Goal: Task Accomplishment & Management: Manage account settings

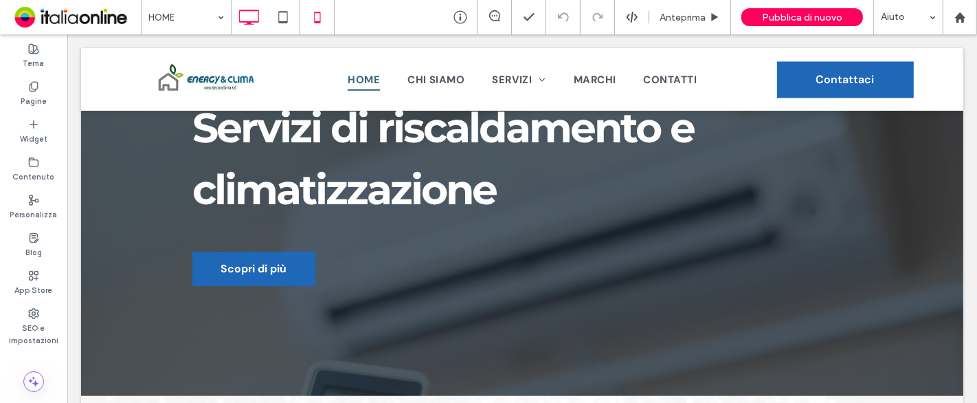
scroll to position [153, 0]
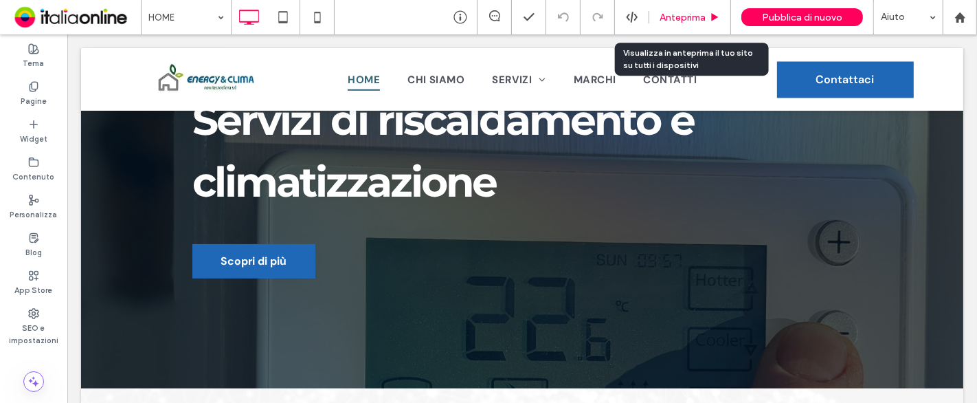
click at [677, 23] on div "Anteprima" at bounding box center [690, 17] width 82 height 34
click at [680, 21] on span "Anteprima" at bounding box center [683, 18] width 46 height 12
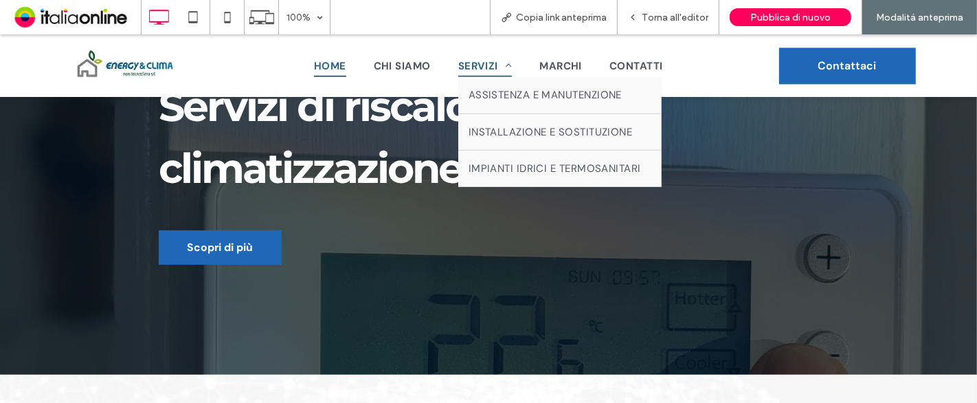
click at [475, 60] on span "SERVIZI" at bounding box center [485, 65] width 54 height 23
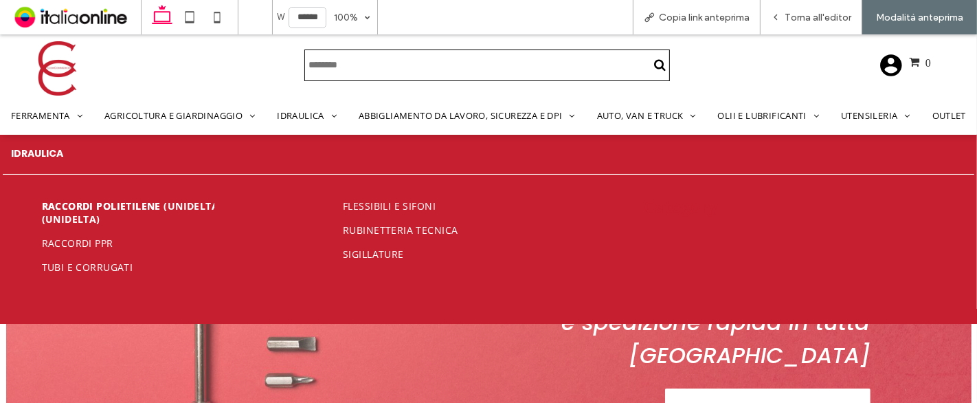
click at [155, 207] on span "Raccordi polietilene (Unidelta)" at bounding box center [128, 212] width 172 height 26
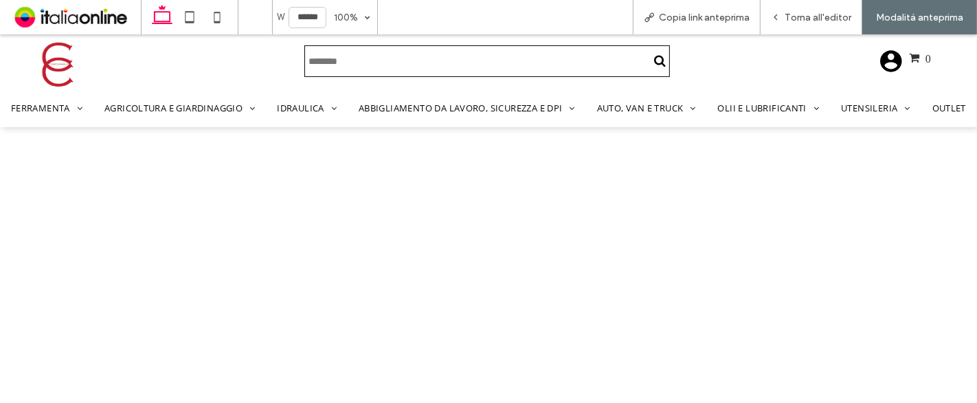
scroll to position [434, 0]
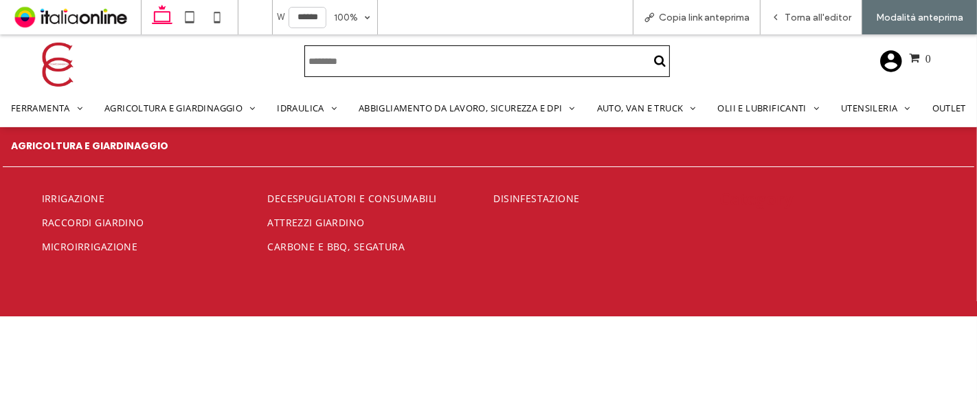
click at [65, 65] on img at bounding box center [57, 64] width 43 height 43
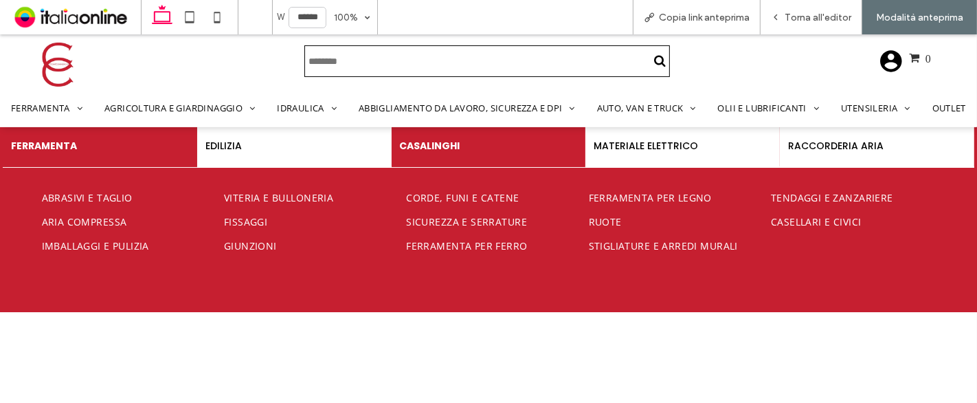
scroll to position [450, 0]
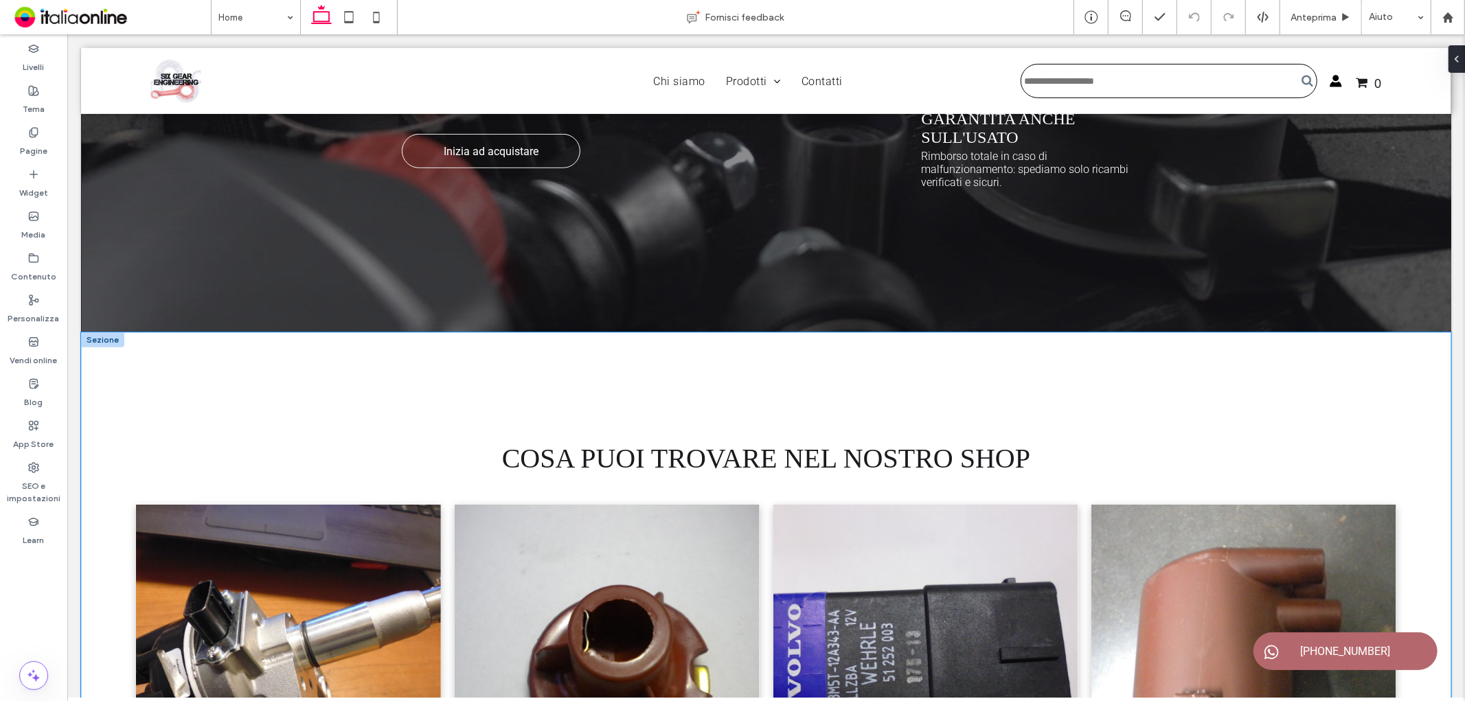
scroll to position [401, 0]
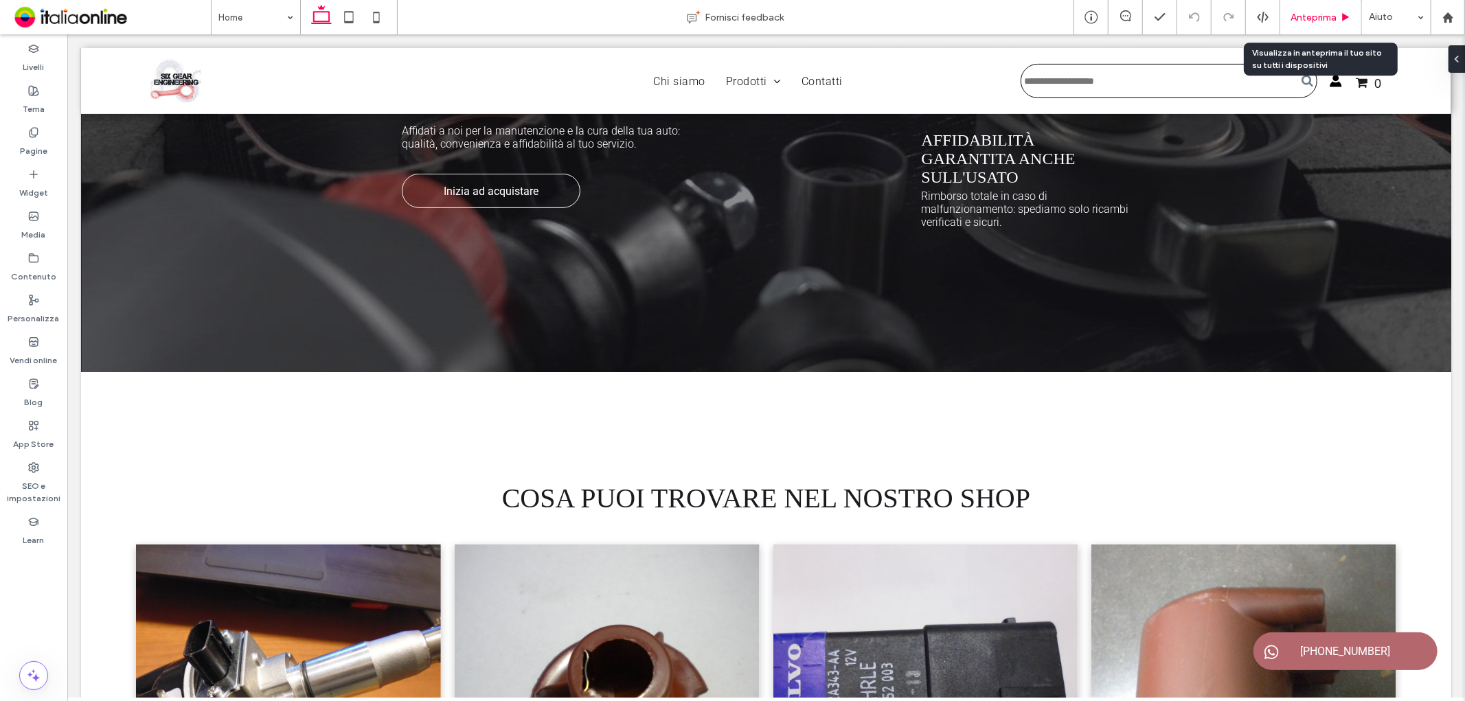
click at [976, 10] on div "Anteprima" at bounding box center [1322, 17] width 82 height 34
click at [976, 23] on div "Anteprima" at bounding box center [1322, 17] width 82 height 34
click at [976, 19] on span "Anteprima" at bounding box center [1314, 18] width 46 height 12
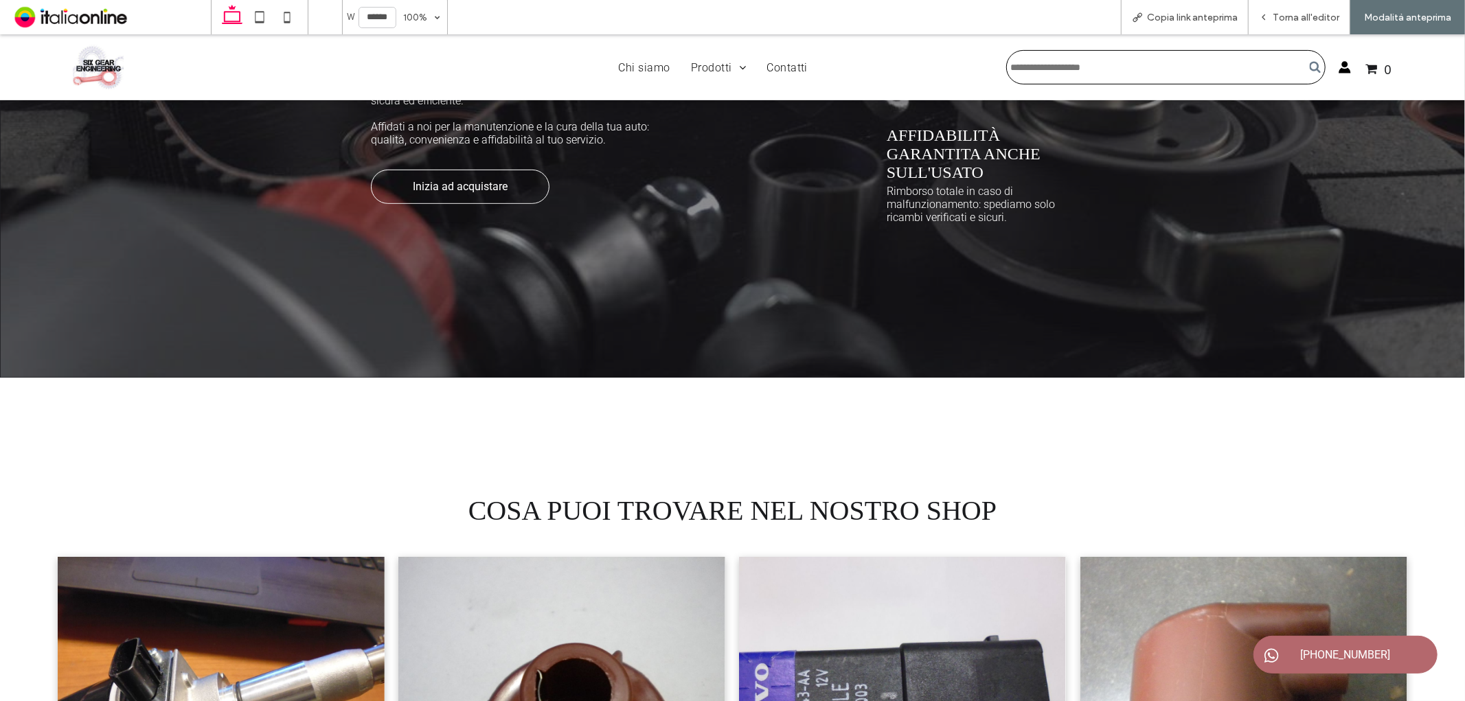
scroll to position [387, 0]
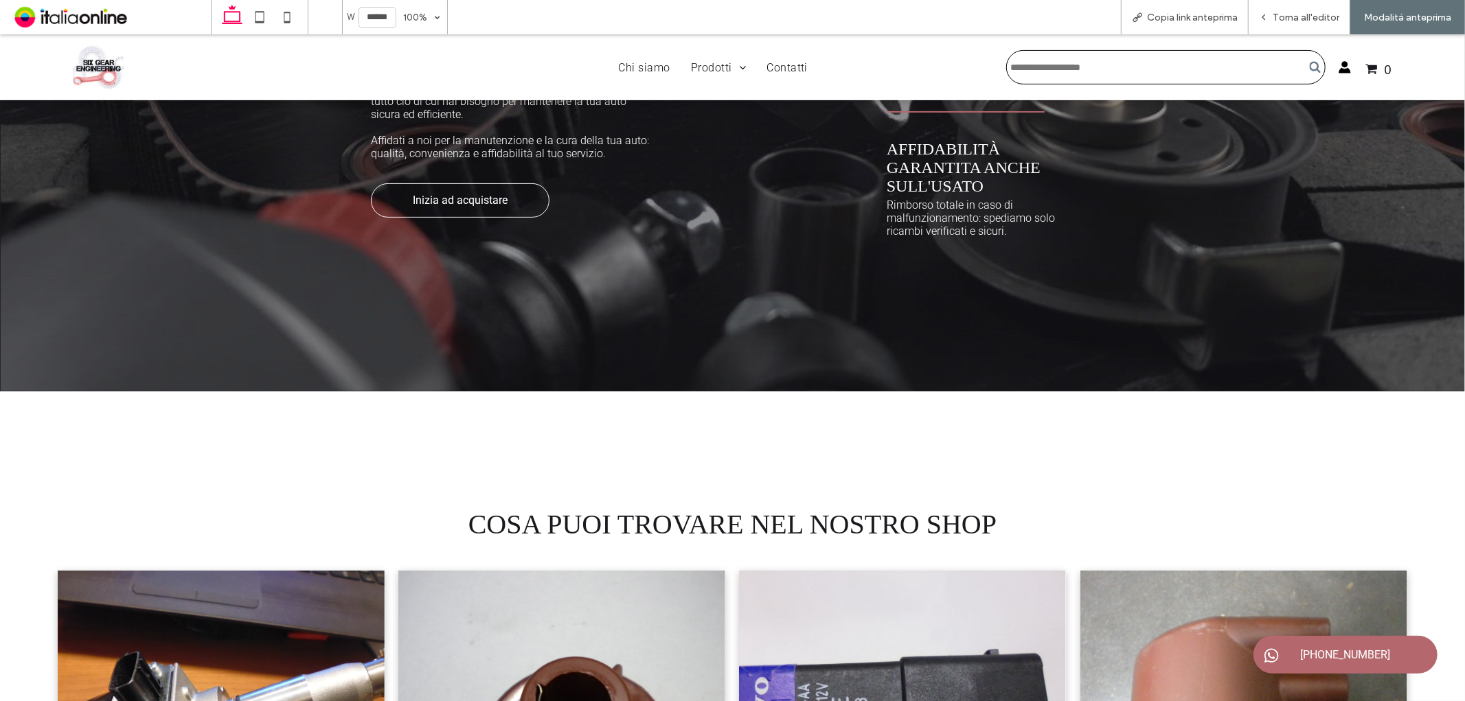
click at [976, 70] on input "Cerca" at bounding box center [1166, 66] width 319 height 34
type input "****"
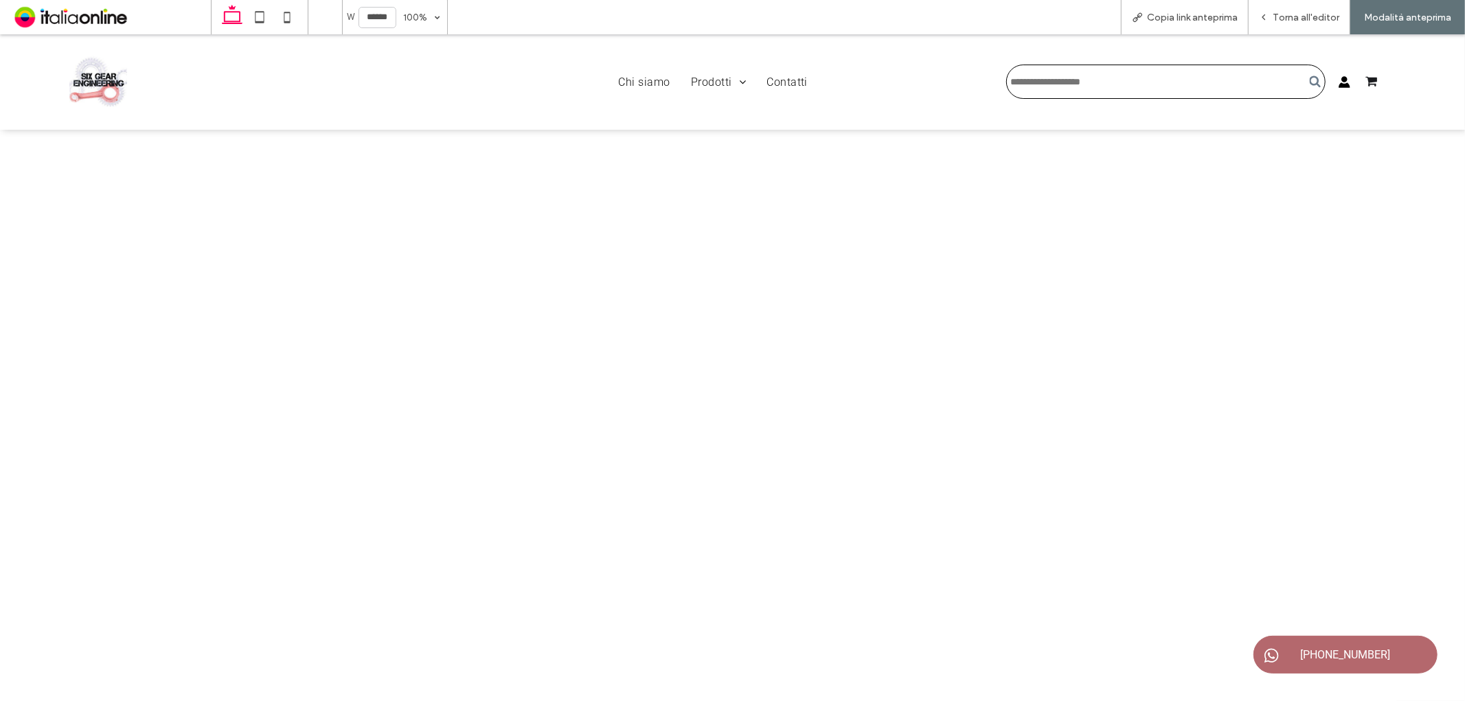
scroll to position [0, 0]
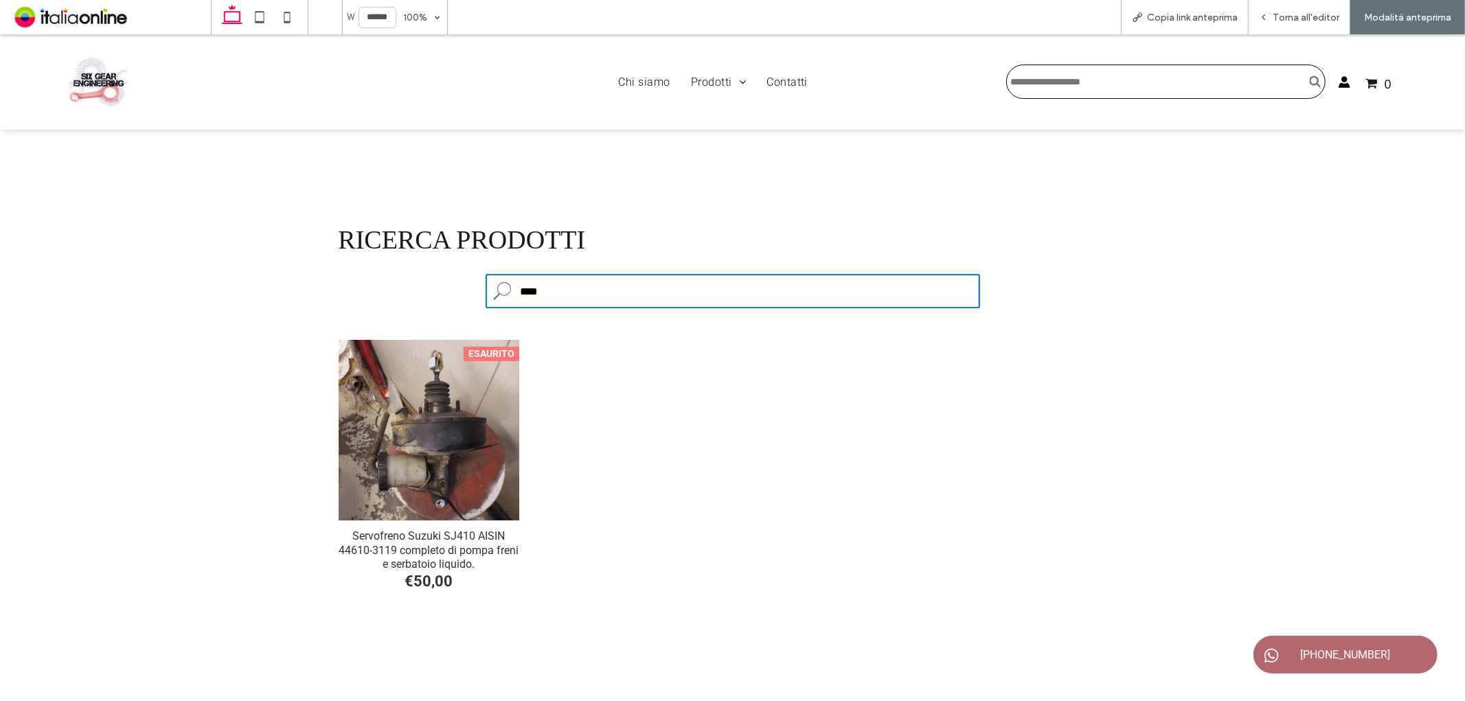
drag, startPoint x: 682, startPoint y: 293, endPoint x: 458, endPoint y: 295, distance: 224.7
click at [458, 295] on div "Ricerca prodotti **** Cerca il prodotto Esaurito Servofreno Suzuki SJ410 AISIN …" at bounding box center [732, 425] width 789 height 405
type input "****"
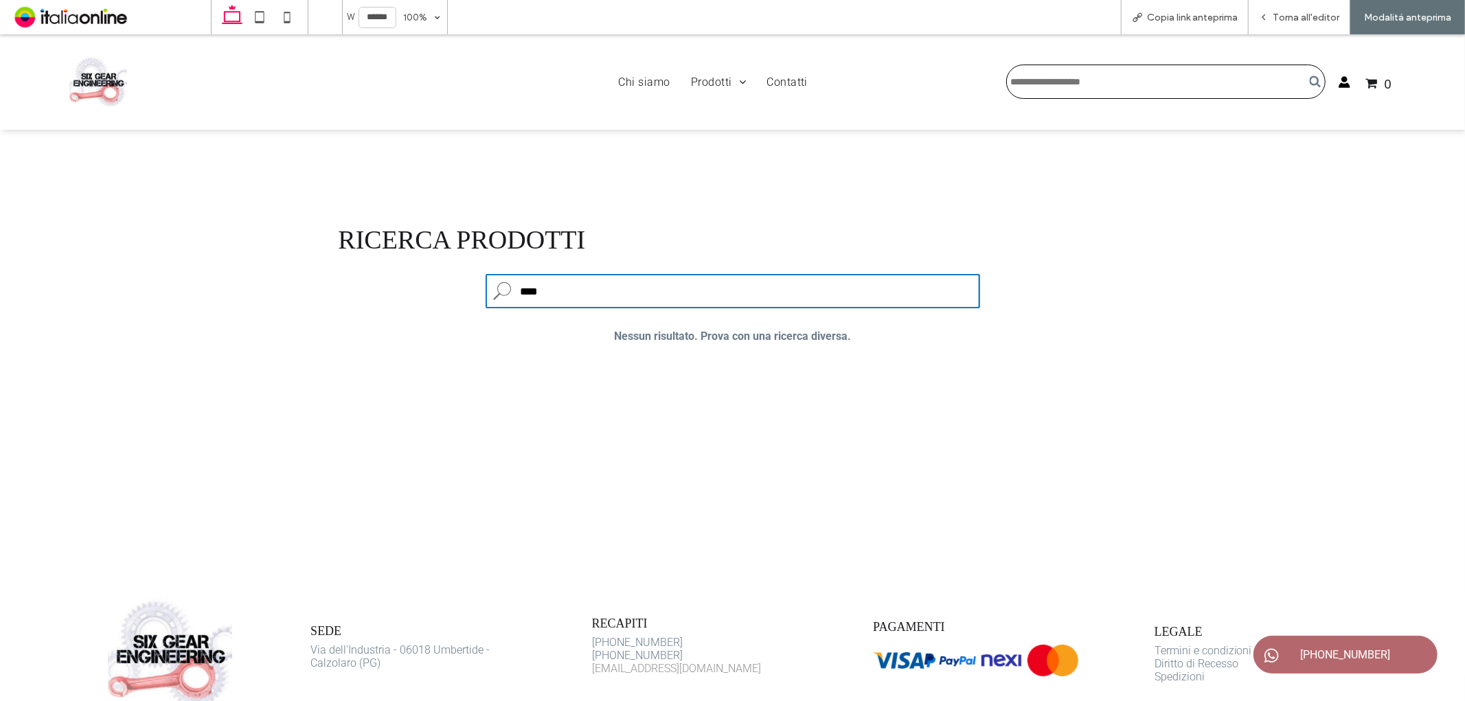
drag, startPoint x: 598, startPoint y: 289, endPoint x: 497, endPoint y: 289, distance: 101.7
click at [497, 289] on div "**** Cerca il prodotto" at bounding box center [733, 290] width 495 height 34
click at [405, 313] on div "Ricerca prodotti Cerca il prodotto Nessun risultato. Prova con una ricerca dive…" at bounding box center [732, 298] width 789 height 150
click at [632, 85] on span "Chi siamo" at bounding box center [645, 81] width 52 height 20
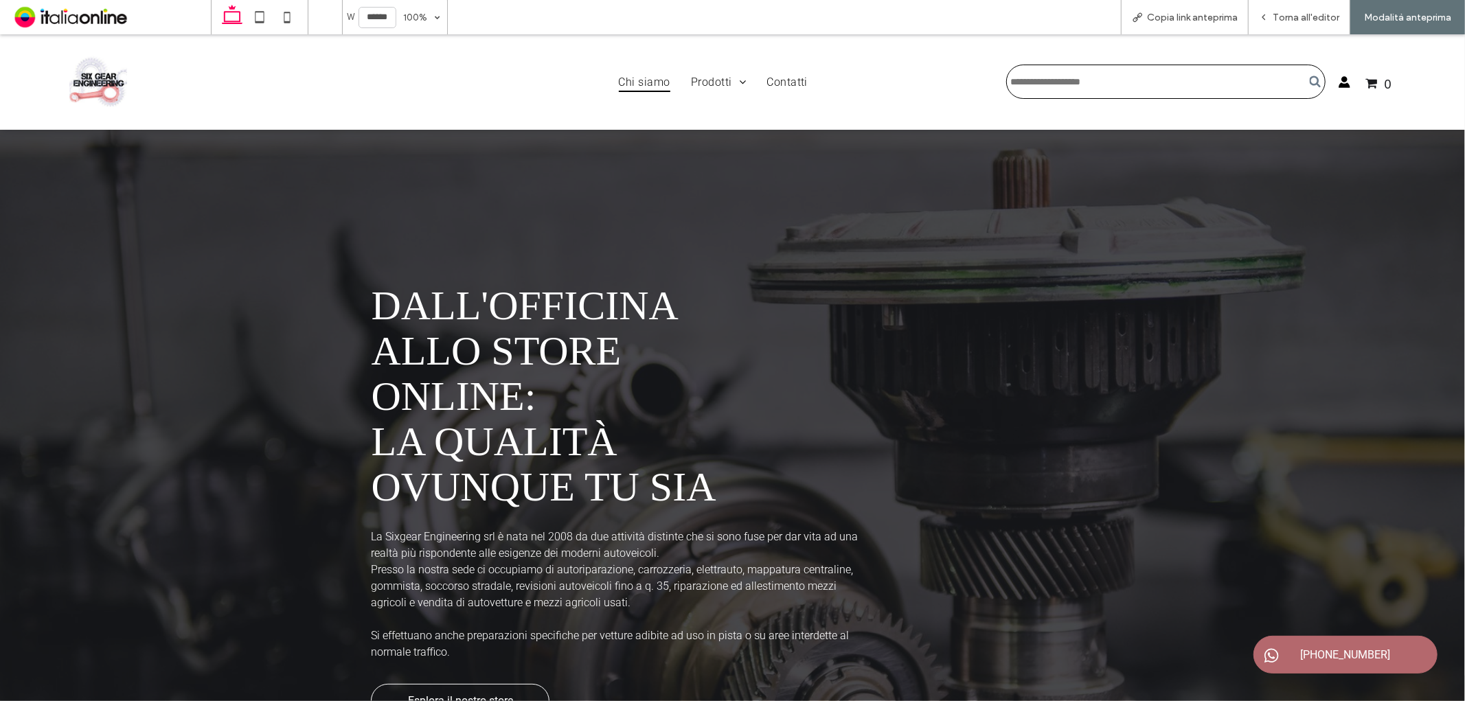
click at [976, 85] on input "Cerca" at bounding box center [1166, 81] width 319 height 34
type input "**********"
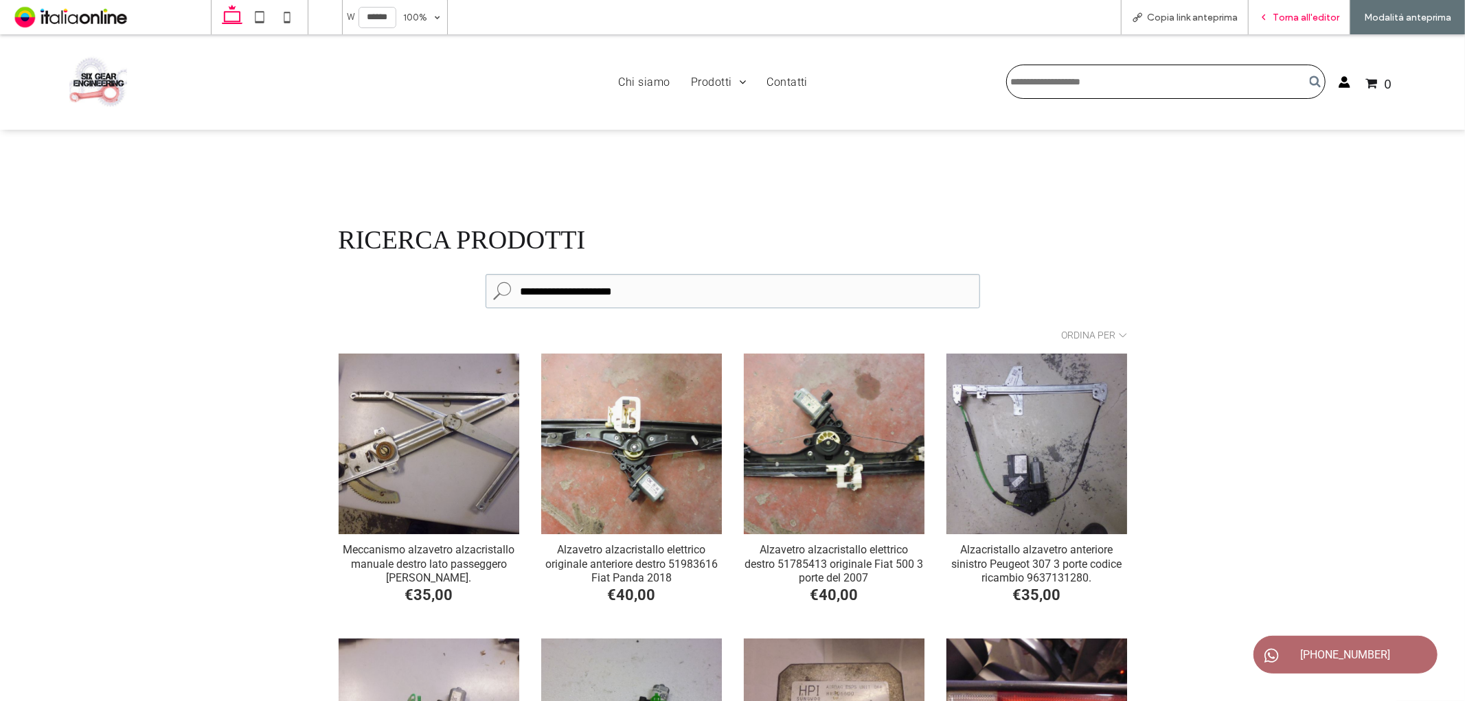
click at [976, 21] on span "Torna all'editor" at bounding box center [1306, 18] width 67 height 12
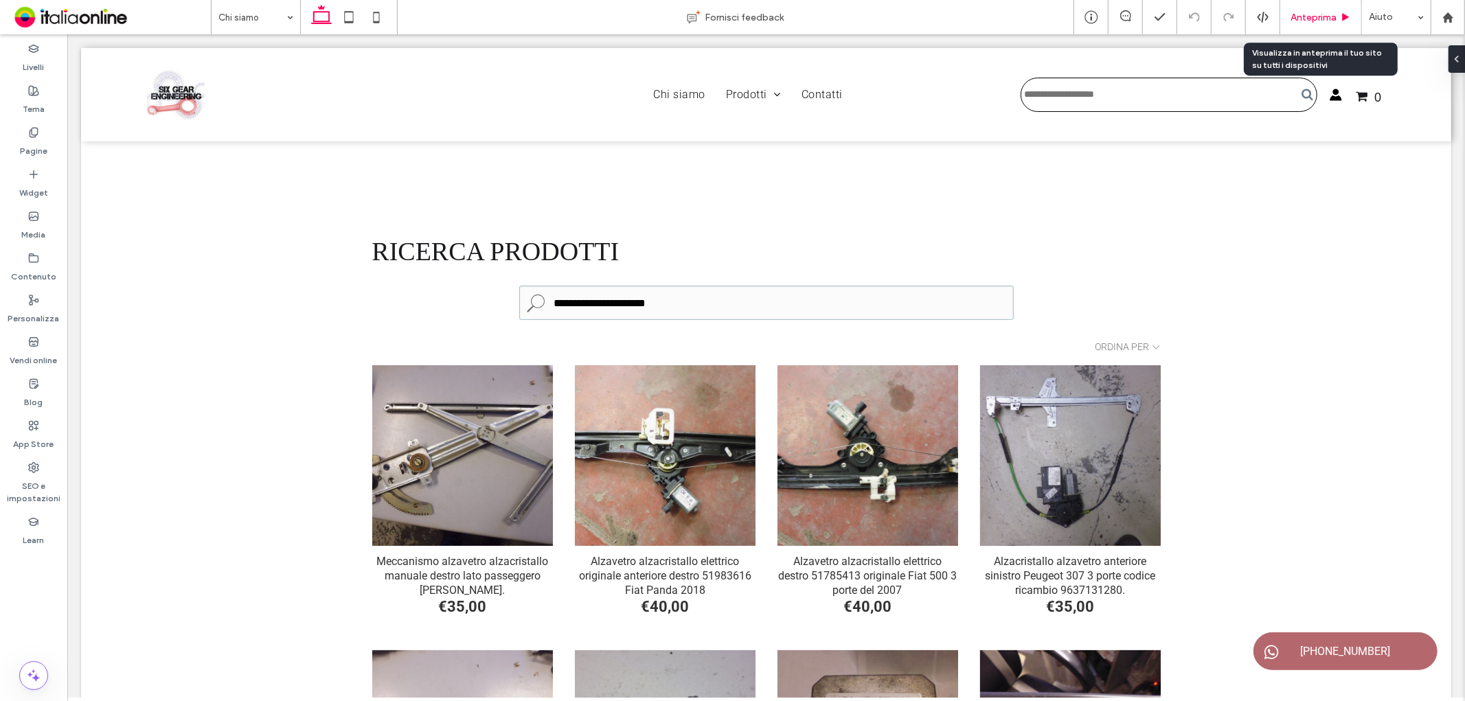
click at [976, 12] on span "Anteprima" at bounding box center [1314, 18] width 46 height 12
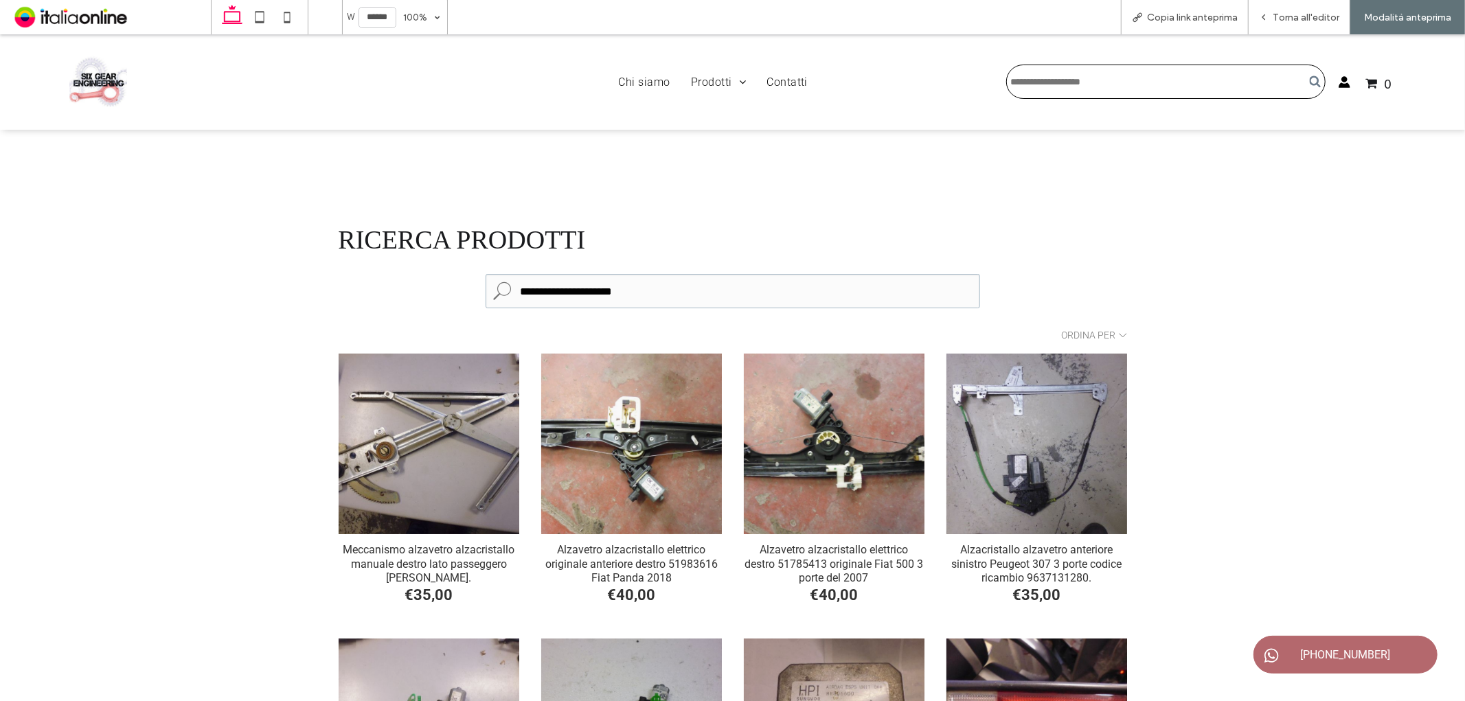
click at [976, 74] on input "Cerca" at bounding box center [1166, 81] width 319 height 34
type input "****"
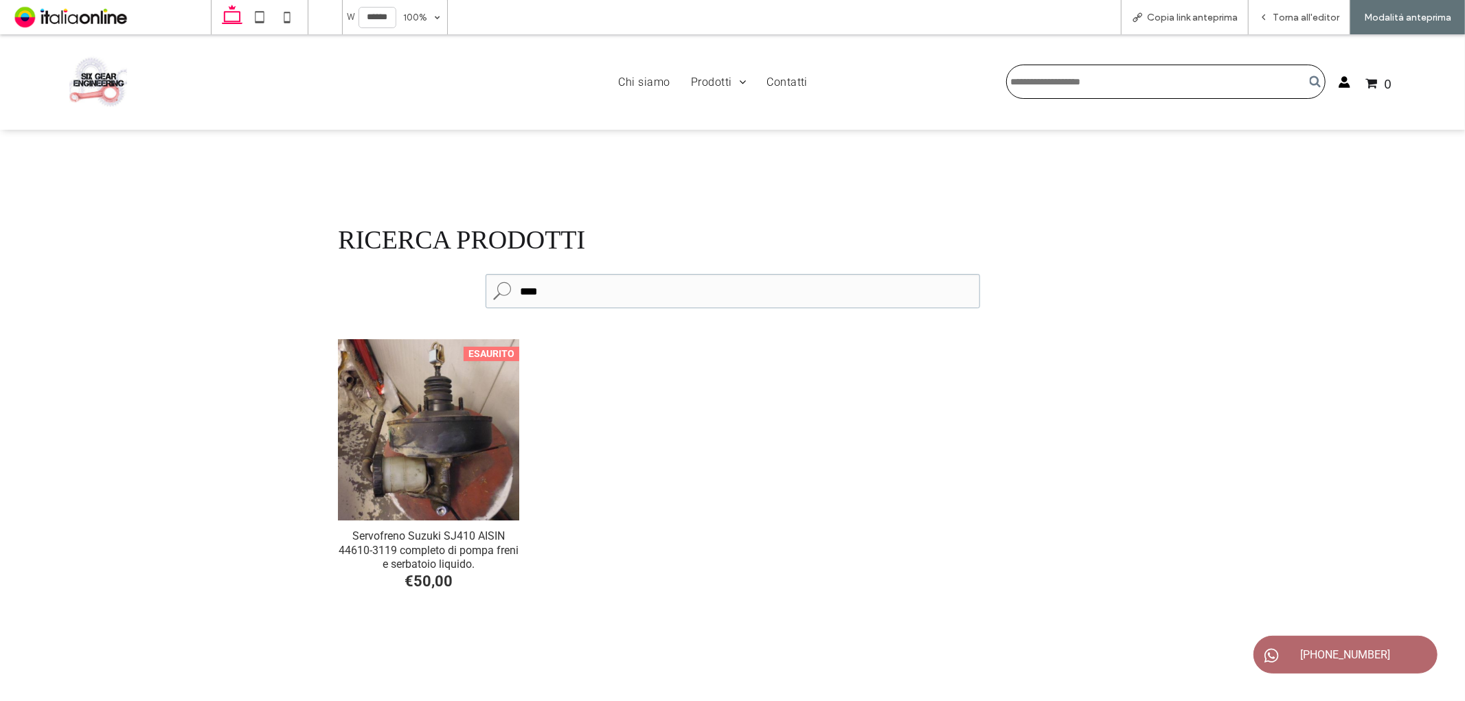
click at [407, 402] on div "Servofreno Suzuki SJ410 AISIN 44610-3119 completo di pompa freni e serbatoio li…" at bounding box center [429, 429] width 181 height 181
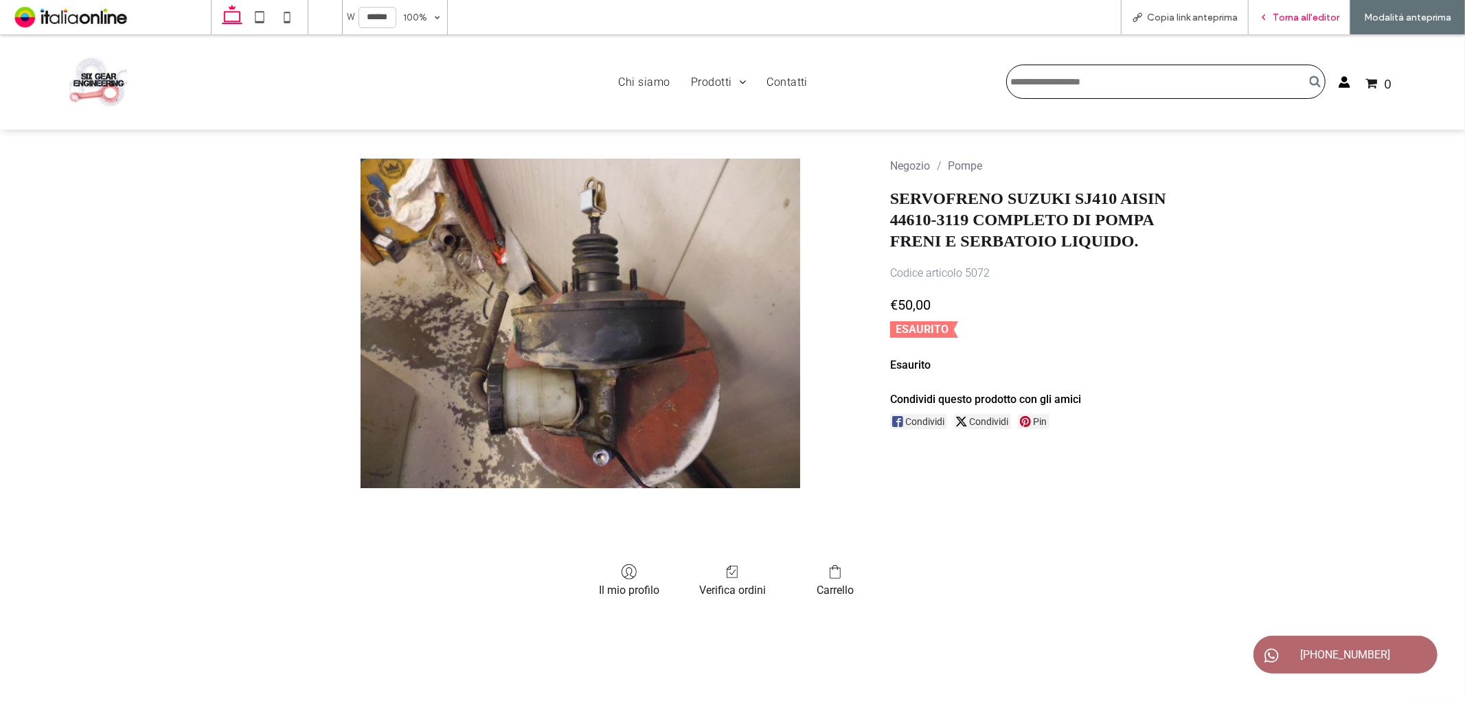
click at [976, 23] on div "Torna all'editor" at bounding box center [1300, 17] width 102 height 34
click at [976, 30] on div "Torna all'editor" at bounding box center [1300, 17] width 102 height 34
click at [976, 17] on span "Torna all'editor" at bounding box center [1306, 18] width 67 height 12
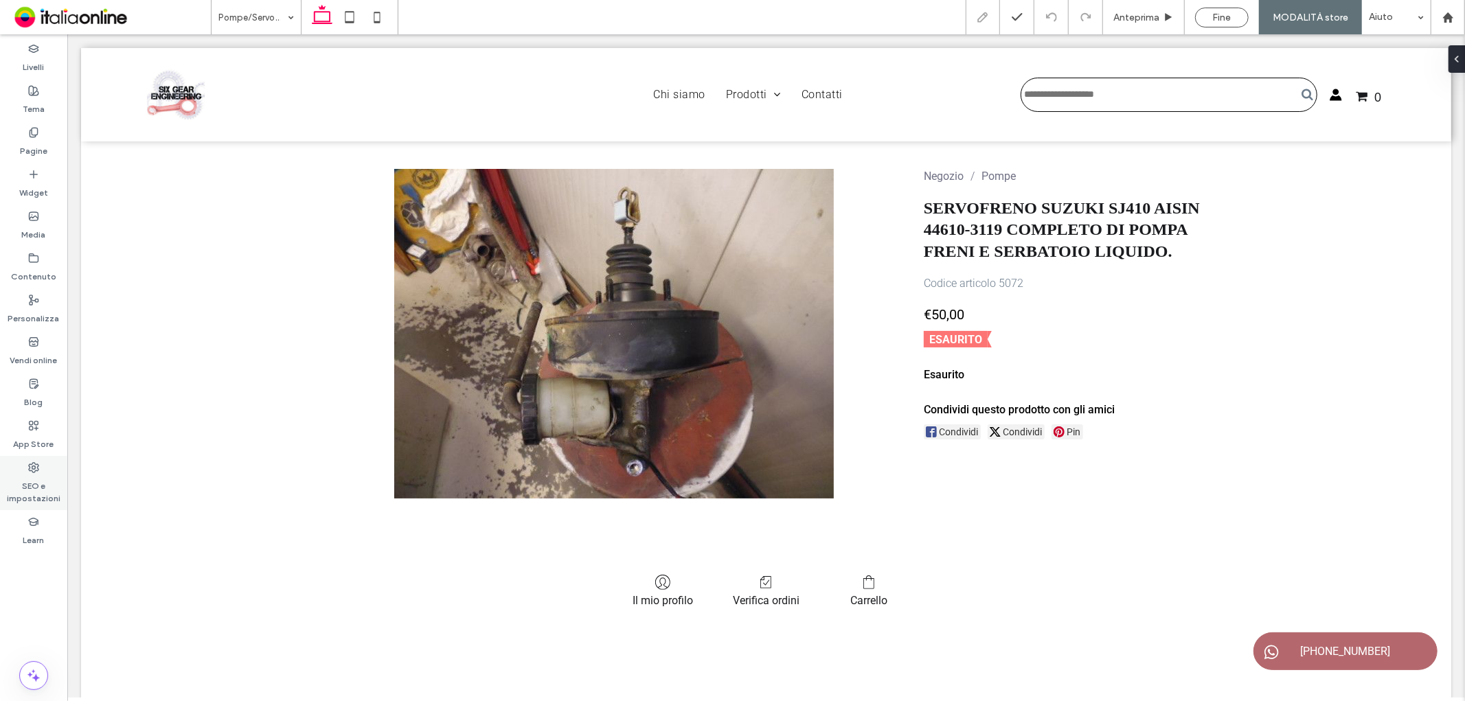
click at [32, 402] on label "SEO e impostazioni" at bounding box center [33, 489] width 67 height 32
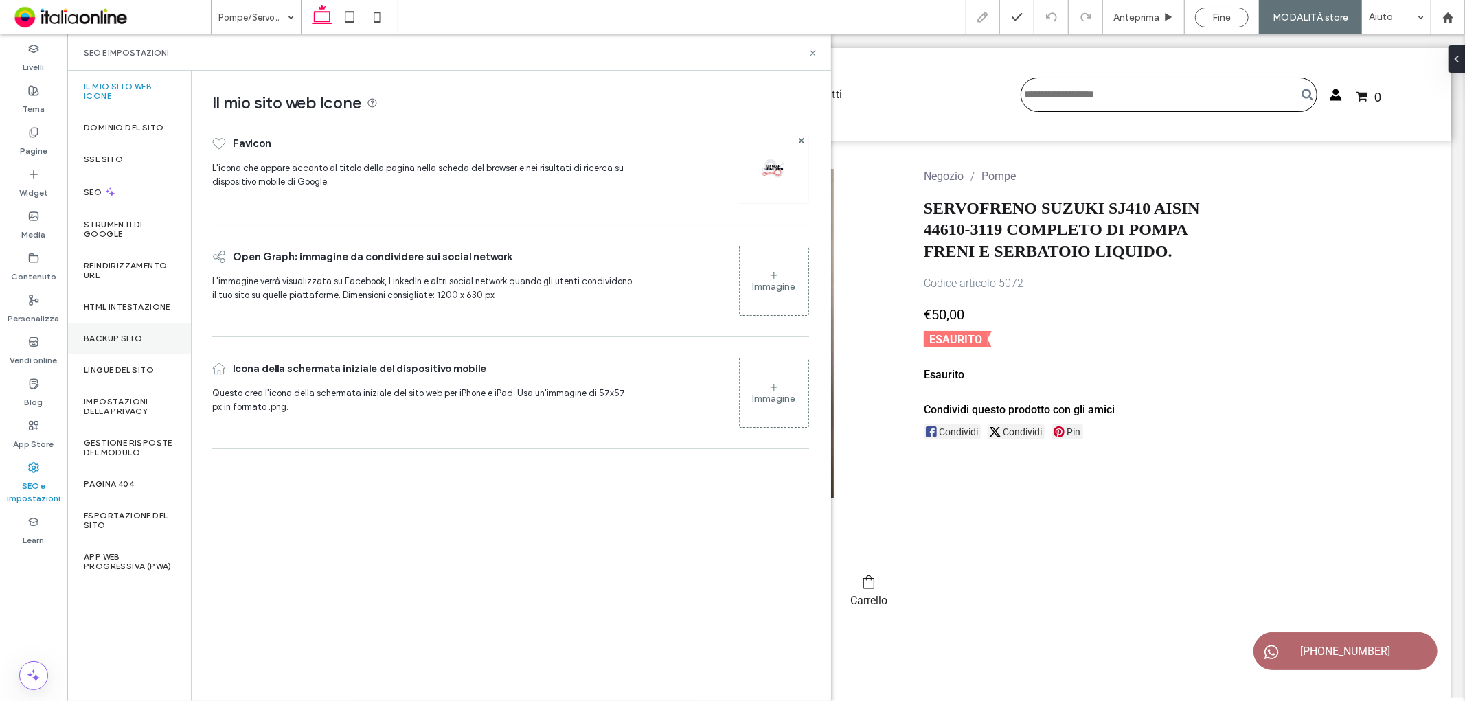
click at [138, 334] on label "Backup sito" at bounding box center [113, 339] width 58 height 10
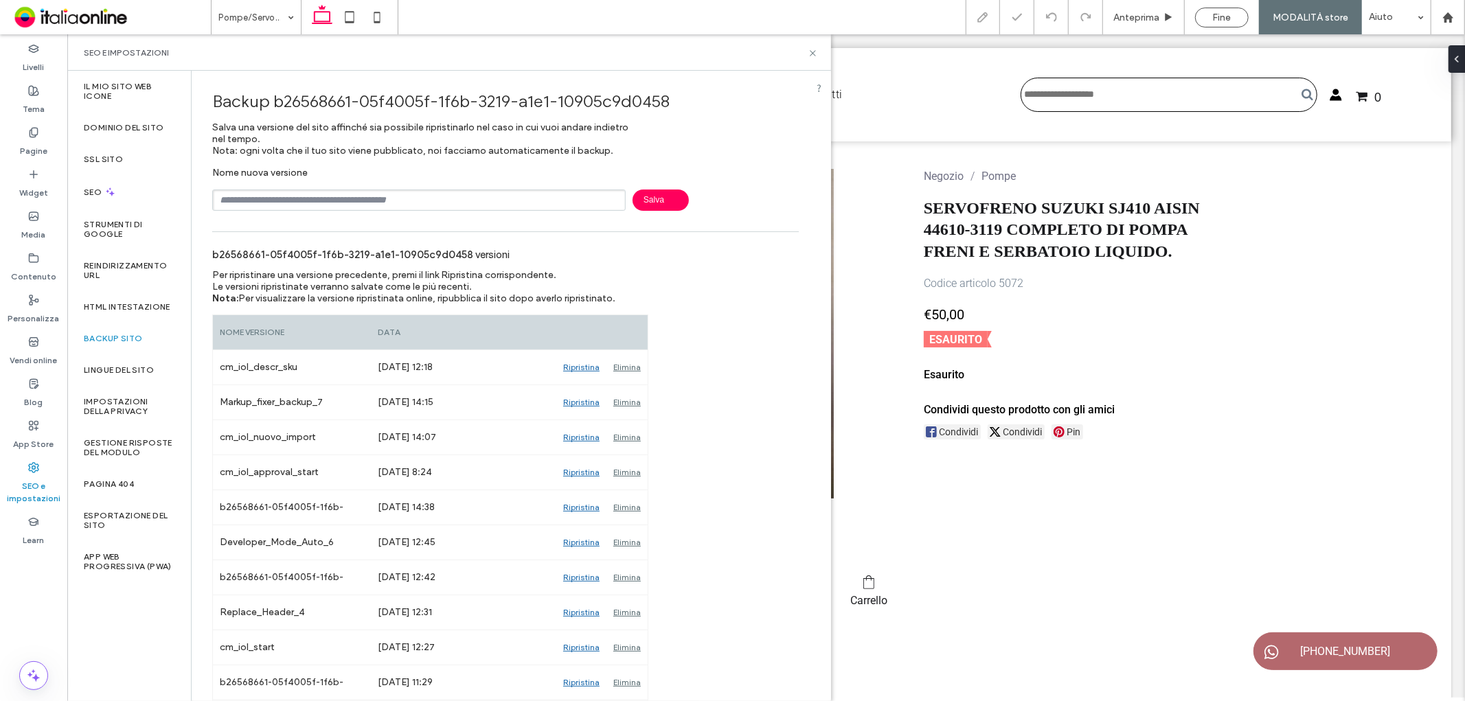
click at [423, 196] on input "text" at bounding box center [419, 200] width 414 height 21
type input "**********"
click at [665, 196] on span "Salva" at bounding box center [661, 200] width 56 height 21
click at [816, 52] on icon at bounding box center [813, 53] width 10 height 10
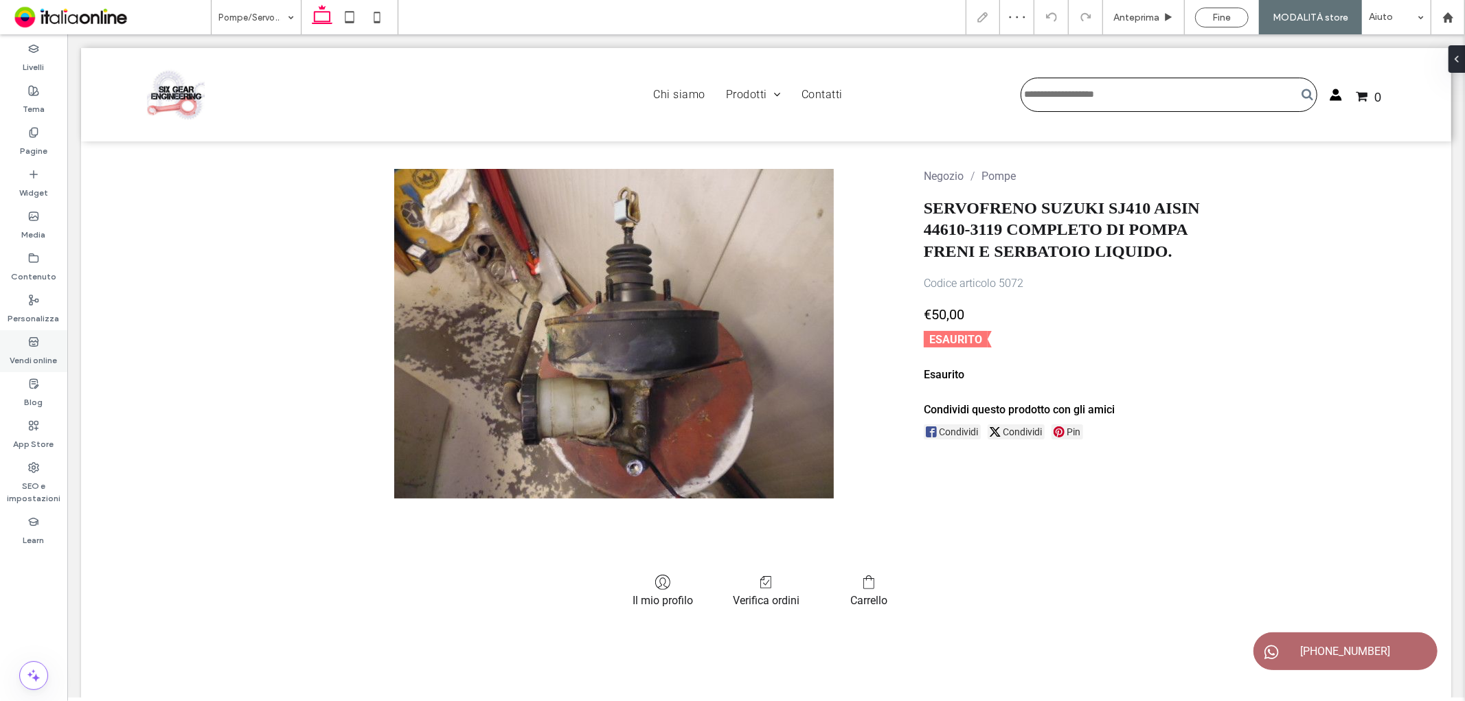
click at [33, 339] on icon at bounding box center [33, 342] width 11 height 11
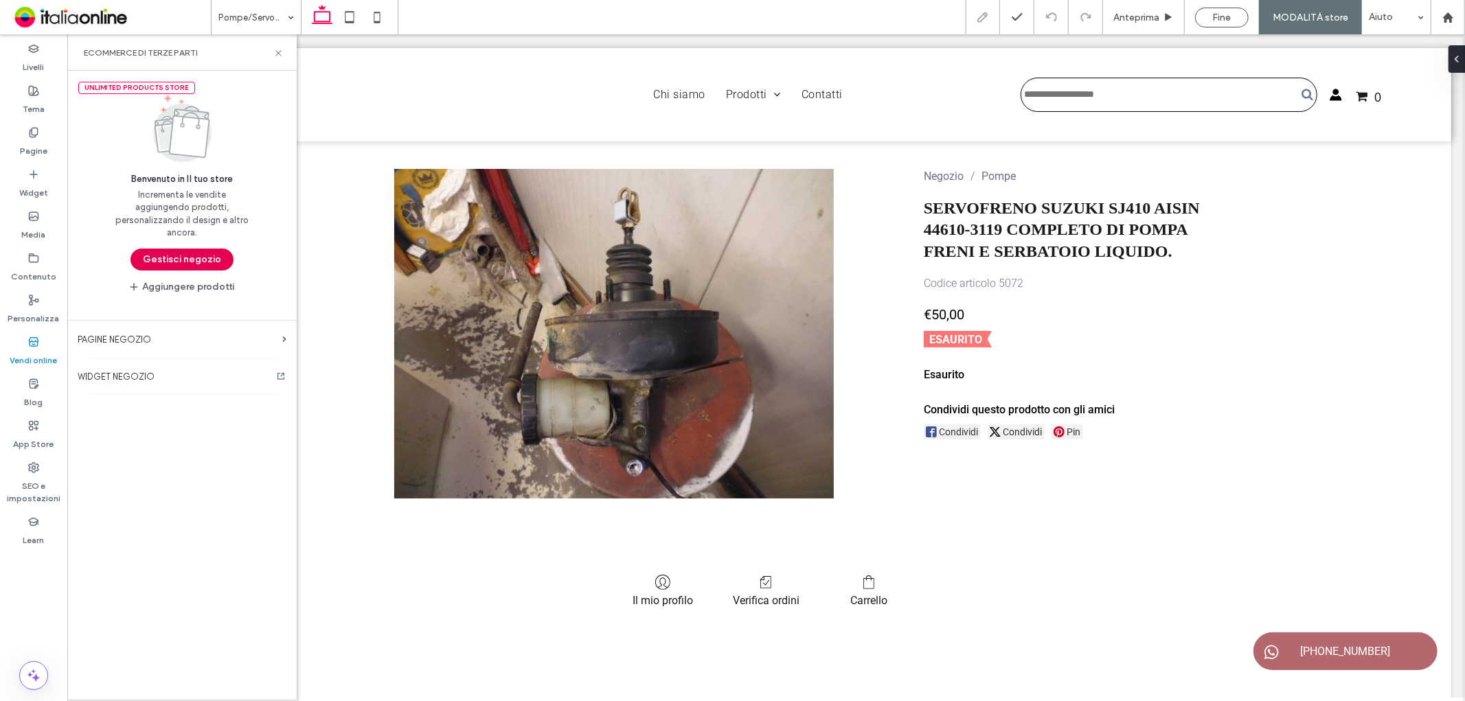
click at [194, 254] on button "Gestisci negozio" at bounding box center [182, 260] width 103 height 22
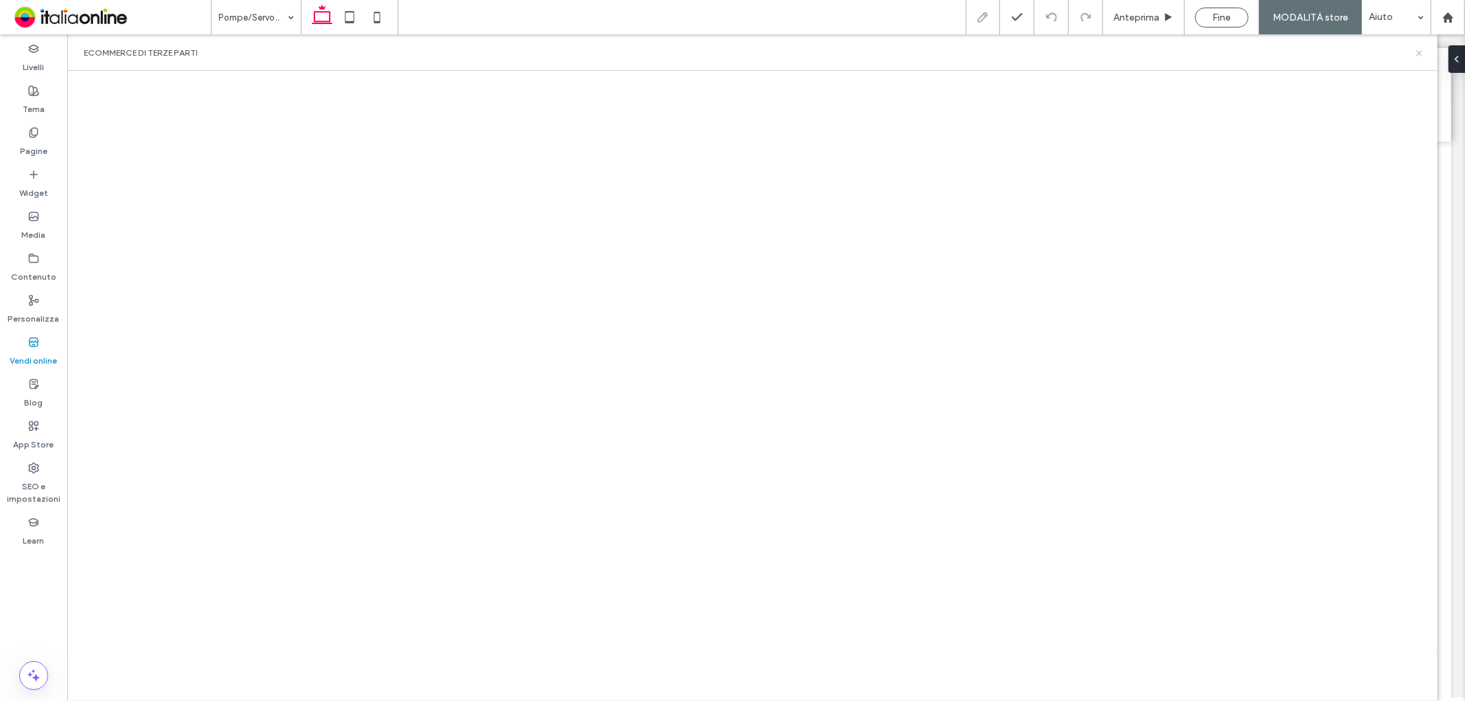
click at [976, 52] on icon at bounding box center [1420, 53] width 10 height 10
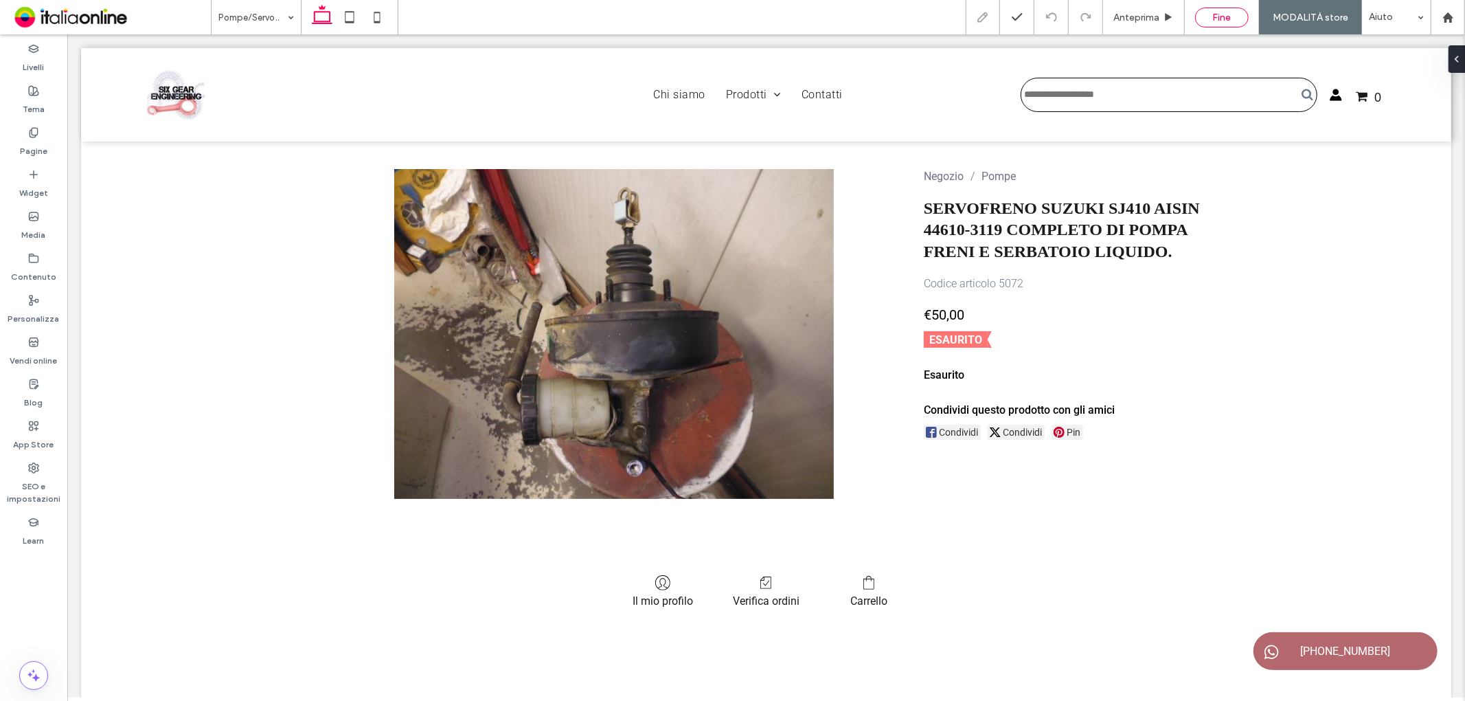
click at [976, 17] on span "Fine" at bounding box center [1222, 18] width 19 height 12
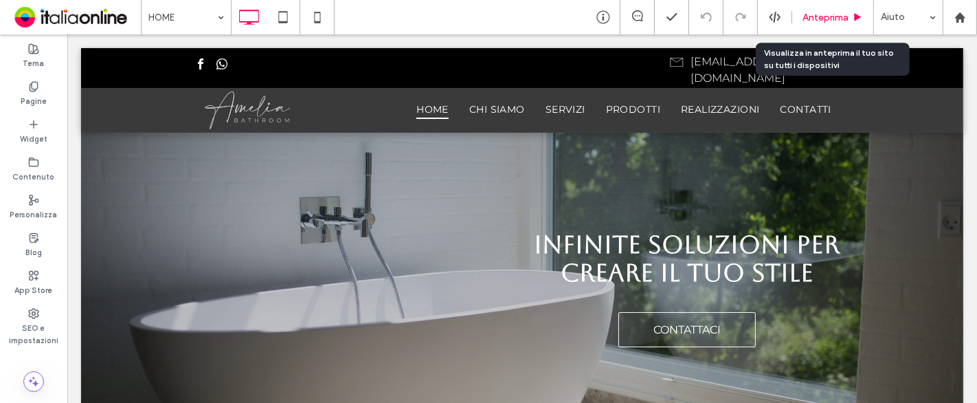
click at [810, 14] on span "Anteprima" at bounding box center [825, 18] width 46 height 12
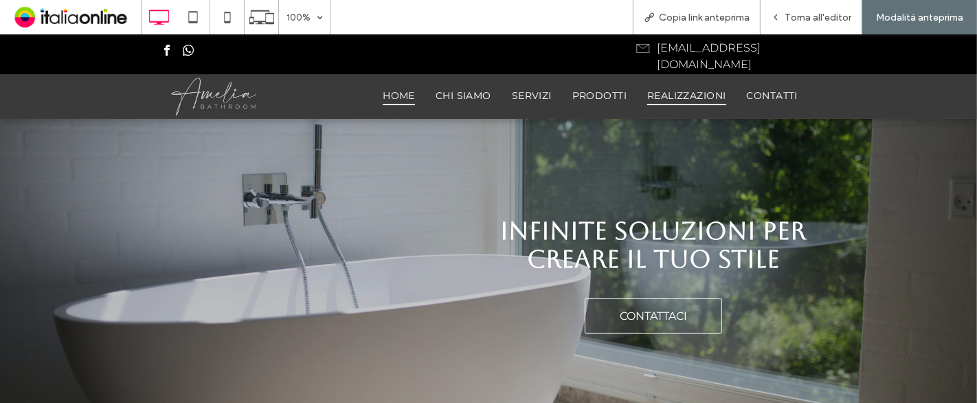
click at [677, 86] on span "REALIZZAZIONI" at bounding box center [686, 95] width 78 height 19
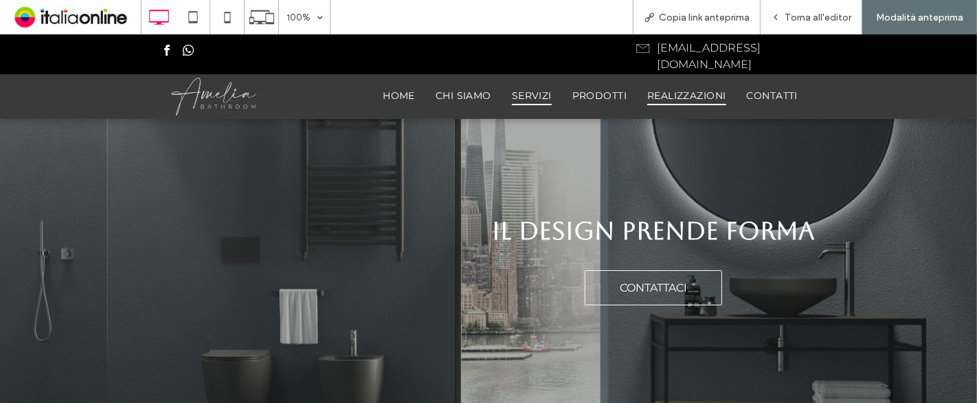
click at [512, 86] on span "SERVIZI" at bounding box center [532, 95] width 40 height 19
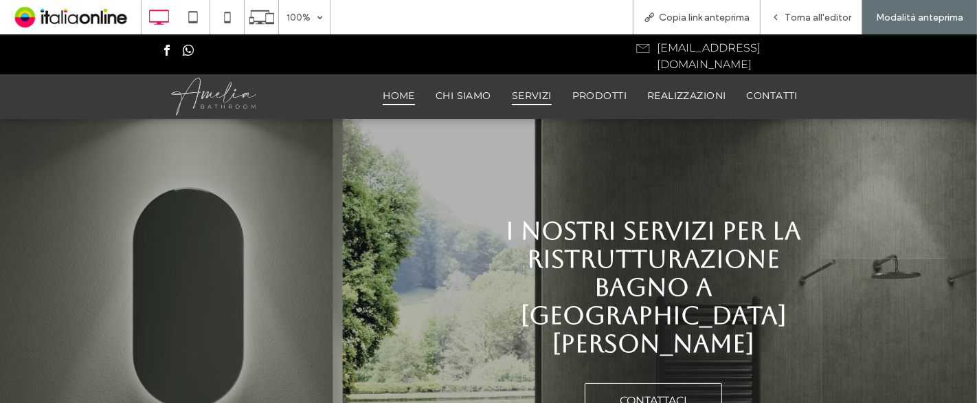
click at [401, 86] on span "HOME" at bounding box center [399, 95] width 32 height 19
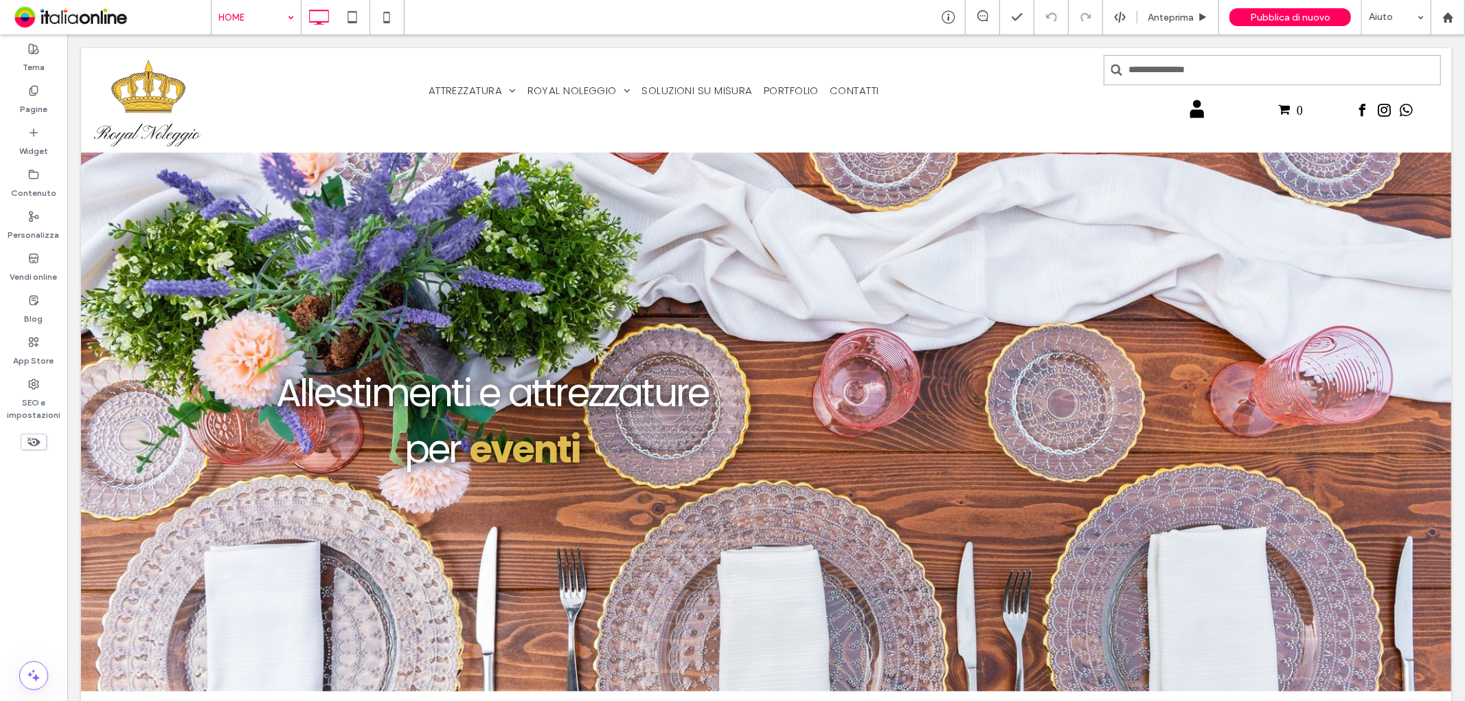
drag, startPoint x: 232, startPoint y: 23, endPoint x: 230, endPoint y: 31, distance: 7.8
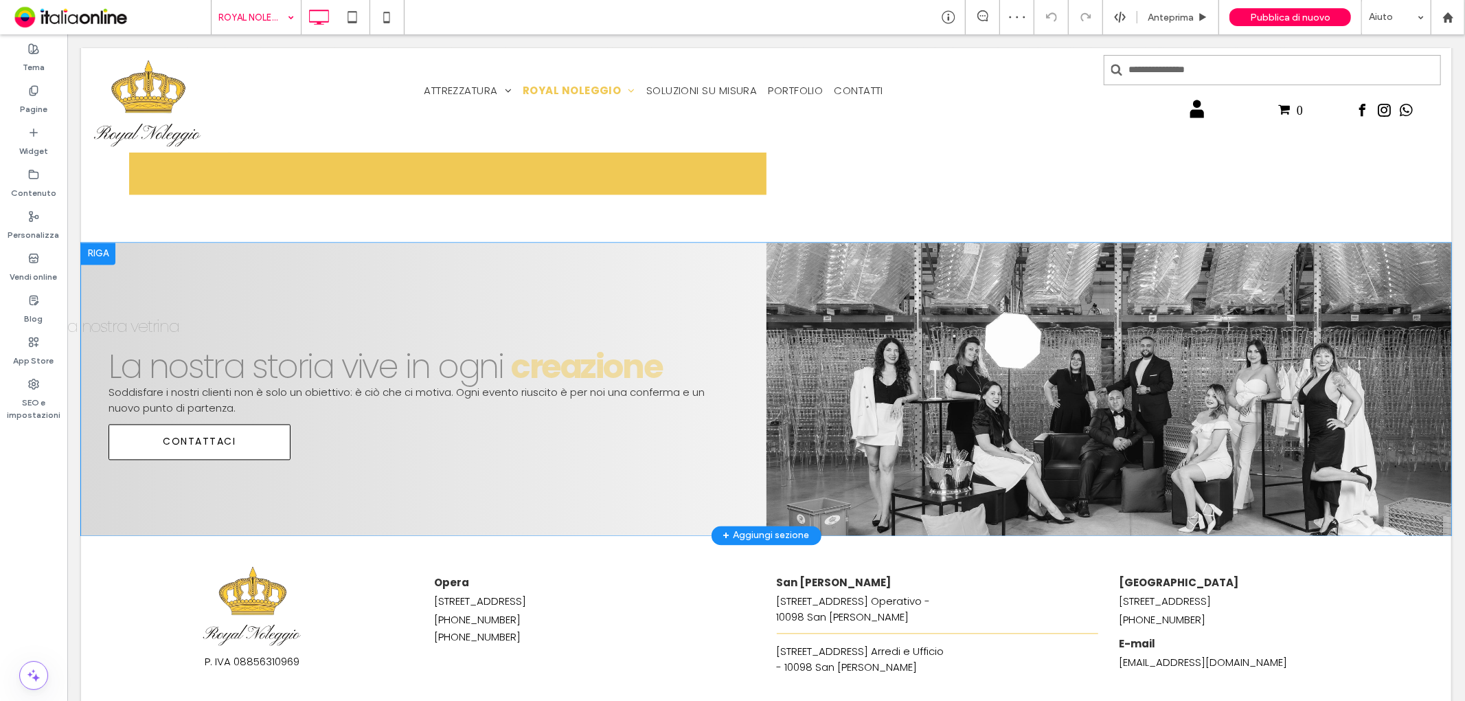
scroll to position [2293, 0]
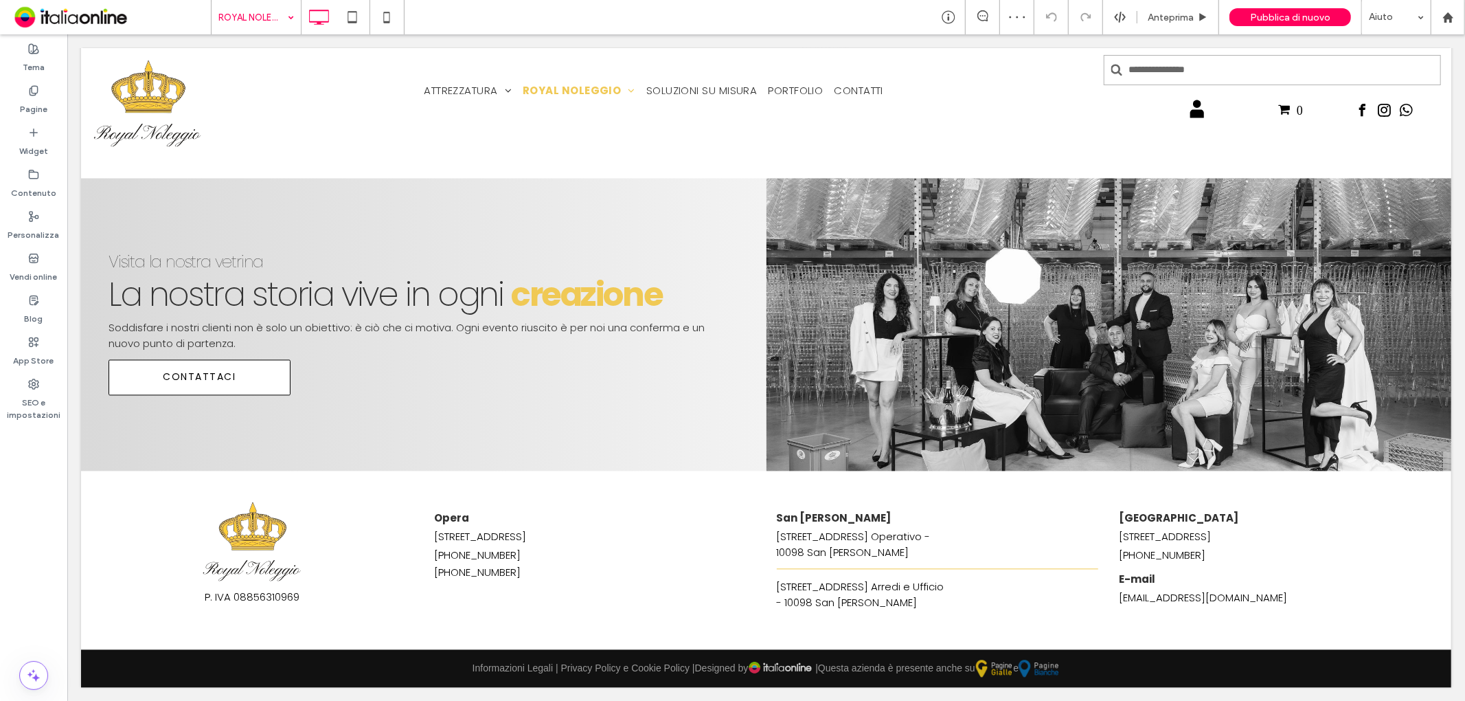
click at [269, 21] on input at bounding box center [252, 17] width 69 height 34
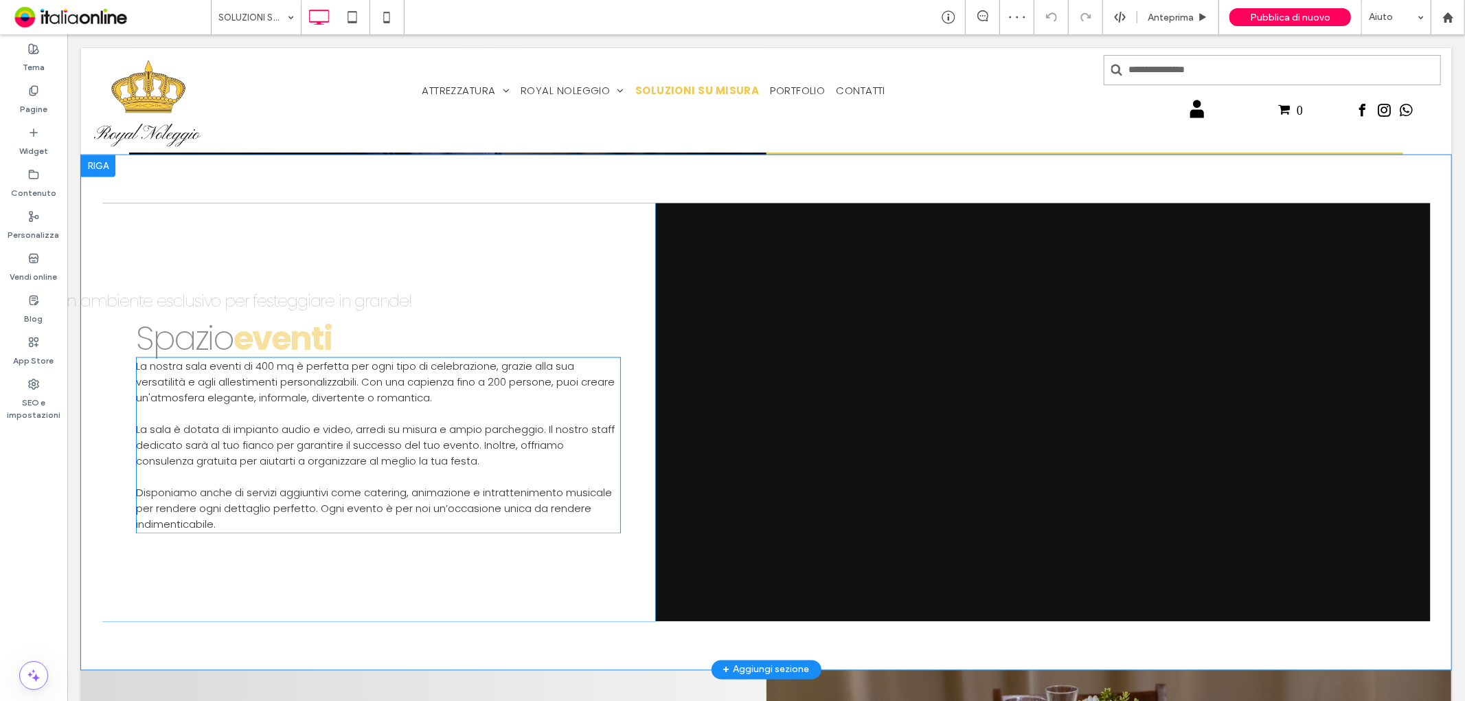
scroll to position [1984, 0]
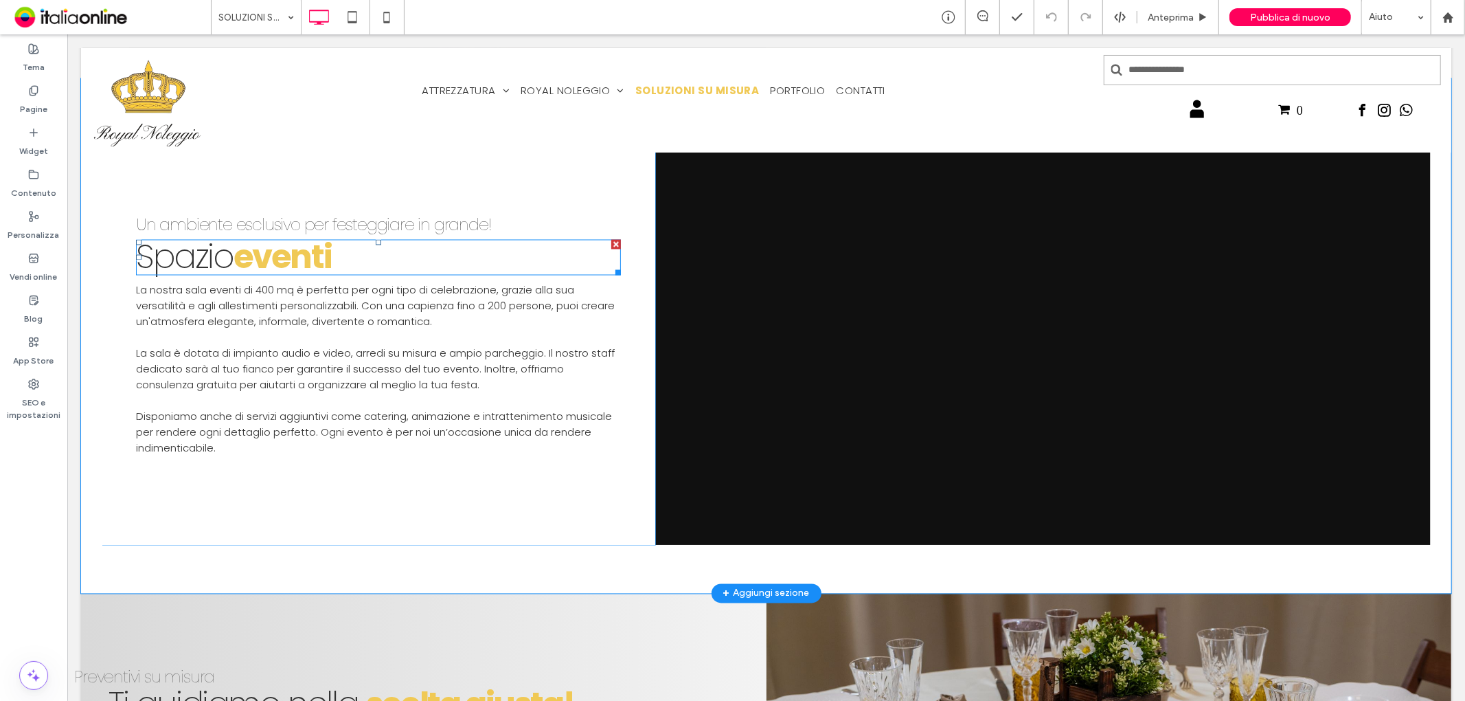
click at [351, 241] on h3 "Spazio ﻿ eventi" at bounding box center [377, 256] width 485 height 33
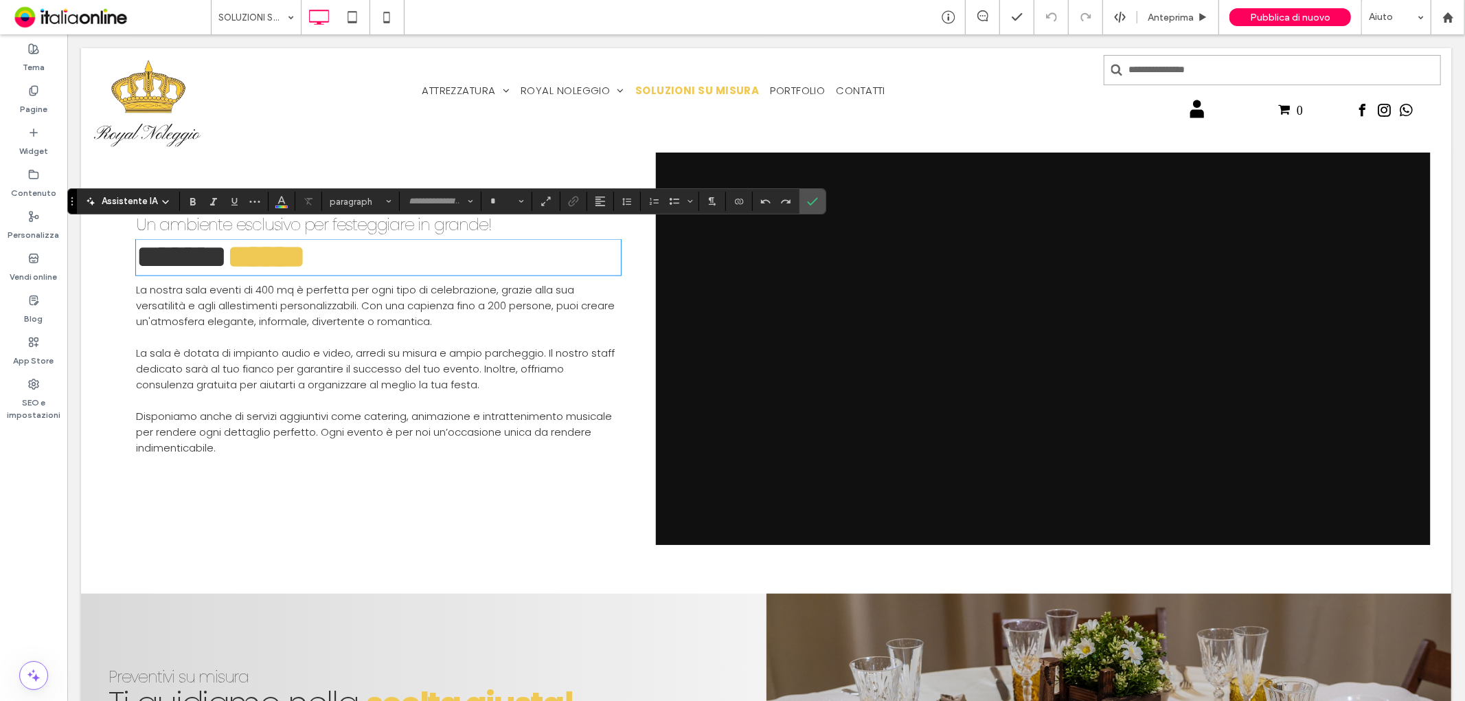
type input "*******"
type input "**"
drag, startPoint x: 352, startPoint y: 238, endPoint x: 242, endPoint y: 229, distance: 110.9
click at [242, 240] on h3 "****** ******" at bounding box center [377, 256] width 485 height 33
drag, startPoint x: 812, startPoint y: 205, endPoint x: 947, endPoint y: 118, distance: 160.7
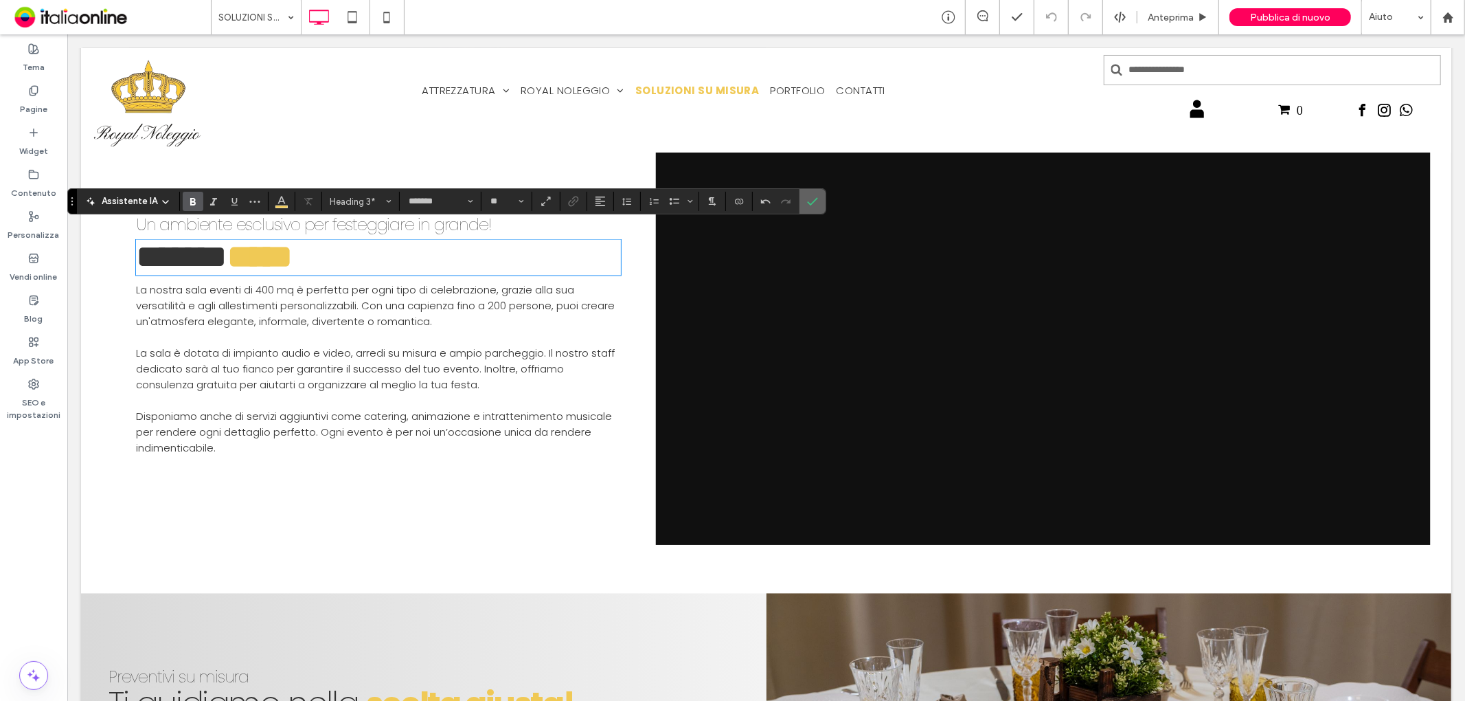
click at [812, 205] on icon "Conferma" at bounding box center [812, 201] width 11 height 11
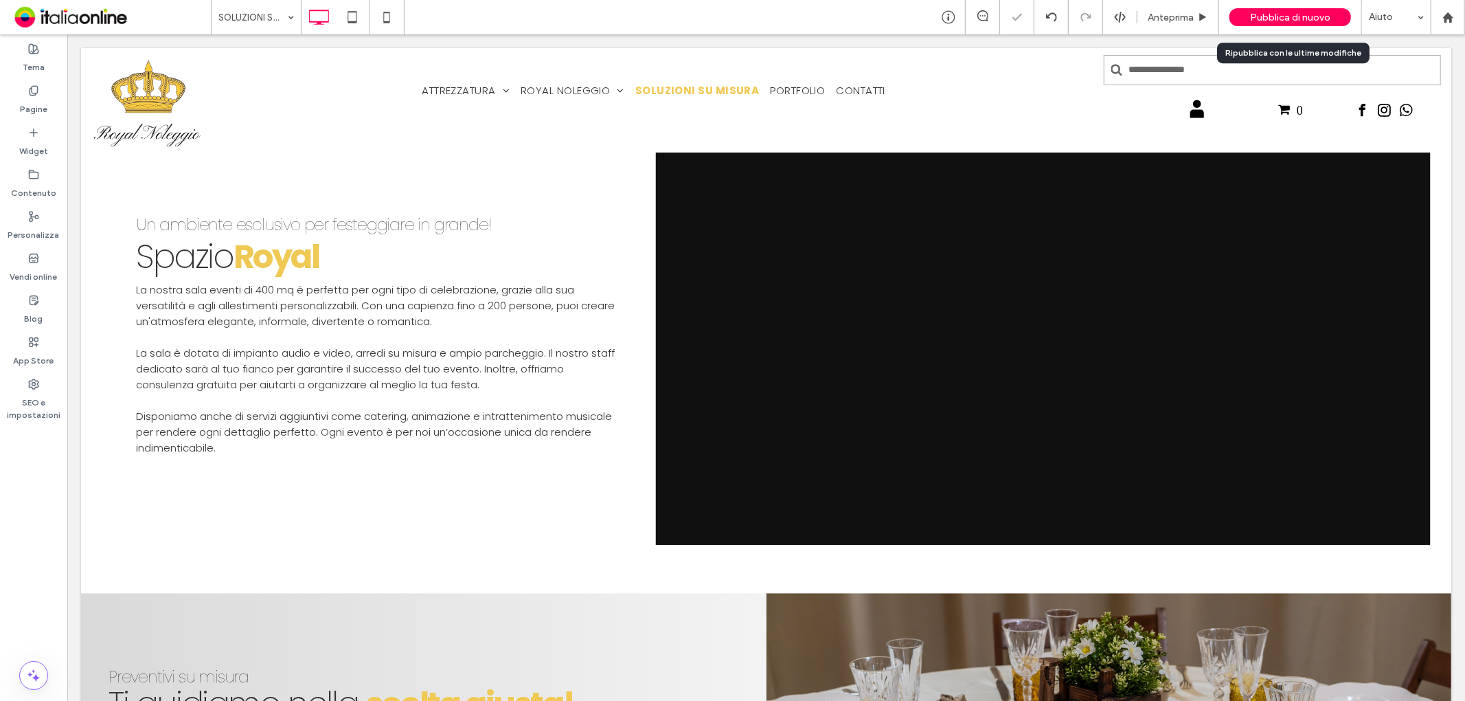
click at [1272, 18] on span "Pubblica di nuovo" at bounding box center [1290, 18] width 80 height 12
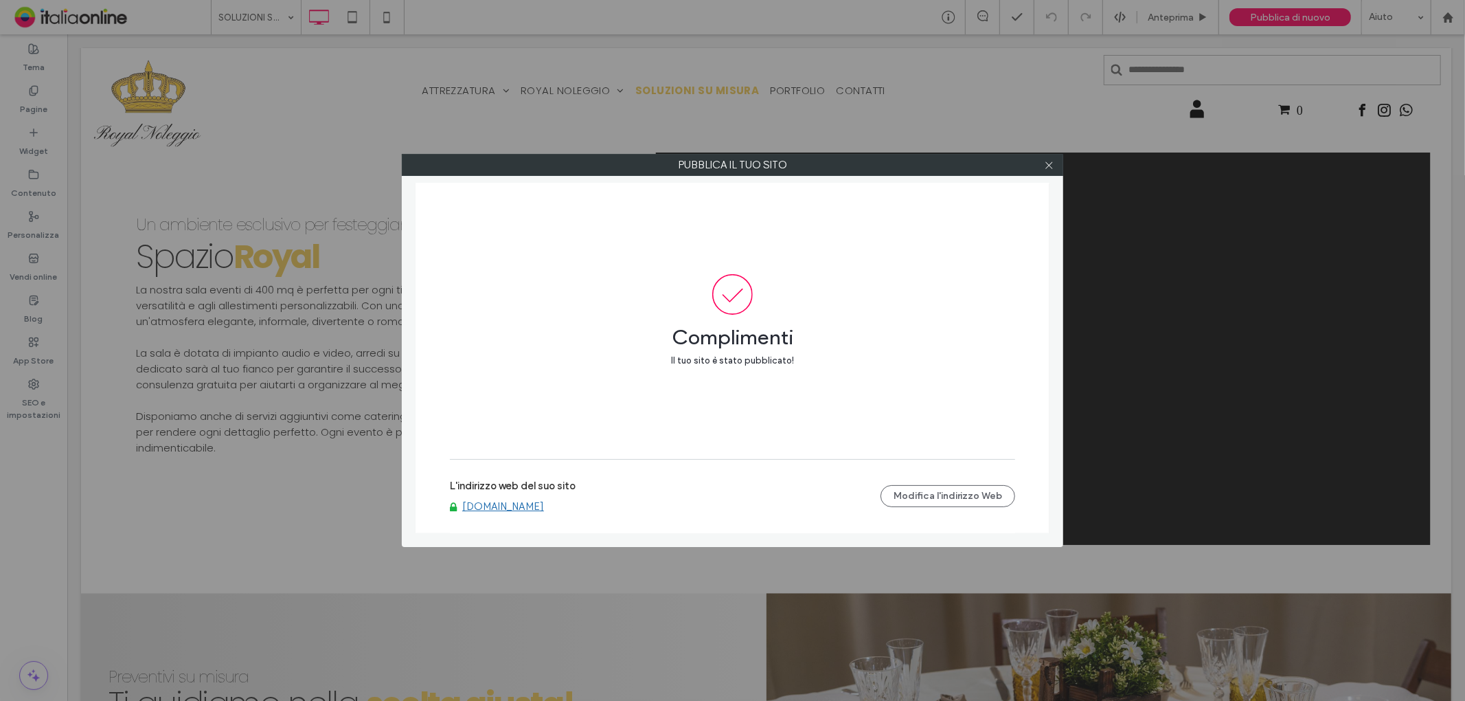
drag, startPoint x: 1048, startPoint y: 161, endPoint x: 1026, endPoint y: 166, distance: 23.2
click at [1048, 161] on icon at bounding box center [1049, 165] width 10 height 10
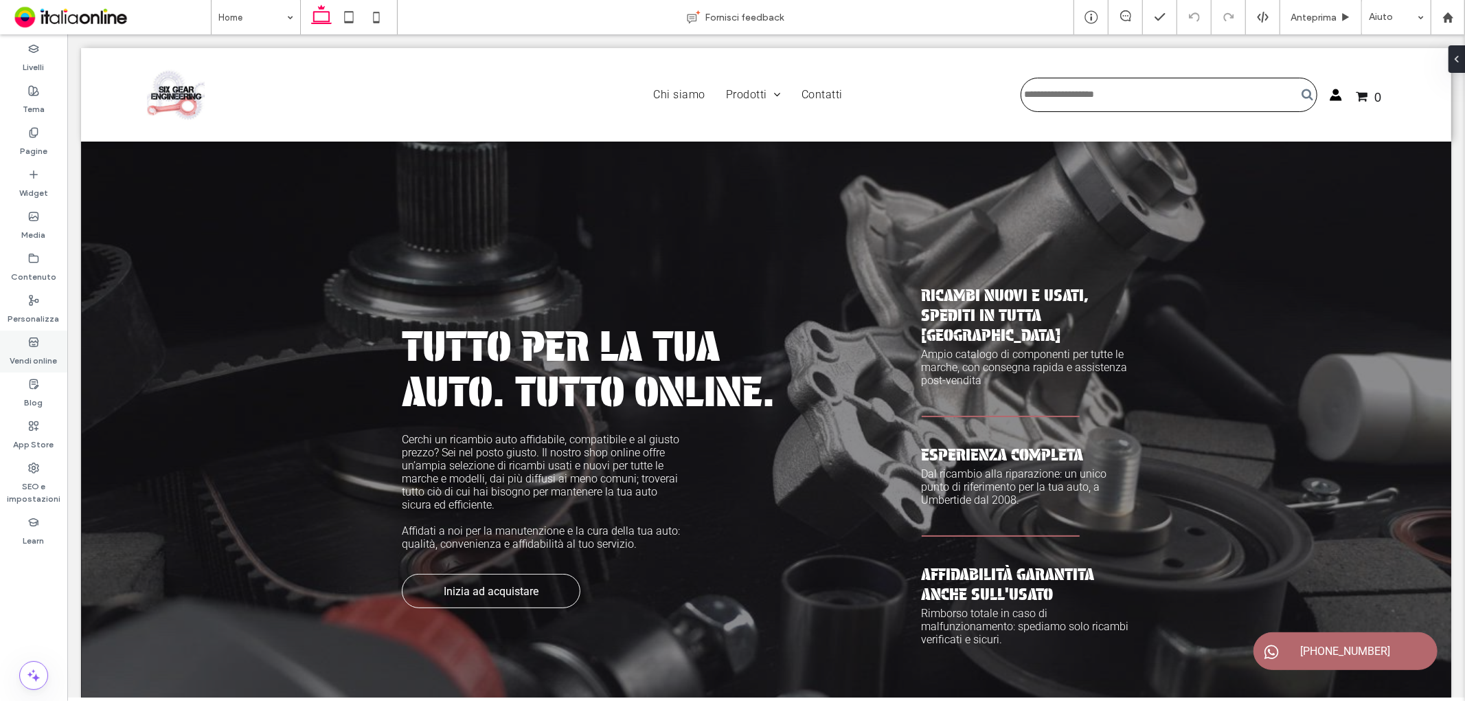
click at [32, 354] on label "Vendi online" at bounding box center [33, 357] width 47 height 19
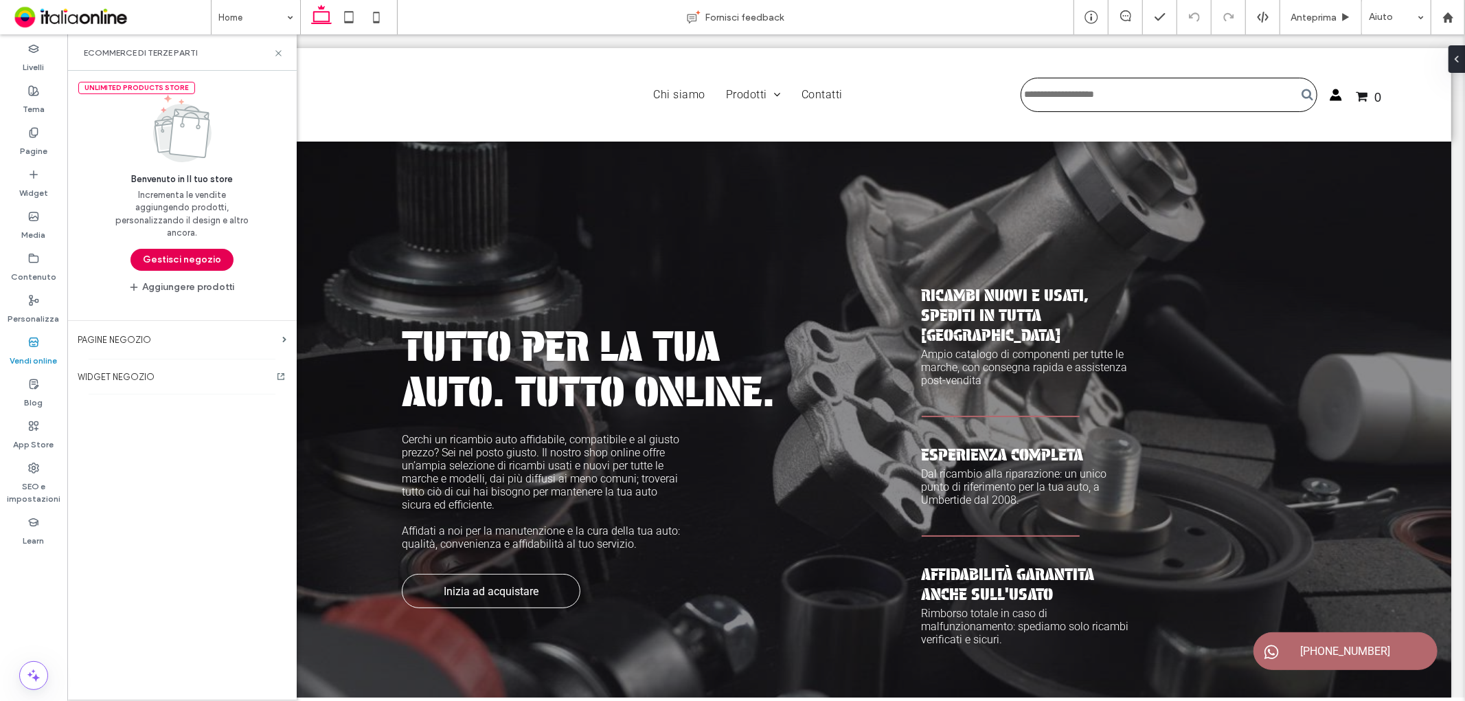
click at [210, 256] on button "Gestisci negozio" at bounding box center [182, 260] width 103 height 22
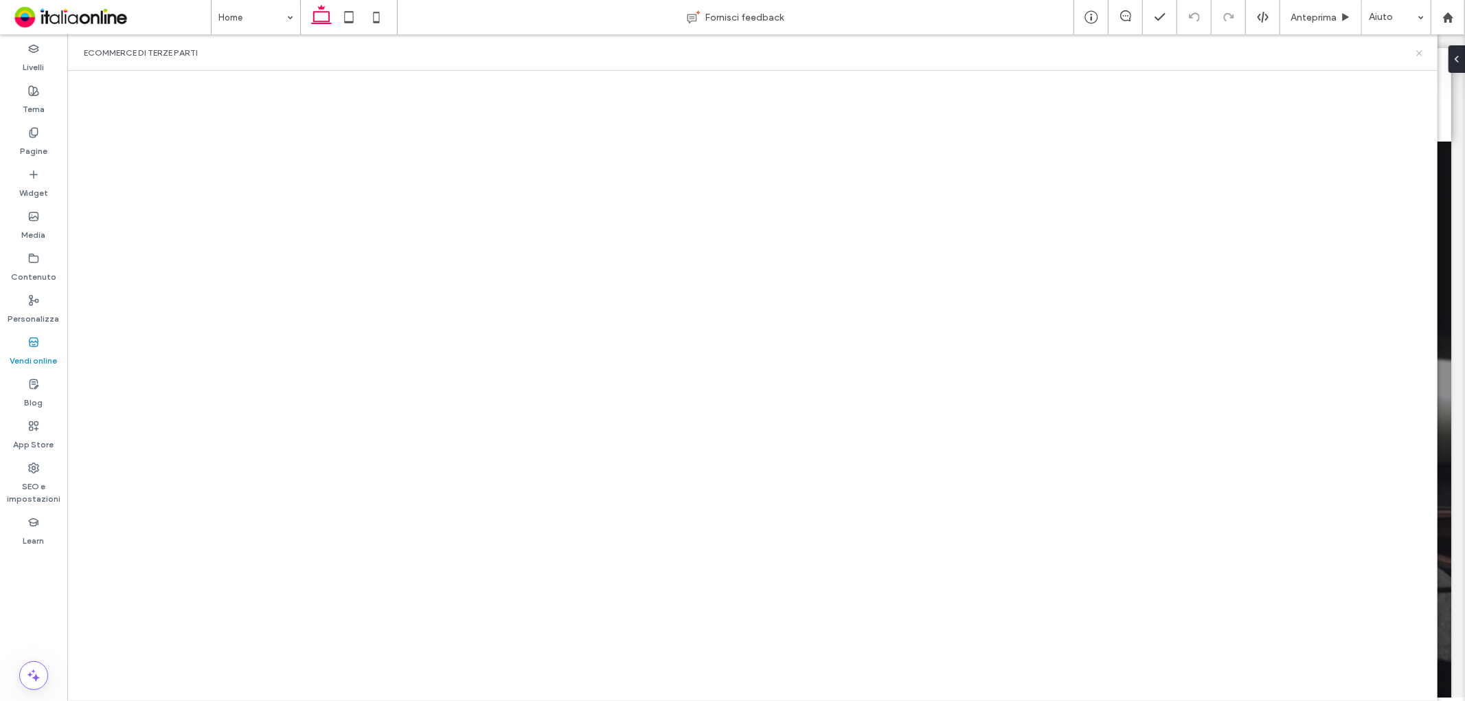
drag, startPoint x: 1419, startPoint y: 56, endPoint x: 1337, endPoint y: 44, distance: 82.7
click at [1419, 56] on icon at bounding box center [1420, 53] width 10 height 10
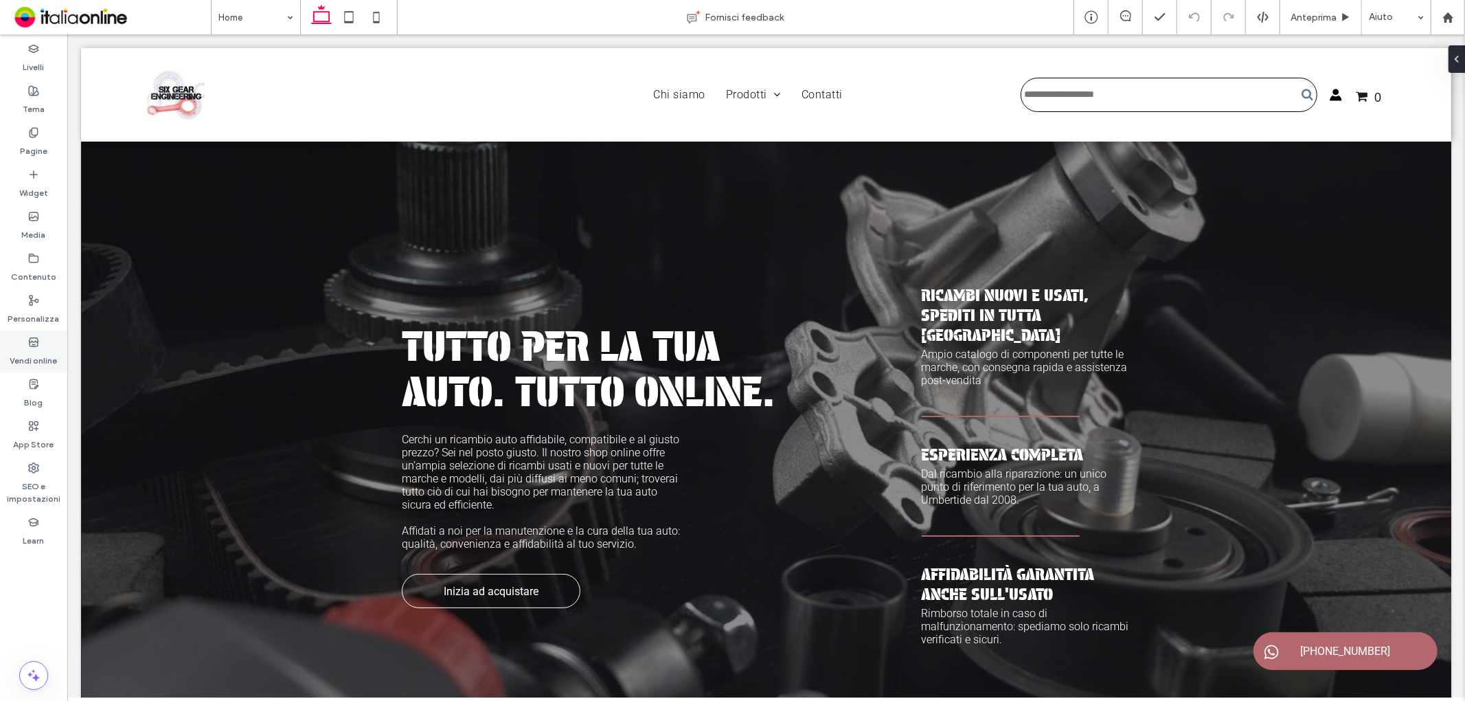
click at [39, 361] on label "Vendi online" at bounding box center [33, 357] width 47 height 19
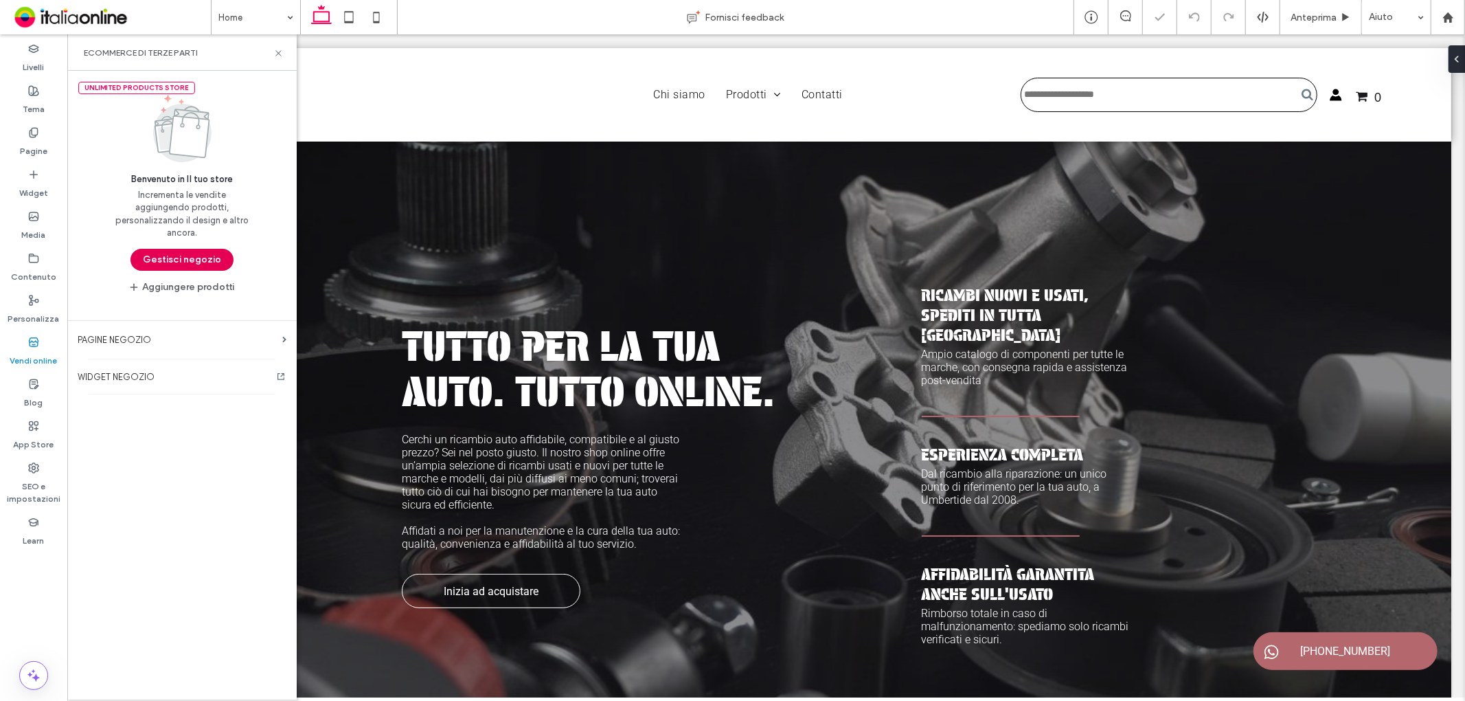
click at [183, 262] on button "Gestisci negozio" at bounding box center [182, 260] width 103 height 22
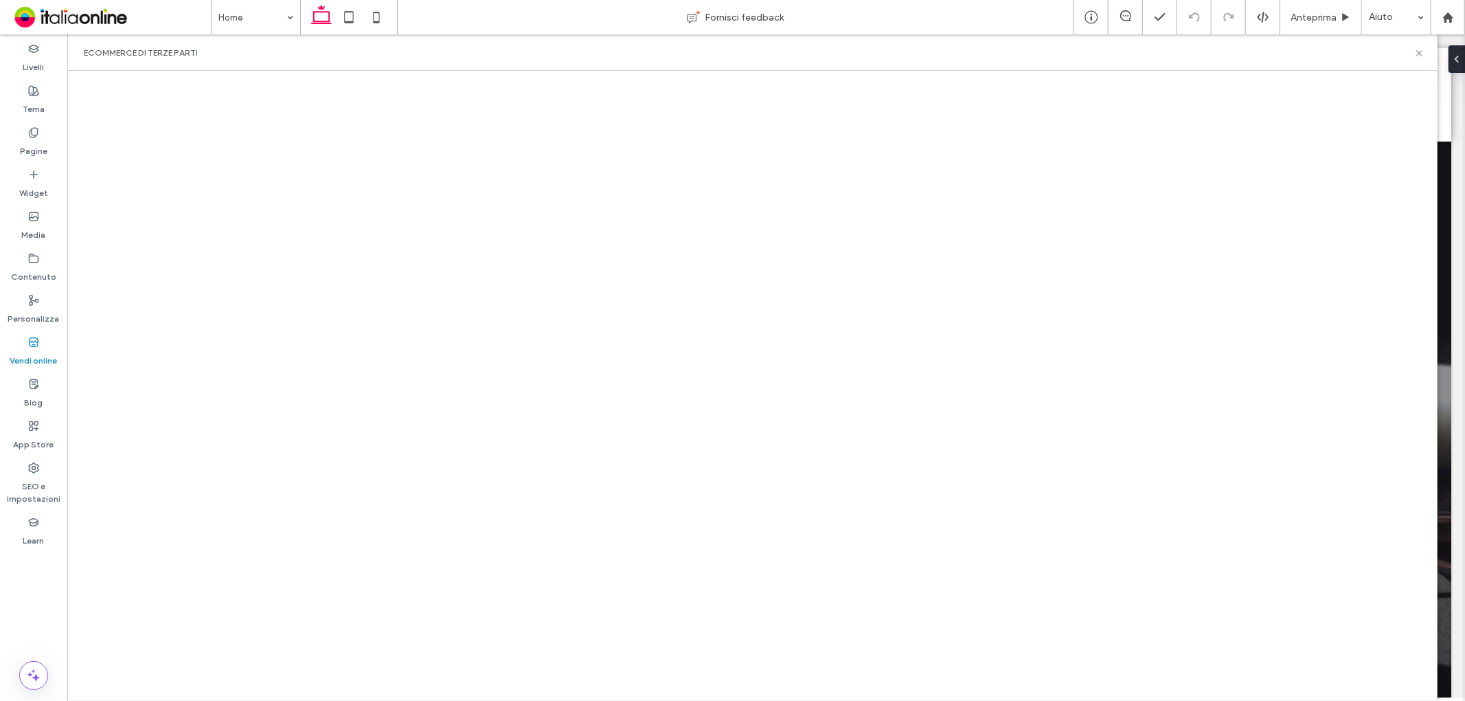
click at [33, 348] on label "Vendi online" at bounding box center [33, 357] width 47 height 19
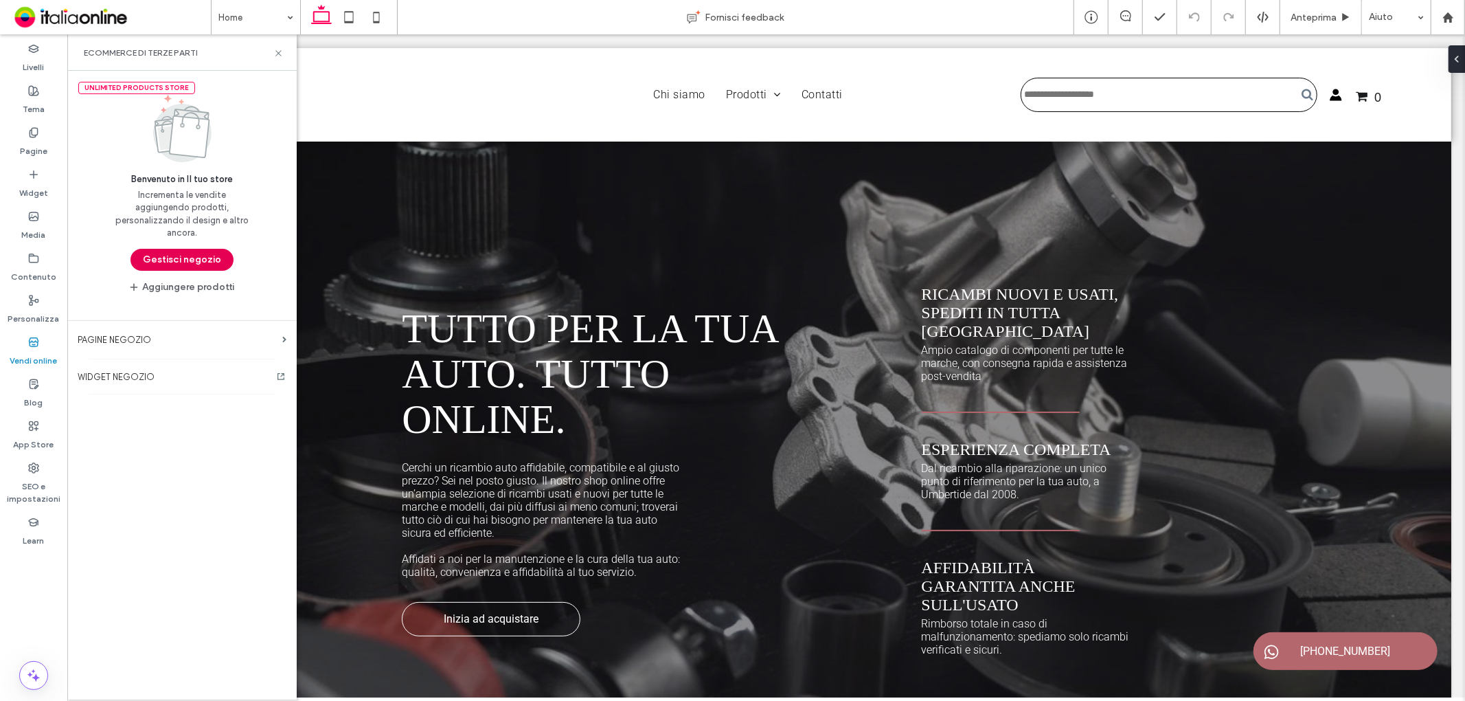
click at [168, 256] on button "Gestisci negozio" at bounding box center [182, 260] width 103 height 22
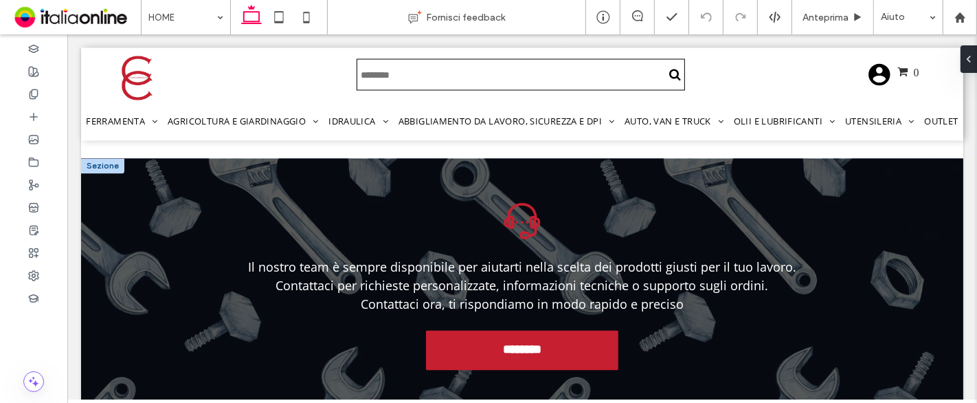
scroll to position [2388, 0]
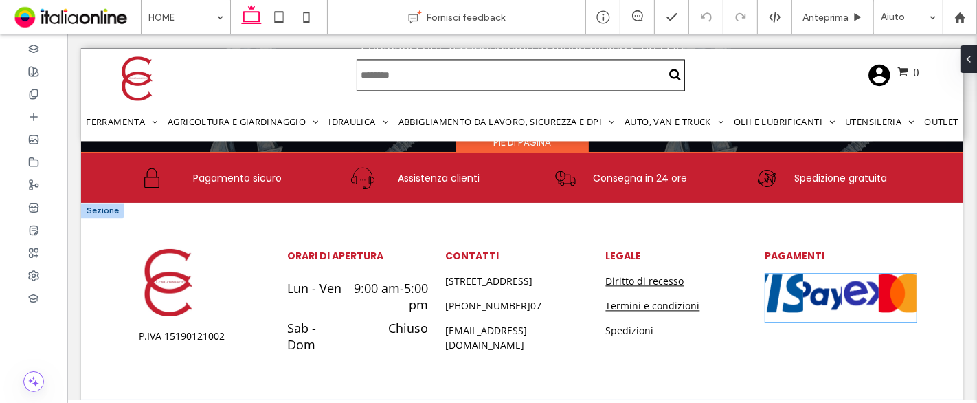
click at [820, 273] on link at bounding box center [821, 292] width 38 height 38
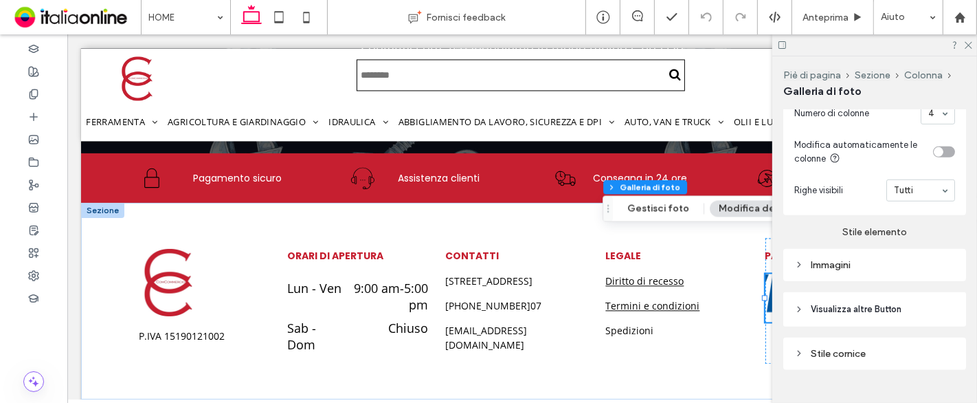
click at [881, 267] on div "Immagini" at bounding box center [874, 265] width 161 height 12
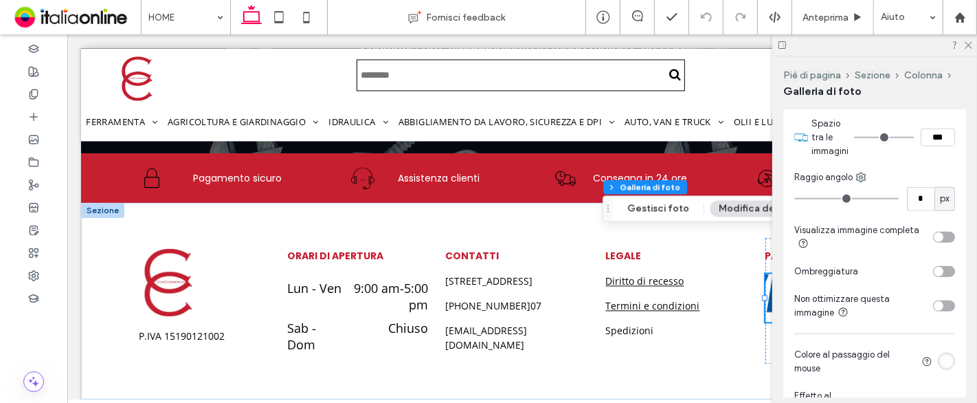
scroll to position [840, 0]
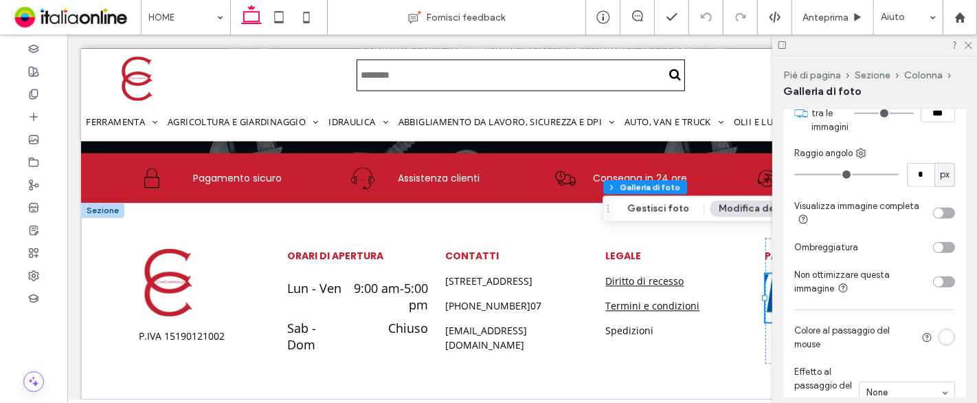
click at [934, 218] on div "toggle" at bounding box center [939, 213] width 10 height 10
click at [969, 44] on use at bounding box center [969, 46] width 8 height 8
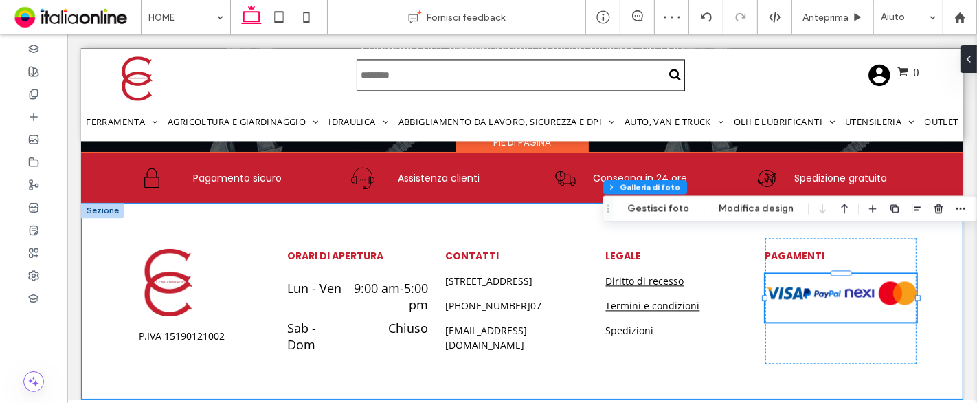
click at [721, 323] on div "P.IVA 15190121002 Orari di apertura Lun - Ven 9:00 am - 5:00 pm Sab - Dom Chius…" at bounding box center [521, 301] width 824 height 196
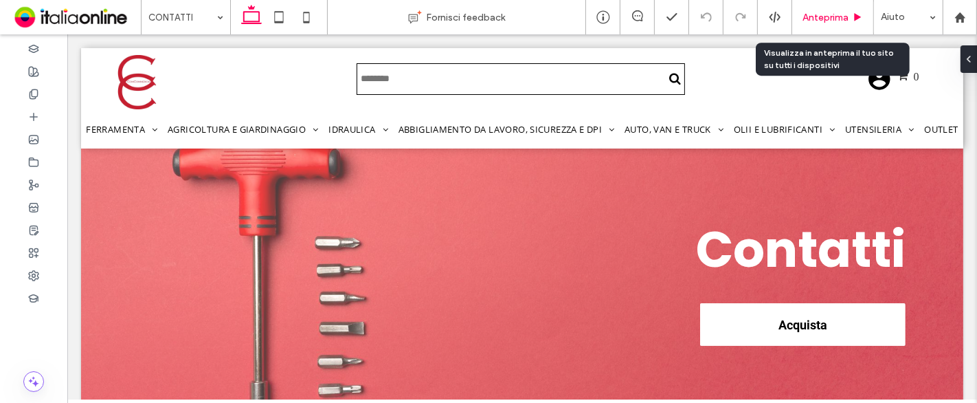
click at [807, 18] on span "Anteprima" at bounding box center [825, 18] width 46 height 12
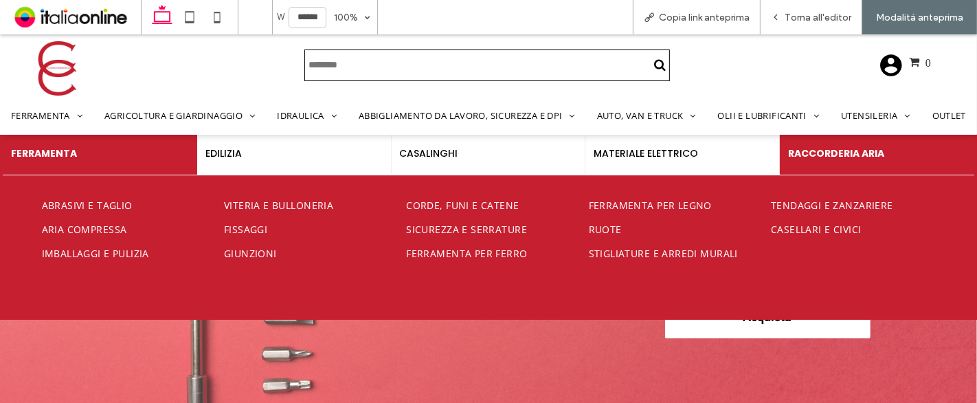
click at [862, 147] on h4 "RACCORDERIA ARIA" at bounding box center [877, 153] width 178 height 14
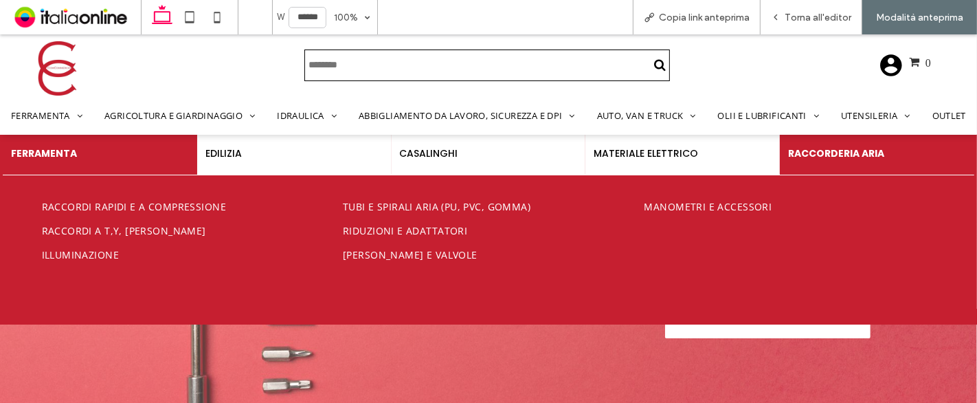
click at [115, 157] on h4 "FERRAMENTA" at bounding box center [100, 153] width 178 height 14
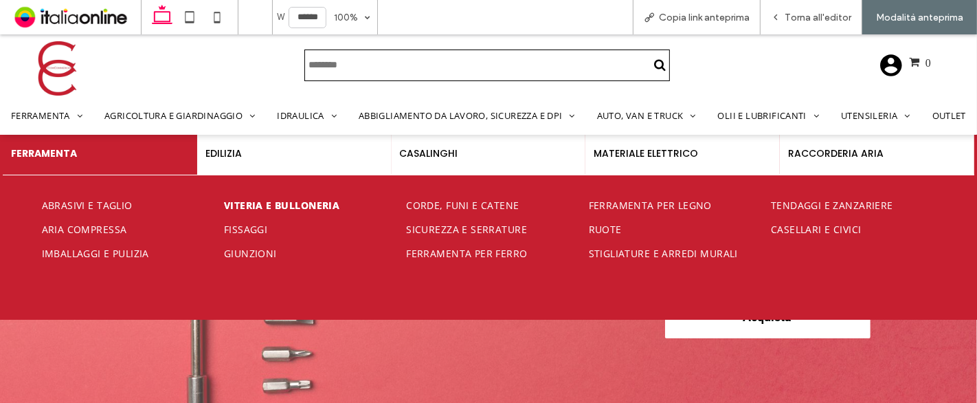
click at [257, 204] on span "Viteria e bulloneria" at bounding box center [281, 205] width 115 height 13
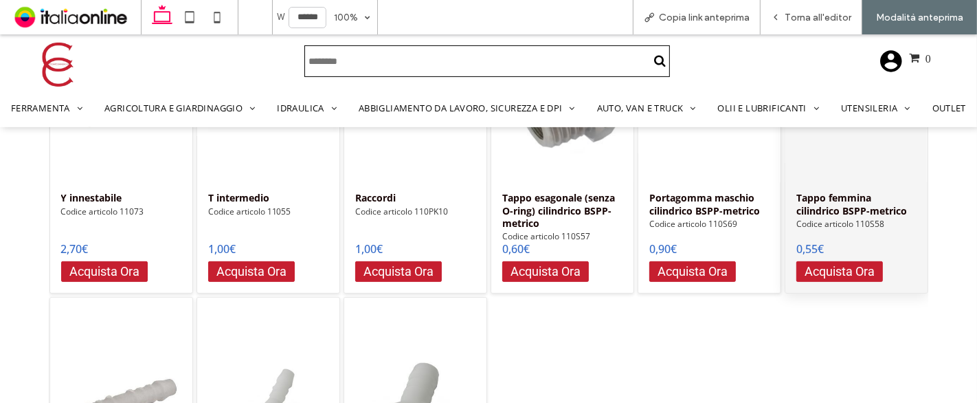
scroll to position [358, 0]
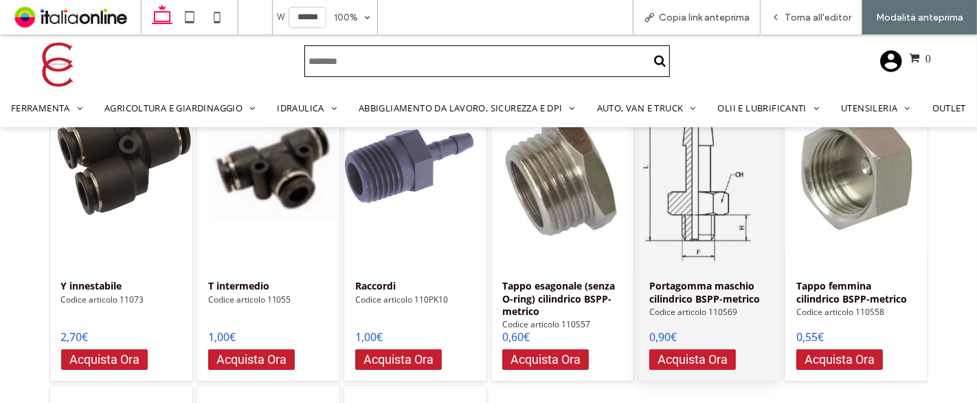
click at [702, 177] on div "Portagomma maschio cilindrico BSPP-metrico" at bounding box center [709, 163] width 142 height 213
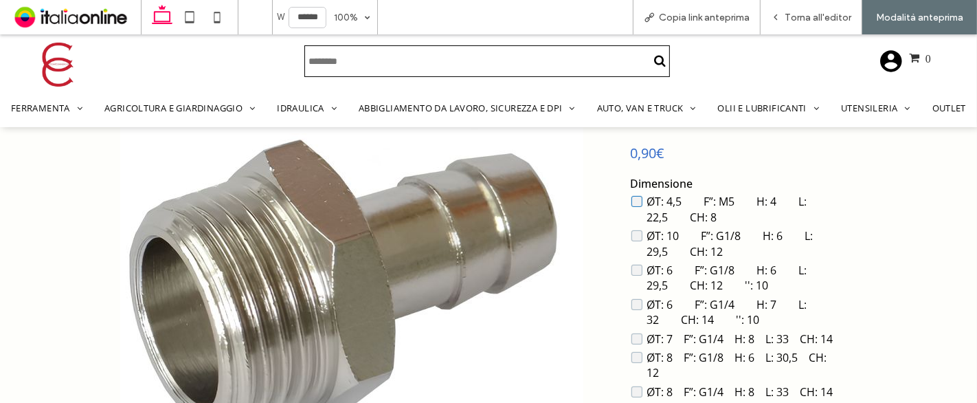
scroll to position [297, 0]
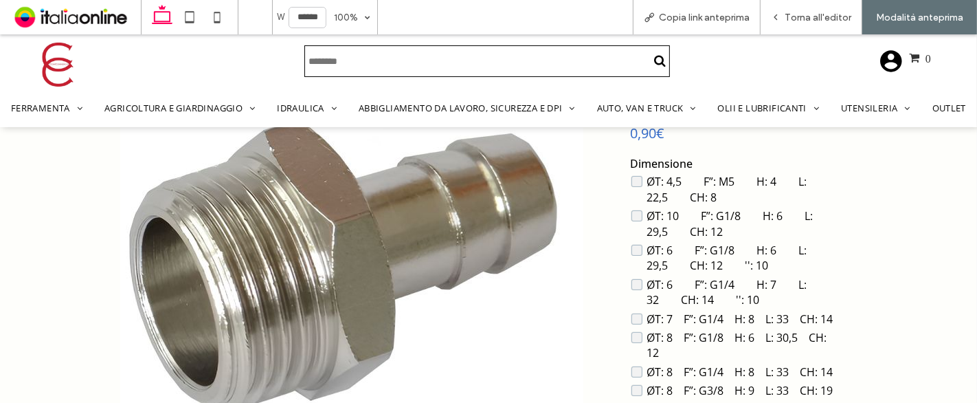
click at [885, 59] on icon at bounding box center [891, 61] width 22 height 22
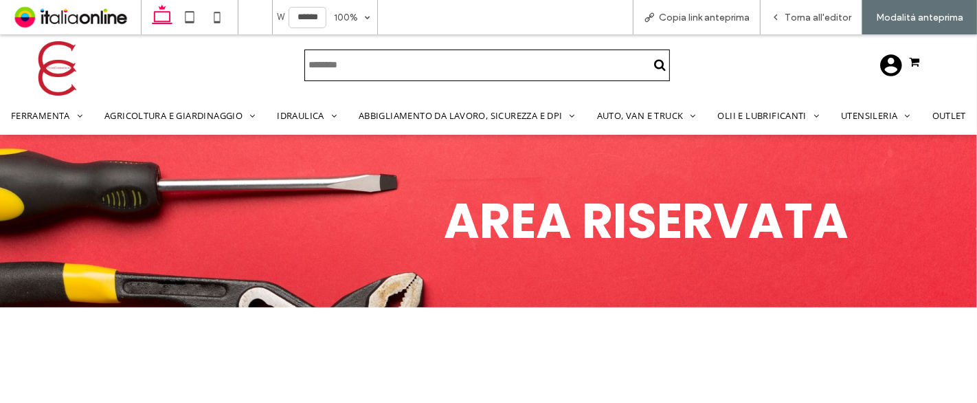
scroll to position [0, 0]
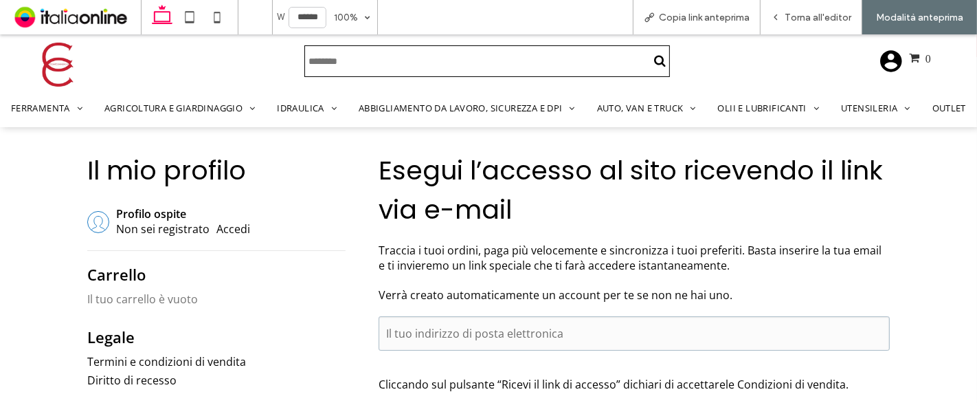
scroll to position [221, 0]
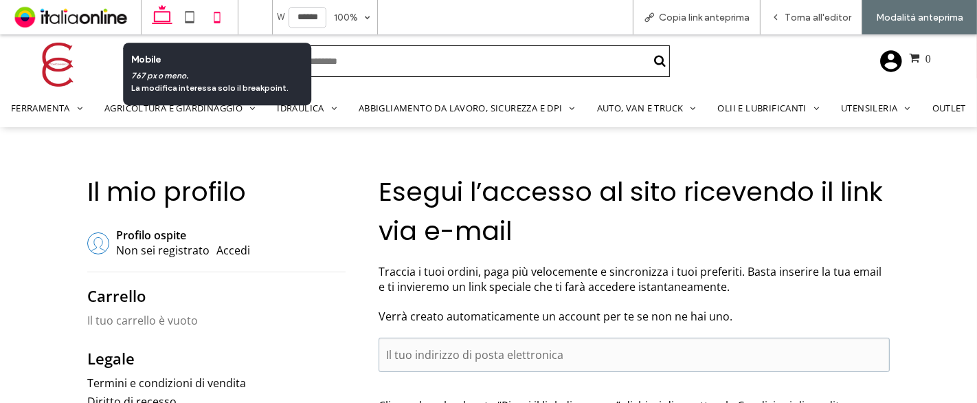
click at [212, 21] on icon at bounding box center [216, 16] width 27 height 27
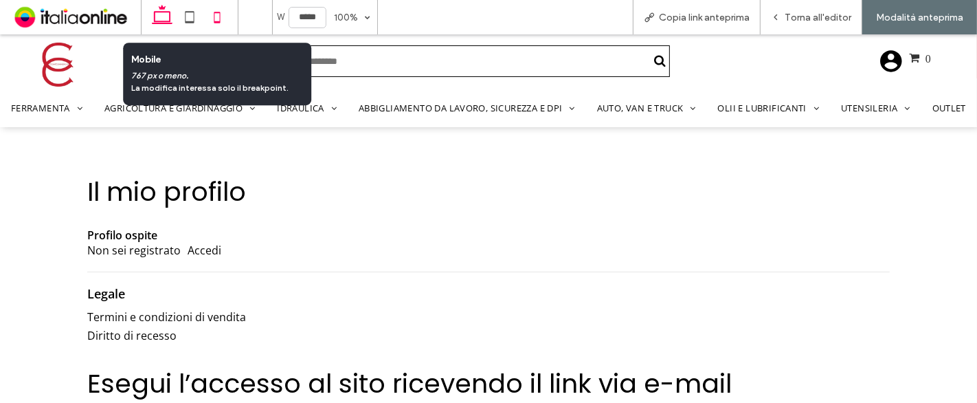
scroll to position [153, 0]
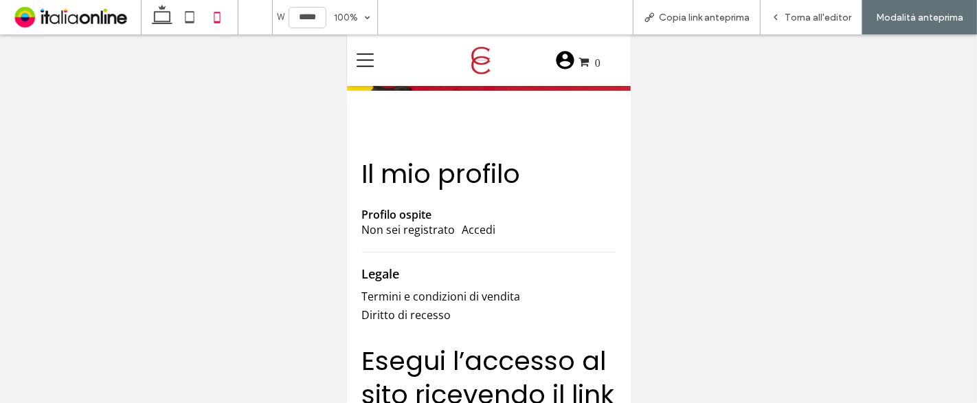
click at [361, 65] on icon at bounding box center [364, 60] width 17 height 17
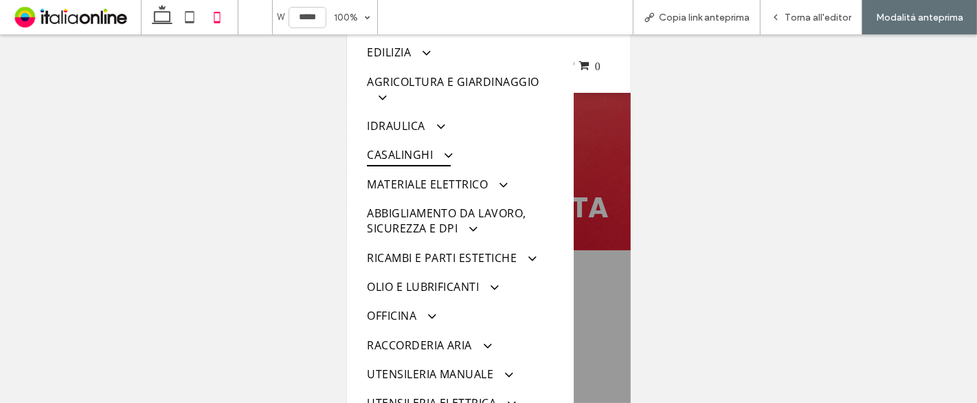
scroll to position [0, 0]
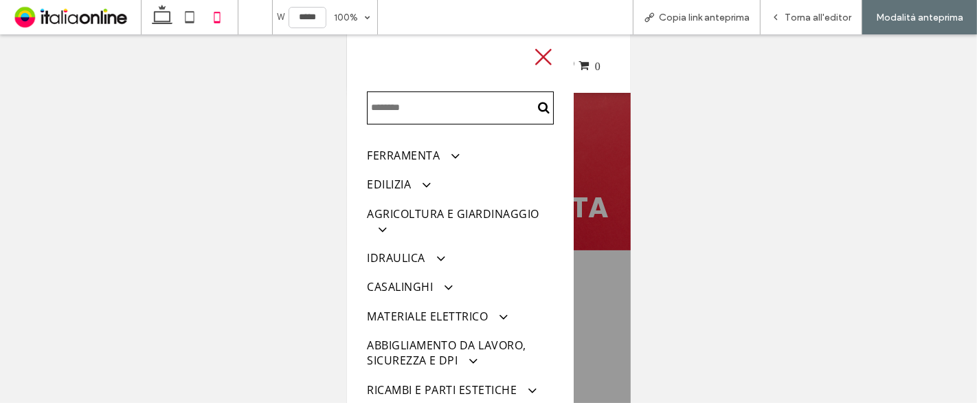
click at [537, 47] on icon at bounding box center [542, 57] width 21 height 21
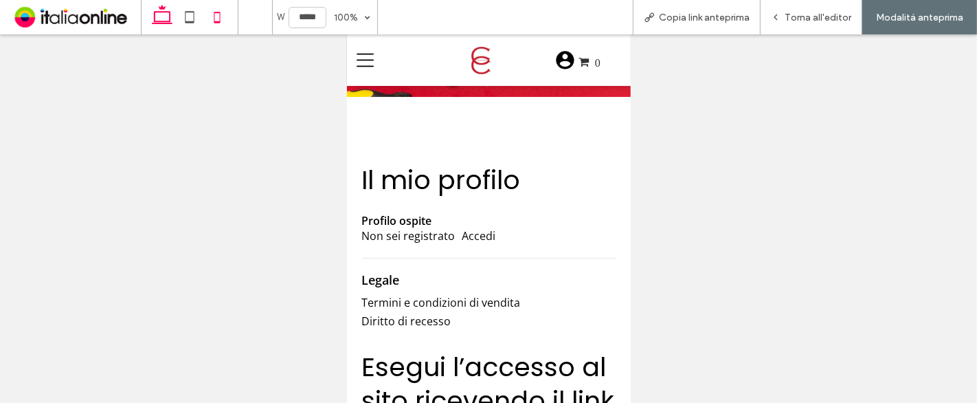
click at [152, 14] on icon at bounding box center [161, 16] width 27 height 27
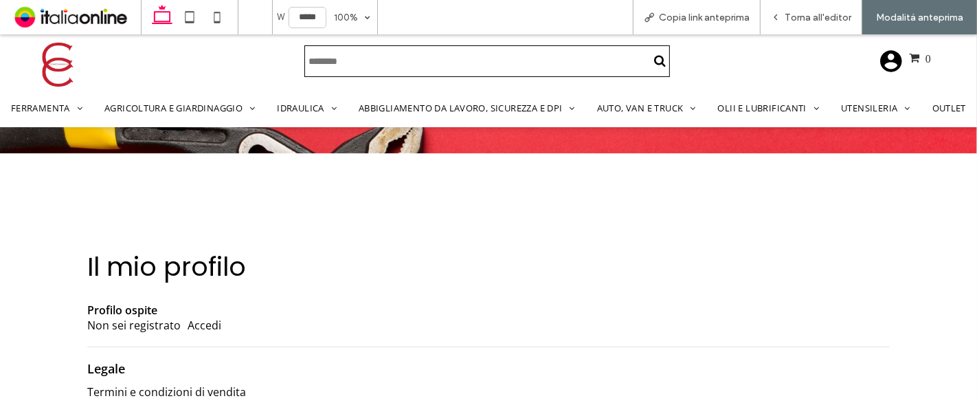
type input "******"
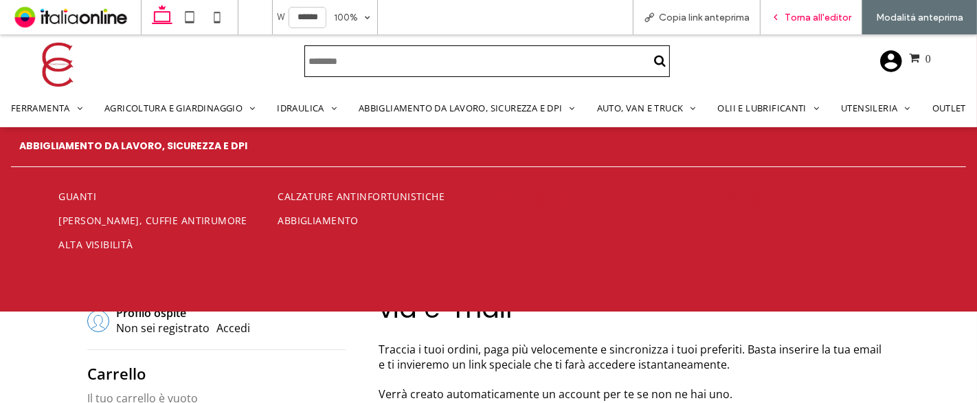
click at [791, 27] on div "Torna all'editor" at bounding box center [812, 17] width 102 height 34
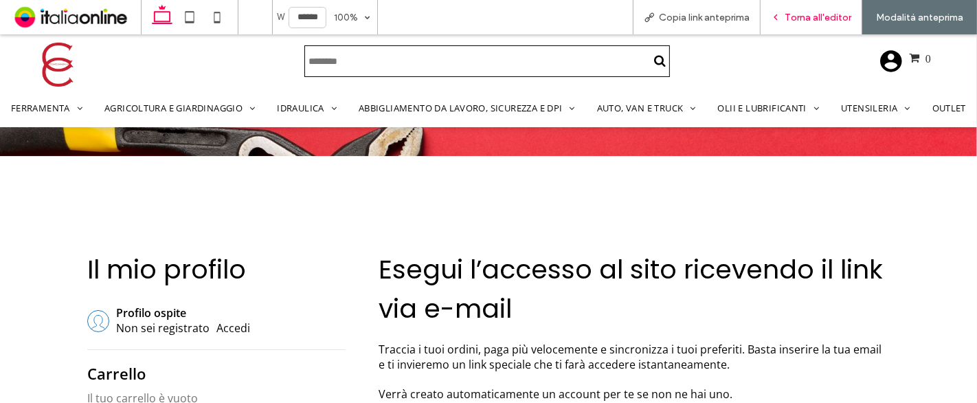
click at [813, 19] on span "Torna all'editor" at bounding box center [818, 18] width 67 height 12
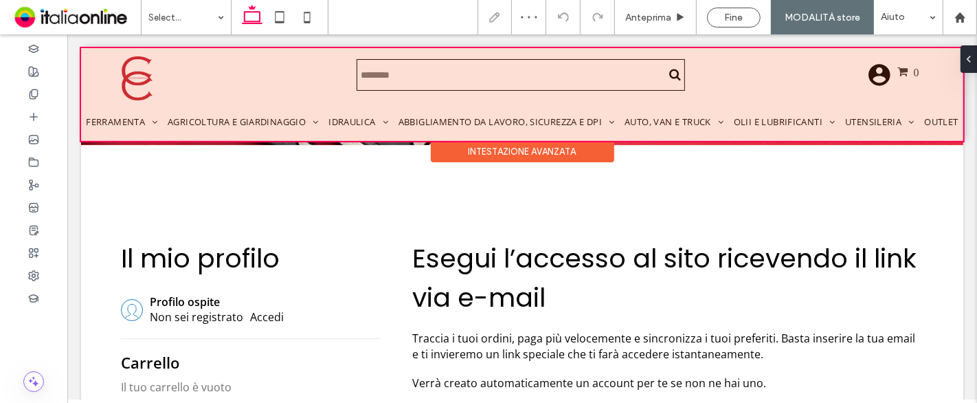
scroll to position [154, 0]
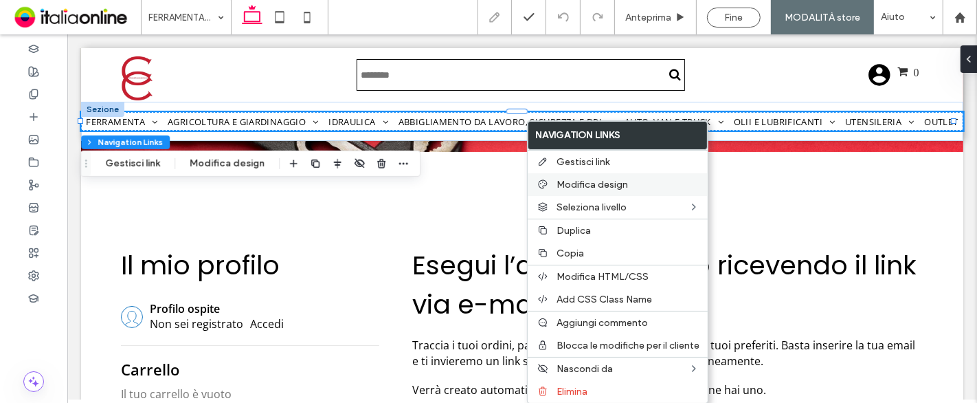
click at [581, 190] on div "Modifica design" at bounding box center [618, 184] width 180 height 23
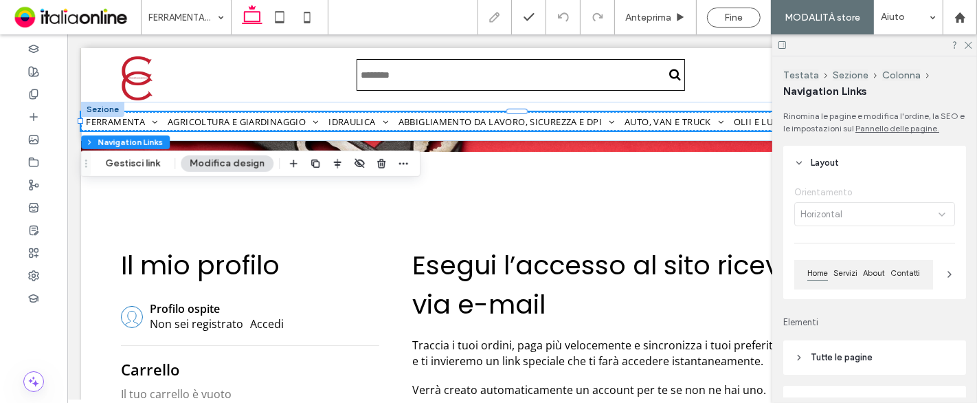
click at [972, 47] on div at bounding box center [874, 44] width 205 height 21
click at [968, 44] on icon at bounding box center [967, 44] width 9 height 9
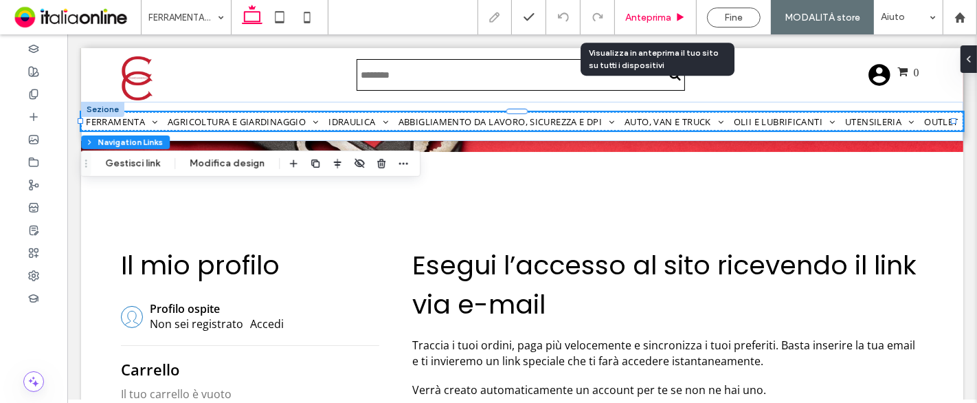
click at [655, 17] on span "Anteprima" at bounding box center [648, 18] width 46 height 12
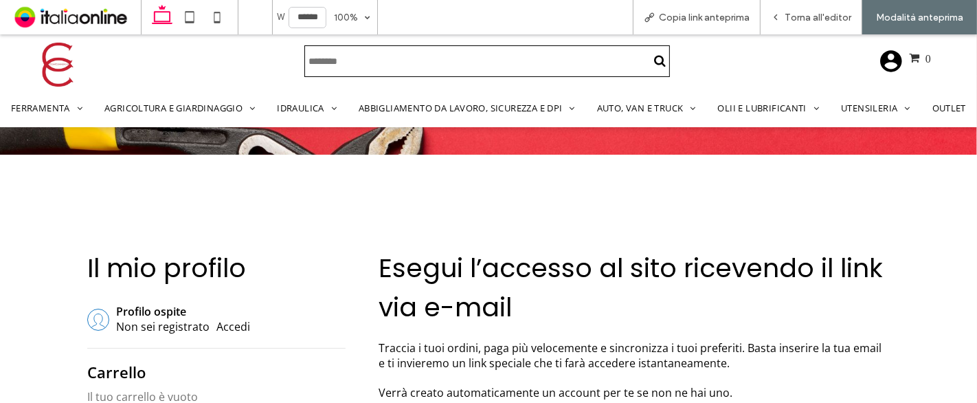
scroll to position [144, 0]
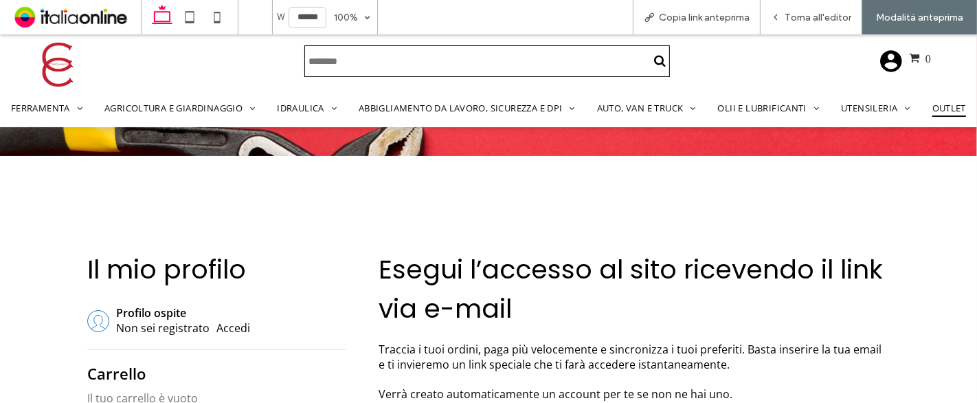
click at [941, 102] on span "Outlet" at bounding box center [949, 107] width 34 height 19
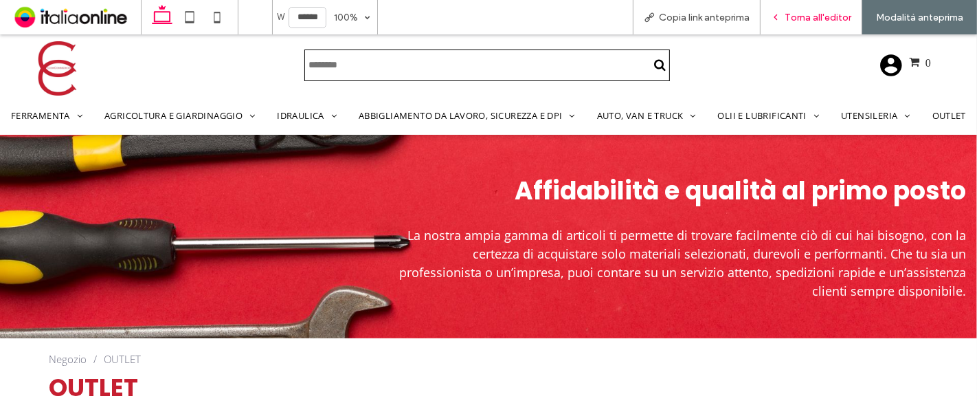
click at [791, 23] on div "Torna all'editor" at bounding box center [812, 17] width 102 height 34
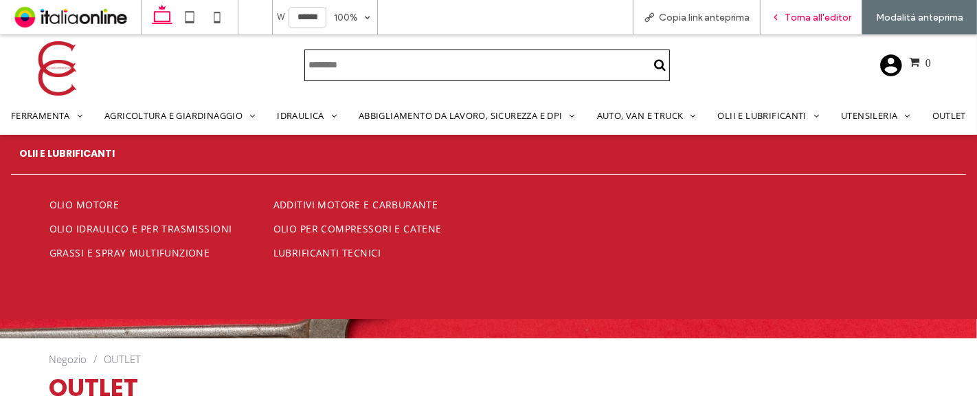
click at [784, 19] on div "Torna all'editor" at bounding box center [811, 18] width 101 height 12
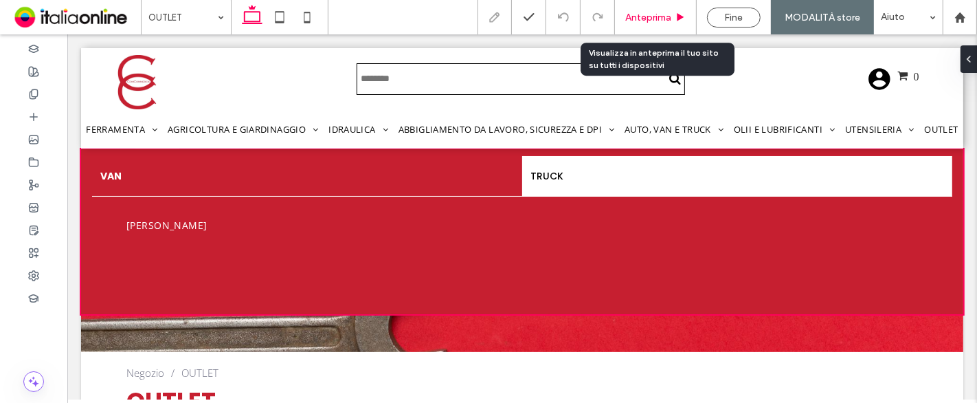
click at [654, 18] on span "Anteprima" at bounding box center [648, 18] width 46 height 12
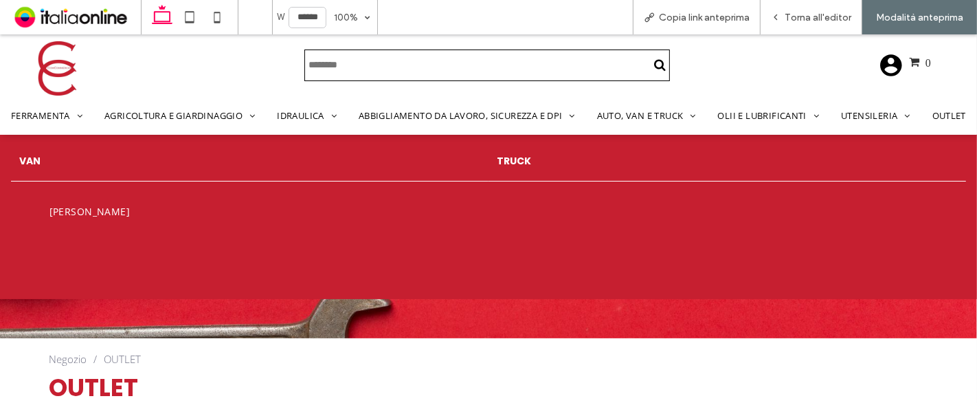
click at [629, 164] on h4 "TRUCK" at bounding box center [727, 161] width 461 height 14
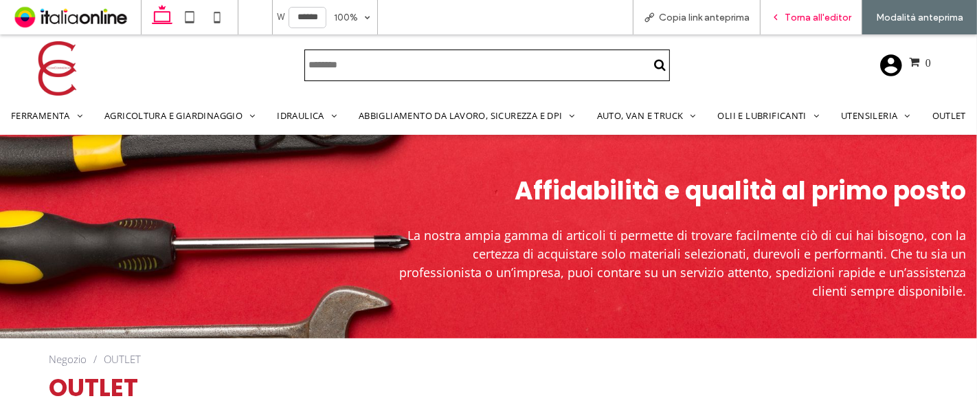
click at [796, 16] on span "Torna all'editor" at bounding box center [818, 18] width 67 height 12
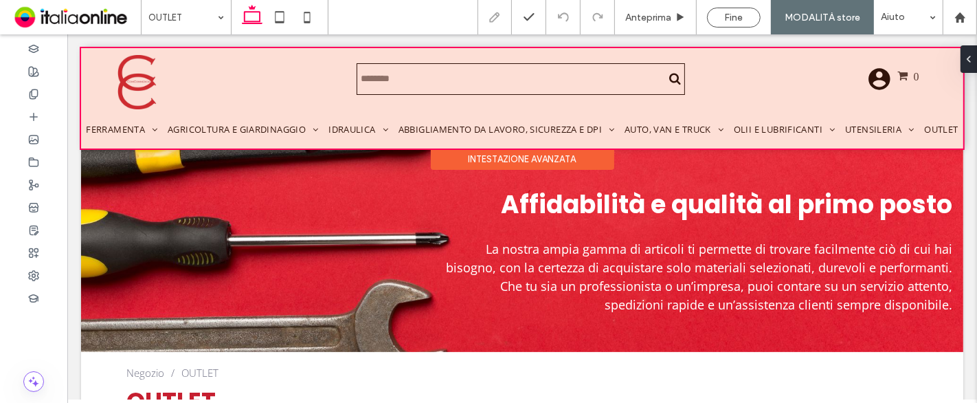
click at [687, 131] on div at bounding box center [521, 98] width 882 height 100
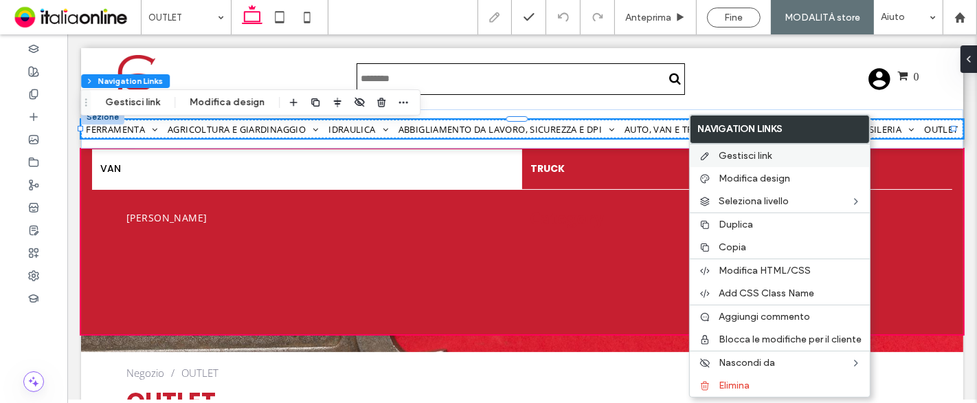
click at [713, 155] on div "Gestisci link" at bounding box center [780, 155] width 180 height 23
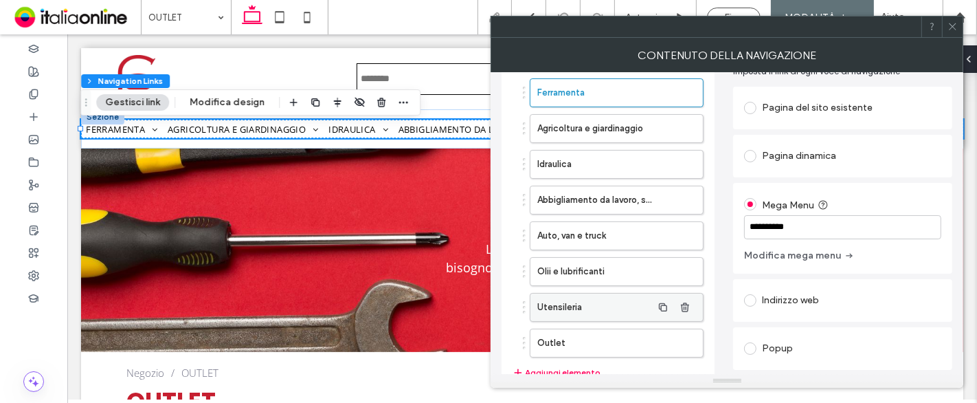
scroll to position [144, 0]
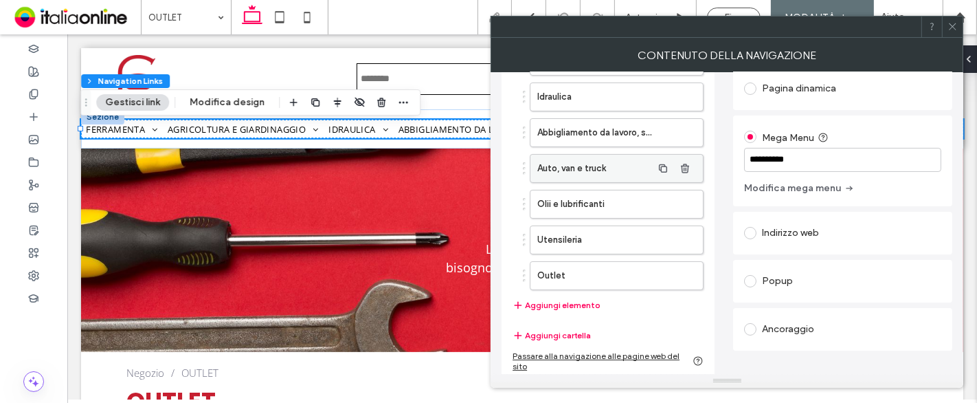
click at [594, 168] on label "Auto, van e truck" at bounding box center [594, 168] width 115 height 27
drag, startPoint x: 825, startPoint y: 153, endPoint x: 773, endPoint y: 155, distance: 52.2
click at [773, 155] on input "**********" at bounding box center [842, 160] width 197 height 24
type input "**********"
click at [833, 185] on button "Modifica mega menu" at bounding box center [799, 188] width 111 height 22
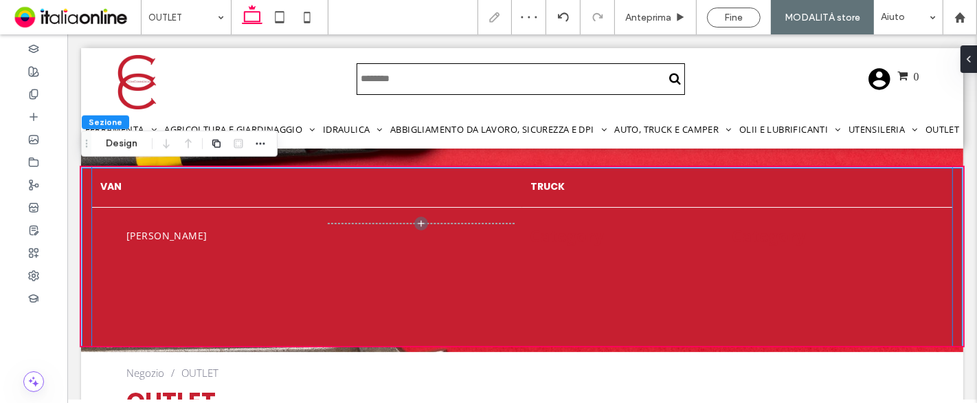
click at [294, 205] on div "VAN" at bounding box center [306, 187] width 430 height 41
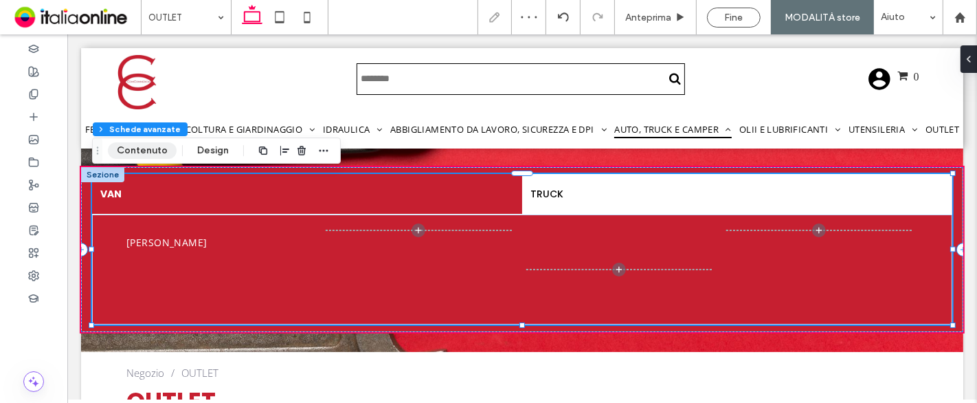
click at [158, 148] on button "Contenuto" at bounding box center [142, 150] width 69 height 16
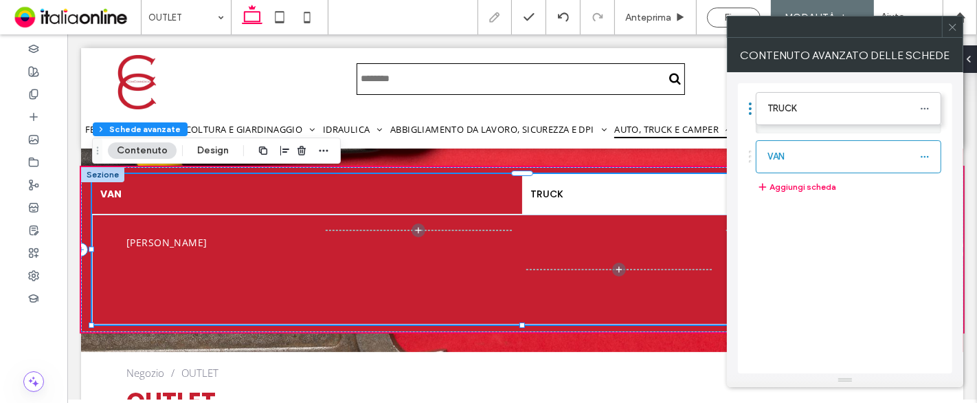
drag, startPoint x: 884, startPoint y: 153, endPoint x: 884, endPoint y: 98, distance: 55.0
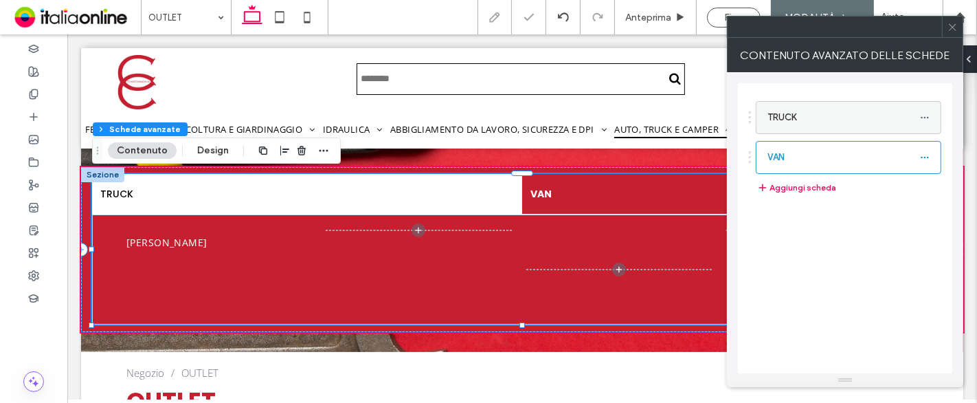
click at [928, 115] on icon at bounding box center [925, 118] width 10 height 10
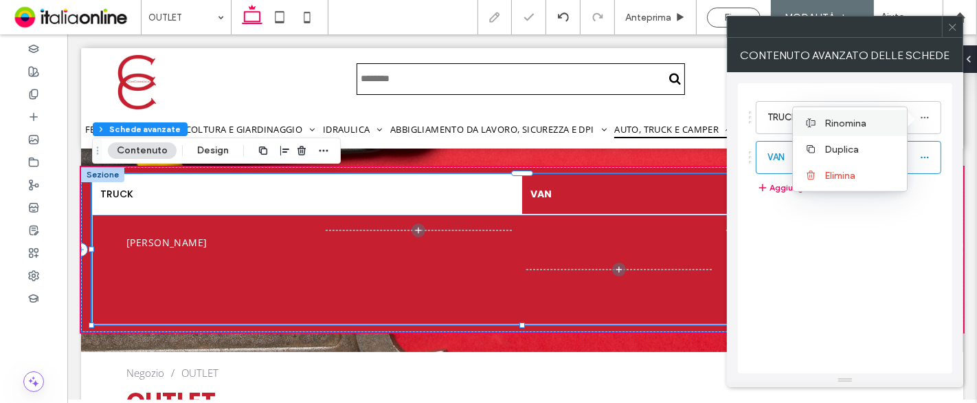
click at [862, 126] on span "Rinomina" at bounding box center [845, 123] width 42 height 12
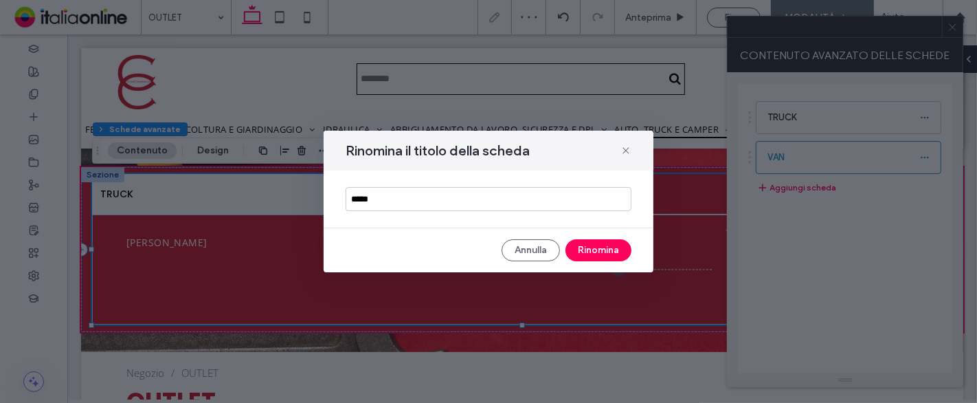
click at [352, 198] on input "*****" at bounding box center [489, 199] width 286 height 24
type input "**********"
click at [610, 243] on button "Rinomina" at bounding box center [598, 250] width 66 height 22
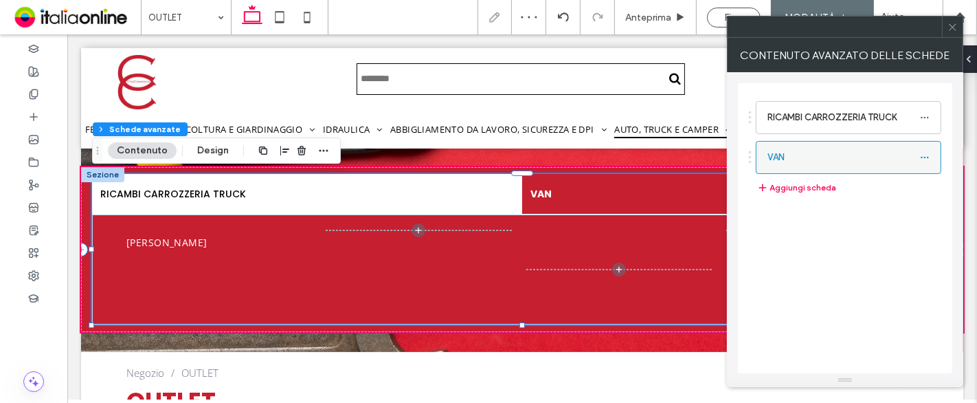
click at [927, 155] on icon at bounding box center [925, 158] width 10 height 10
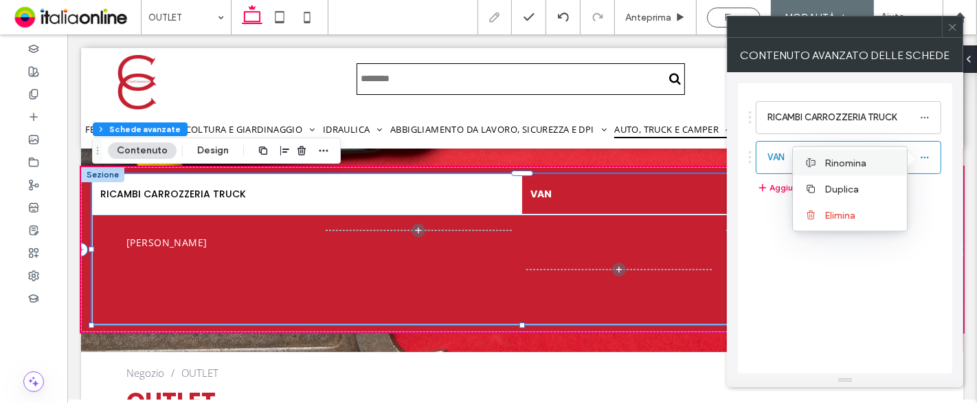
click at [840, 163] on span "Rinomina" at bounding box center [845, 163] width 42 height 12
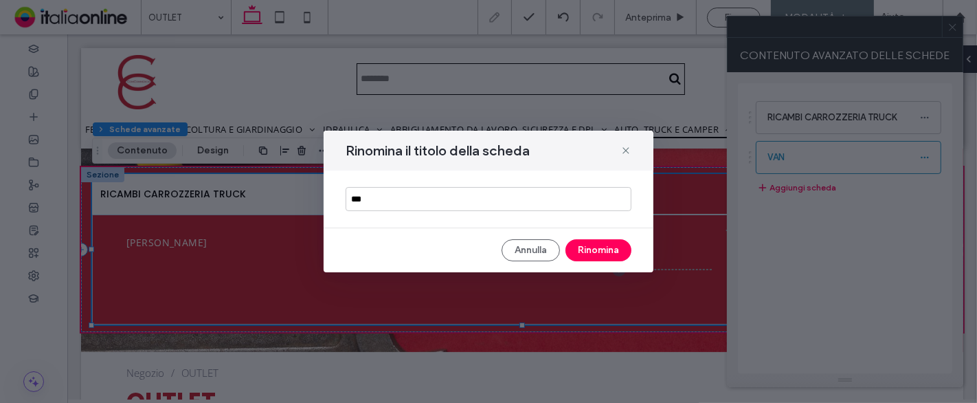
drag, startPoint x: 382, startPoint y: 199, endPoint x: 322, endPoint y: 199, distance: 60.5
click at [322, 199] on div "Rinomina il titolo della scheda *** Annulla Rinomina" at bounding box center [488, 201] width 977 height 403
type input "****"
click at [622, 244] on button "Rinomina" at bounding box center [598, 250] width 66 height 22
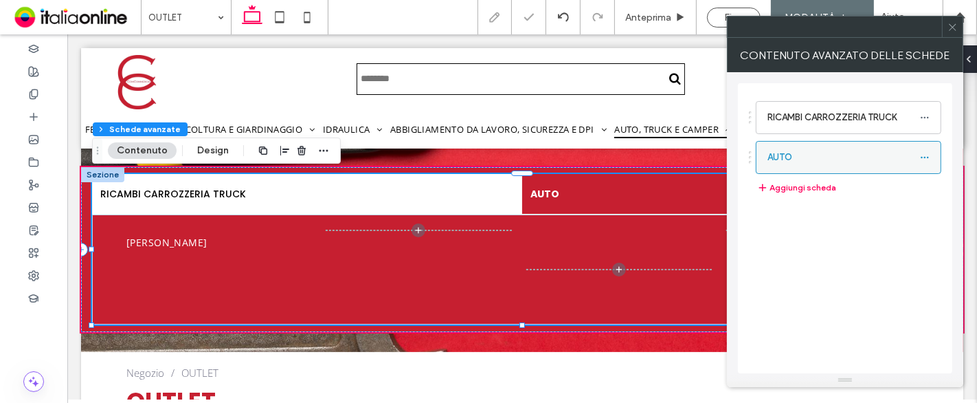
click at [925, 159] on icon at bounding box center [925, 158] width 10 height 10
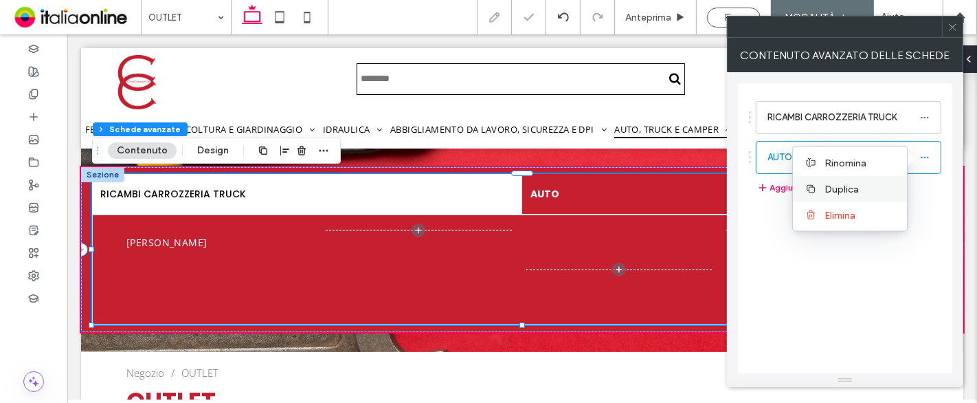
click at [848, 190] on span "Duplica" at bounding box center [841, 189] width 34 height 12
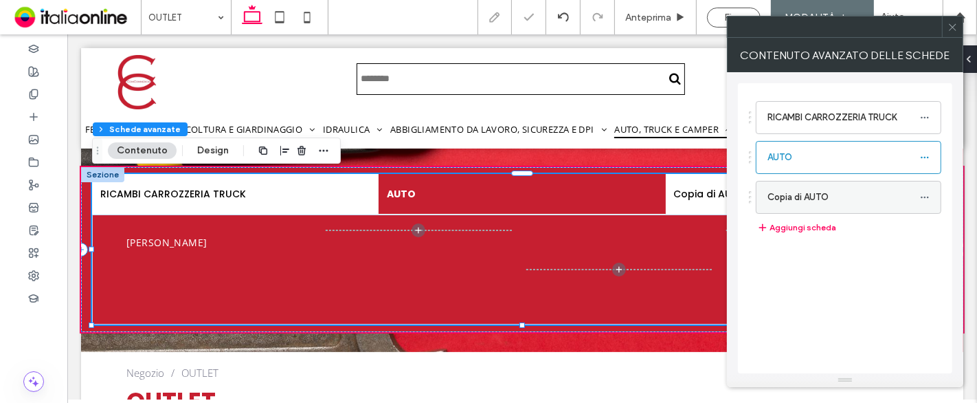
click at [927, 192] on icon at bounding box center [925, 197] width 10 height 10
click at [869, 198] on label "Rinomina" at bounding box center [859, 202] width 71 height 12
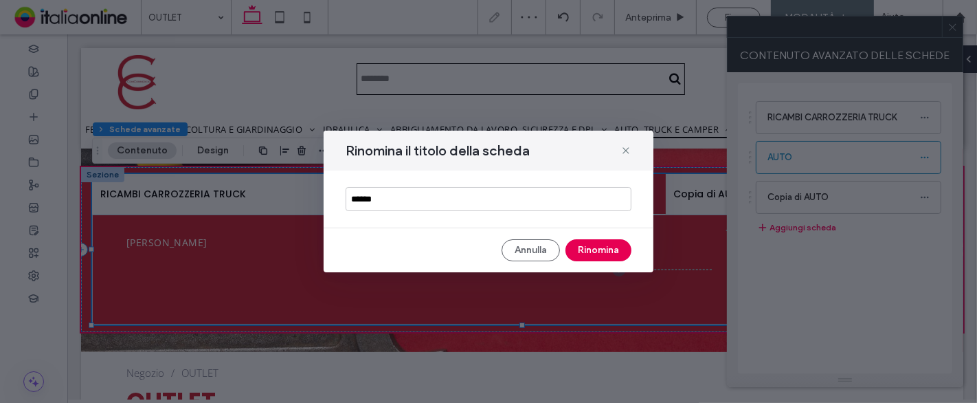
type input "******"
click at [623, 251] on button "Rinomina" at bounding box center [598, 250] width 66 height 22
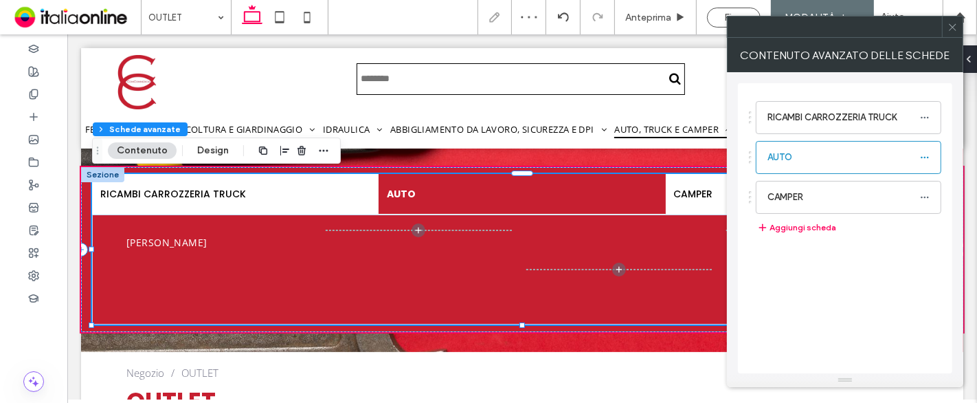
click at [952, 25] on icon at bounding box center [952, 27] width 10 height 10
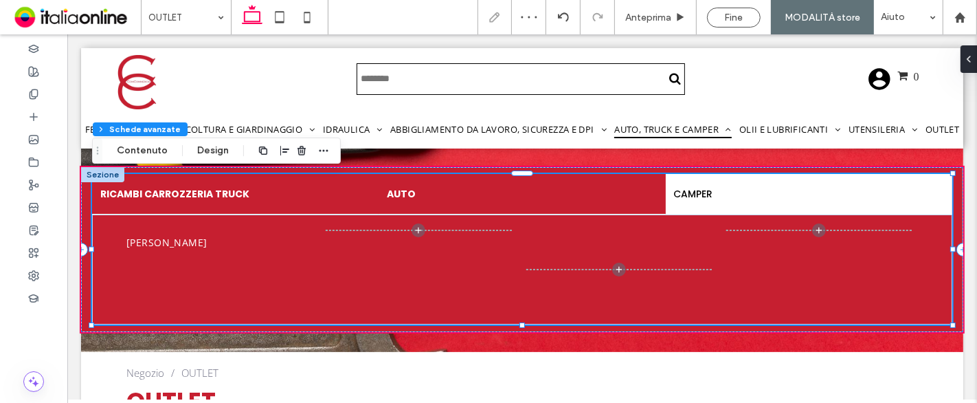
click at [283, 196] on h4 "RICAMBI CARROZZERIA TRUCK" at bounding box center [235, 194] width 270 height 14
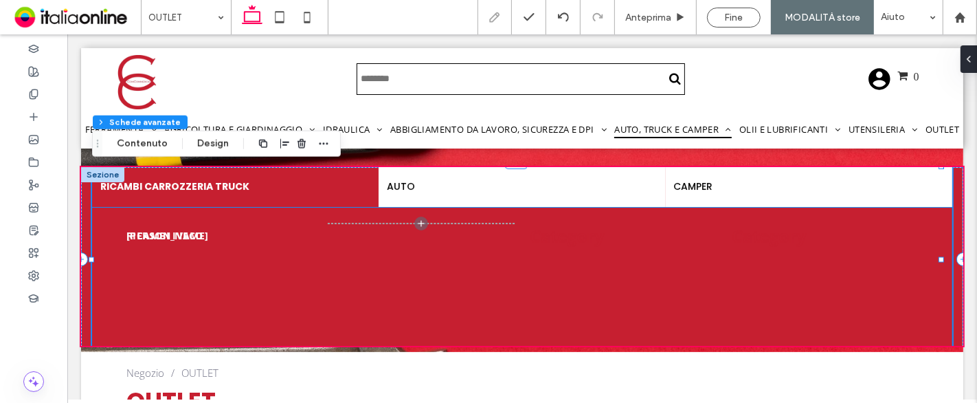
drag, startPoint x: 158, startPoint y: 236, endPoint x: 166, endPoint y: 235, distance: 7.7
click at [158, 236] on span "[PERSON_NAME]" at bounding box center [167, 235] width 82 height 13
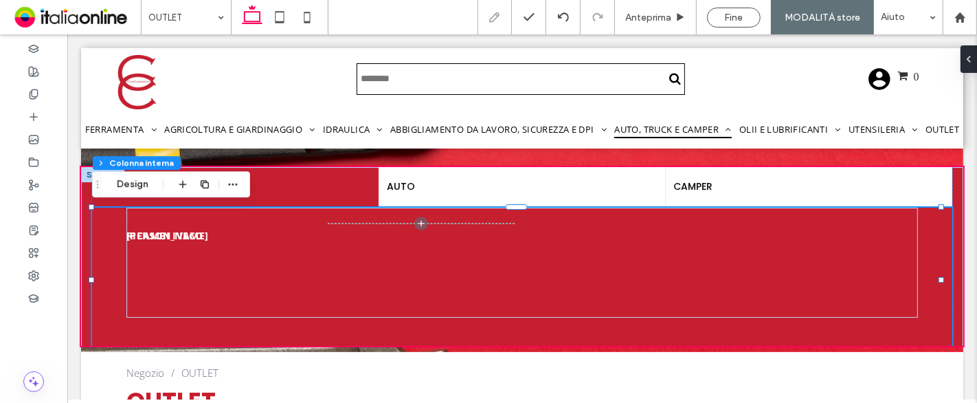
click at [179, 233] on span "[PERSON_NAME]" at bounding box center [167, 235] width 82 height 13
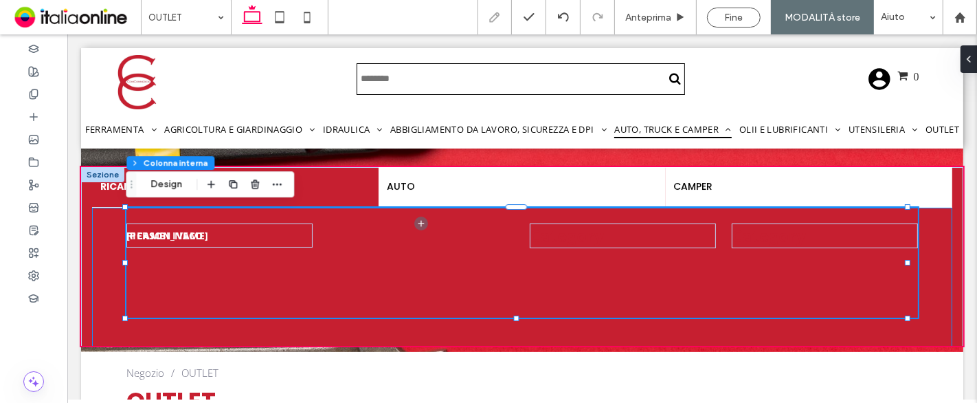
click at [179, 233] on span "[PERSON_NAME]" at bounding box center [167, 235] width 82 height 13
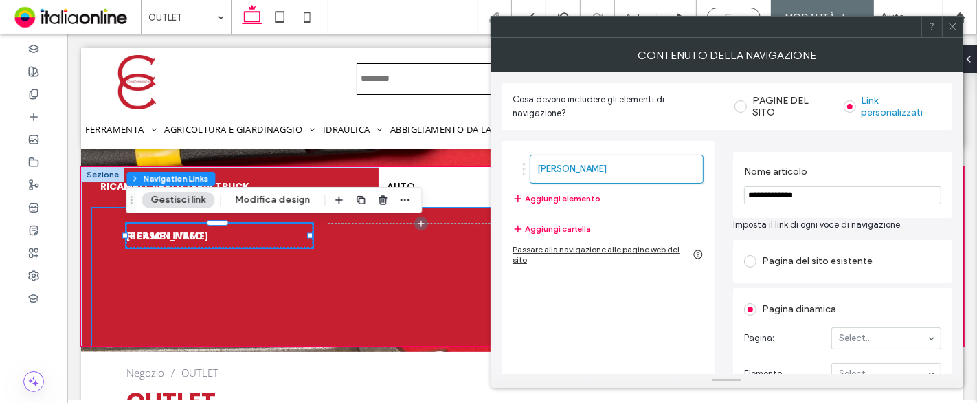
type input "***"
type input "****"
drag, startPoint x: 783, startPoint y: 194, endPoint x: 732, endPoint y: 199, distance: 51.1
click at [732, 199] on div "**********" at bounding box center [727, 360] width 451 height 461
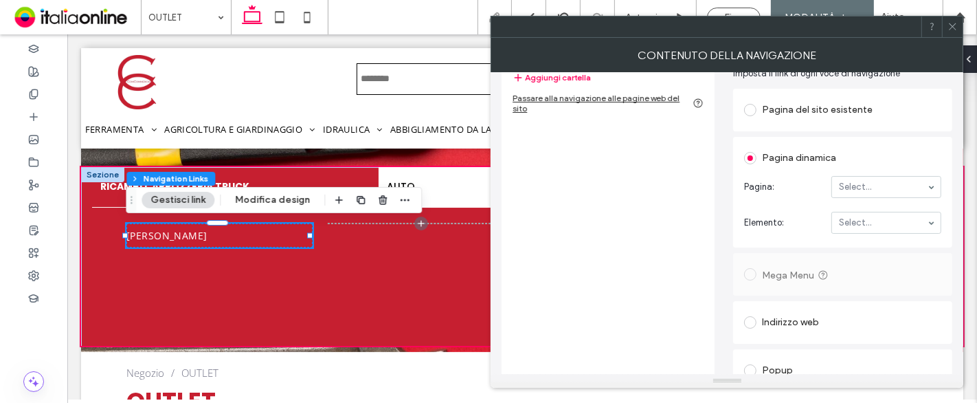
scroll to position [153, 0]
type input "*****"
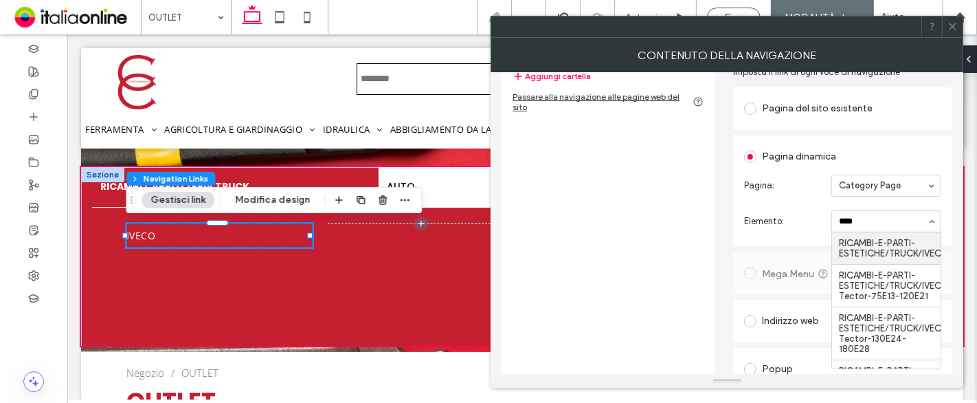
type input "*****"
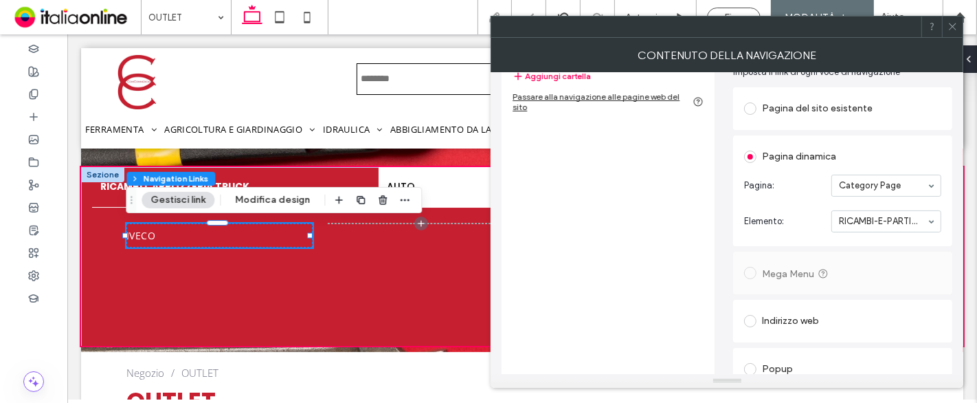
click at [900, 203] on section "Elemento: RICAMBI-E-PARTI-ESTETICHE/TRUCK/IVECO" at bounding box center [842, 221] width 197 height 36
drag, startPoint x: 952, startPoint y: 26, endPoint x: 853, endPoint y: 83, distance: 113.6
click at [952, 26] on use at bounding box center [952, 26] width 7 height 7
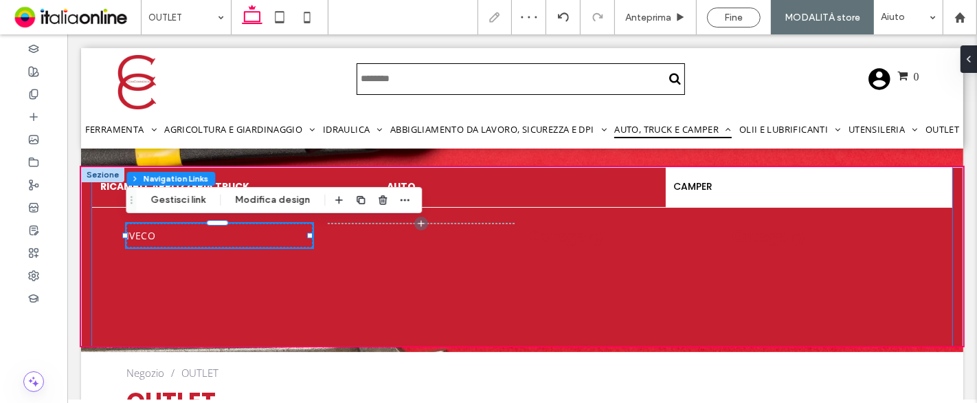
click at [438, 188] on h4 "AUTO" at bounding box center [521, 186] width 270 height 14
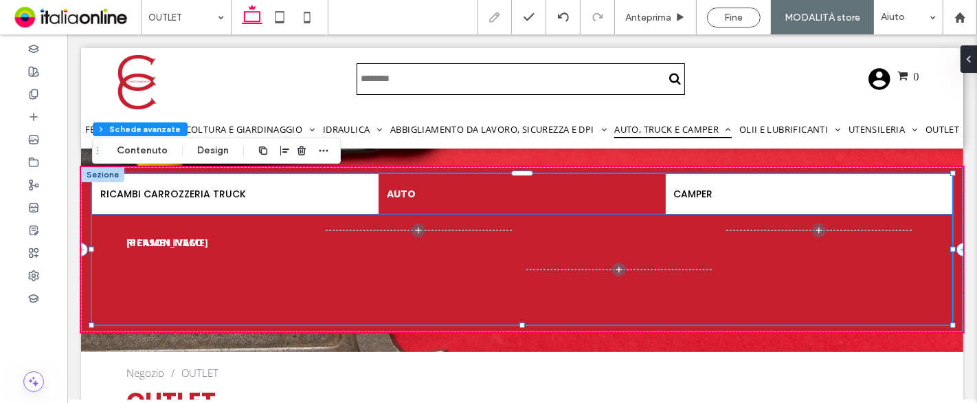
click at [176, 240] on span "[PERSON_NAME]" at bounding box center [167, 242] width 82 height 13
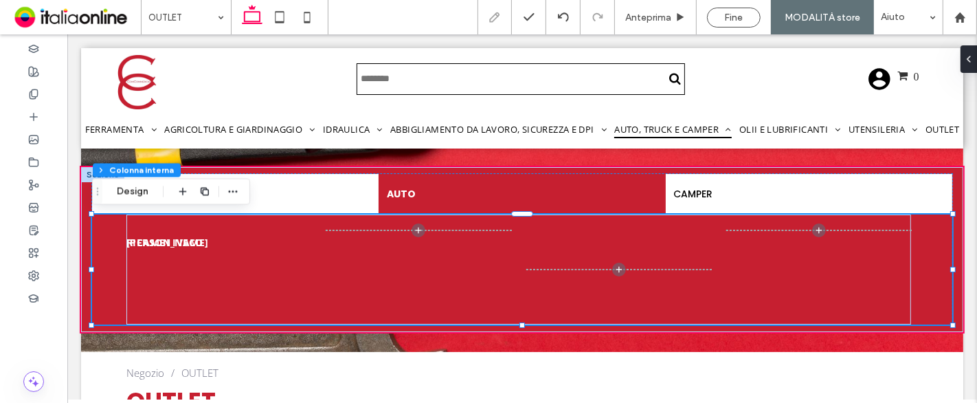
click at [186, 240] on span "[PERSON_NAME]" at bounding box center [167, 242] width 82 height 13
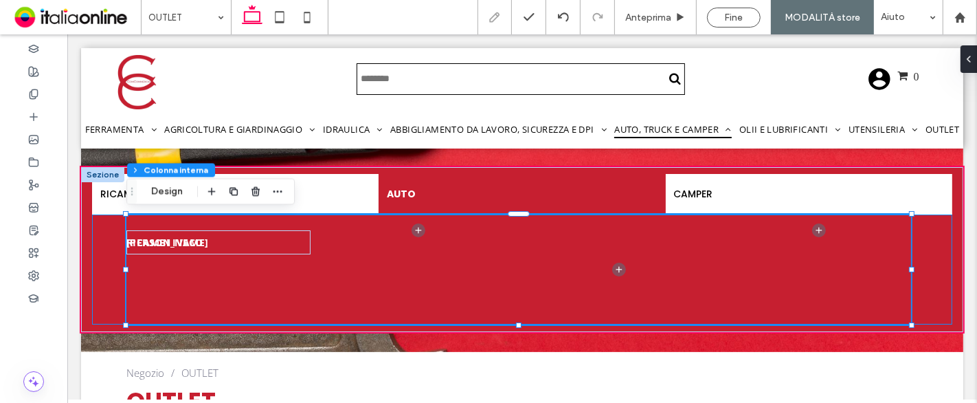
click at [181, 238] on span "[PERSON_NAME]" at bounding box center [167, 242] width 82 height 13
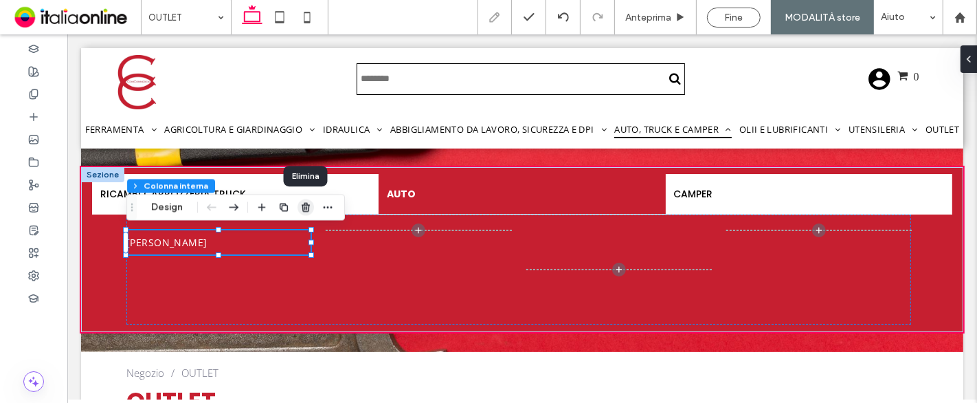
click at [309, 208] on icon "button" at bounding box center [305, 207] width 11 height 11
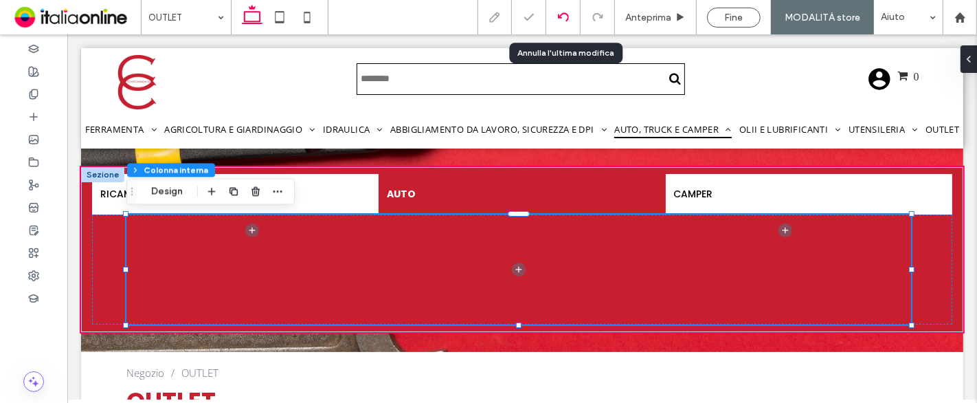
click at [567, 20] on icon at bounding box center [563, 17] width 11 height 11
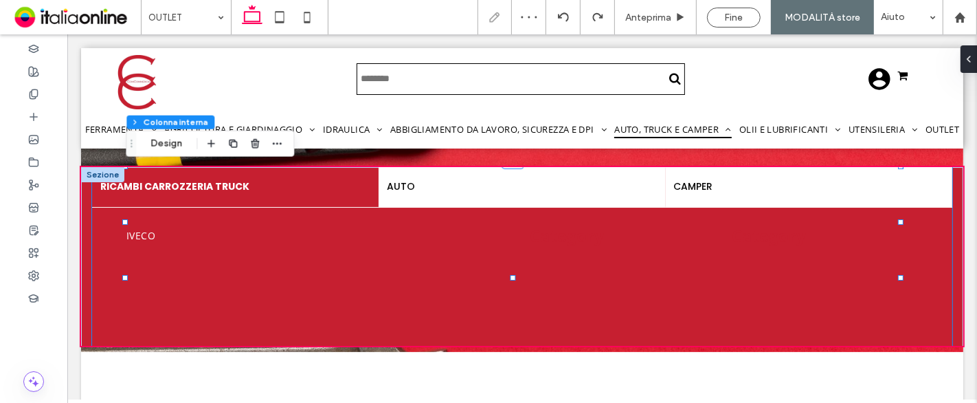
scroll to position [0, 0]
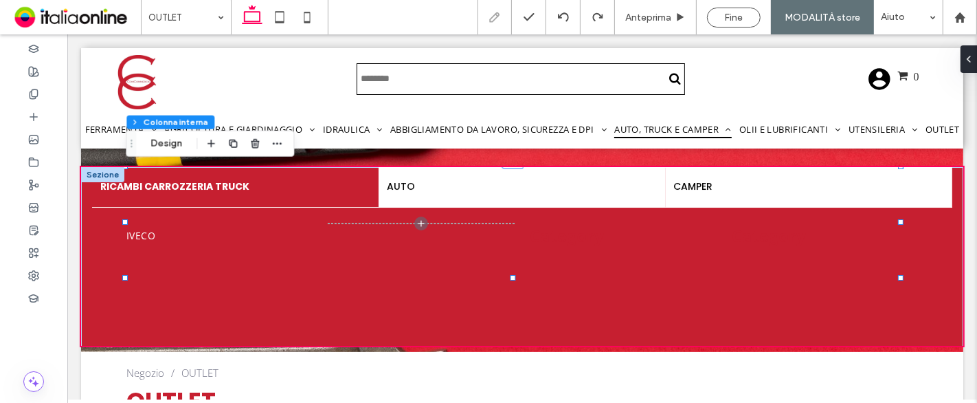
drag, startPoint x: 722, startPoint y: 12, endPoint x: 708, endPoint y: 50, distance: 40.2
click at [722, 12] on div "Fine" at bounding box center [734, 18] width 52 height 12
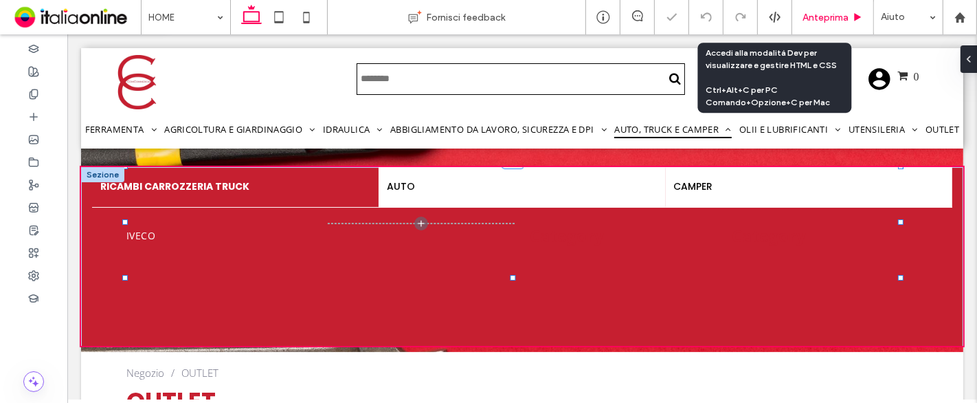
click at [830, 20] on span "Anteprima" at bounding box center [825, 18] width 46 height 12
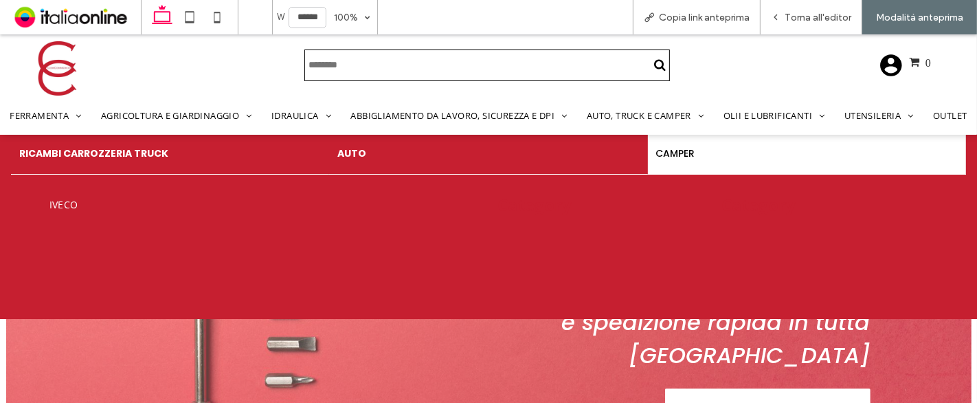
click at [406, 166] on div "AUTO" at bounding box center [488, 154] width 318 height 41
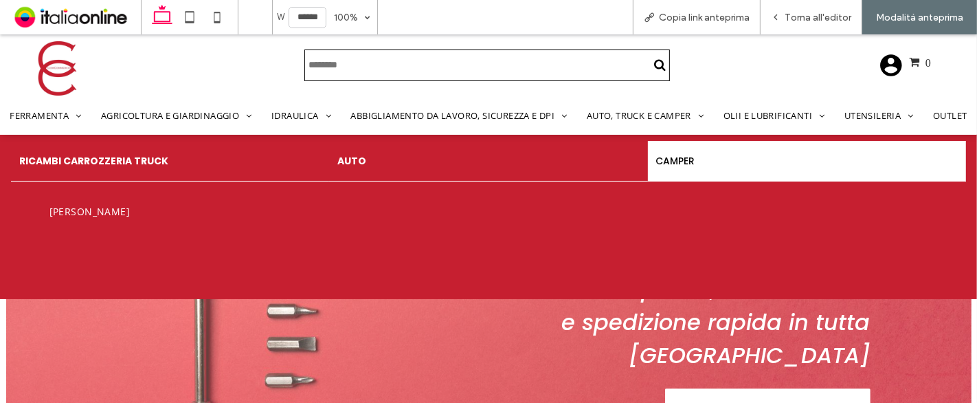
click at [161, 159] on h4 "RICAMBI CARROZZERIA TRUCK" at bounding box center [170, 161] width 302 height 14
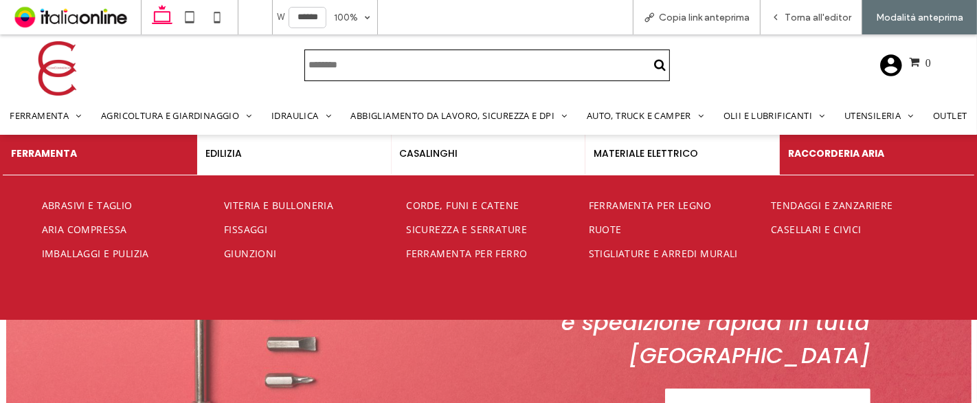
click at [811, 152] on h4 "RACCORDERIA ARIA" at bounding box center [877, 153] width 178 height 14
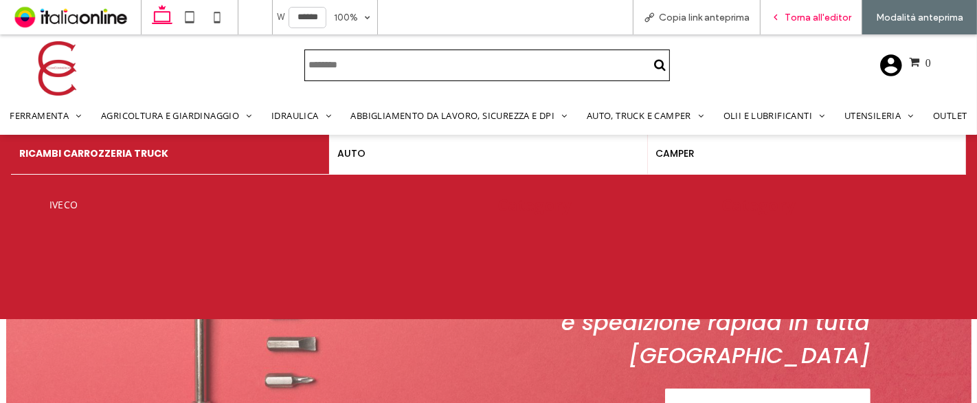
click at [816, 21] on span "Torna all'editor" at bounding box center [818, 18] width 67 height 12
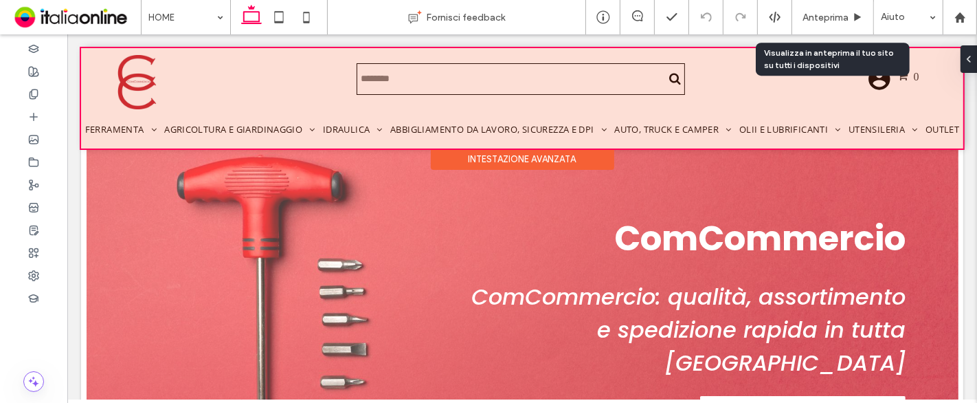
click at [620, 126] on div at bounding box center [521, 98] width 882 height 100
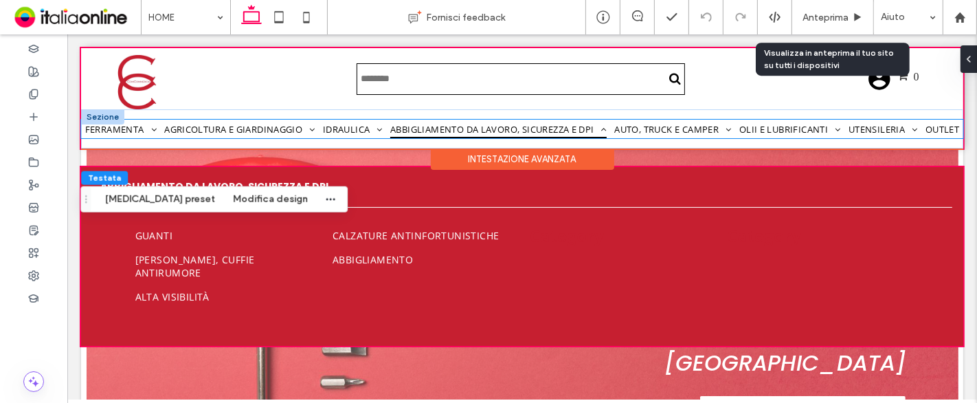
click at [606, 126] on span at bounding box center [602, 129] width 5 height 9
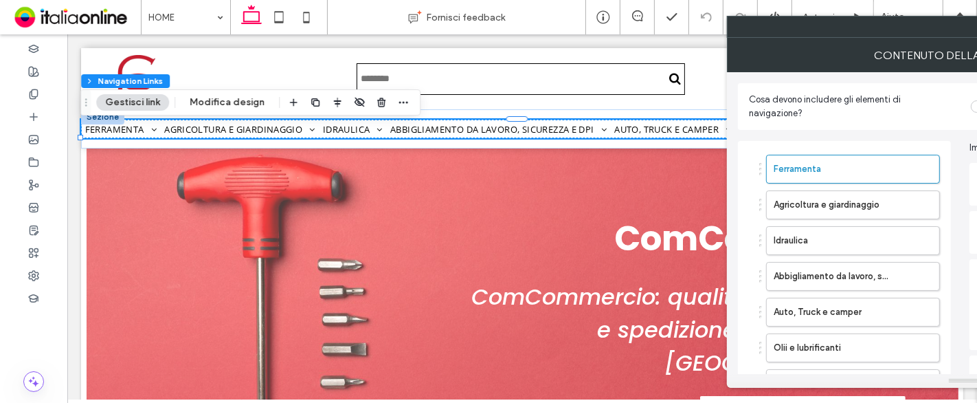
drag, startPoint x: 553, startPoint y: 91, endPoint x: 620, endPoint y: 126, distance: 75.6
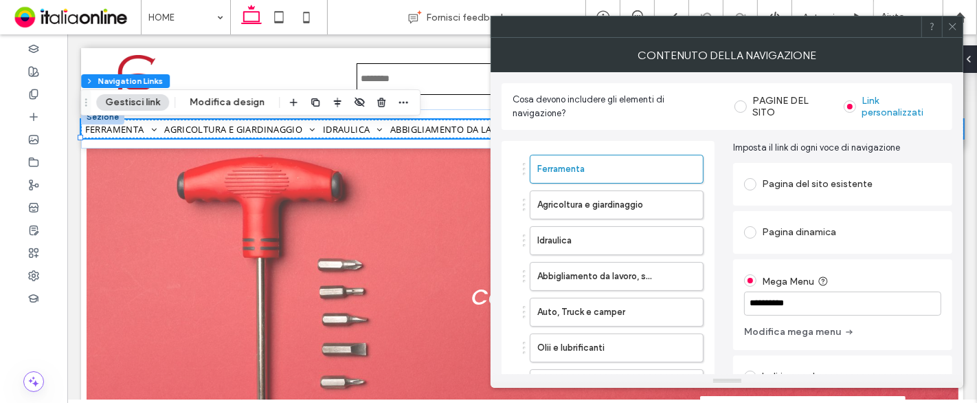
drag, startPoint x: 620, startPoint y: 126, endPoint x: 584, endPoint y: 133, distance: 37.1
click at [584, 133] on div "**********" at bounding box center [727, 326] width 451 height 392
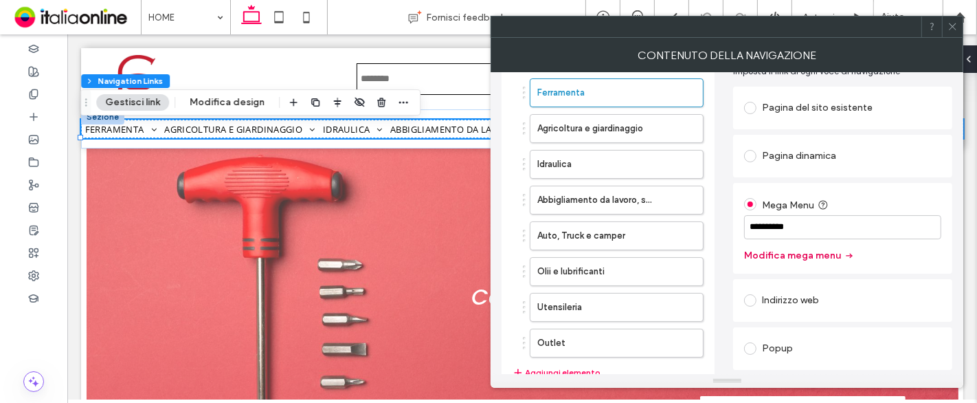
click at [767, 259] on button "Modifica mega menu" at bounding box center [799, 256] width 111 height 22
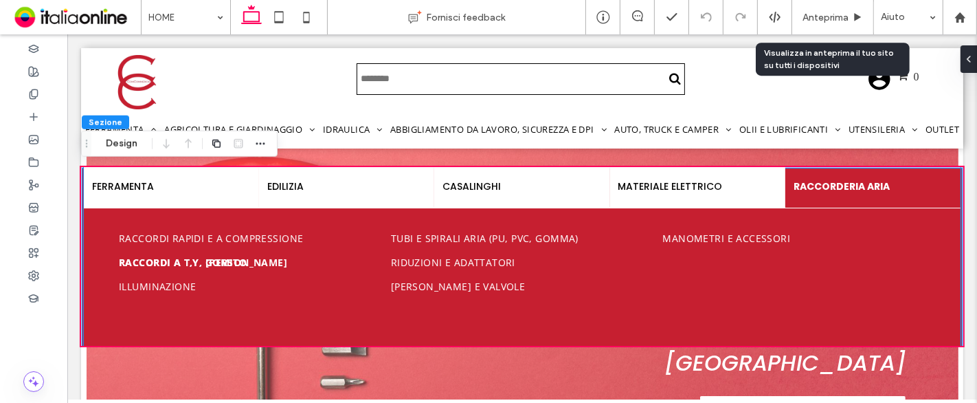
click at [202, 250] on link "Raccordi a T,Y, [PERSON_NAME]" at bounding box center [246, 262] width 256 height 24
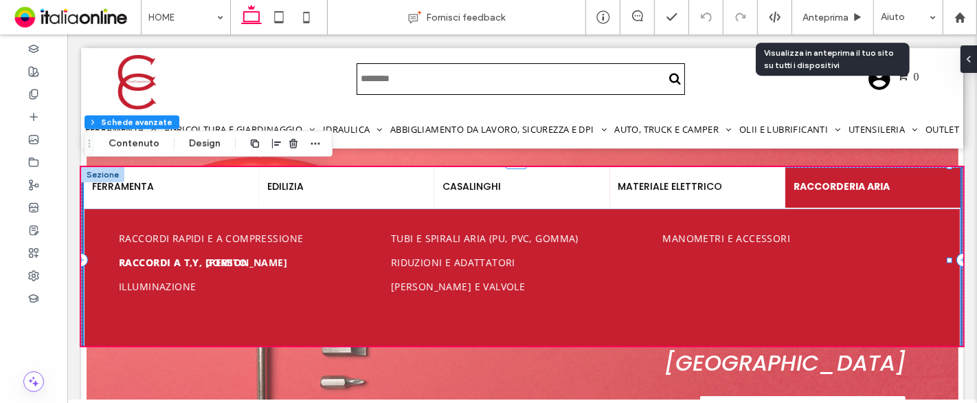
click at [188, 251] on link "Raccordi a T,Y, [PERSON_NAME]" at bounding box center [246, 262] width 256 height 24
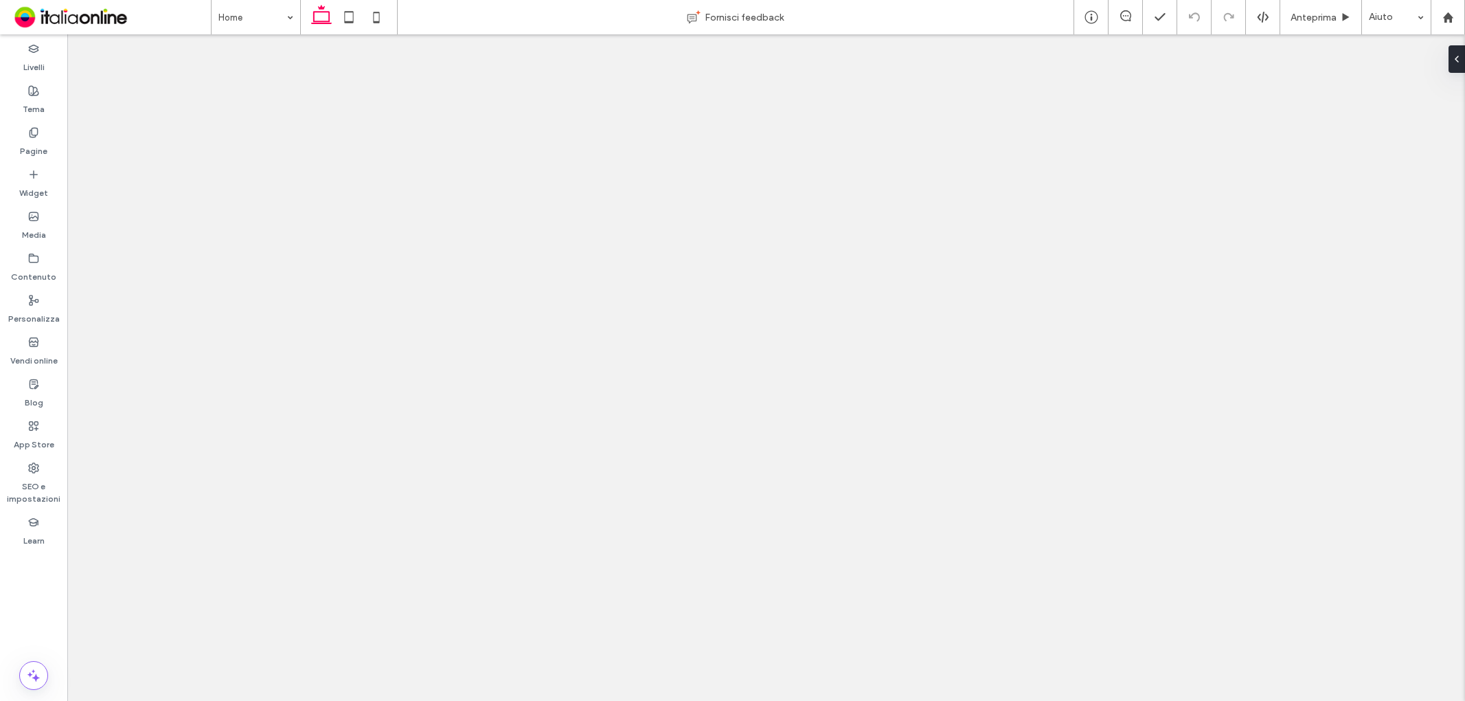
drag, startPoint x: 0, startPoint y: 0, endPoint x: 27, endPoint y: 352, distance: 352.8
click at [27, 352] on label "Vendi online" at bounding box center [33, 357] width 47 height 19
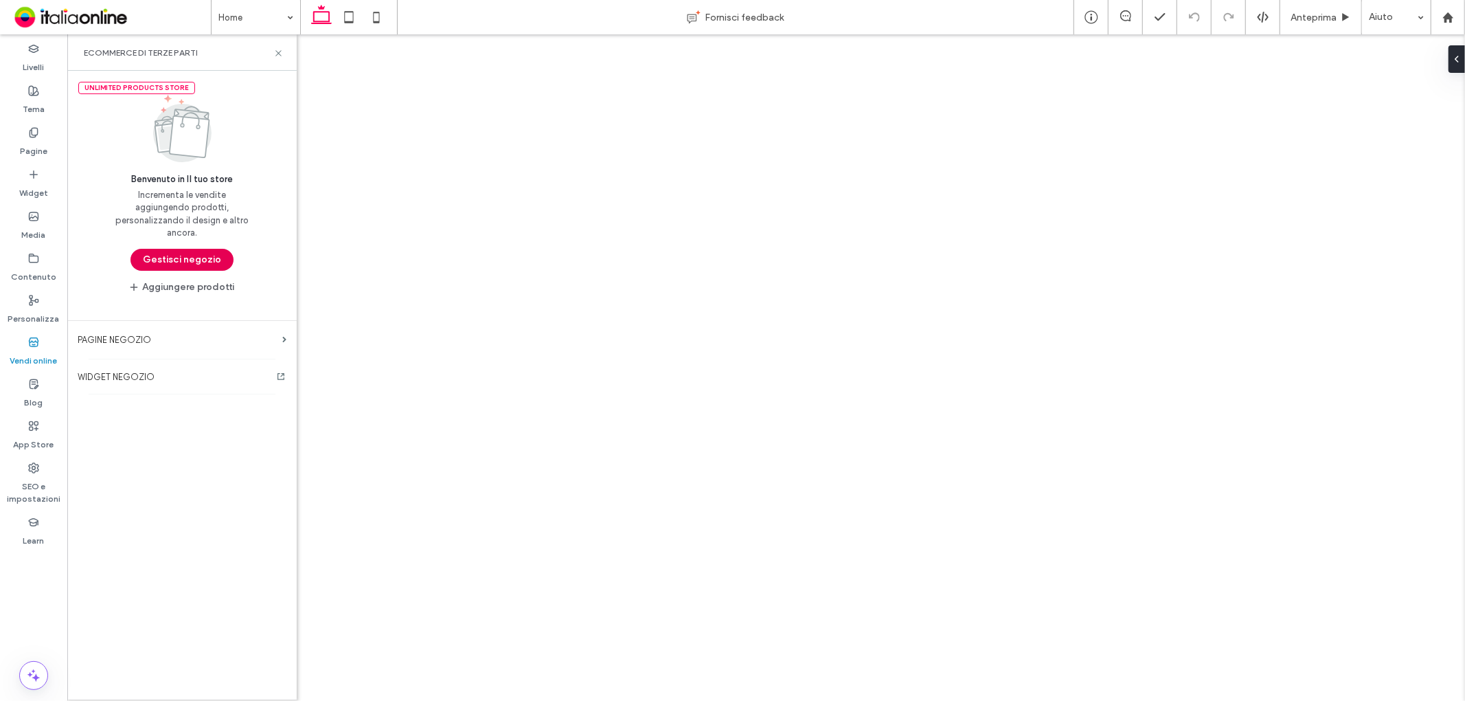
click at [224, 254] on button "Gestisci negozio" at bounding box center [182, 260] width 103 height 22
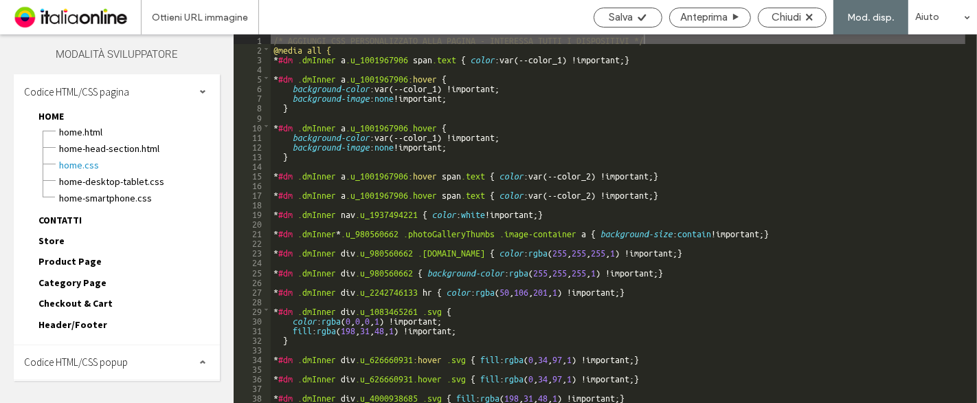
click at [74, 218] on span "CONTATTI" at bounding box center [59, 220] width 43 height 12
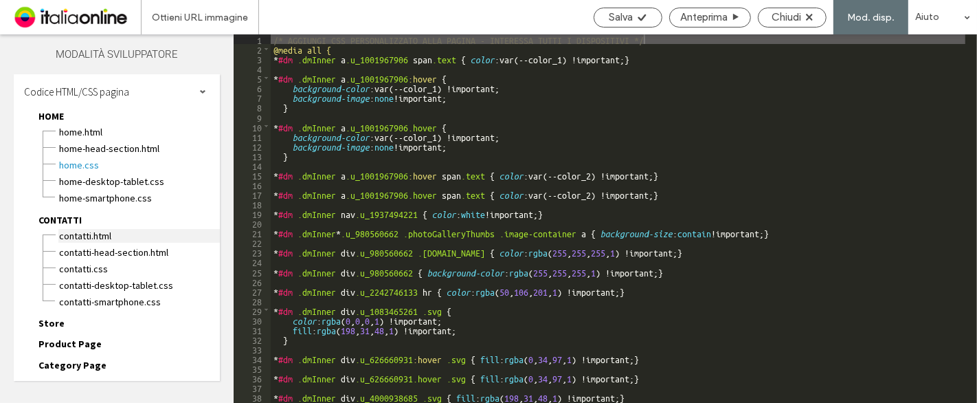
click at [84, 233] on span "CONTATTI.html" at bounding box center [138, 236] width 161 height 14
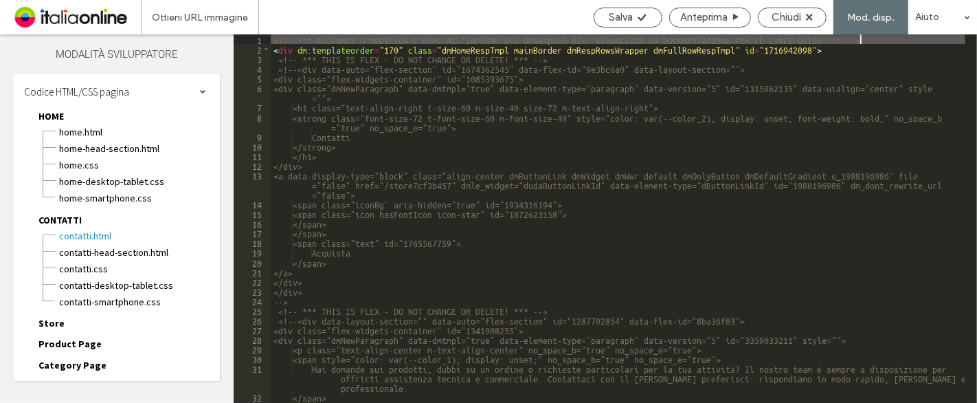
click at [298, 38] on div "<!-- *** AGGIUNGI O MODIFICA L'HTML ALL'INTERNO DEI dmRespCol DIV. VISUALIZZA L…" at bounding box center [618, 227] width 695 height 387
click at [290, 36] on div "<!-- *** AGGIUNGI O MODIFICA L'HTML ALL'INTERNO DEI dmRespCol DIV. VISUALIZZA L…" at bounding box center [618, 227] width 695 height 387
click at [293, 41] on div "<!-- *** AGGIUNGI O MODIFICA L'HTML ALL'INTERNO DEI dmRespCol DIV. VISUALIZZA L…" at bounding box center [618, 227] width 695 height 387
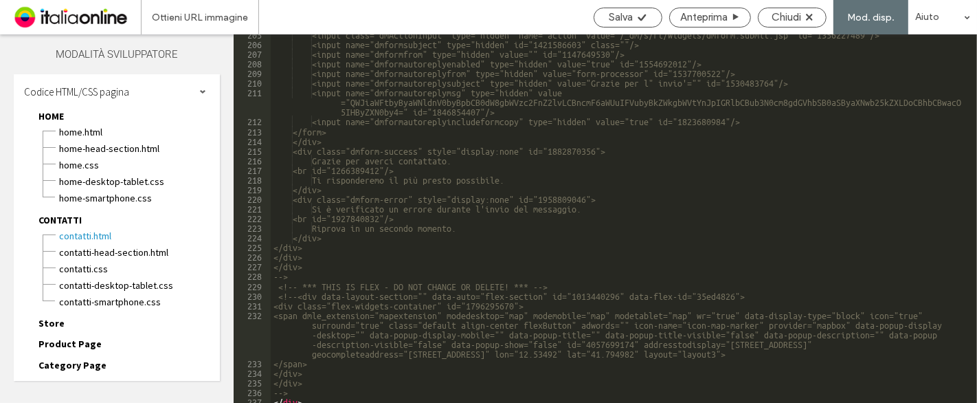
scroll to position [2996, 0]
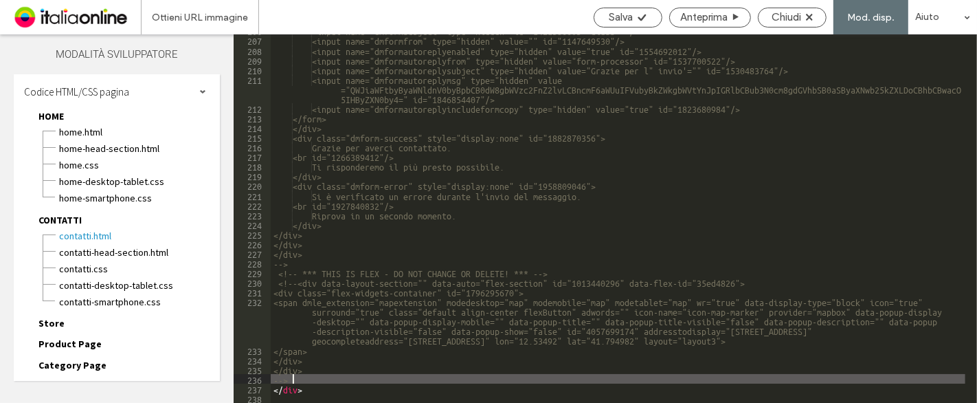
click at [308, 377] on div "<input name="dmformsubject" type="hidden" id="1421586603" class=""/> <input nam…" at bounding box center [618, 218] width 695 height 387
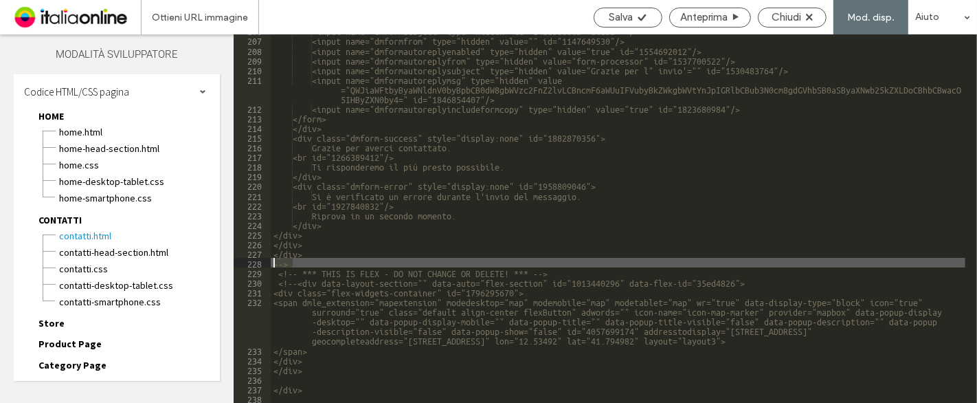
drag, startPoint x: 302, startPoint y: 265, endPoint x: 269, endPoint y: 266, distance: 33.0
click at [269, 266] on div "** 206 207 208 209 210 211 212 213 214 215 216 217 218 219 220 221 222 223 224 …" at bounding box center [605, 218] width 743 height 368
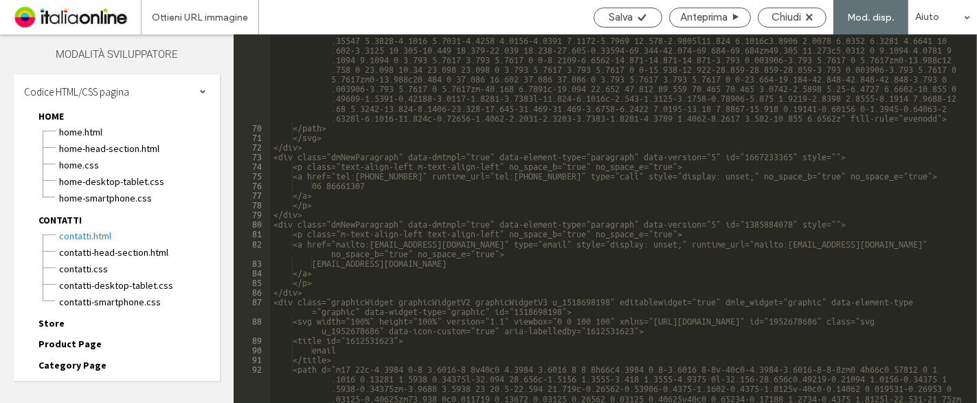
scroll to position [757, 0]
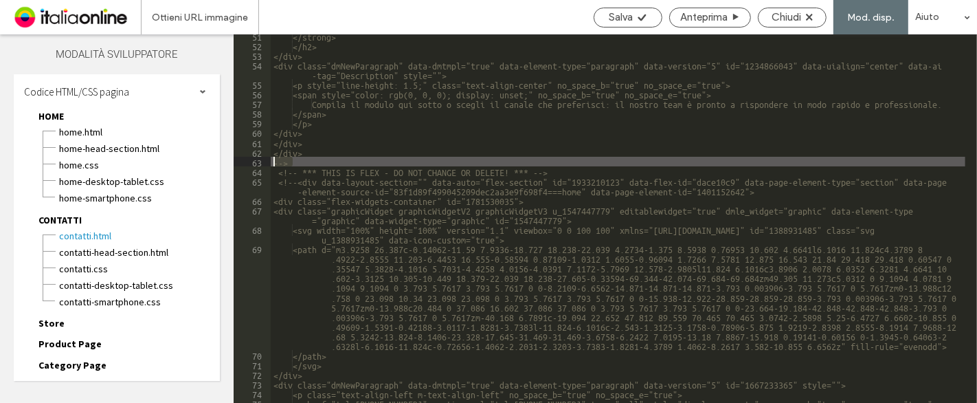
drag, startPoint x: 296, startPoint y: 161, endPoint x: 268, endPoint y: 162, distance: 28.2
click at [268, 162] on div "** 51 52 53 54 55 56 57 58 59 60 61 62 63 64 65 66 67 68 69 70 71 72 73 74 75 7…" at bounding box center [605, 218] width 743 height 368
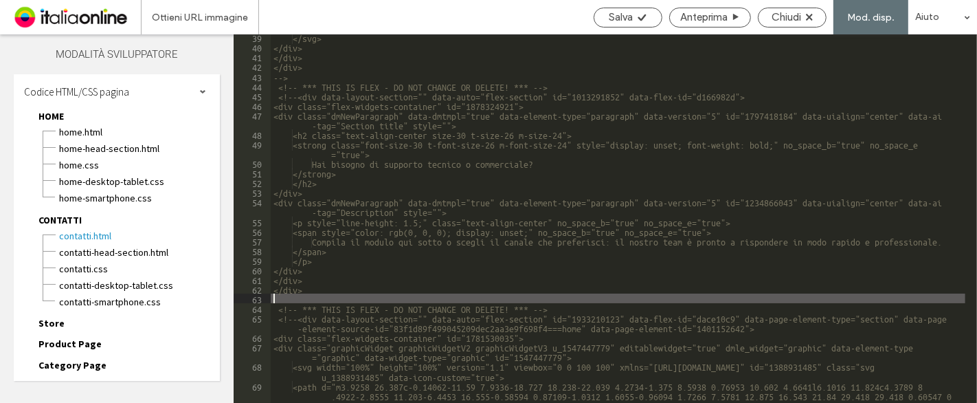
scroll to position [575, 0]
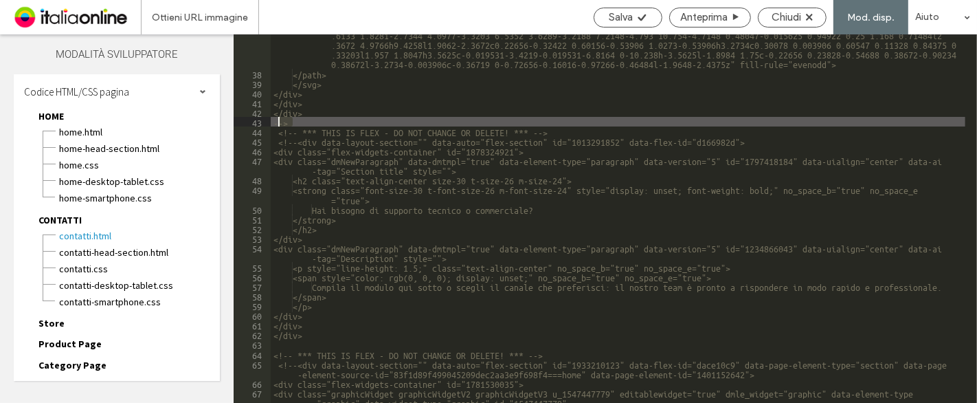
drag, startPoint x: 294, startPoint y: 123, endPoint x: 267, endPoint y: 125, distance: 27.6
click at [267, 125] on div "** 37 38 39 40 41 42 43 44 45 46 47 48 49 50 51 52 53 54 55 56 57 58 59 60 61 6…" at bounding box center [605, 218] width 743 height 368
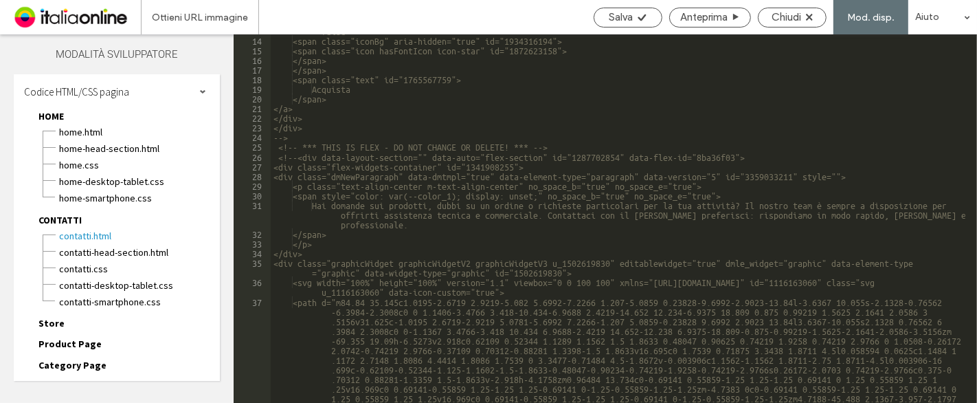
scroll to position [117, 0]
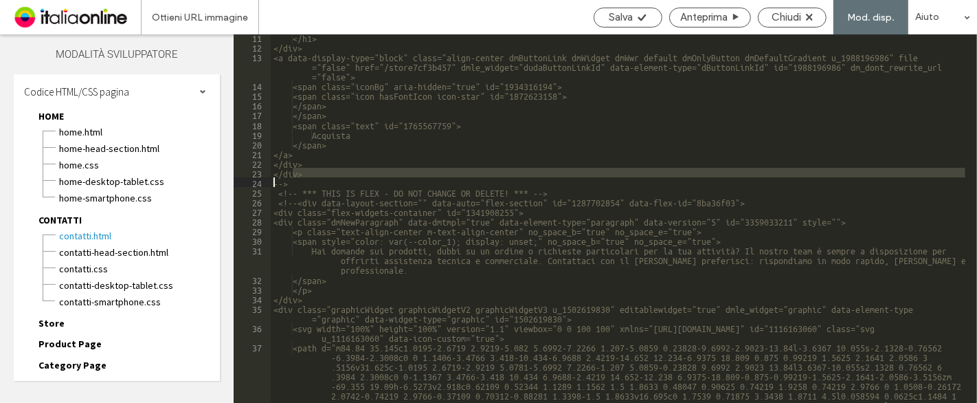
drag, startPoint x: 293, startPoint y: 177, endPoint x: 260, endPoint y: 179, distance: 33.0
click at [260, 179] on div "** 11 12 13 14 15 16 17 18 19 20 21 22 23 24 25 26 27 28 29 30 31 32 33 34 35 3…" at bounding box center [605, 218] width 743 height 368
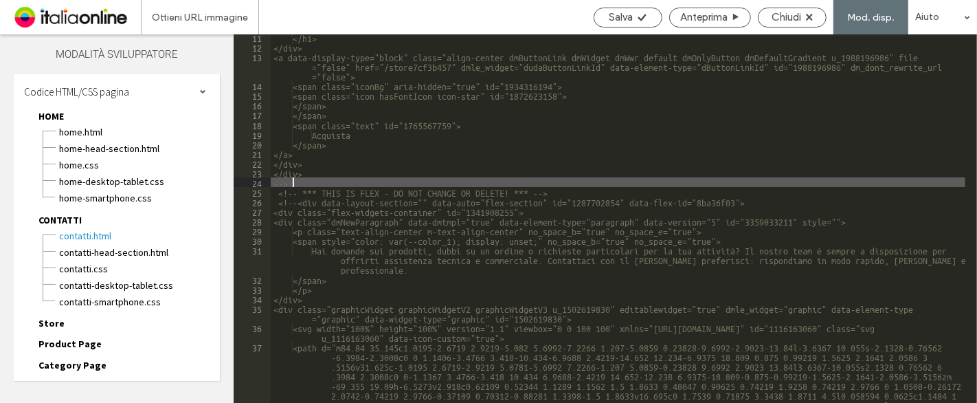
click at [298, 179] on div "</h1> </div> <a data-display-type="block" class="align-center dmButtonLink dmWi…" at bounding box center [618, 312] width 695 height 561
drag, startPoint x: 300, startPoint y: 179, endPoint x: 266, endPoint y: 181, distance: 34.4
click at [266, 181] on div "** 11 12 13 14 15 16 17 18 19 20 21 22 23 24 25 26 27 28 29 30 31 32 33 34 35 3…" at bounding box center [605, 218] width 743 height 368
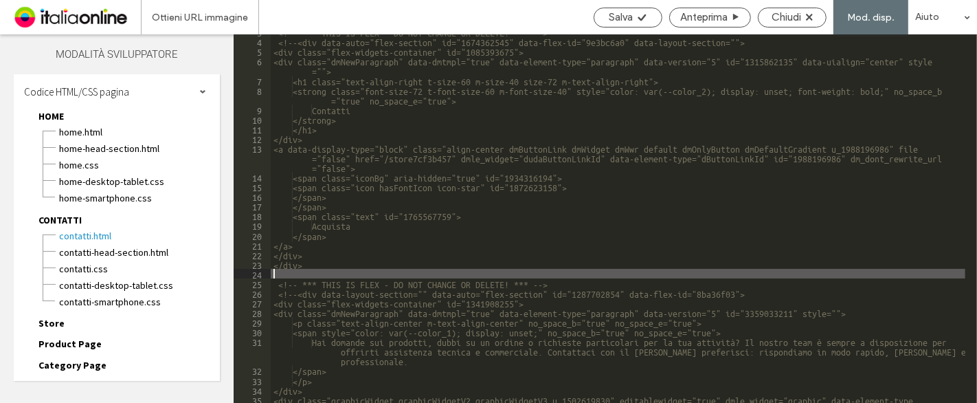
scroll to position [0, 0]
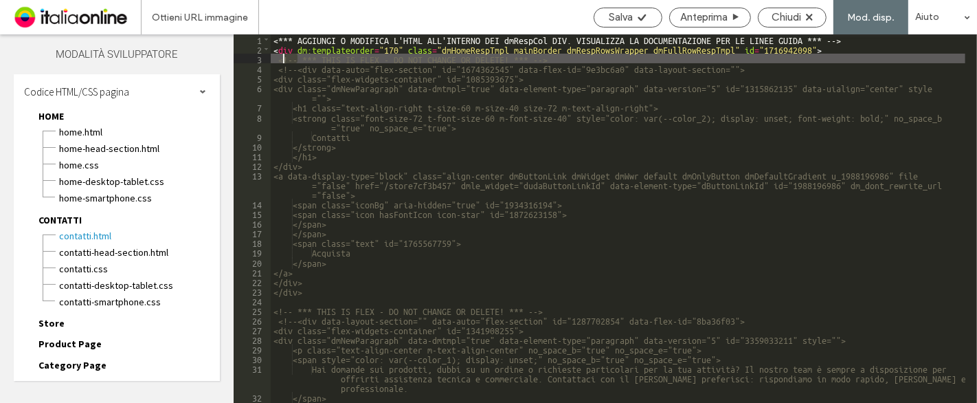
drag, startPoint x: 300, startPoint y: 56, endPoint x: 284, endPoint y: 58, distance: 16.0
click at [284, 58] on div "< *** AGGIUNGI O MODIFICA L'HTML ALL'INTERNO DEI dmRespCol DIV. VISUALIZZA LA D…" at bounding box center [618, 227] width 695 height 387
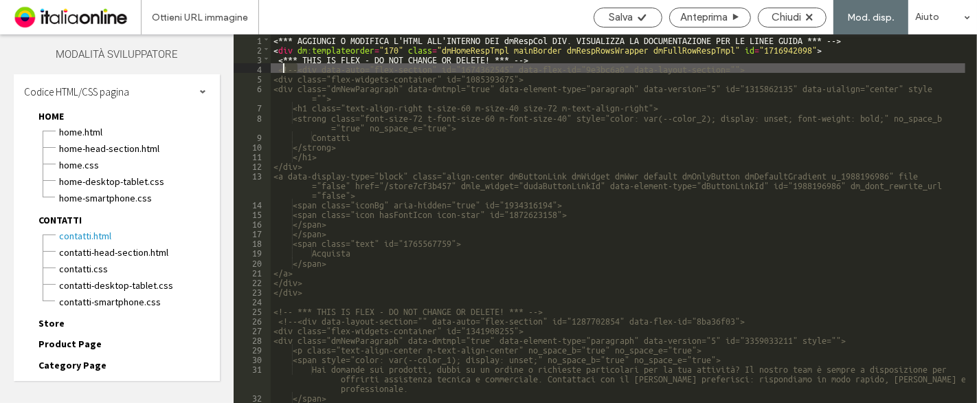
drag, startPoint x: 297, startPoint y: 68, endPoint x: 284, endPoint y: 69, distance: 13.1
click at [284, 69] on div "< *** AGGIUNGI O MODIFICA L'HTML ALL'INTERNO DEI dmRespCol DIV. VISUALIZZA LA D…" at bounding box center [618, 227] width 695 height 387
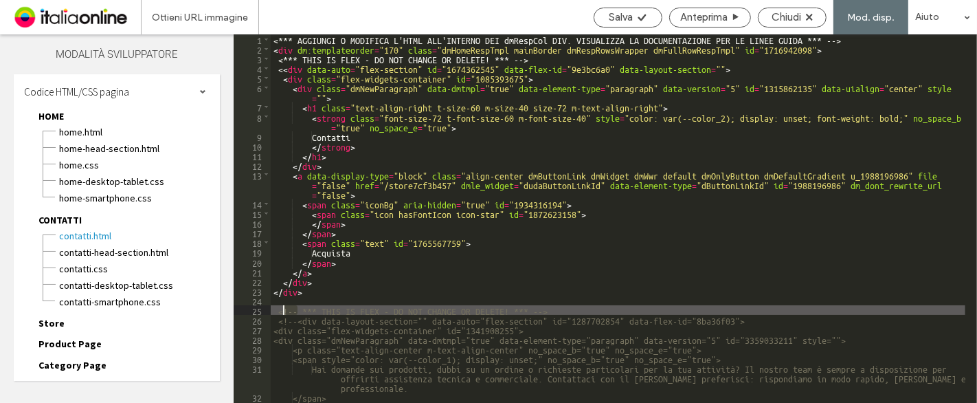
drag, startPoint x: 297, startPoint y: 308, endPoint x: 282, endPoint y: 306, distance: 15.3
click at [282, 306] on div "< *** AGGIUNGI O MODIFICA L'HTML ALL'INTERNO DEI dmRespCol DIV. VISUALIZZA LA D…" at bounding box center [618, 227] width 695 height 387
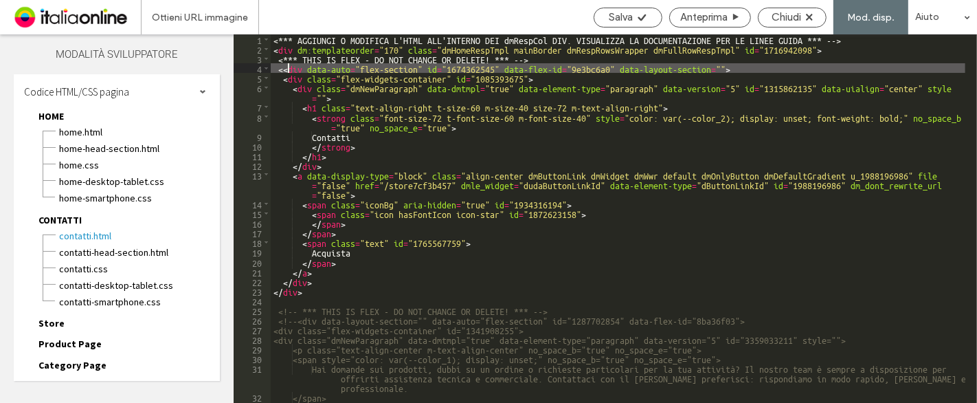
click at [289, 67] on div "< *** AGGIUNGI O MODIFICA L'HTML ALL'INTERNO DEI dmRespCol DIV. VISUALIZZA LA D…" at bounding box center [618, 227] width 695 height 387
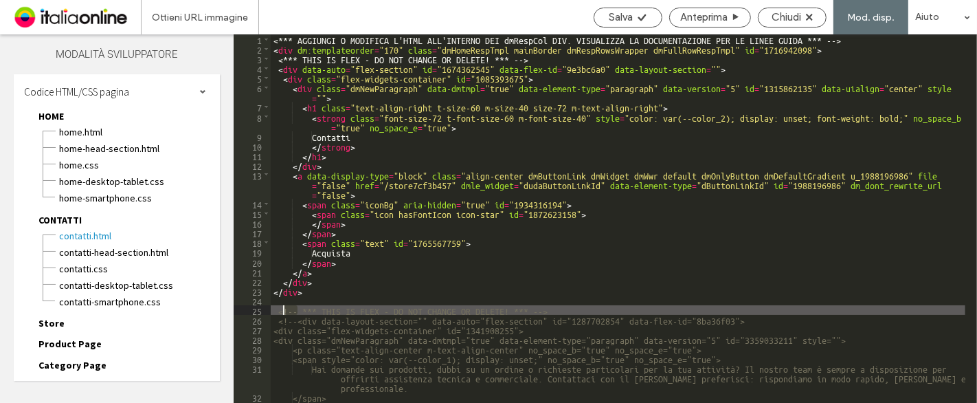
drag, startPoint x: 297, startPoint y: 306, endPoint x: 283, endPoint y: 306, distance: 13.7
click at [283, 306] on div "< *** AGGIUNGI O MODIFICA L'HTML ALL'INTERNO DEI dmRespCol DIV. VISUALIZZA LA D…" at bounding box center [618, 227] width 695 height 387
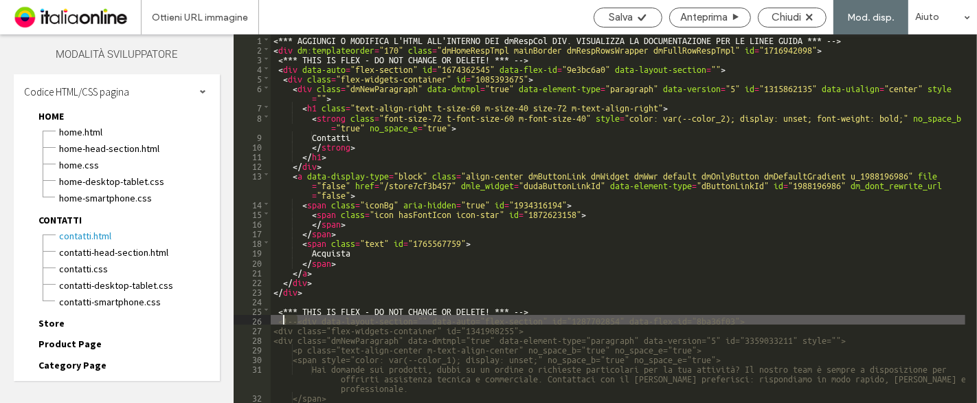
drag, startPoint x: 296, startPoint y: 319, endPoint x: 284, endPoint y: 317, distance: 11.9
click at [284, 317] on div "< *** AGGIUNGI O MODIFICA L'HTML ALL'INTERNO DEI dmRespCol DIV. VISUALIZZA LA D…" at bounding box center [618, 227] width 695 height 387
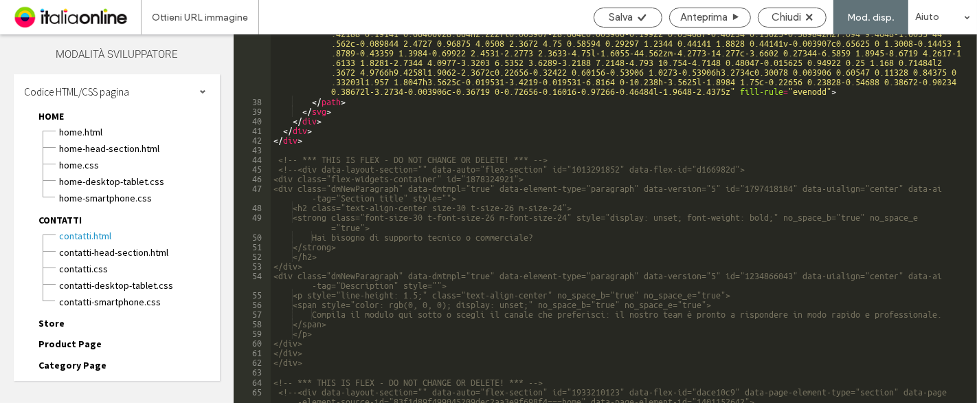
scroll to position [594, 0]
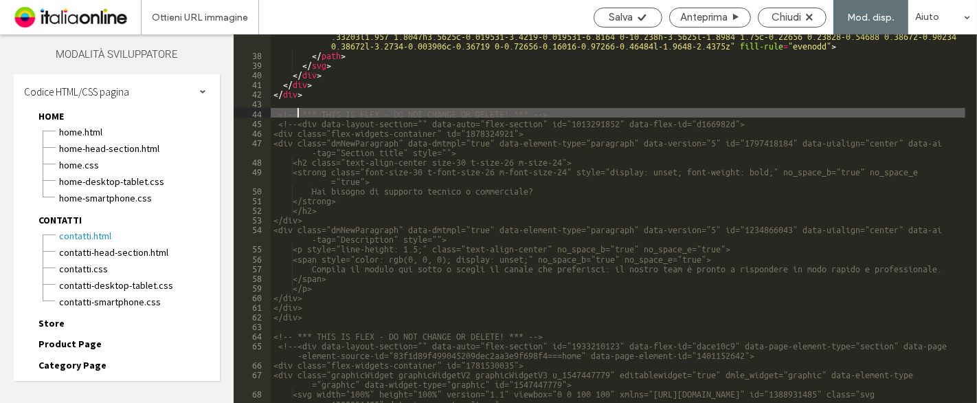
click at [297, 113] on div "< path d = "m84.84 35.145c1.0195-2.6719 2.9219-5.082 5.6992-7.2266 1.207-5.0859…" at bounding box center [618, 195] width 695 height 658
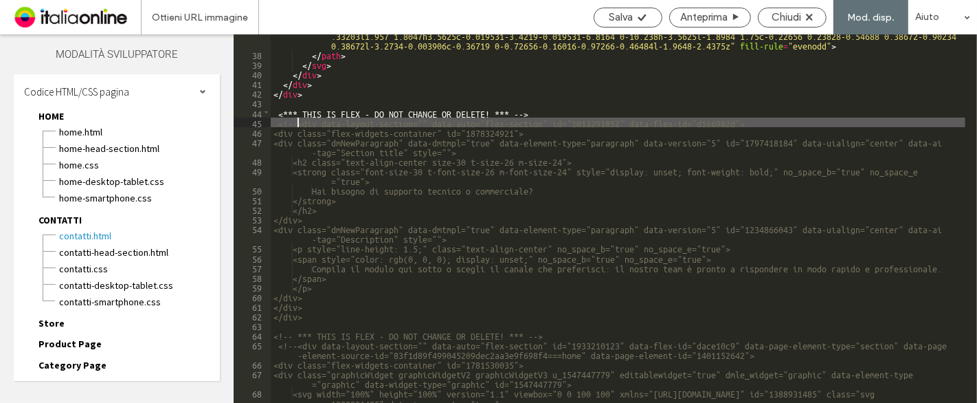
click at [296, 123] on div "< path d = "m84.84 35.145c1.0195-2.6719 2.9219-5.082 5.6992-7.2266 1.207-5.0859…" at bounding box center [618, 195] width 695 height 658
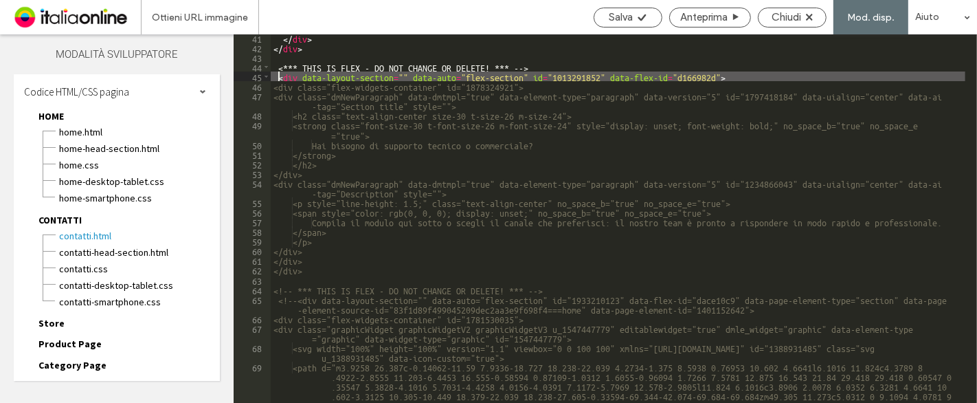
scroll to position [640, 0]
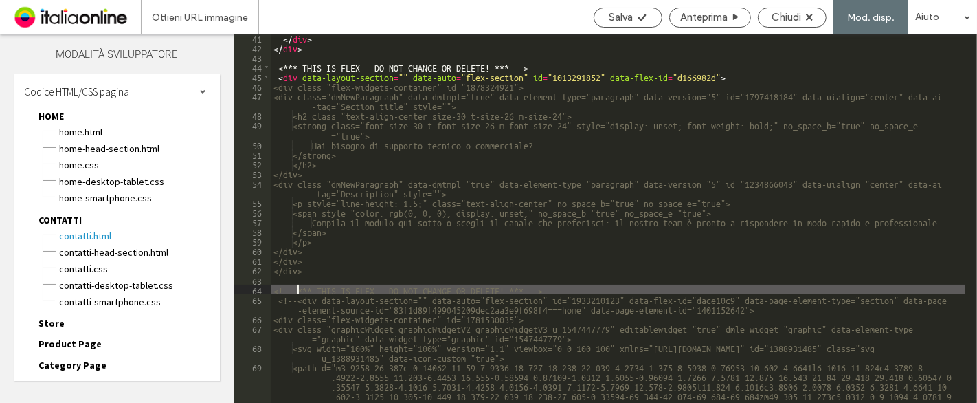
click at [300, 289] on div "</ div > </ div > < *** THIS IS FLEX - DO NOT CHANGE OR DELETE! *** --> < div d…" at bounding box center [618, 275] width 695 height 484
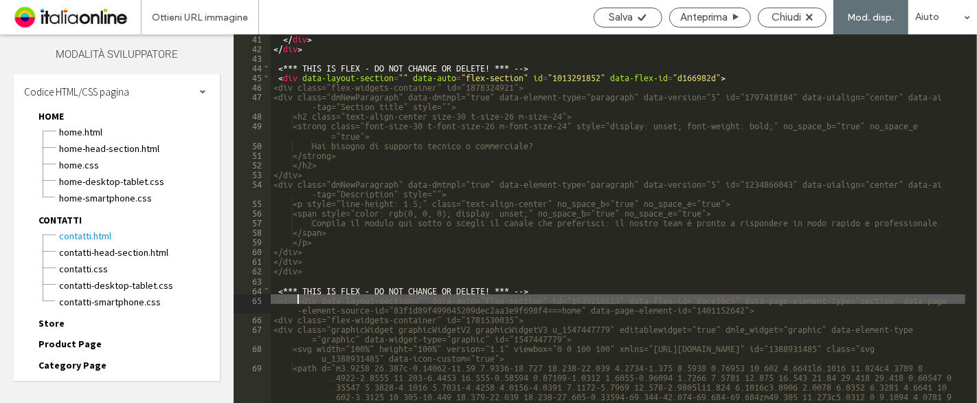
click at [296, 301] on div "</ div > </ div > < *** THIS IS FLEX - DO NOT CHANGE OR DELETE! *** --> < div d…" at bounding box center [618, 275] width 695 height 484
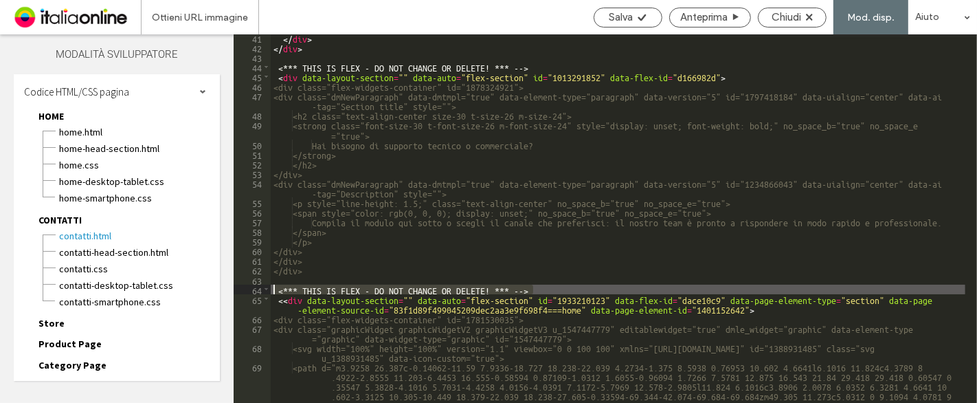
drag, startPoint x: 543, startPoint y: 285, endPoint x: 274, endPoint y: 291, distance: 268.7
click at [274, 291] on div "</ div > </ div > < *** THIS IS FLEX - DO NOT CHANGE OR DELETE! *** --> < div d…" at bounding box center [618, 275] width 695 height 484
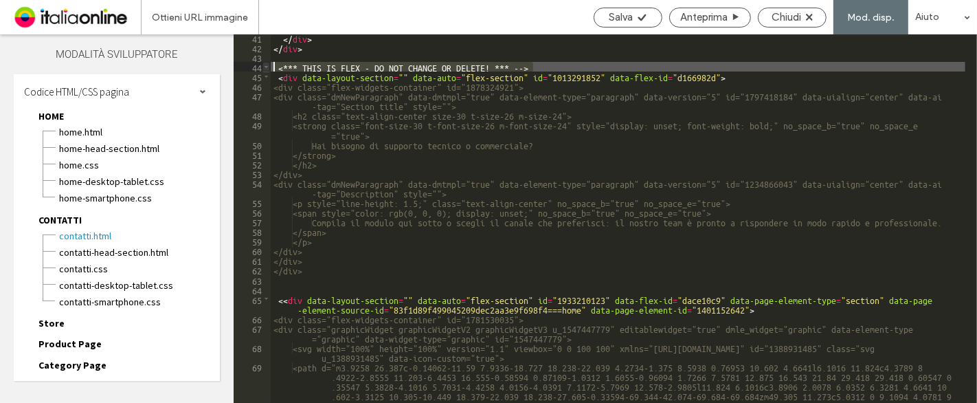
drag, startPoint x: 537, startPoint y: 65, endPoint x: 265, endPoint y: 67, distance: 272.8
click at [265, 67] on div "** 41 42 43 44 45 46 47 48 49 50 51 52 53 54 55 56 57 58 59 60 61 62 63 64 65 6…" at bounding box center [605, 218] width 743 height 368
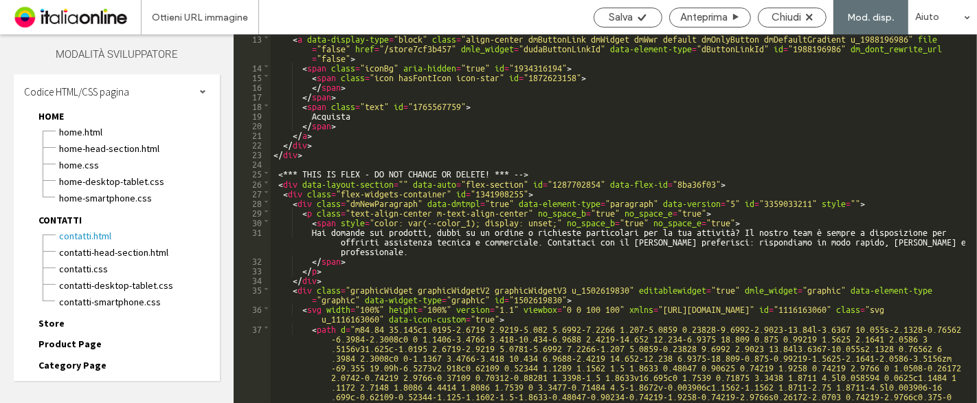
scroll to position [137, 0]
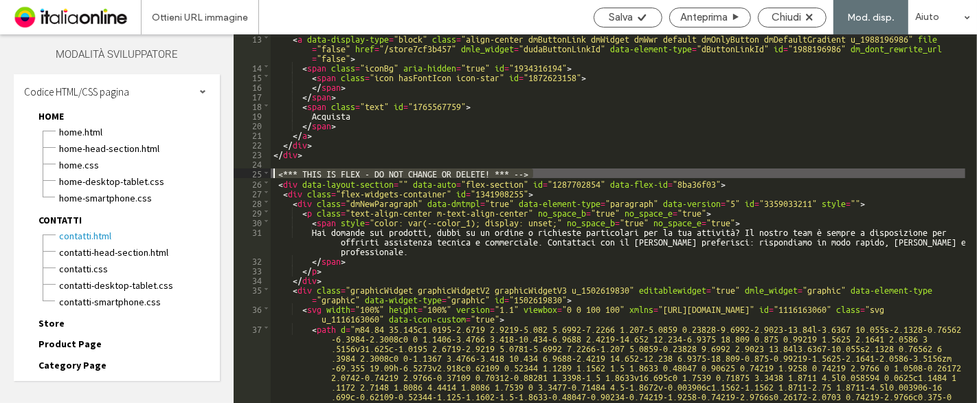
drag, startPoint x: 538, startPoint y: 170, endPoint x: 273, endPoint y: 172, distance: 265.2
click at [273, 172] on div "< a data-display-type = "block" class = "align-center dmButtonLink dmWidget dmW…" at bounding box center [618, 323] width 695 height 581
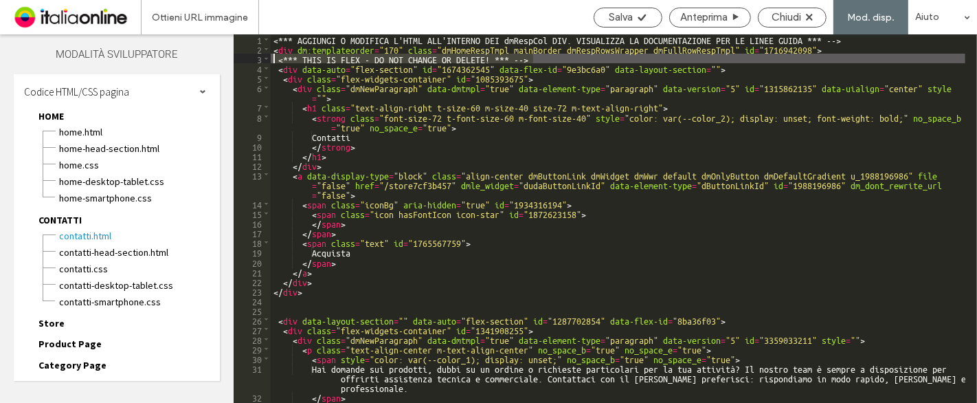
drag, startPoint x: 546, startPoint y: 56, endPoint x: 260, endPoint y: 62, distance: 285.9
click at [260, 62] on div "** 1 2 3 4 5 6 7 8 9 10 11 12 13 14 15 16 17 18 19 20 21 22 23 24 25 26 27 28 2…" at bounding box center [605, 218] width 743 height 368
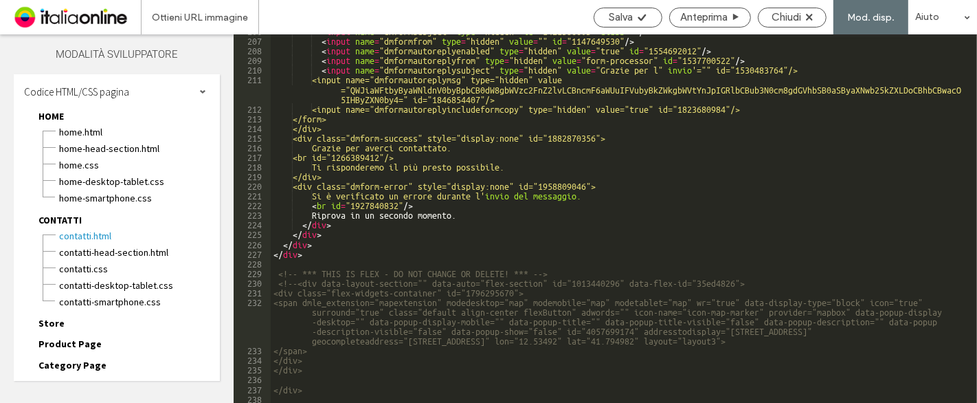
scroll to position [2996, 0]
click at [303, 269] on div "< input name = "dmformsubject" type = "hidden" id = "1421586603" class = "" /> …" at bounding box center [618, 218] width 695 height 387
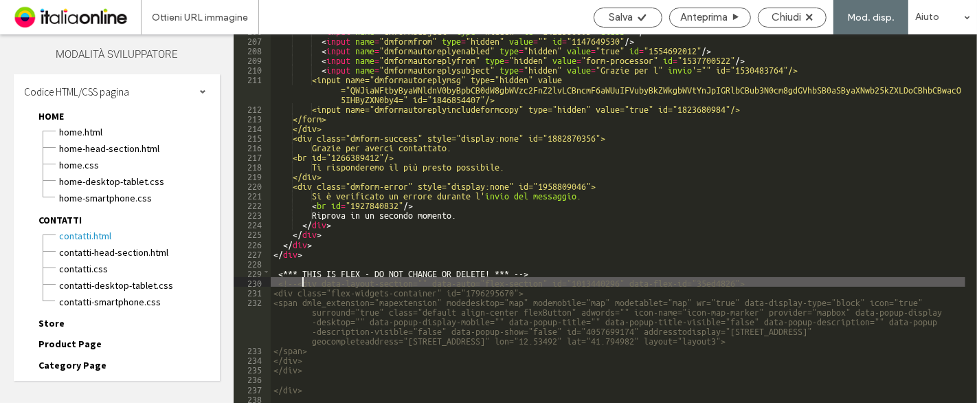
click at [302, 282] on div "< input name = "dmformsubject" type = "hidden" id = "1421586603" class = "" /> …" at bounding box center [618, 218] width 695 height 387
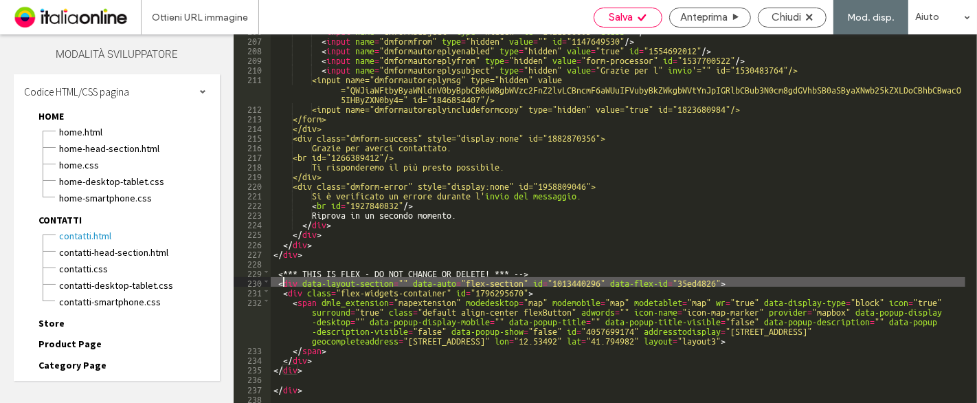
click at [618, 18] on span "Salva" at bounding box center [621, 17] width 24 height 12
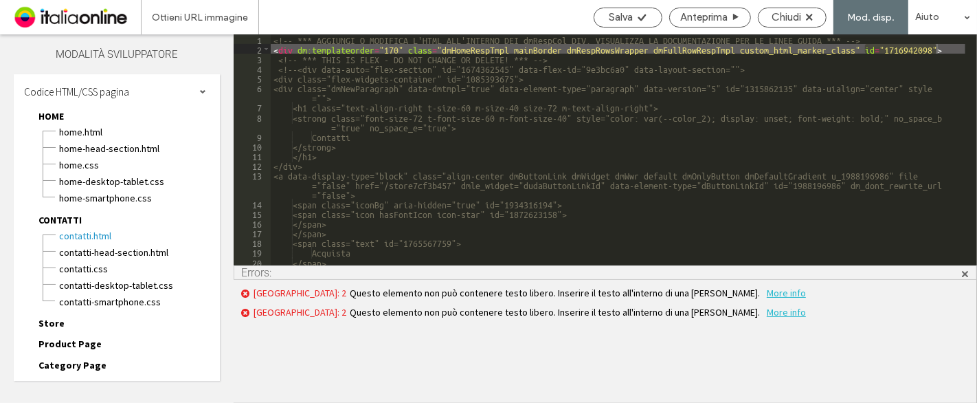
click at [964, 273] on span at bounding box center [965, 272] width 10 height 13
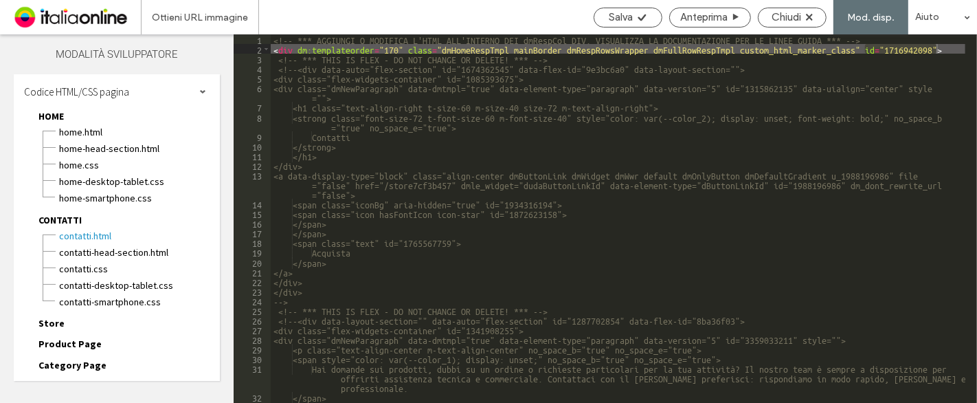
click at [495, 300] on div "<!-- *** AGGIUNGI O MODIFICA L'HTML ALL'INTERNO DEI dmRespCol DIV. VISUALIZZA L…" at bounding box center [618, 227] width 695 height 387
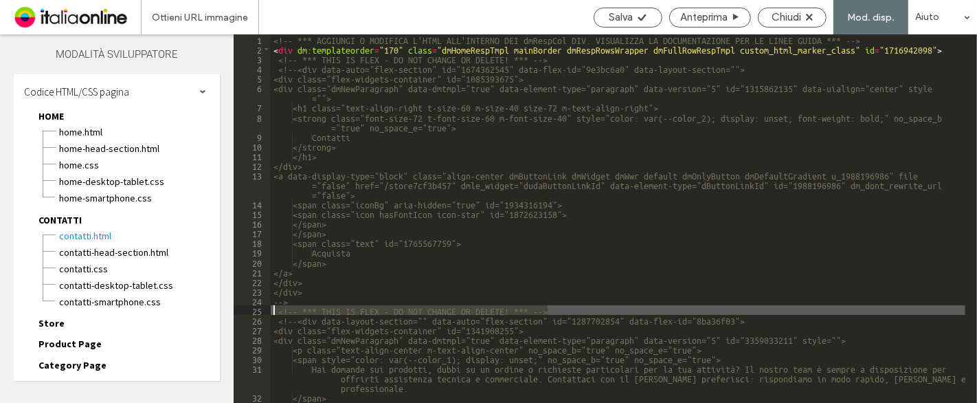
drag, startPoint x: 554, startPoint y: 307, endPoint x: 272, endPoint y: 306, distance: 281.7
click at [272, 306] on div "<!-- *** AGGIUNGI O MODIFICA L'HTML ALL'INTERNO DEI dmRespCol DIV. VISUALIZZA L…" at bounding box center [618, 227] width 695 height 387
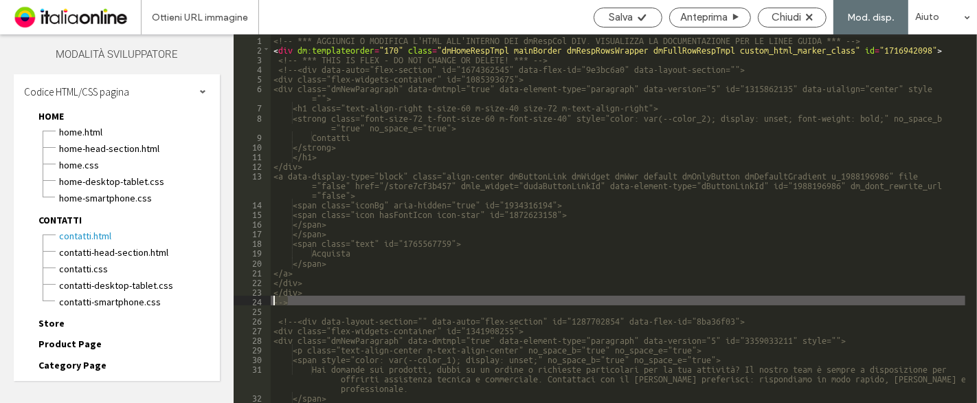
drag, startPoint x: 289, startPoint y: 302, endPoint x: 271, endPoint y: 302, distance: 17.9
click at [271, 302] on div "<!-- *** AGGIUNGI O MODIFICA L'HTML ALL'INTERNO DEI dmRespCol DIV. VISUALIZZA L…" at bounding box center [618, 227] width 695 height 387
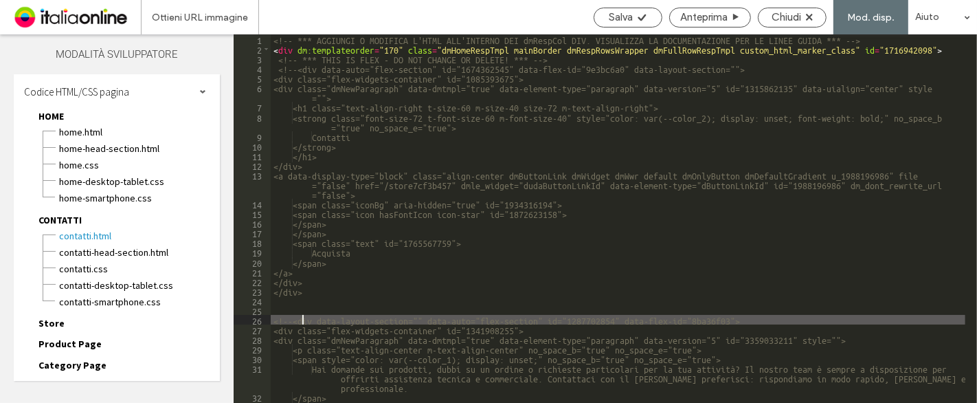
click at [302, 319] on div "<!-- *** AGGIUNGI O MODIFICA L'HTML ALL'INTERNO DEI dmRespCol DIV. VISUALIZZA L…" at bounding box center [618, 227] width 695 height 387
click at [300, 70] on div "<!-- *** AGGIUNGI O MODIFICA L'HTML ALL'INTERNO DEI dmRespCol DIV. VISUALIZZA L…" at bounding box center [618, 227] width 695 height 387
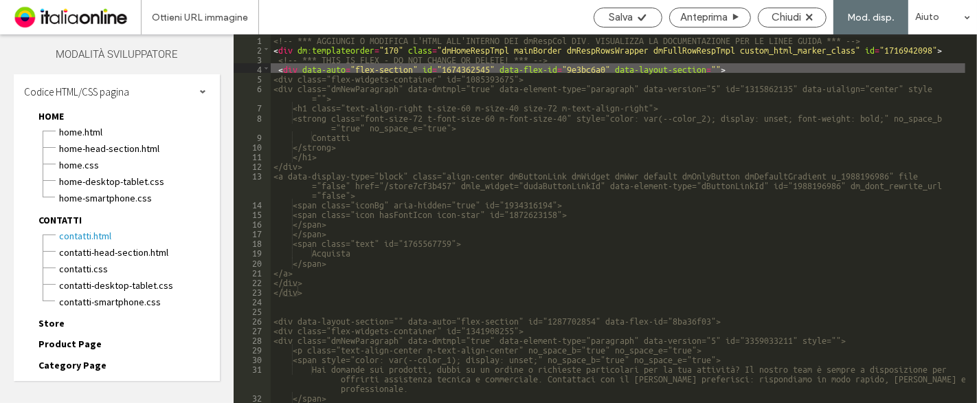
click at [300, 58] on div "<!-- *** AGGIUNGI O MODIFICA L'HTML ALL'INTERNO DEI dmRespCol DIV. VISUALIZZA L…" at bounding box center [618, 227] width 695 height 387
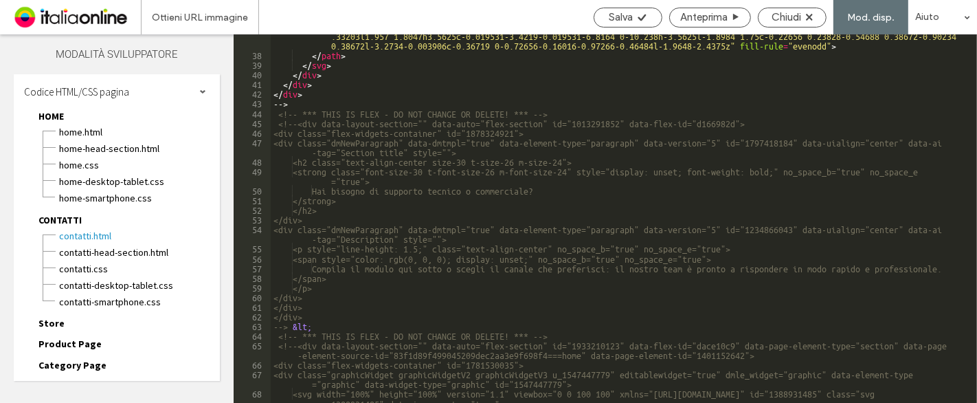
scroll to position [548, 0]
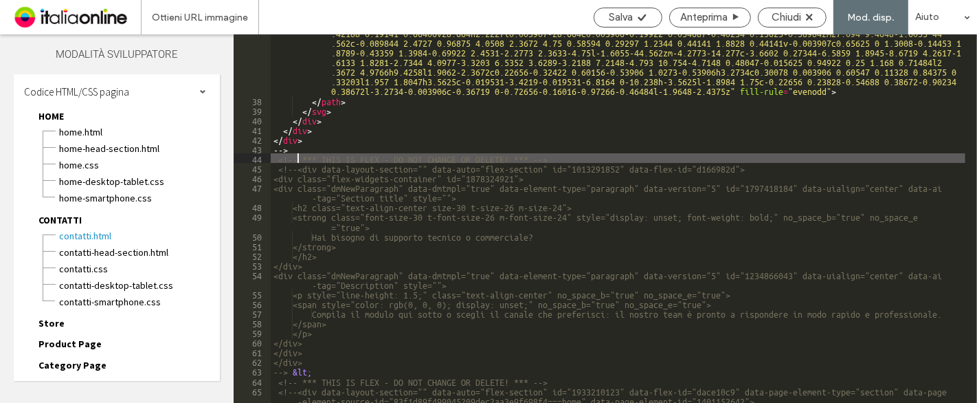
drag, startPoint x: 298, startPoint y: 156, endPoint x: 313, endPoint y: 165, distance: 17.6
click at [298, 155] on div "< path d = "m84.84 35.145c1.0195-2.6719 2.9219-5.082 5.6992-7.2266 1.207-5.0859…" at bounding box center [618, 191] width 695 height 561
click at [306, 166] on div "< path d = "m84.84 35.145c1.0195-2.6719 2.9219-5.082 5.6992-7.2266 1.207-5.0859…" at bounding box center [618, 191] width 695 height 561
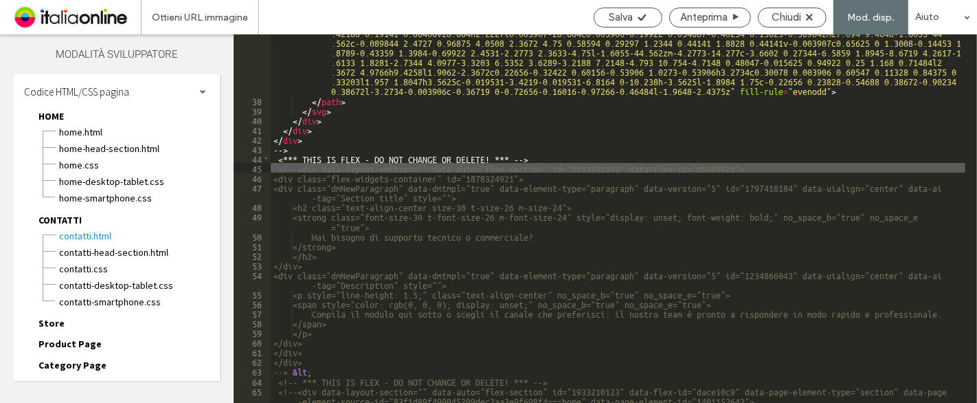
click at [303, 170] on div "< path d = "m84.84 35.145c1.0195-2.6719 2.9219-5.082 5.6992-7.2266 1.207-5.0859…" at bounding box center [618, 191] width 695 height 561
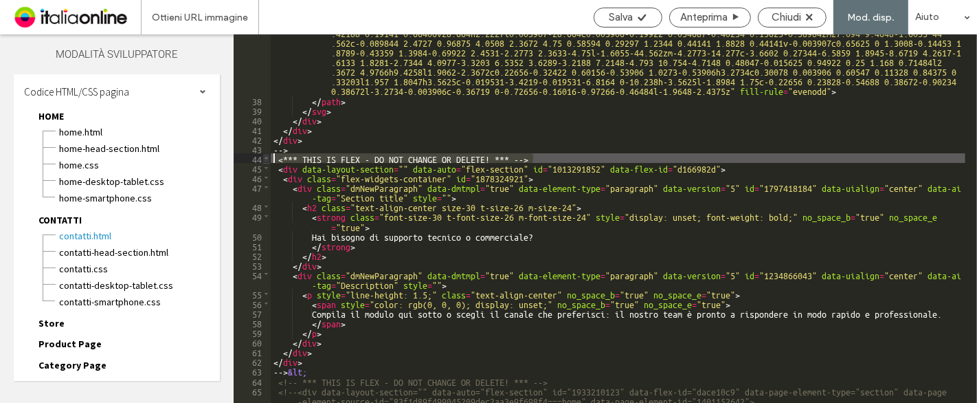
drag, startPoint x: 540, startPoint y: 156, endPoint x: 265, endPoint y: 157, distance: 275.5
click at [265, 157] on div "** 37 38 39 40 41 42 43 44 45 46 47 48 49 50 51 52 53 54 55 56 57 58 59 60 61 6…" at bounding box center [605, 218] width 743 height 368
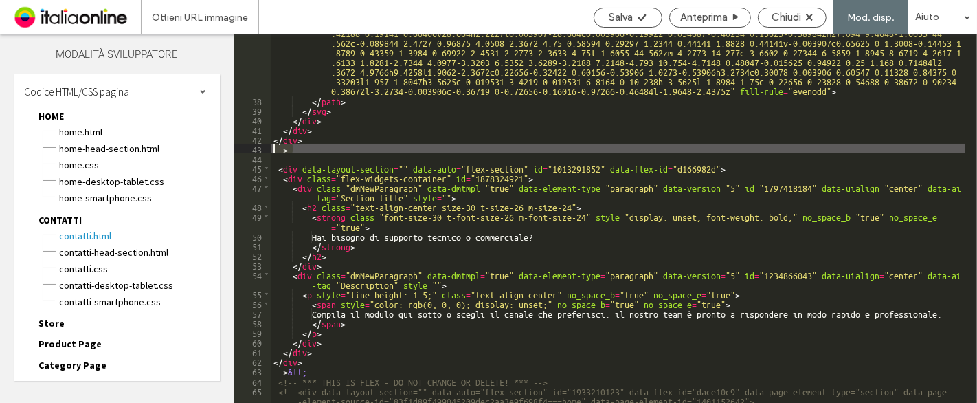
drag, startPoint x: 292, startPoint y: 148, endPoint x: 267, endPoint y: 148, distance: 24.7
click at [267, 148] on div "** 37 38 39 40 41 42 43 44 45 46 47 48 49 50 51 52 53 54 55 56 57 58 59 60 61 6…" at bounding box center [605, 218] width 743 height 368
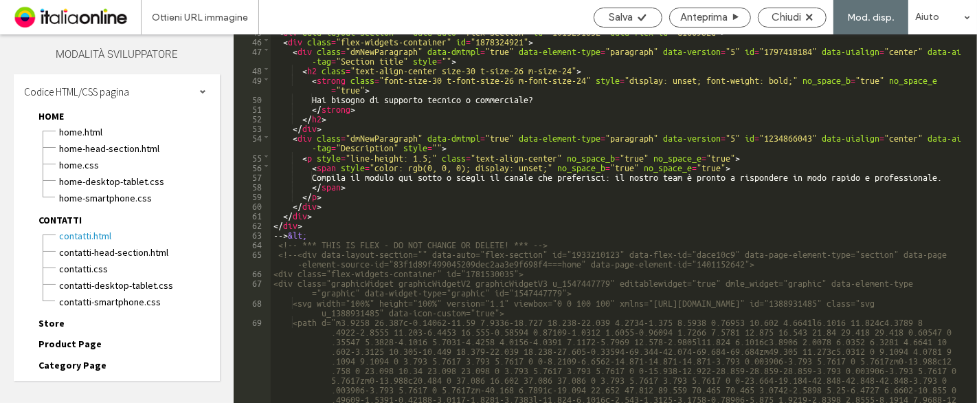
scroll to position [685, 0]
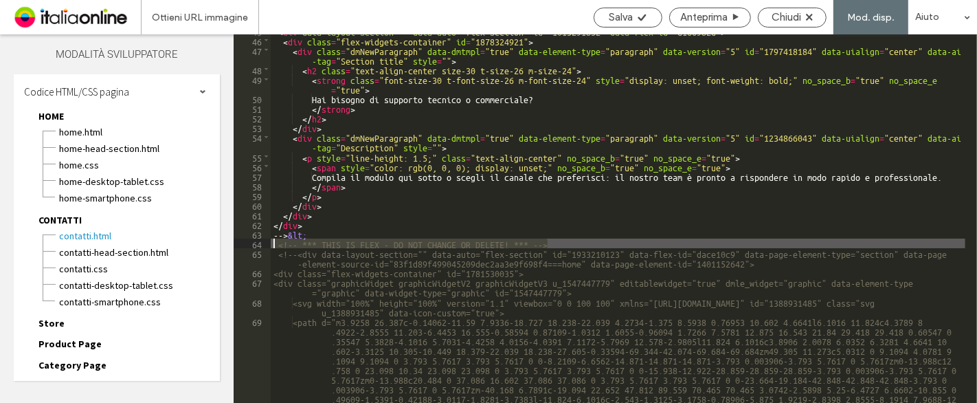
drag, startPoint x: 563, startPoint y: 241, endPoint x: 271, endPoint y: 241, distance: 292.7
click at [271, 241] on div "< div data-layout-section = "" data-auto = "flex-section" id = "1013291852" dat…" at bounding box center [618, 268] width 695 height 484
click at [296, 254] on div "< div data-layout-section = "" data-auto = "flex-section" id = "1013291852" dat…" at bounding box center [618, 268] width 695 height 484
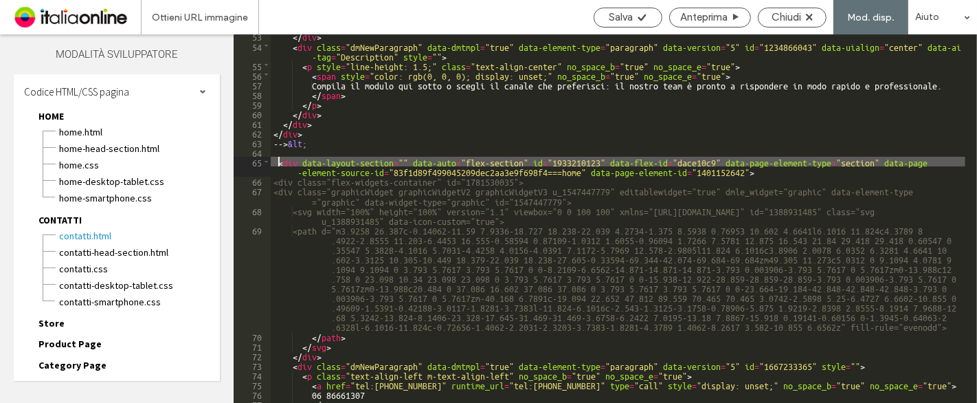
scroll to position [776, 0]
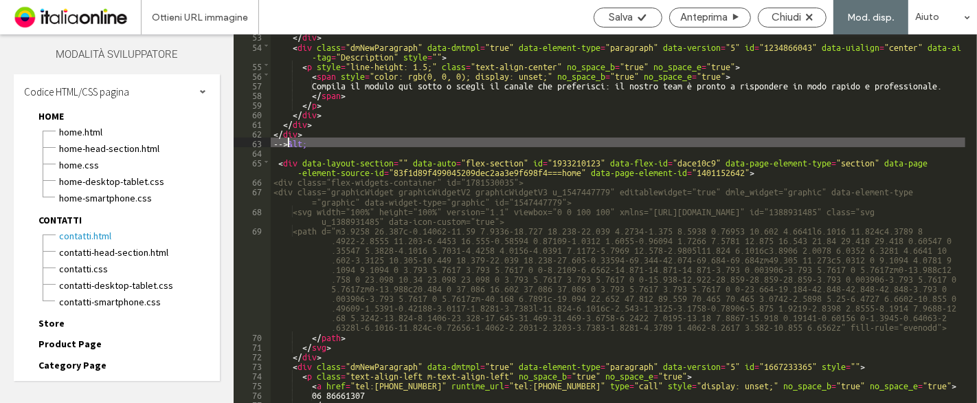
click at [289, 144] on div "</ div > < div class = "dmNewParagraph" data-dmtmpl = "true" data-element-type …" at bounding box center [618, 224] width 695 height 387
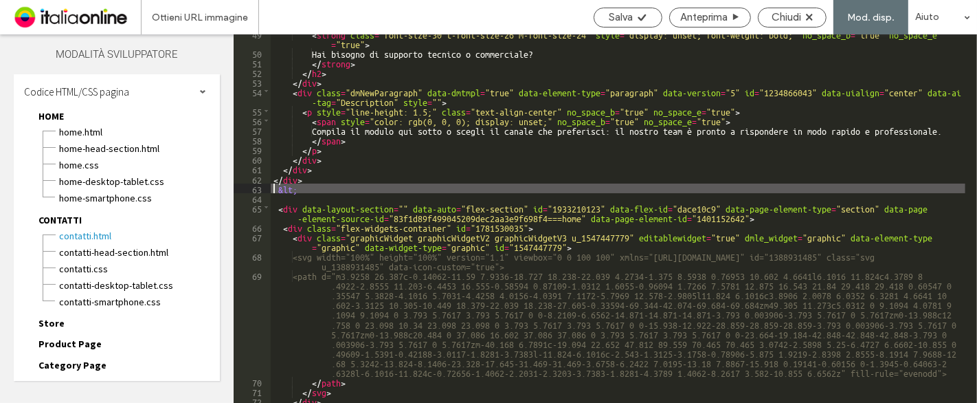
scroll to position [730, 0]
click at [312, 190] on div "< strong class = "font-size-30 t-font-size-26 m-font-size-24" style = "display:…" at bounding box center [618, 227] width 695 height 397
click at [288, 190] on div "< strong class = "font-size-30 t-font-size-26 m-font-size-24" style = "display:…" at bounding box center [618, 227] width 695 height 397
drag, startPoint x: 306, startPoint y: 188, endPoint x: 260, endPoint y: 190, distance: 46.8
click at [260, 190] on div "** 49 50 51 52 53 54 55 56 57 58 59 60 61 62 63 64 65 66 67 68 69 70 71 72 73 7…" at bounding box center [605, 218] width 743 height 368
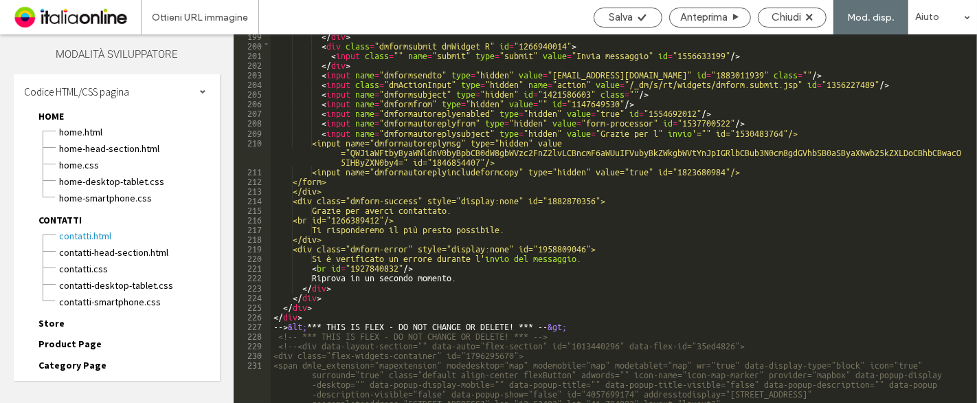
scroll to position [2987, 0]
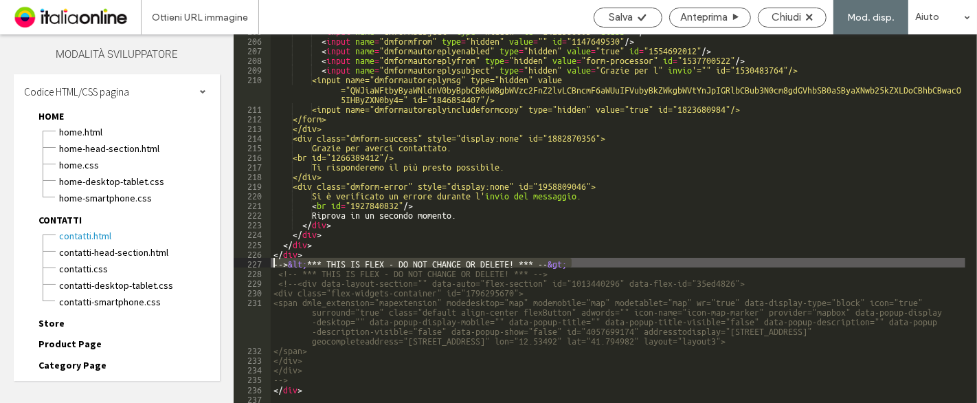
drag, startPoint x: 583, startPoint y: 264, endPoint x: 267, endPoint y: 265, distance: 316.0
click at [267, 265] on div "** 205 206 207 208 209 210 211 212 213 214 215 216 217 218 219 220 221 222 223 …" at bounding box center [605, 218] width 743 height 368
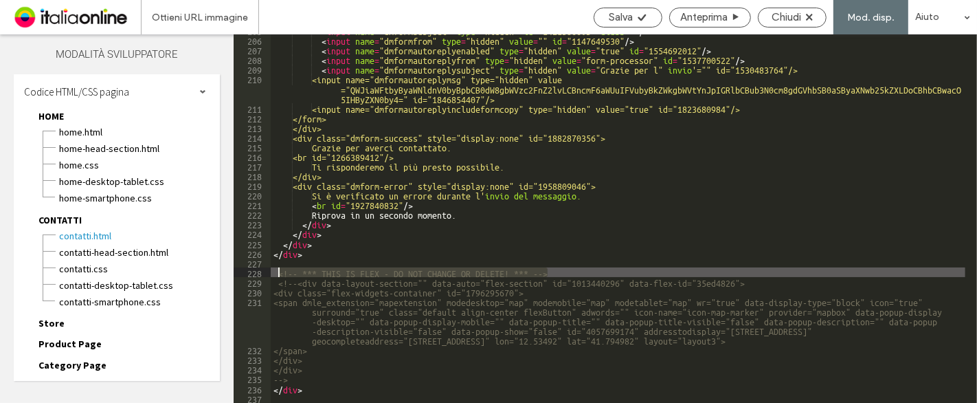
drag, startPoint x: 566, startPoint y: 271, endPoint x: 273, endPoint y: 273, distance: 293.4
click at [273, 273] on div "< input name = "dmformsubject" type = "hidden" id = "1421586603" class = "" /> …" at bounding box center [618, 218] width 695 height 387
click at [302, 281] on div "< input name = "dmformsubject" type = "hidden" id = "1421586603" class = "" /> …" at bounding box center [618, 218] width 695 height 387
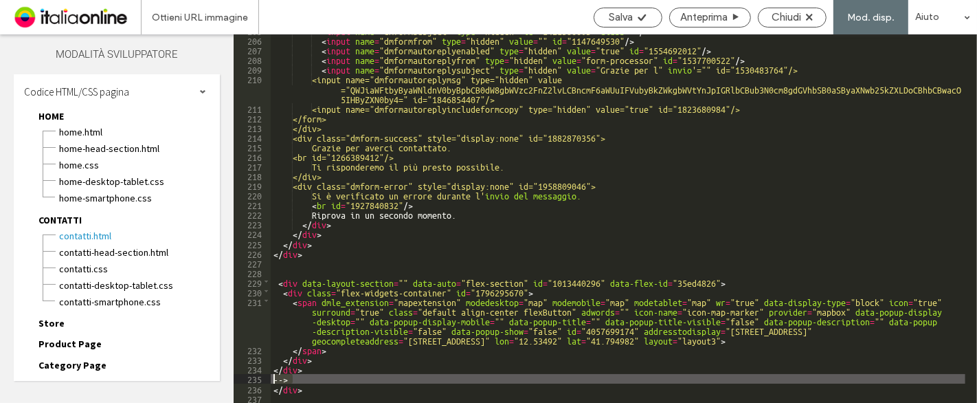
drag, startPoint x: 294, startPoint y: 377, endPoint x: 269, endPoint y: 378, distance: 25.5
click at [269, 378] on div "** 205 206 207 208 209 210 211 212 213 214 215 216 217 218 219 220 221 222 223 …" at bounding box center [605, 218] width 743 height 368
click at [645, 18] on icon at bounding box center [642, 17] width 10 height 10
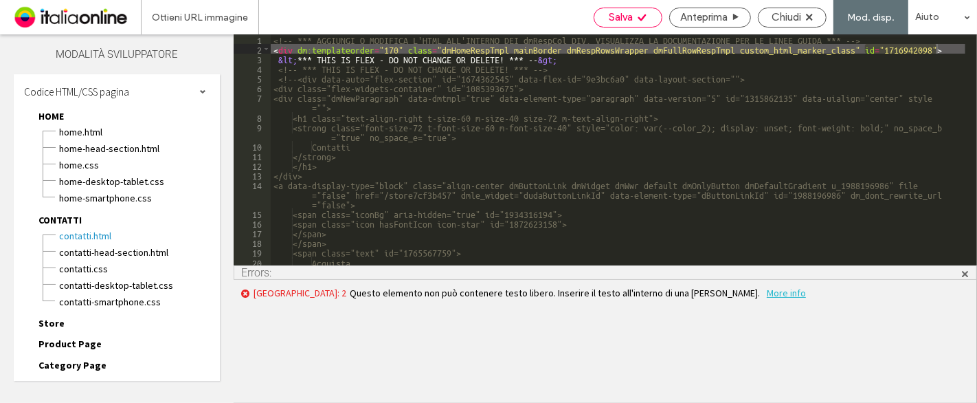
scroll to position [0, 0]
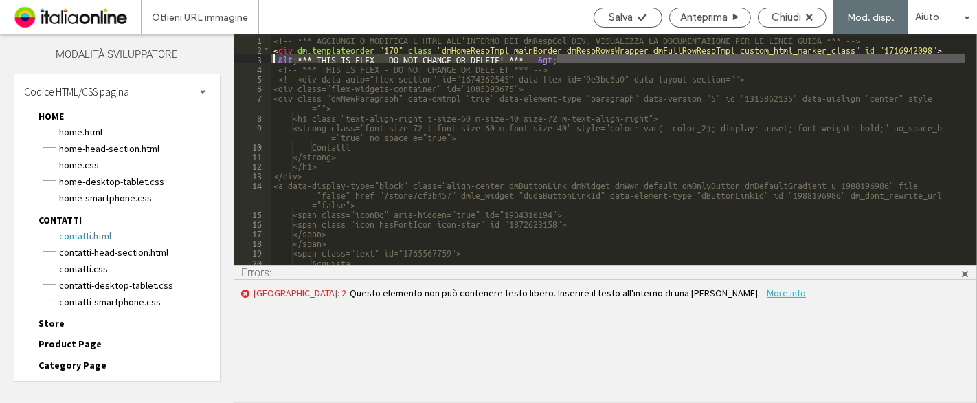
drag, startPoint x: 565, startPoint y: 58, endPoint x: 276, endPoint y: 63, distance: 290.0
click at [276, 63] on div "<!-- *** AGGIUNGI O MODIFICA L'HTML ALL'INTERNO DEI dmRespCol DIV. VISUALIZZA L…" at bounding box center [618, 159] width 695 height 250
click at [302, 66] on div "<!-- *** AGGIUNGI O MODIFICA L'HTML ALL'INTERNO DEI dmRespCol DIV. VISUALIZZA L…" at bounding box center [618, 159] width 695 height 250
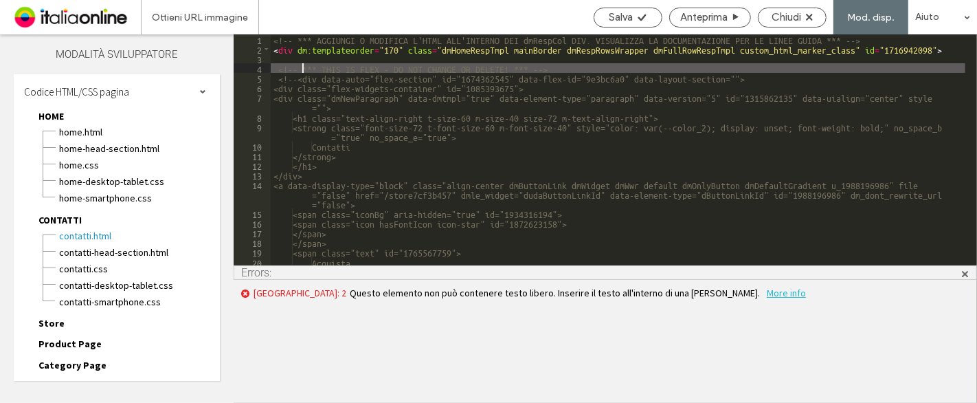
click at [962, 273] on span at bounding box center [965, 272] width 10 height 13
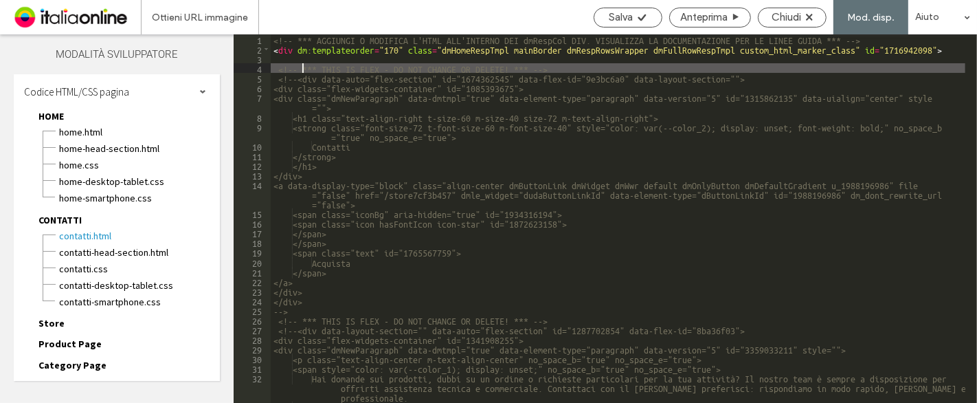
click at [302, 67] on div "<!-- *** AGGIUNGI O MODIFICA L'HTML ALL'INTERNO DEI dmRespCol DIV. VISUALIZZA L…" at bounding box center [618, 227] width 695 height 387
click at [302, 77] on div "<!-- *** AGGIUNGI O MODIFICA L'HTML ALL'INTERNO DEI dmRespCol DIV. VISUALIZZA L…" at bounding box center [618, 227] width 695 height 387
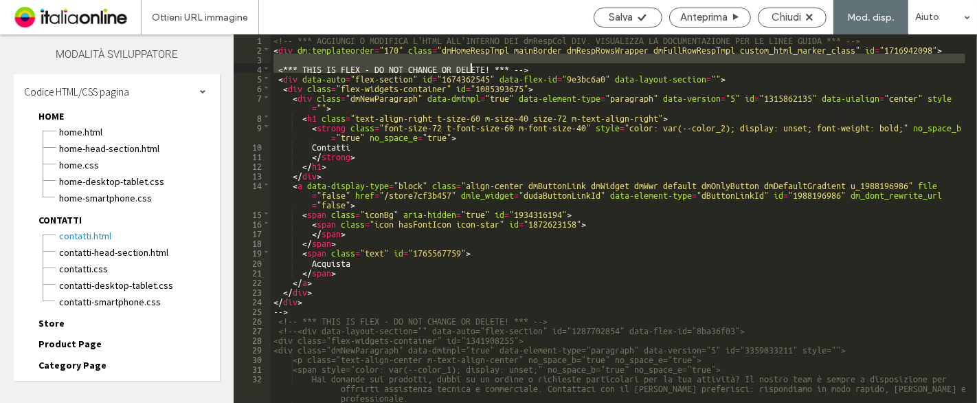
drag, startPoint x: 556, startPoint y: 63, endPoint x: 473, endPoint y: 67, distance: 83.2
click at [473, 67] on div "<!-- *** AGGIUNGI O MODIFICA L'HTML ALL'INTERNO DEI dmRespCol DIV. VISUALIZZA L…" at bounding box center [618, 227] width 695 height 387
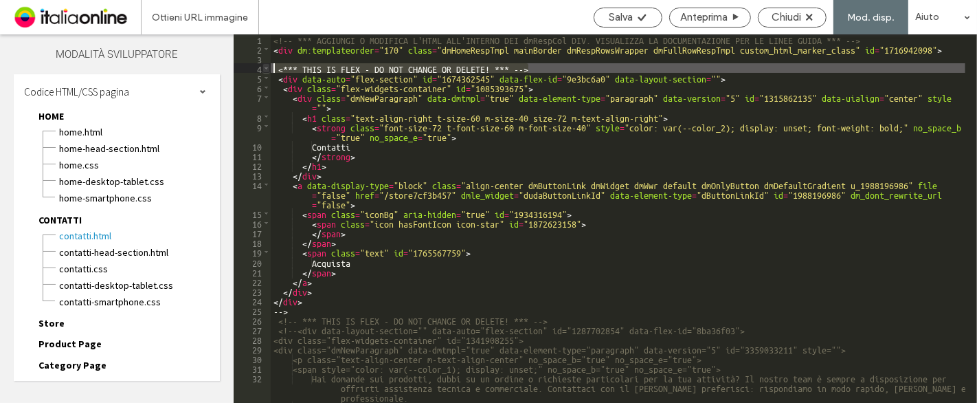
drag, startPoint x: 543, startPoint y: 71, endPoint x: 269, endPoint y: 69, distance: 274.8
click at [269, 69] on div "** 1 2 3 4 5 6 7 8 9 10 11 12 13 14 15 16 17 18 19 20 21 22 23 24 25 26 27 28 2…" at bounding box center [605, 218] width 743 height 368
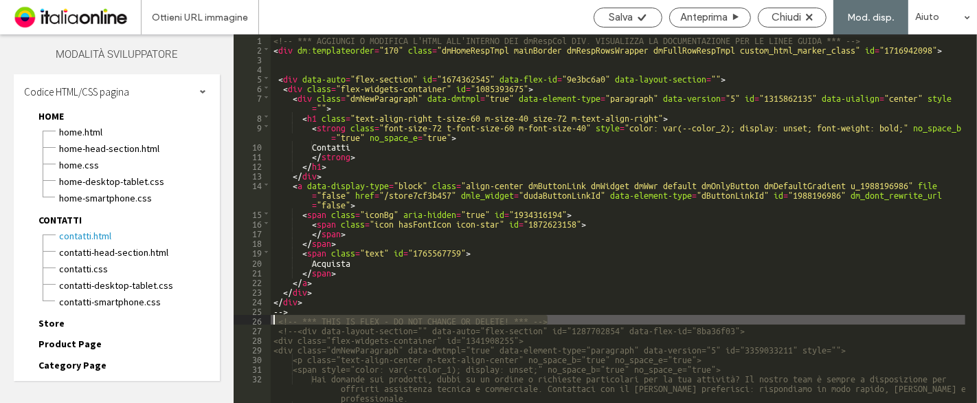
drag, startPoint x: 571, startPoint y: 318, endPoint x: 274, endPoint y: 319, distance: 296.8
click at [274, 319] on div "<!-- *** AGGIUNGI O MODIFICA L'HTML ALL'INTERNO DEI dmRespCol DIV. VISUALIZZA L…" at bounding box center [618, 227] width 695 height 387
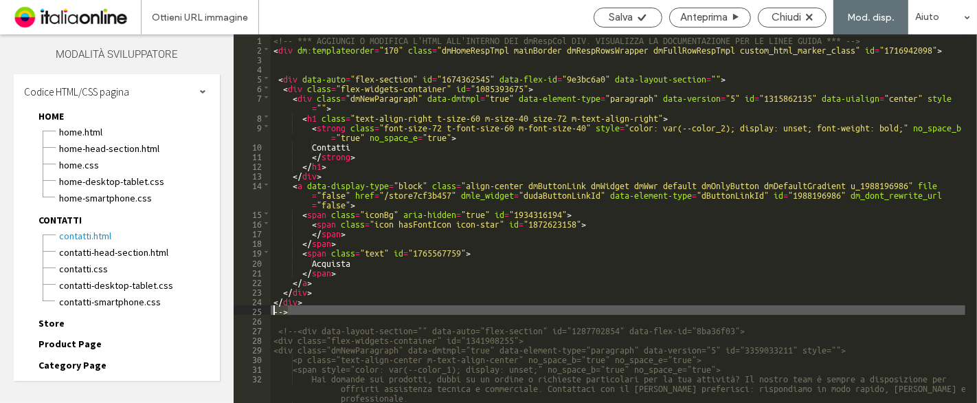
drag, startPoint x: 290, startPoint y: 313, endPoint x: 270, endPoint y: 311, distance: 20.0
click at [270, 311] on div "** 1 2 3 4 5 6 7 8 9 10 11 12 13 14 15 16 17 18 19 20 21 22 23 24 25 26 27 28 2…" at bounding box center [605, 218] width 743 height 368
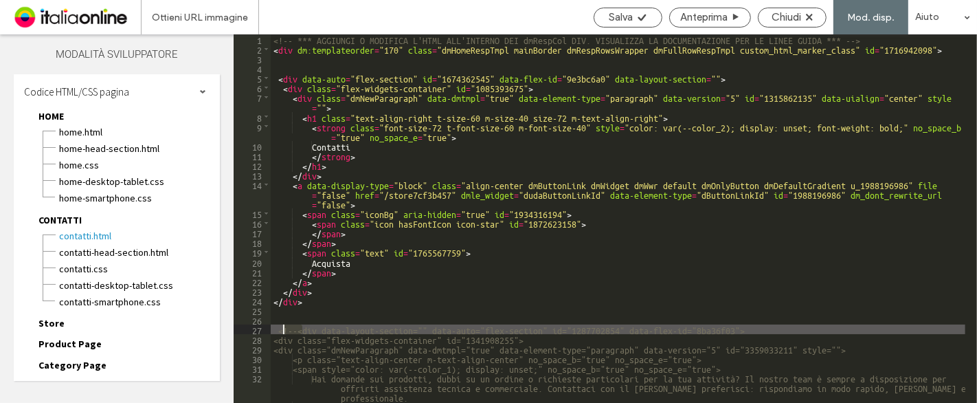
drag, startPoint x: 302, startPoint y: 330, endPoint x: 308, endPoint y: 318, distance: 13.2
click at [284, 329] on div "<!-- *** AGGIUNGI O MODIFICA L'HTML ALL'INTERNO DEI dmRespCol DIV. VISUALIZZA L…" at bounding box center [618, 227] width 695 height 387
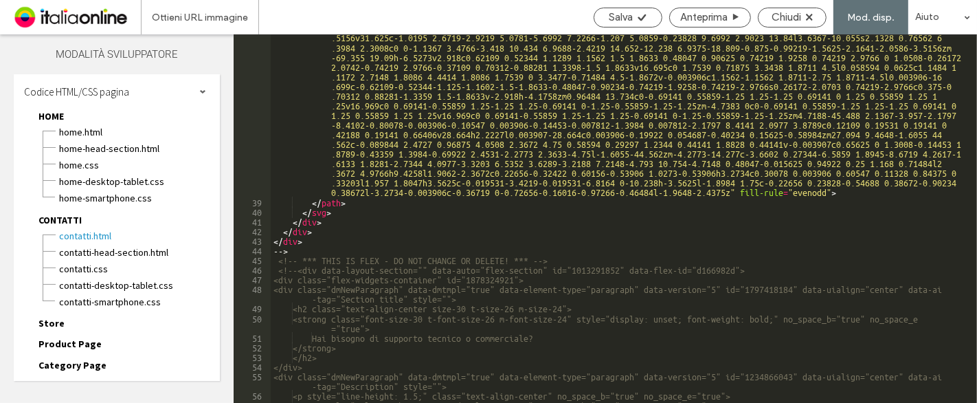
scroll to position [548, 0]
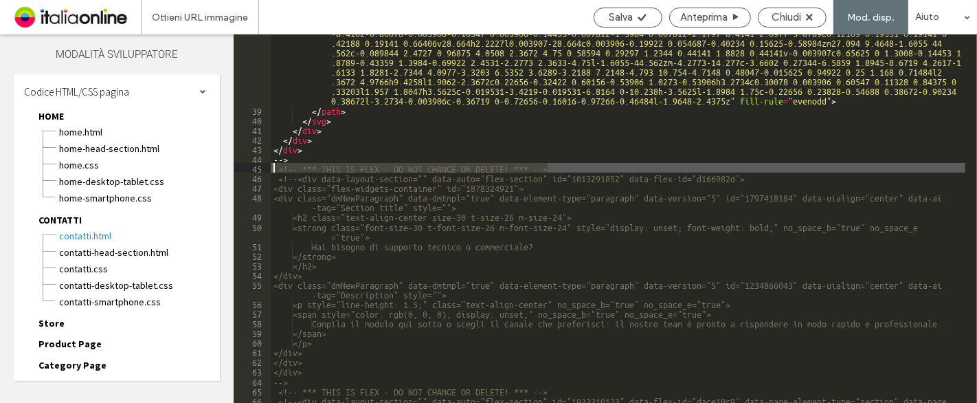
drag, startPoint x: 557, startPoint y: 168, endPoint x: 257, endPoint y: 170, distance: 299.6
click at [257, 170] on div "** 38 39 40 41 42 43 44 45 46 47 48 49 50 51 52 53 54 55 56 57 58 59 60 61 62 6…" at bounding box center [605, 218] width 743 height 368
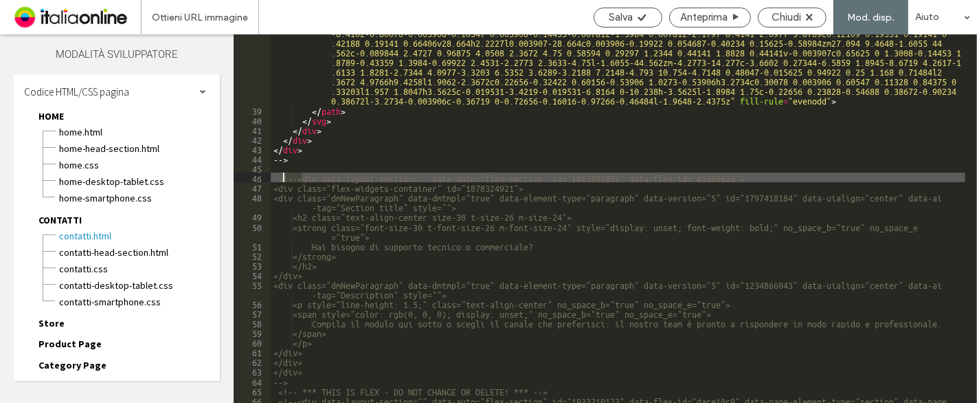
drag, startPoint x: 303, startPoint y: 178, endPoint x: 282, endPoint y: 178, distance: 21.3
click at [282, 178] on div "< path d = "m84.84 35.145c1.0195-2.6719 2.9219-5.082 5.6992-7.2266 1.207-5.0859…" at bounding box center [618, 207] width 695 height 572
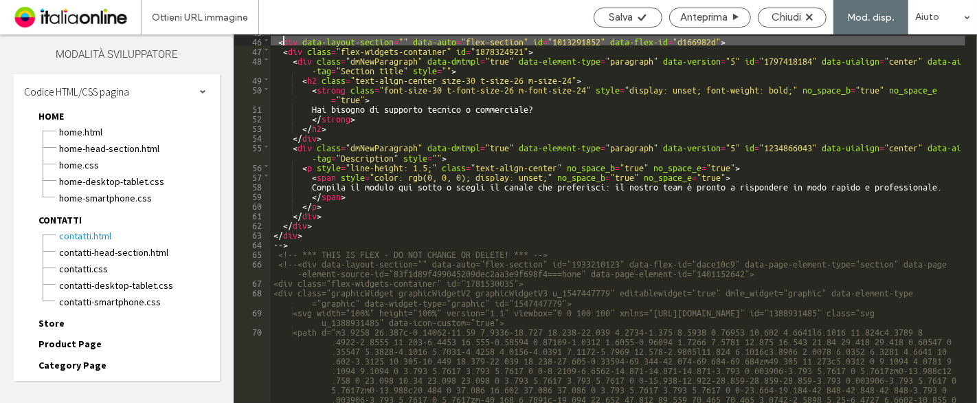
scroll to position [685, 0]
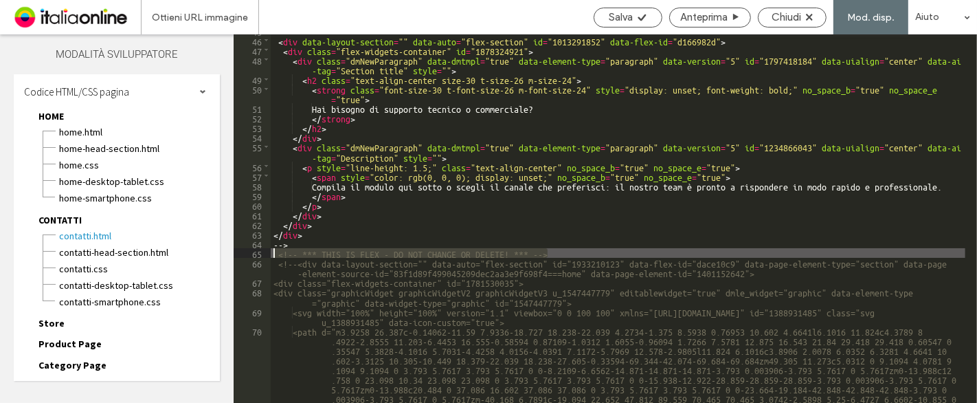
drag, startPoint x: 562, startPoint y: 252, endPoint x: 272, endPoint y: 253, distance: 289.9
click at [272, 253] on div "< div data-layout-section = "" data-auto = "flex-section" id = "1013291852" dat…" at bounding box center [618, 268] width 695 height 484
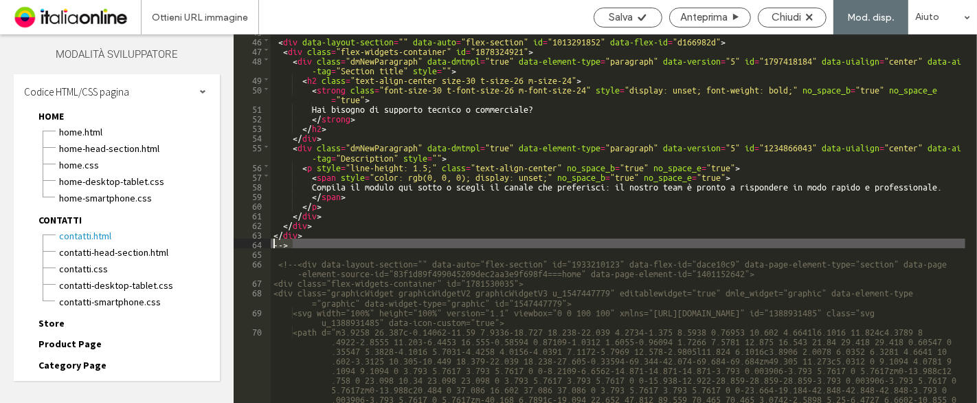
drag, startPoint x: 294, startPoint y: 245, endPoint x: 271, endPoint y: 245, distance: 23.4
click at [271, 245] on div "< div data-layout-section = "" data-auto = "flex-section" id = "1013291852" dat…" at bounding box center [618, 268] width 695 height 484
click at [303, 262] on div "< div data-layout-section = "" data-auto = "flex-section" id = "1013291852" dat…" at bounding box center [618, 268] width 695 height 484
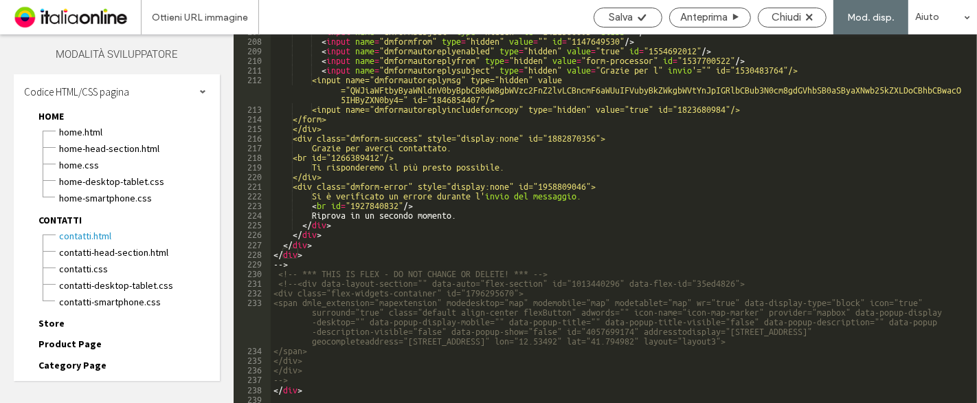
scroll to position [3006, 0]
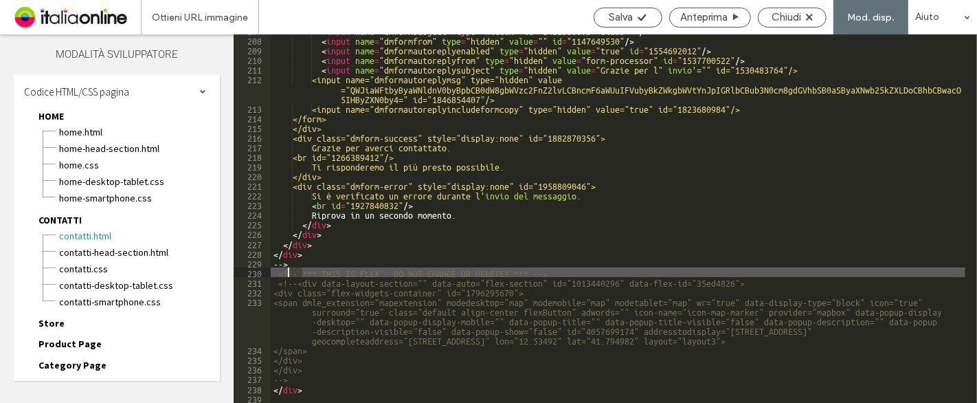
drag, startPoint x: 303, startPoint y: 271, endPoint x: 286, endPoint y: 271, distance: 16.5
click at [286, 271] on div "< input name = "dmformsubject" type = "hidden" id = "1421586603" class = "" /> …" at bounding box center [618, 218] width 695 height 387
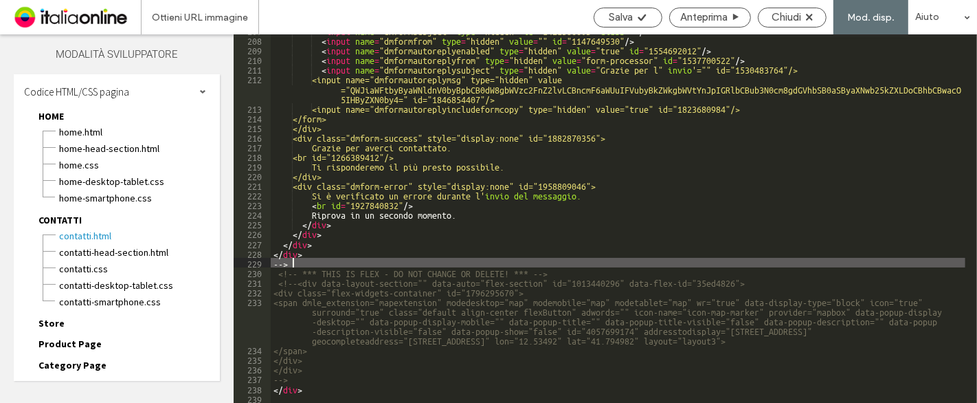
click at [548, 267] on div "< input name = "dmformsubject" type = "hidden" id = "1421586603" class = "" /> …" at bounding box center [618, 218] width 695 height 387
click at [554, 270] on div "< input name = "dmformsubject" type = "hidden" id = "1421586603" class = "" /> …" at bounding box center [618, 218] width 695 height 387
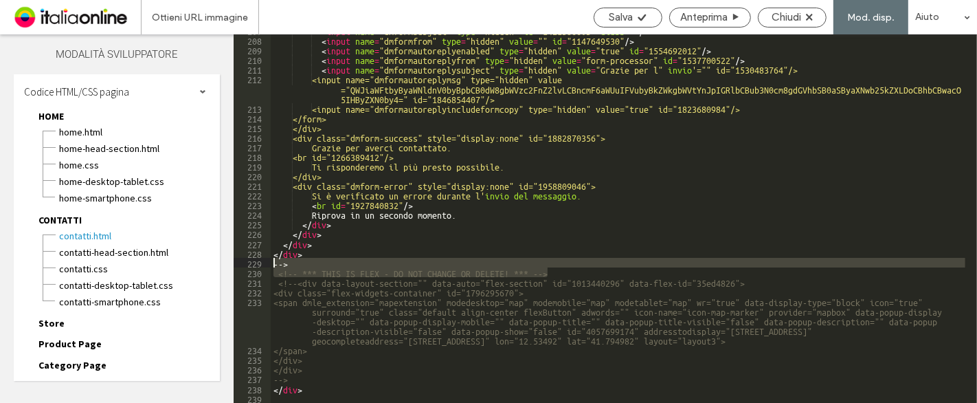
drag, startPoint x: 556, startPoint y: 271, endPoint x: 274, endPoint y: 266, distance: 281.7
click at [274, 266] on div "< input name = "dmformsubject" type = "hidden" id = "1421586603" class = "" /> …" at bounding box center [618, 218] width 695 height 387
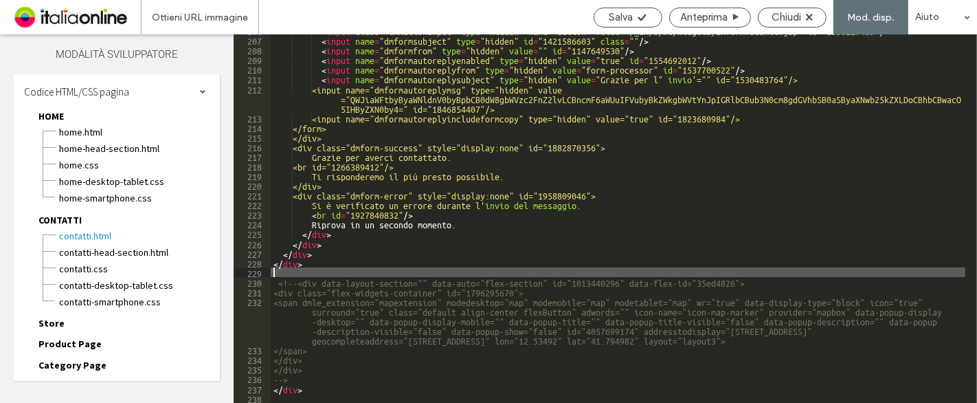
scroll to position [2996, 0]
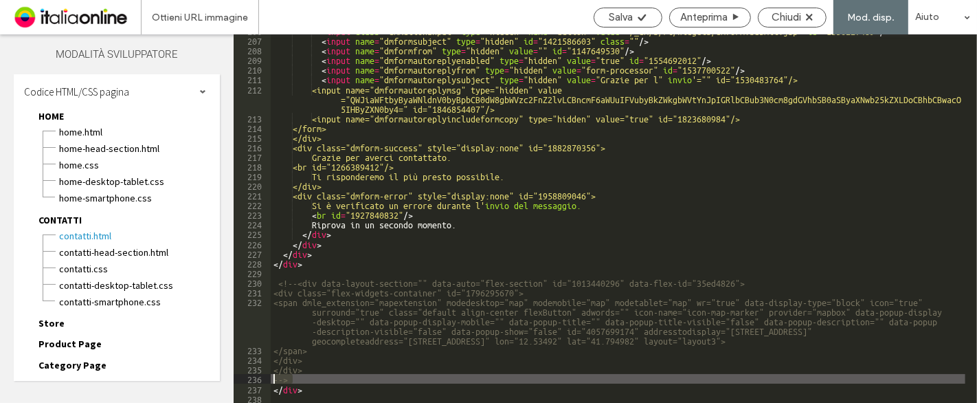
drag, startPoint x: 293, startPoint y: 377, endPoint x: 271, endPoint y: 377, distance: 22.0
click at [271, 377] on div "< input class = "dmActionInput" type = "hidden" name = "action" value = "/_dm/s…" at bounding box center [618, 218] width 695 height 387
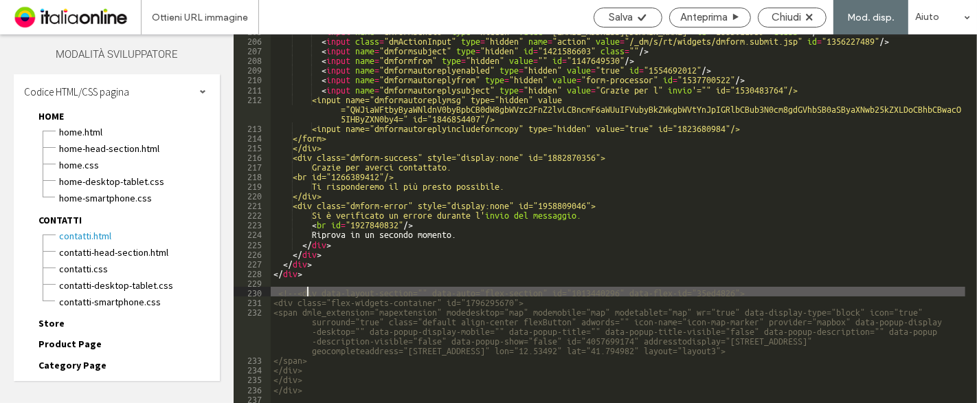
click at [305, 289] on div "< input name = "dmformsendto" type = "hidden" value = "comcommerciosrls@gmail.c…" at bounding box center [618, 218] width 695 height 387
type textarea "**"
click at [374, 362] on div "< input name = "dmformsendto" type = "hidden" value = "comcommerciosrls@gmail.c…" at bounding box center [618, 218] width 695 height 387
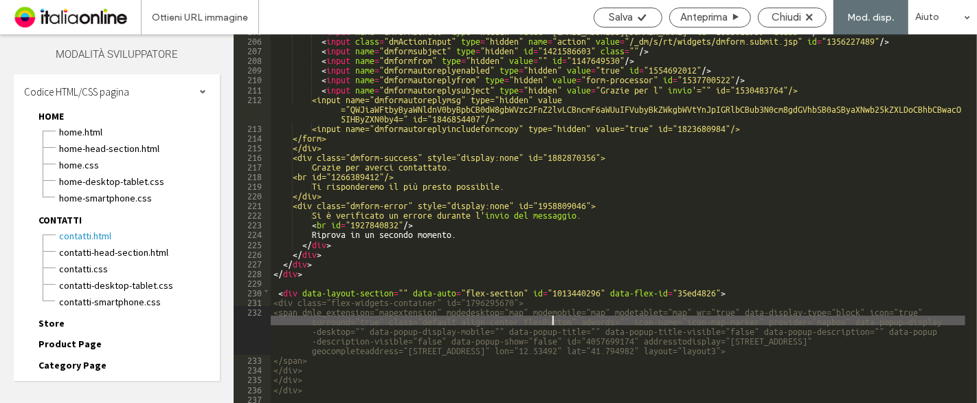
click at [552, 316] on div "< input name = "dmformsendto" type = "hidden" value = "comcommerciosrls@gmail.c…" at bounding box center [618, 218] width 695 height 387
click at [589, 365] on div "< input name = "dmformsendto" type = "hidden" value = "comcommerciosrls@gmail.c…" at bounding box center [618, 218] width 695 height 387
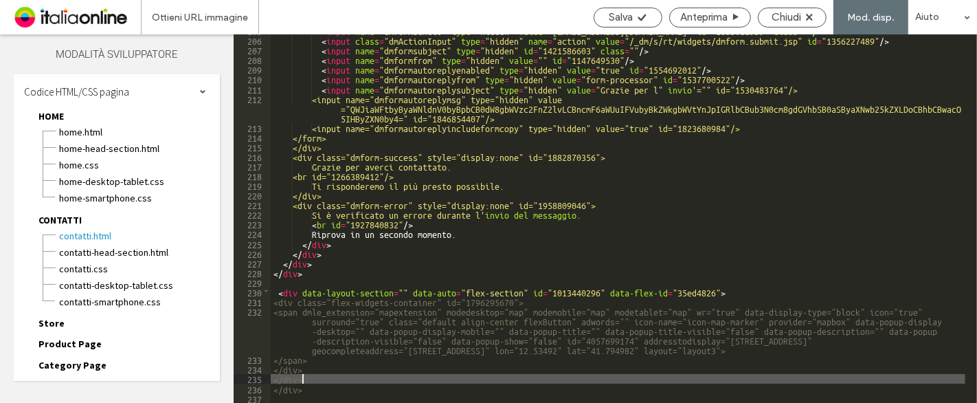
click at [324, 377] on div "< input name = "dmformsendto" type = "hidden" value = "comcommerciosrls@gmail.c…" at bounding box center [618, 218] width 695 height 387
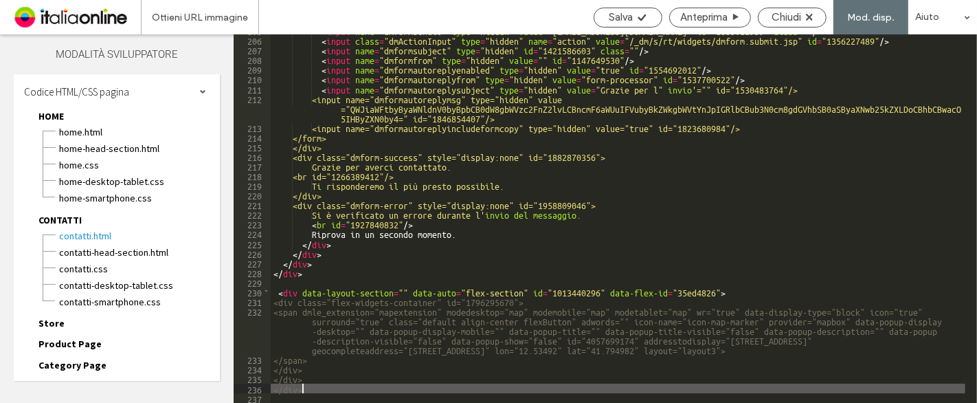
click at [322, 389] on div "< input name = "dmformsendto" type = "hidden" value = "comcommerciosrls@gmail.c…" at bounding box center [618, 218] width 695 height 387
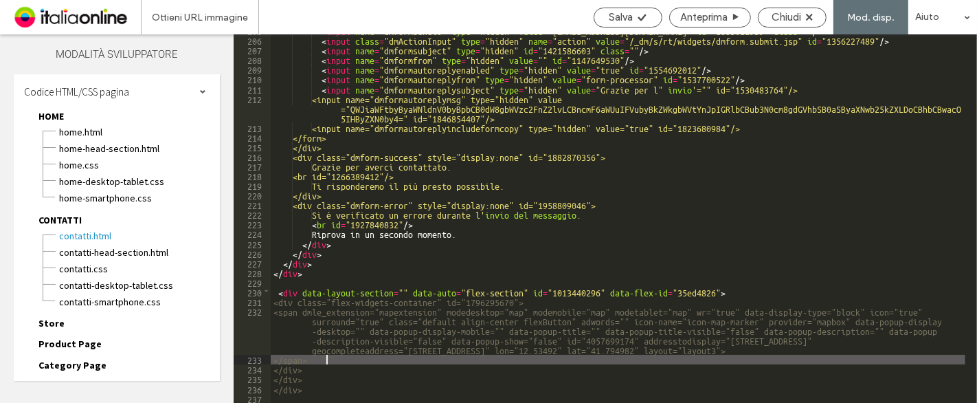
click at [399, 360] on div "< input name = "dmformsendto" type = "hidden" value = "comcommerciosrls@gmail.c…" at bounding box center [618, 218] width 695 height 387
click at [626, 23] on span "Salva" at bounding box center [621, 17] width 24 height 12
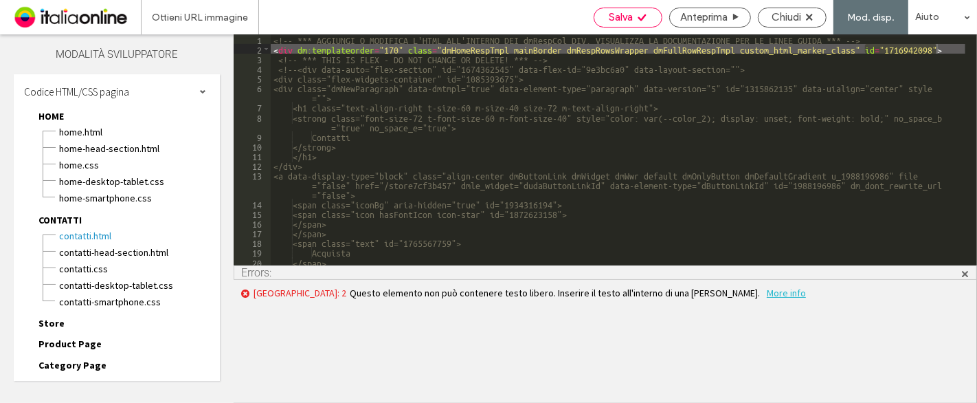
scroll to position [0, 0]
click at [767, 289] on span "More info" at bounding box center [786, 292] width 39 height 12
click at [968, 273] on span at bounding box center [965, 272] width 10 height 13
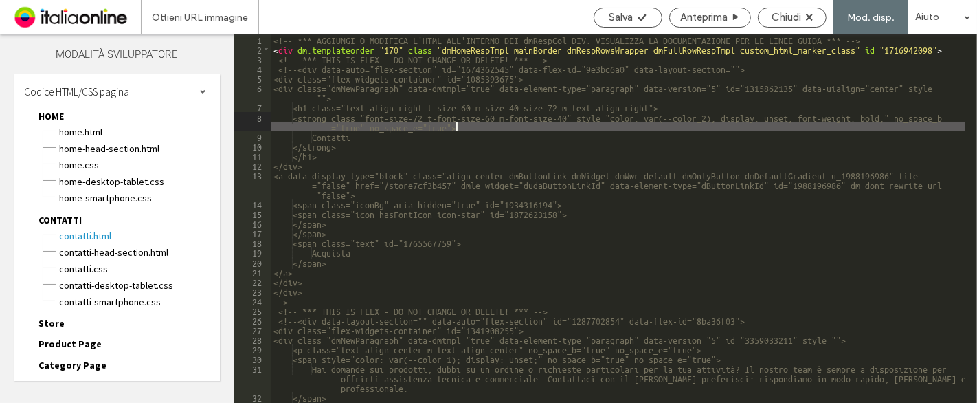
click at [682, 126] on div "<!-- *** AGGIUNGI O MODIFICA L'HTML ALL'INTERNO DEI dmRespCol DIV. VISUALIZZA L…" at bounding box center [618, 227] width 695 height 387
click at [787, 18] on span "Chiudi" at bounding box center [787, 17] width 30 height 12
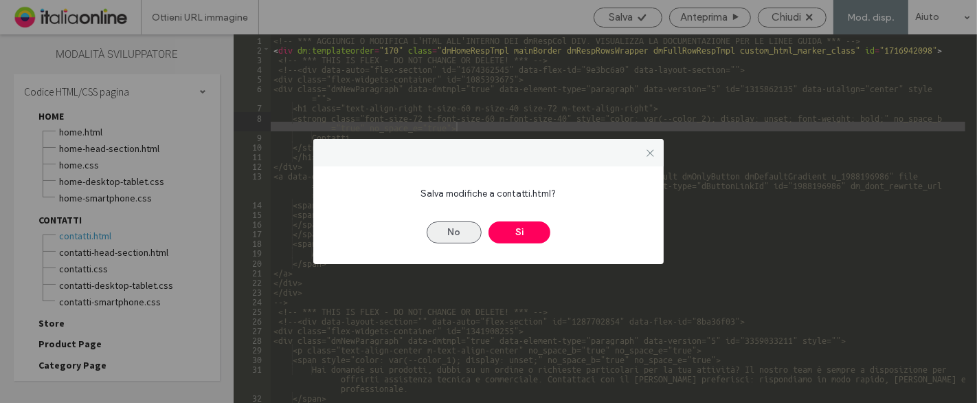
click at [440, 232] on button "No" at bounding box center [454, 232] width 55 height 22
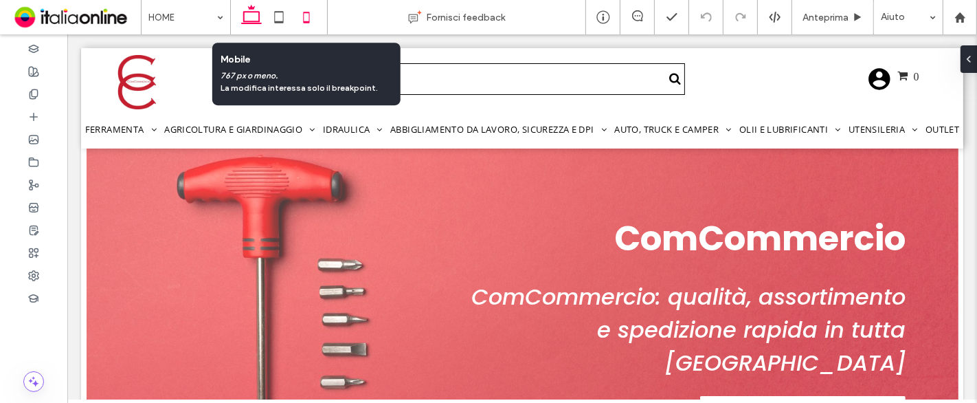
click at [311, 6] on icon at bounding box center [306, 16] width 27 height 27
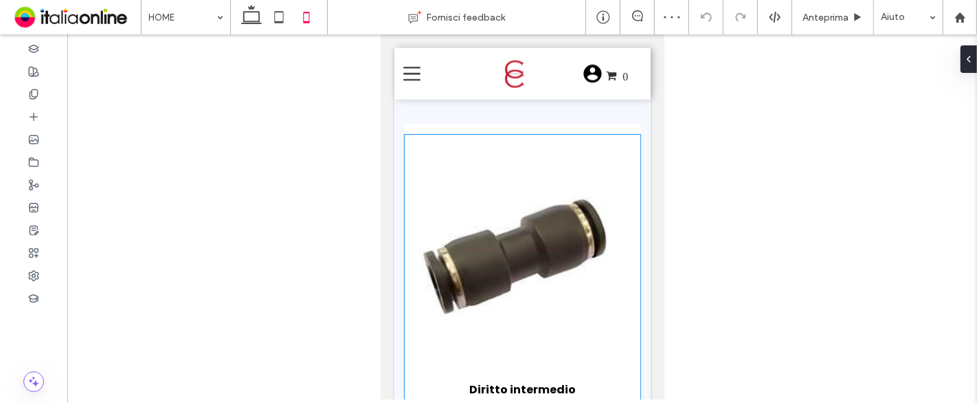
scroll to position [1595, 0]
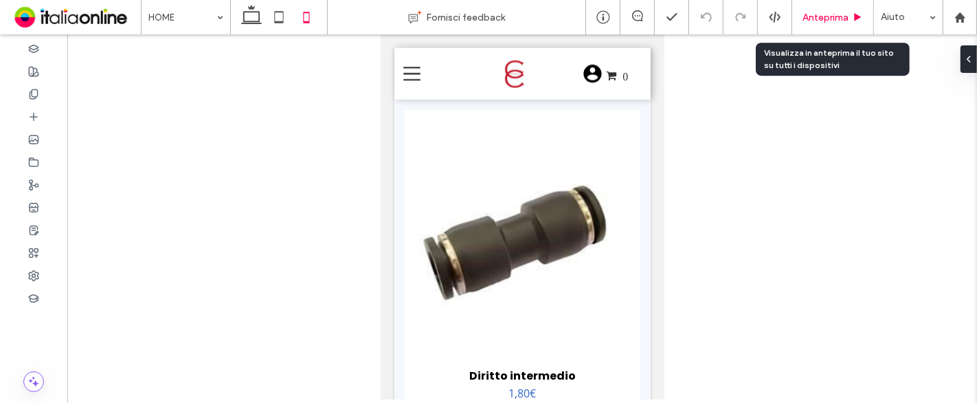
click at [814, 27] on div "Anteprima" at bounding box center [833, 17] width 82 height 34
click at [842, 19] on span "Anteprima" at bounding box center [825, 18] width 46 height 12
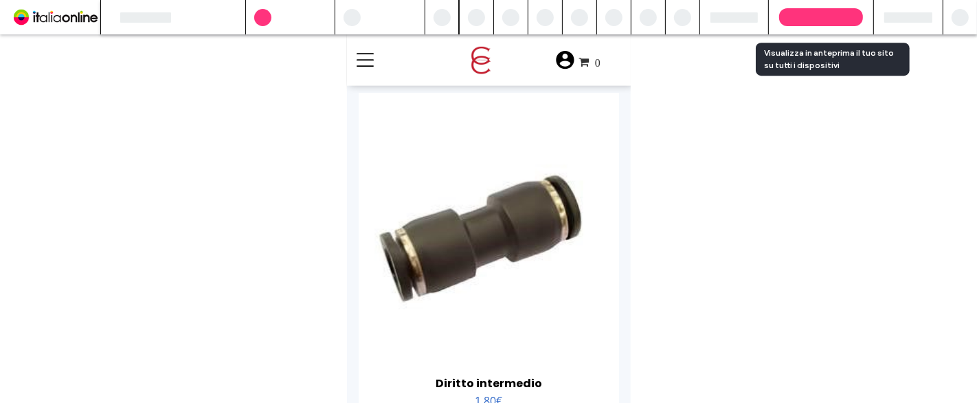
scroll to position [1577, 0]
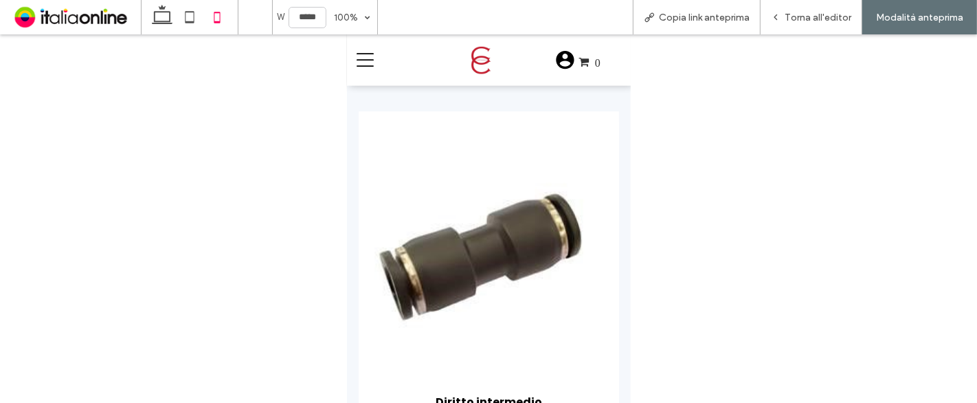
click at [365, 62] on icon at bounding box center [364, 60] width 17 height 17
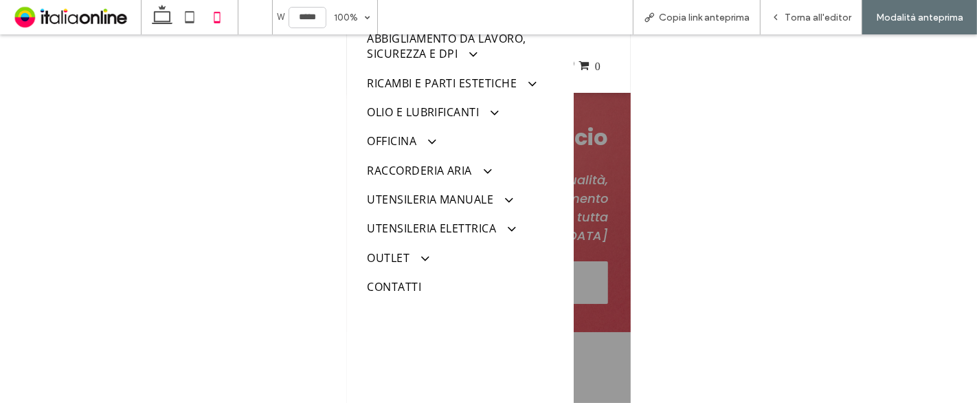
scroll to position [372, 0]
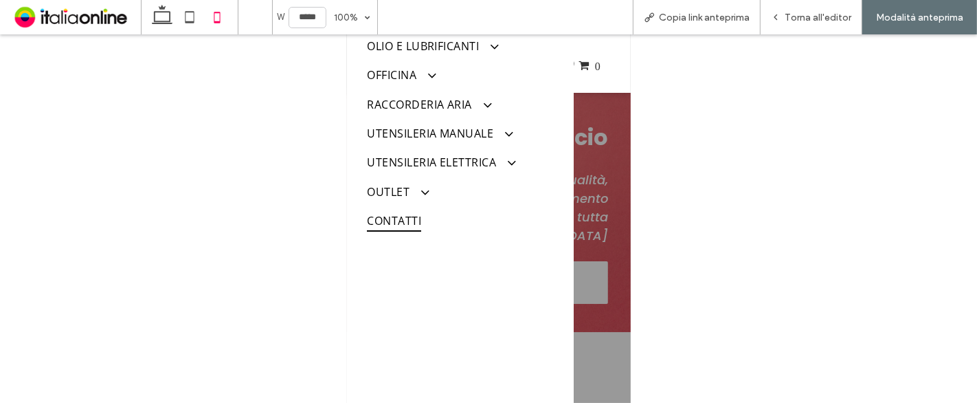
click at [405, 210] on span "CONTATTI" at bounding box center [393, 221] width 54 height 22
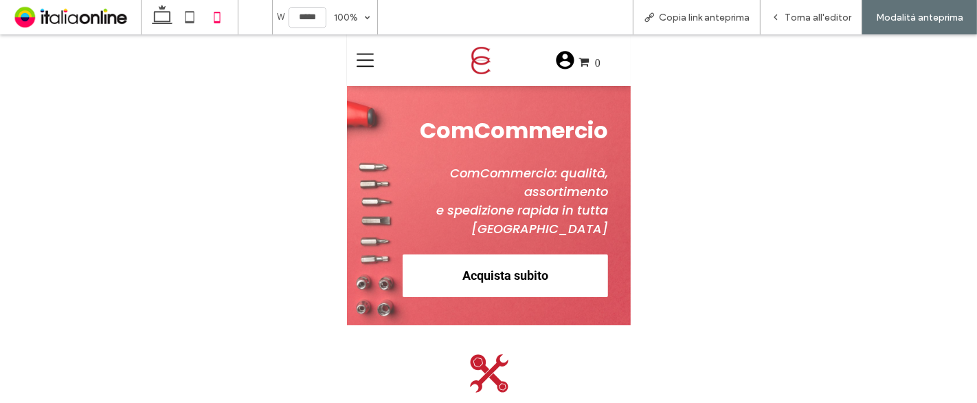
scroll to position [1570, 0]
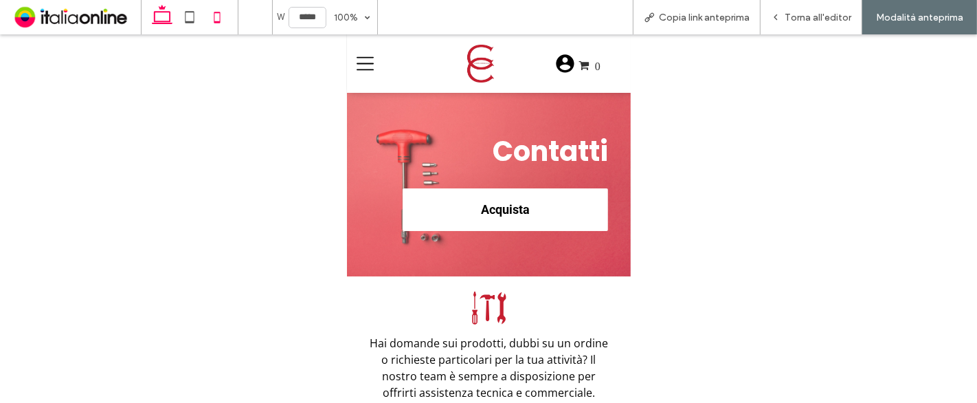
click at [161, 19] on icon at bounding box center [161, 16] width 27 height 27
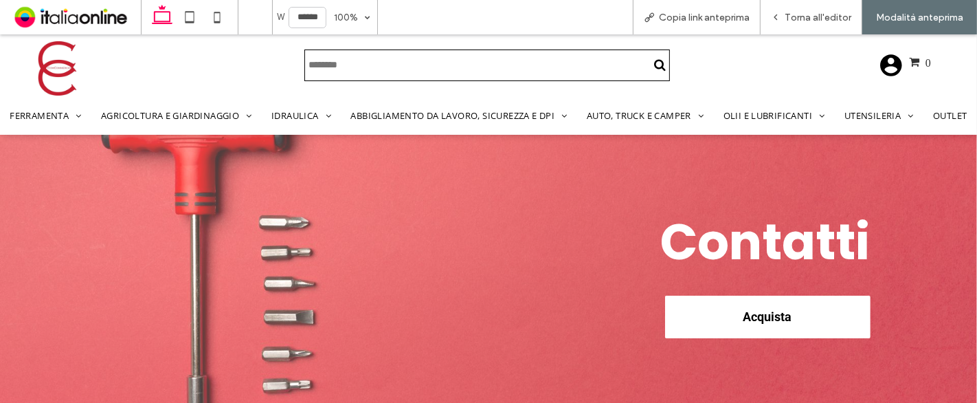
type input "******"
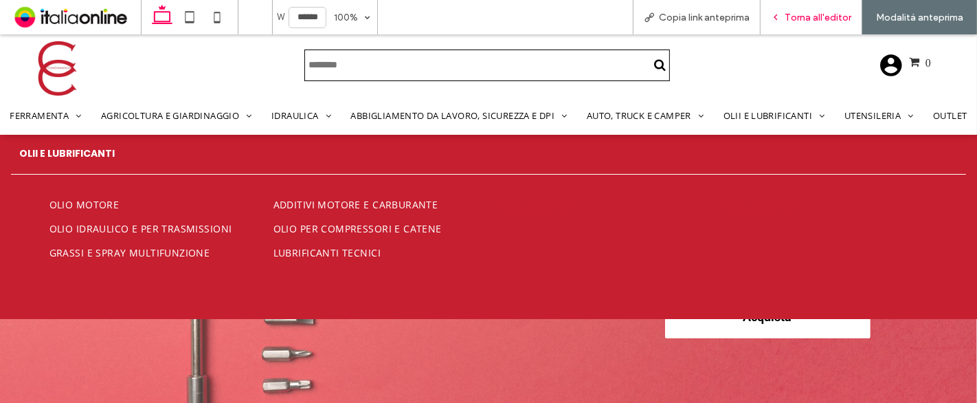
click at [811, 16] on span "Torna all'editor" at bounding box center [818, 18] width 67 height 12
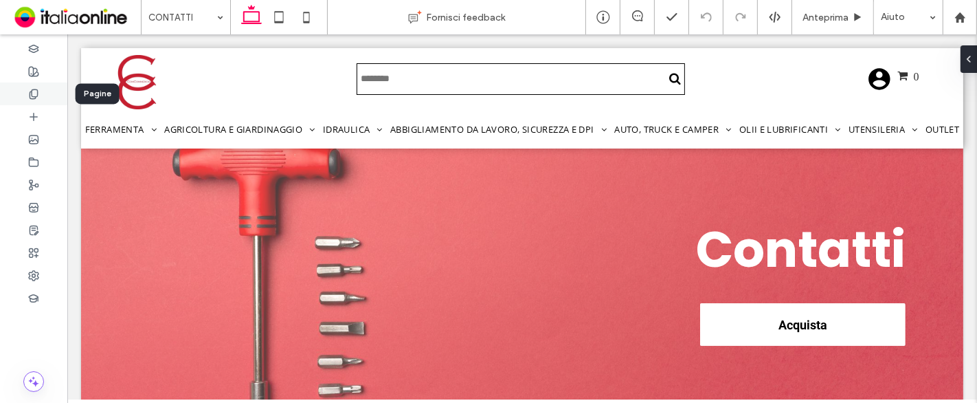
click at [43, 99] on div at bounding box center [33, 93] width 67 height 23
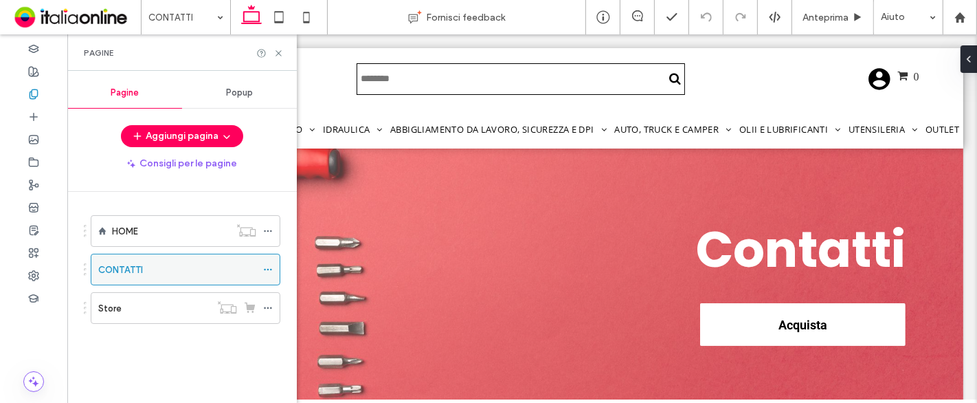
click at [267, 266] on icon at bounding box center [268, 270] width 10 height 10
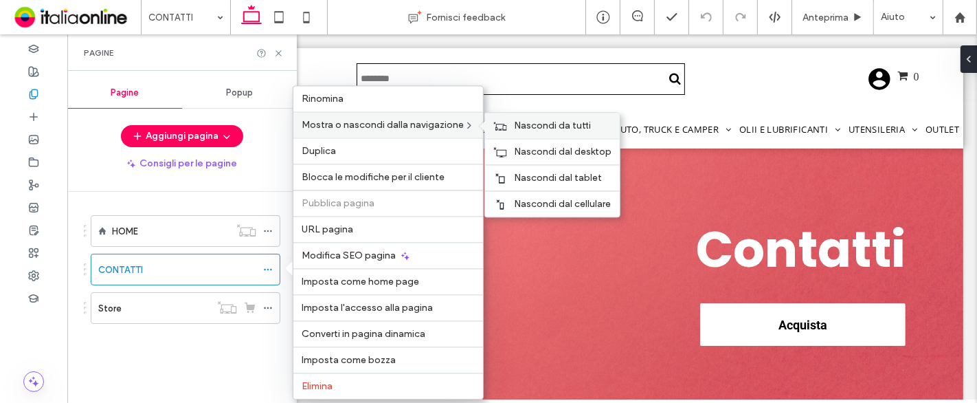
click at [562, 126] on span "Nascondi da tutti" at bounding box center [552, 126] width 77 height 12
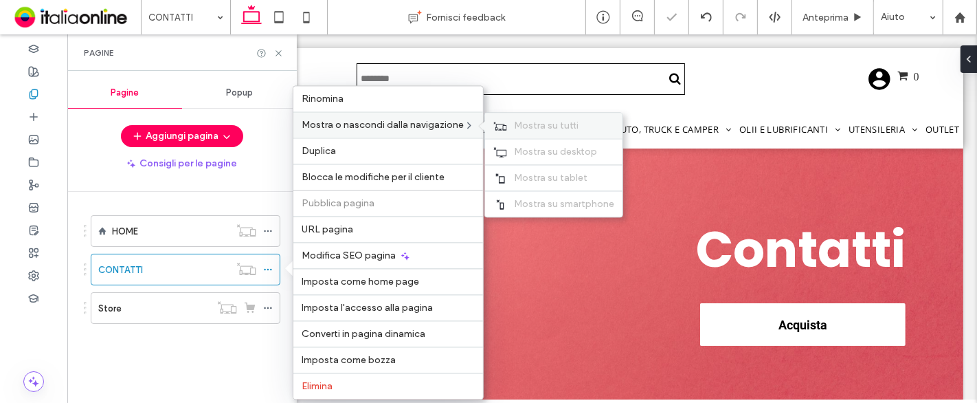
click at [562, 126] on span "Mostra su tutti" at bounding box center [546, 126] width 65 height 12
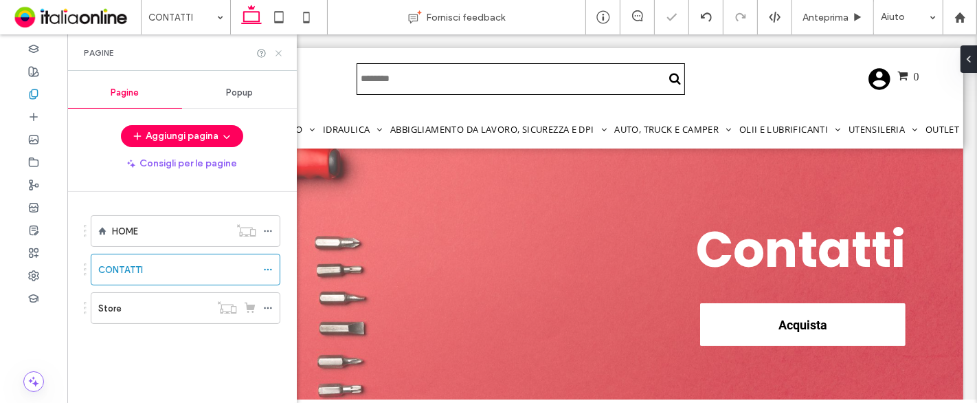
click at [276, 52] on icon at bounding box center [278, 53] width 10 height 10
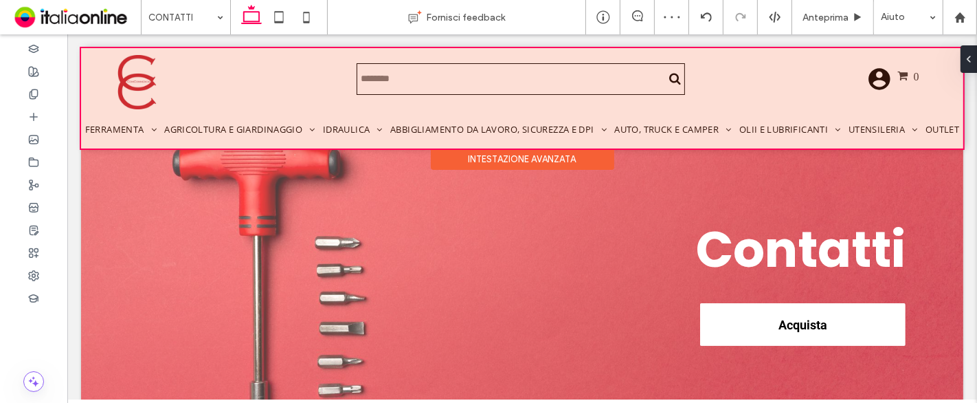
click at [509, 126] on div at bounding box center [521, 98] width 882 height 100
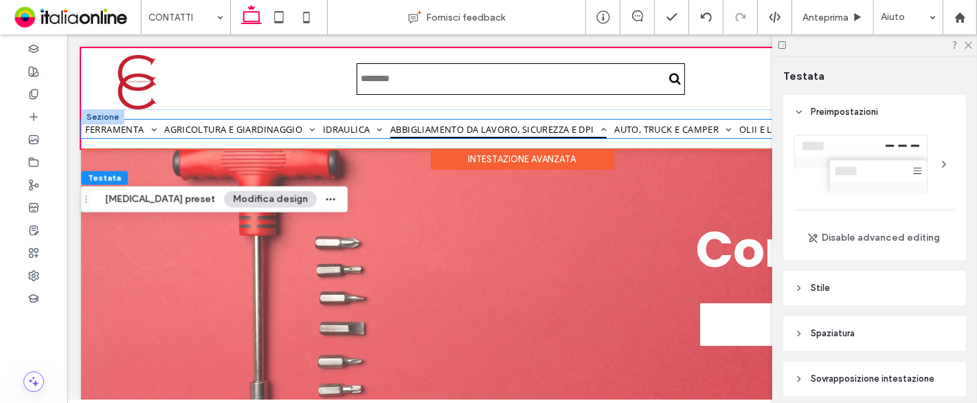
click at [508, 133] on span "Abbigliamento da lavoro, sicurezza e DPI" at bounding box center [498, 129] width 216 height 19
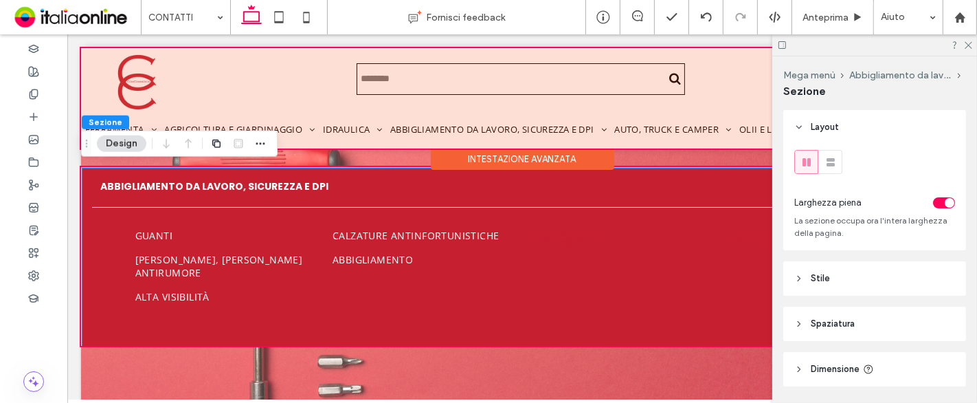
click at [521, 128] on div at bounding box center [521, 98] width 882 height 100
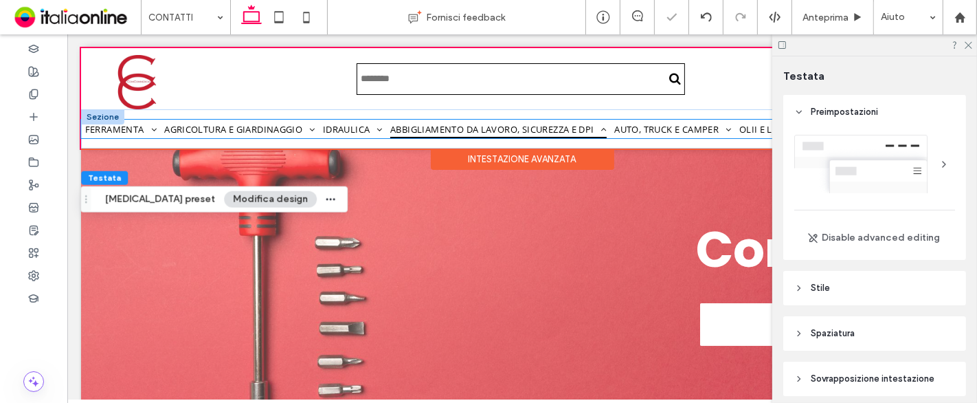
click at [539, 128] on span "Abbigliamento da lavoro, sicurezza e DPI" at bounding box center [498, 129] width 216 height 19
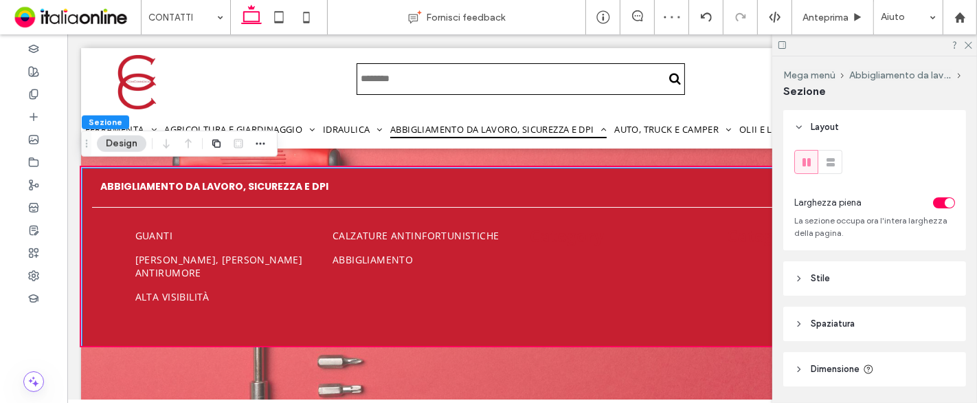
click at [522, 148] on div at bounding box center [521, 148] width 882 height 0
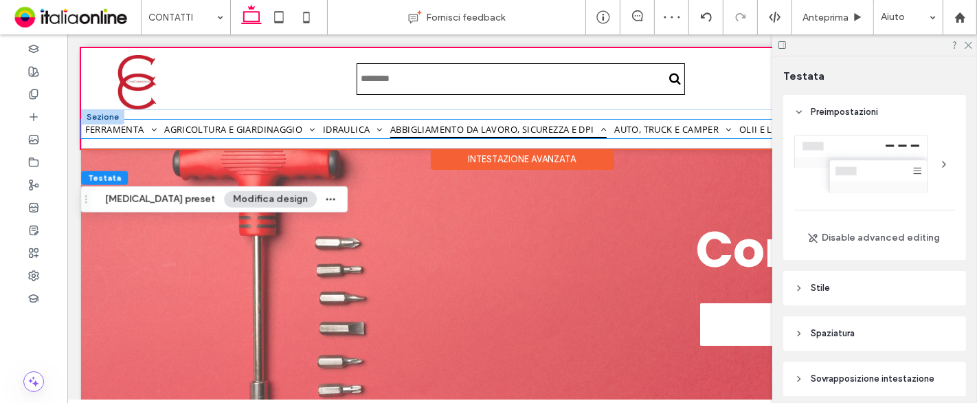
click at [495, 134] on span "Abbigliamento da lavoro, sicurezza e DPI" at bounding box center [498, 129] width 216 height 19
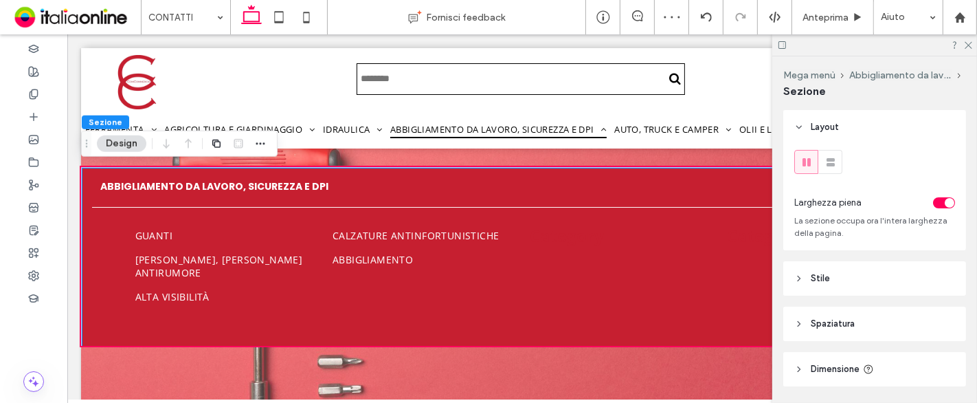
click at [495, 148] on div at bounding box center [521, 148] width 882 height 0
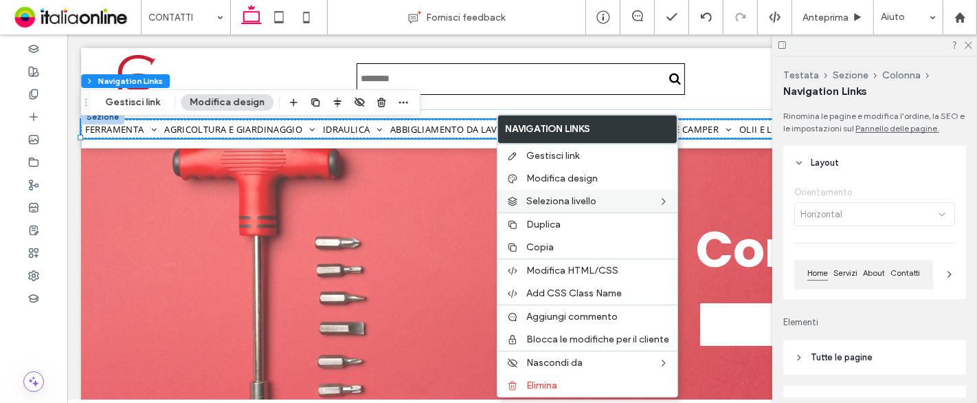
drag, startPoint x: 541, startPoint y: 157, endPoint x: 565, endPoint y: 193, distance: 43.3
click at [541, 156] on span "Gestisci link" at bounding box center [552, 156] width 53 height 12
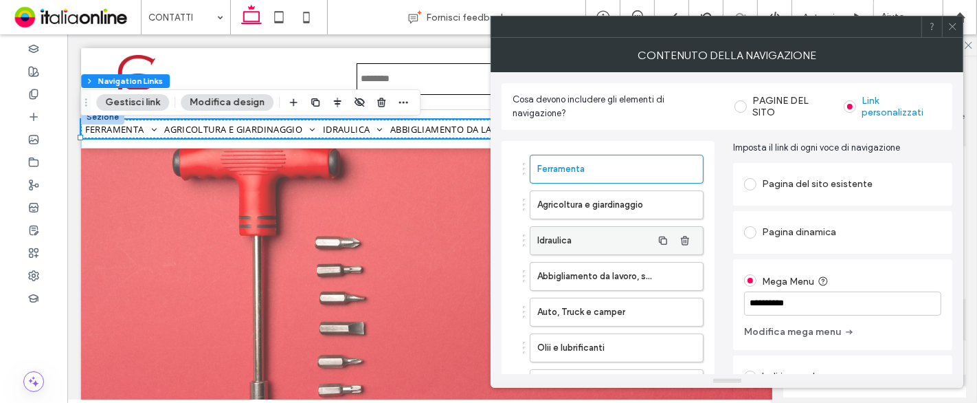
scroll to position [144, 0]
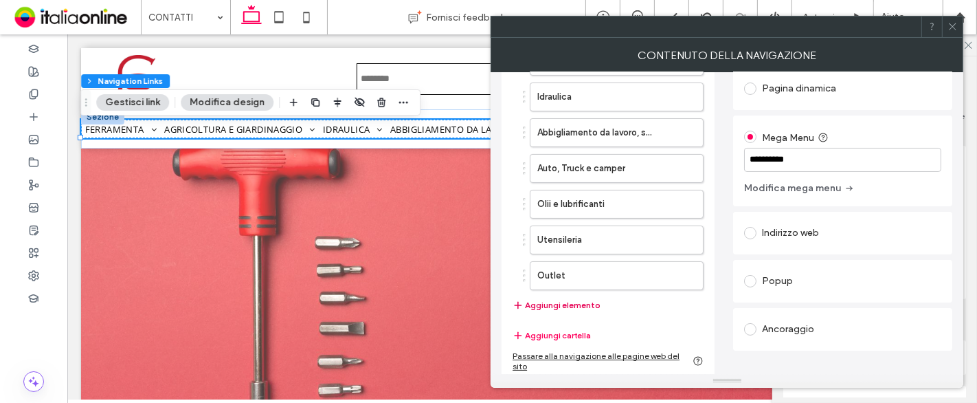
click at [574, 303] on button "Aggiungi elemento" at bounding box center [557, 305] width 88 height 16
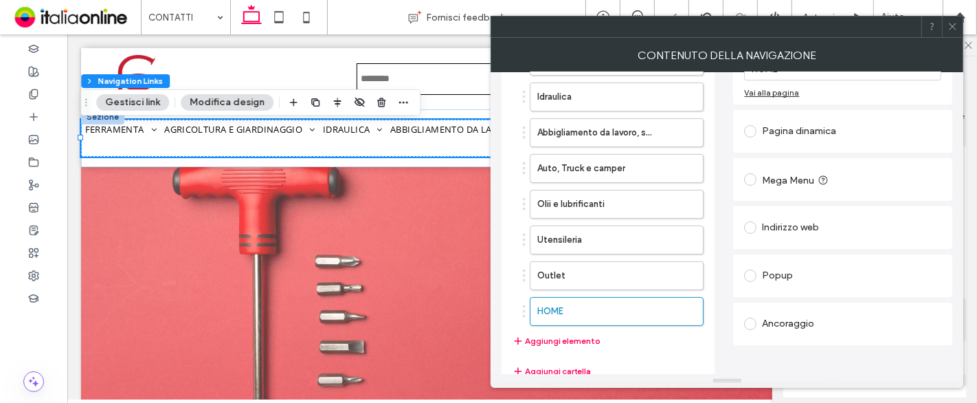
scroll to position [0, 0]
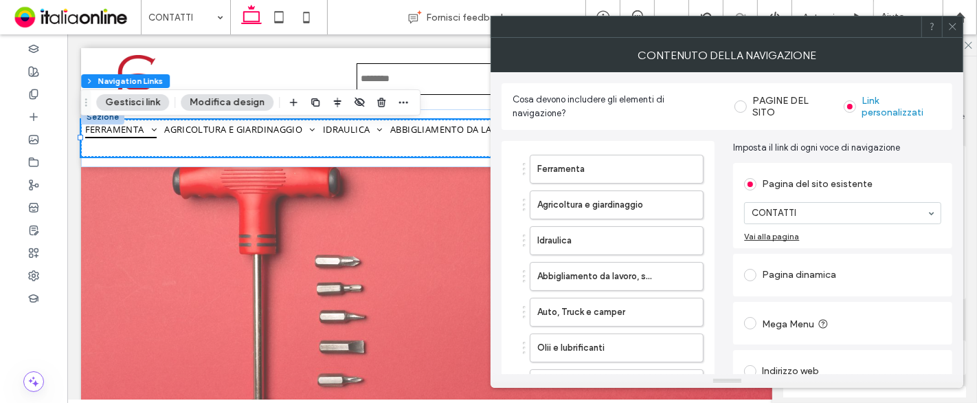
type input "*"
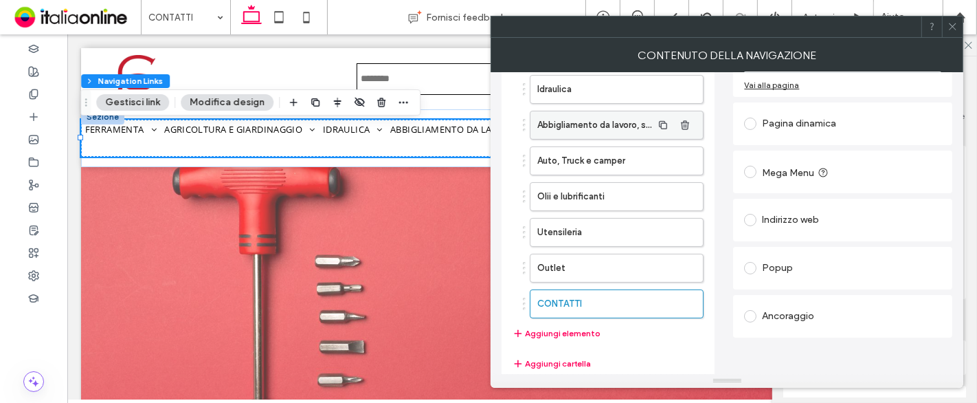
scroll to position [179, 0]
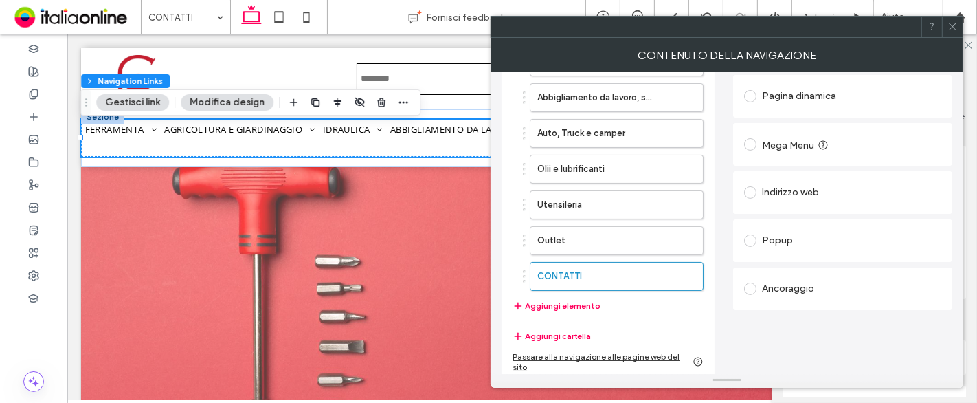
click at [946, 32] on div at bounding box center [952, 26] width 21 height 21
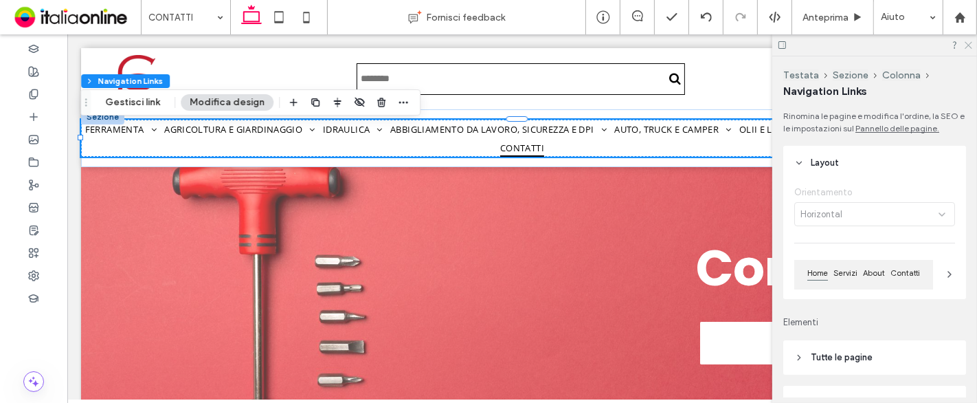
click at [971, 46] on icon at bounding box center [967, 44] width 9 height 9
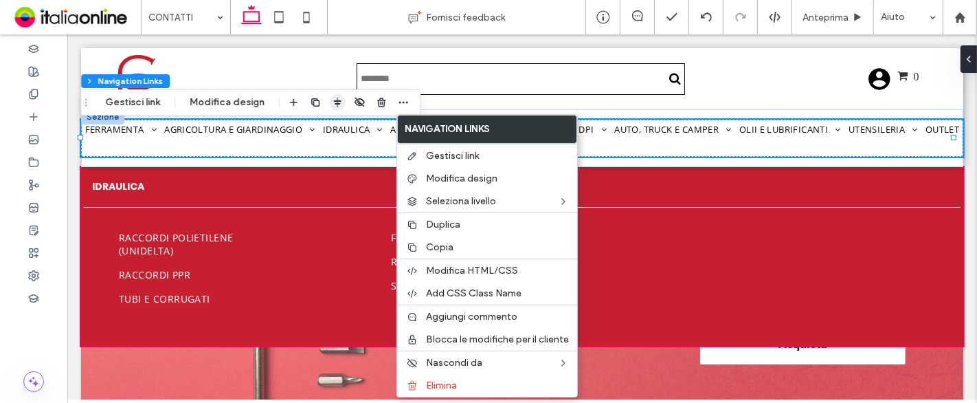
click at [332, 100] on icon "button" at bounding box center [337, 102] width 11 height 11
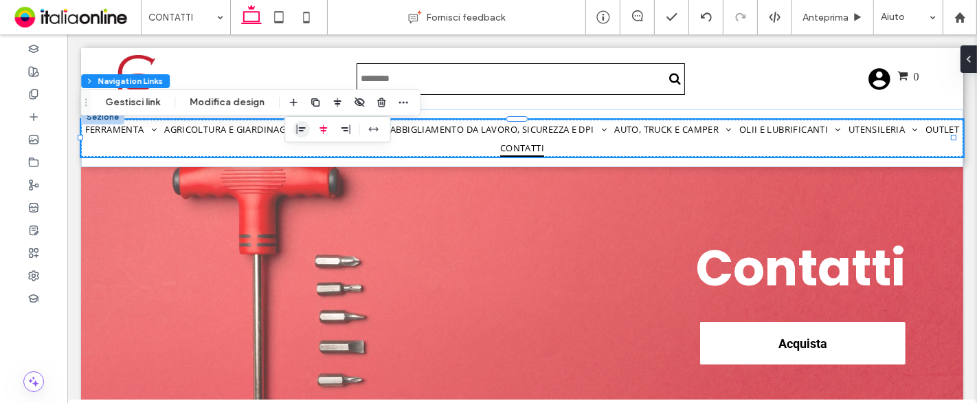
click at [300, 126] on icon "flex-start" at bounding box center [301, 129] width 11 height 11
click at [318, 126] on icon "center" at bounding box center [323, 129] width 11 height 11
click at [340, 126] on icon "flex-end" at bounding box center [345, 129] width 11 height 11
click at [322, 128] on use "center" at bounding box center [323, 129] width 8 height 10
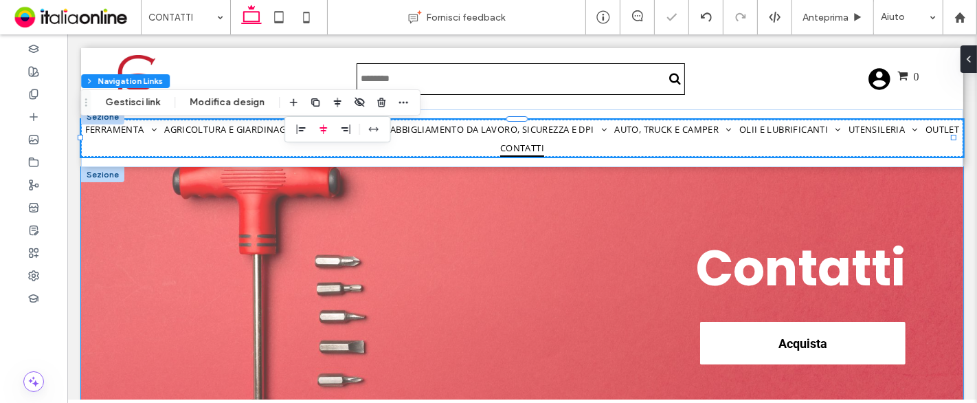
click at [398, 202] on div "Contatti Acquista" at bounding box center [521, 322] width 824 height 311
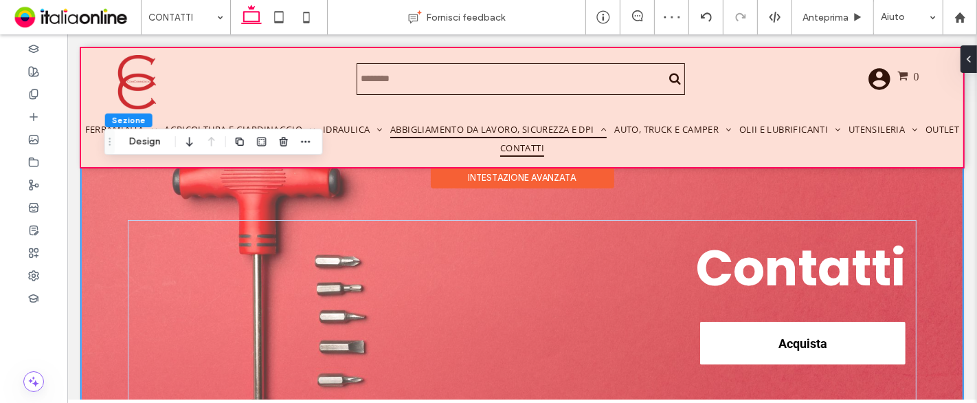
click at [492, 132] on div at bounding box center [521, 107] width 882 height 119
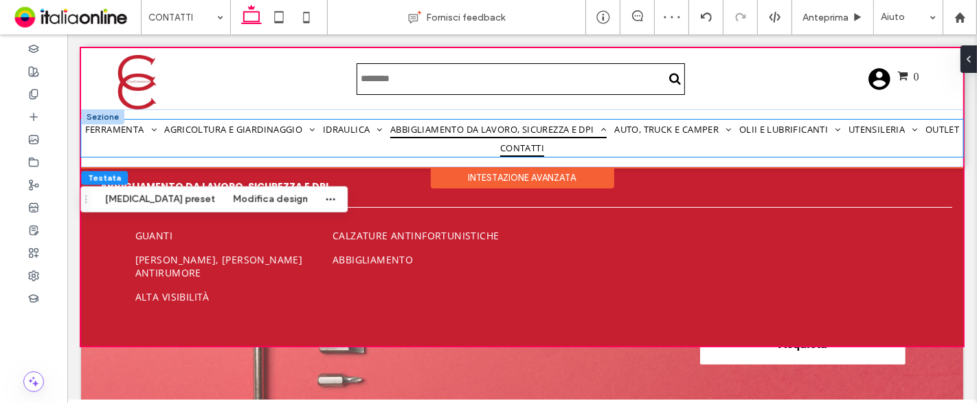
click at [492, 128] on span "Abbigliamento da lavoro, sicurezza e DPI" at bounding box center [498, 129] width 216 height 19
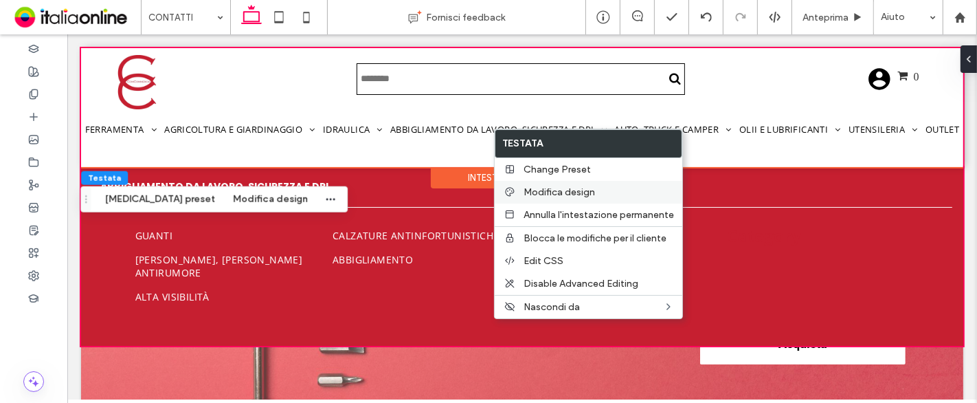
click at [550, 184] on div "Modifica design" at bounding box center [589, 192] width 188 height 23
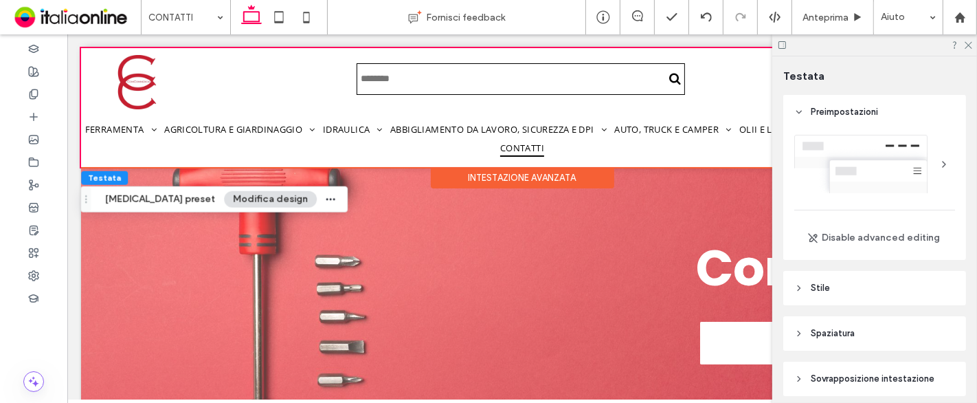
scroll to position [76, 0]
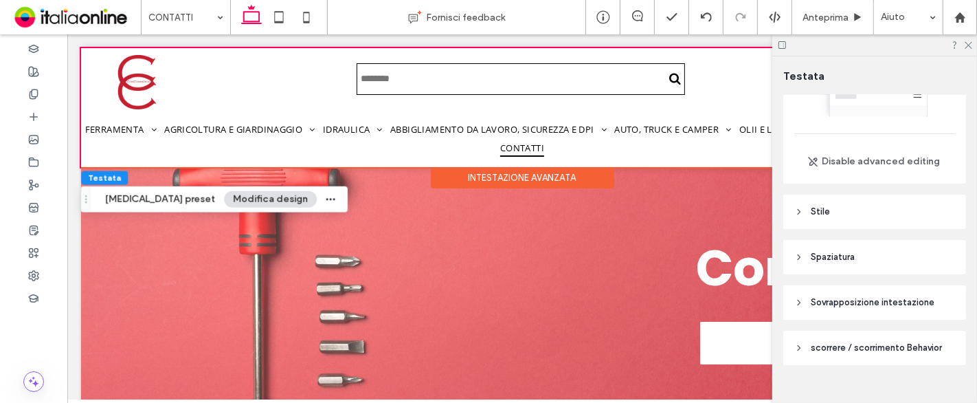
click at [857, 215] on header "Stile" at bounding box center [874, 211] width 183 height 34
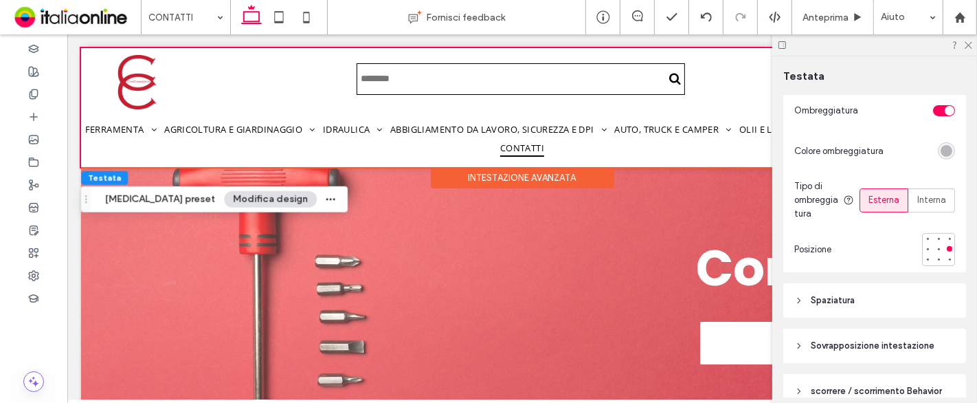
scroll to position [458, 0]
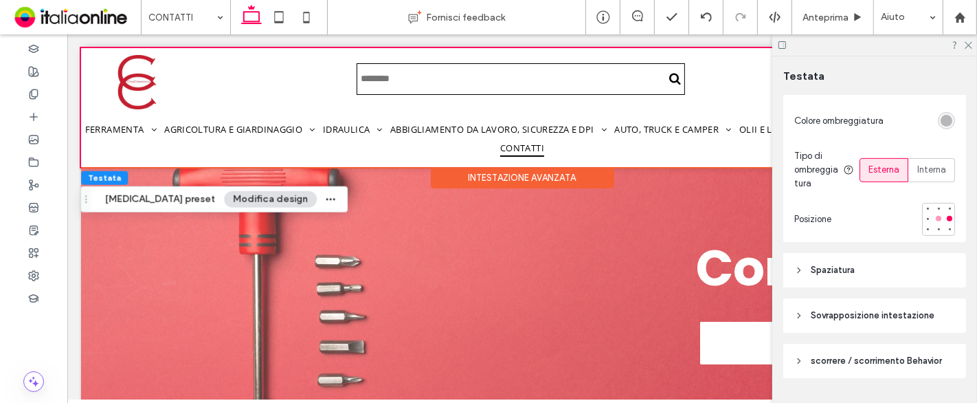
click at [936, 218] on div at bounding box center [938, 218] width 5 height 5
click at [947, 216] on div at bounding box center [949, 218] width 5 height 5
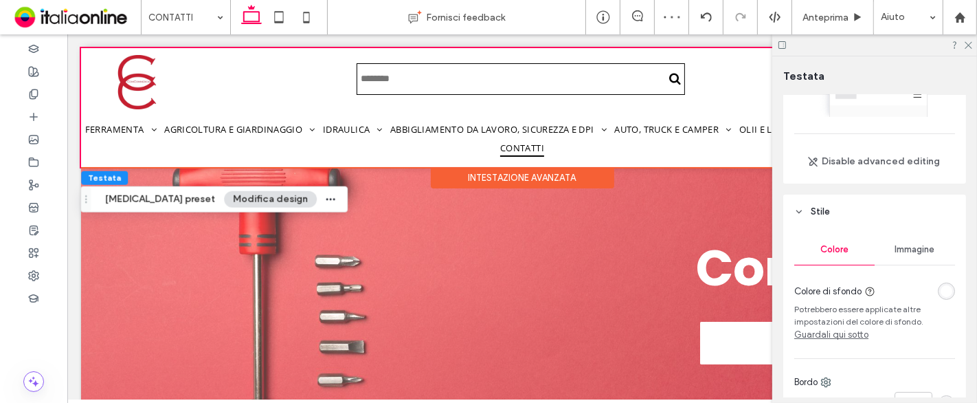
scroll to position [76, 0]
drag, startPoint x: 967, startPoint y: 44, endPoint x: 526, endPoint y: 120, distance: 448.2
click at [967, 44] on use at bounding box center [969, 46] width 8 height 8
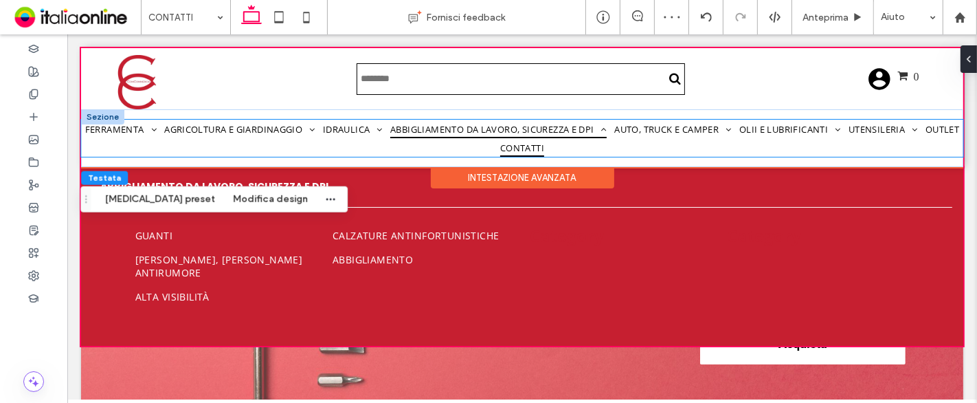
click at [509, 124] on span "Abbigliamento da lavoro, sicurezza e DPI" at bounding box center [498, 129] width 216 height 19
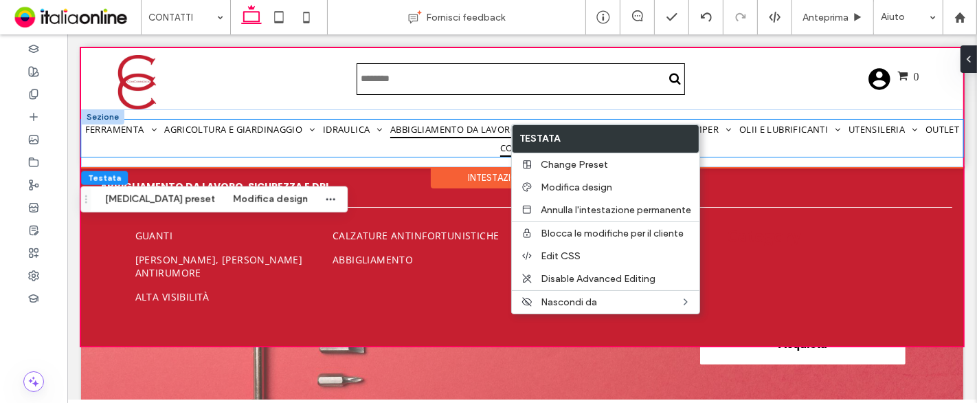
click at [457, 125] on span "Abbigliamento da lavoro, sicurezza e DPI" at bounding box center [498, 129] width 216 height 19
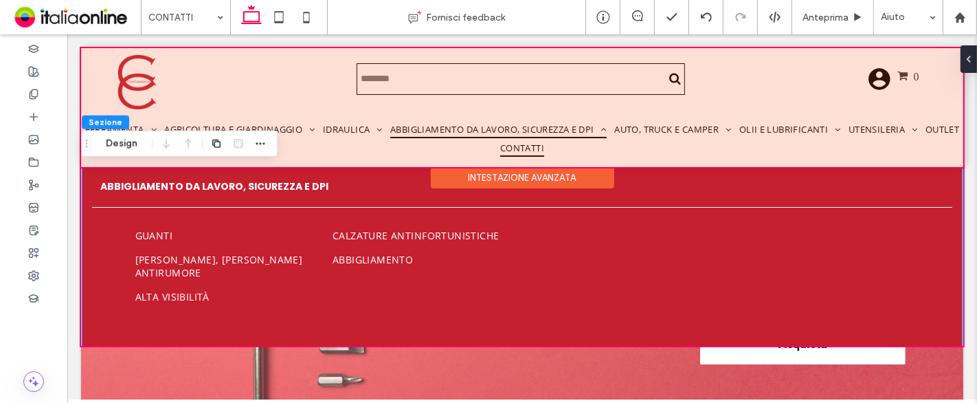
click at [399, 136] on div at bounding box center [521, 107] width 882 height 119
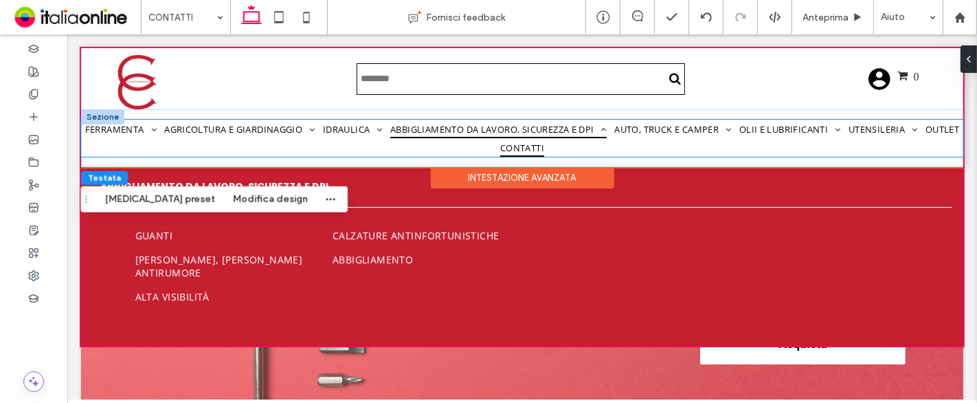
click at [399, 136] on link "Abbigliamento da lavoro, sicurezza e DPI" at bounding box center [497, 129] width 223 height 19
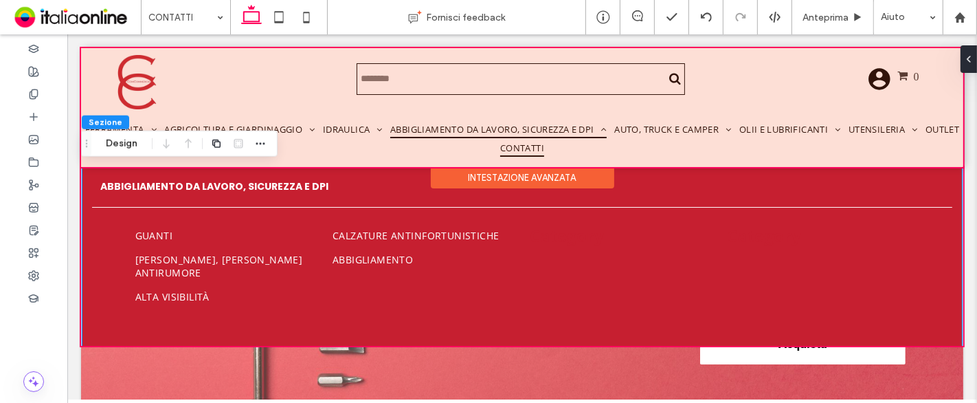
click at [390, 132] on div at bounding box center [521, 107] width 882 height 119
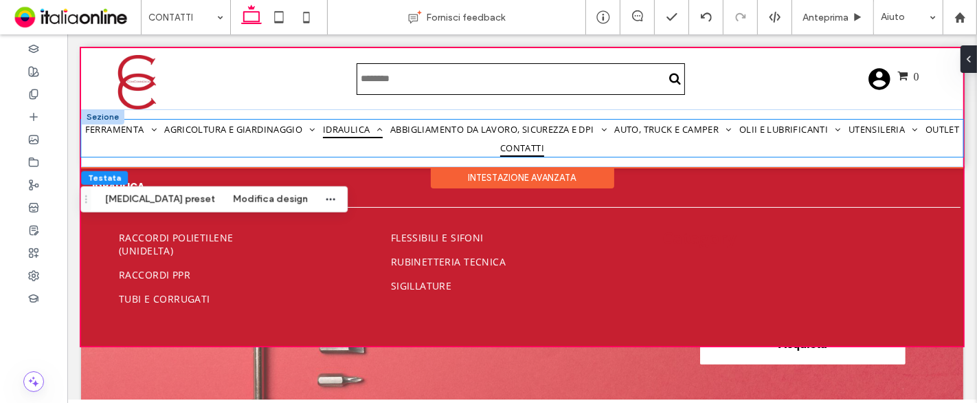
click at [382, 131] on span at bounding box center [379, 129] width 5 height 9
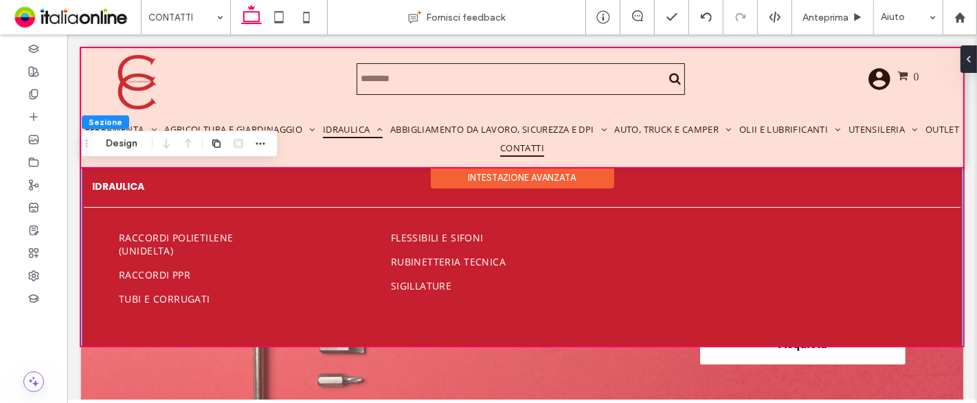
click at [390, 131] on div at bounding box center [521, 107] width 882 height 119
click at [382, 131] on span at bounding box center [379, 129] width 5 height 9
click at [447, 131] on div at bounding box center [521, 107] width 882 height 119
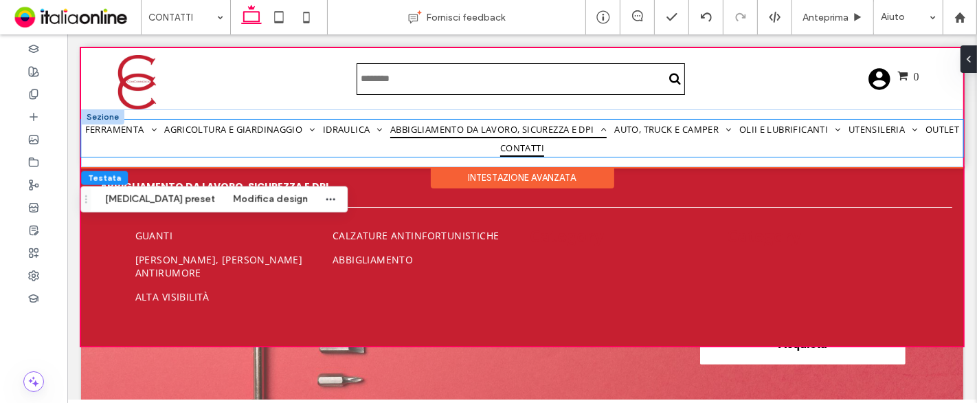
click at [447, 131] on span "Abbigliamento da lavoro, sicurezza e DPI" at bounding box center [498, 129] width 216 height 19
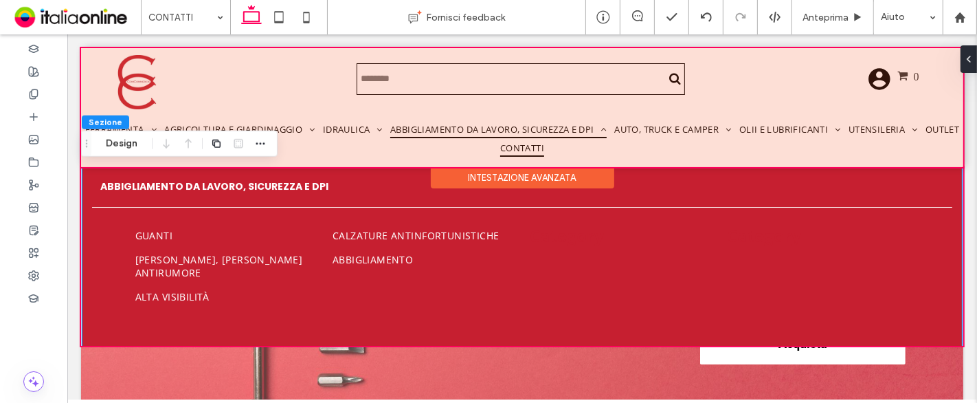
click at [307, 131] on div at bounding box center [521, 107] width 882 height 119
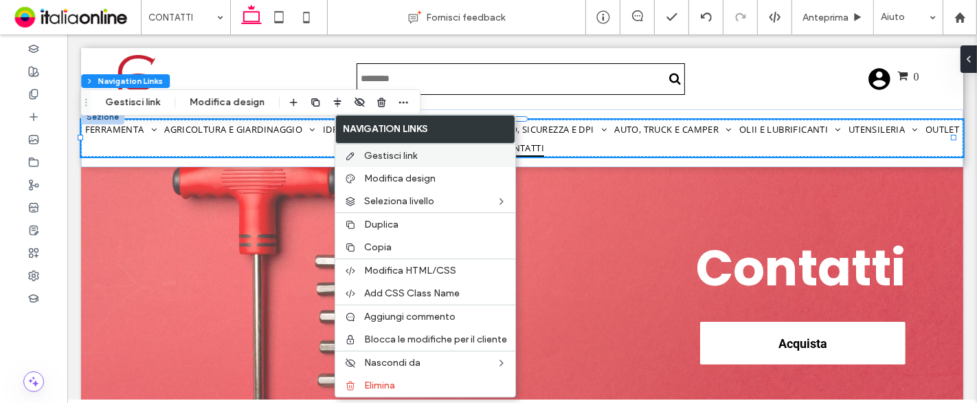
click at [390, 152] on span "Gestisci link" at bounding box center [390, 156] width 53 height 12
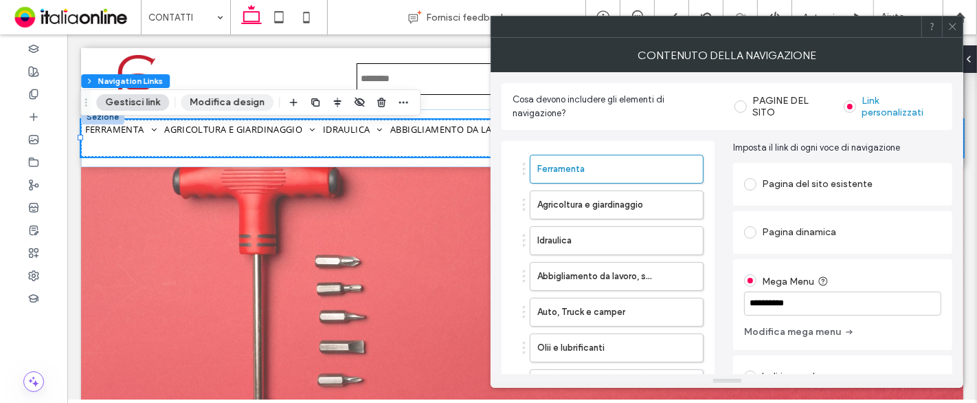
click at [203, 101] on button "Modifica design" at bounding box center [227, 102] width 93 height 16
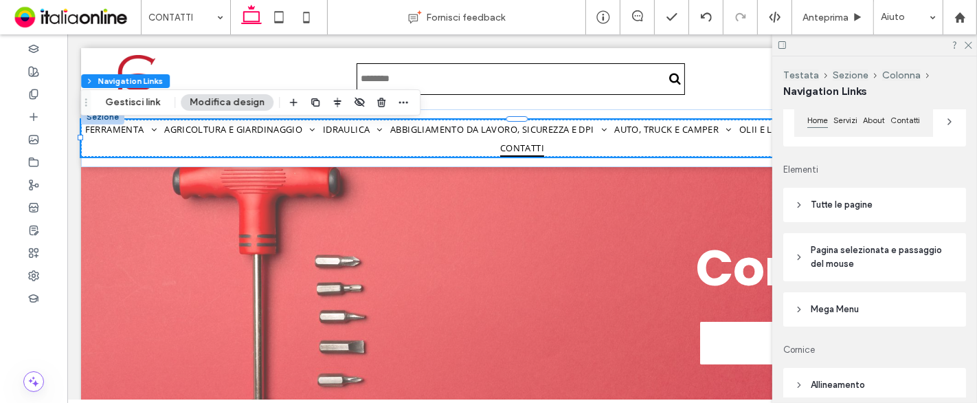
scroll to position [229, 0]
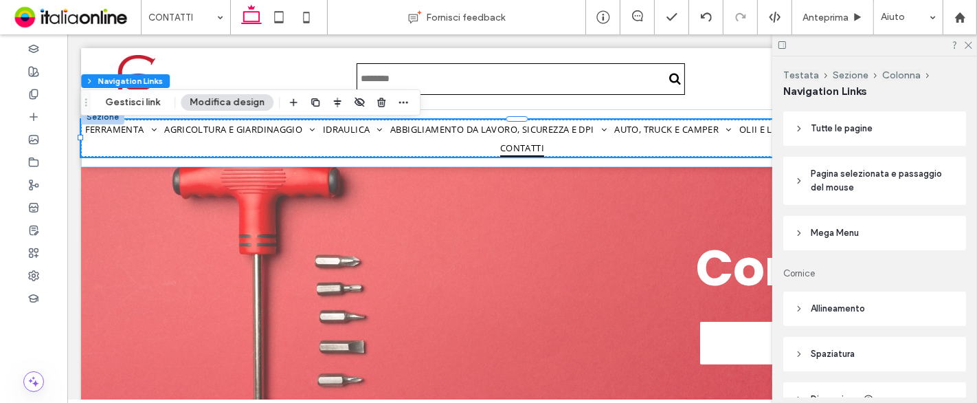
click at [857, 128] on span "Tutte le pagine" at bounding box center [842, 129] width 62 height 14
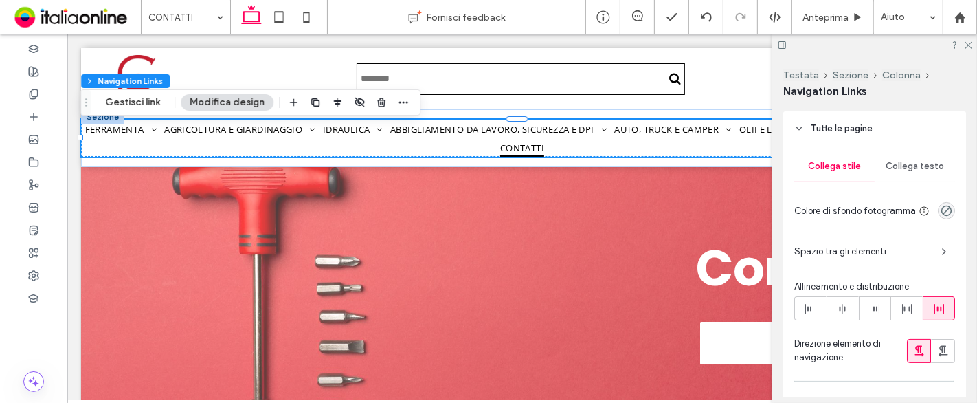
scroll to position [305, 0]
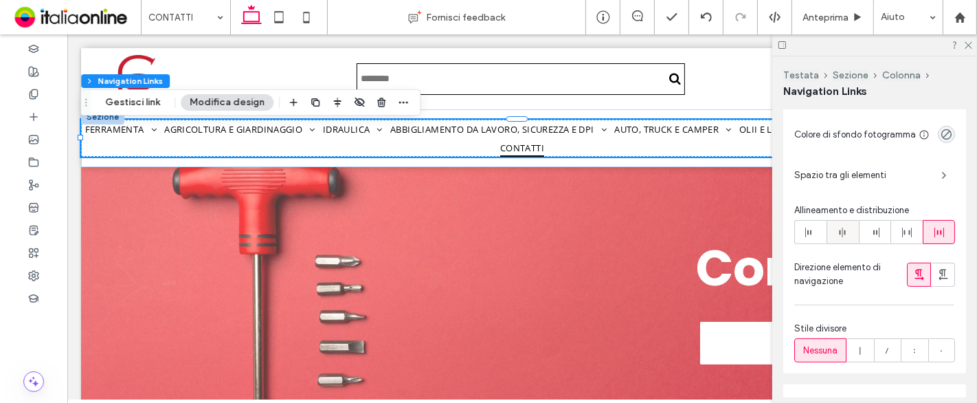
click at [842, 234] on use at bounding box center [843, 232] width 6 height 10
click at [965, 46] on icon at bounding box center [967, 44] width 9 height 9
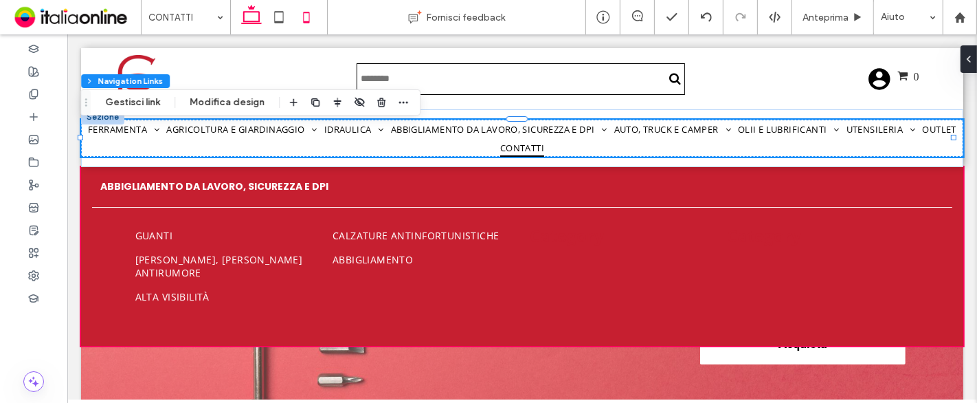
click at [300, 10] on icon at bounding box center [306, 16] width 27 height 27
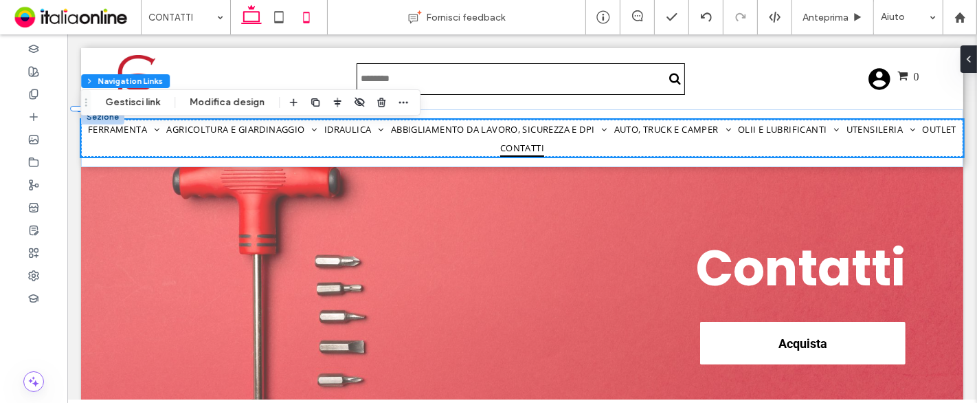
type input "*"
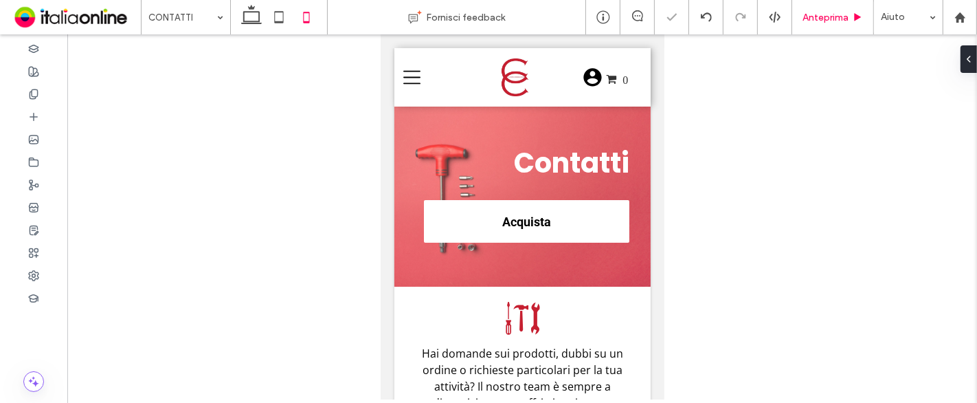
click at [832, 25] on div "Anteprima" at bounding box center [833, 17] width 82 height 34
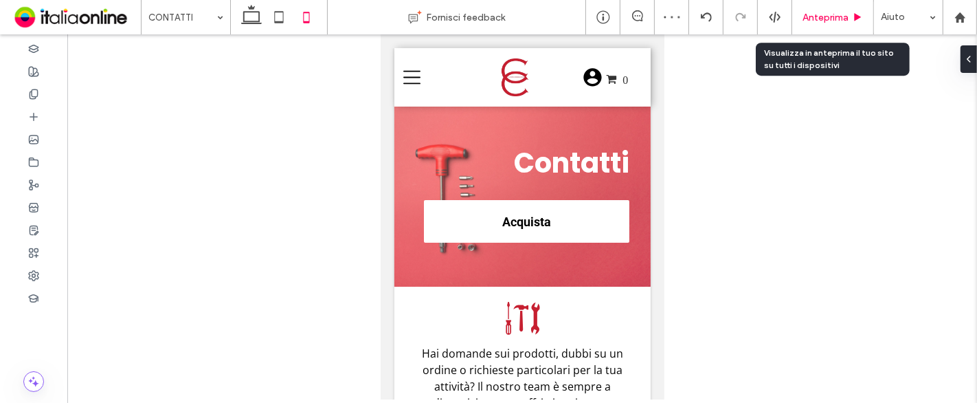
click at [824, 21] on span "Anteprima" at bounding box center [825, 18] width 46 height 12
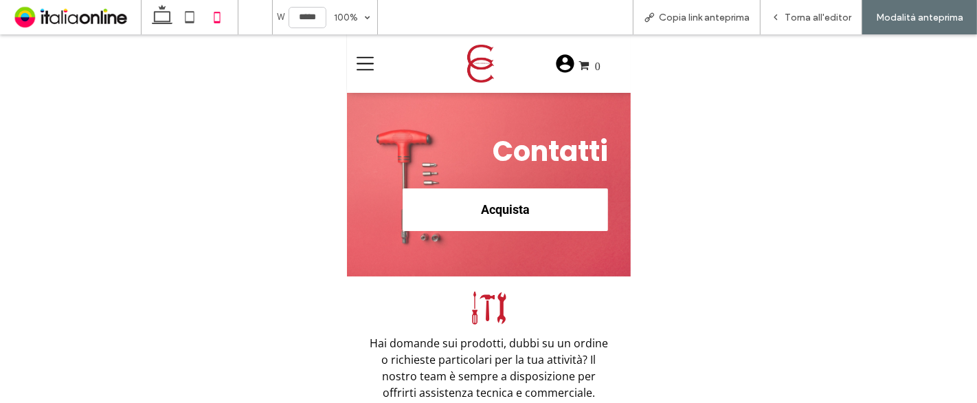
click at [361, 67] on icon at bounding box center [364, 63] width 17 height 17
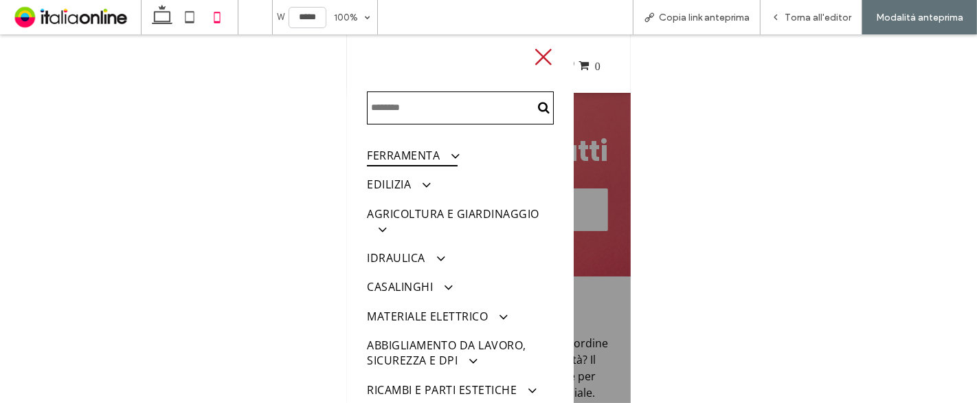
click at [409, 142] on link "FERRAMENTA" at bounding box center [459, 155] width 187 height 29
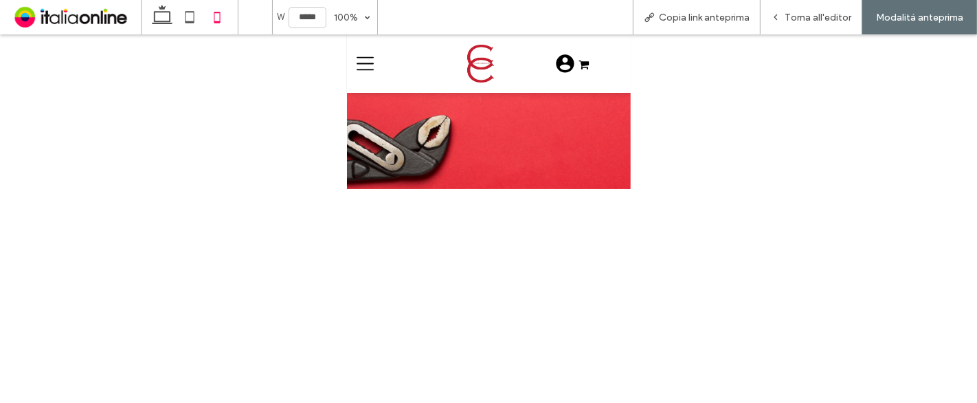
click at [364, 58] on icon at bounding box center [364, 63] width 17 height 17
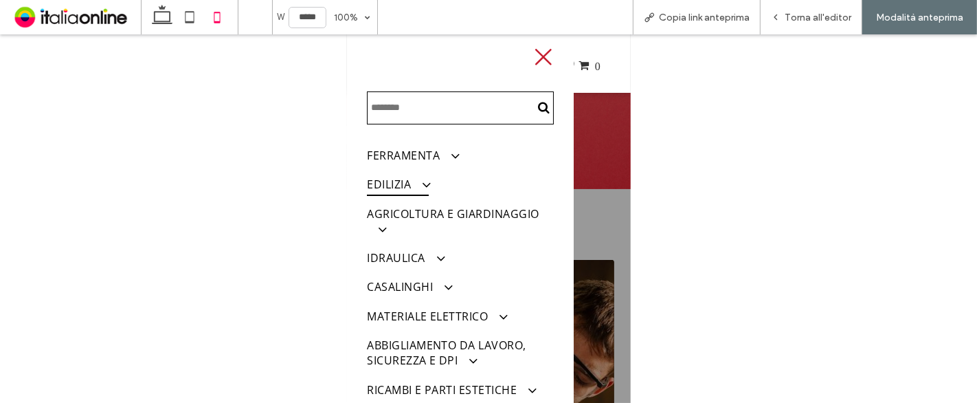
click at [423, 181] on span at bounding box center [418, 184] width 23 height 14
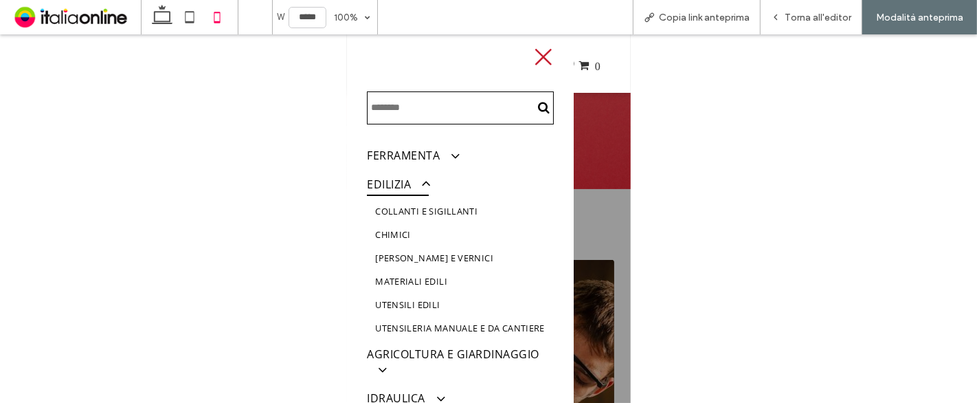
click at [427, 183] on span at bounding box center [418, 184] width 23 height 14
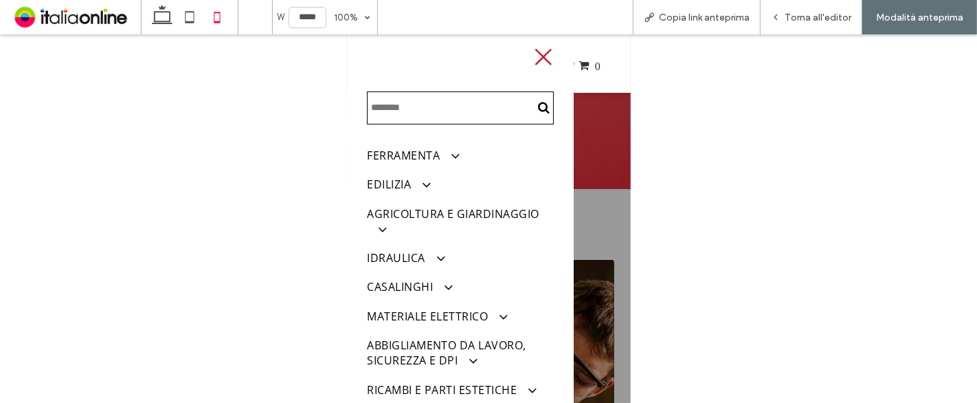
click at [535, 56] on icon at bounding box center [542, 57] width 21 height 21
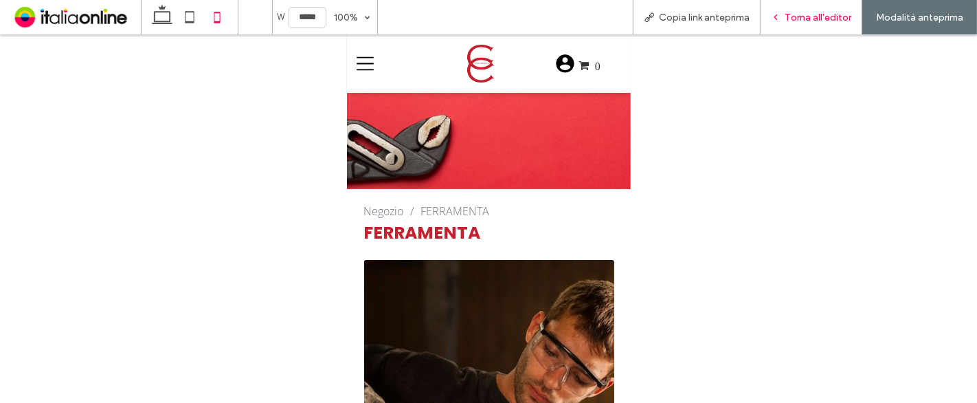
click at [812, 18] on span "Torna all'editor" at bounding box center [818, 18] width 67 height 12
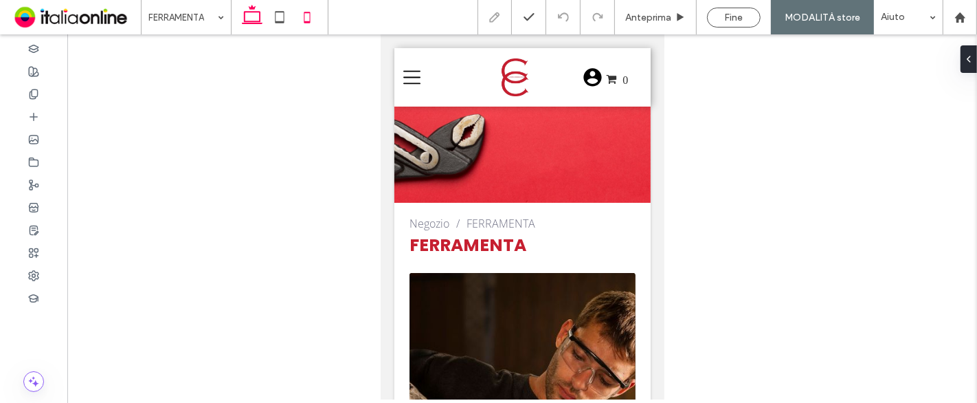
click at [243, 19] on use at bounding box center [252, 14] width 21 height 19
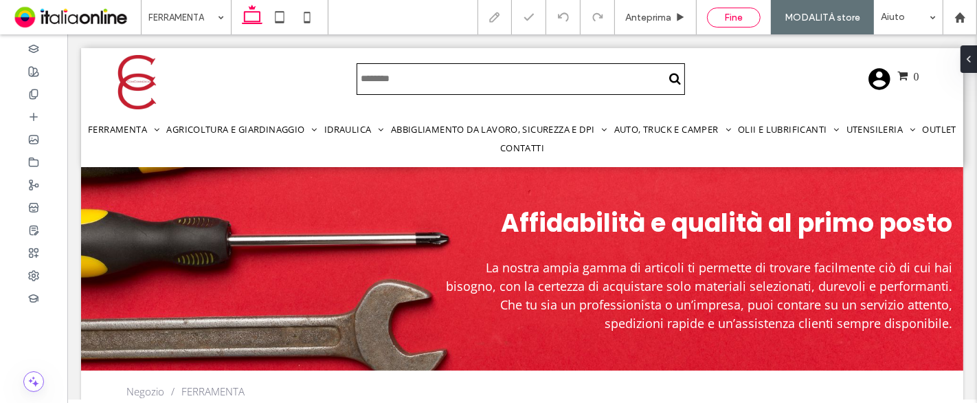
click at [726, 16] on span "Fine" at bounding box center [734, 18] width 19 height 12
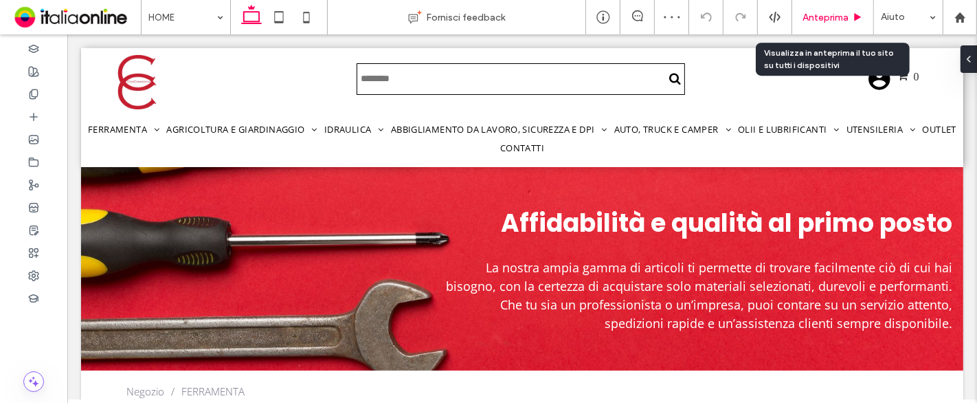
click at [805, 14] on span "Anteprima" at bounding box center [825, 18] width 46 height 12
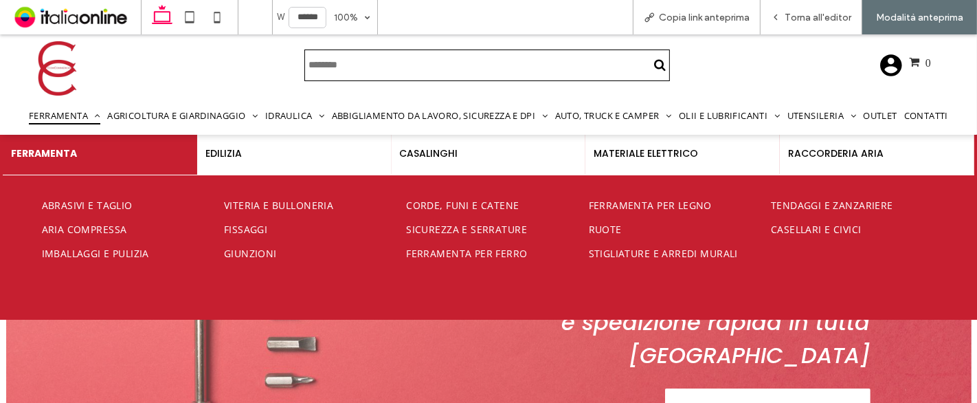
click at [47, 117] on span "Ferramenta" at bounding box center [64, 115] width 71 height 19
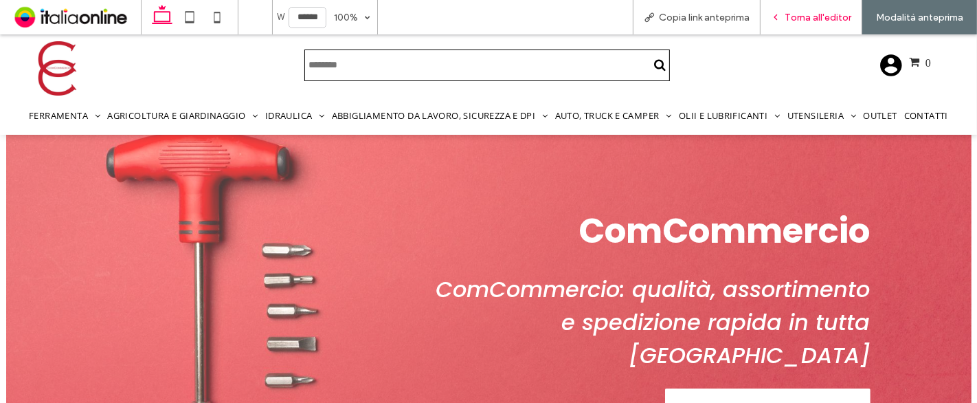
click at [802, 28] on div "Torna all'editor" at bounding box center [812, 17] width 102 height 34
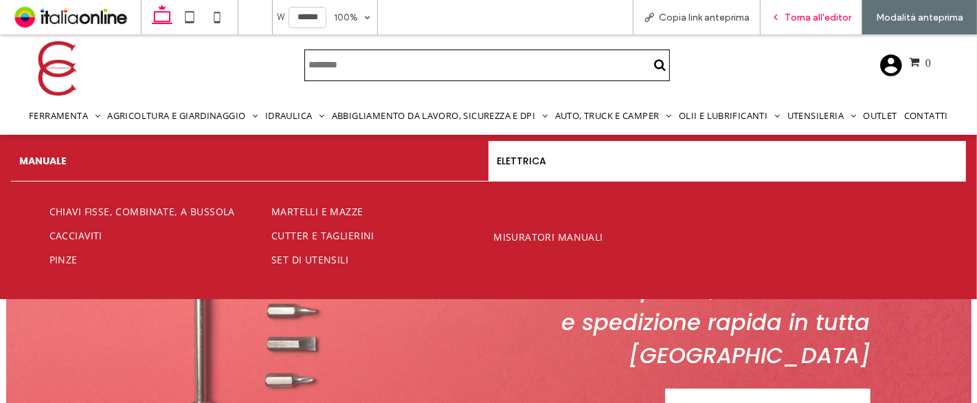
click at [791, 19] on span "Torna all'editor" at bounding box center [818, 18] width 67 height 12
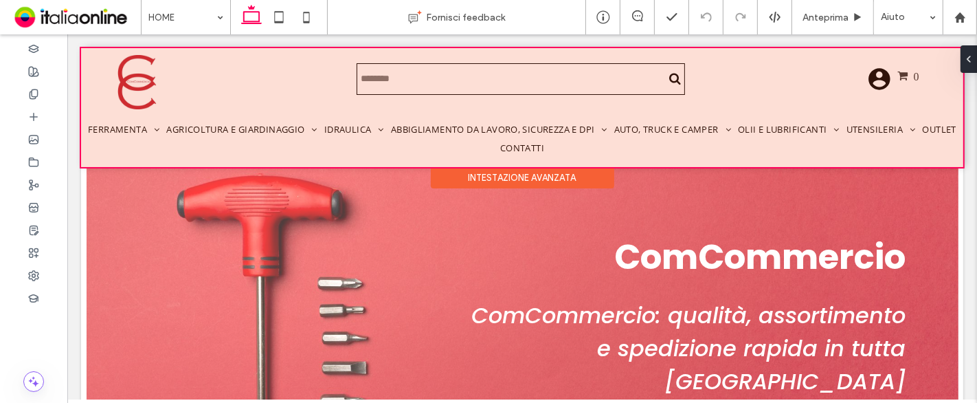
click at [99, 139] on div at bounding box center [521, 107] width 882 height 119
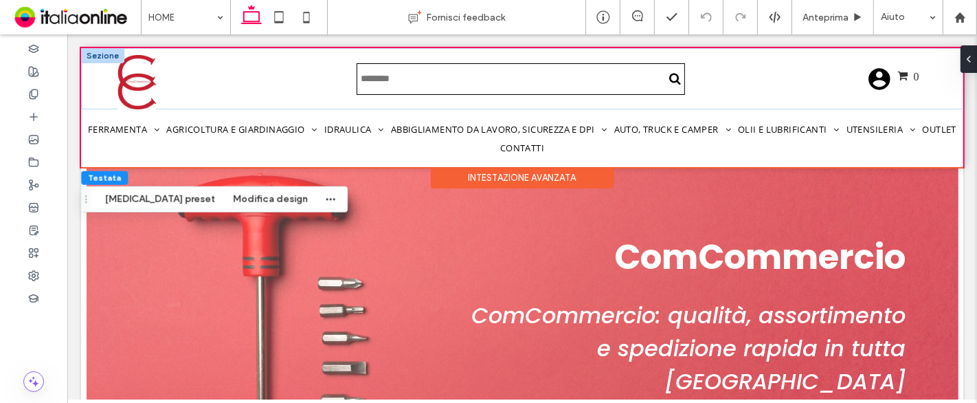
click at [97, 56] on div at bounding box center [101, 55] width 43 height 15
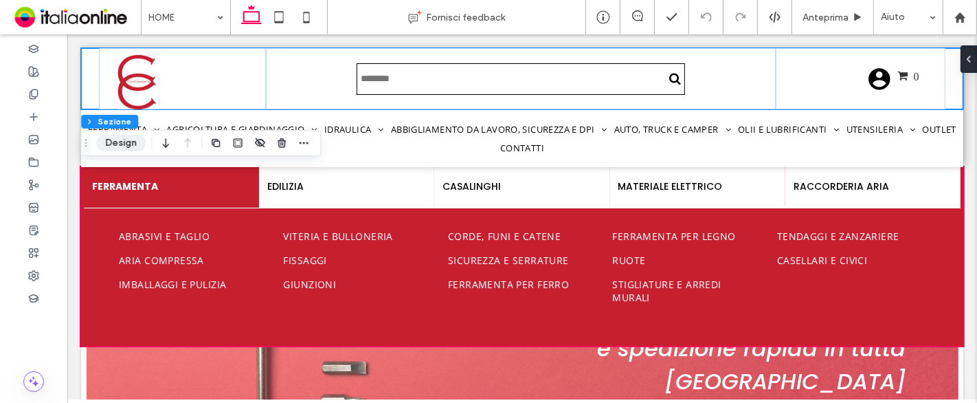
click at [135, 141] on button "Design" at bounding box center [120, 143] width 49 height 16
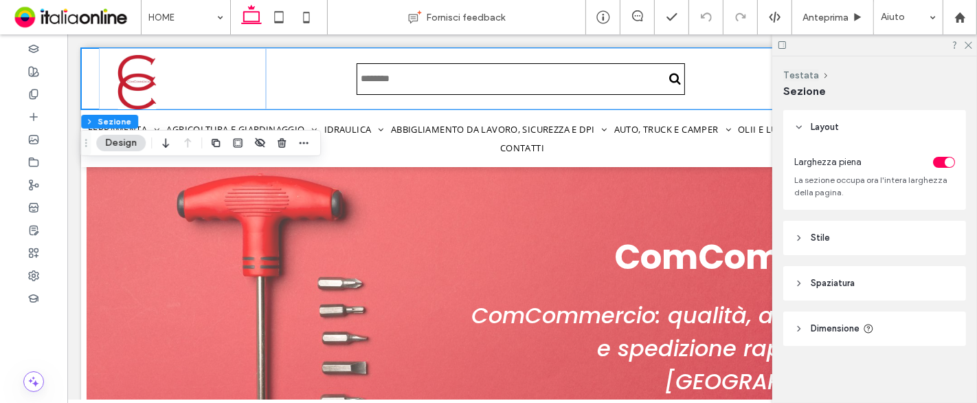
click at [833, 240] on header "Stile" at bounding box center [874, 238] width 183 height 34
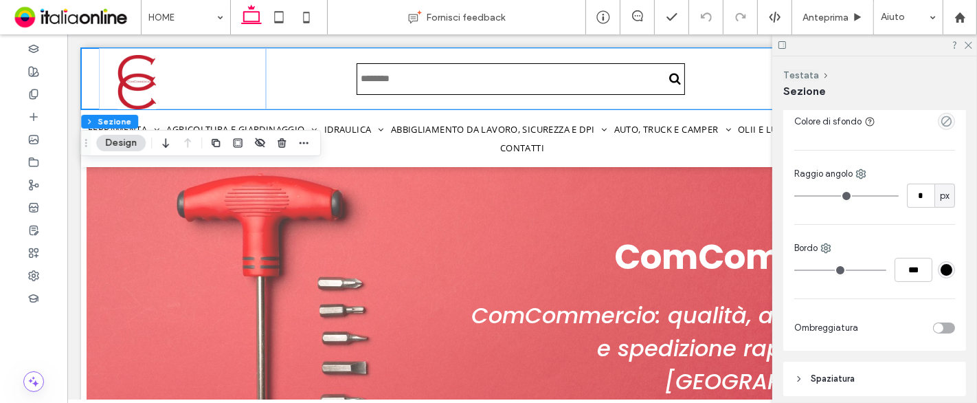
scroll to position [293, 0]
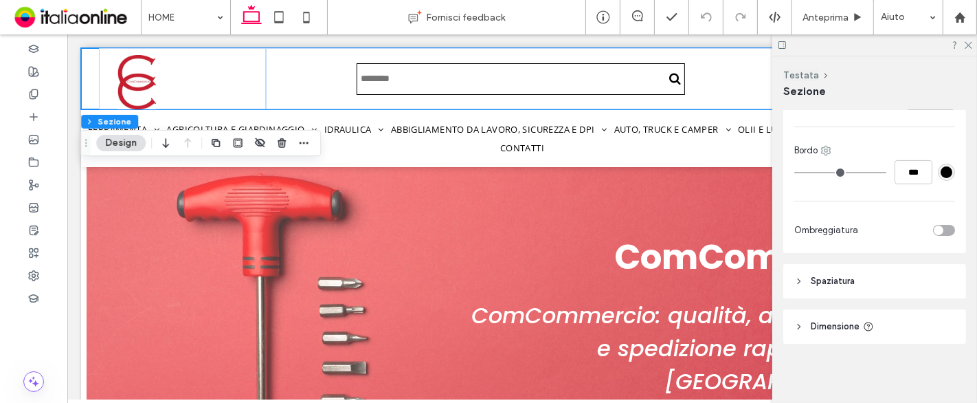
click at [824, 148] on icon at bounding box center [825, 150] width 11 height 11
click at [876, 232] on div "Fondo" at bounding box center [883, 231] width 122 height 26
click at [909, 170] on input "***" at bounding box center [914, 172] width 38 height 24
type input "*"
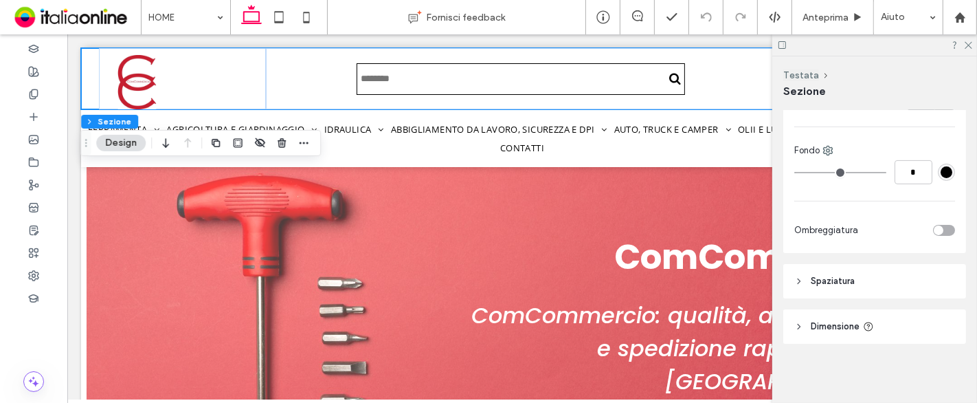
type input "***"
type input "*"
type input "***"
click at [941, 166] on div "#000000" at bounding box center [947, 172] width 12 height 12
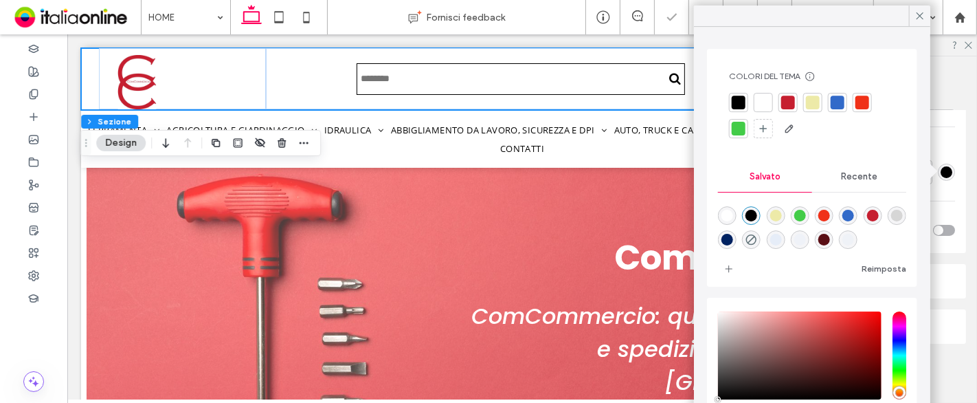
click at [854, 239] on div "rgba(239,242,247,1)" at bounding box center [848, 240] width 12 height 12
type input "*******"
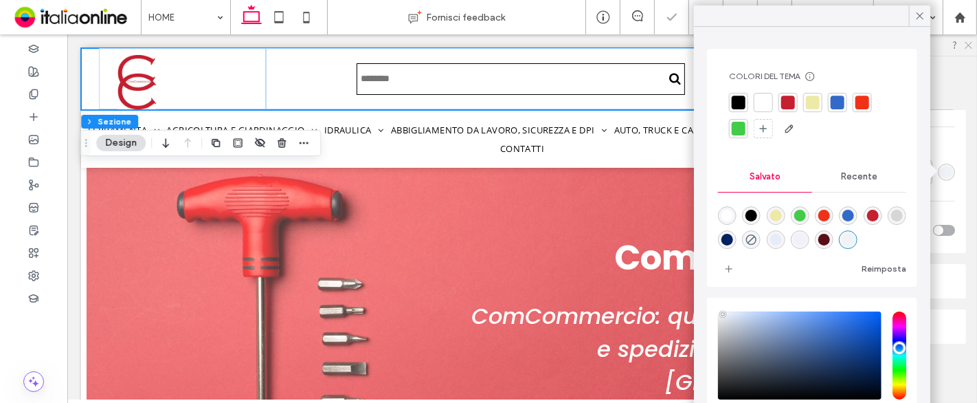
click at [967, 44] on icon at bounding box center [967, 44] width 9 height 9
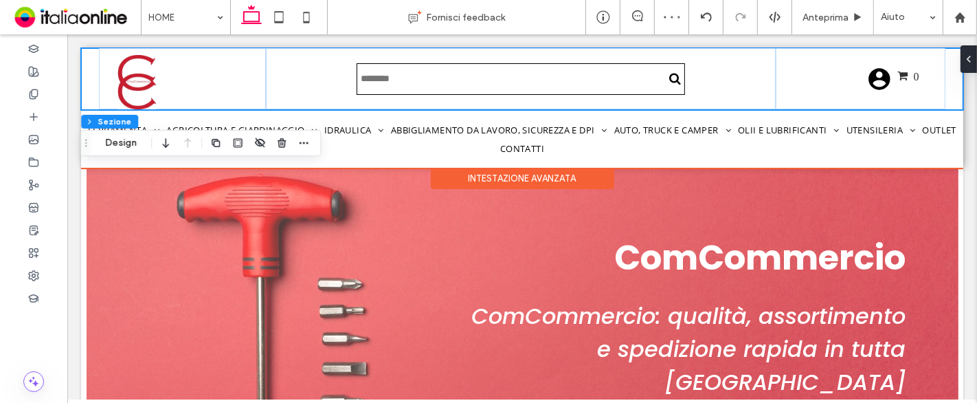
click at [85, 69] on div "0" at bounding box center [521, 78] width 882 height 61
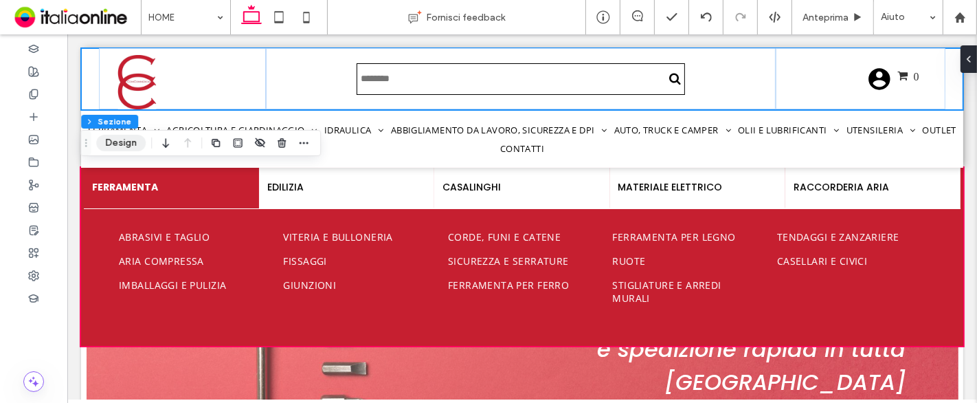
click at [110, 138] on button "Design" at bounding box center [120, 143] width 49 height 16
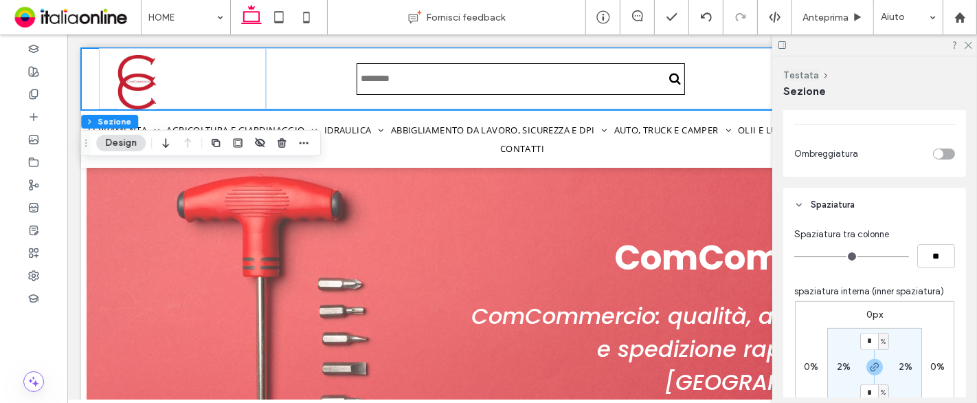
scroll to position [446, 0]
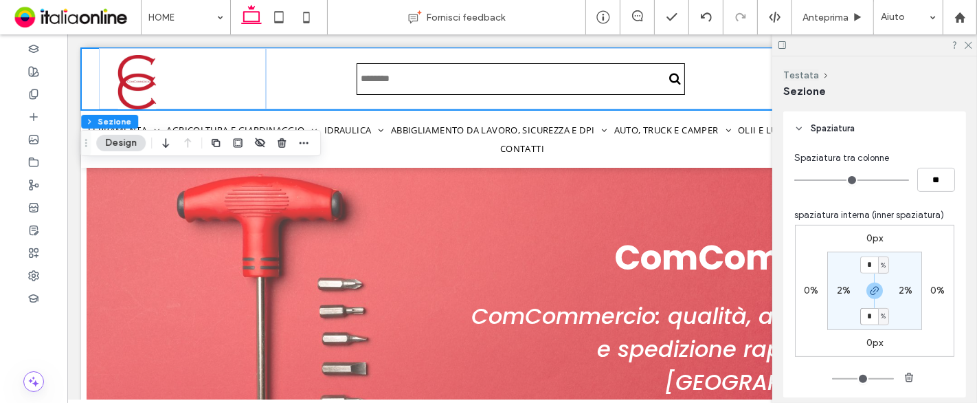
click at [870, 314] on input "*" at bounding box center [869, 316] width 18 height 17
type input "*"
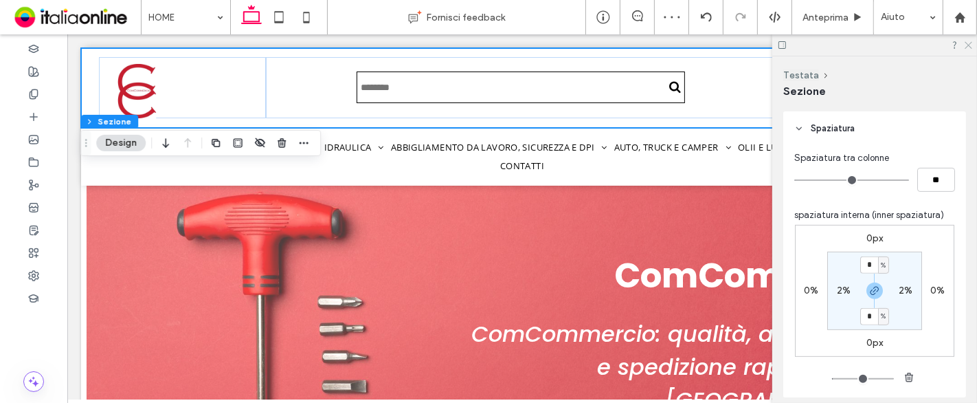
click at [968, 46] on icon at bounding box center [967, 44] width 9 height 9
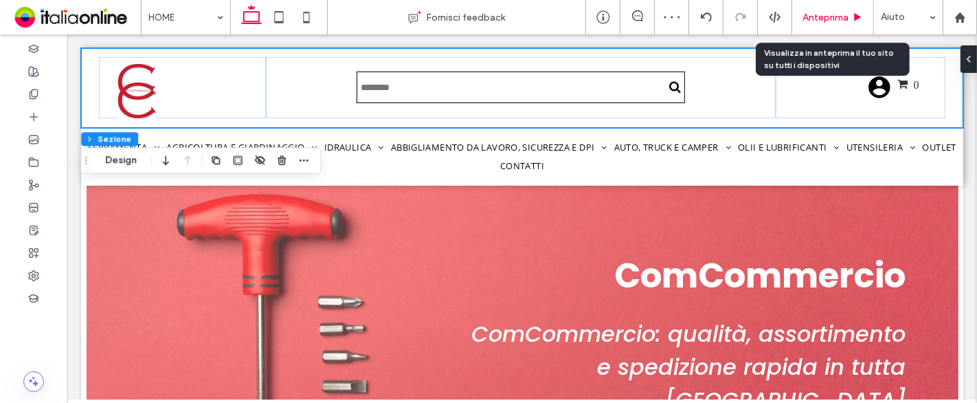
click at [824, 18] on span "Anteprima" at bounding box center [825, 18] width 46 height 12
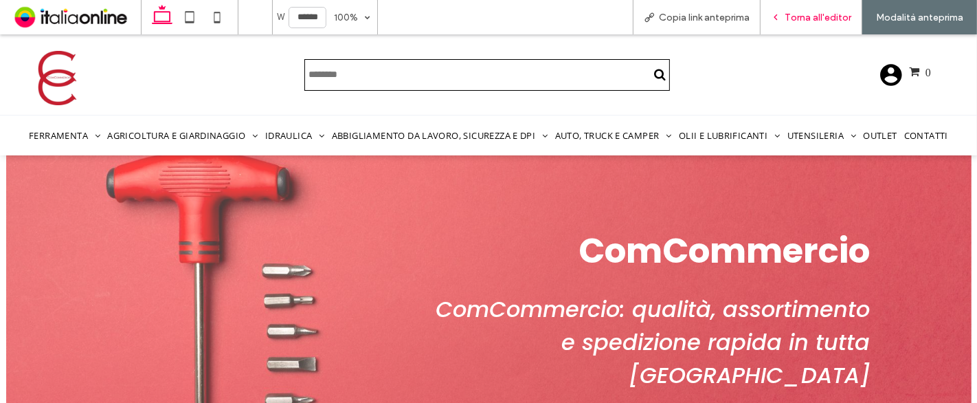
click at [799, 14] on span "Torna all'editor" at bounding box center [818, 18] width 67 height 12
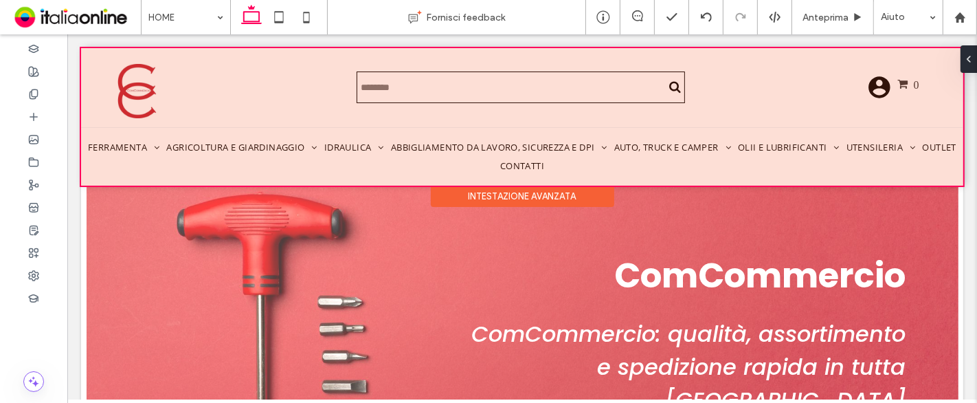
click at [127, 143] on div at bounding box center [521, 116] width 882 height 137
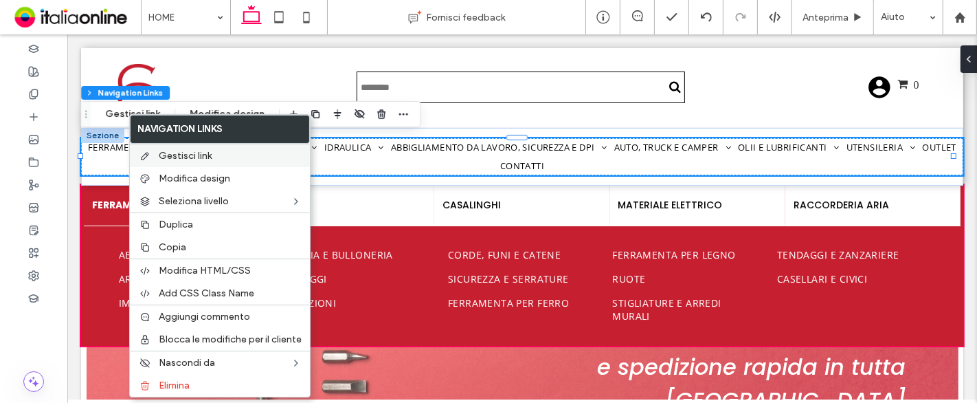
click at [163, 153] on span "Gestisci link" at bounding box center [185, 156] width 53 height 12
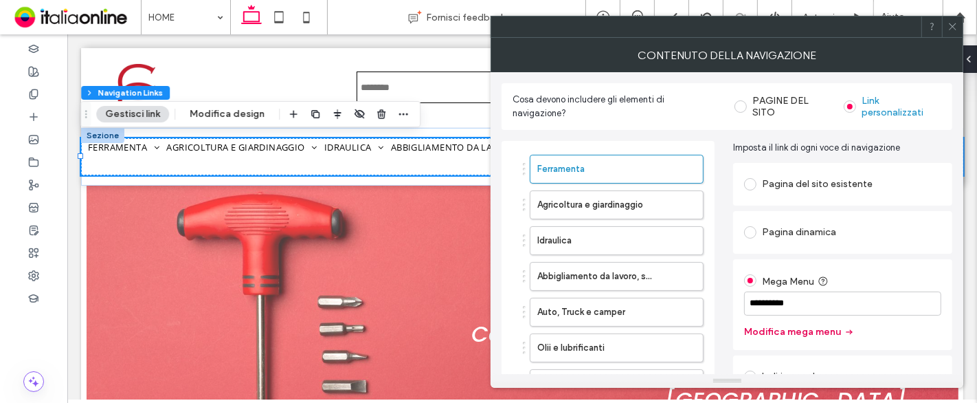
click at [797, 328] on button "Modifica mega menu" at bounding box center [799, 332] width 111 height 22
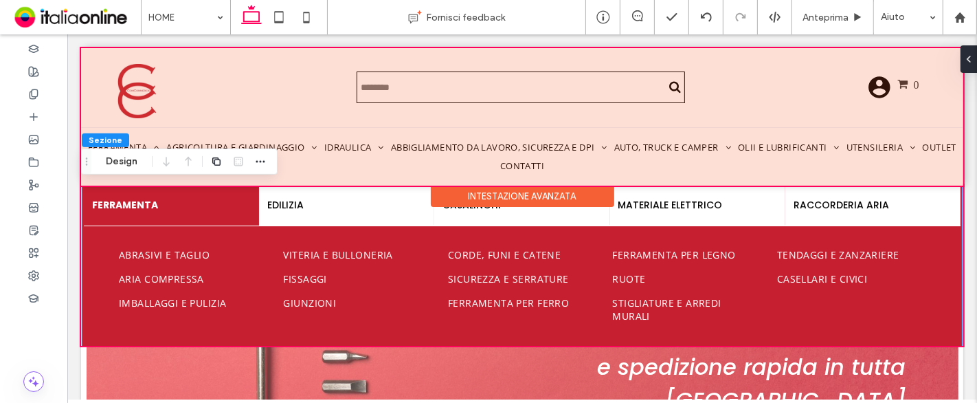
click at [519, 187] on div "Intestazione avanzata" at bounding box center [521, 196] width 183 height 21
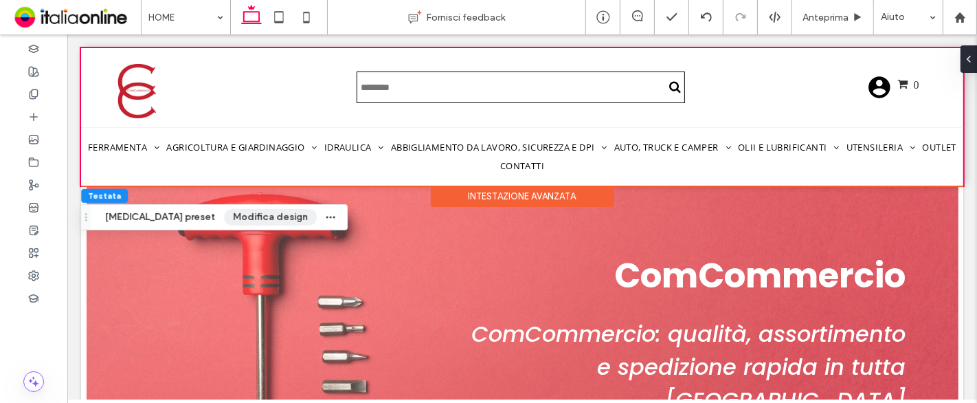
click at [229, 218] on button "Modifica design" at bounding box center [270, 217] width 93 height 16
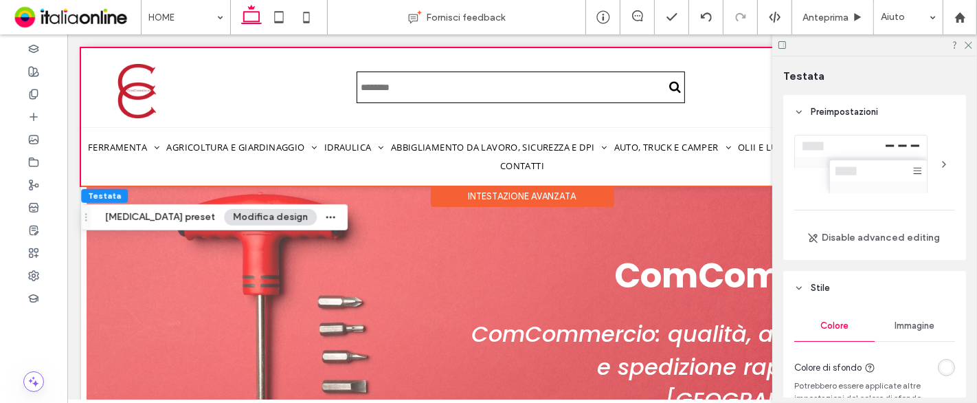
click at [936, 162] on div at bounding box center [944, 164] width 22 height 22
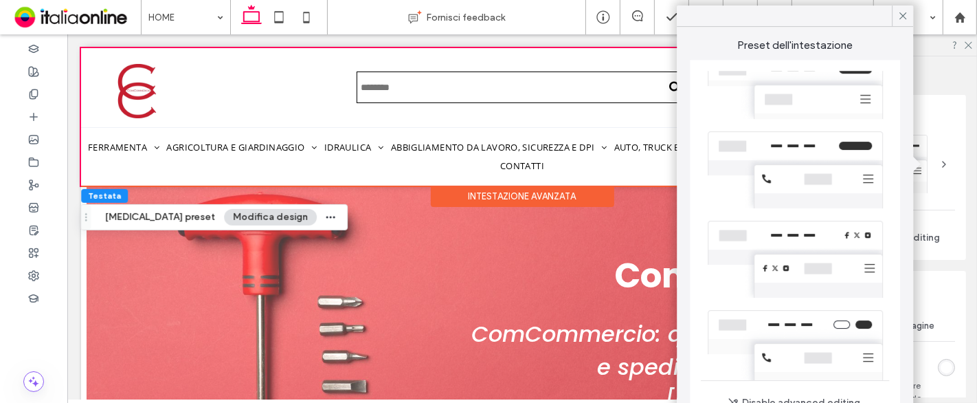
scroll to position [6, 0]
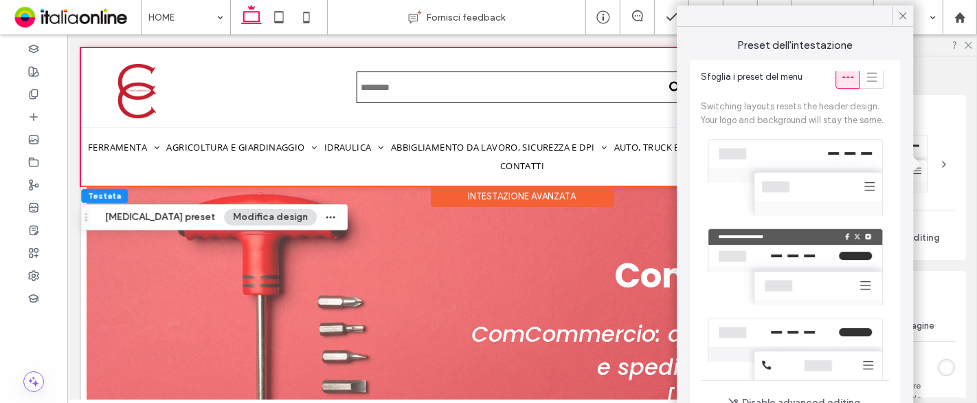
click at [928, 91] on div "Testata" at bounding box center [874, 75] width 183 height 38
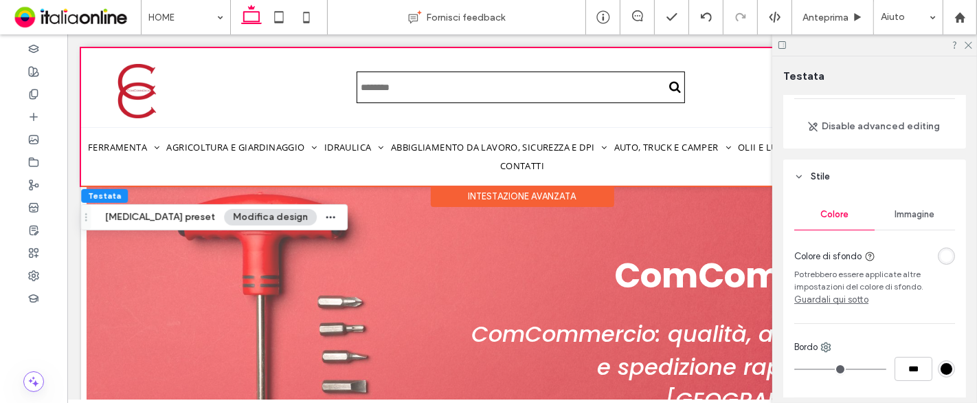
scroll to position [229, 0]
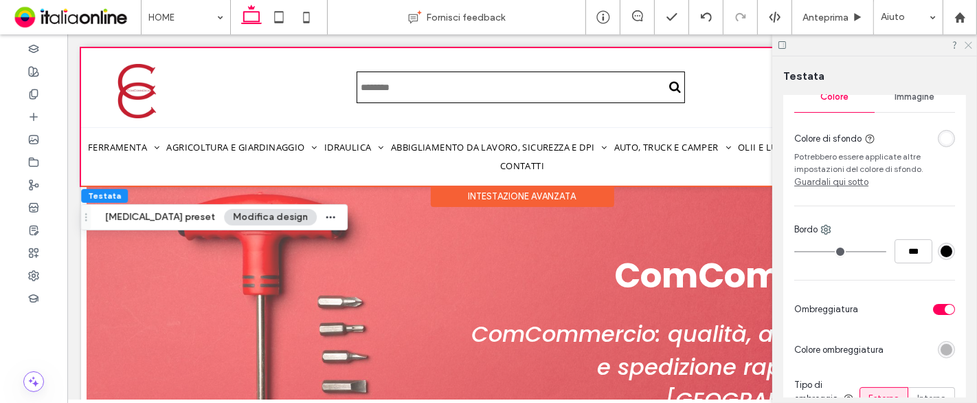
click at [967, 43] on icon at bounding box center [967, 44] width 9 height 9
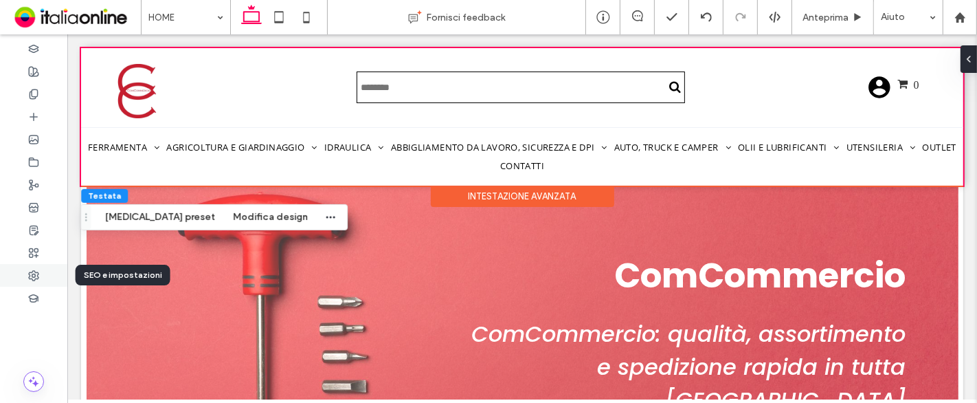
click at [21, 276] on div at bounding box center [33, 275] width 67 height 23
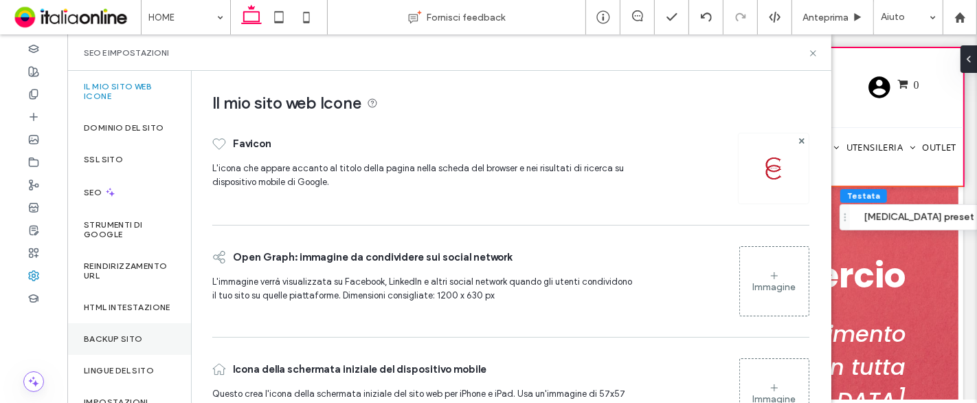
click at [129, 344] on label "Backup sito" at bounding box center [113, 339] width 58 height 10
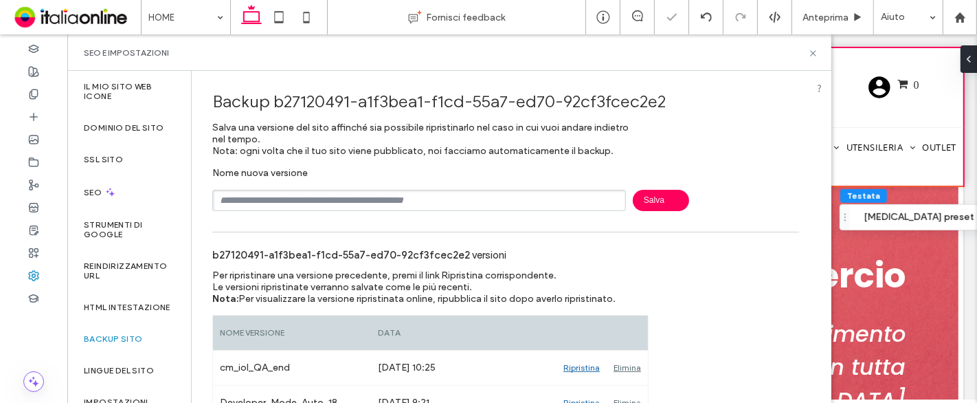
click at [304, 196] on input "text" at bounding box center [419, 200] width 414 height 21
type input "**********"
click at [656, 194] on span "Salva" at bounding box center [661, 200] width 56 height 21
click at [814, 58] on icon at bounding box center [813, 53] width 10 height 10
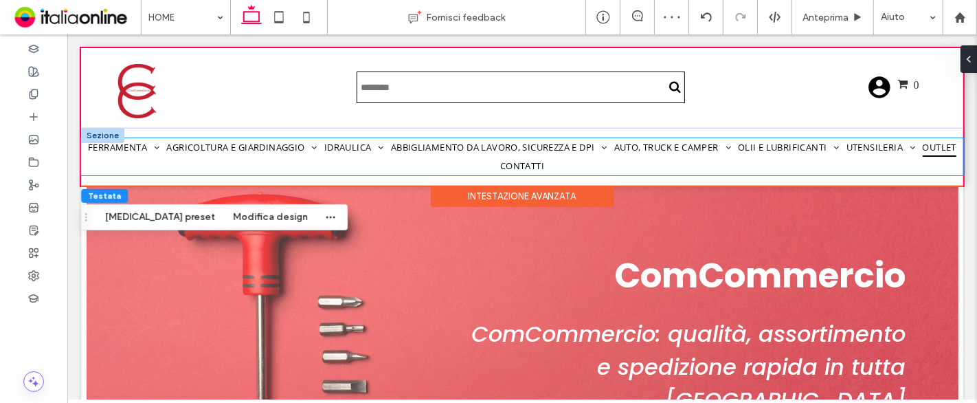
click at [919, 155] on link "Outlet" at bounding box center [939, 147] width 41 height 19
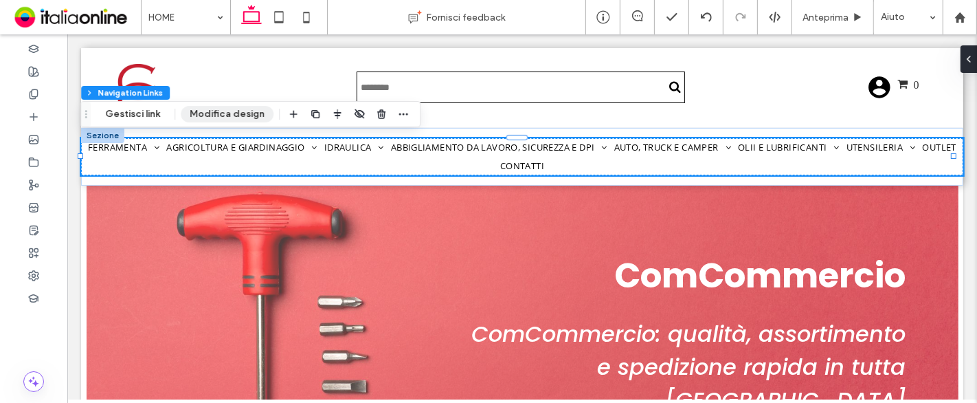
click at [237, 113] on button "Modifica design" at bounding box center [227, 114] width 93 height 16
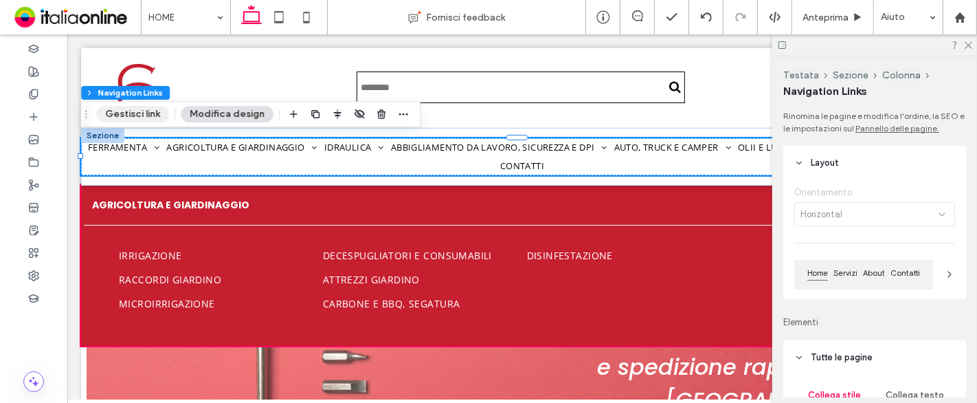
click at [150, 109] on button "Gestisci link" at bounding box center [132, 114] width 73 height 16
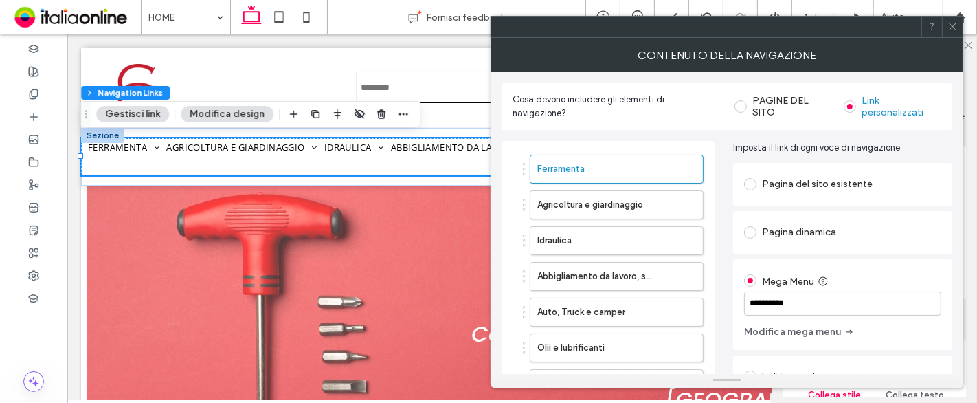
click at [743, 104] on span at bounding box center [740, 106] width 12 height 12
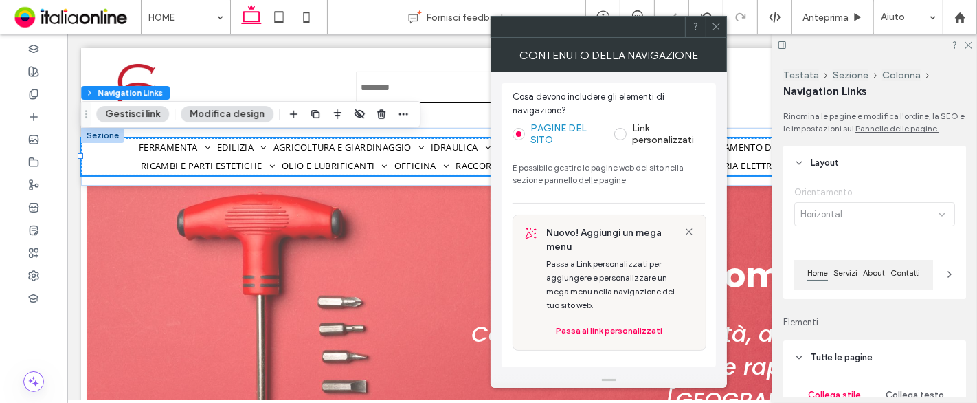
type input "*"
click at [969, 43] on icon at bounding box center [967, 44] width 9 height 9
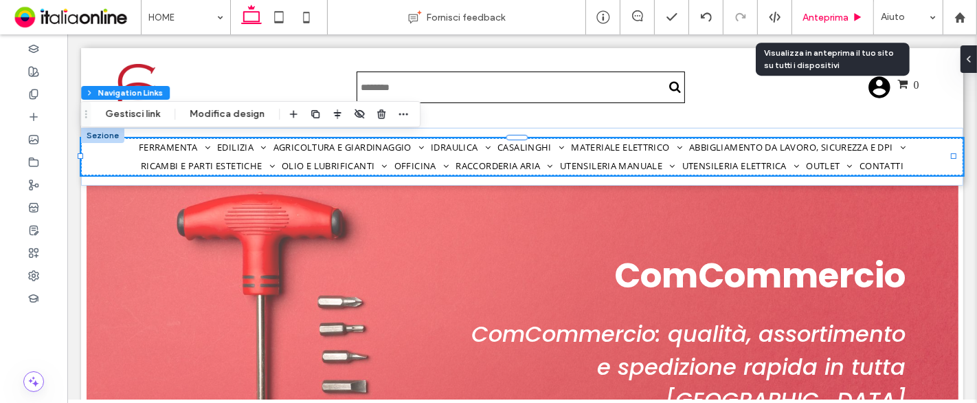
click at [828, 12] on span "Anteprima" at bounding box center [825, 18] width 46 height 12
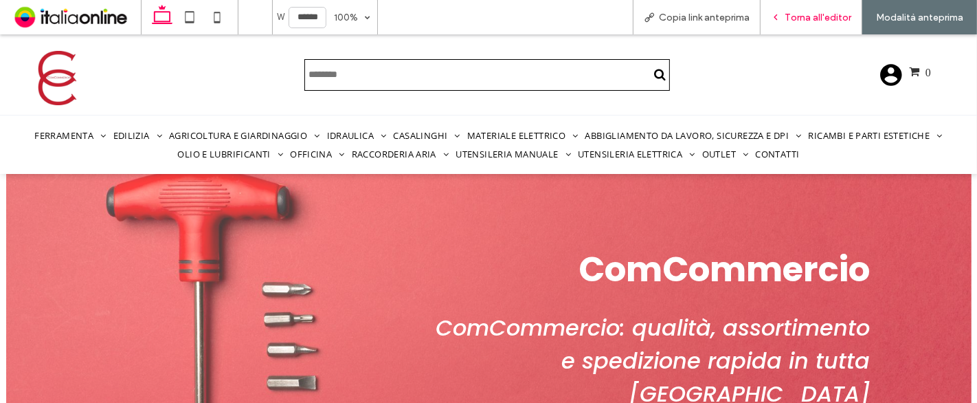
click at [787, 14] on span "Torna all'editor" at bounding box center [818, 18] width 67 height 12
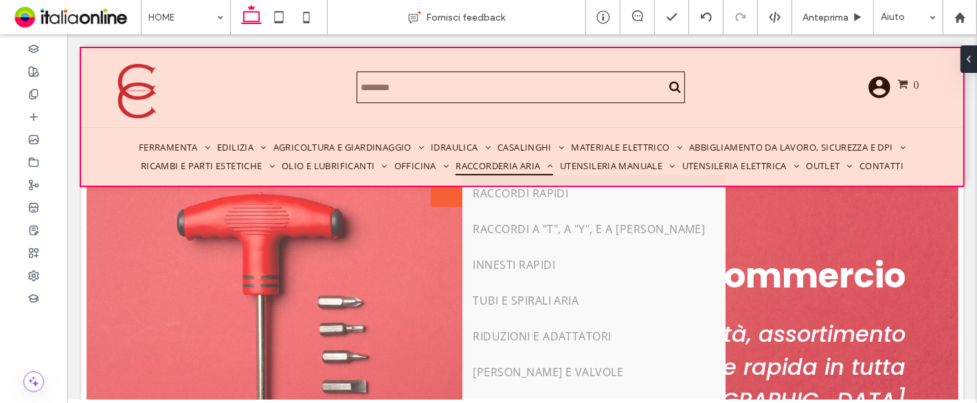
drag, startPoint x: 560, startPoint y: 159, endPoint x: 549, endPoint y: 157, distance: 11.3
click at [560, 159] on div at bounding box center [521, 116] width 882 height 137
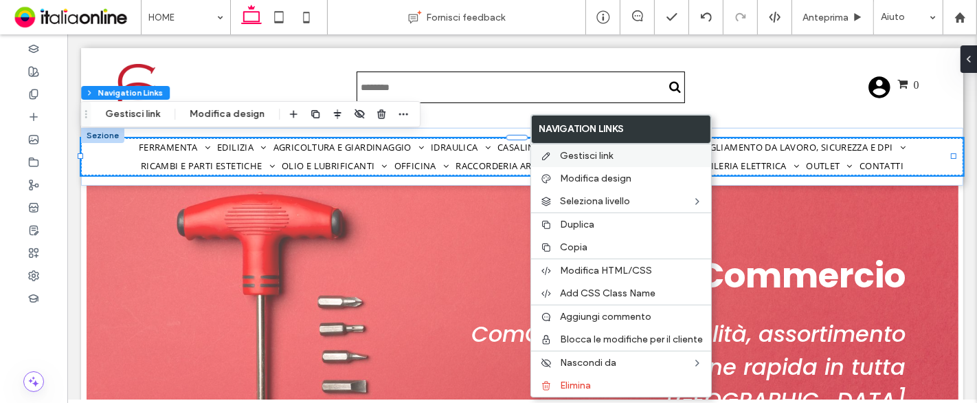
click at [566, 155] on span "Gestisci link" at bounding box center [586, 156] width 53 height 12
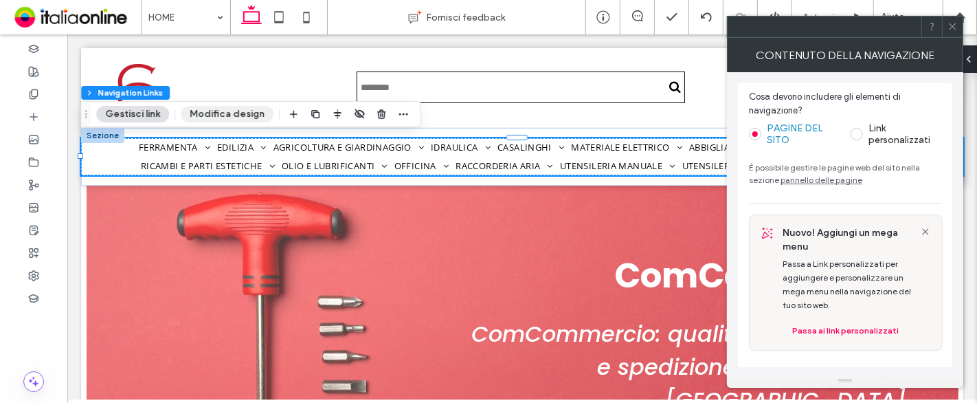
click at [220, 115] on button "Modifica design" at bounding box center [227, 114] width 93 height 16
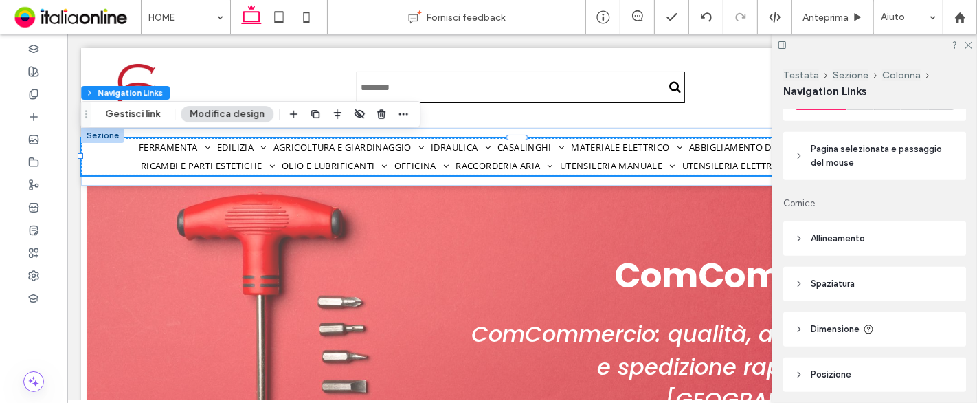
scroll to position [589, 0]
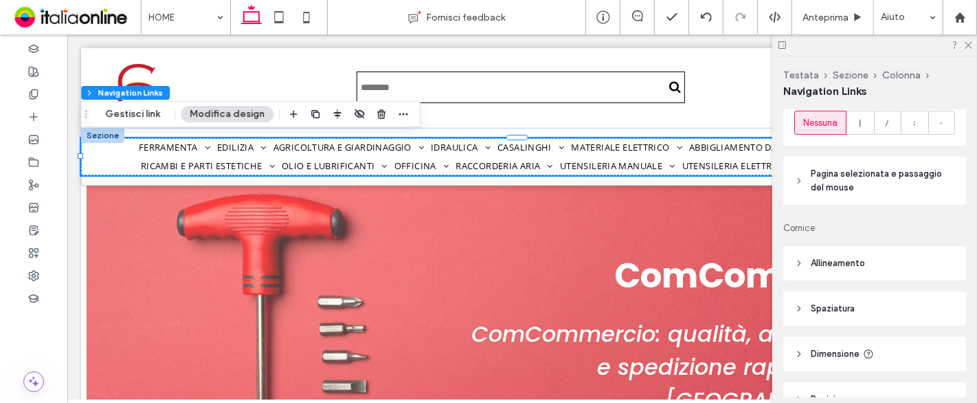
click at [877, 193] on span "Pagina selezionata e passaggio del mouse" at bounding box center [879, 180] width 137 height 27
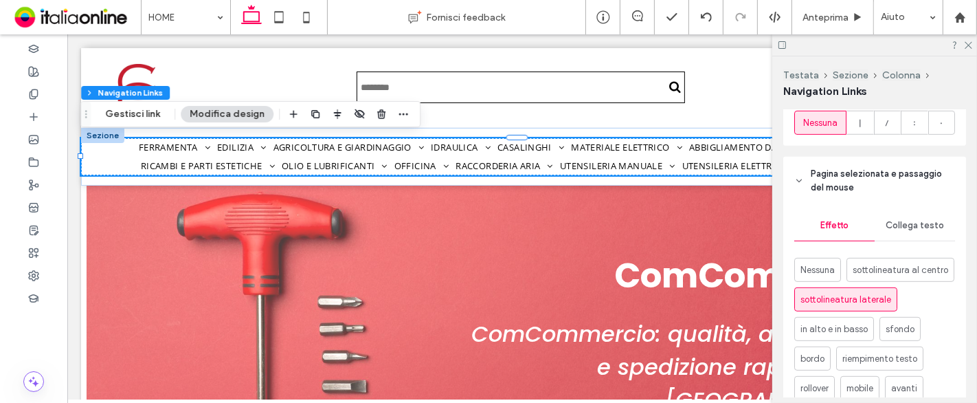
drag, startPoint x: 873, startPoint y: 181, endPoint x: 842, endPoint y: 190, distance: 32.8
click at [873, 181] on span "Pagina selezionata e passaggio del mouse" at bounding box center [879, 180] width 137 height 27
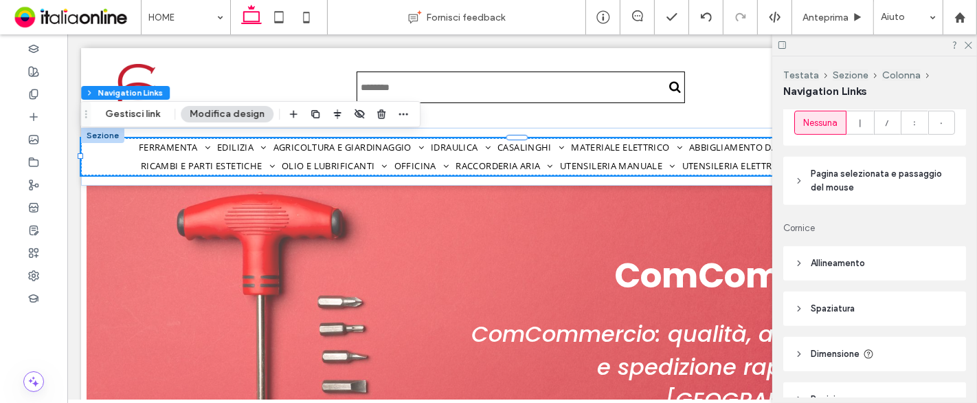
click at [855, 161] on header "Pagina selezionata e passaggio del mouse" at bounding box center [874, 181] width 183 height 48
type input "*"
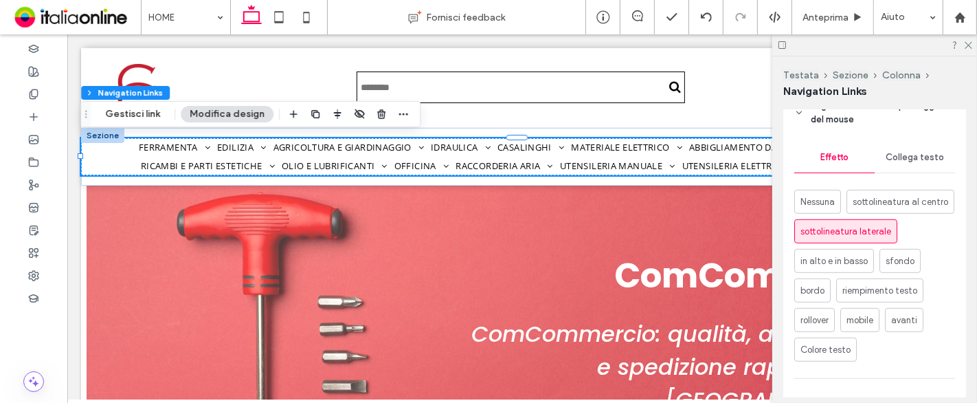
scroll to position [623, 0]
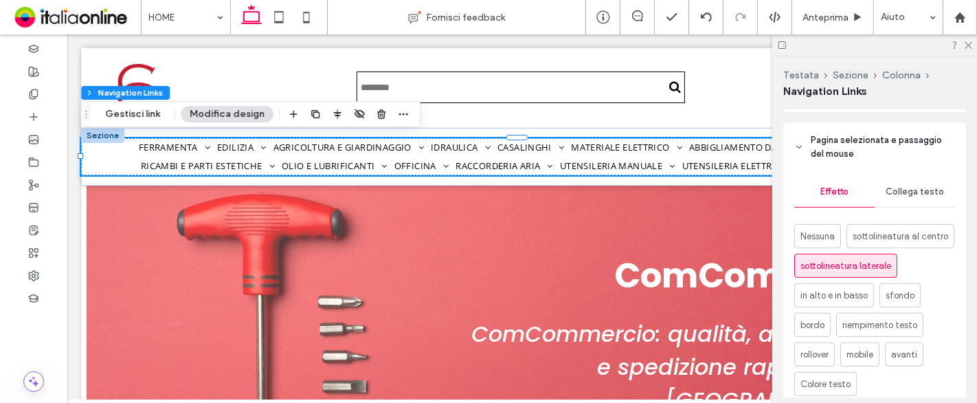
click at [892, 214] on div "Effetto Collega testo Nessuna sottolineatura al centro sottolineatura laterale …" at bounding box center [874, 326] width 183 height 310
click at [890, 207] on div "Collega testo" at bounding box center [915, 192] width 80 height 30
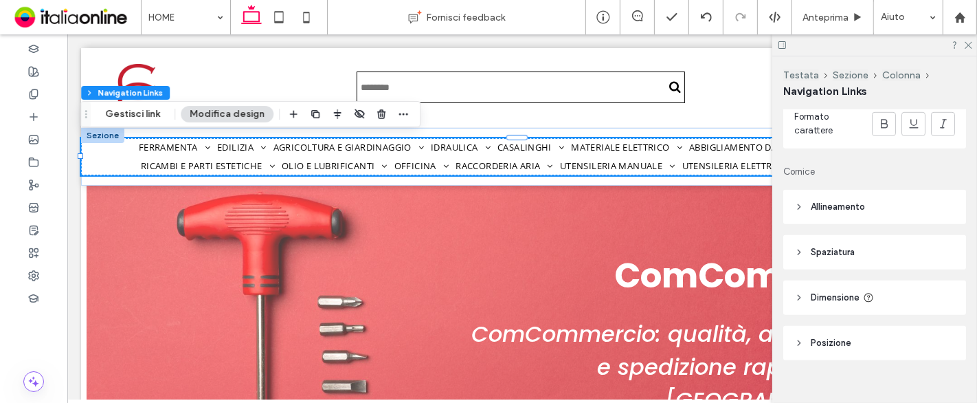
scroll to position [797, 0]
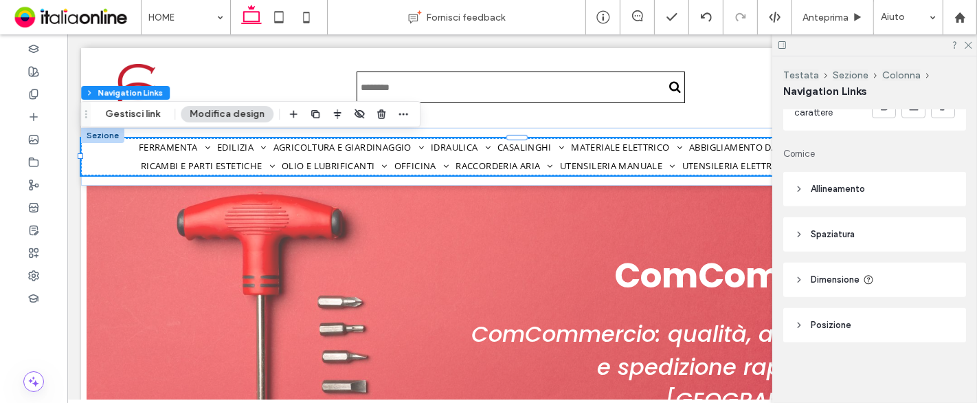
click at [846, 271] on header "Dimensione" at bounding box center [874, 279] width 183 height 34
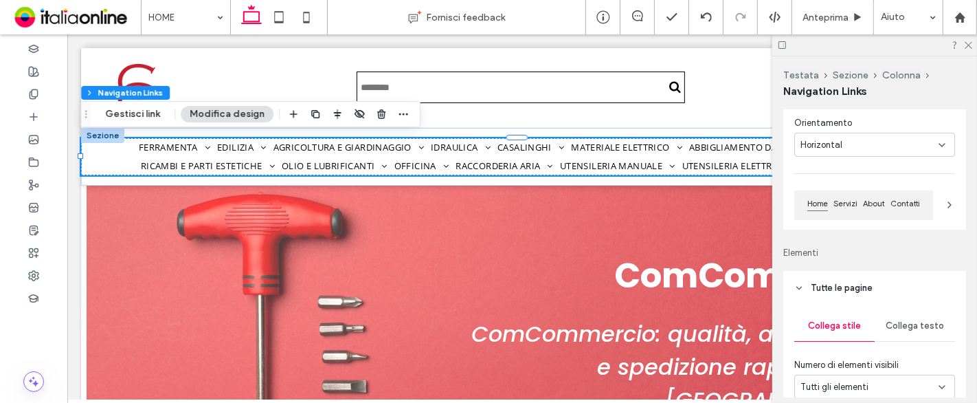
scroll to position [0, 0]
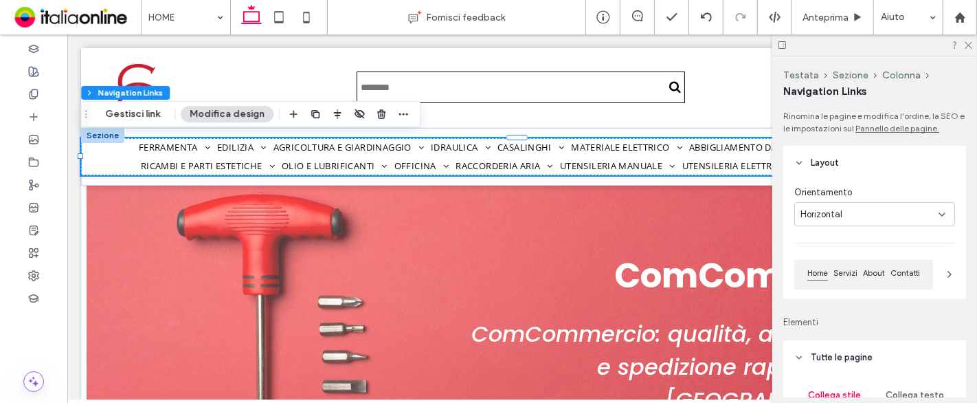
click at [866, 358] on span "Tutte le pagine" at bounding box center [842, 357] width 62 height 14
click at [912, 217] on div "Horizontal" at bounding box center [869, 214] width 138 height 14
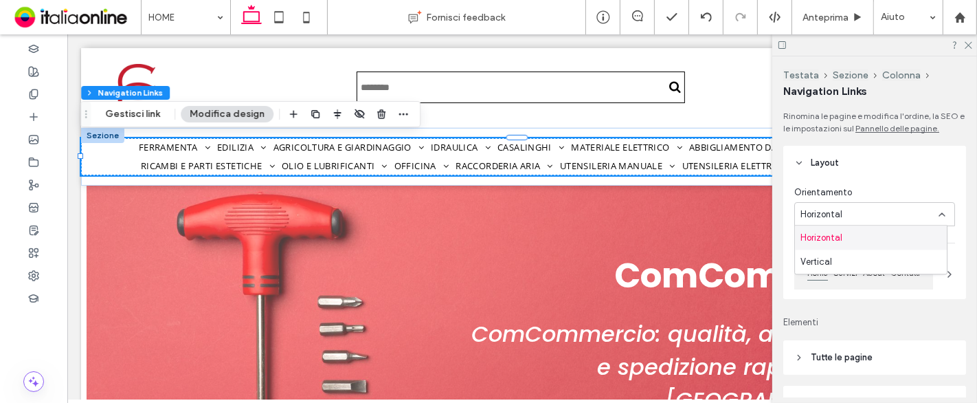
click at [904, 159] on header "Layout" at bounding box center [874, 163] width 183 height 34
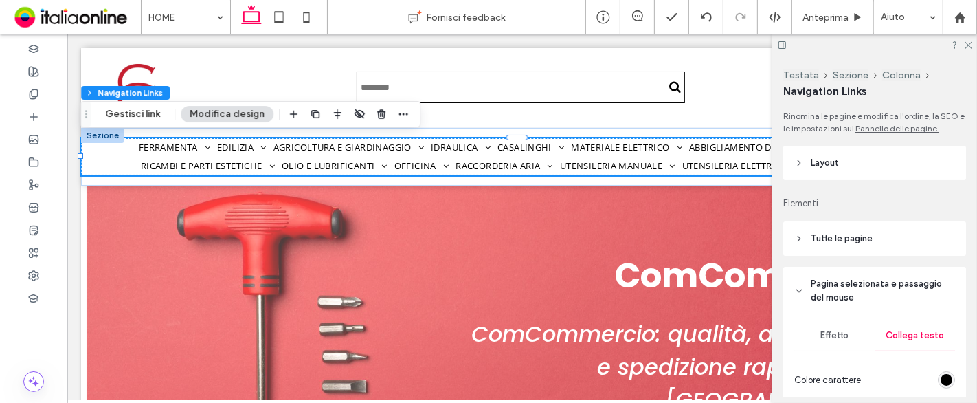
click at [822, 161] on span "Layout" at bounding box center [825, 163] width 28 height 14
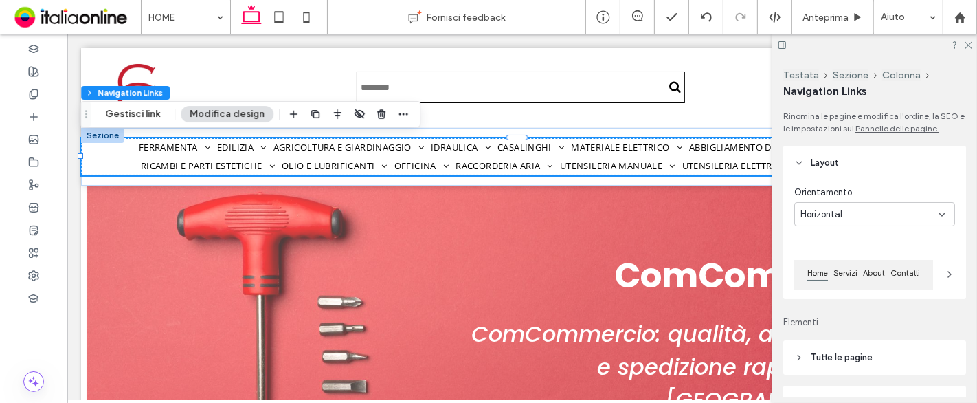
click at [947, 271] on icon at bounding box center [949, 274] width 11 height 11
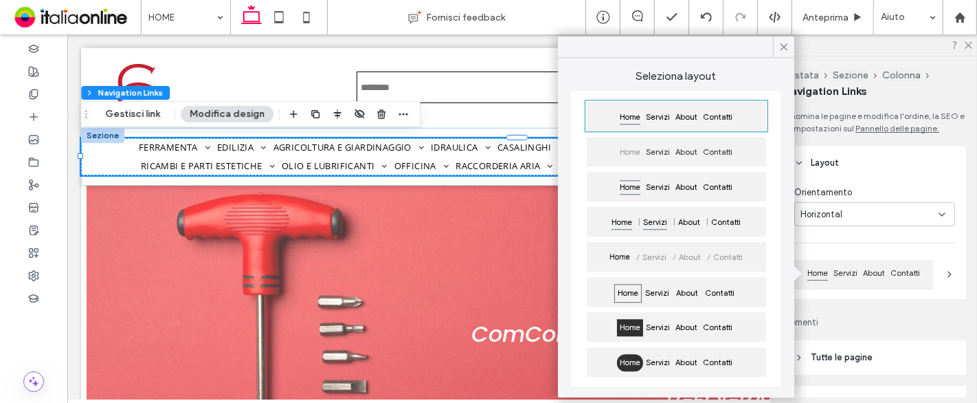
click at [665, 221] on span "Servizi" at bounding box center [655, 222] width 30 height 17
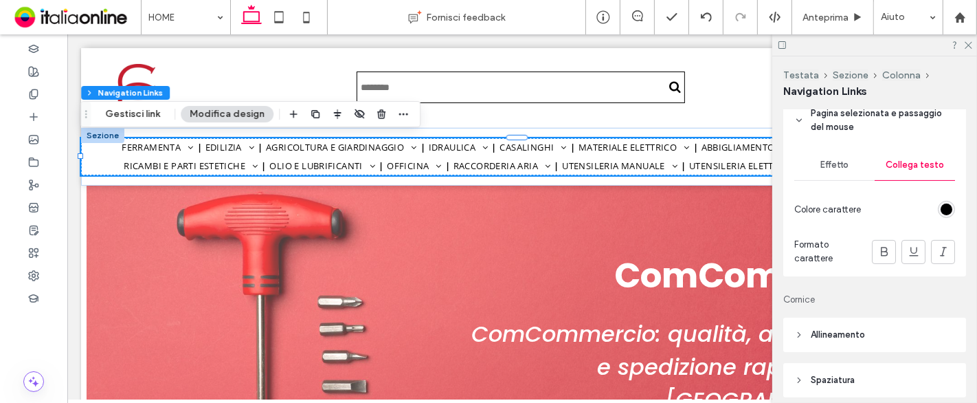
scroll to position [166, 0]
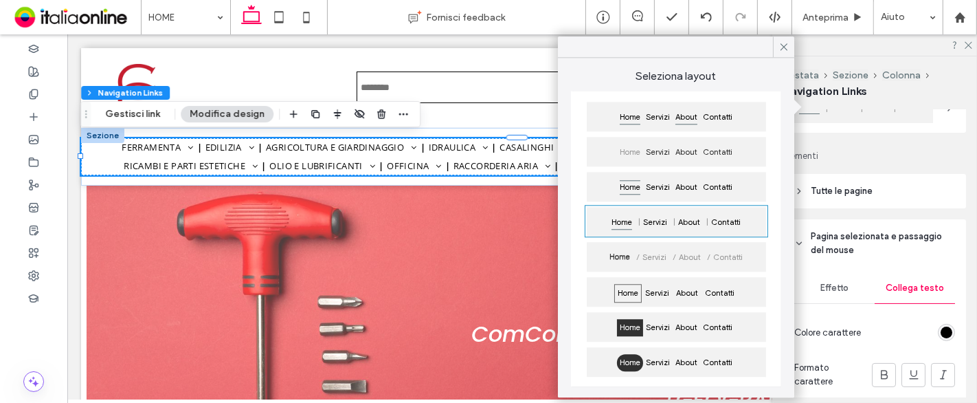
click at [690, 123] on span "About" at bounding box center [686, 117] width 27 height 17
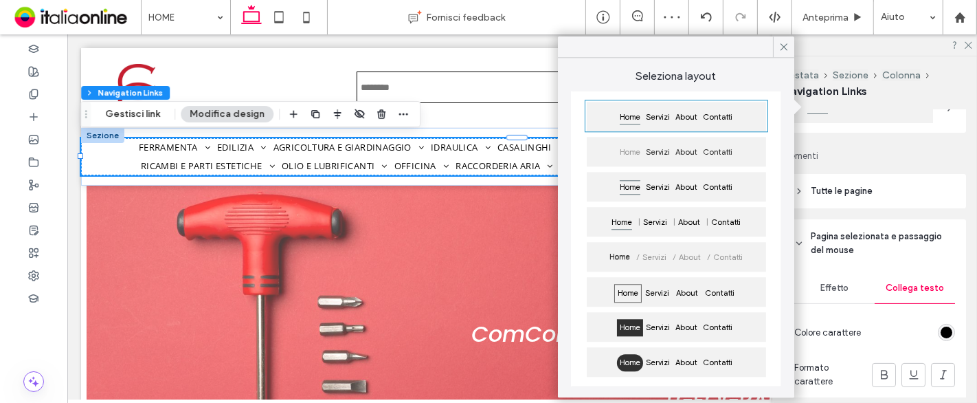
click at [891, 164] on div "Rinomina le pagine e modifica l'ordine, la SEO e le impostazioni sul Pannello d…" at bounding box center [879, 253] width 192 height 287
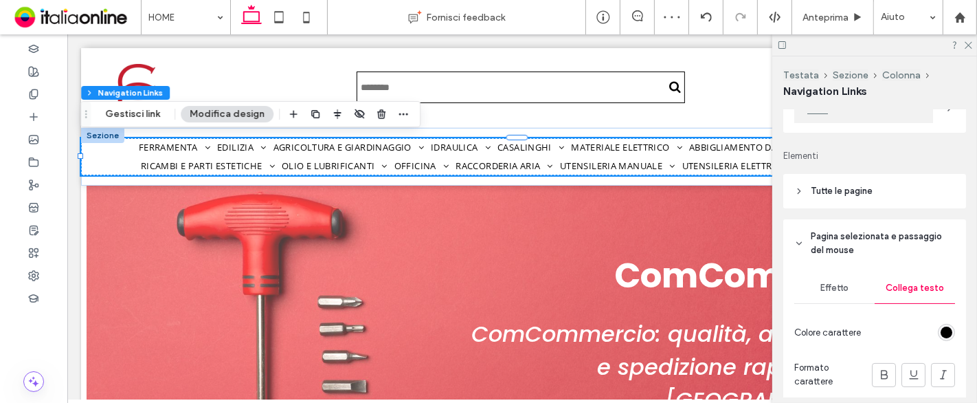
click at [838, 238] on span "Pagina selezionata e passaggio del mouse" at bounding box center [879, 242] width 137 height 27
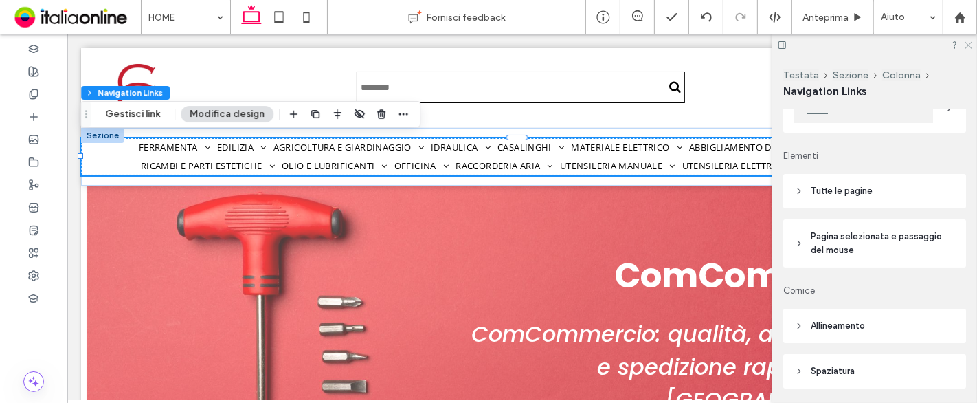
click at [970, 44] on icon at bounding box center [967, 44] width 9 height 9
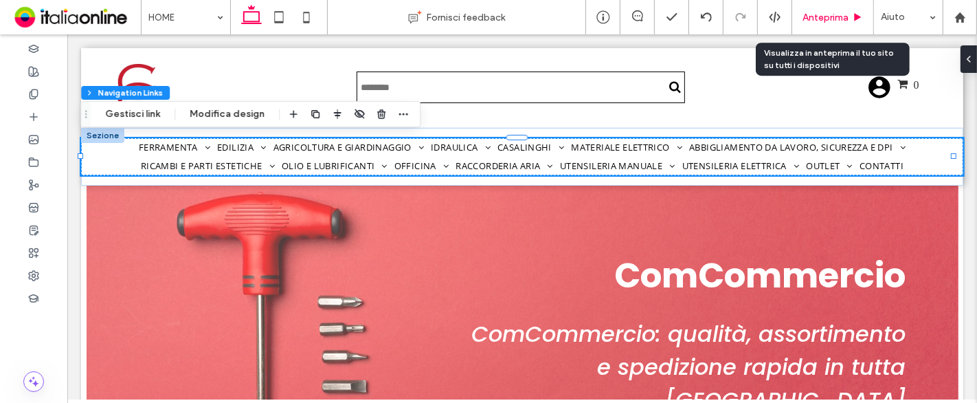
click at [829, 16] on span "Anteprima" at bounding box center [825, 18] width 46 height 12
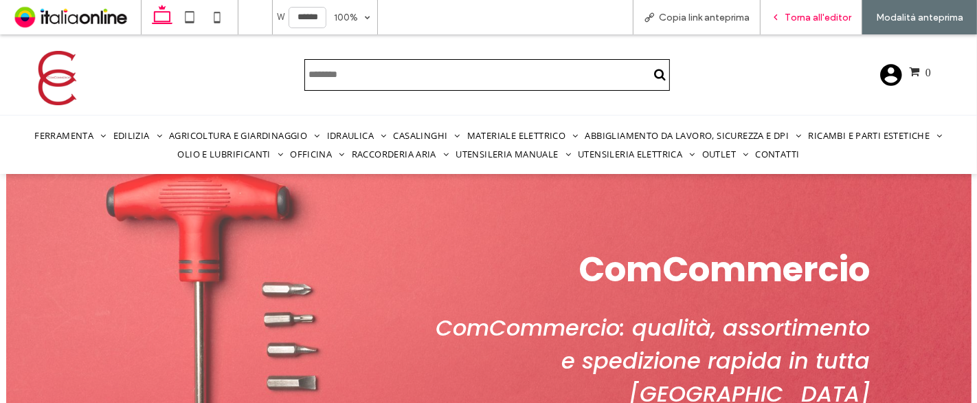
click at [816, 14] on span "Torna all'editor" at bounding box center [818, 18] width 67 height 12
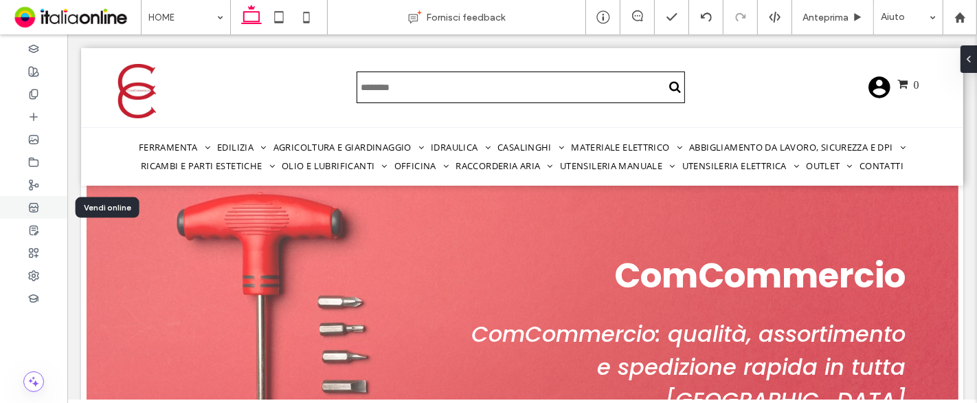
click at [39, 207] on div at bounding box center [33, 207] width 67 height 23
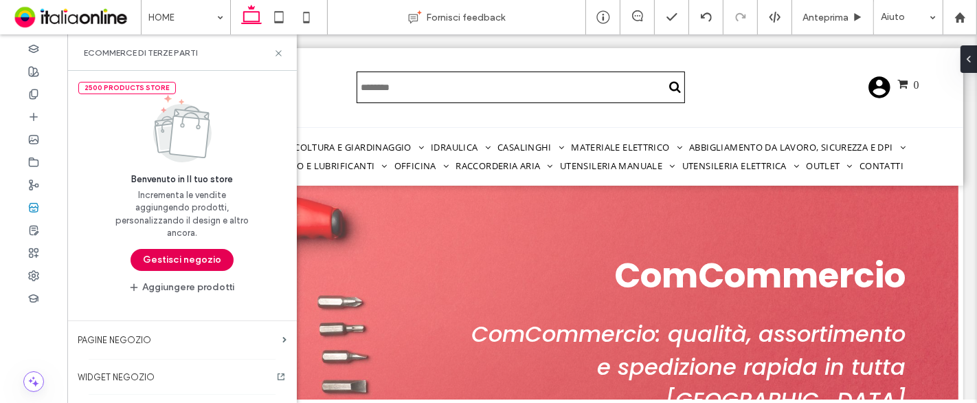
click at [187, 254] on button "Gestisci negozio" at bounding box center [182, 260] width 103 height 22
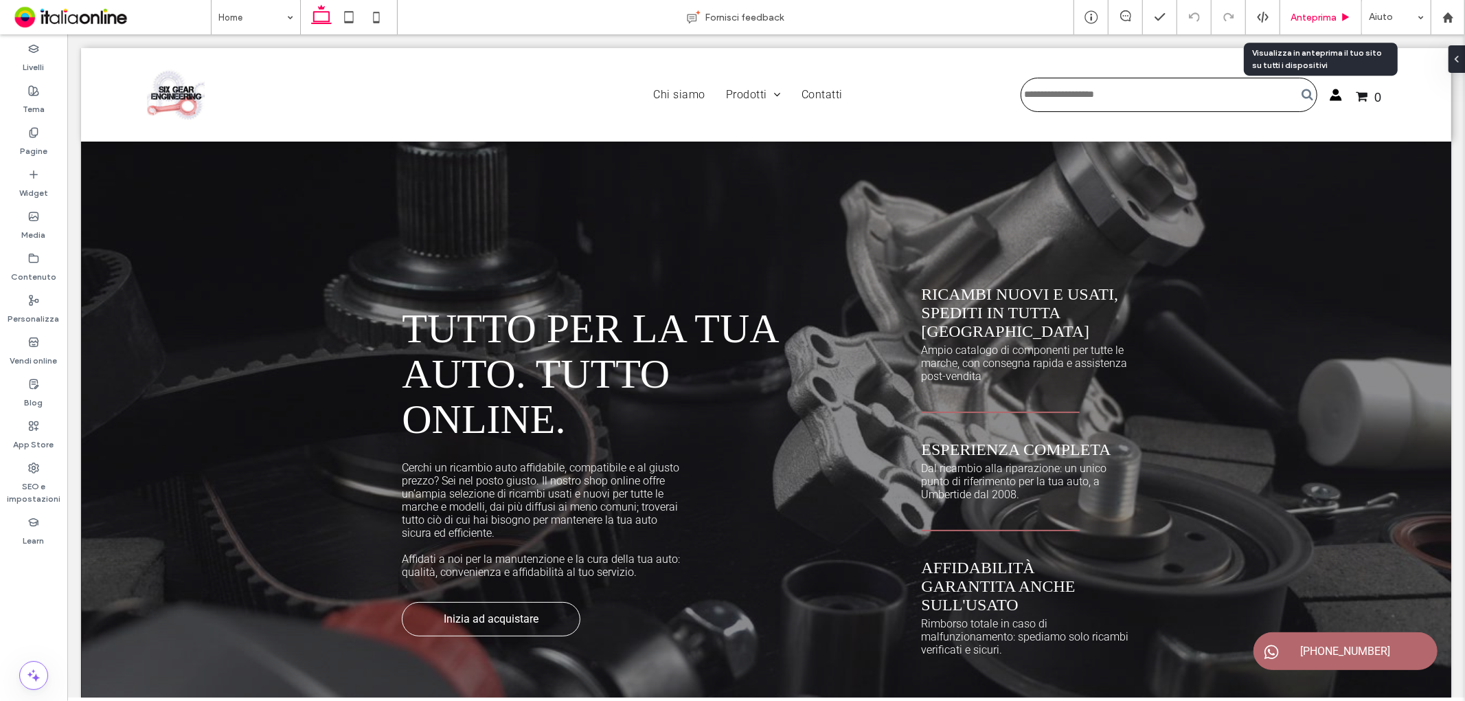
click at [1321, 25] on div "Anteprima" at bounding box center [1322, 17] width 82 height 34
click at [1310, 15] on span "Anteprima" at bounding box center [1314, 18] width 46 height 12
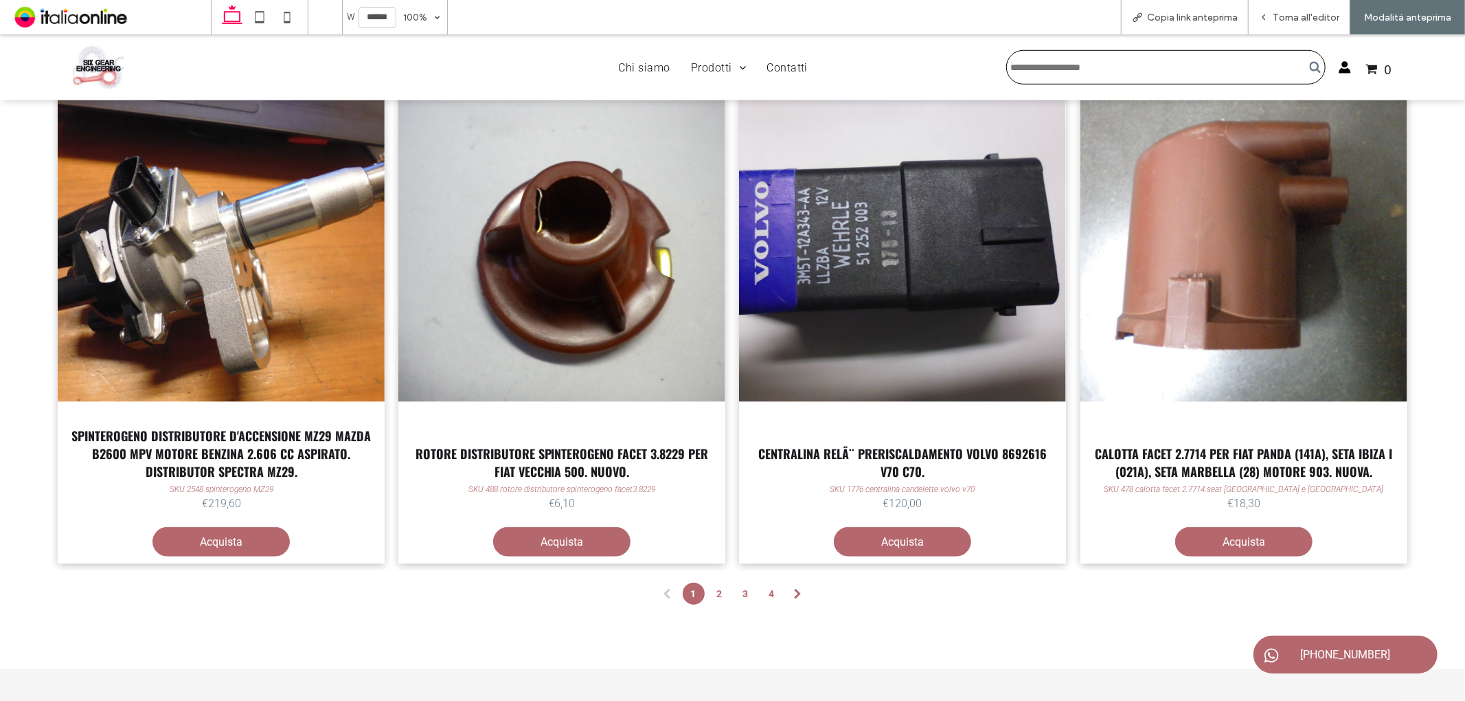
scroll to position [887, 0]
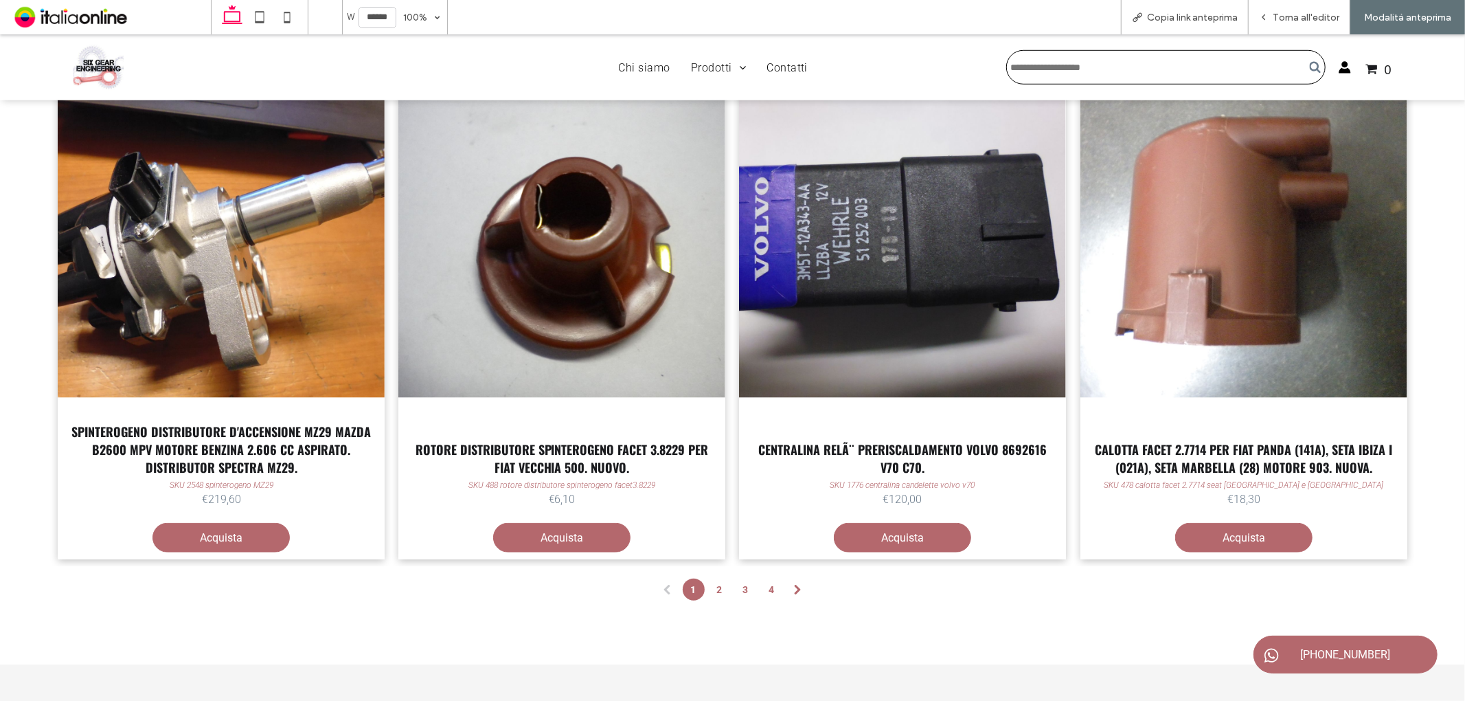
click at [1199, 60] on input "Cerca" at bounding box center [1166, 66] width 319 height 34
type input "****"
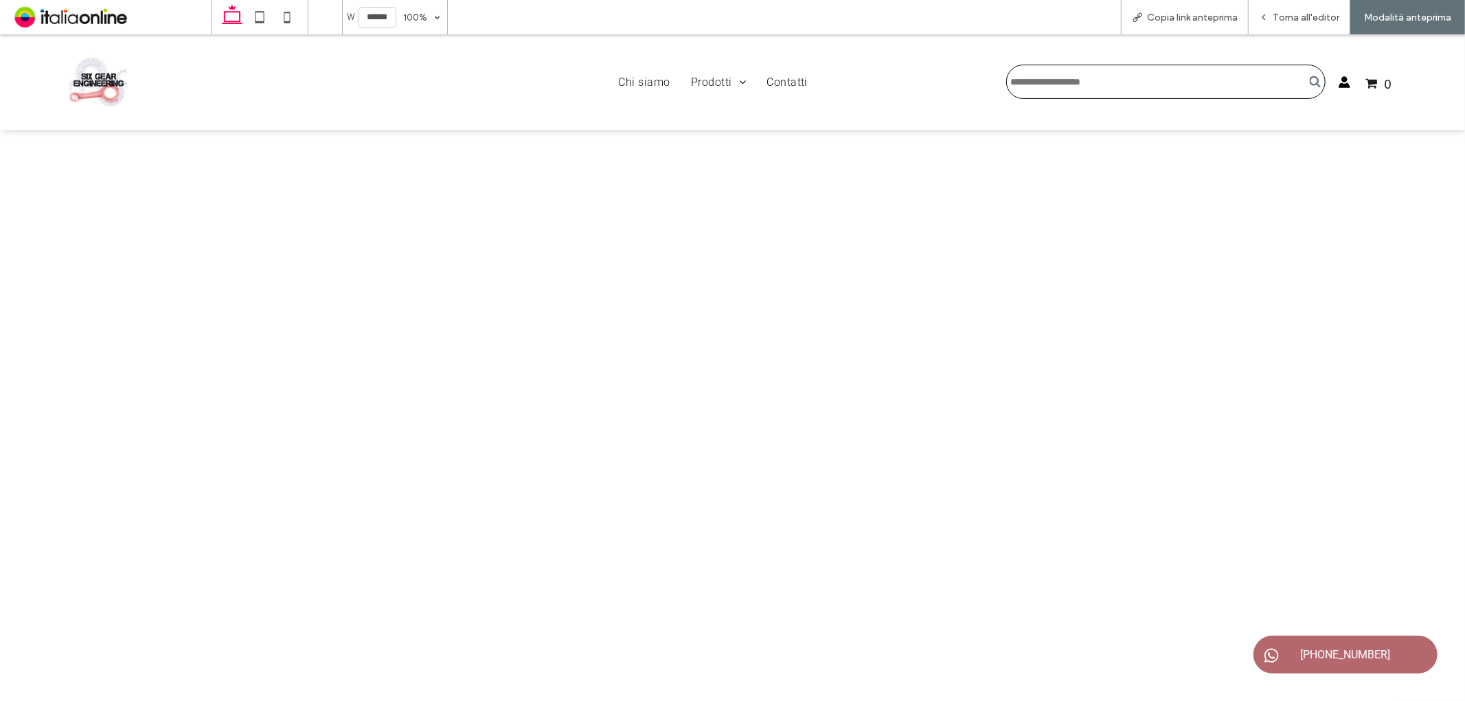
scroll to position [0, 0]
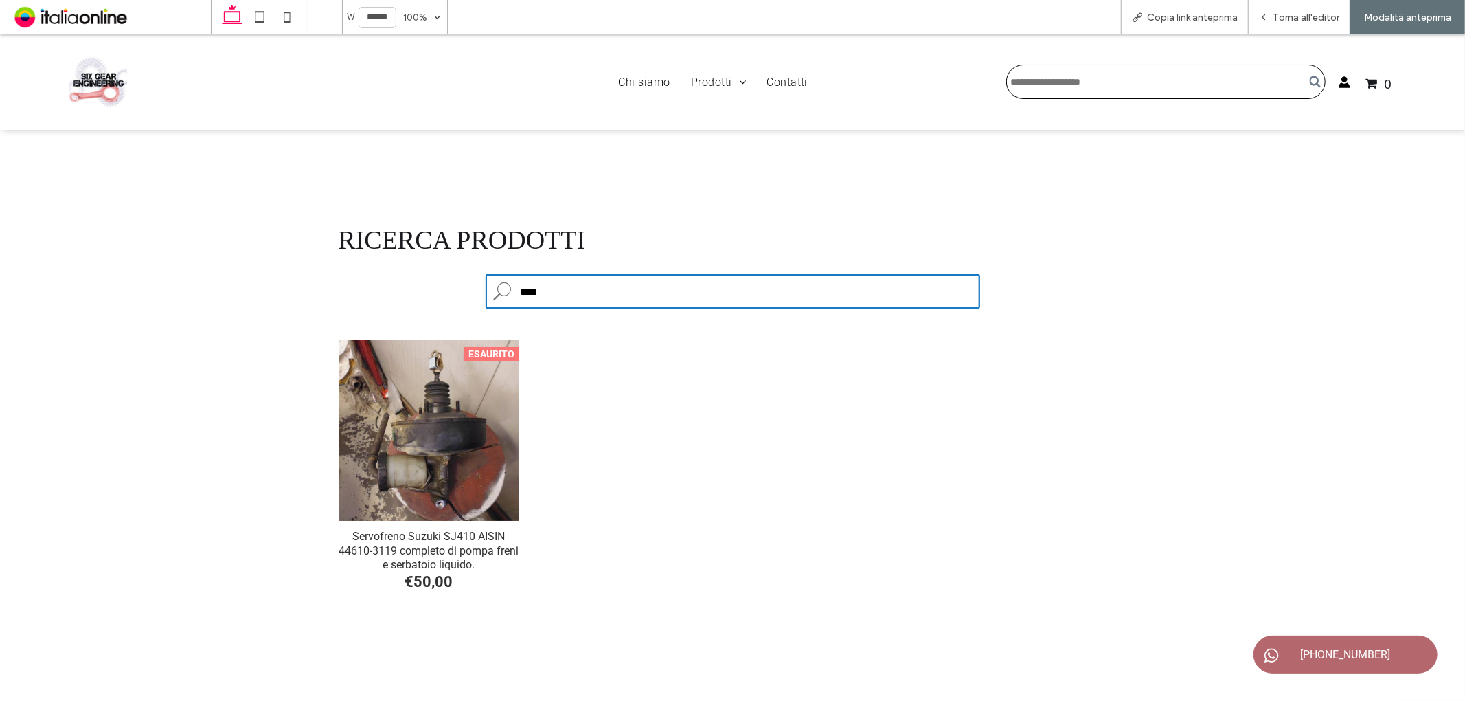
drag, startPoint x: 548, startPoint y: 291, endPoint x: 504, endPoint y: 291, distance: 44.7
click at [504, 291] on div "**** Cerca il prodotto" at bounding box center [733, 290] width 495 height 34
type input "****"
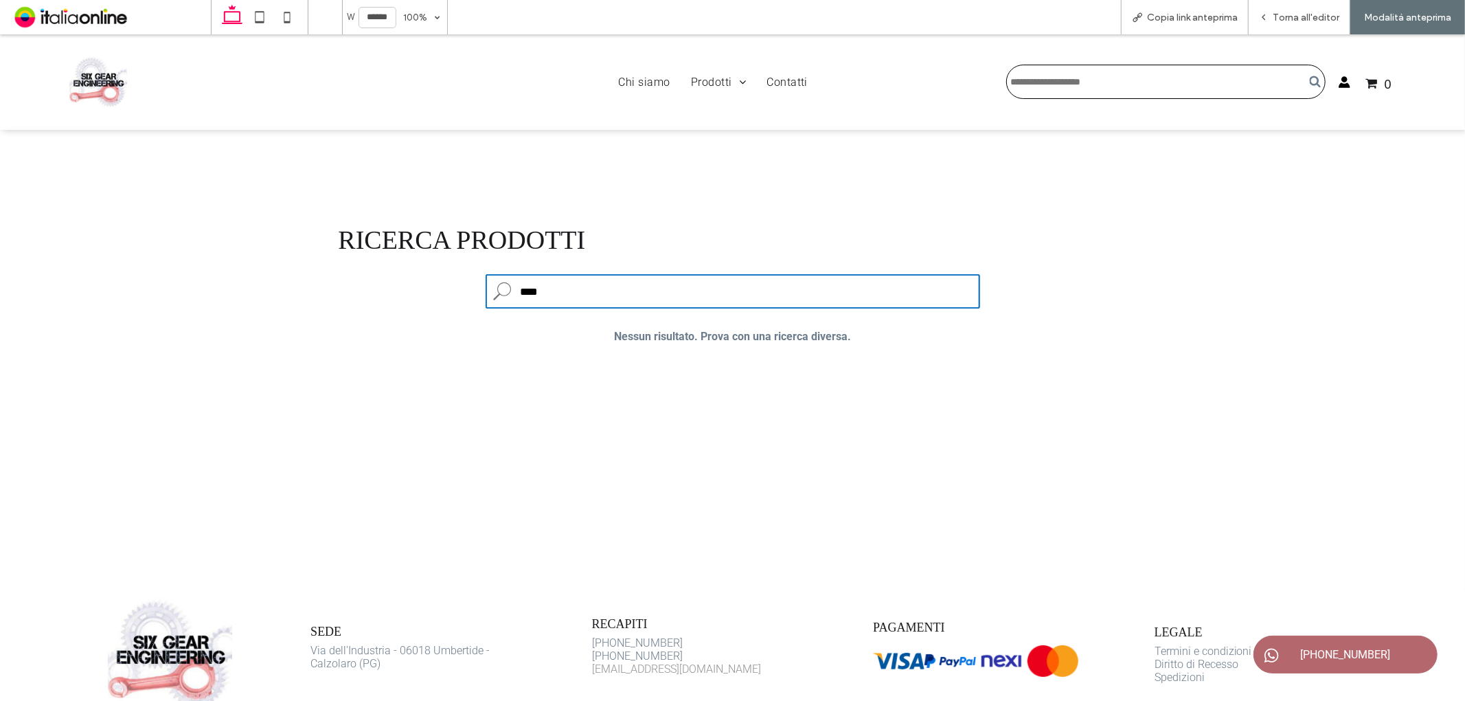
drag, startPoint x: 535, startPoint y: 282, endPoint x: 517, endPoint y: 286, distance: 18.2
click at [517, 286] on input "****" at bounding box center [733, 290] width 495 height 34
drag, startPoint x: 571, startPoint y: 297, endPoint x: 497, endPoint y: 289, distance: 74.7
click at [497, 289] on div "**** Cerca il prodotto" at bounding box center [733, 290] width 495 height 34
click at [1331, 171] on div "Ricerca prodotti Cerca il prodotto Nessun risultato. Prova con una ricerca dive…" at bounding box center [732, 360] width 1465 height 462
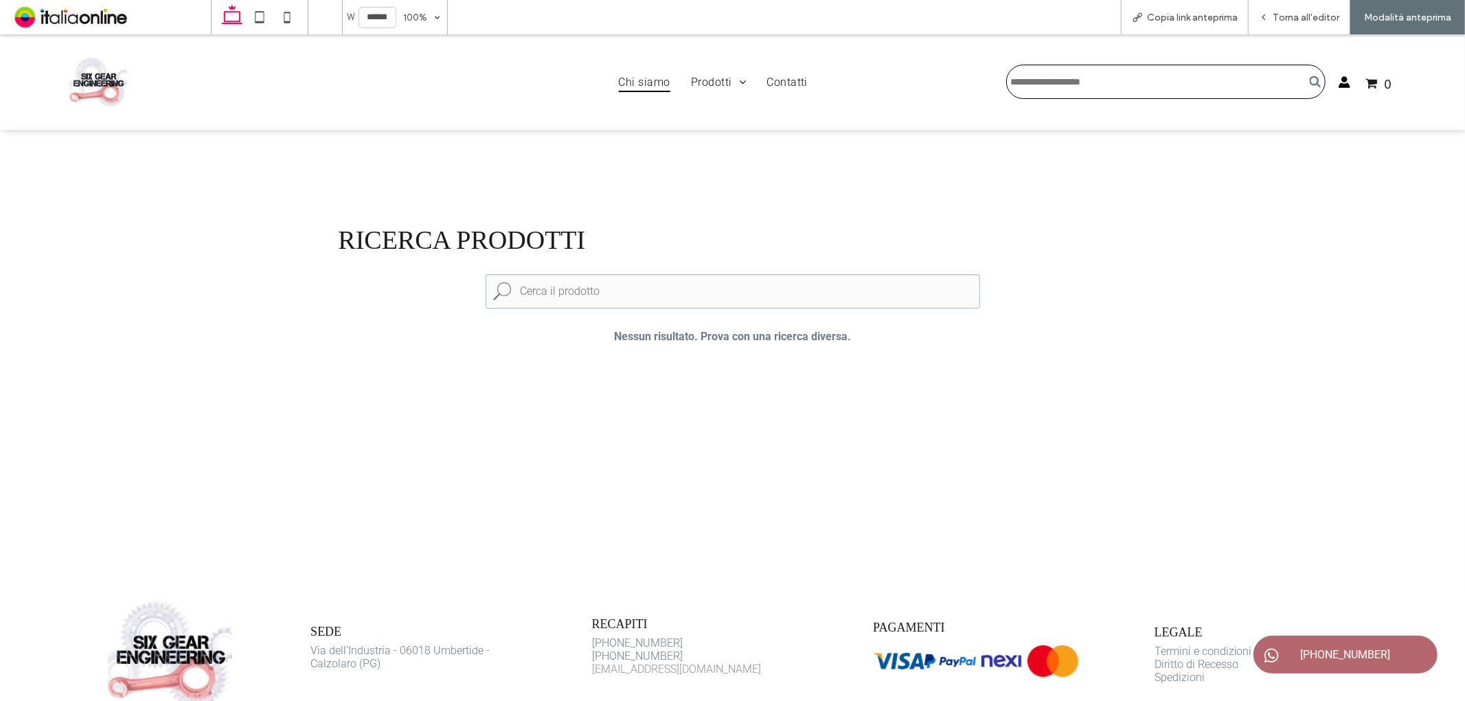
click at [642, 78] on span "Chi siamo" at bounding box center [645, 81] width 52 height 20
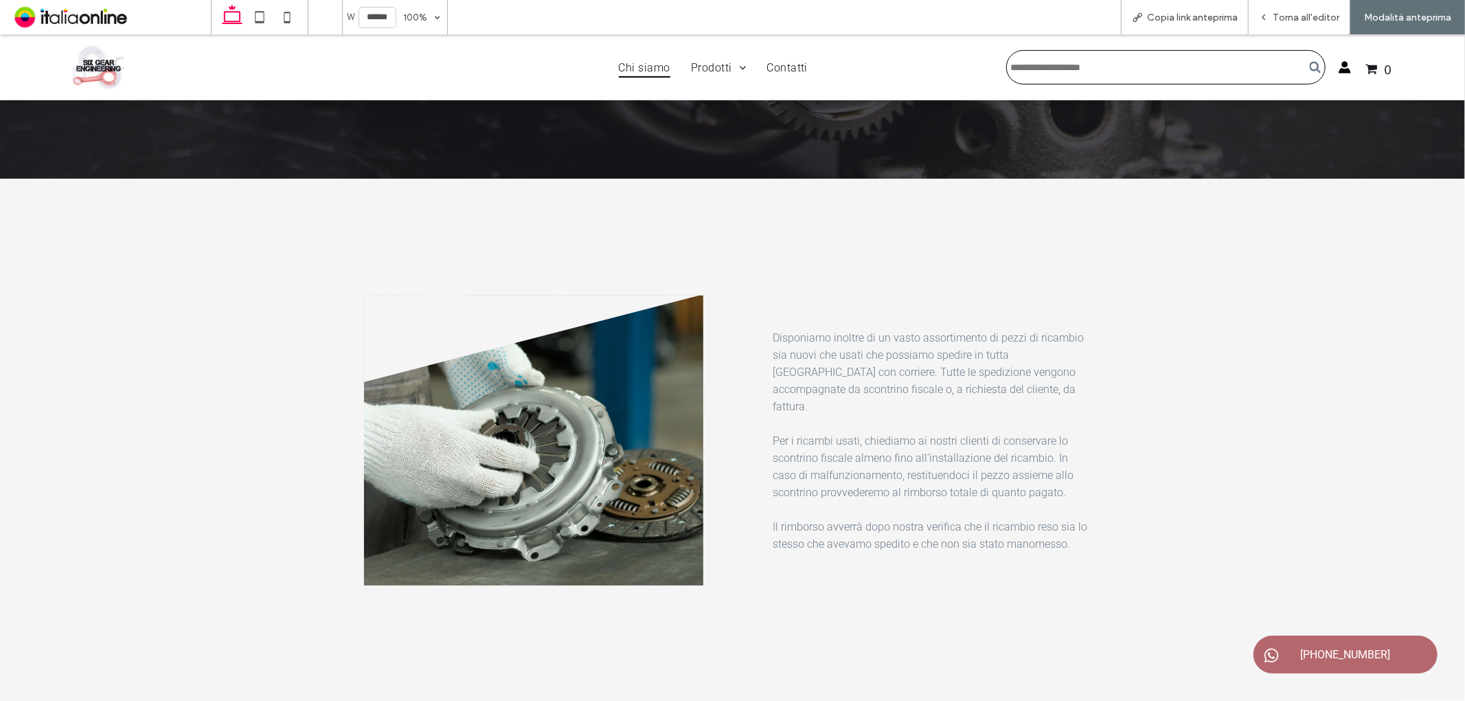
scroll to position [429, 0]
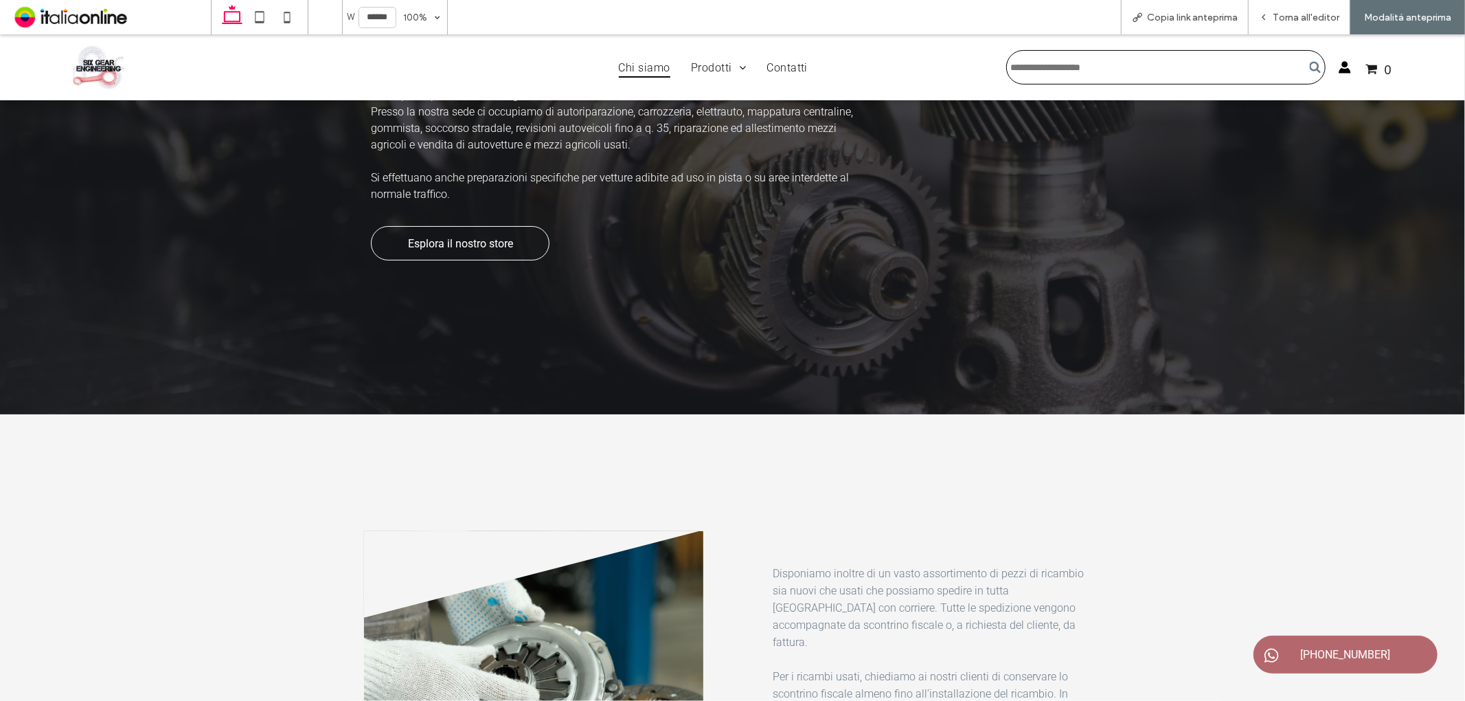
click at [1134, 59] on input "Cerca" at bounding box center [1166, 66] width 319 height 34
type input "****"
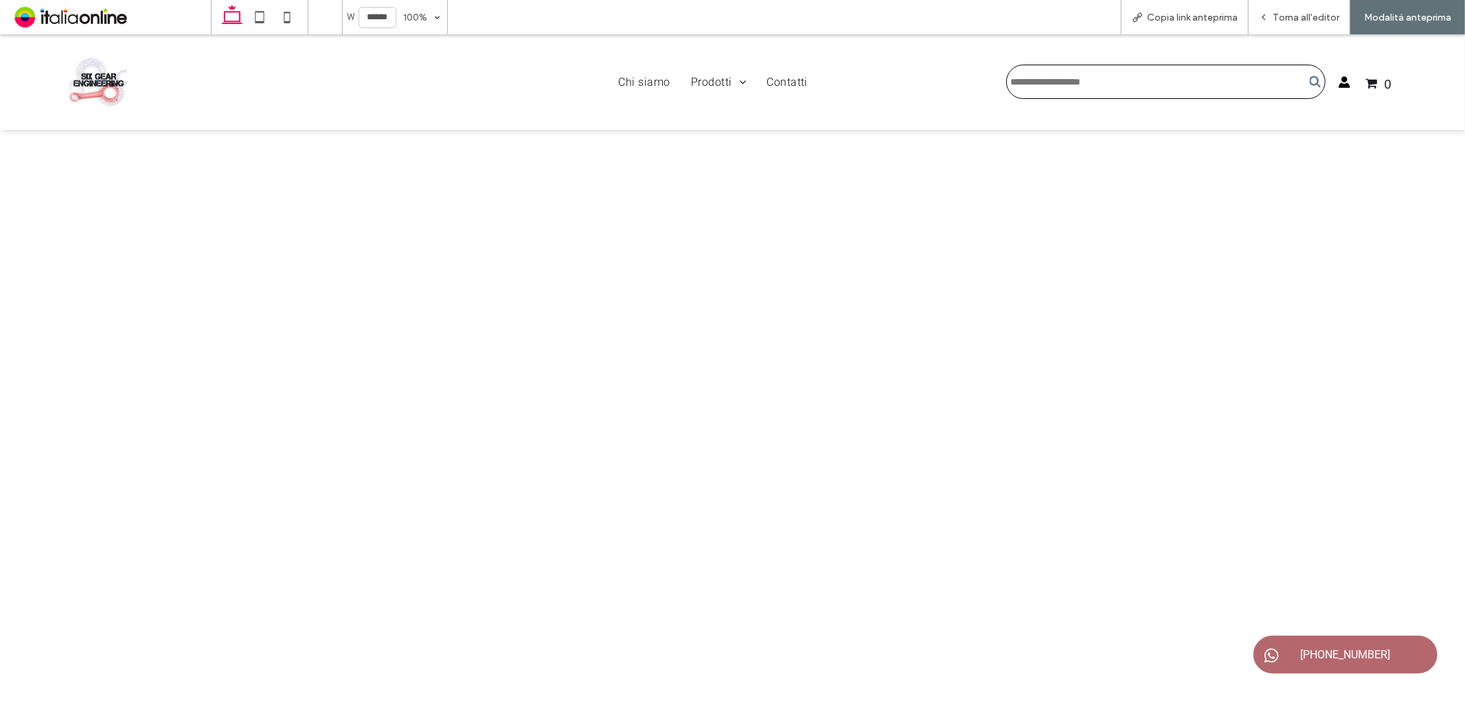
scroll to position [0, 0]
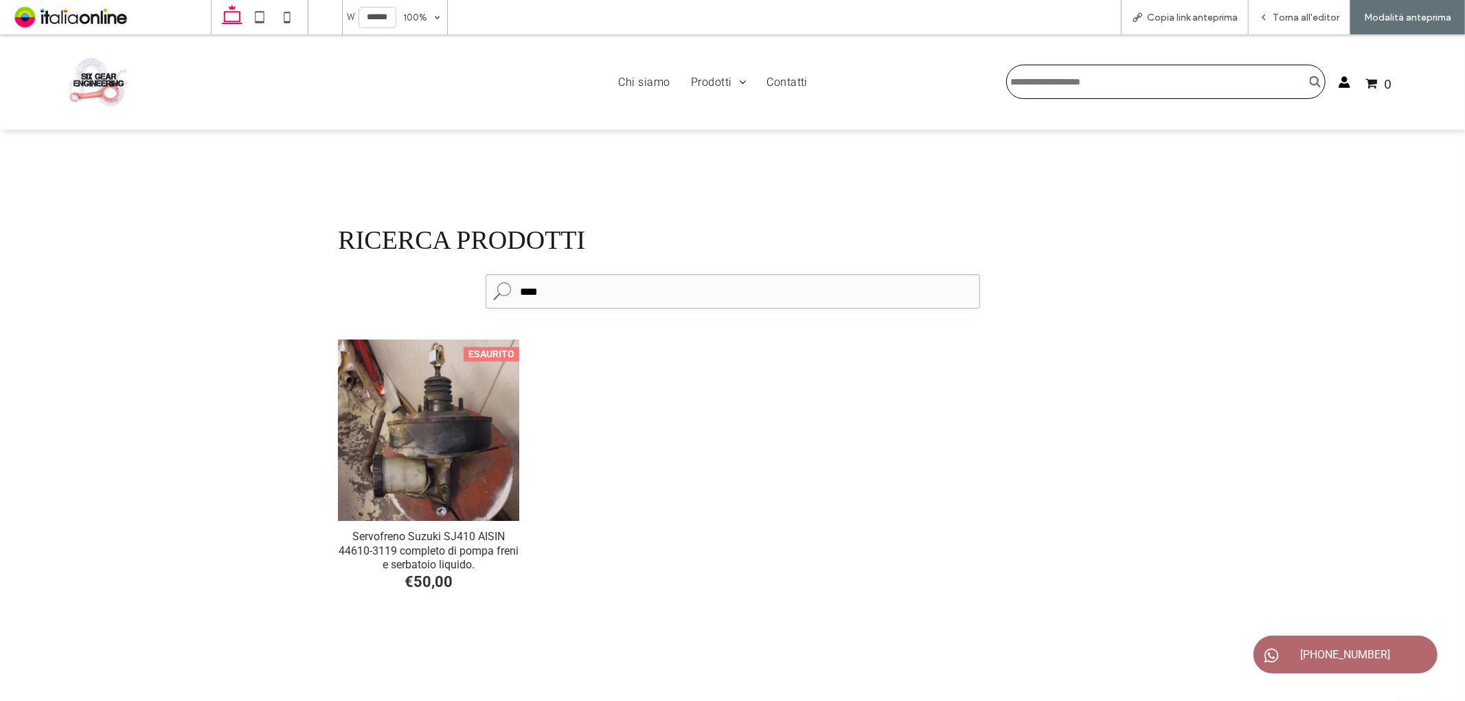
click at [502, 383] on div "Servofreno Suzuki SJ410 AISIN 44610-3119 completo di pompa freni e serbatoio li…" at bounding box center [429, 429] width 181 height 181
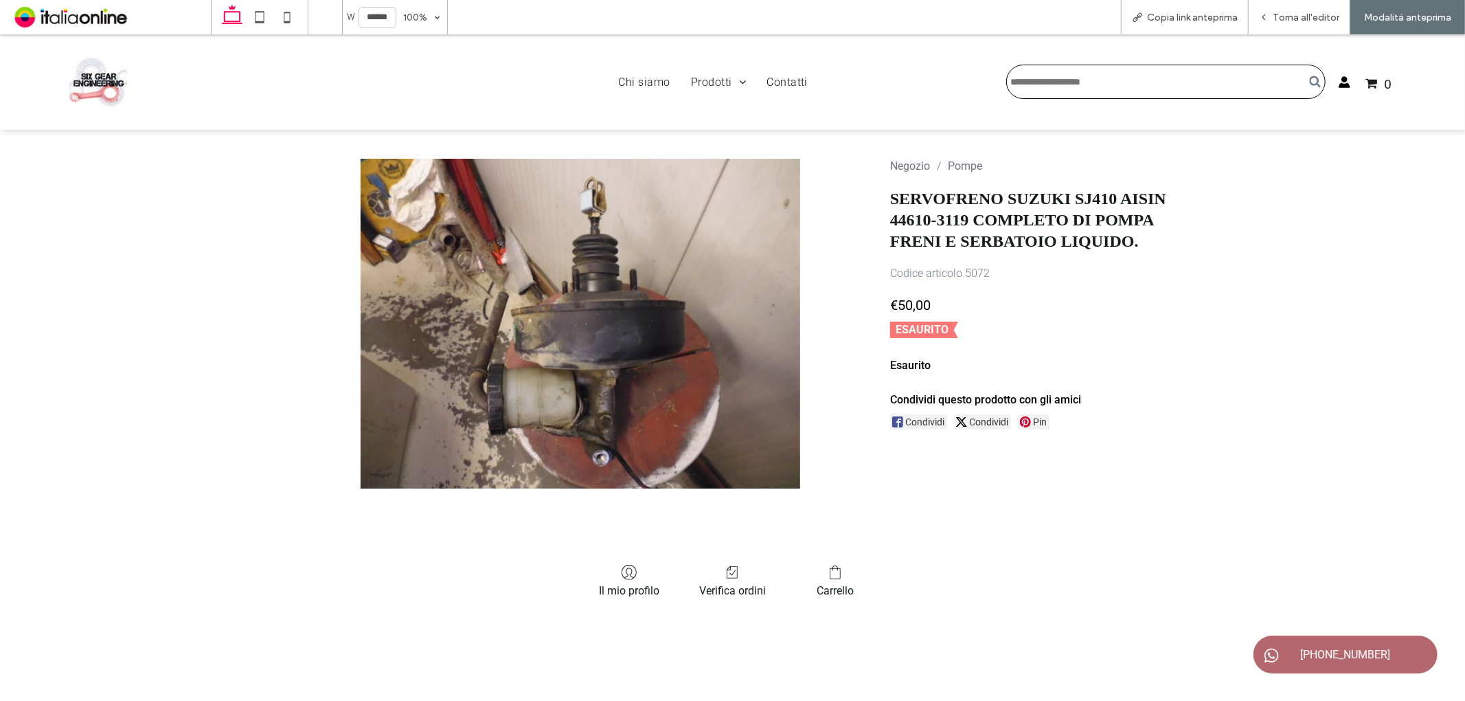
click at [1096, 85] on input "Cerca" at bounding box center [1166, 81] width 319 height 34
type input "*"
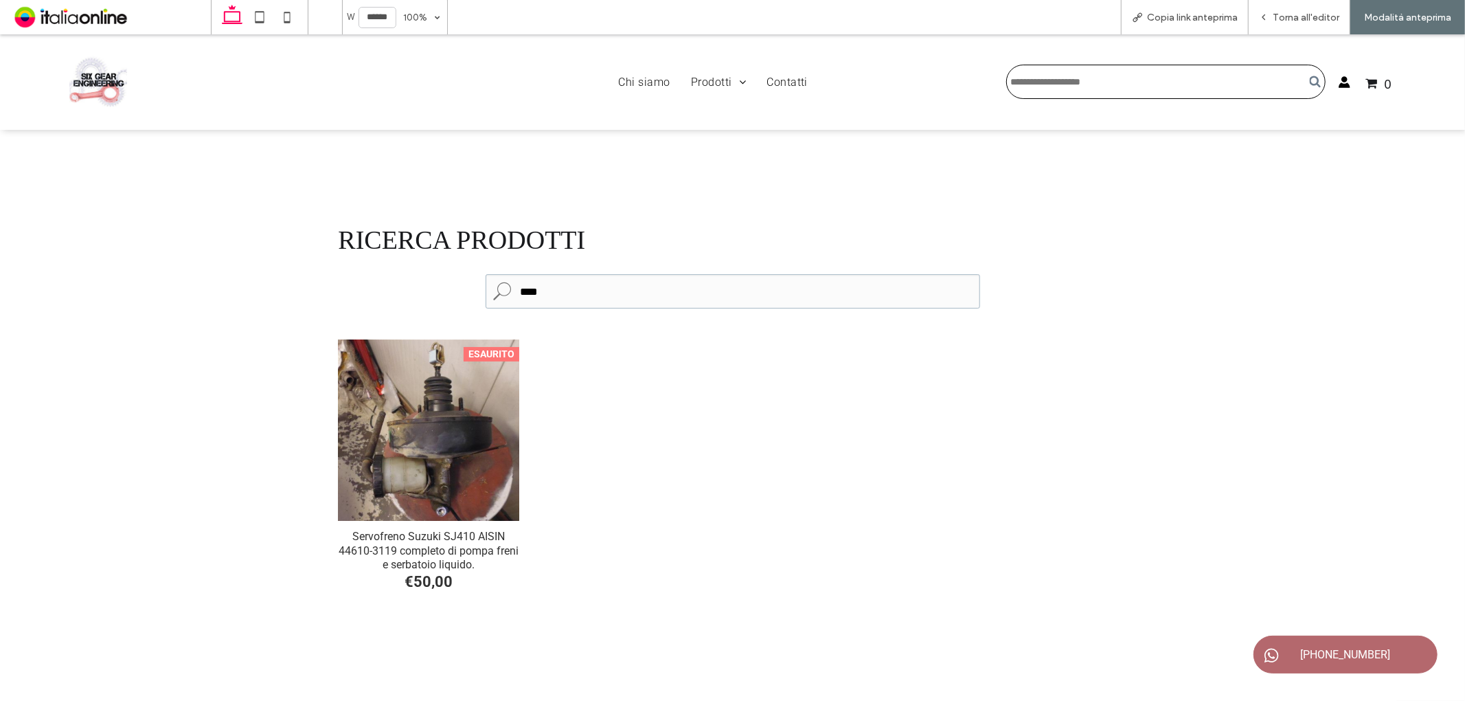
click at [476, 438] on div "Servofreno Suzuki SJ410 AISIN 44610-3119 completo di pompa freni e serbatoio li…" at bounding box center [429, 429] width 181 height 181
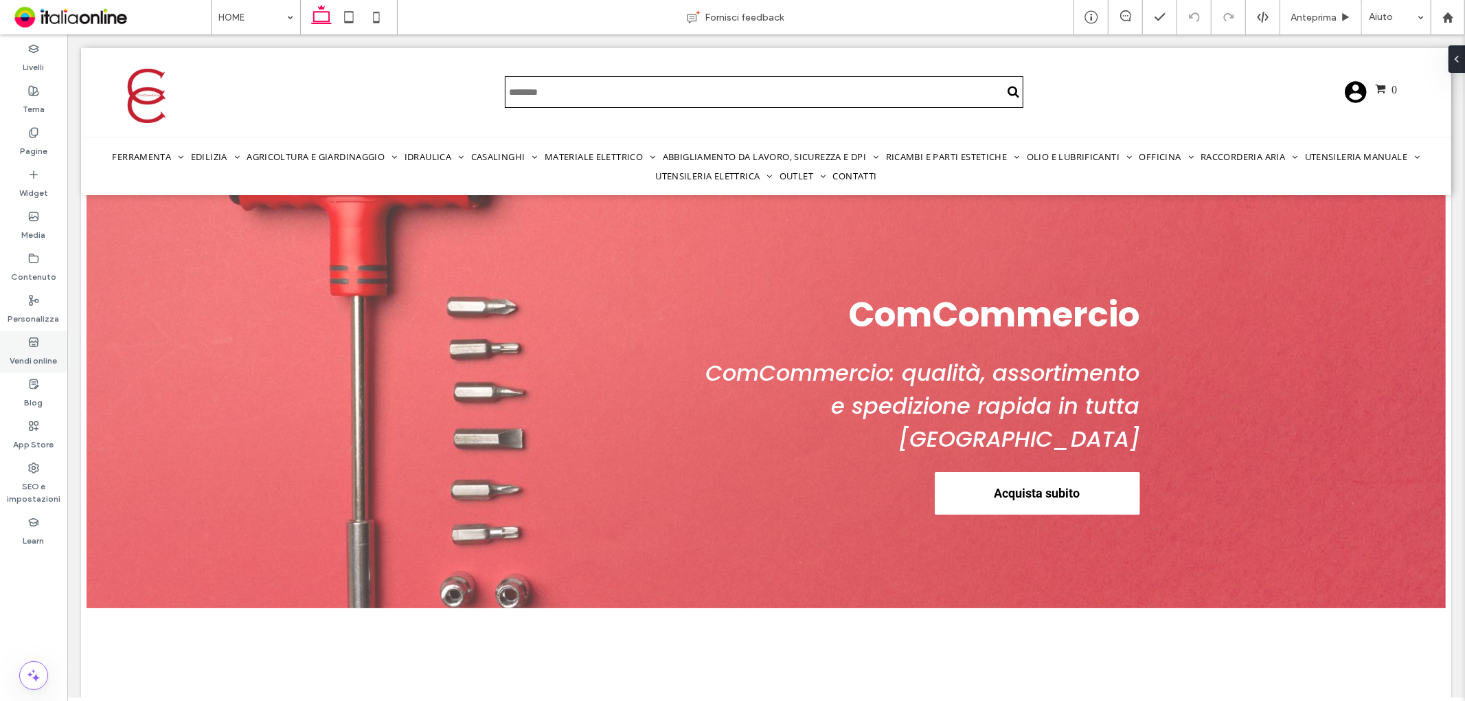
click at [30, 362] on label "Vendi online" at bounding box center [33, 357] width 47 height 19
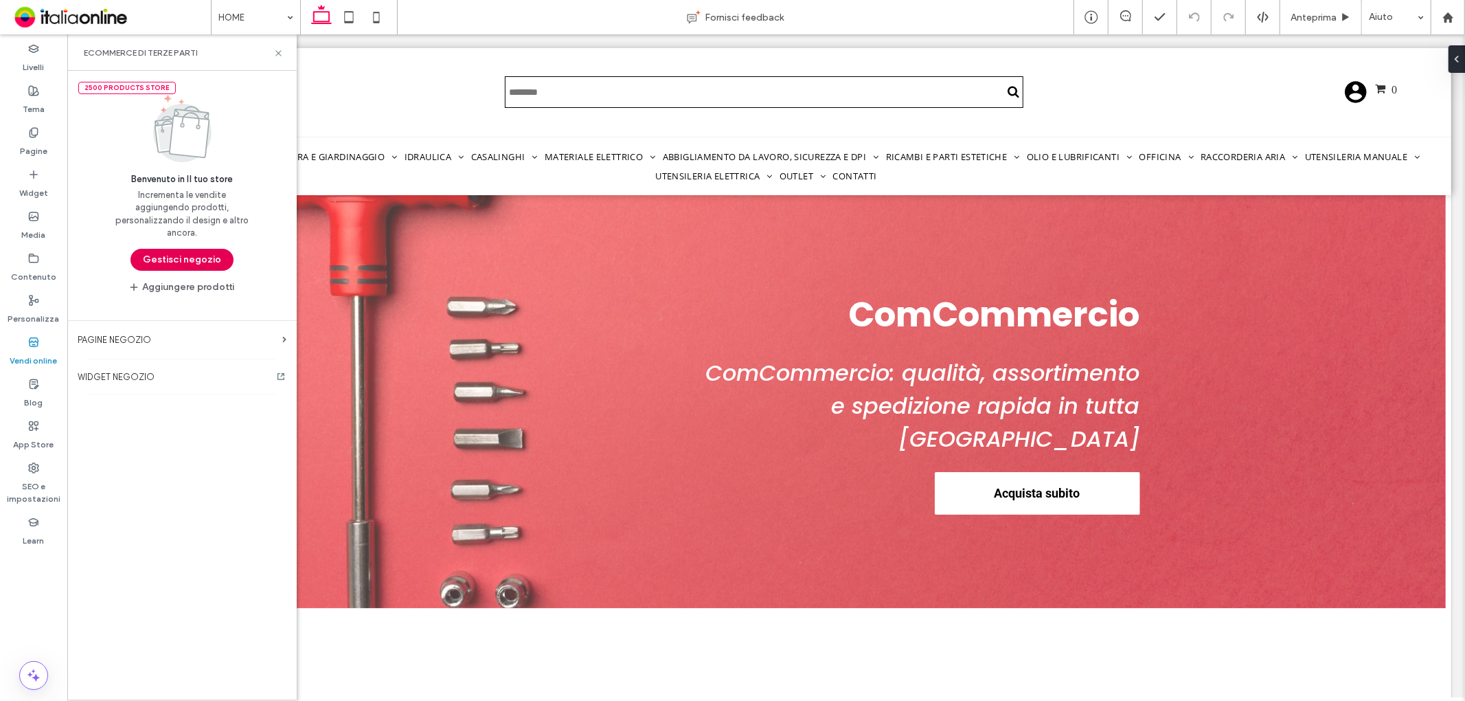
click at [170, 261] on button "Gestisci negozio" at bounding box center [182, 260] width 103 height 22
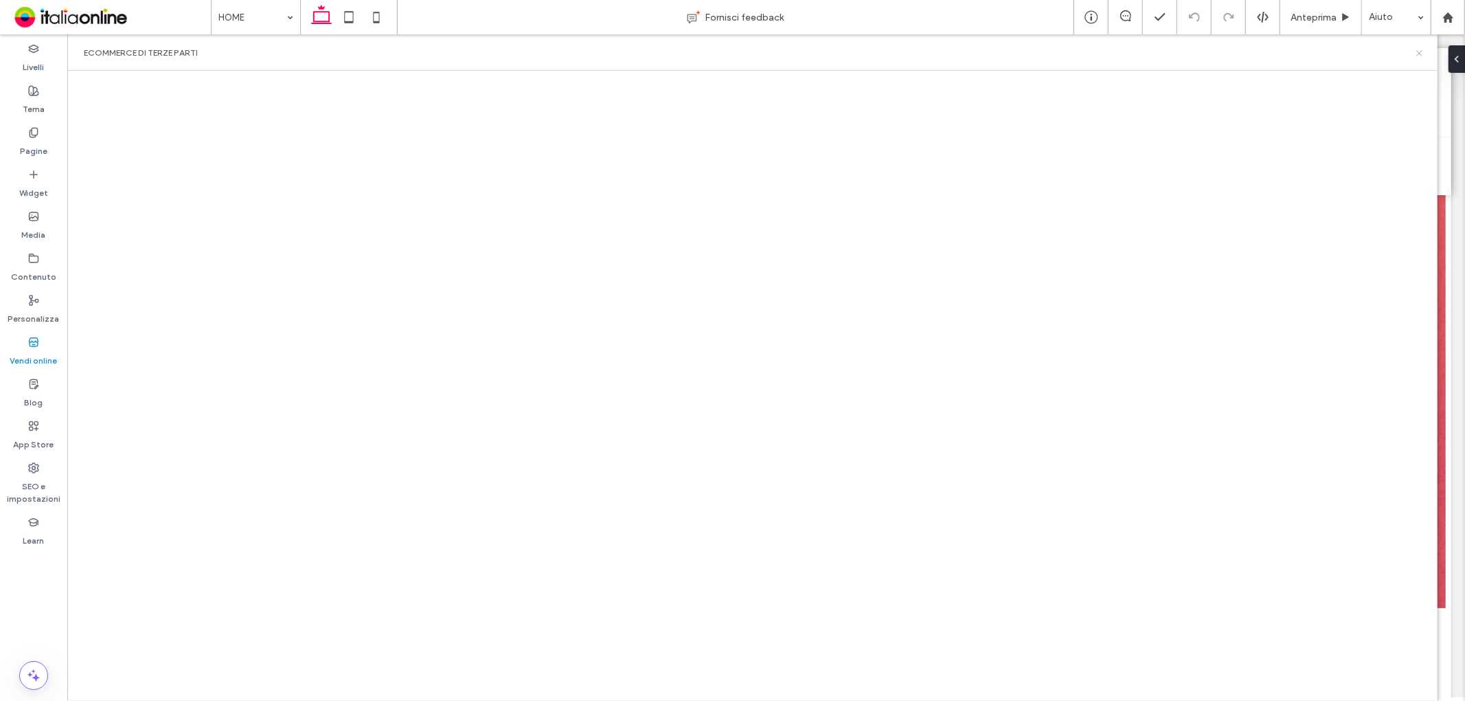
click at [1419, 56] on icon at bounding box center [1420, 53] width 10 height 10
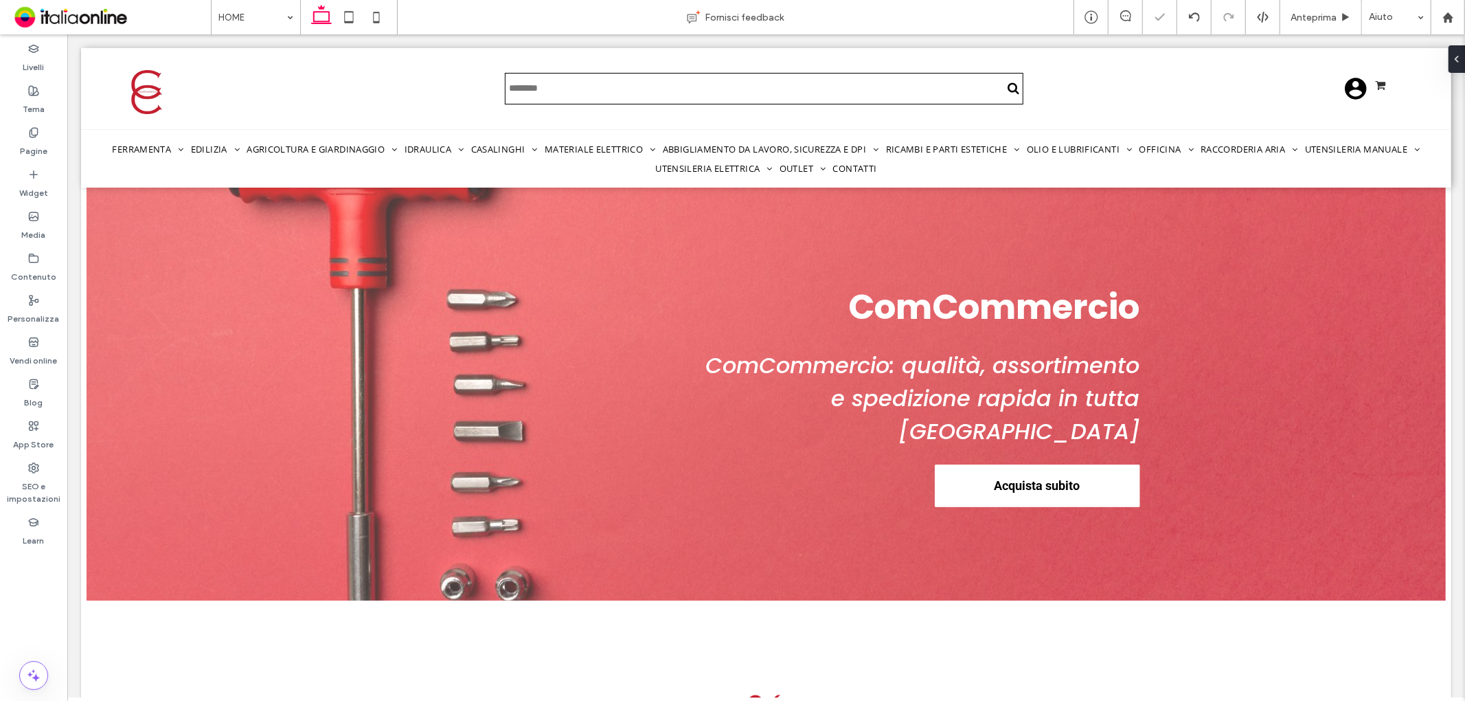
scroll to position [2547, 0]
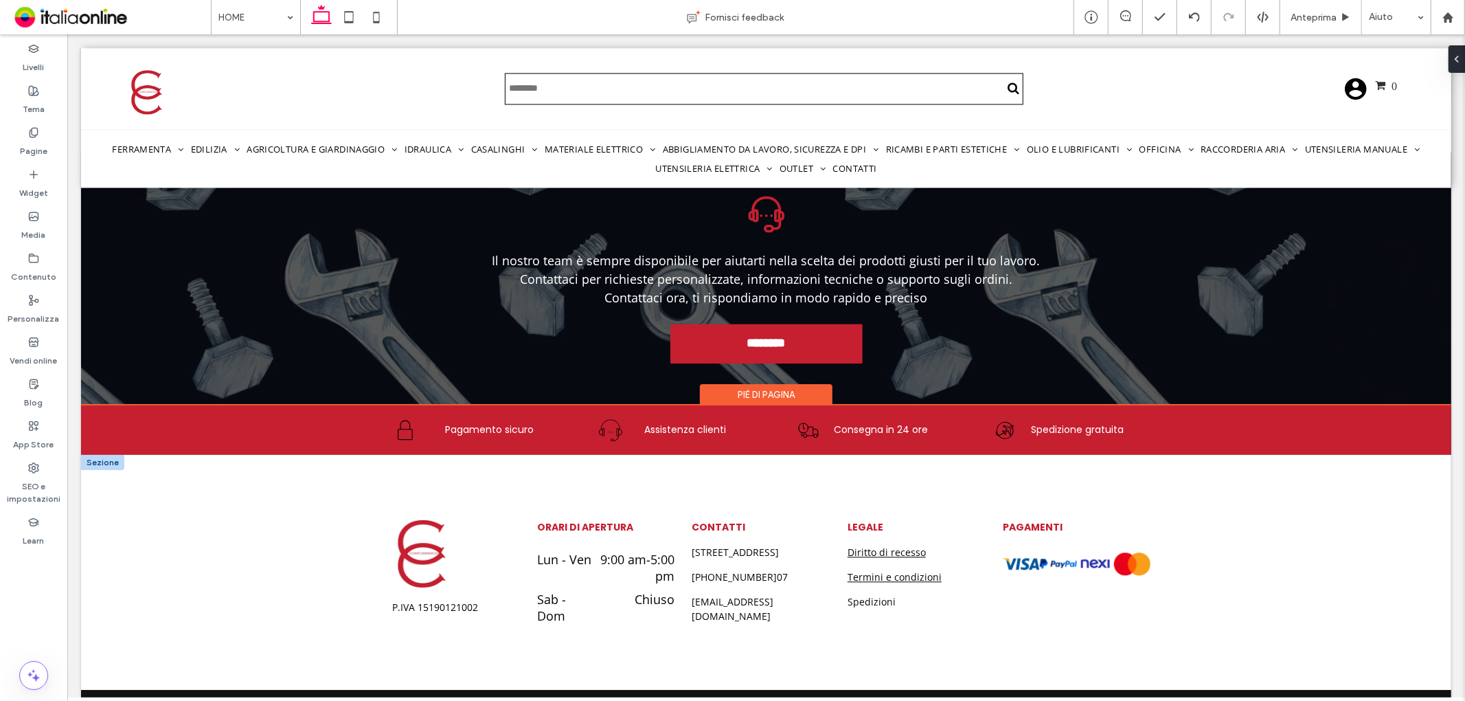
click at [114, 454] on div at bounding box center [101, 461] width 43 height 15
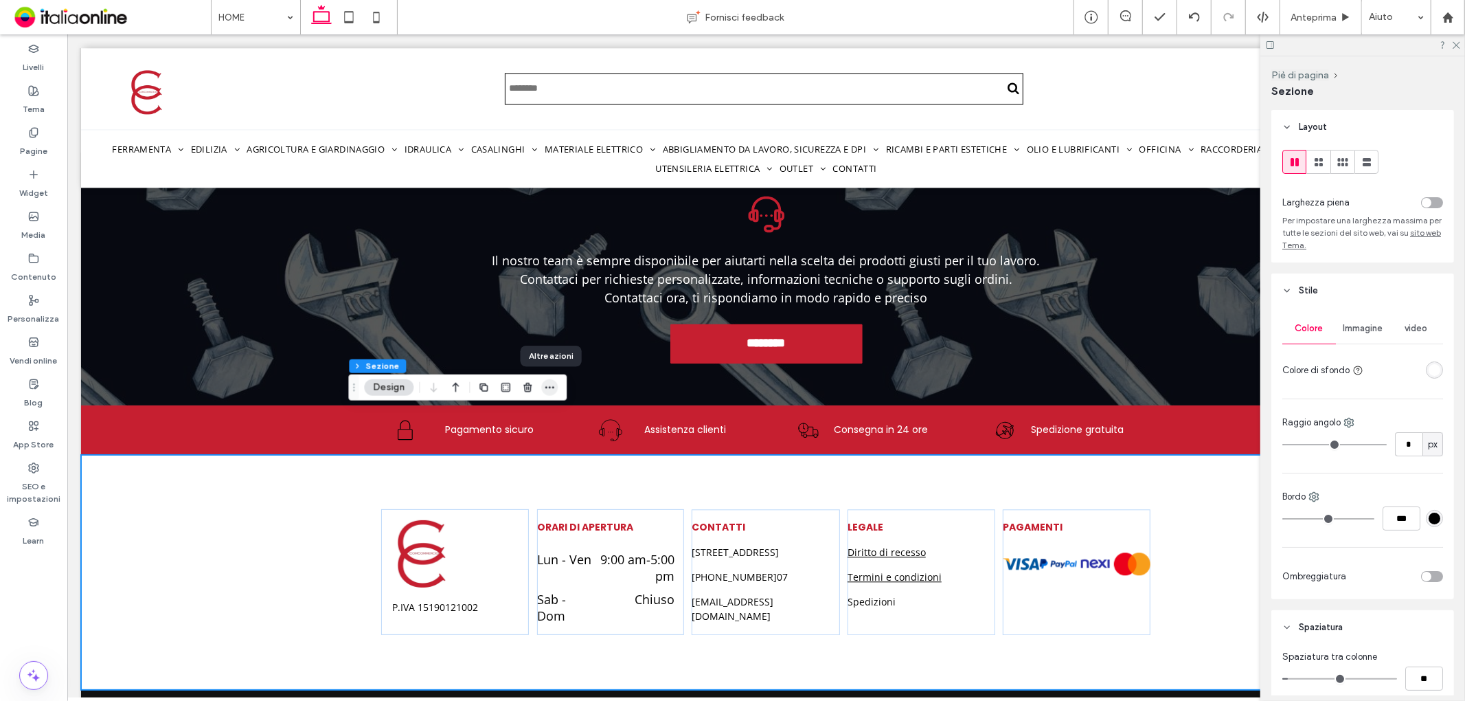
click at [557, 390] on span "button" at bounding box center [549, 387] width 16 height 16
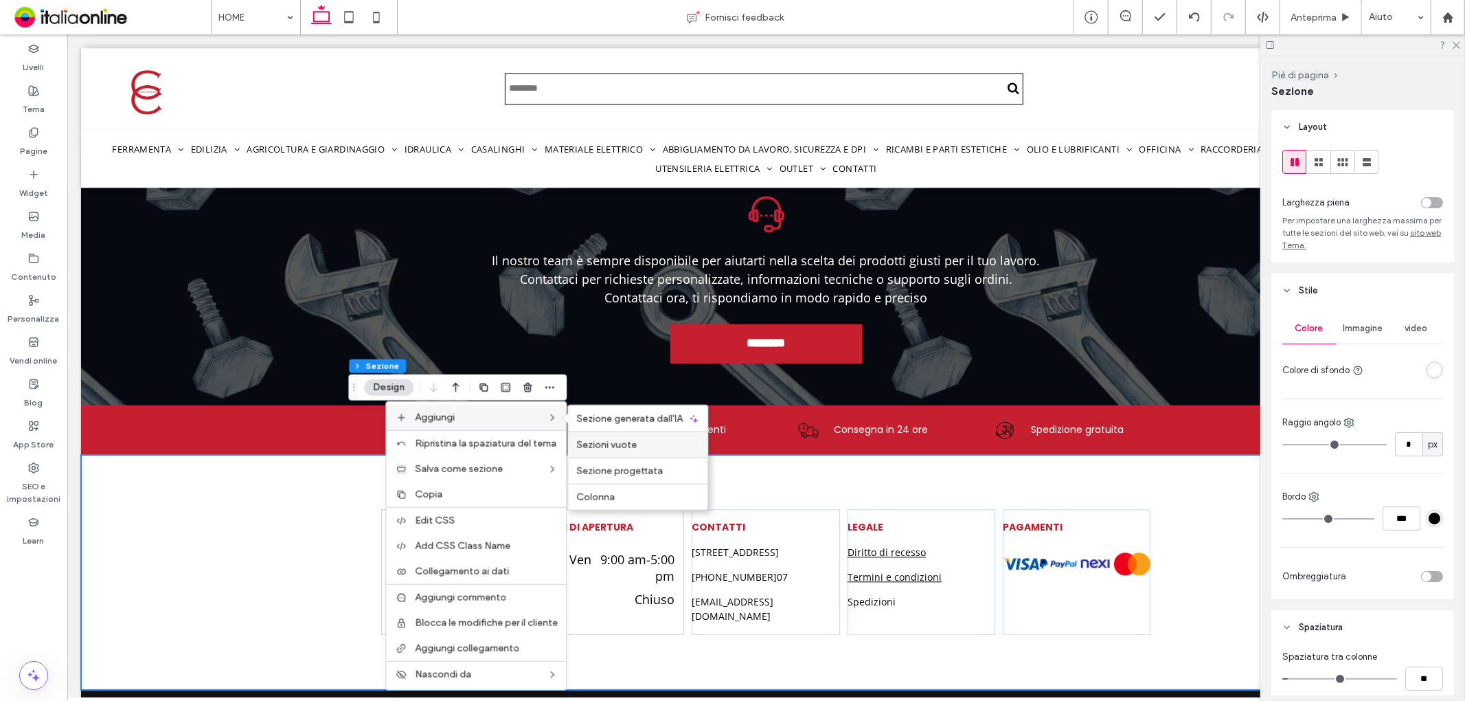
click at [622, 442] on span "Sezioni vuote" at bounding box center [606, 445] width 60 height 12
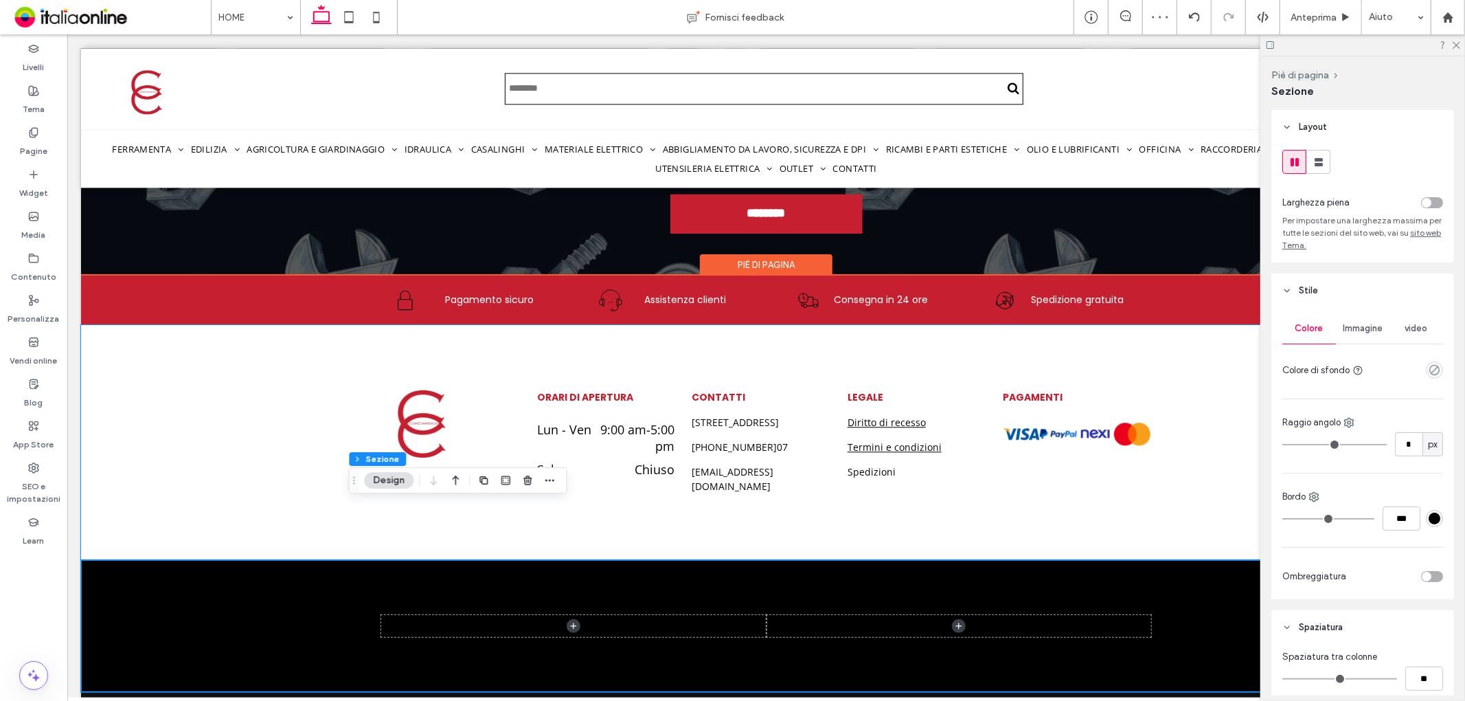
scroll to position [2689, 0]
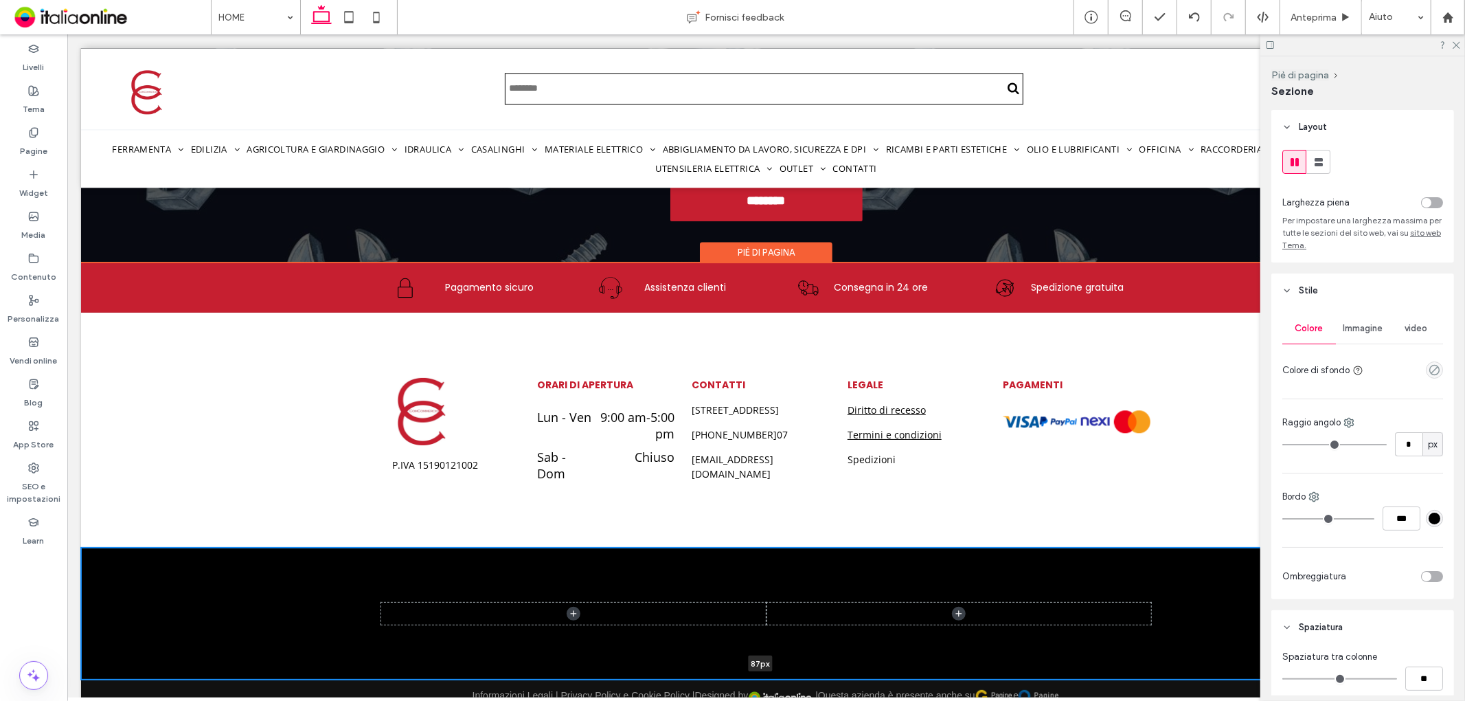
drag, startPoint x: 456, startPoint y: 630, endPoint x: 464, endPoint y: 559, distance: 71.2
click at [464, 559] on div "87px Sezione" at bounding box center [765, 613] width 1371 height 132
type input "**"
click at [474, 547] on div at bounding box center [766, 613] width 824 height 132
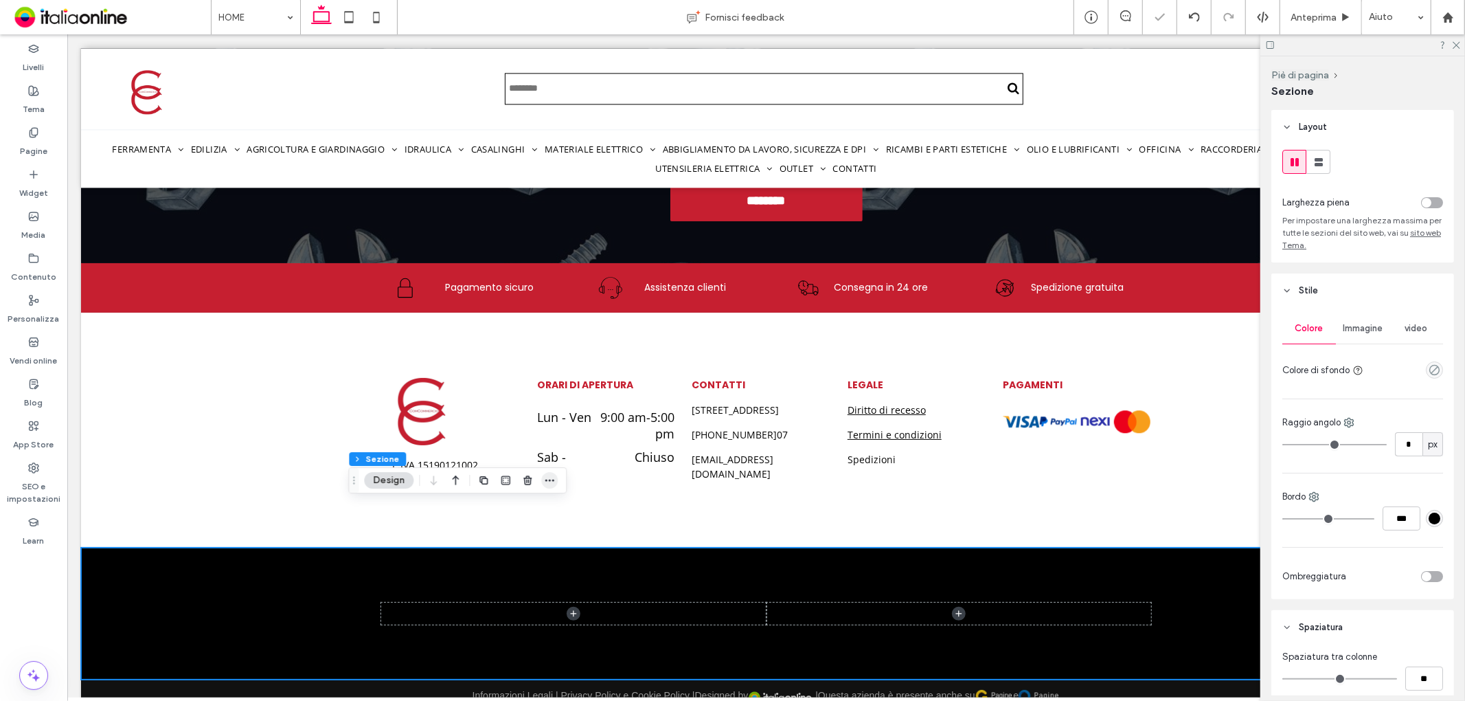
click at [546, 478] on icon "button" at bounding box center [549, 480] width 11 height 11
click at [1426, 366] on div at bounding box center [1434, 369] width 17 height 17
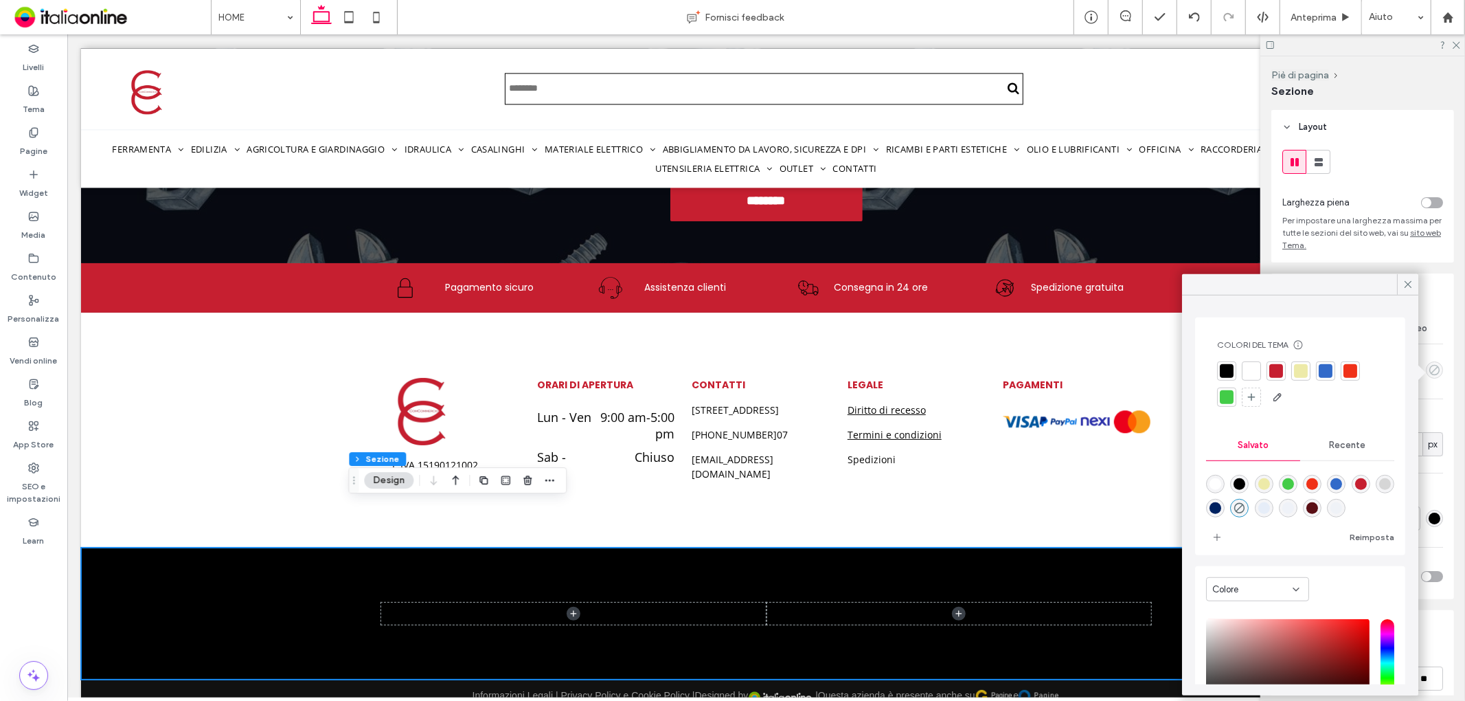
click at [1429, 367] on icon "empty color" at bounding box center [1435, 370] width 12 height 12
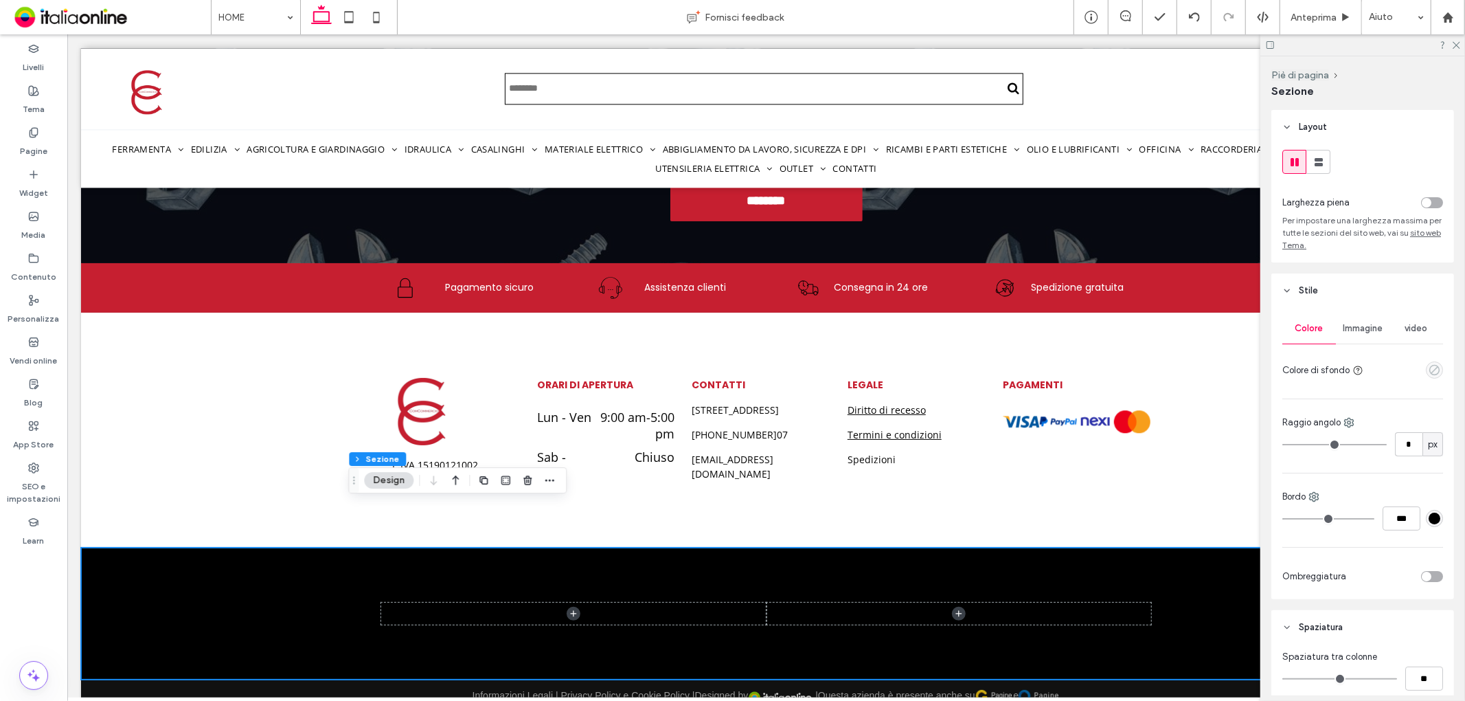
click at [1429, 368] on icon "empty color" at bounding box center [1435, 370] width 12 height 12
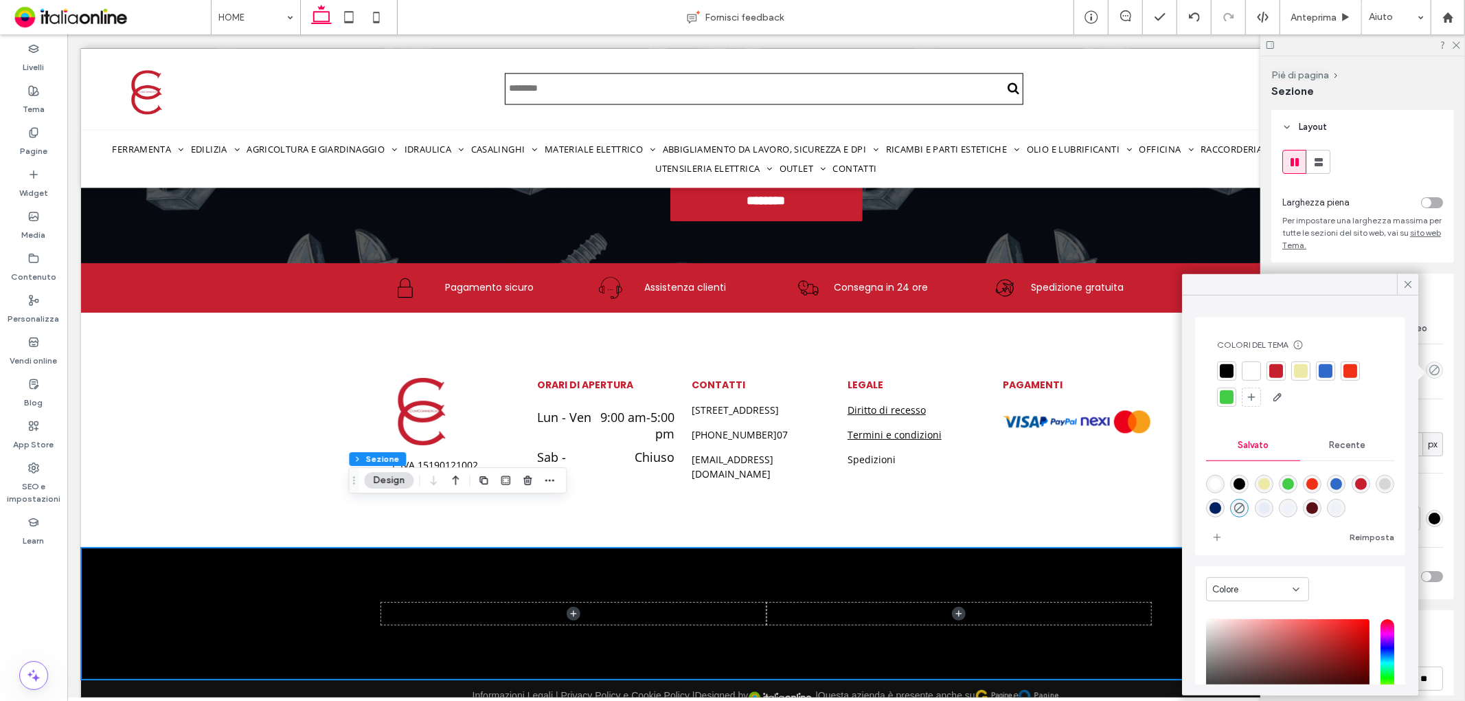
click at [1278, 374] on div at bounding box center [1277, 371] width 14 height 14
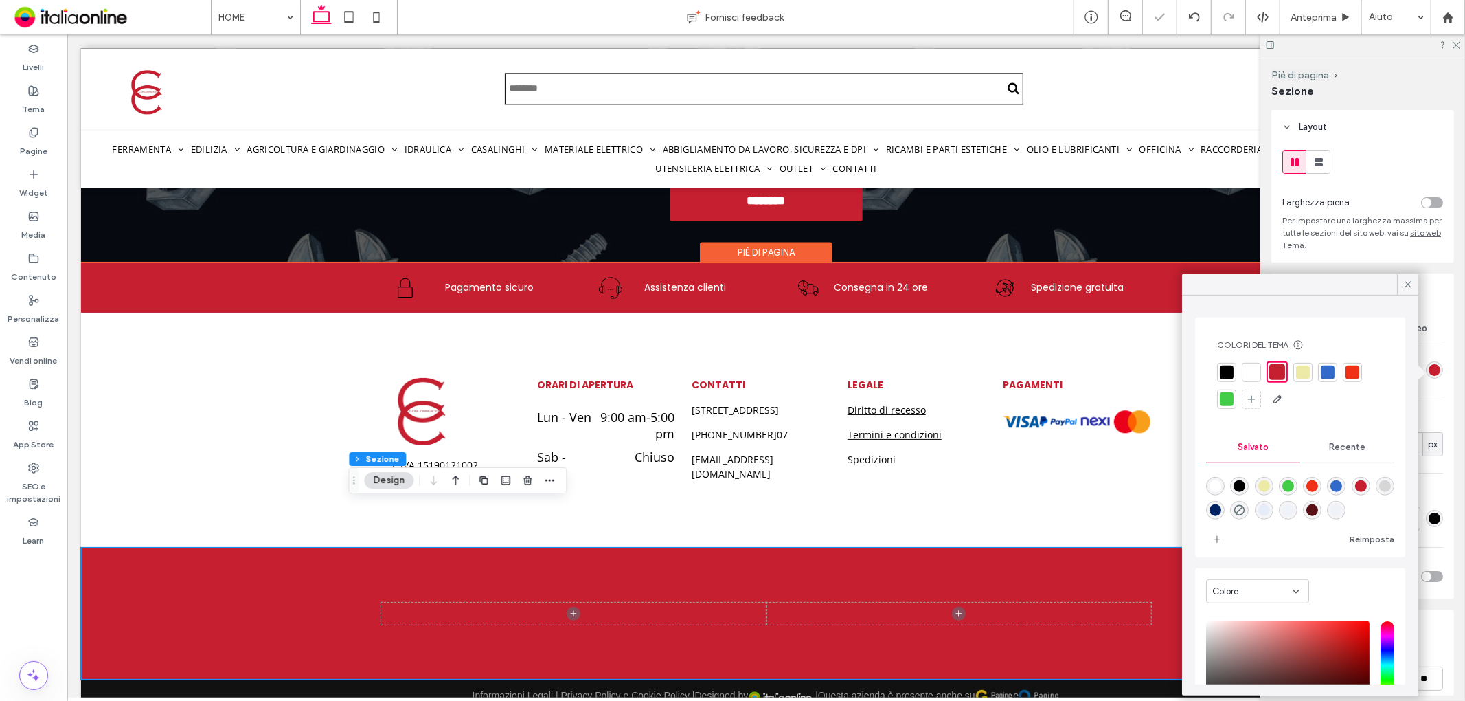
click at [946, 608] on div at bounding box center [766, 613] width 824 height 132
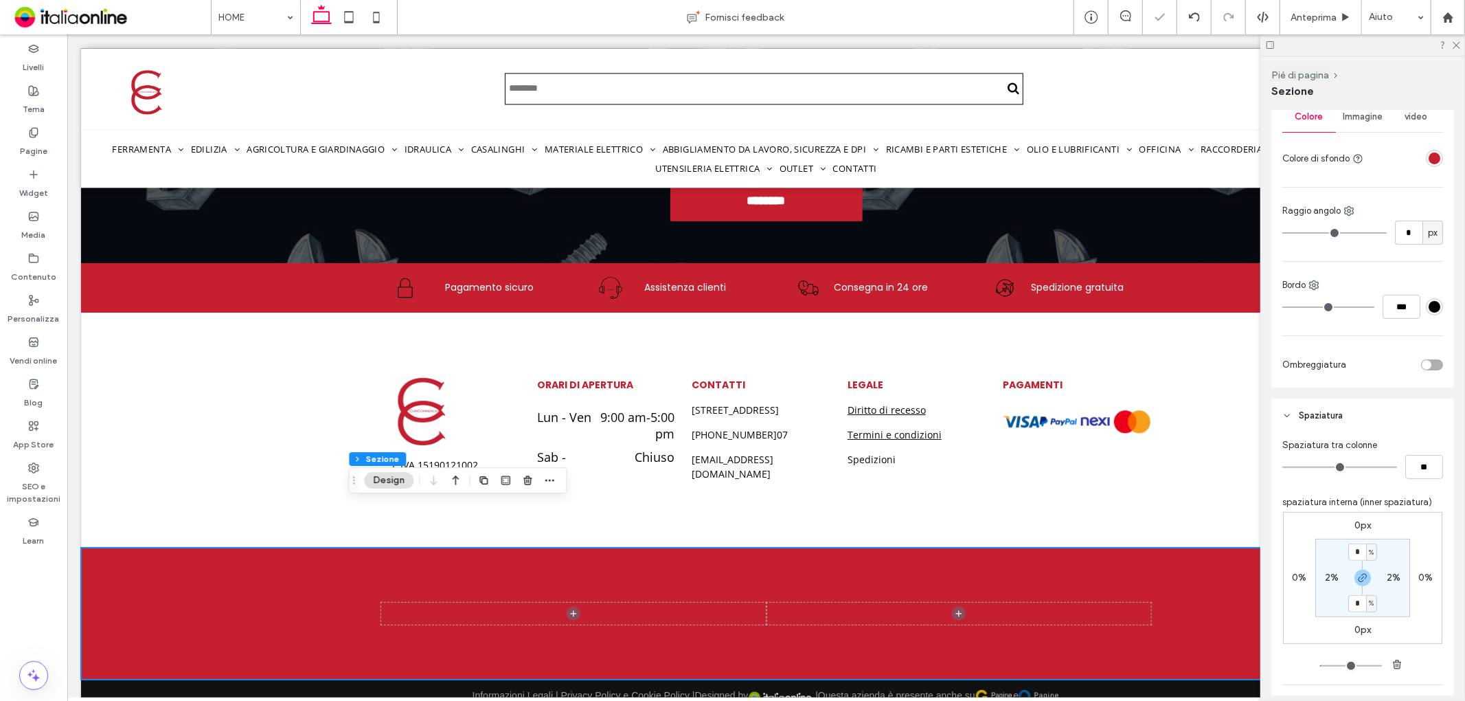
scroll to position [229, 0]
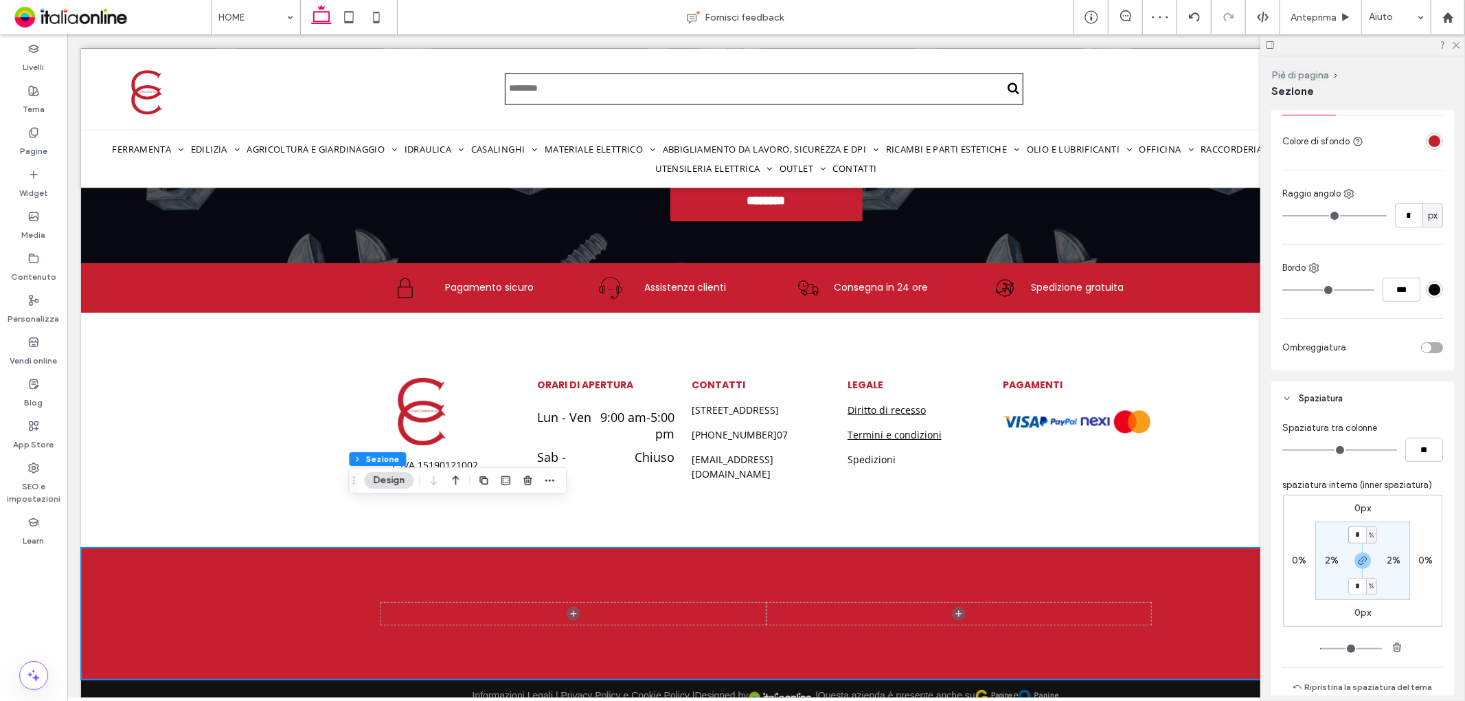
click at [1350, 539] on input "*" at bounding box center [1358, 534] width 18 height 17
type input "*"
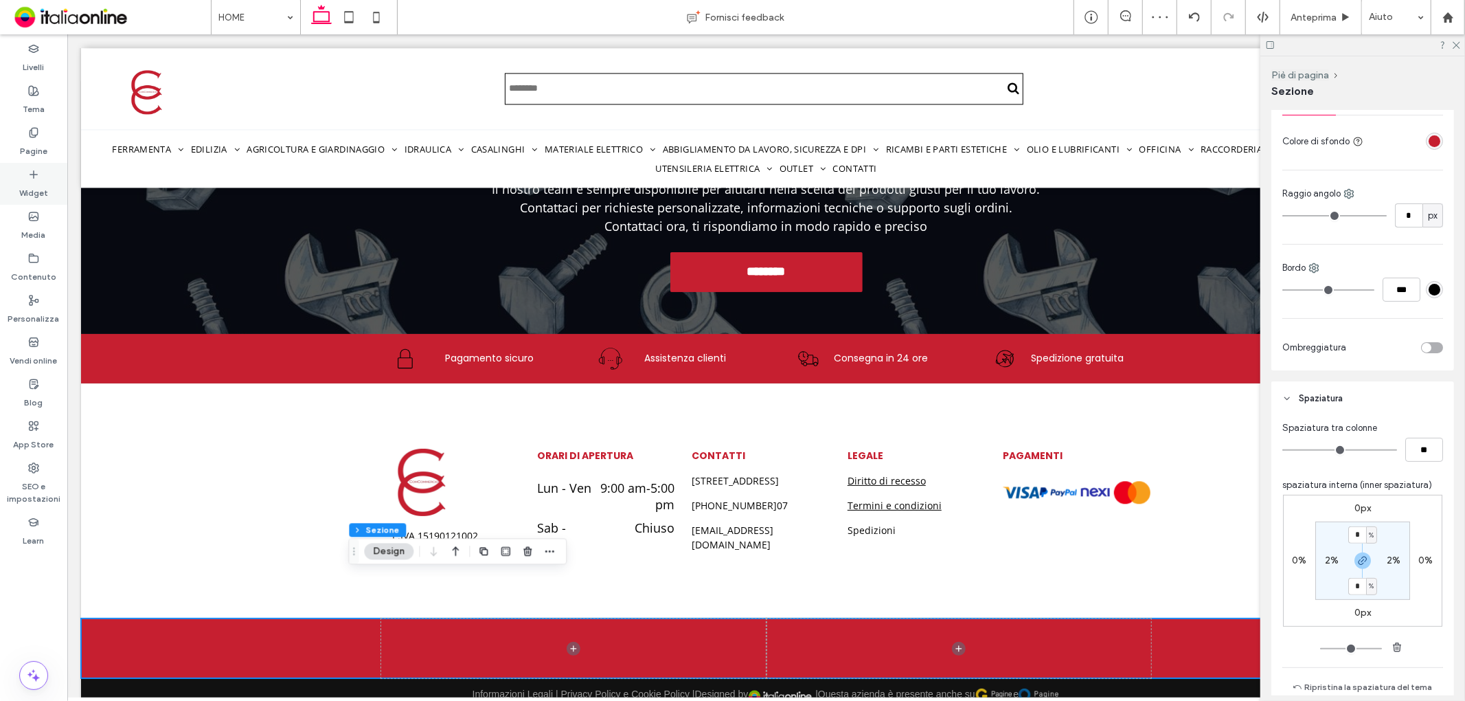
click at [43, 172] on div "Widget" at bounding box center [33, 184] width 67 height 42
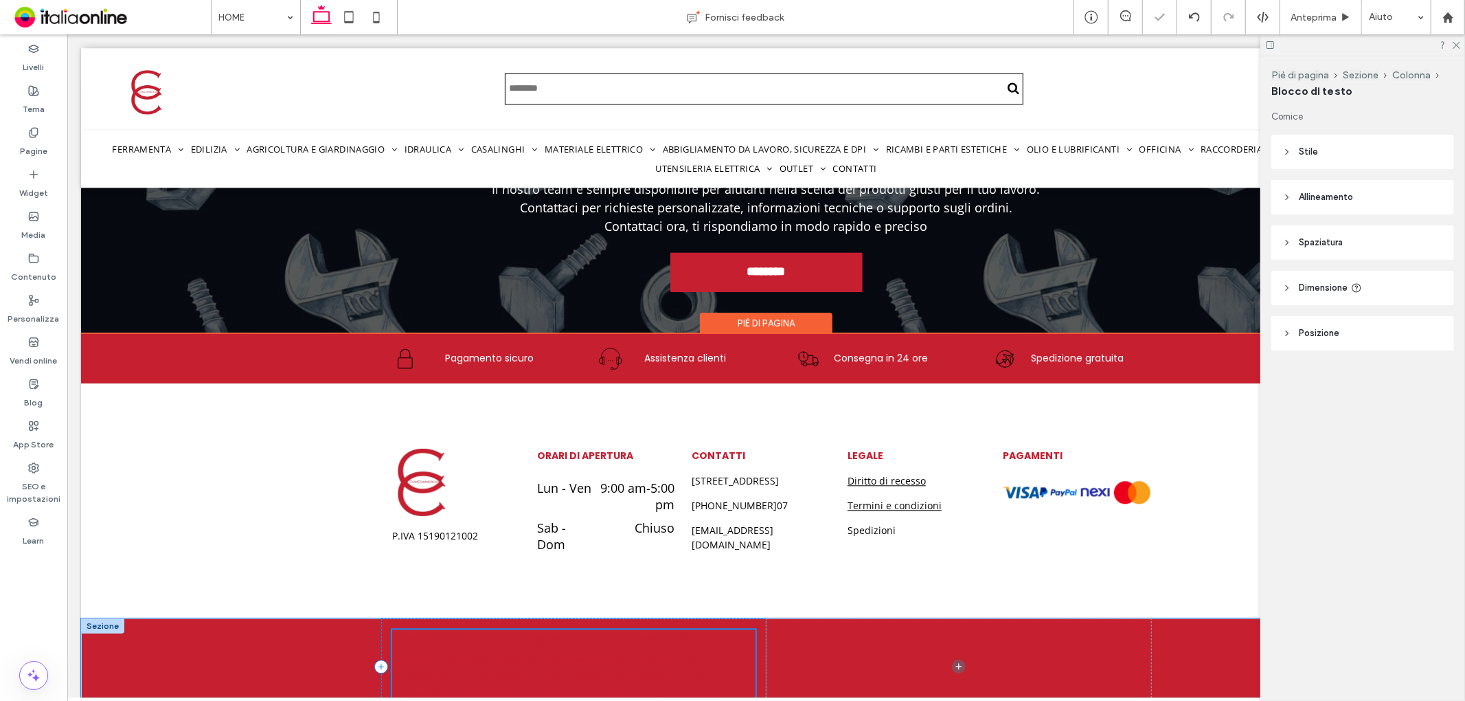
scroll to position [2655, 0]
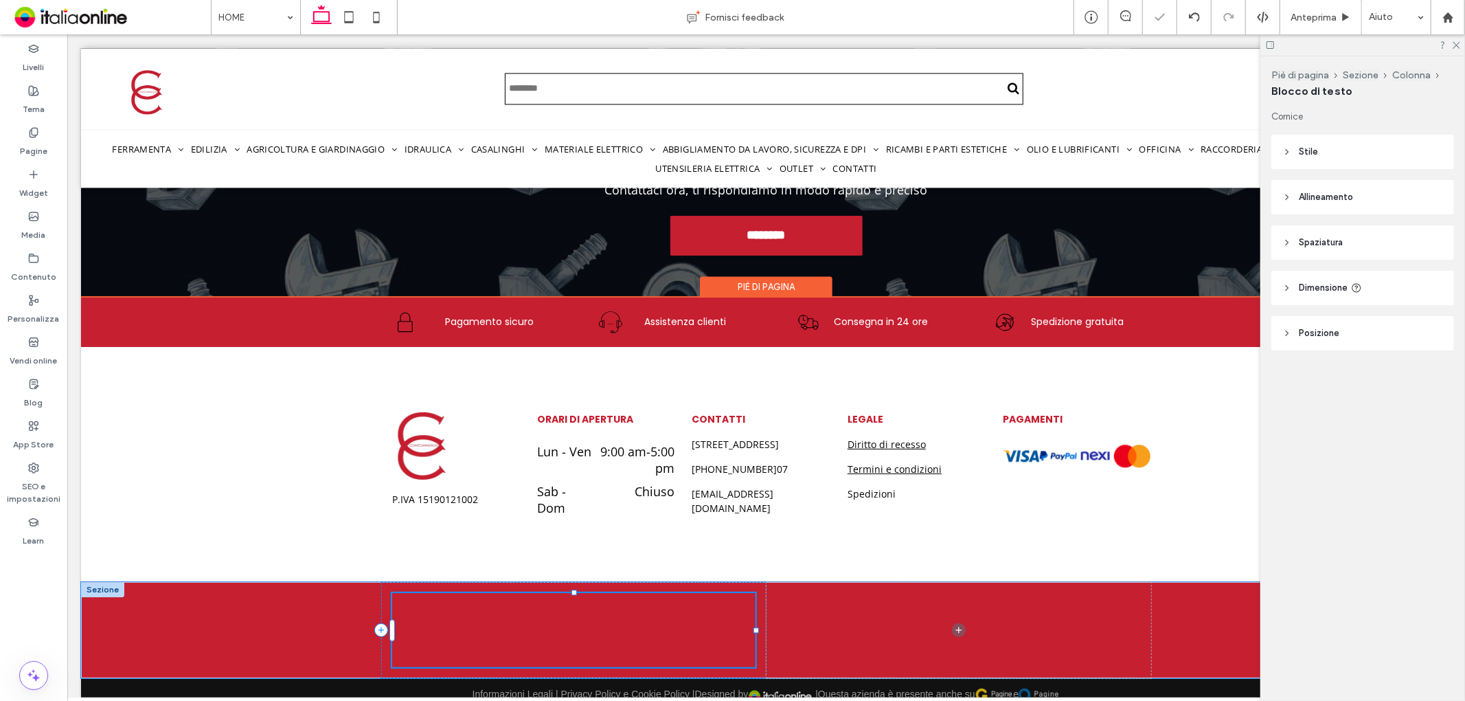
type input "*********"
type input "**"
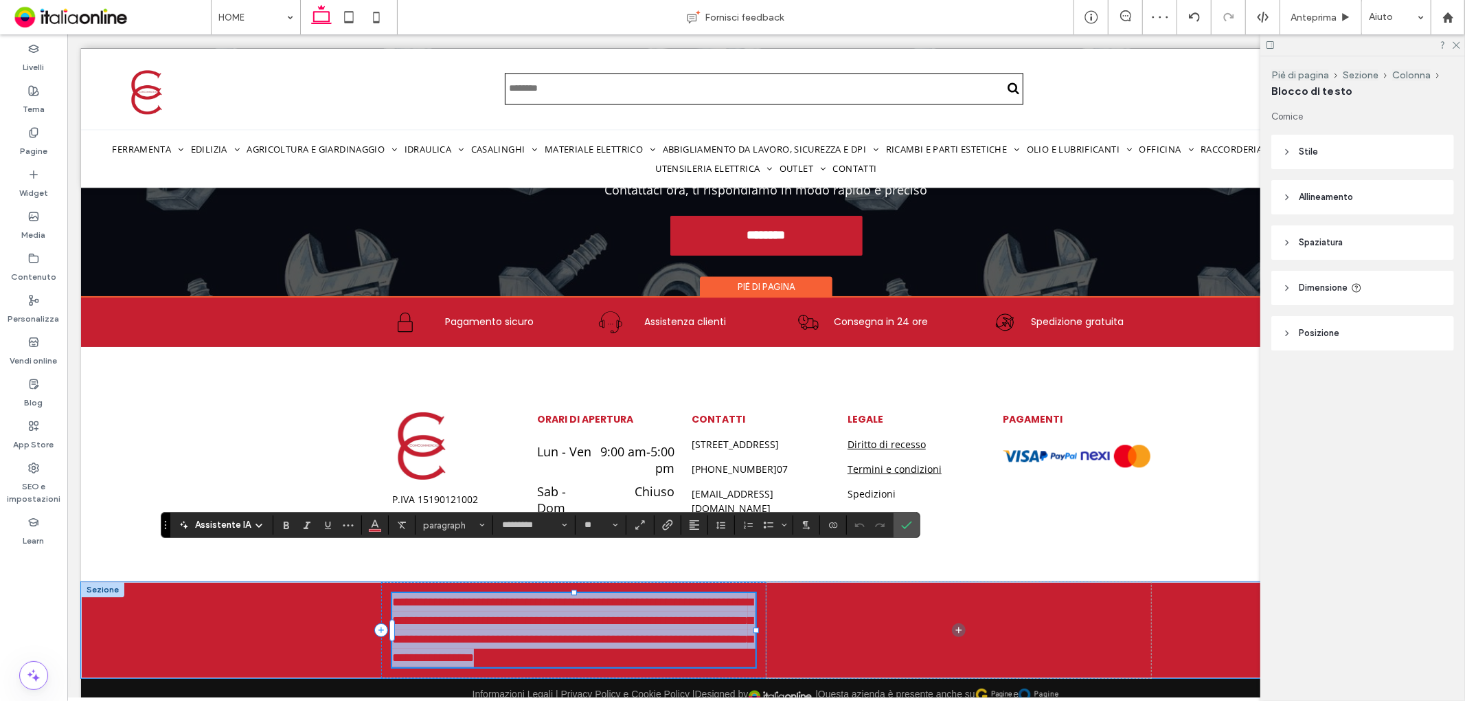
scroll to position [2618, 0]
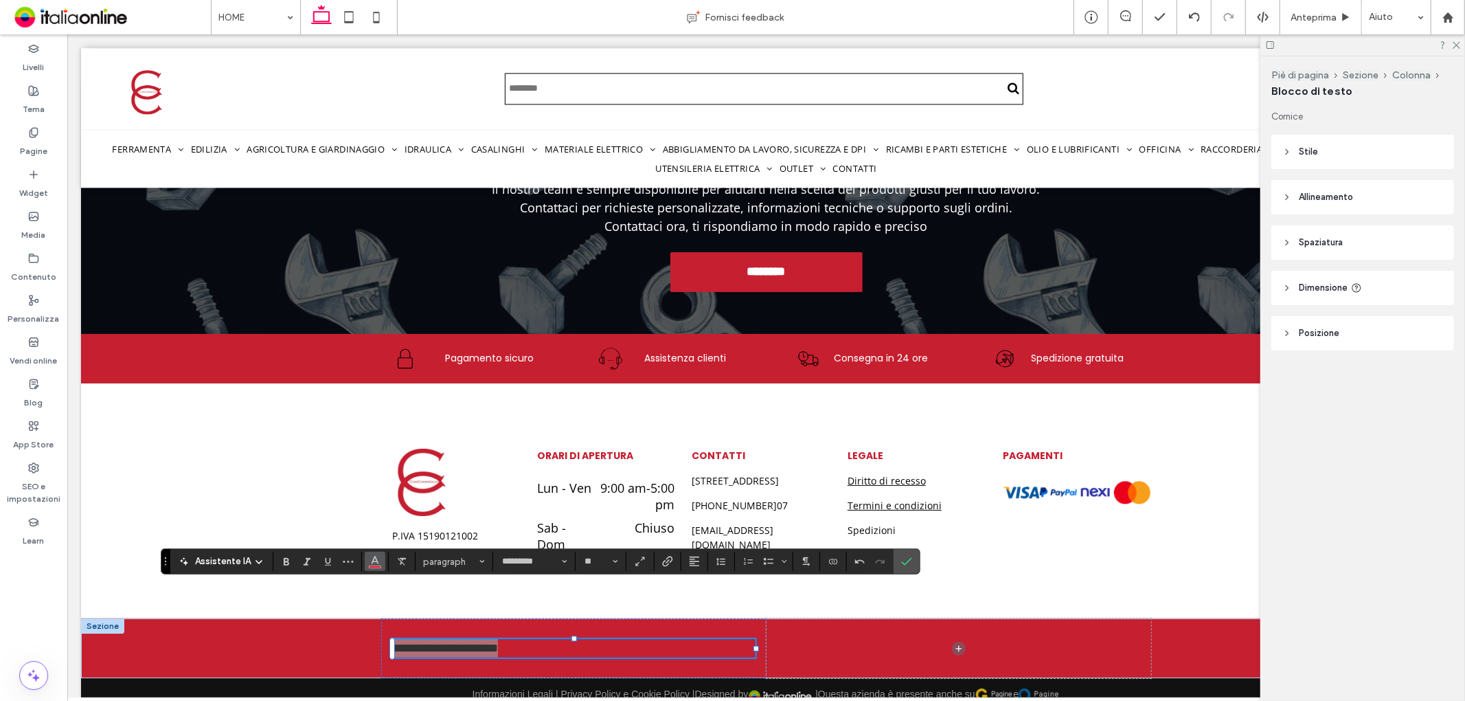
click at [370, 554] on icon "Colore" at bounding box center [375, 559] width 11 height 11
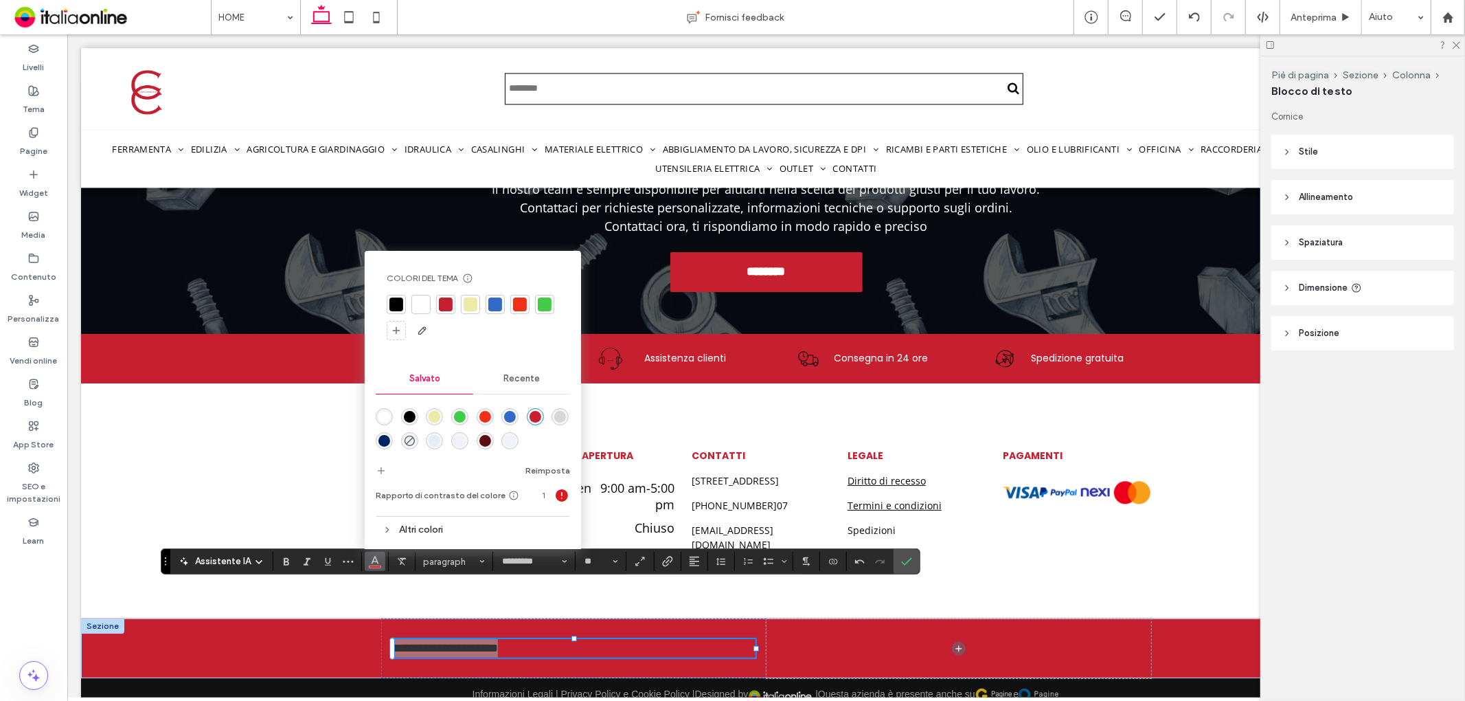
click at [416, 314] on div at bounding box center [473, 318] width 172 height 47
click at [416, 310] on div at bounding box center [421, 304] width 14 height 14
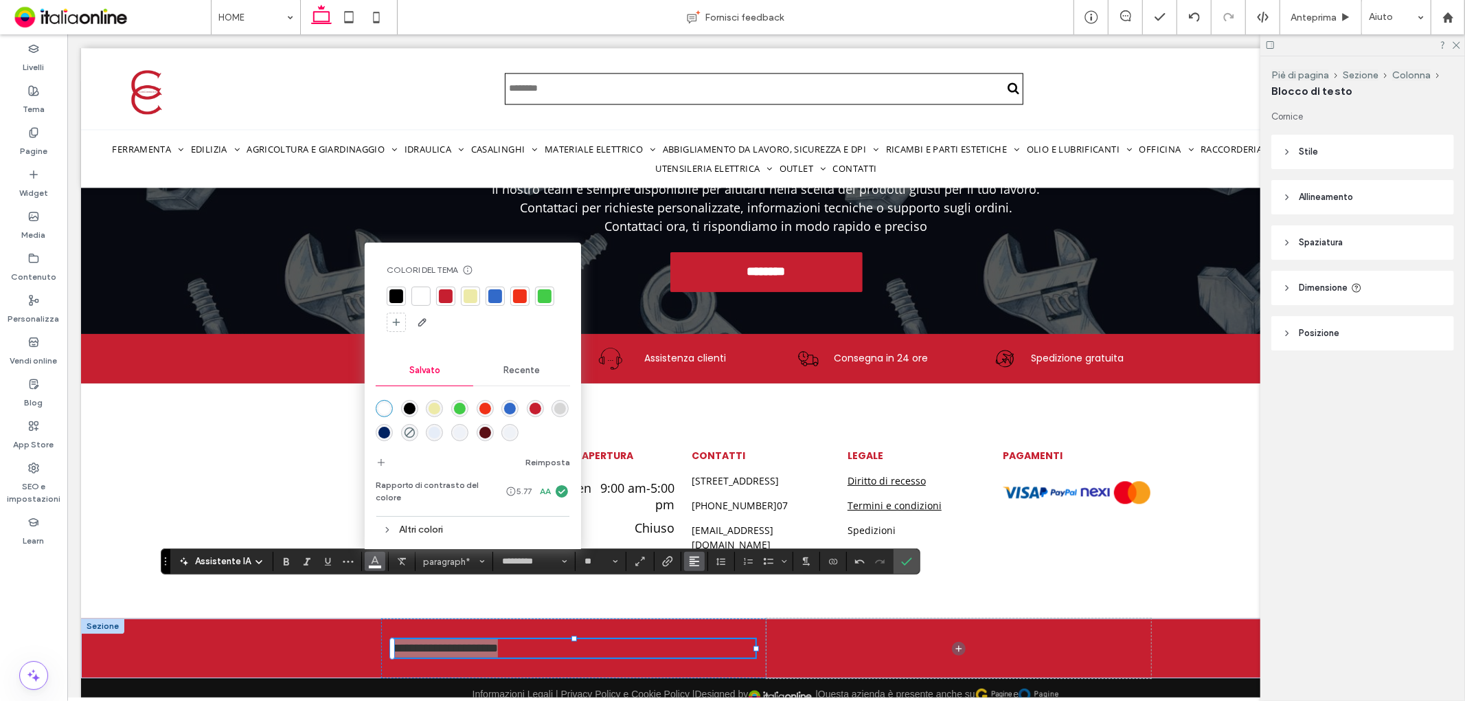
click at [695, 561] on use "Allineamento" at bounding box center [695, 562] width 10 height 10
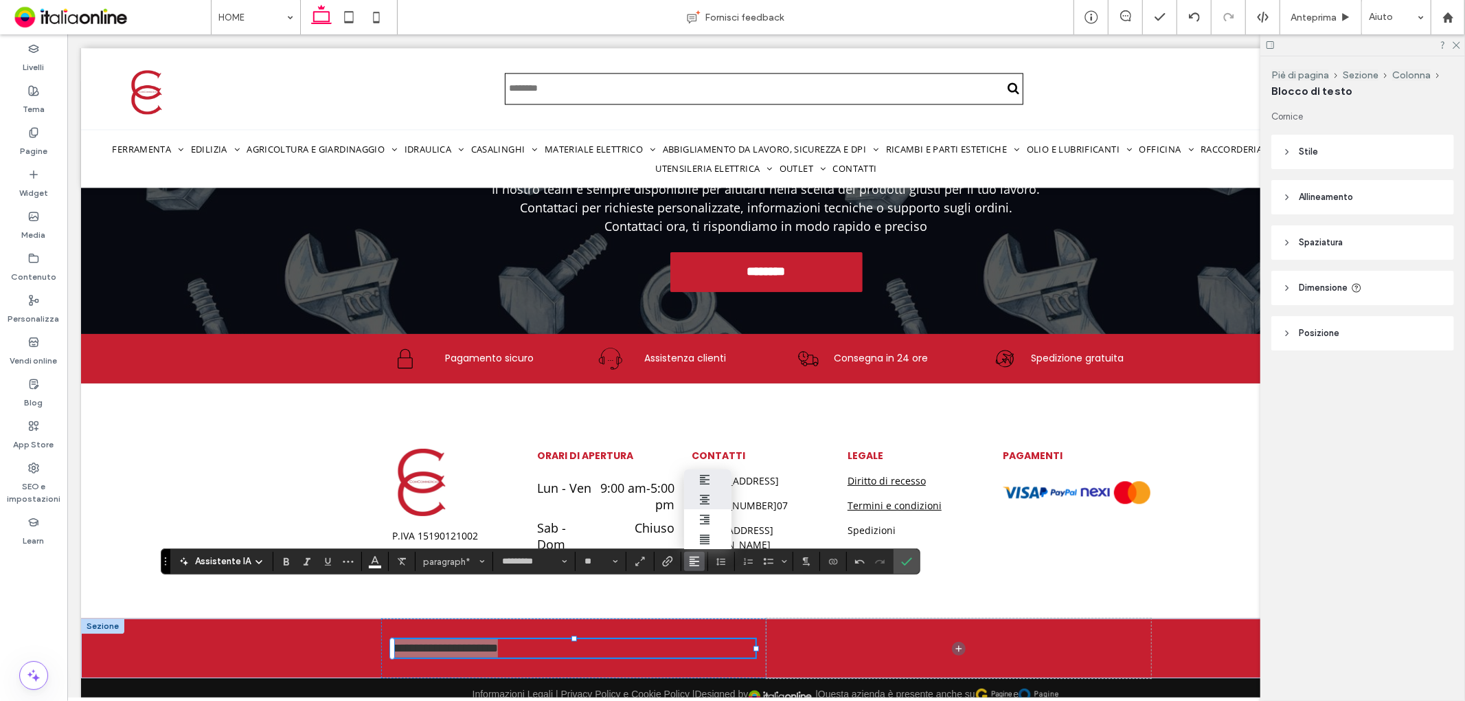
click at [709, 494] on icon "ui.textEditor.alignment.center" at bounding box center [704, 499] width 11 height 11
drag, startPoint x: 906, startPoint y: 558, endPoint x: 791, endPoint y: 554, distance: 114.1
click at [906, 558] on icon "Conferma" at bounding box center [906, 561] width 11 height 11
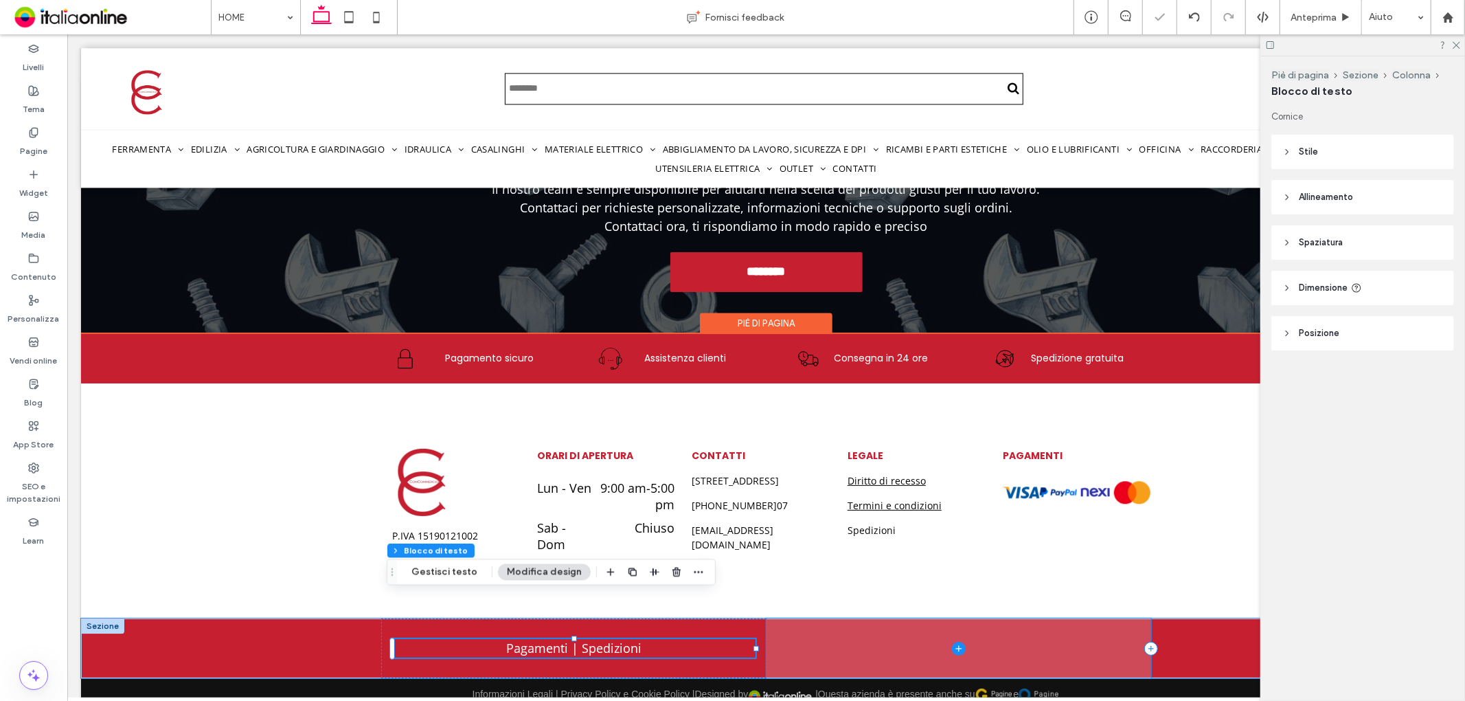
click at [858, 618] on span at bounding box center [958, 648] width 385 height 60
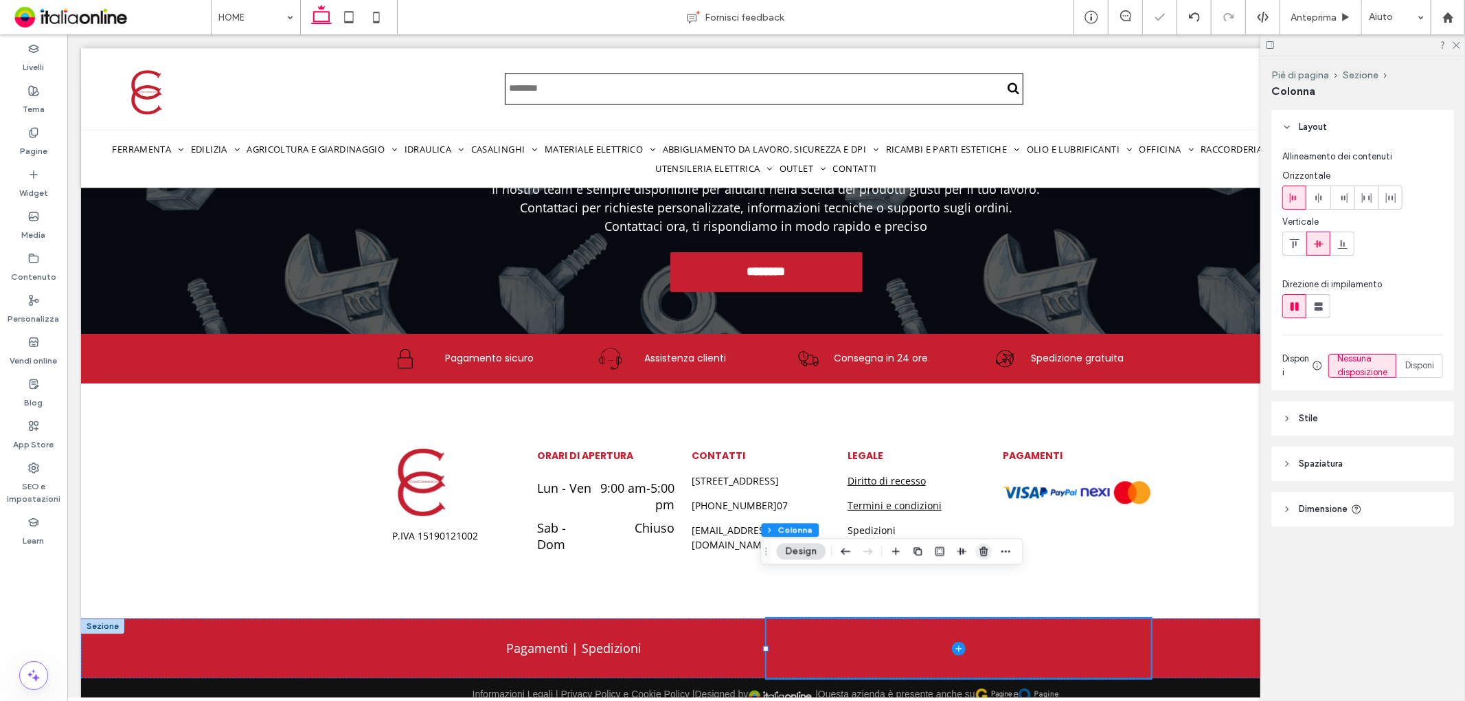
click at [984, 557] on icon "button" at bounding box center [983, 551] width 11 height 11
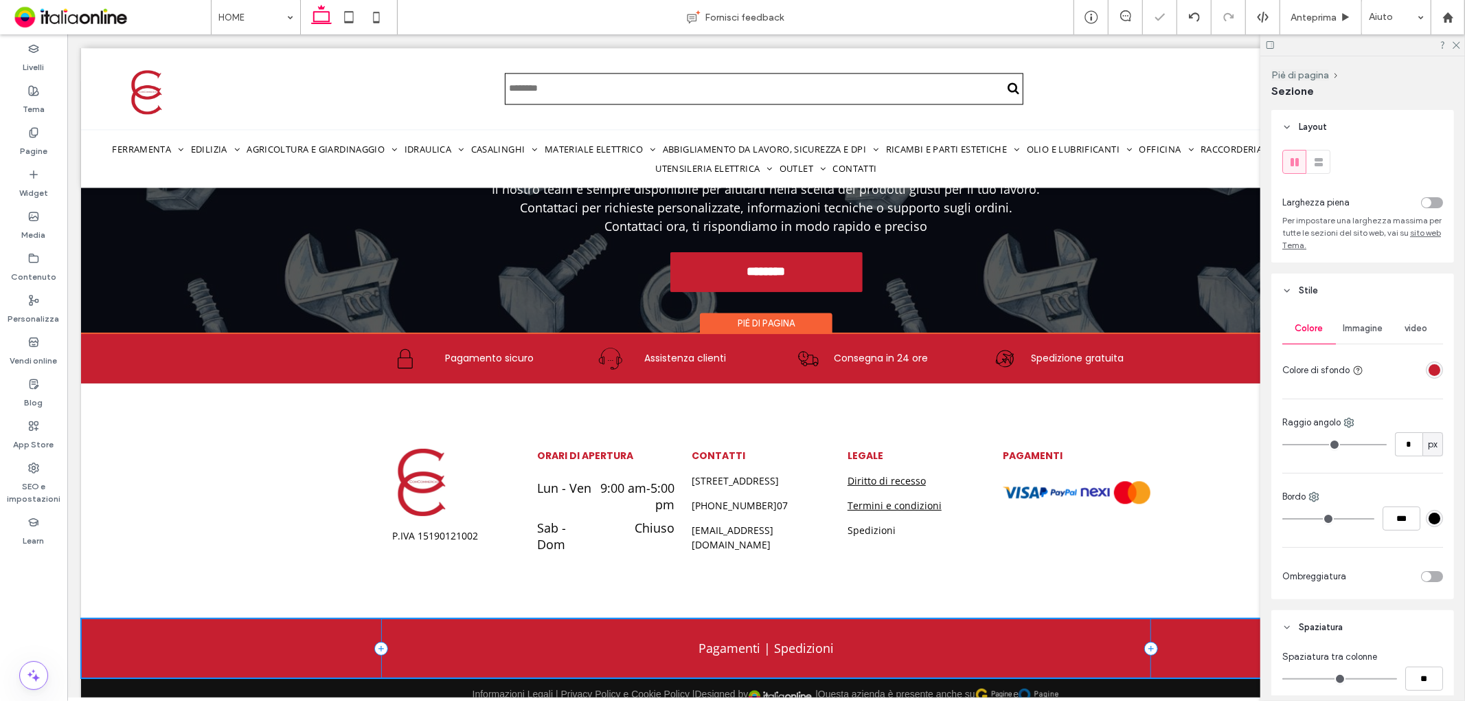
scroll to position [2599, 0]
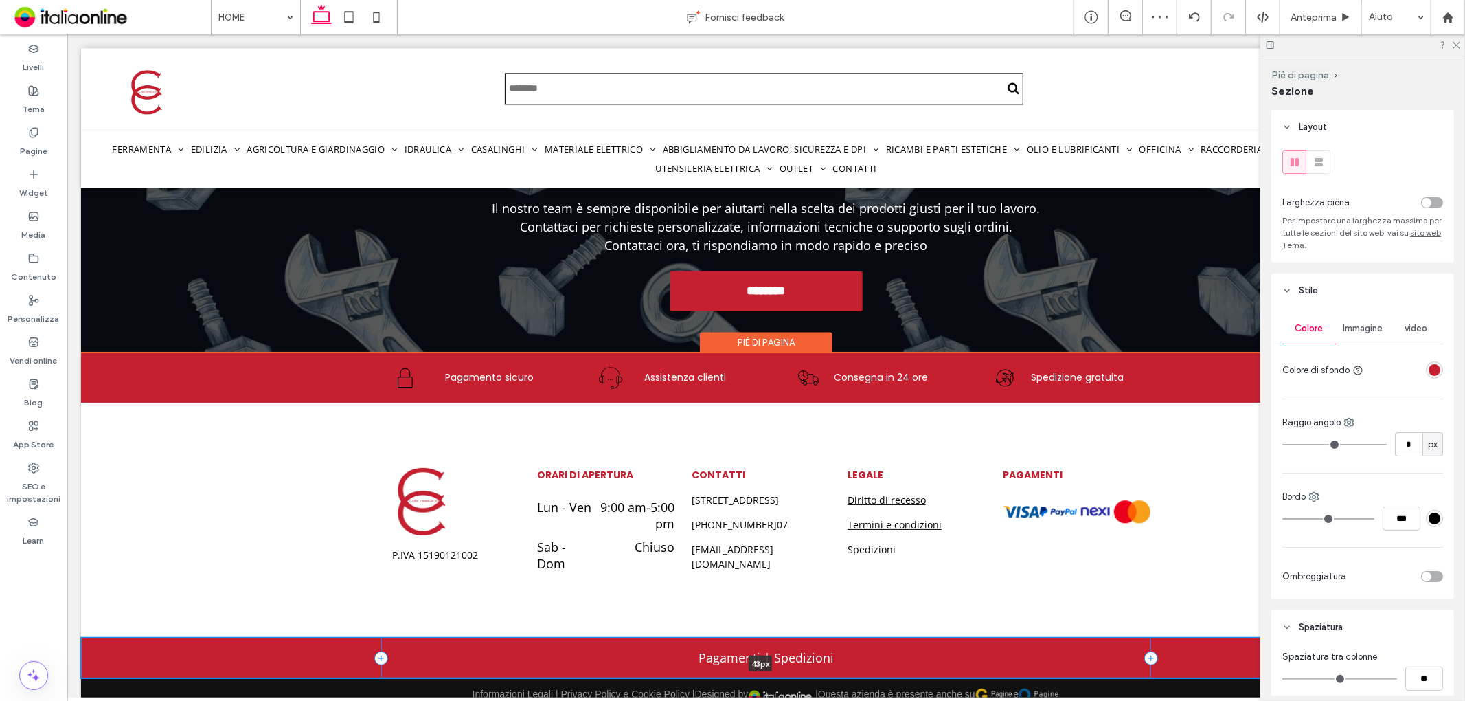
drag, startPoint x: 1081, startPoint y: 629, endPoint x: 1080, endPoint y: 599, distance: 29.6
click at [1080, 637] on div "Pagamenti | Spedizioni 43px Sezione" at bounding box center [765, 657] width 1371 height 41
type input "**"
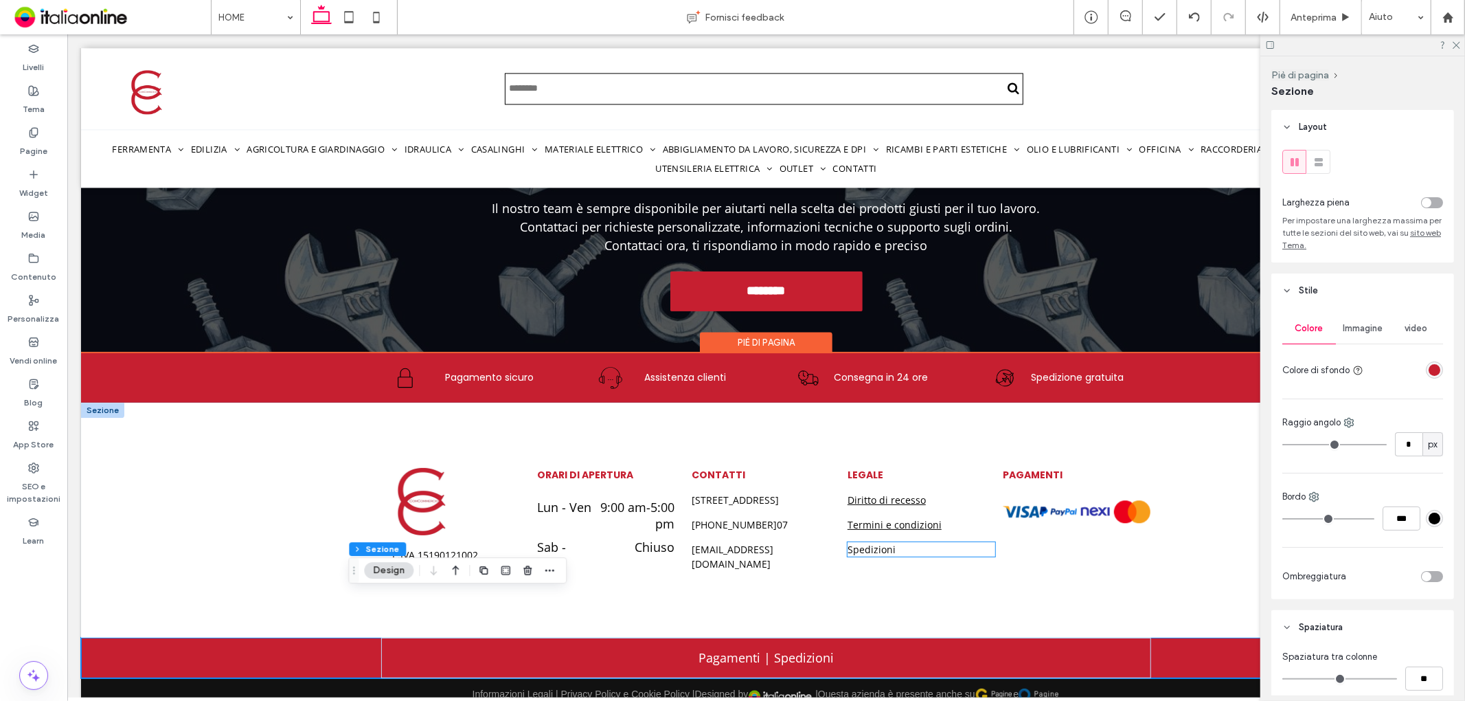
click at [875, 542] on span "Spedizioni" at bounding box center [871, 548] width 48 height 13
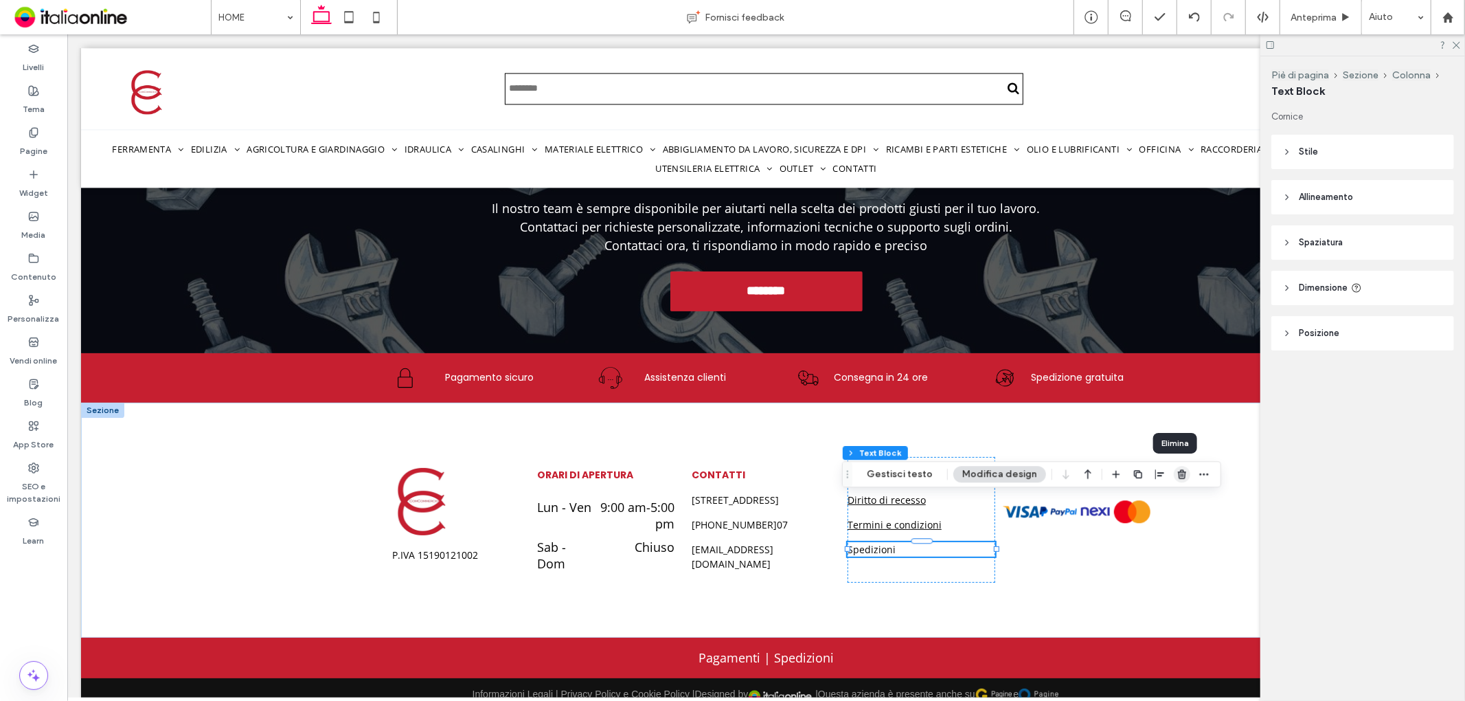
click at [1180, 470] on icon "button" at bounding box center [1182, 474] width 11 height 11
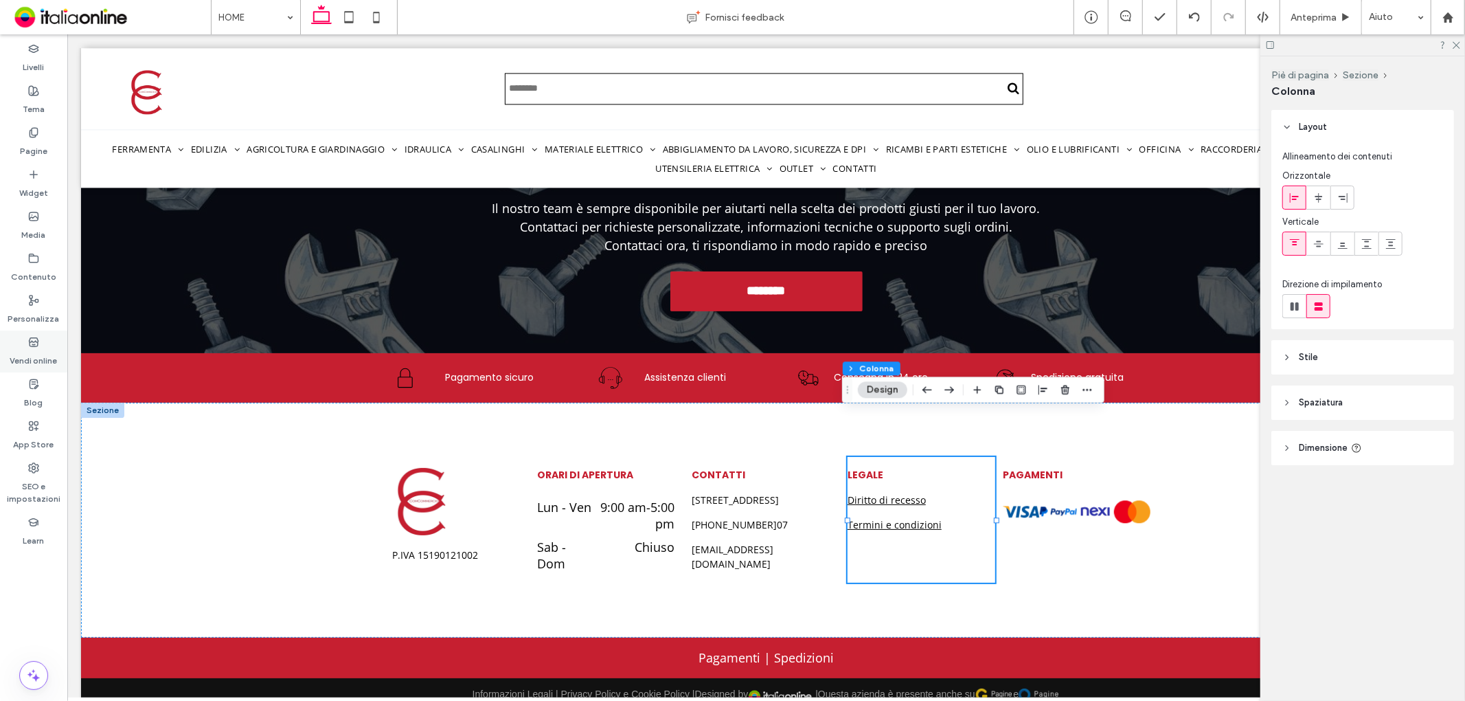
click at [33, 334] on div "Vendi online" at bounding box center [33, 351] width 67 height 42
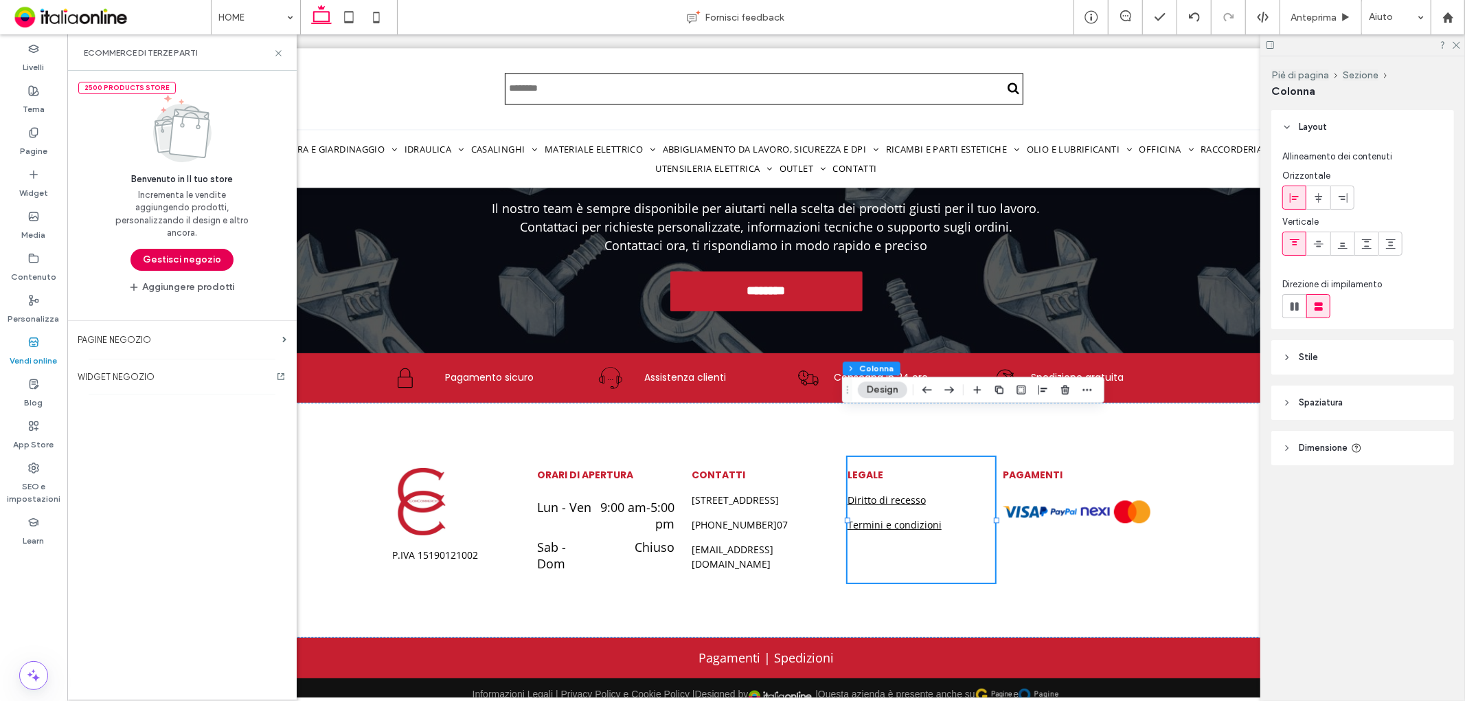
click at [192, 264] on button "Gestisci negozio" at bounding box center [182, 260] width 103 height 22
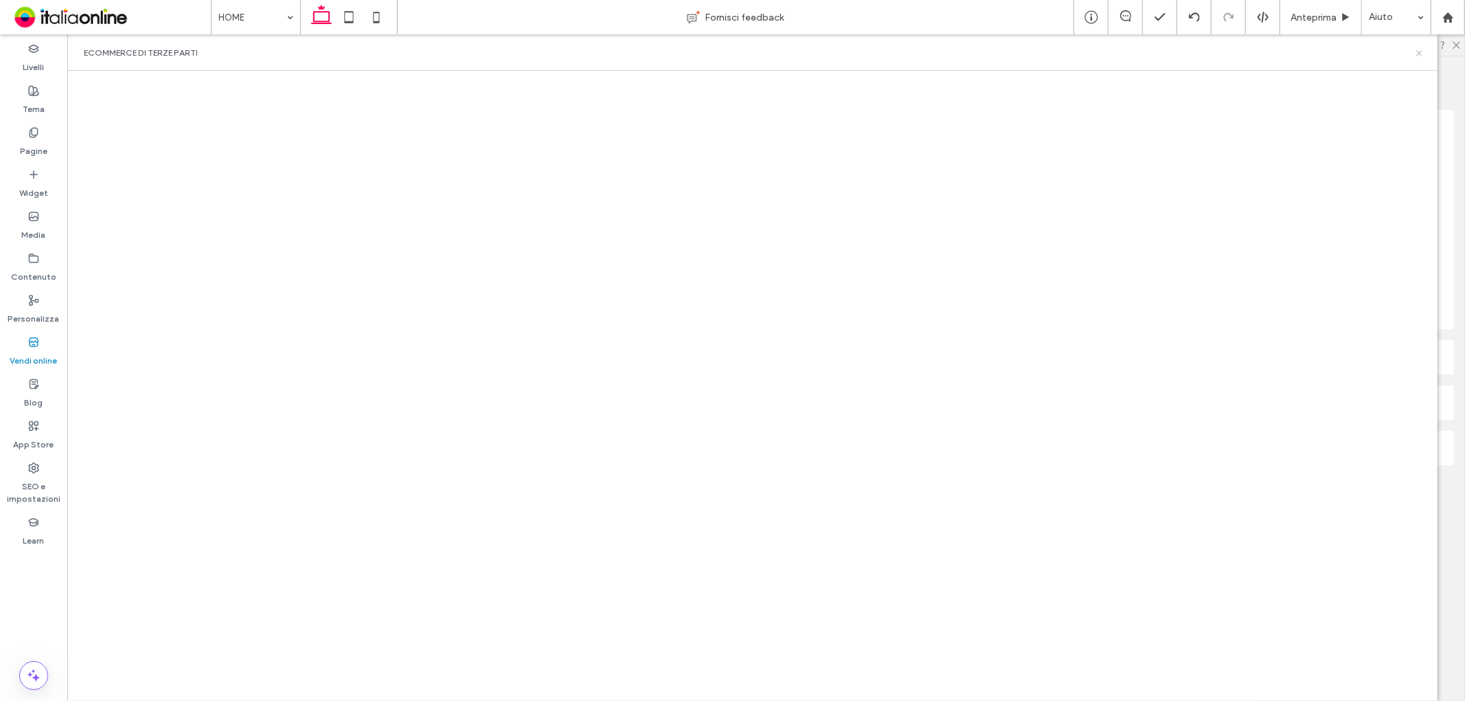
click at [1421, 54] on use at bounding box center [1419, 52] width 5 height 5
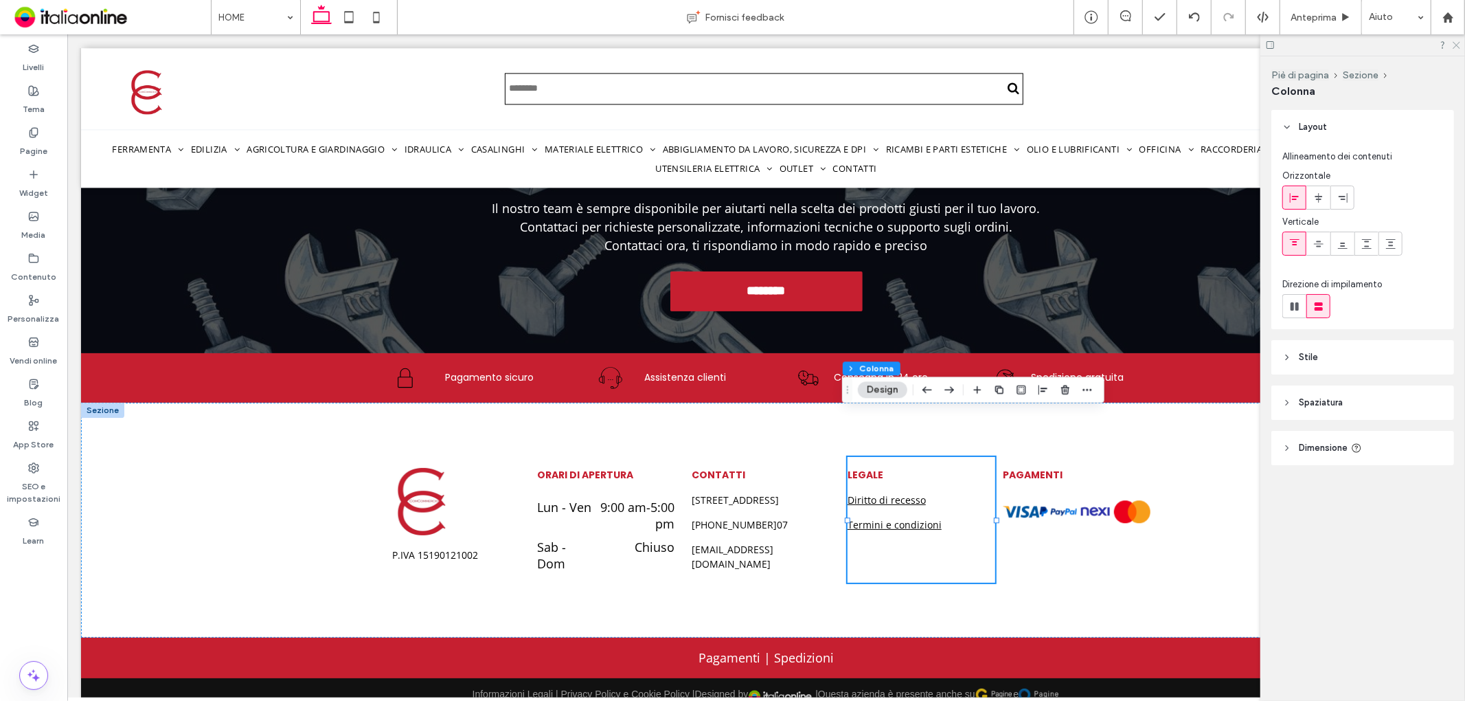
click at [1452, 46] on icon at bounding box center [1456, 44] width 9 height 9
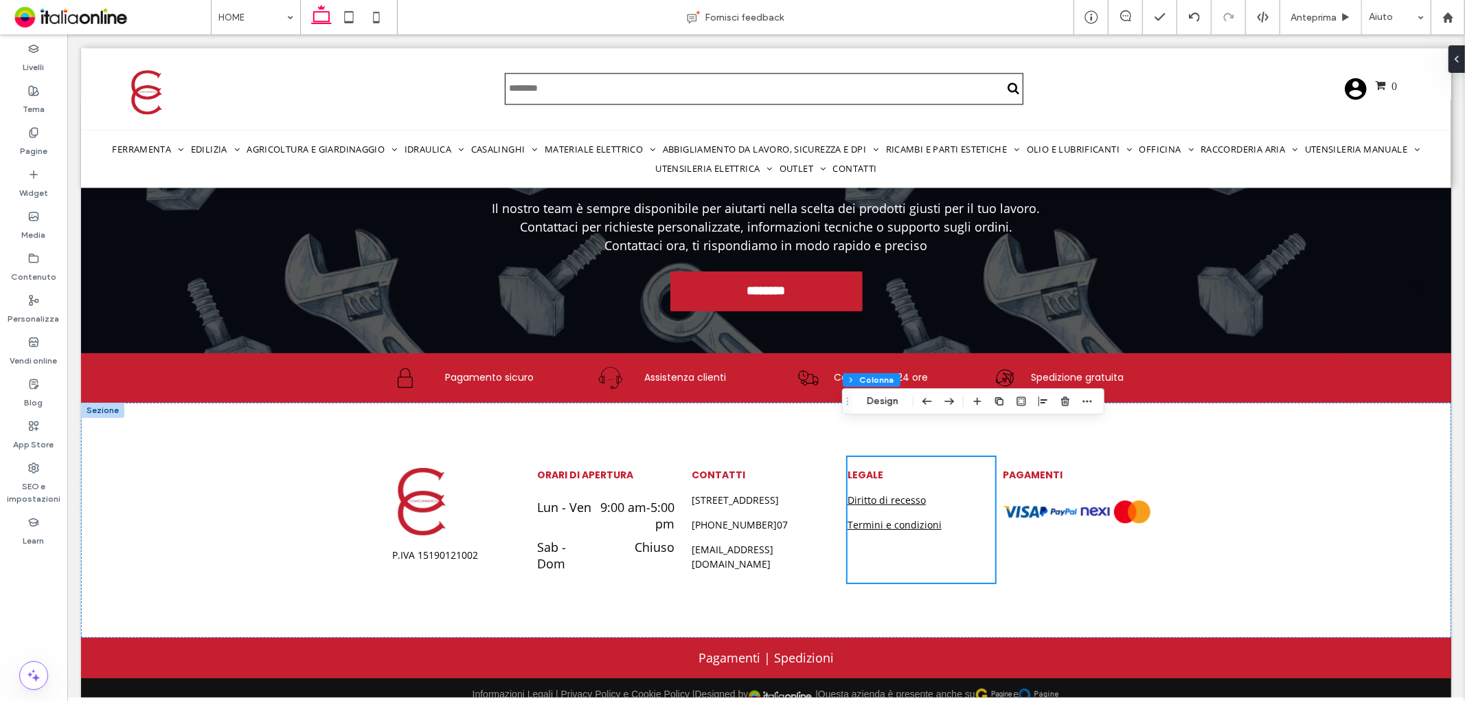
scroll to position [2587, 0]
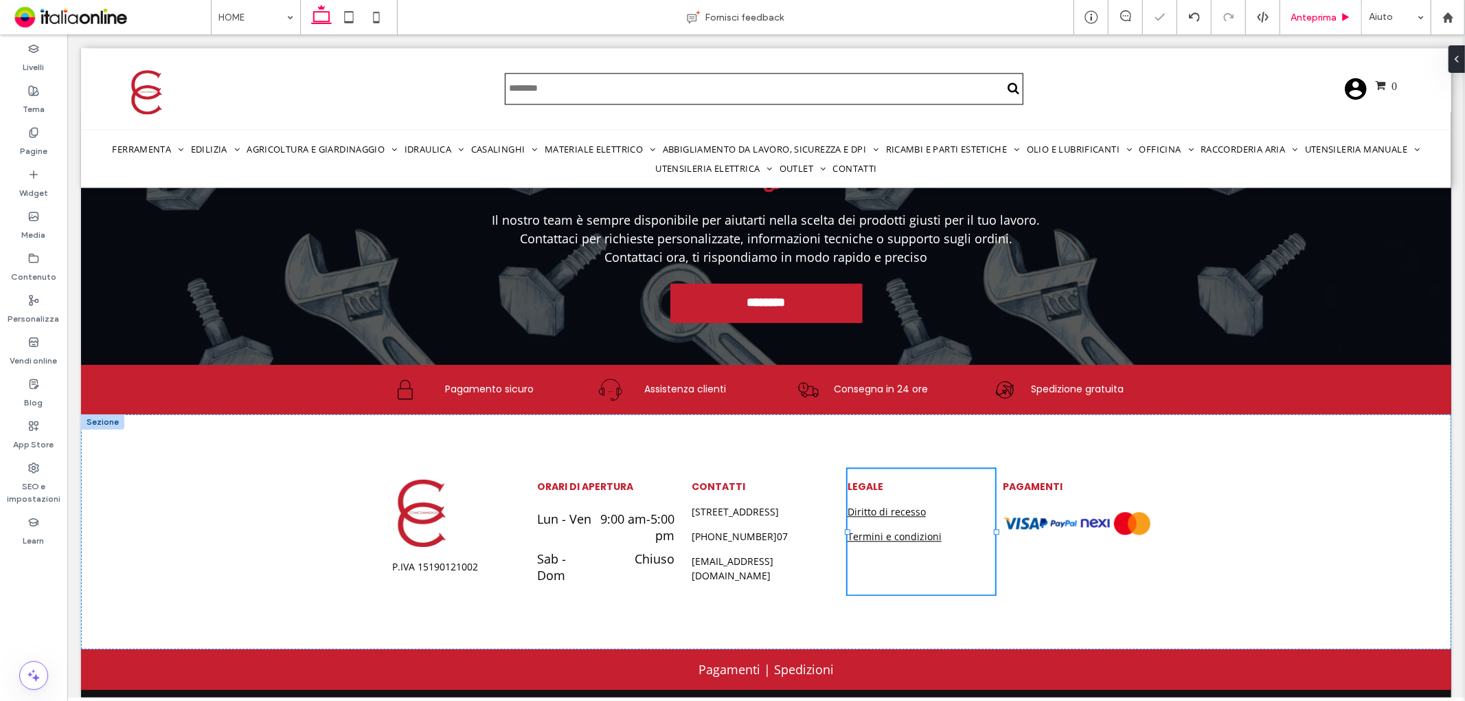
click at [1318, 18] on span "Anteprima" at bounding box center [1314, 18] width 46 height 12
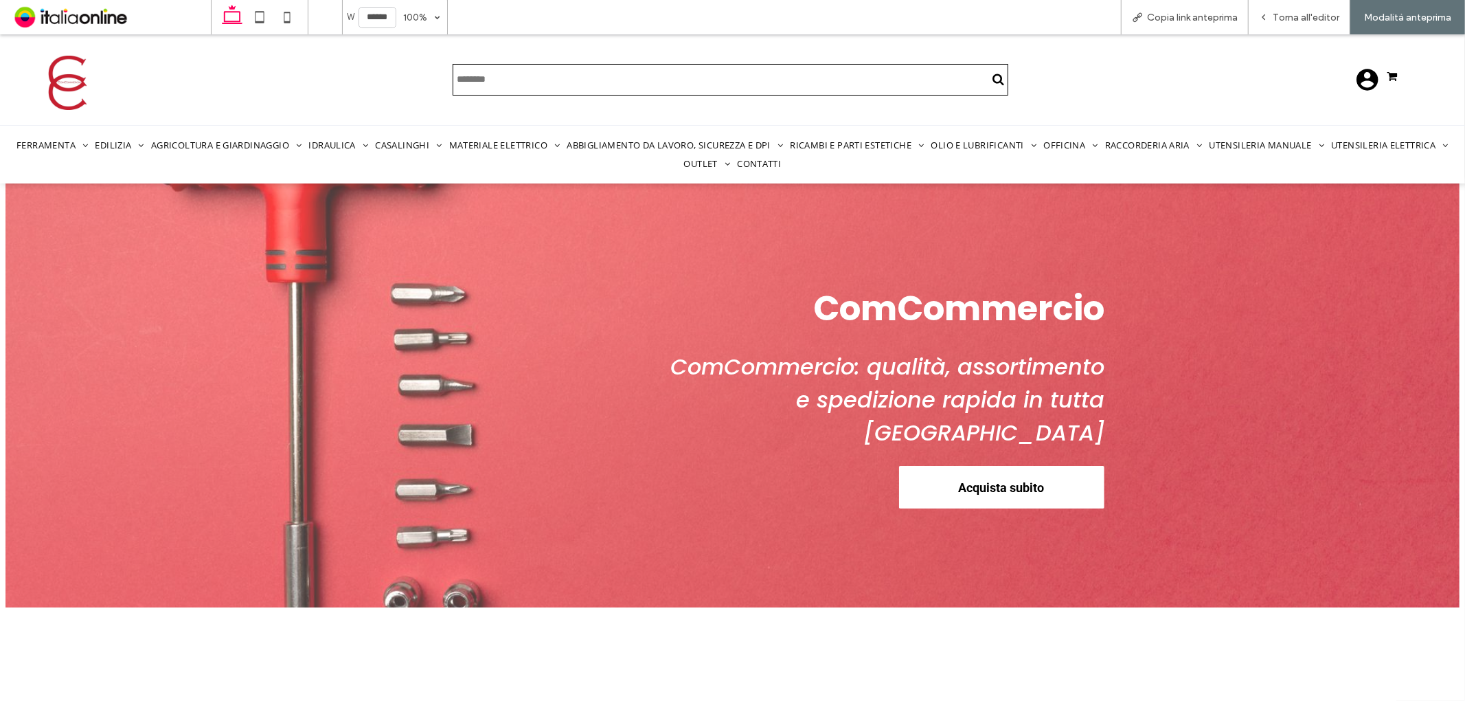
click at [1387, 80] on div "0" at bounding box center [1409, 78] width 44 height 23
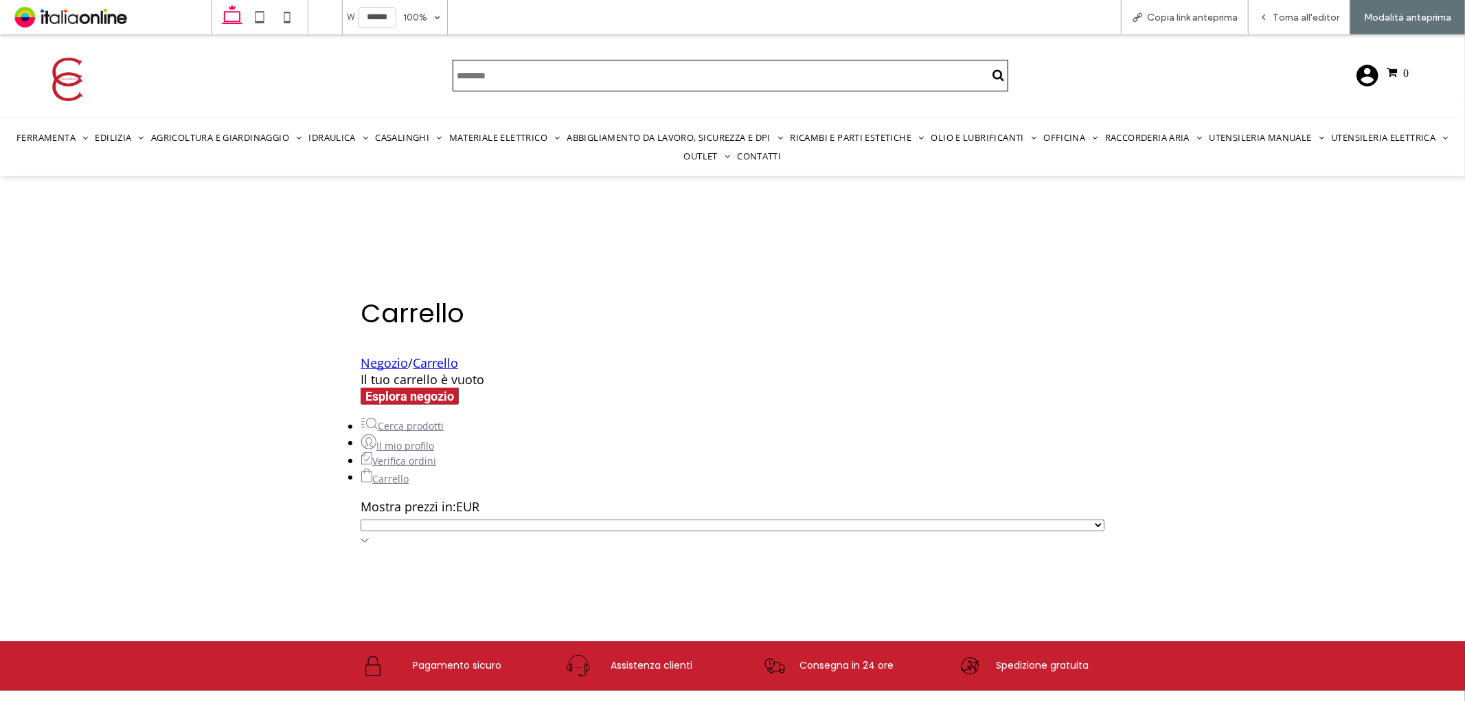
scroll to position [221, 0]
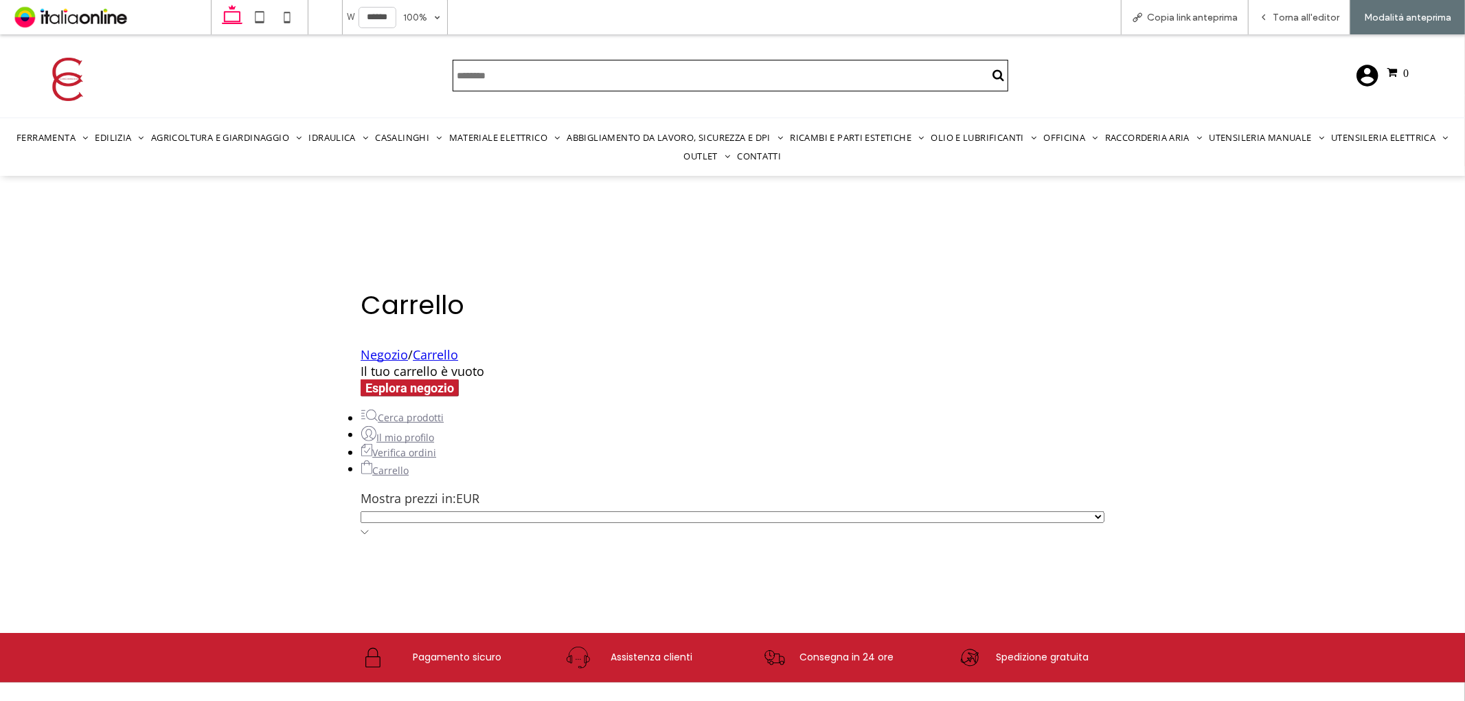
click at [921, 510] on select "Mostra prezzi in:" at bounding box center [733, 516] width 744 height 12
click at [1252, 417] on div "Carrello Negozio / Carrello Il tuo carrello è vuoto Esplora negozio Cerca prodo…" at bounding box center [732, 399] width 1465 height 467
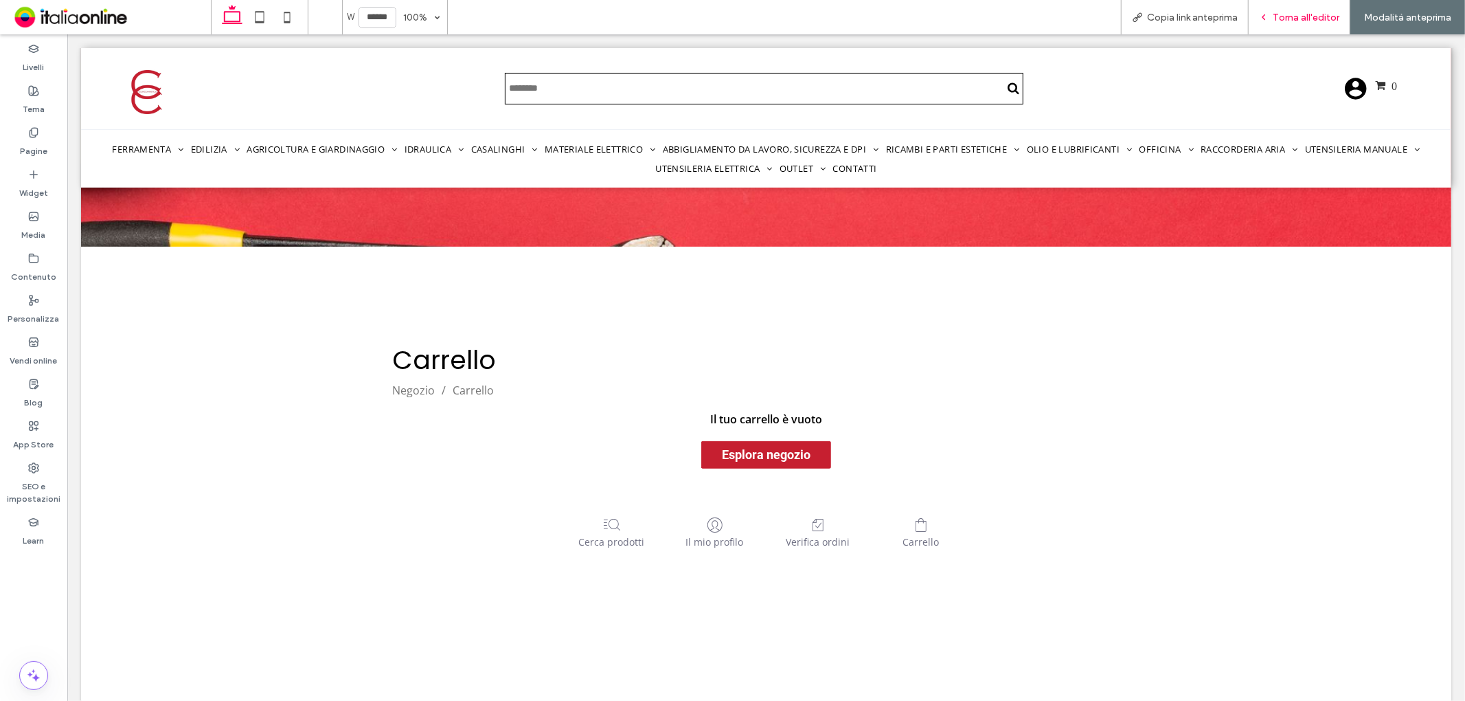
click at [1329, 23] on div "Torna all'editor" at bounding box center [1300, 17] width 102 height 34
click at [1301, 19] on span "Torna all'editor" at bounding box center [1306, 18] width 67 height 12
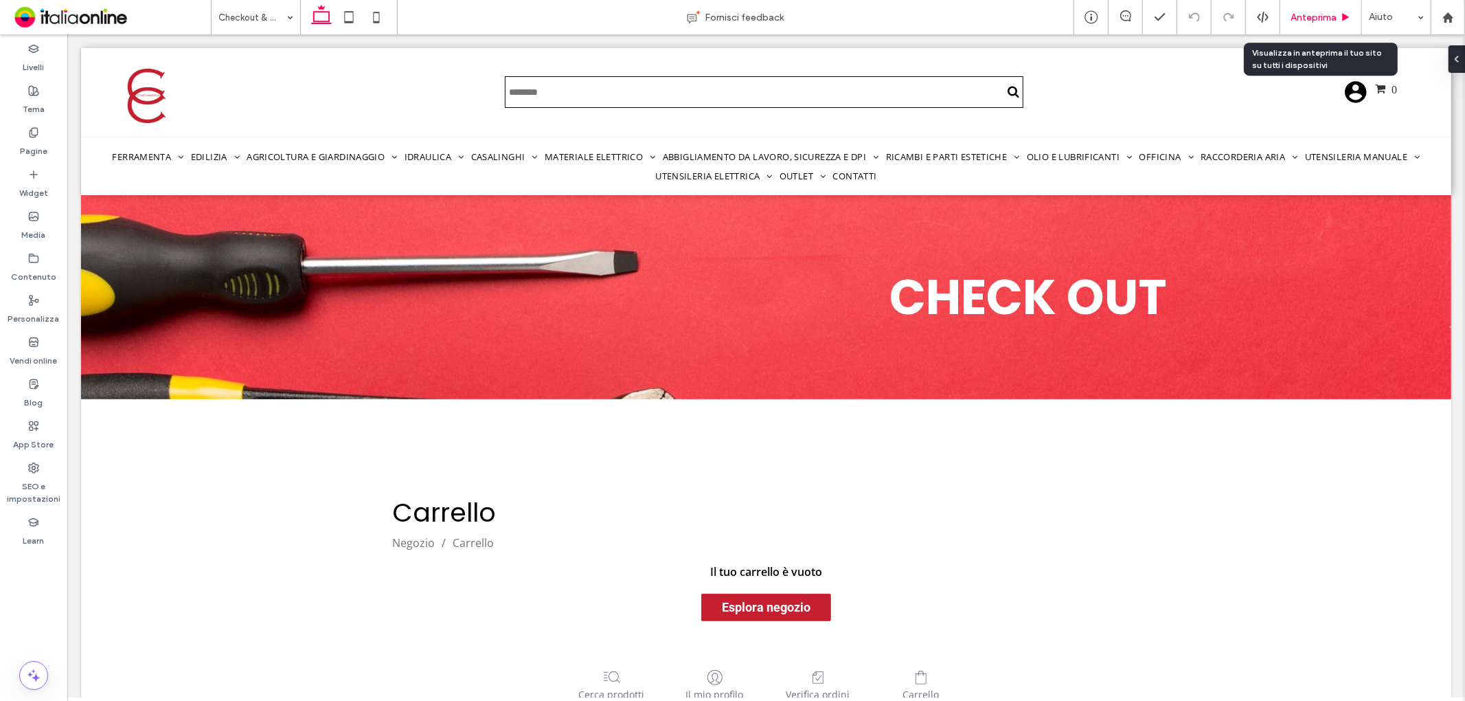
click at [1312, 19] on span "Anteprima" at bounding box center [1314, 18] width 46 height 12
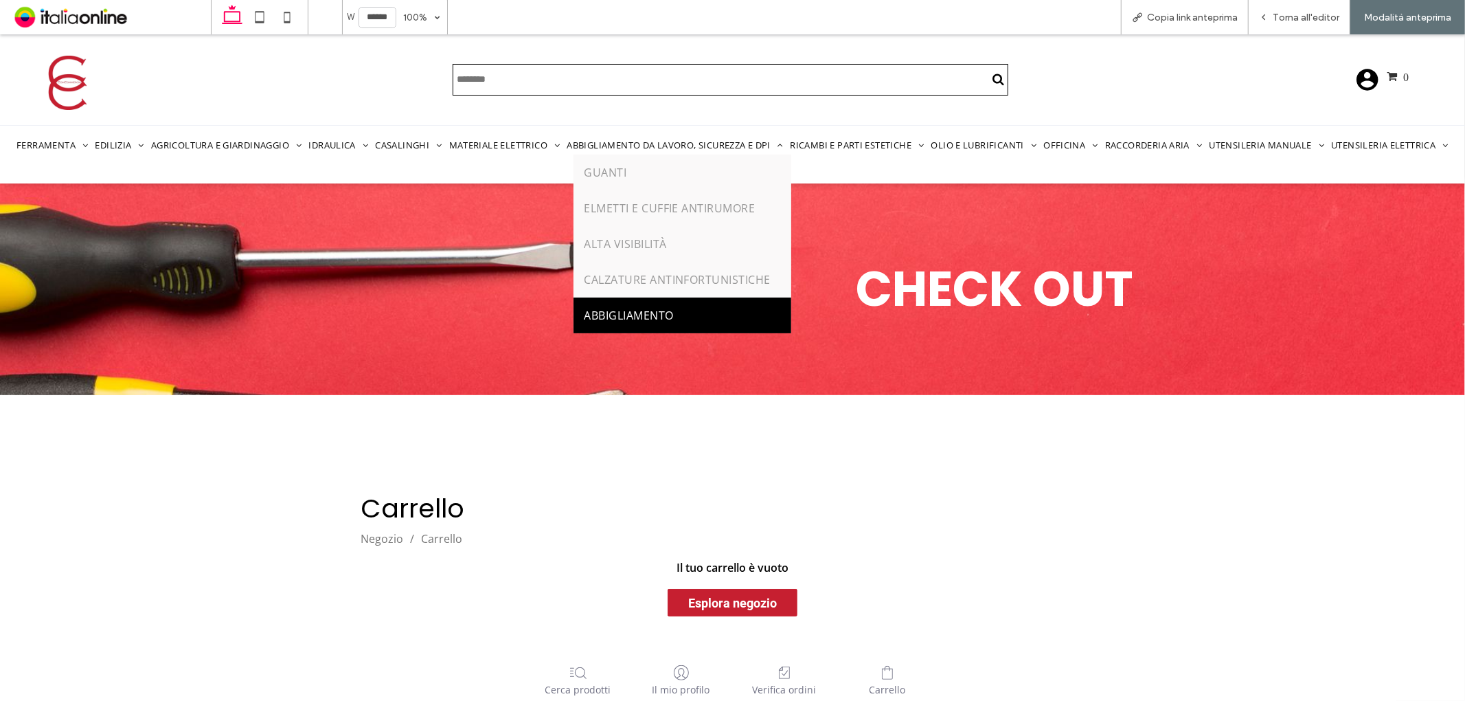
click at [646, 312] on span "ABBIGLIAMENTO" at bounding box center [628, 314] width 89 height 15
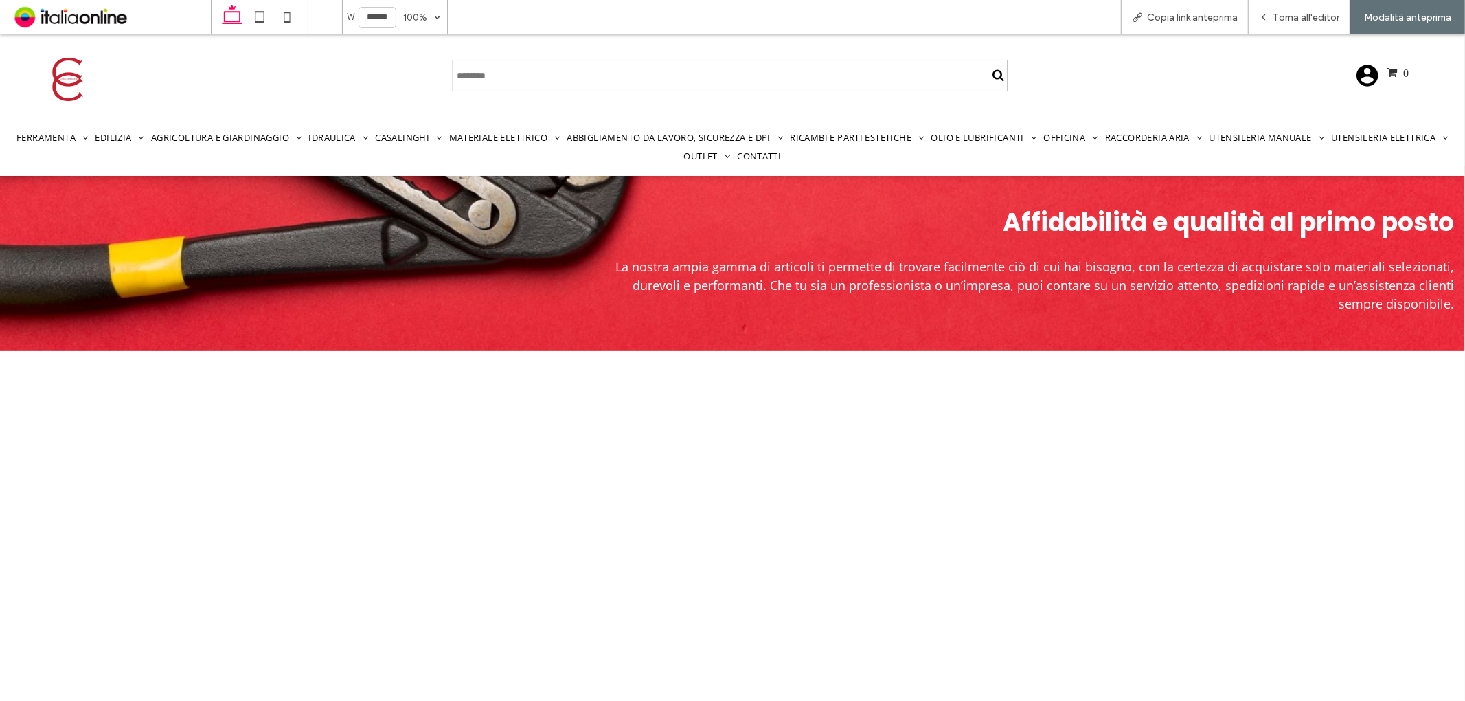
scroll to position [145, 0]
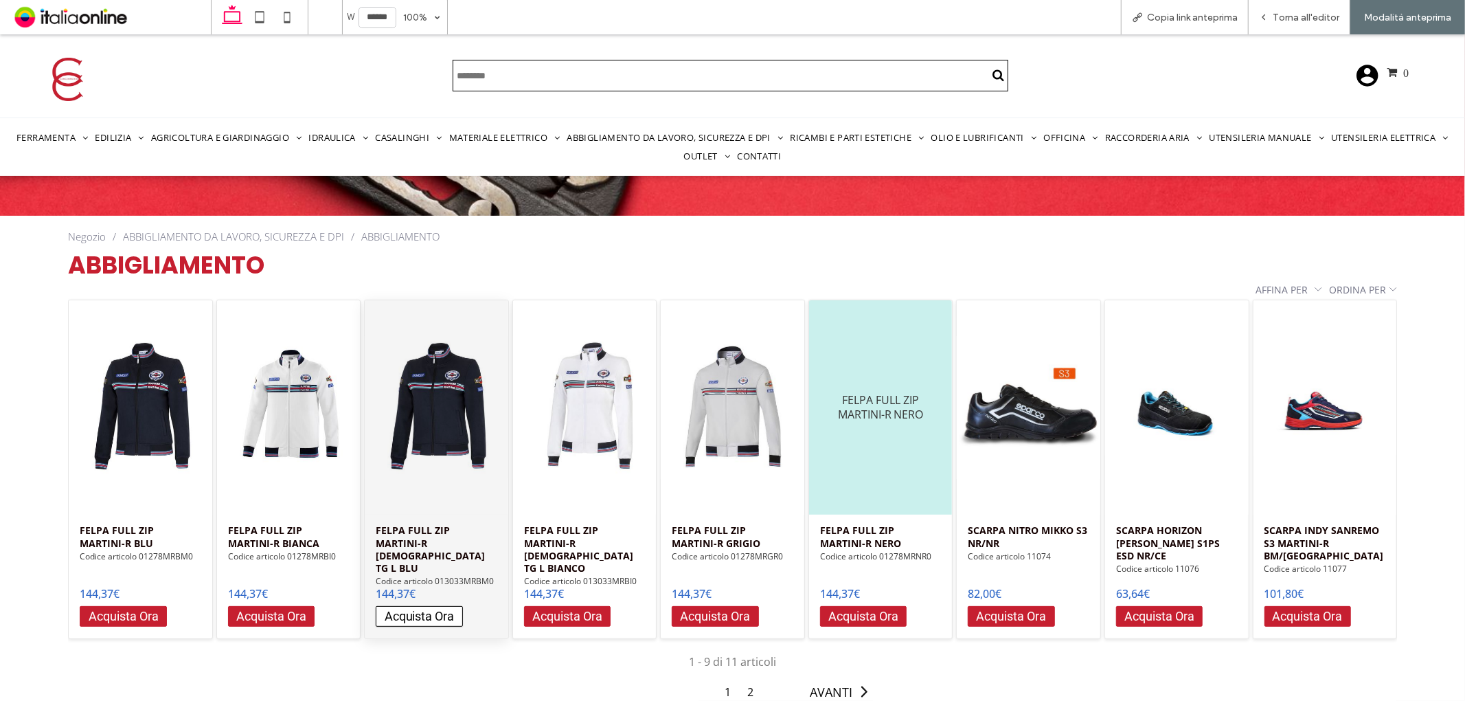
click at [425, 607] on icon "button" at bounding box center [419, 615] width 16 height 16
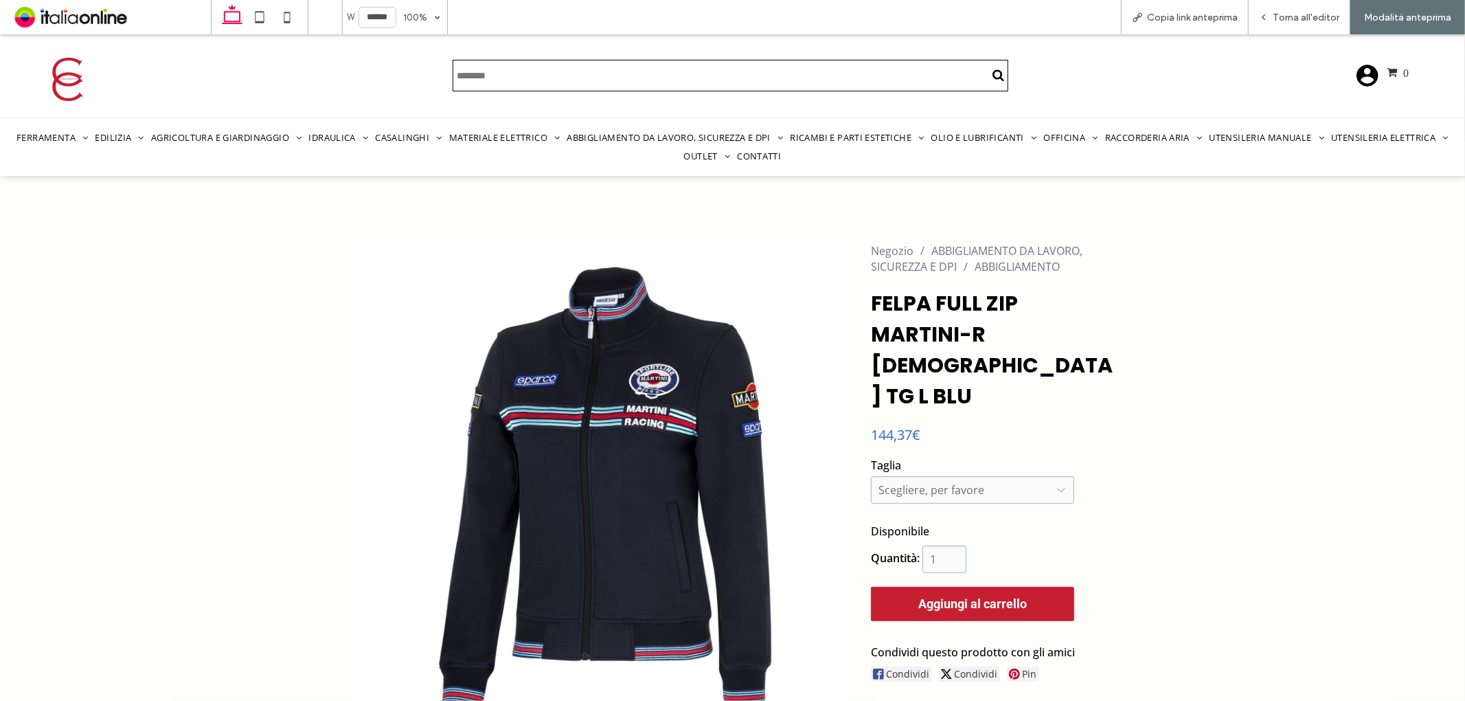
scroll to position [145, 0]
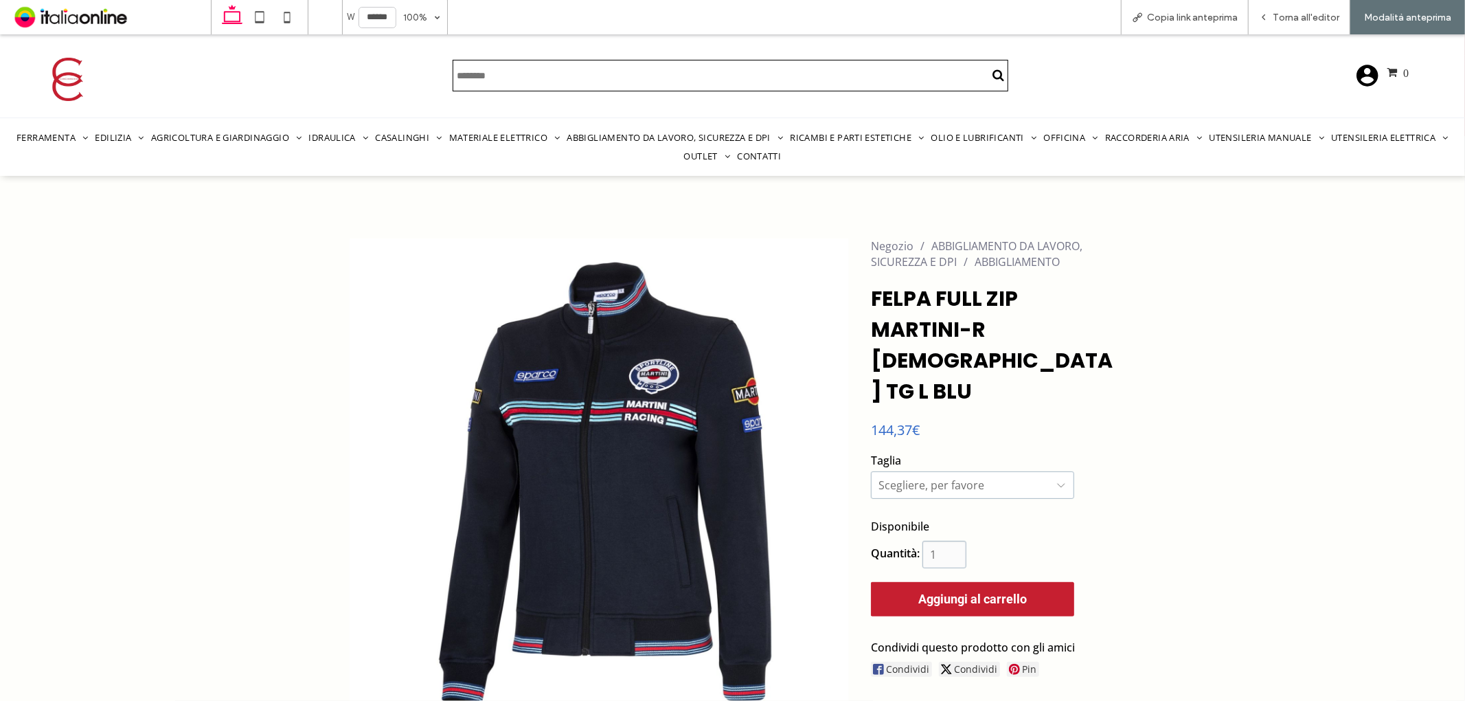
click at [987, 471] on select "**********" at bounding box center [972, 484] width 203 height 27
select select "*"
click at [871, 471] on select "**********" at bounding box center [972, 484] width 203 height 27
type input "*"
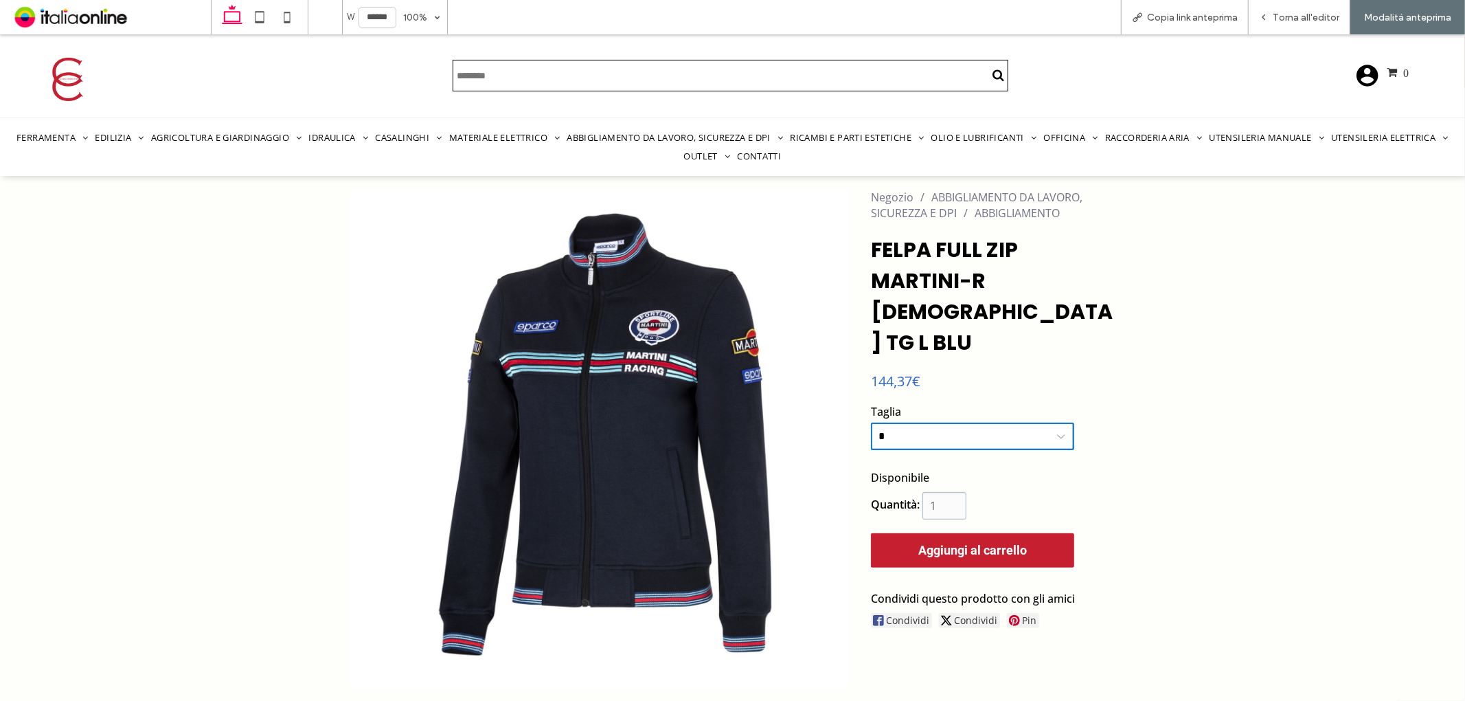
scroll to position [221, 0]
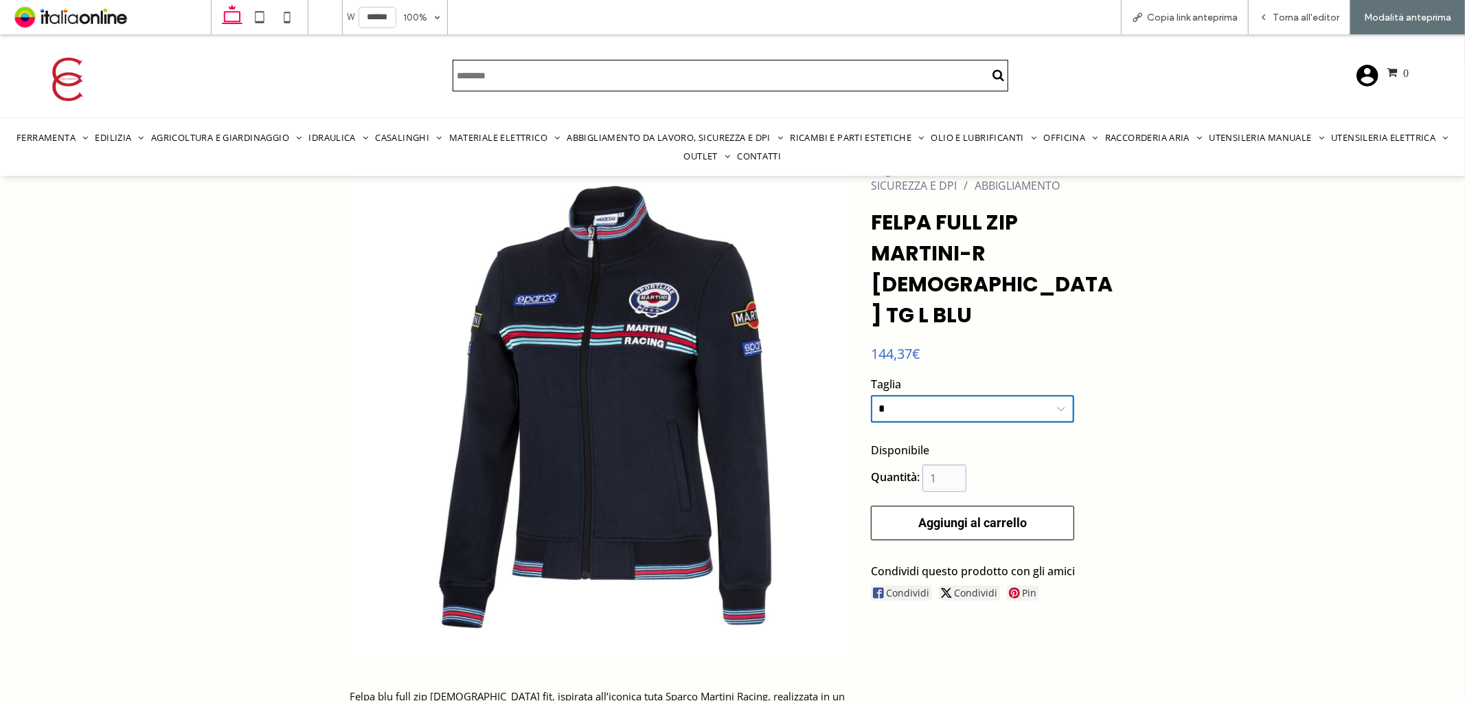
click at [987, 515] on span "Aggiungi al carrello" at bounding box center [973, 522] width 109 height 14
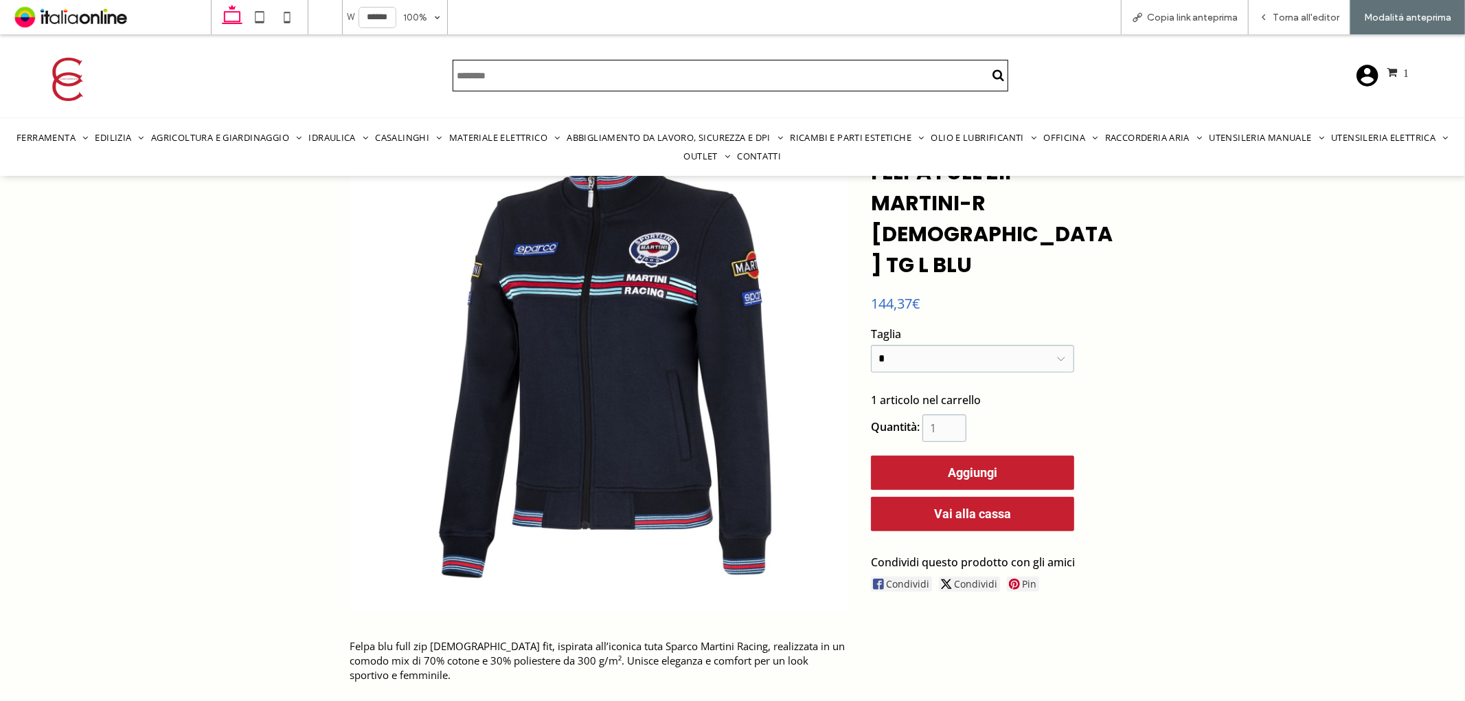
scroll to position [297, 0]
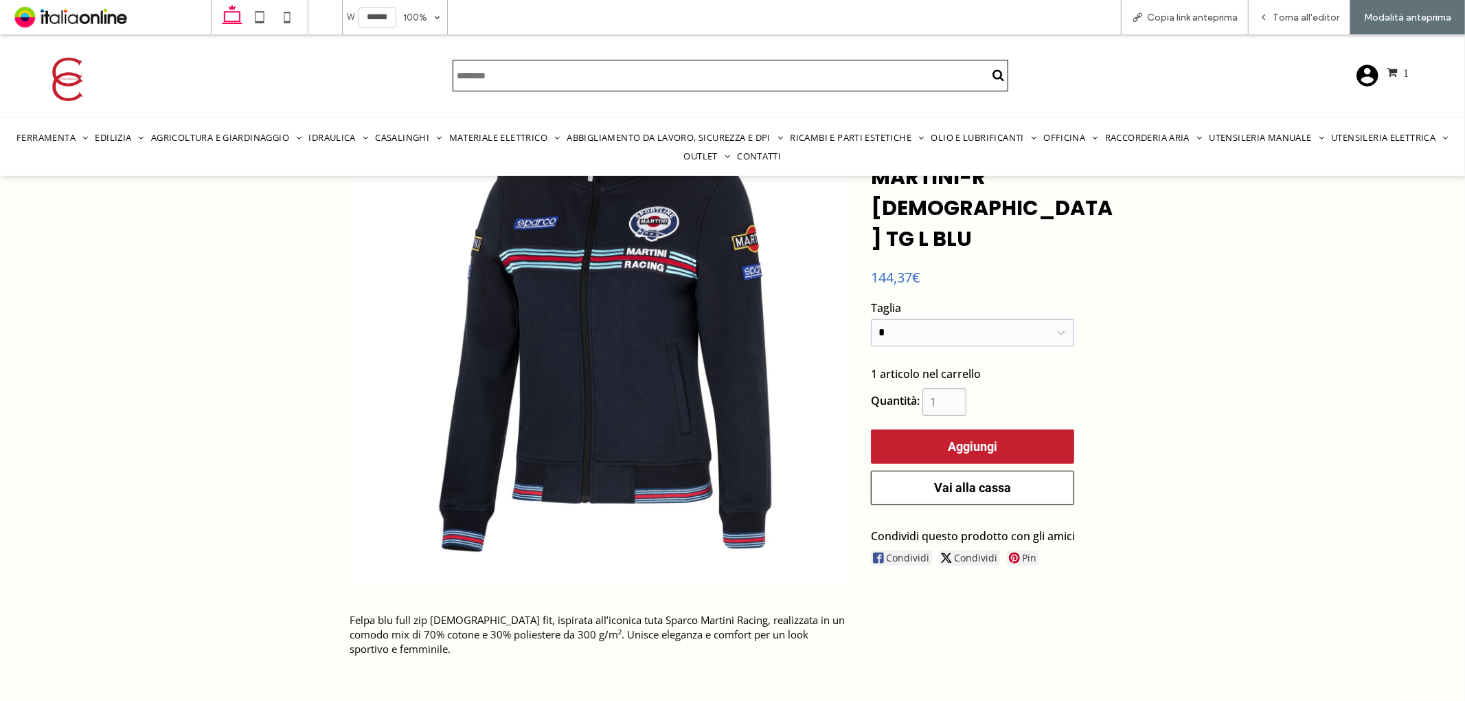
click at [965, 480] on span "Vai alla cassa" at bounding box center [972, 487] width 77 height 14
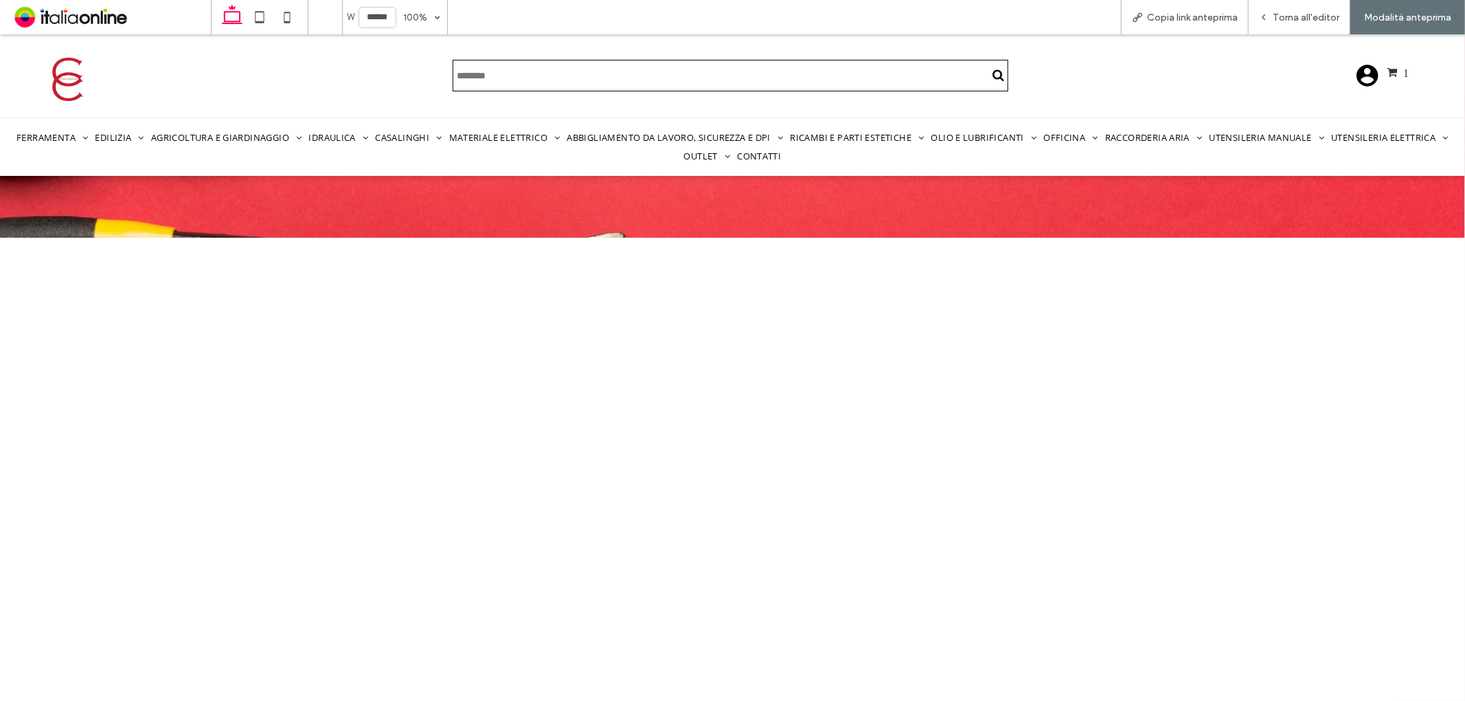
scroll to position [221, 0]
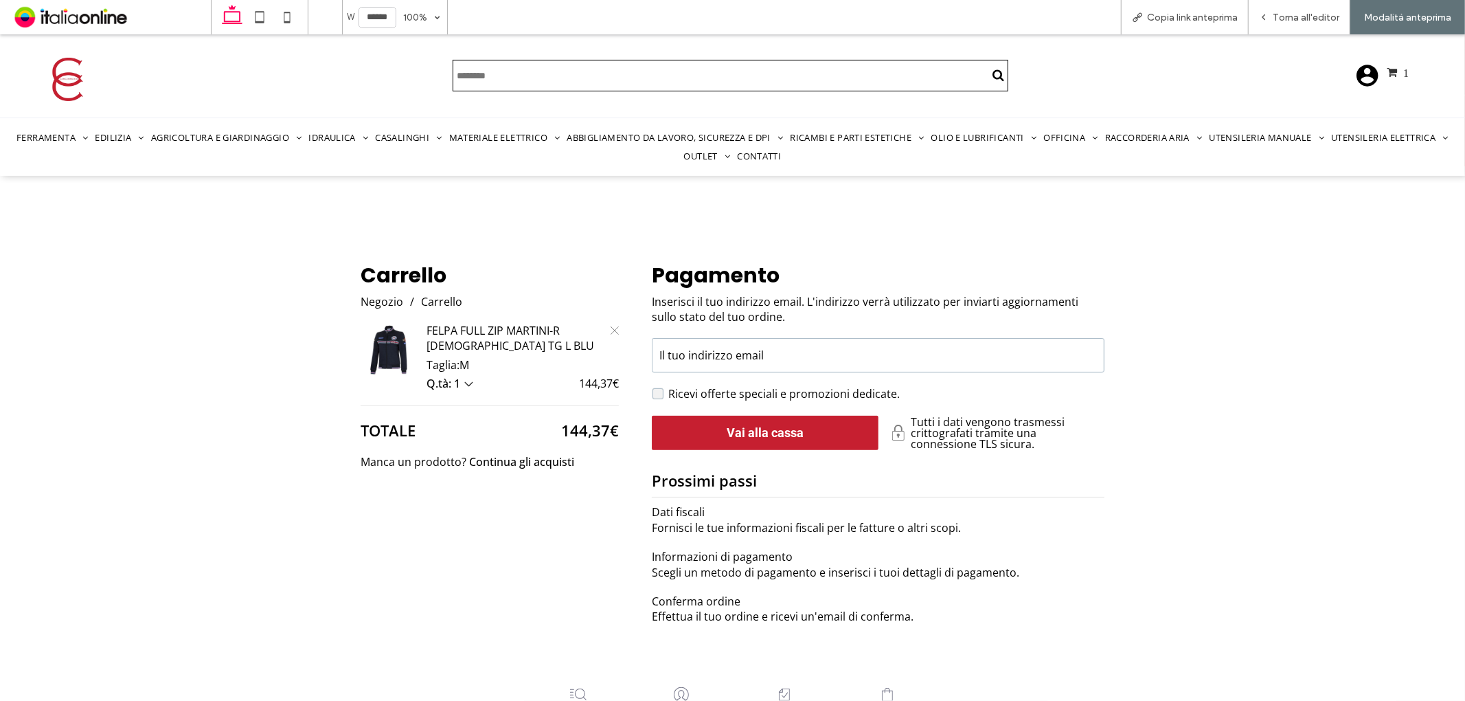
click at [738, 346] on input "Il tuo indirizzo email" at bounding box center [878, 354] width 453 height 34
click at [689, 345] on input "Il tuo indirizzo email" at bounding box center [878, 354] width 453 height 34
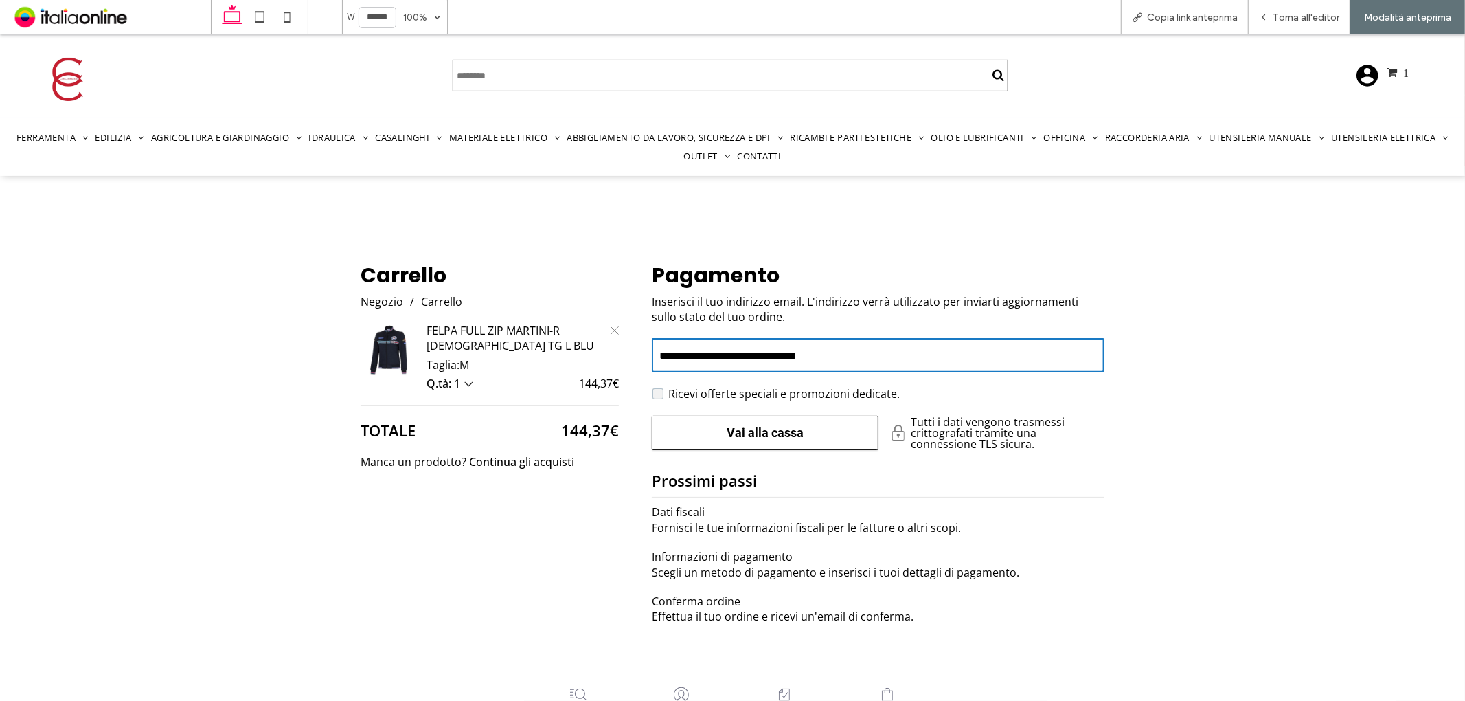
type input "**********"
click at [747, 425] on div "button" at bounding box center [765, 432] width 225 height 33
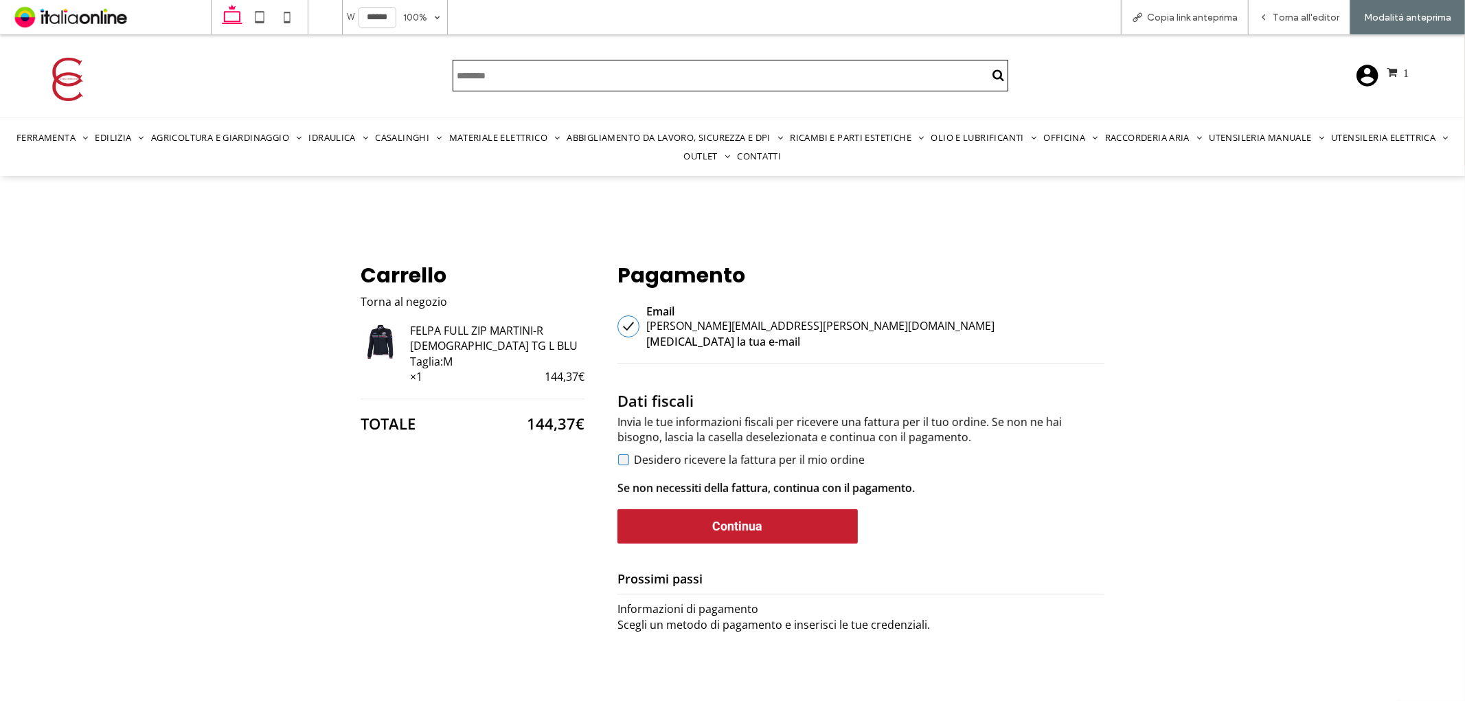
click at [713, 451] on label "Desidero ricevere la fattura per il mio ordine" at bounding box center [749, 458] width 231 height 15
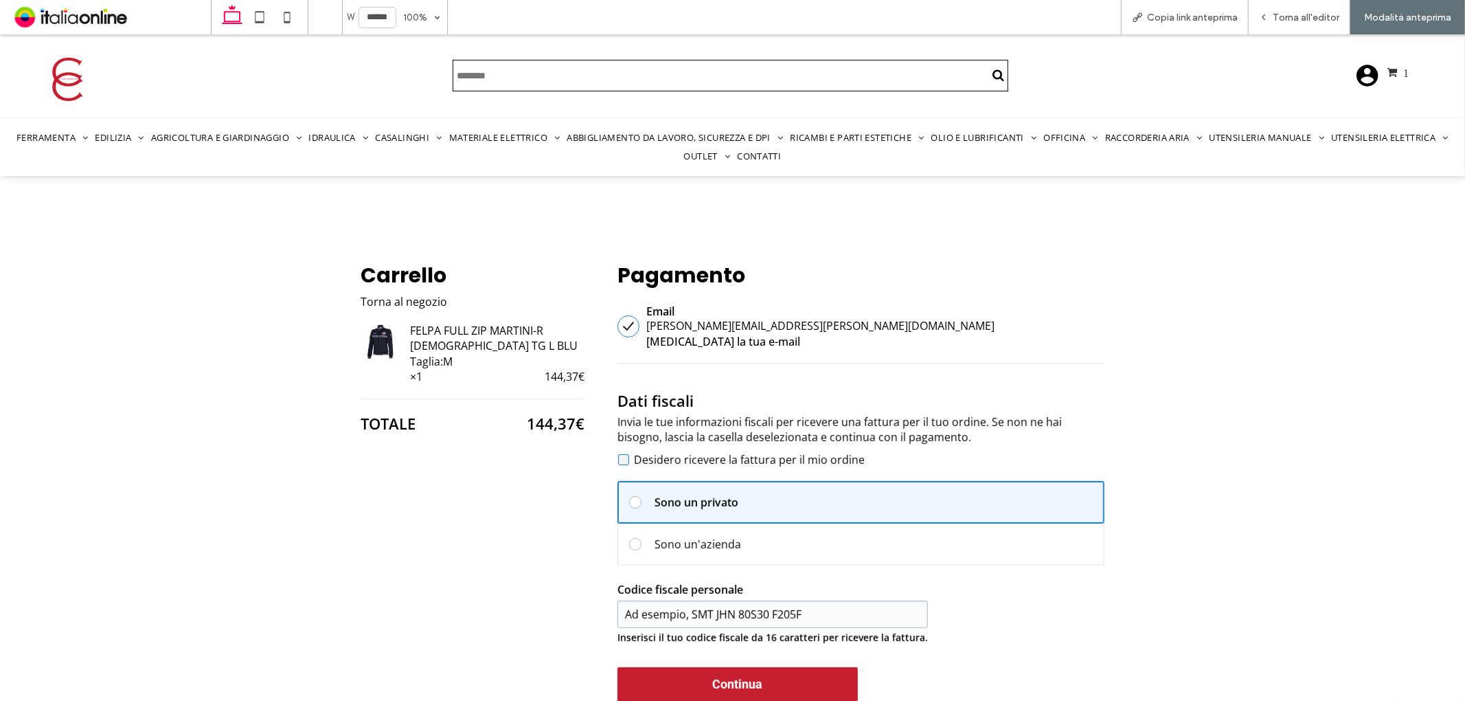
click at [670, 451] on label "Desidero ricevere la fattura per il mio ordine" at bounding box center [749, 458] width 231 height 15
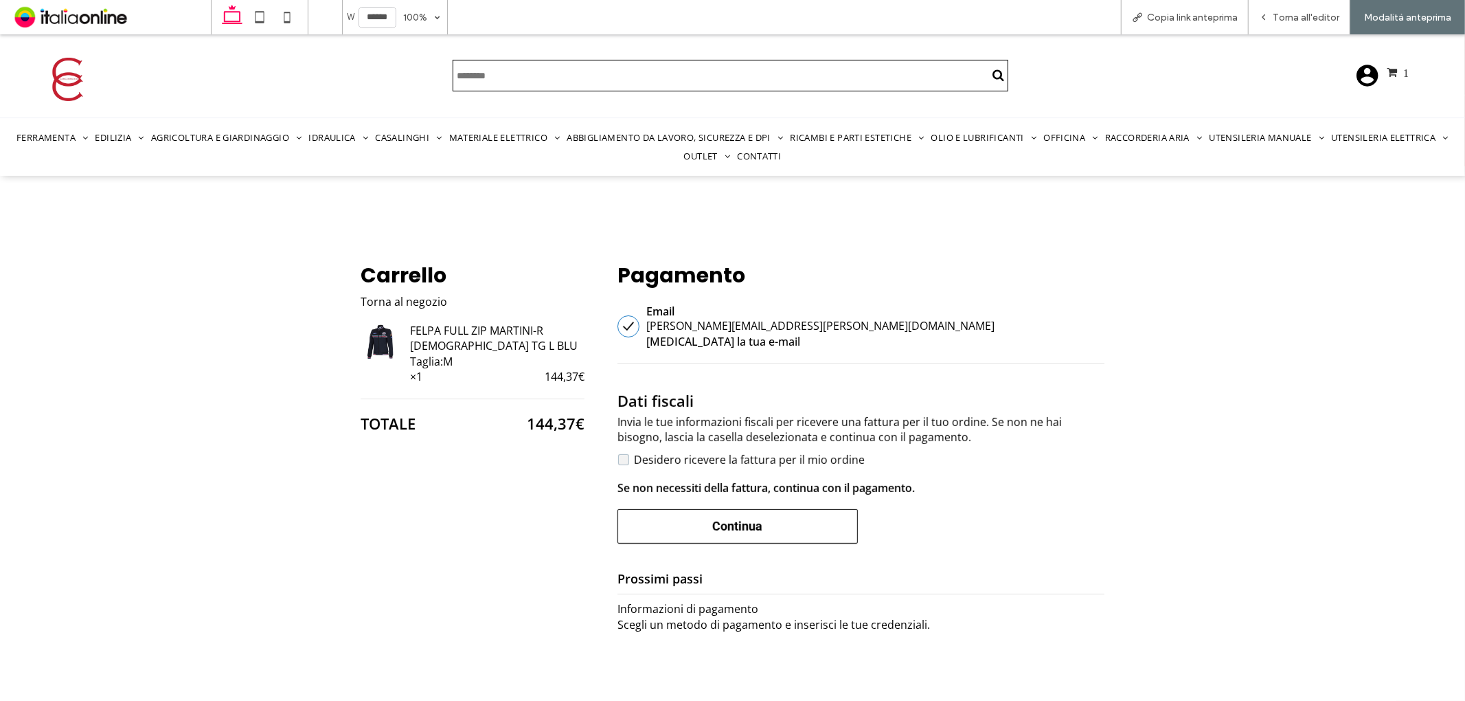
click at [701, 508] on button "Continua" at bounding box center [738, 525] width 240 height 34
select select "**"
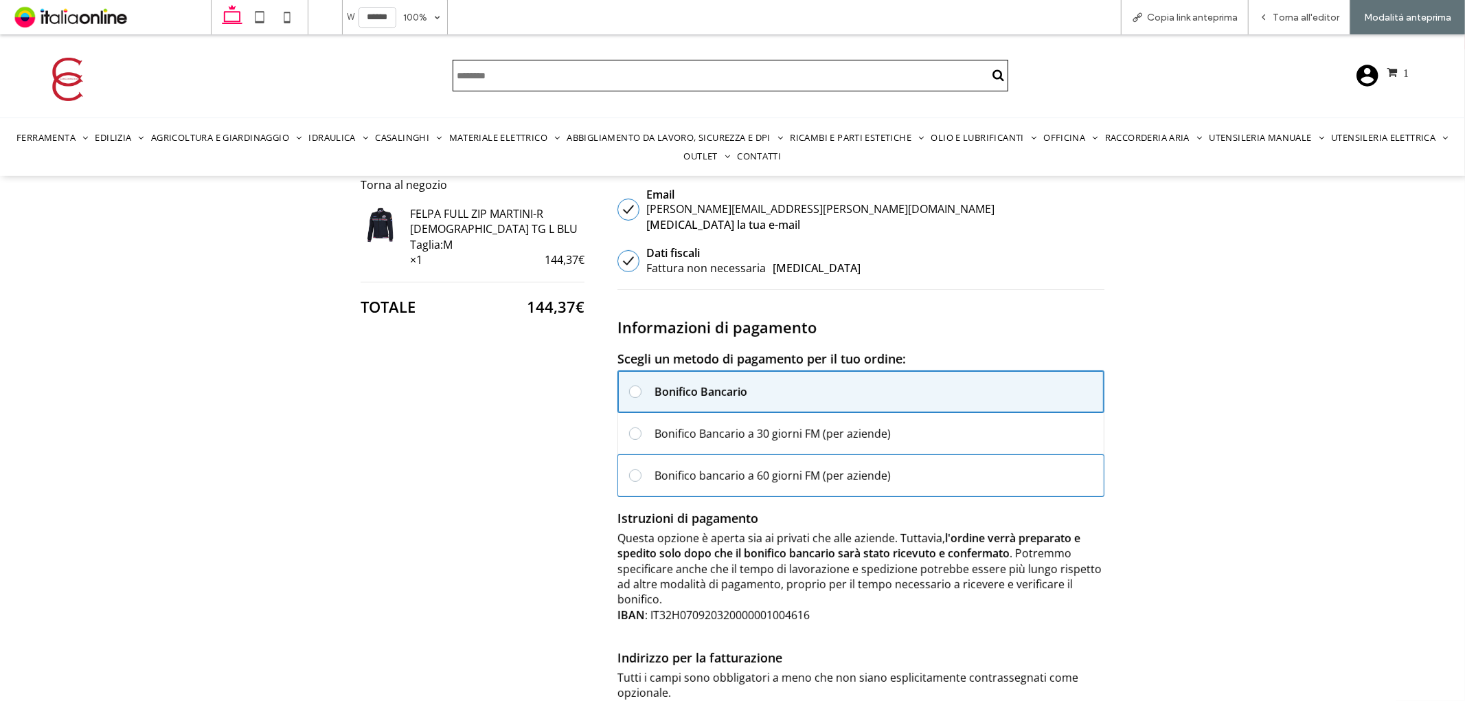
scroll to position [374, 0]
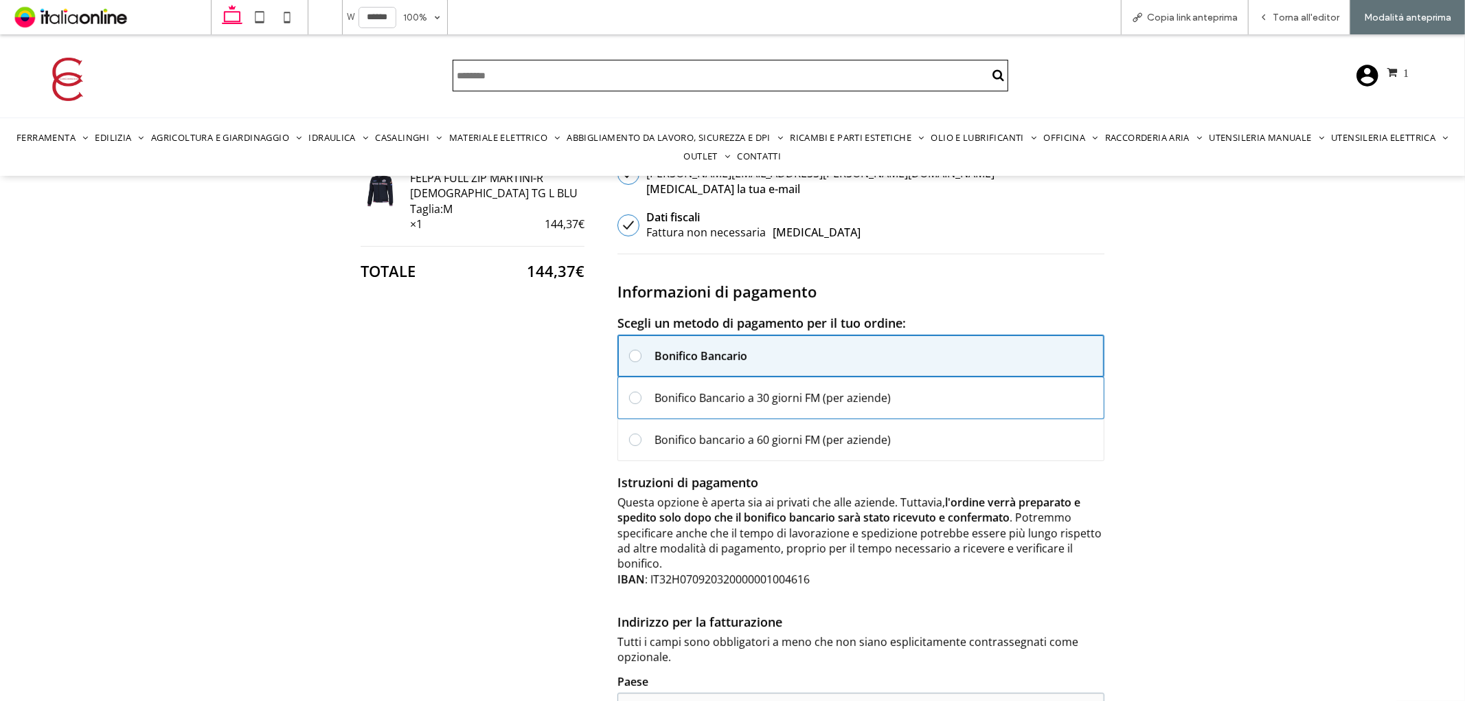
click at [743, 390] on div "Bonifico Bancario a 30 giorni FM (per aziende)" at bounding box center [876, 397] width 442 height 15
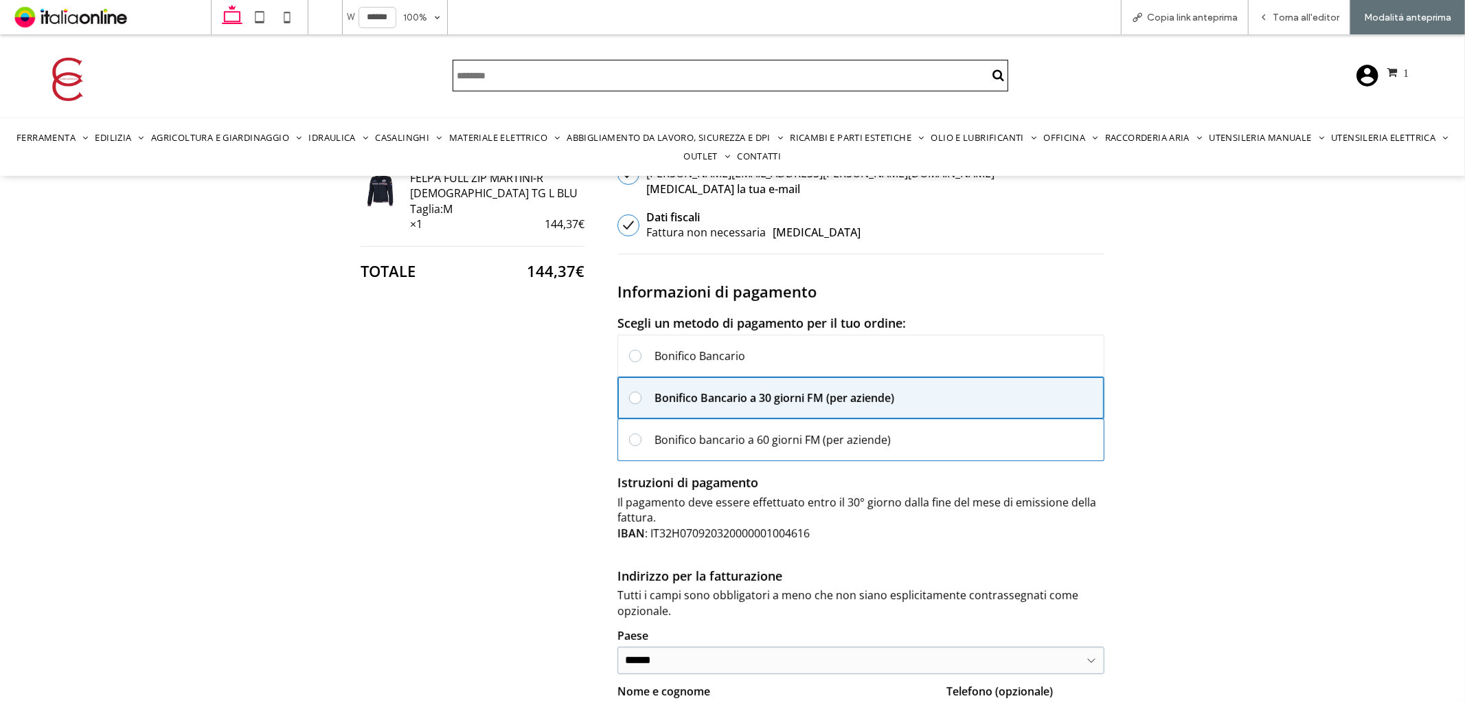
click at [747, 431] on div "Bonifico bancario a 60 giorni FM (per aziende)" at bounding box center [876, 438] width 442 height 15
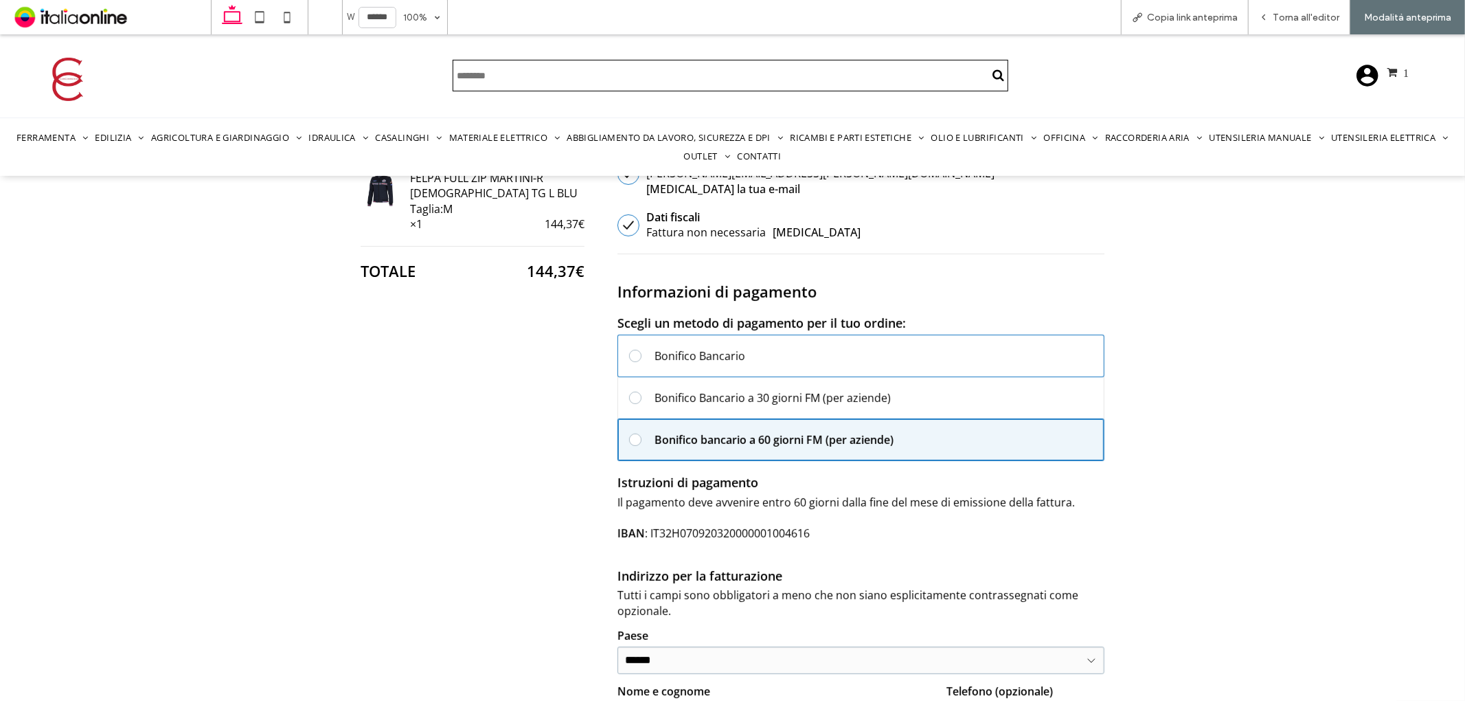
click at [743, 348] on div "Bonifico Bancario" at bounding box center [876, 355] width 442 height 15
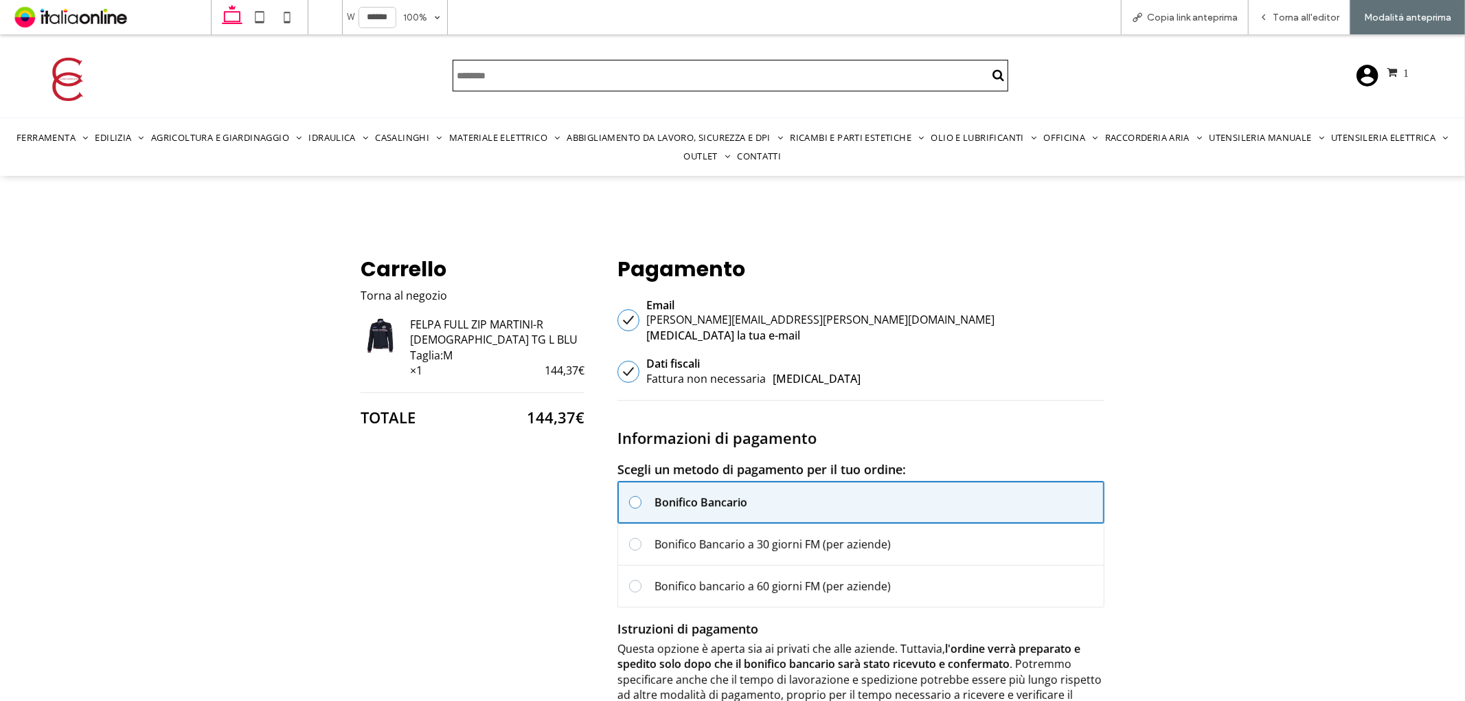
scroll to position [221, 0]
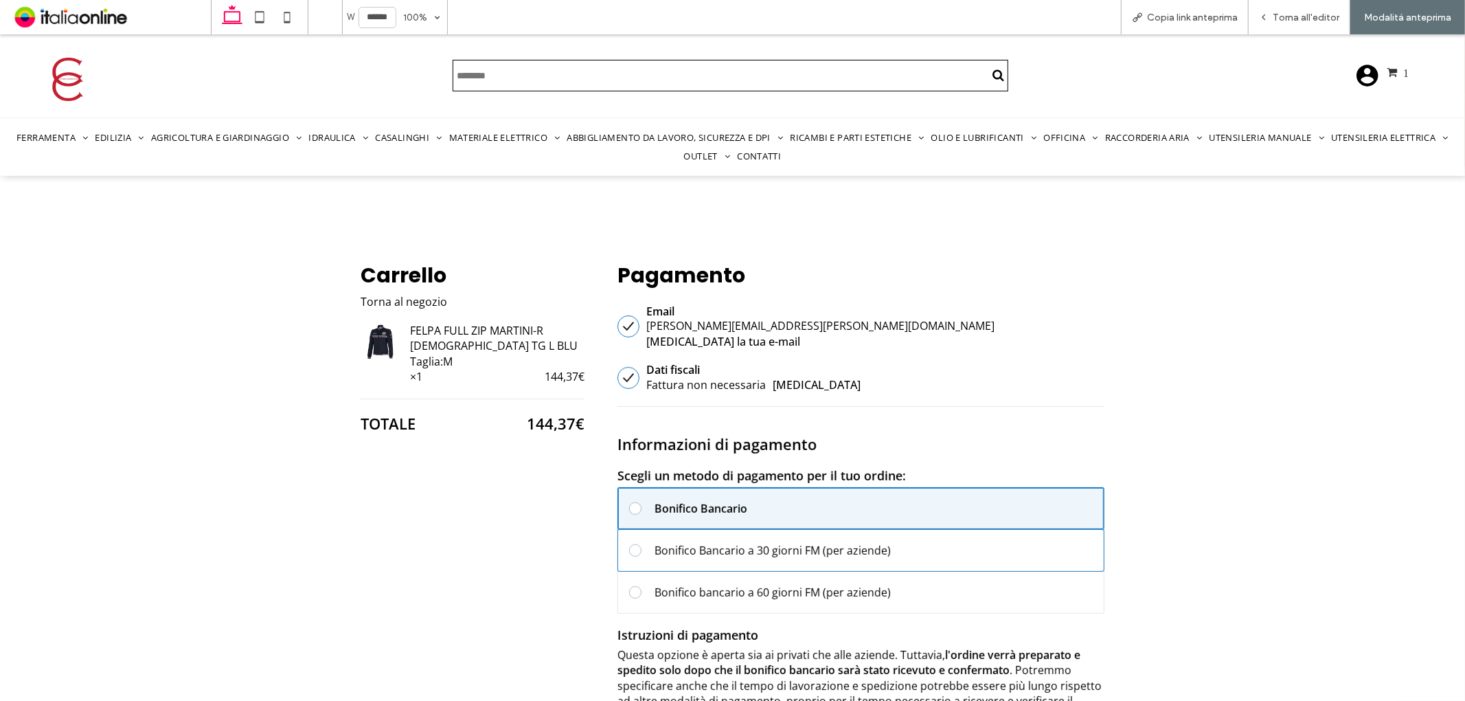
click at [723, 542] on div "Bonifico Bancario a 30 giorni FM (per aziende)" at bounding box center [876, 549] width 442 height 15
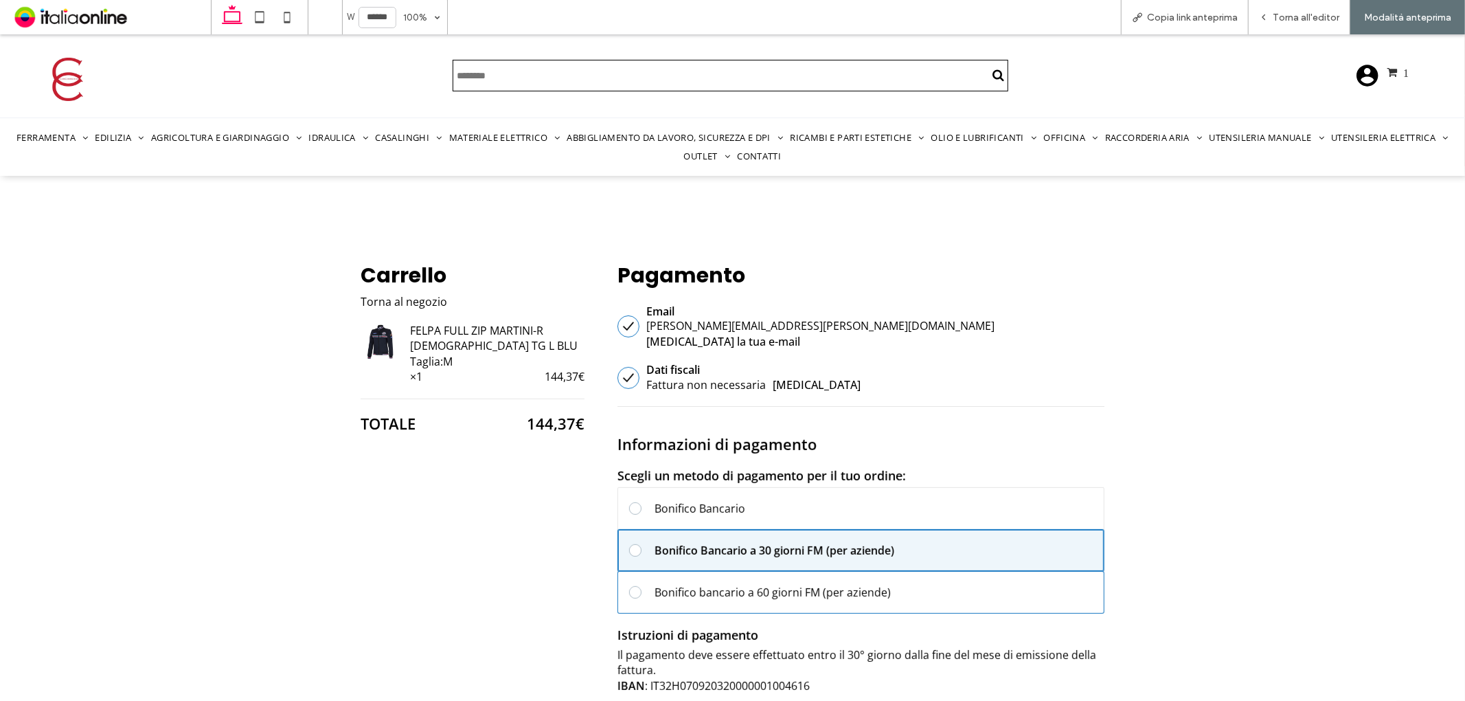
click at [737, 584] on div "Bonifico bancario a 60 giorni FM (per aziende)" at bounding box center [876, 591] width 442 height 15
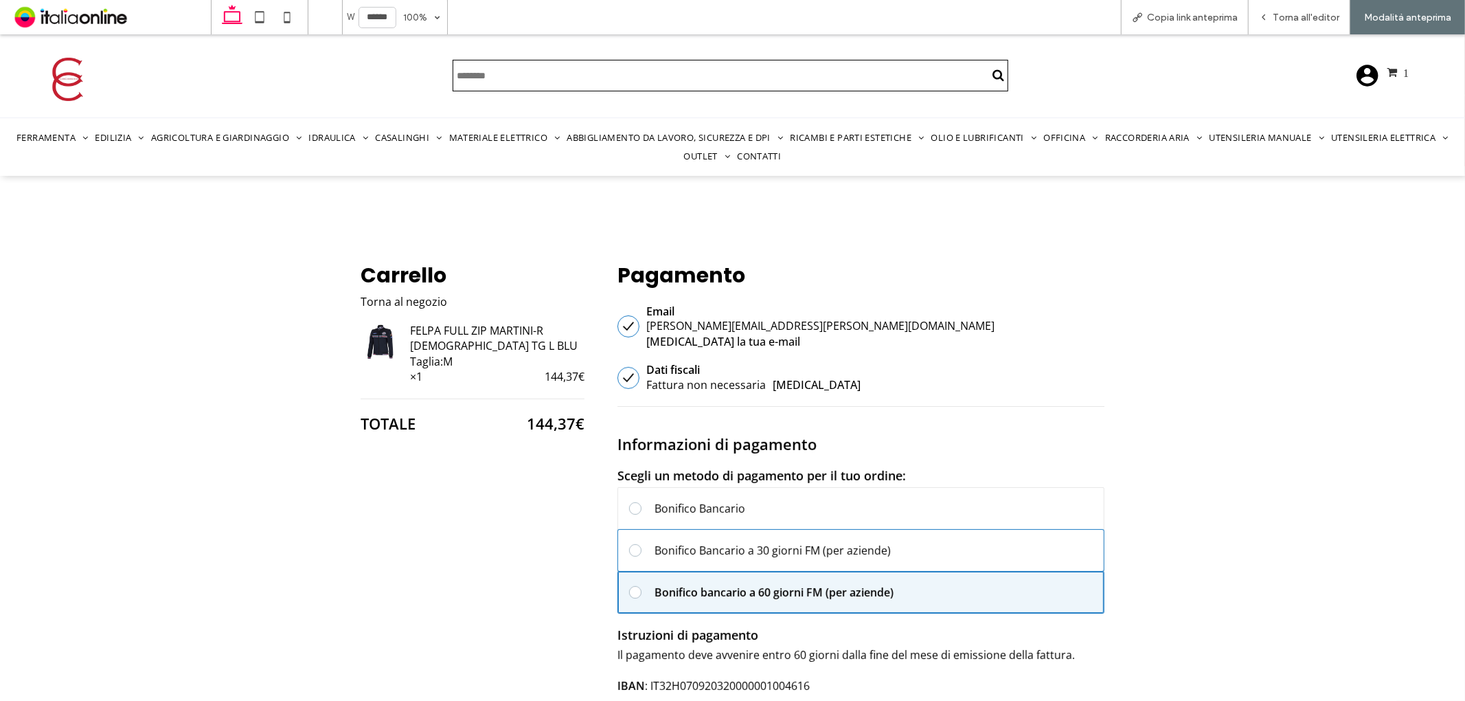
click at [743, 542] on div "Bonifico Bancario a 30 giorni FM (per aziende)" at bounding box center [876, 549] width 442 height 15
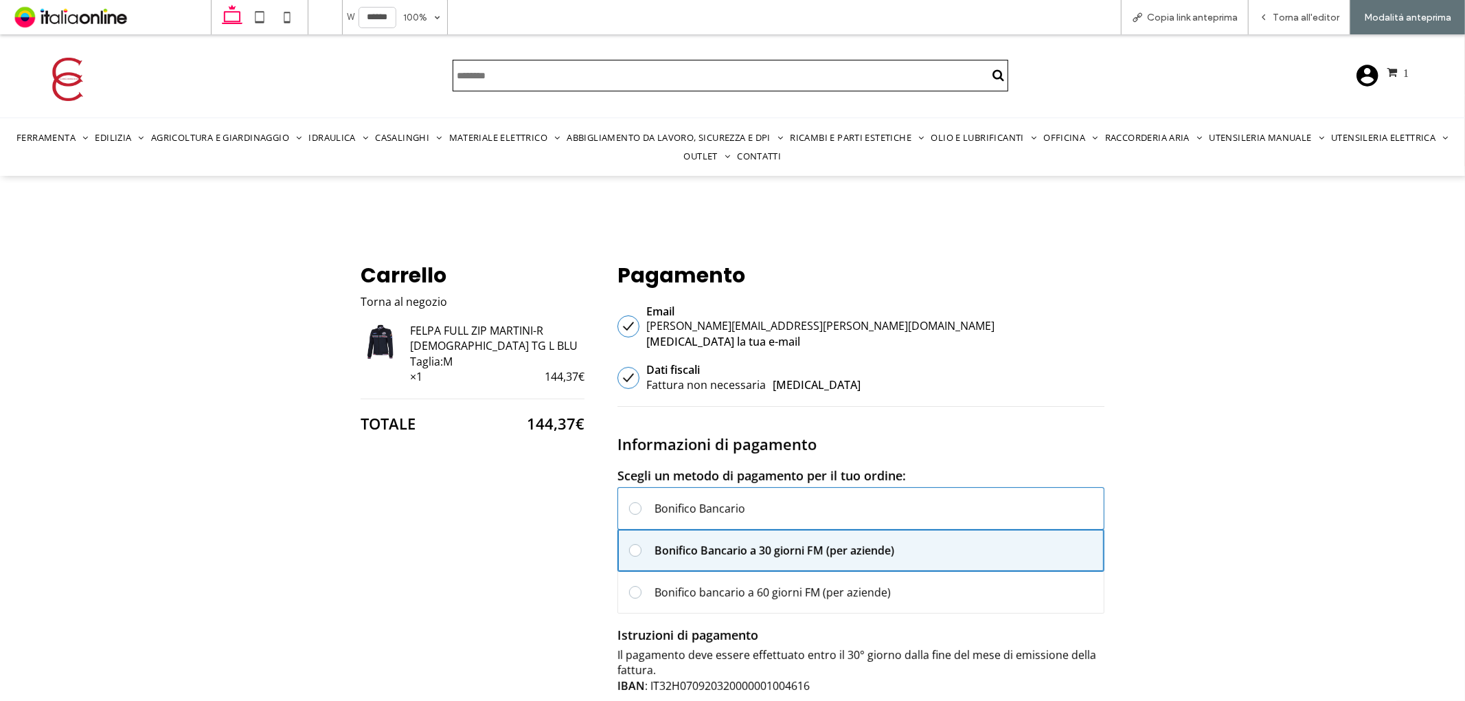
click at [742, 500] on div "Bonifico Bancario" at bounding box center [876, 507] width 442 height 15
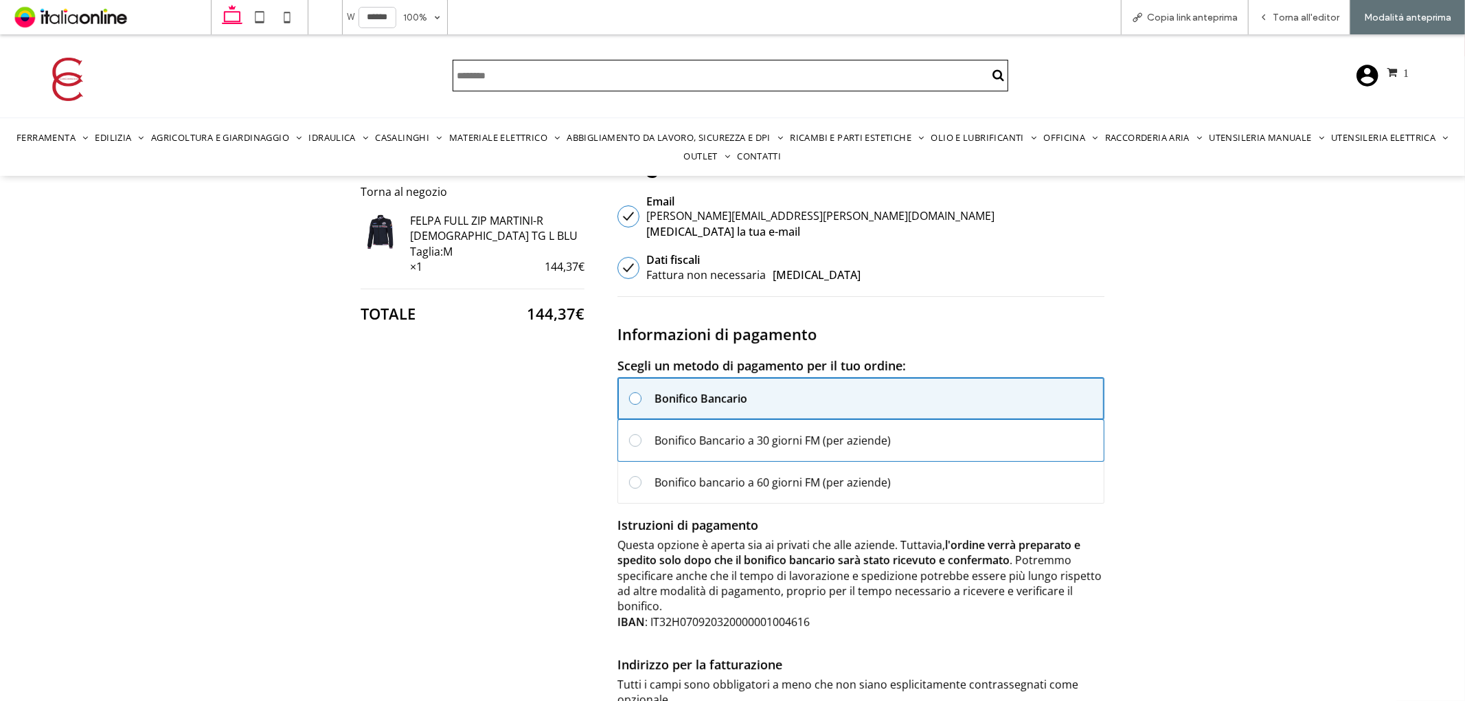
scroll to position [374, 0]
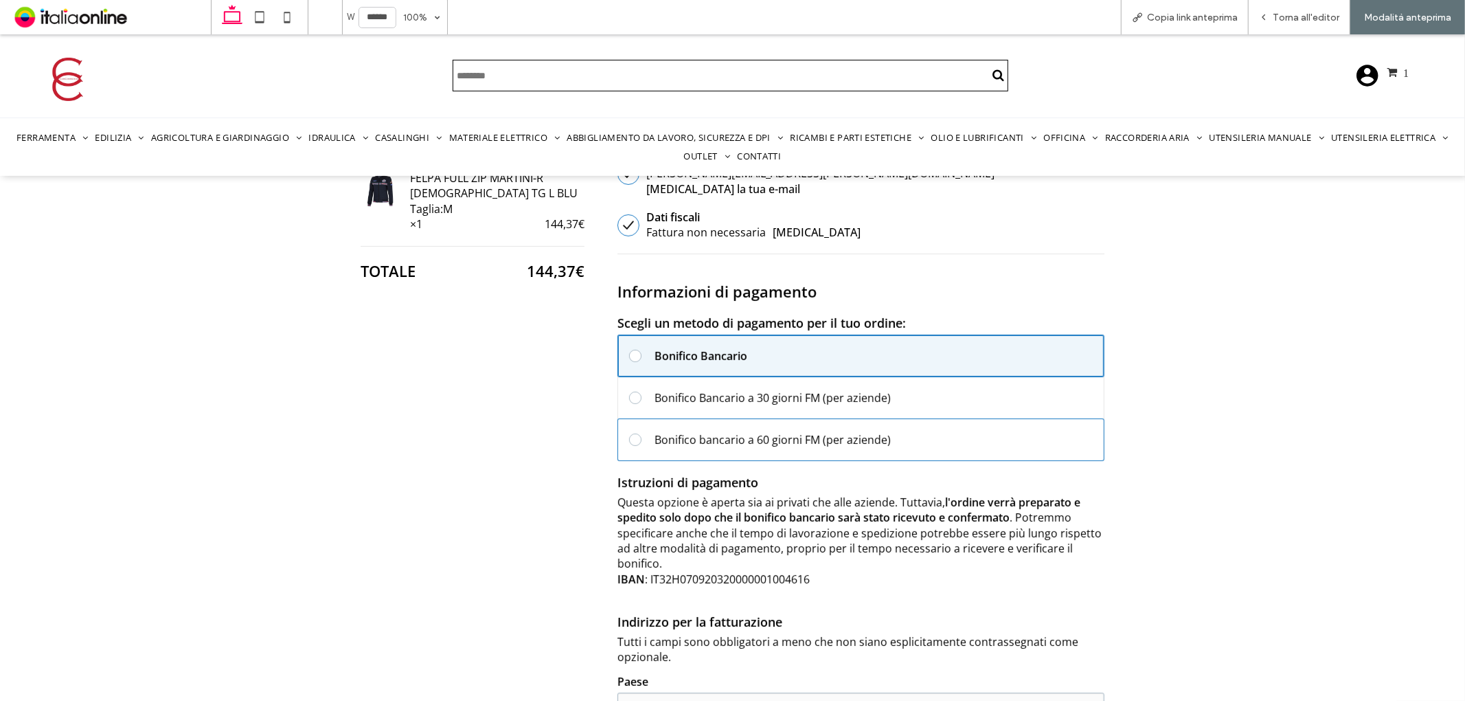
click at [826, 431] on div "Bonifico bancario a 60 giorni FM (per aziende)" at bounding box center [876, 438] width 442 height 15
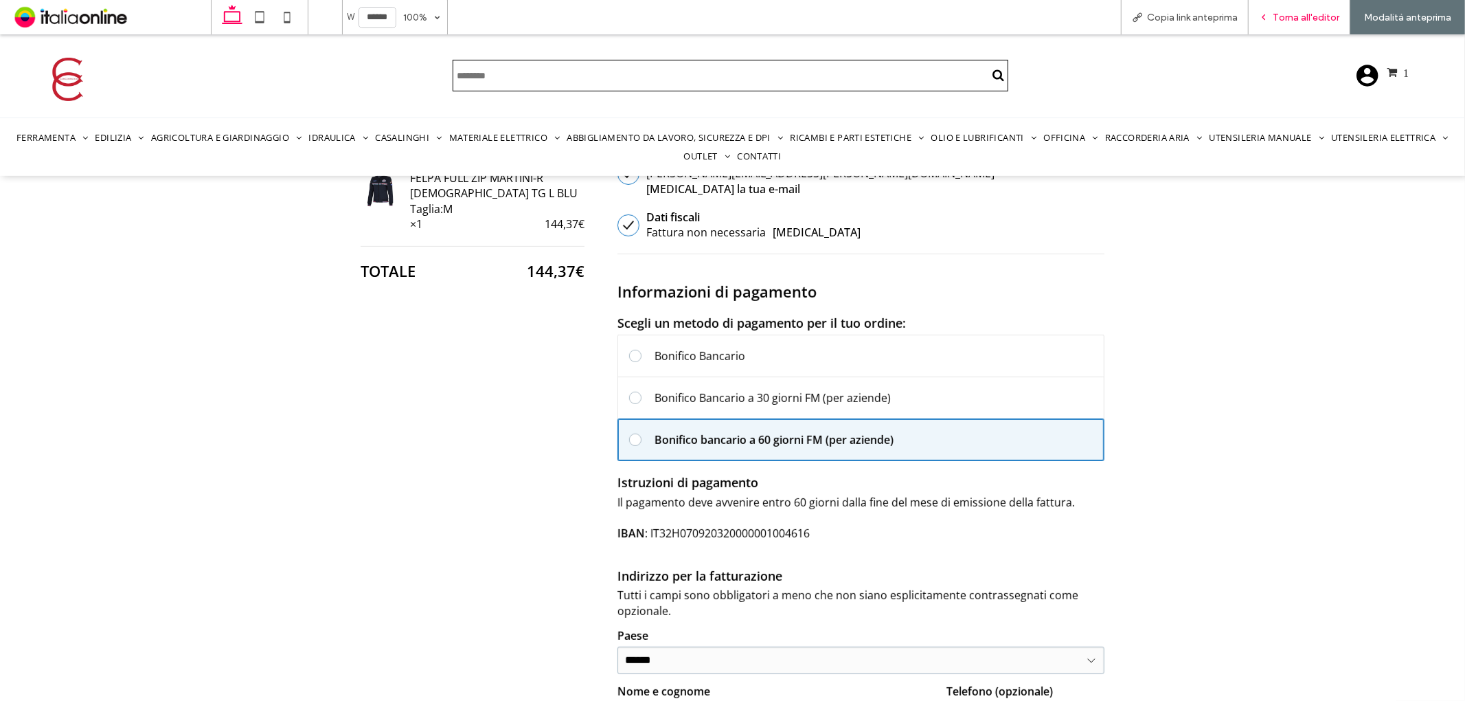
click at [1285, 21] on span "Torna all'editor" at bounding box center [1306, 18] width 67 height 12
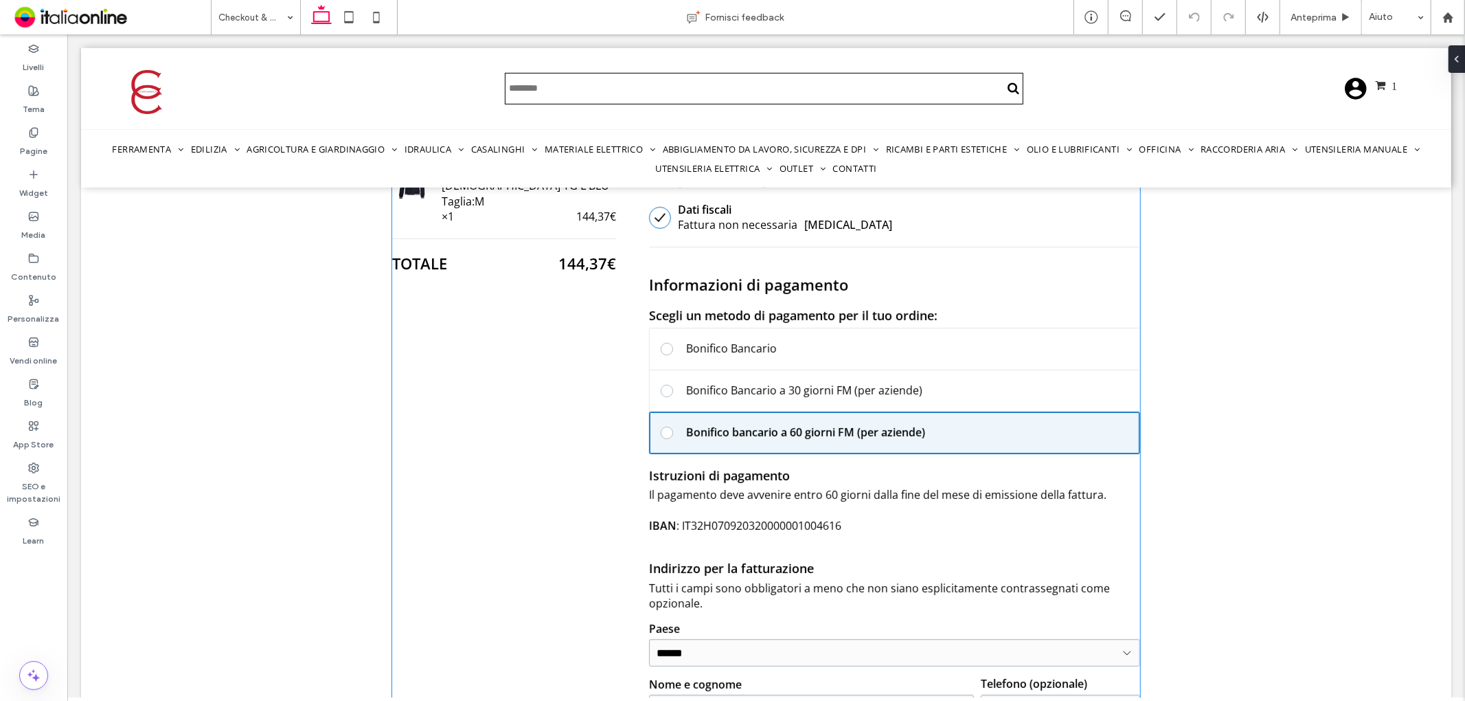
scroll to position [378, 0]
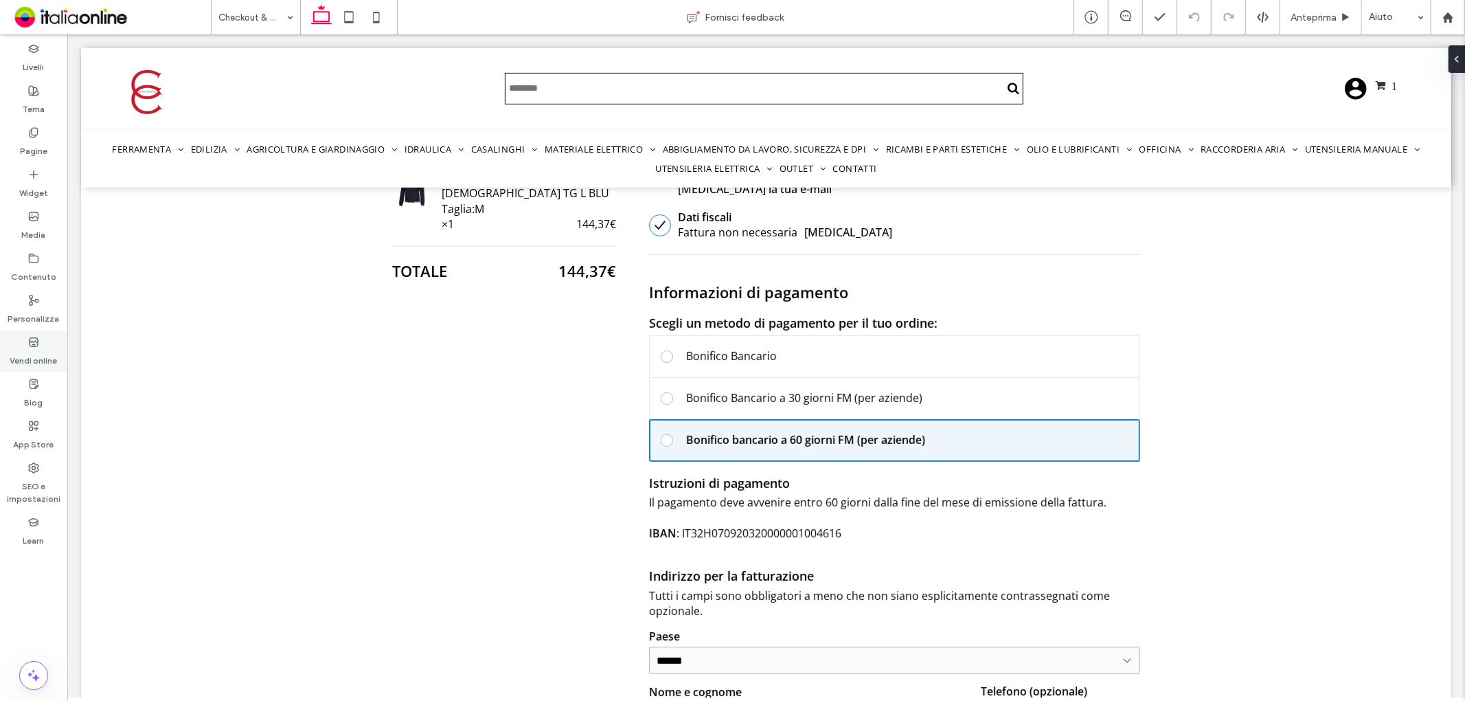
click at [24, 368] on div "Vendi online" at bounding box center [33, 351] width 67 height 42
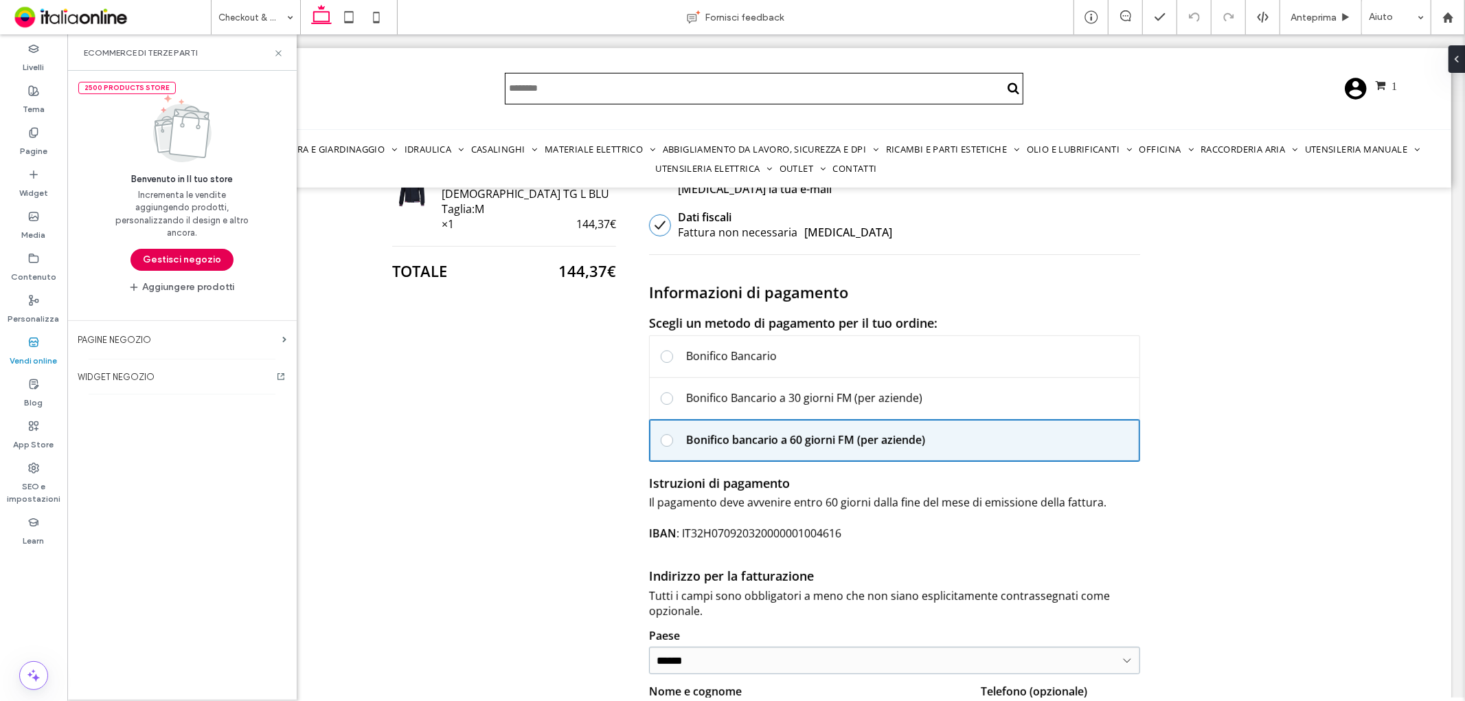
click at [194, 253] on button "Gestisci negozio" at bounding box center [182, 260] width 103 height 22
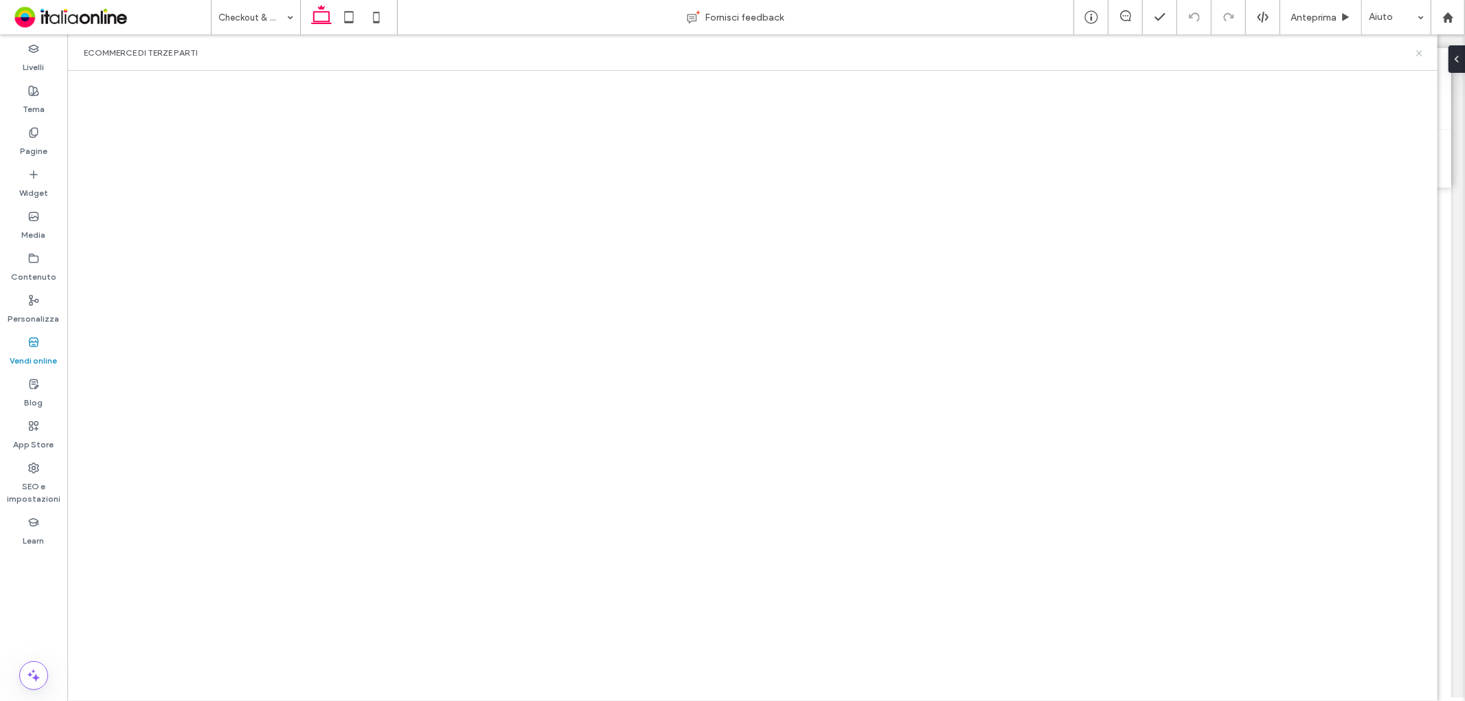
click at [1419, 57] on icon at bounding box center [1420, 53] width 10 height 10
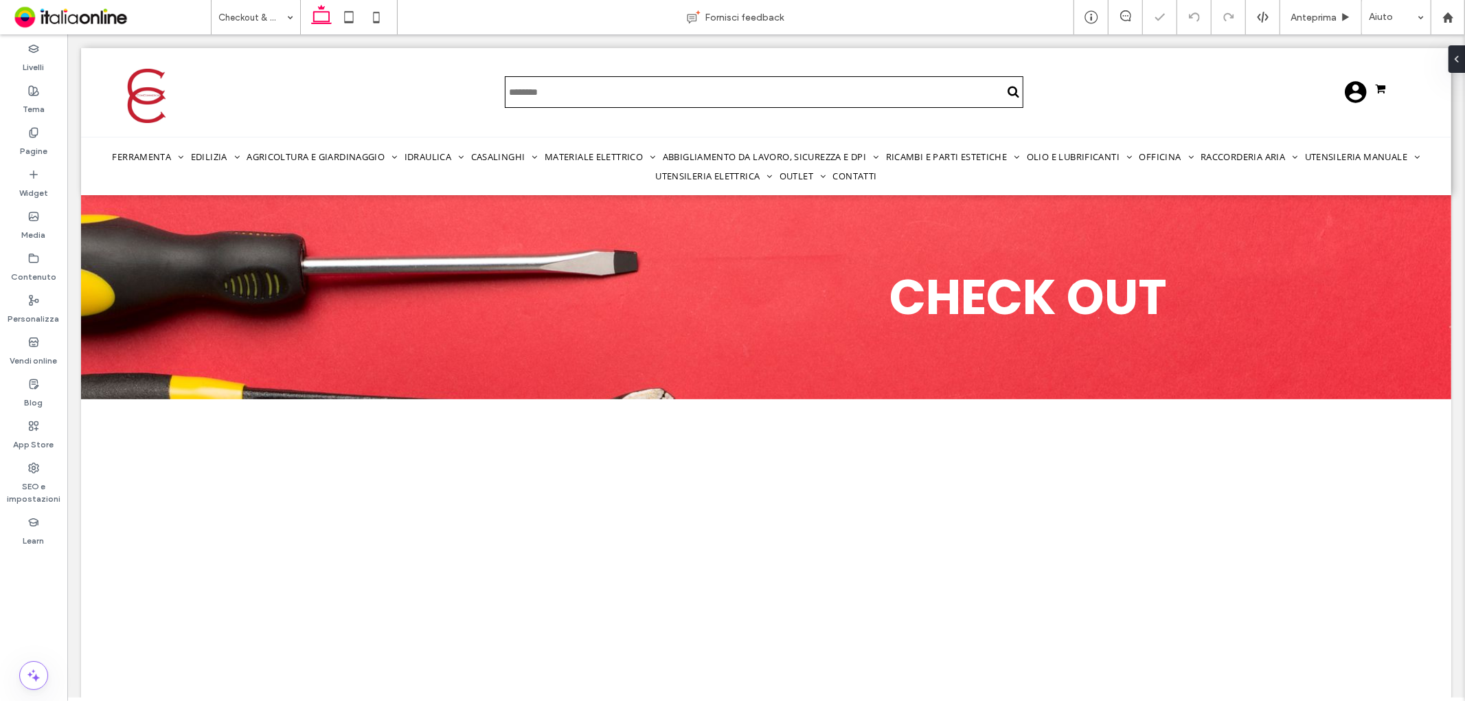
scroll to position [0, 0]
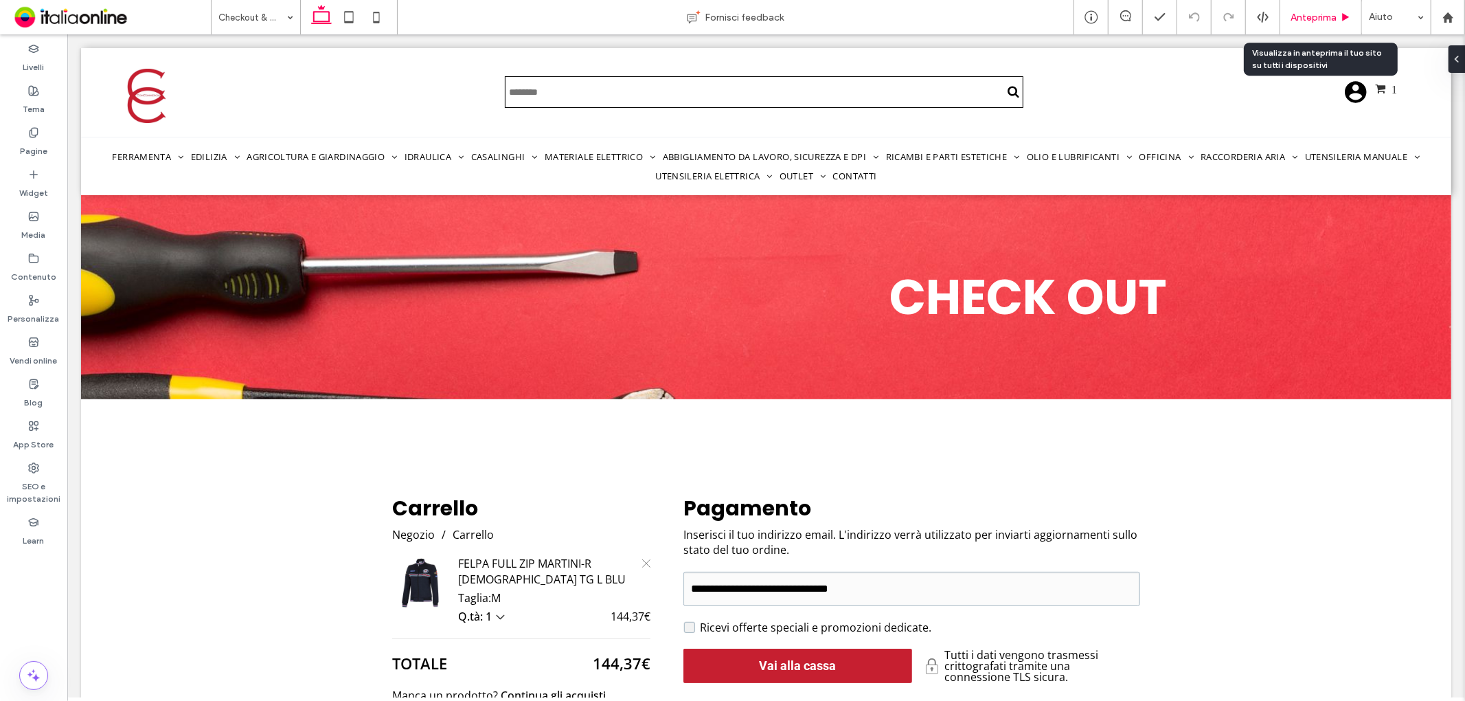
click at [1329, 23] on div "Anteprima" at bounding box center [1322, 17] width 82 height 34
drag, startPoint x: 1331, startPoint y: 18, endPoint x: 1167, endPoint y: 117, distance: 191.1
click at [1331, 18] on span "Anteprima" at bounding box center [1314, 18] width 46 height 12
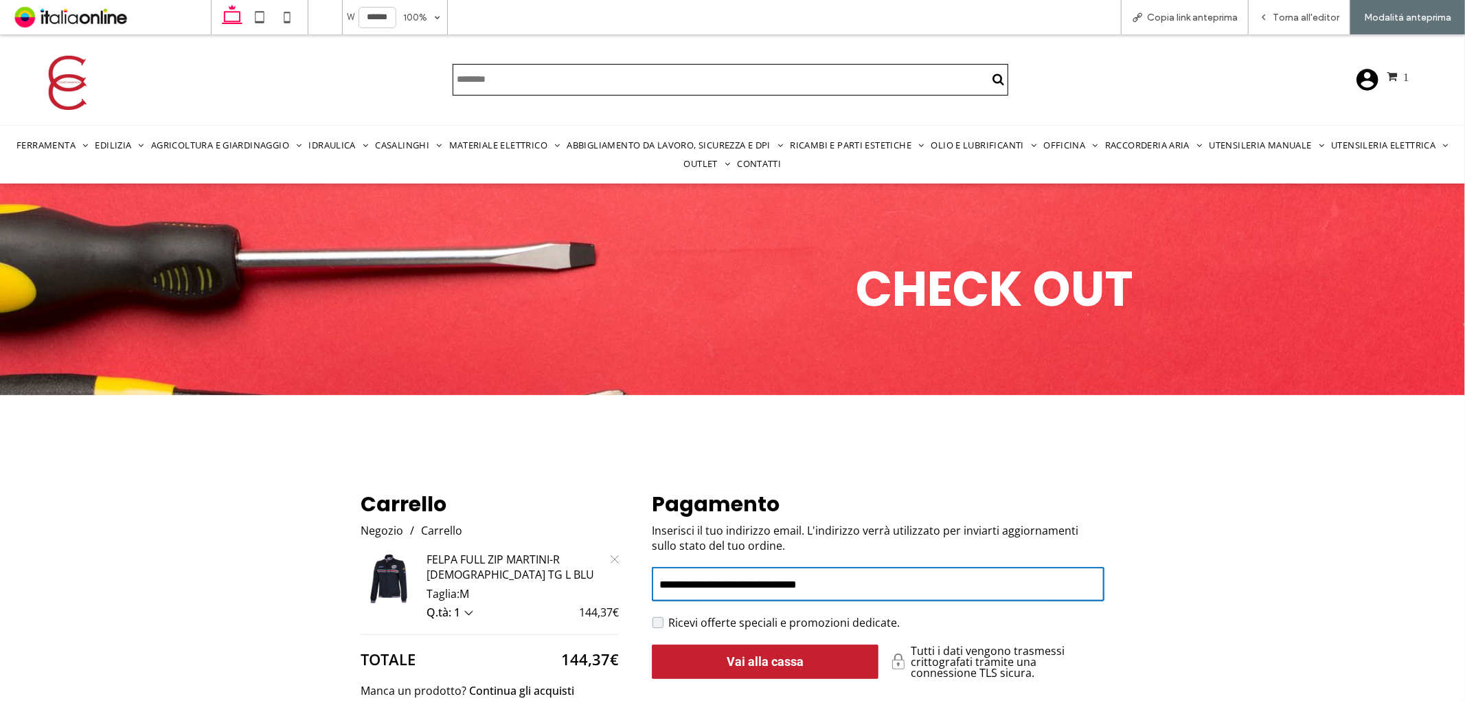
drag, startPoint x: 812, startPoint y: 581, endPoint x: 563, endPoint y: 581, distance: 248.7
click at [564, 581] on div "**********" at bounding box center [733, 677] width 744 height 379
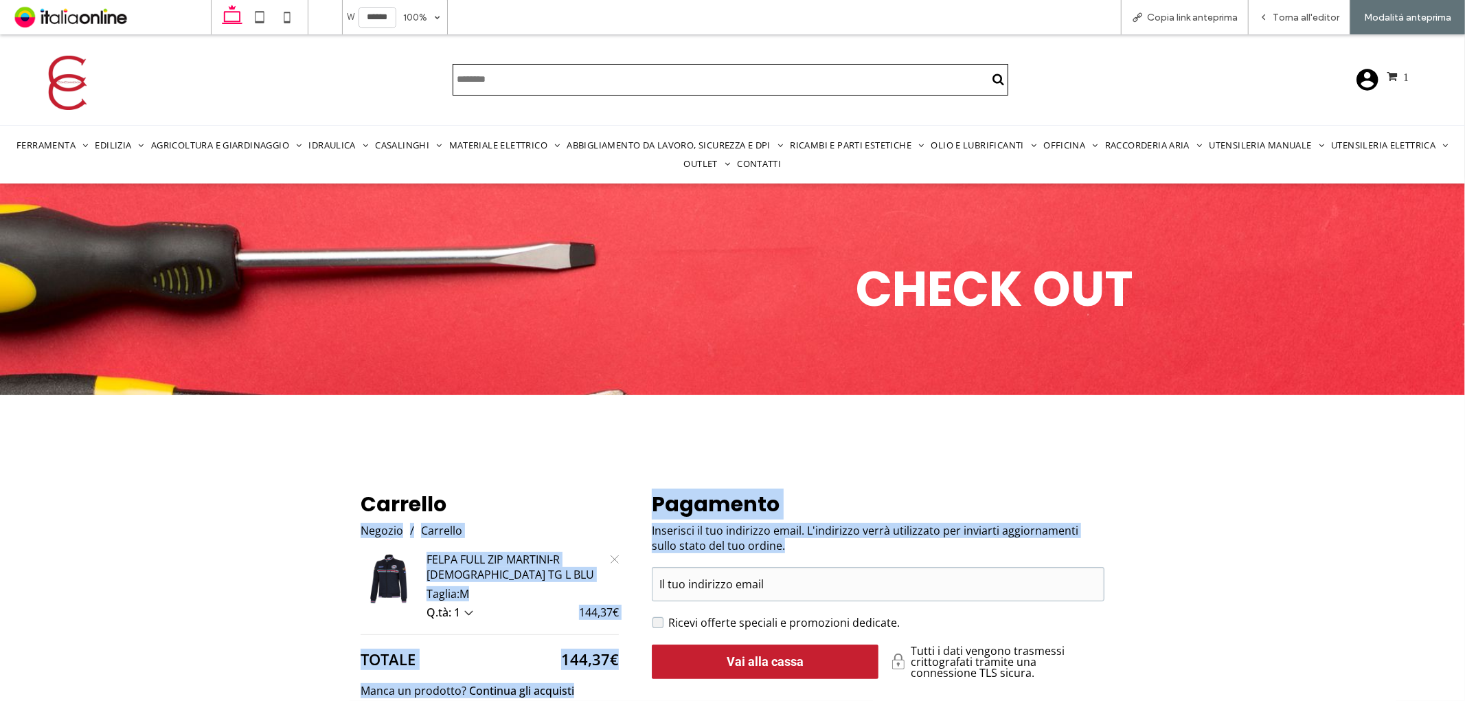
drag, startPoint x: 773, startPoint y: 537, endPoint x: 628, endPoint y: 505, distance: 148.5
click at [628, 506] on div "Carrello Negozio / Carrello FELPA FULL ZIP MARTINI-R LADY TG L BLU Taglia: M Q.…" at bounding box center [733, 677] width 744 height 379
drag, startPoint x: 628, startPoint y: 501, endPoint x: 631, endPoint y: 485, distance: 16.0
click at [628, 501] on div "Carrello Negozio / Carrello FELPA FULL ZIP MARTINI-R LADY TG L BLU Taglia: M Q.…" at bounding box center [498, 677] width 275 height 379
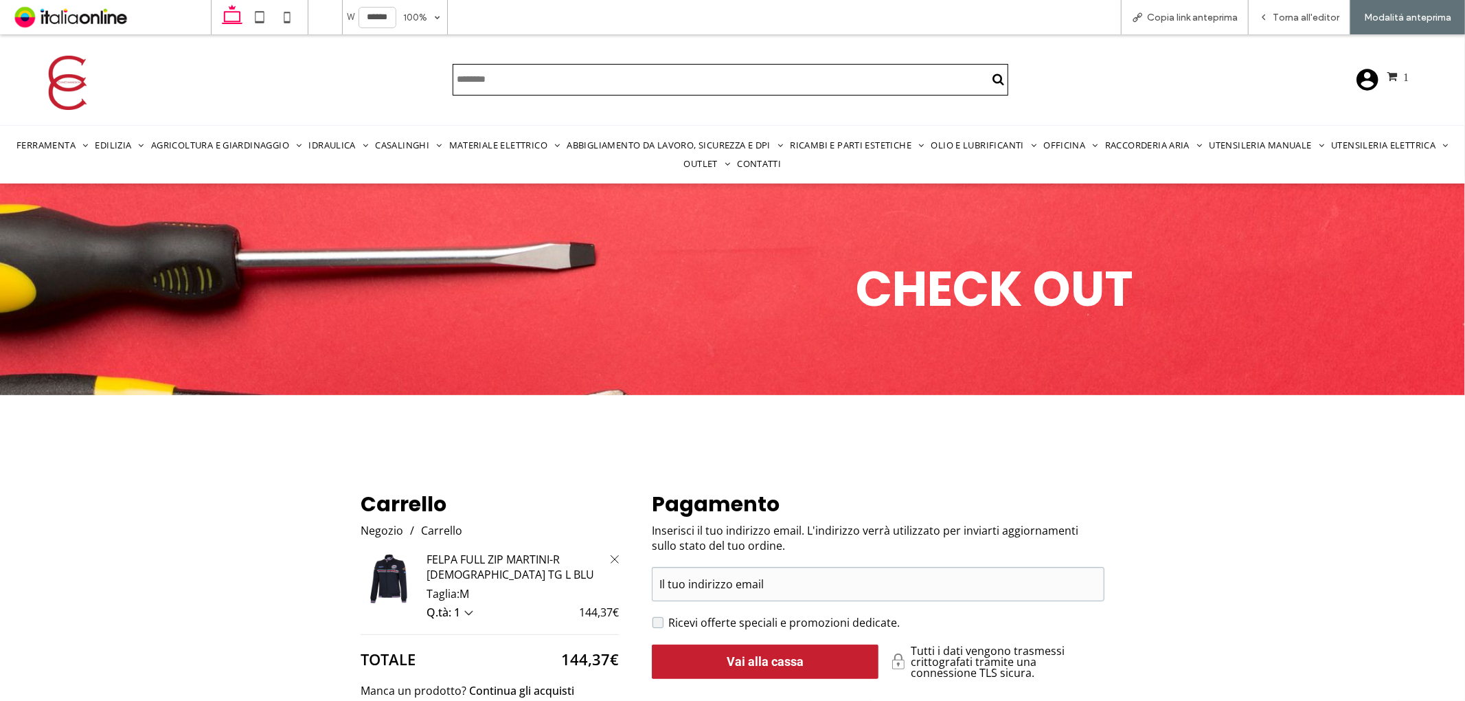
click at [611, 549] on link "Rimuovi articolo" at bounding box center [614, 558] width 27 height 27
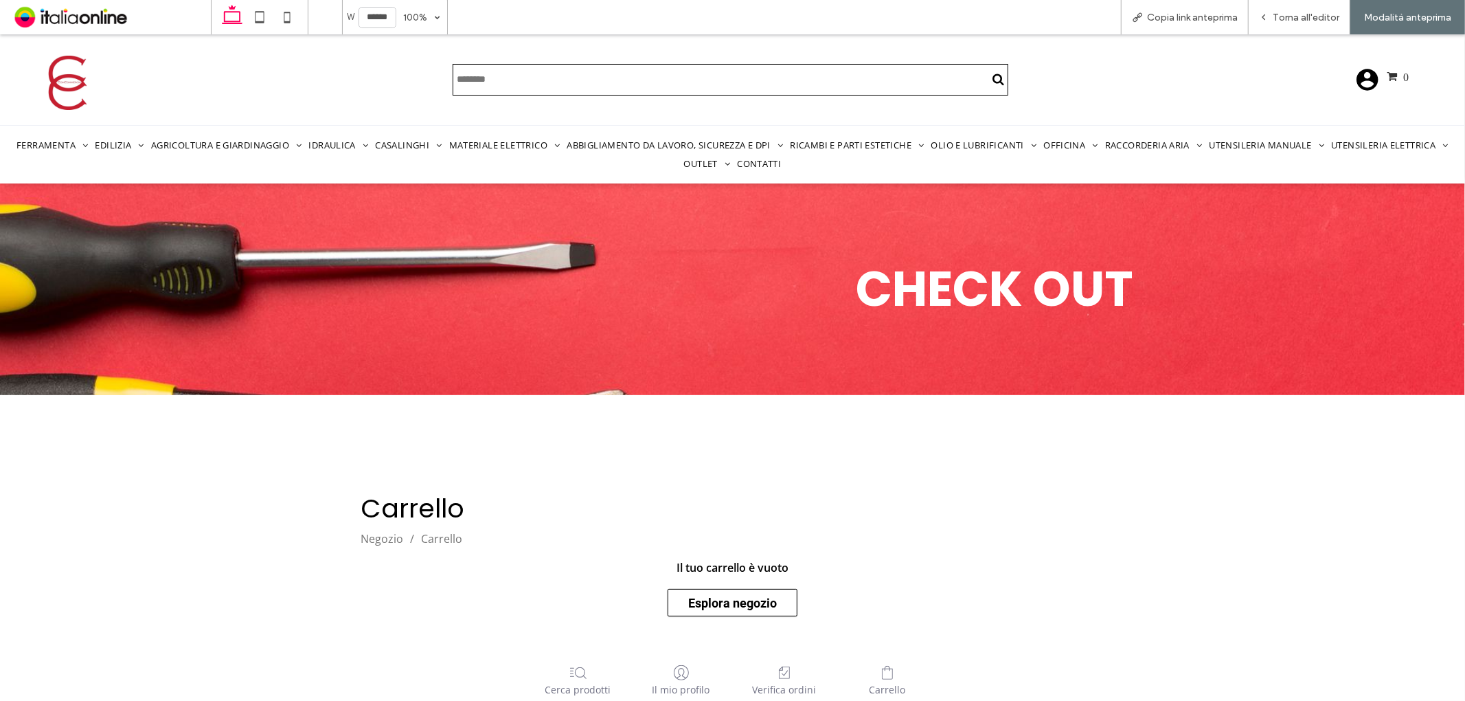
click at [725, 606] on button "Esplora negozio" at bounding box center [733, 601] width 130 height 27
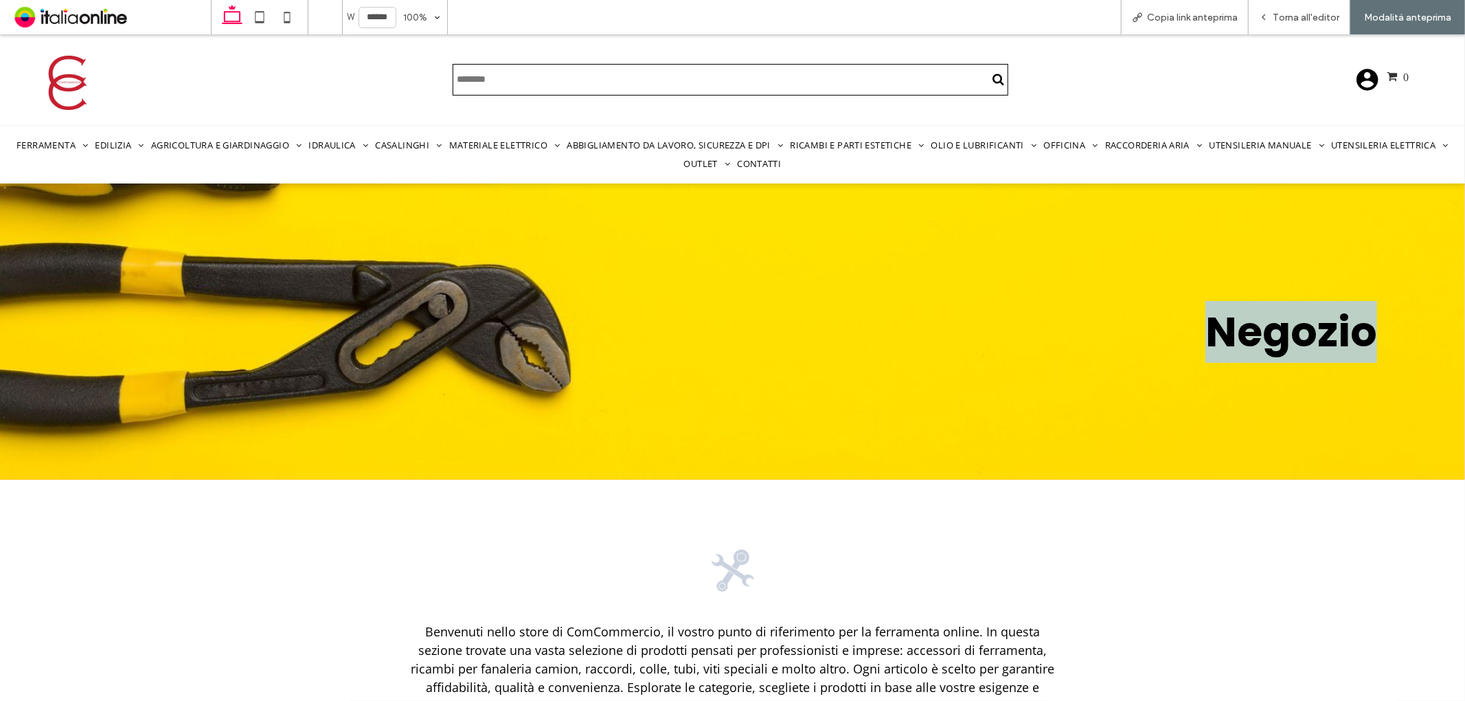
drag, startPoint x: 1383, startPoint y: 330, endPoint x: 1152, endPoint y: 337, distance: 231.0
click at [1152, 337] on div "Negozio" at bounding box center [732, 331] width 1465 height 296
click at [1152, 337] on h1 "Negozio" at bounding box center [733, 331] width 1290 height 62
click at [69, 76] on img at bounding box center [68, 82] width 54 height 54
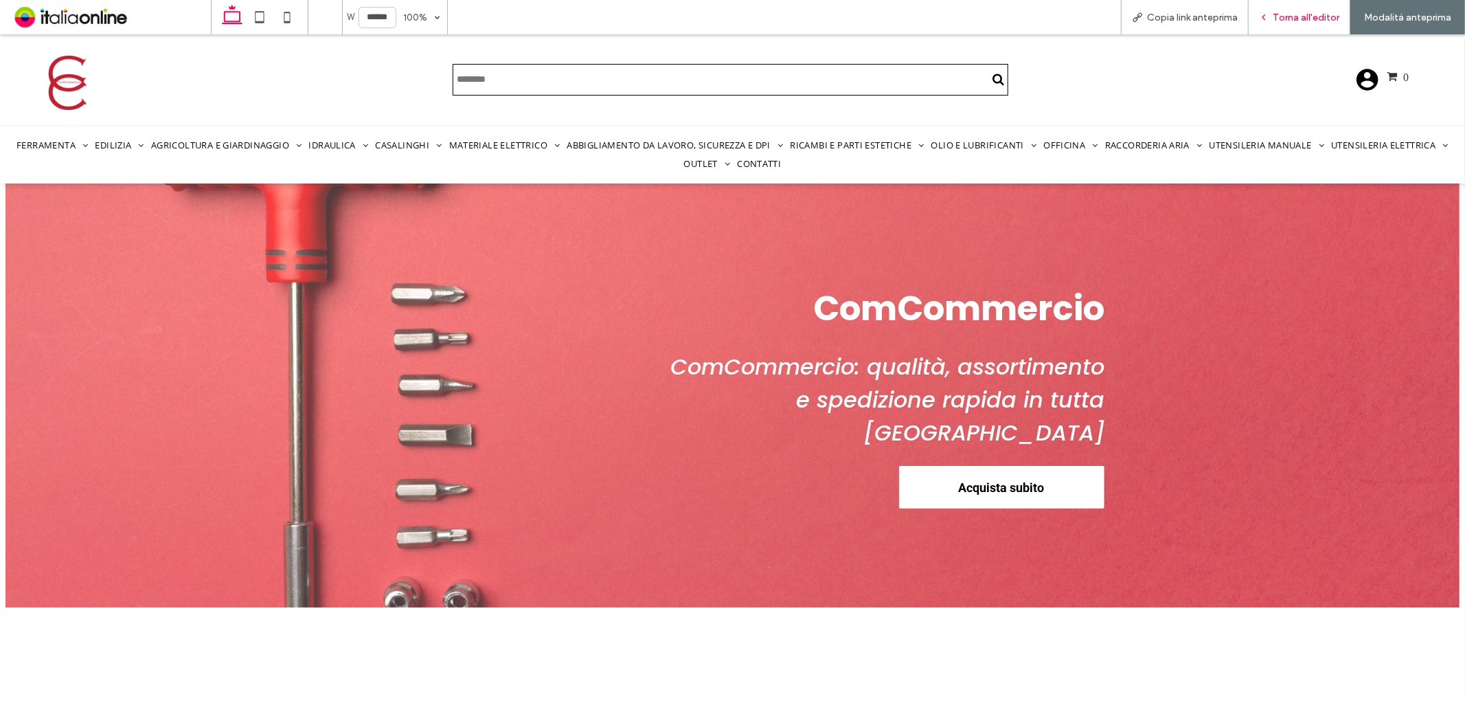
click at [1288, 24] on div "Torna all'editor" at bounding box center [1300, 17] width 102 height 34
click at [1290, 21] on span "Torna all'editor" at bounding box center [1306, 18] width 67 height 12
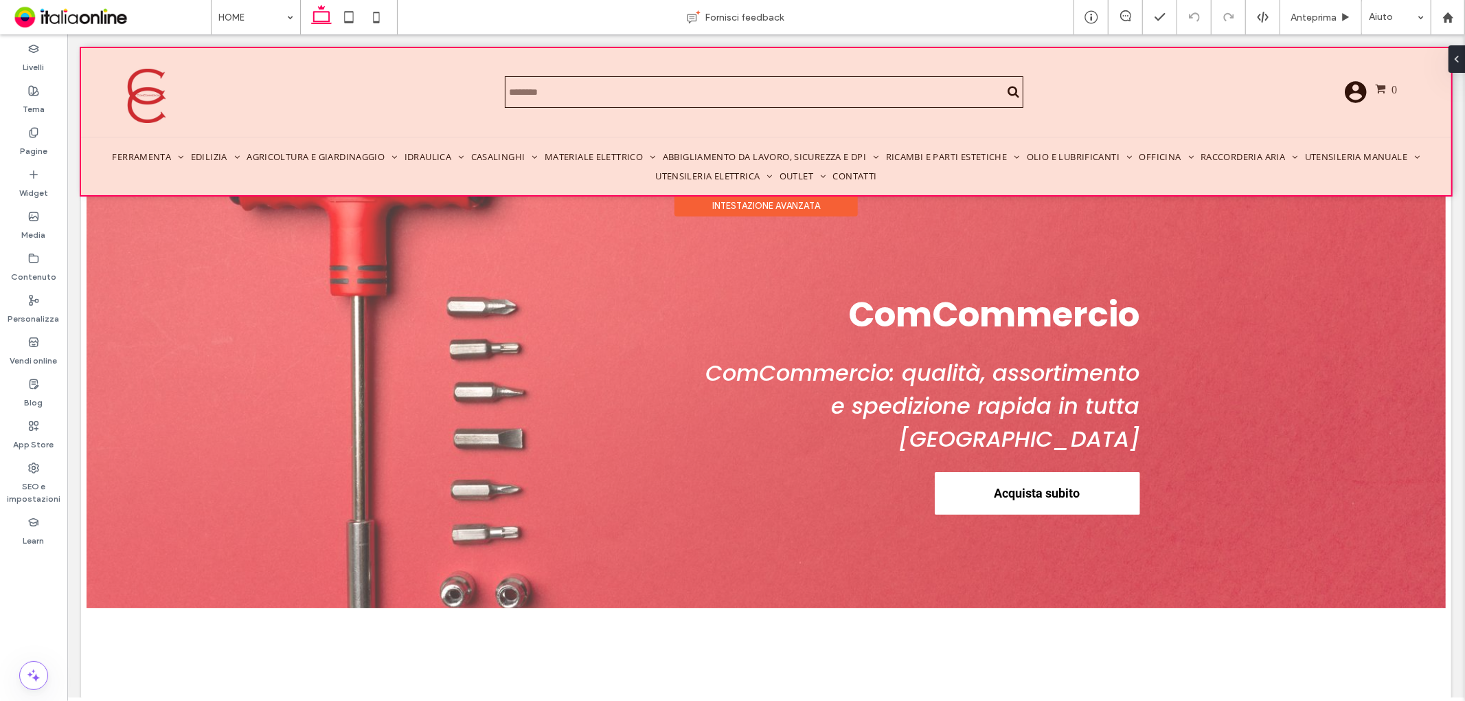
click at [686, 160] on div at bounding box center [765, 120] width 1371 height 147
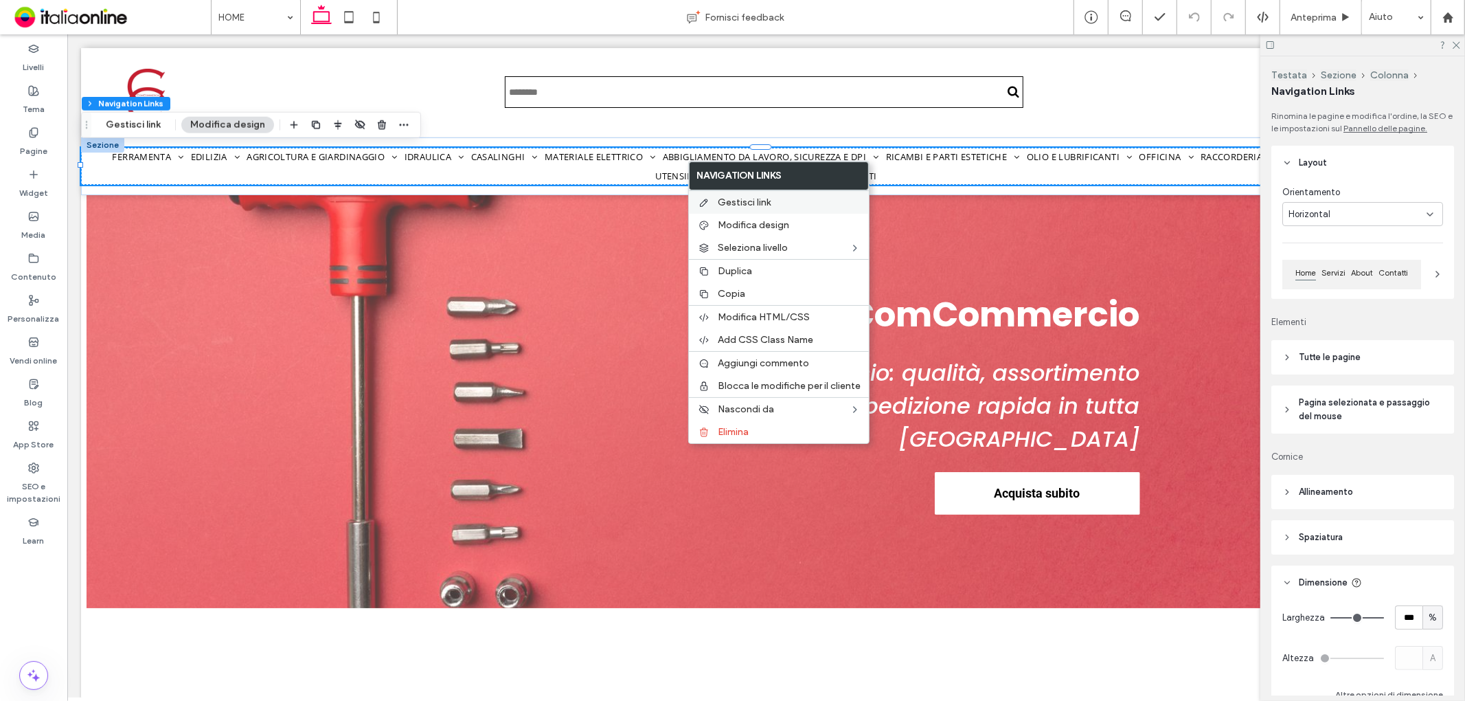
click at [726, 196] on span "Gestisci link" at bounding box center [744, 202] width 53 height 12
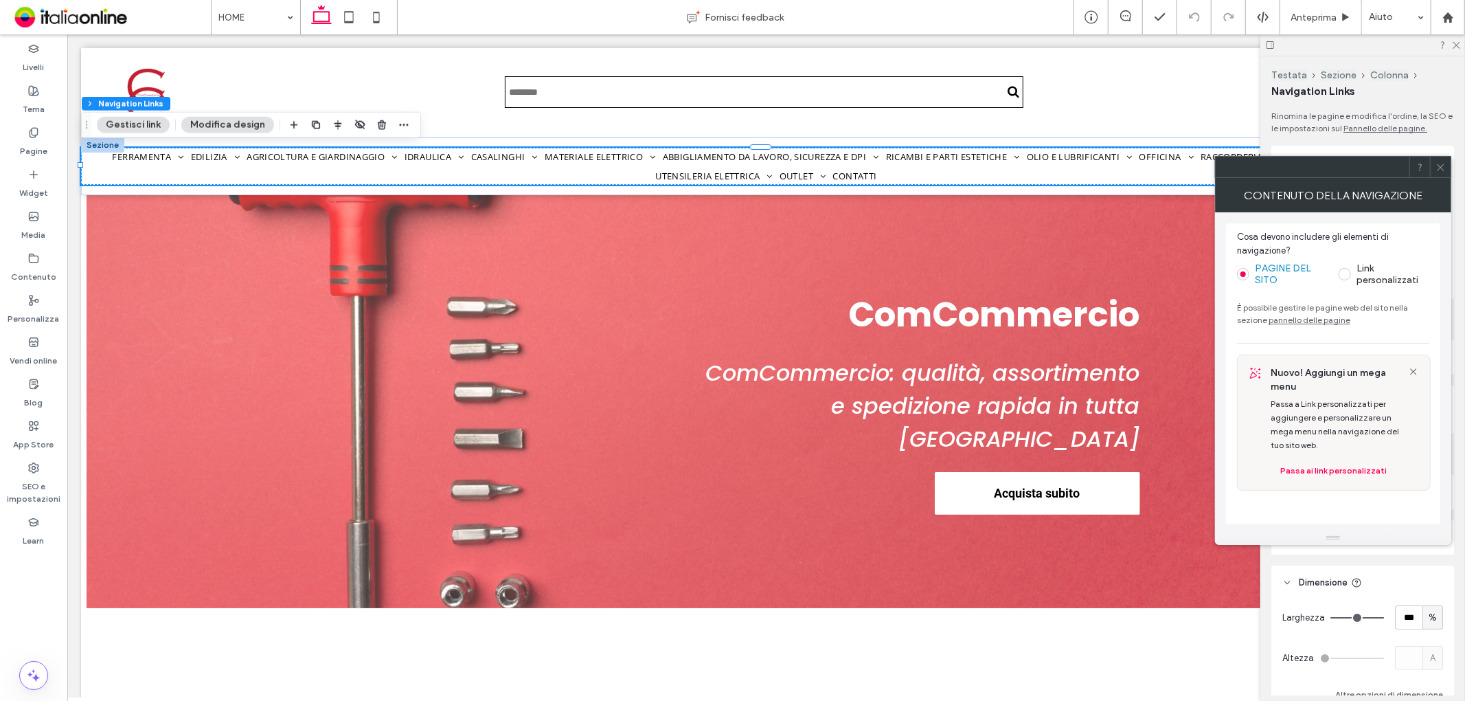
click at [1343, 276] on span at bounding box center [1345, 274] width 12 height 12
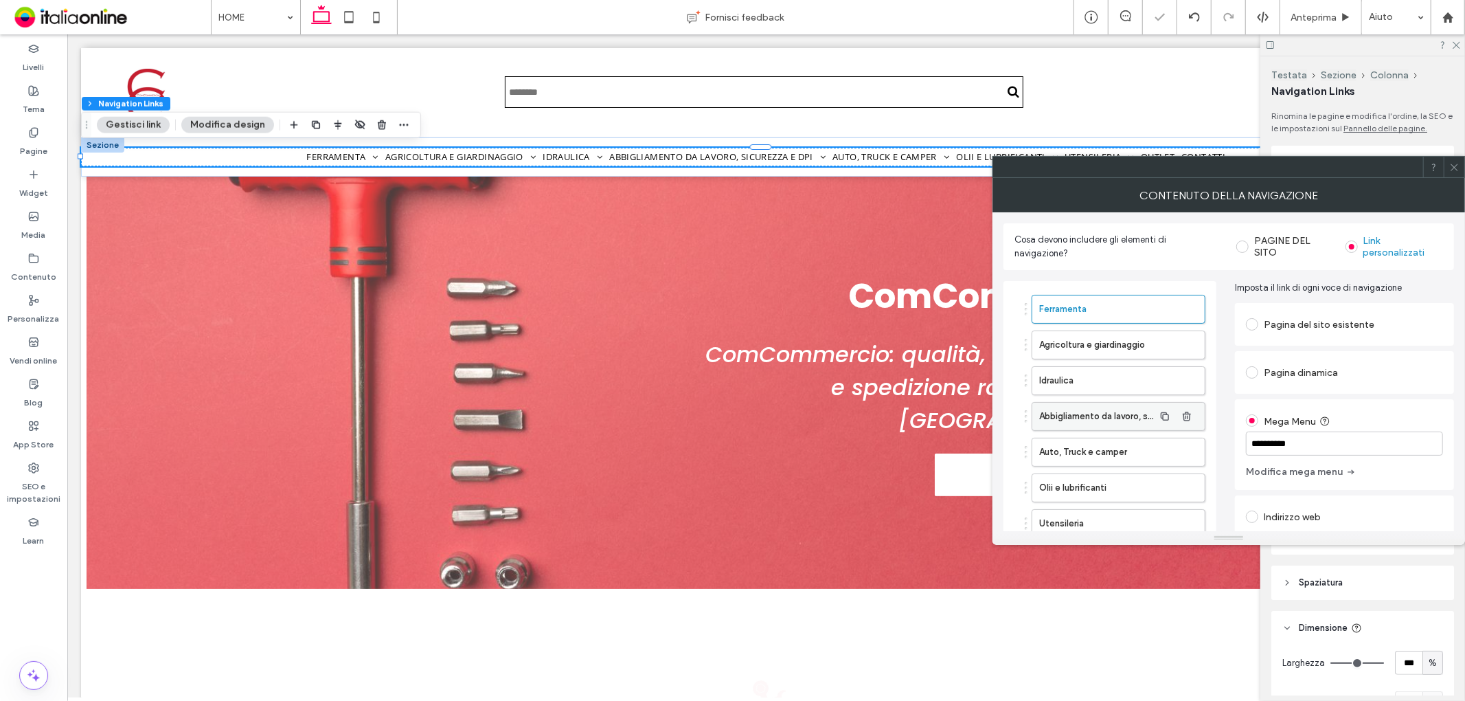
type input "*"
click at [1275, 471] on button "Modifica mega menu" at bounding box center [1301, 472] width 111 height 22
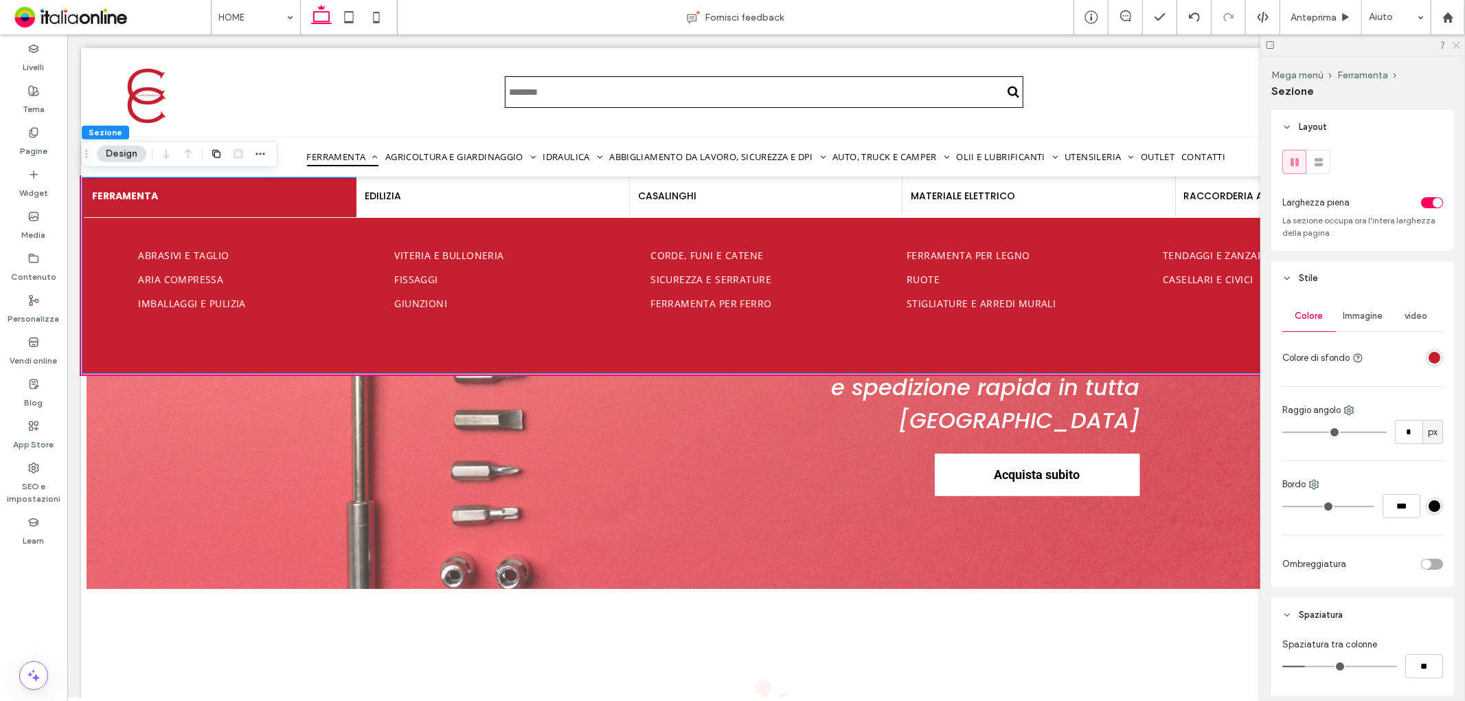
drag, startPoint x: 1384, startPoint y: 8, endPoint x: 1458, endPoint y: 42, distance: 81.8
click at [1458, 42] on icon at bounding box center [1456, 44] width 9 height 9
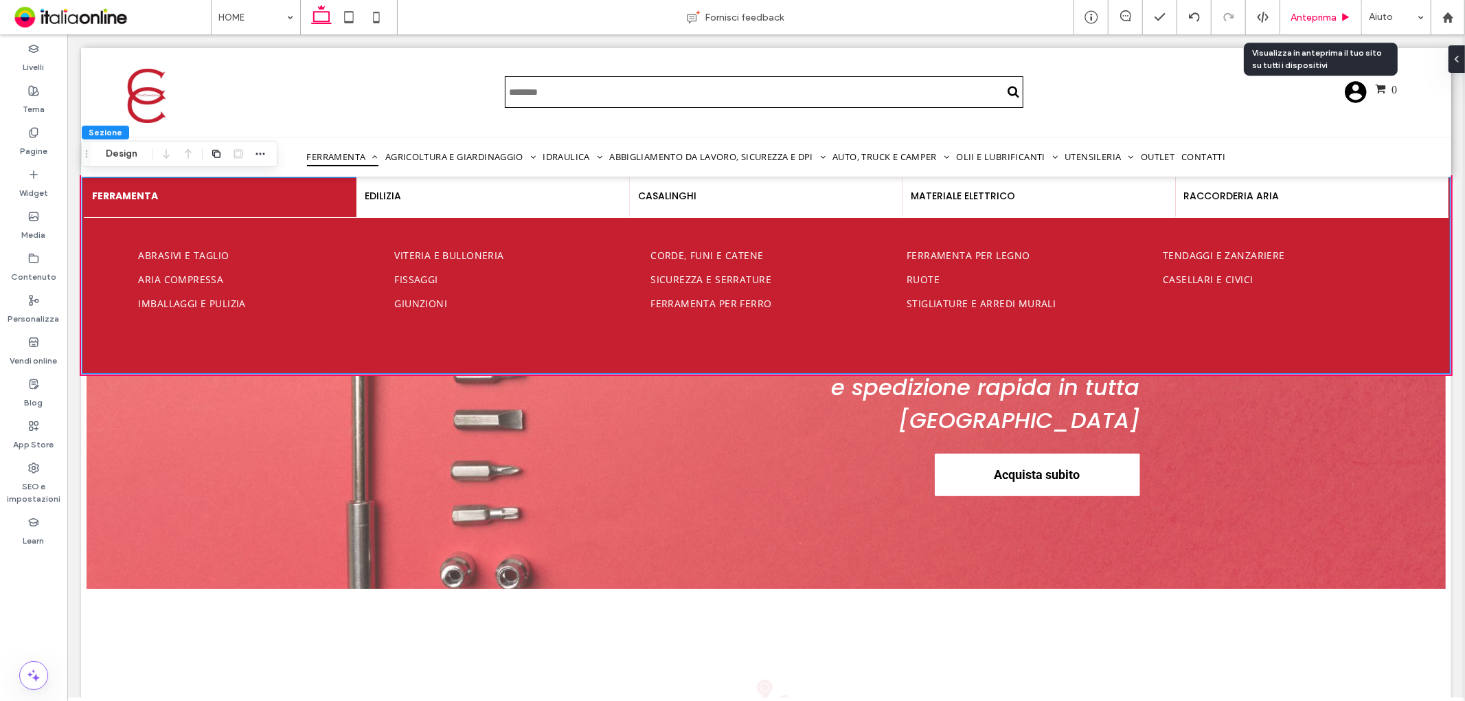
click at [1312, 21] on span "Anteprima" at bounding box center [1314, 18] width 46 height 12
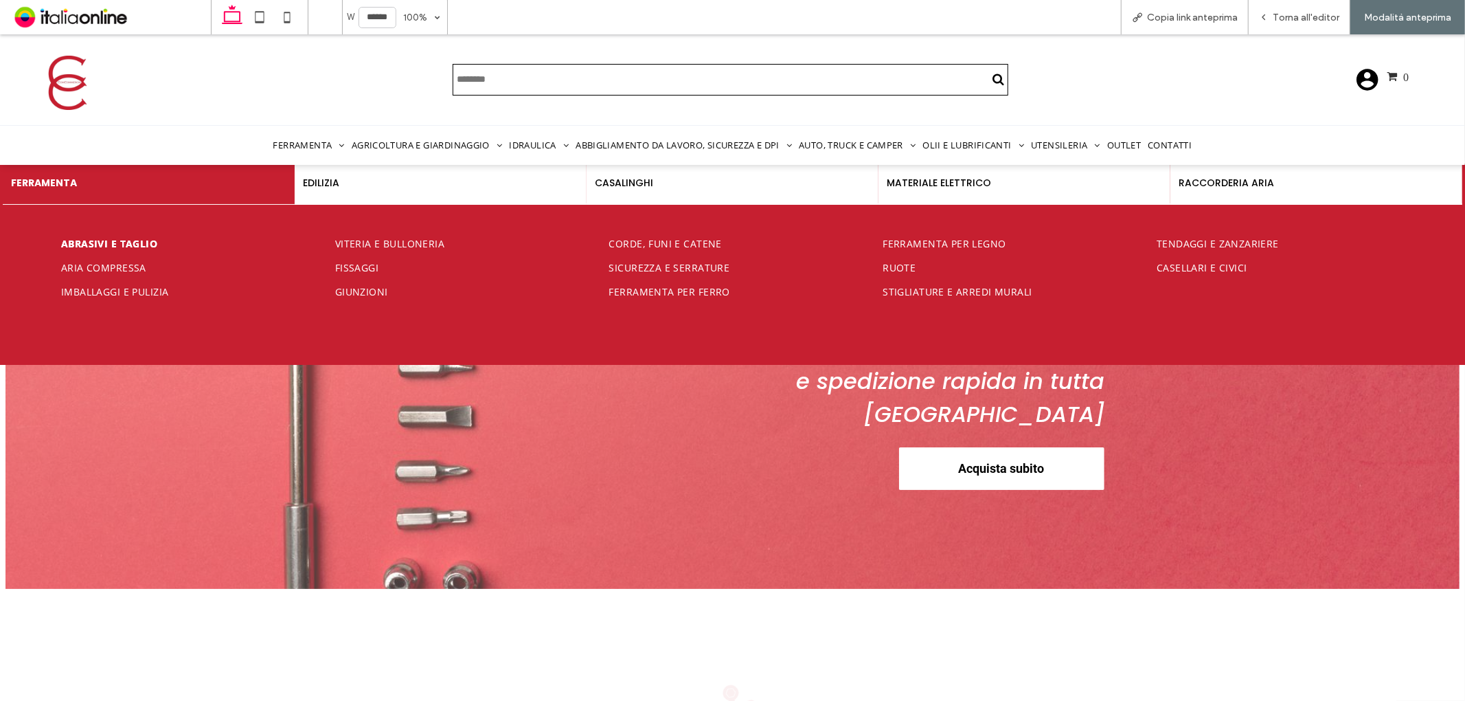
click at [91, 240] on span "Abrasivi e taglio" at bounding box center [109, 242] width 96 height 13
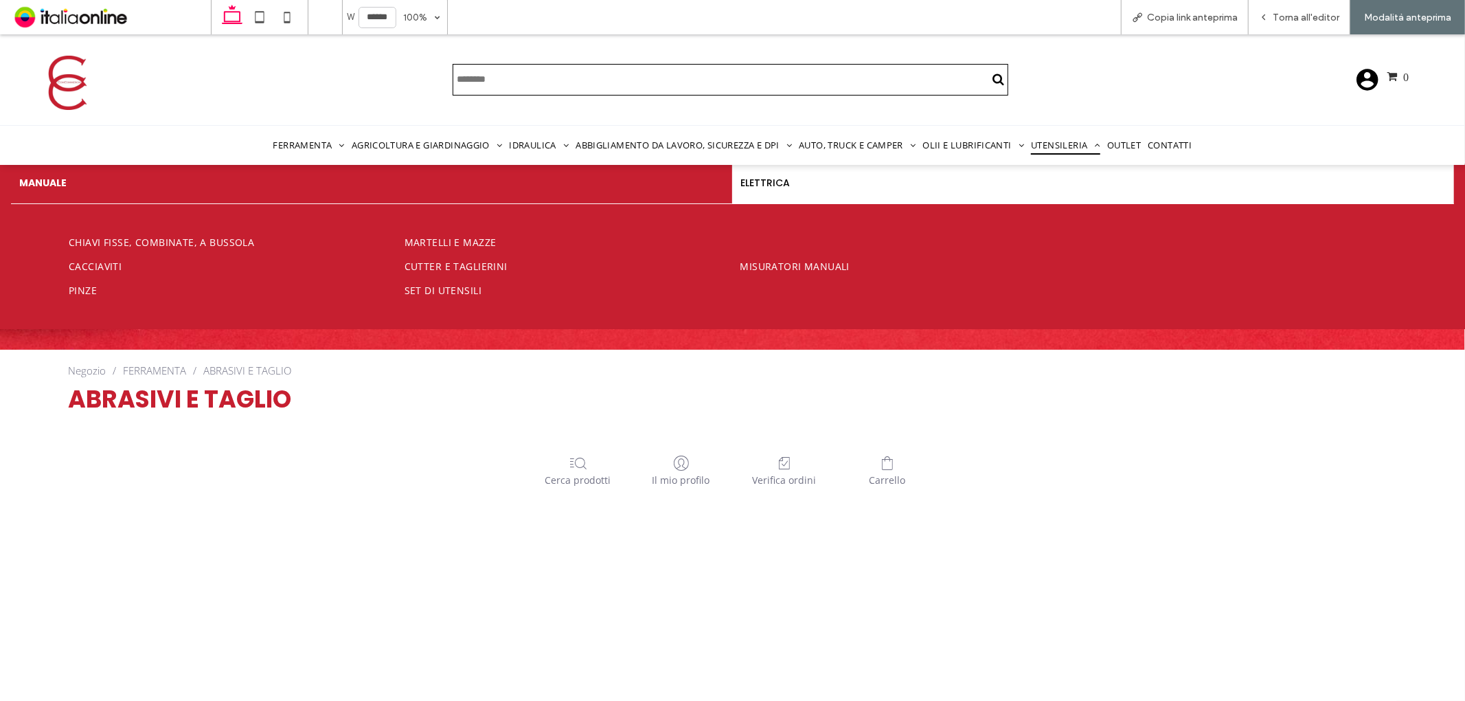
click at [1061, 145] on span "Utensileria" at bounding box center [1065, 144] width 69 height 19
click at [451, 235] on span "Martelli e mazze" at bounding box center [452, 241] width 95 height 13
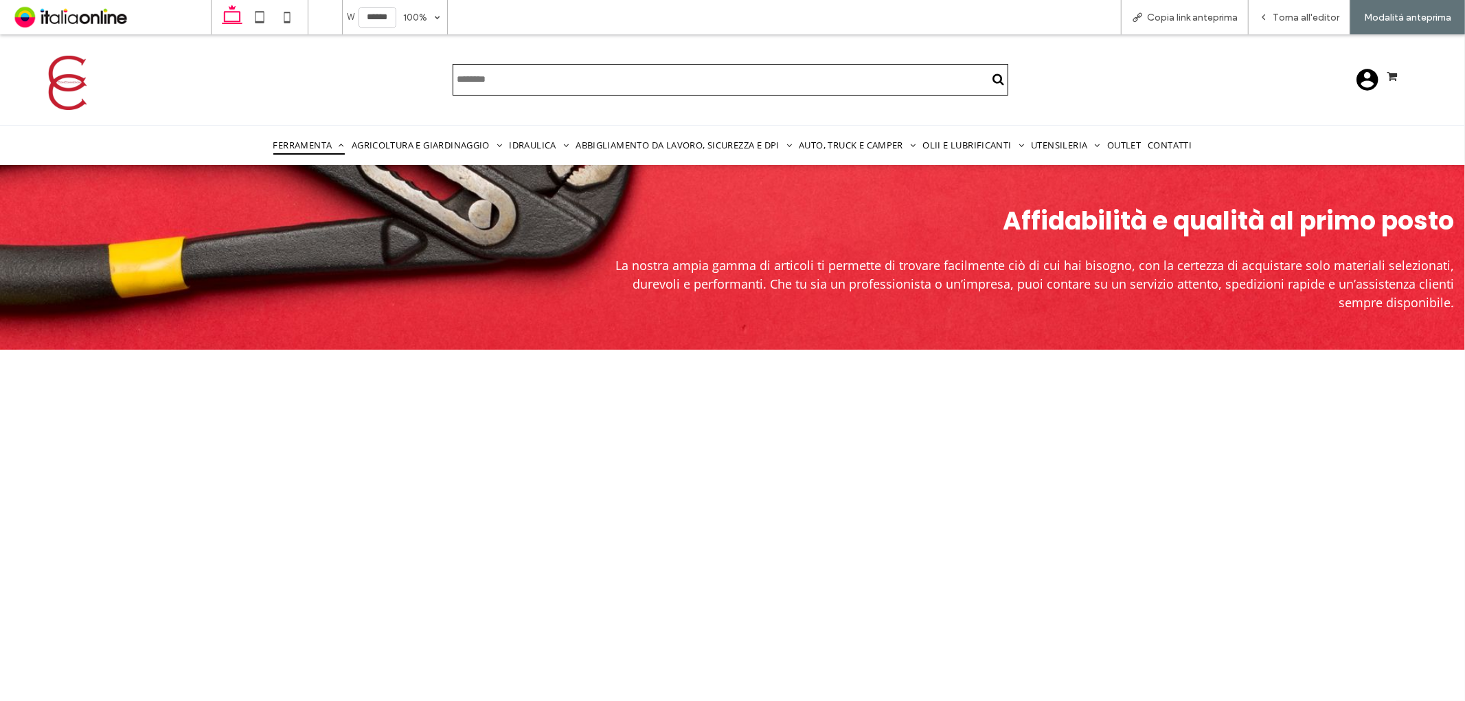
click at [284, 141] on span "Ferramenta" at bounding box center [308, 144] width 71 height 19
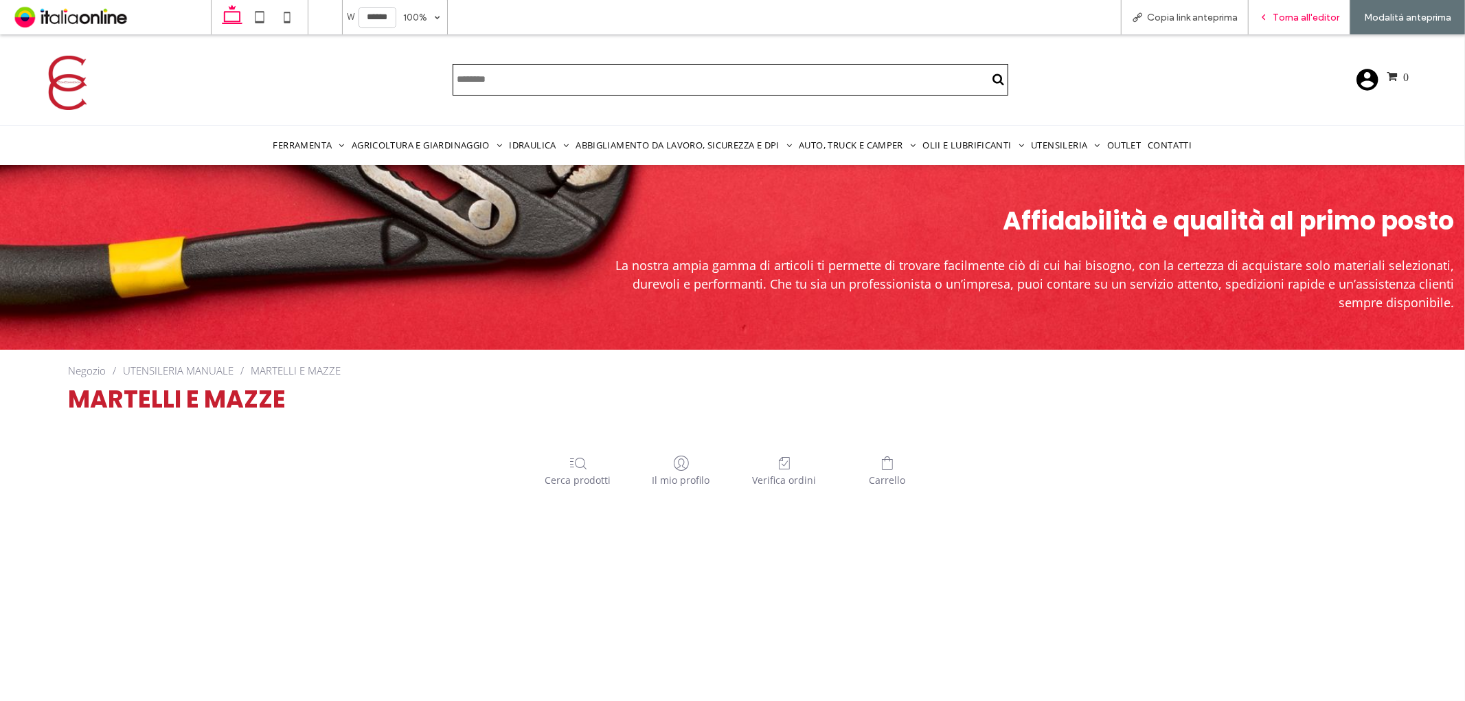
click at [1289, 18] on span "Torna all'editor" at bounding box center [1306, 18] width 67 height 12
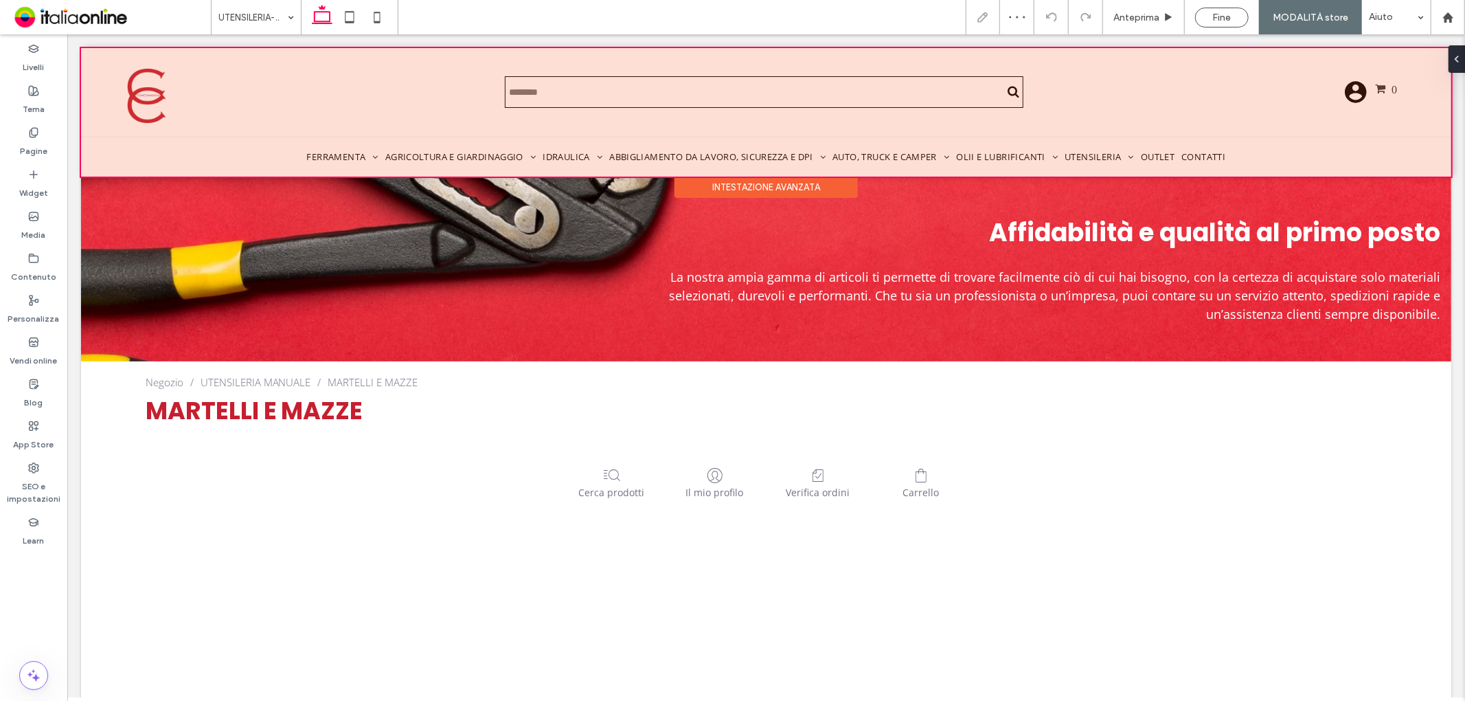
click at [449, 159] on div at bounding box center [765, 111] width 1371 height 128
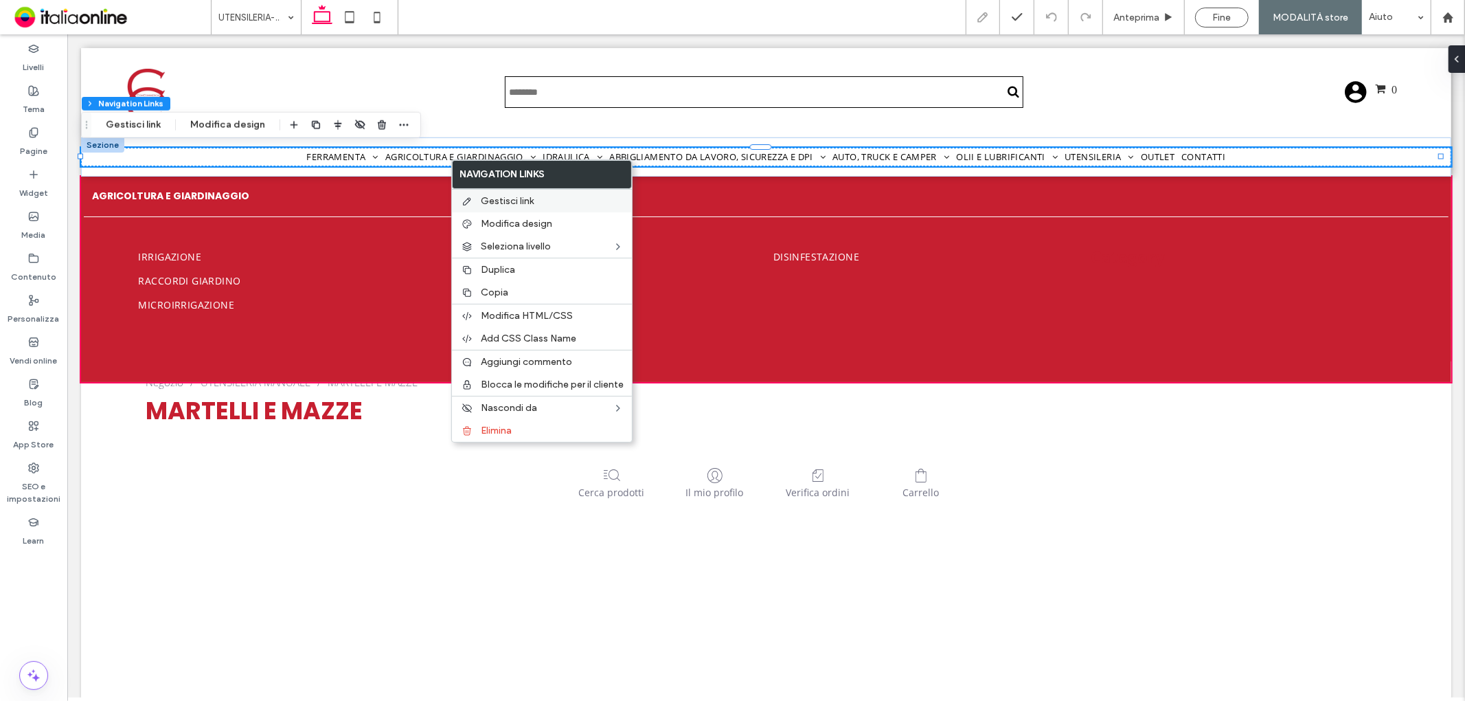
click at [493, 201] on span "Gestisci link" at bounding box center [507, 201] width 53 height 12
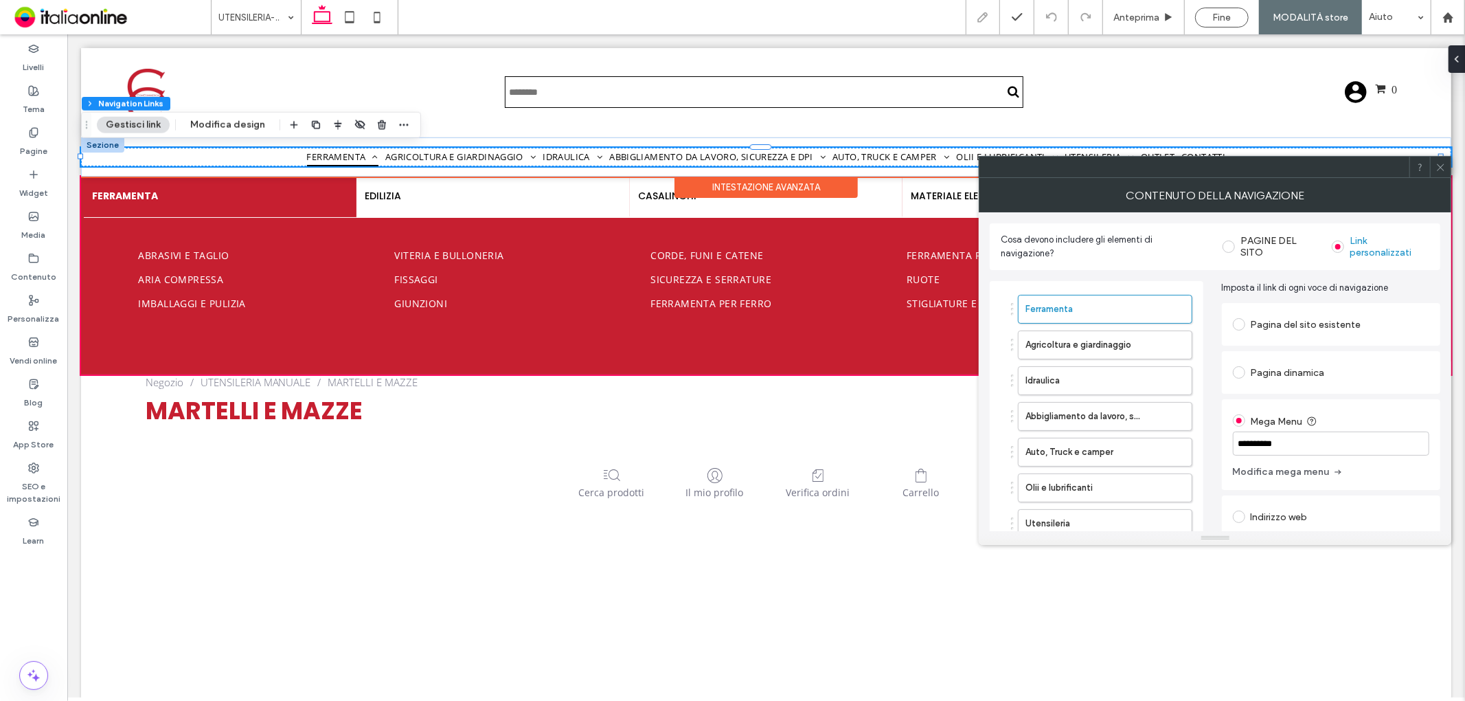
click at [341, 152] on span "Ferramenta" at bounding box center [341, 156] width 71 height 19
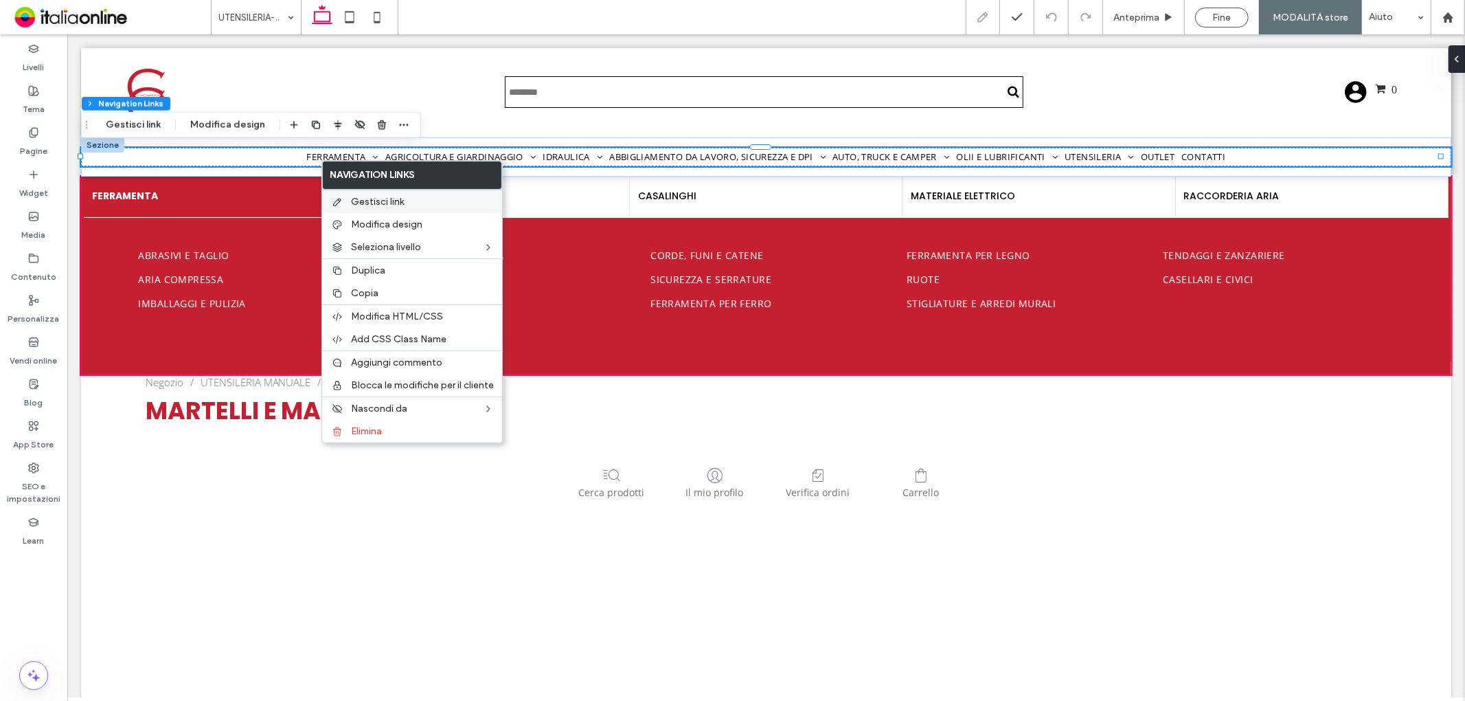
click at [374, 194] on div "Gestisci link" at bounding box center [412, 201] width 180 height 23
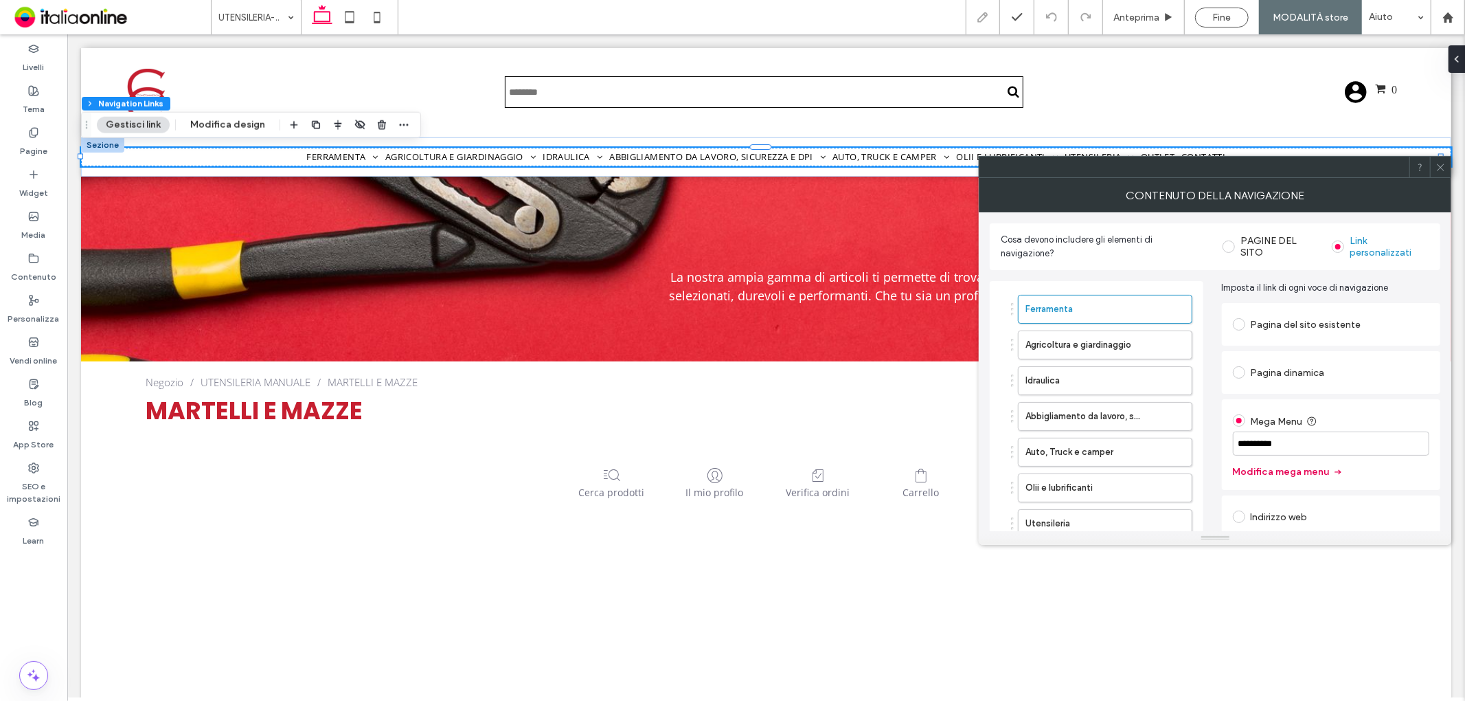
click at [1244, 467] on button "Modifica mega menu" at bounding box center [1288, 472] width 111 height 22
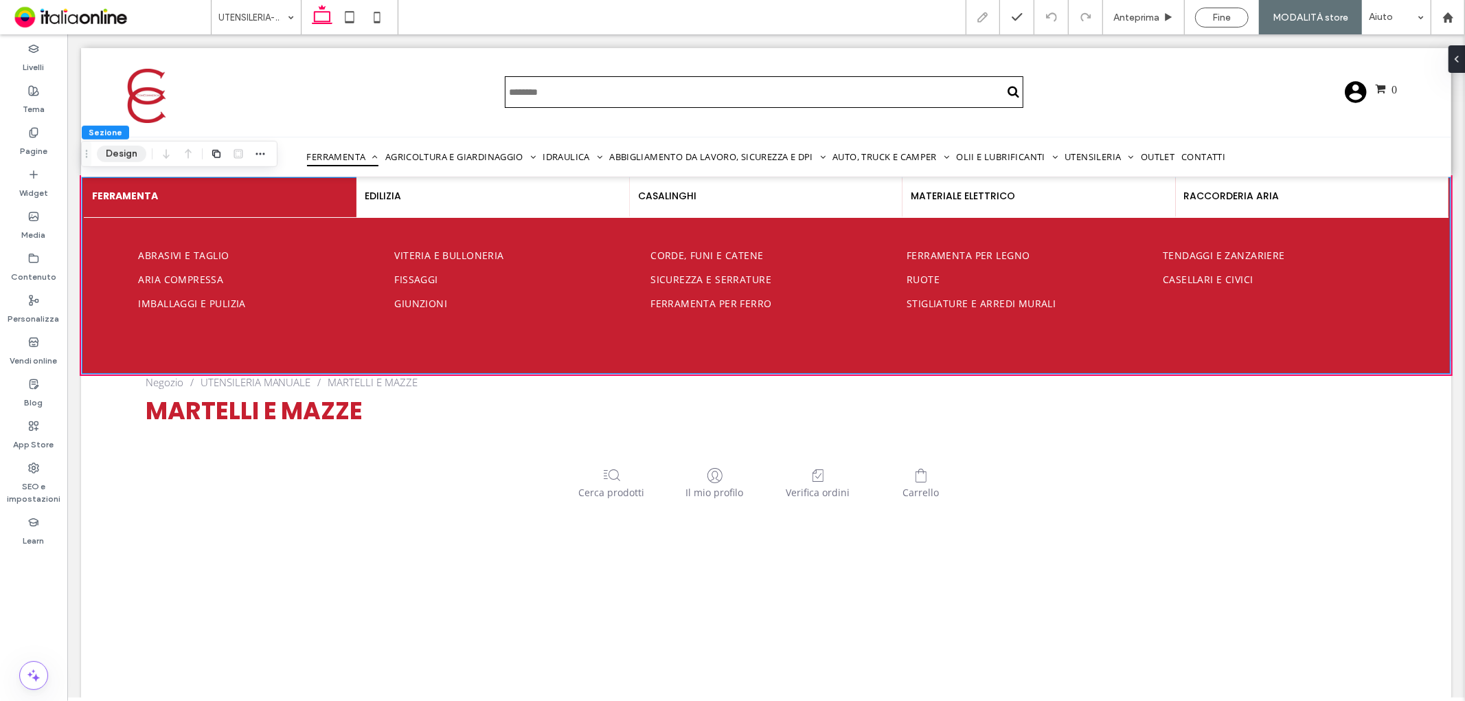
click at [114, 150] on button "Design" at bounding box center [121, 154] width 49 height 16
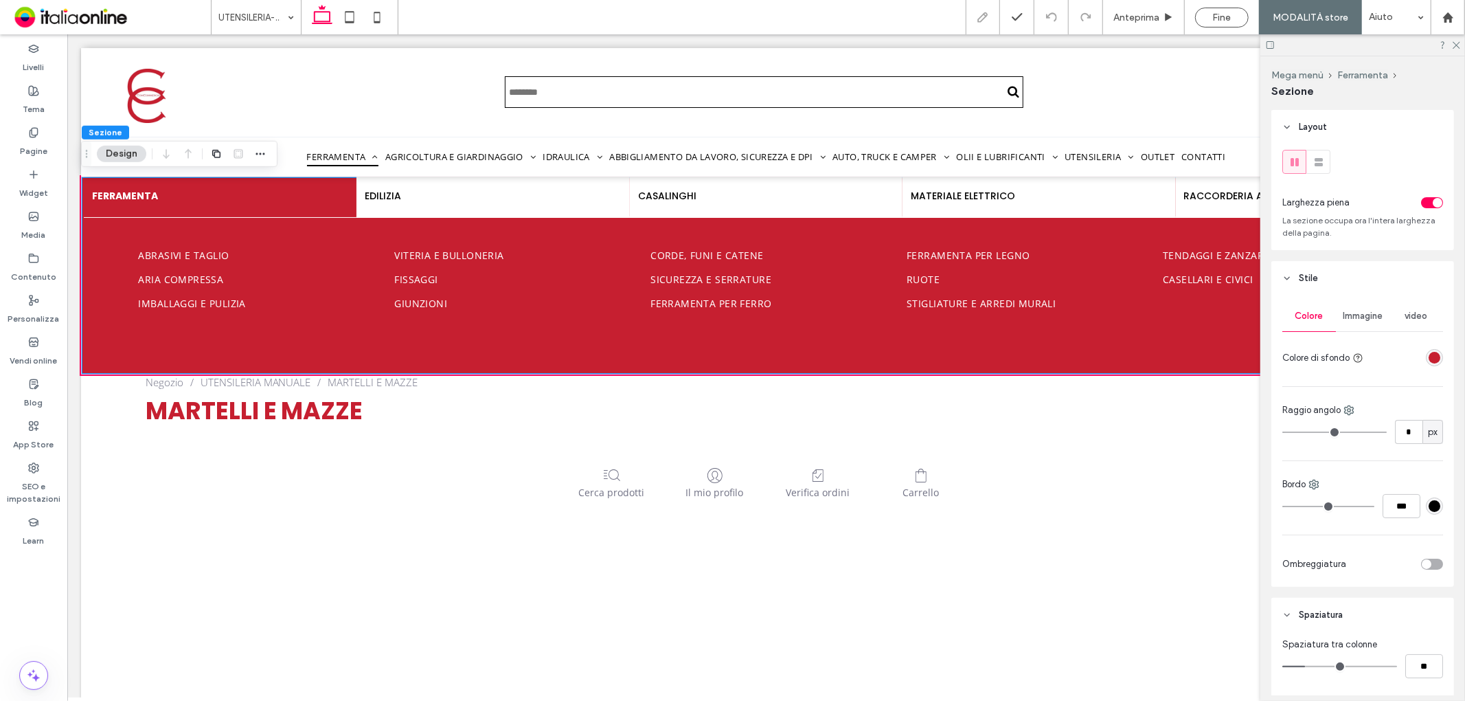
click at [1430, 358] on div "rgba(198,31,48,1)" at bounding box center [1435, 358] width 12 height 12
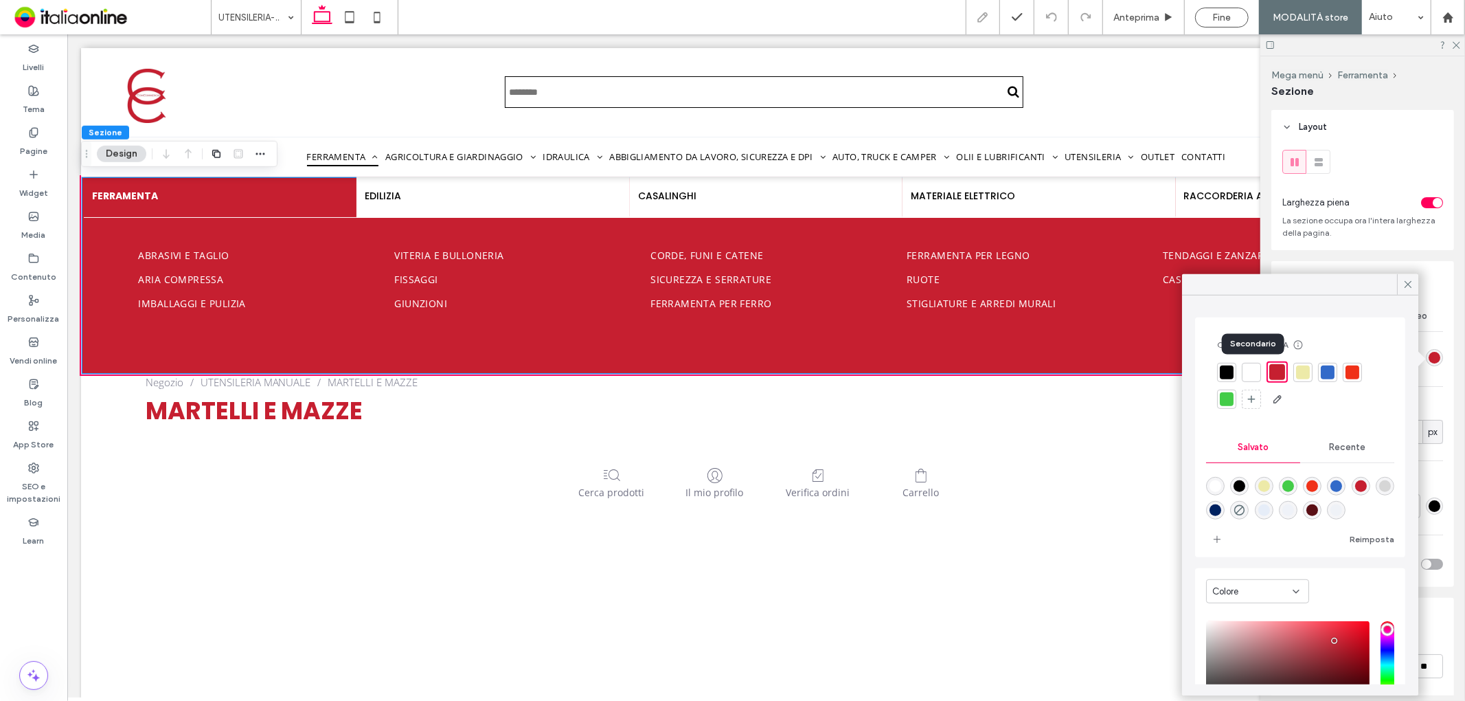
click at [1247, 366] on div at bounding box center [1252, 372] width 14 height 14
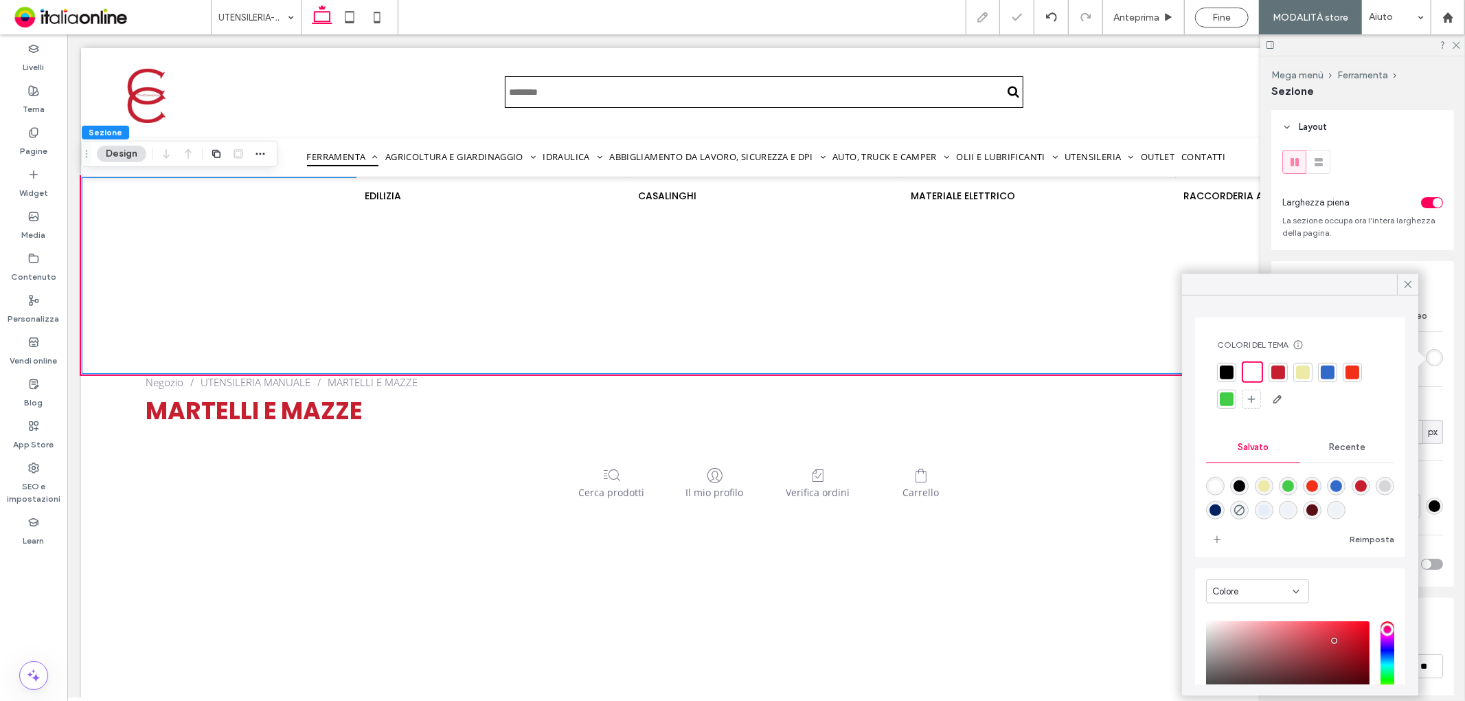
click at [1440, 307] on div "Colore Immagine video Colore di sfondo Raggio angolo * px Bordo *** Ombreggiatu…" at bounding box center [1363, 440] width 183 height 291
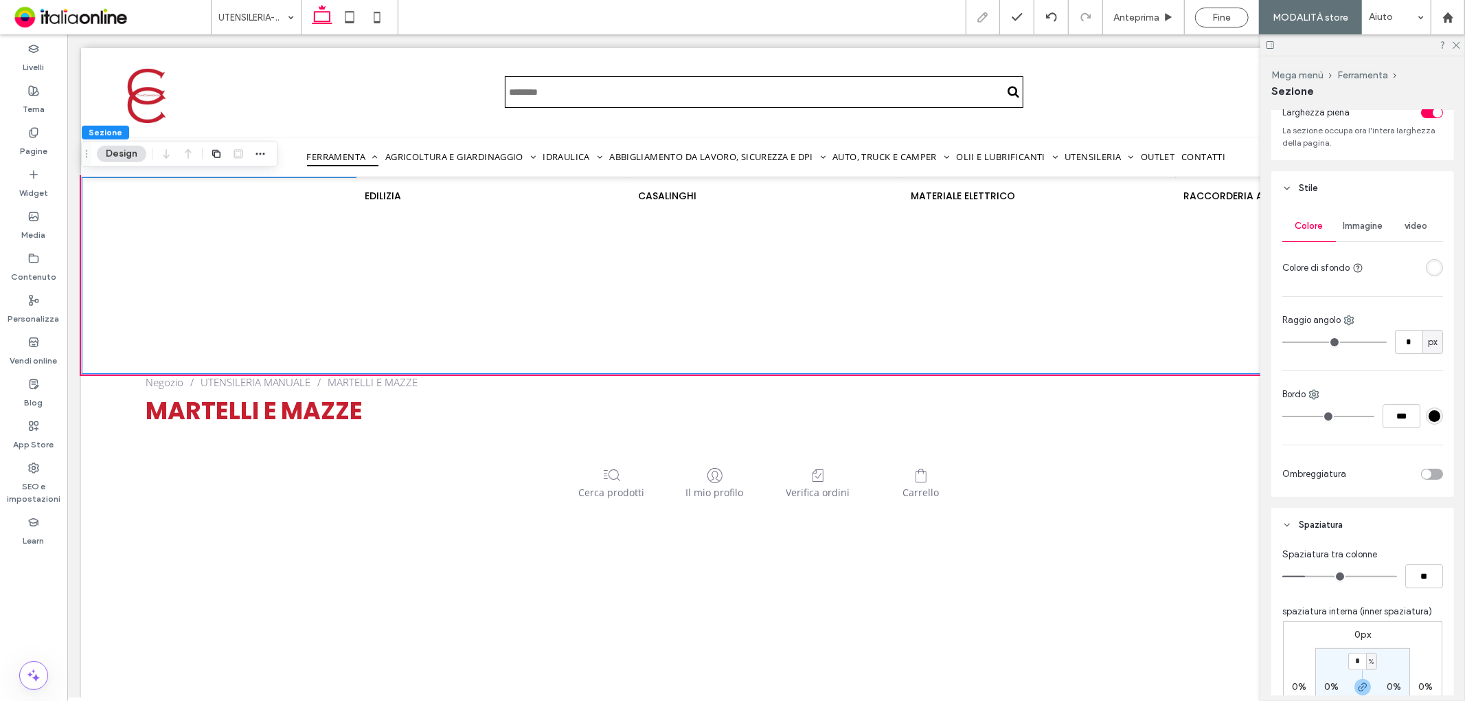
scroll to position [69, 0]
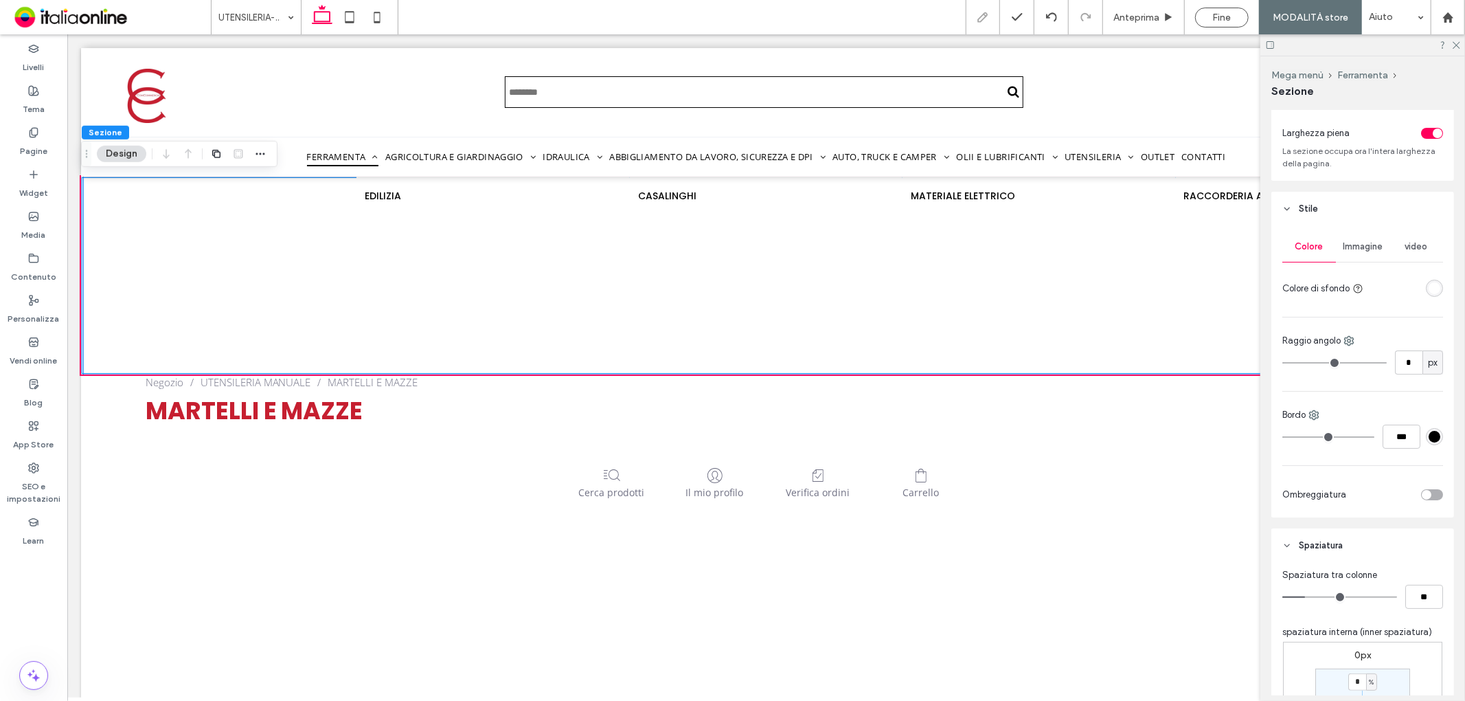
click at [841, 295] on link "Ferramenta per ferro" at bounding box center [765, 303] width 231 height 24
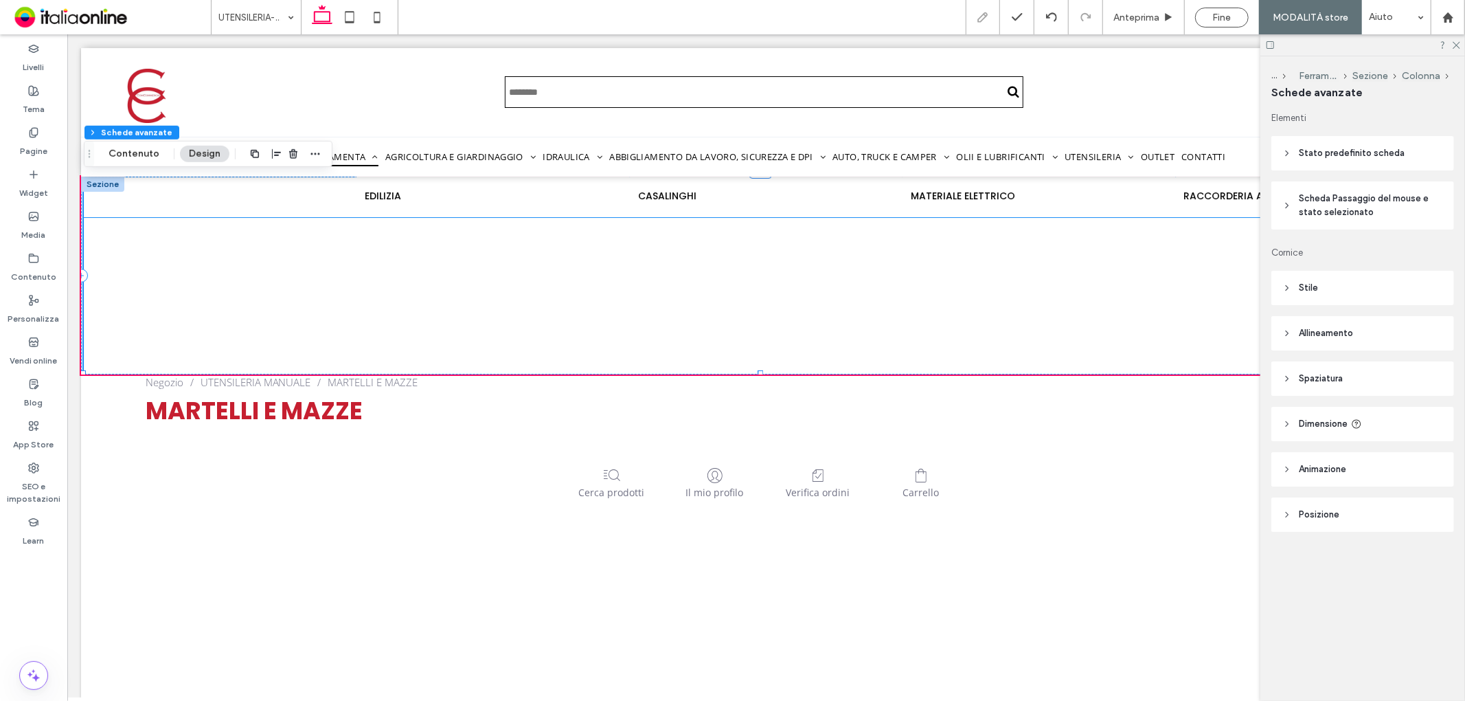
click at [398, 276] on span "Fissaggi" at bounding box center [417, 278] width 46 height 13
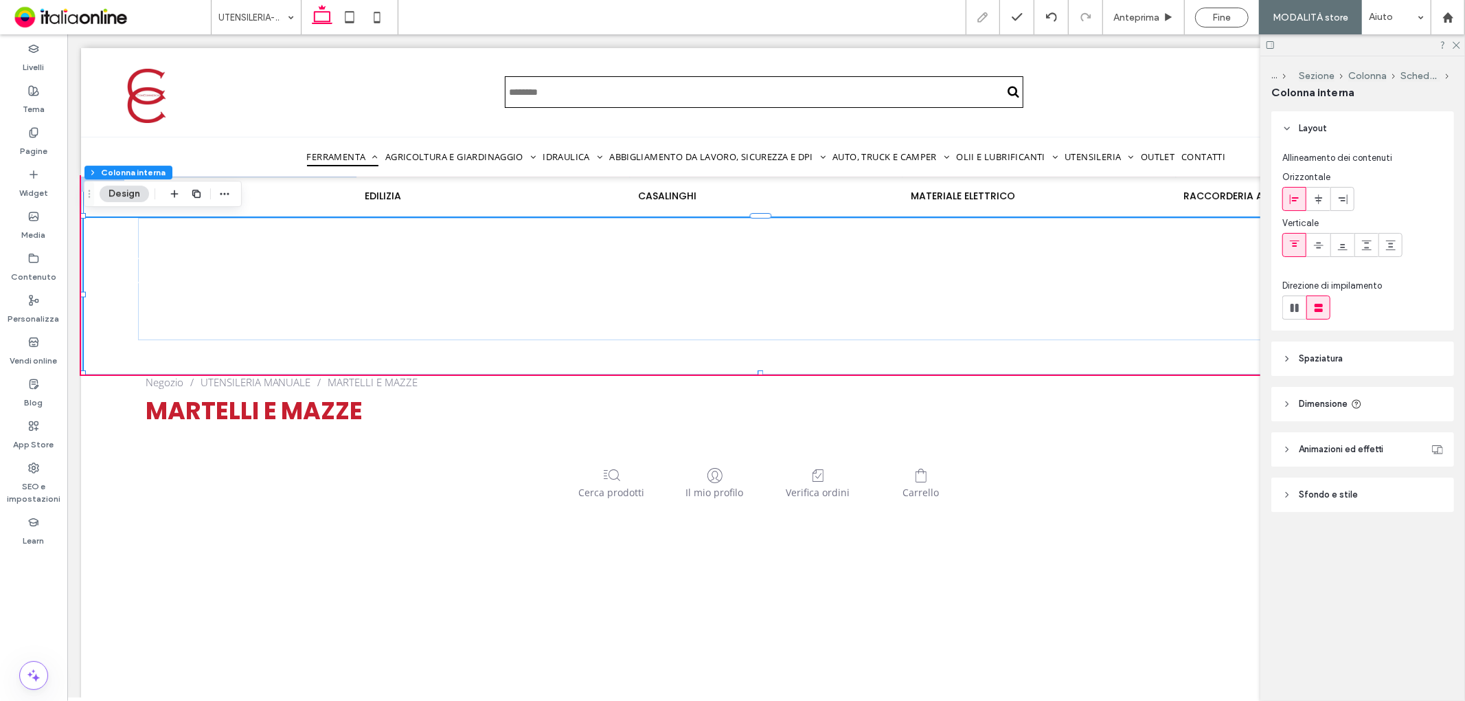
click at [297, 203] on div "FERRAMENTA" at bounding box center [219, 196] width 273 height 41
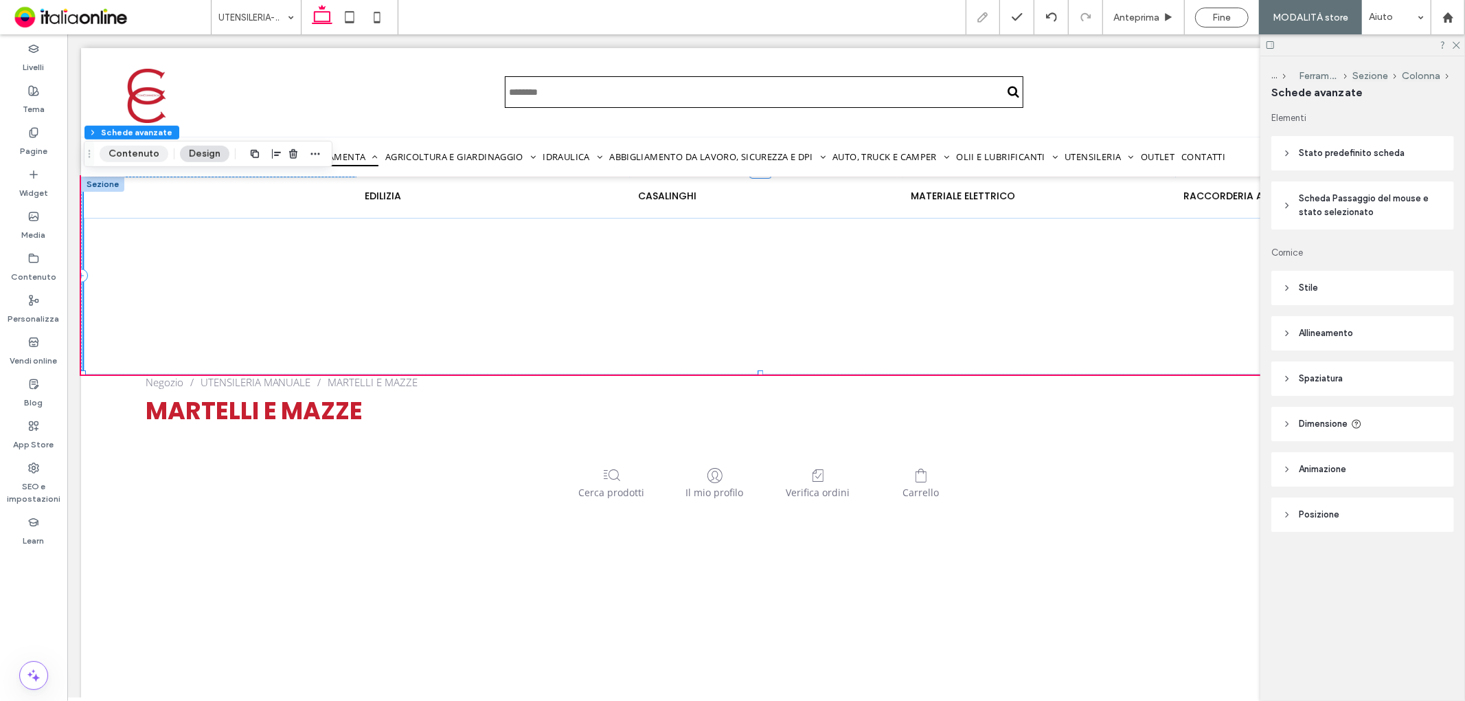
click at [139, 146] on button "Contenuto" at bounding box center [134, 154] width 69 height 16
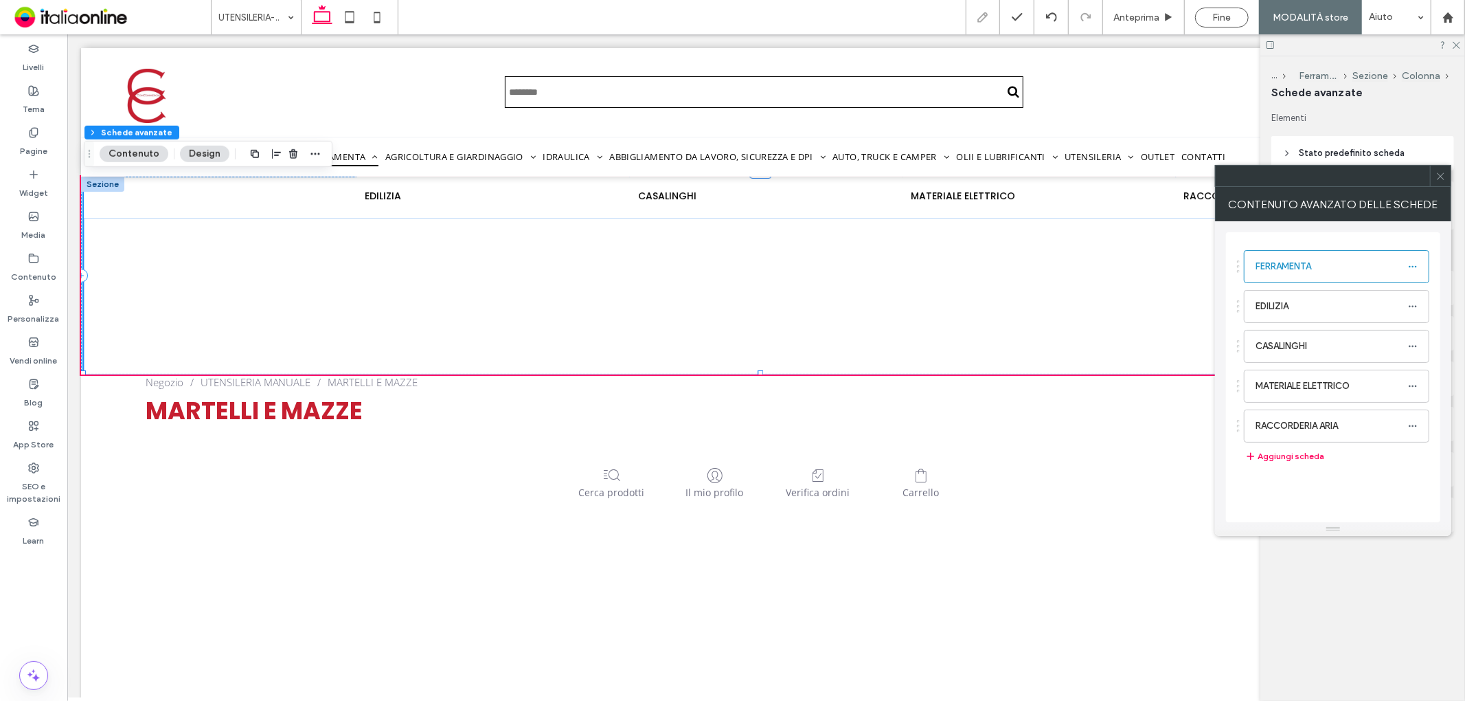
click at [145, 155] on button "Contenuto" at bounding box center [134, 154] width 69 height 16
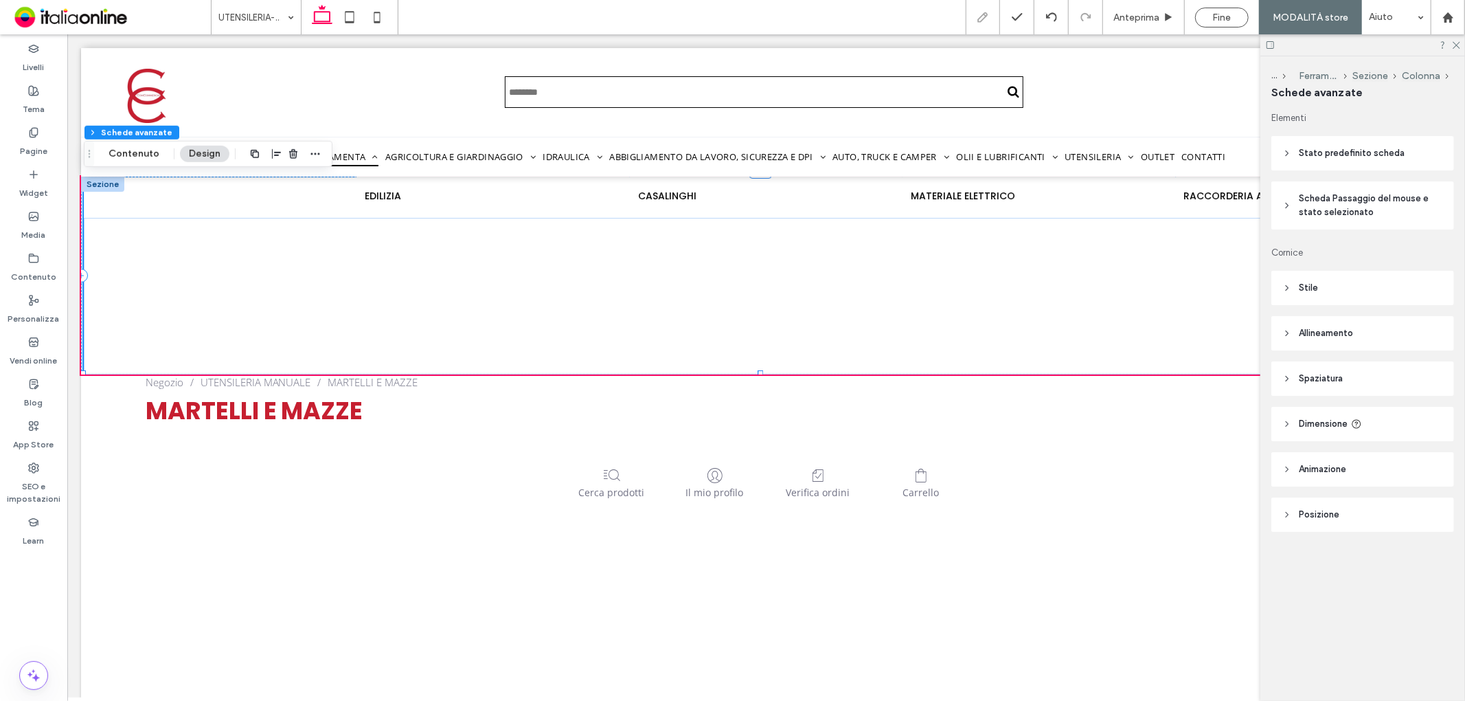
click at [1375, 154] on span "Stato predefinito scheda" at bounding box center [1352, 153] width 106 height 14
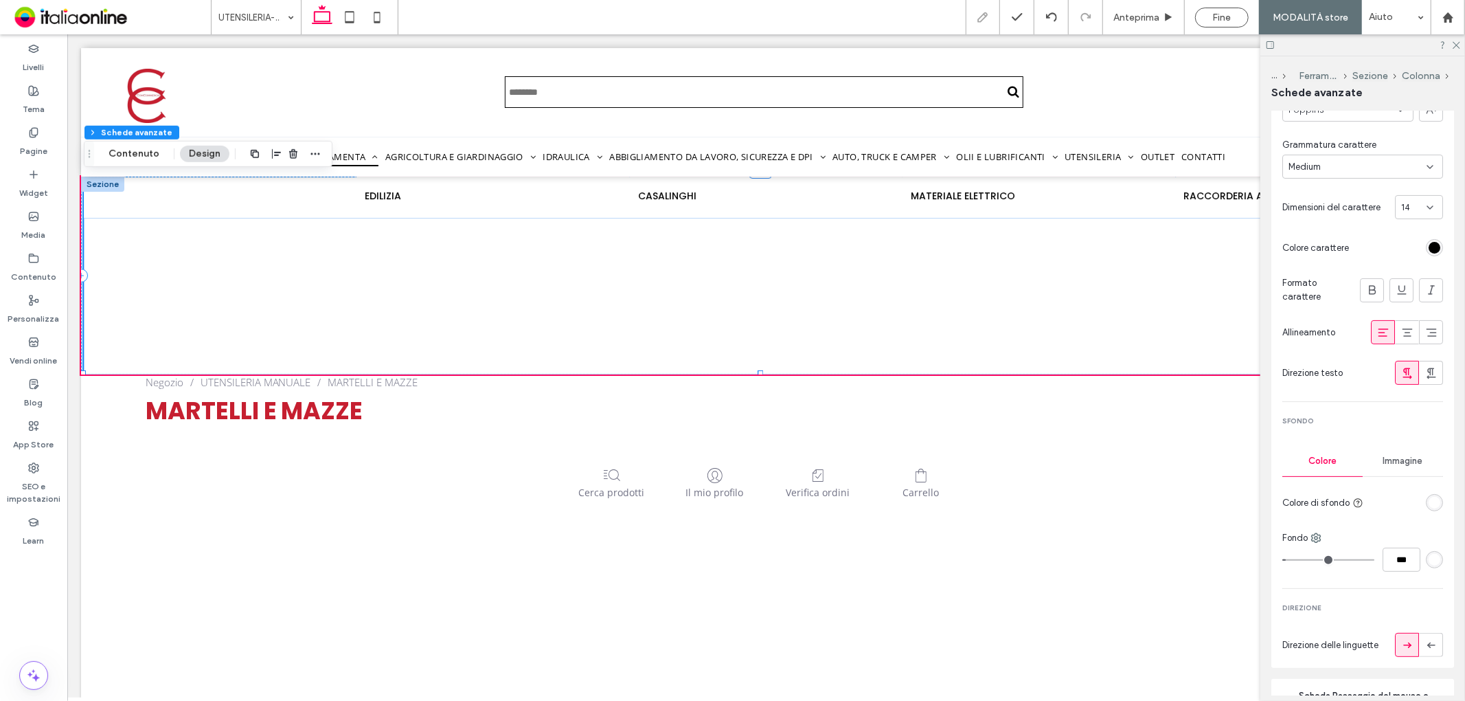
scroll to position [305, 0]
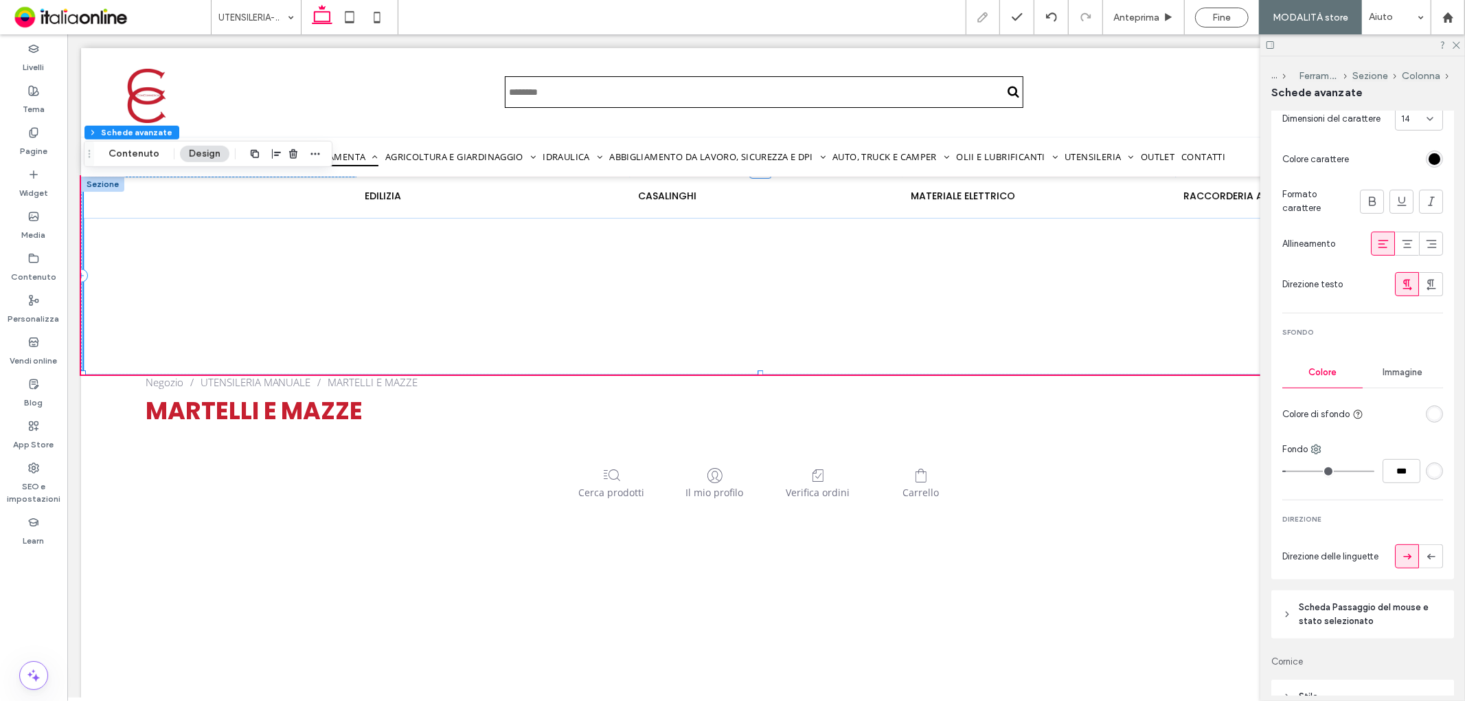
click at [1429, 411] on div "rgba(255, 255, 255, 1)" at bounding box center [1435, 414] width 12 height 12
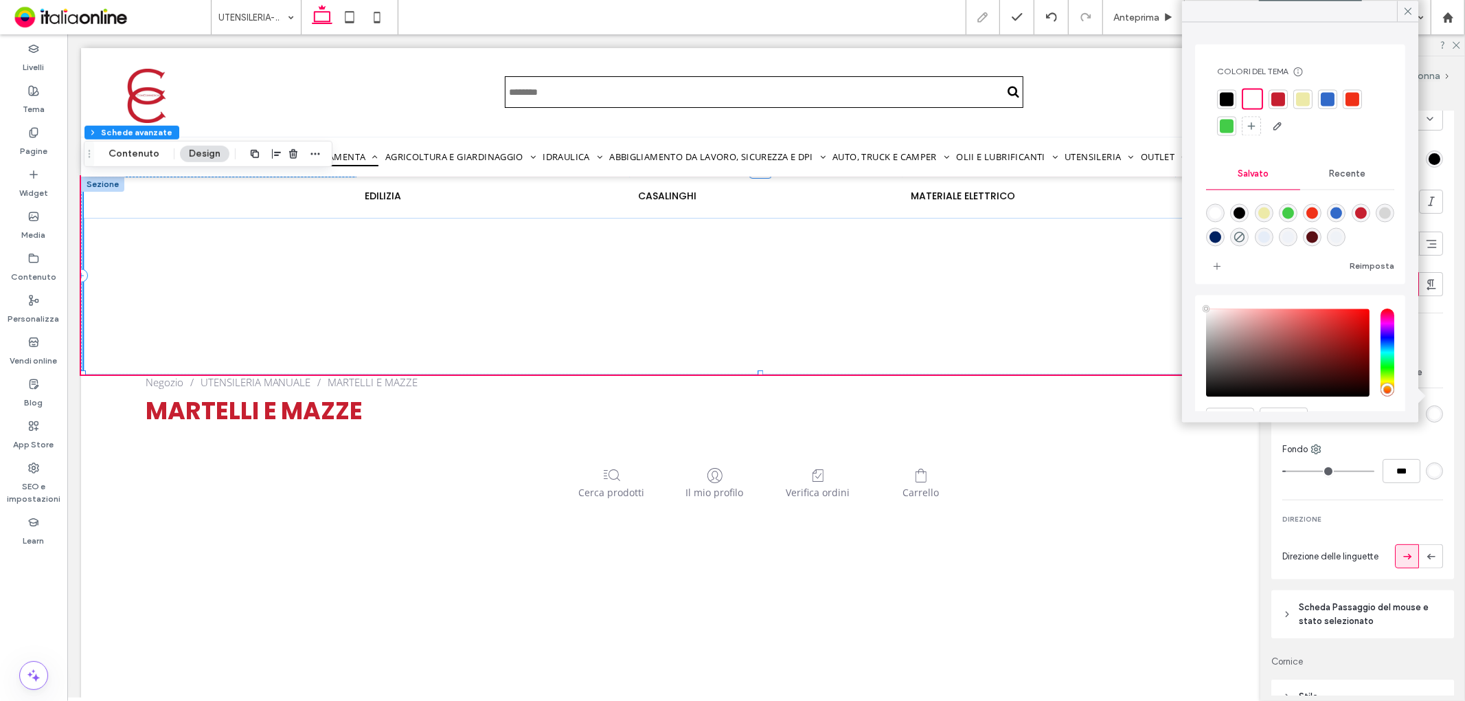
click at [1435, 387] on hr at bounding box center [1363, 387] width 161 height 1
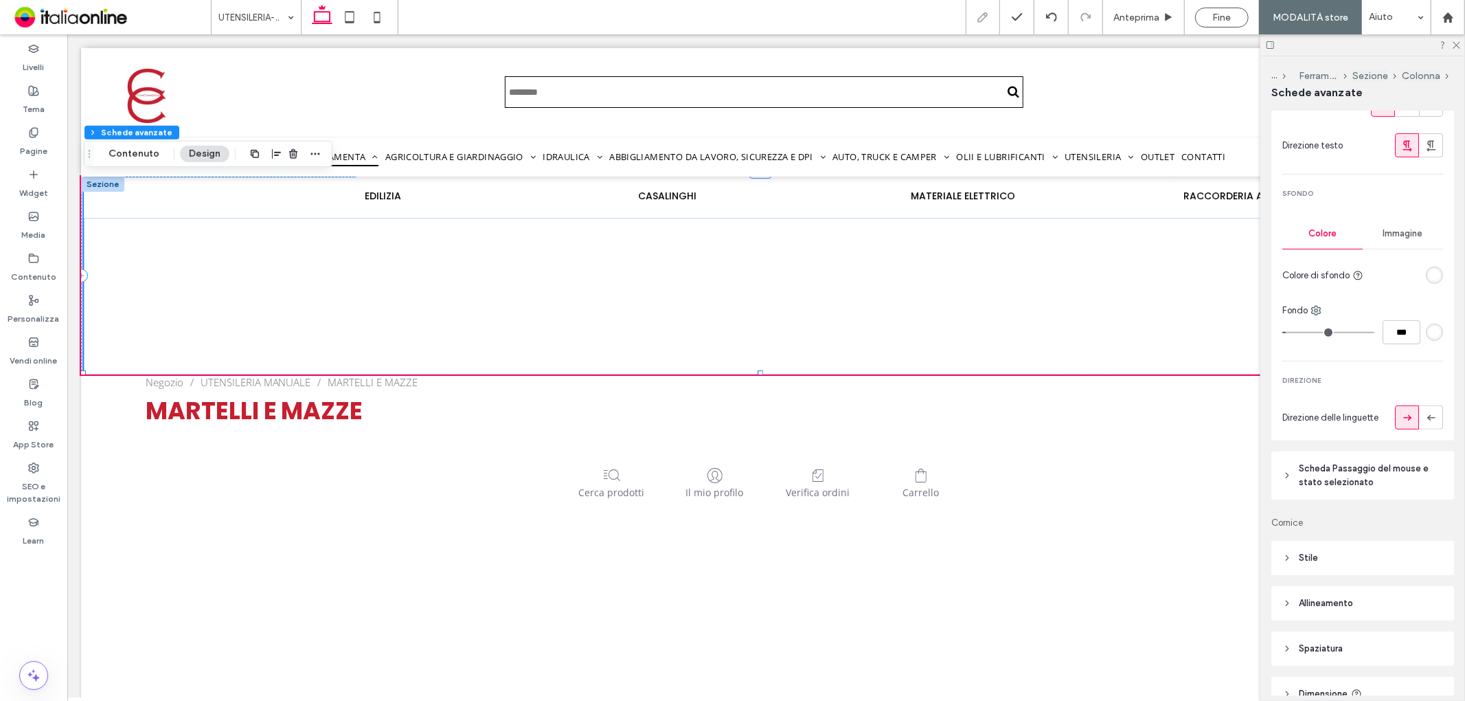
scroll to position [458, 0]
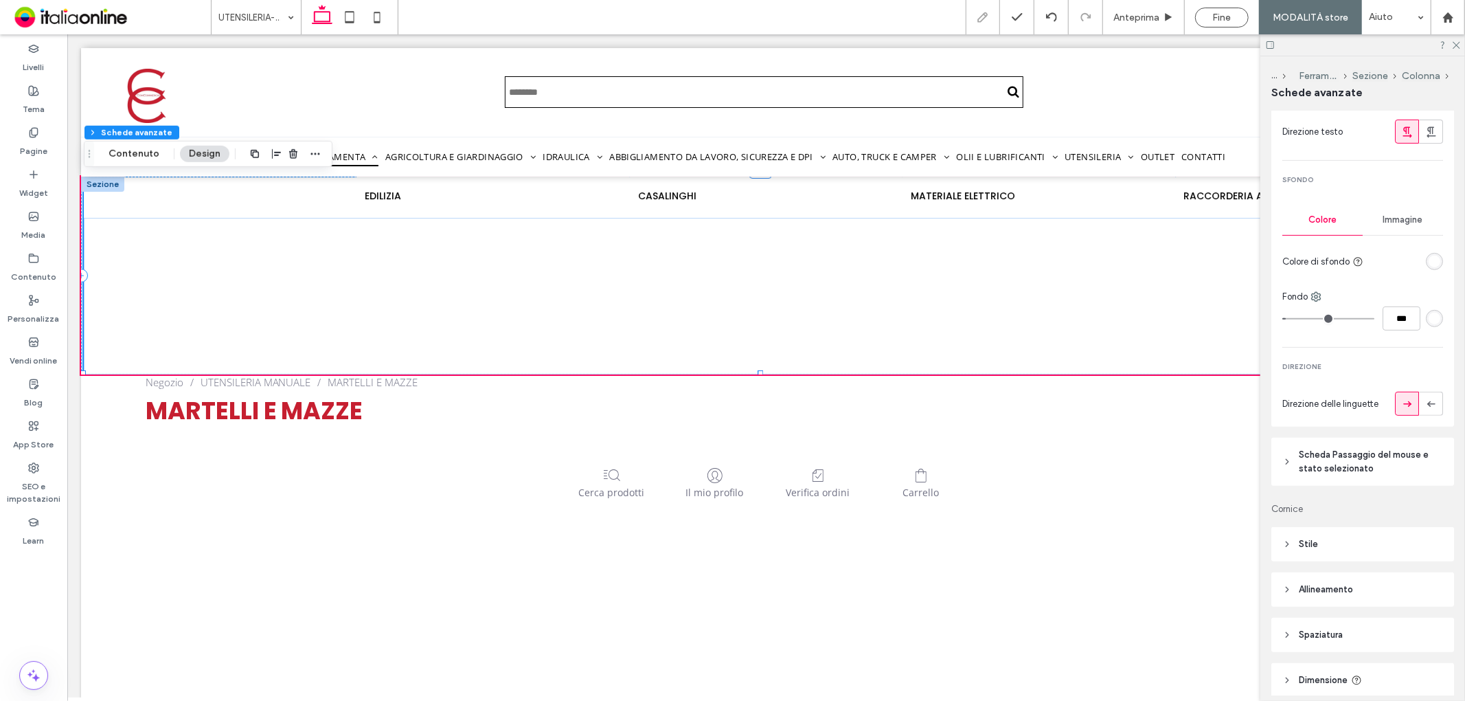
click at [1393, 450] on span "Scheda Passaggio del mouse e stato selezionato" at bounding box center [1367, 461] width 137 height 27
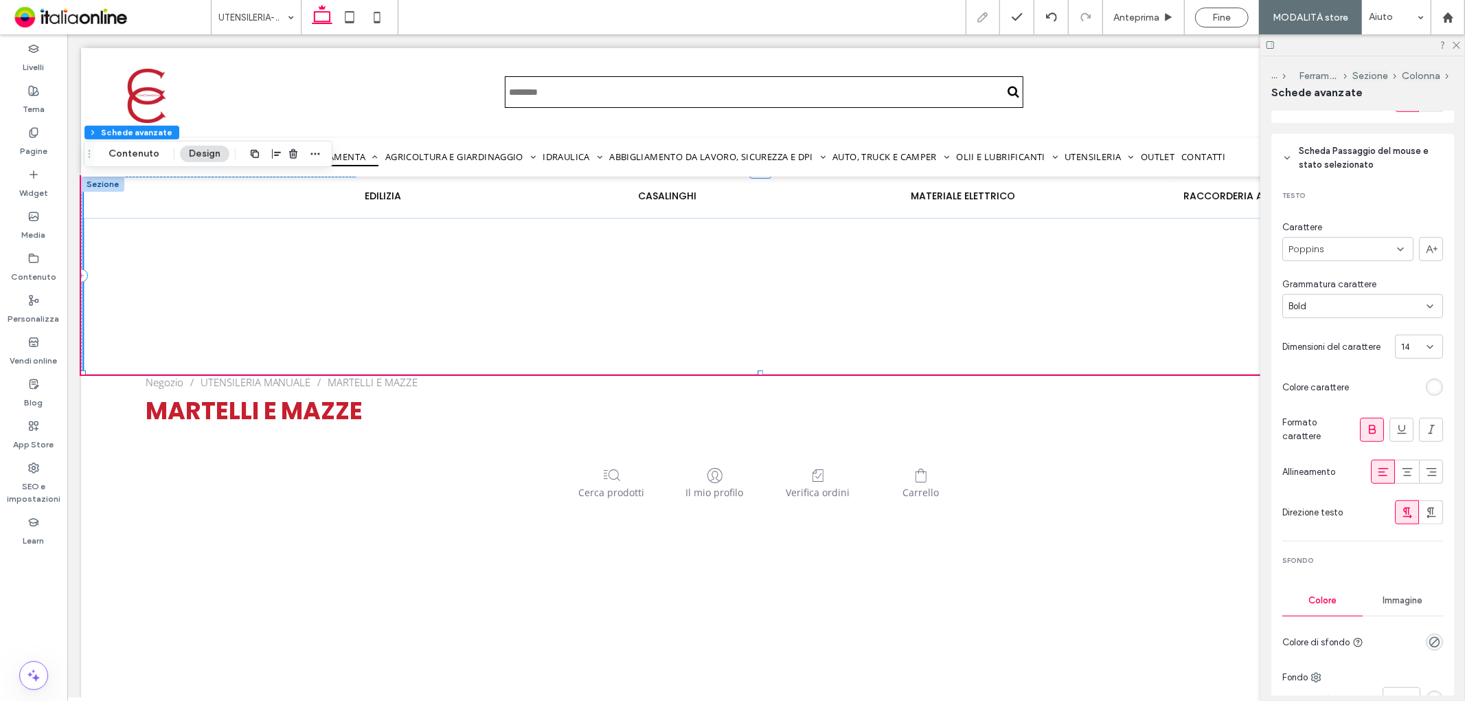
scroll to position [840, 0]
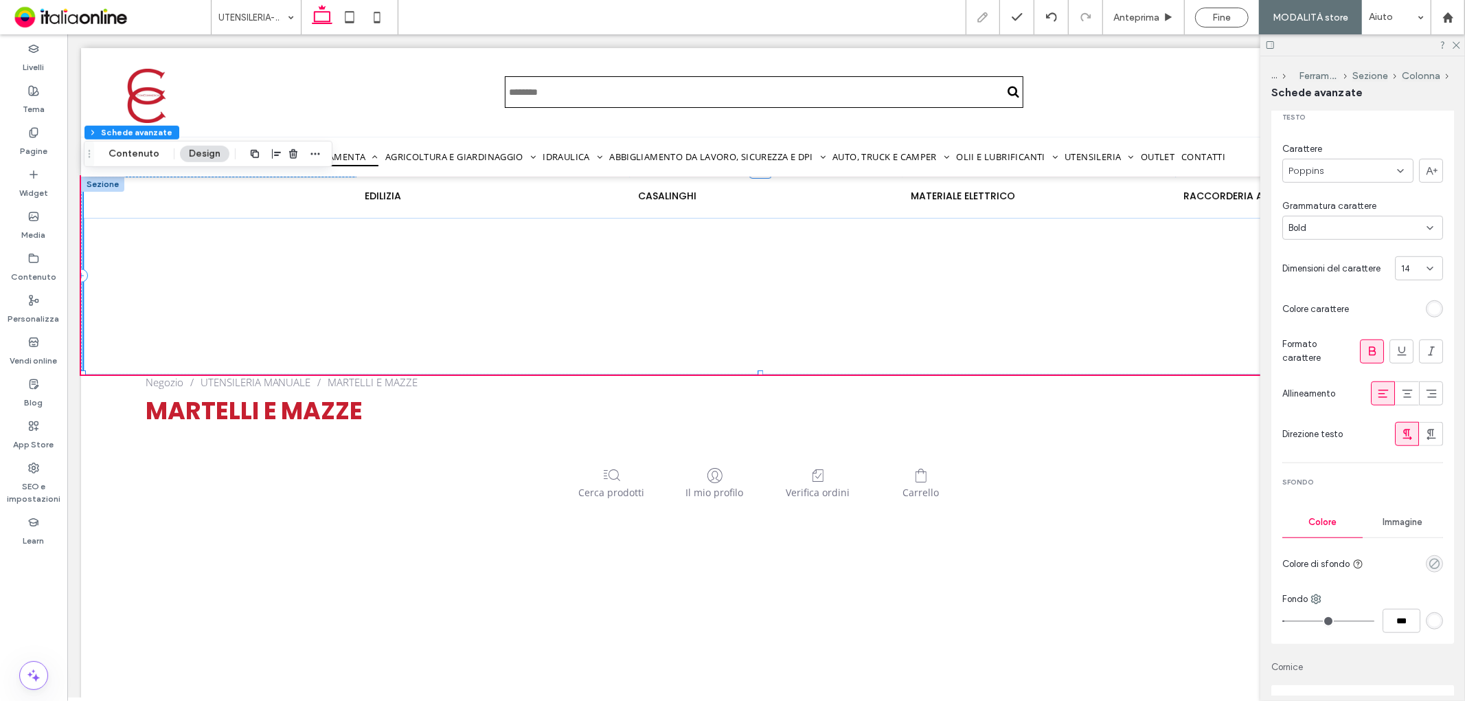
click at [1429, 563] on icon "rgba(0, 0, 0, 0)" at bounding box center [1435, 564] width 12 height 12
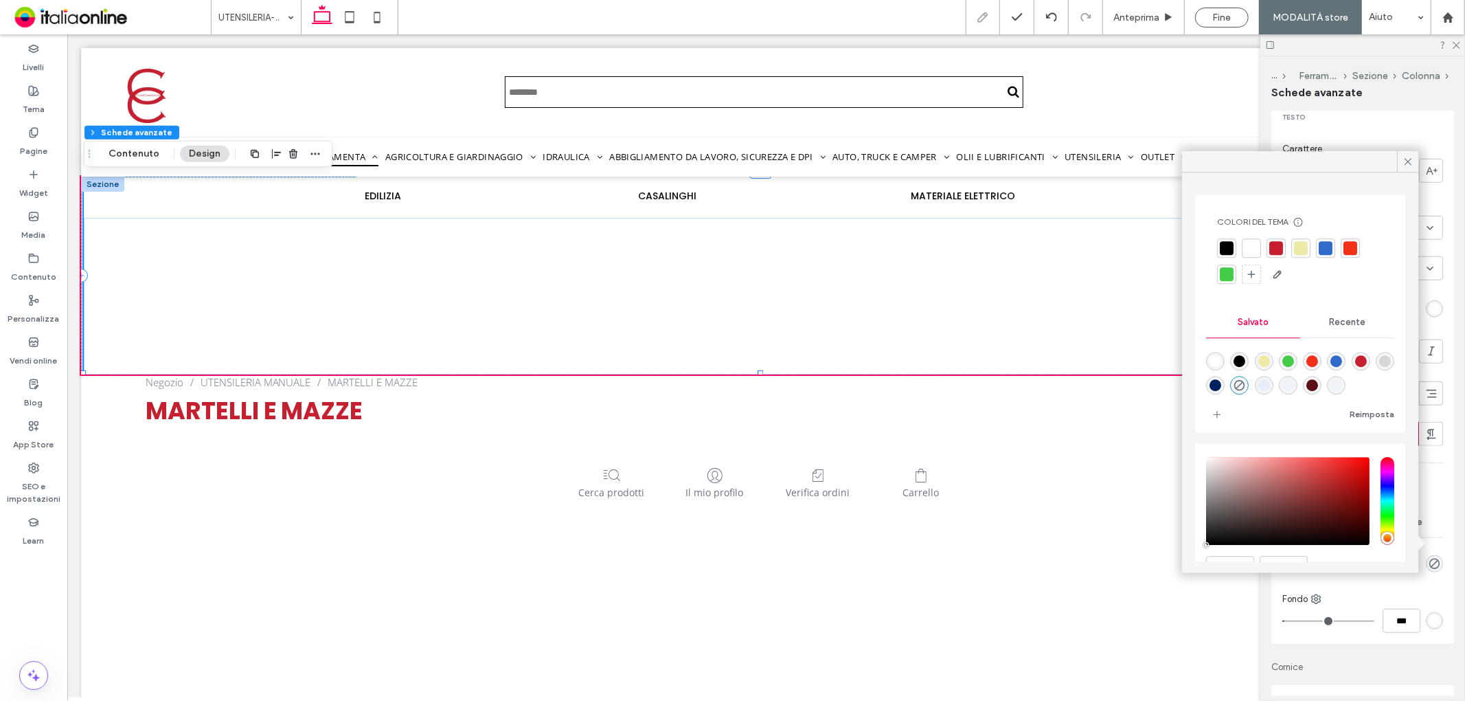
click at [1272, 243] on div at bounding box center [1277, 248] width 14 height 14
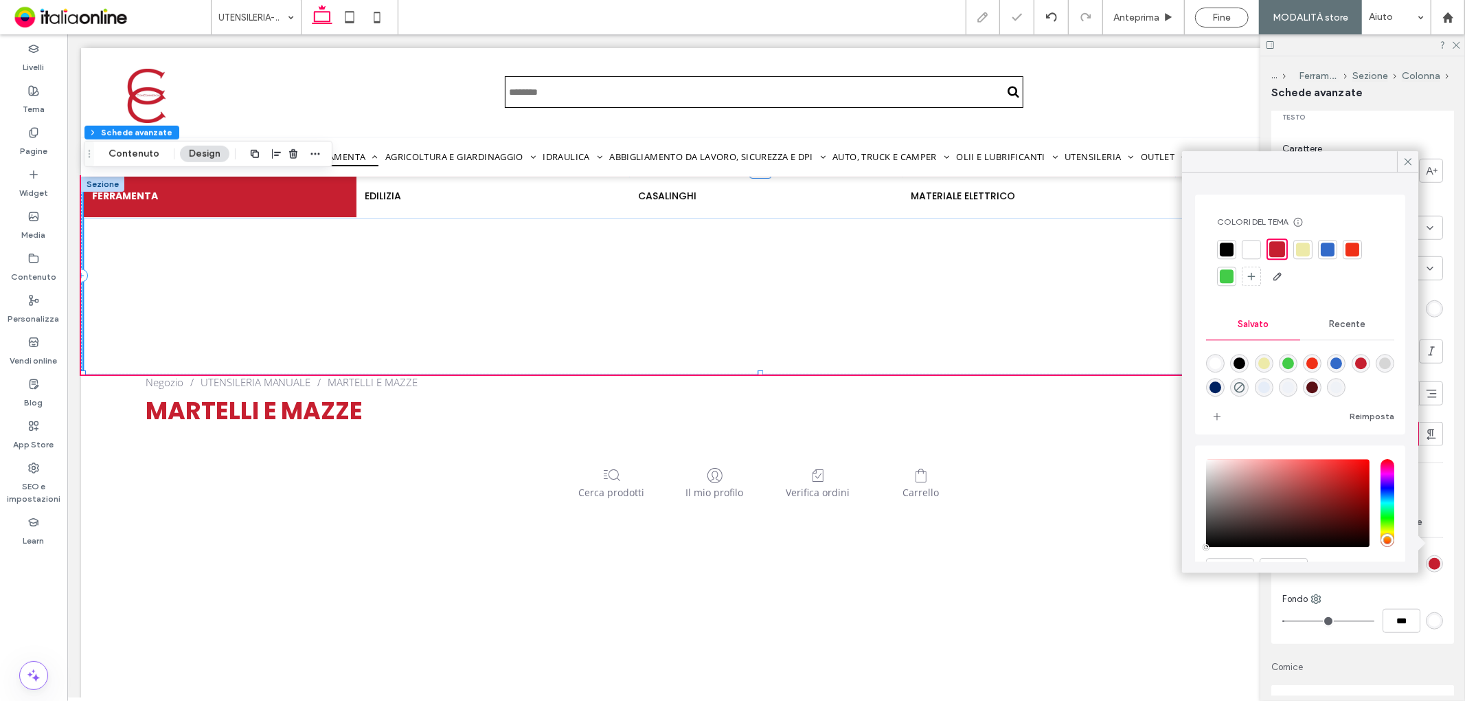
click at [1439, 412] on div "Testo Carattere Poppins Grammatura carattere Bold Dimensioni del carattere 14 C…" at bounding box center [1363, 374] width 183 height 540
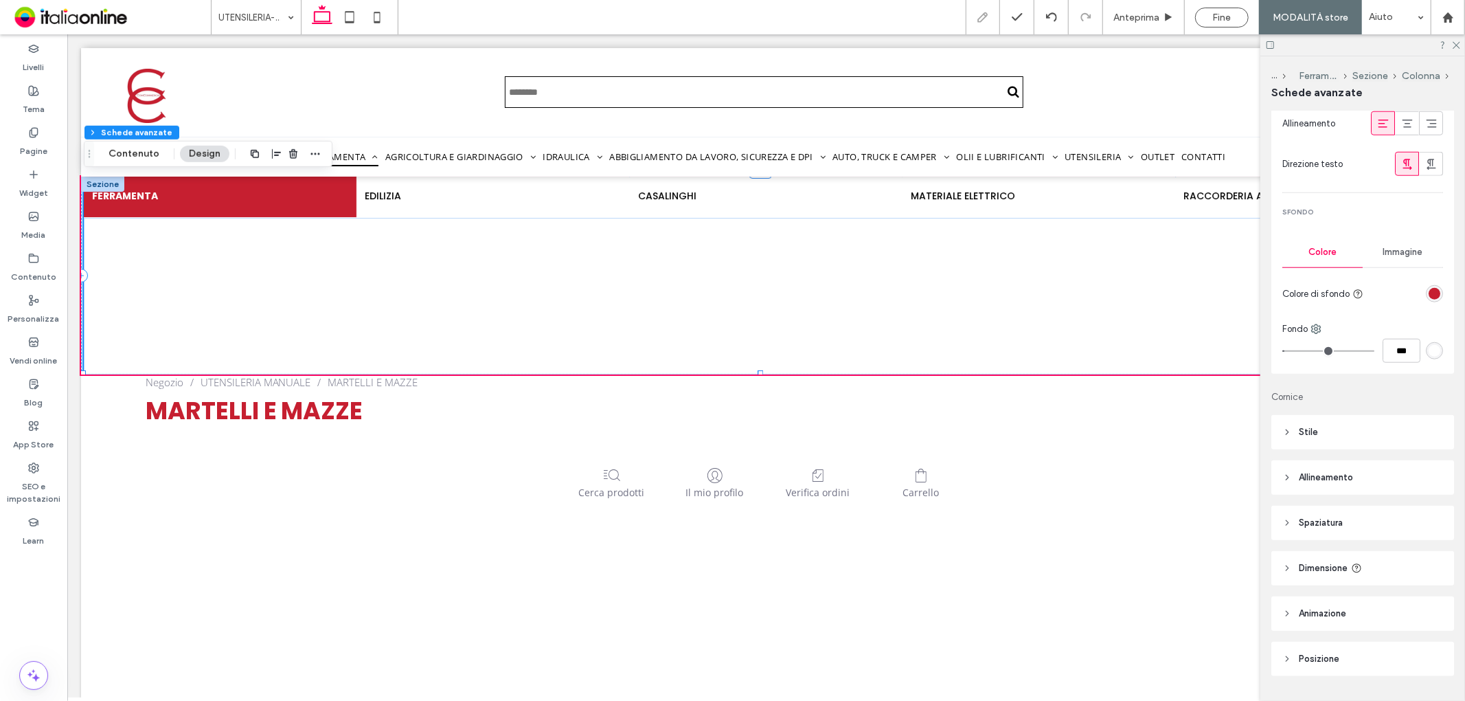
scroll to position [1145, 0]
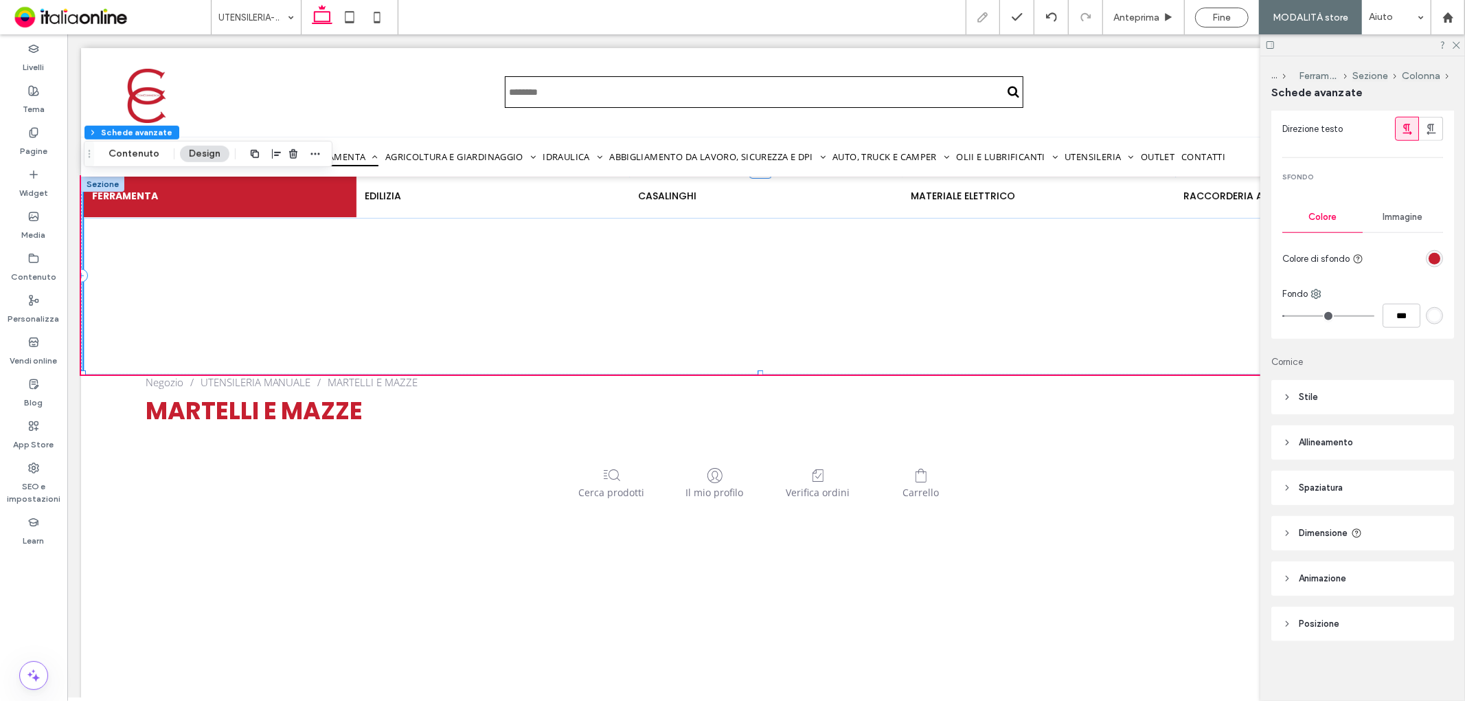
click at [1404, 403] on header "Stile" at bounding box center [1363, 397] width 183 height 34
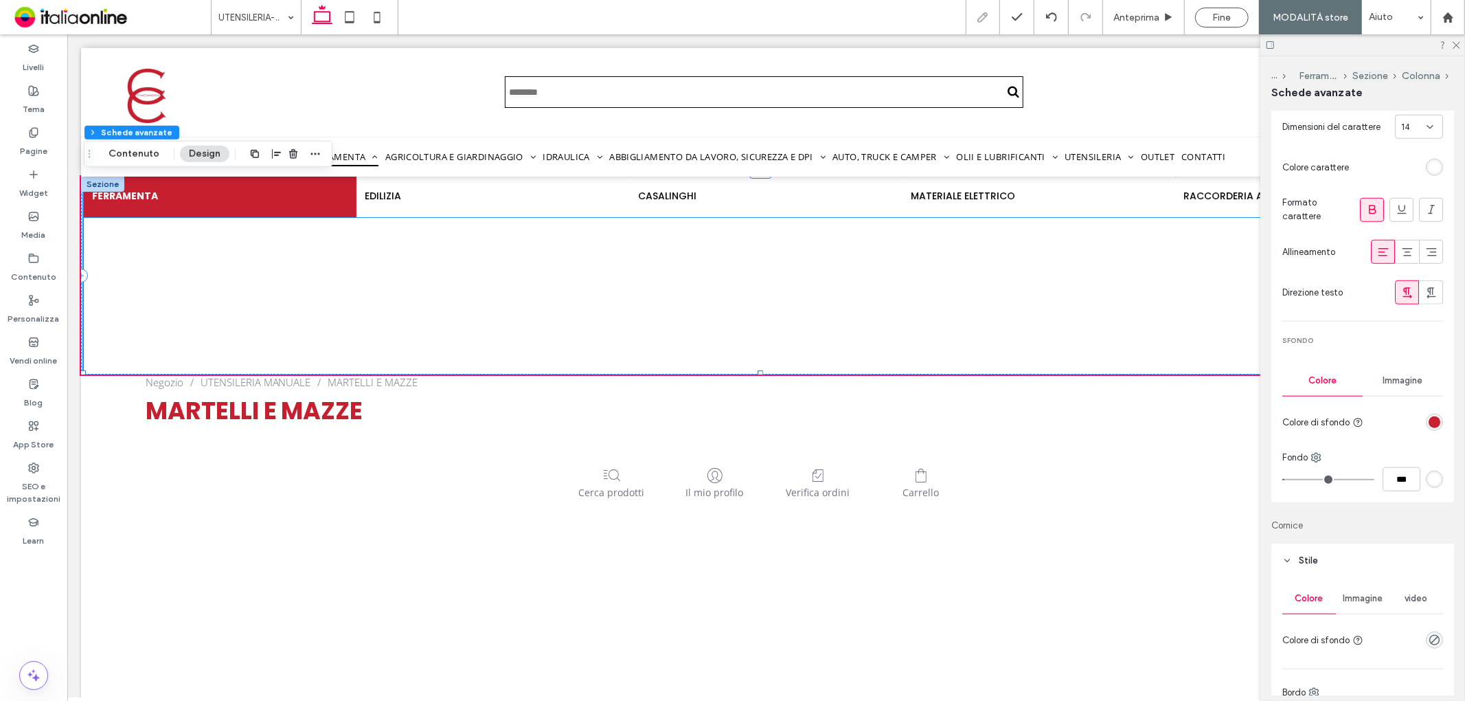
scroll to position [980, 0]
drag, startPoint x: 1454, startPoint y: 45, endPoint x: 1446, endPoint y: 45, distance: 8.2
click at [1454, 45] on icon at bounding box center [1456, 44] width 9 height 9
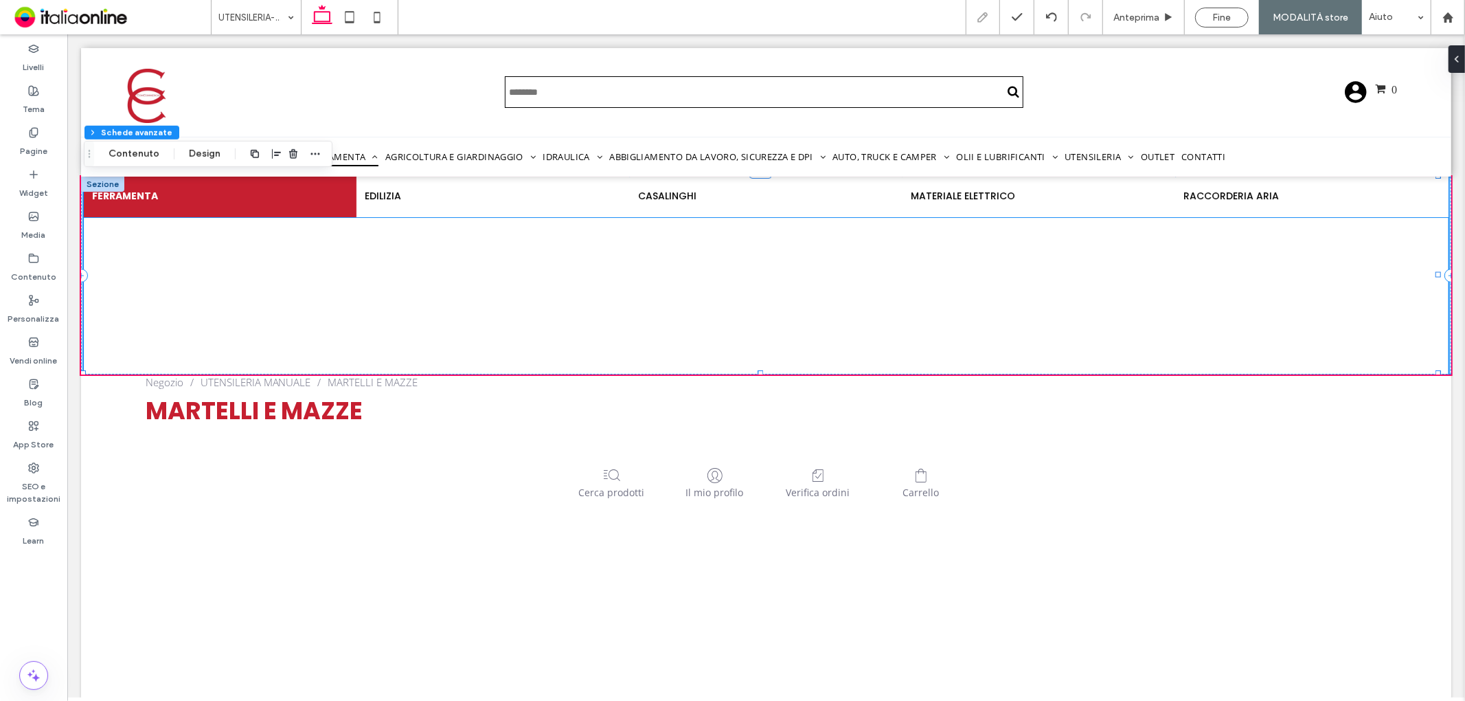
click at [228, 282] on link "Aria compressa" at bounding box center [252, 279] width 231 height 24
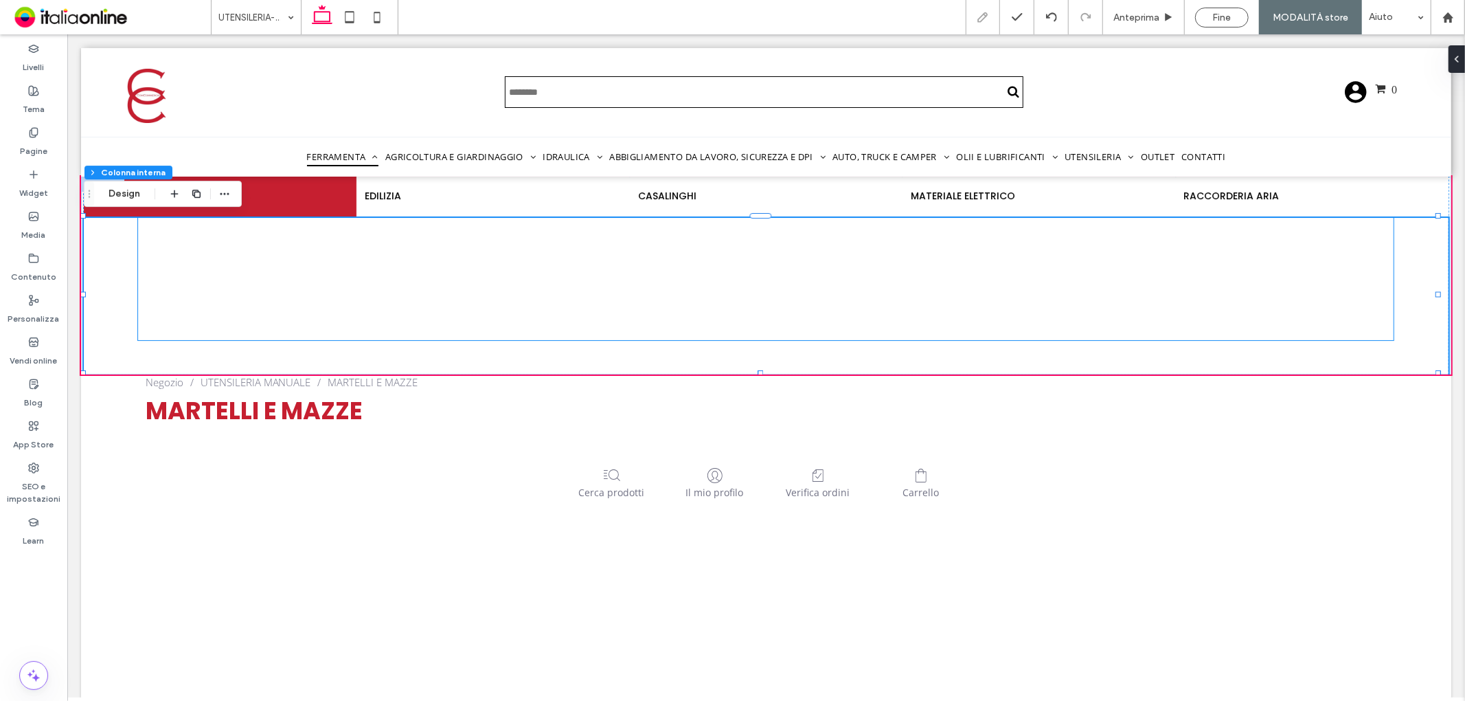
click at [206, 276] on span "Aria compressa" at bounding box center [181, 278] width 89 height 13
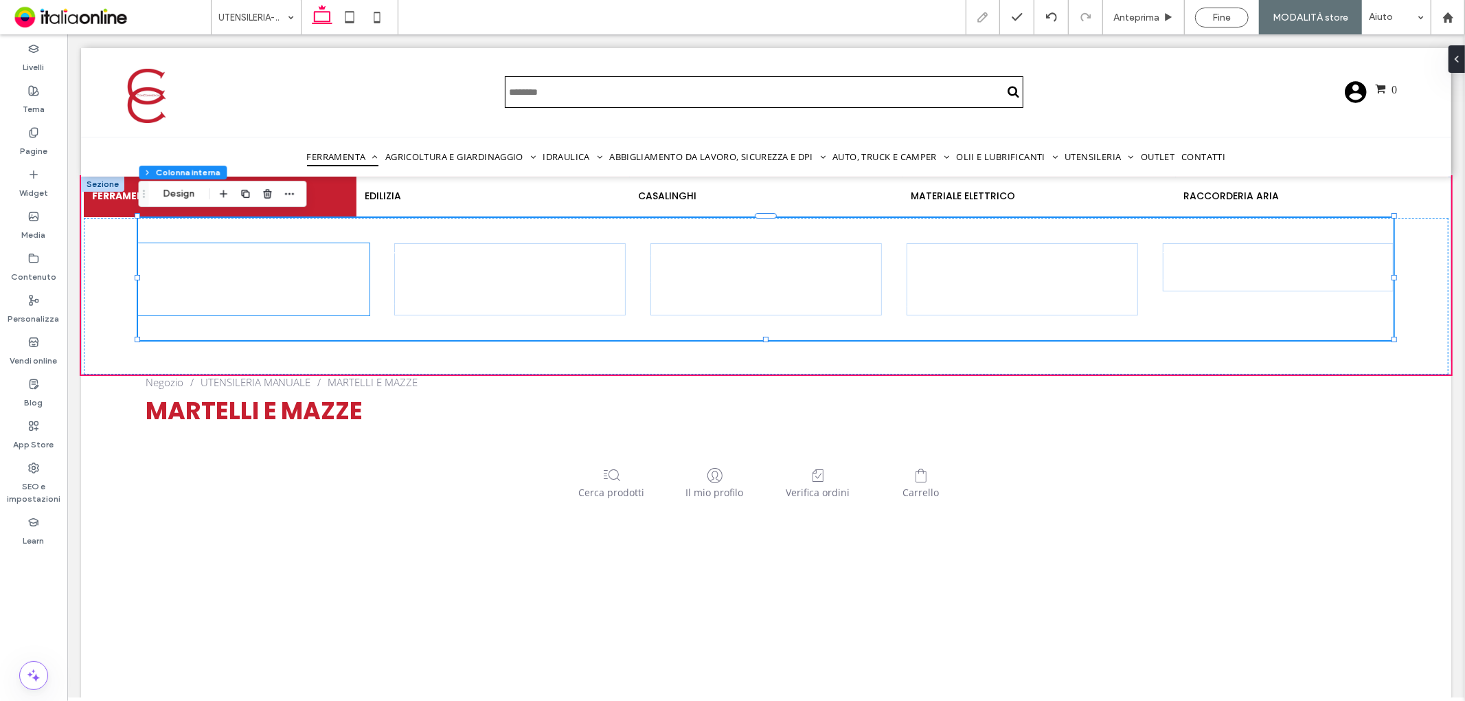
click at [205, 267] on link "Aria compressa" at bounding box center [252, 279] width 231 height 24
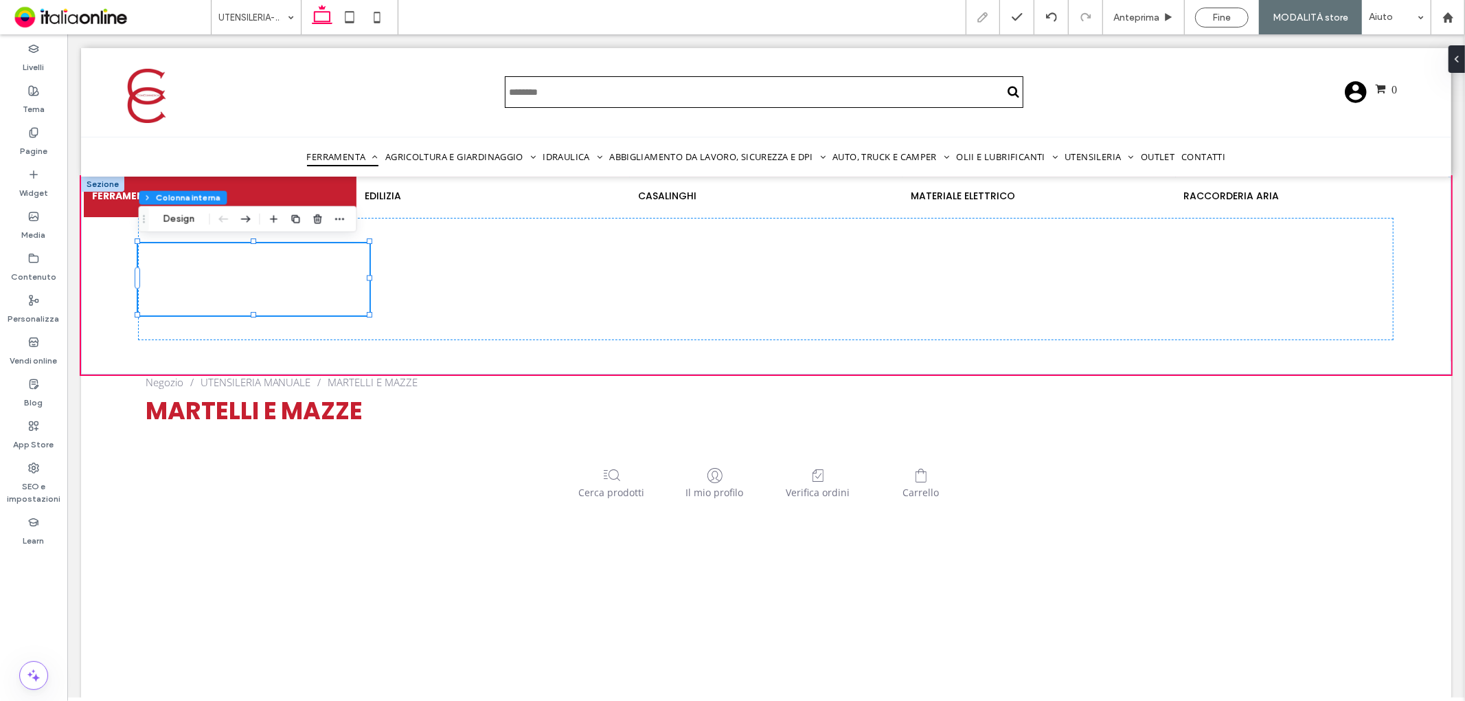
click at [205, 267] on link "Aria compressa" at bounding box center [252, 279] width 231 height 24
type input "***"
type input "****"
click at [105, 233] on div "Abrasivi e taglio Aria compressa Imballaggi e pulizia Viteria e bulloneria [GEO…" at bounding box center [765, 295] width 1365 height 157
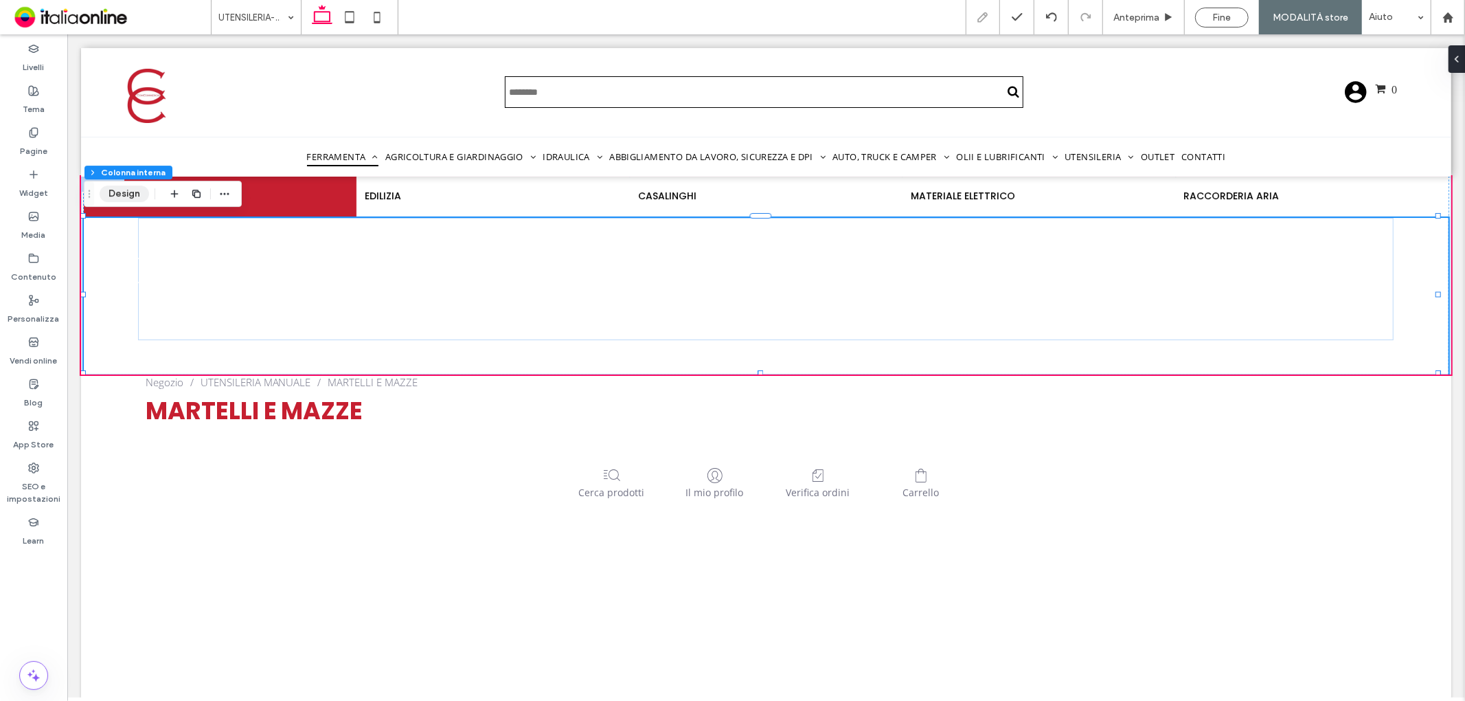
click at [115, 201] on button "Design" at bounding box center [124, 194] width 49 height 16
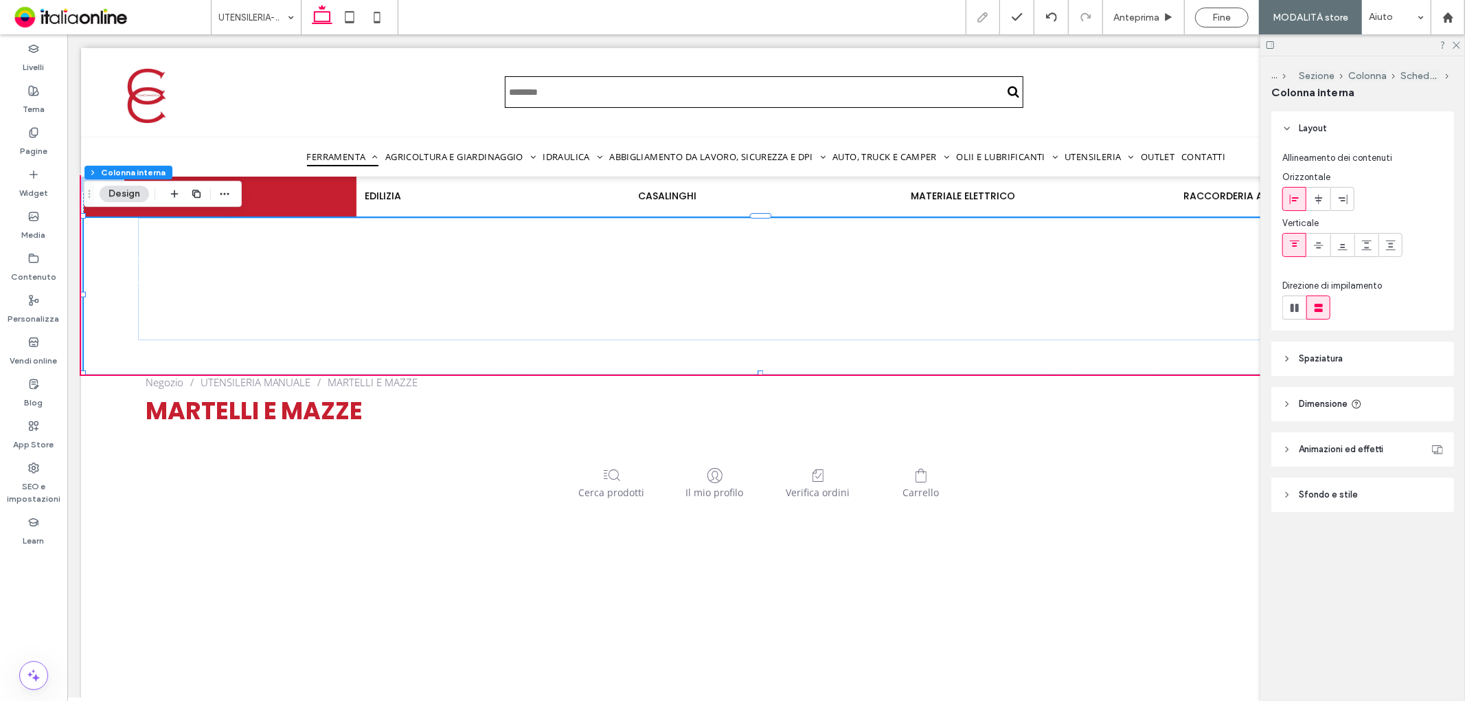
click at [1365, 491] on header "Sfondo e stile" at bounding box center [1363, 494] width 183 height 34
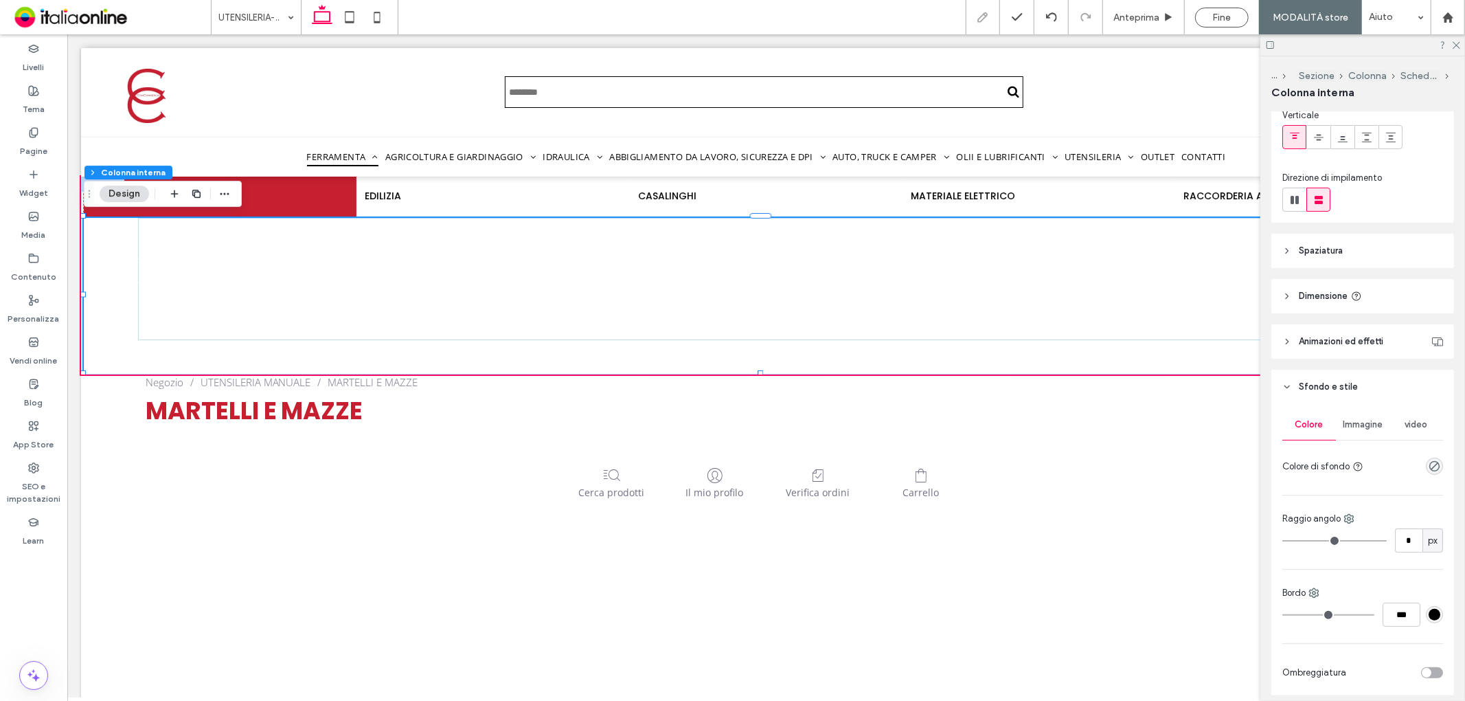
scroll to position [153, 0]
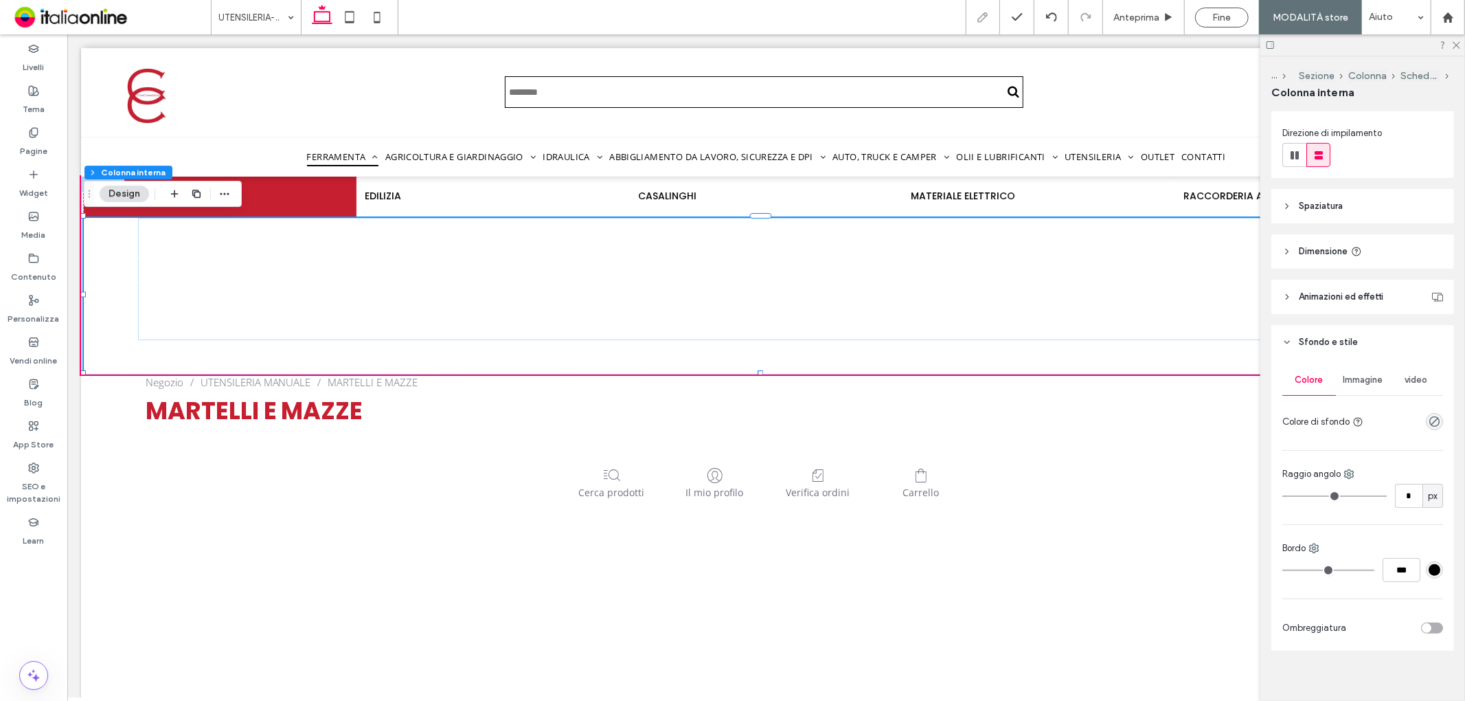
click at [1432, 427] on div "rgba(0, 0, 0, 0)" at bounding box center [1434, 421] width 17 height 17
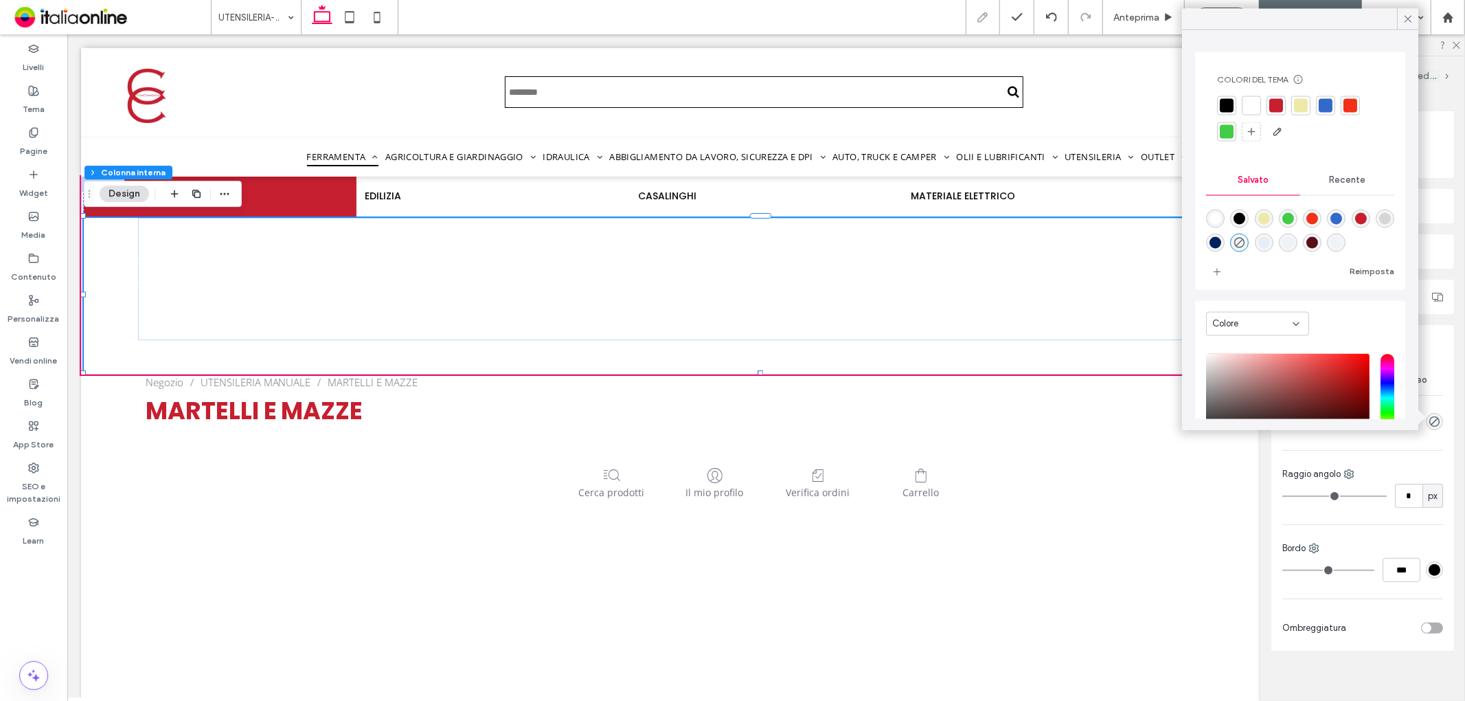
click at [1282, 110] on div at bounding box center [1277, 106] width 14 height 14
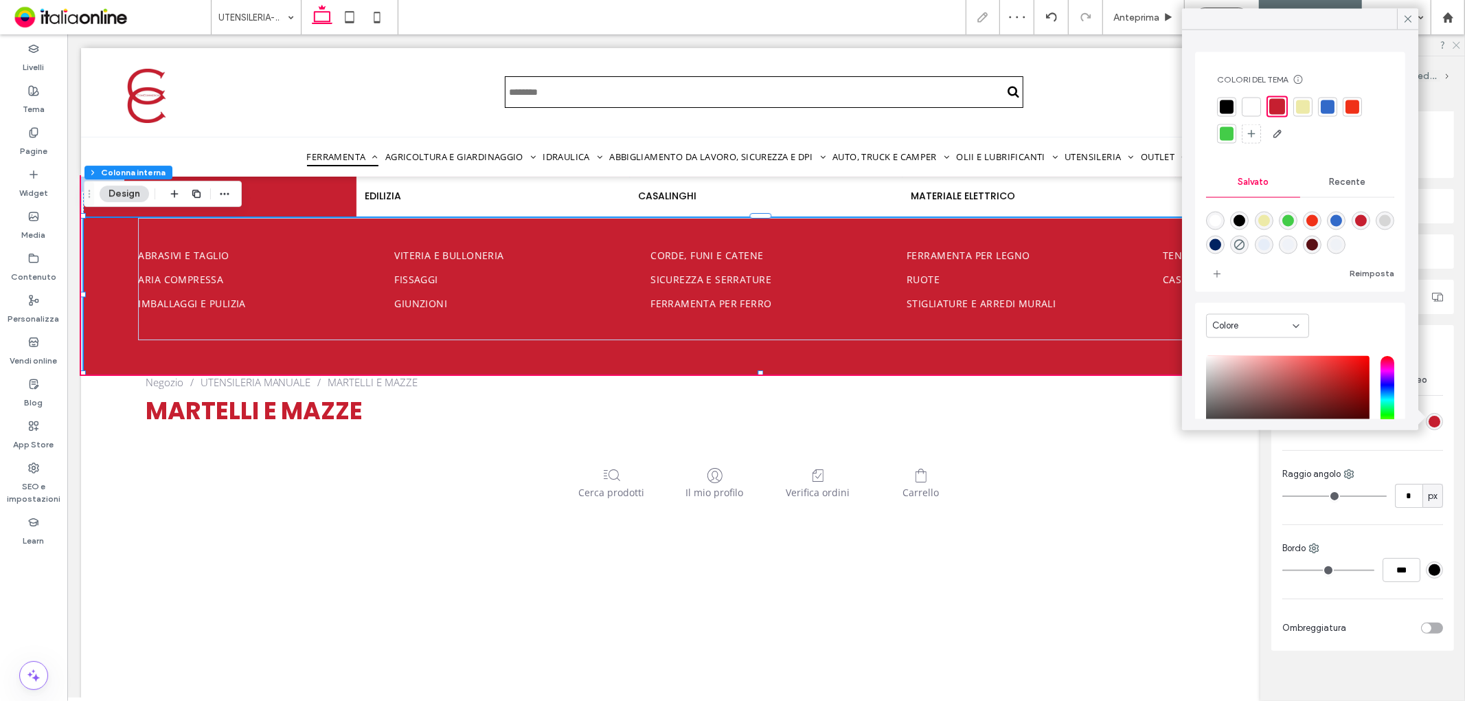
drag, startPoint x: 1366, startPoint y: 19, endPoint x: 1458, endPoint y: 47, distance: 96.3
click at [1459, 47] on icon at bounding box center [1456, 44] width 9 height 9
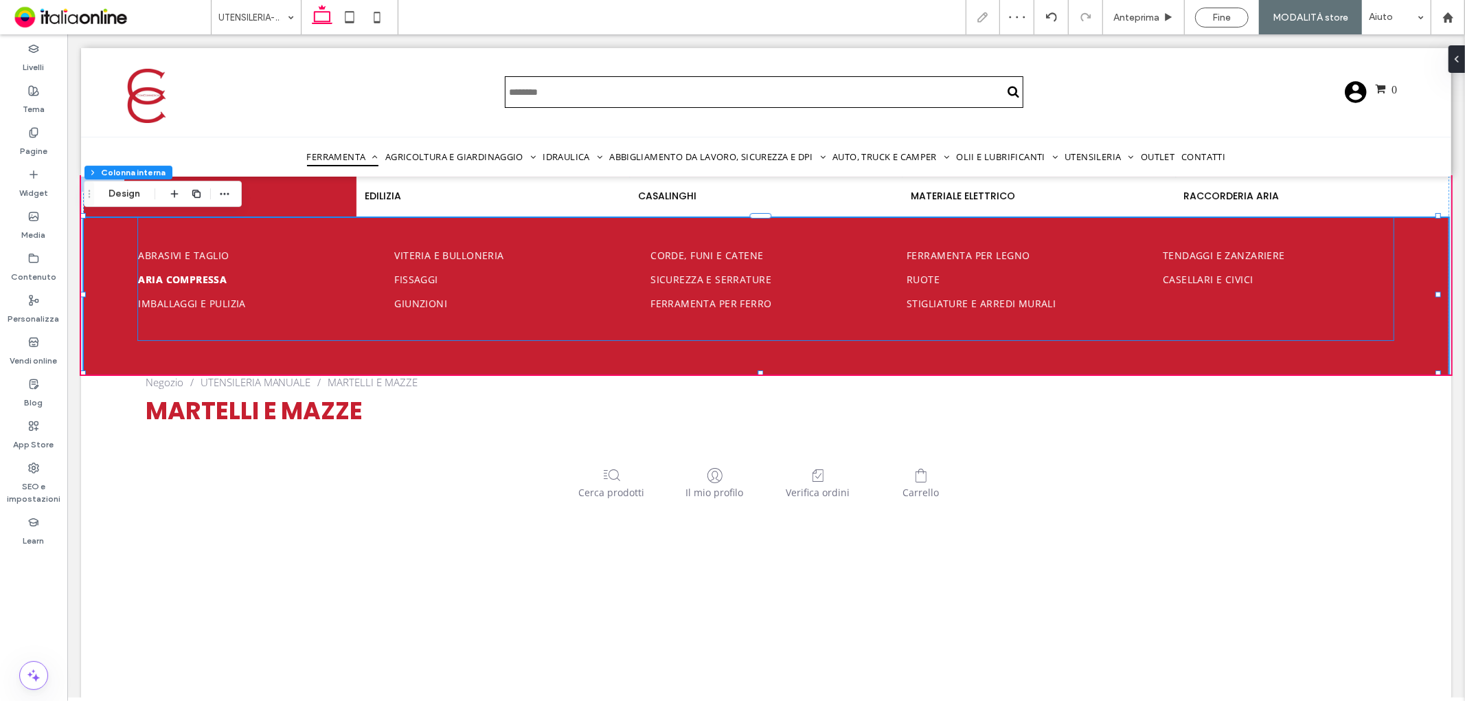
click at [188, 279] on span "Aria compressa" at bounding box center [181, 278] width 89 height 13
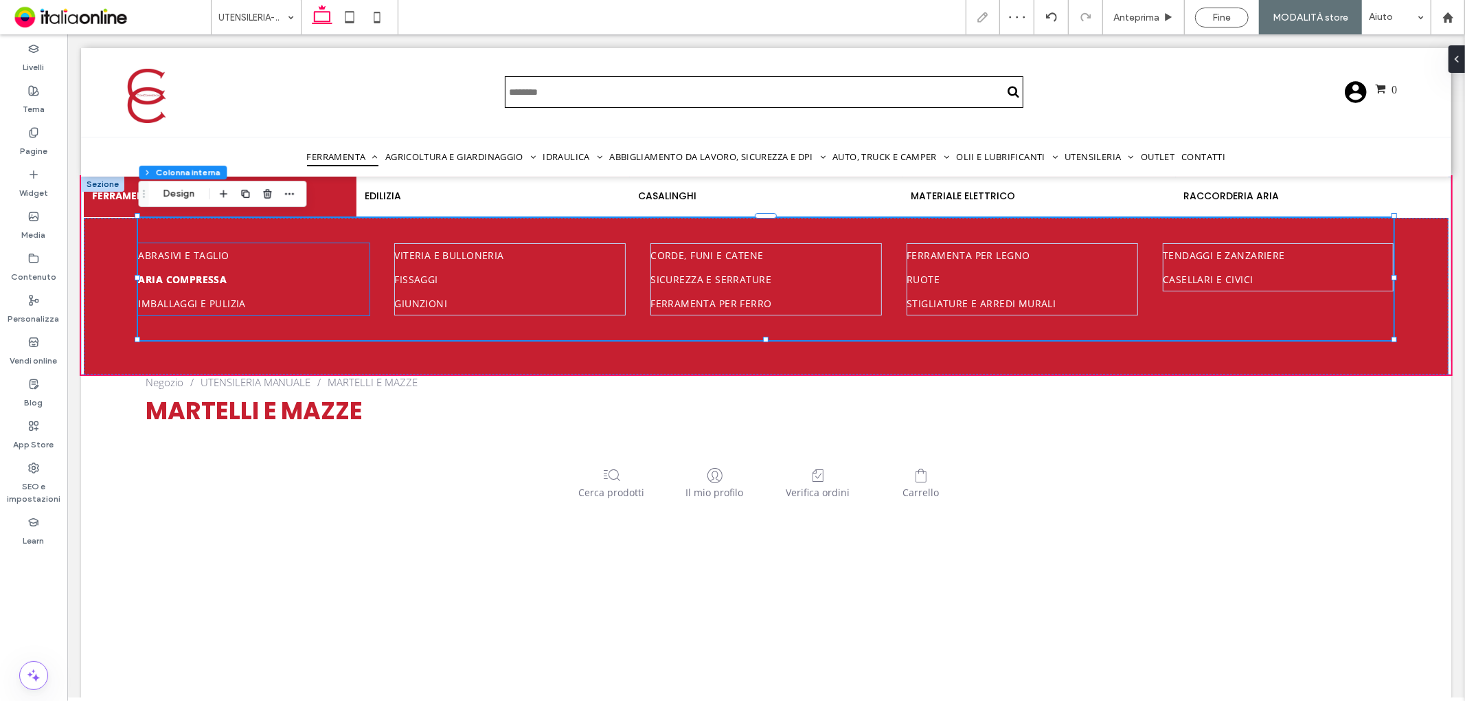
click at [182, 267] on link "Aria compressa" at bounding box center [252, 279] width 231 height 24
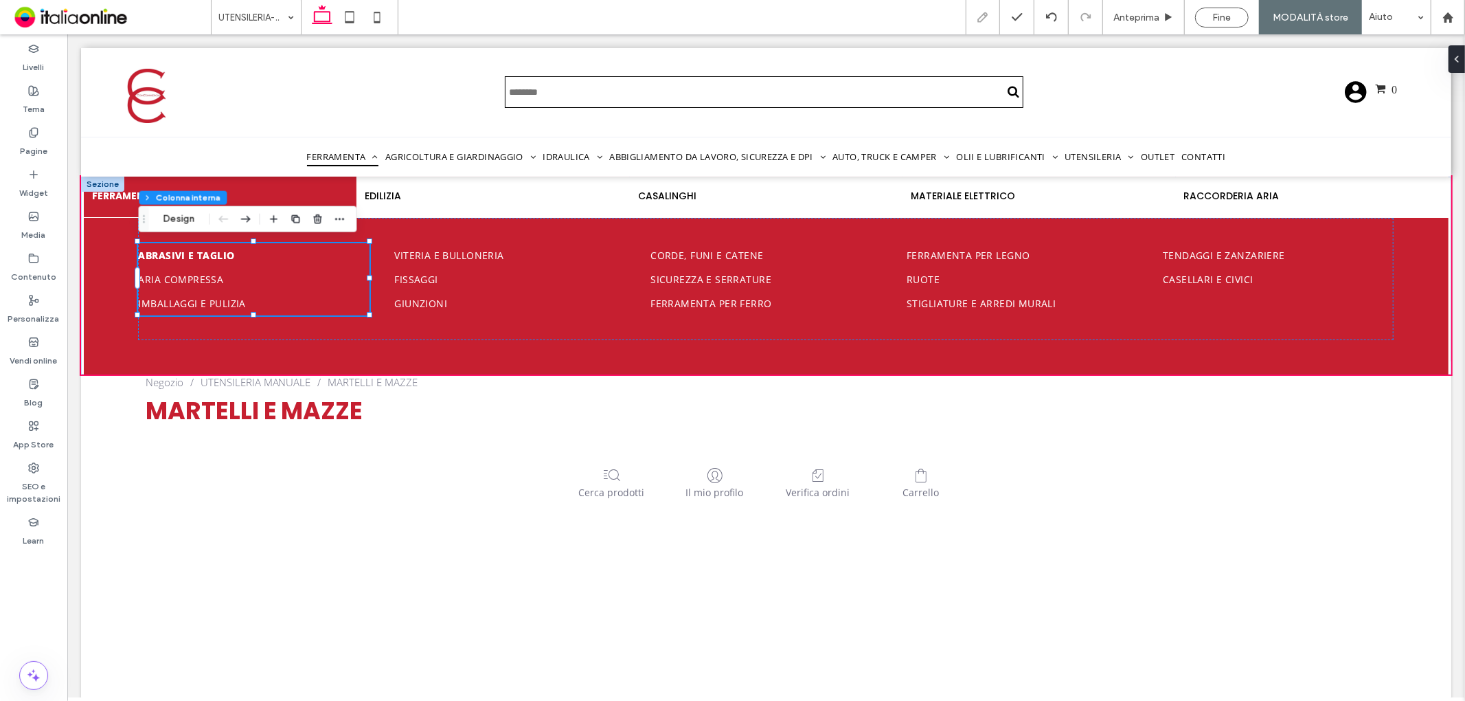
click at [186, 257] on span "Abrasivi e taglio" at bounding box center [185, 254] width 96 height 13
click at [258, 222] on button "Modifica design" at bounding box center [284, 219] width 93 height 16
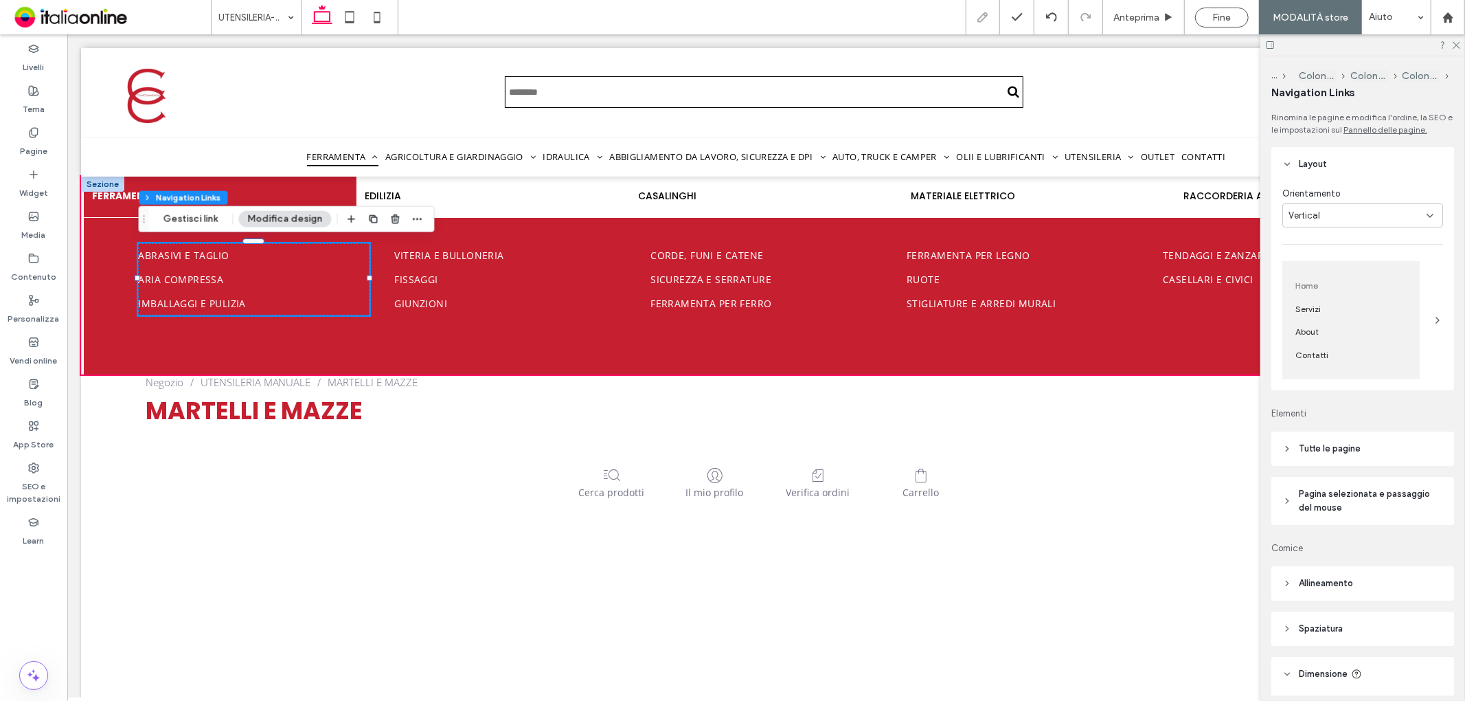
click at [1386, 459] on header "Tutte le pagine" at bounding box center [1363, 448] width 183 height 34
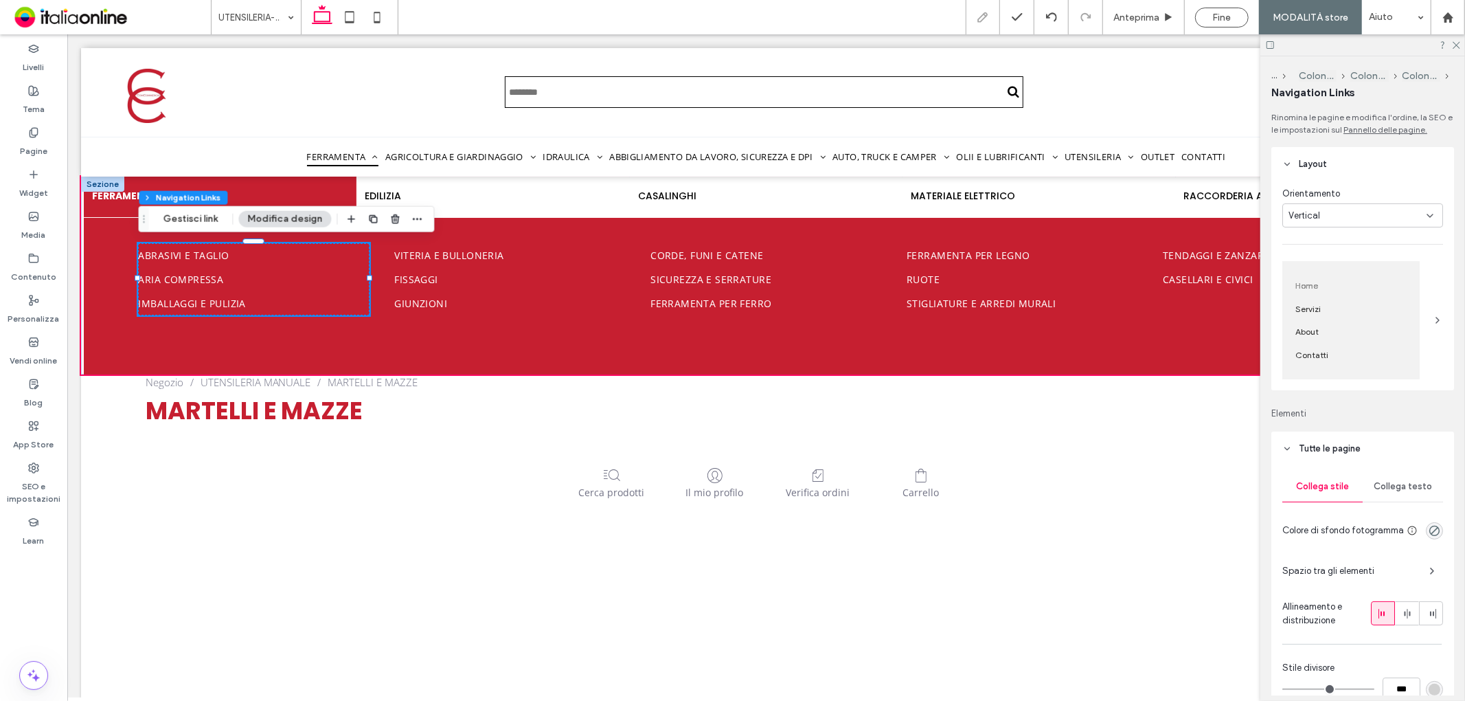
click at [1406, 486] on span "Collega testo" at bounding box center [1403, 486] width 58 height 11
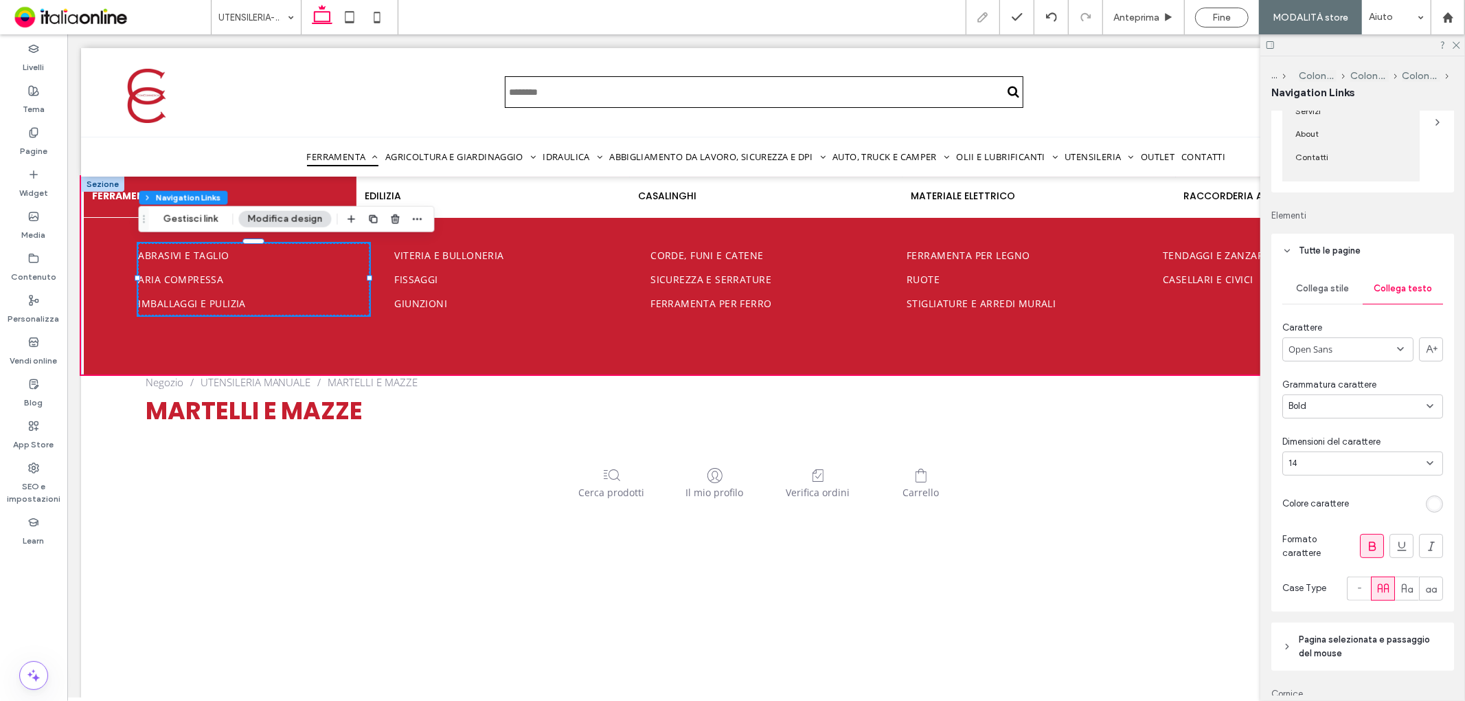
scroll to position [229, 0]
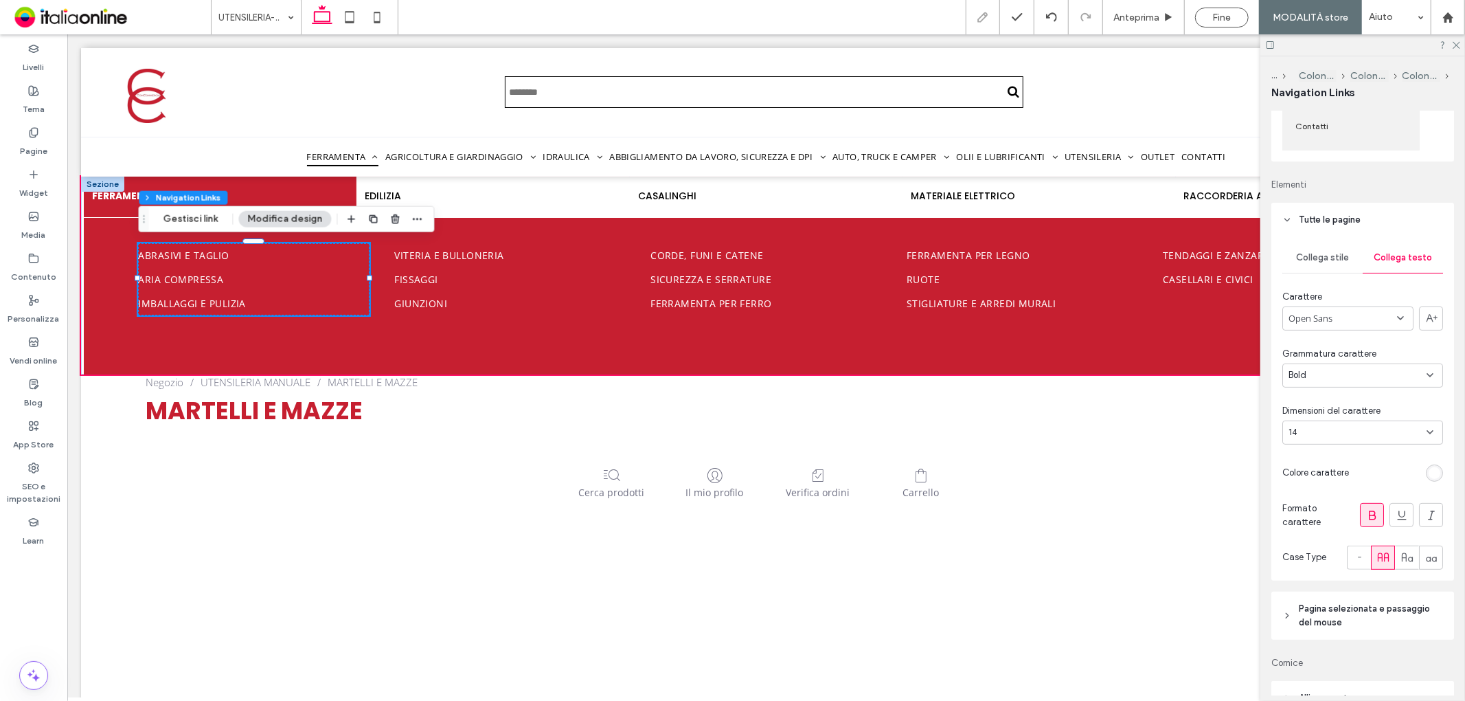
click at [1435, 476] on div "rgb(255, 255, 255)" at bounding box center [1434, 472] width 17 height 17
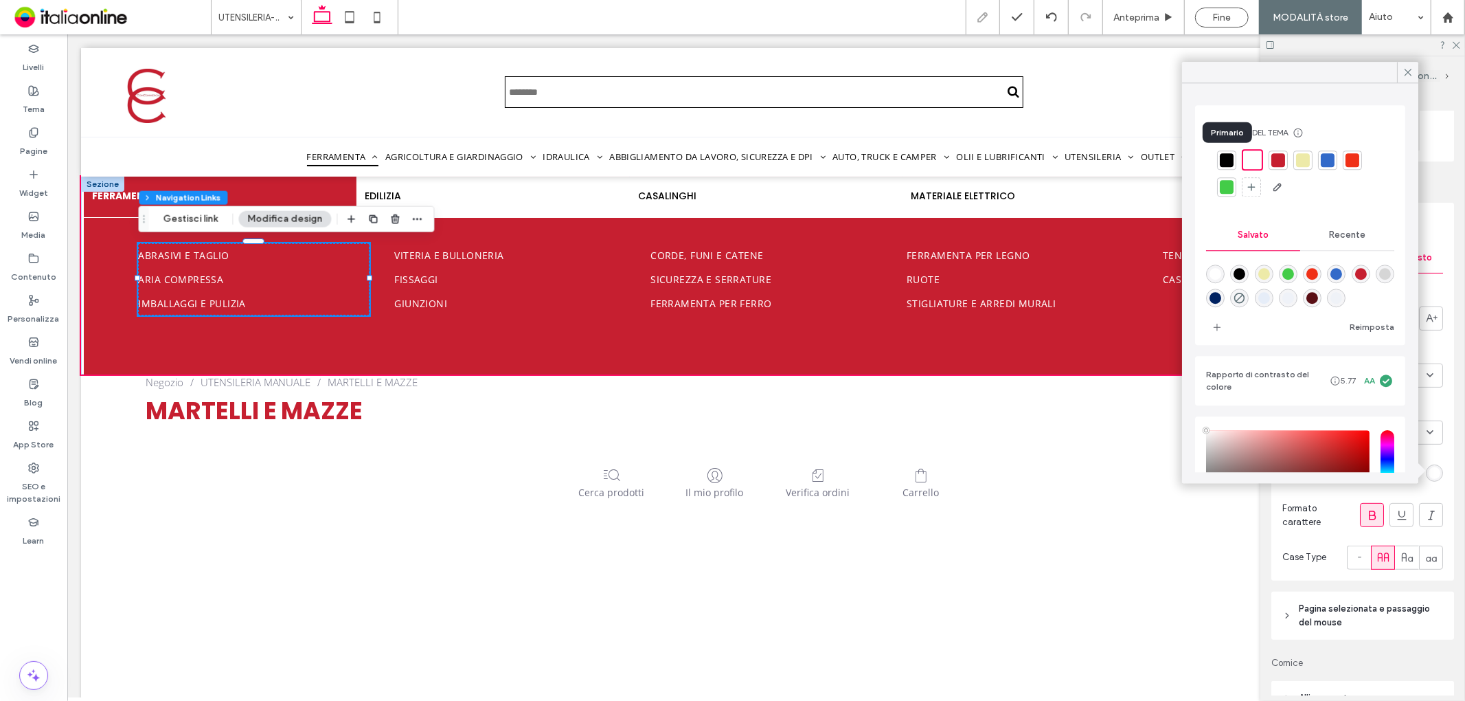
click at [1224, 153] on div at bounding box center [1226, 159] width 19 height 19
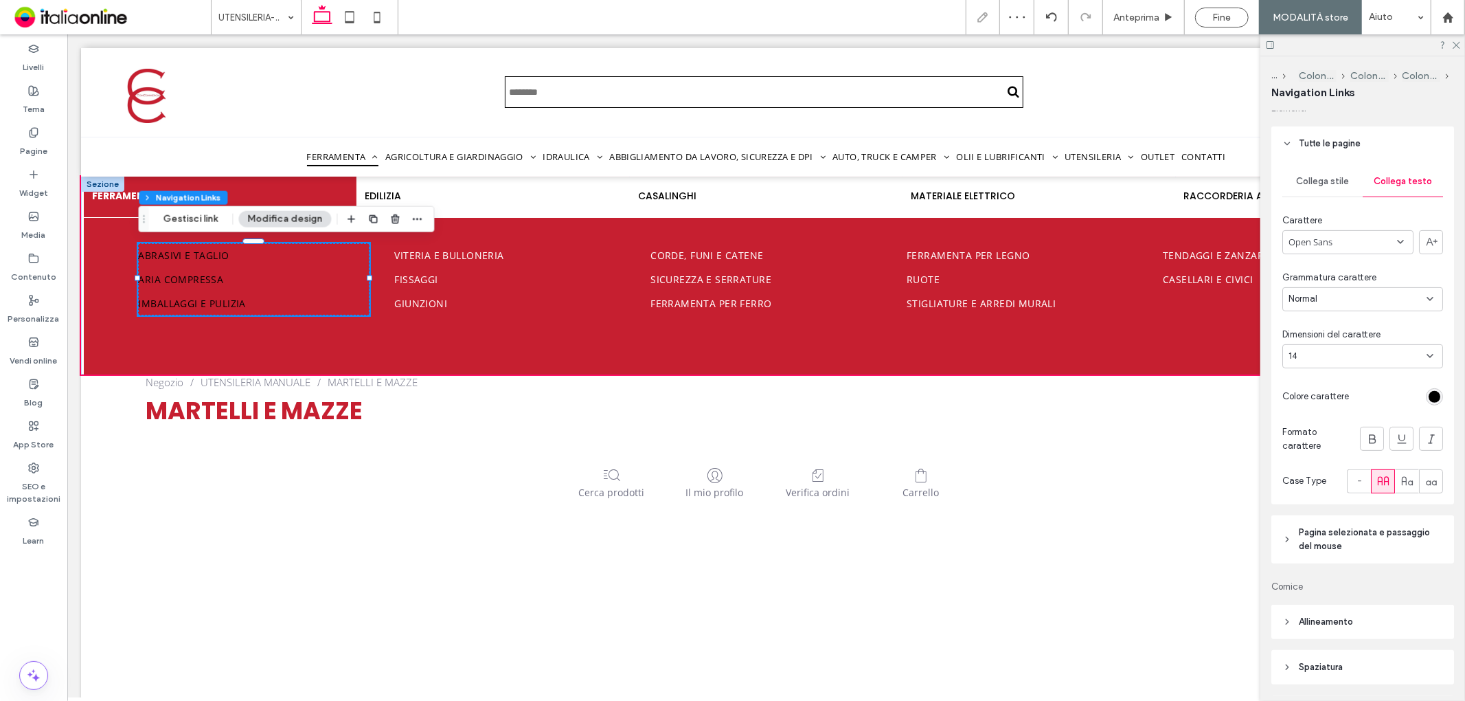
click at [1396, 526] on span "Pagina selezionata e passaggio del mouse" at bounding box center [1367, 539] width 137 height 27
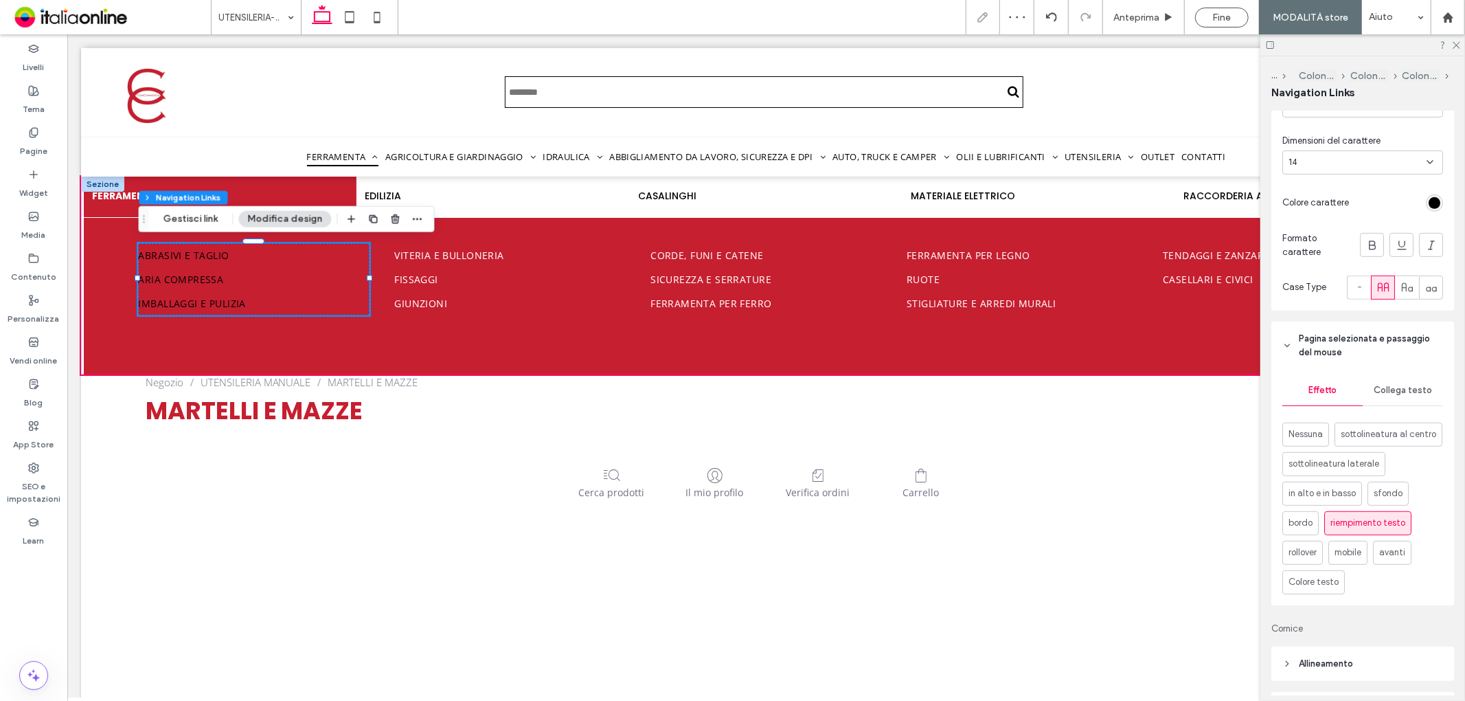
scroll to position [534, 0]
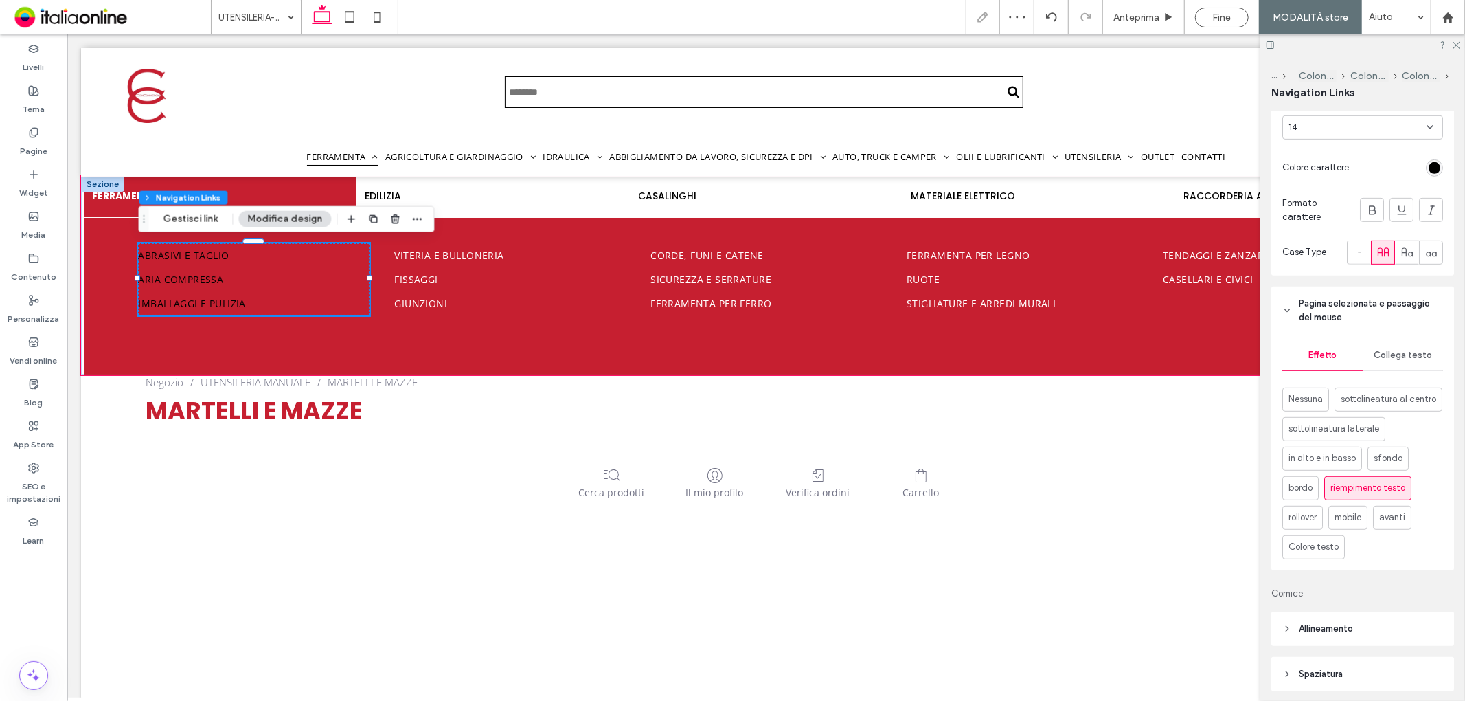
click at [1404, 367] on div "Collega testo" at bounding box center [1403, 355] width 80 height 30
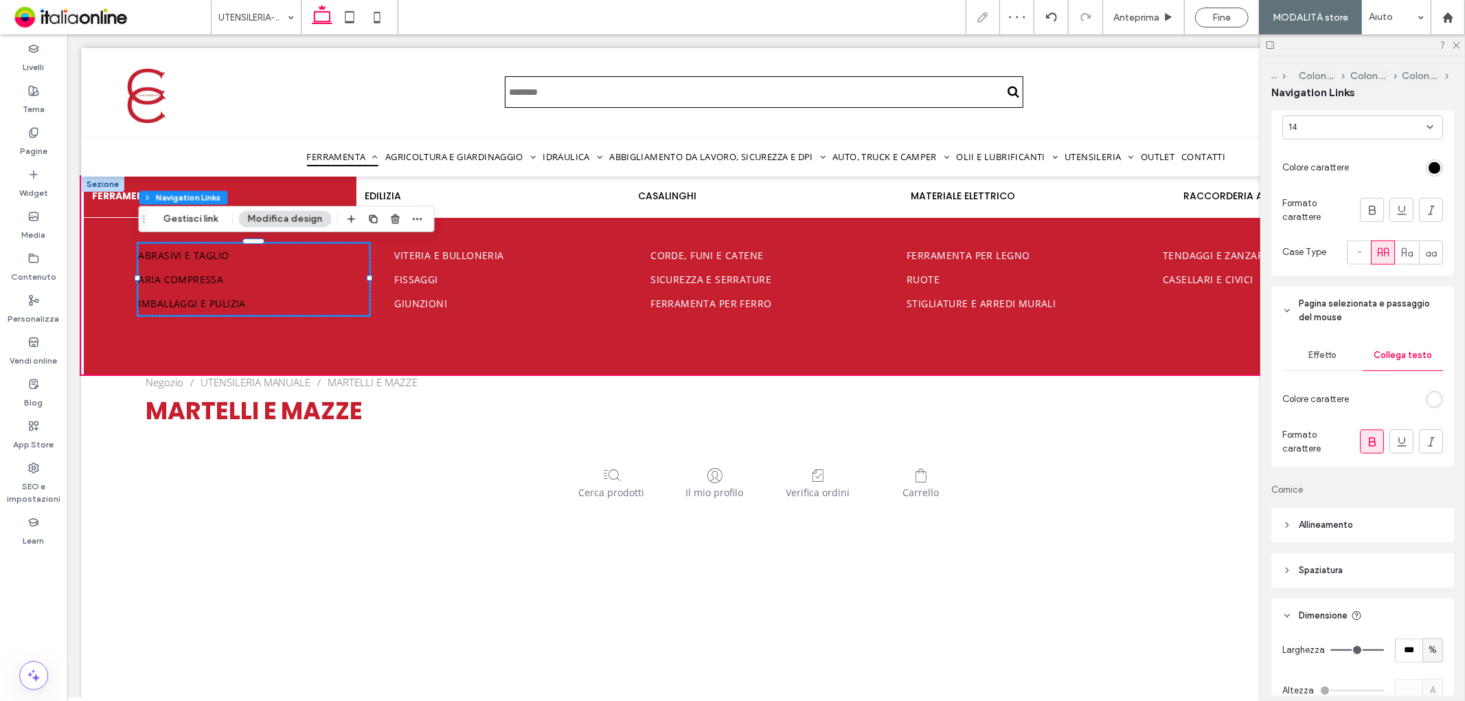
click at [1429, 403] on div "rgb(255, 255, 255)" at bounding box center [1435, 400] width 12 height 12
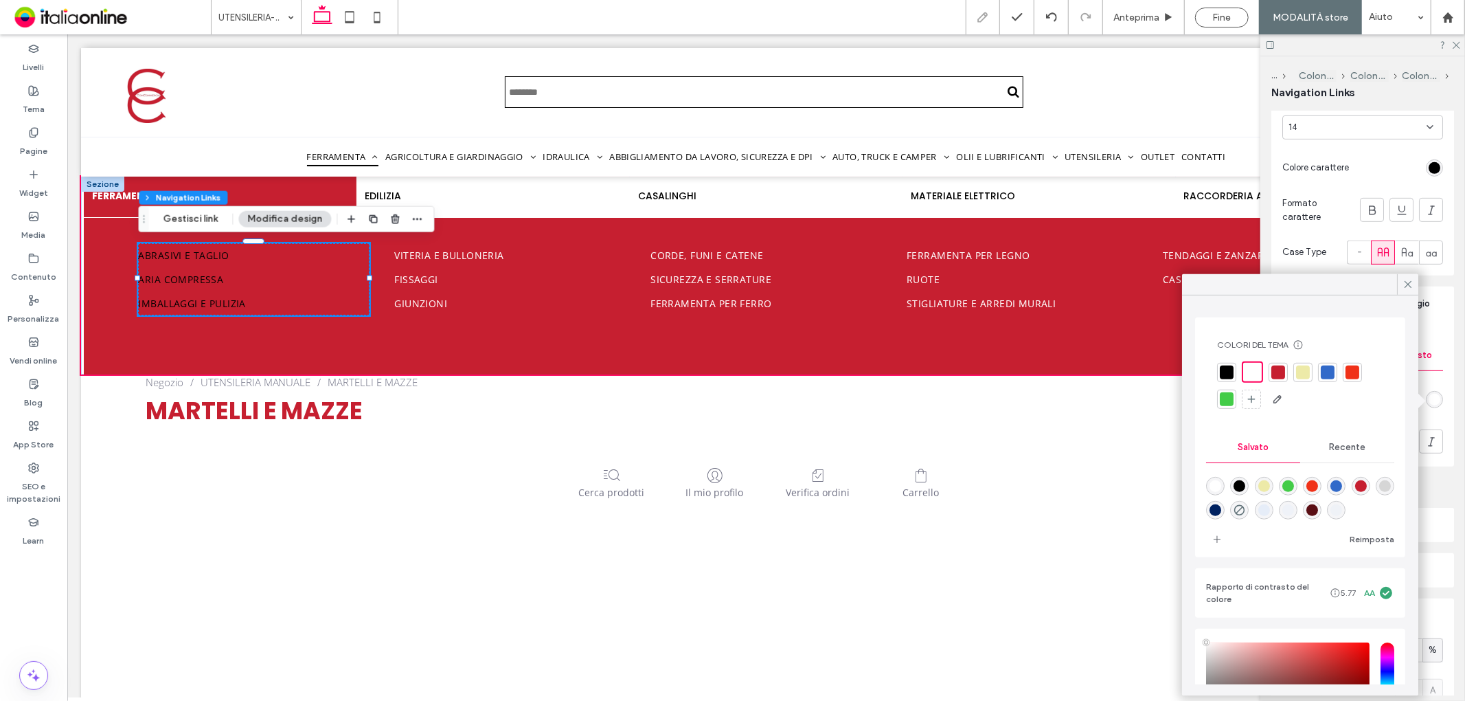
click at [1282, 368] on div at bounding box center [1279, 372] width 14 height 14
click at [1441, 314] on header "Pagina selezionata e passaggio del mouse" at bounding box center [1363, 310] width 183 height 48
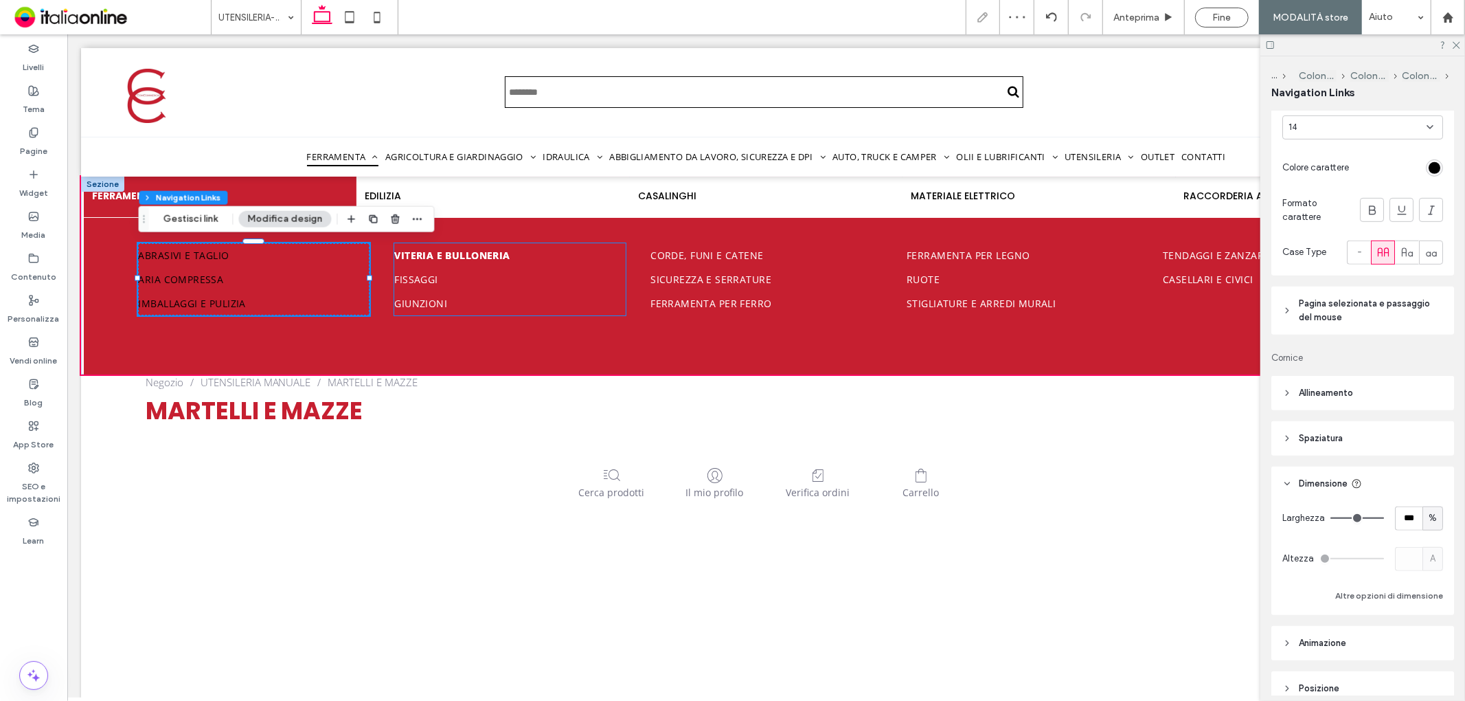
click at [417, 262] on link "Viteria e bulloneria" at bounding box center [509, 255] width 231 height 24
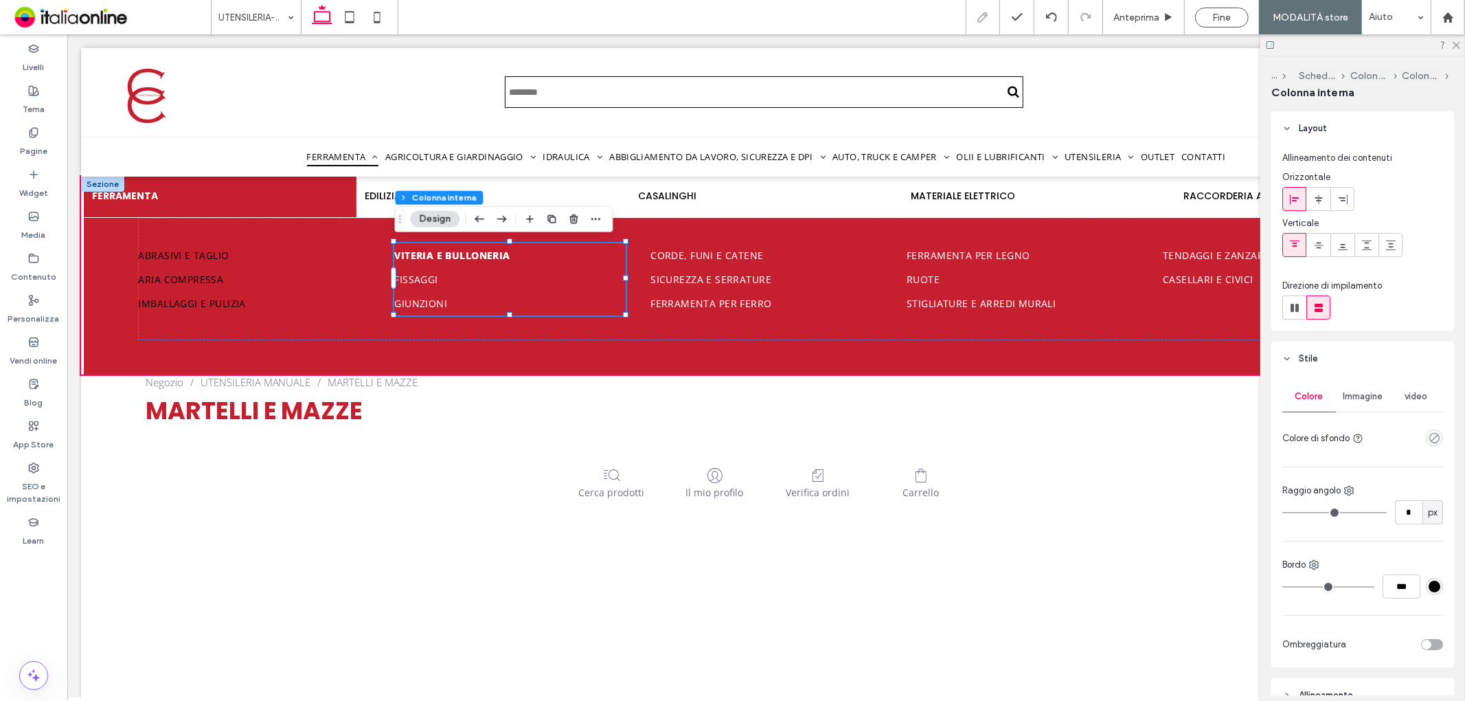
click at [443, 251] on span "Viteria e bulloneria" at bounding box center [451, 254] width 115 height 13
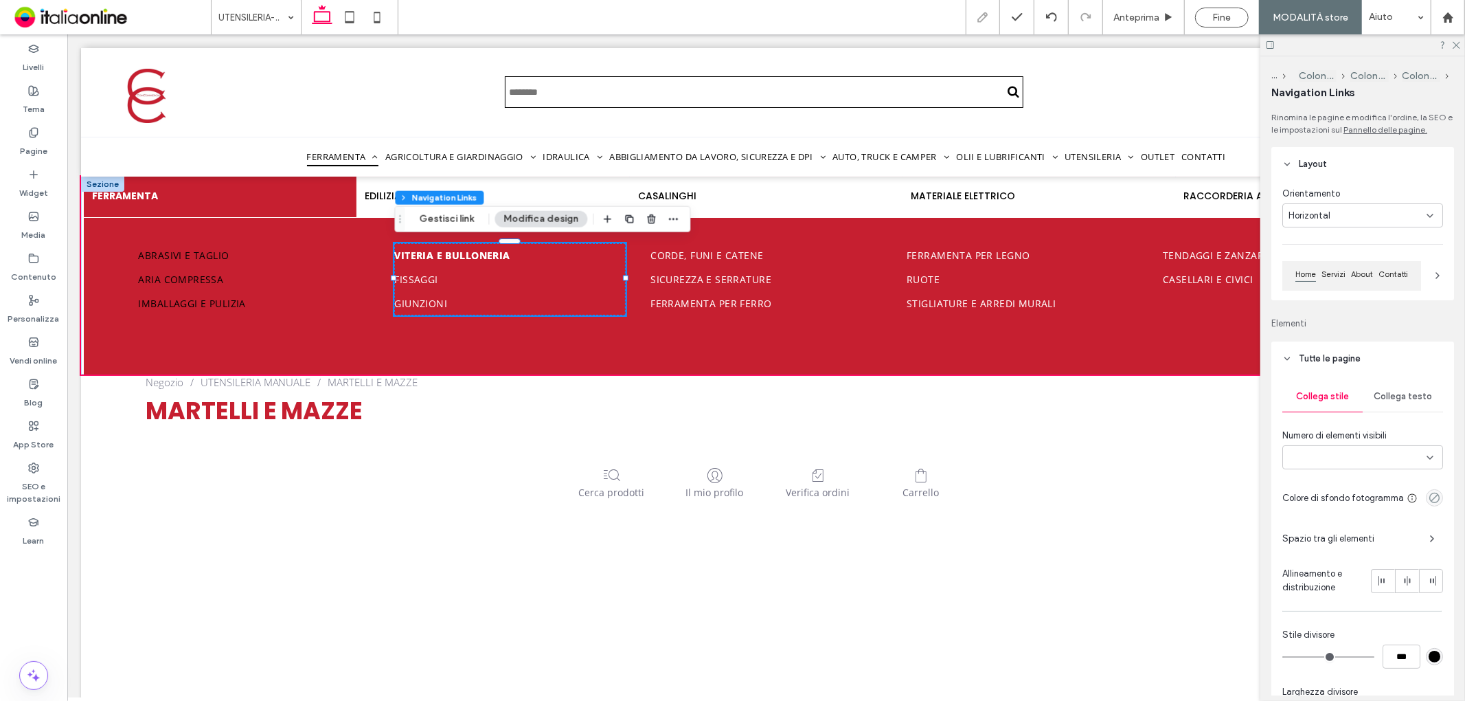
type input "***"
type input "****"
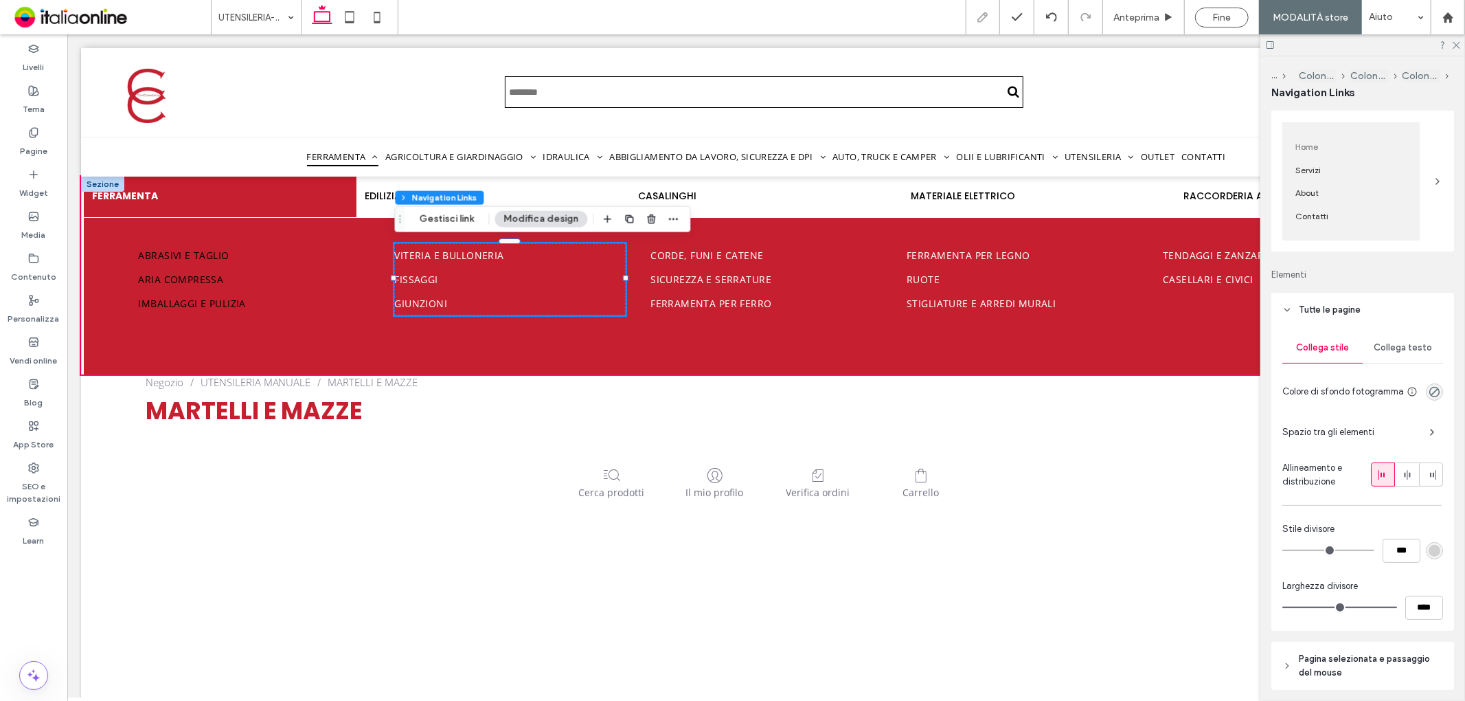
scroll to position [153, 0]
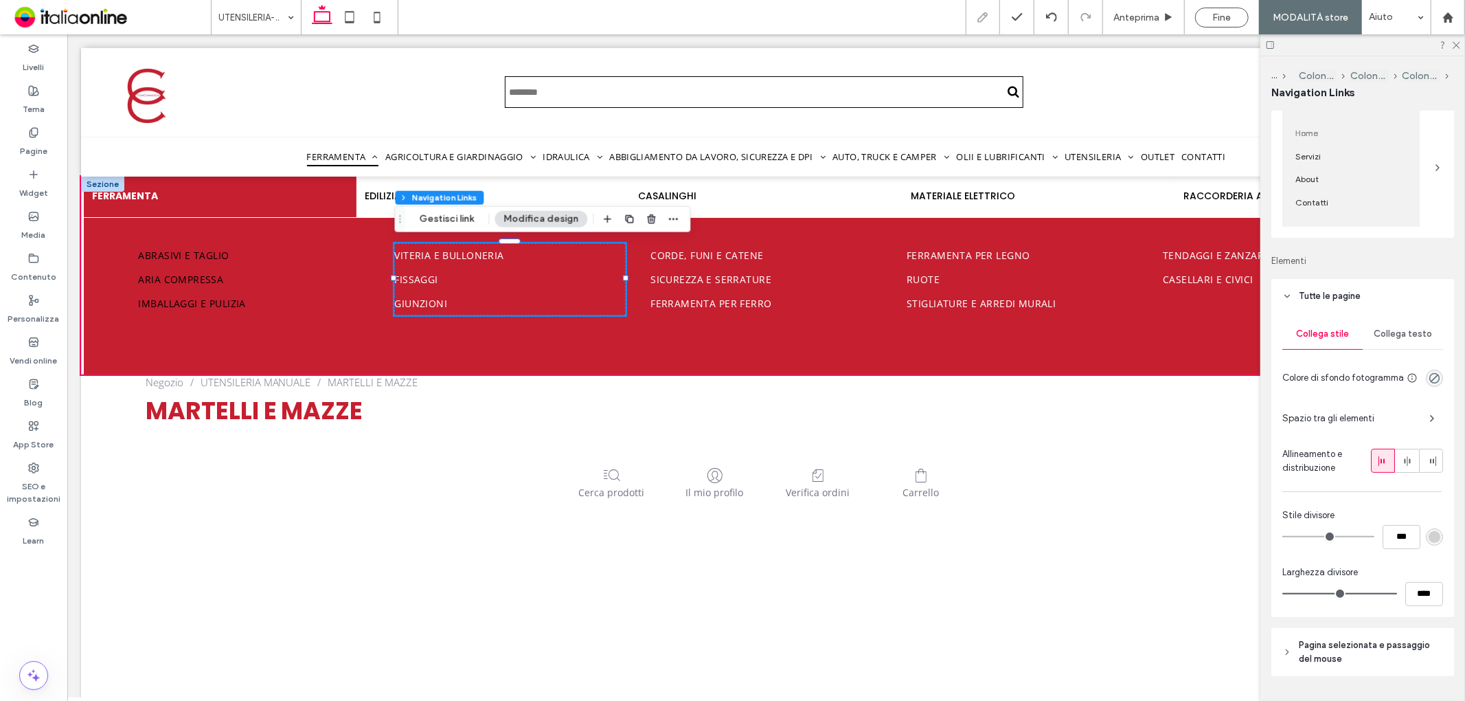
click at [1414, 339] on span "Collega testo" at bounding box center [1403, 333] width 58 height 11
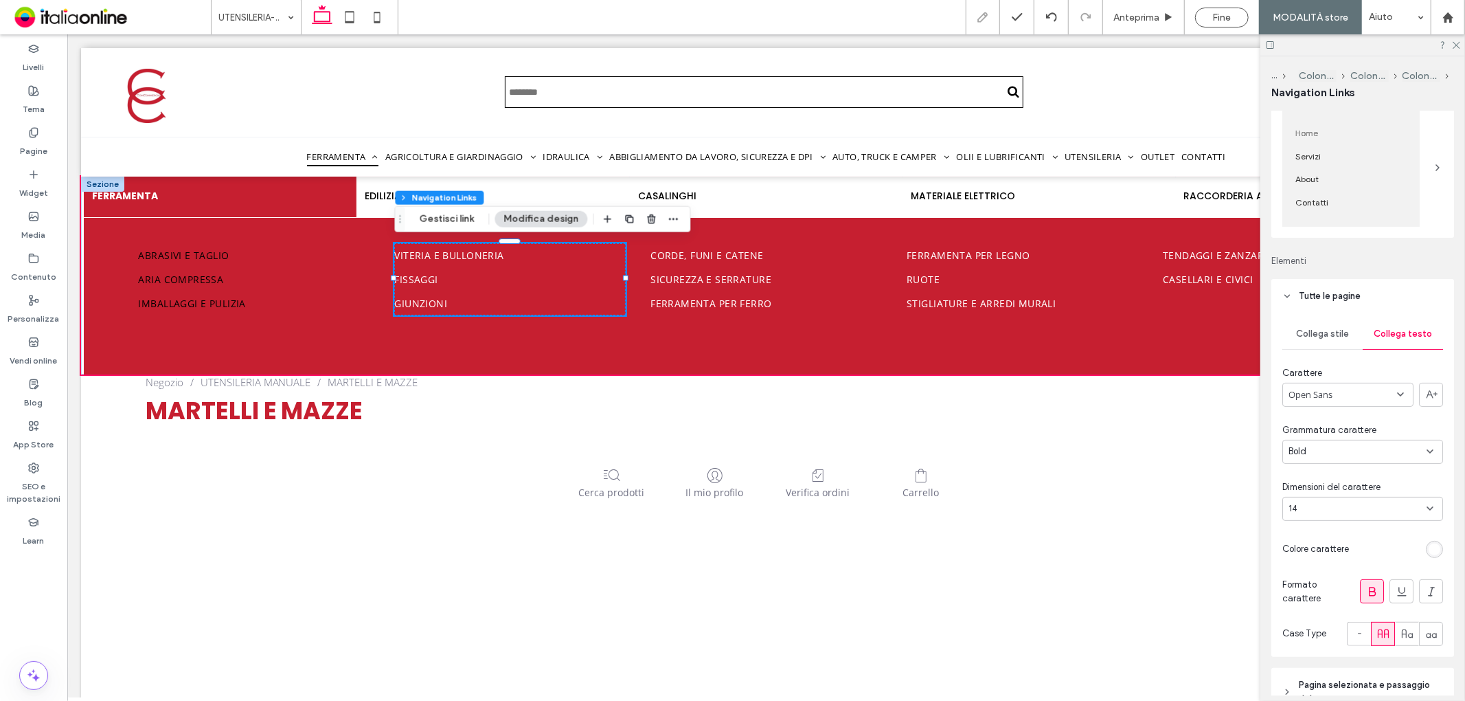
click at [1429, 548] on div "rgb(255, 255, 255)" at bounding box center [1435, 549] width 12 height 12
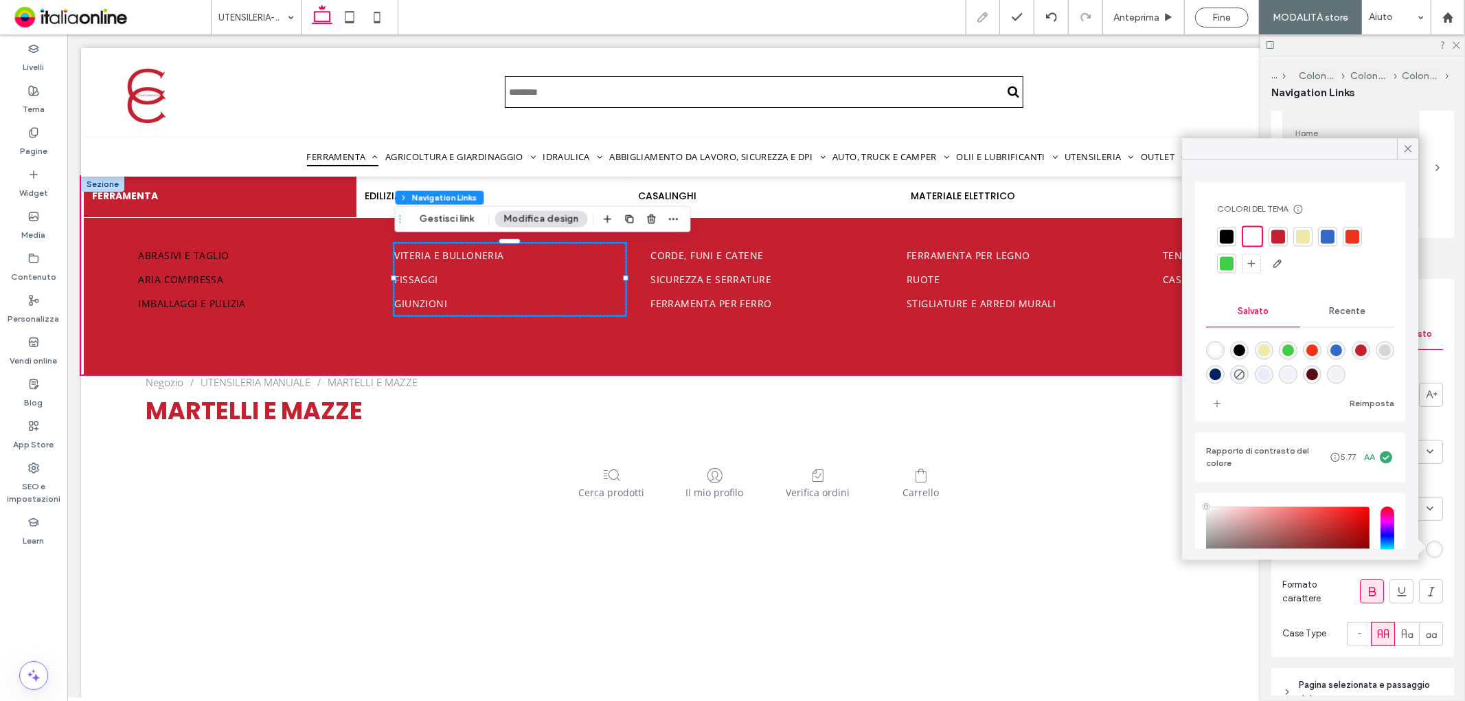
click at [1228, 234] on div at bounding box center [1227, 236] width 14 height 14
click at [1437, 477] on div "Collega stile Collega testo Carattere Open Sans Grammatura carattere Normal Dim…" at bounding box center [1363, 485] width 183 height 344
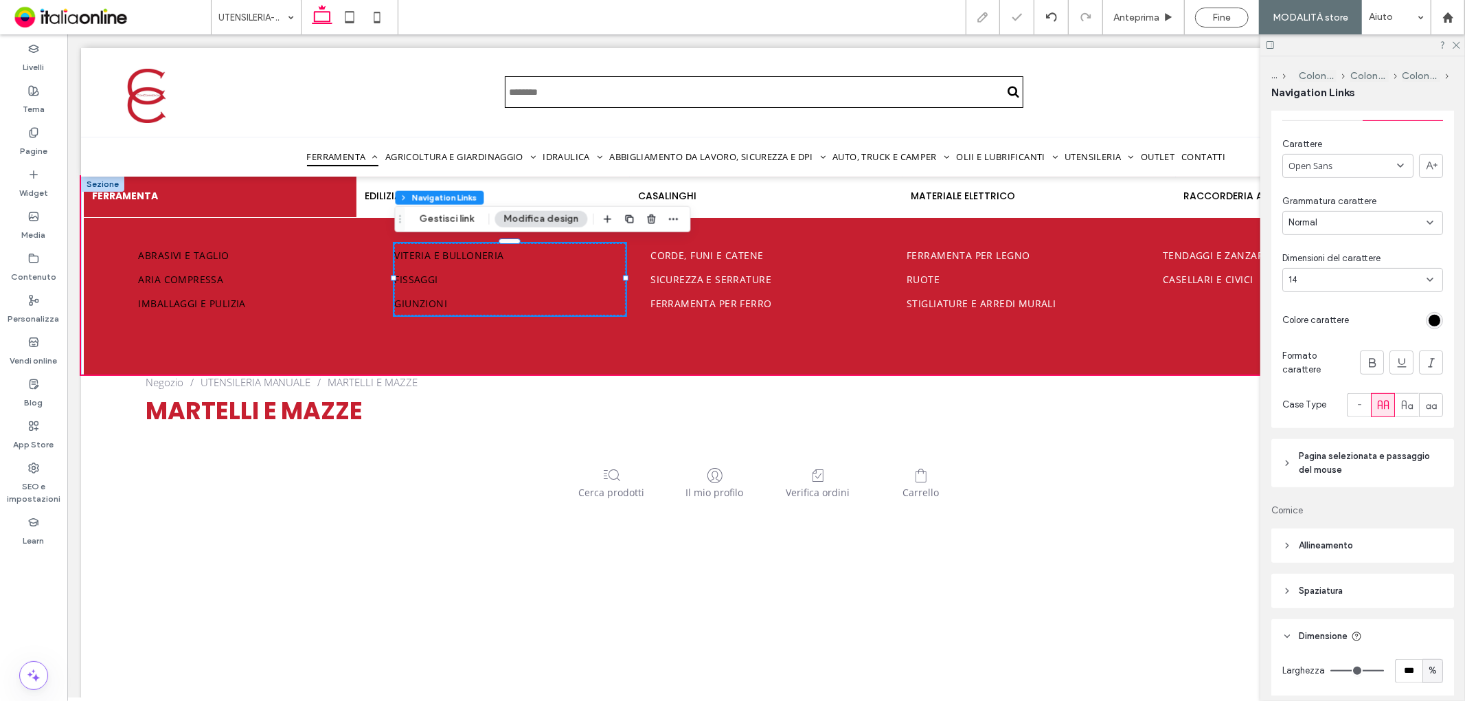
click at [1396, 458] on span "Pagina selezionata e passaggio del mouse" at bounding box center [1367, 462] width 137 height 27
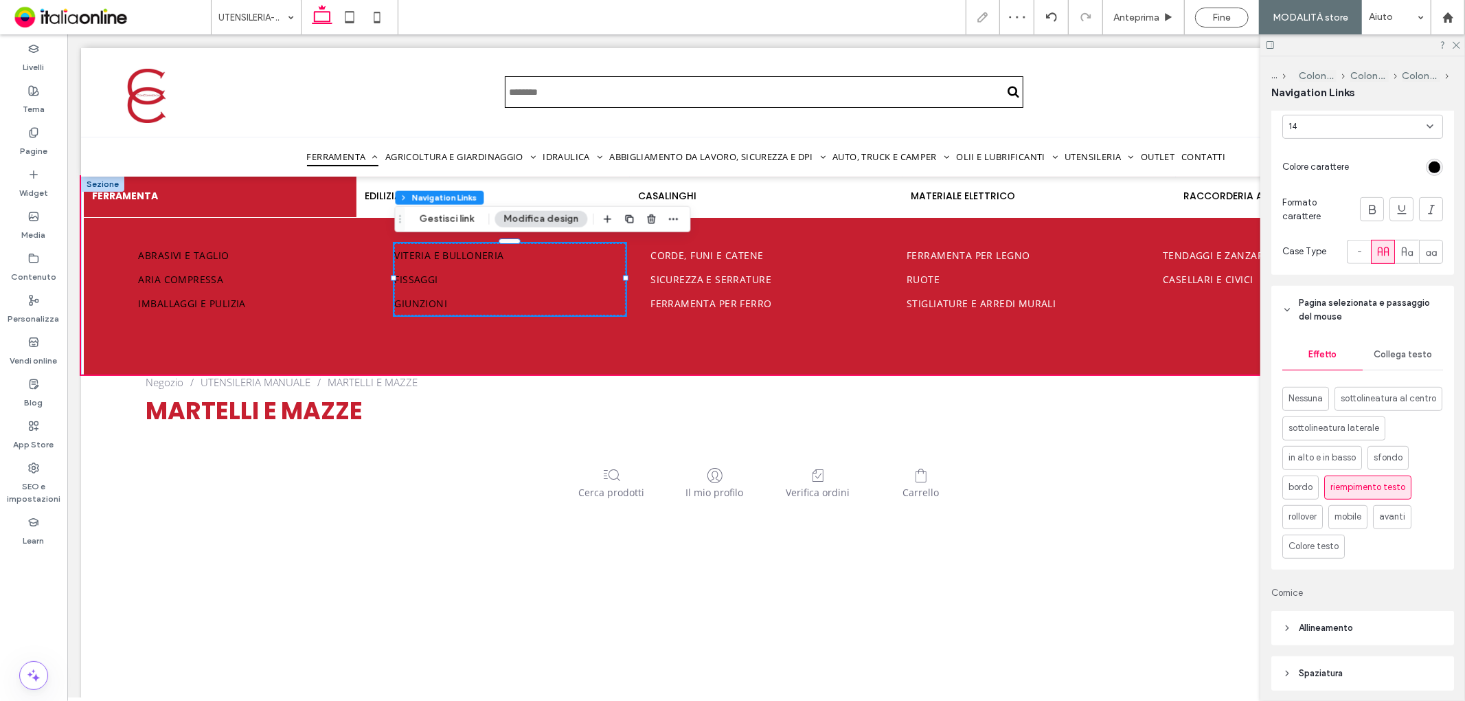
scroll to position [610, 0]
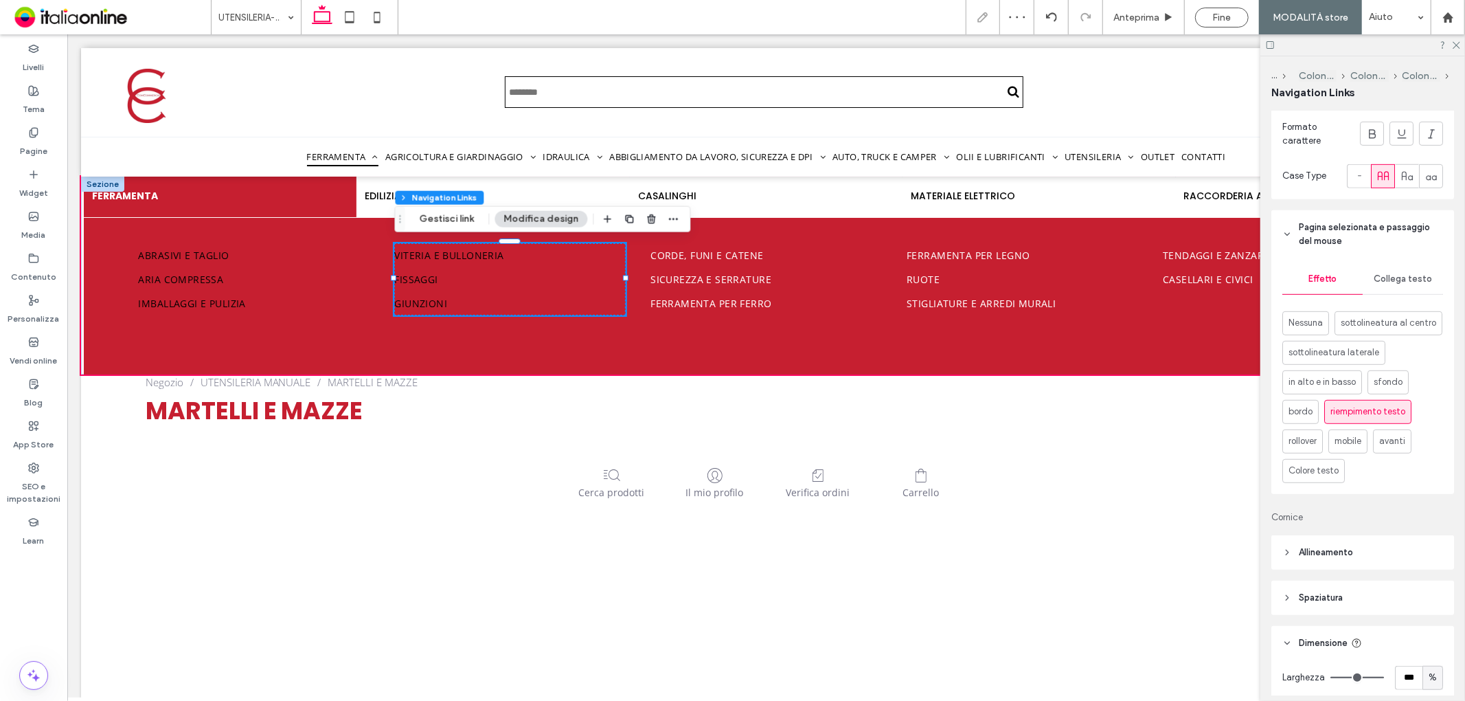
click at [1386, 270] on div "Collega testo" at bounding box center [1403, 279] width 80 height 30
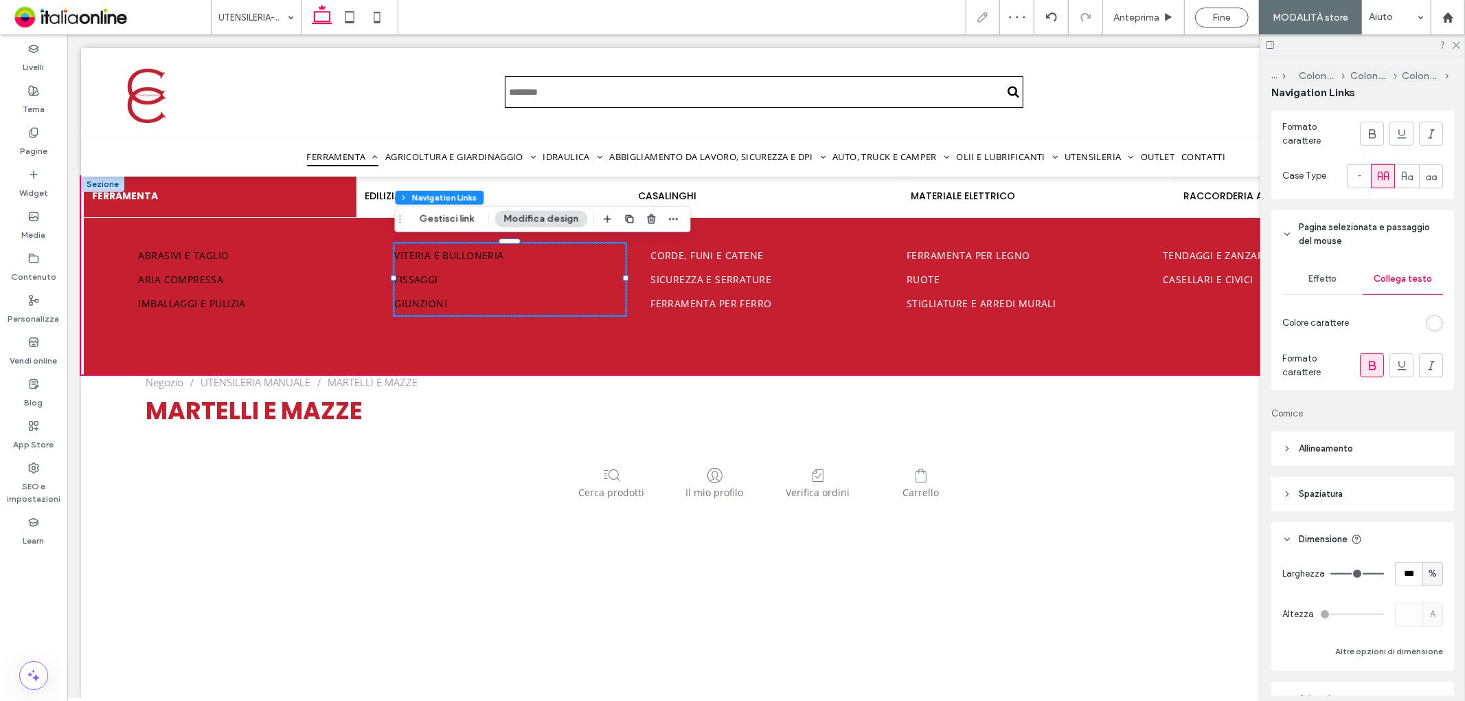
click at [1429, 322] on div "rgb(255, 255, 255)" at bounding box center [1435, 323] width 12 height 12
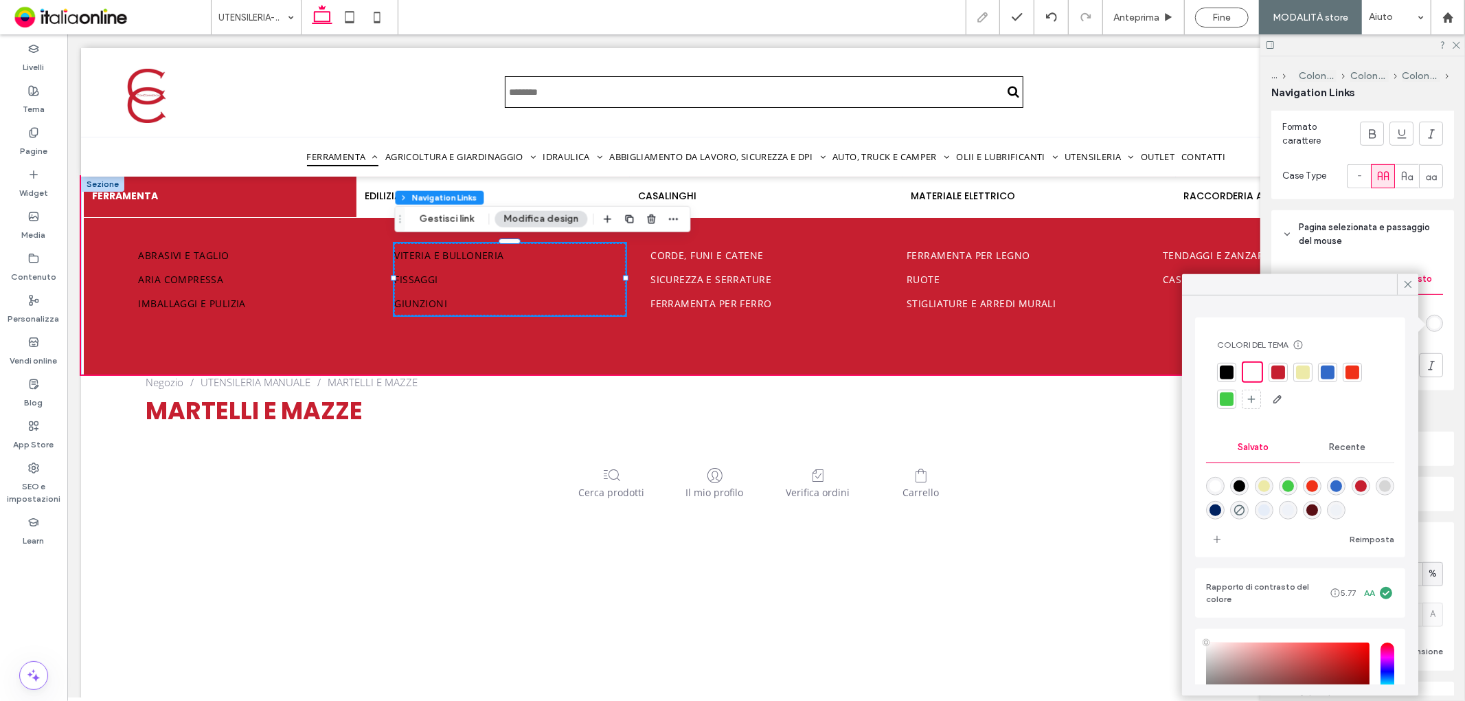
click at [1281, 374] on div at bounding box center [1279, 372] width 14 height 14
click at [1444, 339] on div "Effetto Collega testo Colore carattere Formato carattere" at bounding box center [1363, 324] width 183 height 132
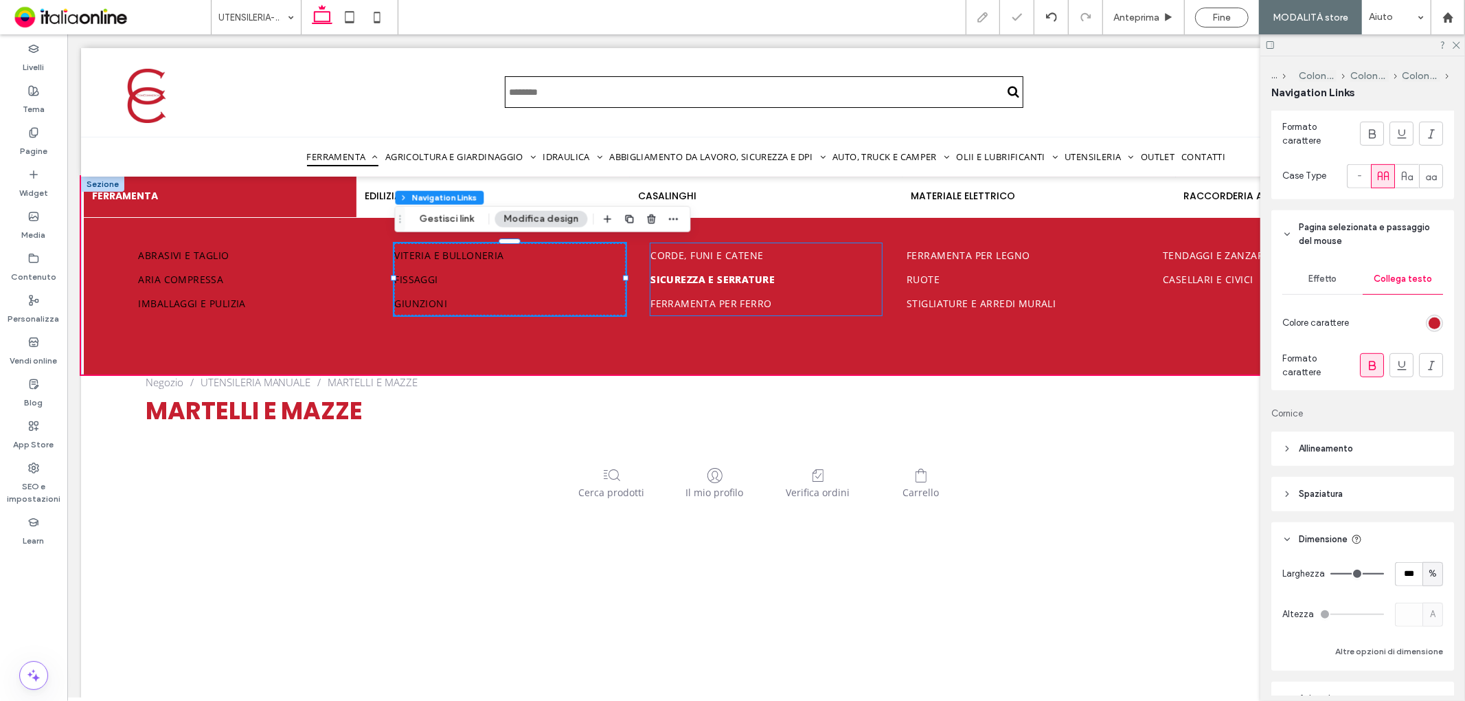
click at [698, 283] on span "Sicurezza e serrature" at bounding box center [712, 278] width 124 height 13
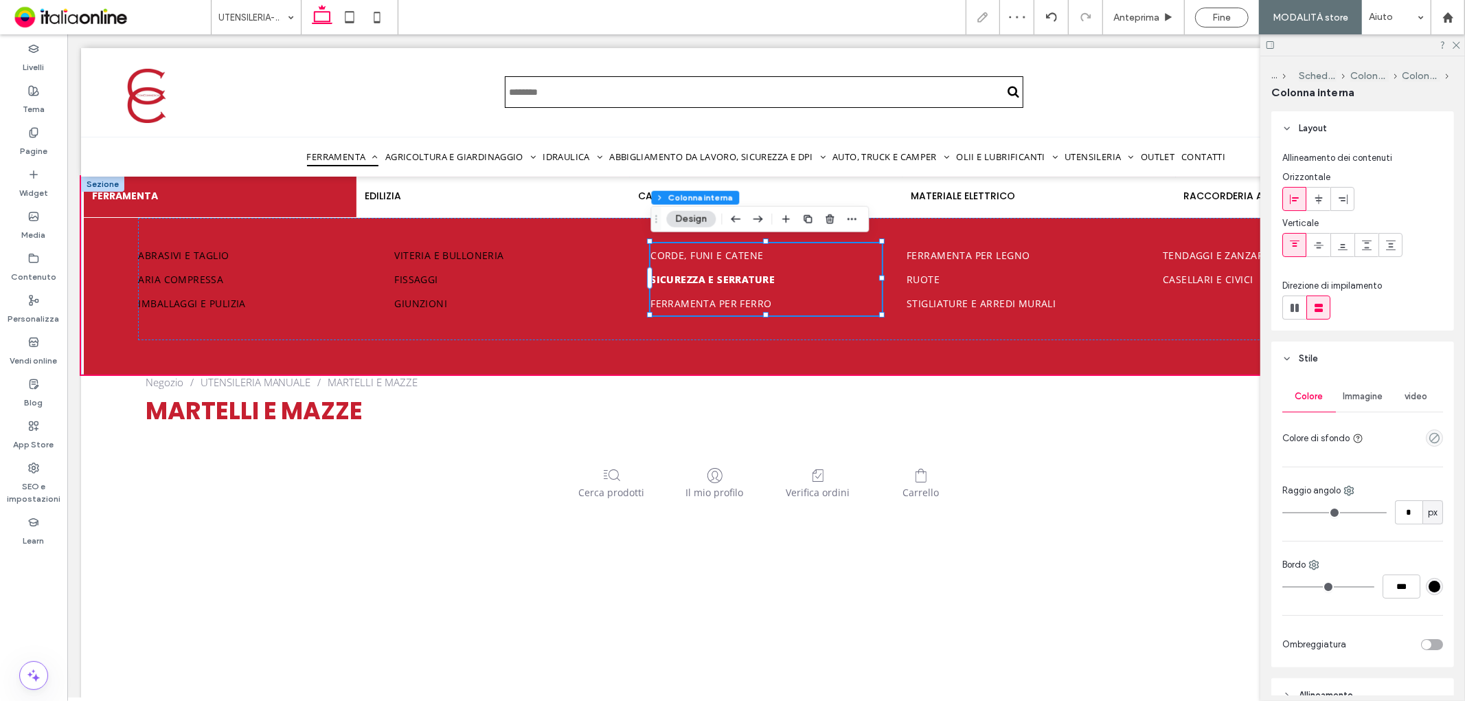
click at [701, 274] on span "Sicurezza e serrature" at bounding box center [712, 278] width 124 height 13
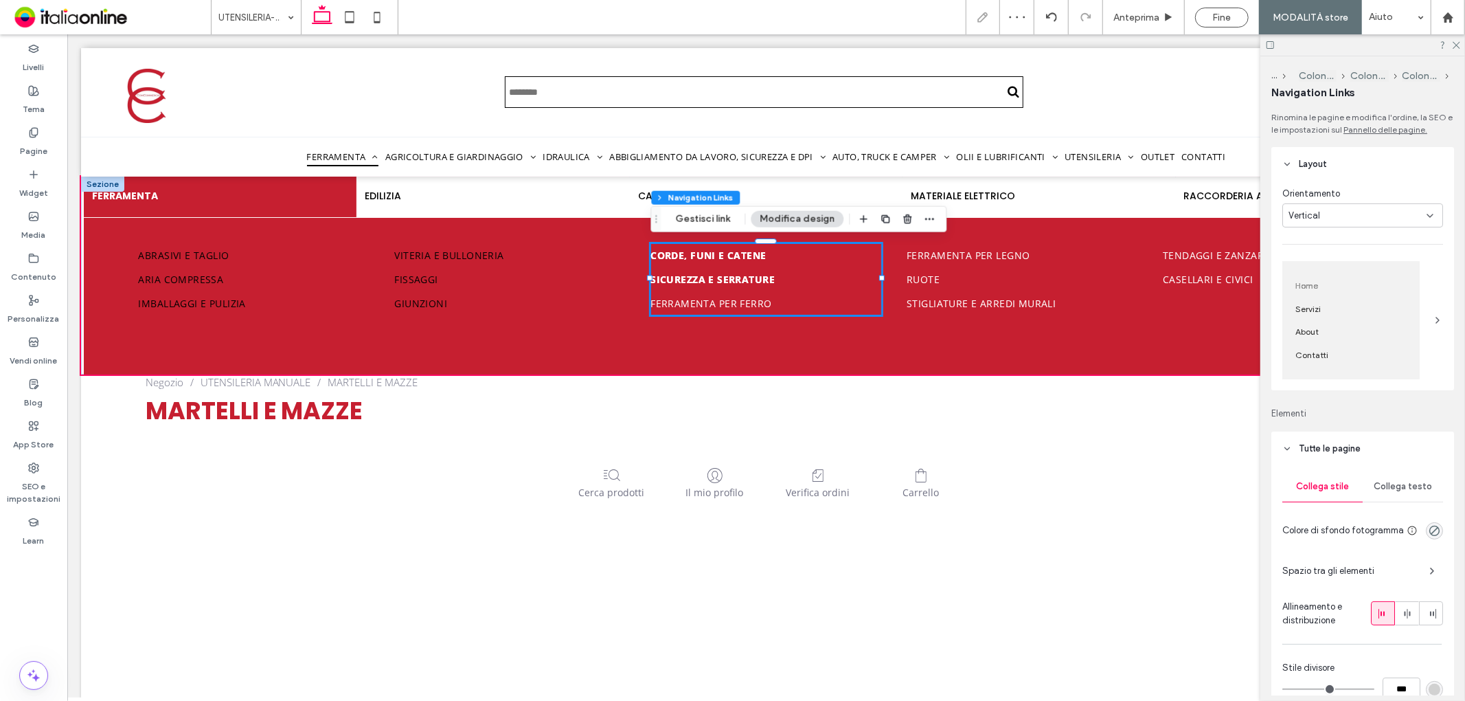
type input "***"
type input "****"
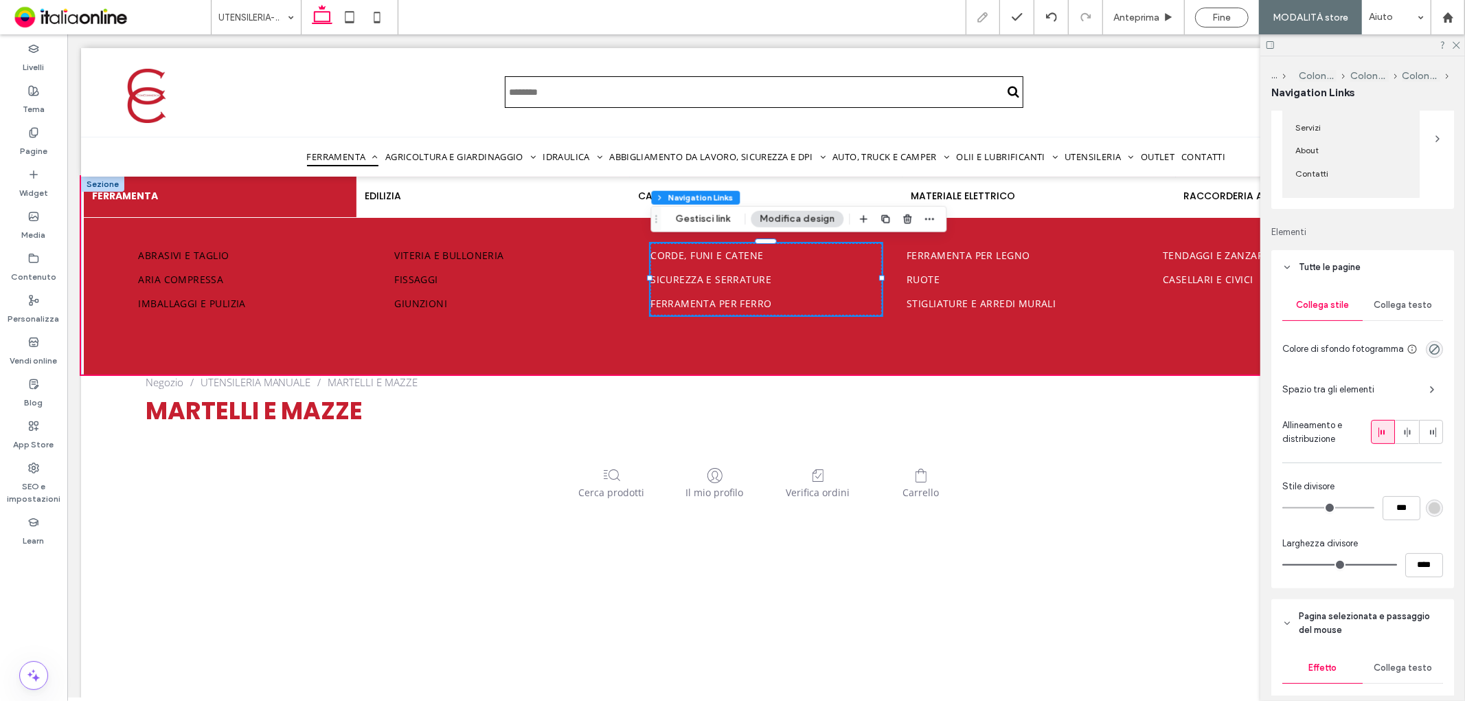
scroll to position [229, 0]
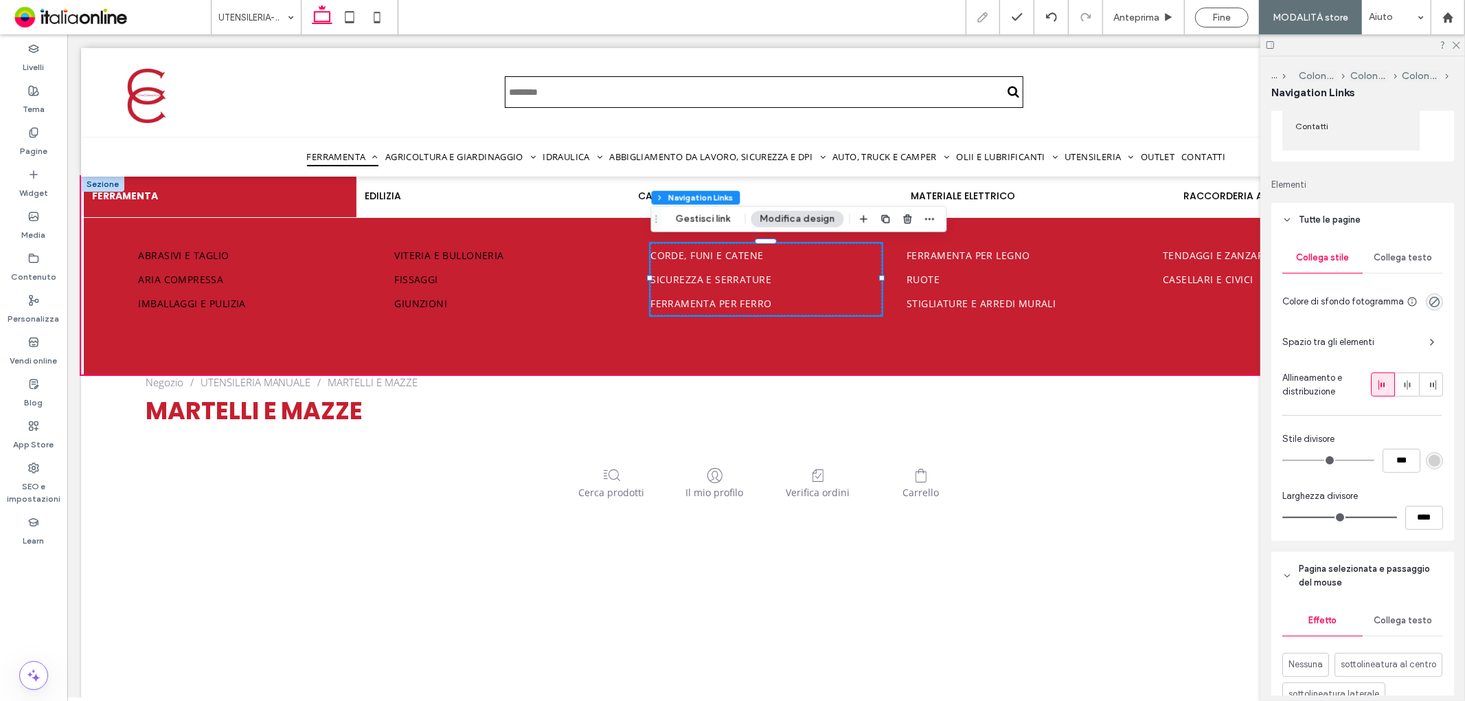
click at [1407, 263] on span "Collega testo" at bounding box center [1403, 257] width 58 height 11
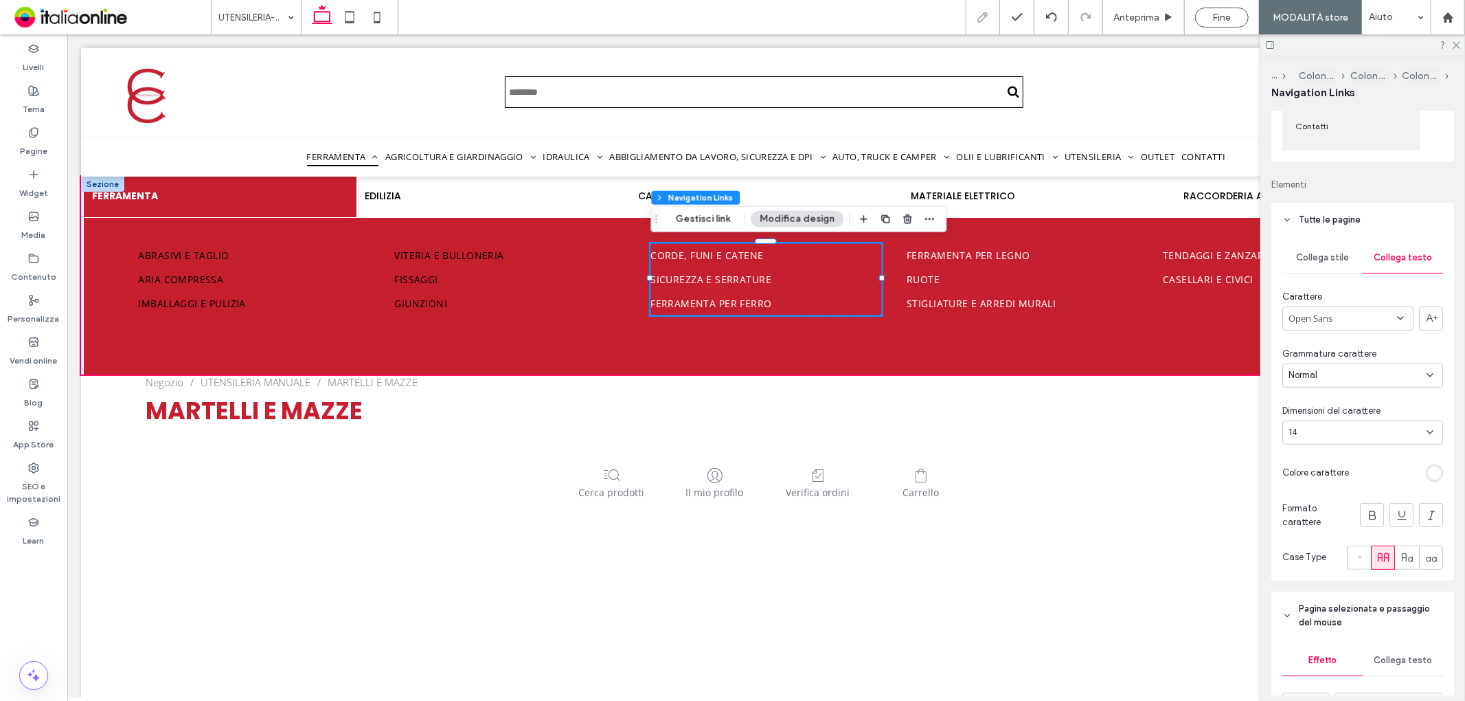
click at [1429, 473] on div "rgb(255, 255, 255)" at bounding box center [1435, 473] width 12 height 12
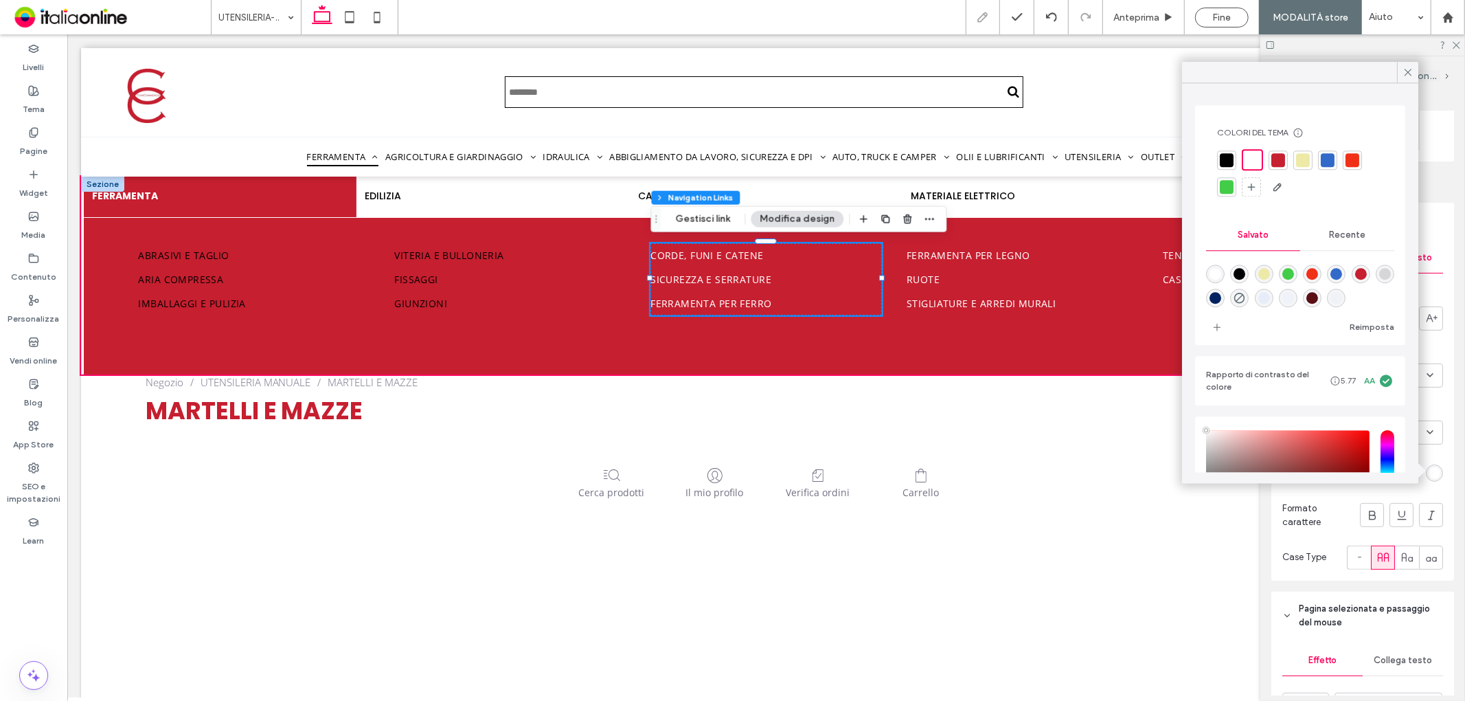
drag, startPoint x: 1231, startPoint y: 158, endPoint x: 1270, endPoint y: 242, distance: 92.5
click at [1231, 158] on div at bounding box center [1227, 160] width 14 height 14
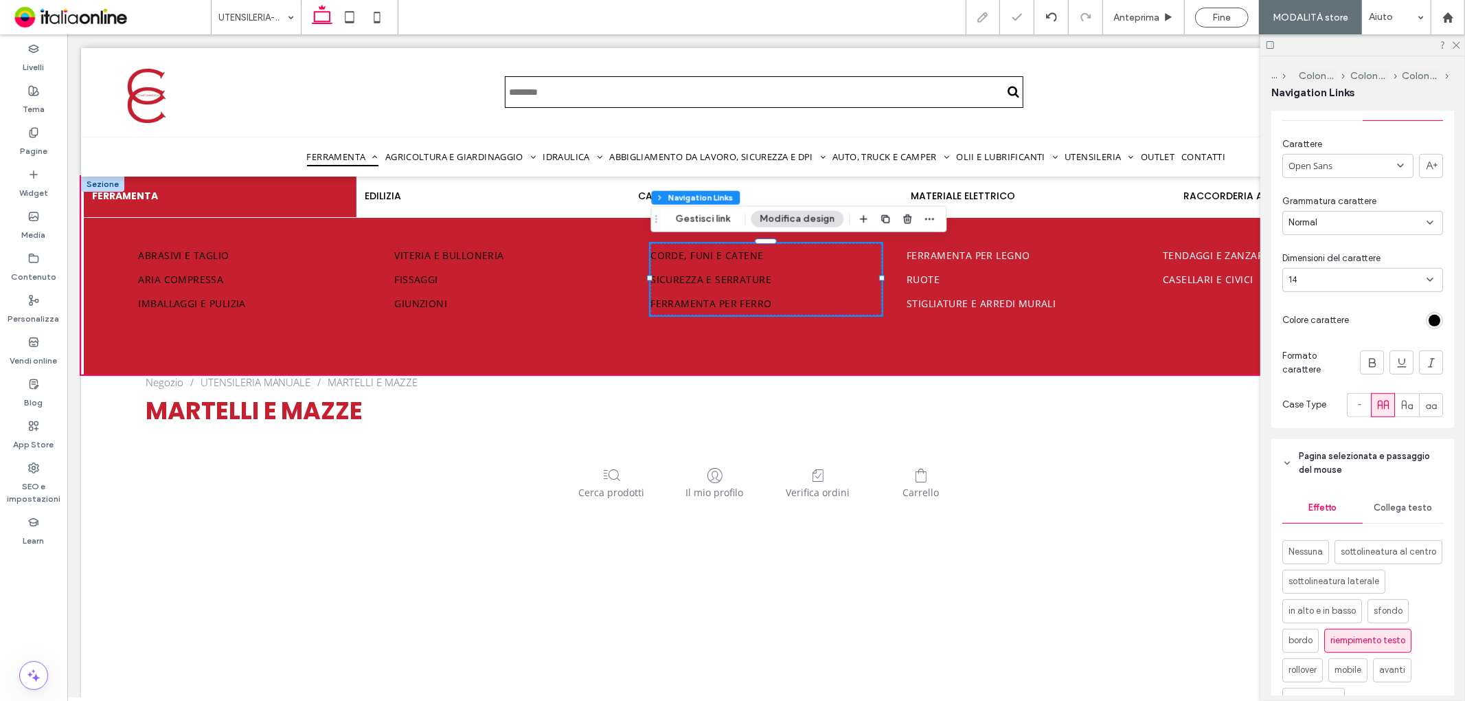
click at [1397, 506] on span "Collega testo" at bounding box center [1403, 507] width 58 height 11
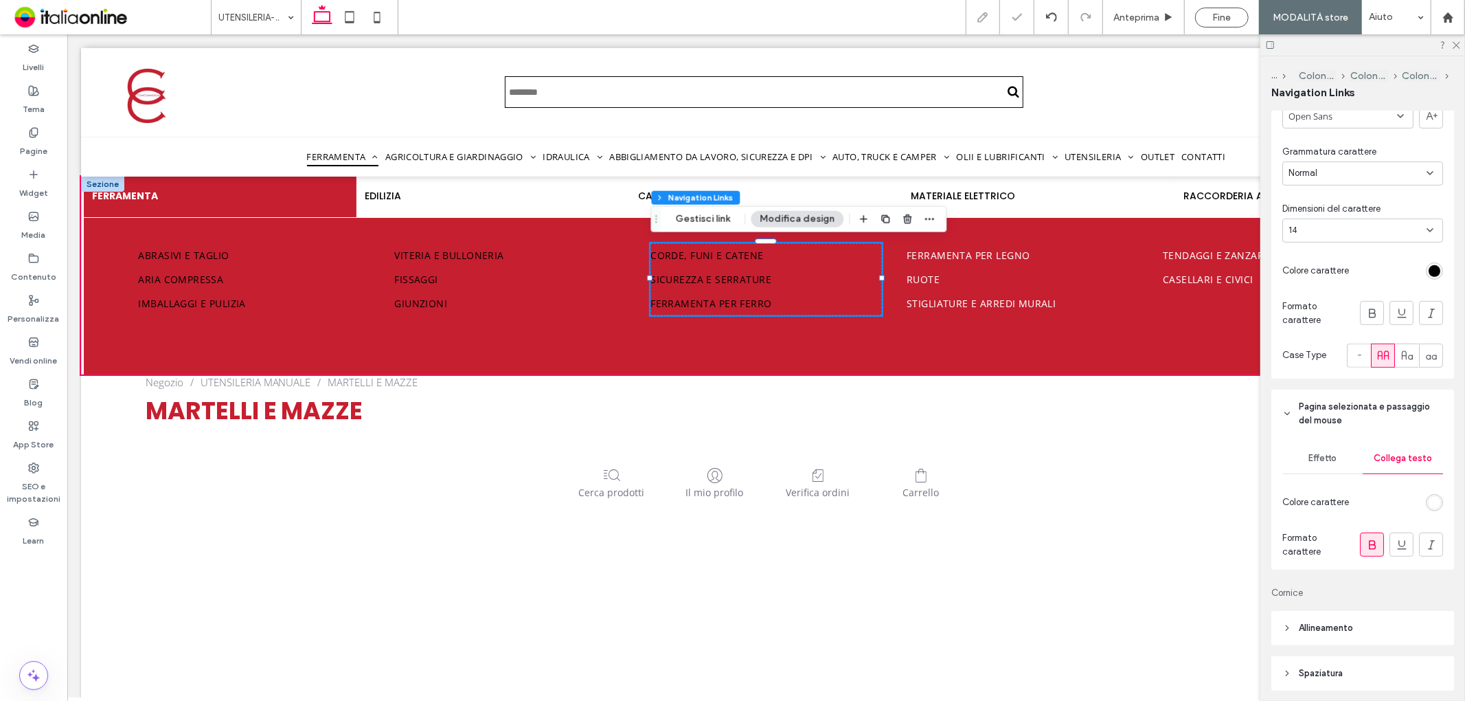
scroll to position [458, 0]
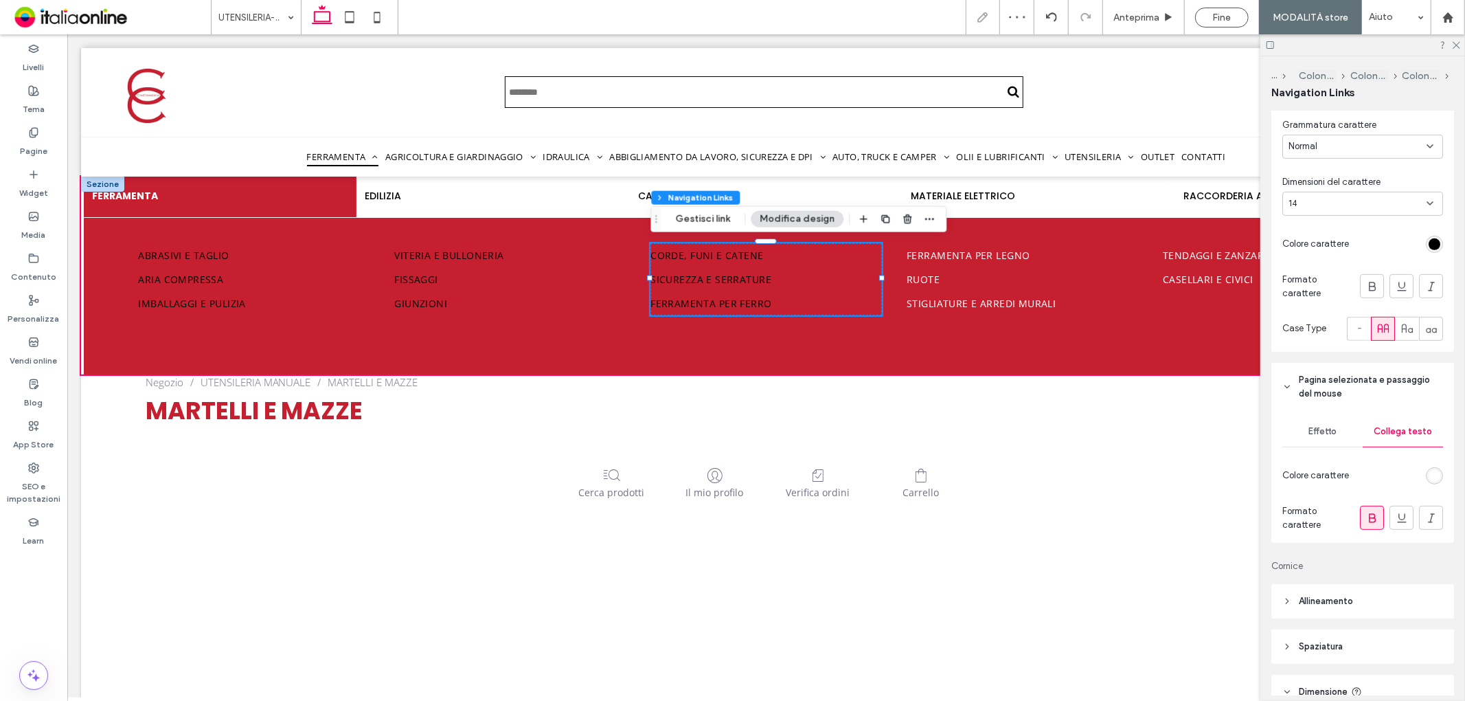
click at [1429, 474] on div "rgb(255, 255, 255)" at bounding box center [1435, 476] width 12 height 12
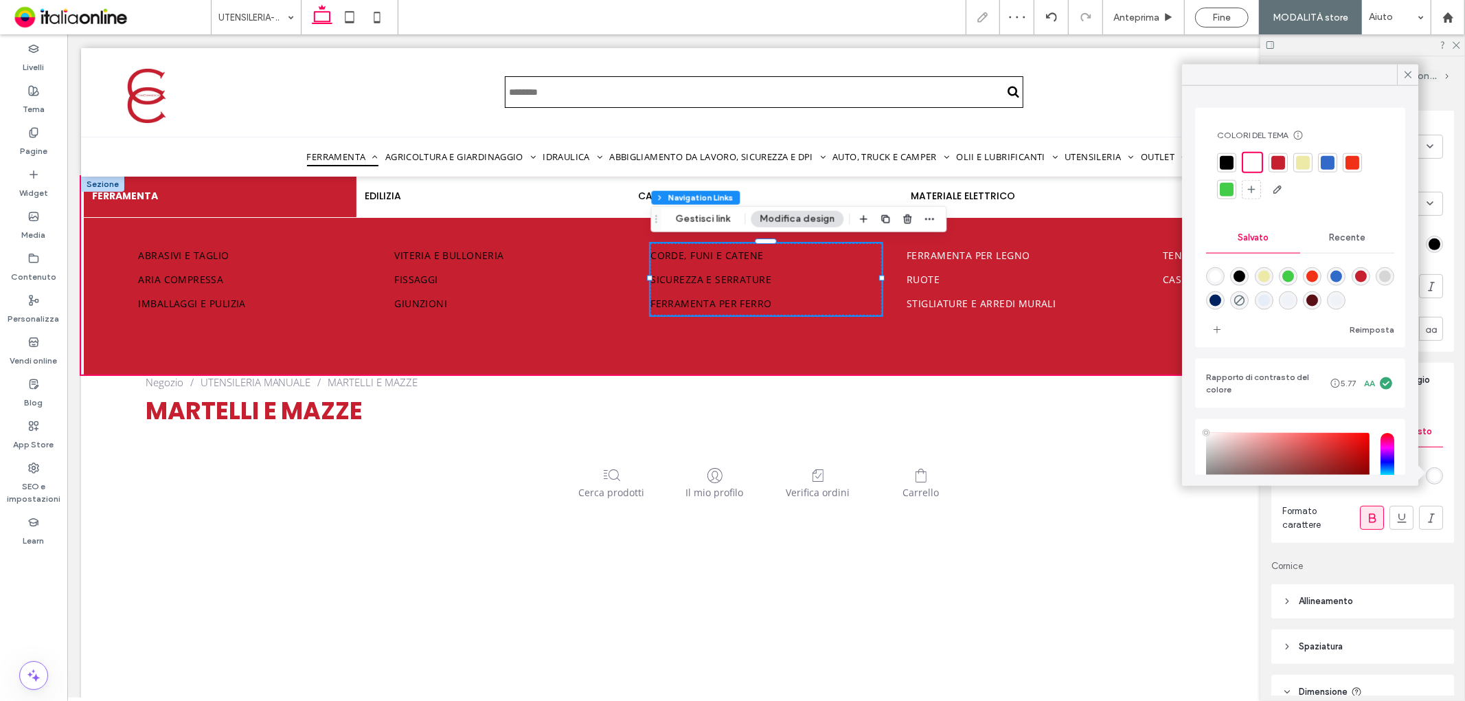
click at [1277, 156] on div at bounding box center [1279, 162] width 14 height 14
click at [985, 270] on link "Ruote" at bounding box center [1021, 279] width 231 height 24
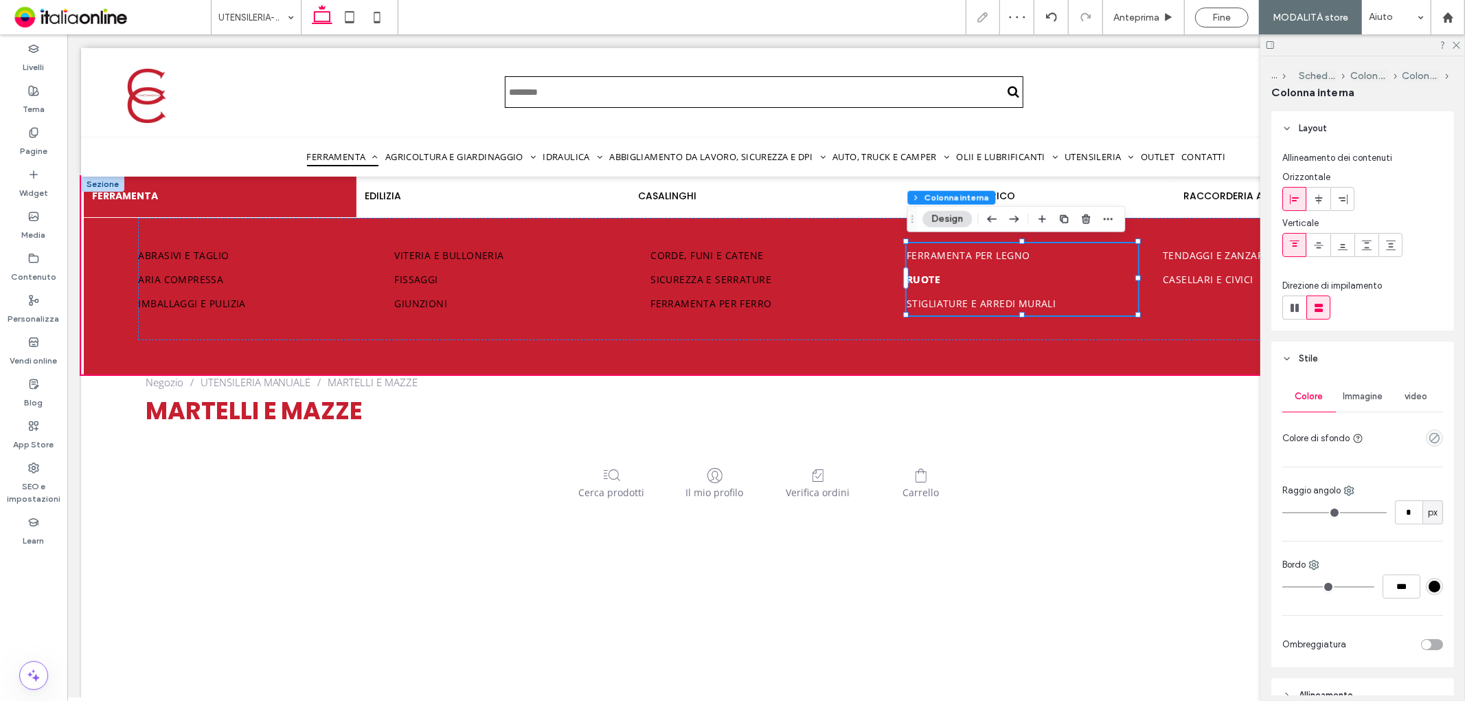
click at [985, 270] on link "Ruote" at bounding box center [1021, 279] width 231 height 24
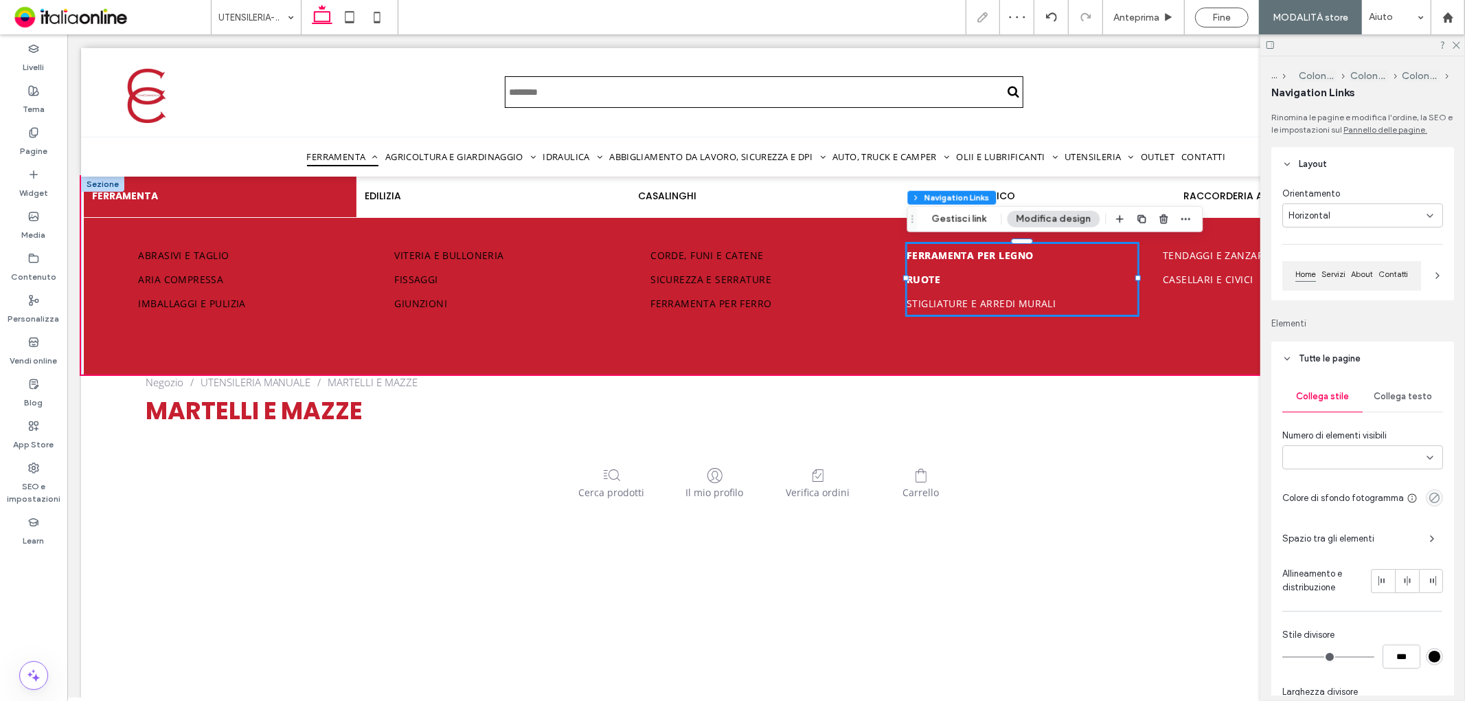
type input "***"
type input "****"
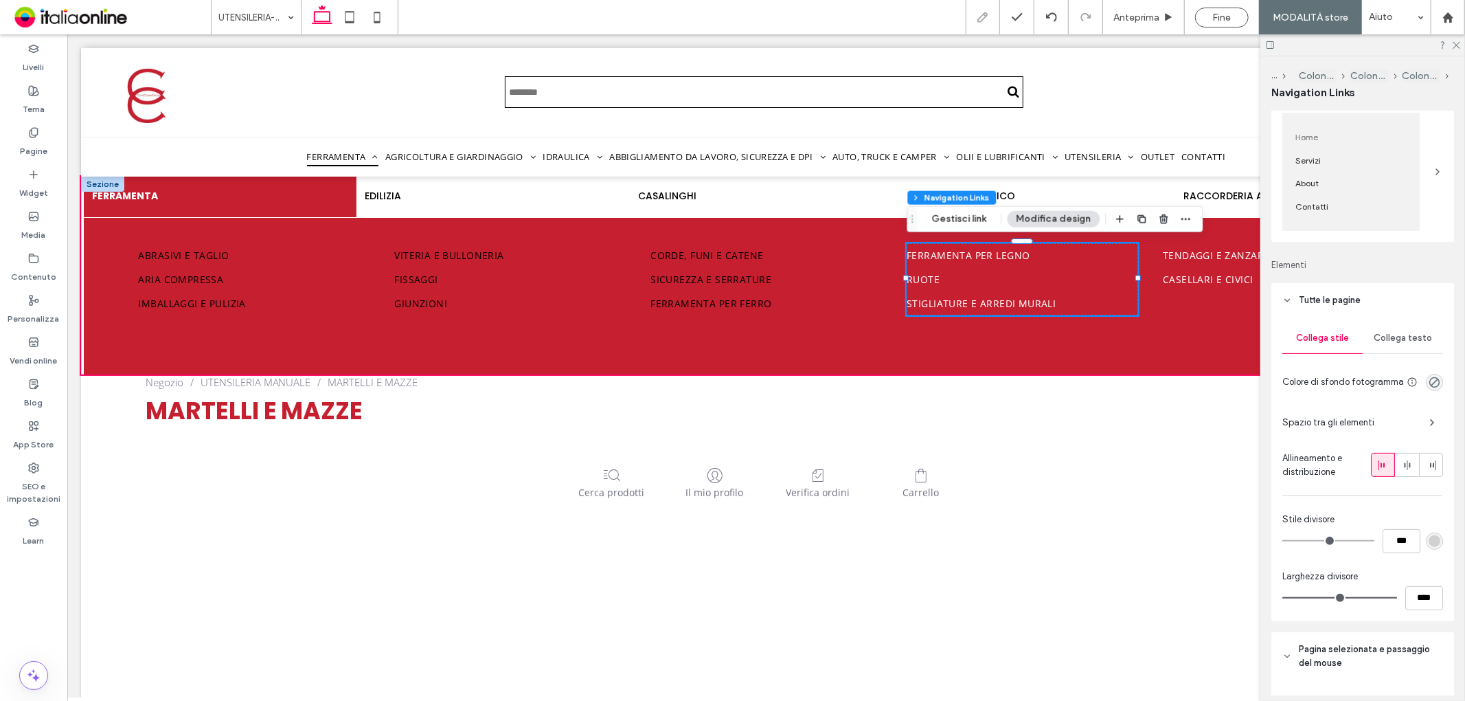
scroll to position [153, 0]
click at [1399, 339] on span "Collega testo" at bounding box center [1403, 333] width 58 height 11
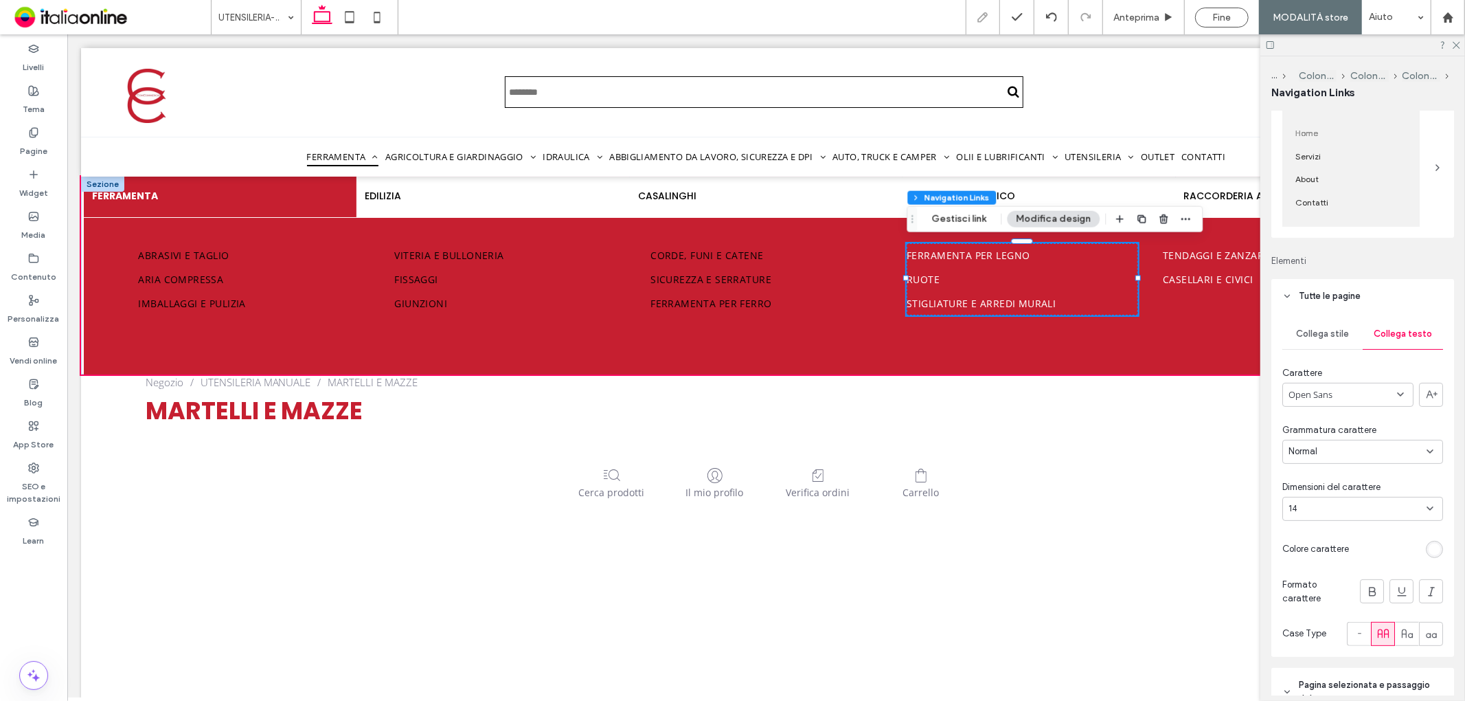
click at [1426, 557] on div "rgb(255, 255, 255)" at bounding box center [1434, 549] width 17 height 17
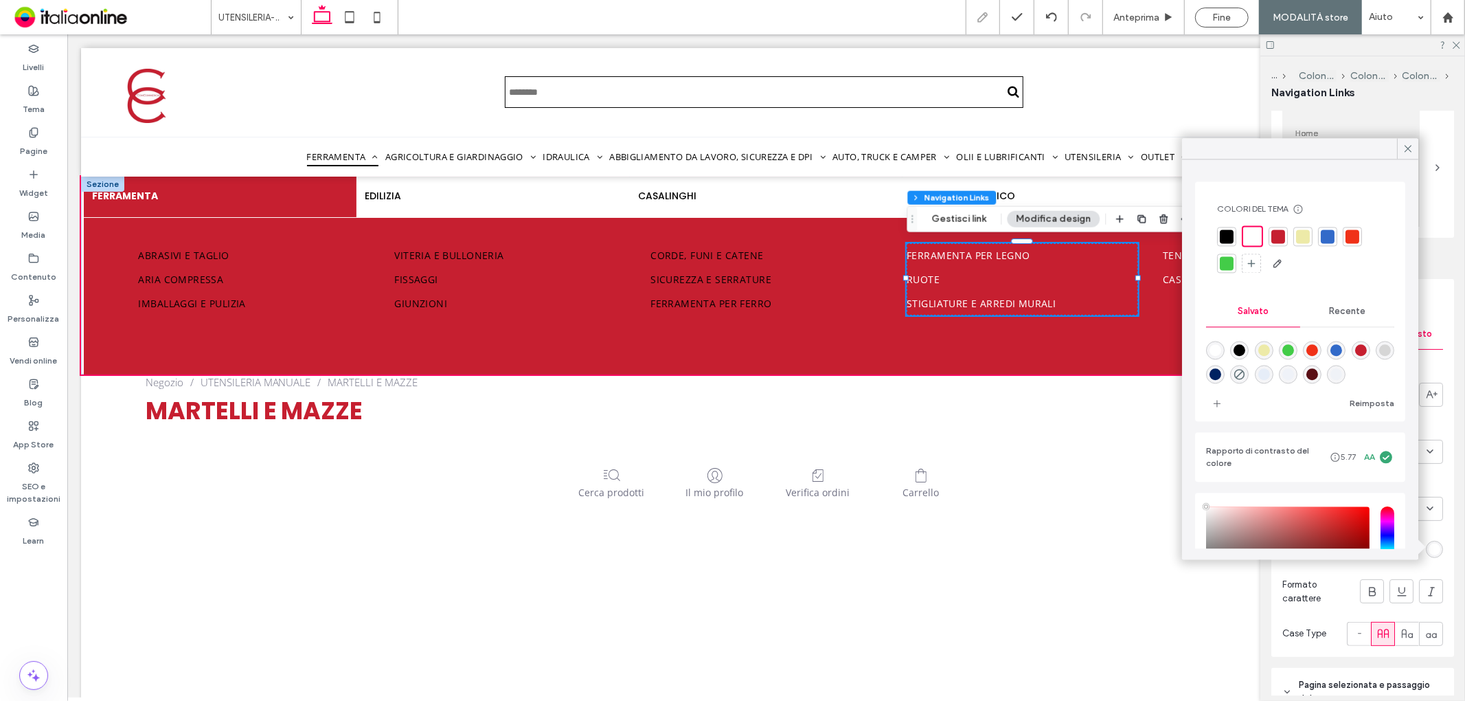
click at [1231, 232] on div at bounding box center [1227, 236] width 14 height 14
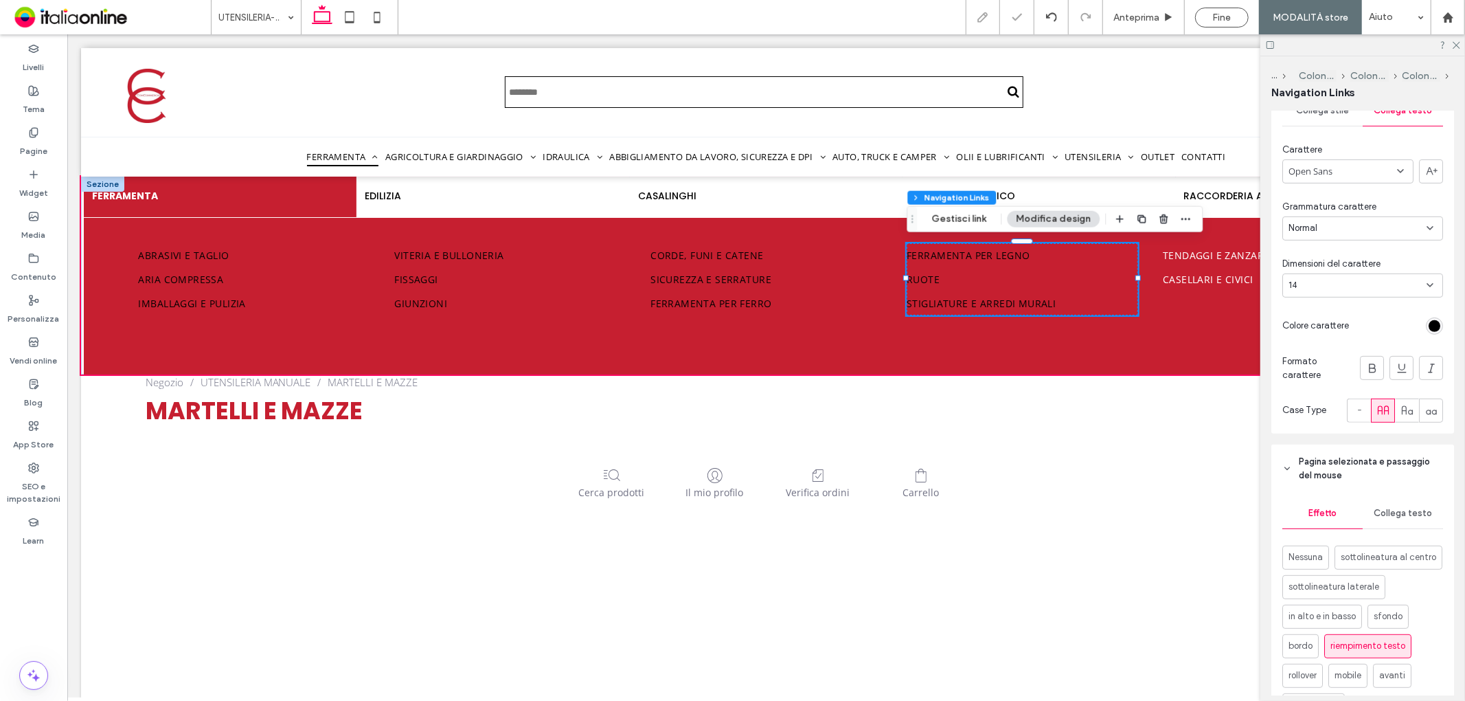
scroll to position [381, 0]
drag, startPoint x: 1404, startPoint y: 510, endPoint x: 1397, endPoint y: 535, distance: 25.5
click at [1404, 510] on span "Collega testo" at bounding box center [1403, 507] width 58 height 11
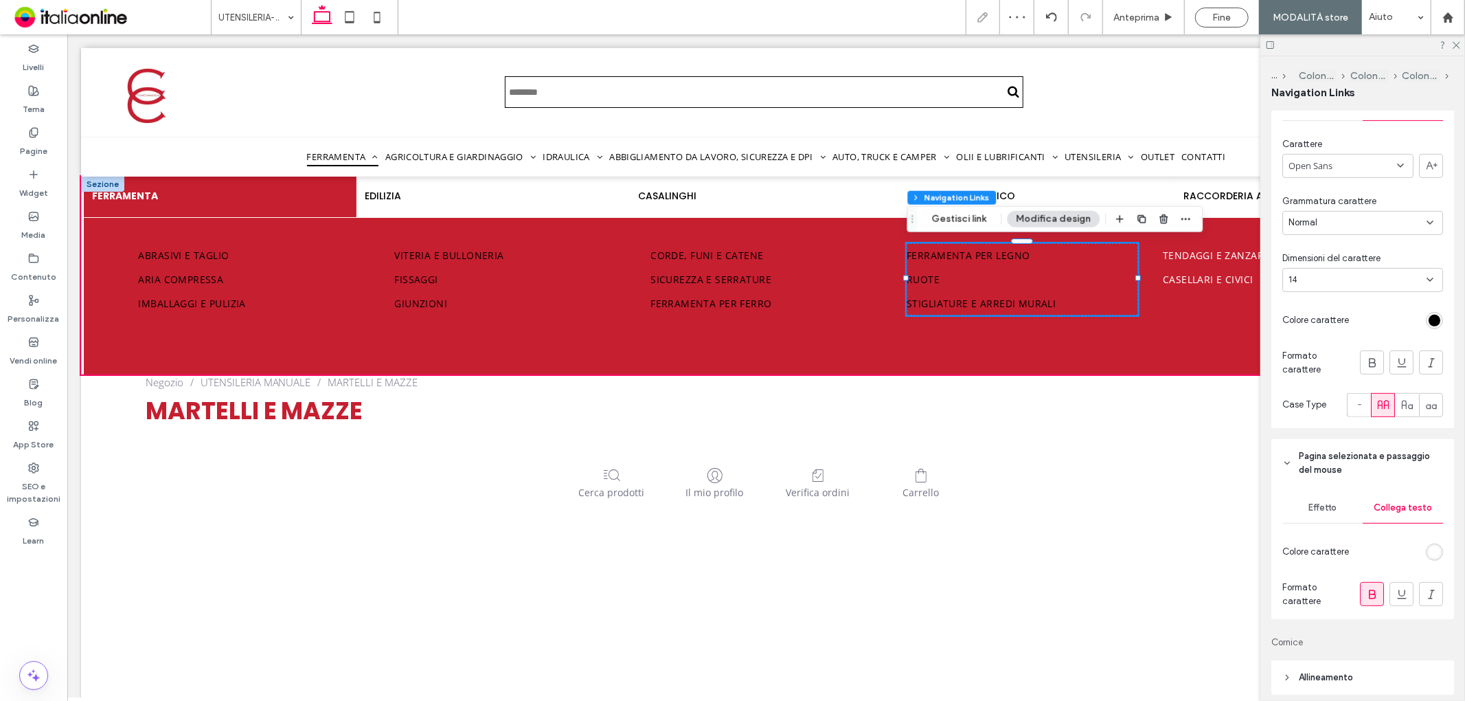
click at [1426, 554] on div "rgb(255, 255, 255)" at bounding box center [1434, 551] width 17 height 17
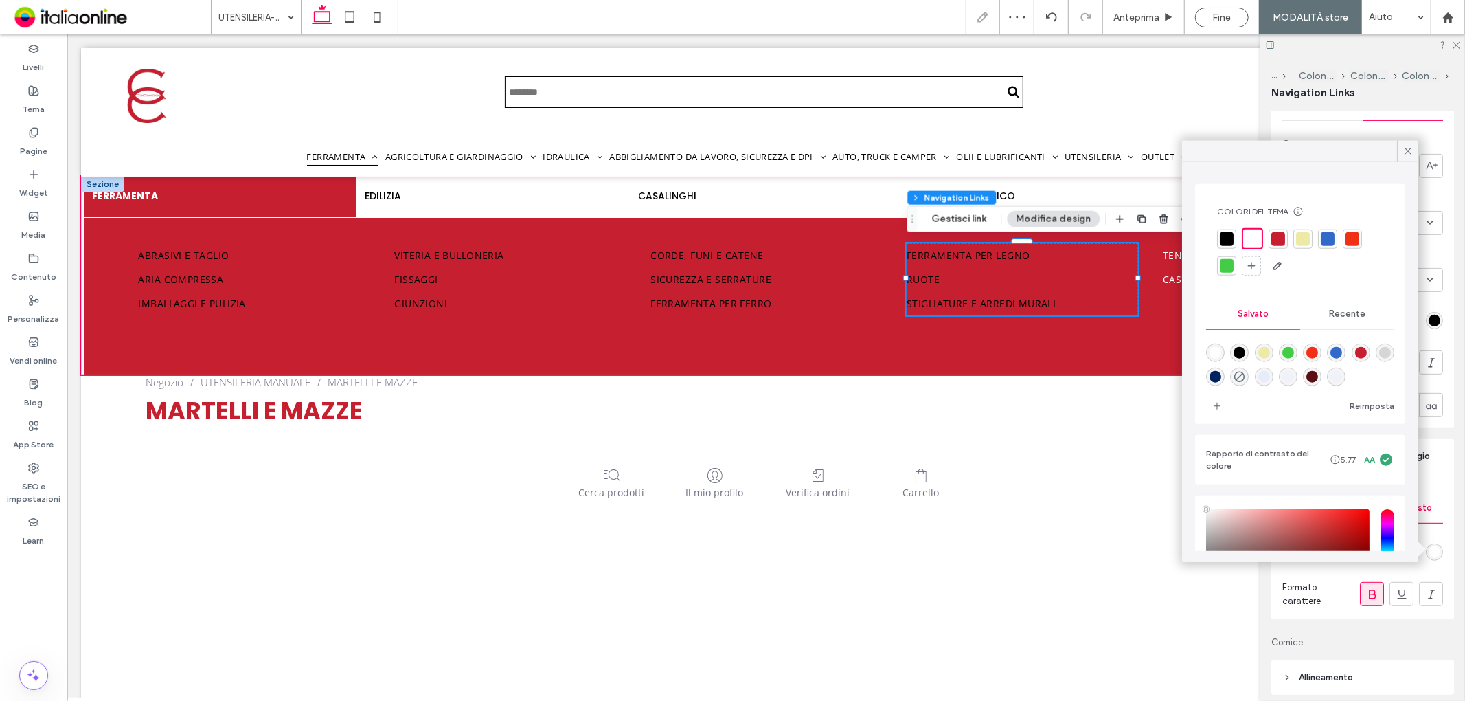
drag, startPoint x: 1280, startPoint y: 240, endPoint x: 1270, endPoint y: 239, distance: 10.4
click at [1280, 240] on div at bounding box center [1279, 239] width 14 height 14
click at [1171, 260] on link "Tendaggi e zanzariere" at bounding box center [1277, 255] width 231 height 24
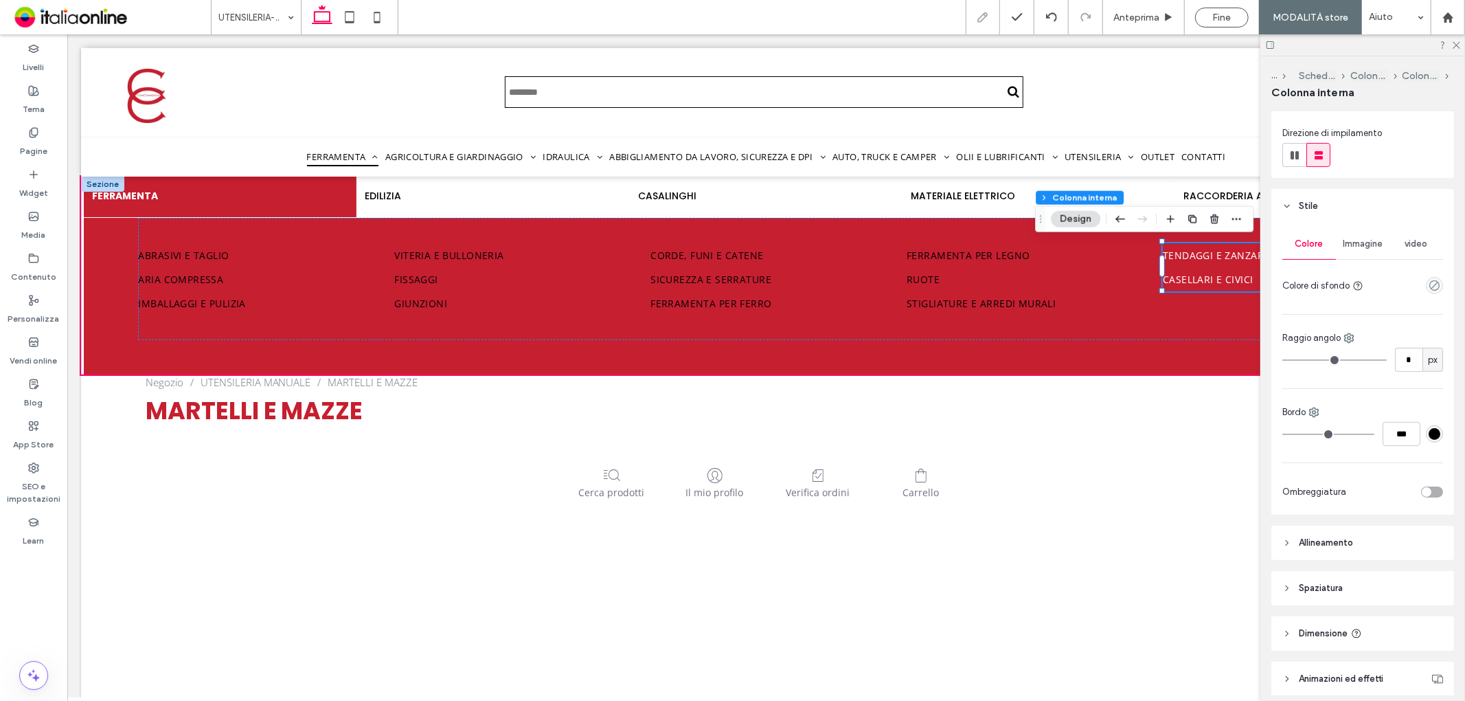
scroll to position [229, 0]
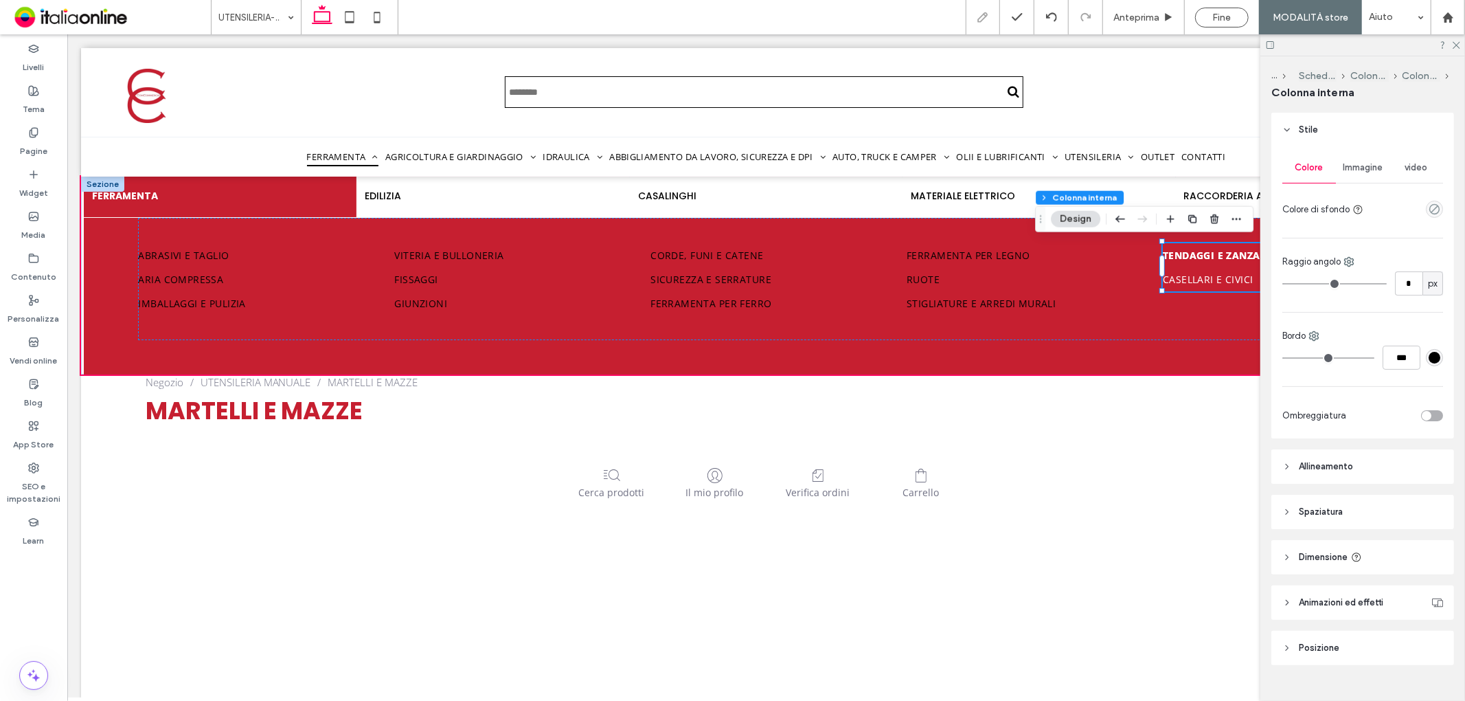
click at [1198, 252] on span "Tendaggi e zanzariere" at bounding box center [1225, 254] width 126 height 13
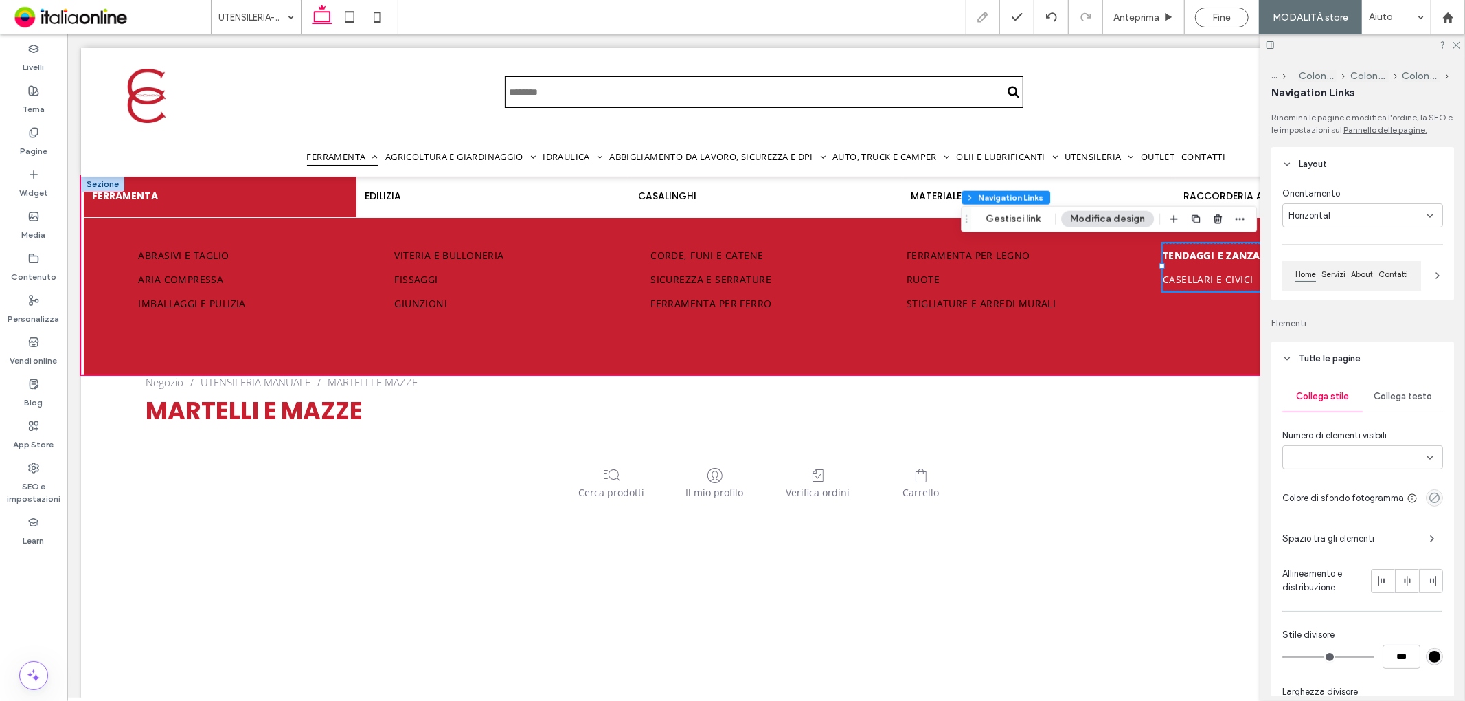
type input "***"
type input "****"
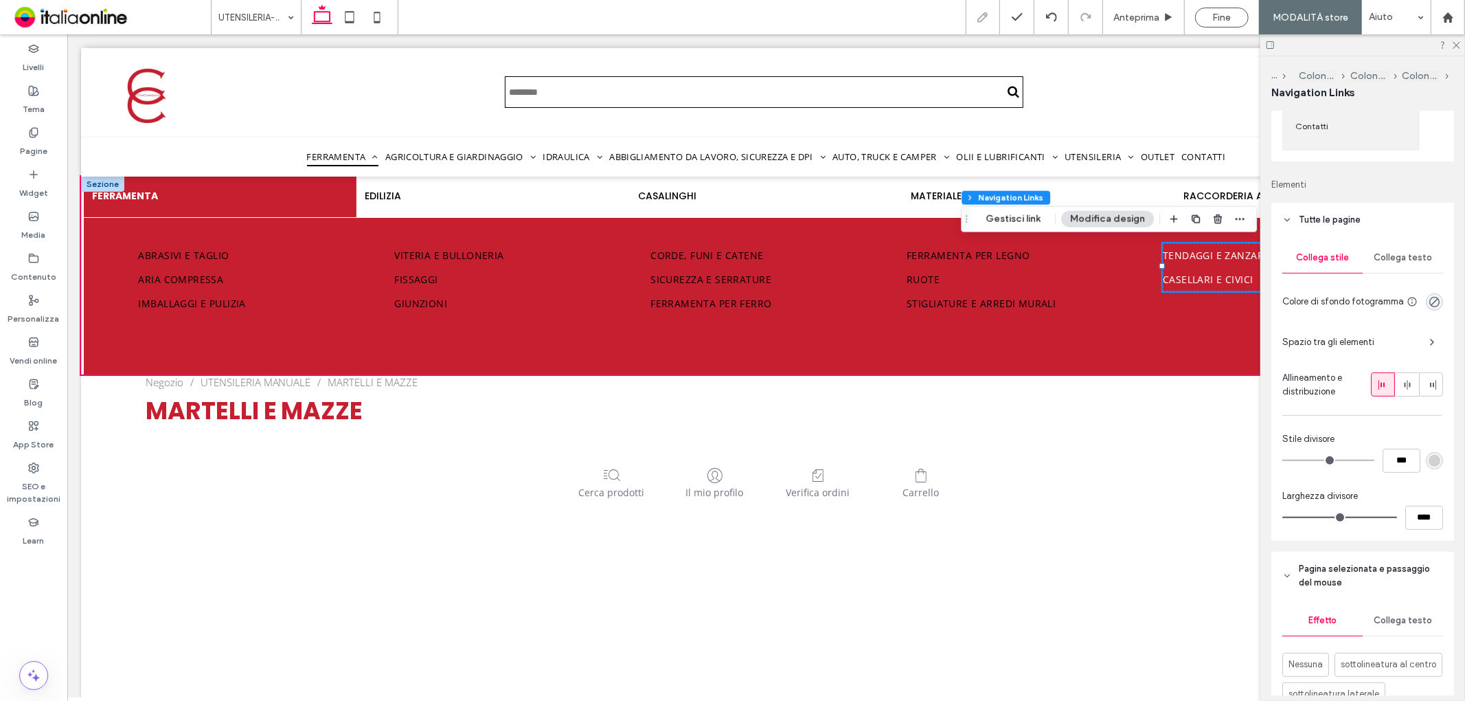
click at [1395, 240] on div "Collega stile Collega testo Colore di sfondo fotogramma Spazio tra gli elementi…" at bounding box center [1363, 389] width 183 height 304
click at [1397, 259] on span "Collega testo" at bounding box center [1403, 257] width 58 height 11
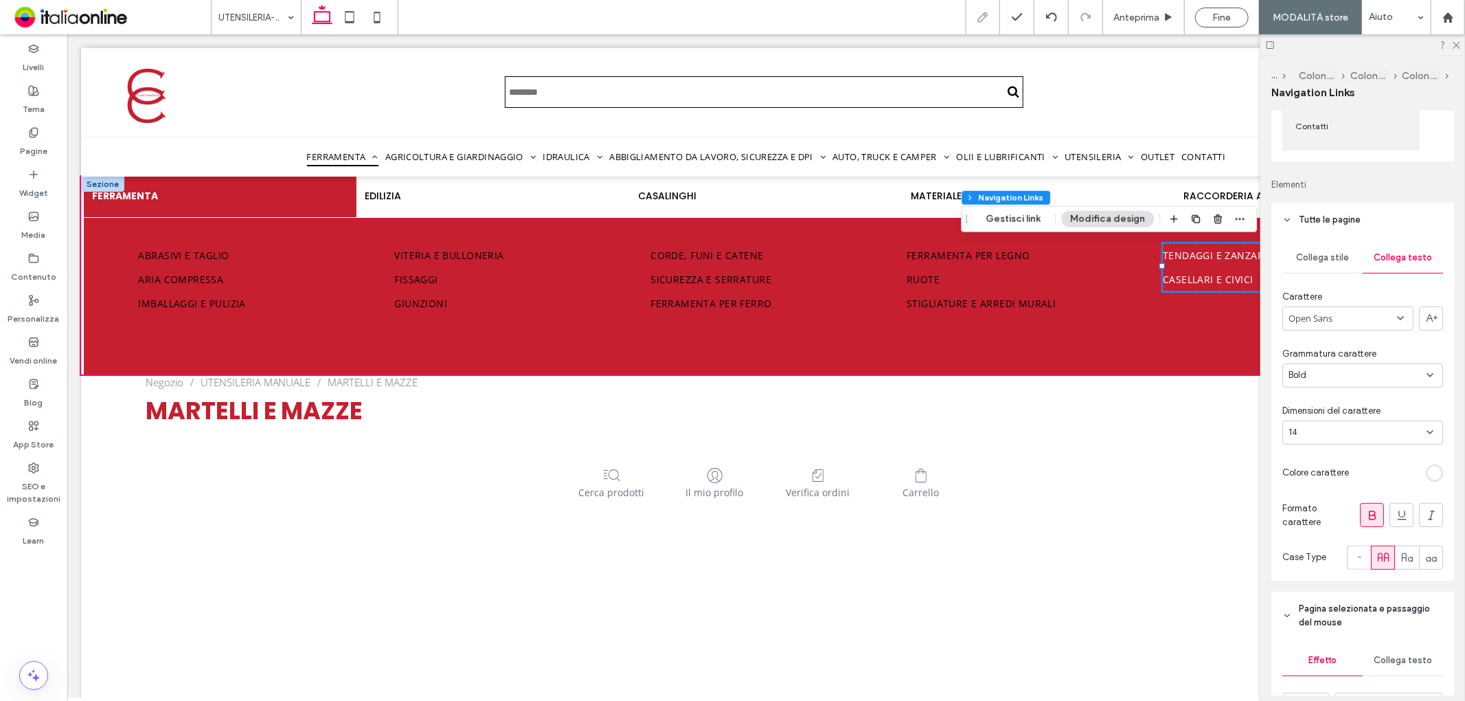
click at [1433, 471] on div "rgb(255, 255, 255)" at bounding box center [1434, 472] width 17 height 17
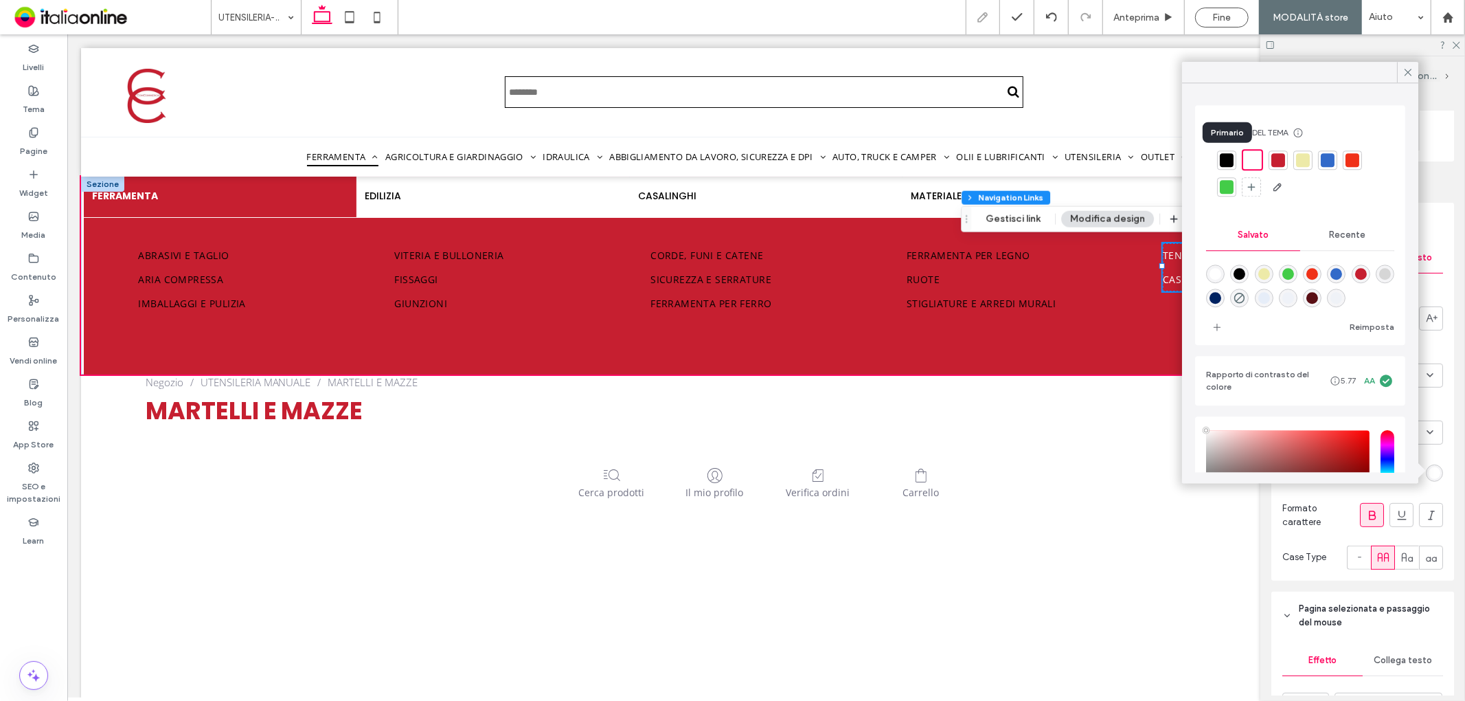
click at [1230, 157] on div at bounding box center [1227, 160] width 14 height 14
click at [1438, 346] on div "Collega stile Collega testo Carattere Open Sans Grammatura carattere Normal Dim…" at bounding box center [1363, 409] width 183 height 344
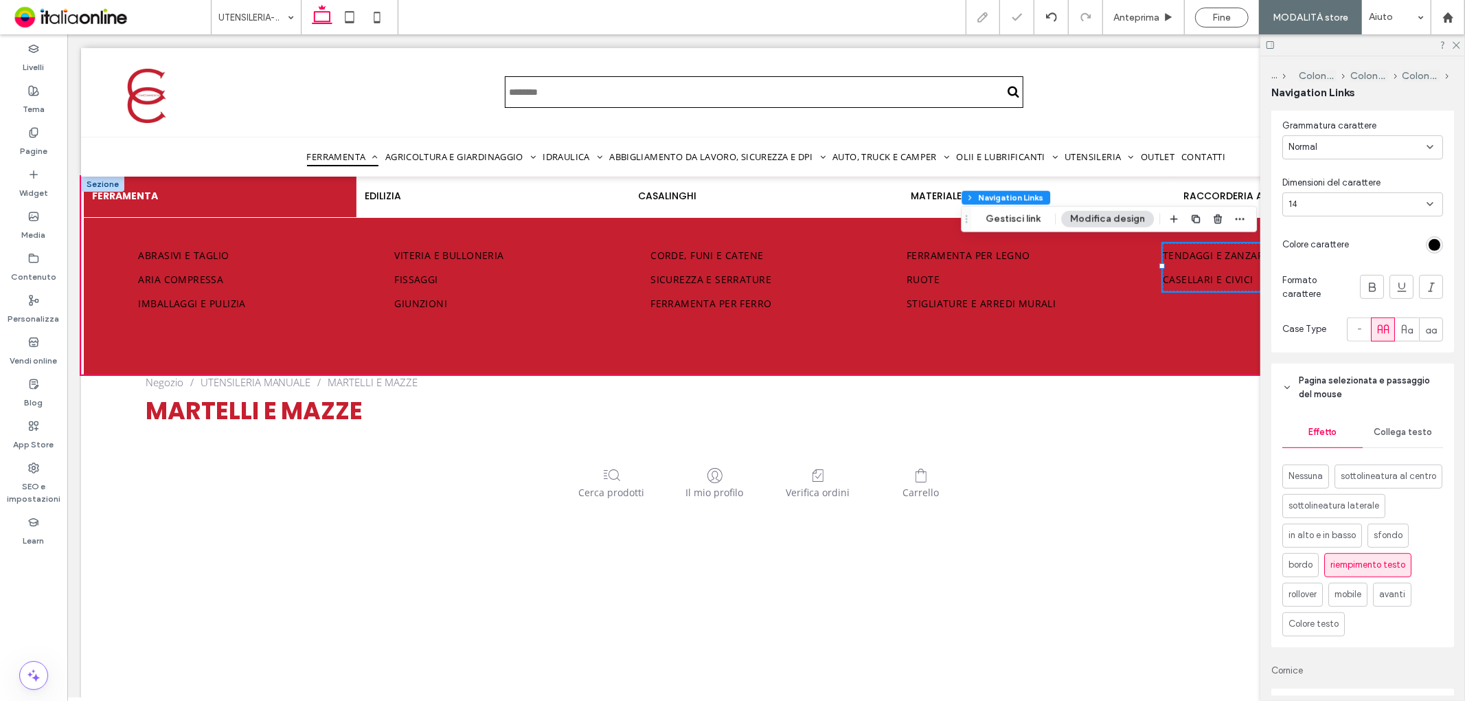
scroll to position [458, 0]
click at [1404, 434] on span "Collega testo" at bounding box center [1403, 431] width 58 height 11
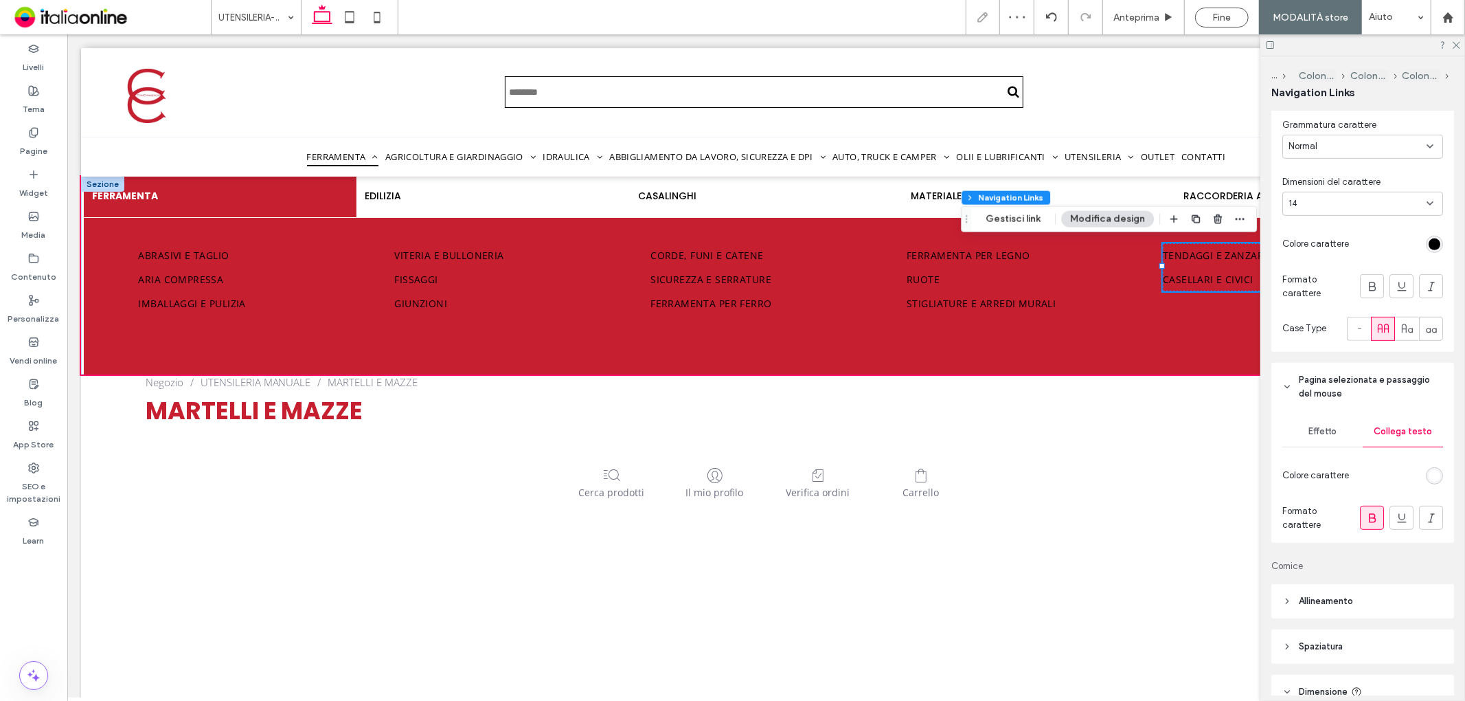
click at [1429, 477] on div "rgb(255, 255, 255)" at bounding box center [1435, 476] width 12 height 12
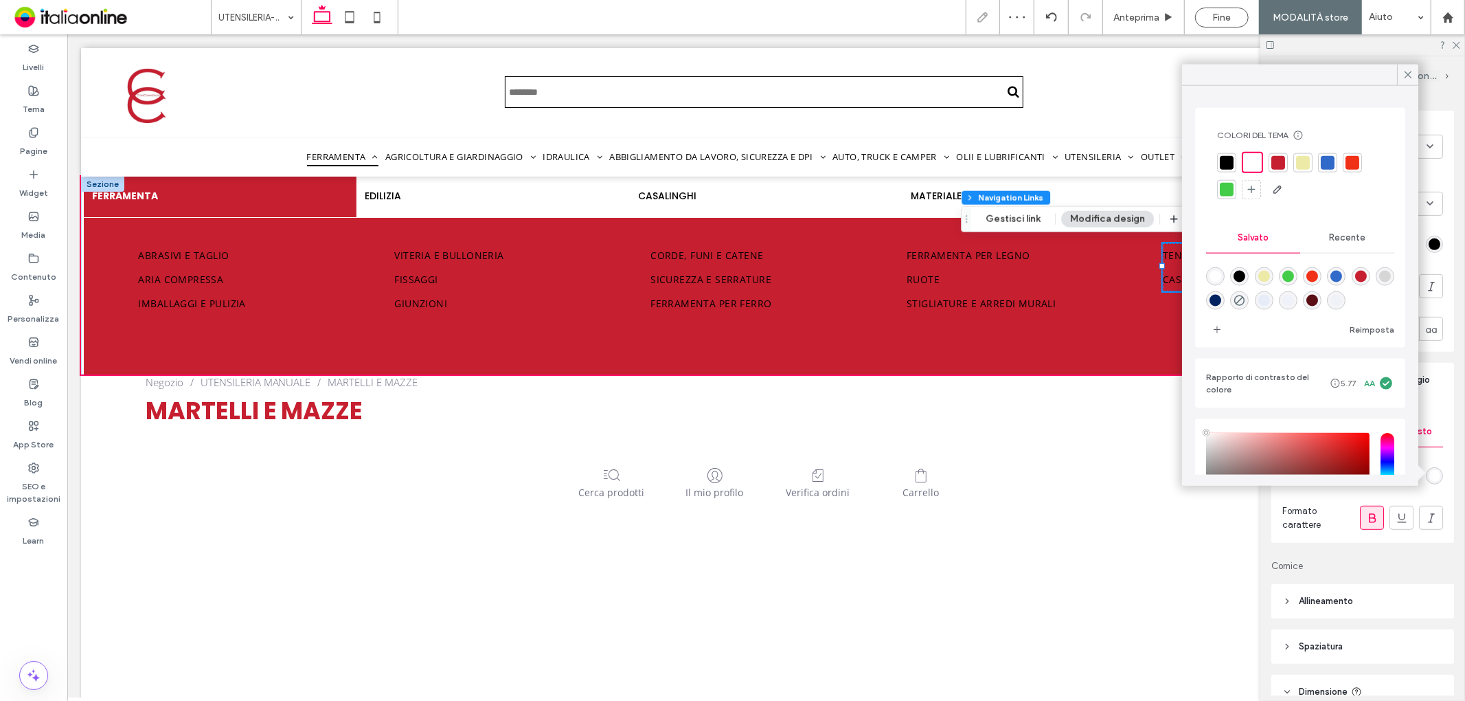
click at [1281, 161] on div at bounding box center [1279, 162] width 14 height 14
click at [1443, 449] on div "Effetto Collega testo Colore carattere Formato carattere" at bounding box center [1363, 477] width 183 height 132
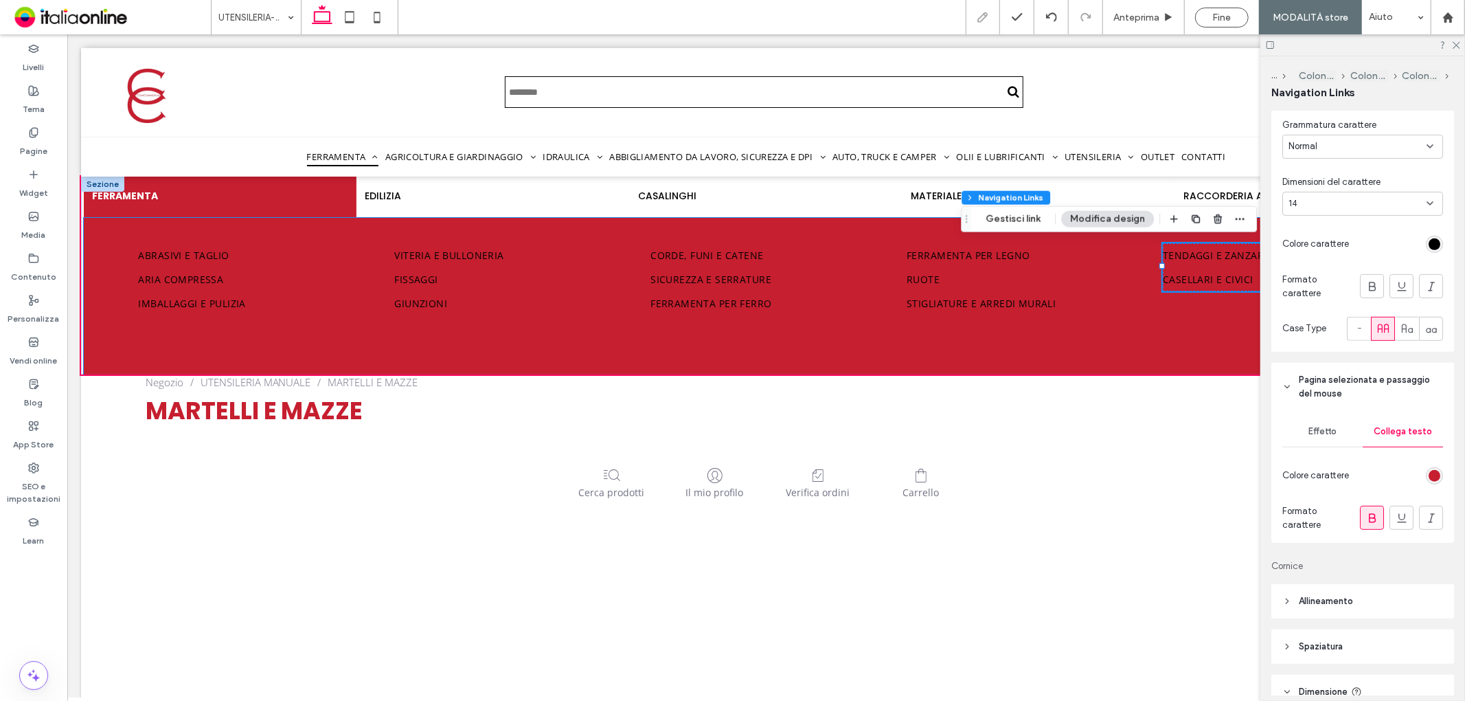
click at [120, 255] on div "Abrasivi e taglio Aria compressa Imballaggi e pulizia Viteria e bulloneria Fiss…" at bounding box center [765, 295] width 1365 height 157
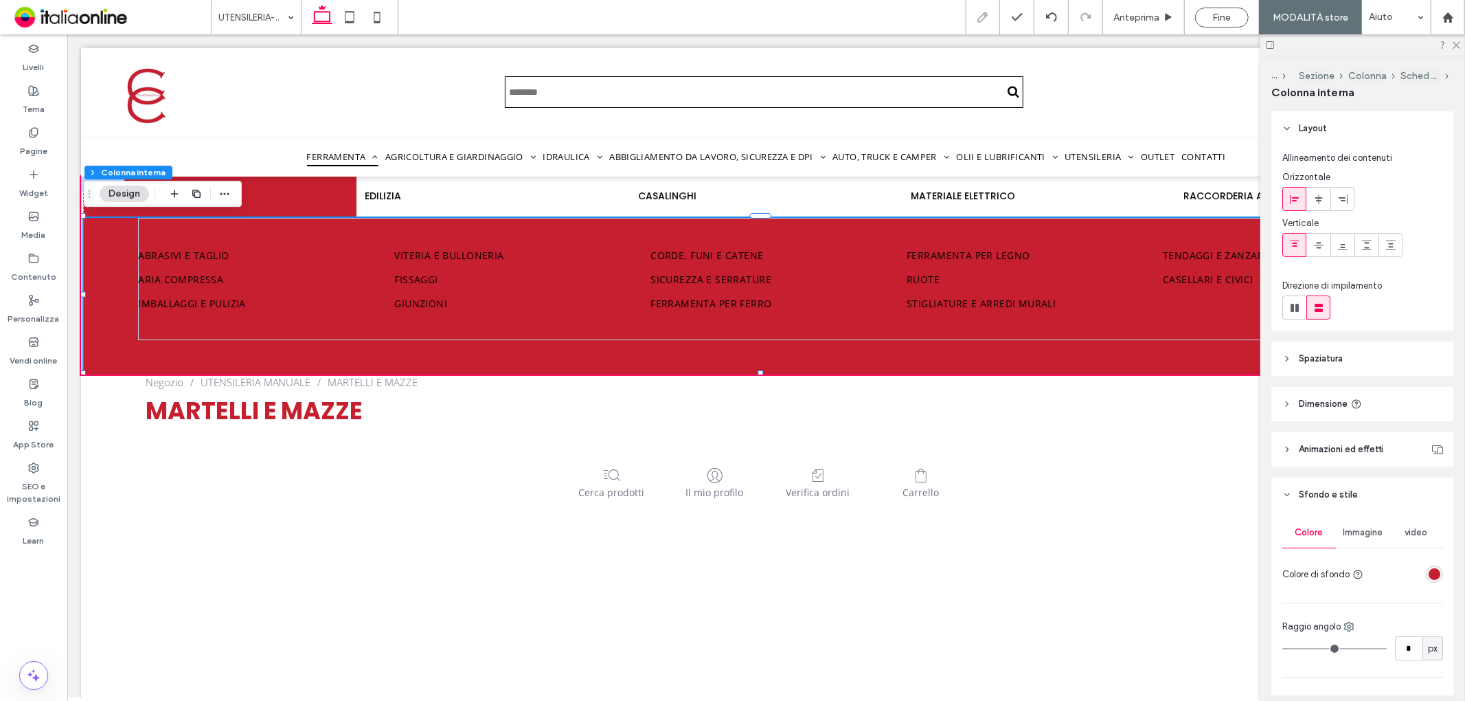
click at [1431, 574] on div "rgba(198,31,48,1)" at bounding box center [1435, 574] width 12 height 12
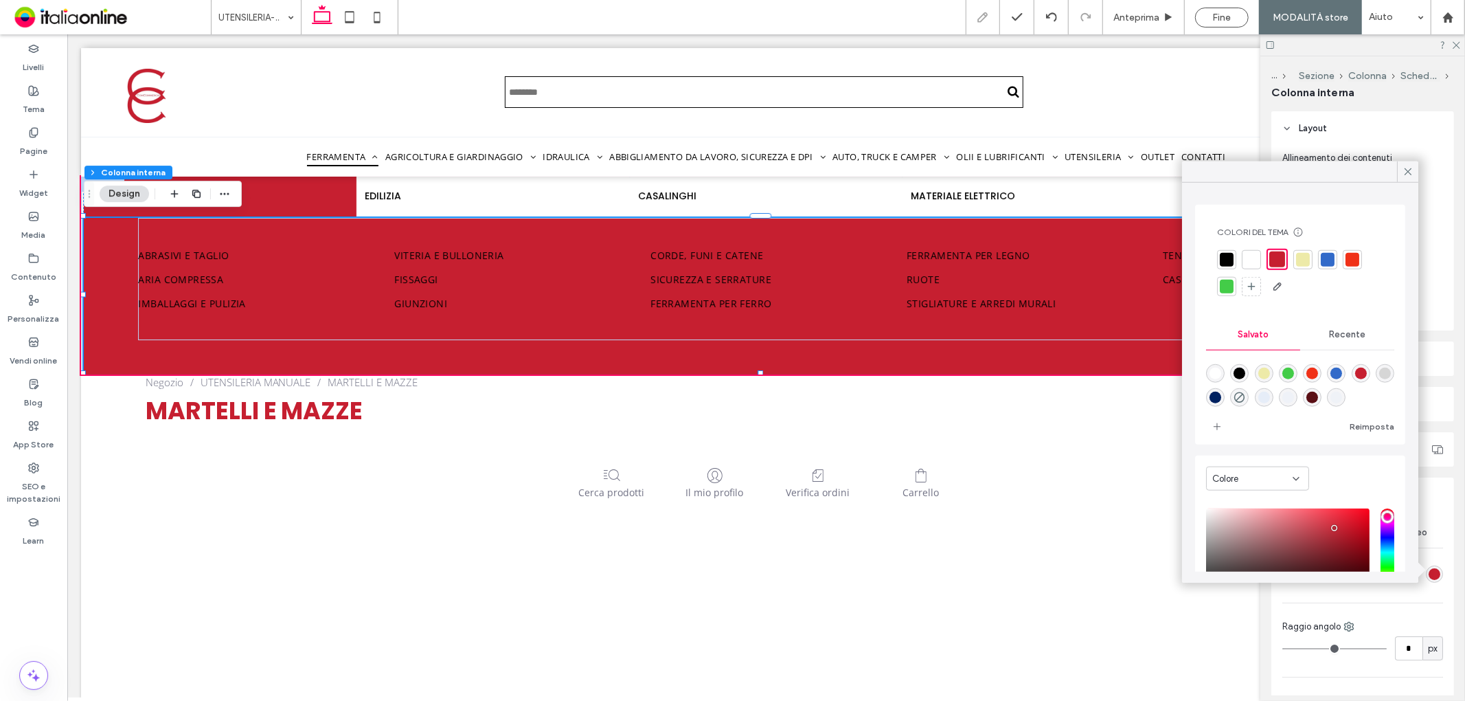
click at [1244, 257] on div at bounding box center [1251, 258] width 19 height 19
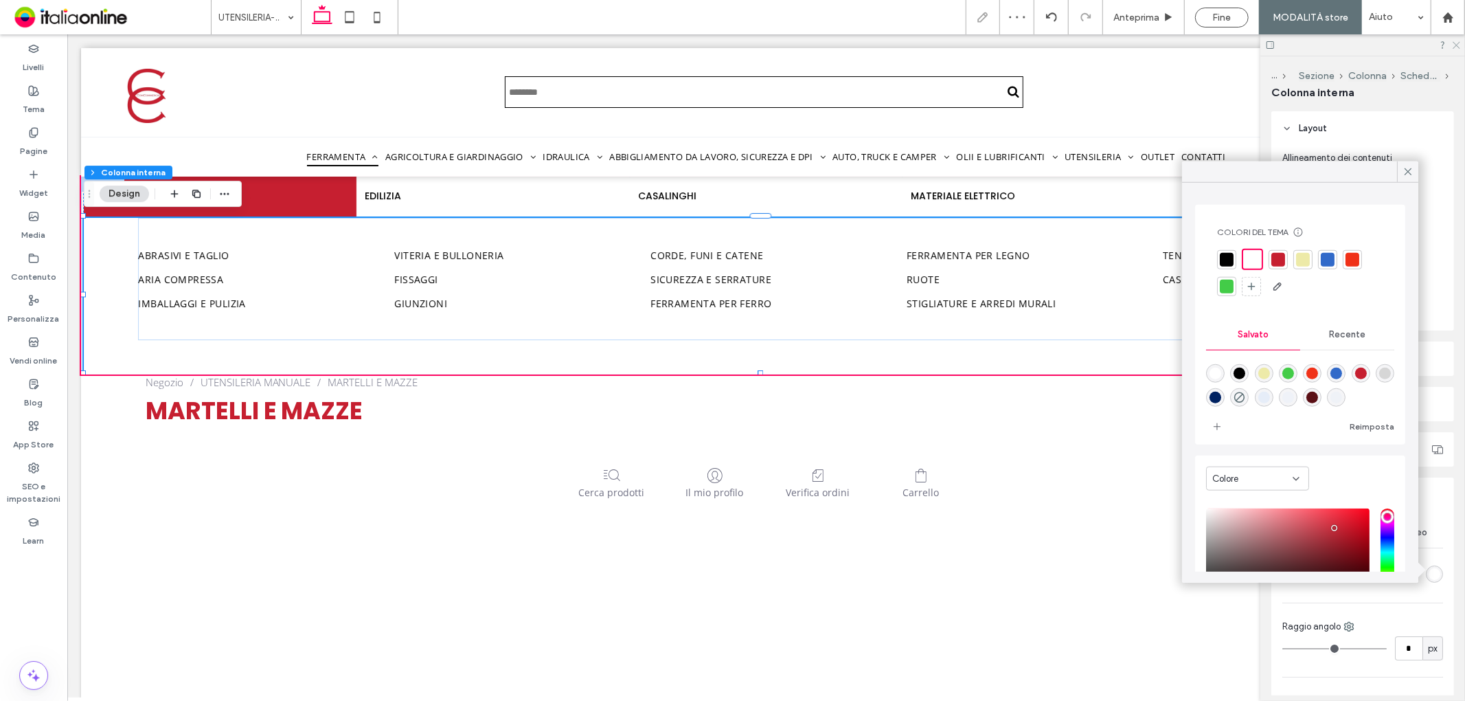
click at [1457, 46] on icon at bounding box center [1456, 44] width 9 height 9
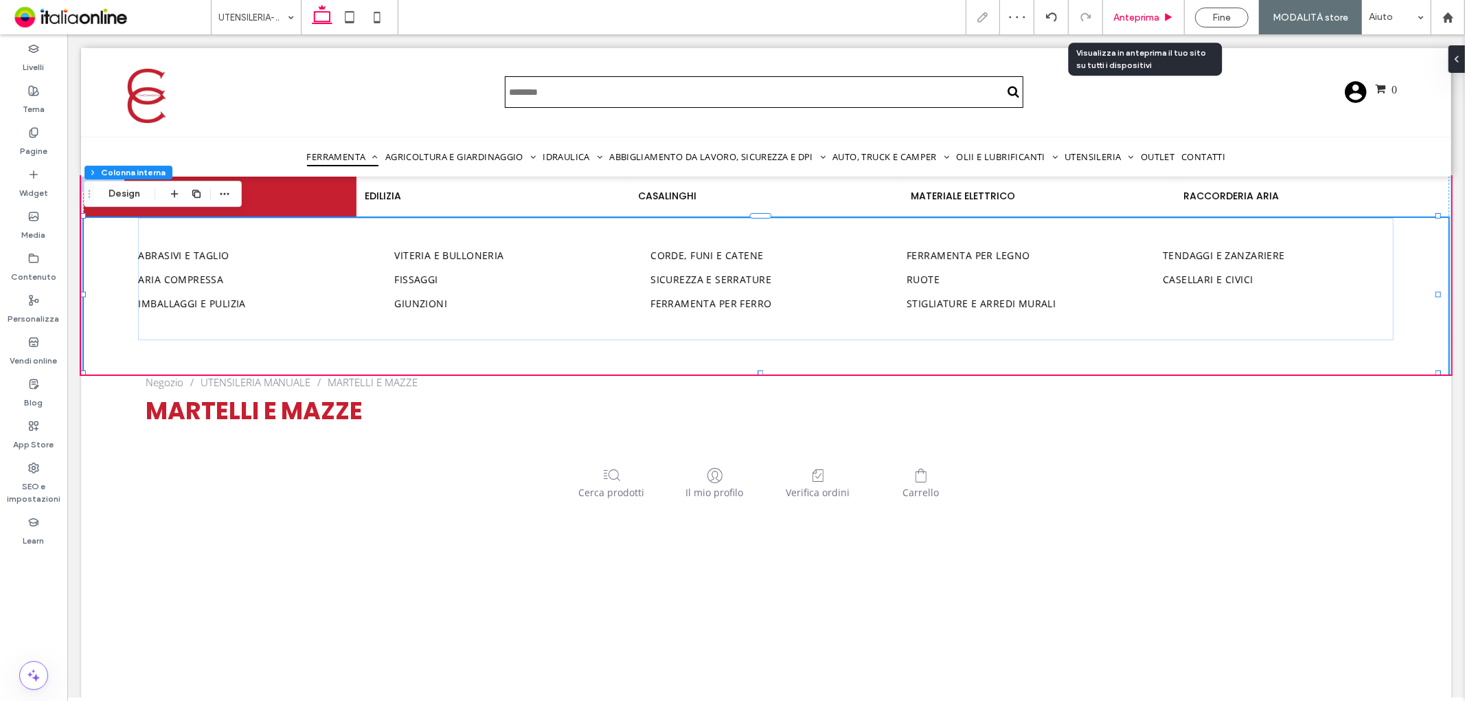
click at [1148, 12] on span "Anteprima" at bounding box center [1137, 18] width 46 height 12
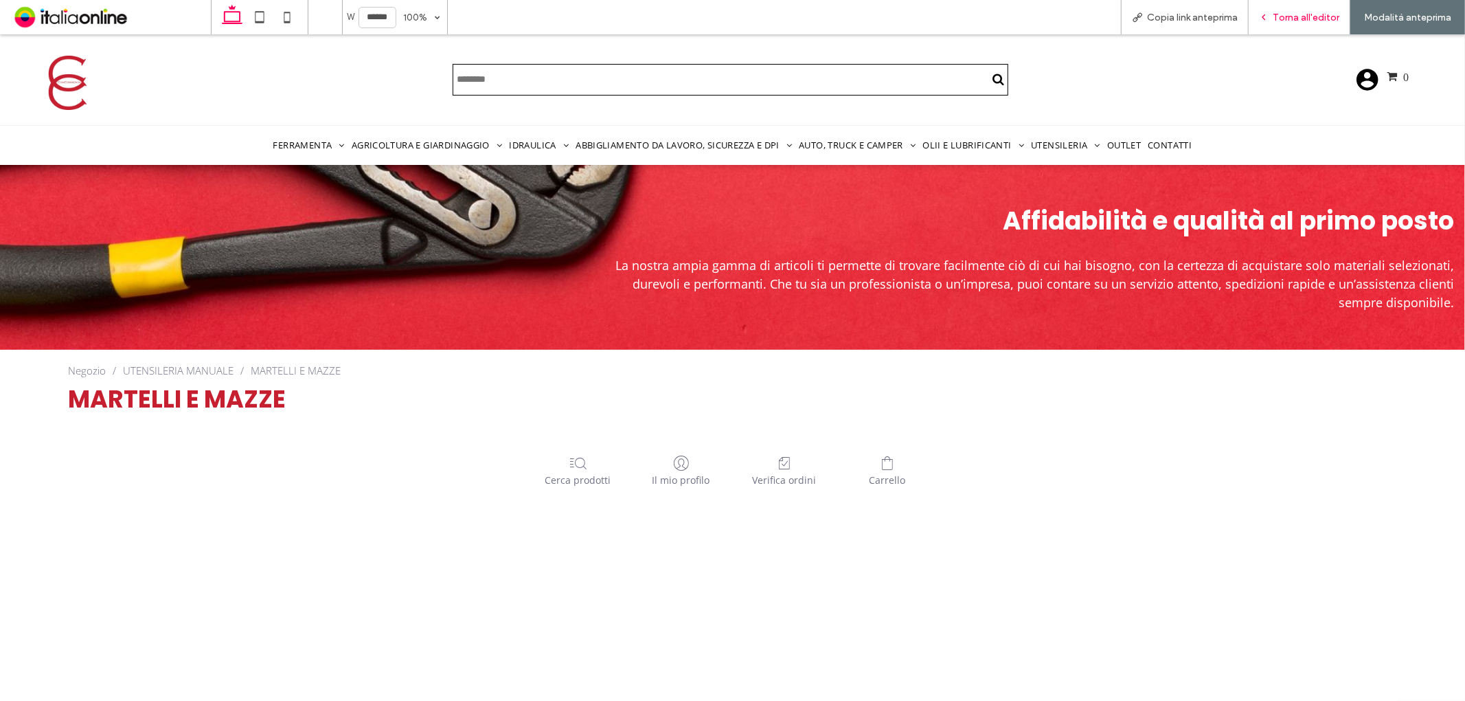
click at [1280, 14] on span "Torna all'editor" at bounding box center [1306, 18] width 67 height 12
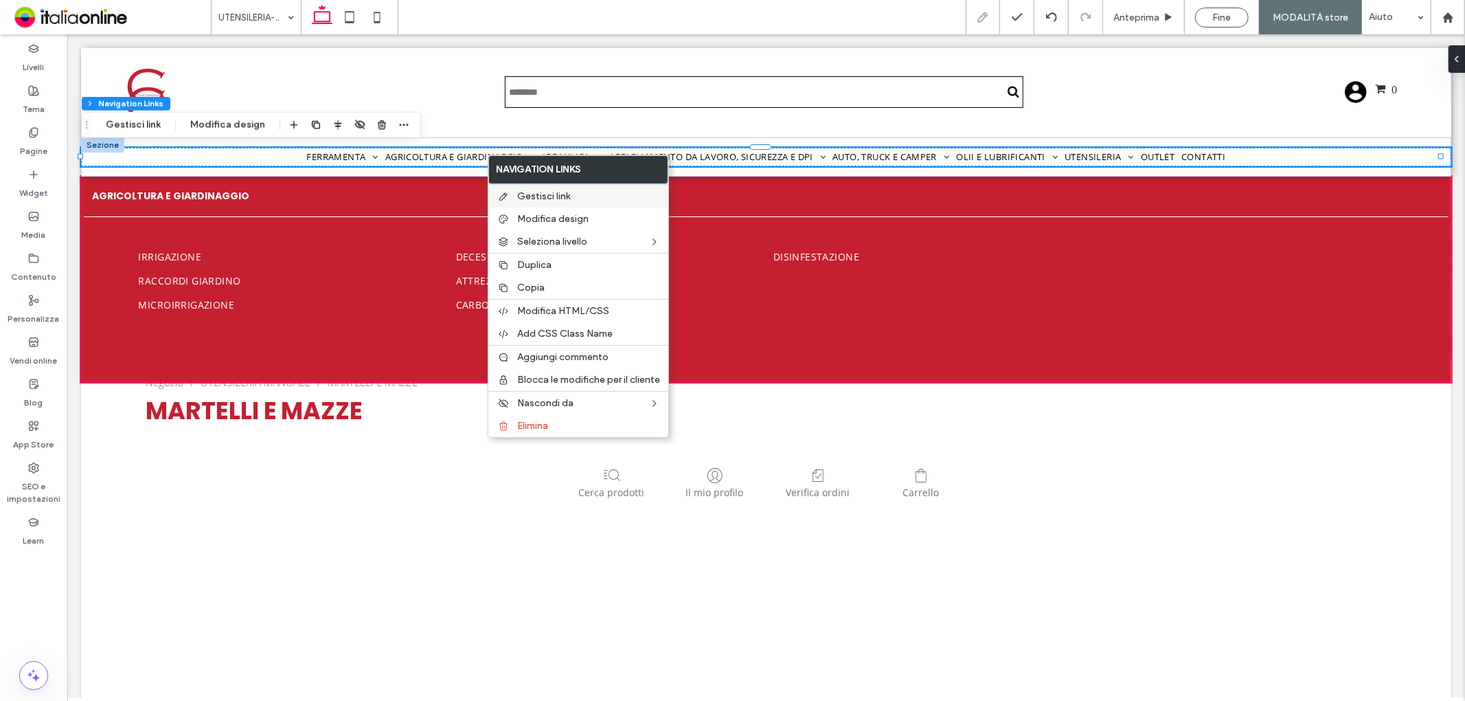
click at [545, 188] on div "Gestisci link" at bounding box center [578, 195] width 180 height 23
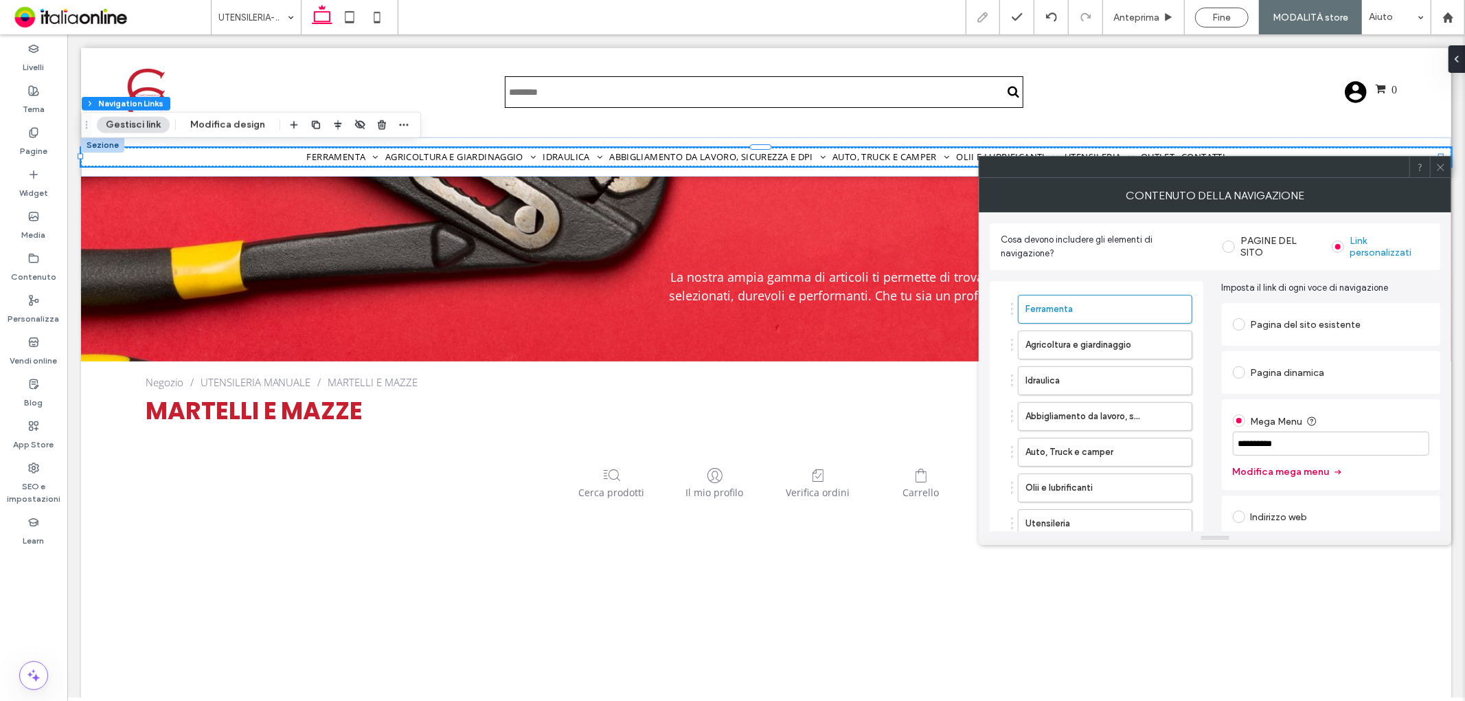
click at [1263, 475] on button "Modifica mega menu" at bounding box center [1288, 472] width 111 height 22
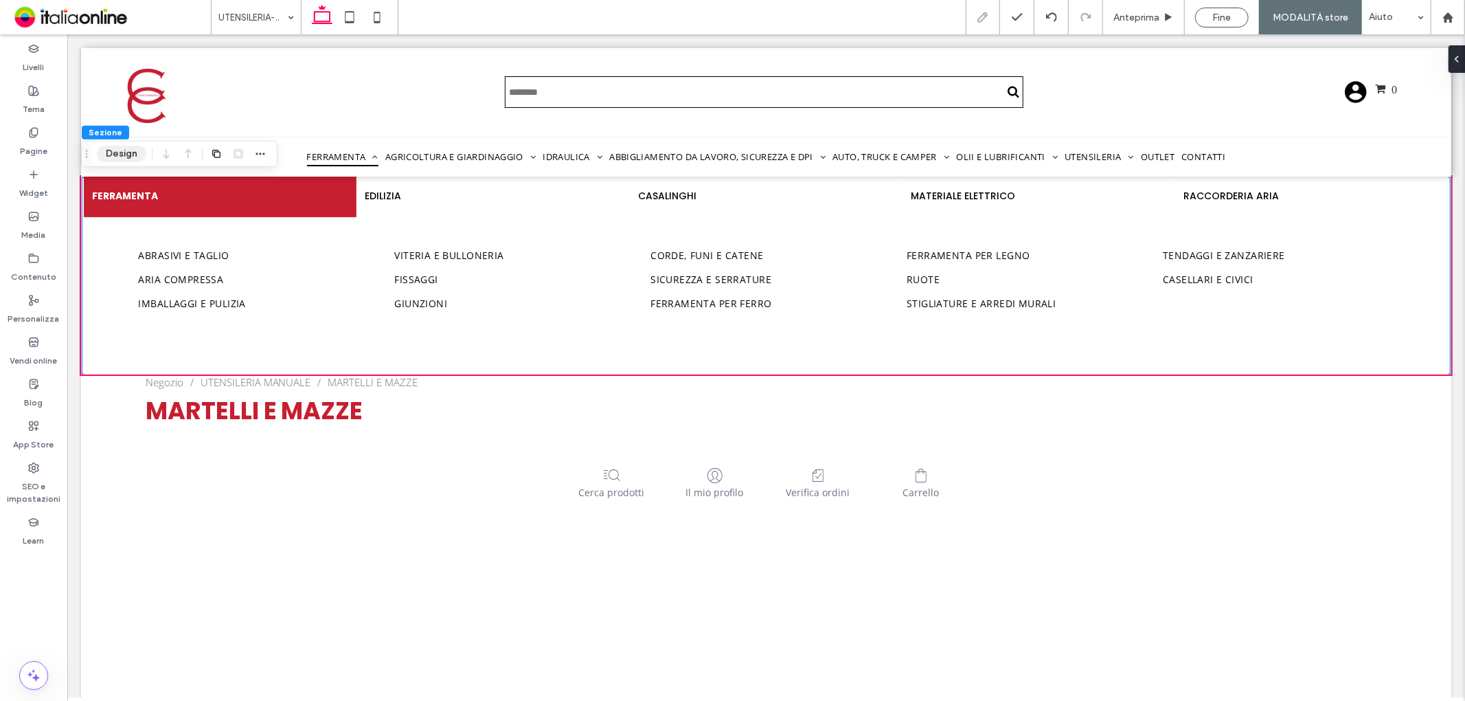
drag, startPoint x: 117, startPoint y: 148, endPoint x: 131, endPoint y: 151, distance: 14.2
click at [117, 148] on button "Design" at bounding box center [121, 154] width 49 height 16
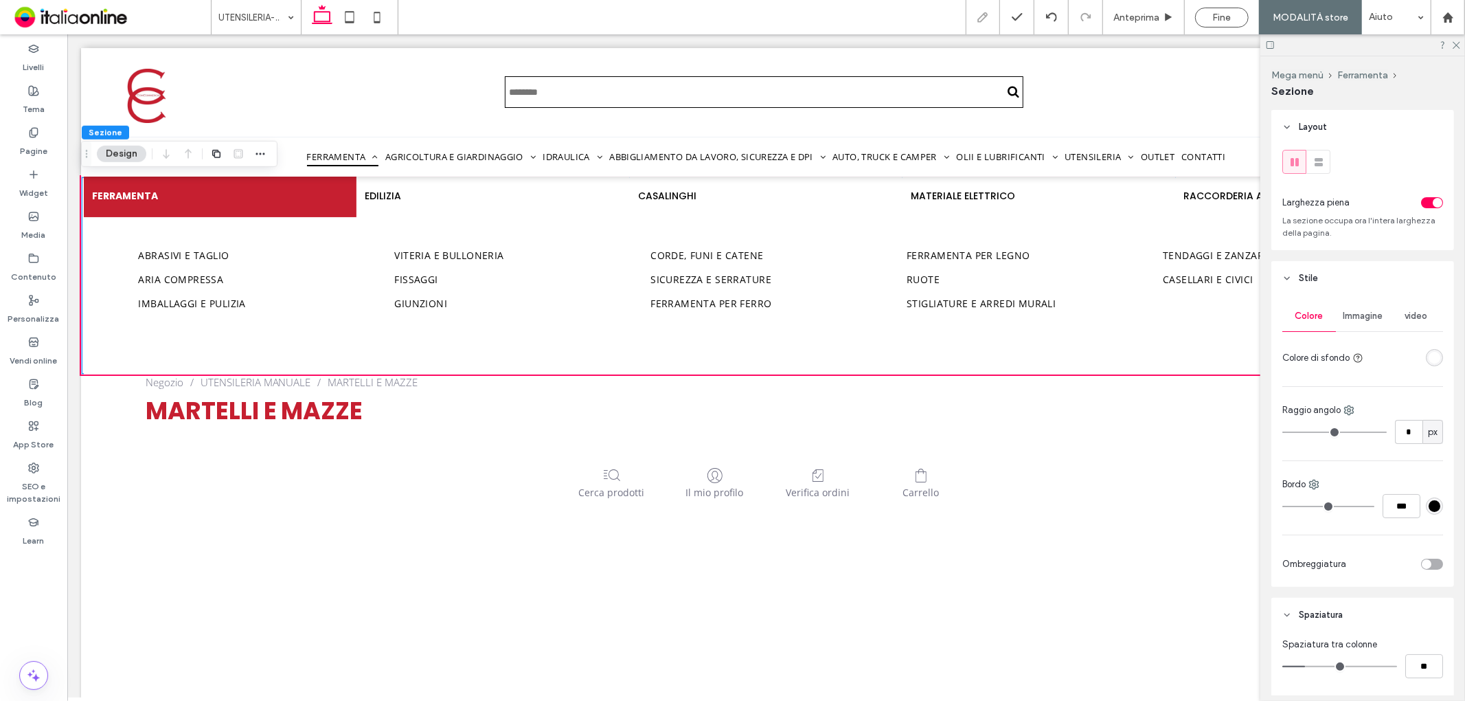
click at [1419, 348] on div at bounding box center [1406, 358] width 74 height 24
click at [1426, 354] on div "rgba(255, 255, 255, 1)" at bounding box center [1434, 357] width 17 height 17
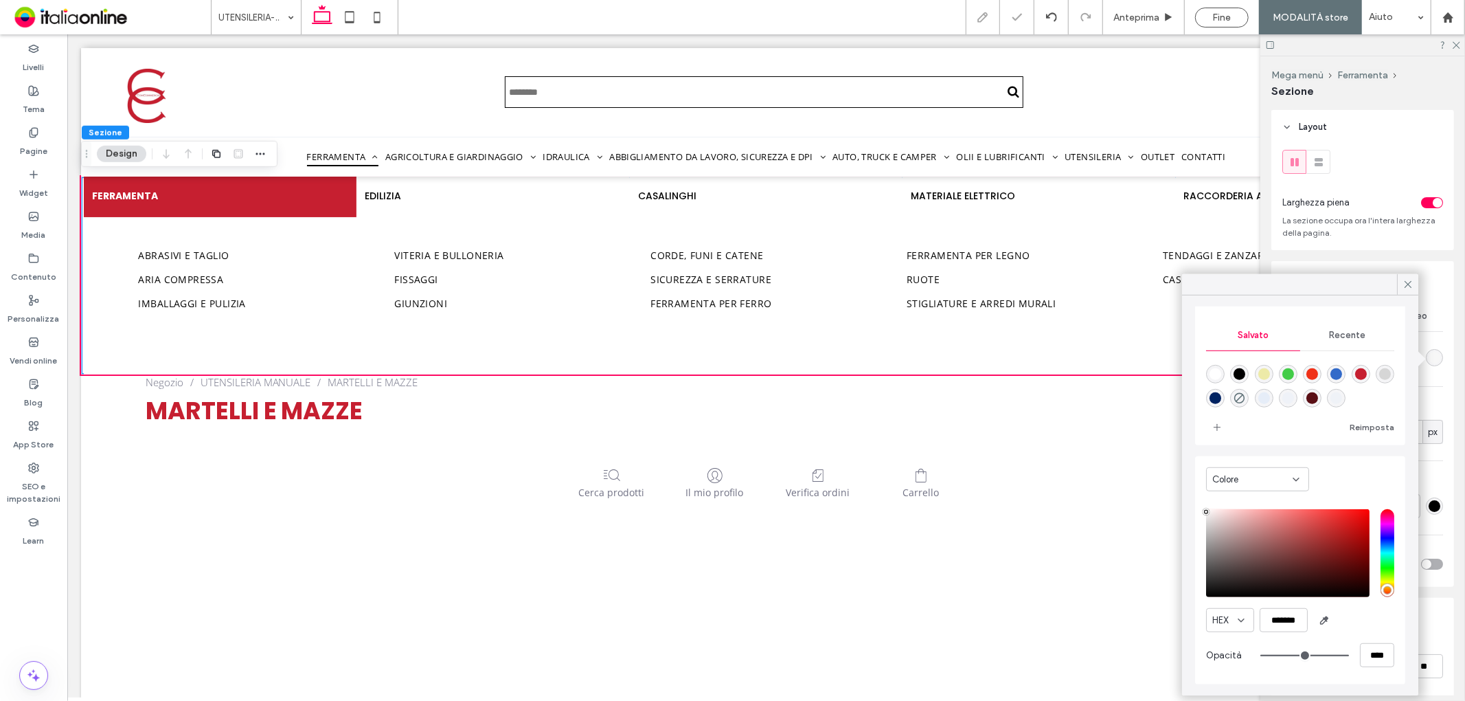
scroll to position [110, 0]
click at [1201, 512] on div "Colore HEX ******* Opacità ****" at bounding box center [1300, 570] width 210 height 228
type input "*******"
click at [1203, 518] on div "Colore HEX ******* Opacità ****" at bounding box center [1300, 570] width 210 height 228
drag, startPoint x: 1203, startPoint y: 518, endPoint x: 1201, endPoint y: 510, distance: 7.8
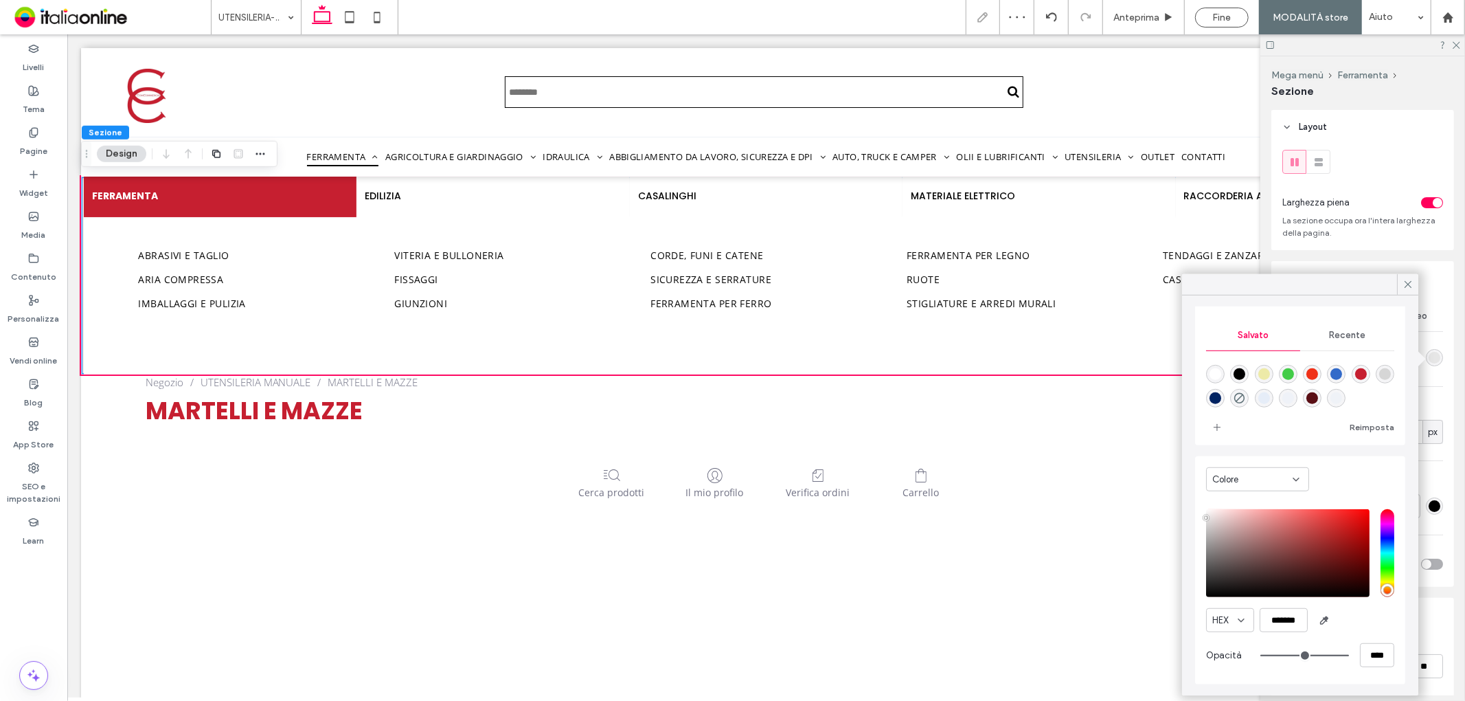
click at [1201, 510] on div "Colore HEX ******* Opacità ****" at bounding box center [1300, 570] width 210 height 228
drag, startPoint x: 1403, startPoint y: 287, endPoint x: 1380, endPoint y: 291, distance: 23.6
click at [1403, 287] on icon at bounding box center [1408, 284] width 12 height 12
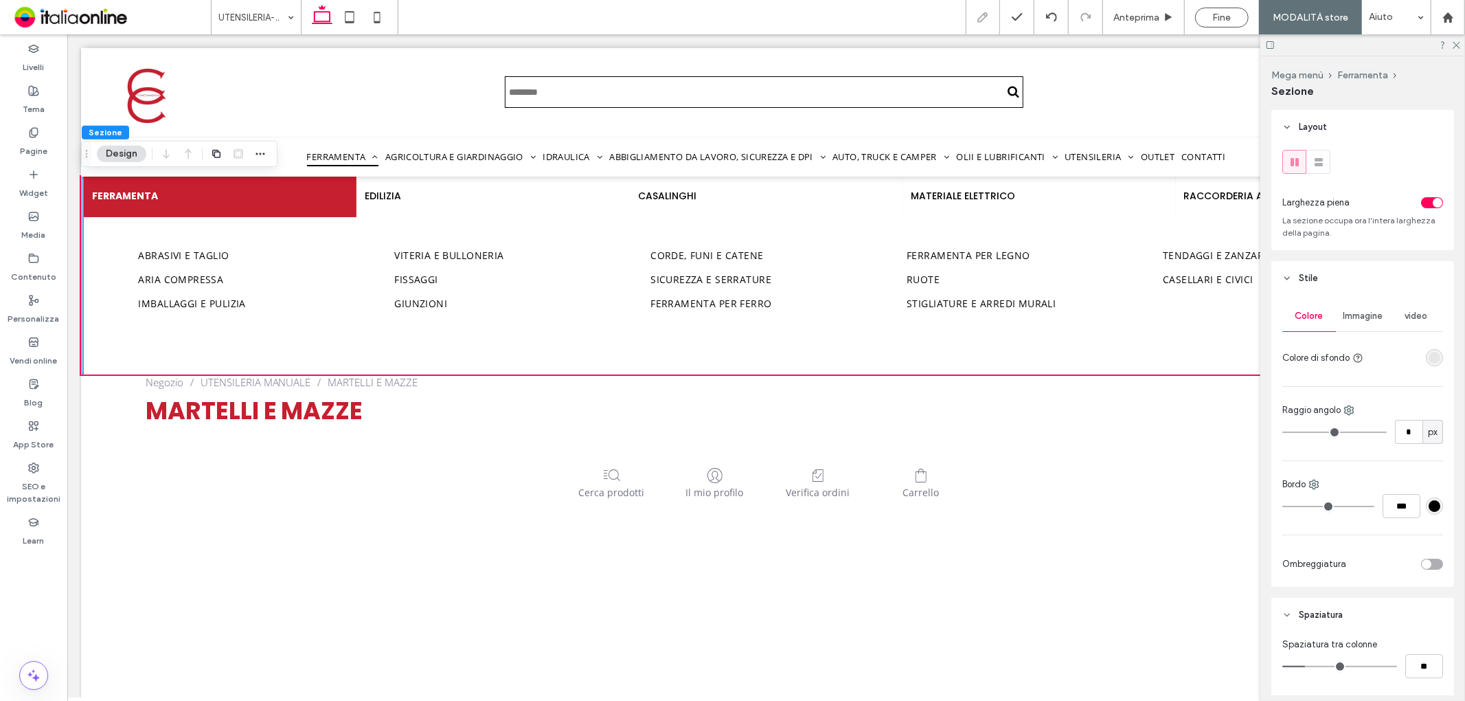
click at [102, 311] on div "Abrasivi e taglio Aria compressa Imballaggi e pulizia Viteria e bulloneria Fiss…" at bounding box center [765, 295] width 1365 height 157
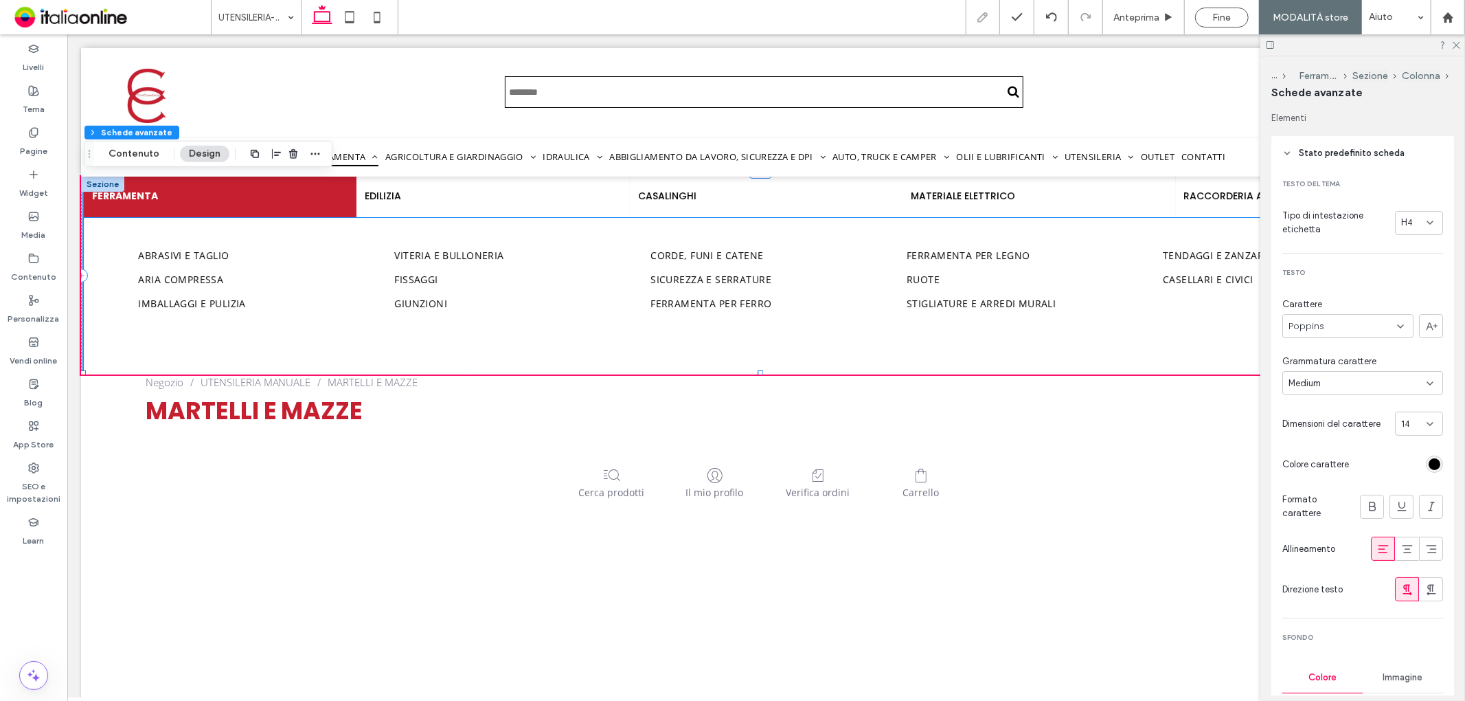
click at [106, 233] on div "Abrasivi e taglio Aria compressa Imballaggi e pulizia Viteria e bulloneria Fiss…" at bounding box center [765, 295] width 1365 height 157
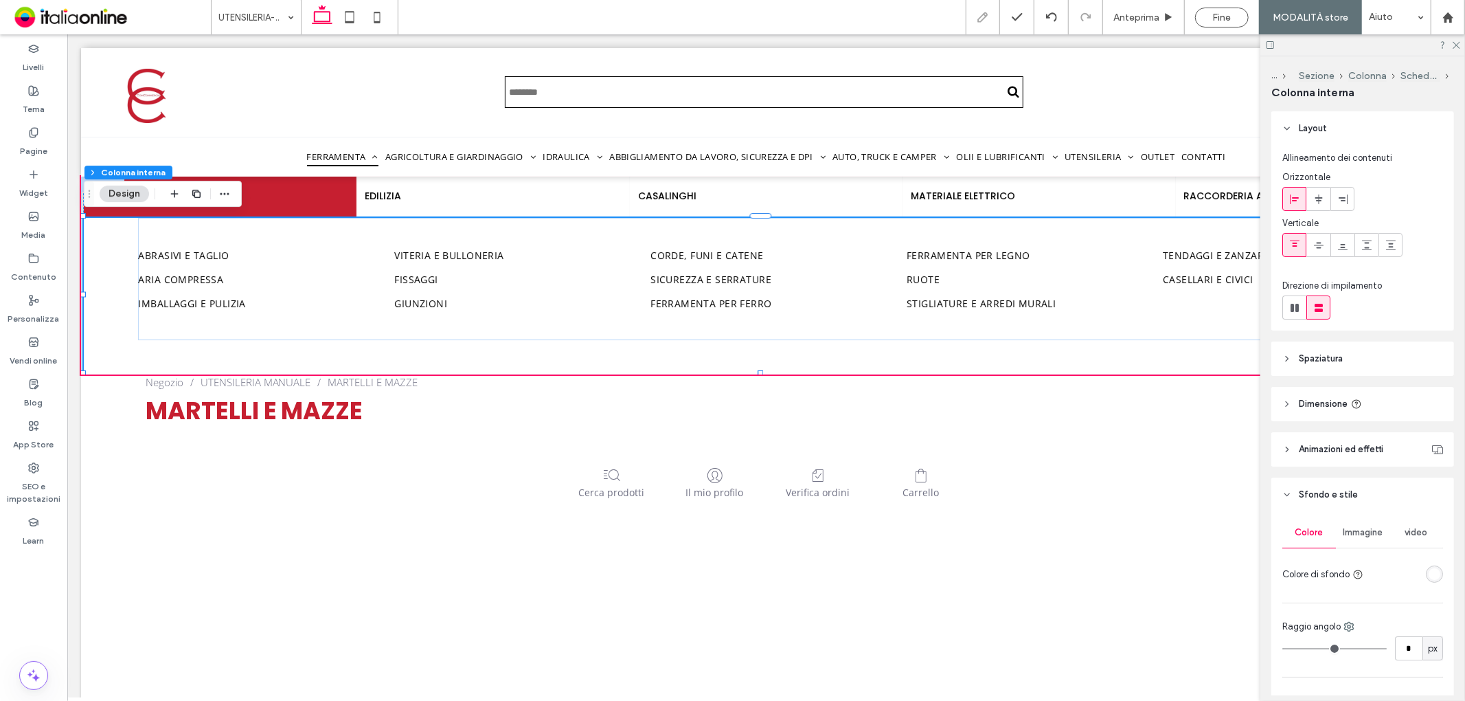
click at [1428, 569] on div "rgba(255, 255, 255, 1)" at bounding box center [1434, 573] width 17 height 17
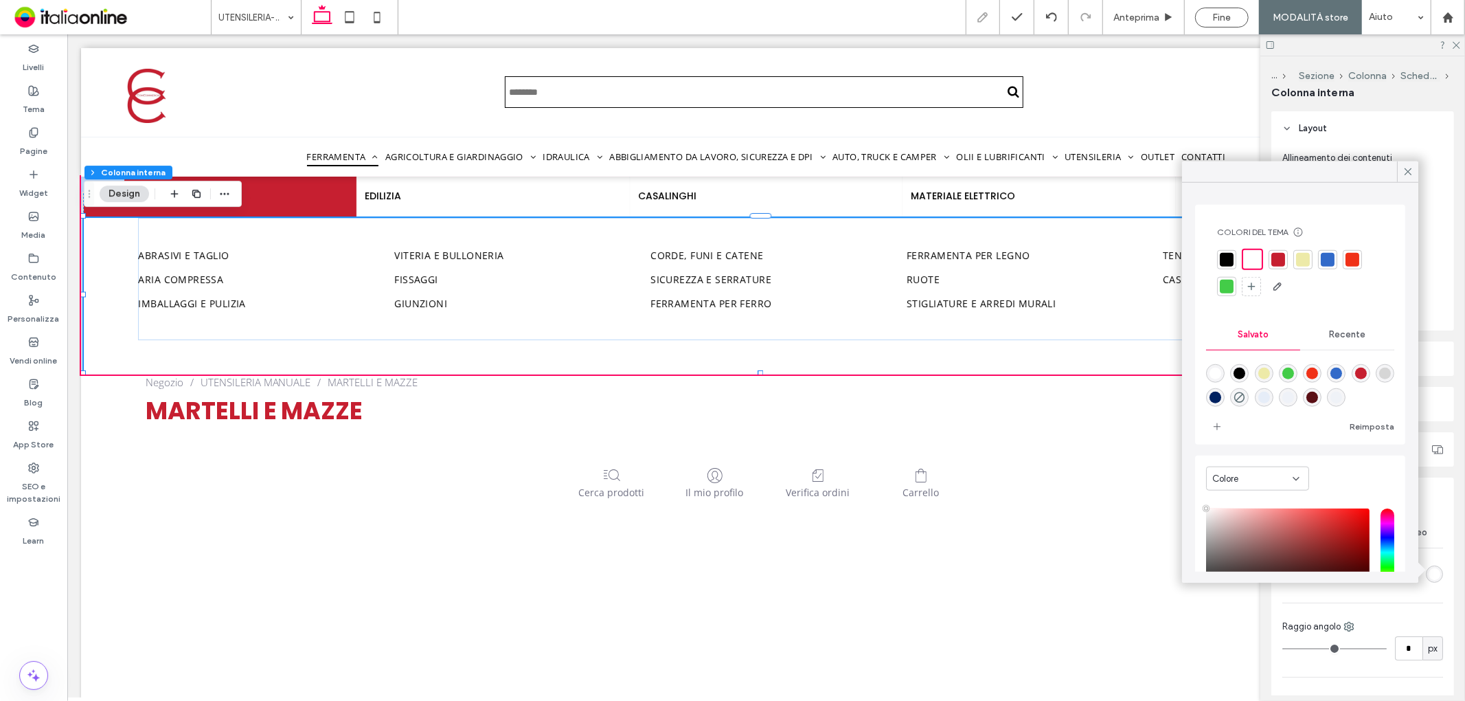
click at [1340, 342] on div "Recente" at bounding box center [1348, 334] width 94 height 30
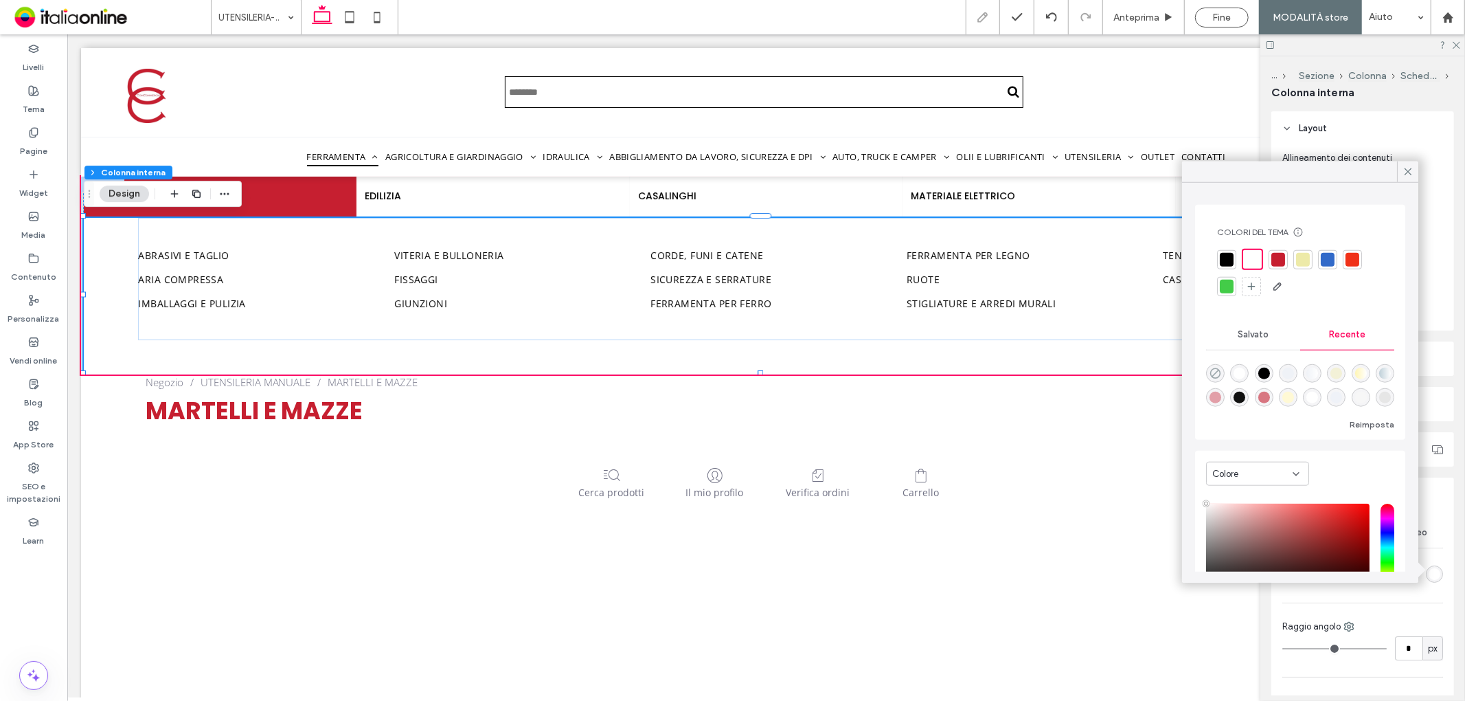
click at [1212, 374] on icon "rgba(0, 0, 0, 0)" at bounding box center [1216, 374] width 12 height 12
type input "*******"
type input "*"
type input "**"
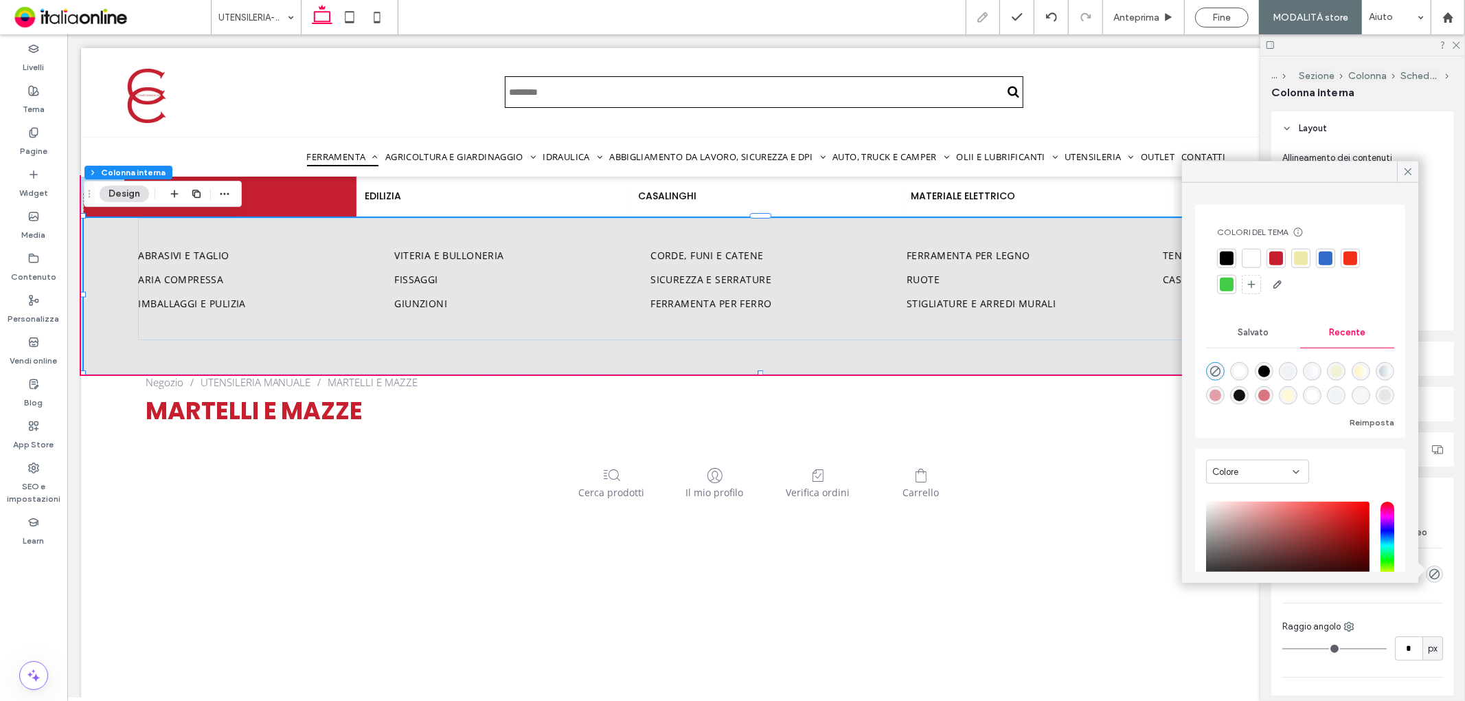
click at [1204, 368] on div "Colori del tema Risparmia tempo con i colori del tema Crea una tavolozza di col…" at bounding box center [1300, 321] width 210 height 233
click at [1220, 370] on use "rgba(0, 0, 0, 0)" at bounding box center [1216, 371] width 10 height 10
drag, startPoint x: 1404, startPoint y: 166, endPoint x: 1336, endPoint y: 189, distance: 71.9
click at [1404, 166] on icon at bounding box center [1408, 172] width 12 height 12
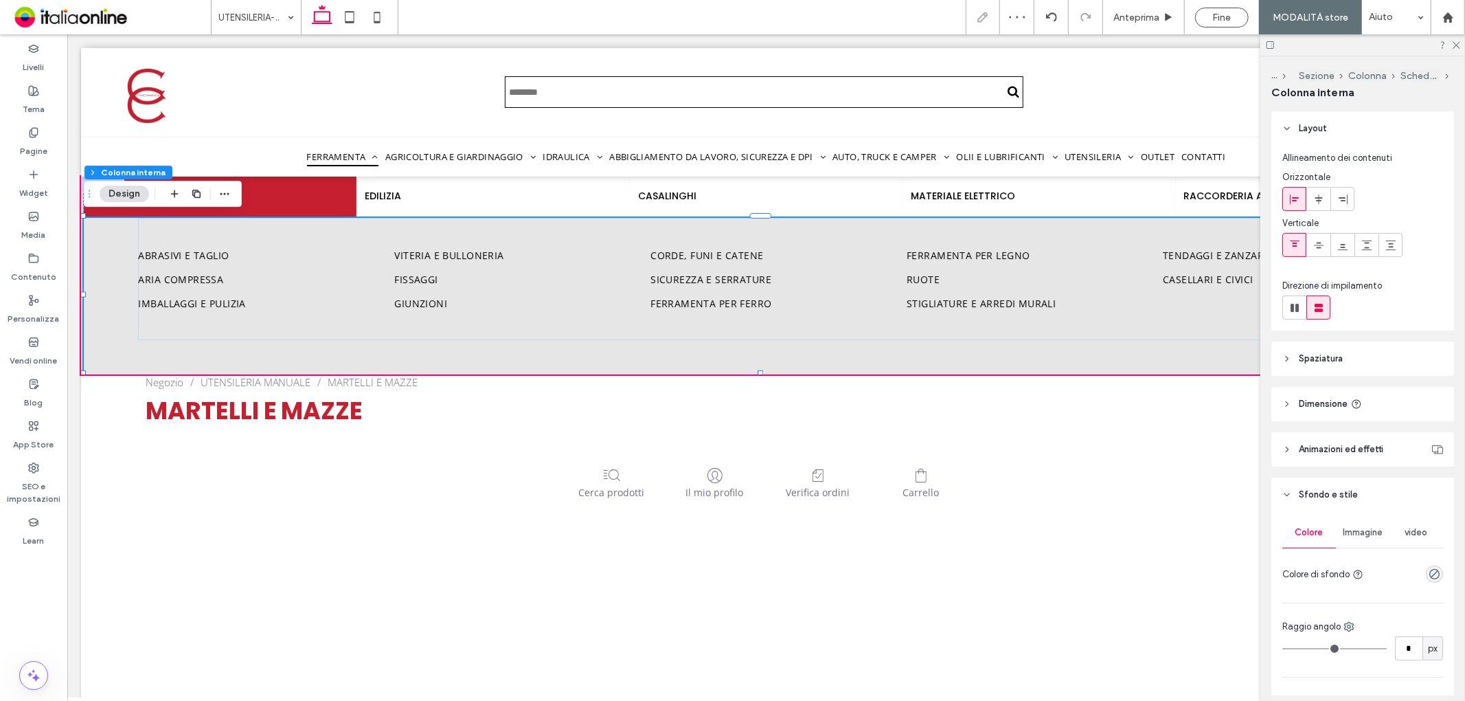
click at [92, 278] on div "Abrasivi e taglio Aria compressa Imballaggi e pulizia Viteria e bulloneria Fiss…" at bounding box center [765, 295] width 1365 height 157
click at [111, 267] on div "Abrasivi e taglio Aria compressa Imballaggi e pulizia Viteria e bulloneria Fiss…" at bounding box center [765, 295] width 1365 height 157
click at [122, 255] on div "Abrasivi e taglio Aria compressa Imballaggi e pulizia Viteria e bulloneria Fiss…" at bounding box center [765, 295] width 1365 height 157
click at [160, 345] on div "Abrasivi e taglio Aria compressa Imballaggi e pulizia Viteria e bulloneria Fiss…" at bounding box center [765, 295] width 1365 height 157
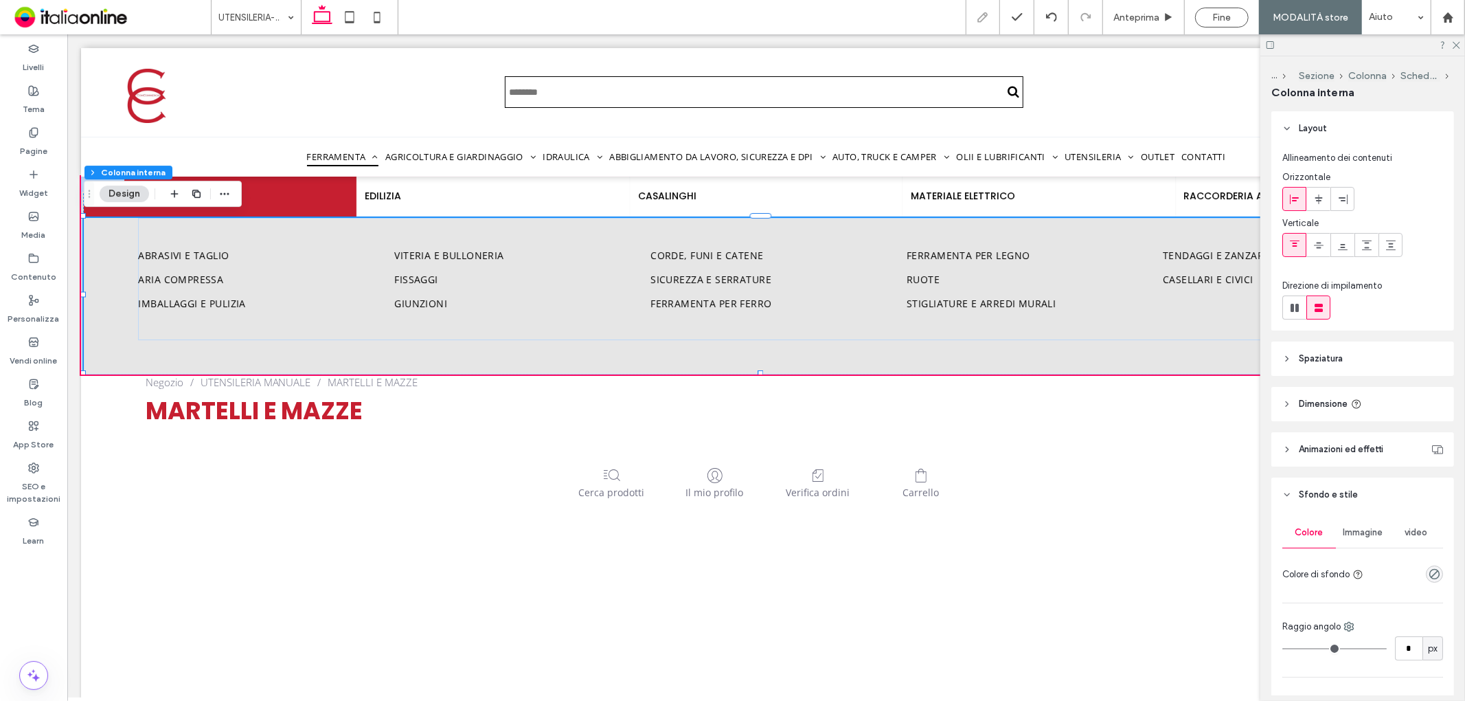
click at [111, 236] on div "Abrasivi e taglio Aria compressa Imballaggi e pulizia Viteria e bulloneria Fiss…" at bounding box center [765, 295] width 1365 height 157
click at [123, 252] on div "Abrasivi e taglio Aria compressa Imballaggi e pulizia Viteria e bulloneria Fiss…" at bounding box center [765, 295] width 1365 height 157
click at [249, 361] on div "Abrasivi e taglio Aria compressa Imballaggi e pulizia Viteria e bulloneria Fiss…" at bounding box center [765, 295] width 1365 height 157
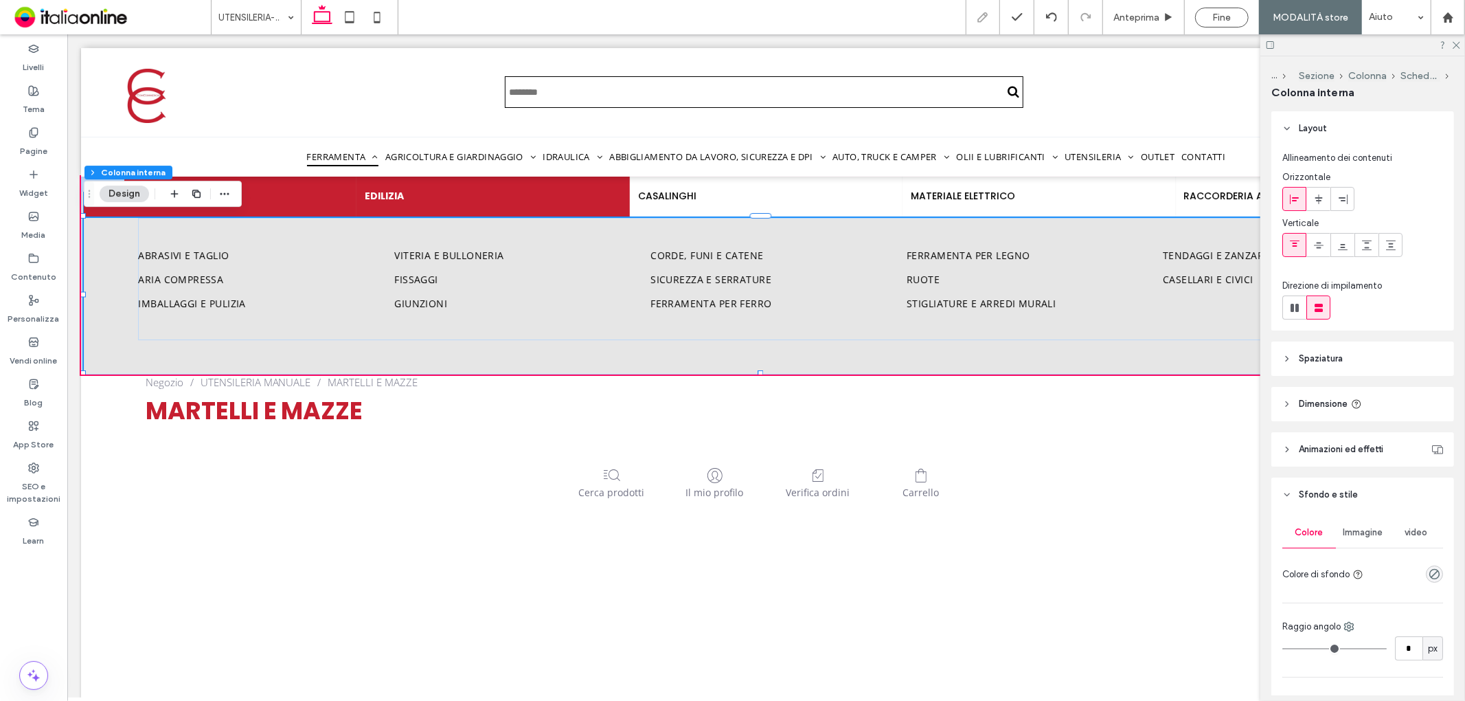
click at [378, 195] on h4 "EDILIZIA" at bounding box center [492, 195] width 256 height 14
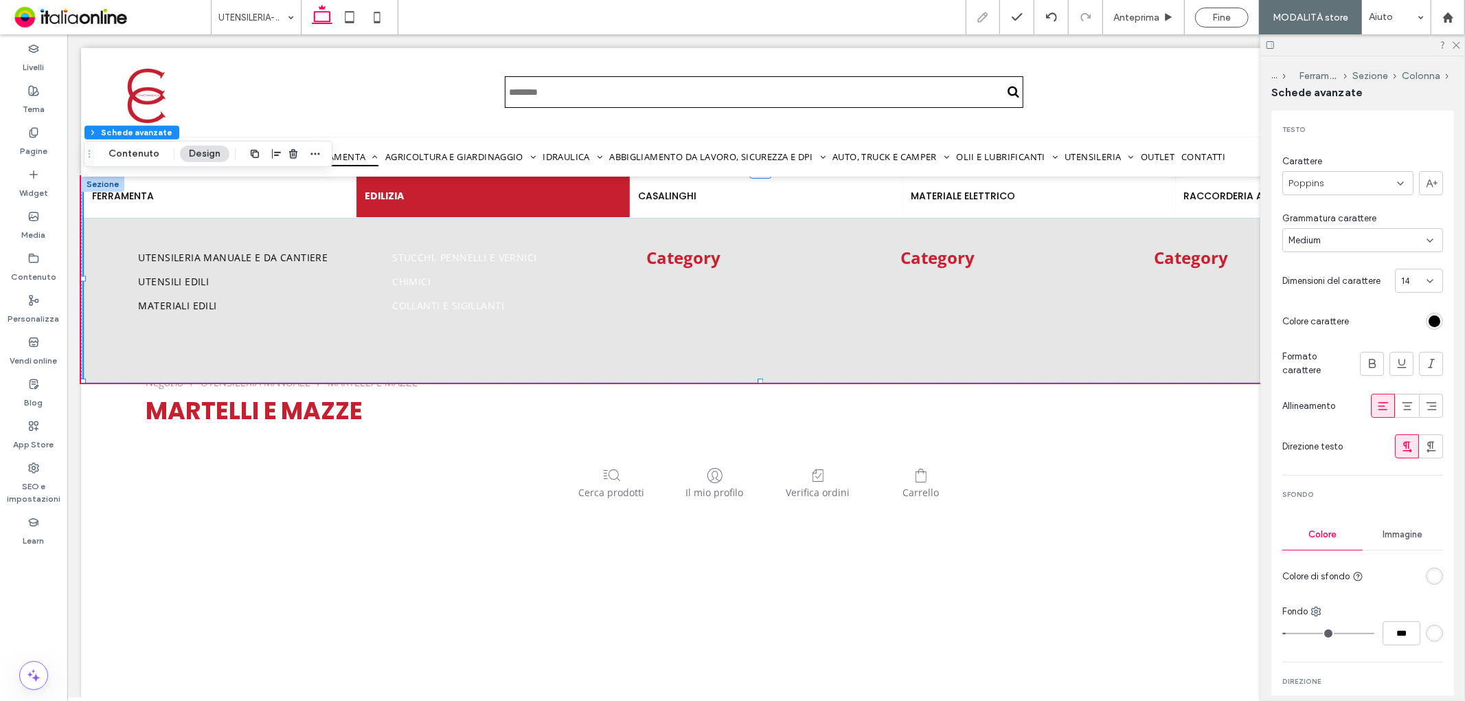
scroll to position [153, 0]
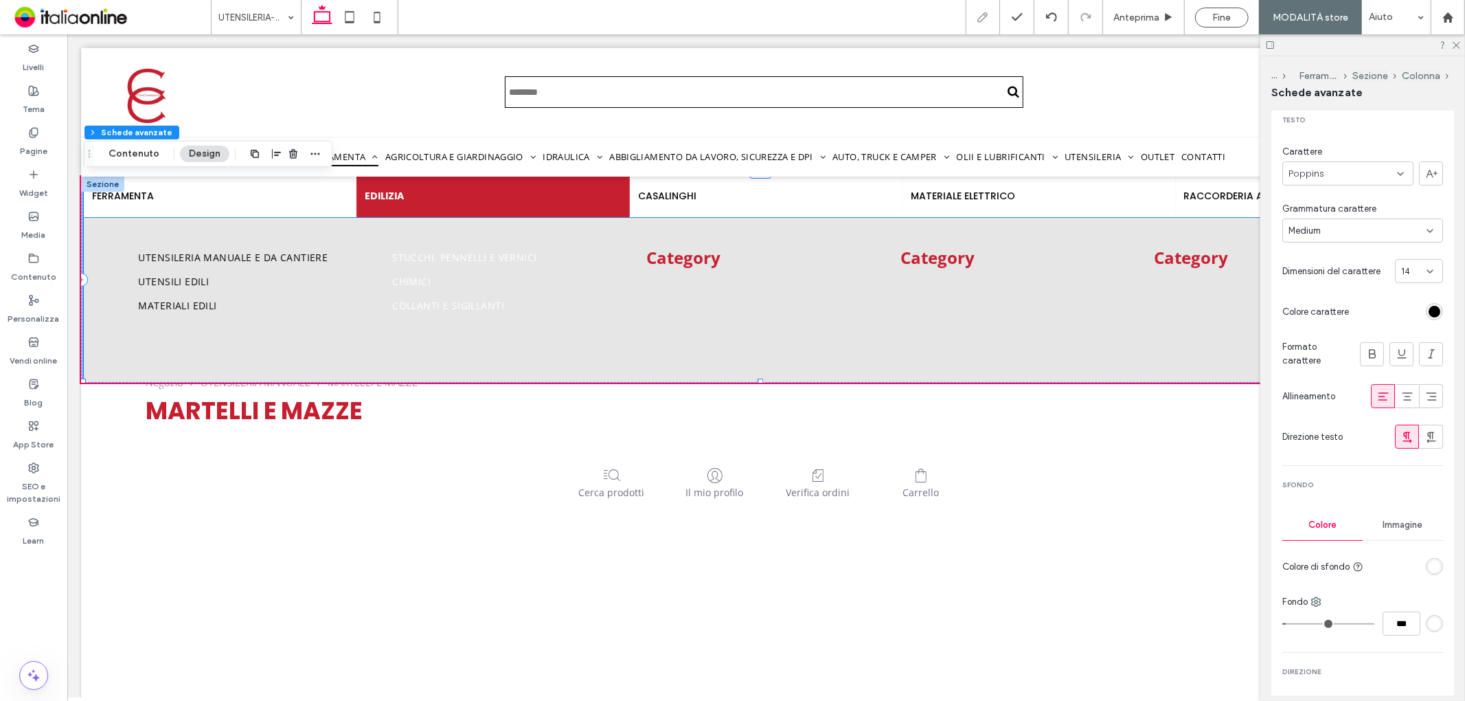
click at [148, 217] on div "Utensileria manuale e da cantiere Utensili edili Materiali edili Stucchi, penne…" at bounding box center [765, 299] width 1365 height 164
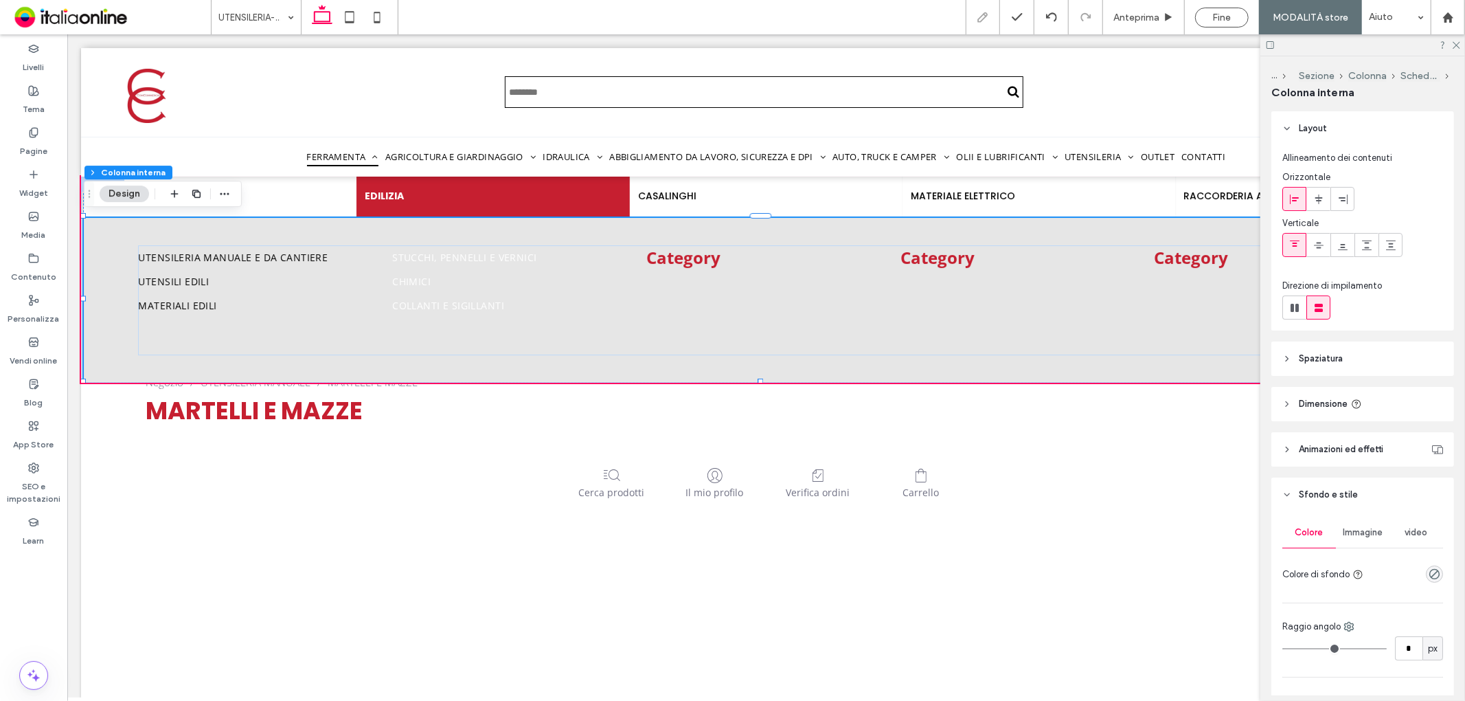
click at [174, 225] on div "Utensileria manuale e da cantiere Utensili edili Materiali edili Stucchi, penne…" at bounding box center [765, 299] width 1365 height 164
click at [285, 189] on h4 "FERRAMENTA" at bounding box center [219, 195] width 256 height 14
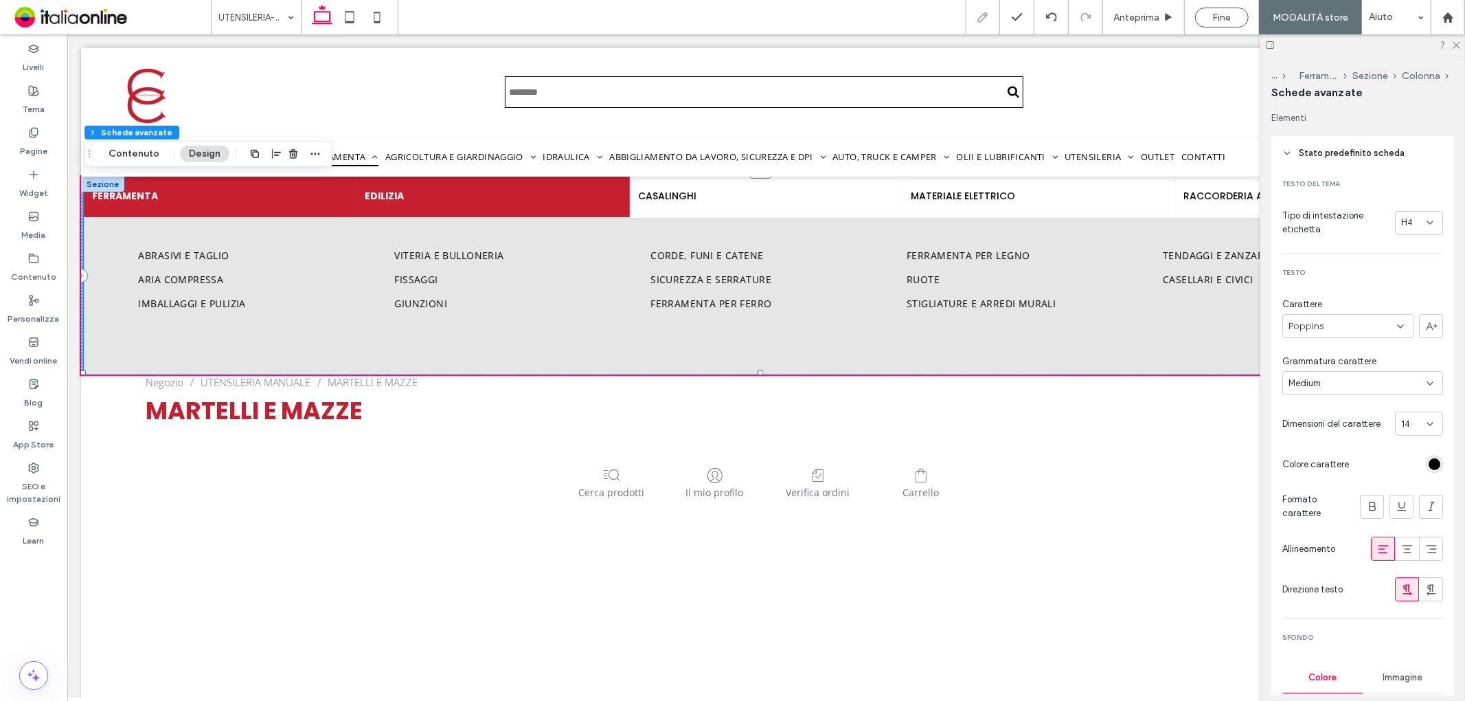
click at [439, 188] on h4 "EDILIZIA" at bounding box center [492, 195] width 256 height 14
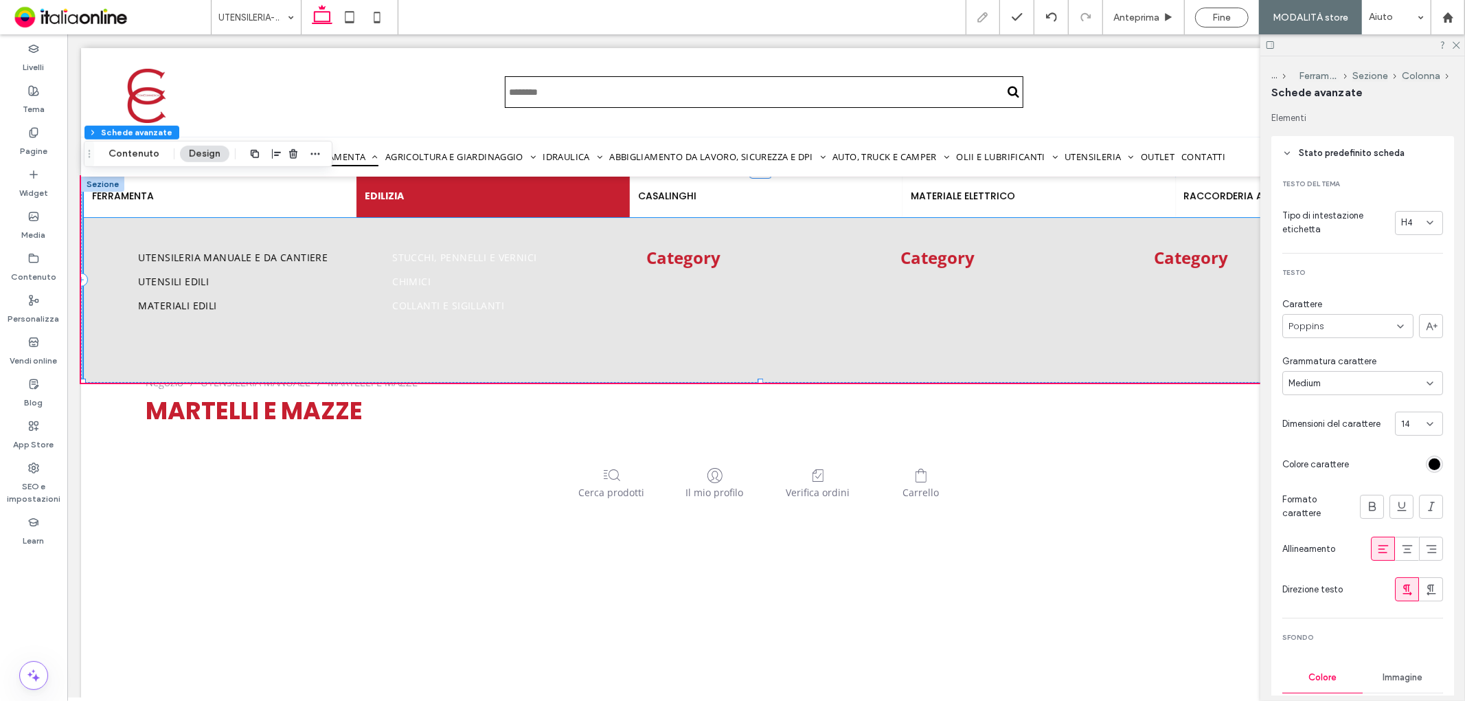
click at [695, 254] on strong "Category" at bounding box center [683, 256] width 74 height 23
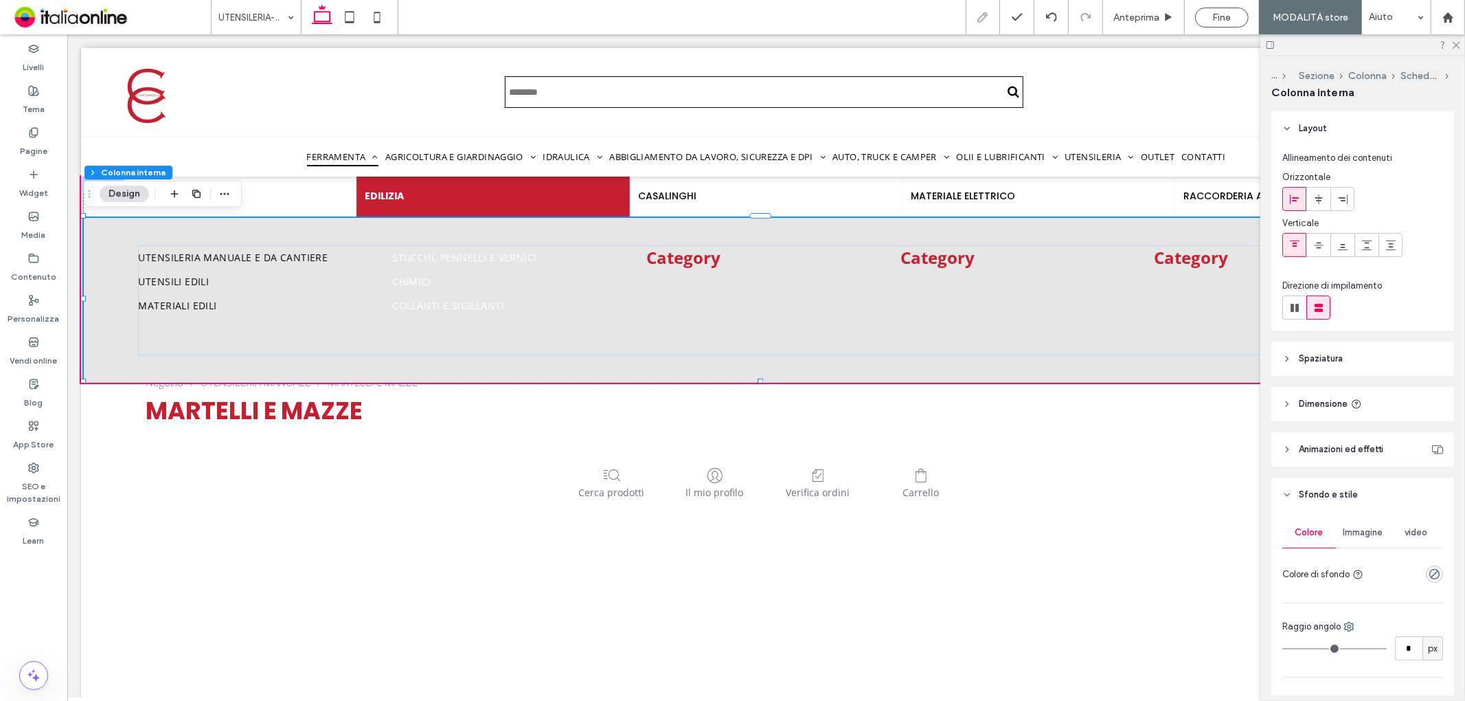
click at [682, 255] on strong "Category" at bounding box center [683, 256] width 74 height 23
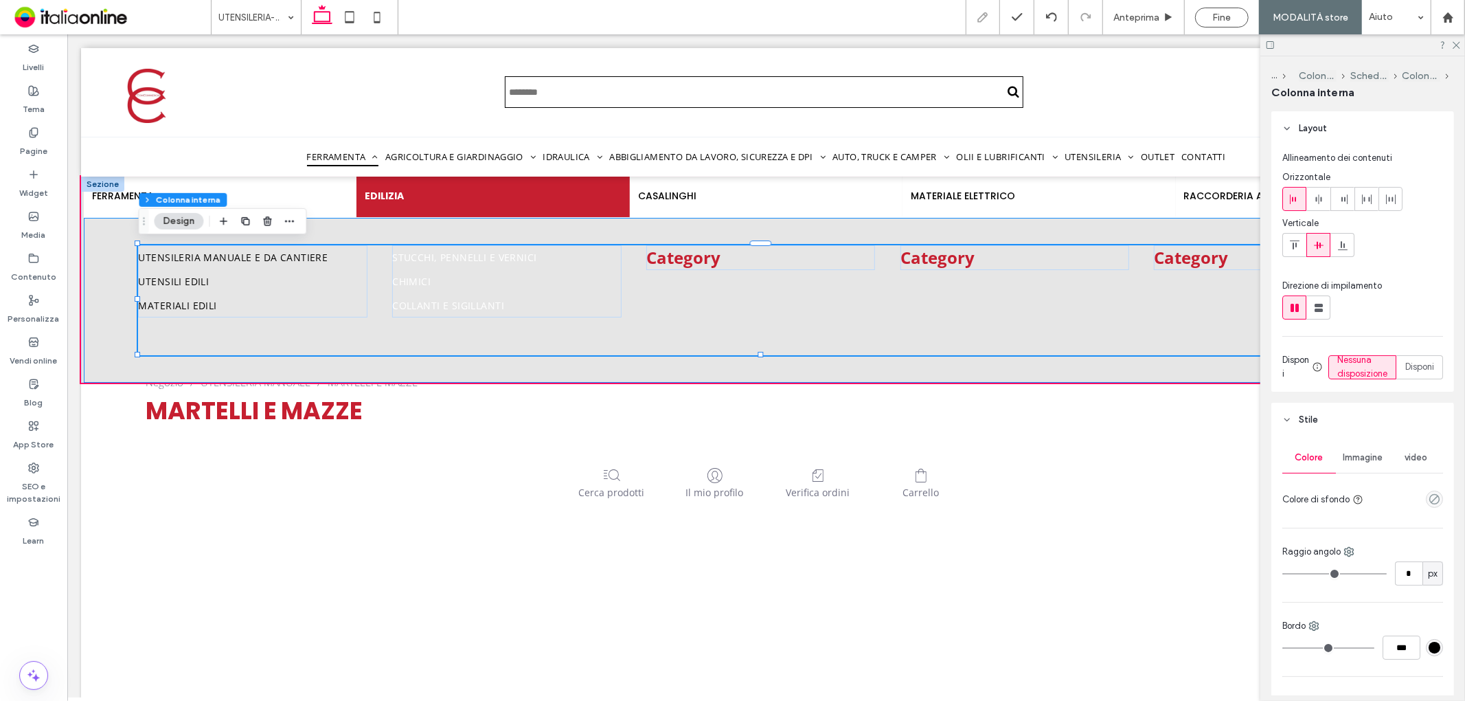
click at [690, 254] on strong "Category" at bounding box center [683, 256] width 74 height 23
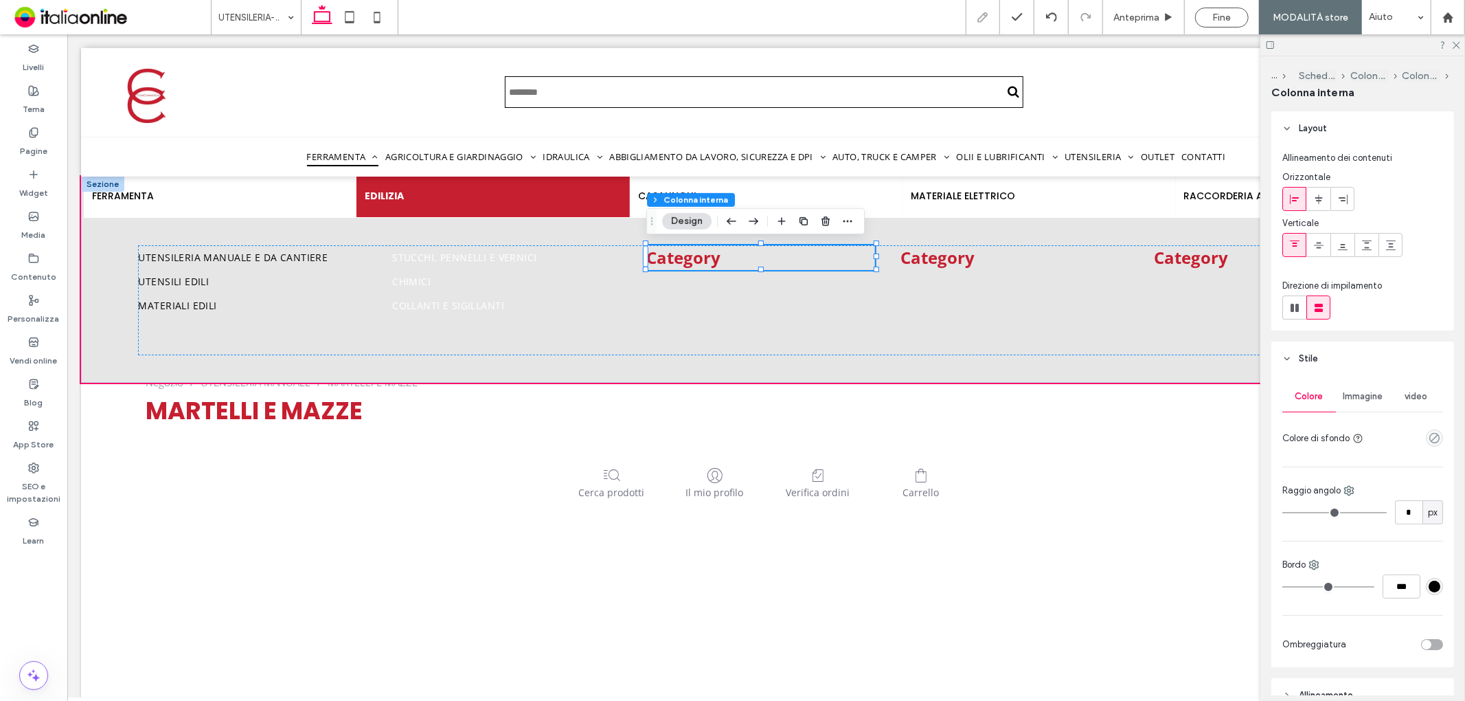
click at [695, 250] on strong "Category" at bounding box center [683, 256] width 74 height 23
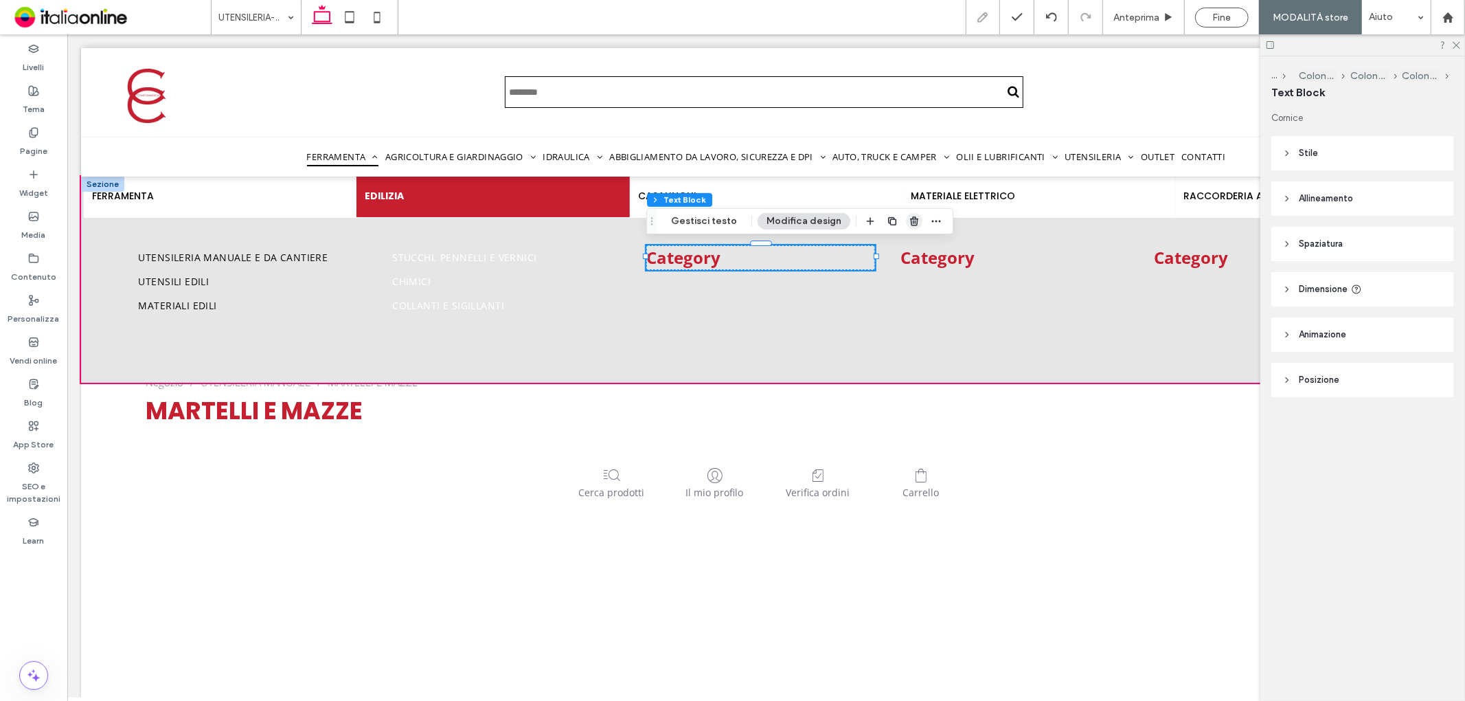
click at [906, 213] on span "button" at bounding box center [914, 221] width 16 height 16
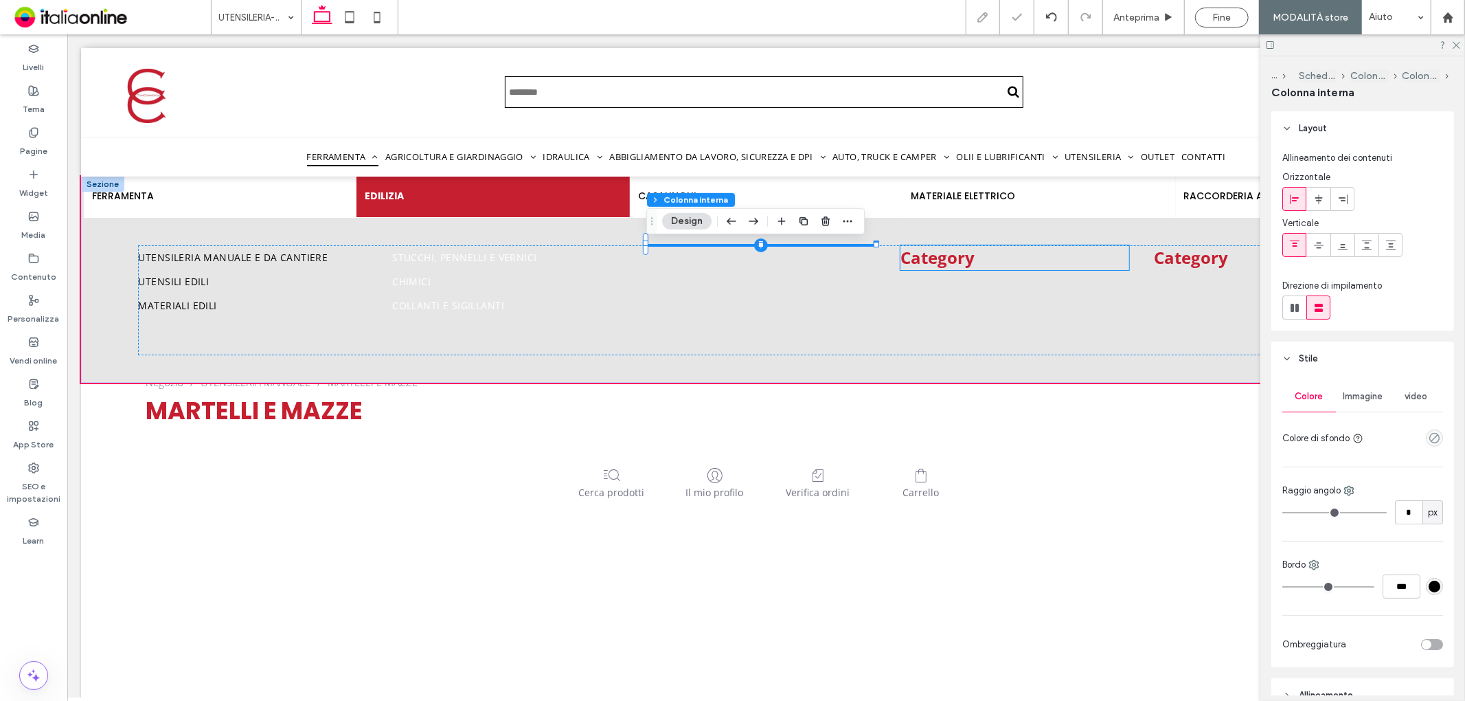
click at [937, 257] on strong "Category" at bounding box center [937, 256] width 74 height 23
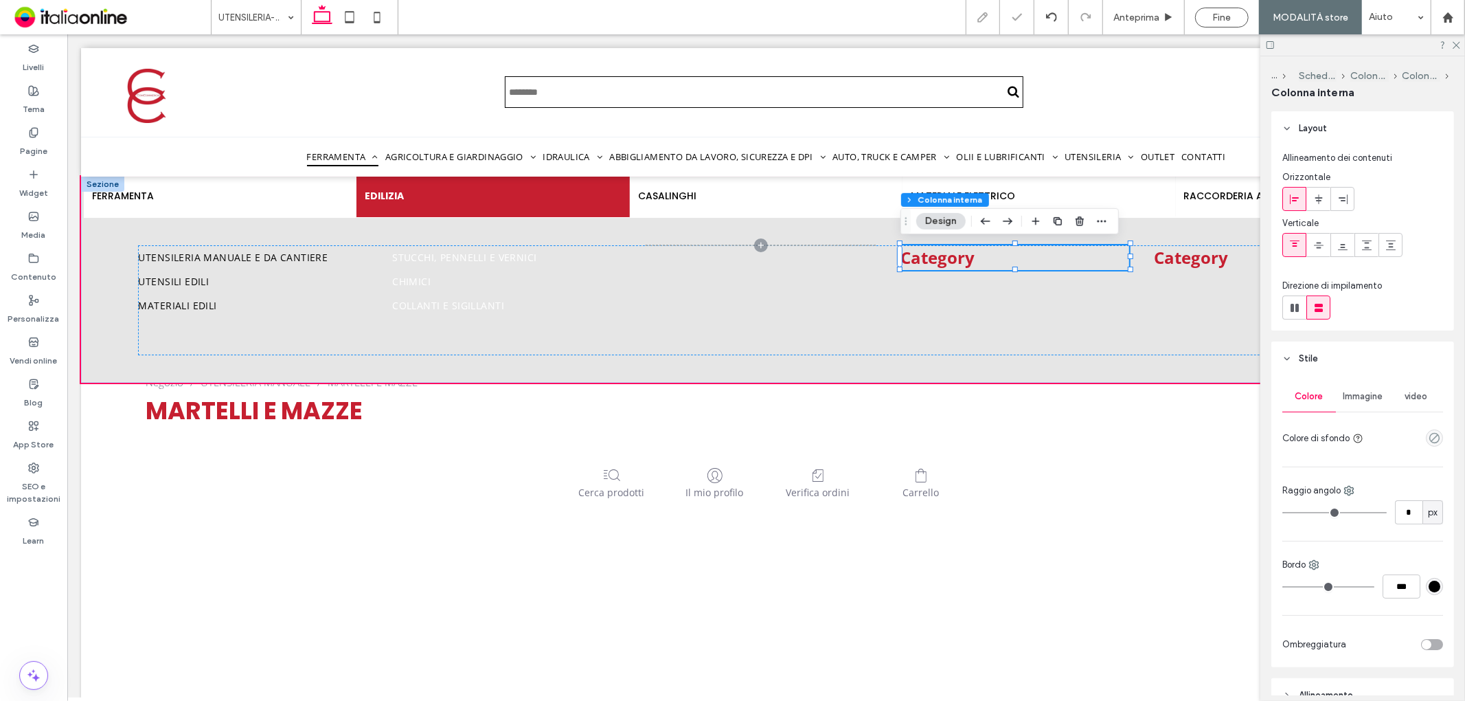
click at [945, 254] on strong "Category" at bounding box center [937, 256] width 74 height 23
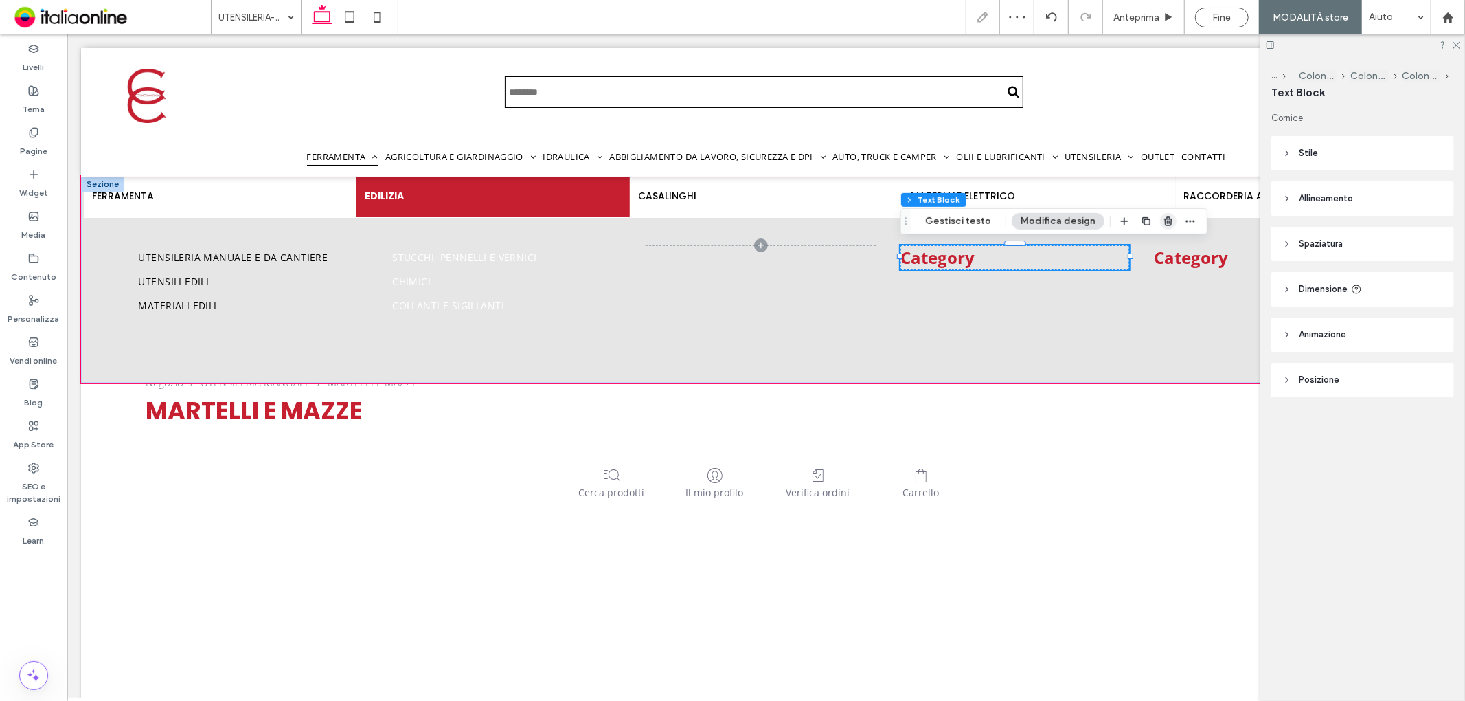
click at [1165, 221] on use "button" at bounding box center [1169, 220] width 8 height 9
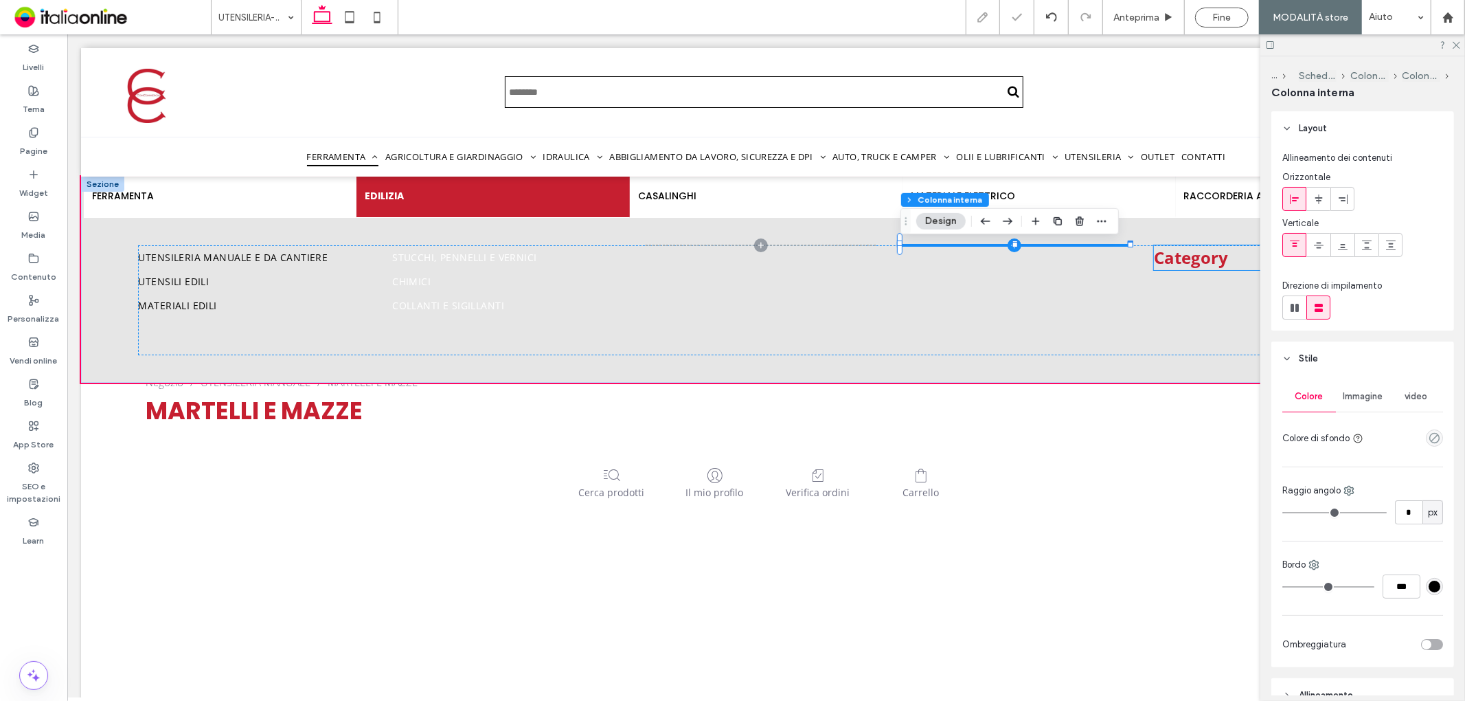
click at [1193, 256] on strong "Category" at bounding box center [1191, 256] width 74 height 23
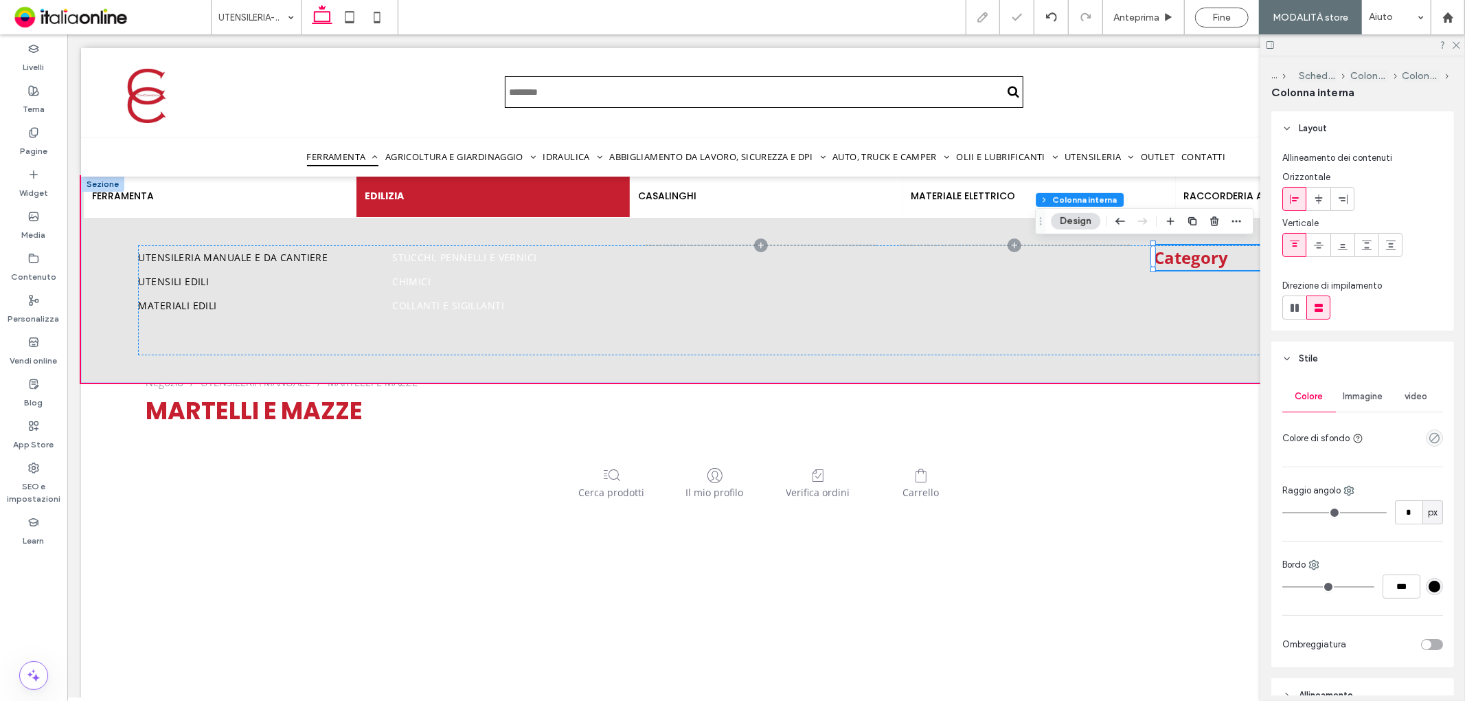
click at [1200, 251] on strong "Category" at bounding box center [1191, 256] width 74 height 23
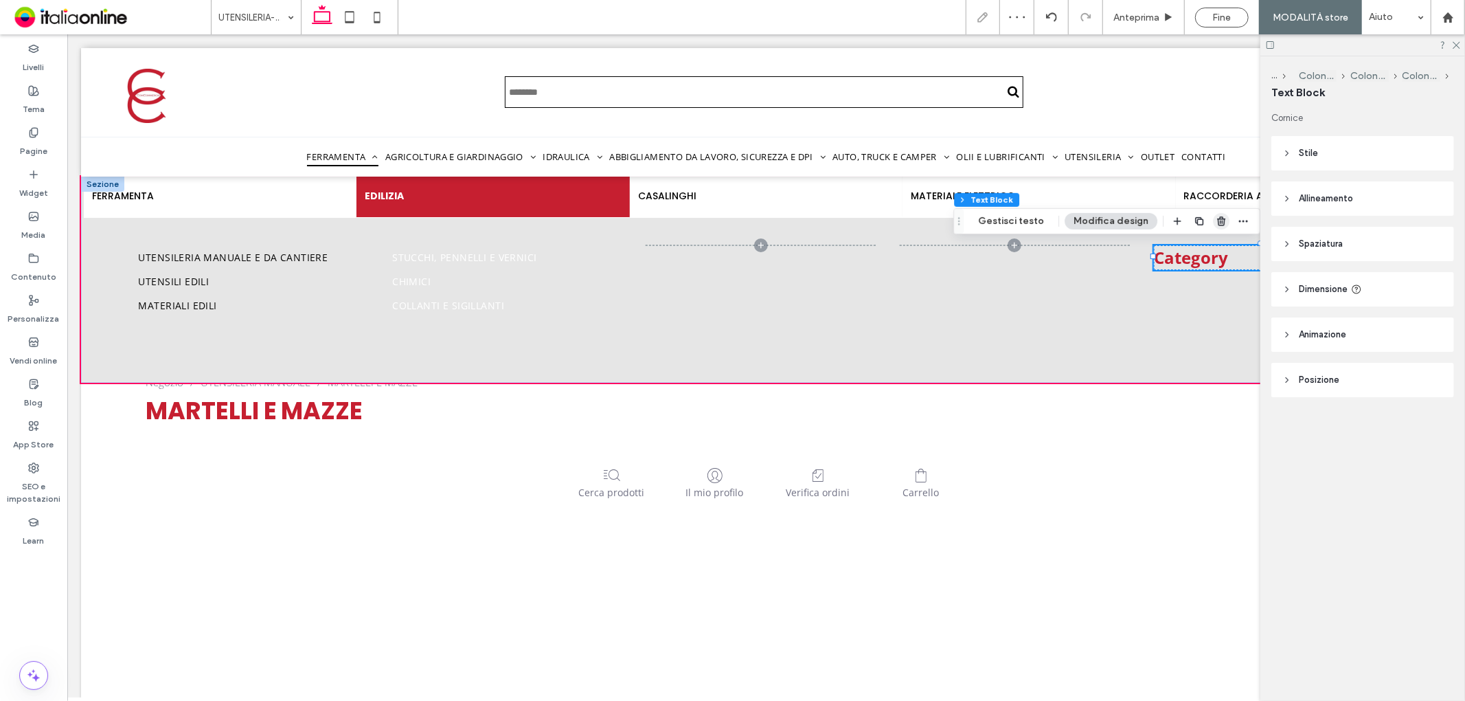
click at [1216, 223] on icon "button" at bounding box center [1221, 221] width 11 height 11
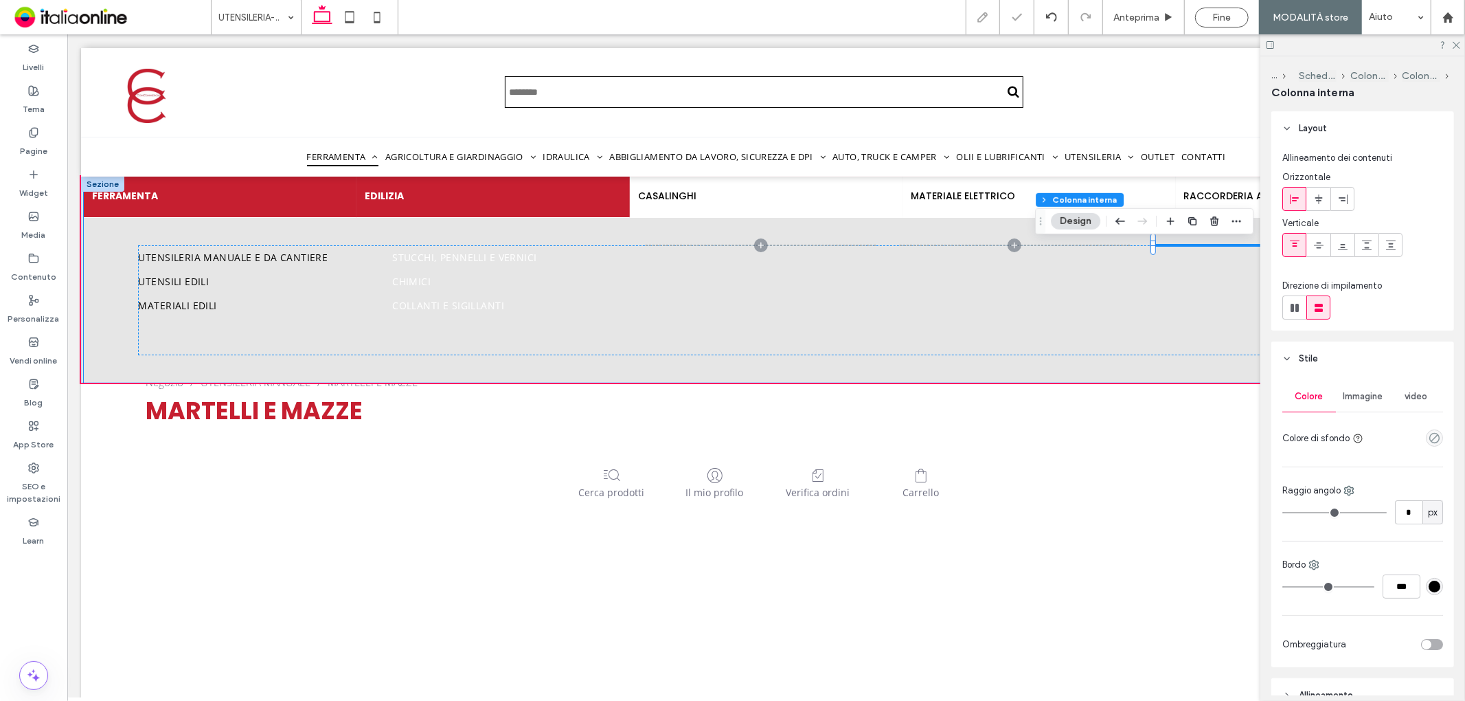
click at [267, 192] on h4 "FERRAMENTA" at bounding box center [219, 195] width 256 height 14
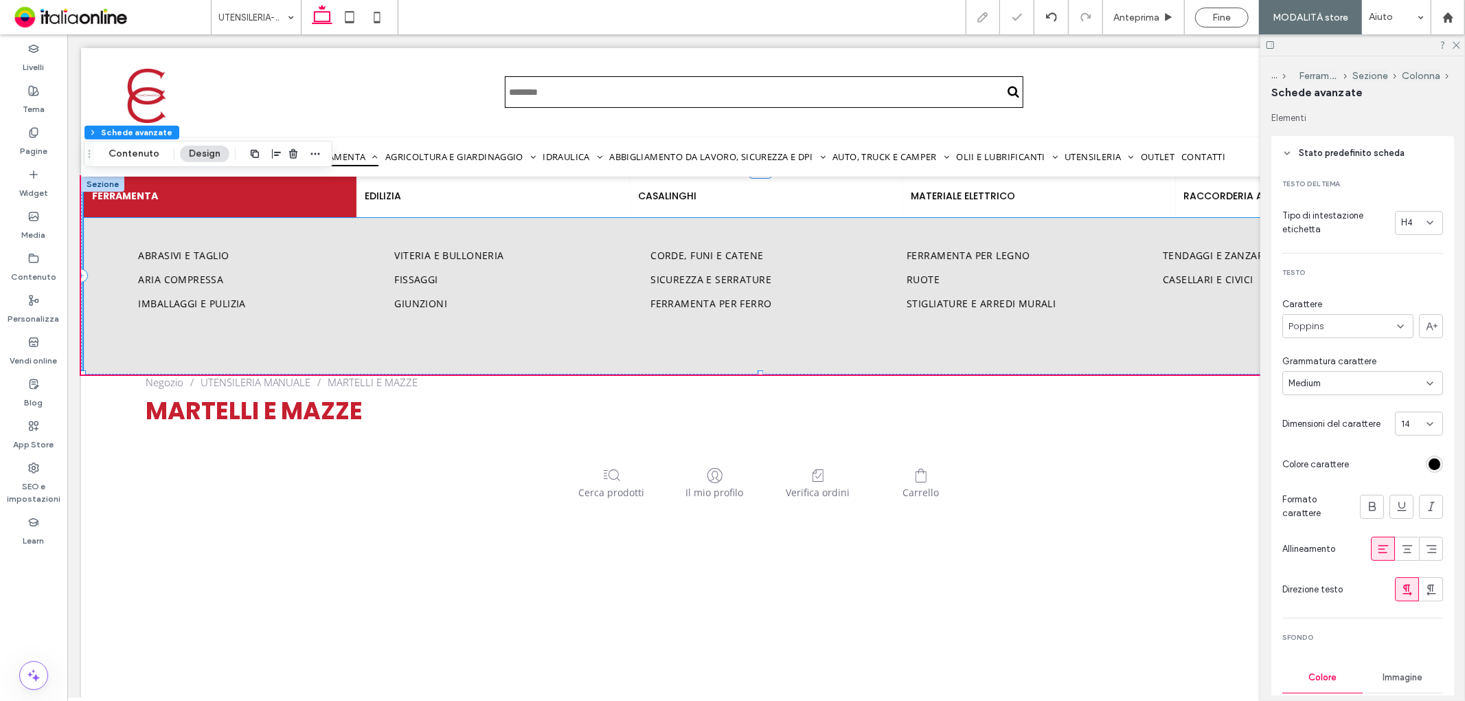
click at [177, 223] on div "Abrasivi e taglio Aria compressa Imballaggi e pulizia Viteria e bulloneria Fiss…" at bounding box center [765, 278] width 1256 height 122
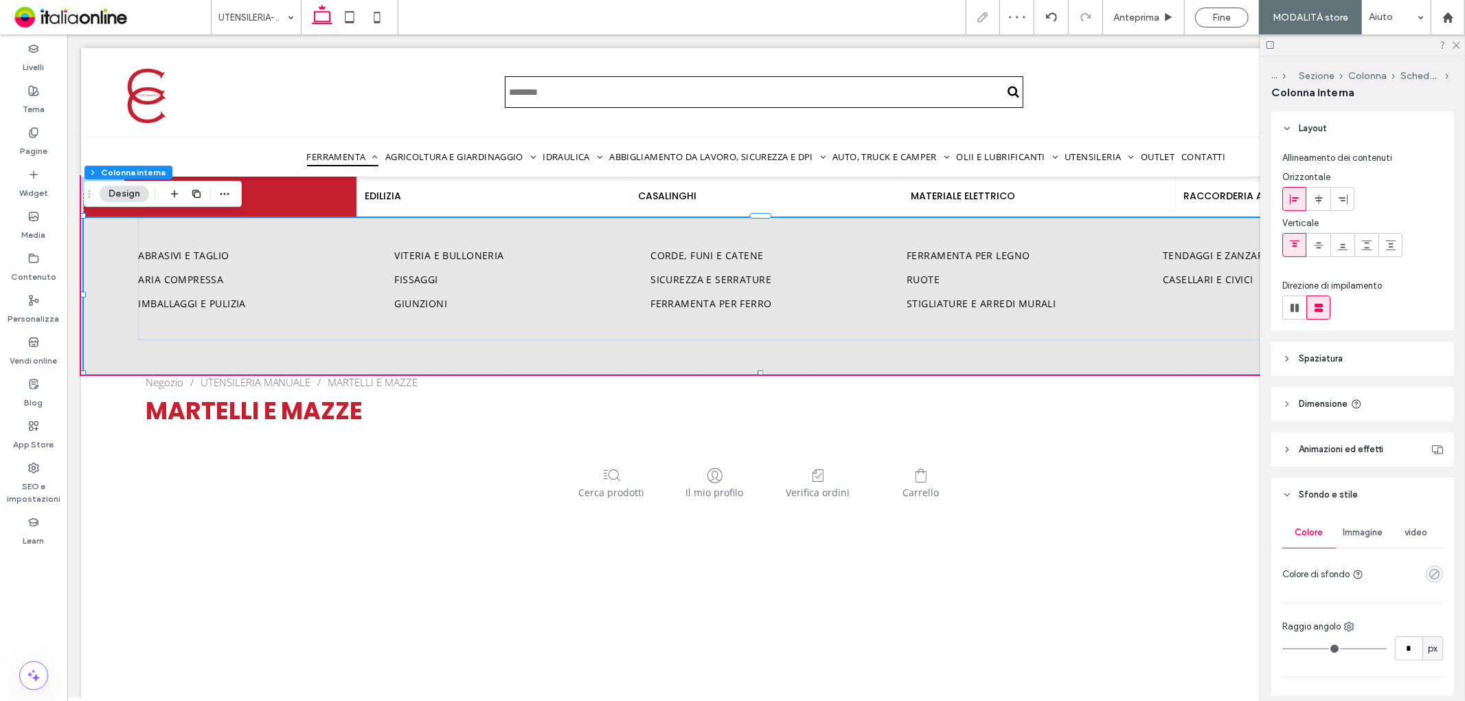
click at [1429, 570] on icon "rgba(0, 0, 0, 0)" at bounding box center [1435, 574] width 12 height 12
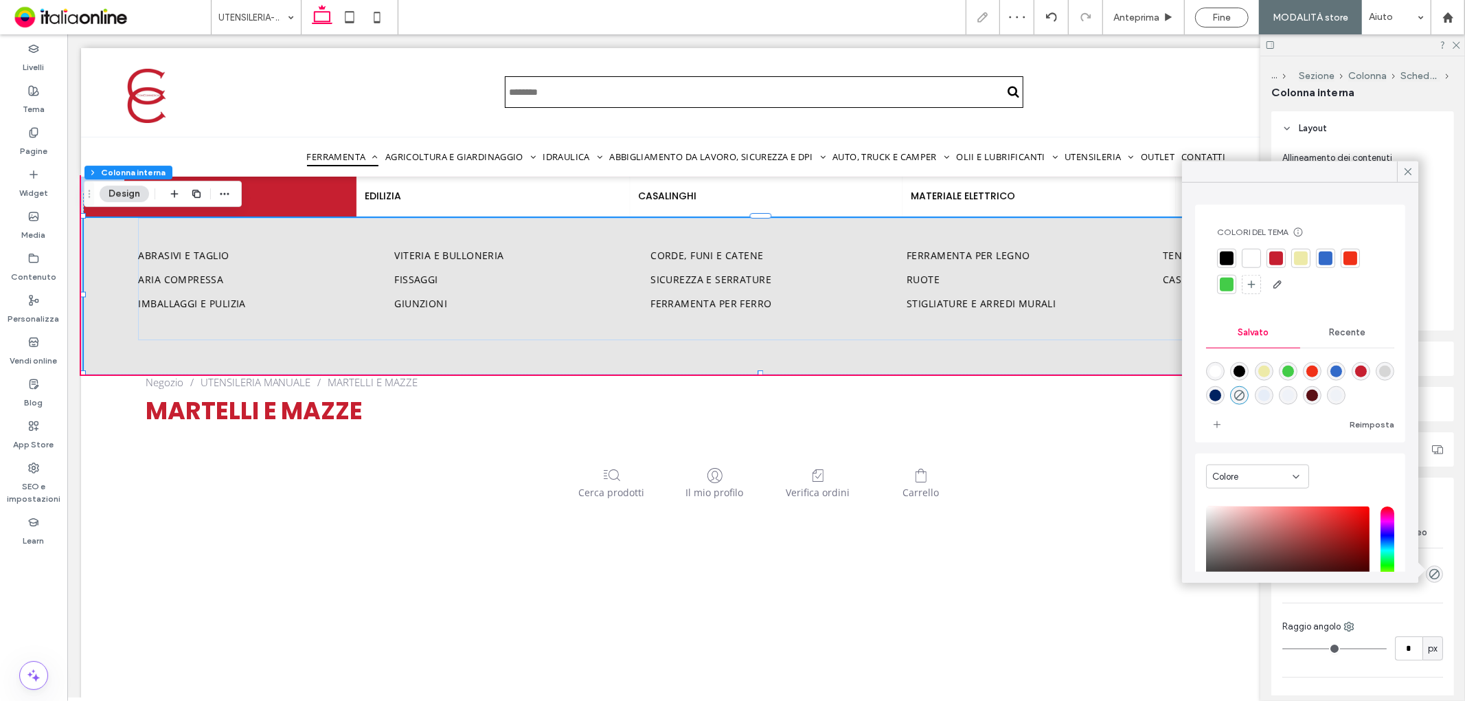
click at [1255, 258] on div at bounding box center [1252, 258] width 14 height 14
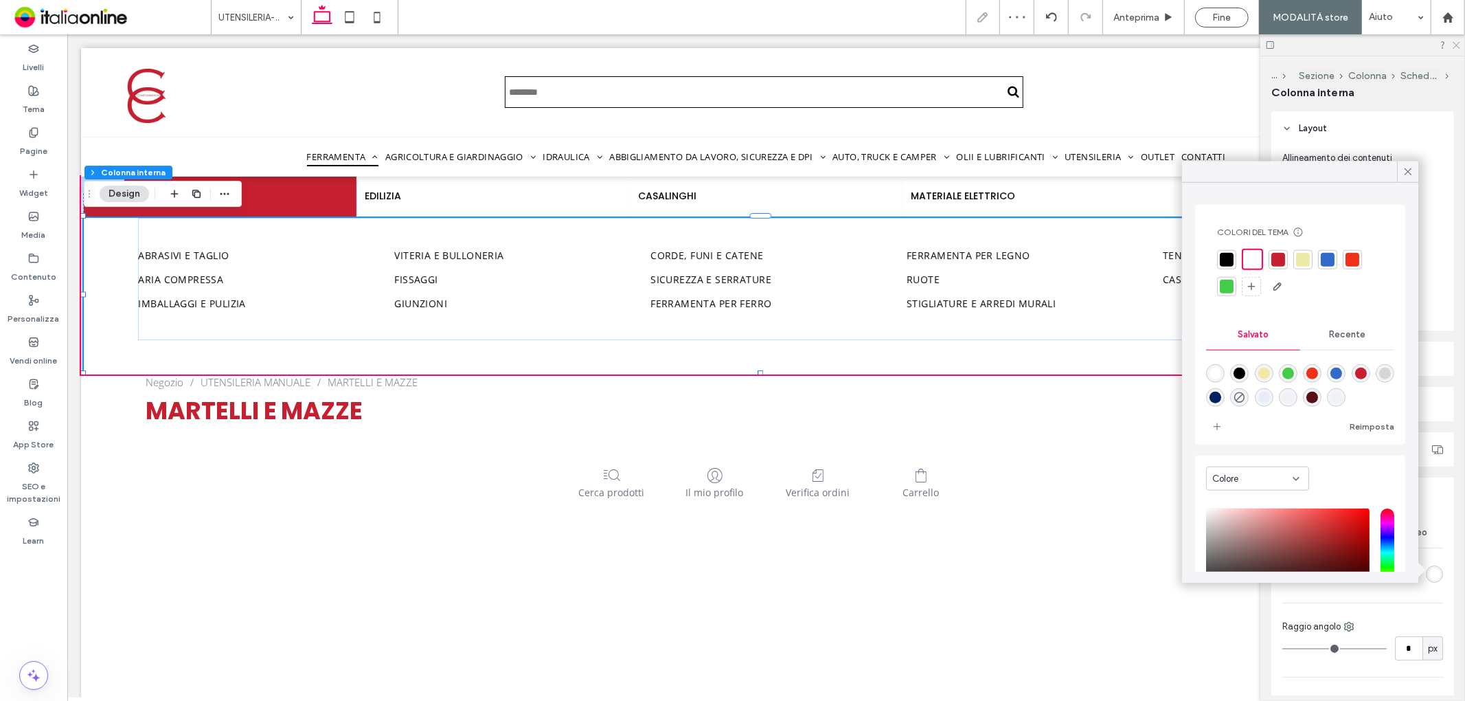
click at [1457, 47] on icon at bounding box center [1456, 44] width 9 height 9
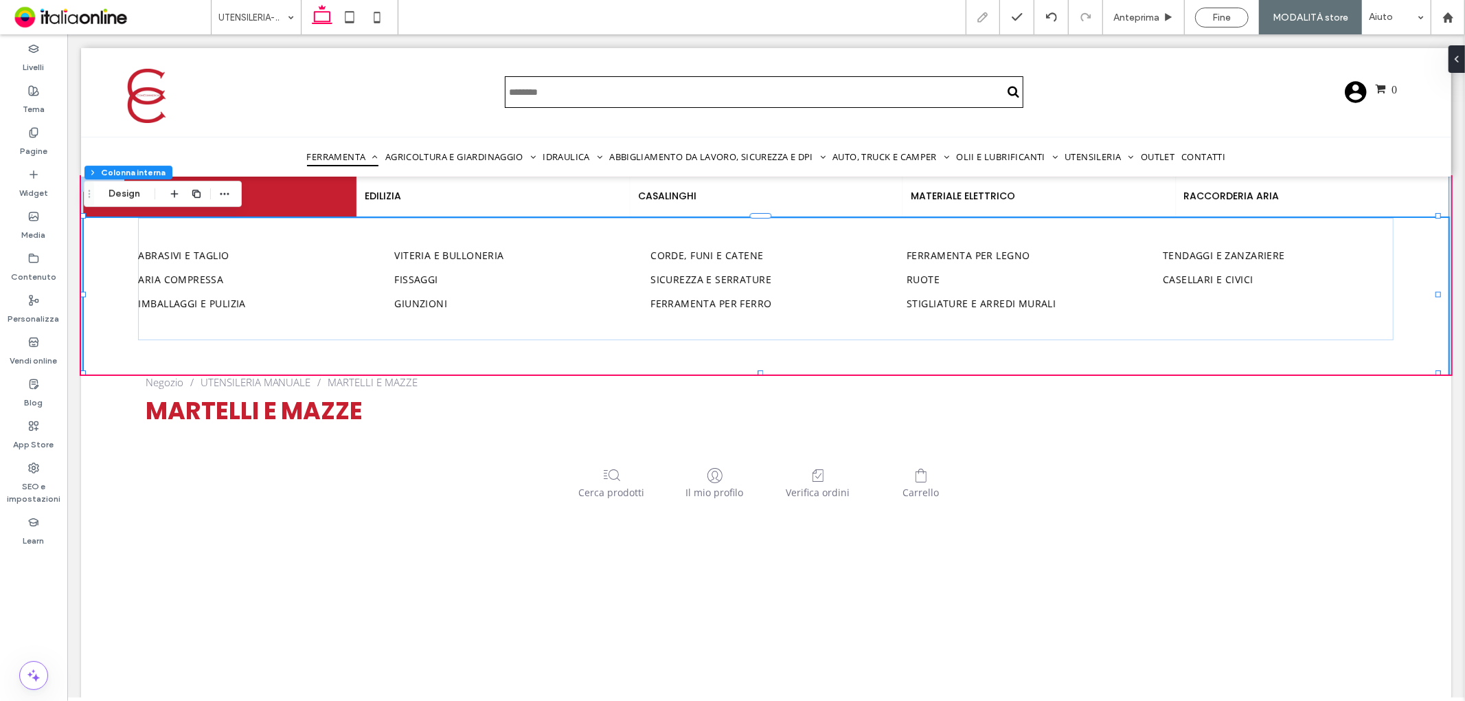
click at [300, 188] on h4 "FERRAMENTA" at bounding box center [219, 195] width 256 height 14
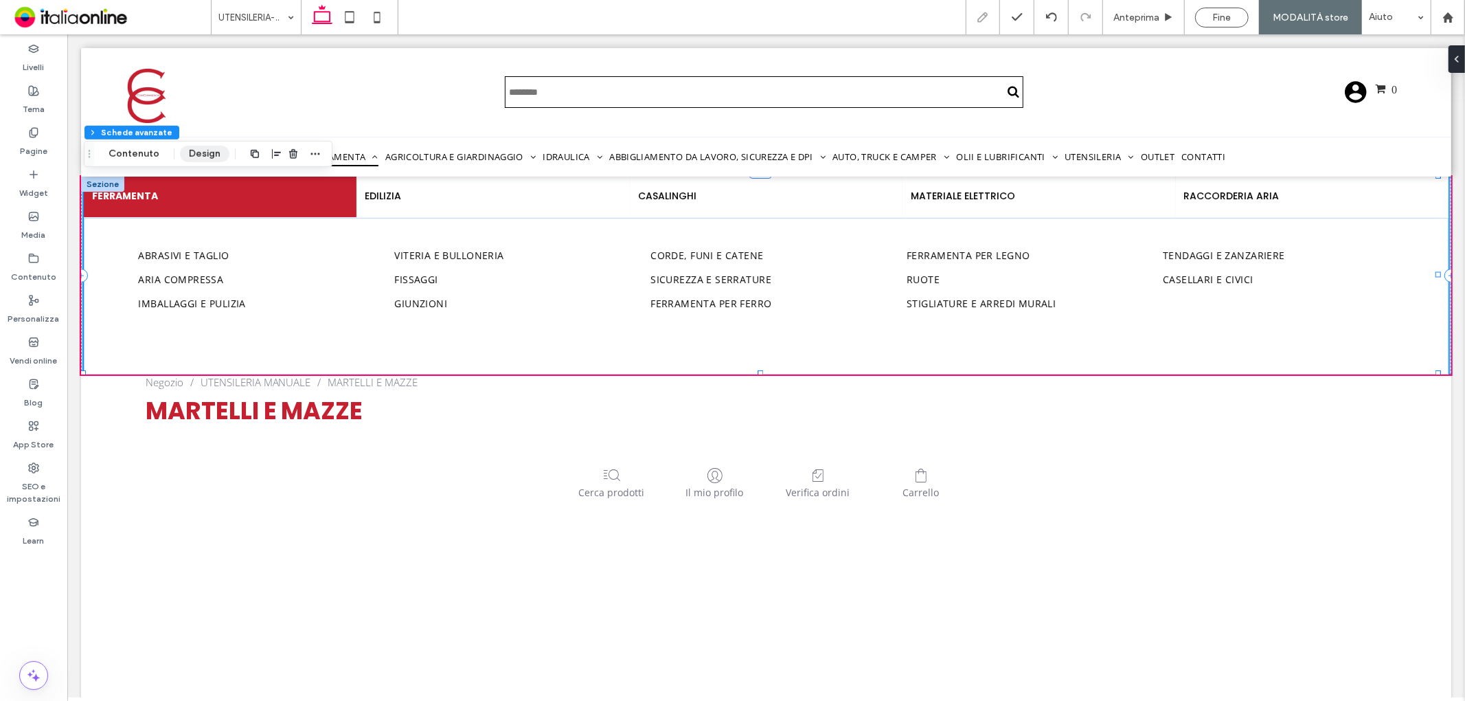
click at [190, 148] on button "Design" at bounding box center [204, 154] width 49 height 16
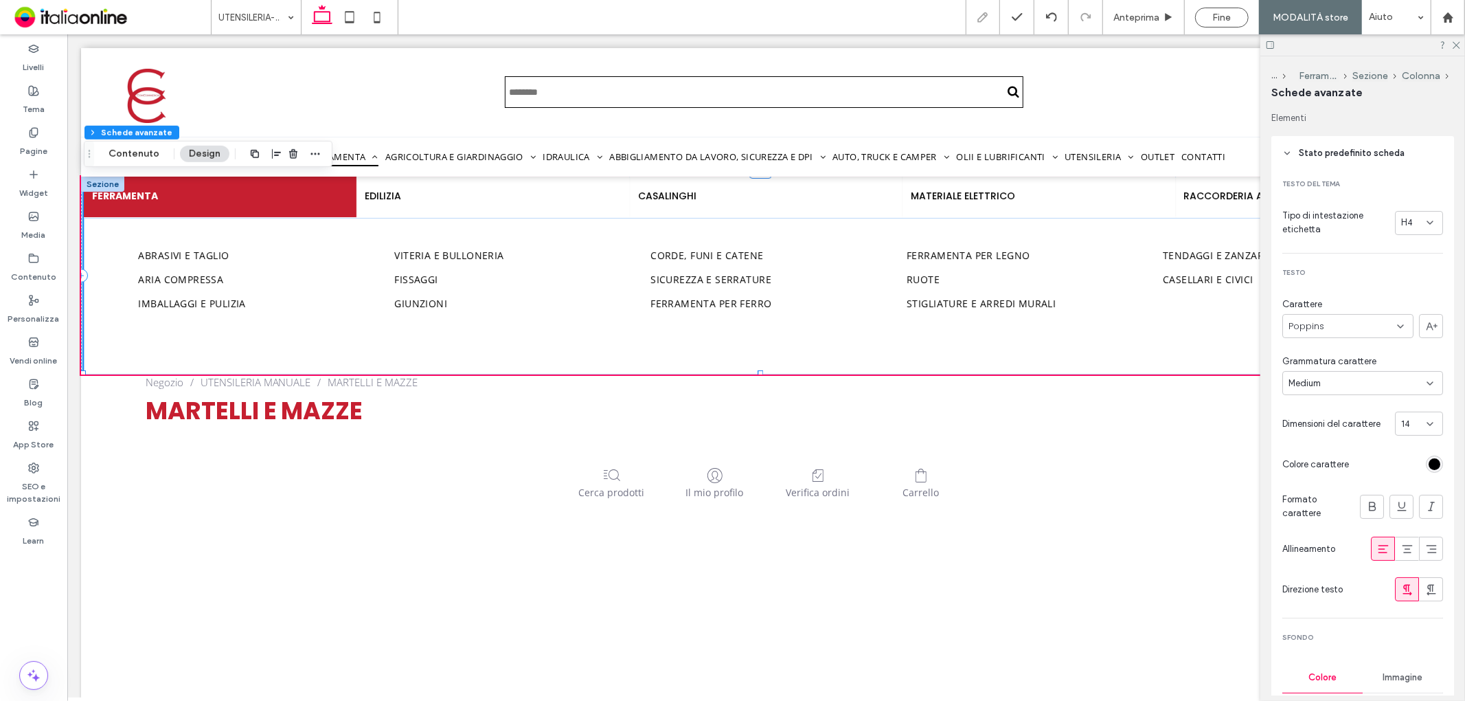
click at [105, 179] on div at bounding box center [101, 183] width 43 height 15
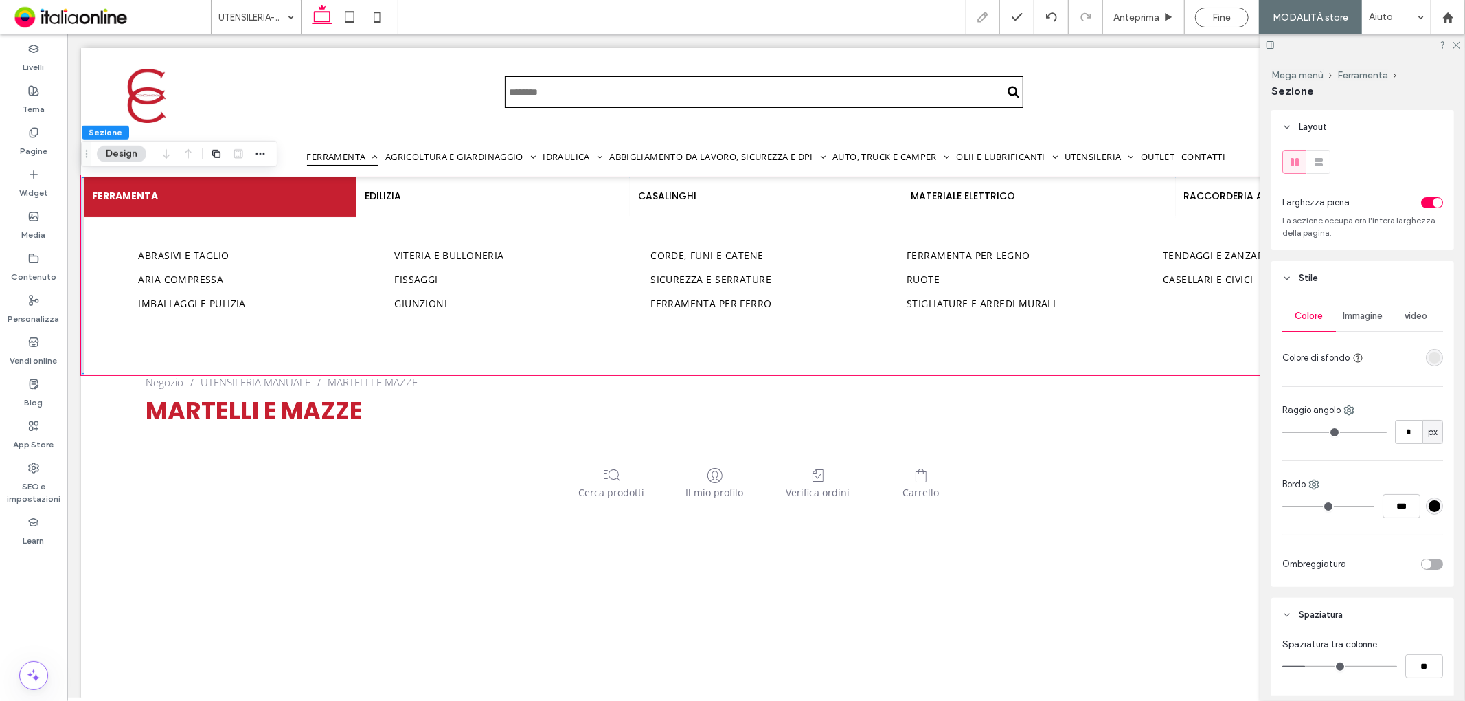
drag, startPoint x: 1436, startPoint y: 353, endPoint x: 1426, endPoint y: 360, distance: 11.8
click at [1436, 353] on div at bounding box center [1434, 357] width 17 height 17
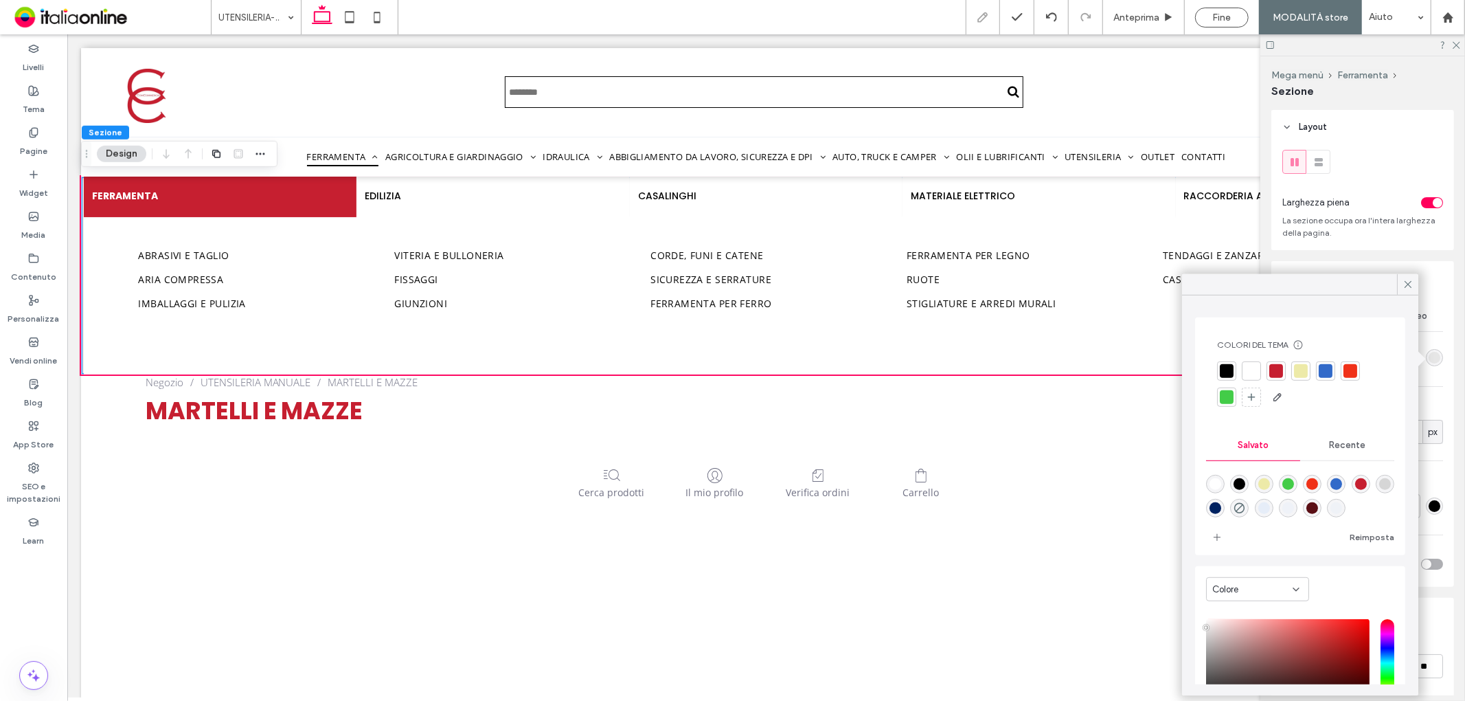
click at [1429, 362] on div "rgba(230, 230, 230, 1)" at bounding box center [1435, 358] width 12 height 12
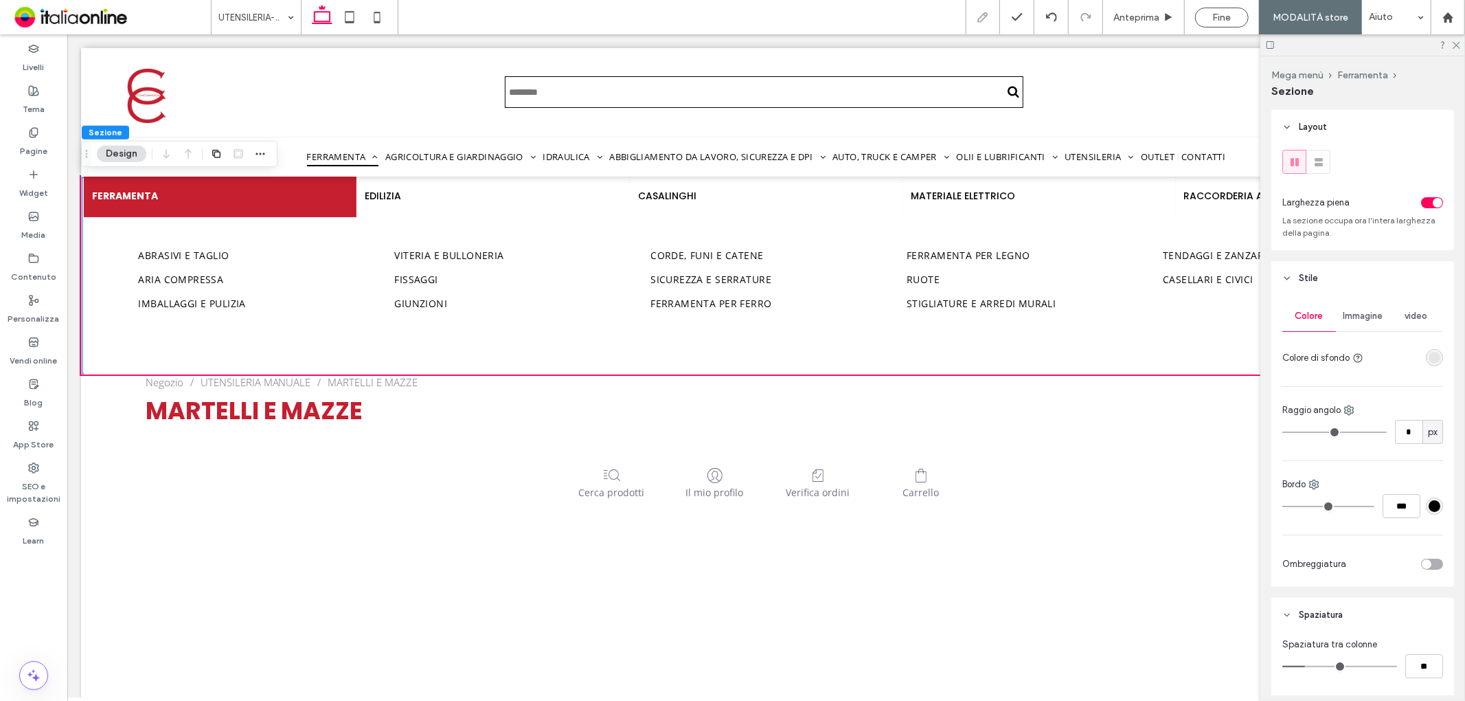
click at [1429, 362] on div "rgba(230, 230, 230, 1)" at bounding box center [1435, 358] width 12 height 12
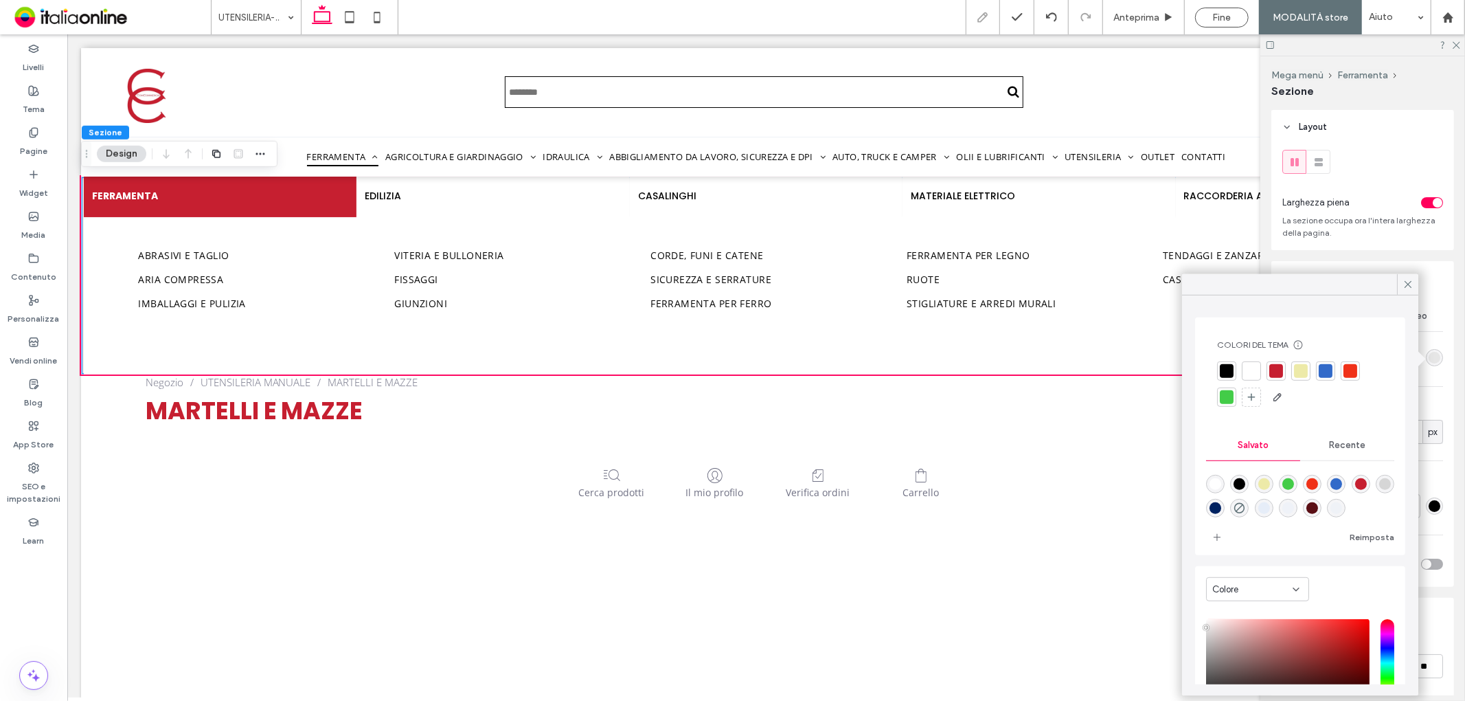
click at [1334, 447] on span "Recente" at bounding box center [1347, 445] width 36 height 11
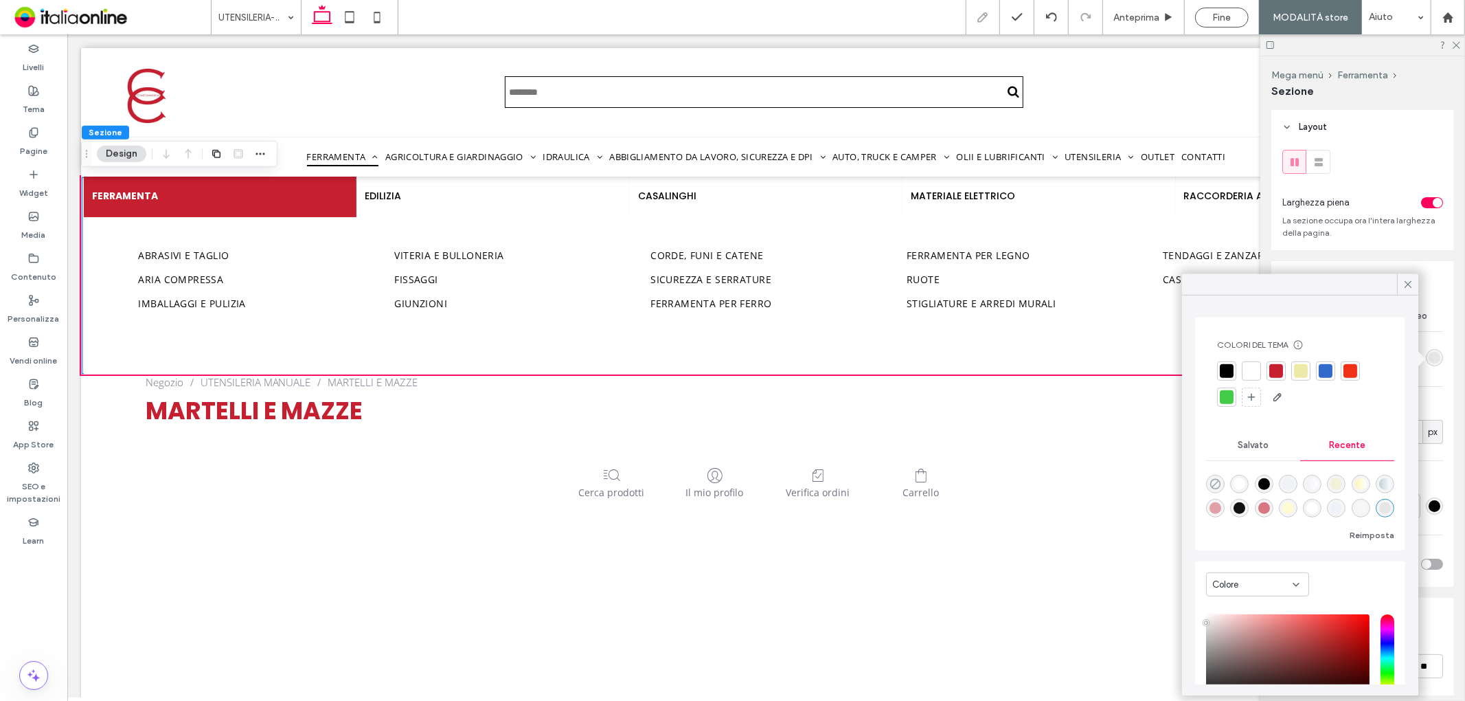
click at [1220, 482] on icon "rgba(0, 0, 0, 0)" at bounding box center [1216, 484] width 12 height 12
type input "*******"
type input "*"
type input "**"
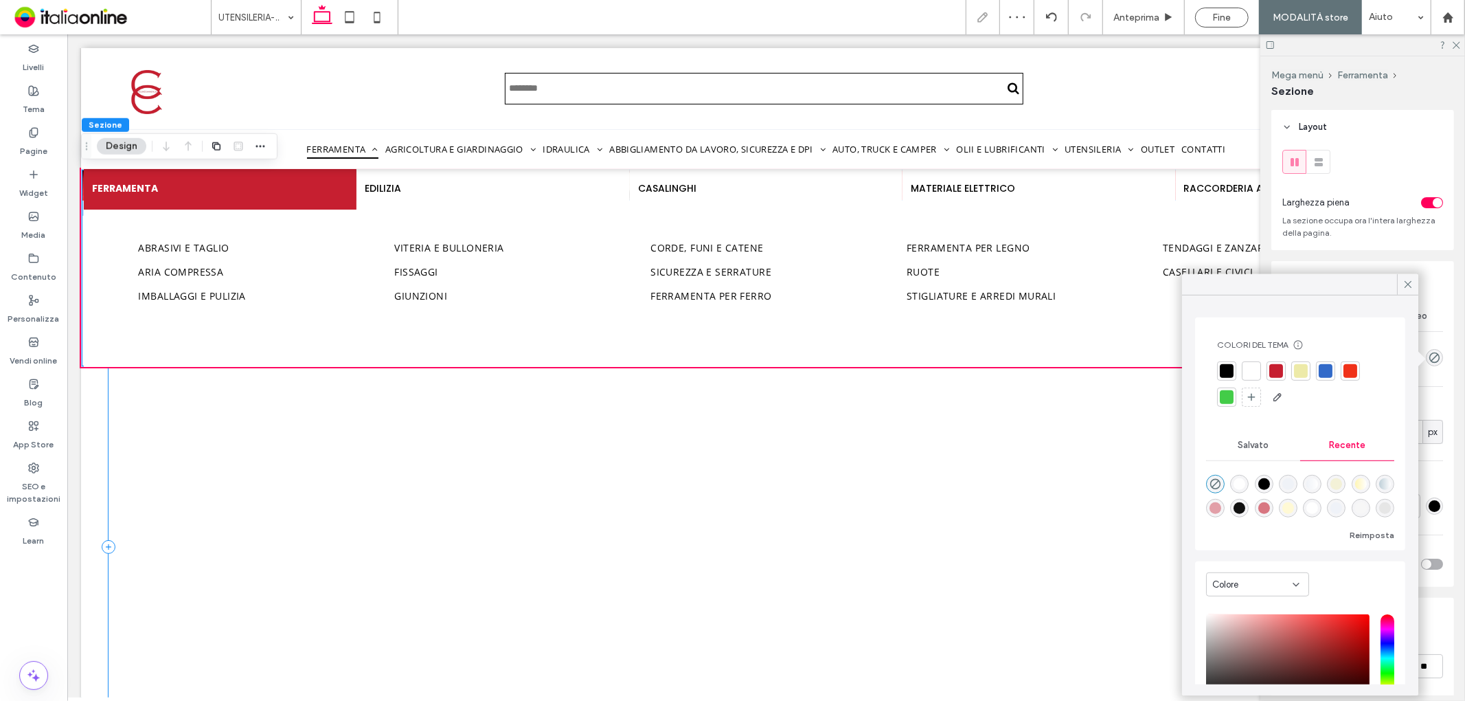
scroll to position [0, 0]
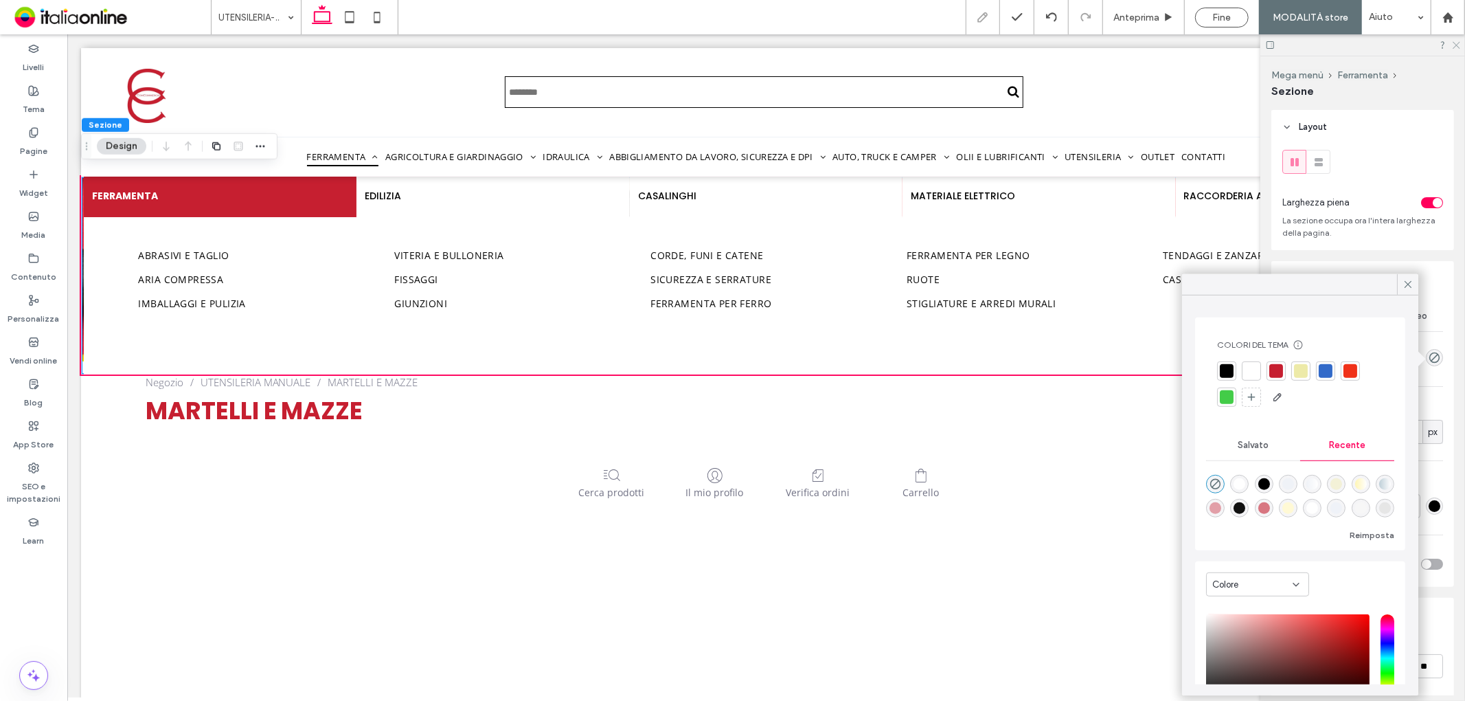
click at [1458, 43] on icon at bounding box center [1456, 44] width 9 height 9
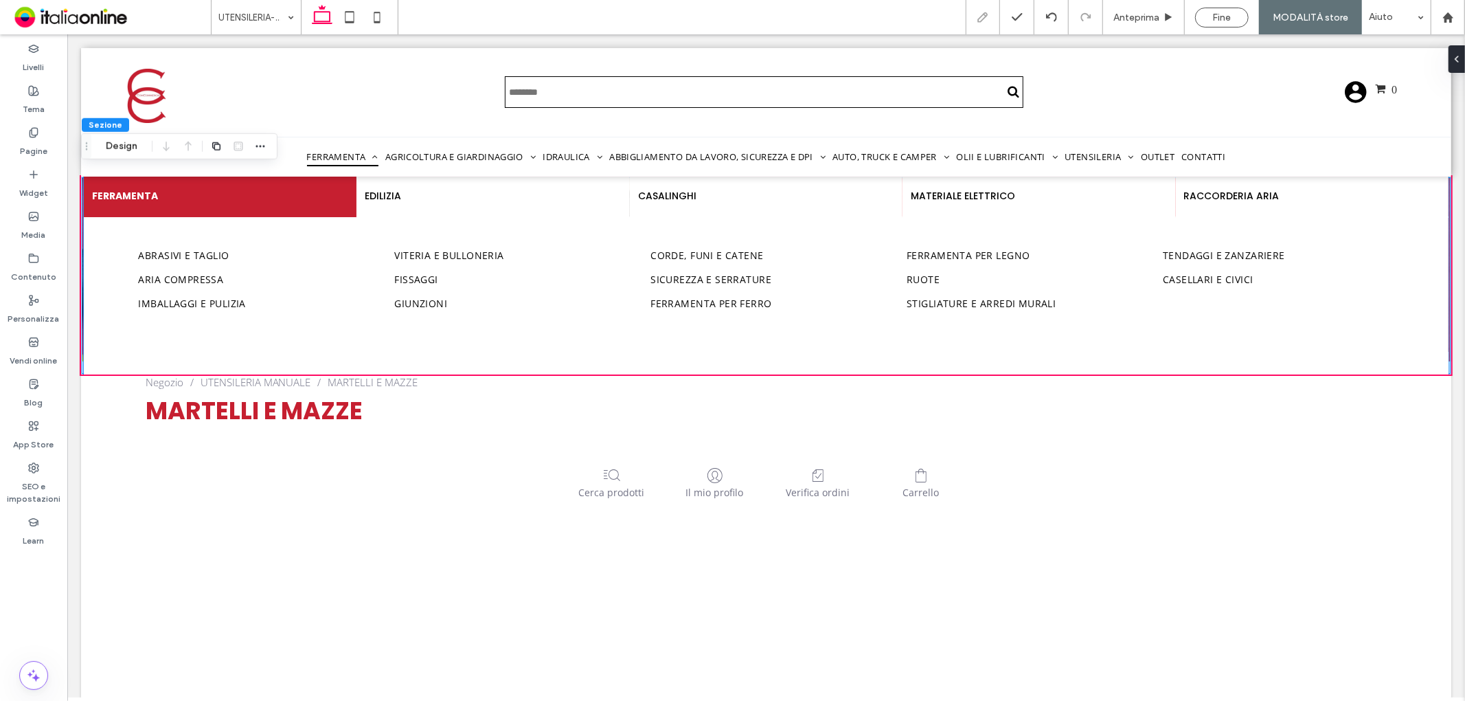
click at [187, 185] on div "FERRAMENTA" at bounding box center [219, 196] width 273 height 41
click at [207, 146] on button "Design" at bounding box center [204, 154] width 49 height 16
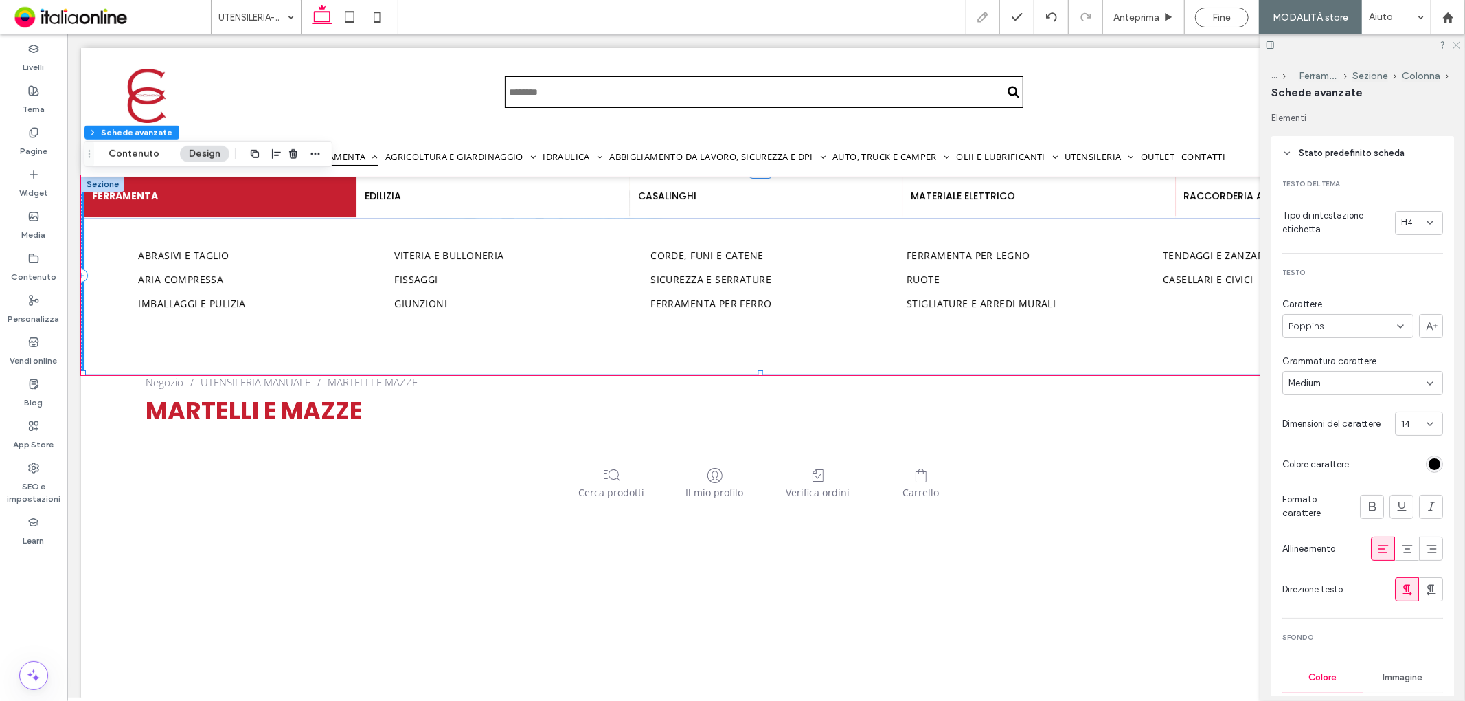
click at [1453, 43] on icon at bounding box center [1456, 44] width 9 height 9
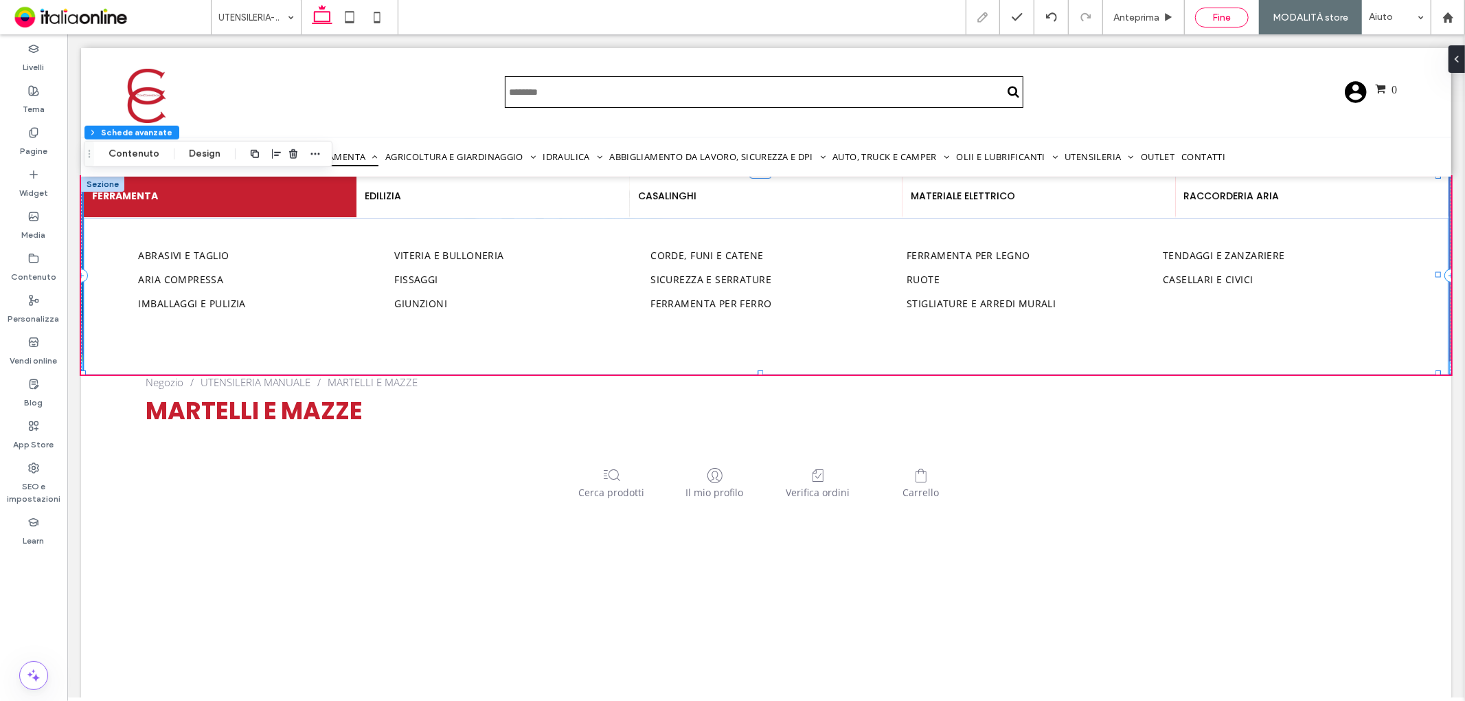
click at [1231, 8] on div "Fine" at bounding box center [1222, 18] width 54 height 20
click at [1214, 10] on div "Fine" at bounding box center [1222, 18] width 54 height 20
click at [1221, 14] on span "Fine" at bounding box center [1222, 18] width 19 height 12
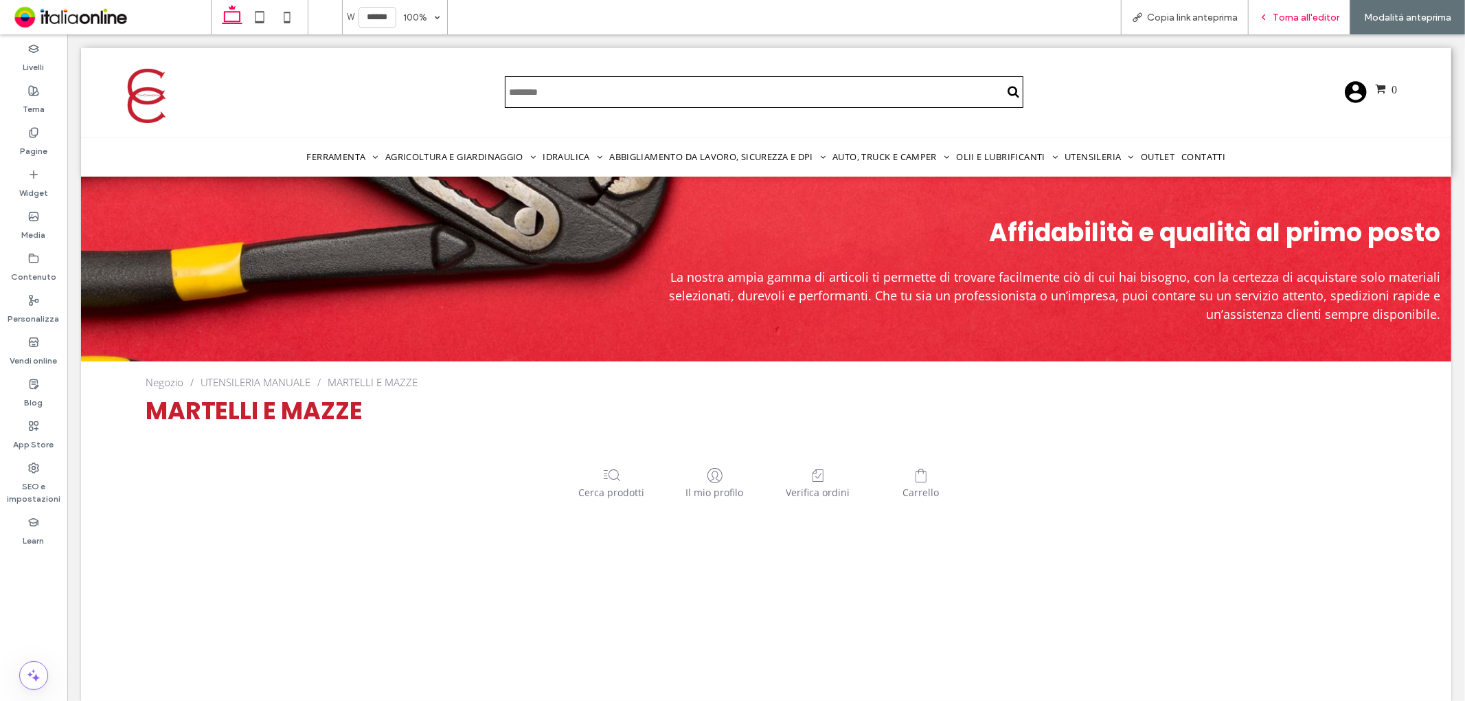
click at [1306, 12] on span "Torna all'editor" at bounding box center [1306, 18] width 67 height 12
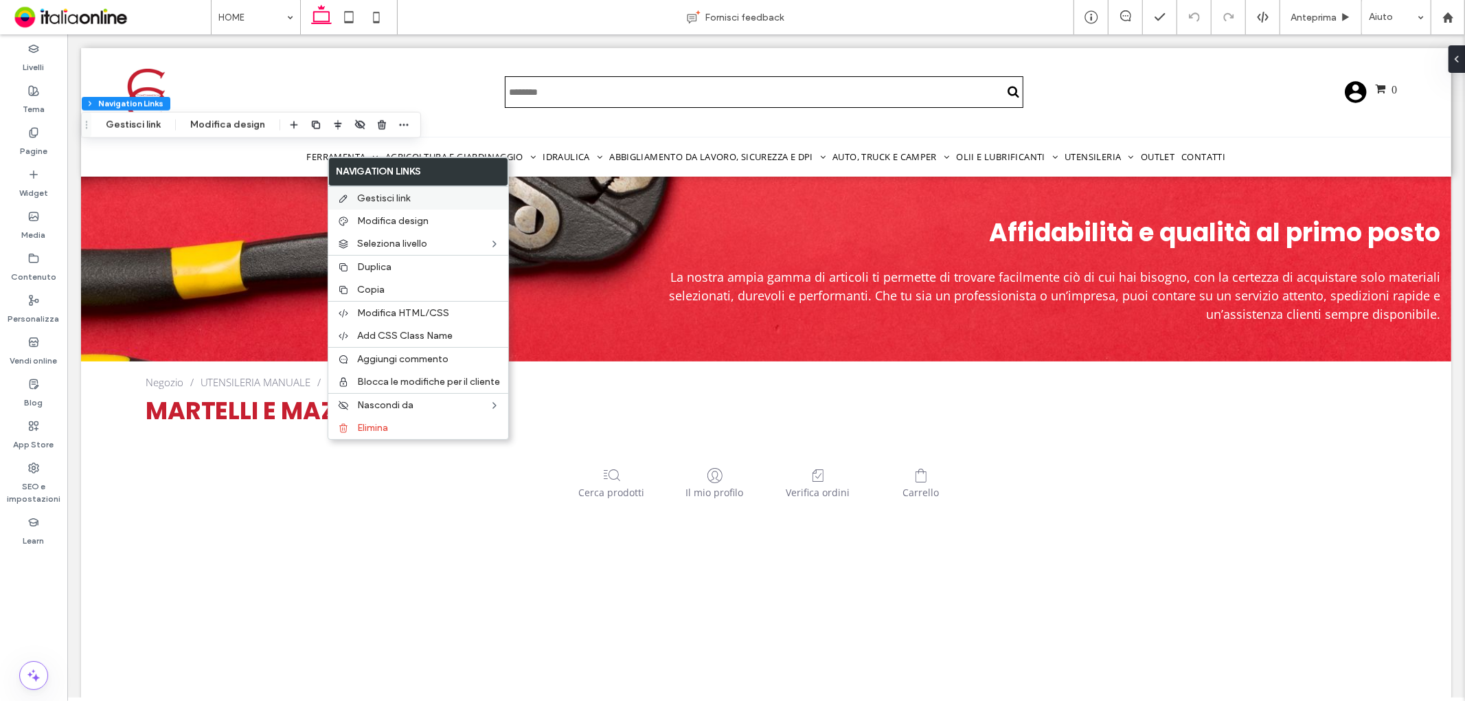
click at [357, 190] on div "Gestisci link" at bounding box center [418, 197] width 180 height 23
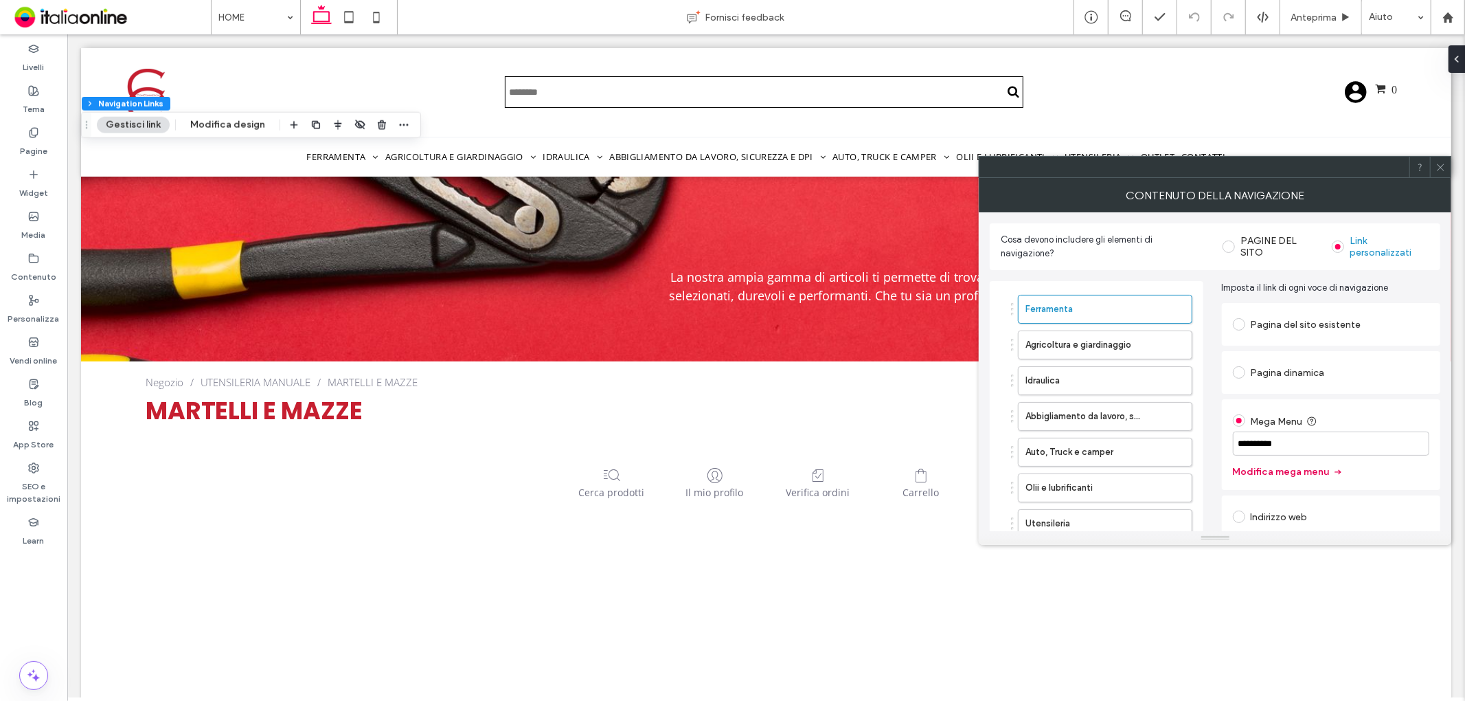
click at [1270, 468] on button "Modifica mega menu" at bounding box center [1288, 472] width 111 height 22
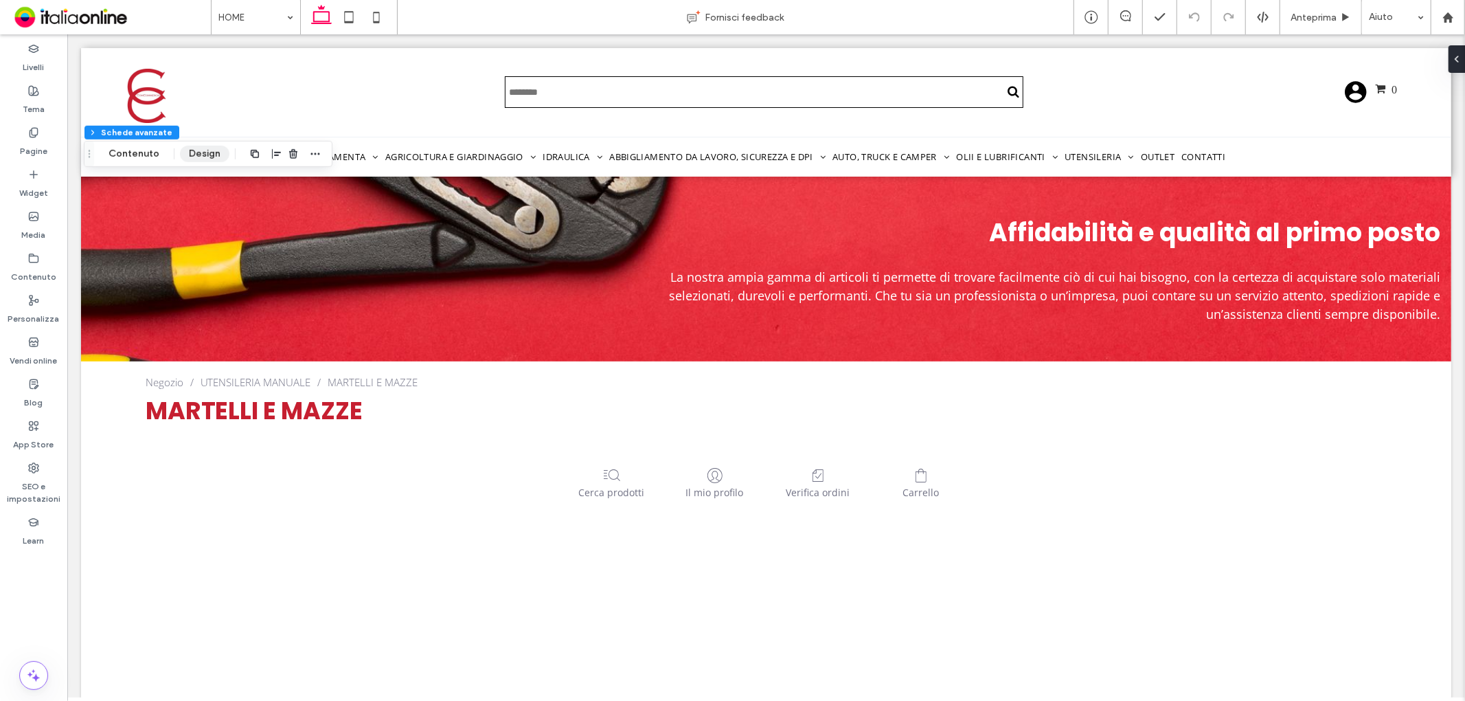
click at [220, 154] on button "Design" at bounding box center [204, 154] width 49 height 16
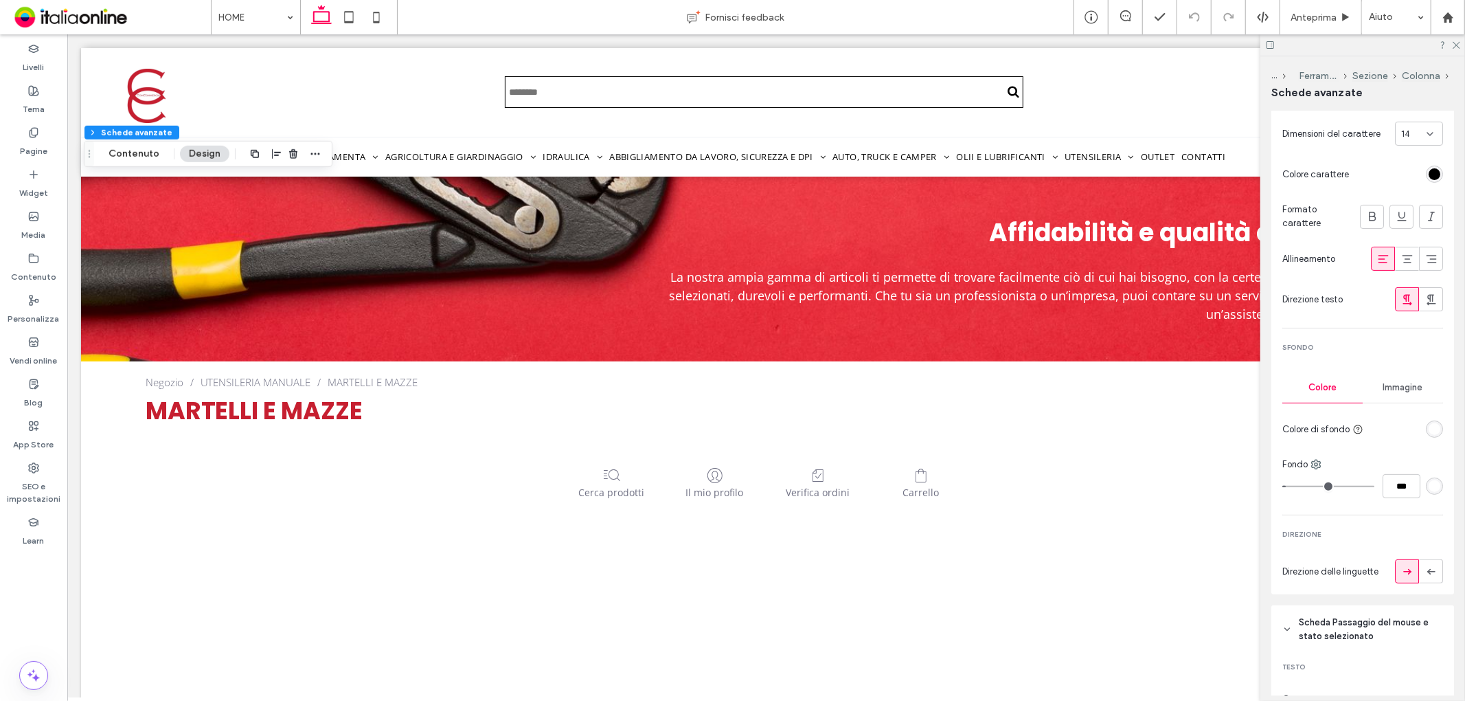
scroll to position [305, 0]
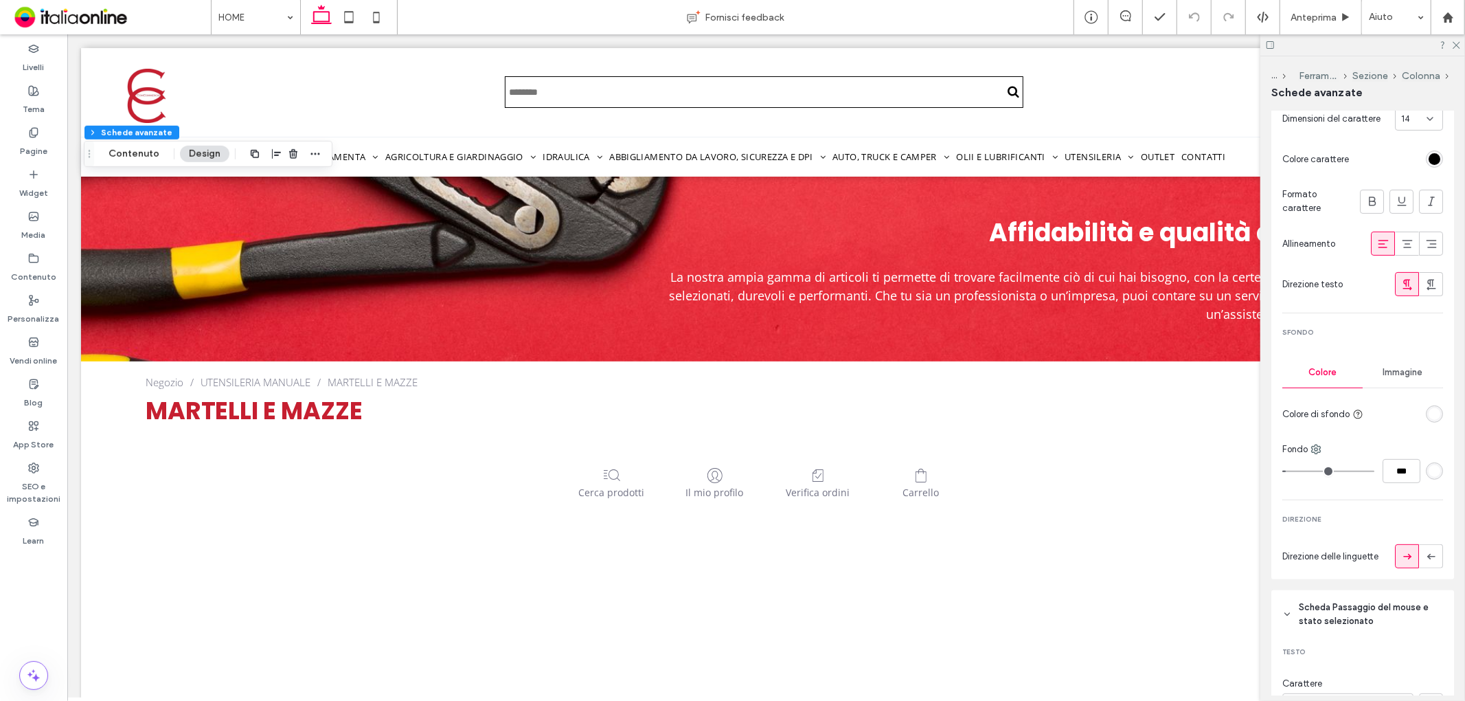
click at [1426, 467] on div at bounding box center [1434, 470] width 17 height 17
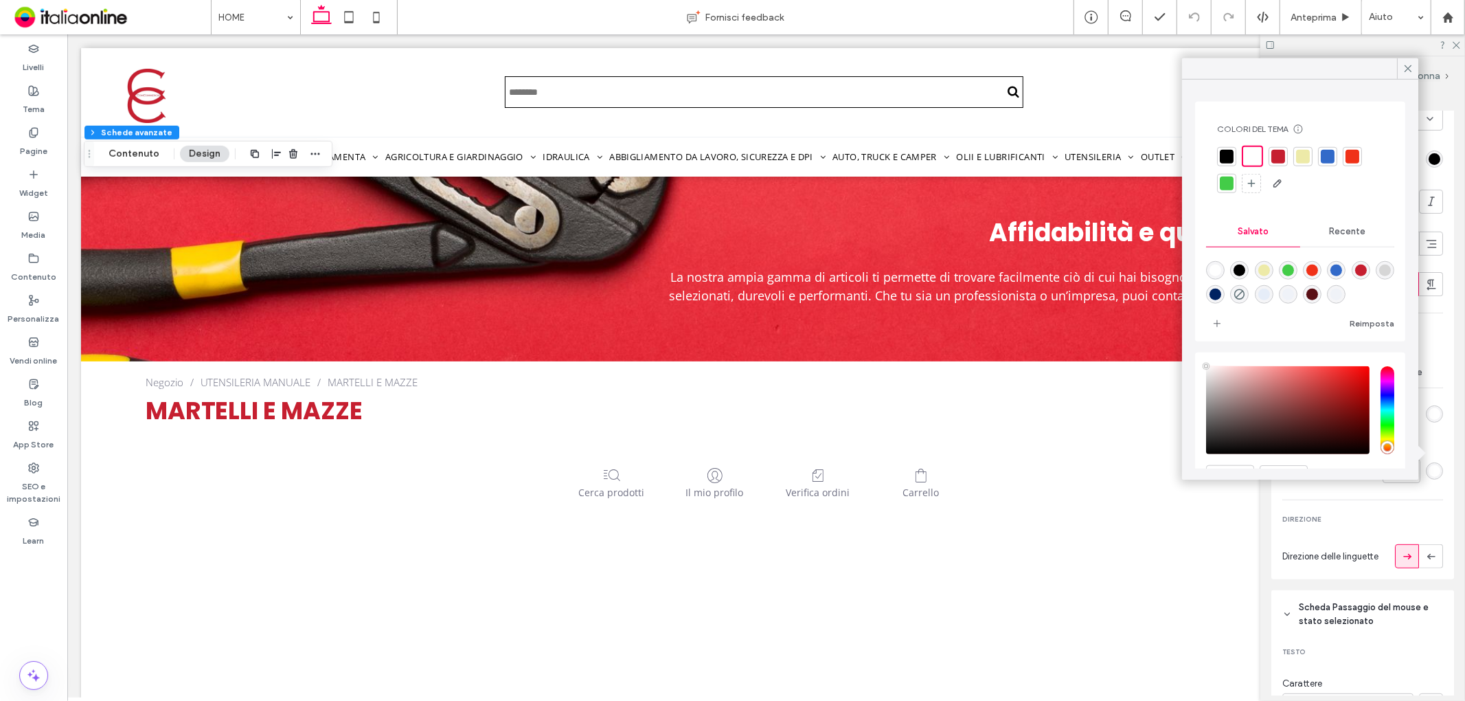
click at [1278, 152] on div at bounding box center [1279, 156] width 14 height 14
click at [1247, 159] on div at bounding box center [1252, 156] width 14 height 14
click at [1231, 184] on div at bounding box center [1227, 184] width 14 height 14
drag, startPoint x: 1433, startPoint y: 438, endPoint x: 1417, endPoint y: 477, distance: 42.9
click at [1433, 438] on div "Testo del tema Tipo di intestazione etichetta H4 Testo Carattere Poppins Gramma…" at bounding box center [1363, 222] width 183 height 714
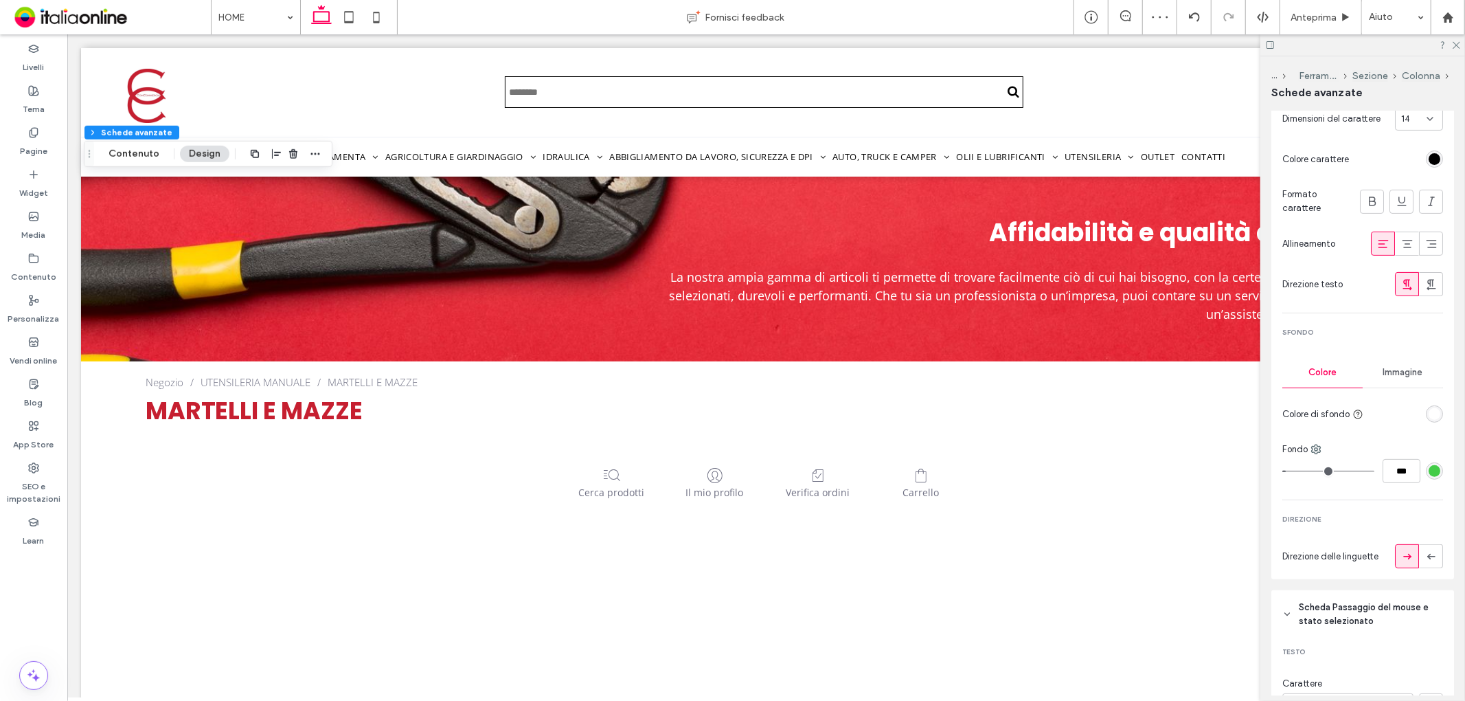
type input "**"
type input "****"
type input "**"
type input "****"
type input "**"
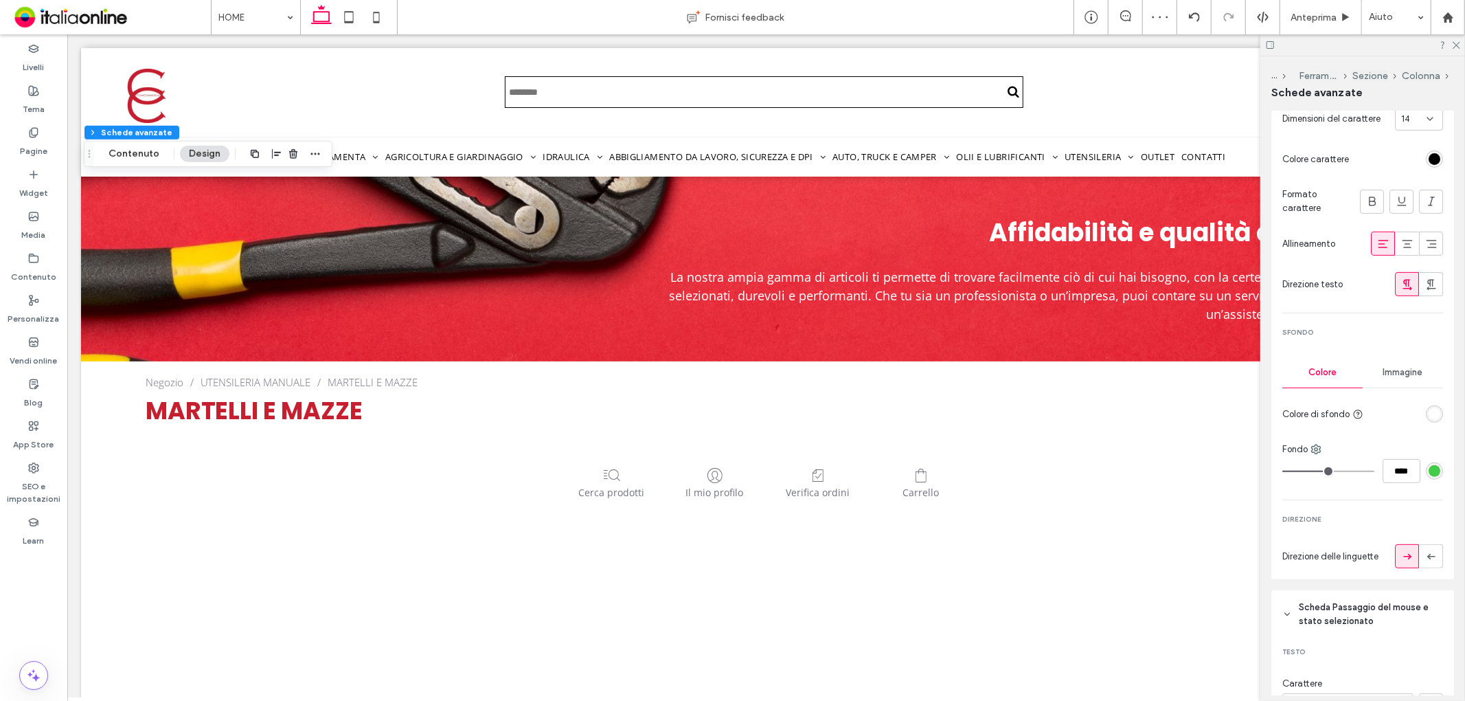
type input "****"
type input "**"
type input "****"
type input "**"
type input "****"
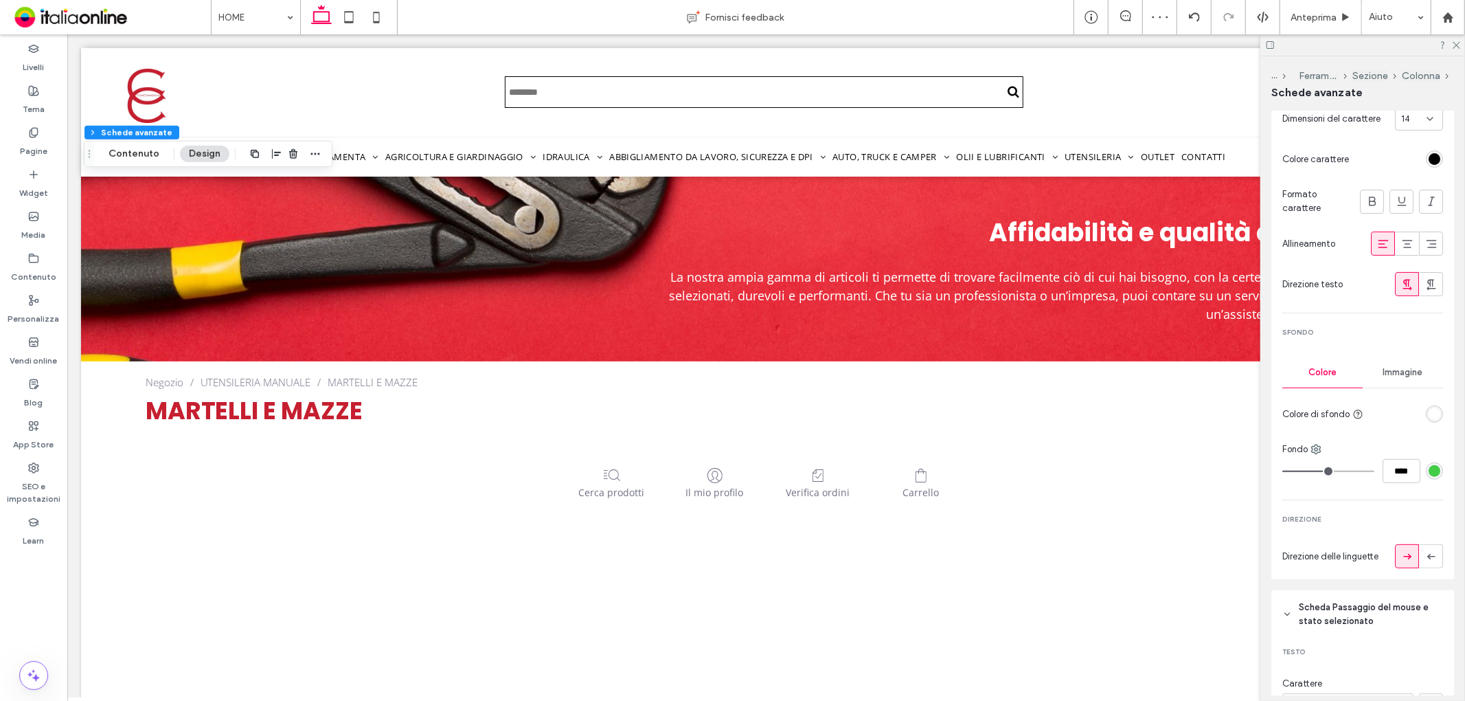
type input "**"
type input "****"
type input "**"
type input "****"
type input "**"
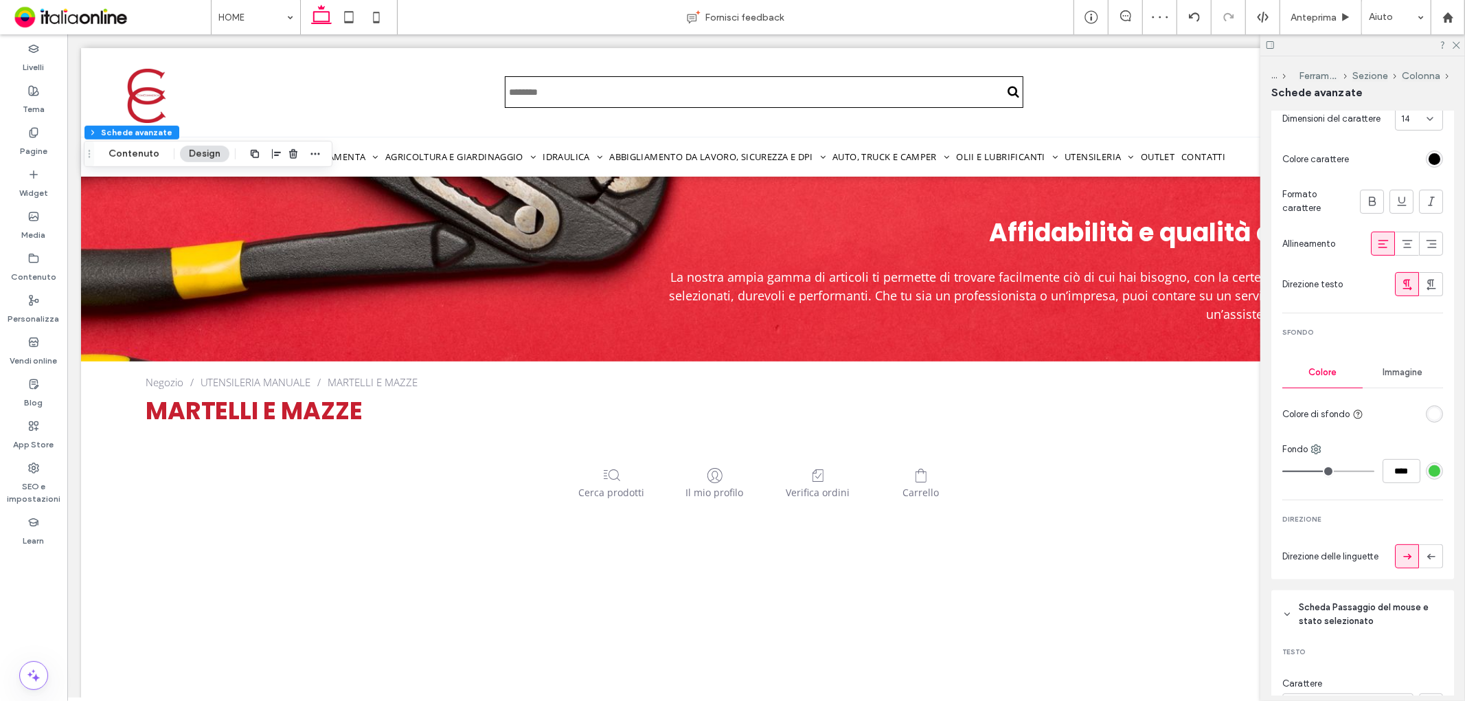
type input "****"
drag, startPoint x: 1323, startPoint y: 469, endPoint x: 1349, endPoint y: 469, distance: 26.8
click at [1349, 471] on input "range" at bounding box center [1329, 471] width 92 height 1
type input "**"
type input "****"
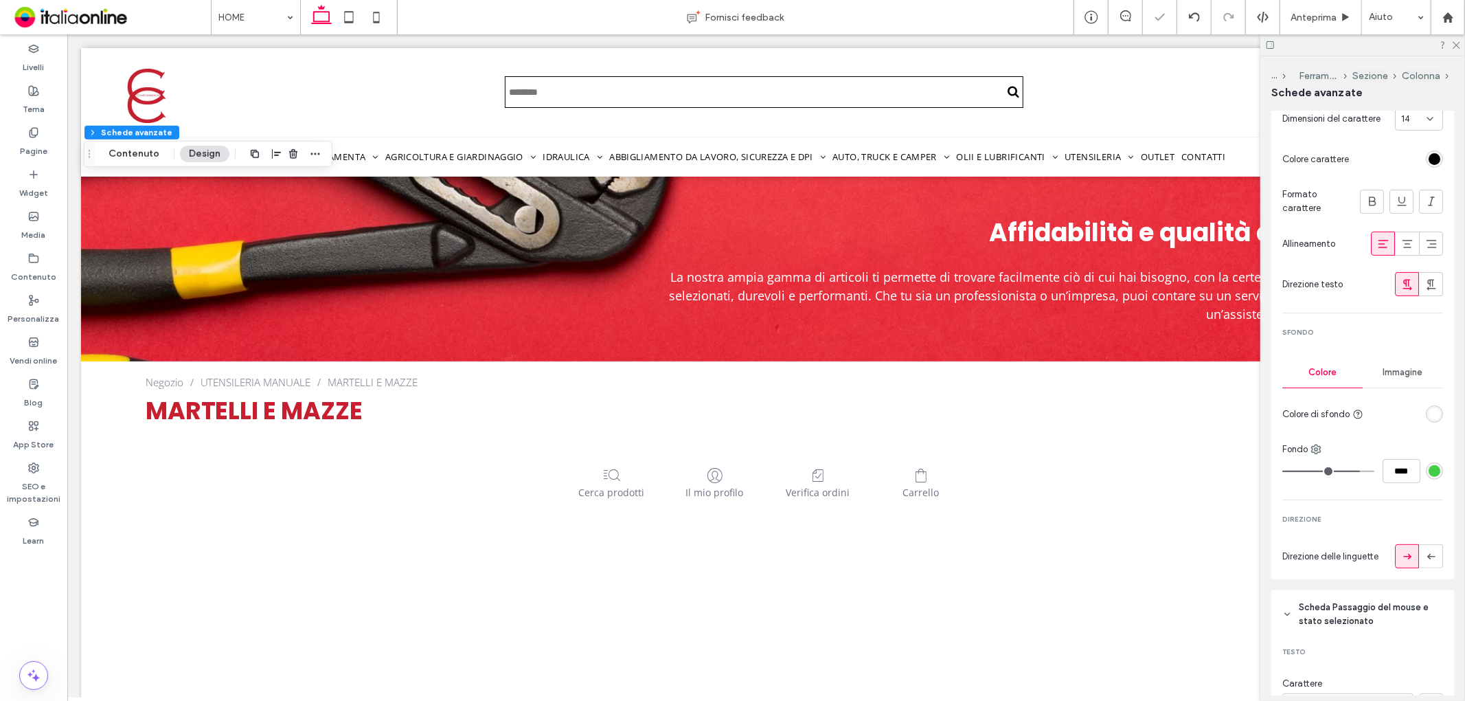
type input "**"
type input "****"
type input "**"
type input "****"
type input "**"
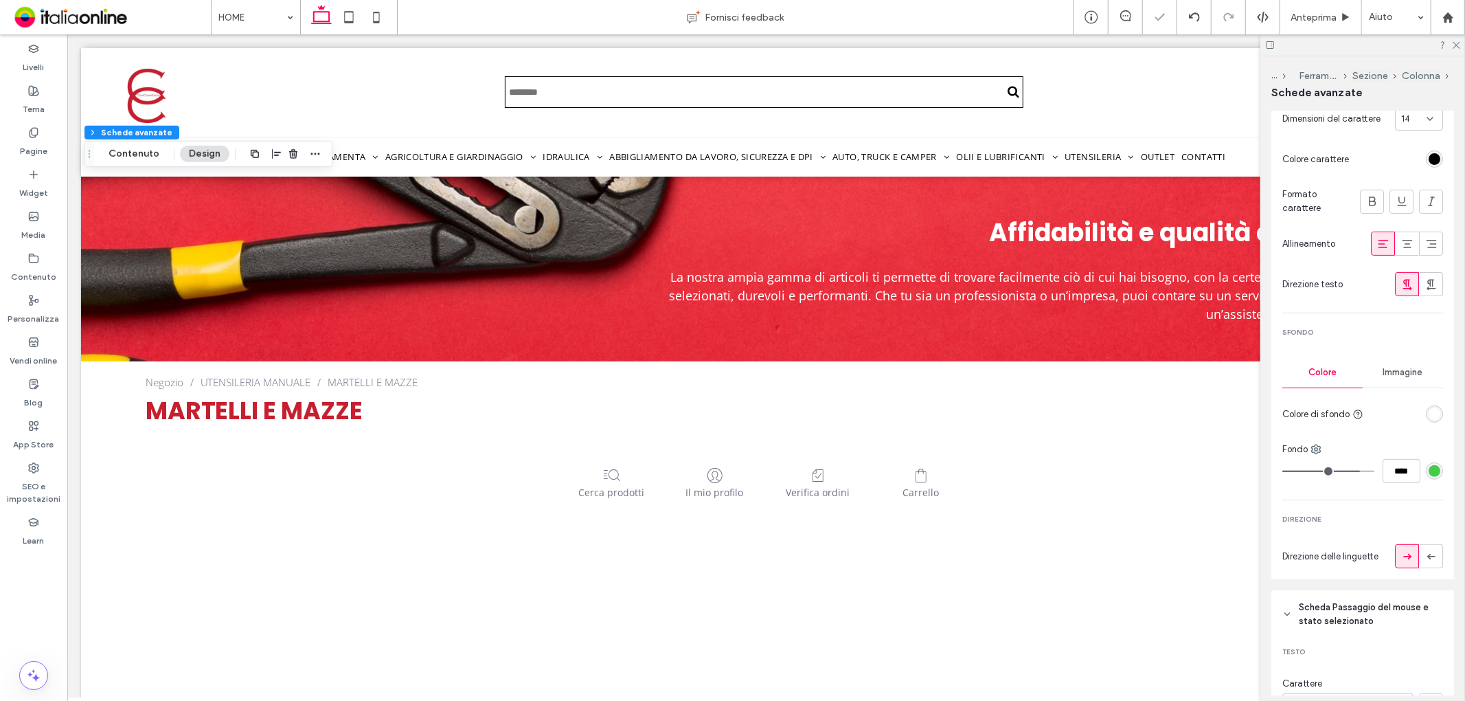
type input "****"
type input "**"
type input "****"
type input "**"
type input "****"
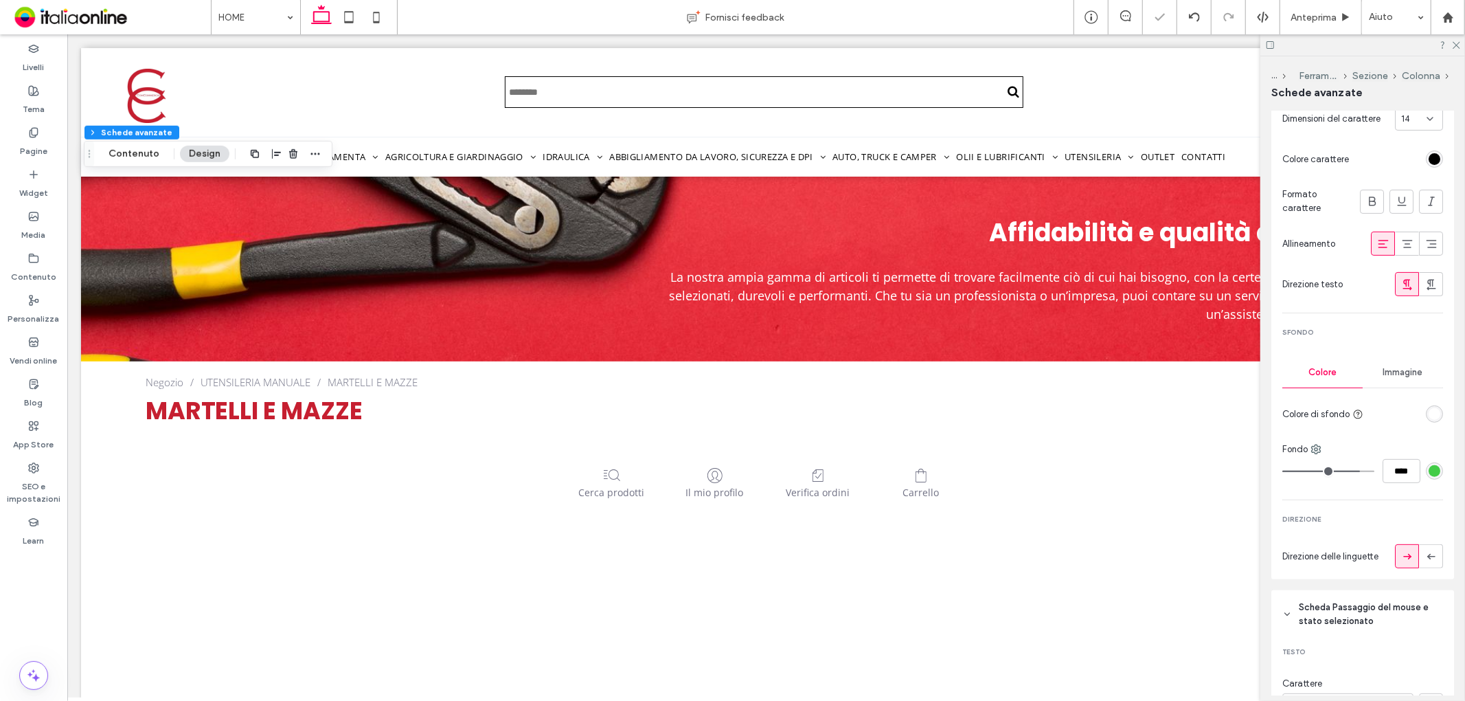
type input "**"
type input "****"
type input "**"
type input "****"
type input "**"
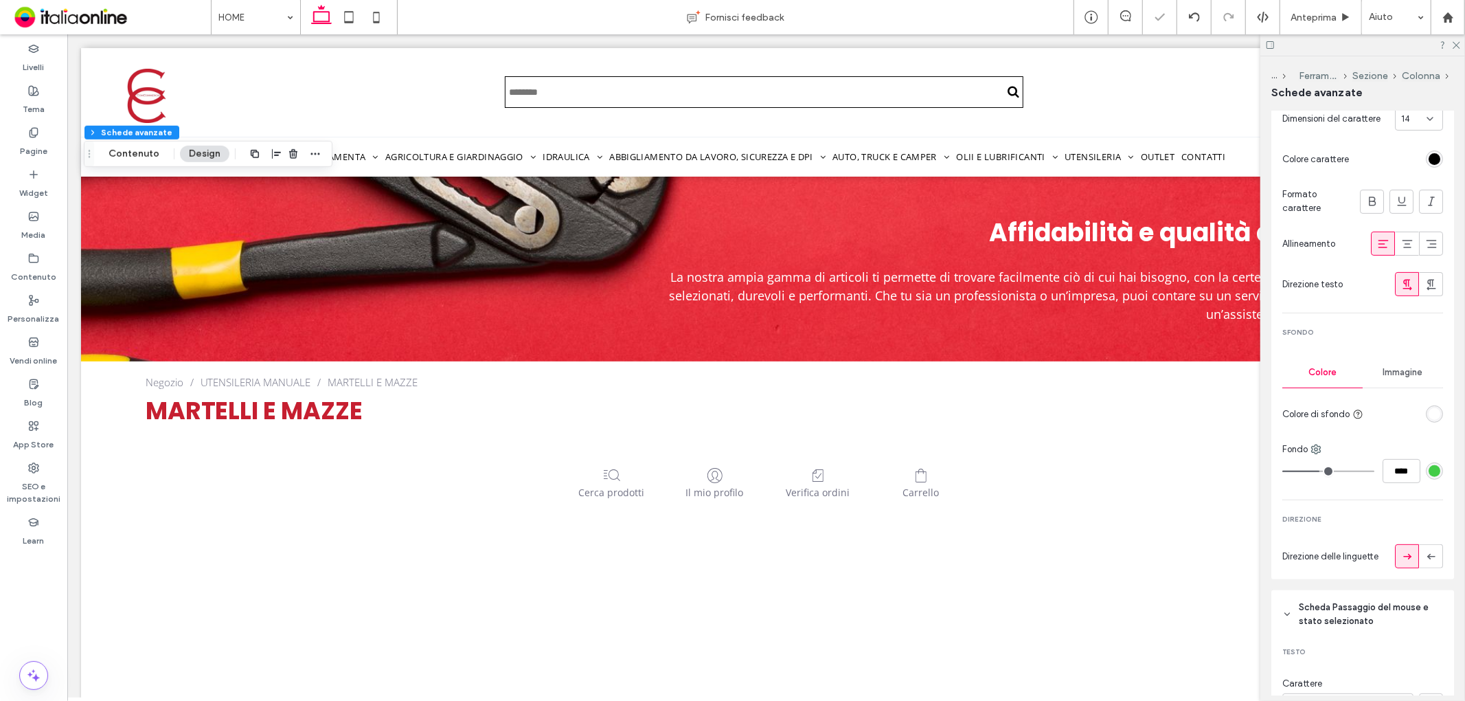
type input "****"
type input "**"
type input "****"
type input "**"
type input "****"
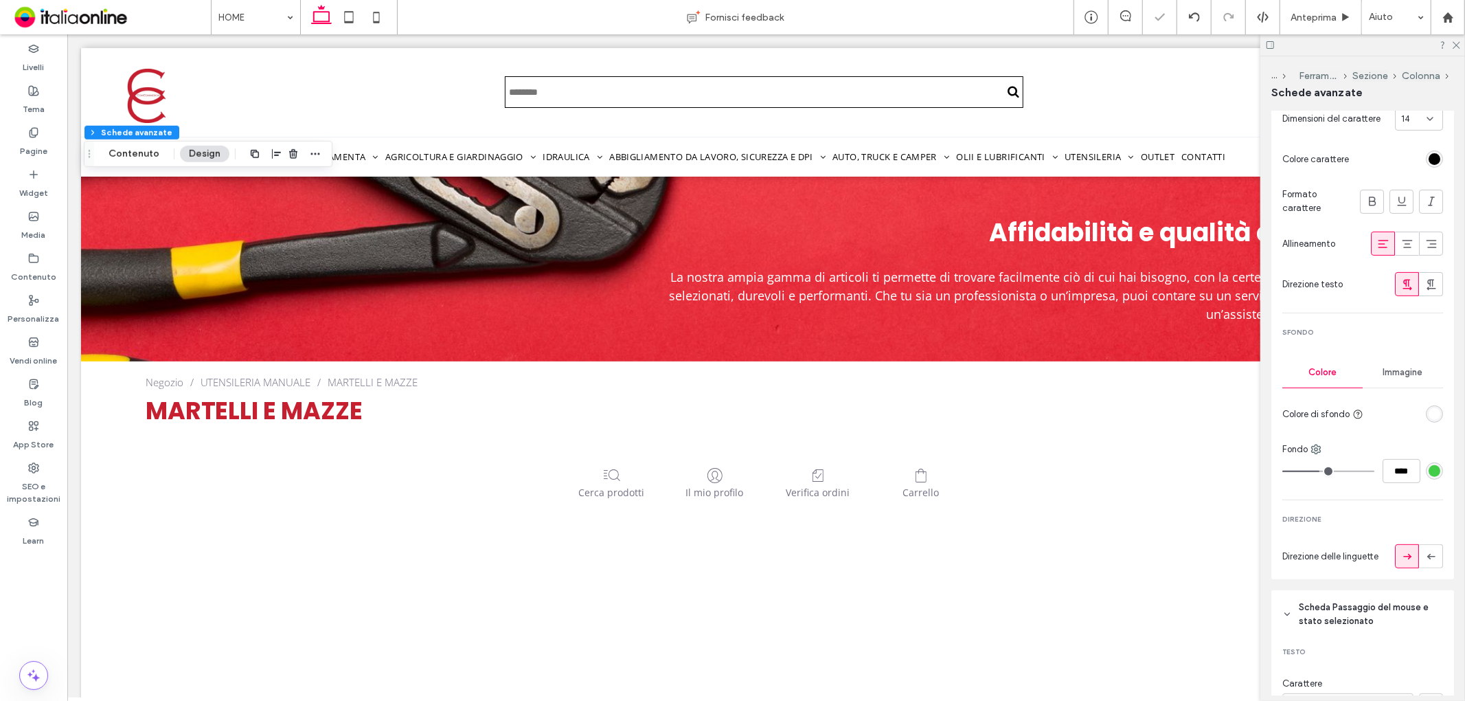
type input "**"
type input "****"
drag, startPoint x: 1349, startPoint y: 469, endPoint x: 1386, endPoint y: 472, distance: 37.2
type input "**"
click at [1318, 472] on input "range" at bounding box center [1329, 471] width 92 height 1
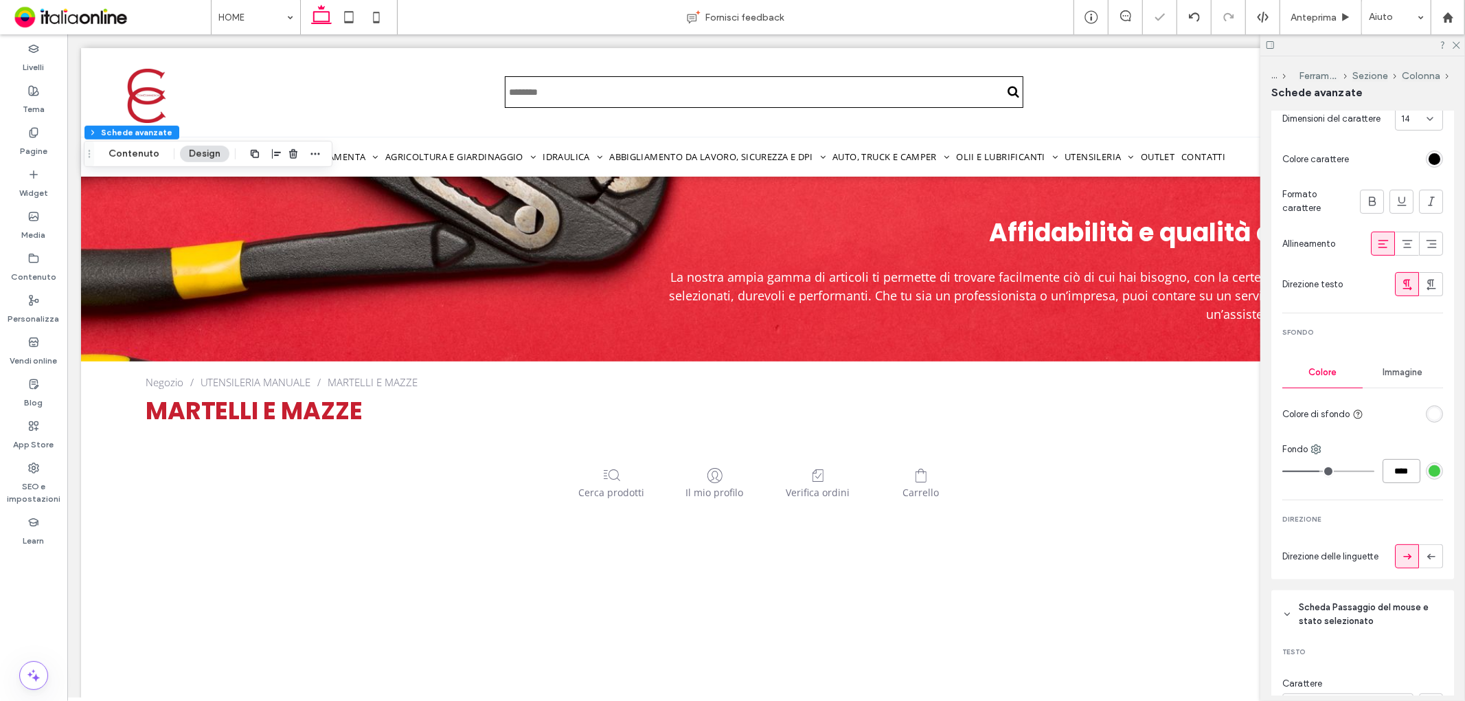
click at [1386, 472] on input "****" at bounding box center [1402, 471] width 38 height 24
type input "*"
type input "***"
click at [1390, 456] on div "Fondo ***" at bounding box center [1363, 462] width 161 height 41
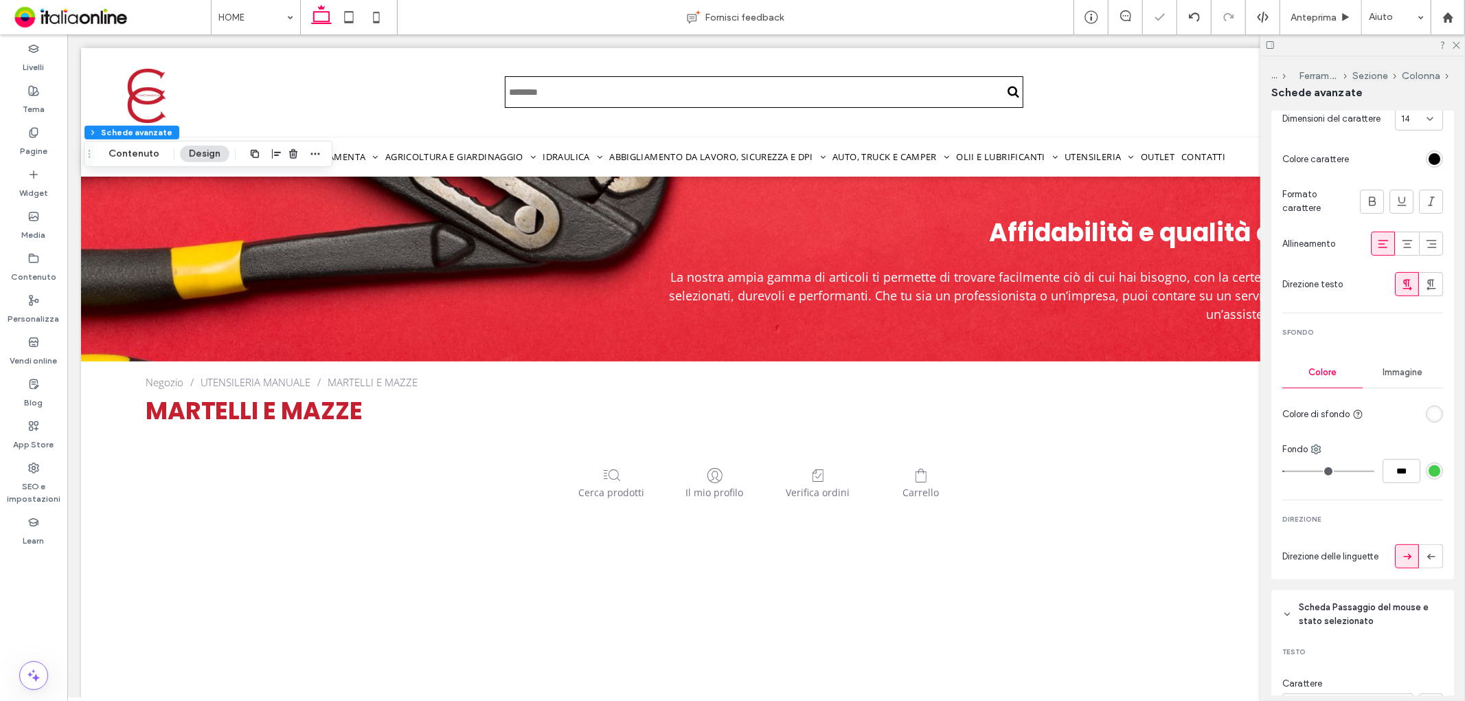
click at [1431, 470] on div "rgba(67,204,72,1)" at bounding box center [1435, 471] width 12 height 12
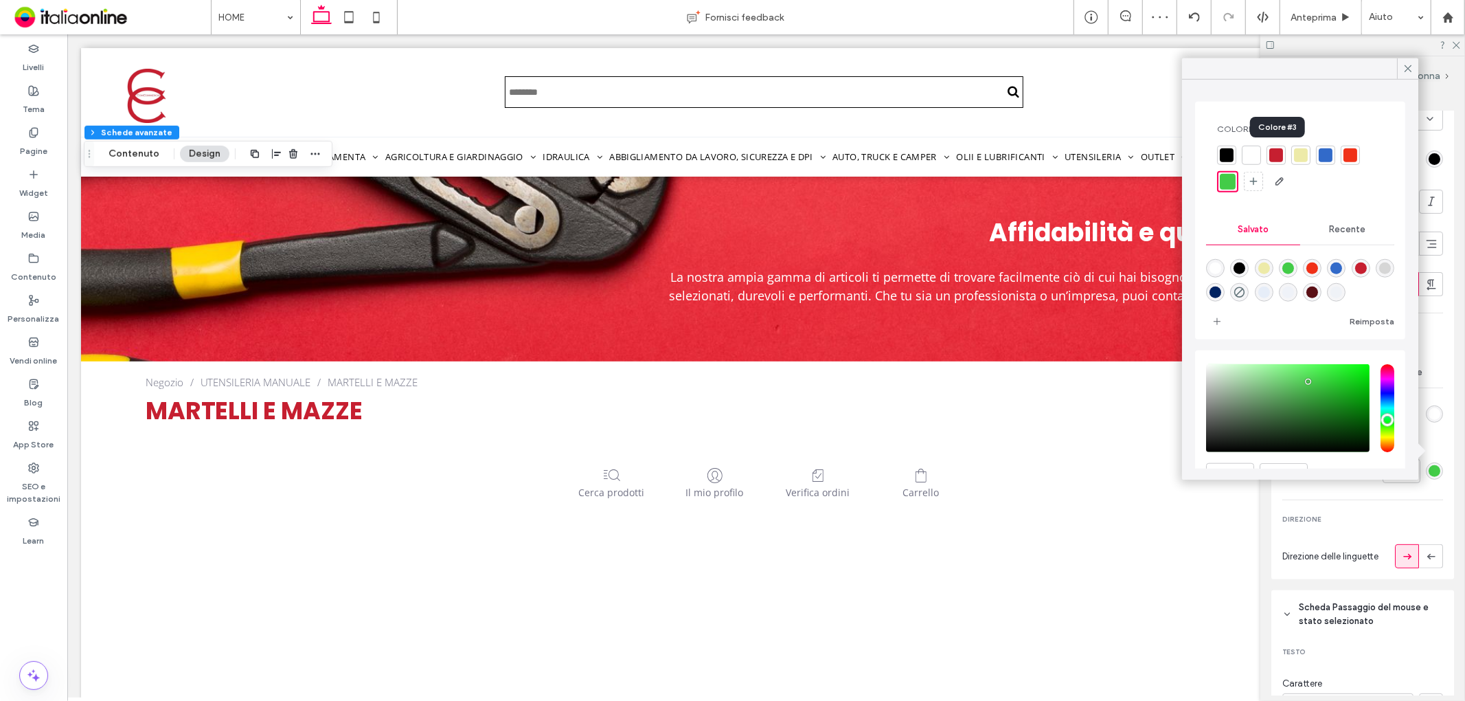
click at [1275, 160] on div at bounding box center [1277, 155] width 14 height 14
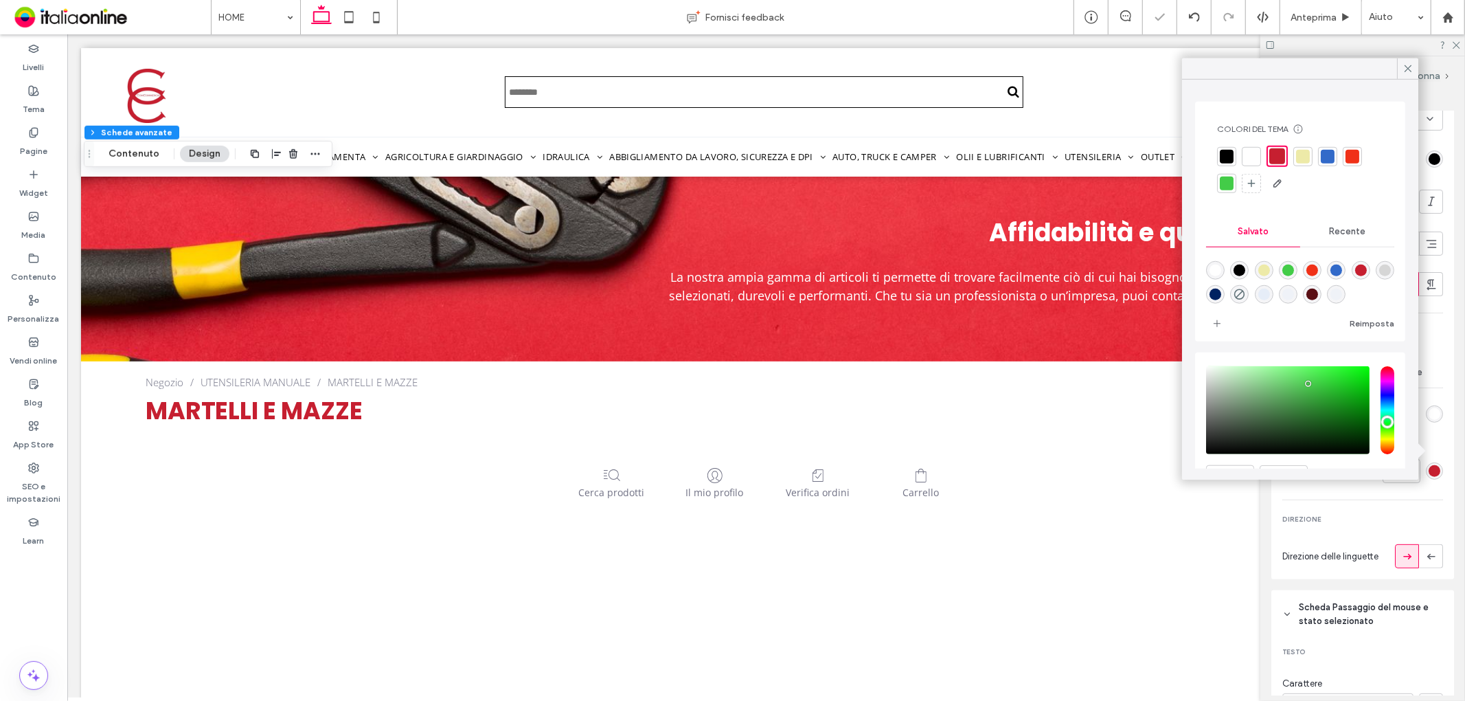
click at [1443, 142] on div "Testo del tema Tipo di intestazione etichetta H4 Testo Carattere Poppins Gramma…" at bounding box center [1363, 222] width 183 height 714
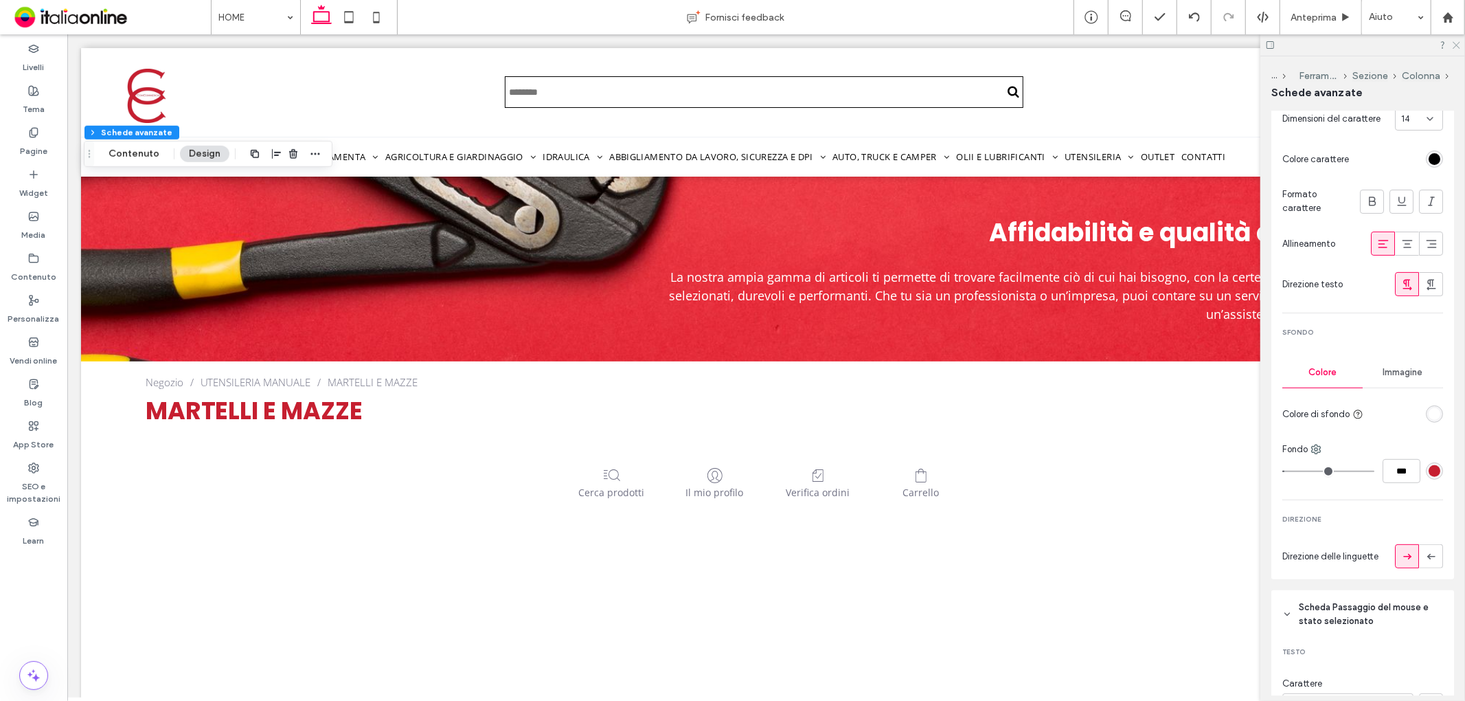
click at [1457, 45] on use at bounding box center [1457, 46] width 8 height 8
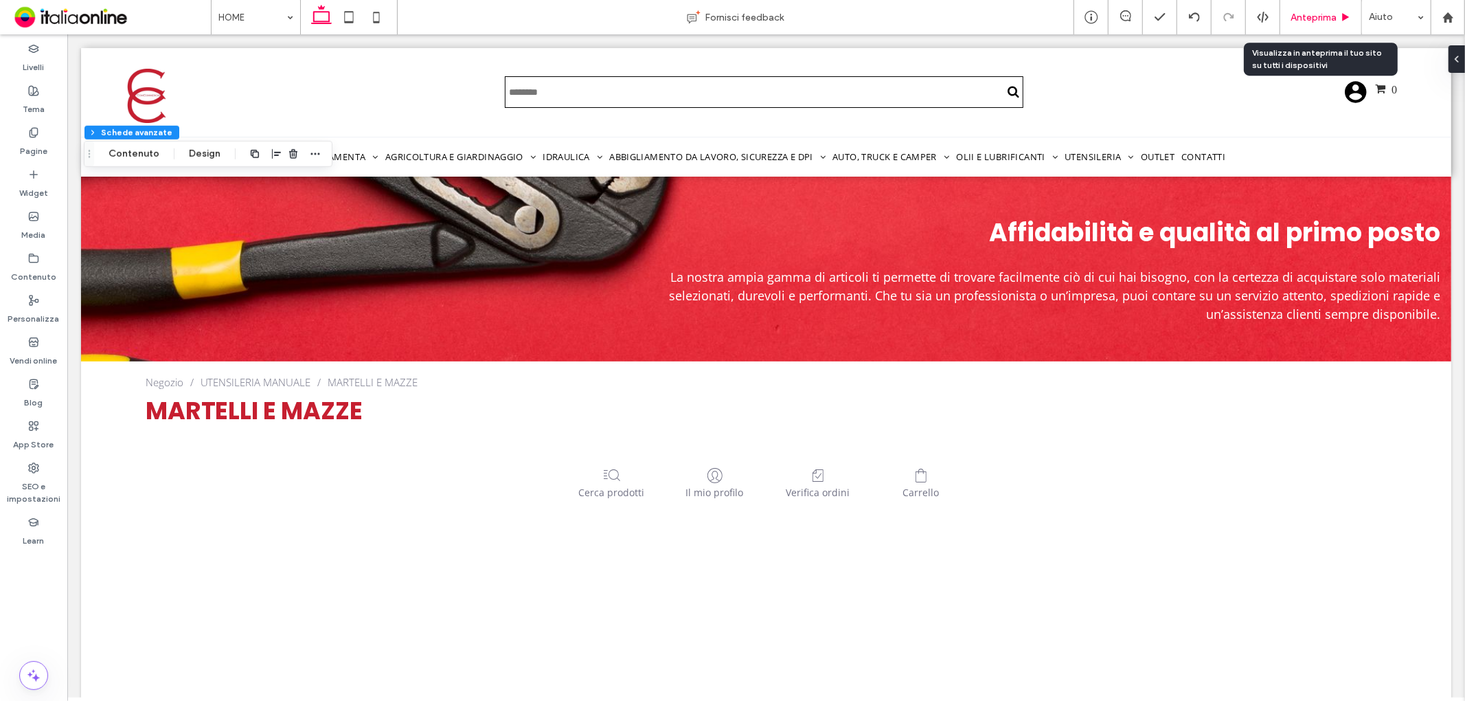
click at [1315, 10] on div "Anteprima" at bounding box center [1322, 17] width 82 height 34
click at [1315, 17] on span "Anteprima" at bounding box center [1314, 18] width 46 height 12
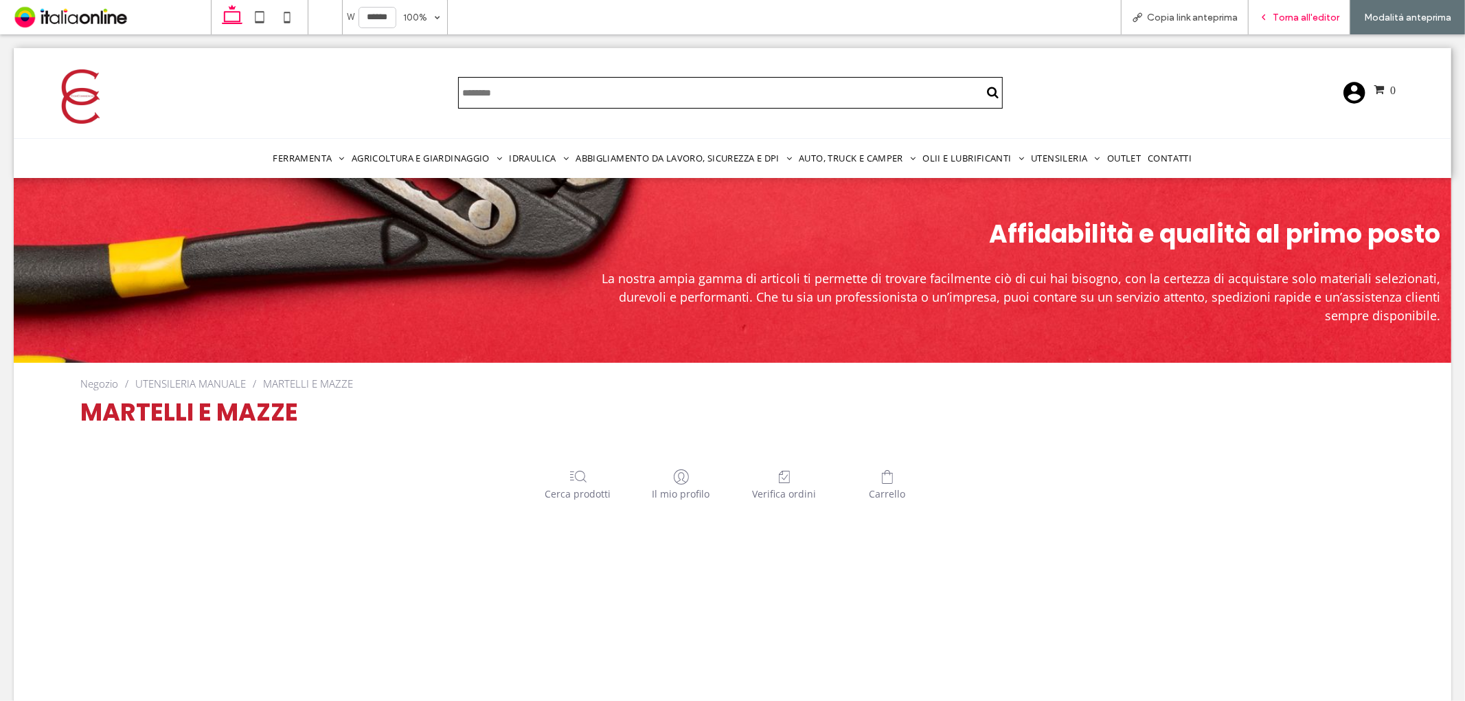
click at [1316, 12] on span "Torna all'editor" at bounding box center [1306, 18] width 67 height 12
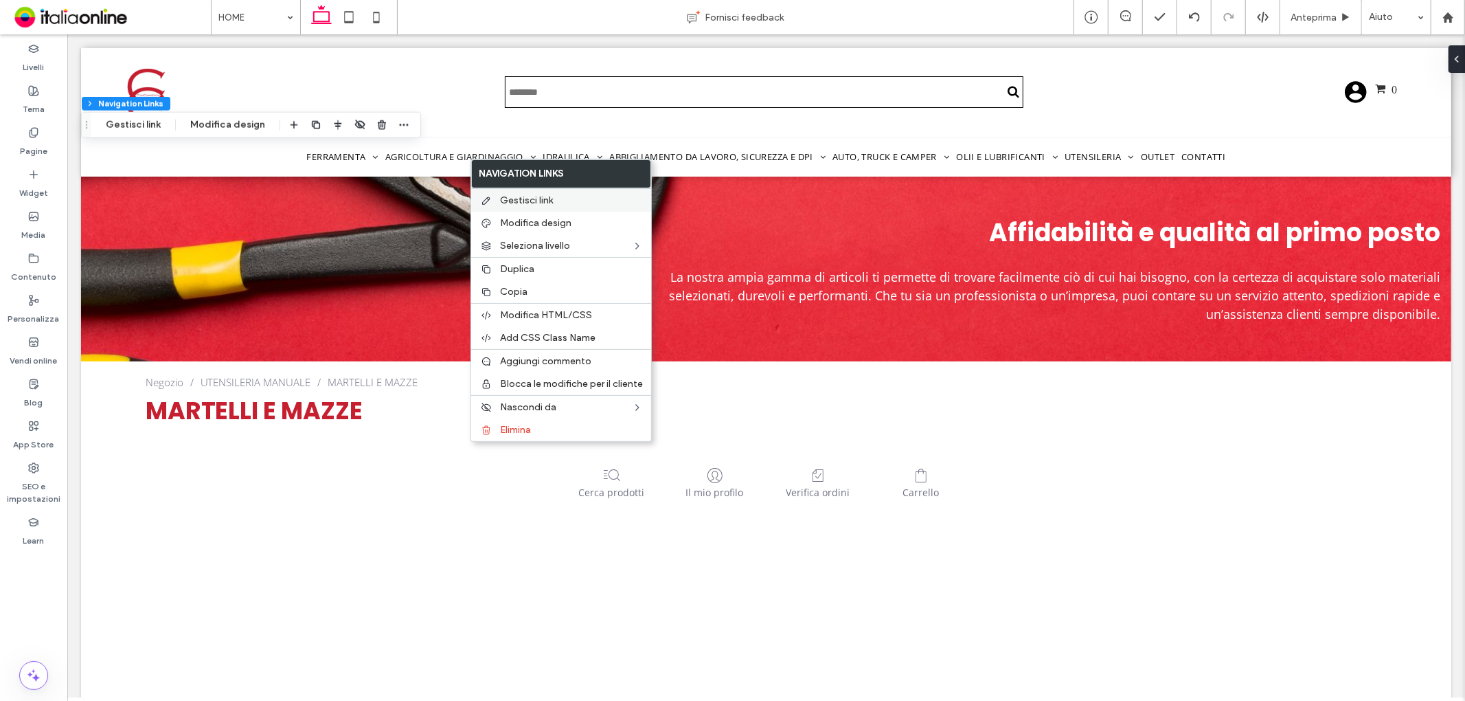
click at [516, 198] on span "Gestisci link" at bounding box center [526, 200] width 53 height 12
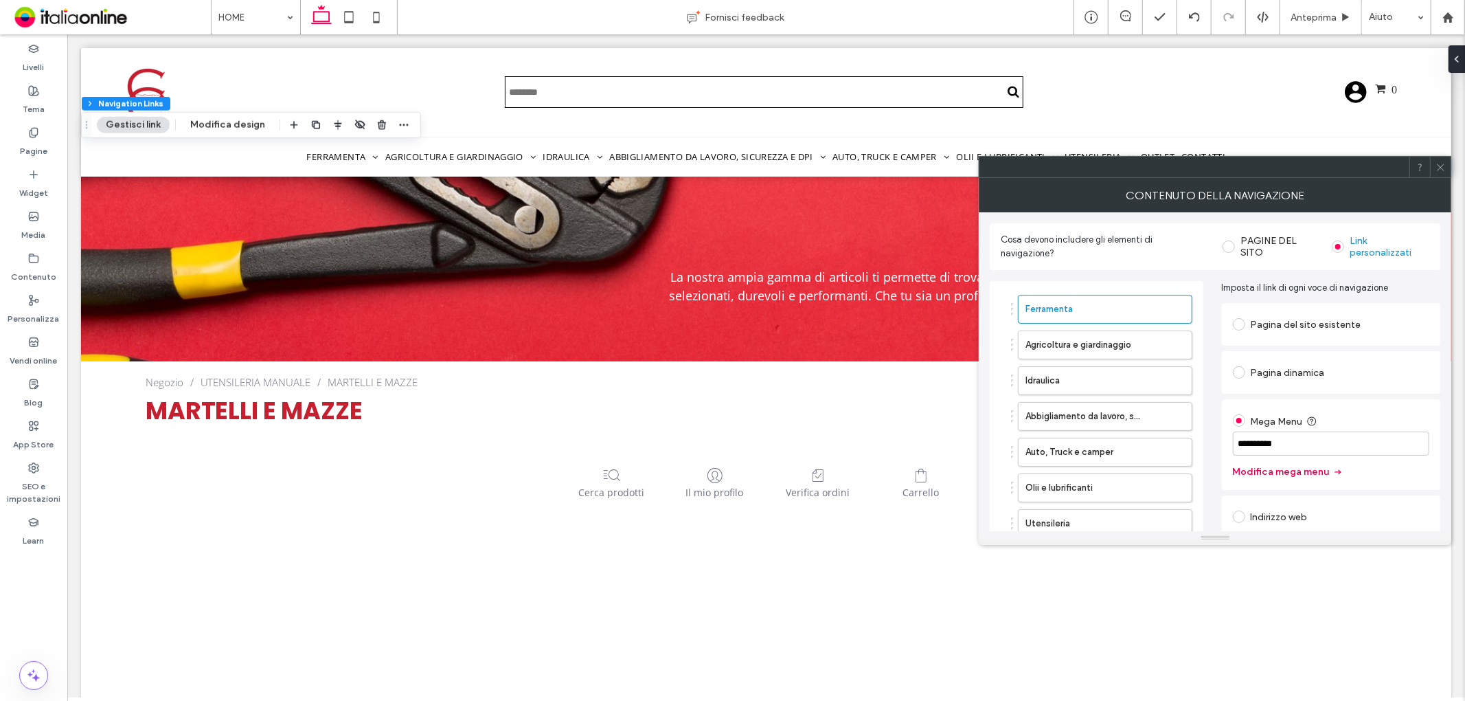
click at [1285, 472] on button "Modifica mega menu" at bounding box center [1288, 472] width 111 height 22
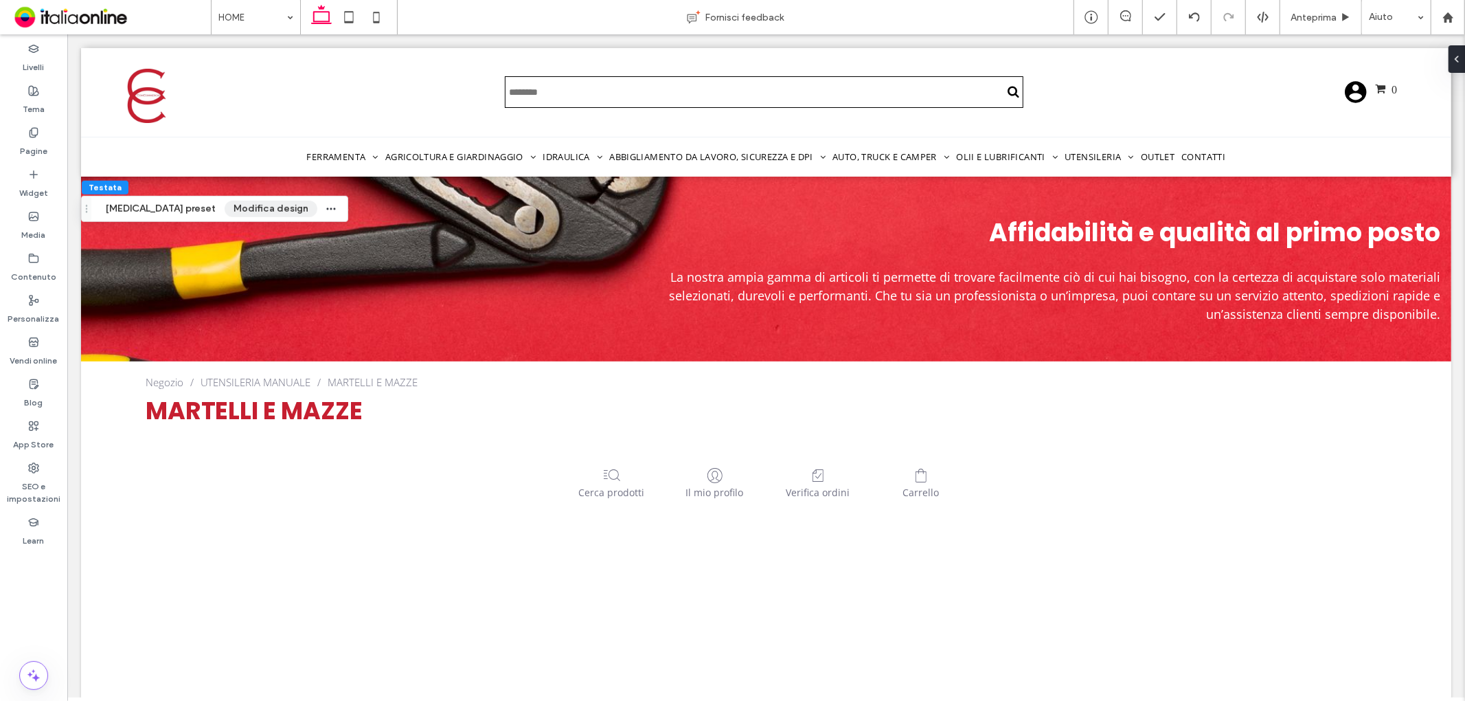
click at [234, 203] on button "Modifica design" at bounding box center [271, 209] width 93 height 16
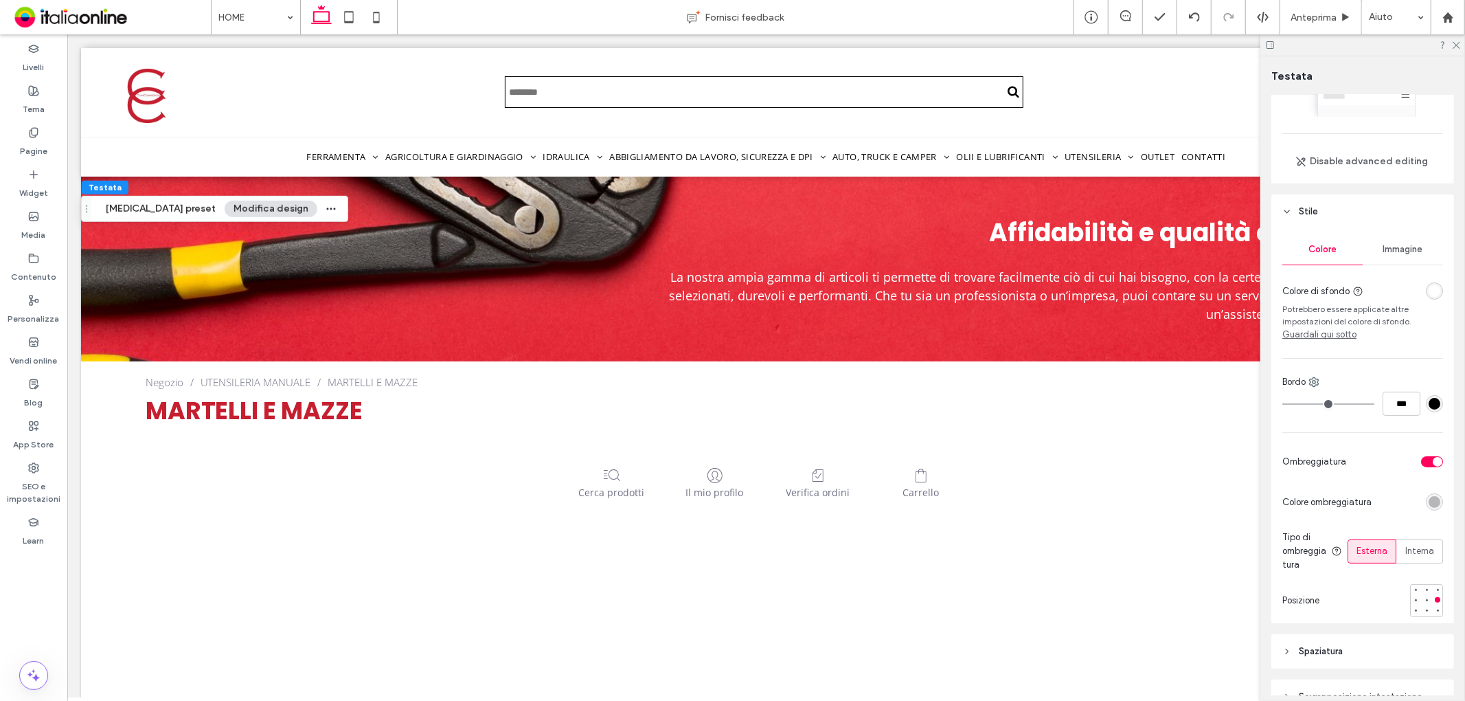
click at [1422, 466] on div "toggle" at bounding box center [1433, 461] width 22 height 11
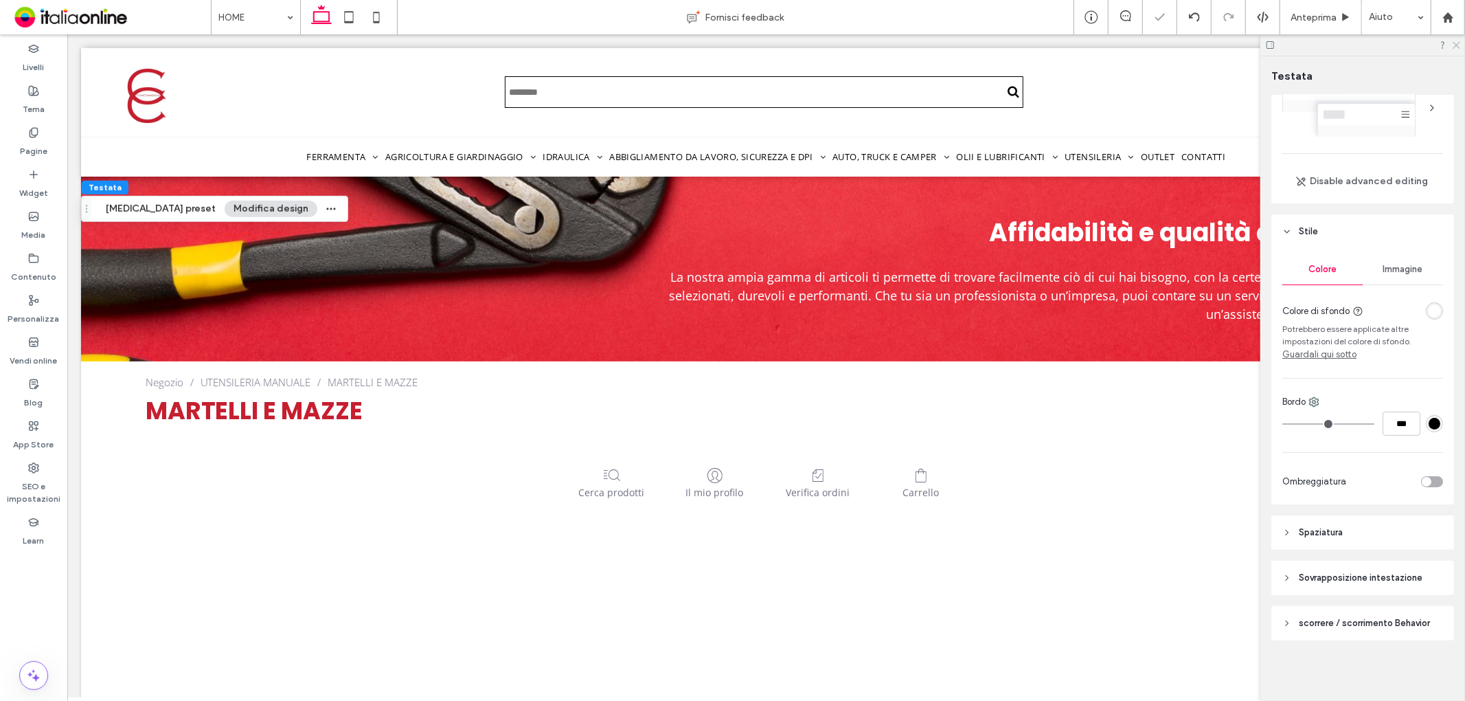
click at [1459, 43] on icon at bounding box center [1456, 44] width 9 height 9
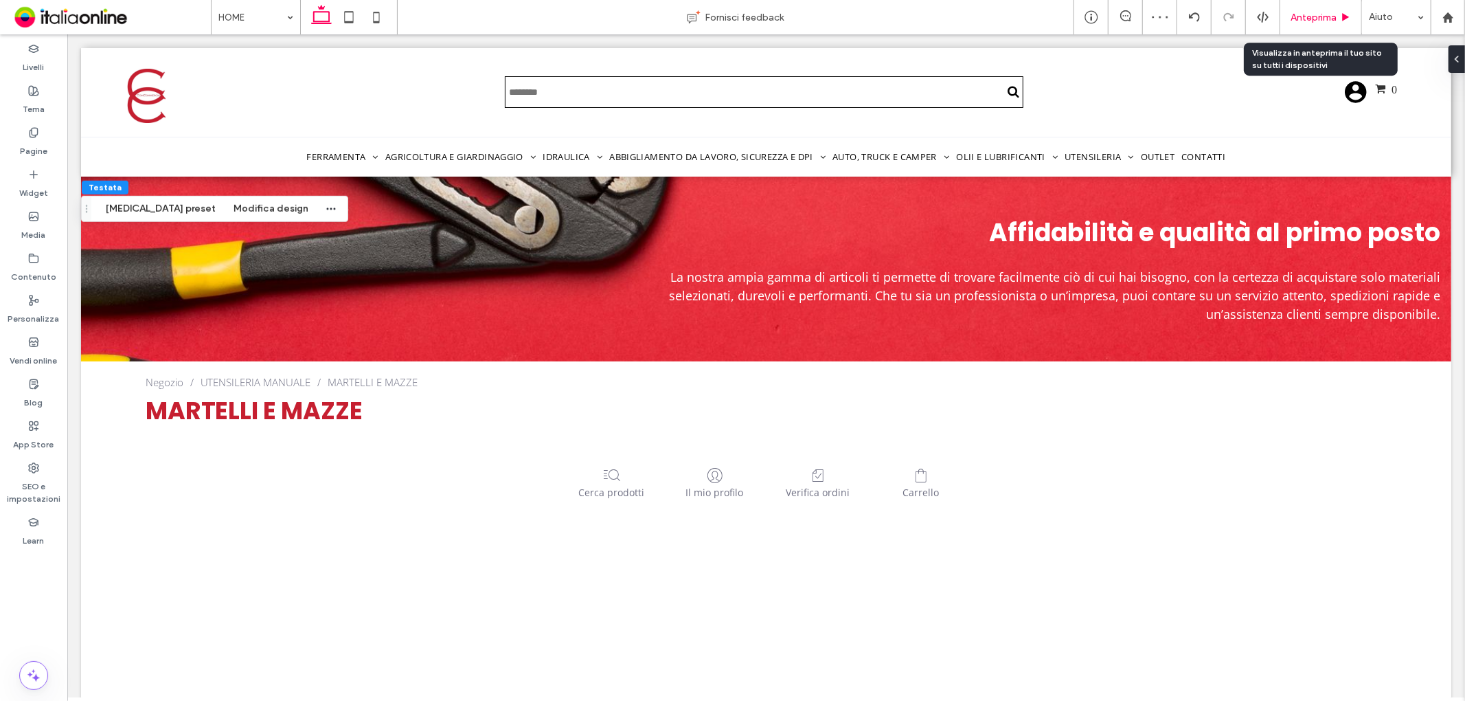
click at [1342, 18] on icon at bounding box center [1346, 17] width 10 height 10
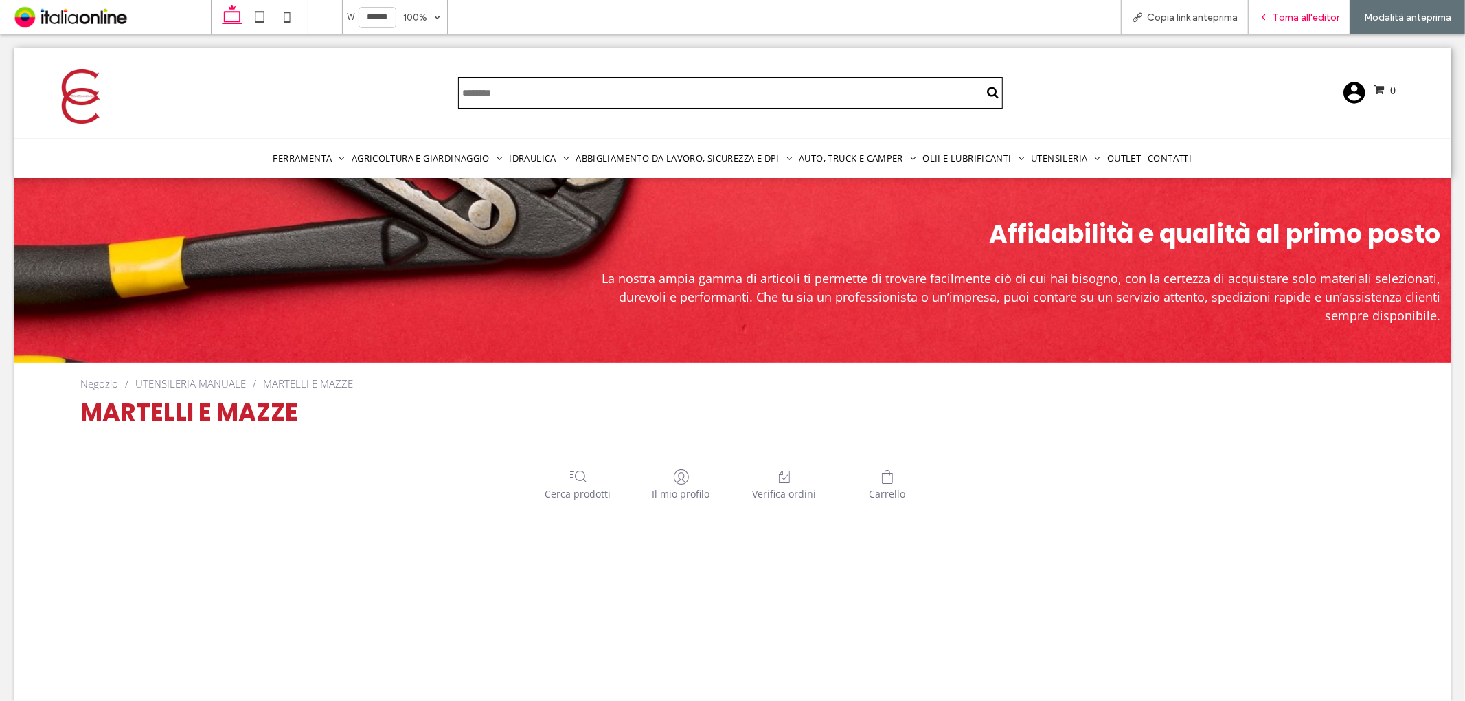
click at [1265, 16] on icon at bounding box center [1264, 17] width 10 height 10
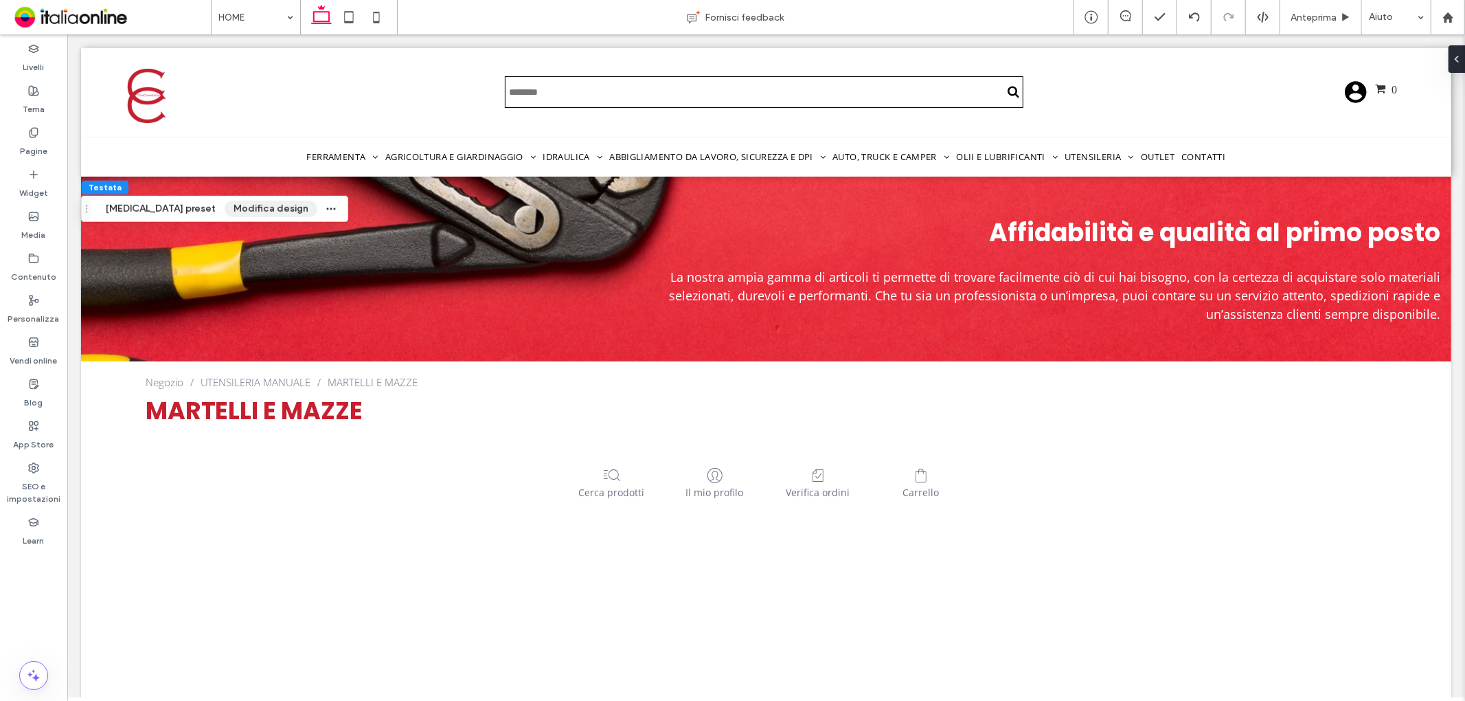
click at [230, 205] on button "Modifica design" at bounding box center [271, 209] width 93 height 16
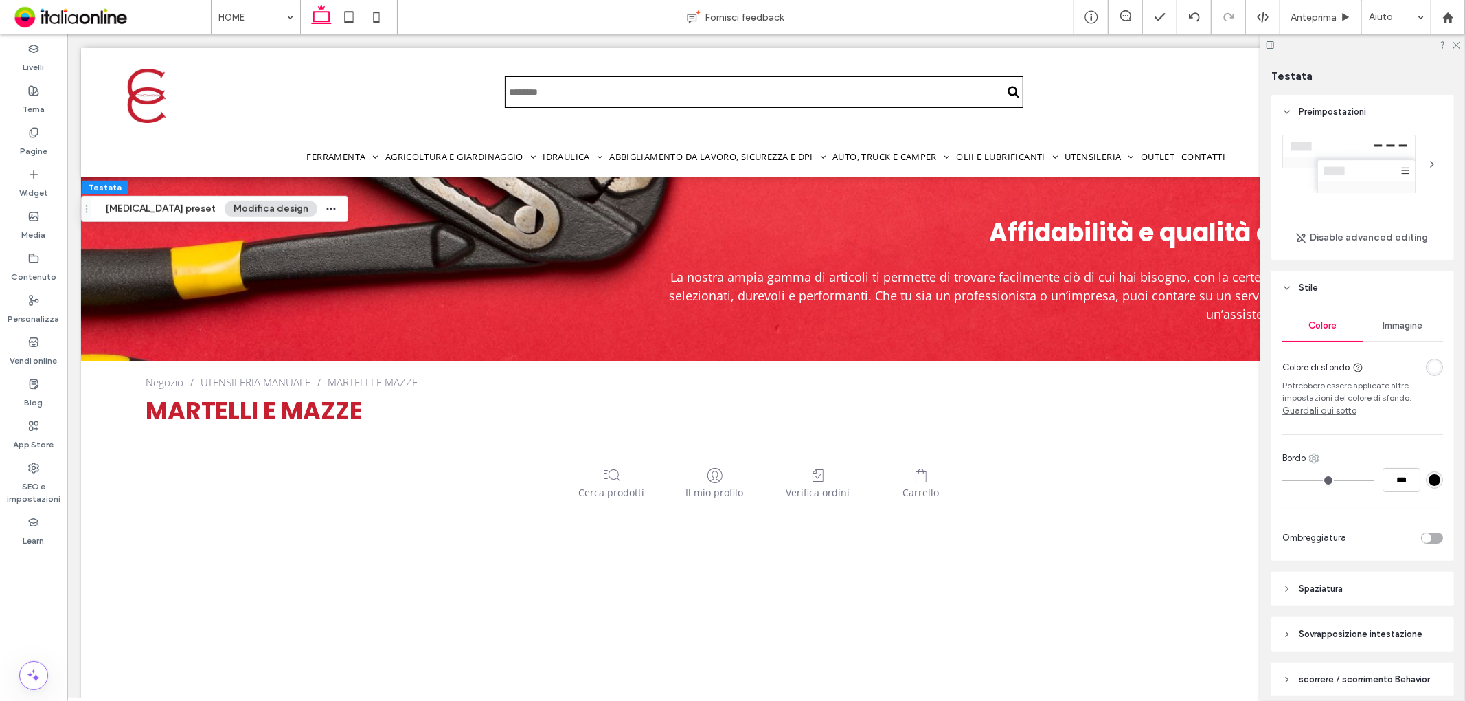
click at [1318, 458] on icon at bounding box center [1314, 458] width 11 height 11
click at [1353, 546] on span "Fondo" at bounding box center [1350, 543] width 25 height 14
click at [1428, 470] on div "***" at bounding box center [1363, 480] width 161 height 24
click at [1429, 477] on div "#000000" at bounding box center [1435, 480] width 12 height 12
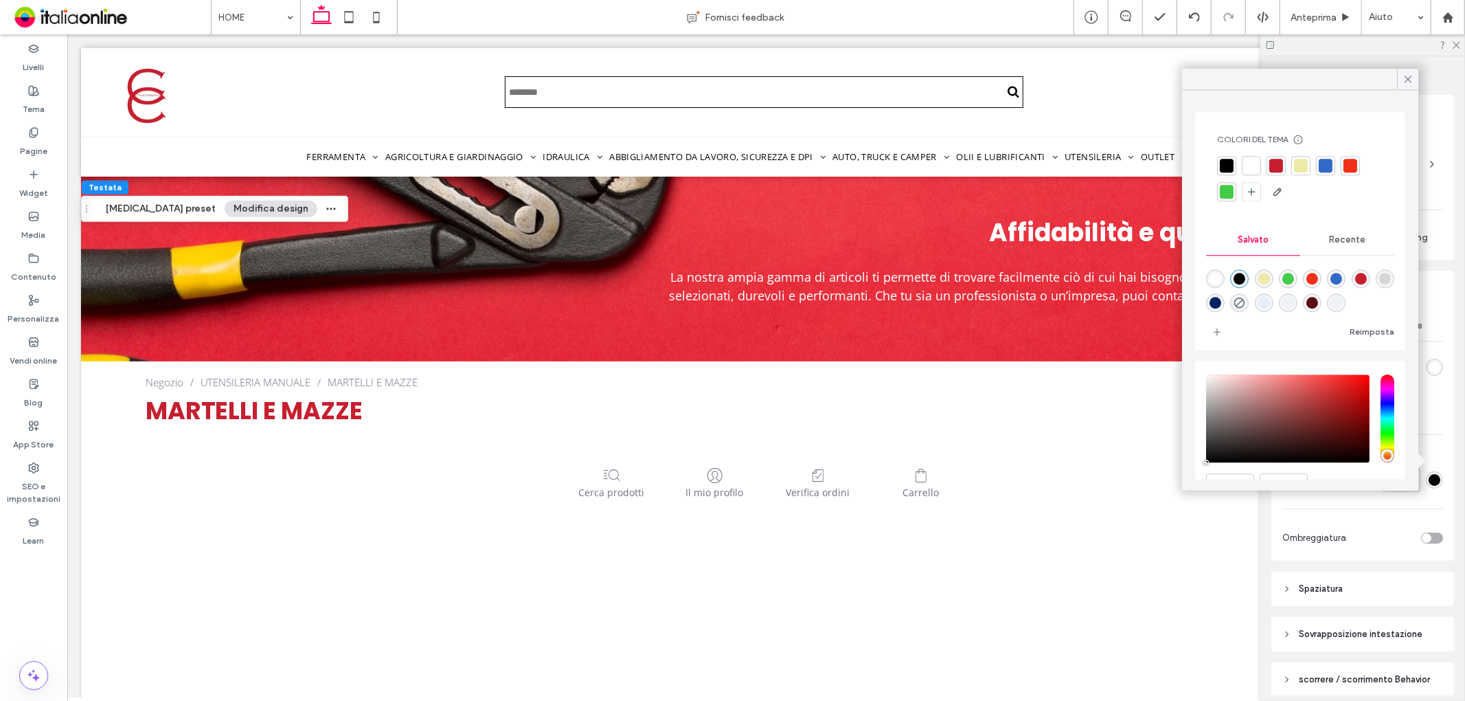
click at [1274, 165] on div at bounding box center [1277, 166] width 14 height 14
click at [1396, 504] on div "Colore Immagine Colore di sfondo Potrebbero essere applicate altre impostazioni…" at bounding box center [1363, 433] width 183 height 256
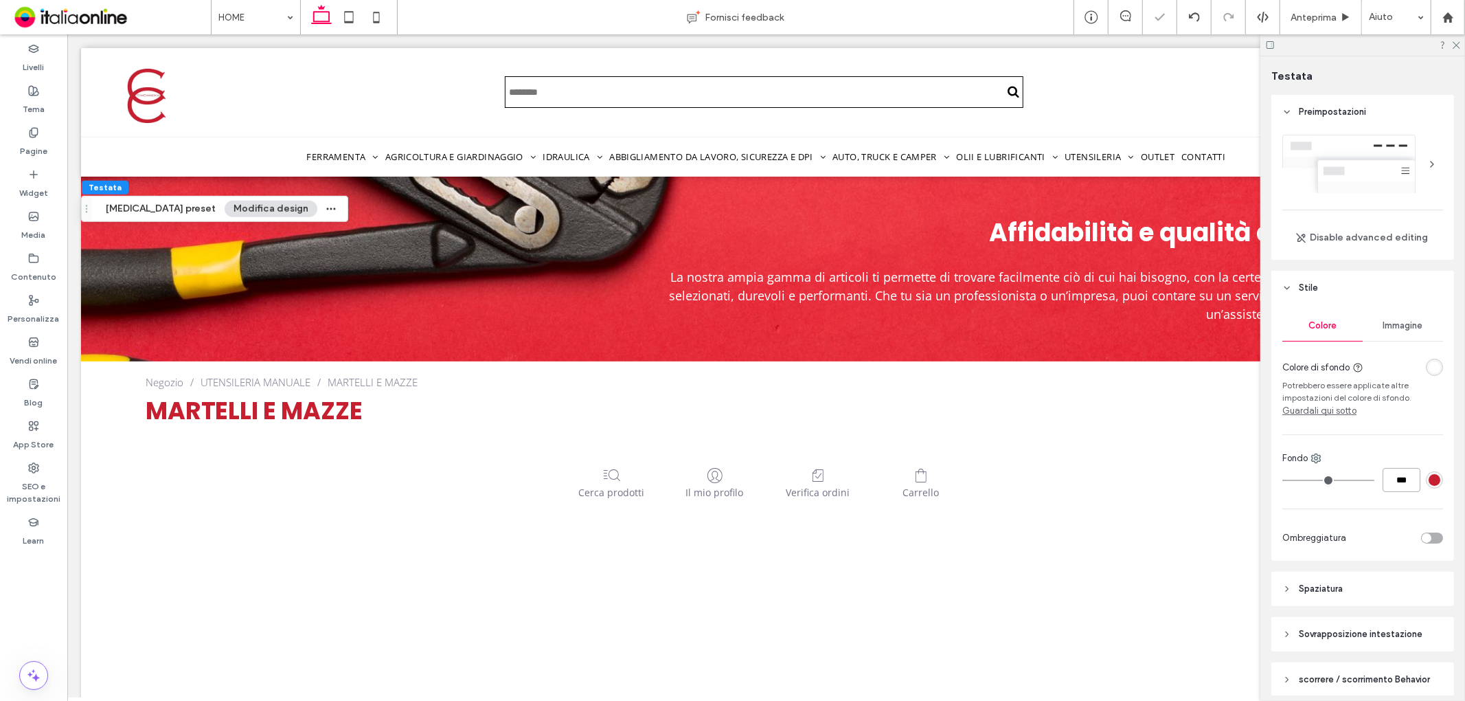
click at [1396, 483] on input "***" at bounding box center [1402, 480] width 38 height 24
type input "*"
type input "***"
click at [1416, 444] on div "Colore Immagine Colore di sfondo Potrebbero essere applicate altre impostazioni…" at bounding box center [1363, 433] width 183 height 256
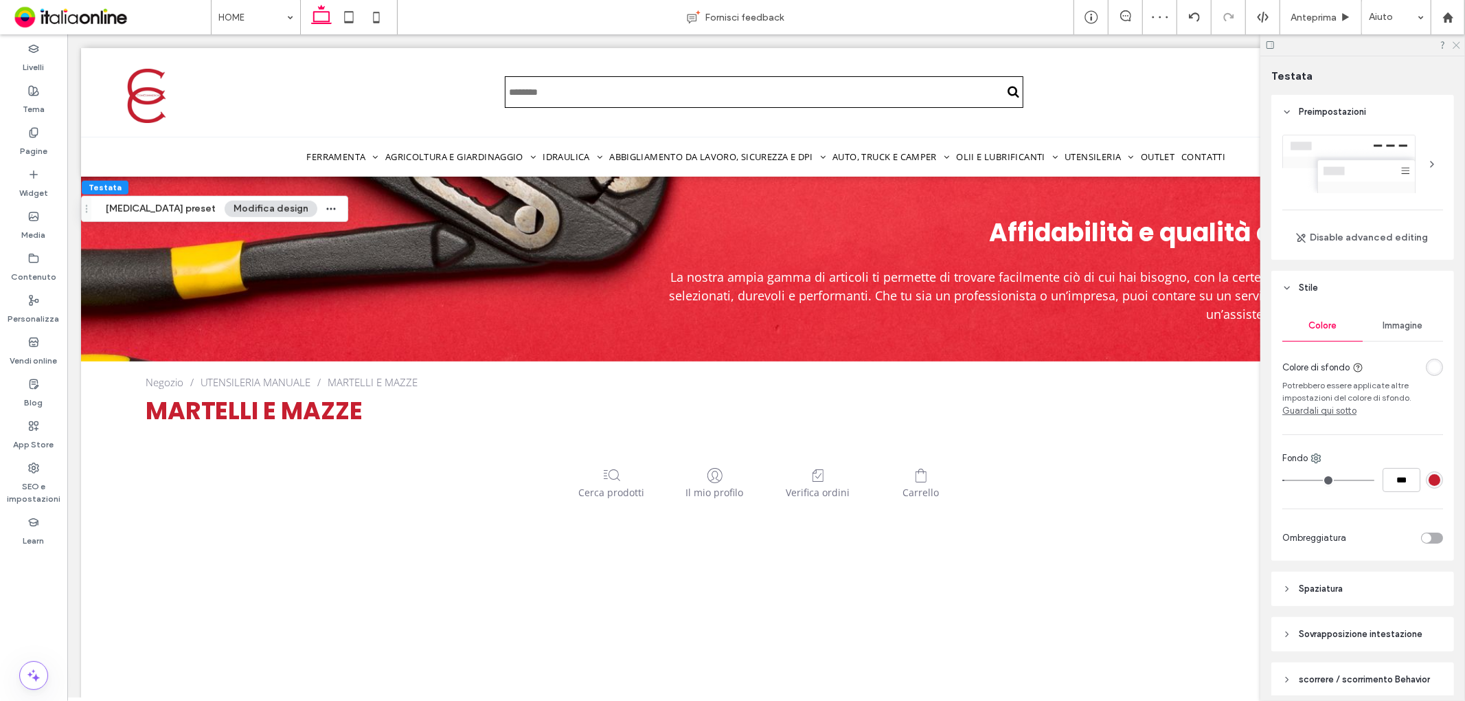
click at [1453, 48] on icon at bounding box center [1456, 44] width 9 height 9
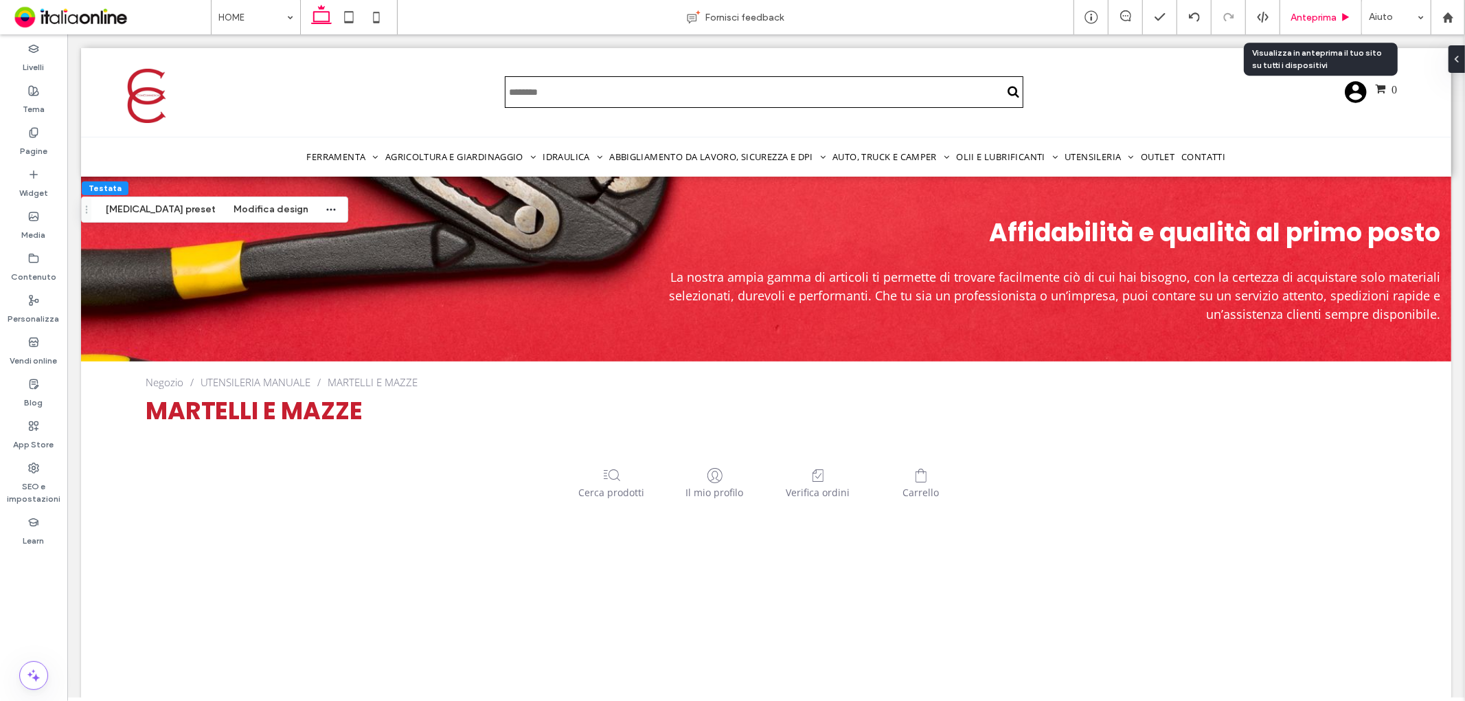
click at [1323, 25] on div "Anteprima" at bounding box center [1322, 17] width 82 height 34
click at [1301, 17] on span "Anteprima" at bounding box center [1314, 18] width 46 height 12
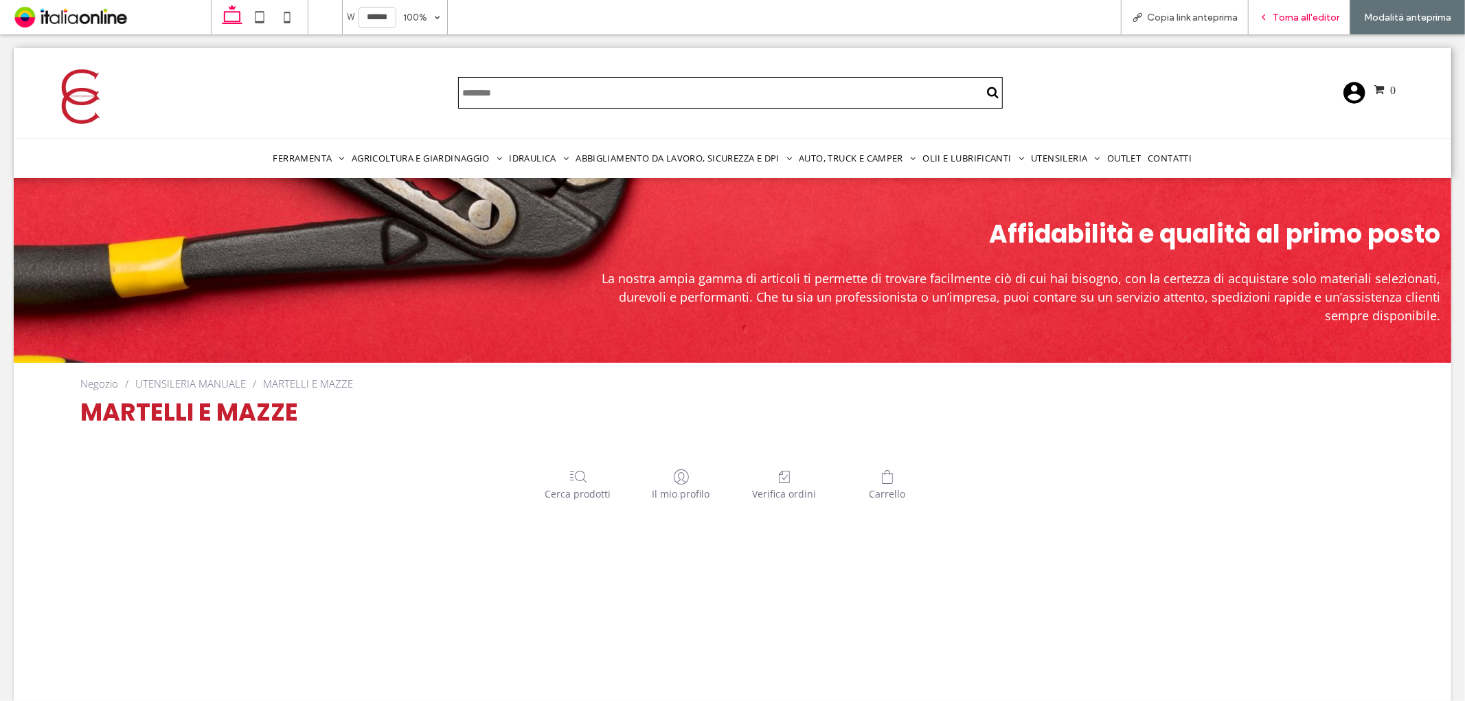
click at [1299, 16] on span "Torna all'editor" at bounding box center [1306, 18] width 67 height 12
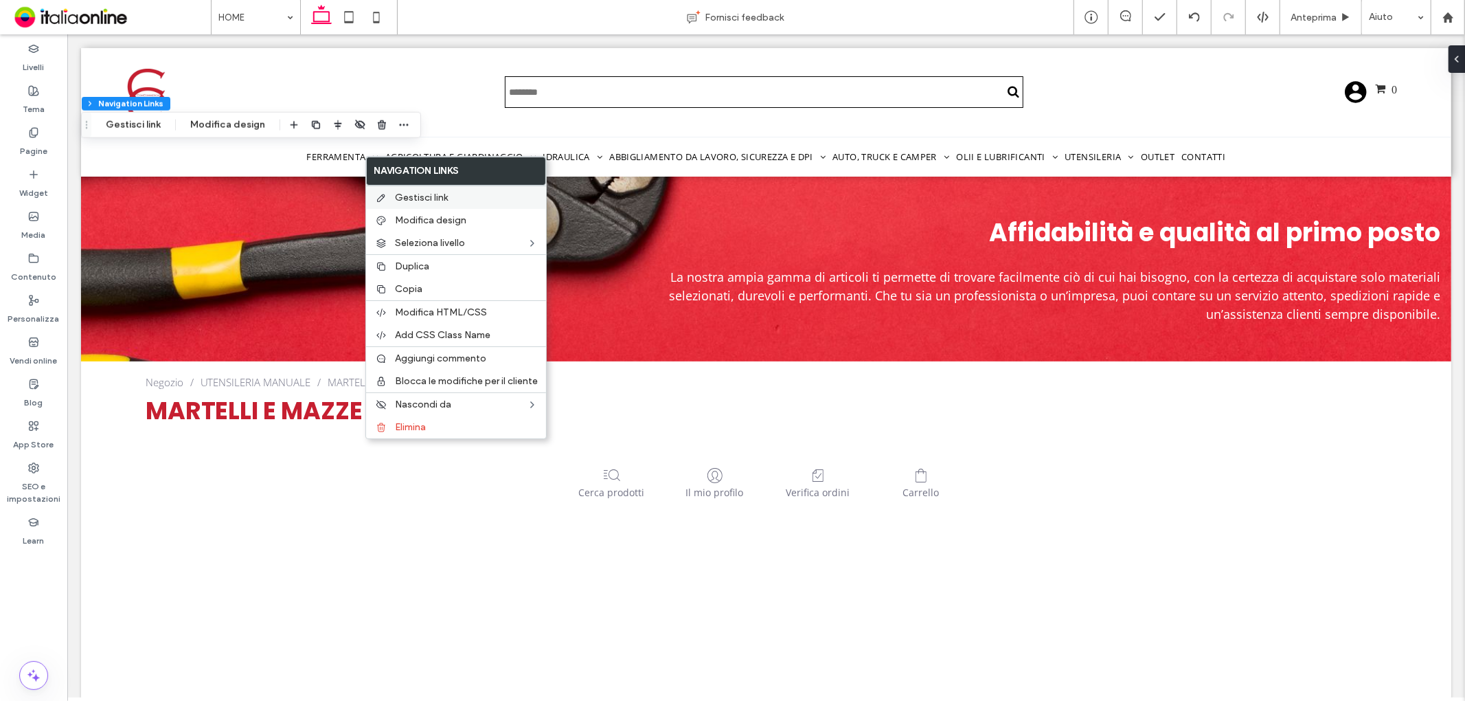
click at [411, 194] on span "Gestisci link" at bounding box center [421, 198] width 53 height 12
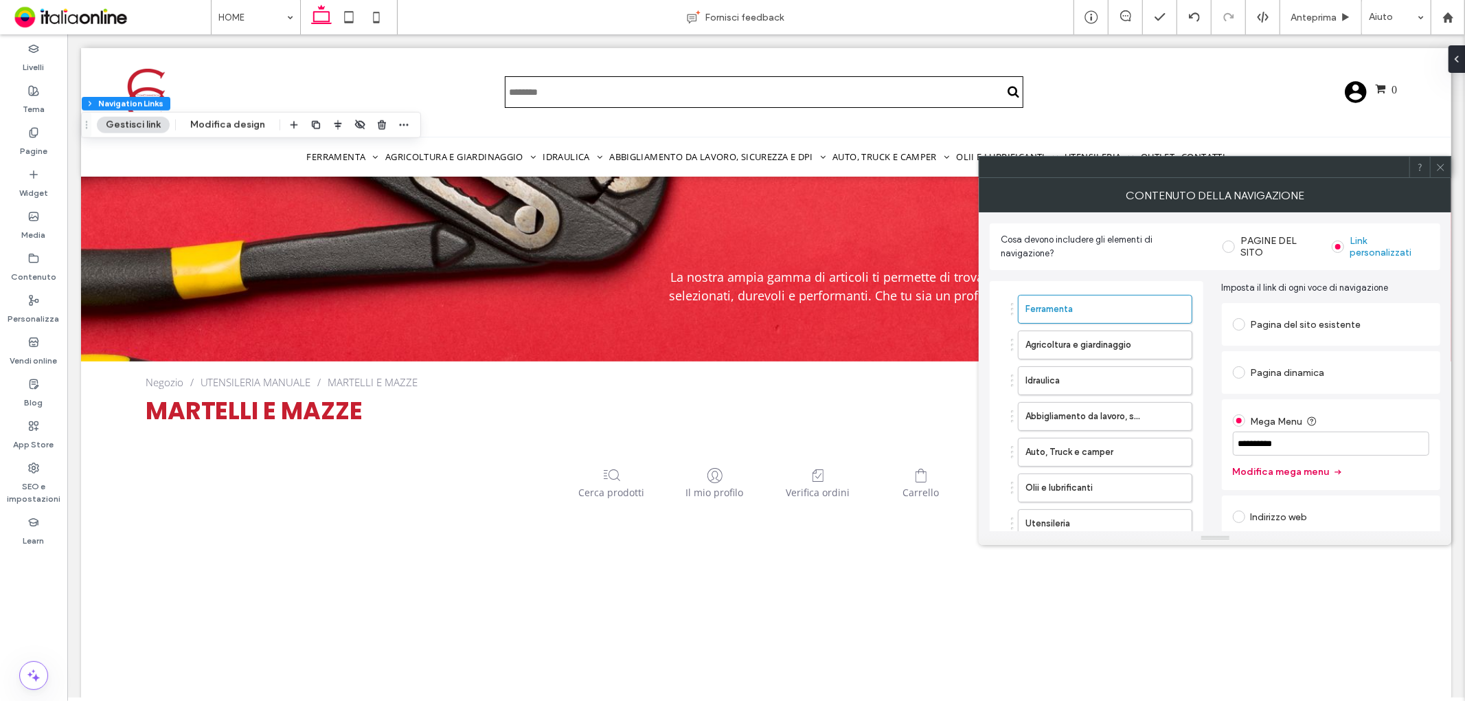
click at [1261, 471] on button "Modifica mega menu" at bounding box center [1288, 472] width 111 height 22
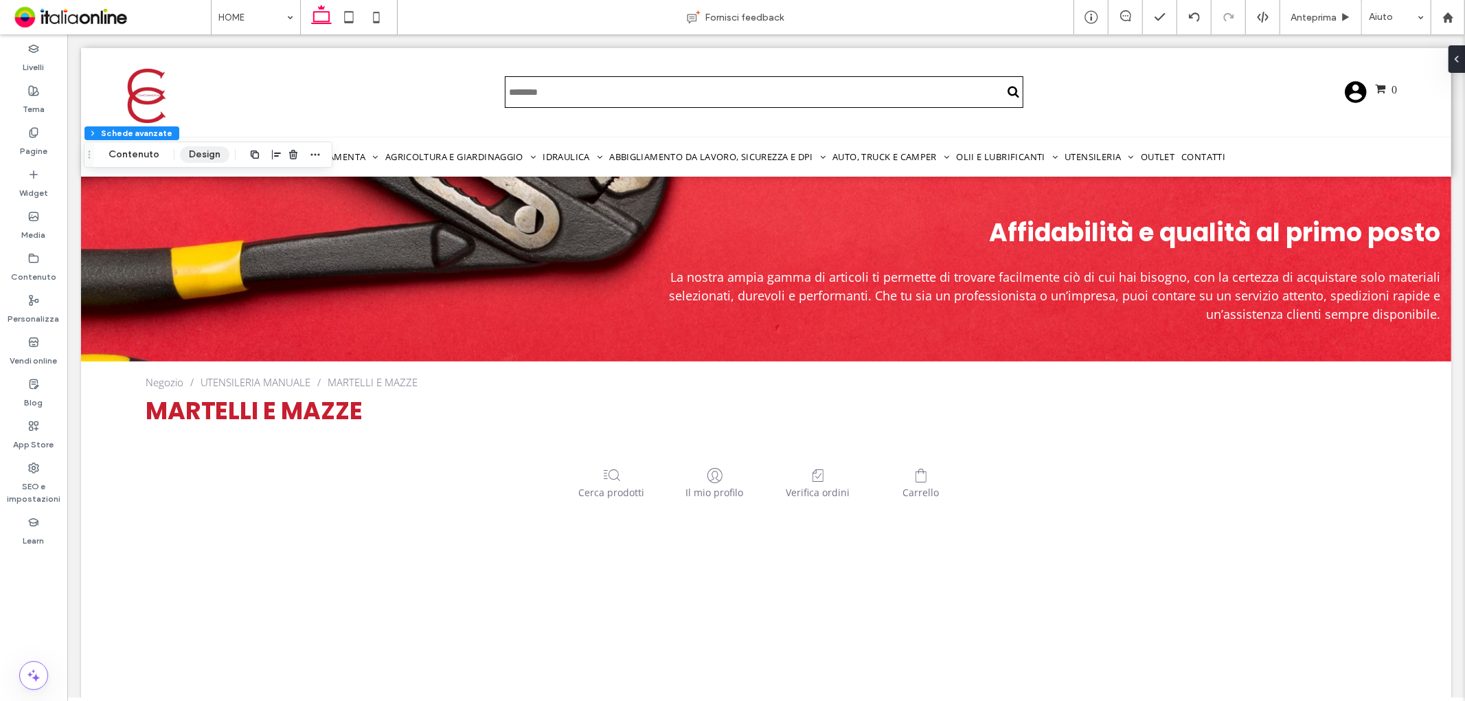
click at [187, 152] on button "Design" at bounding box center [204, 154] width 49 height 16
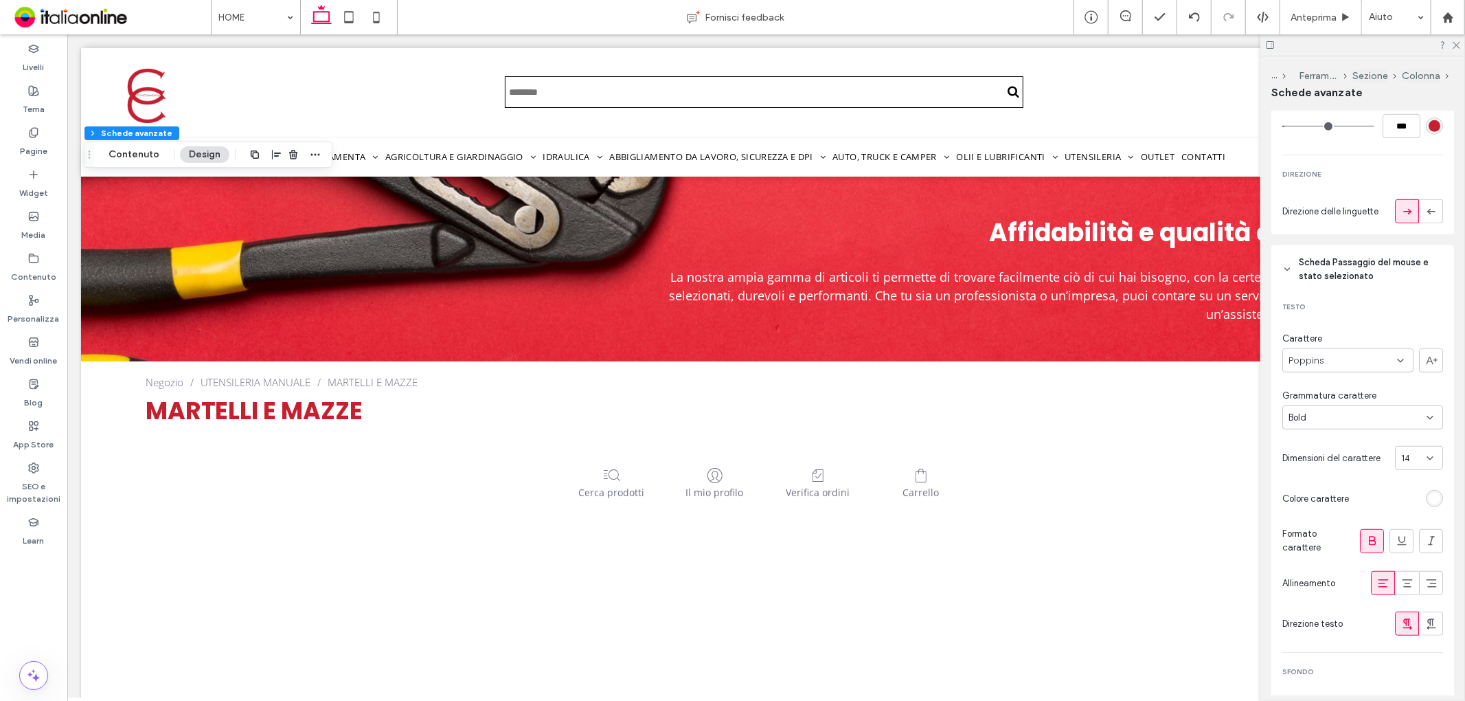
scroll to position [687, 0]
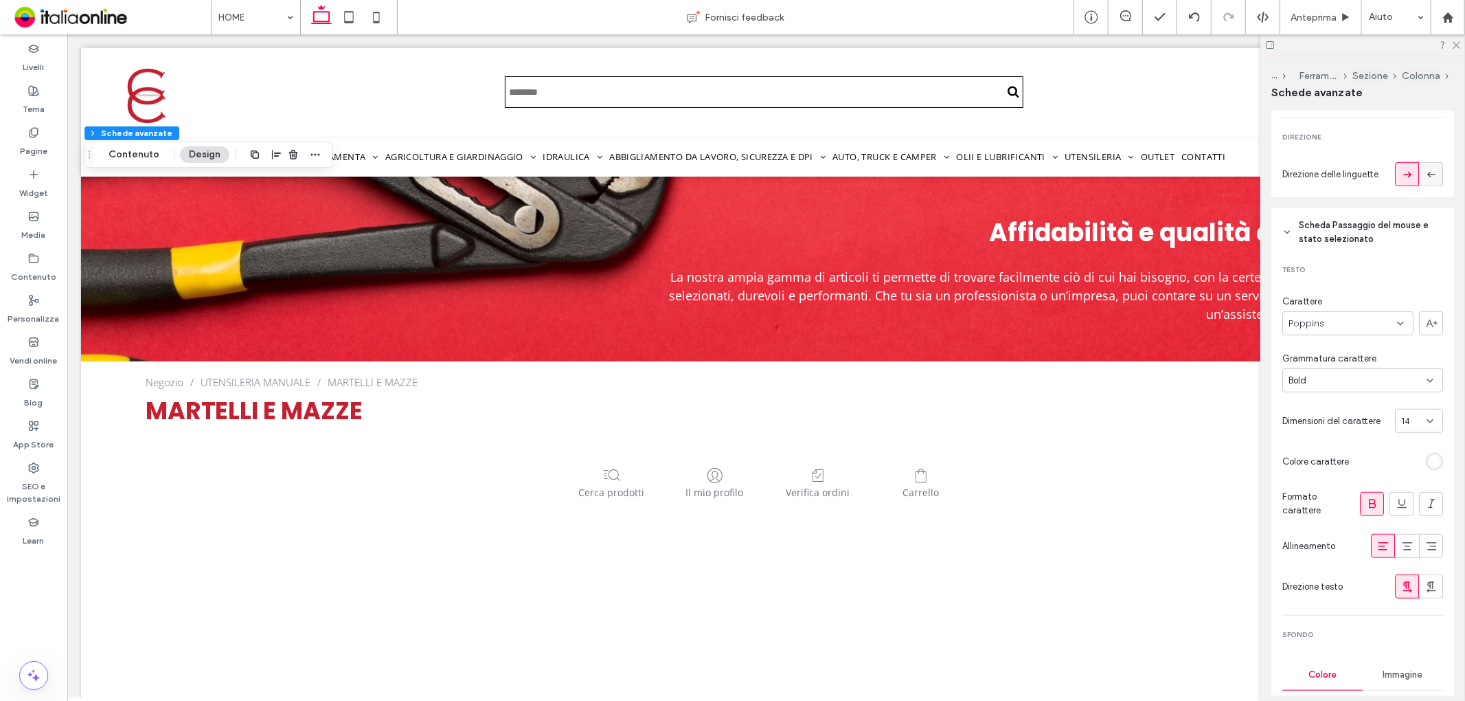
click at [1425, 170] on icon at bounding box center [1432, 175] width 14 height 14
click at [1403, 172] on icon at bounding box center [1408, 175] width 14 height 14
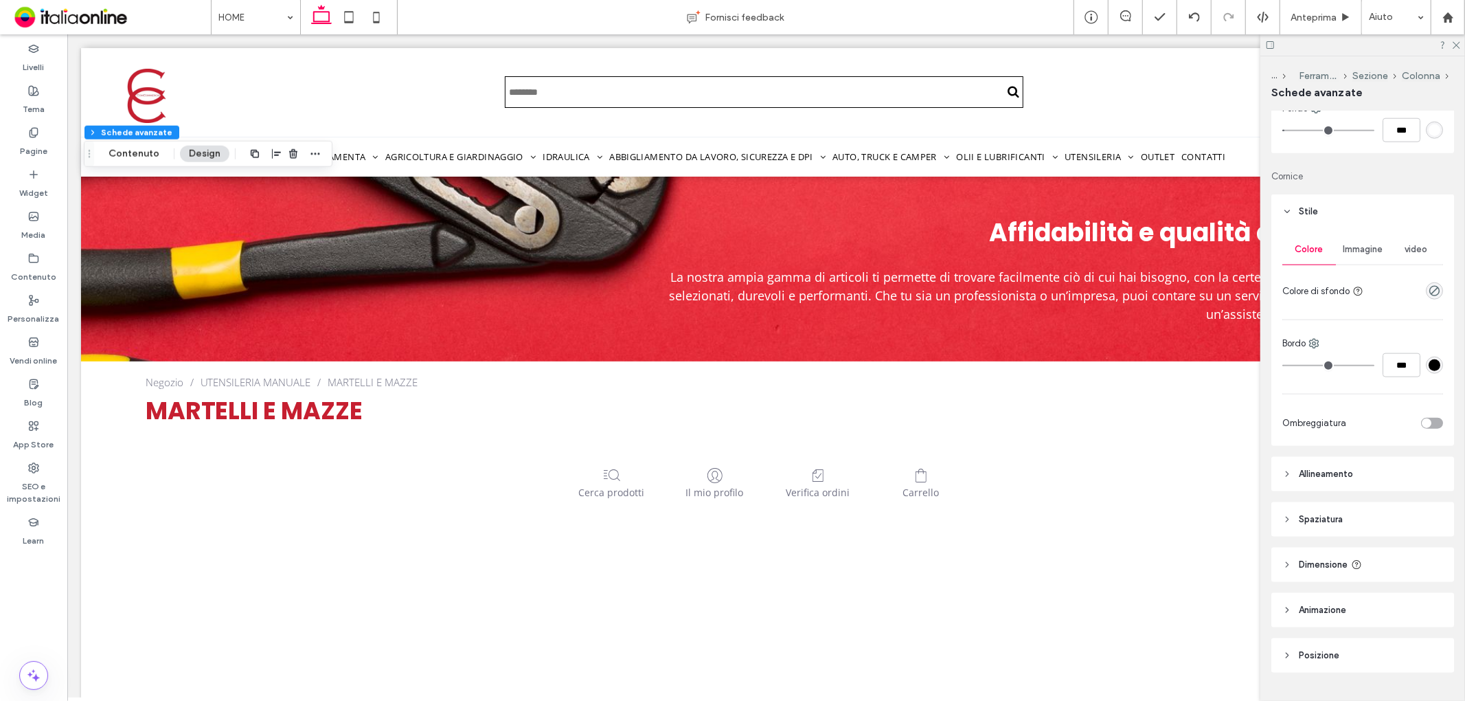
scroll to position [1362, 0]
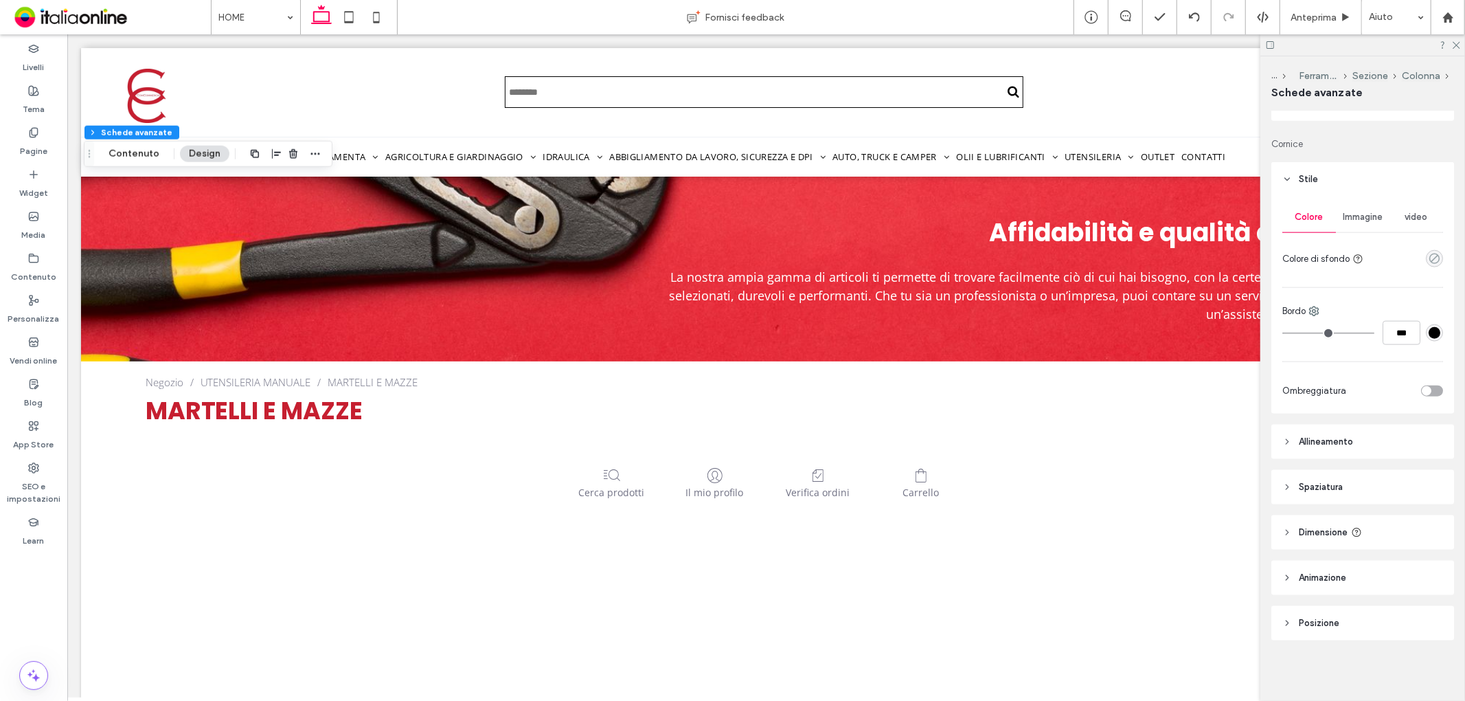
click at [1429, 259] on icon "rgba(0, 0, 0, 0)" at bounding box center [1435, 259] width 12 height 12
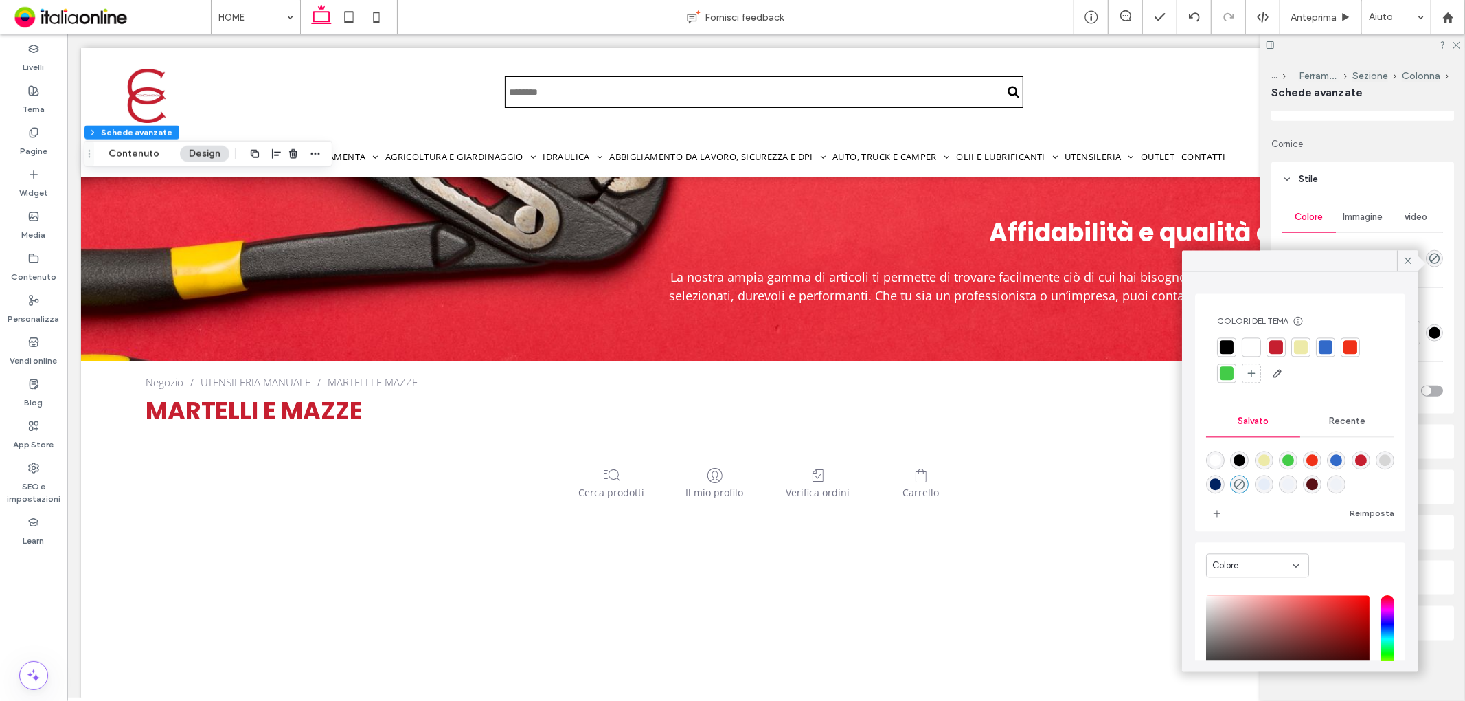
click at [1259, 348] on div at bounding box center [1252, 347] width 14 height 14
click at [1269, 350] on div at bounding box center [1278, 348] width 19 height 19
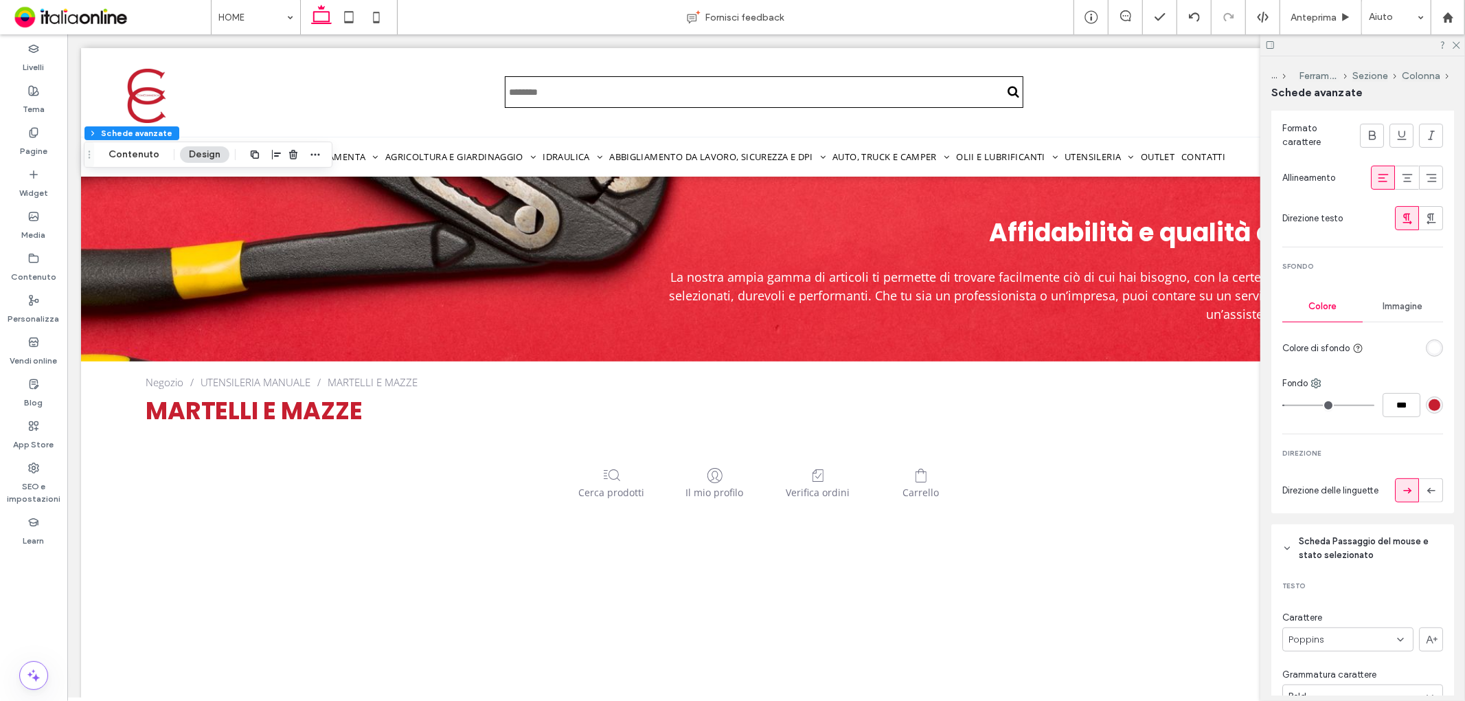
scroll to position [370, 0]
click at [1318, 383] on use at bounding box center [1316, 385] width 9 height 9
click at [1366, 486] on span "Destra" at bounding box center [1353, 493] width 27 height 14
type input "*"
click at [1398, 398] on input "***" at bounding box center [1402, 406] width 38 height 24
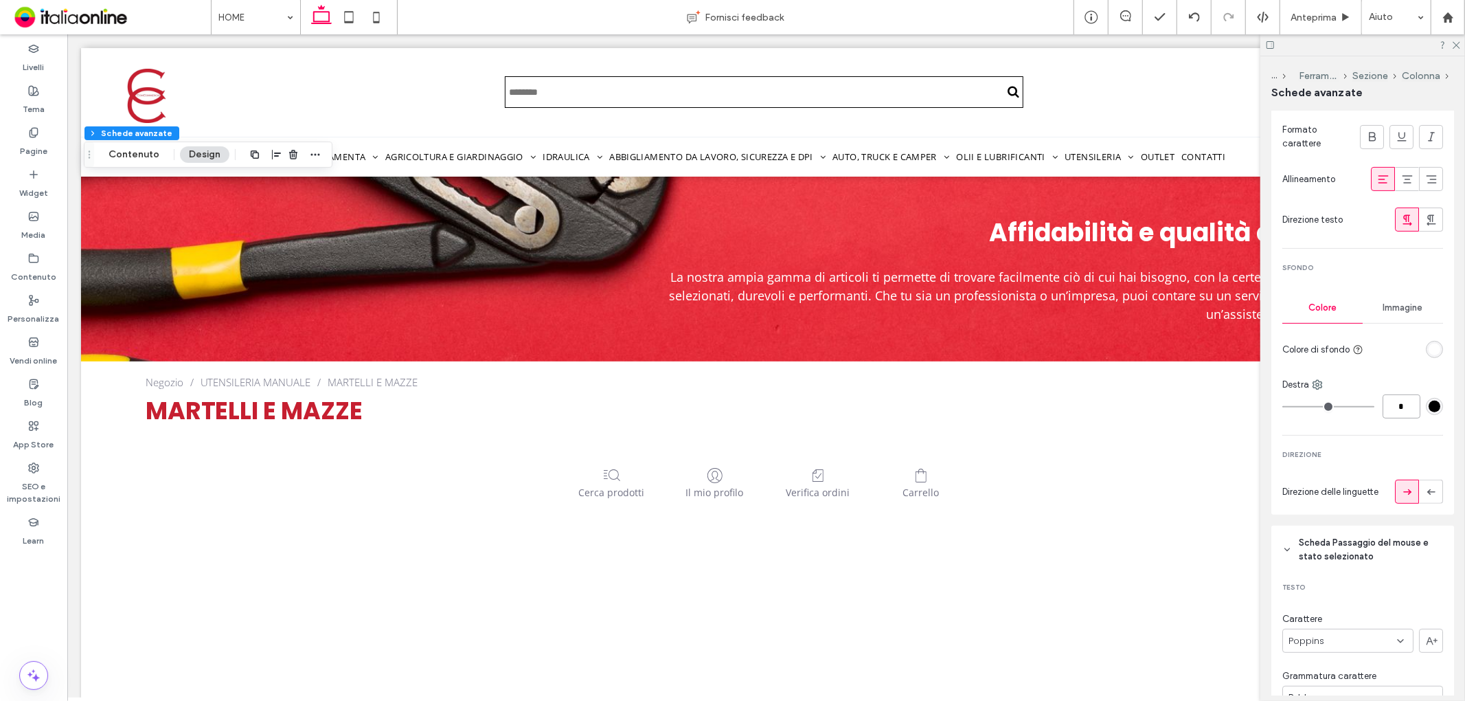
type input "*"
type input "***"
click at [1429, 405] on div "#000000" at bounding box center [1435, 407] width 12 height 12
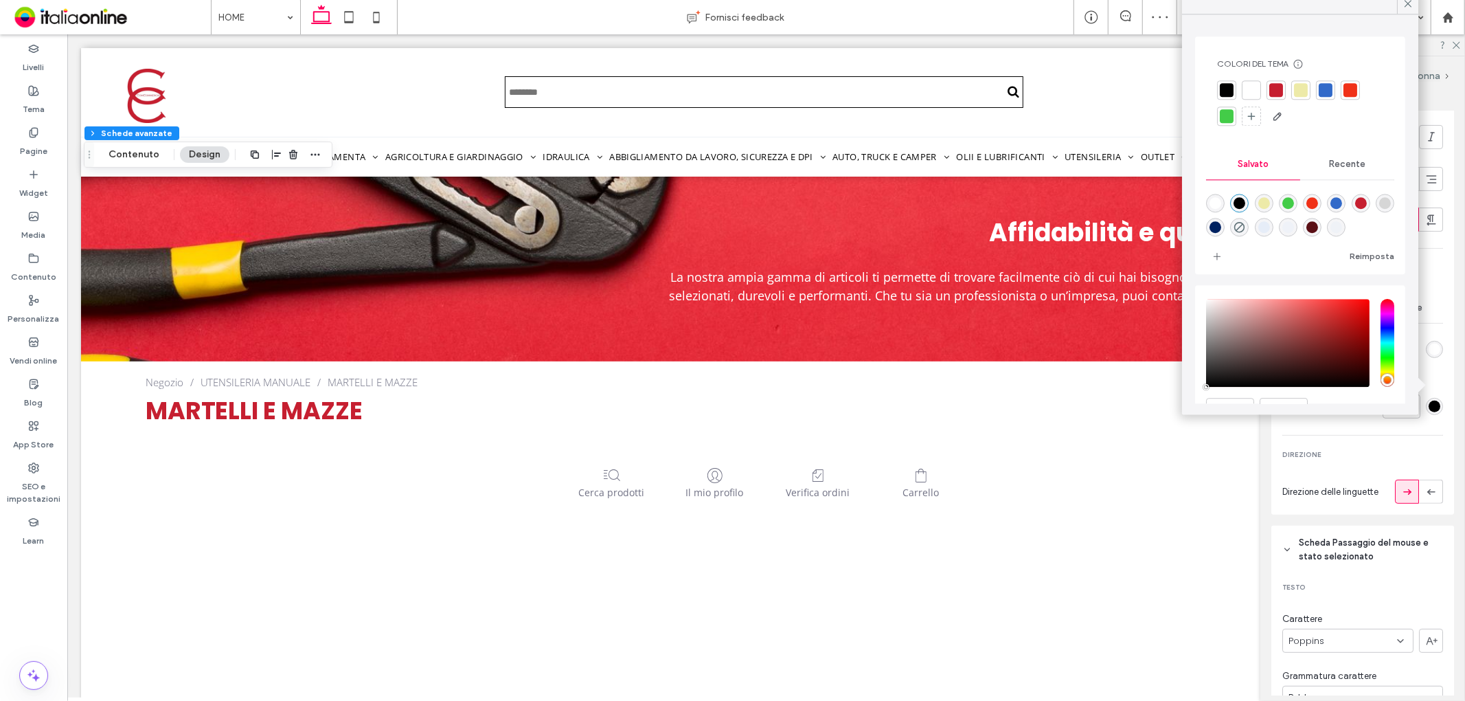
click at [1227, 91] on div at bounding box center [1227, 90] width 14 height 14
click at [1343, 229] on div "rgba(239,242,247,1)" at bounding box center [1337, 229] width 12 height 12
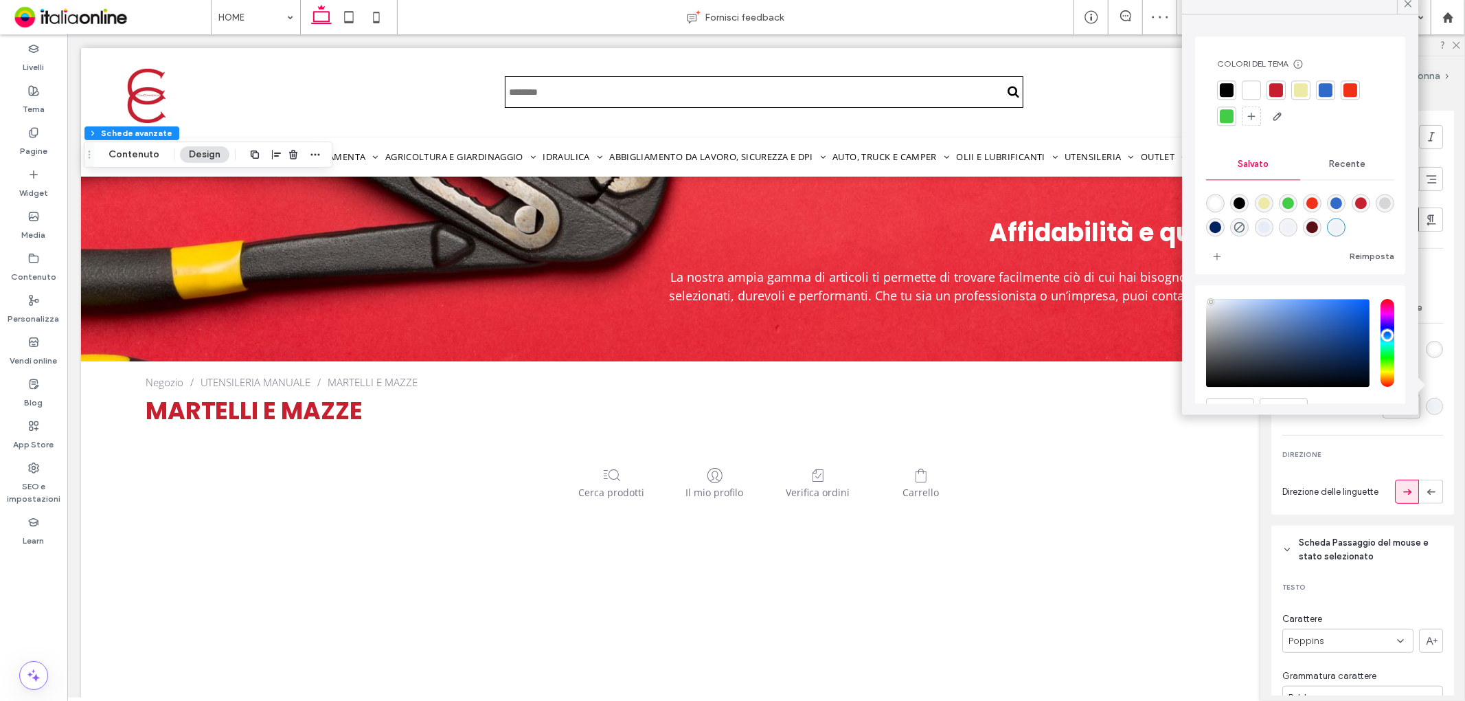
click at [1380, 209] on div "rgba(214,214,214,1)" at bounding box center [1386, 203] width 12 height 12
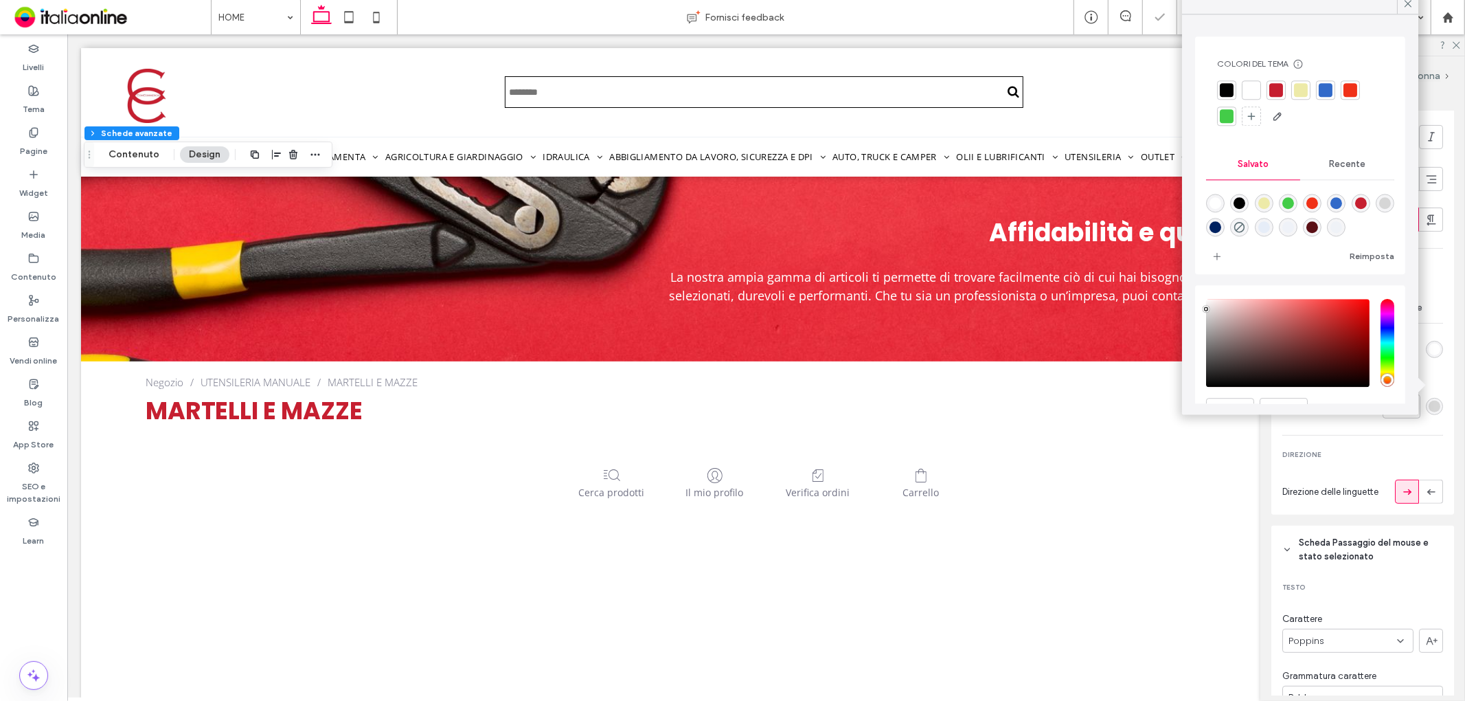
type input "*******"
drag, startPoint x: 1206, startPoint y: 313, endPoint x: 1200, endPoint y: 306, distance: 9.2
click at [1200, 306] on div "HEX ******* Opacità ****" at bounding box center [1300, 379] width 210 height 189
click at [1459, 48] on icon at bounding box center [1456, 44] width 9 height 9
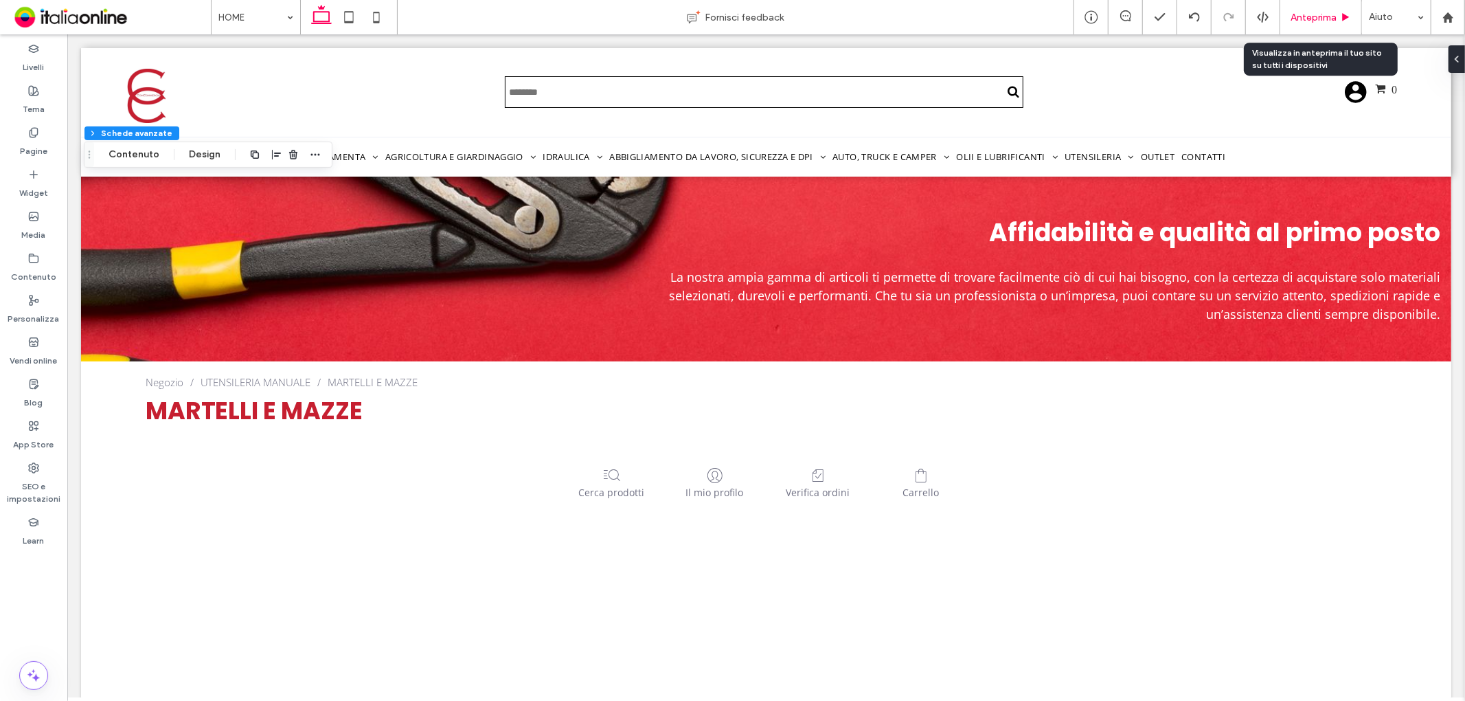
click at [1319, 16] on span "Anteprima" at bounding box center [1314, 18] width 46 height 12
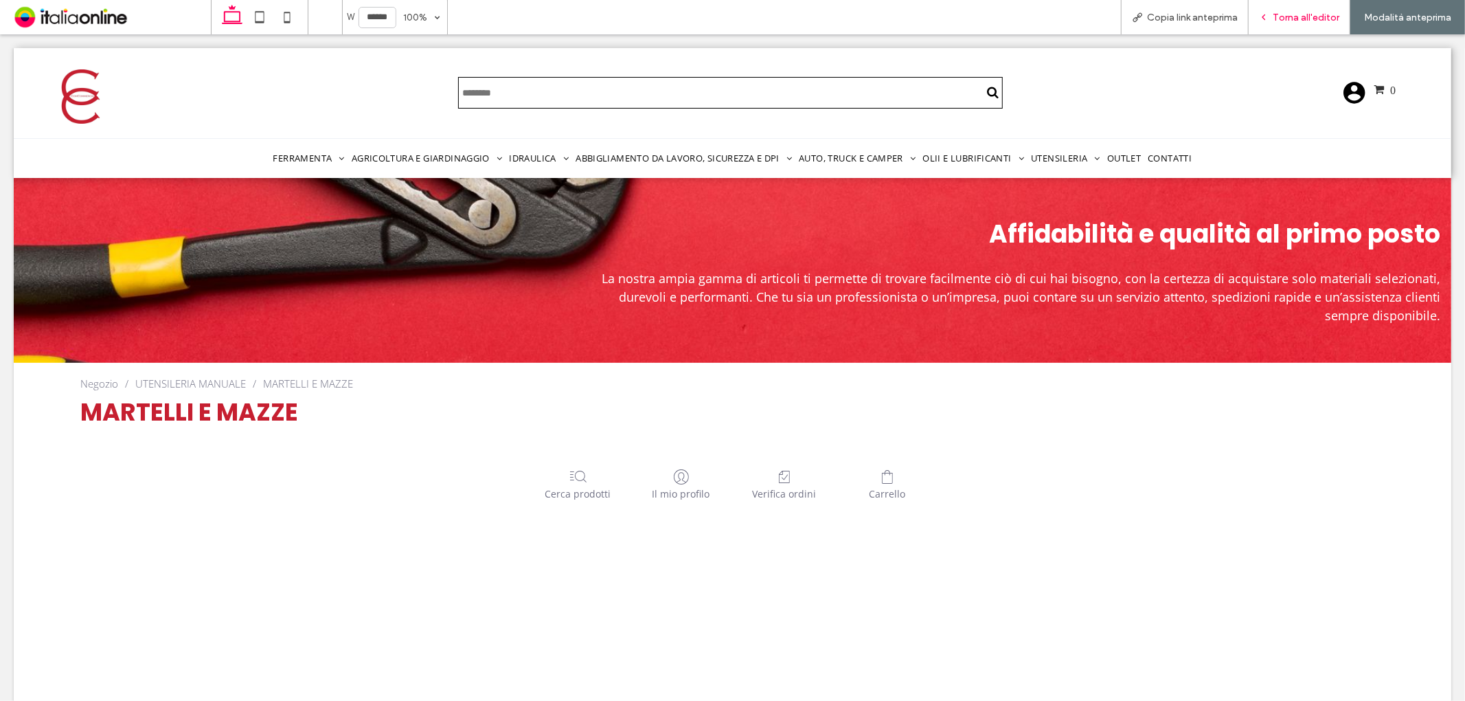
click at [1294, 16] on span "Torna all'editor" at bounding box center [1306, 18] width 67 height 12
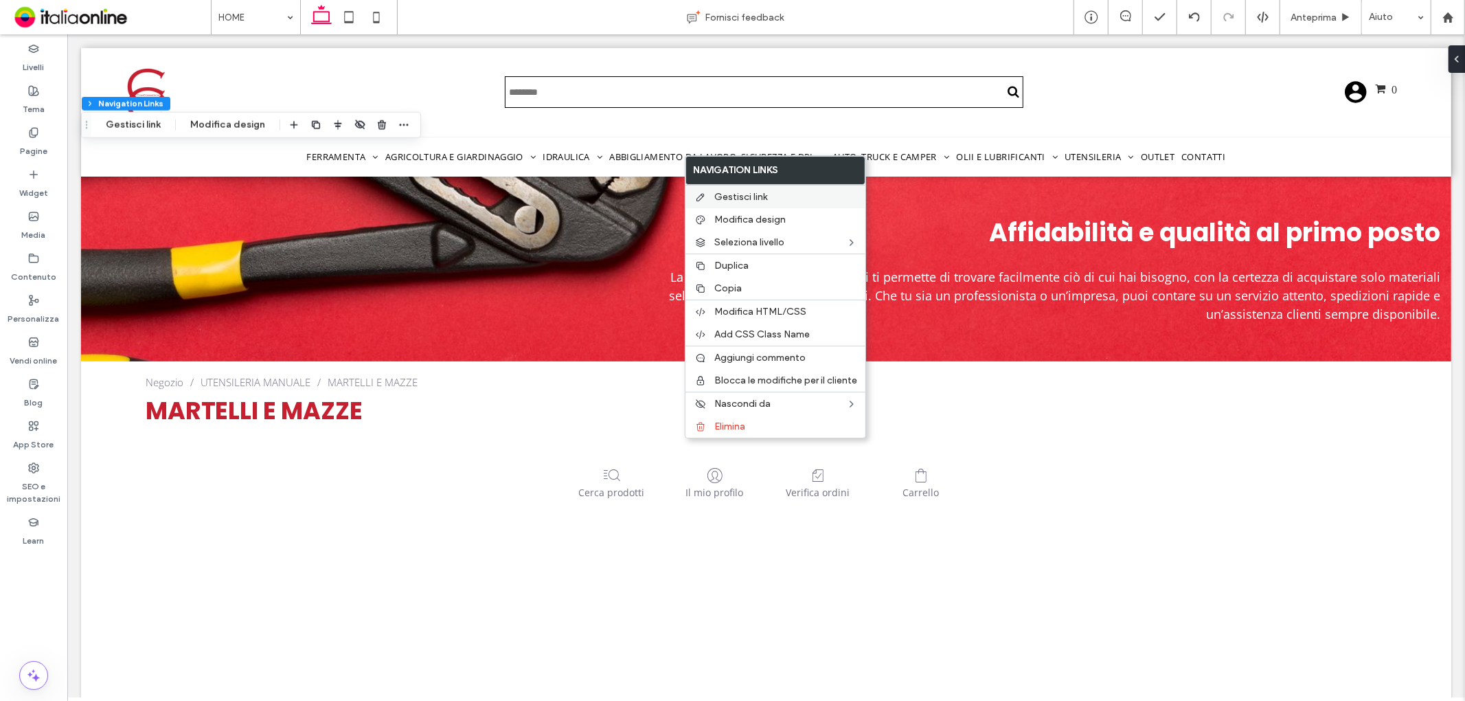
click at [742, 195] on span "Gestisci link" at bounding box center [741, 197] width 53 height 12
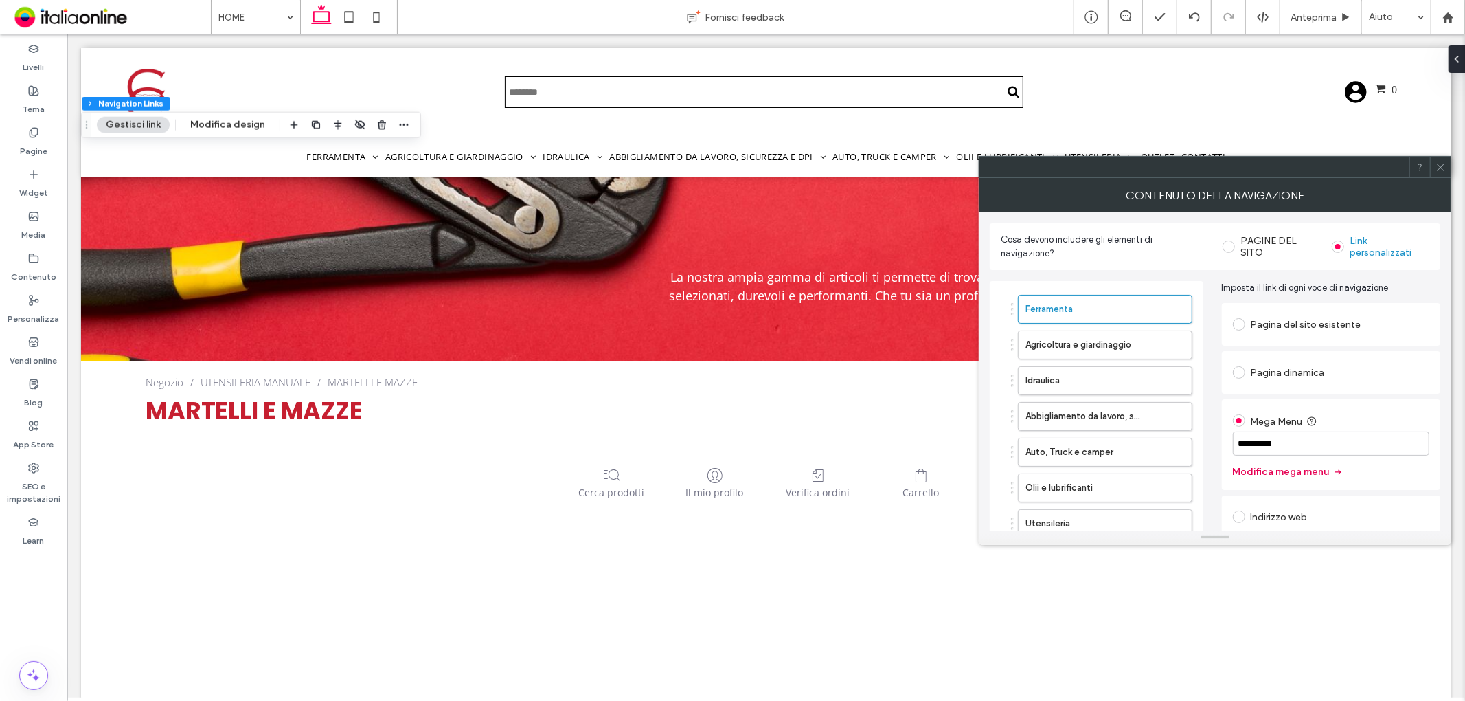
click at [1269, 472] on button "Modifica mega menu" at bounding box center [1288, 472] width 111 height 22
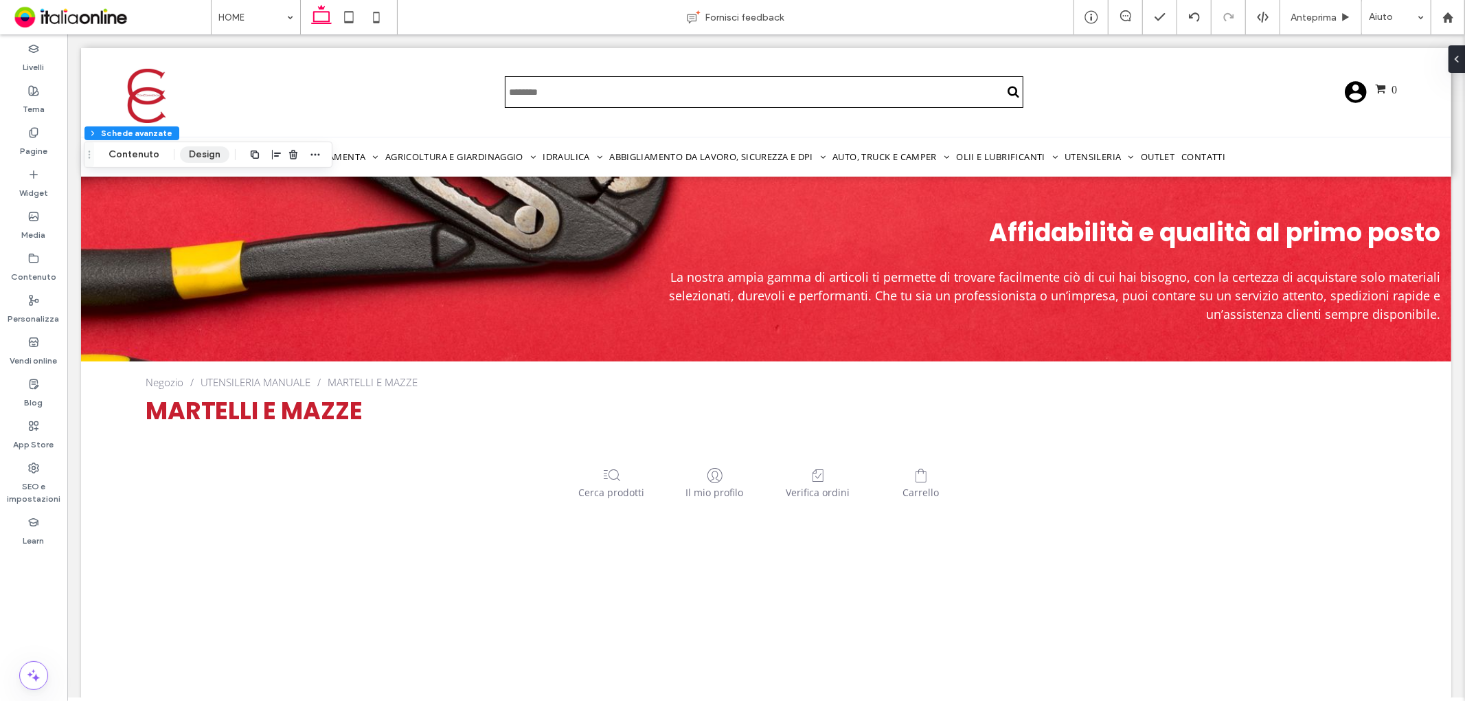
click at [200, 154] on button "Design" at bounding box center [204, 154] width 49 height 16
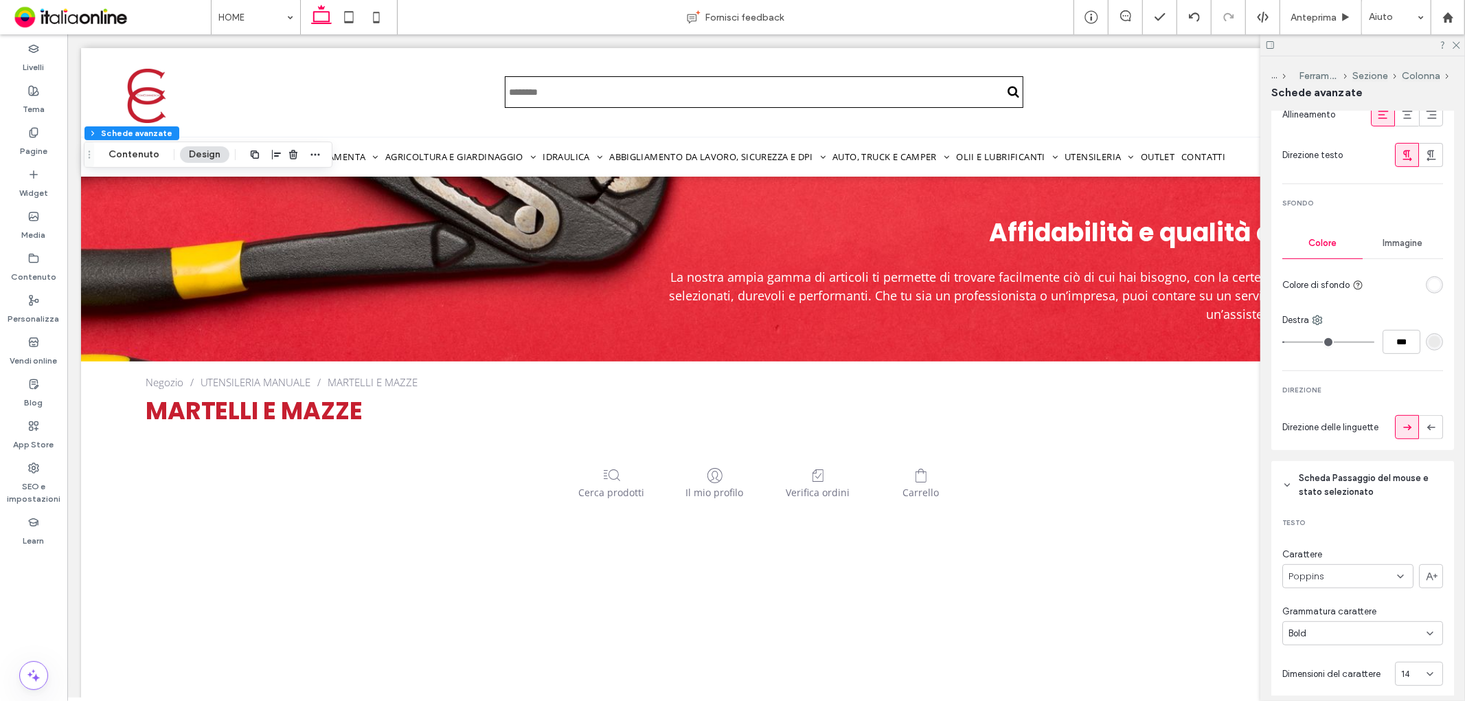
scroll to position [458, 0]
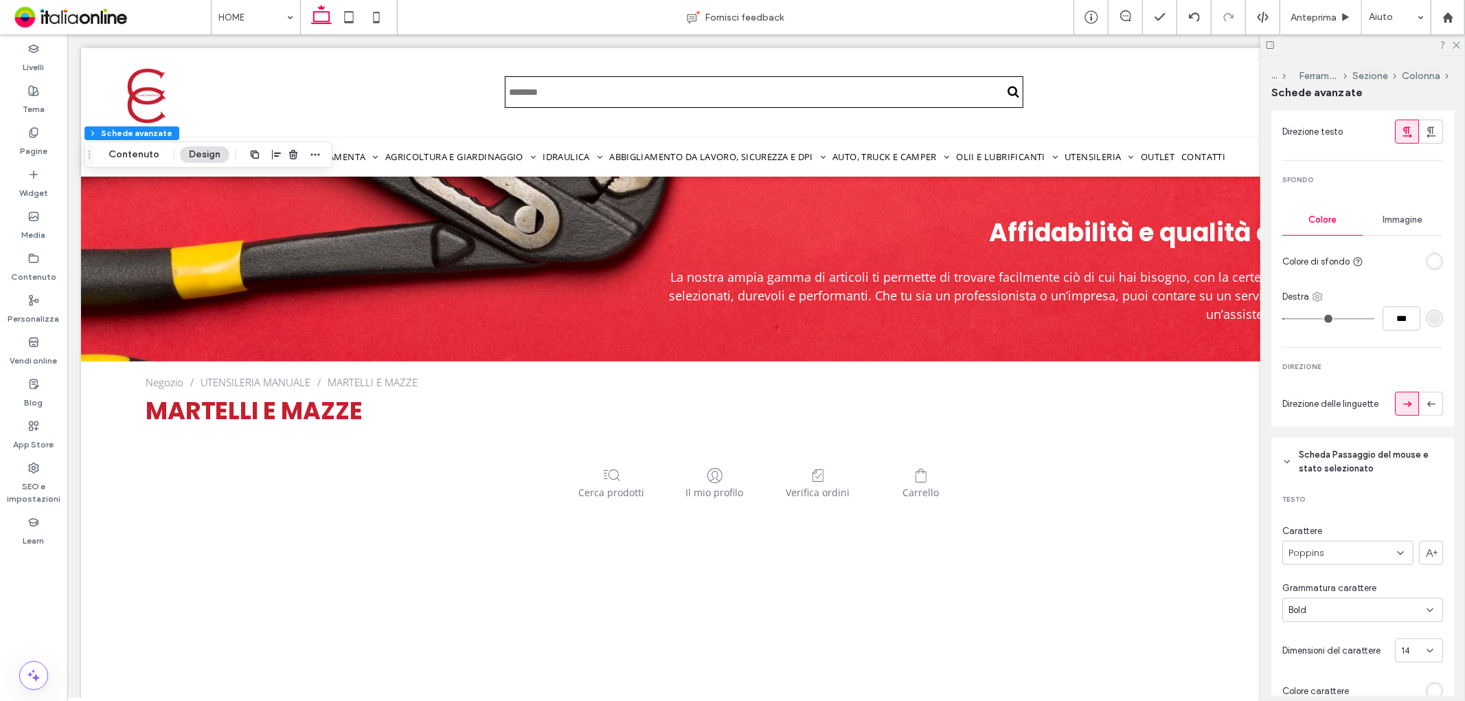
click at [1318, 294] on use at bounding box center [1318, 297] width 9 height 9
click at [1362, 386] on div "Fondo" at bounding box center [1374, 379] width 122 height 26
click at [1429, 317] on div "rgba(198,31,48,1)" at bounding box center [1435, 319] width 12 height 12
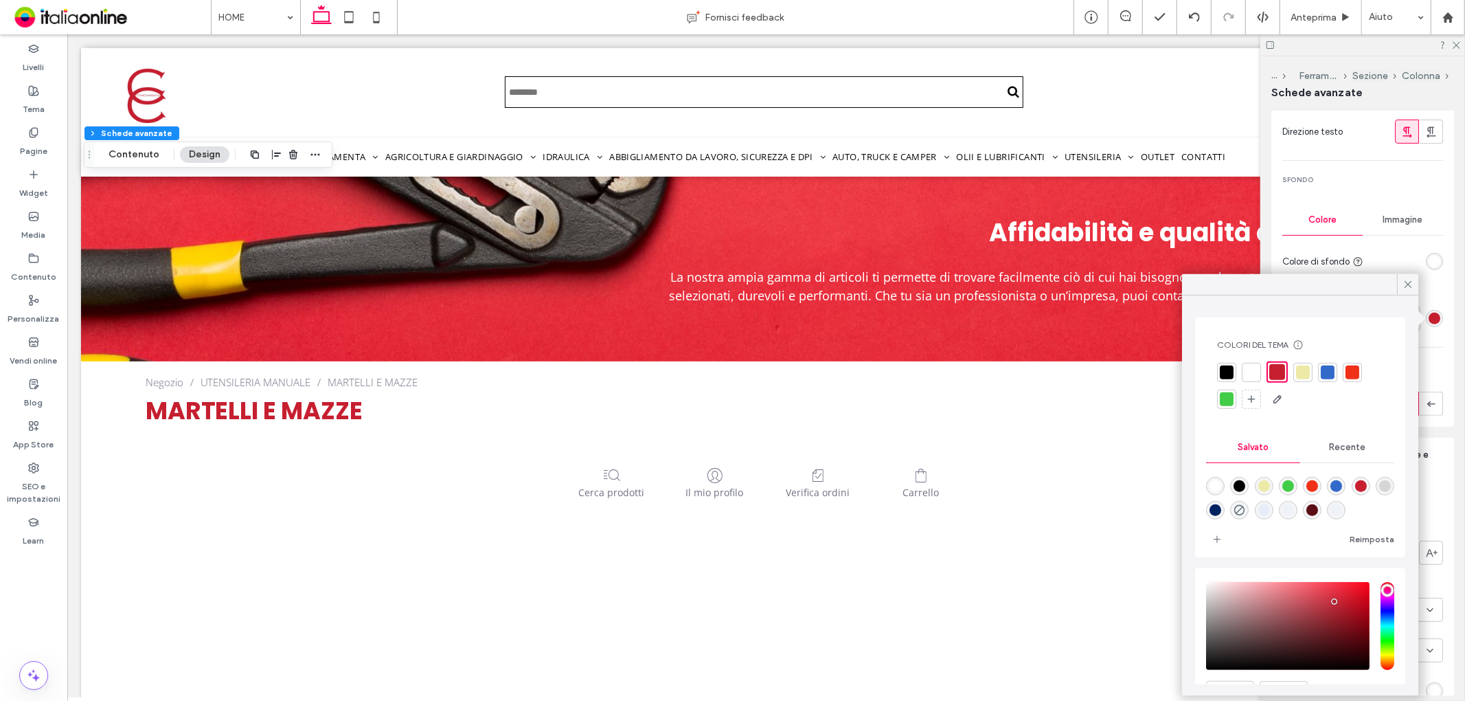
click at [1343, 513] on div "rgba(239,242,247,1)" at bounding box center [1337, 510] width 12 height 12
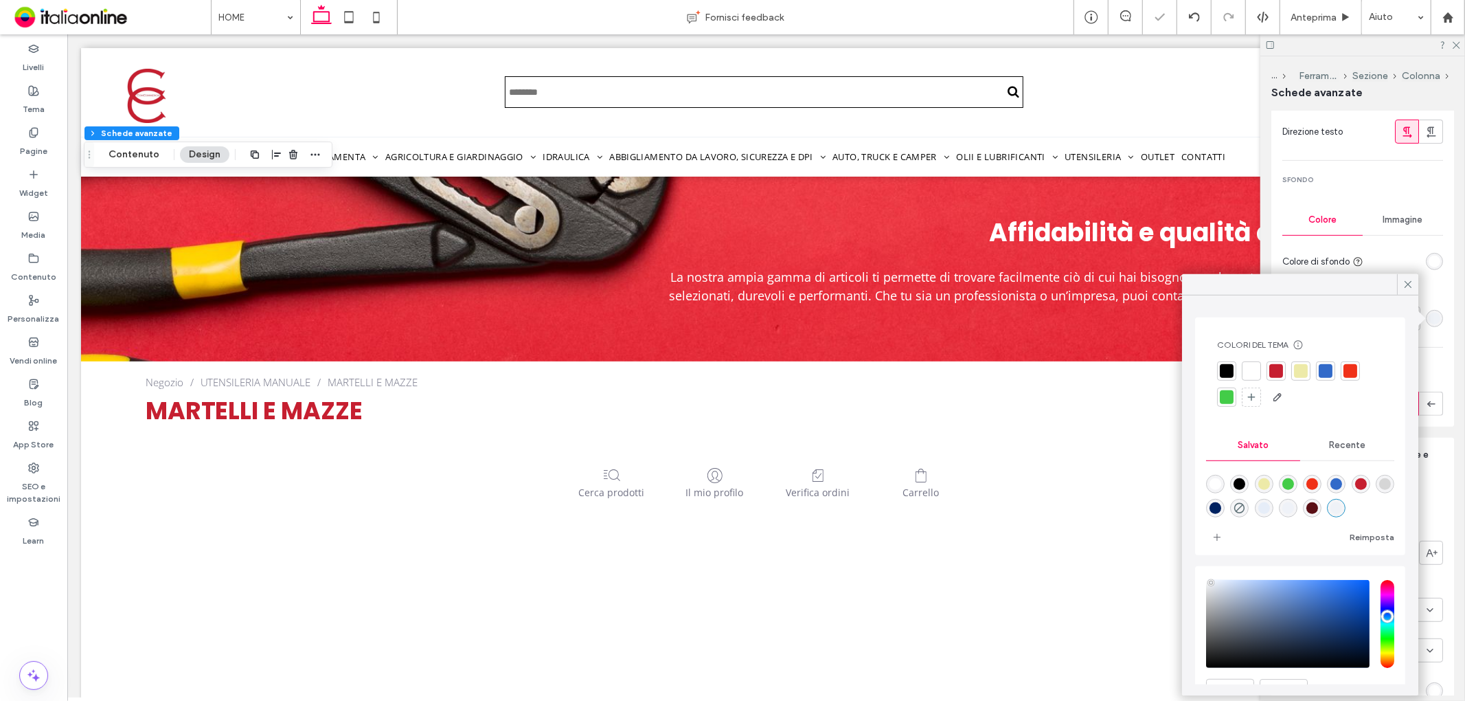
click at [1380, 490] on div "rgba(214,214,214,1)" at bounding box center [1386, 484] width 12 height 12
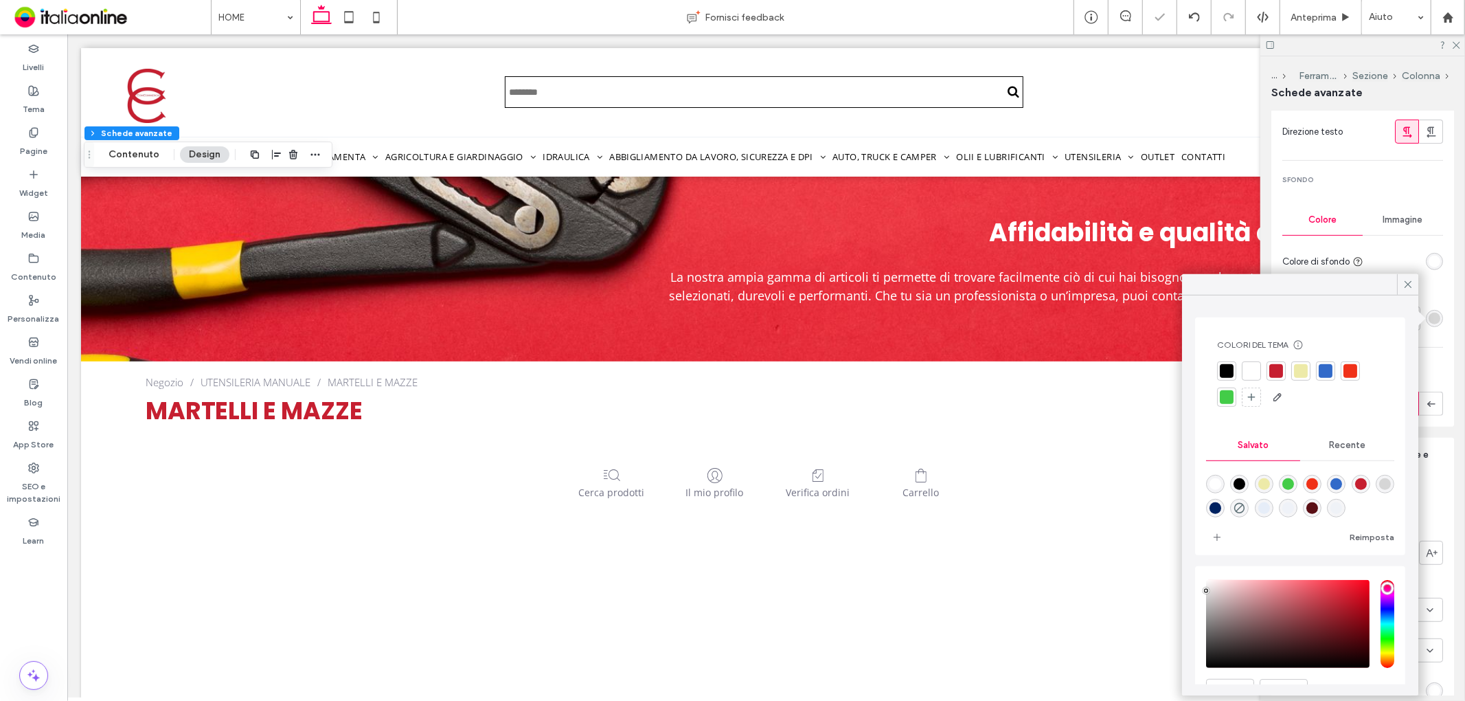
drag, startPoint x: 1205, startPoint y: 595, endPoint x: 1200, endPoint y: 589, distance: 7.3
click at [1200, 591] on div "HEX ******* Opacità ****" at bounding box center [1300, 660] width 210 height 189
click at [1344, 442] on span "Recente" at bounding box center [1347, 445] width 36 height 11
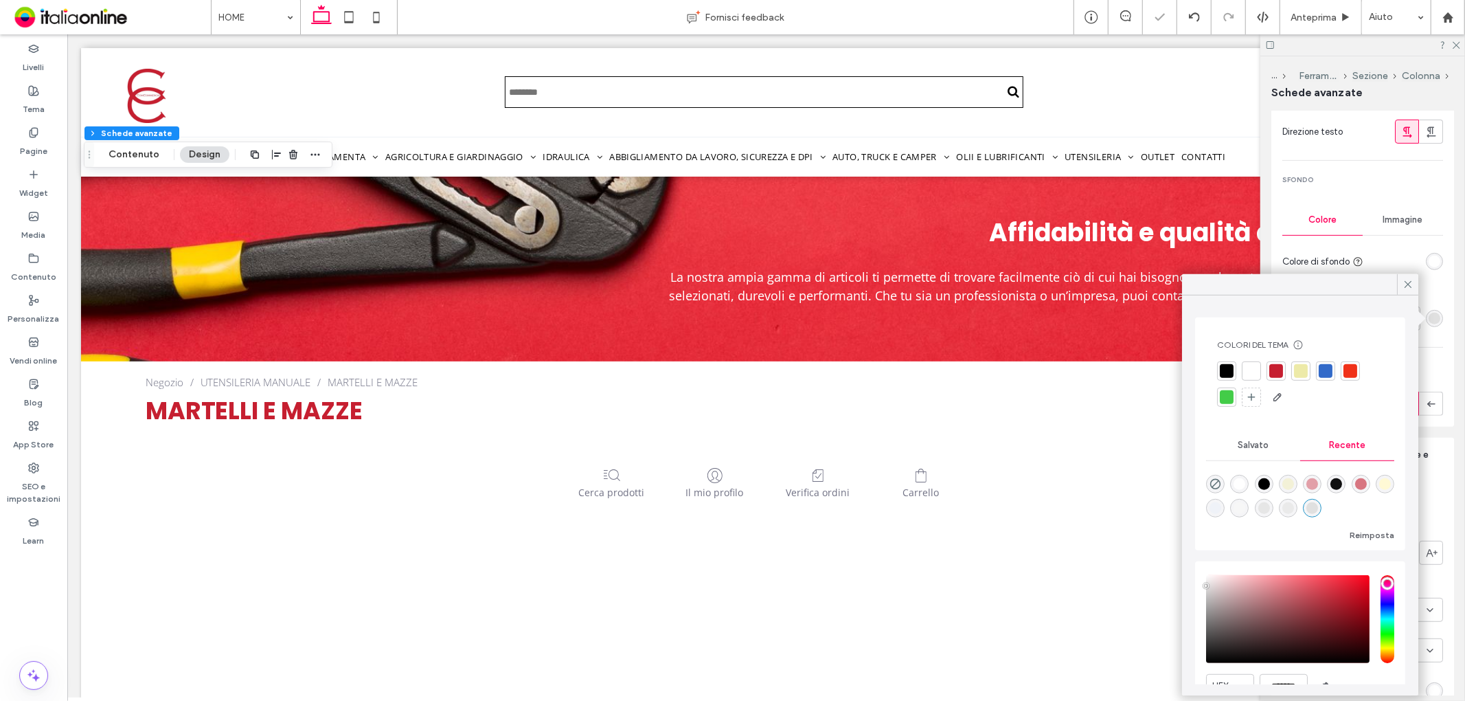
click at [1294, 507] on div "rgba(234, 234, 234, 1)" at bounding box center [1289, 508] width 12 height 12
type input "*******"
click at [1410, 286] on icon at bounding box center [1408, 284] width 12 height 12
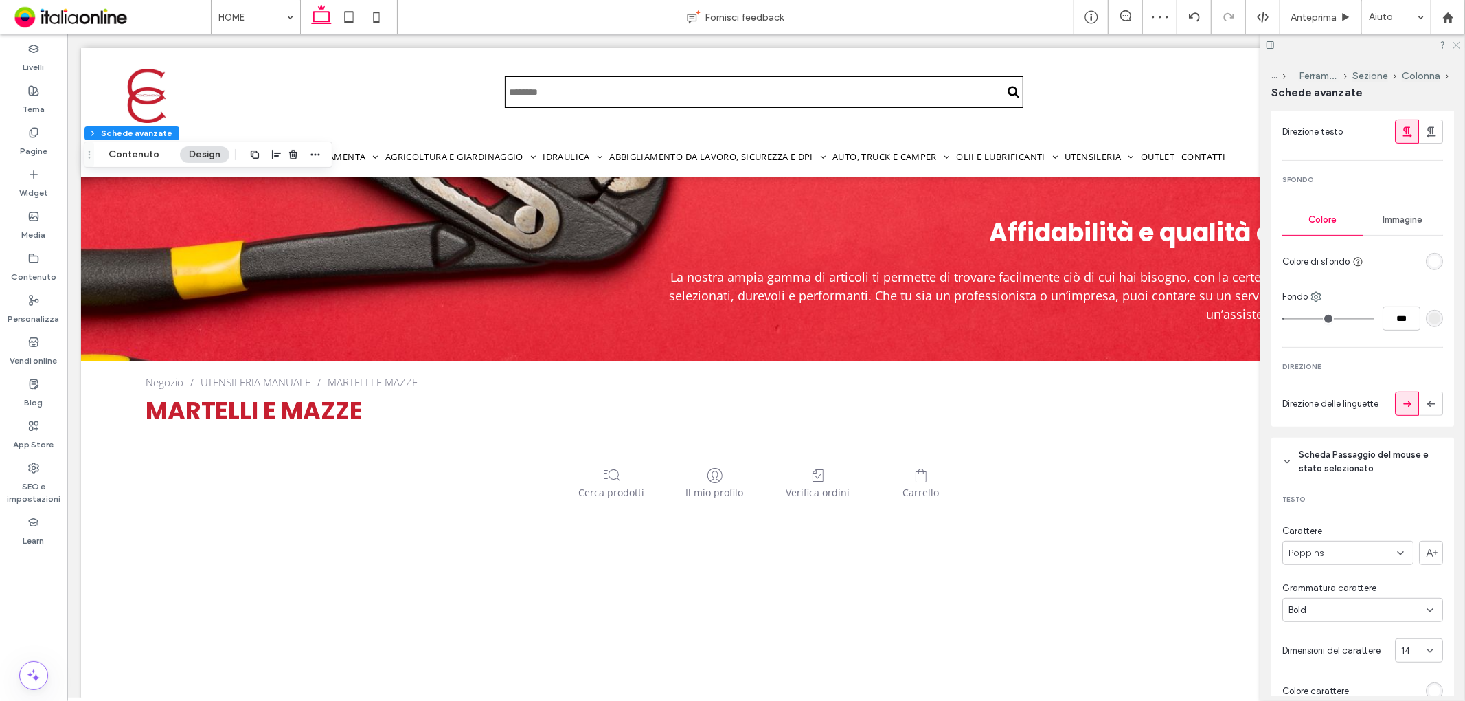
click at [1454, 46] on icon at bounding box center [1456, 44] width 9 height 9
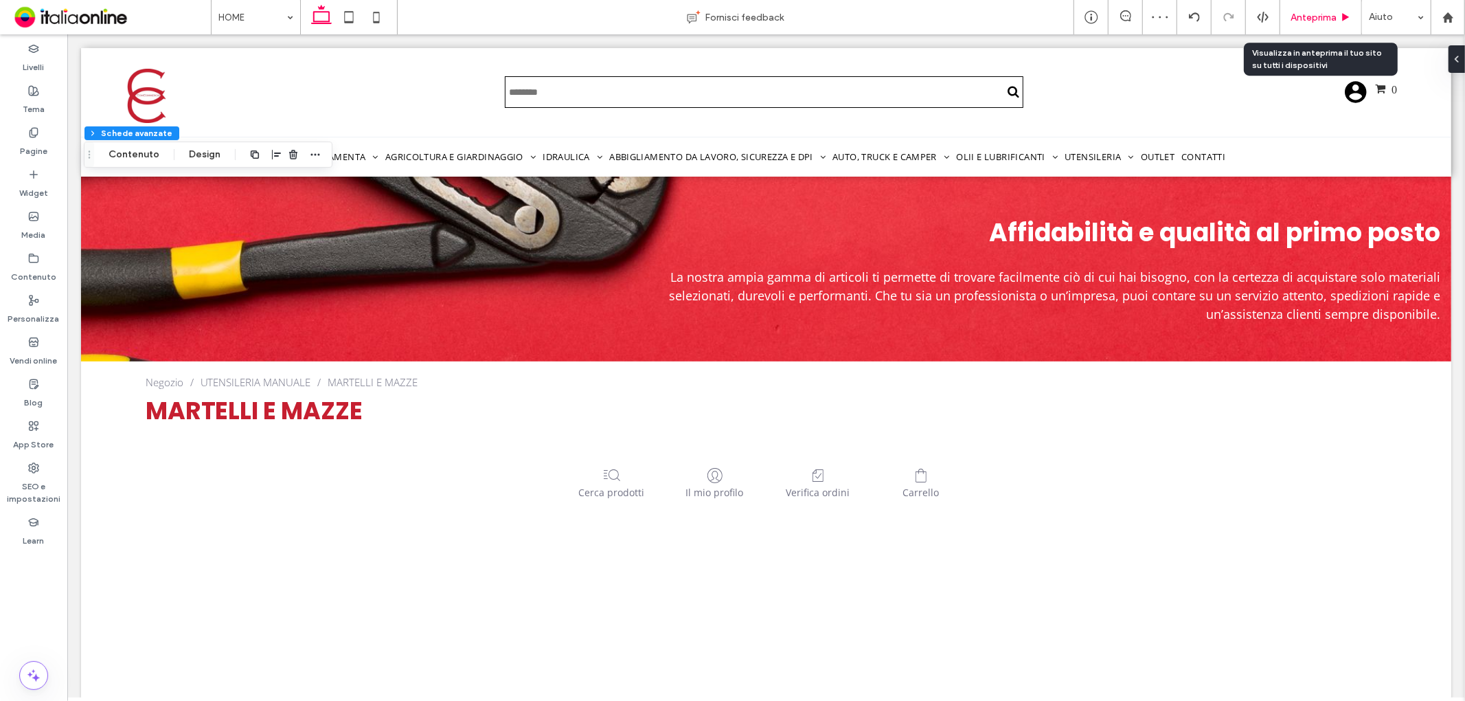
click at [1308, 18] on span "Anteprima" at bounding box center [1314, 18] width 46 height 12
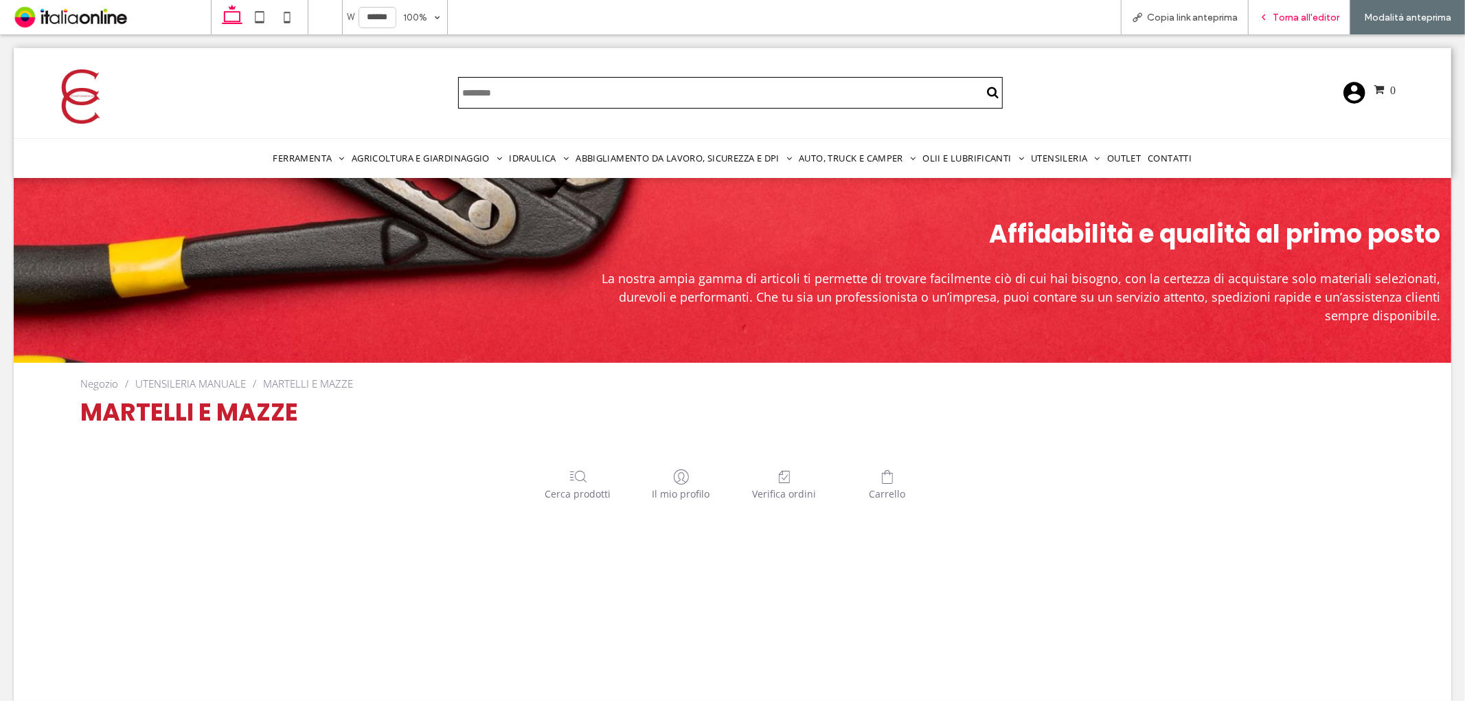
click at [1280, 15] on span "Torna all'editor" at bounding box center [1306, 18] width 67 height 12
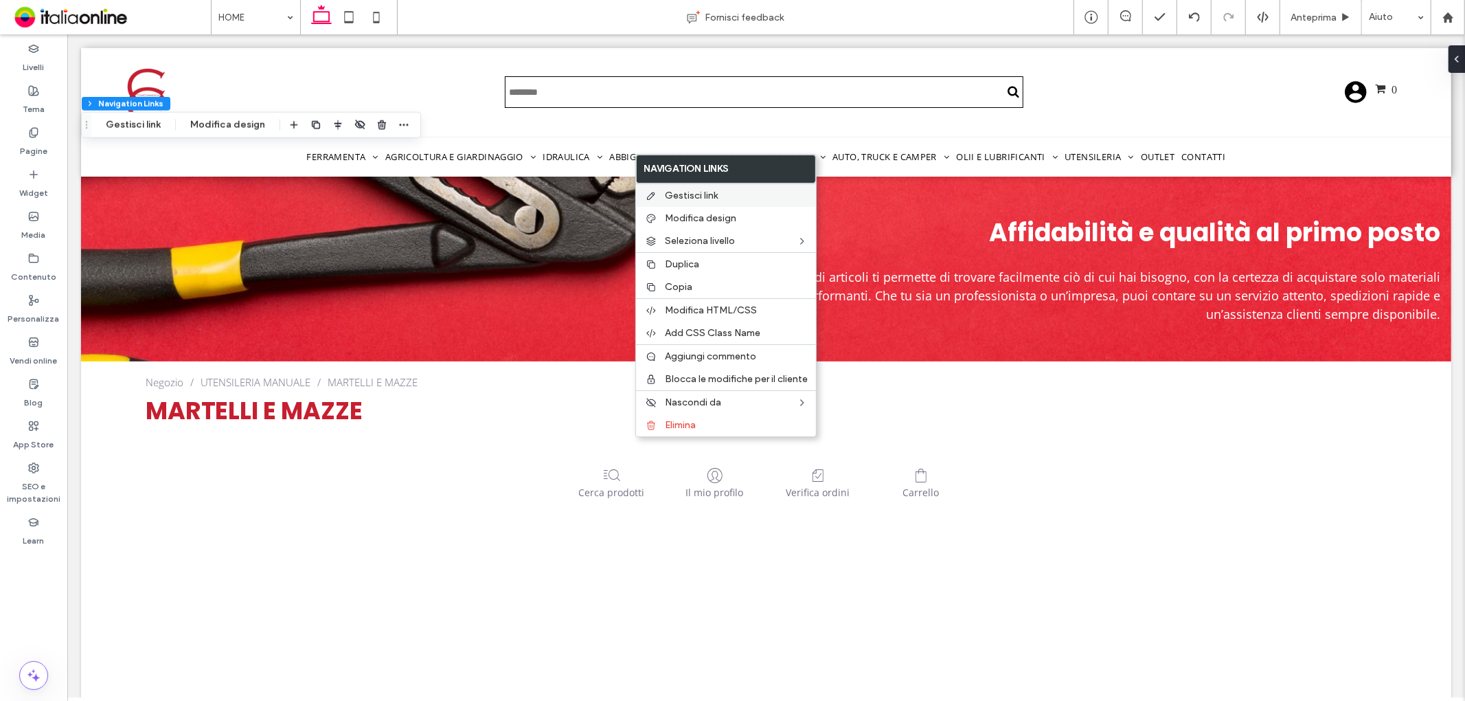
click at [696, 196] on span "Gestisci link" at bounding box center [691, 196] width 53 height 12
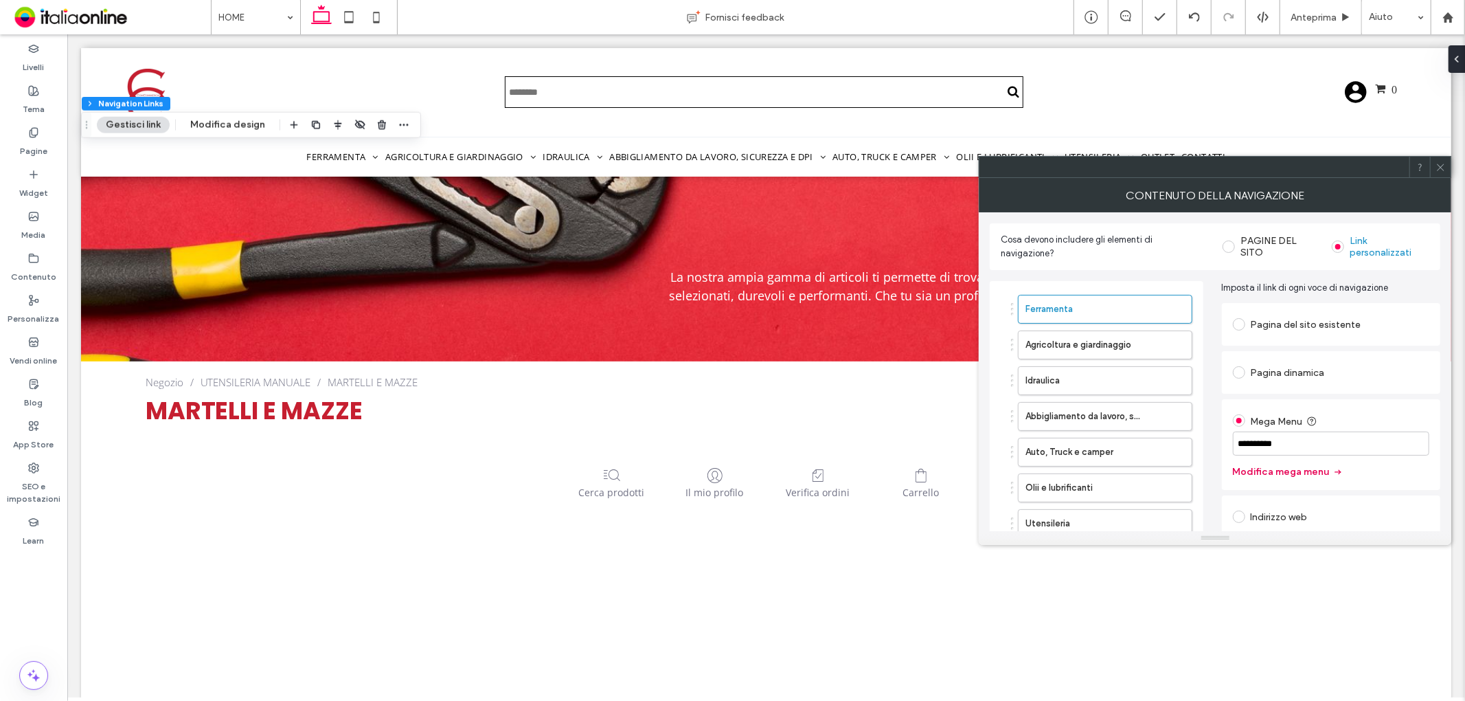
click at [1255, 475] on button "Modifica mega menu" at bounding box center [1288, 472] width 111 height 22
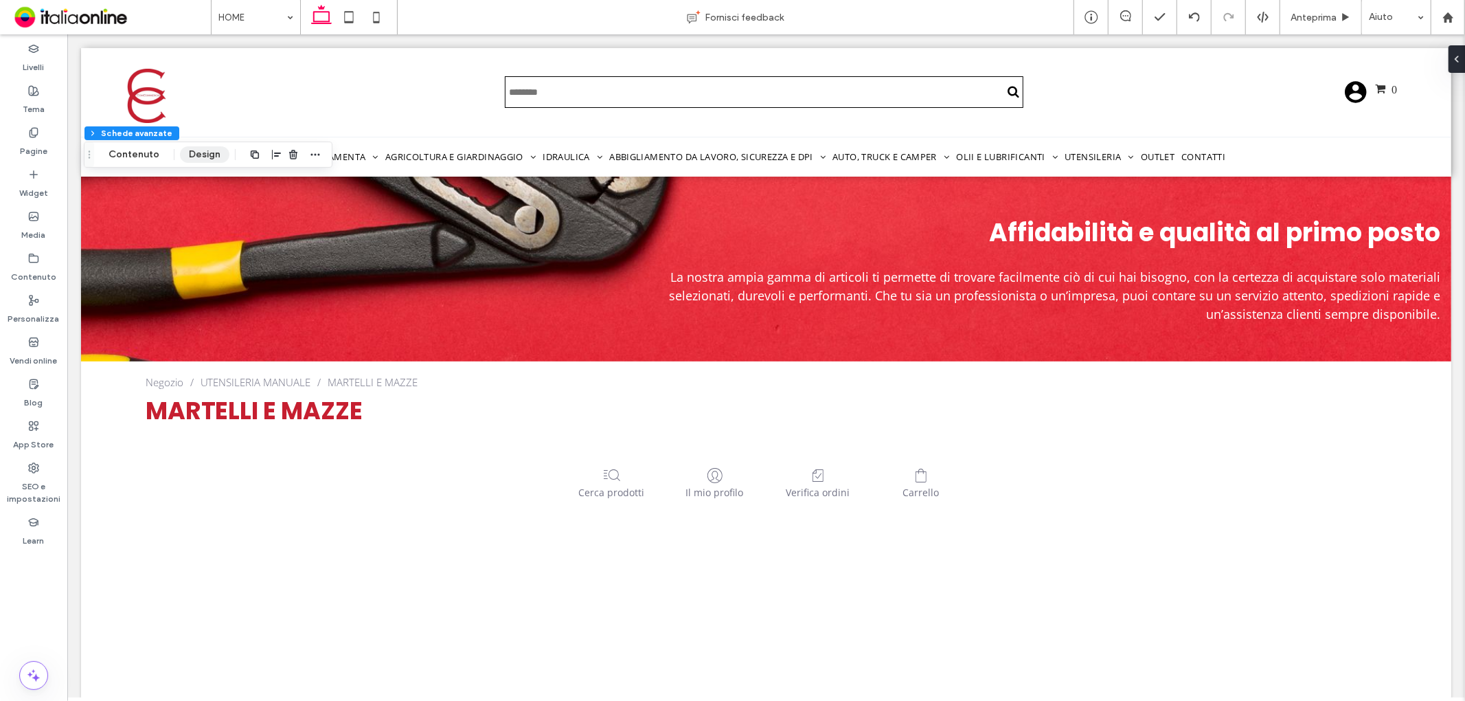
click at [206, 148] on button "Design" at bounding box center [204, 154] width 49 height 16
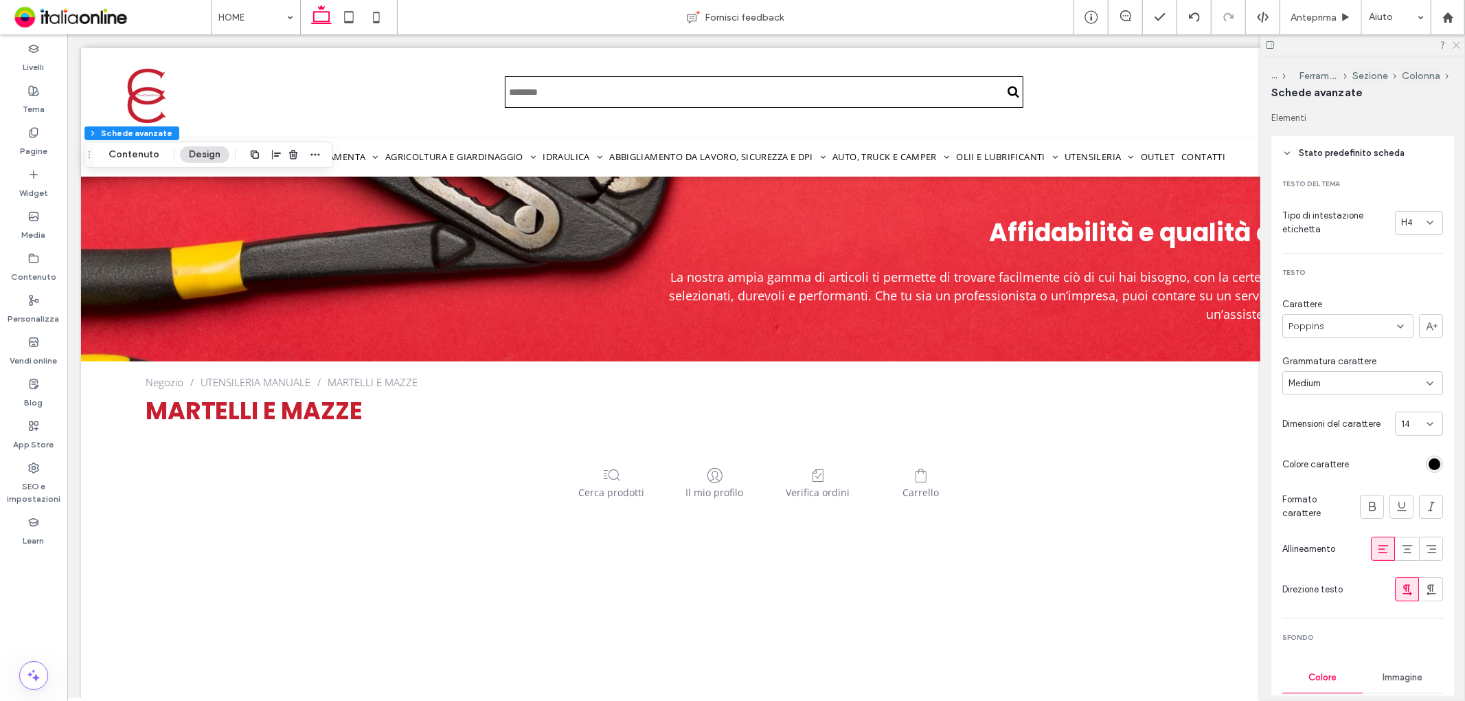
click at [1459, 44] on icon at bounding box center [1456, 44] width 9 height 9
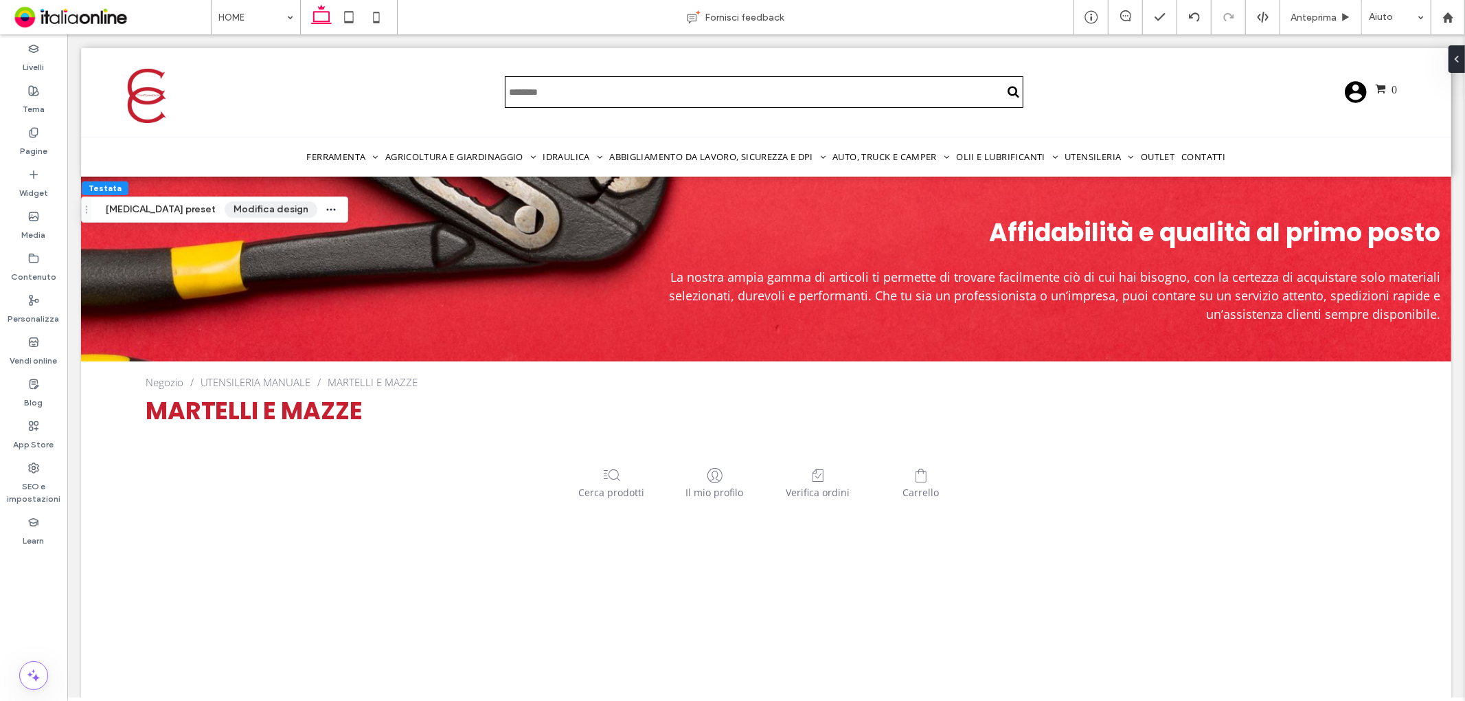
click at [225, 208] on button "Modifica design" at bounding box center [271, 209] width 93 height 16
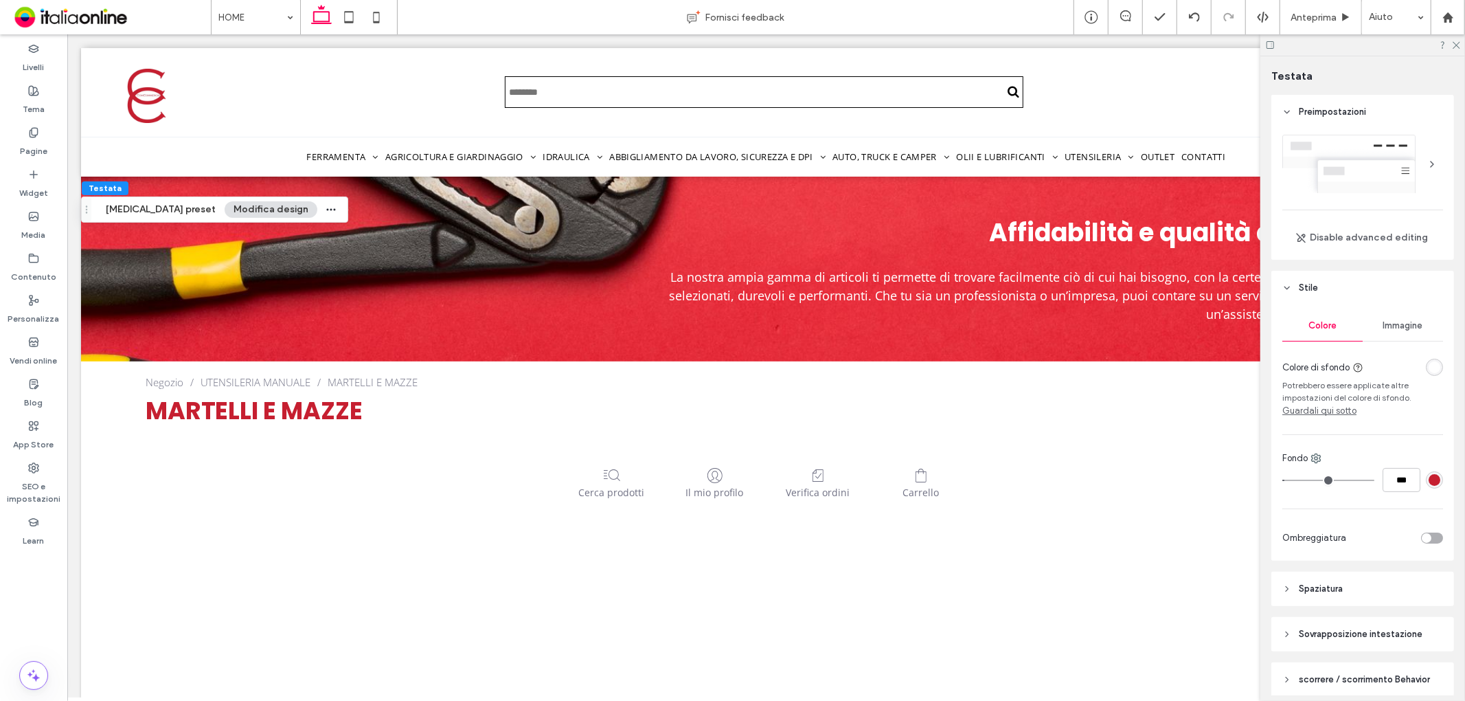
click at [1429, 479] on div "rgba(198,31,48,1)" at bounding box center [1435, 480] width 12 height 12
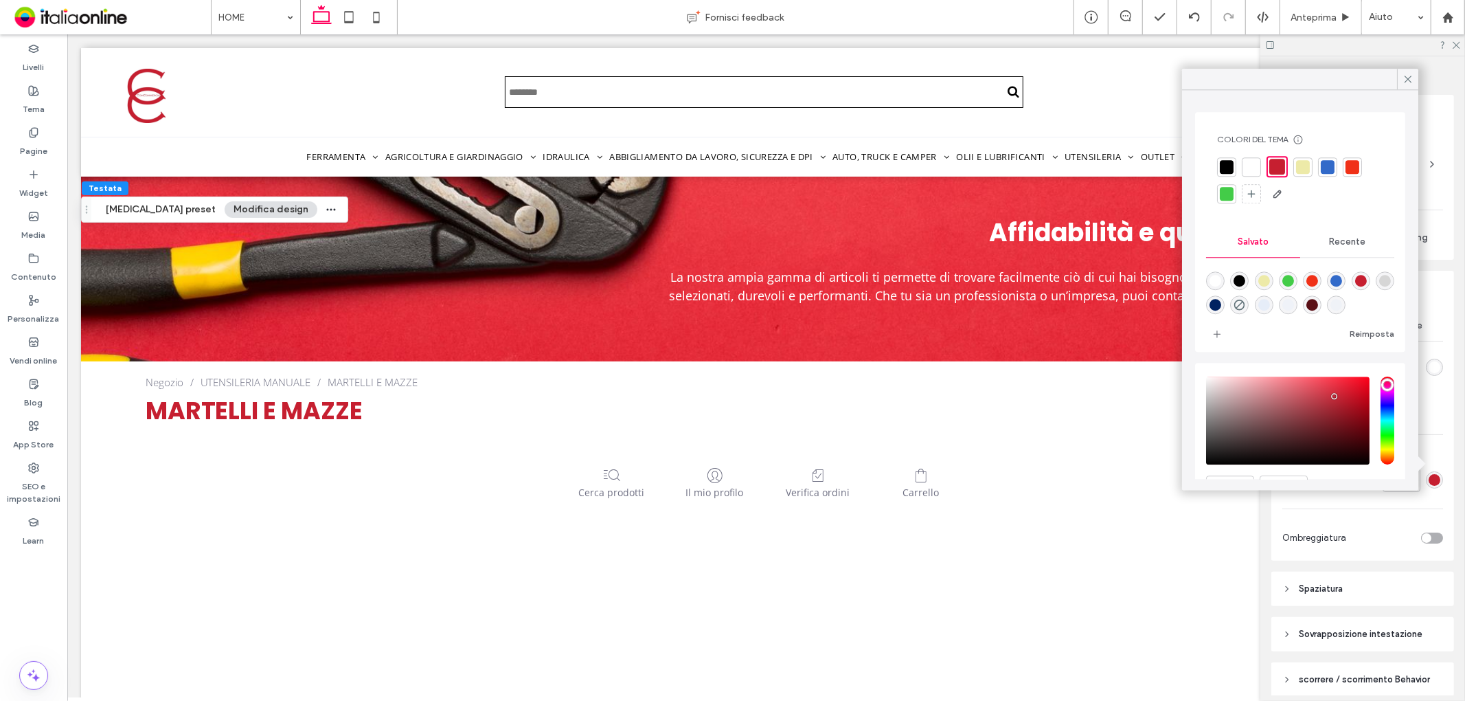
click at [1336, 238] on span "Recente" at bounding box center [1347, 241] width 36 height 11
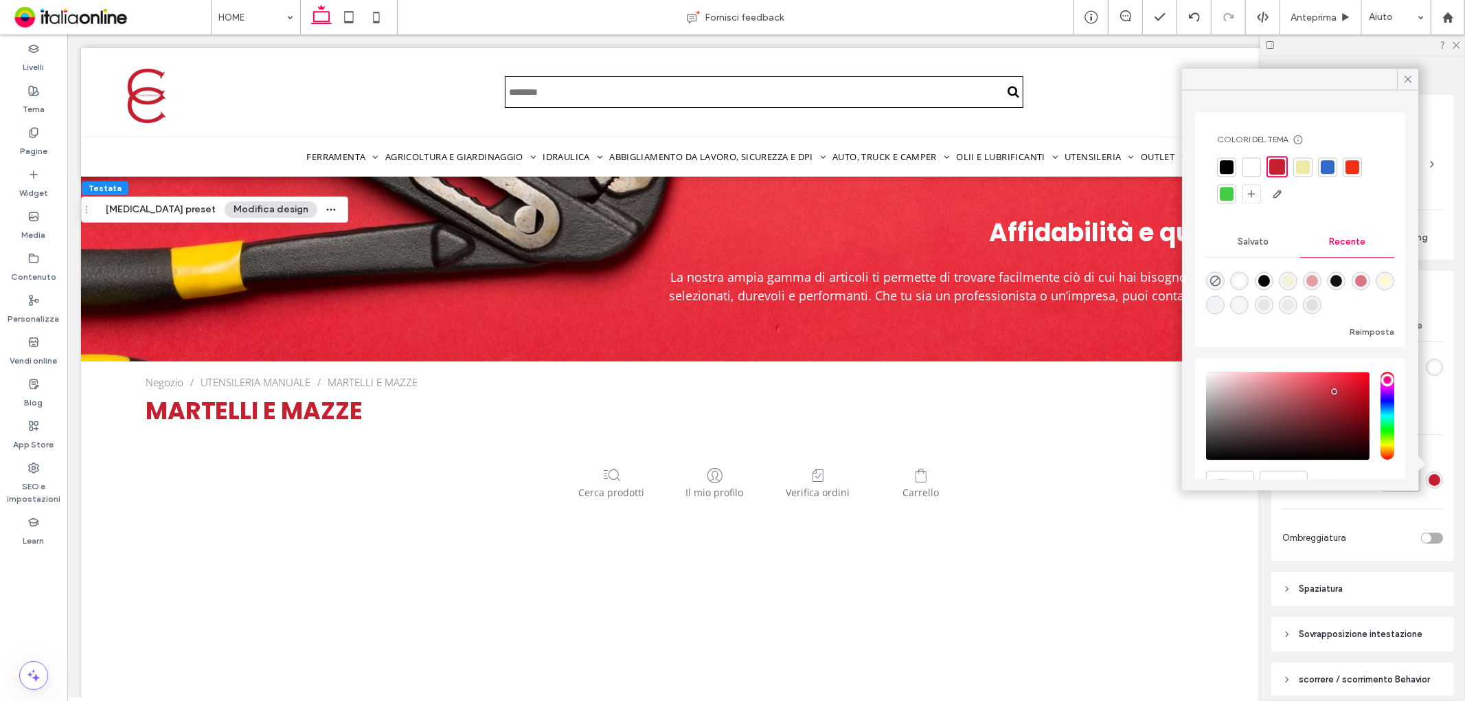
click at [1294, 302] on div "rgba(234, 234, 234, 1)" at bounding box center [1289, 305] width 12 height 12
type input "*******"
drag, startPoint x: 1404, startPoint y: 78, endPoint x: 1444, endPoint y: 67, distance: 41.3
click at [1404, 78] on icon at bounding box center [1408, 79] width 12 height 12
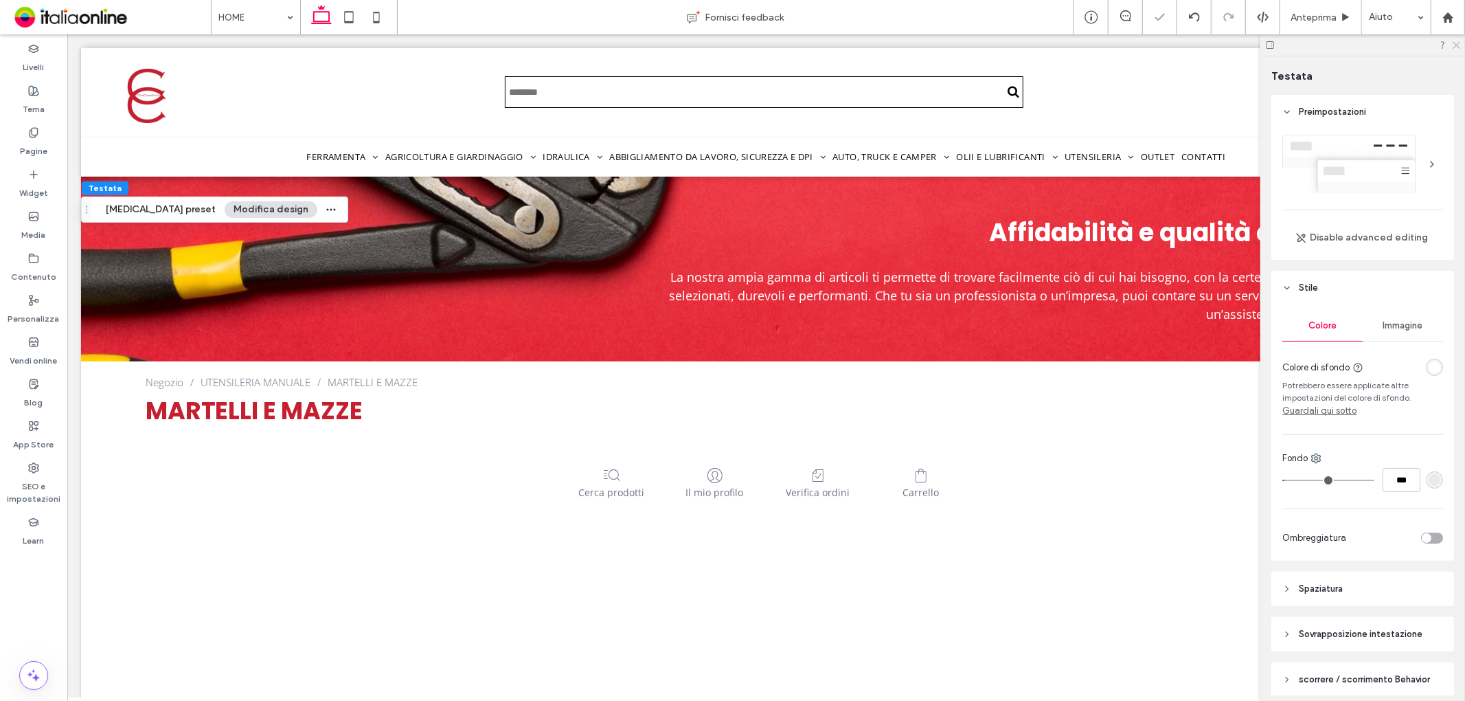
click at [1458, 43] on icon at bounding box center [1456, 44] width 9 height 9
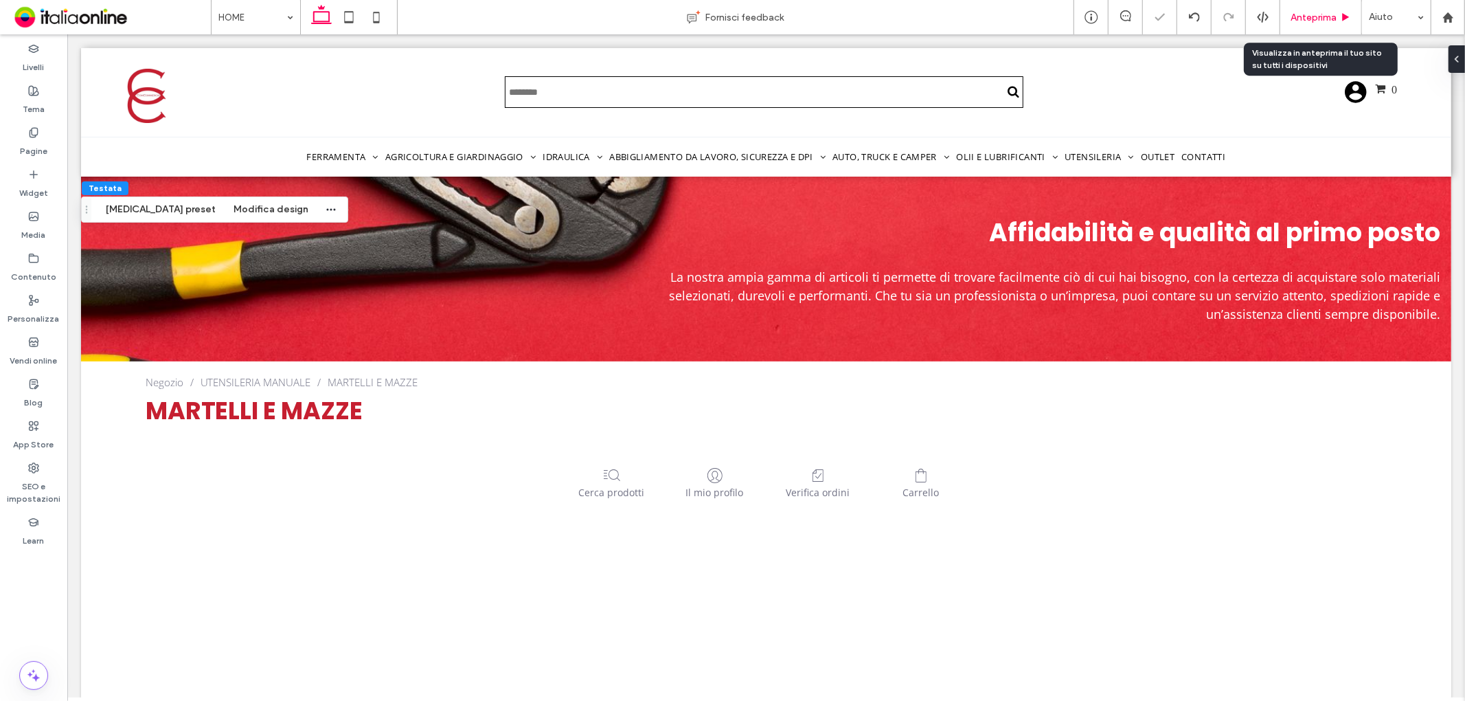
click at [1294, 23] on div "Anteprima" at bounding box center [1322, 17] width 82 height 34
click at [1313, 14] on span "Anteprima" at bounding box center [1314, 18] width 46 height 12
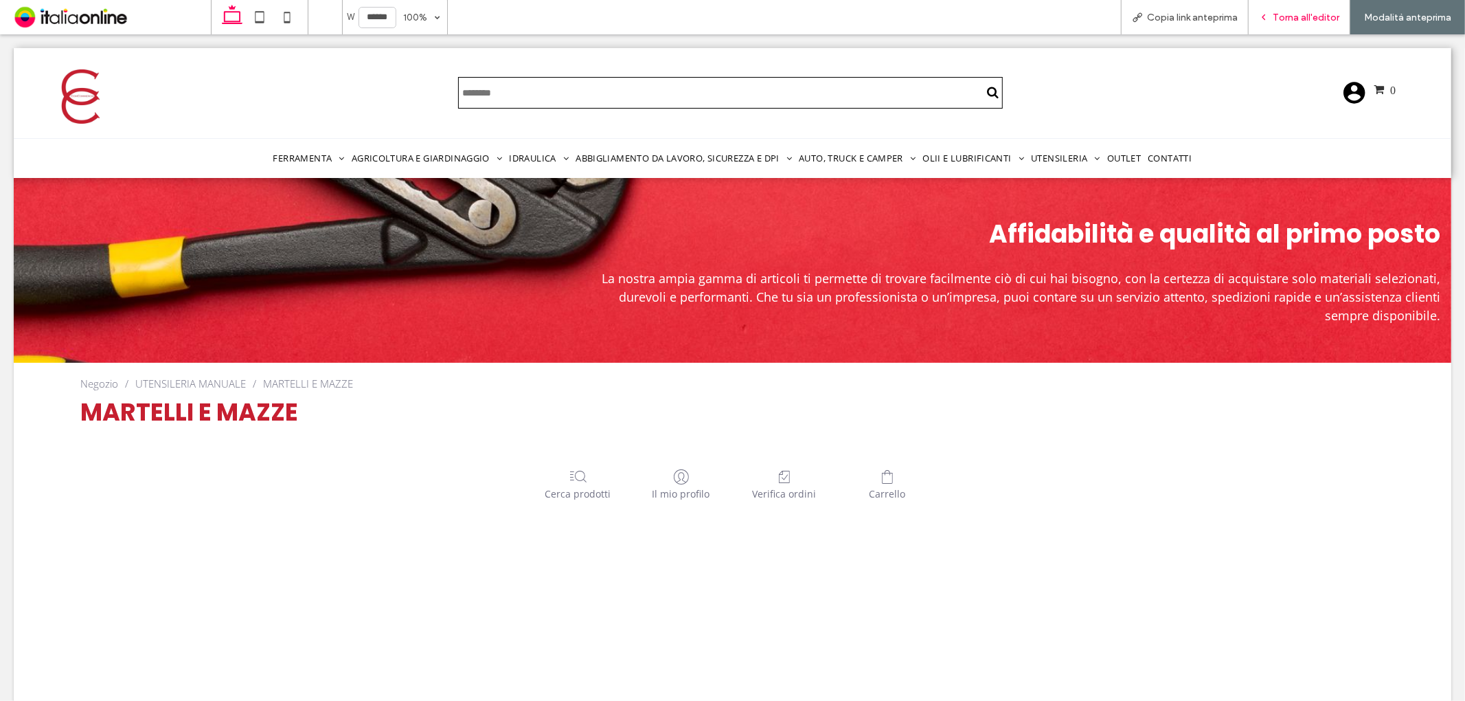
click at [1296, 19] on span "Torna all'editor" at bounding box center [1306, 18] width 67 height 12
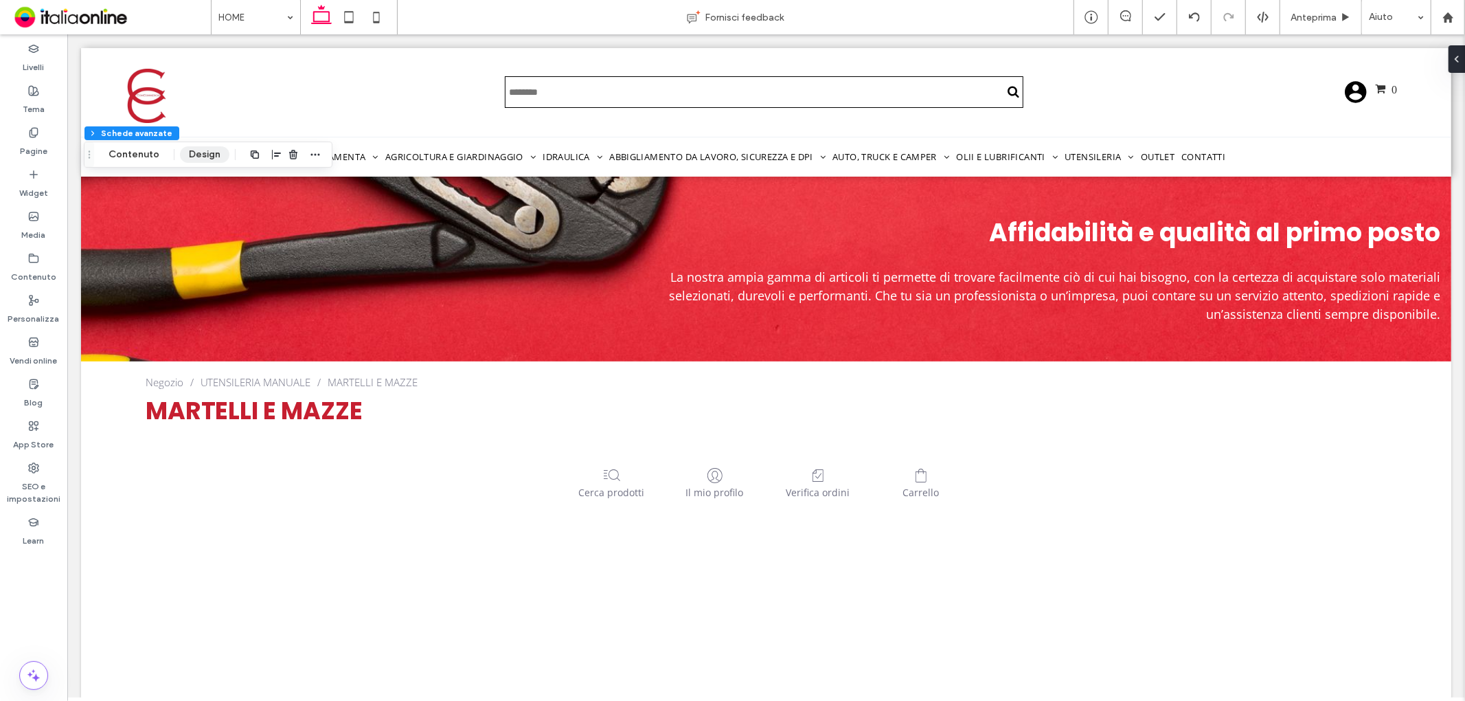
click at [208, 149] on button "Design" at bounding box center [204, 154] width 49 height 16
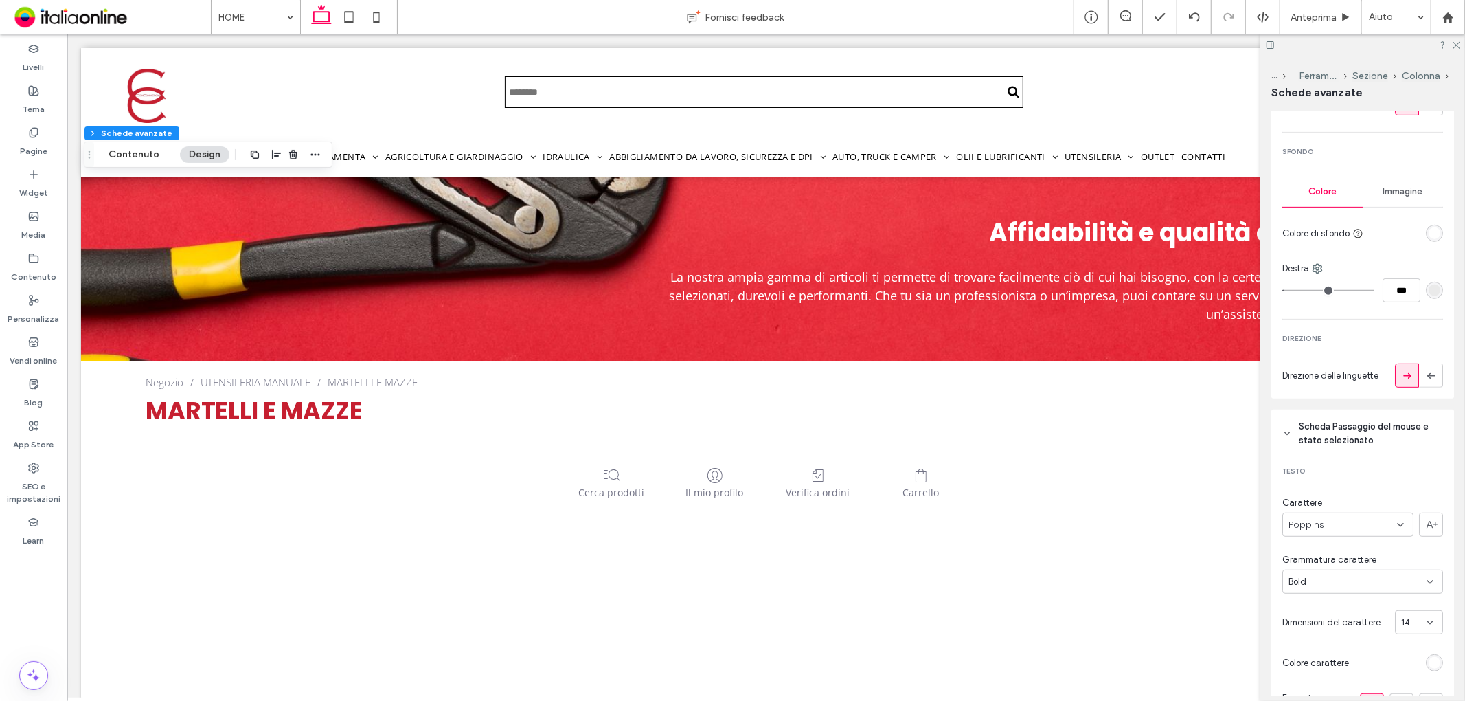
scroll to position [458, 0]
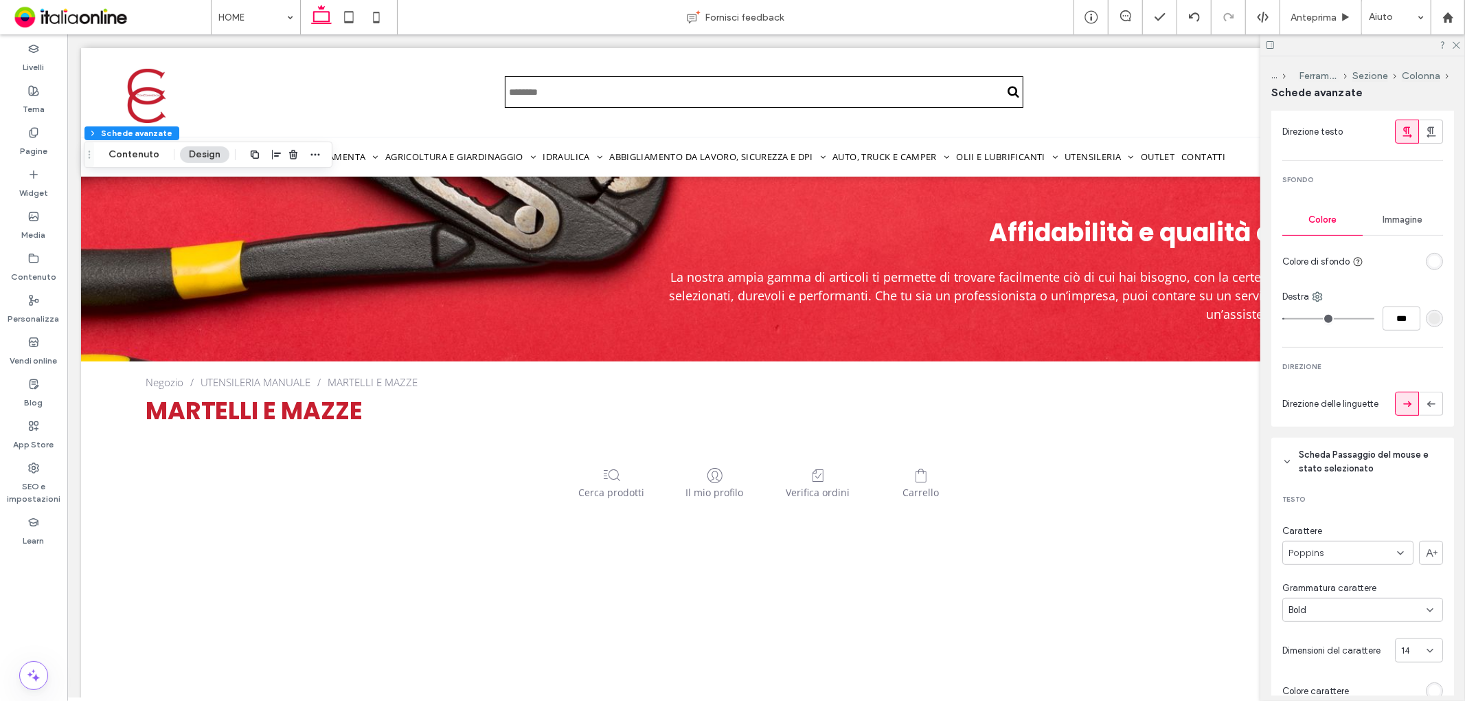
click at [1429, 258] on div "rgba(255, 255, 255, 1)" at bounding box center [1435, 262] width 12 height 12
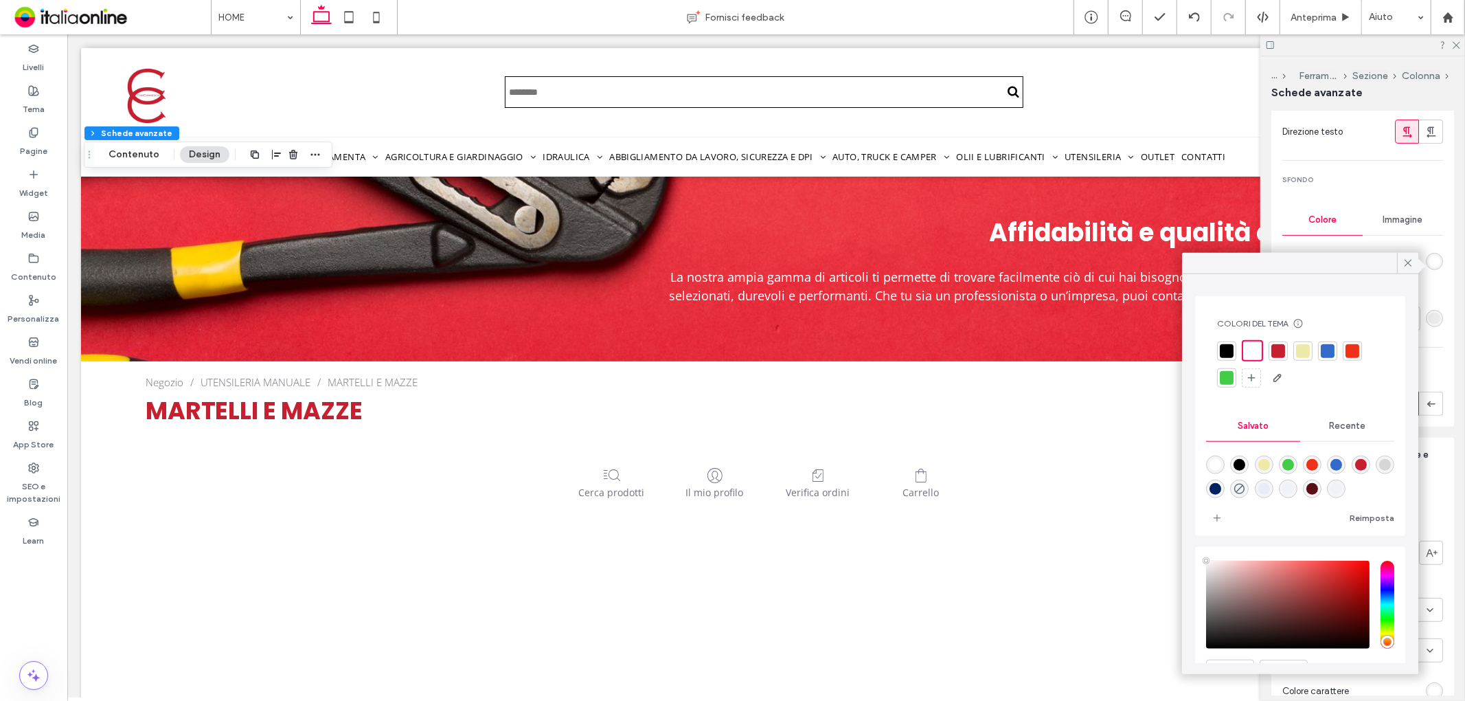
click at [1361, 431] on div "Recente" at bounding box center [1348, 426] width 94 height 30
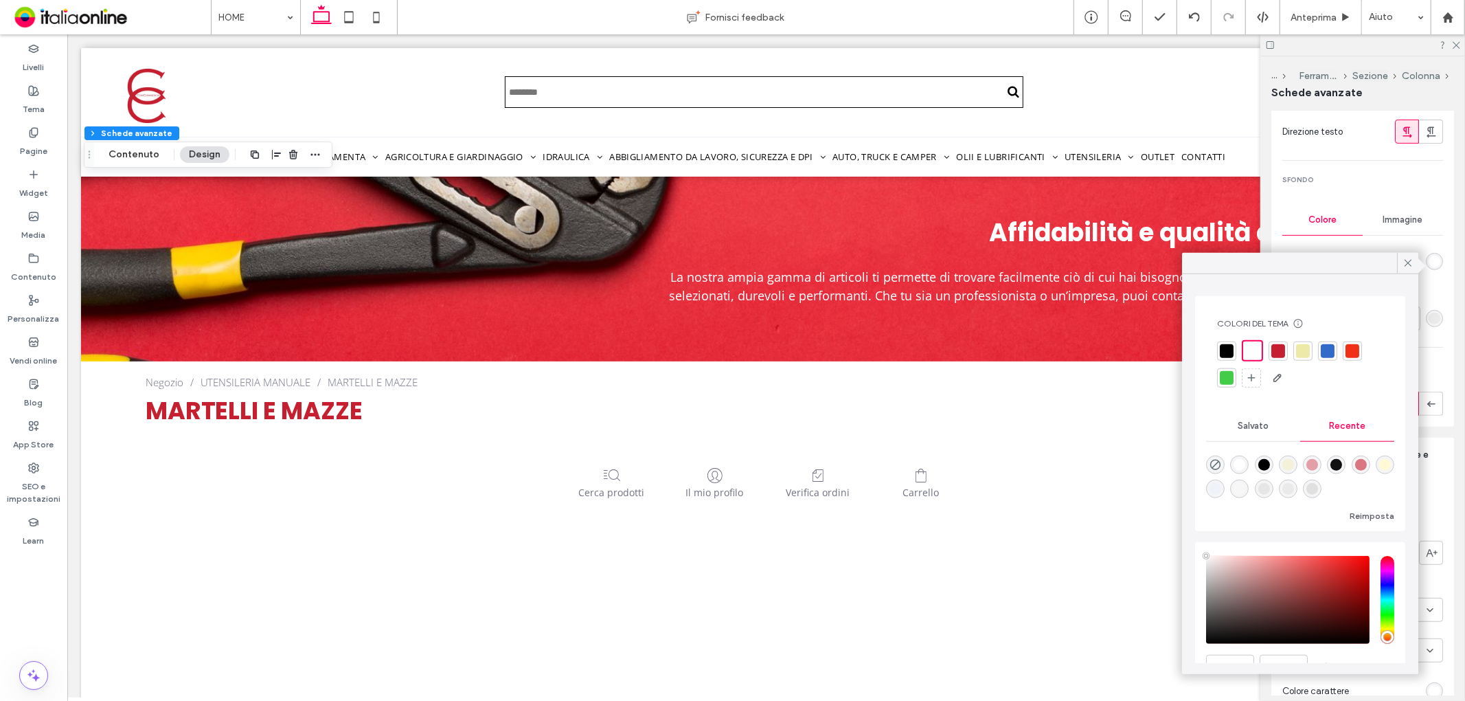
click at [1298, 491] on div "rgba(234, 234, 234, 1)" at bounding box center [1288, 489] width 19 height 19
click at [1217, 463] on icon "rgba(0, 0, 0, 0)" at bounding box center [1216, 463] width 12 height 12
type input "*******"
type input "*"
type input "**"
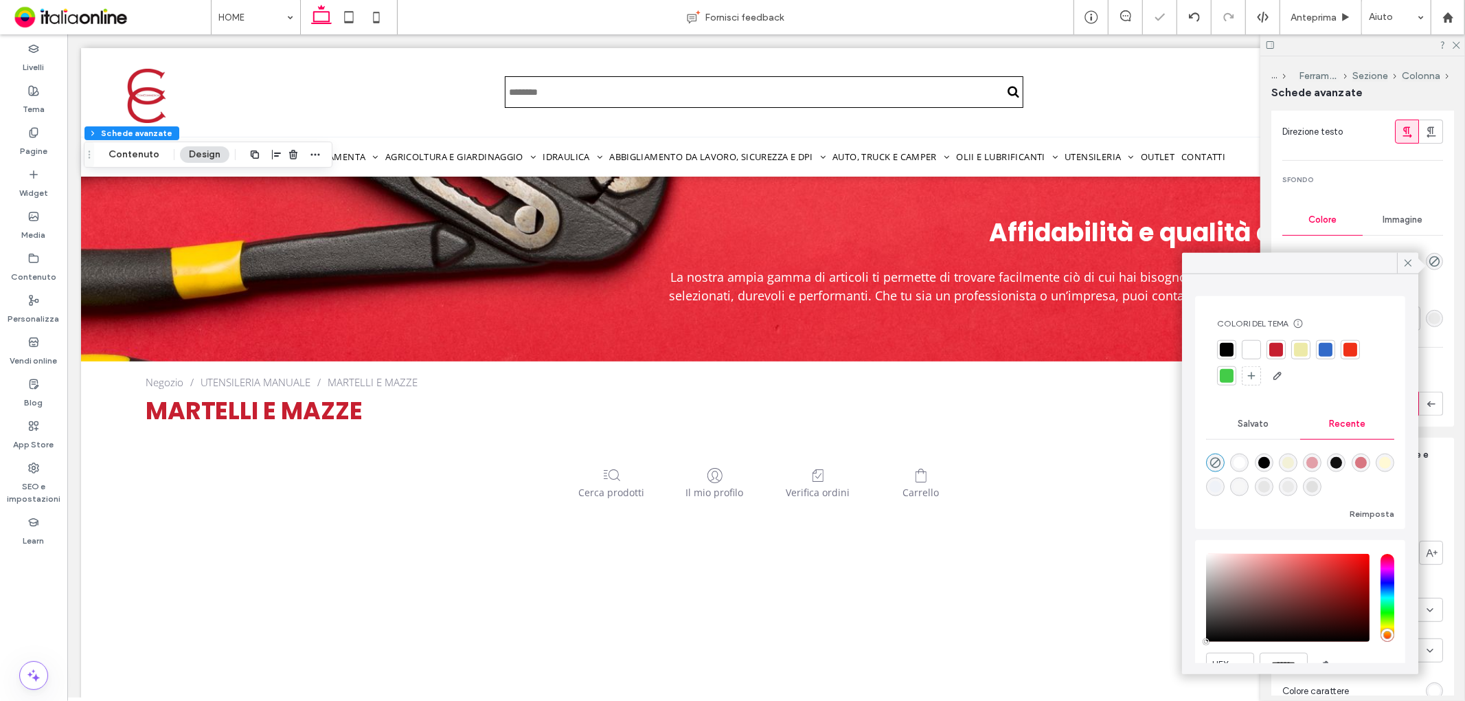
click at [1246, 462] on div "rgba(255, 255, 255, 1)" at bounding box center [1241, 463] width 12 height 12
type input "*******"
type input "***"
type input "****"
click at [1252, 346] on div at bounding box center [1253, 351] width 16 height 16
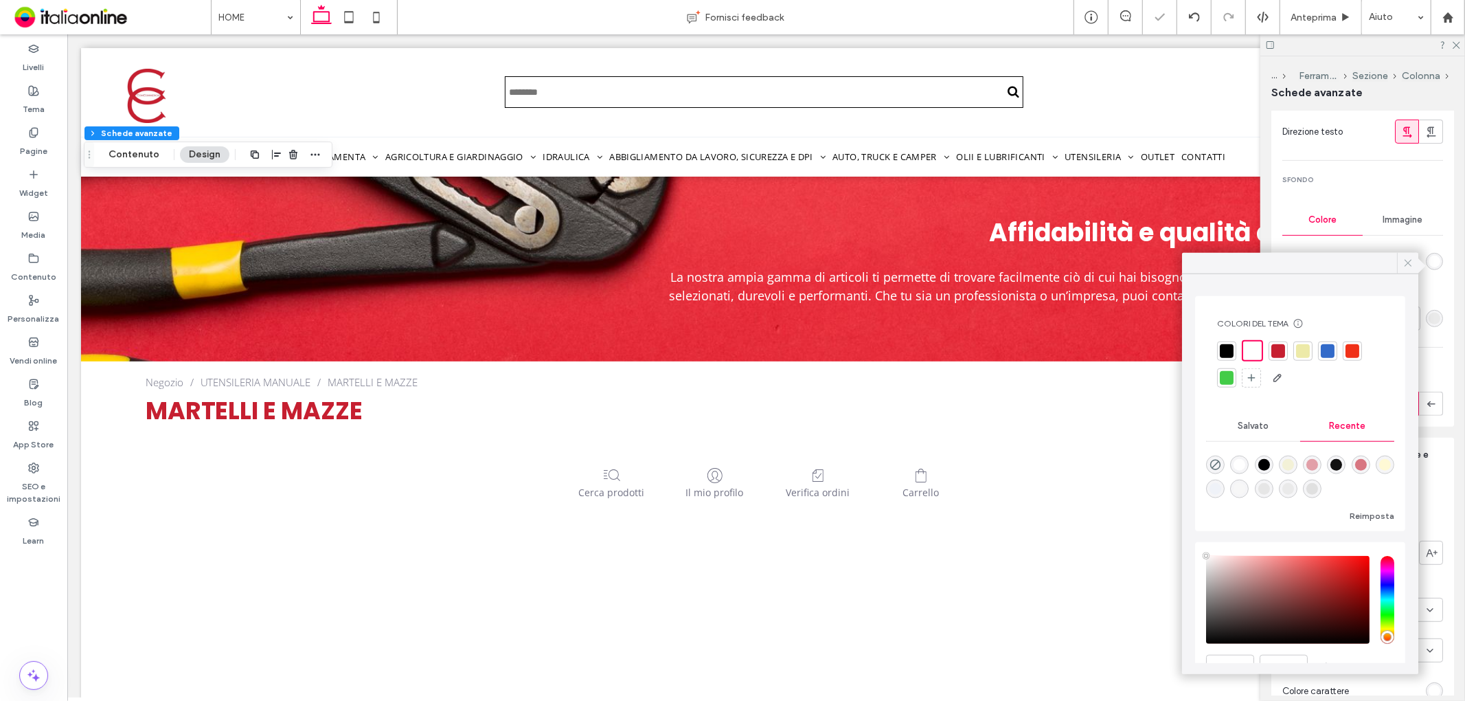
click at [1410, 261] on icon at bounding box center [1408, 263] width 12 height 12
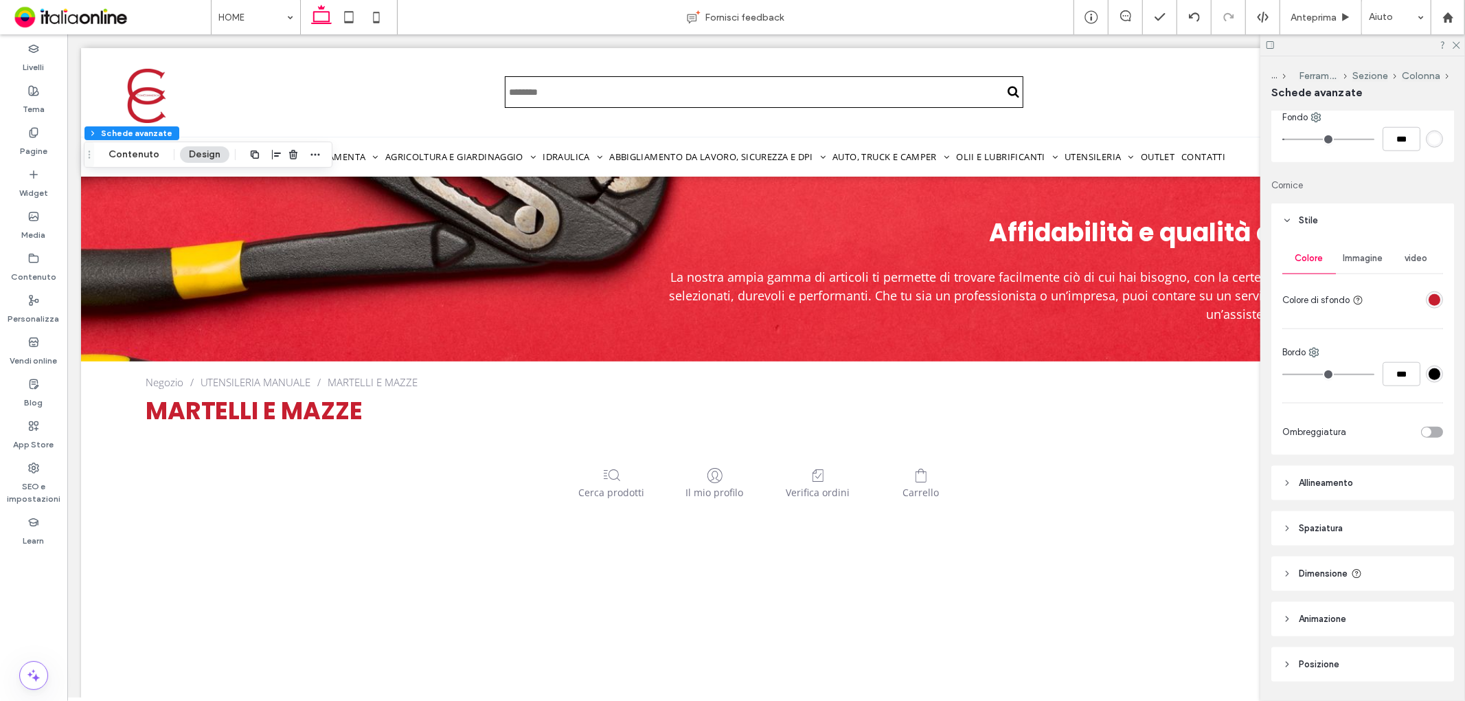
scroll to position [1362, 0]
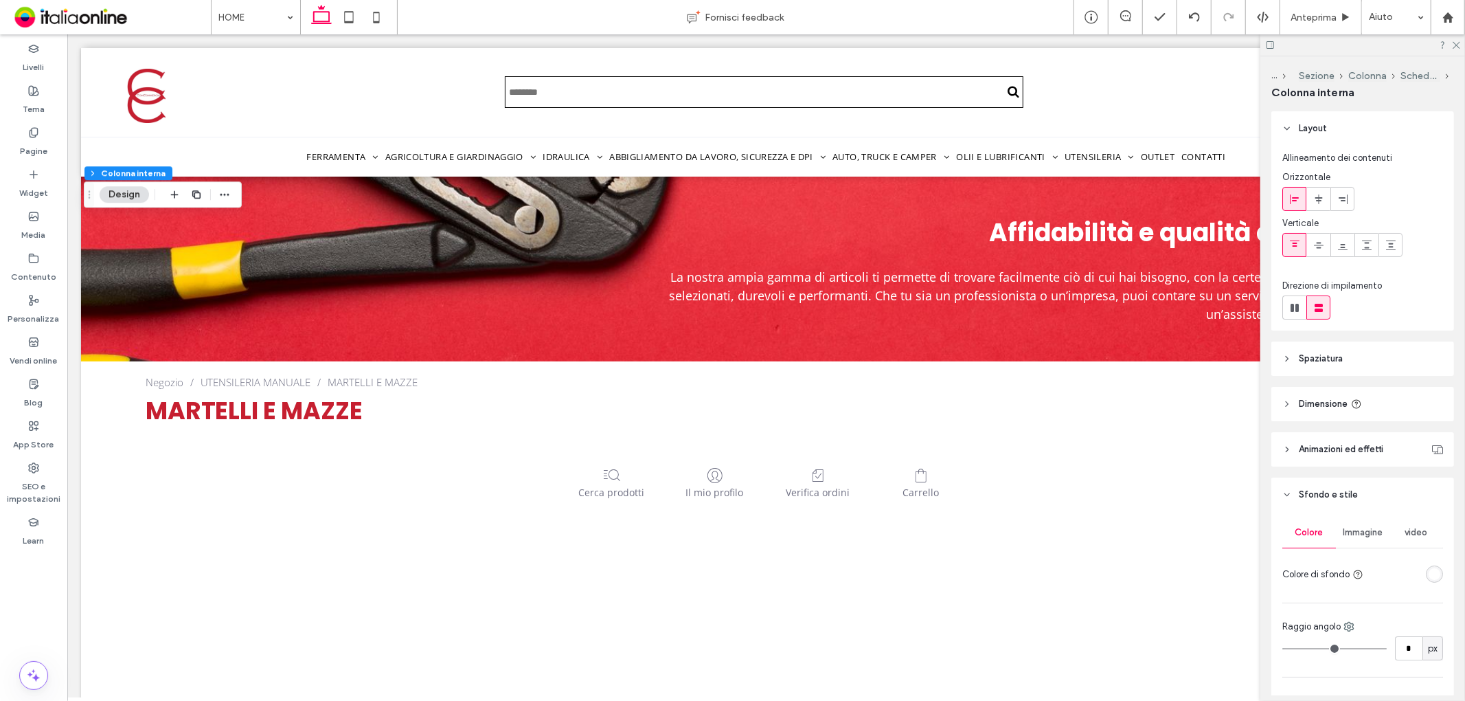
click at [1429, 568] on div "rgba(255, 255, 255, 1)" at bounding box center [1435, 574] width 12 height 12
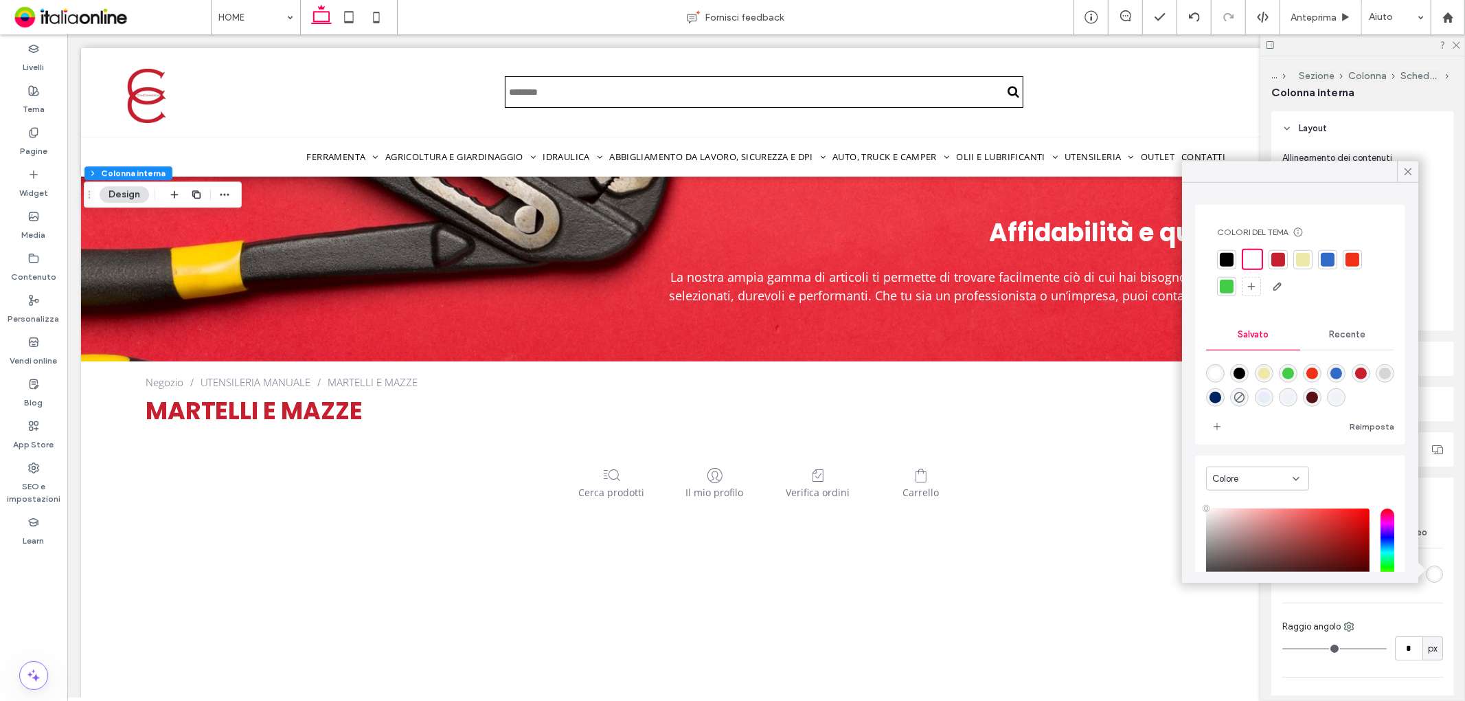
click at [1356, 342] on div "Recente" at bounding box center [1348, 334] width 94 height 30
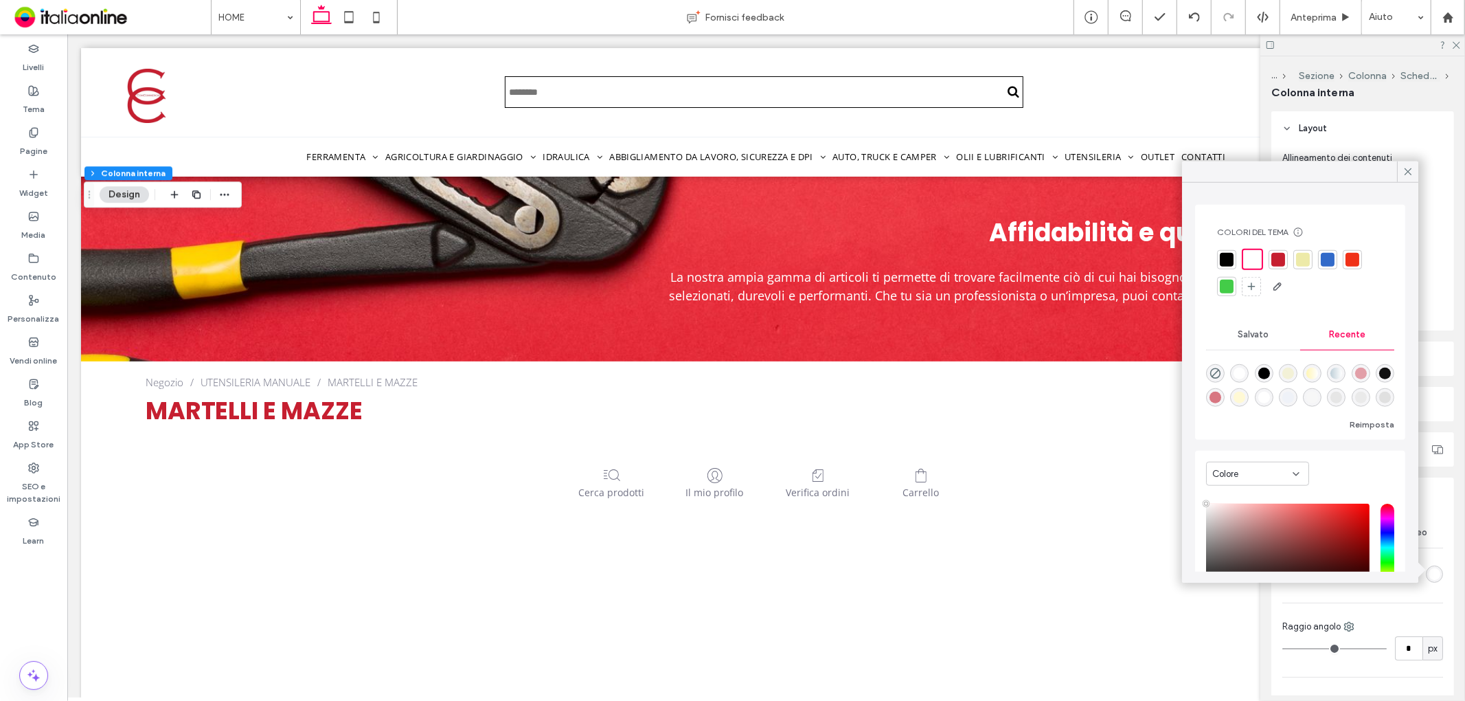
click at [1318, 400] on div "rgba(247, 247, 247, 1)" at bounding box center [1313, 398] width 12 height 12
type input "*******"
click at [1402, 175] on icon at bounding box center [1408, 172] width 12 height 12
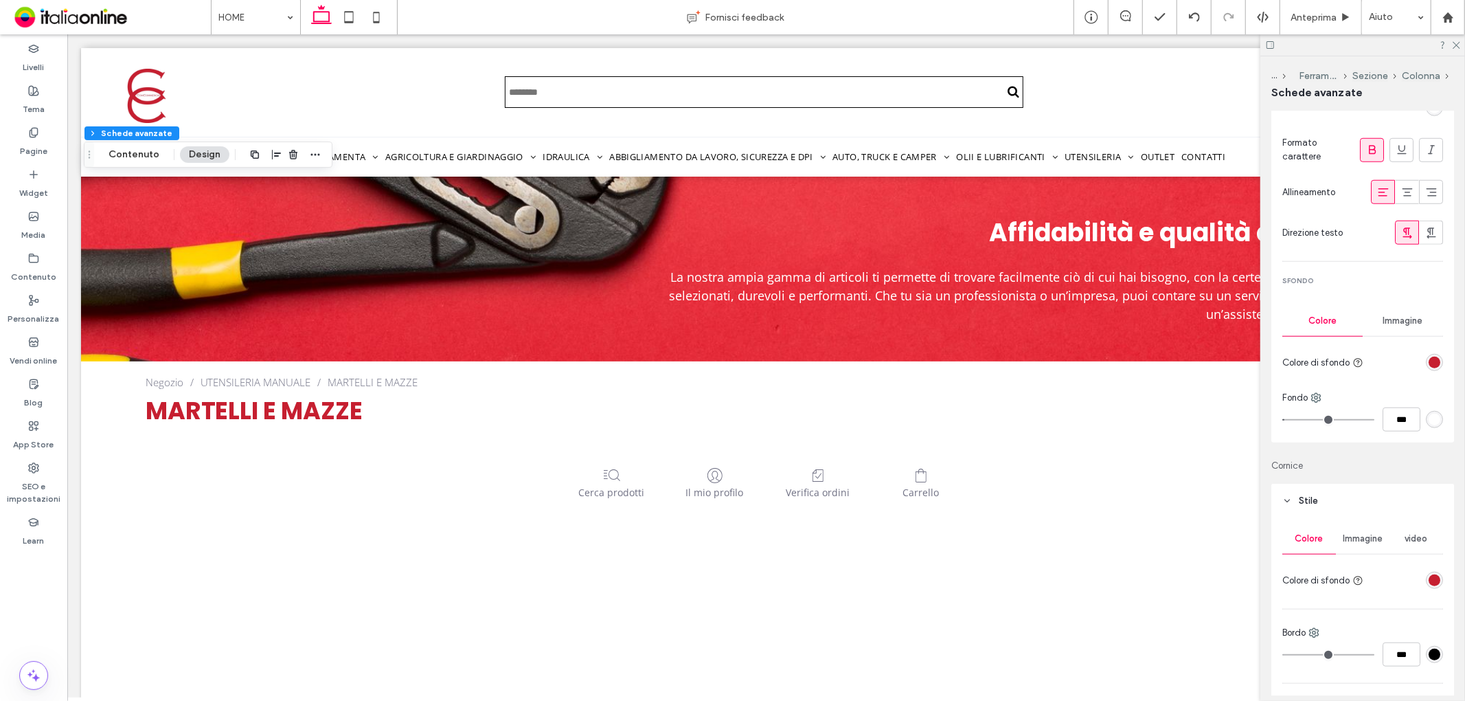
scroll to position [1068, 0]
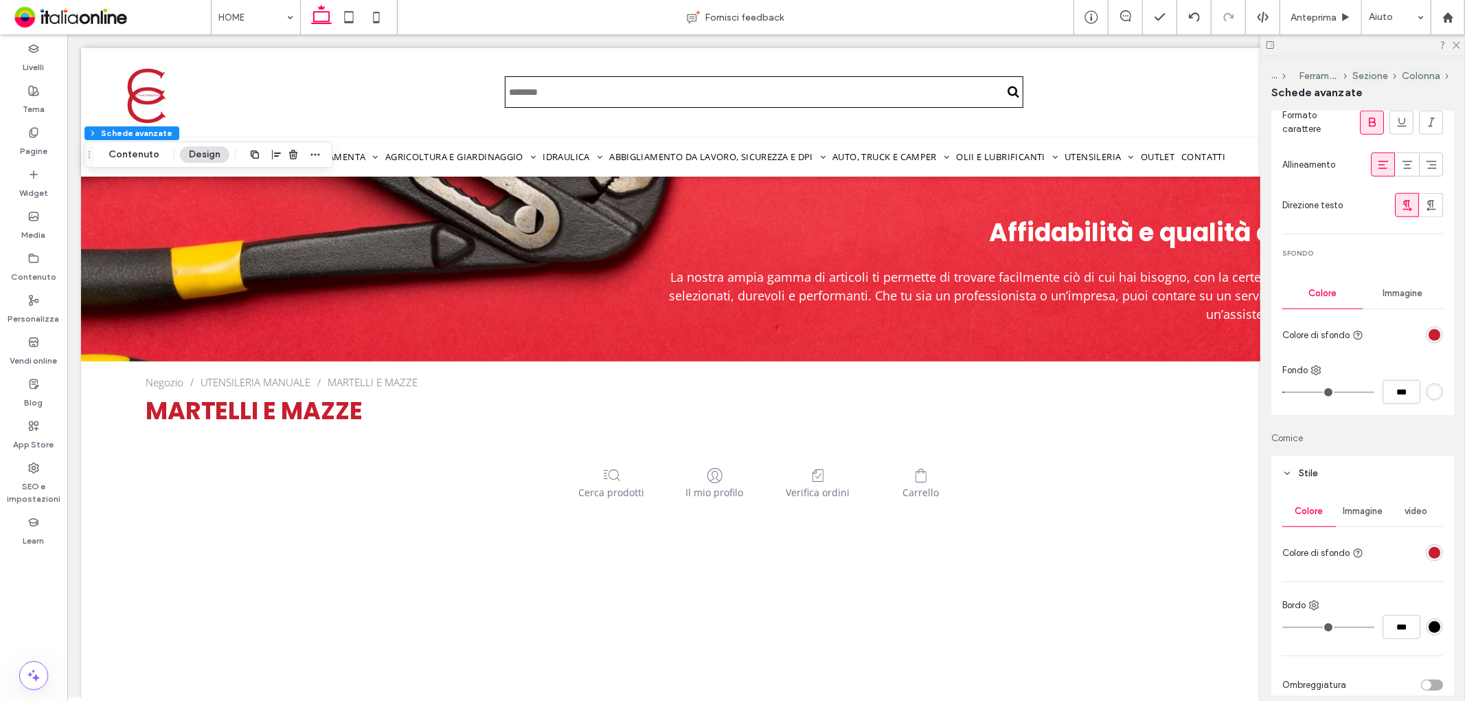
click at [1428, 327] on div "rgba(198,31,48,1)" at bounding box center [1434, 334] width 17 height 17
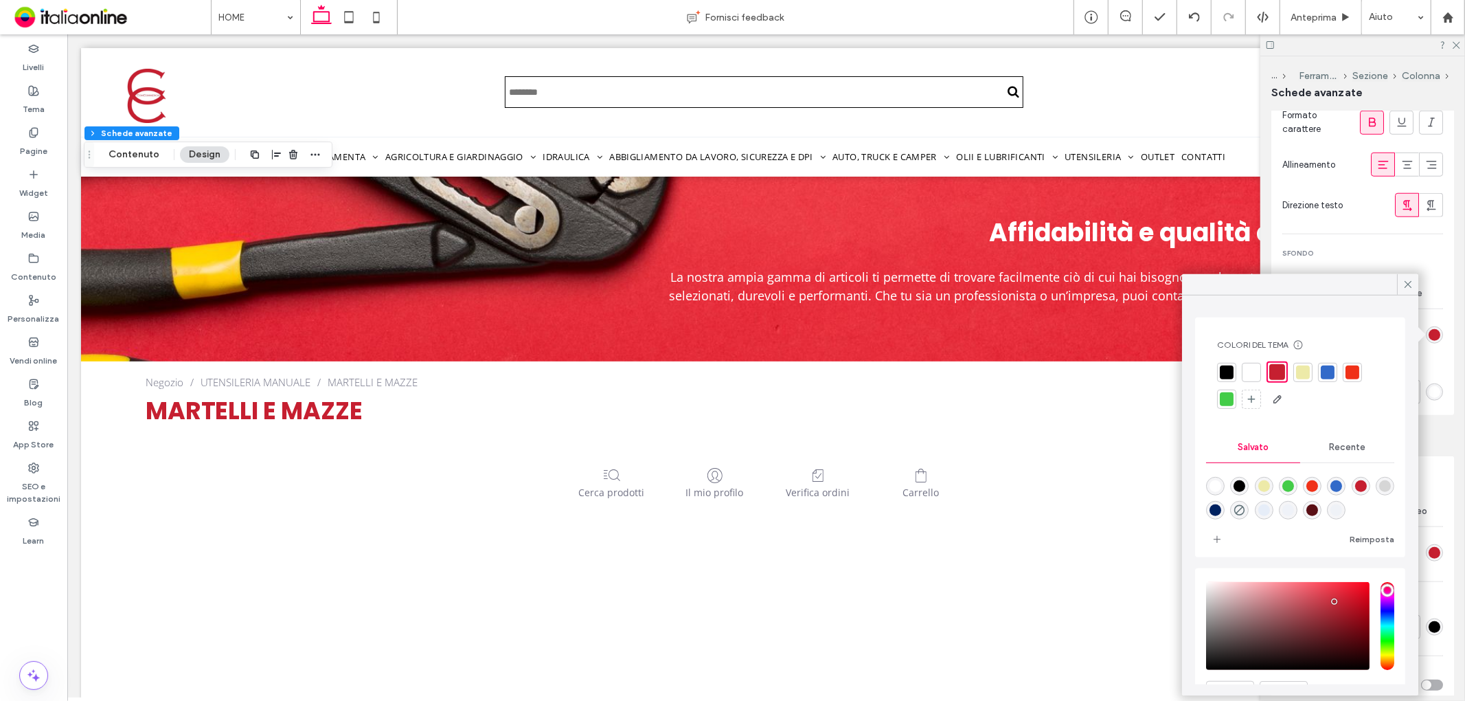
click at [1345, 451] on span "Recente" at bounding box center [1347, 447] width 36 height 11
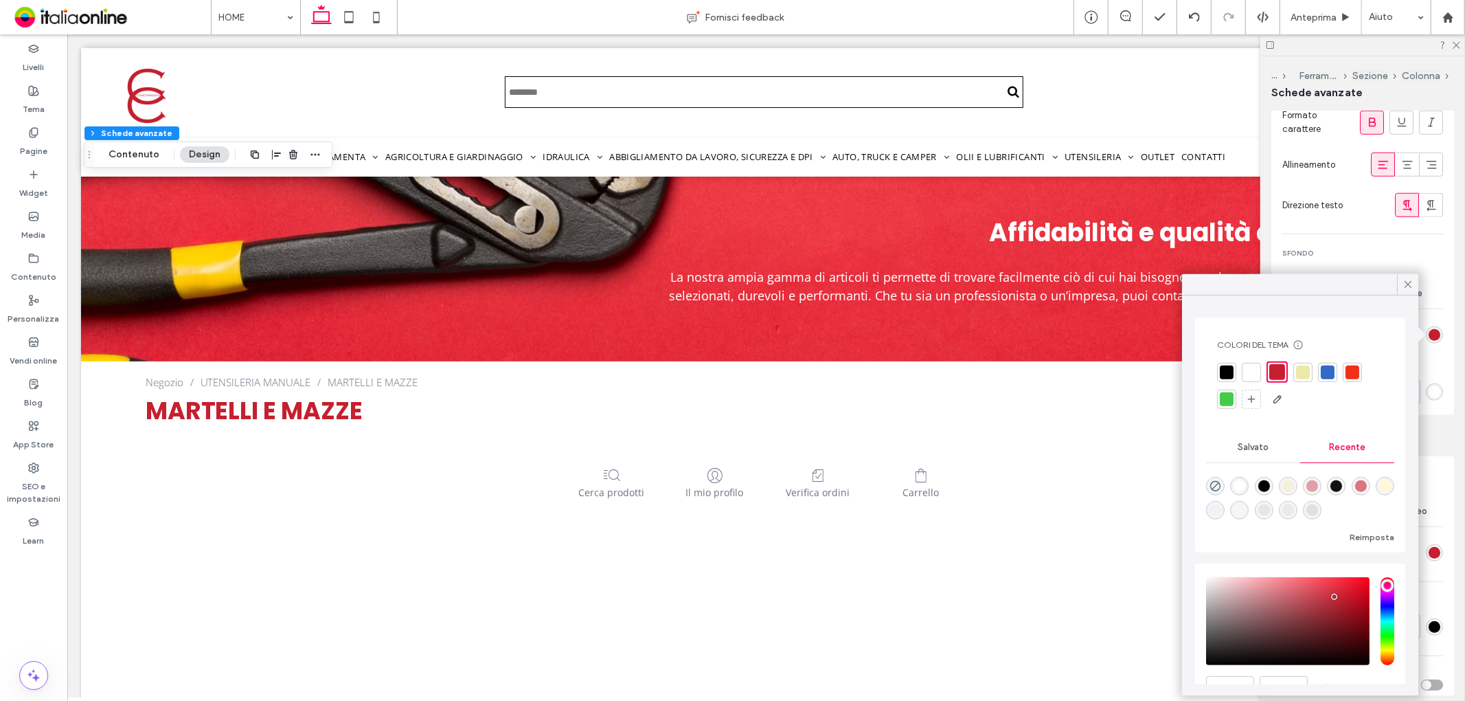
click at [1294, 513] on div "rgba(234, 234, 234, 1)" at bounding box center [1289, 510] width 12 height 12
type input "*******"
click at [1271, 372] on div at bounding box center [1277, 371] width 14 height 14
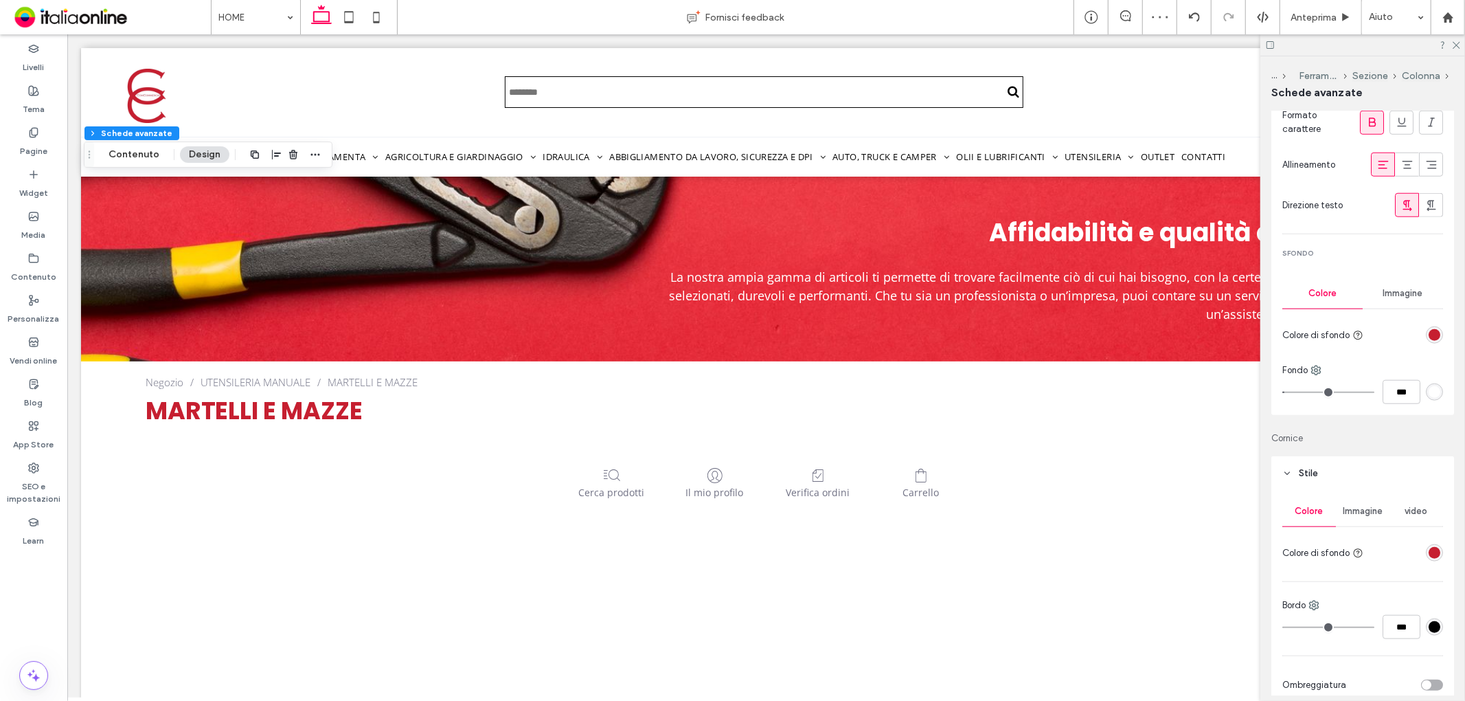
click at [1429, 551] on div "rgba(198,31,48,1)" at bounding box center [1435, 553] width 12 height 12
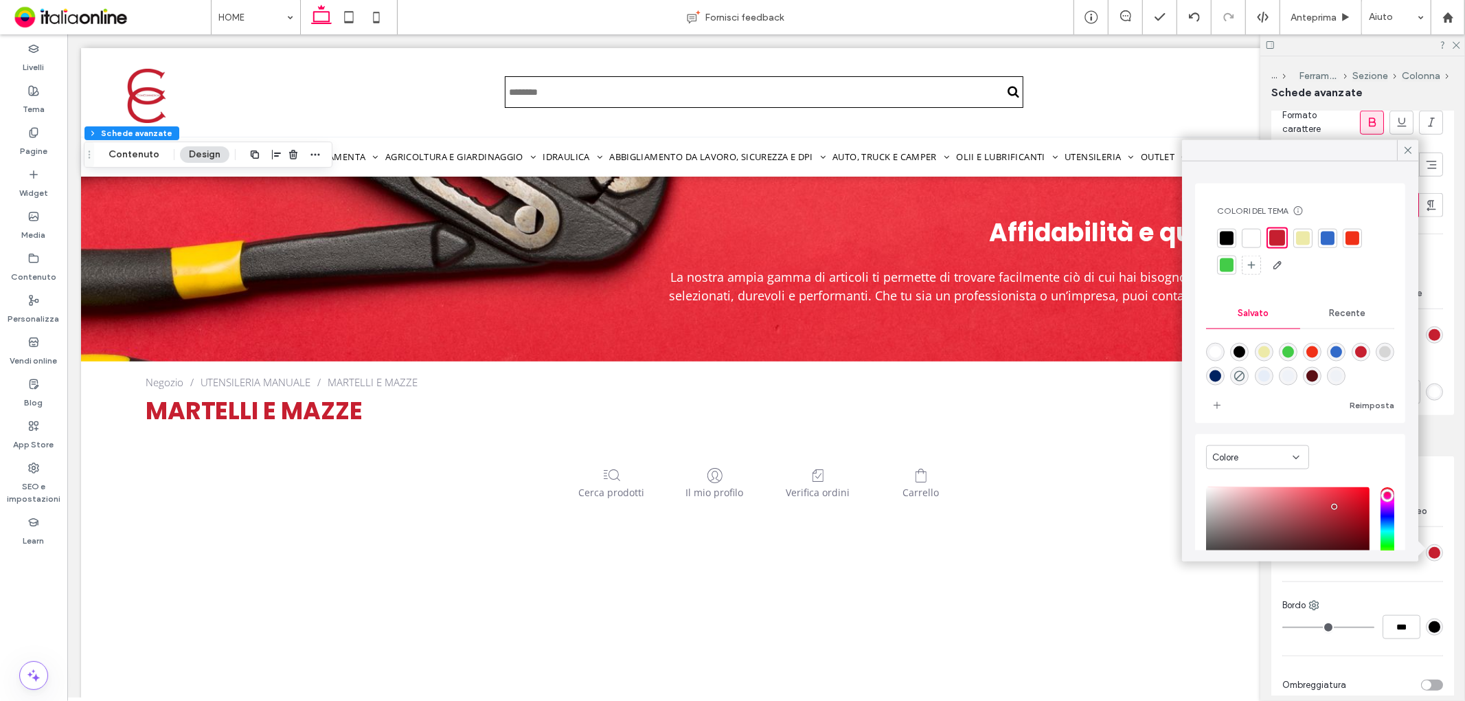
click at [1348, 311] on span "Recente" at bounding box center [1347, 313] width 36 height 11
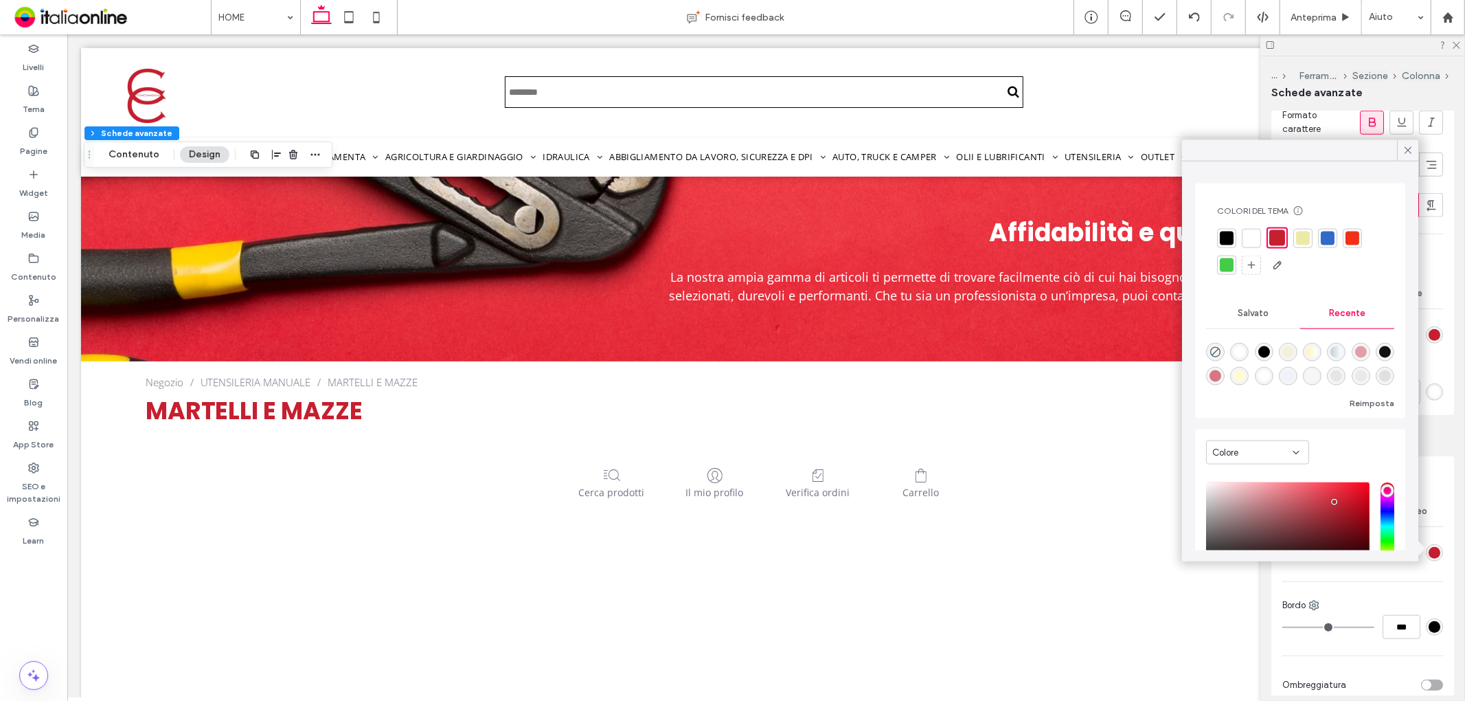
click at [1318, 378] on div "rgba(247, 247, 247, 1)" at bounding box center [1313, 376] width 12 height 12
type input "*******"
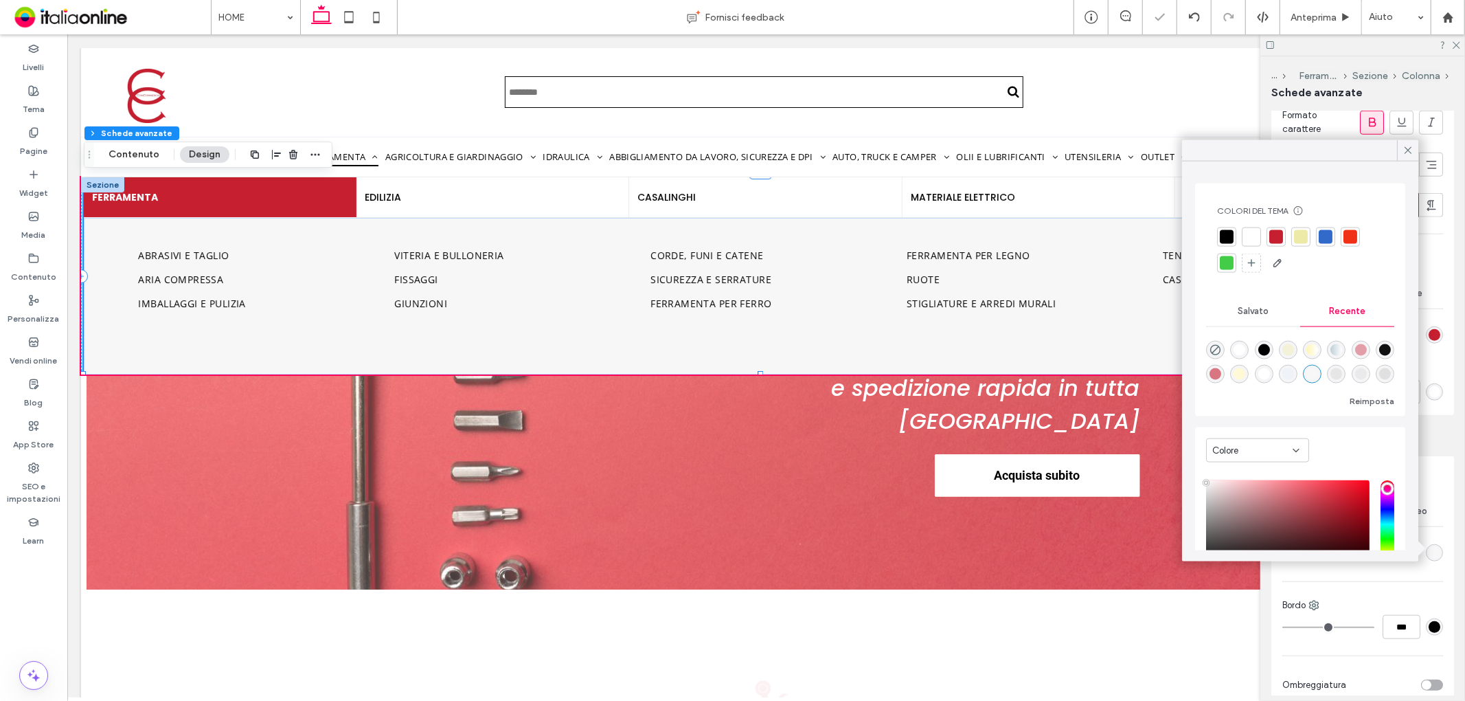
click at [1343, 373] on div "rgba(230, 230, 230, 1)" at bounding box center [1337, 374] width 12 height 12
click at [1318, 374] on div "rgba(247, 247, 247, 1)" at bounding box center [1313, 374] width 12 height 12
type input "*******"
click at [1269, 311] on div "Salvato" at bounding box center [1253, 311] width 94 height 30
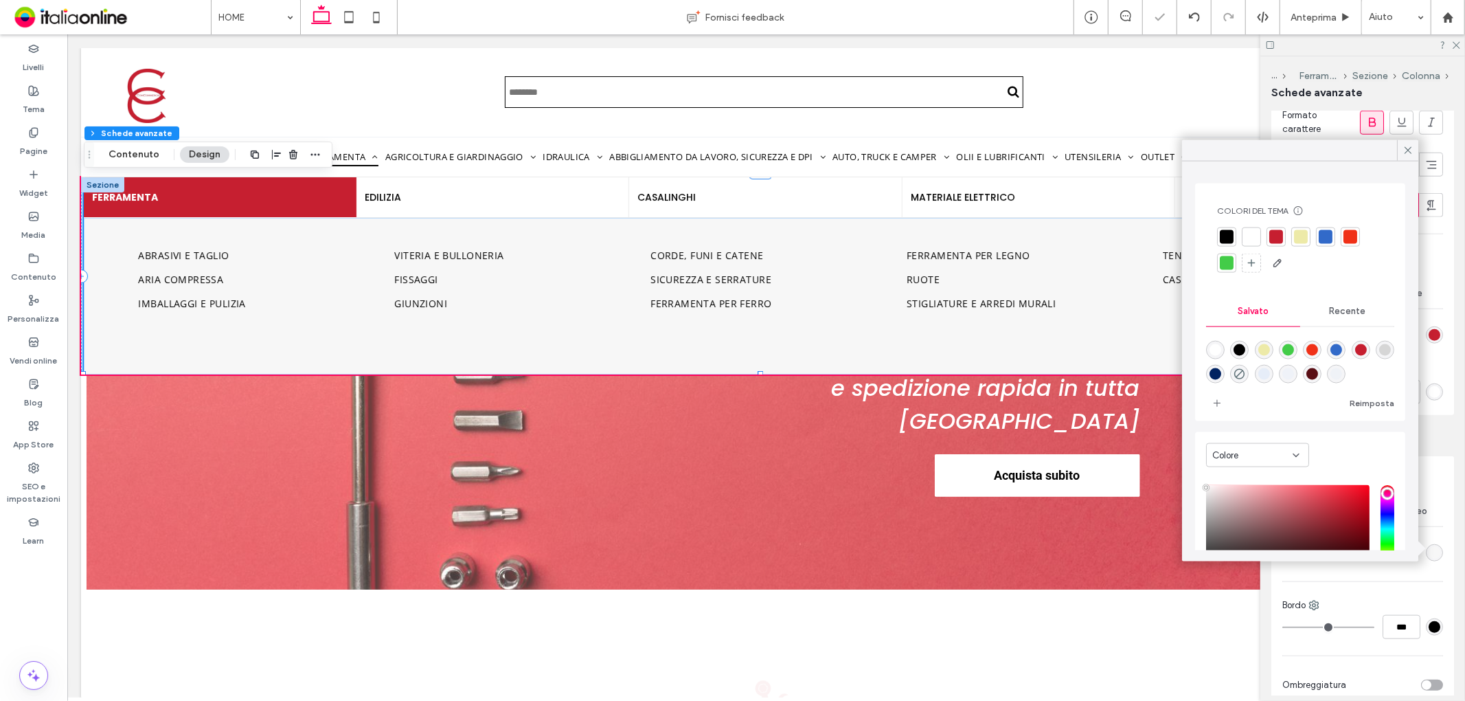
click at [1436, 298] on div "Immagine" at bounding box center [1403, 293] width 80 height 30
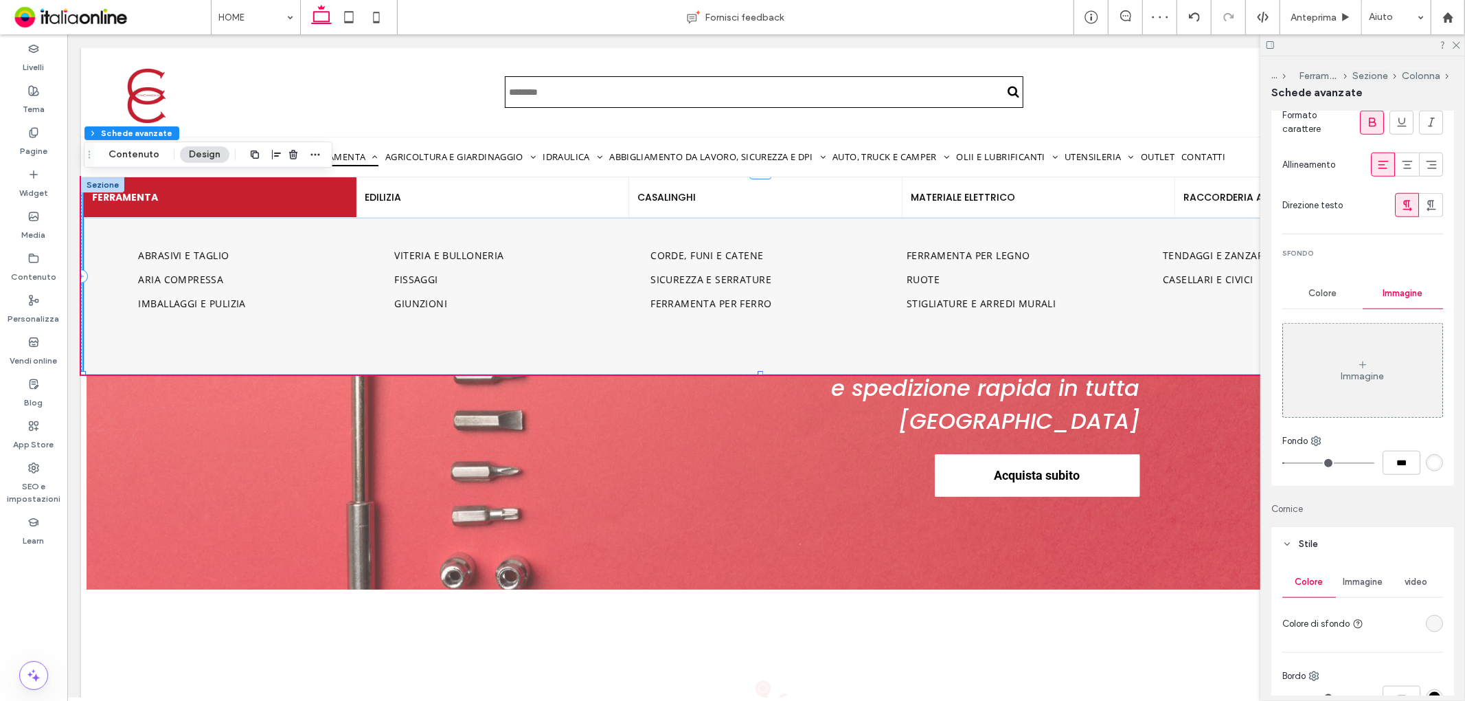
click at [1322, 297] on span "Colore" at bounding box center [1323, 293] width 28 height 11
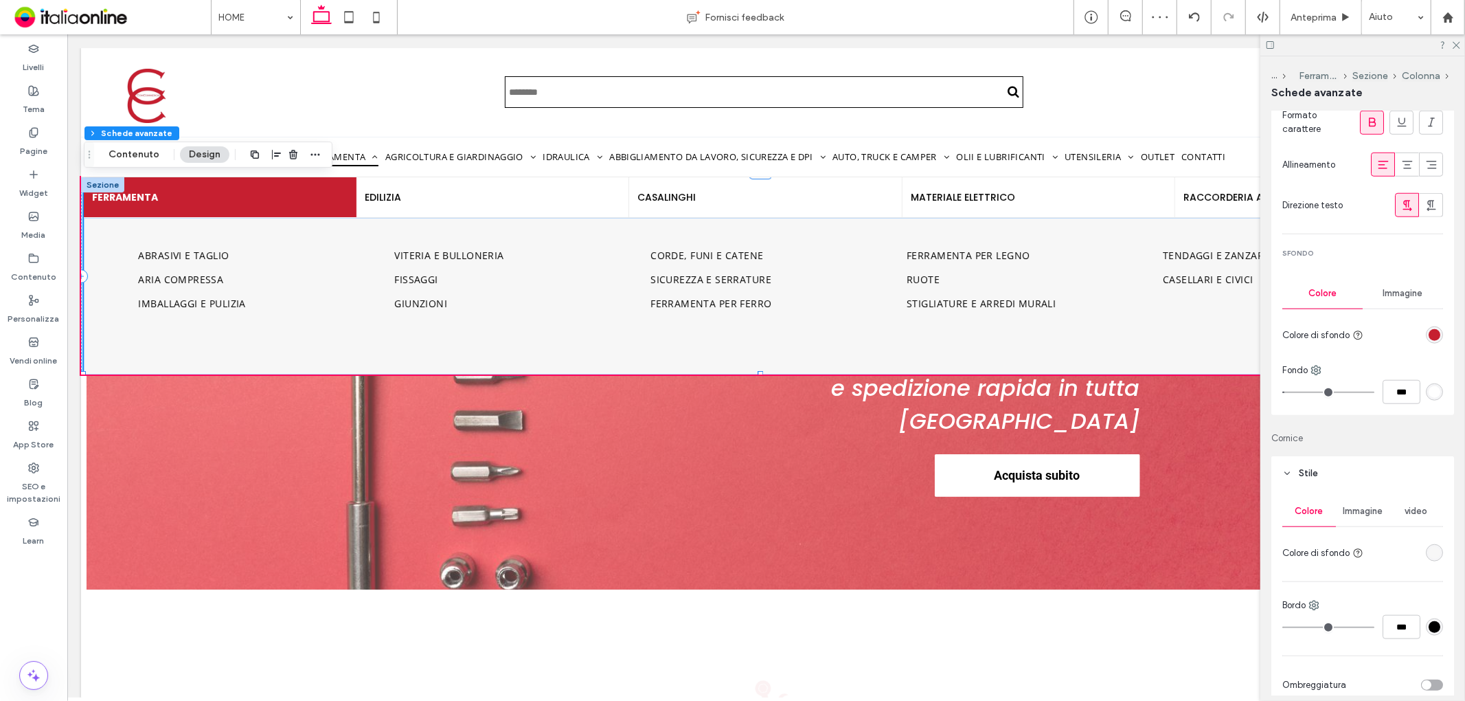
click at [1432, 337] on div "rgba(198,31,48,1)" at bounding box center [1435, 335] width 12 height 12
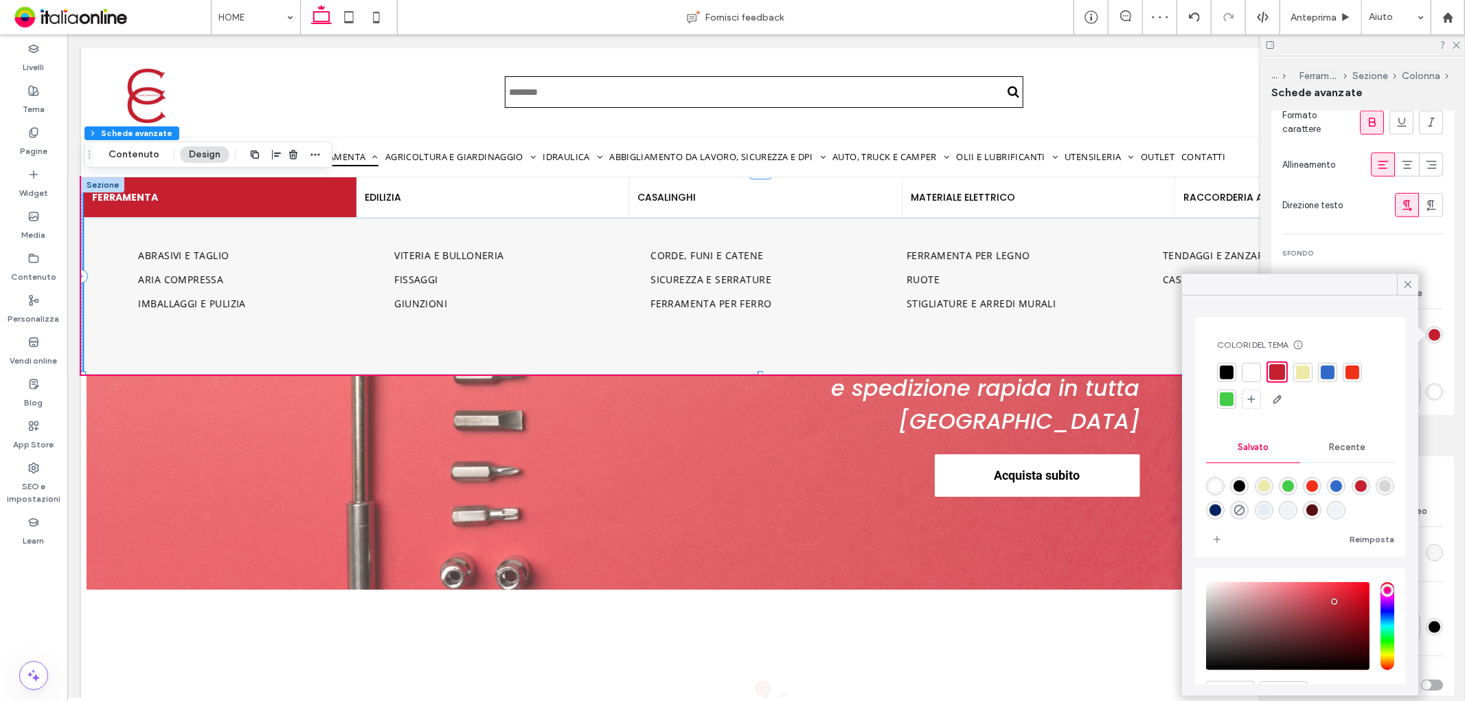
click at [1360, 451] on div "Recente" at bounding box center [1348, 447] width 94 height 30
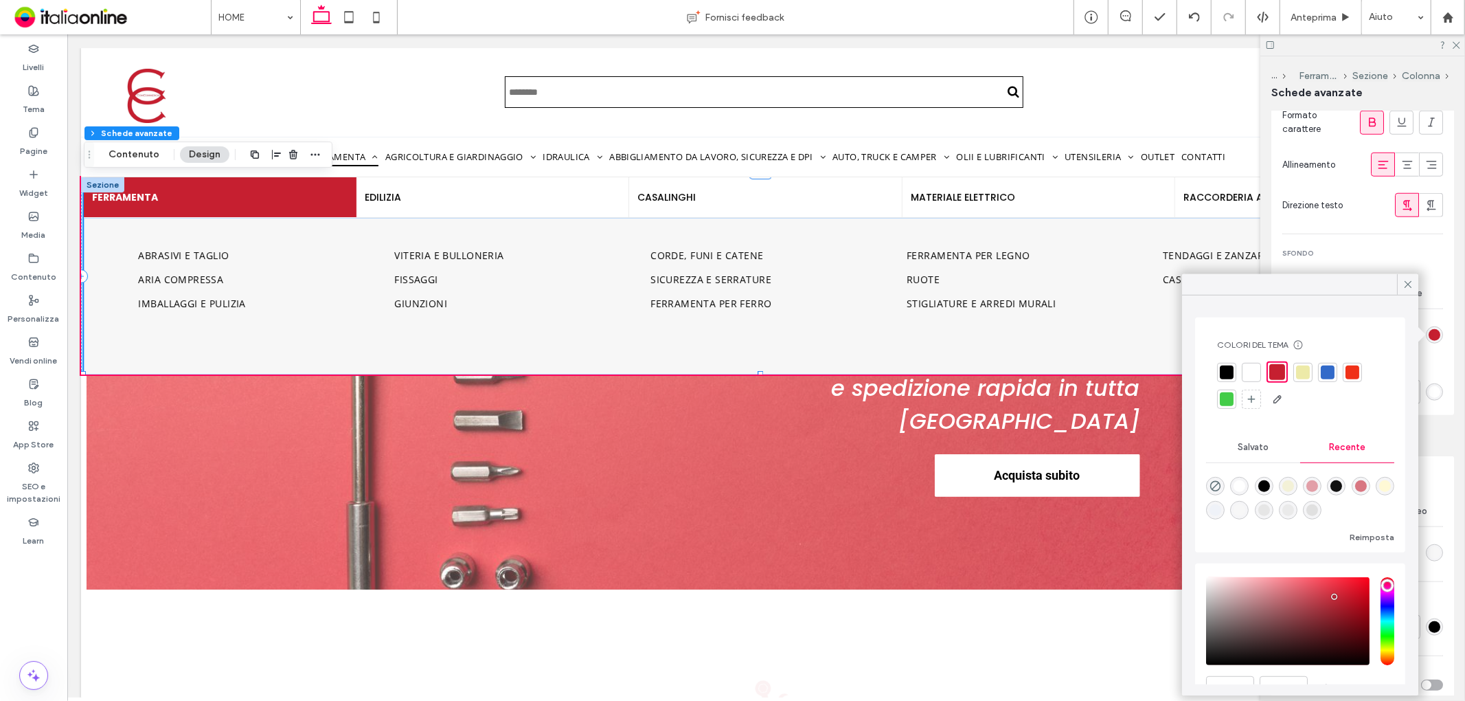
click at [1294, 510] on div "rgba(234, 234, 234, 1)" at bounding box center [1289, 510] width 12 height 12
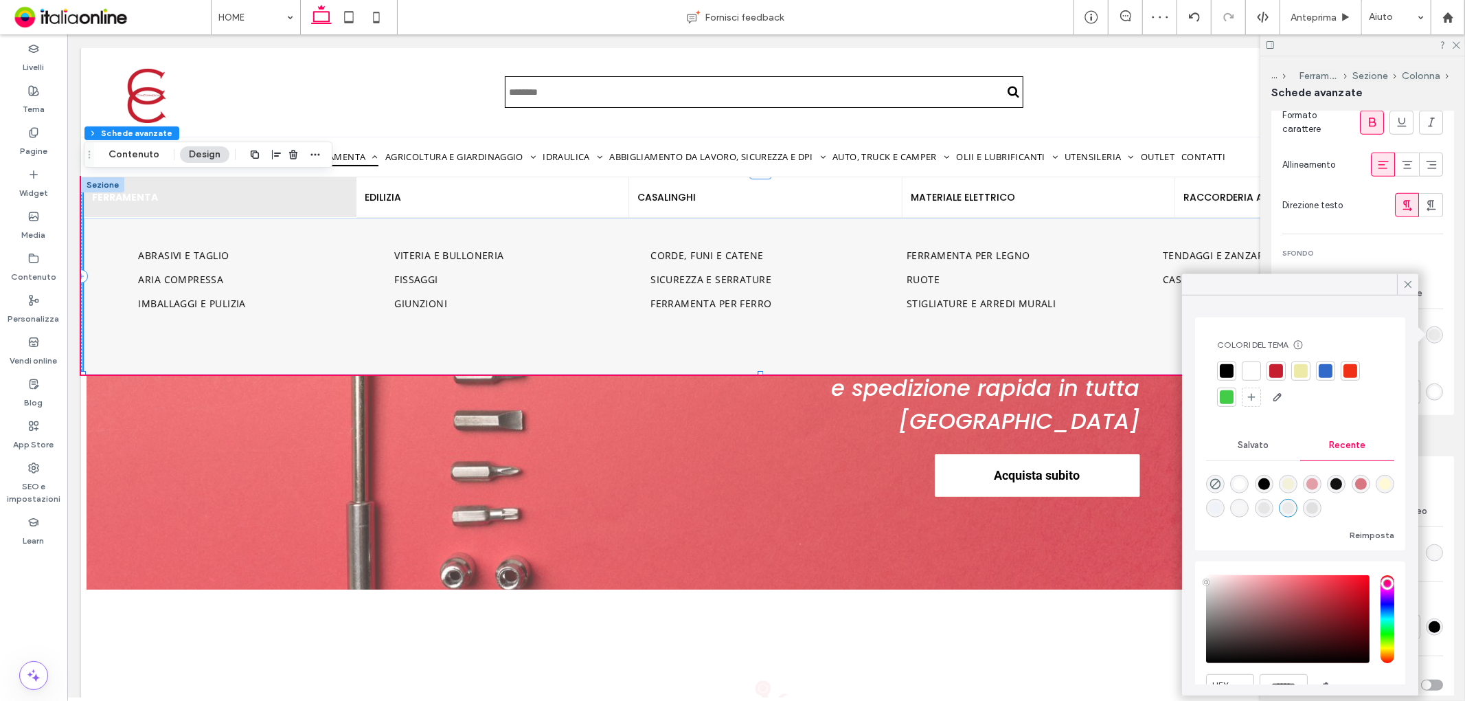
click at [1318, 506] on div "rgba(224, 224, 224, 1)" at bounding box center [1313, 508] width 12 height 12
click at [1270, 508] on div "rgba(230, 230, 230, 1)" at bounding box center [1265, 508] width 12 height 12
click at [1246, 508] on div "rgba(247, 247, 247, 1)" at bounding box center [1241, 508] width 12 height 12
type input "*******"
click at [1404, 283] on icon at bounding box center [1408, 284] width 12 height 12
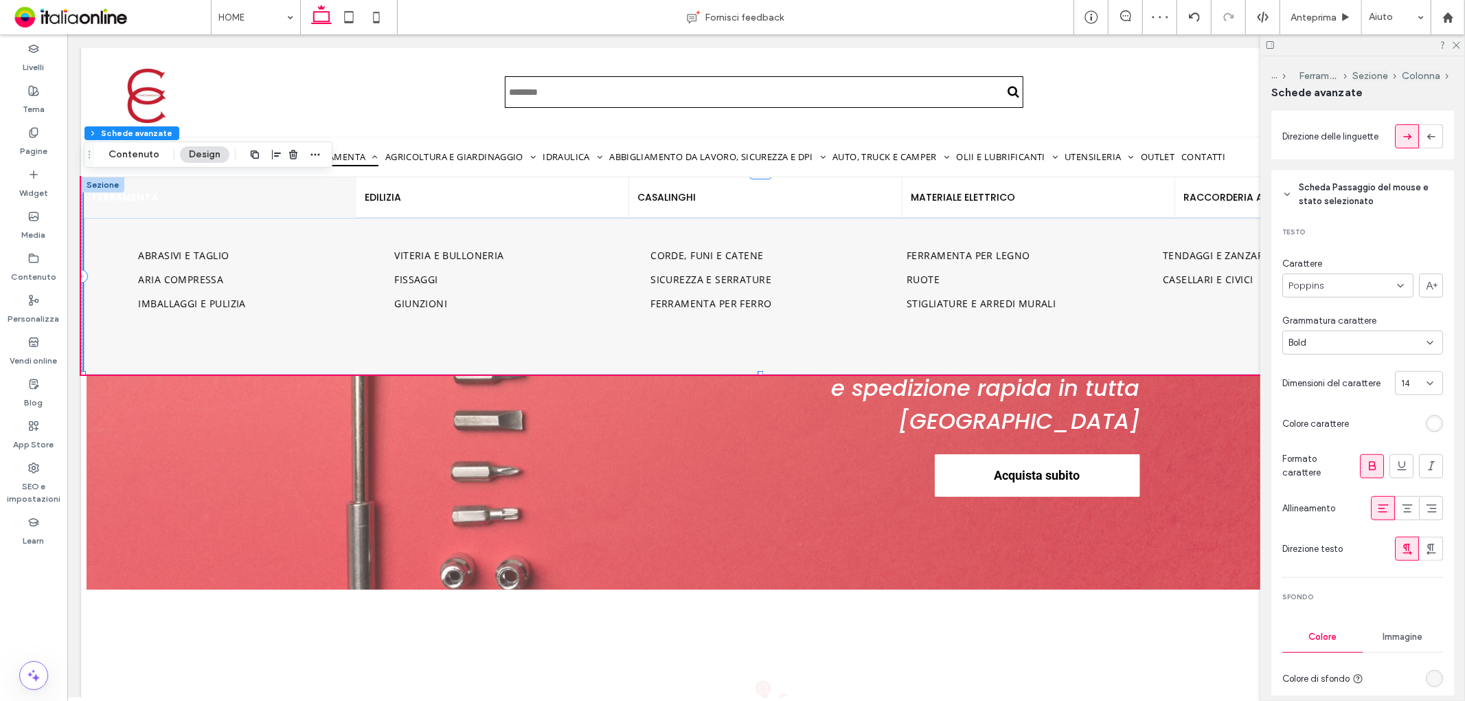
scroll to position [687, 0]
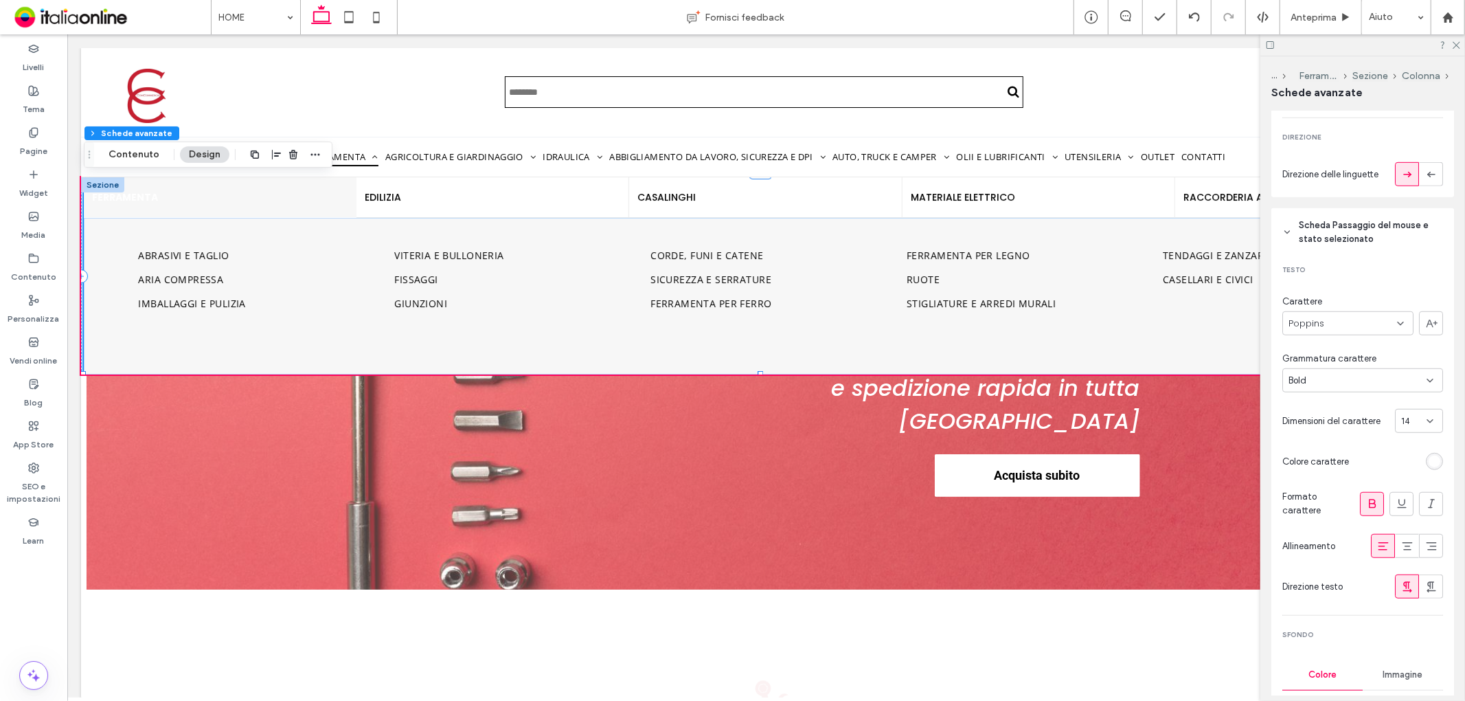
click at [1429, 459] on div "rgba(255, 255, 255, 1)" at bounding box center [1435, 462] width 12 height 12
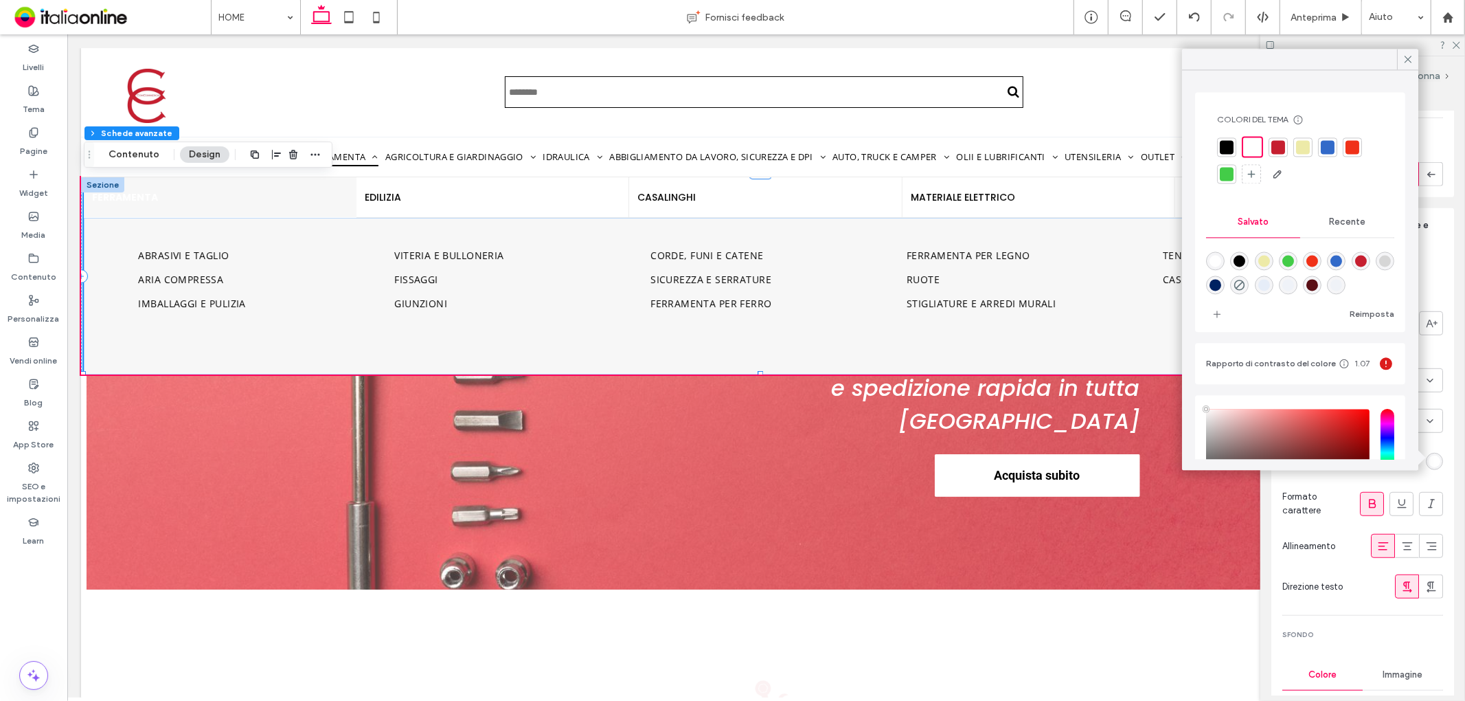
click at [1230, 149] on div at bounding box center [1227, 147] width 14 height 14
click at [1277, 151] on div at bounding box center [1279, 147] width 14 height 14
click at [1405, 58] on icon at bounding box center [1408, 59] width 12 height 12
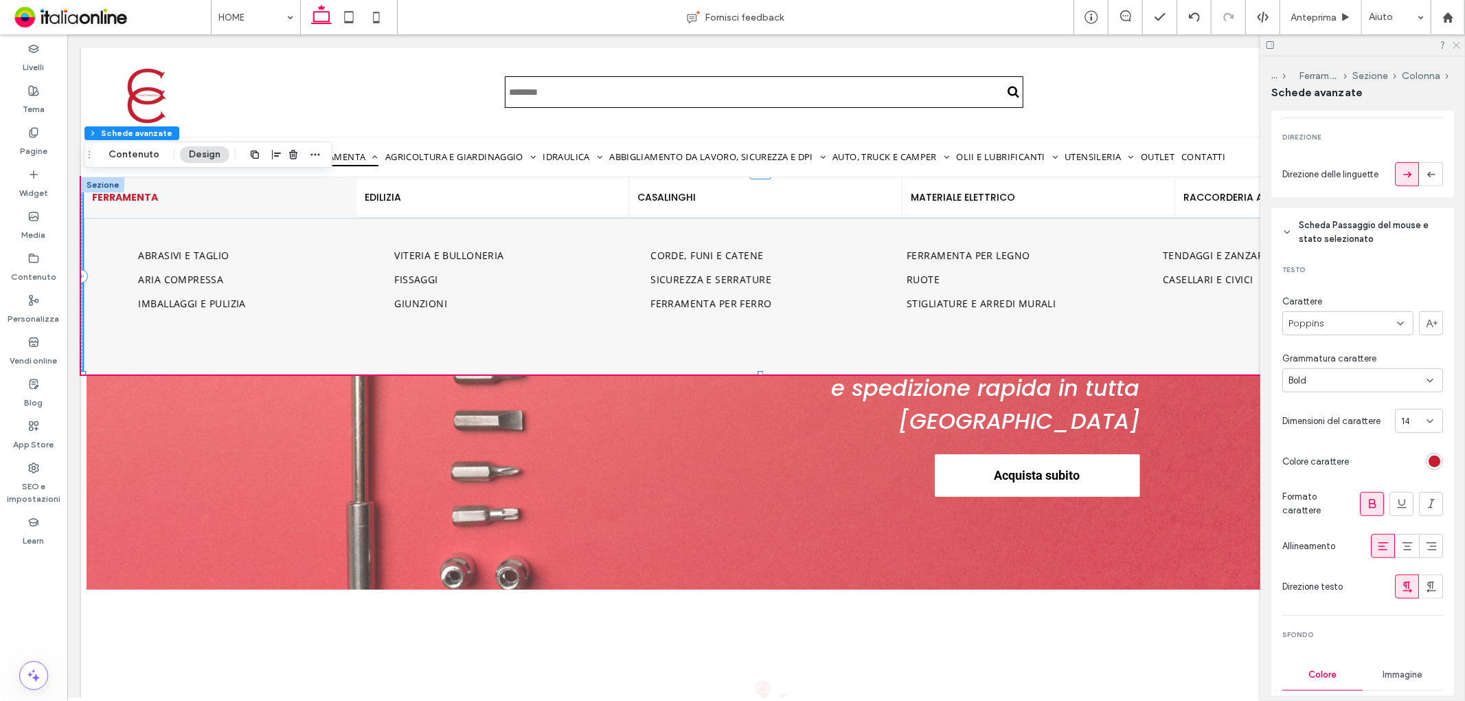
click at [1454, 44] on icon at bounding box center [1456, 44] width 9 height 9
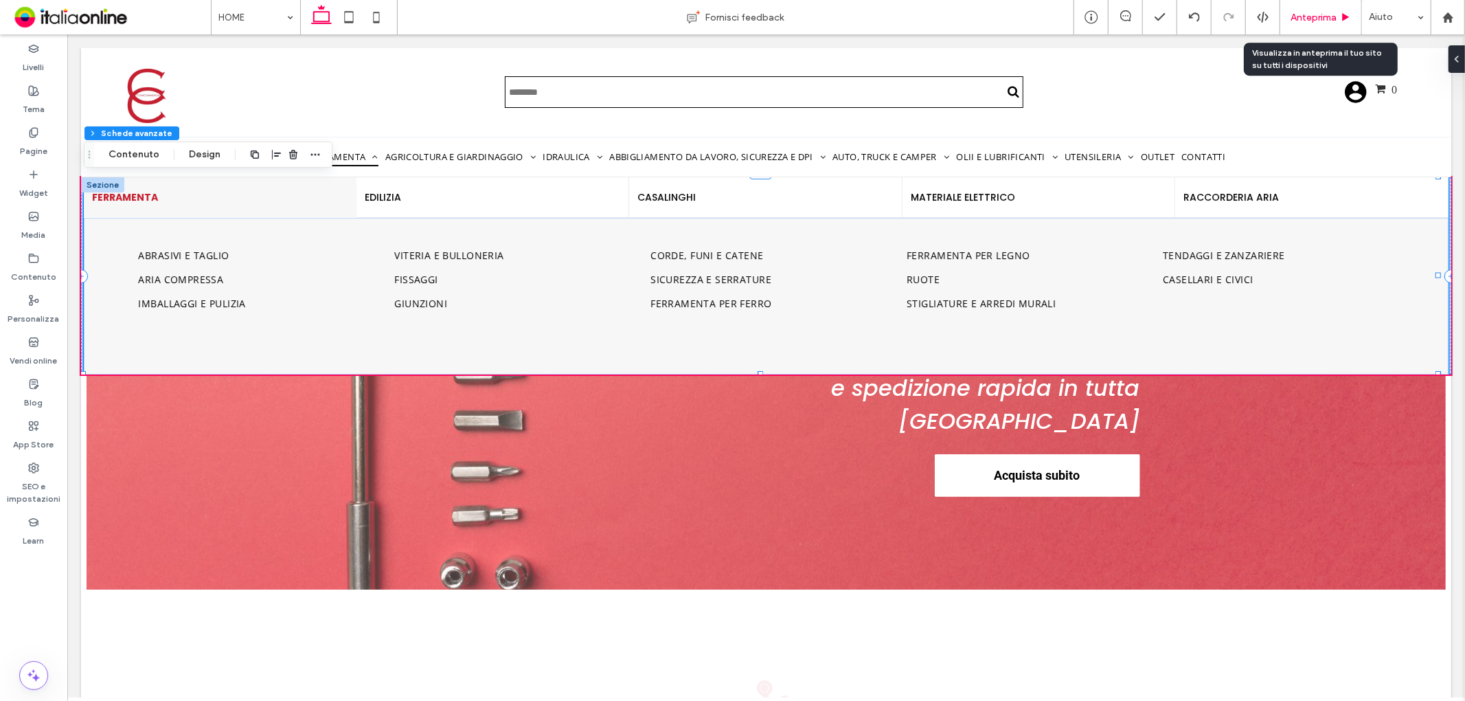
drag, startPoint x: 1314, startPoint y: 12, endPoint x: 1182, endPoint y: 118, distance: 170.1
click at [1314, 12] on span "Anteprima" at bounding box center [1314, 18] width 46 height 12
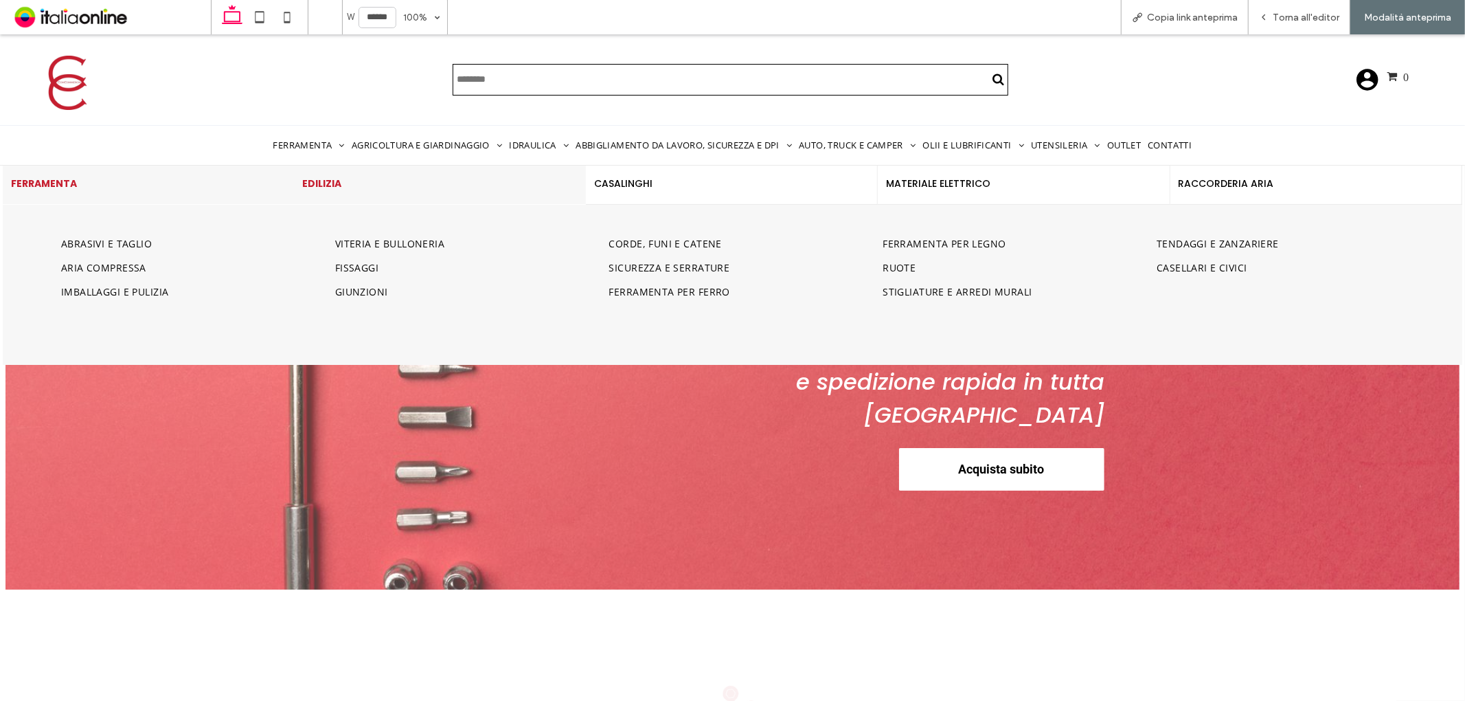
click at [328, 176] on h4 "EDILIZIA" at bounding box center [441, 183] width 276 height 14
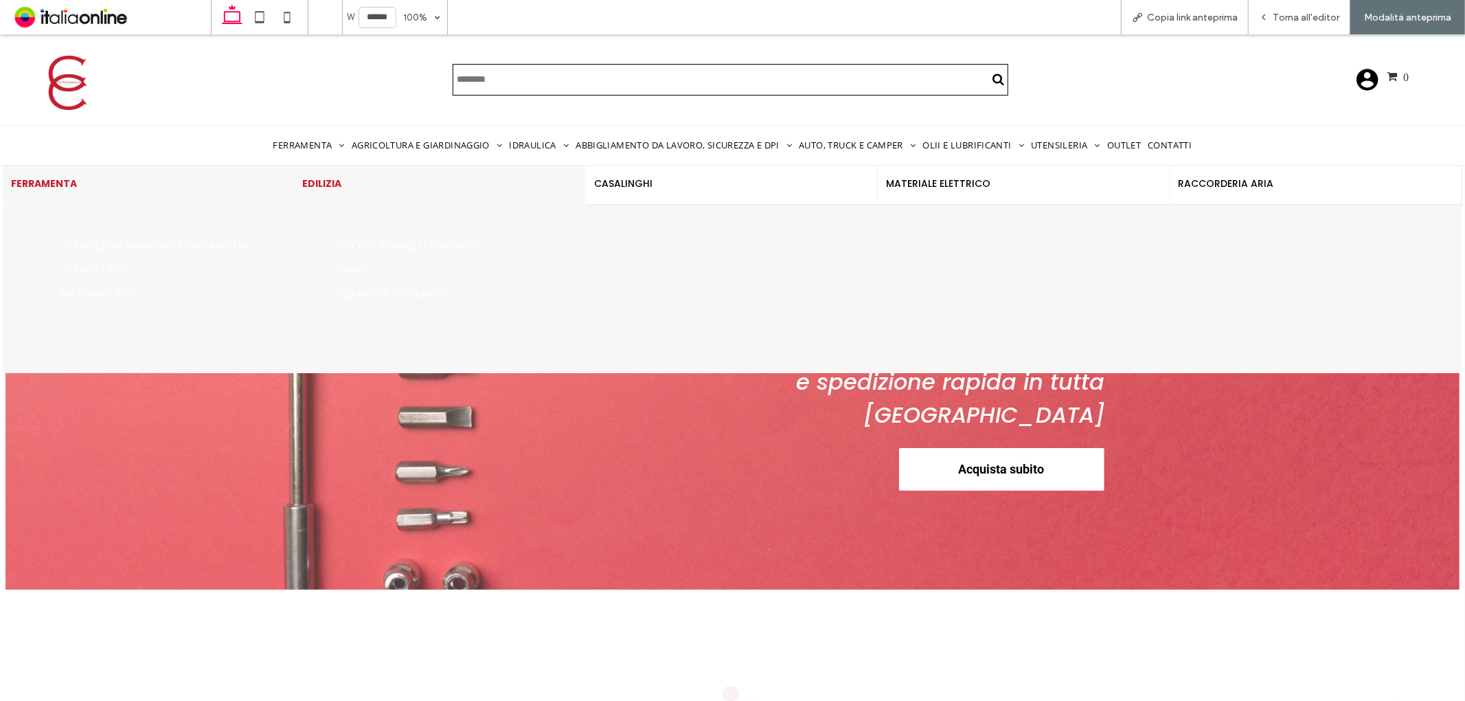
click at [199, 182] on h4 "FERRAMENTA" at bounding box center [149, 183] width 276 height 14
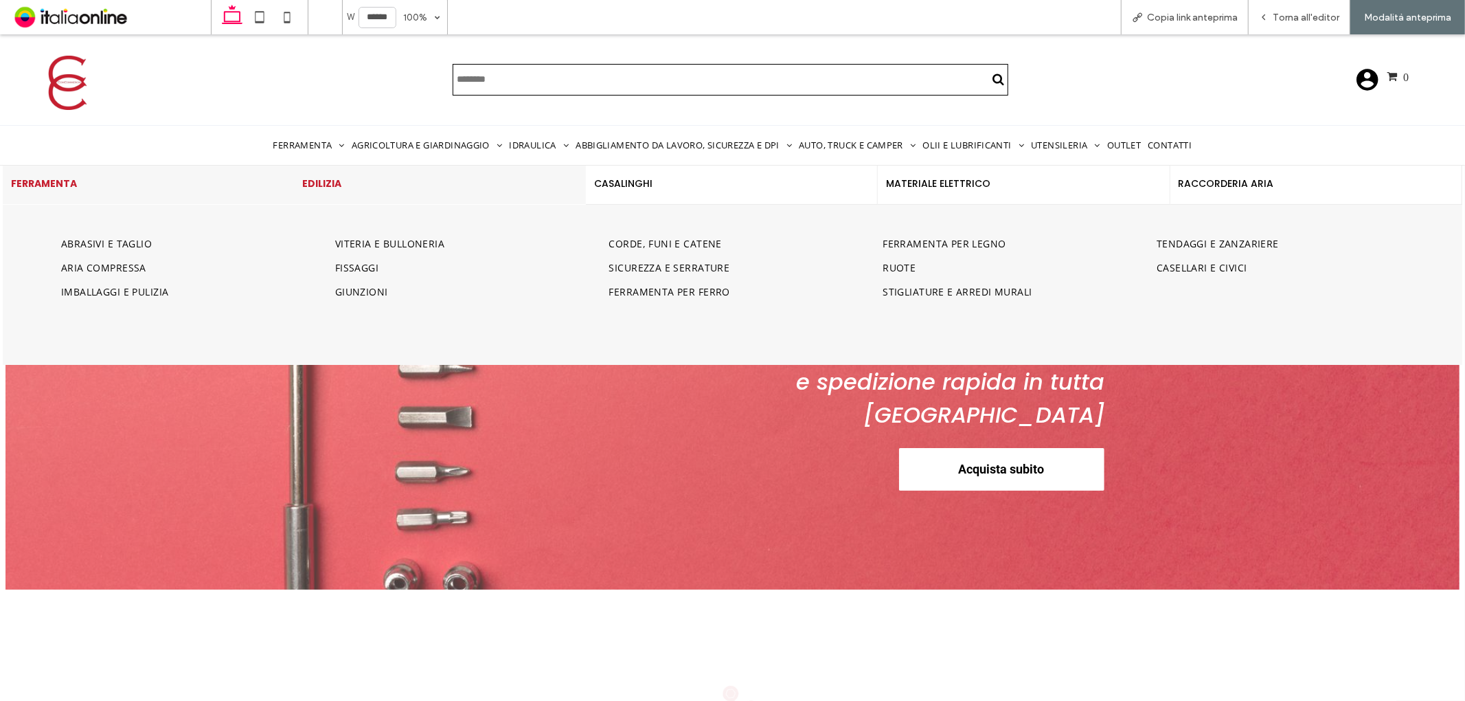
click at [348, 185] on h4 "EDILIZIA" at bounding box center [441, 183] width 276 height 14
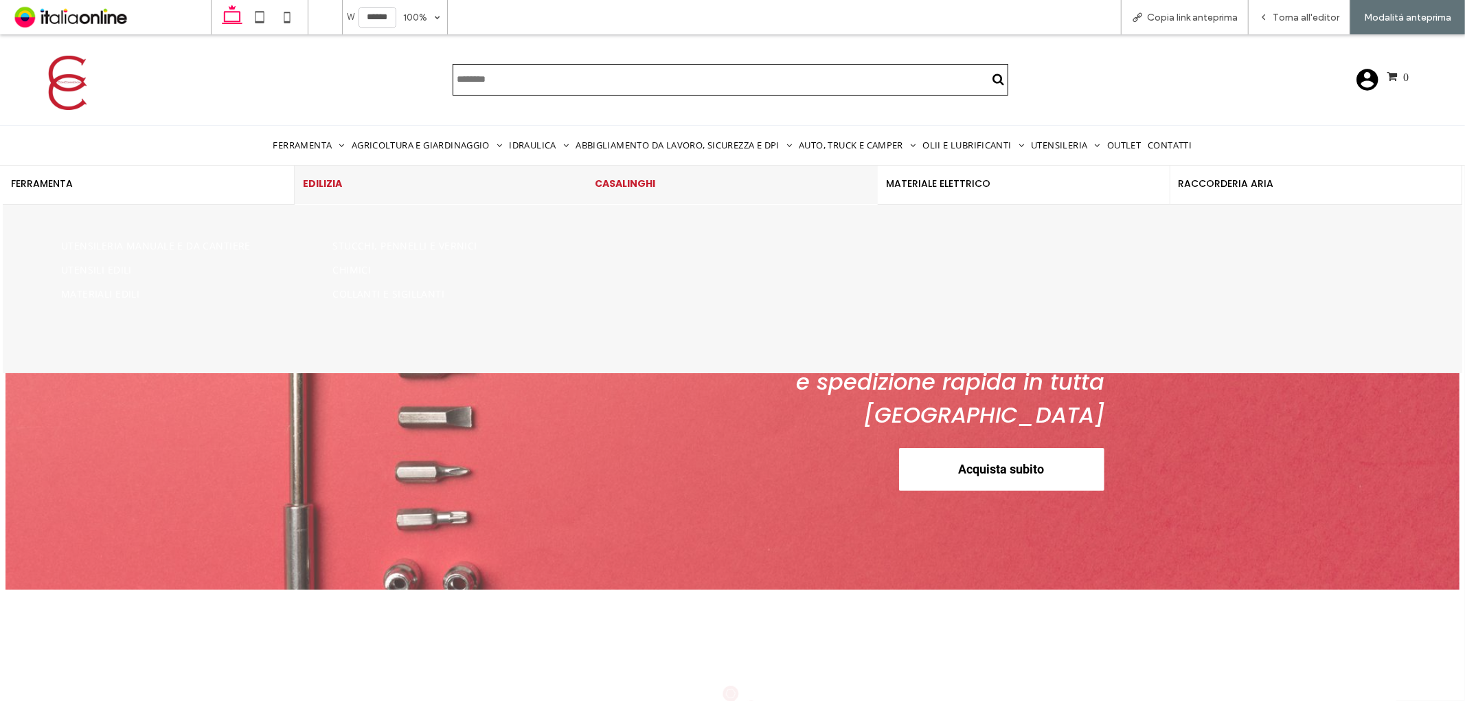
click at [687, 183] on h4 "CASALINGHI" at bounding box center [733, 183] width 276 height 14
click at [951, 181] on h4 "MATERIALE ELETTRICO" at bounding box center [1025, 183] width 276 height 14
click at [1214, 176] on h4 "RACCORDERIA ARIA" at bounding box center [1317, 183] width 276 height 14
click at [213, 194] on div "FERRAMENTA" at bounding box center [149, 184] width 292 height 41
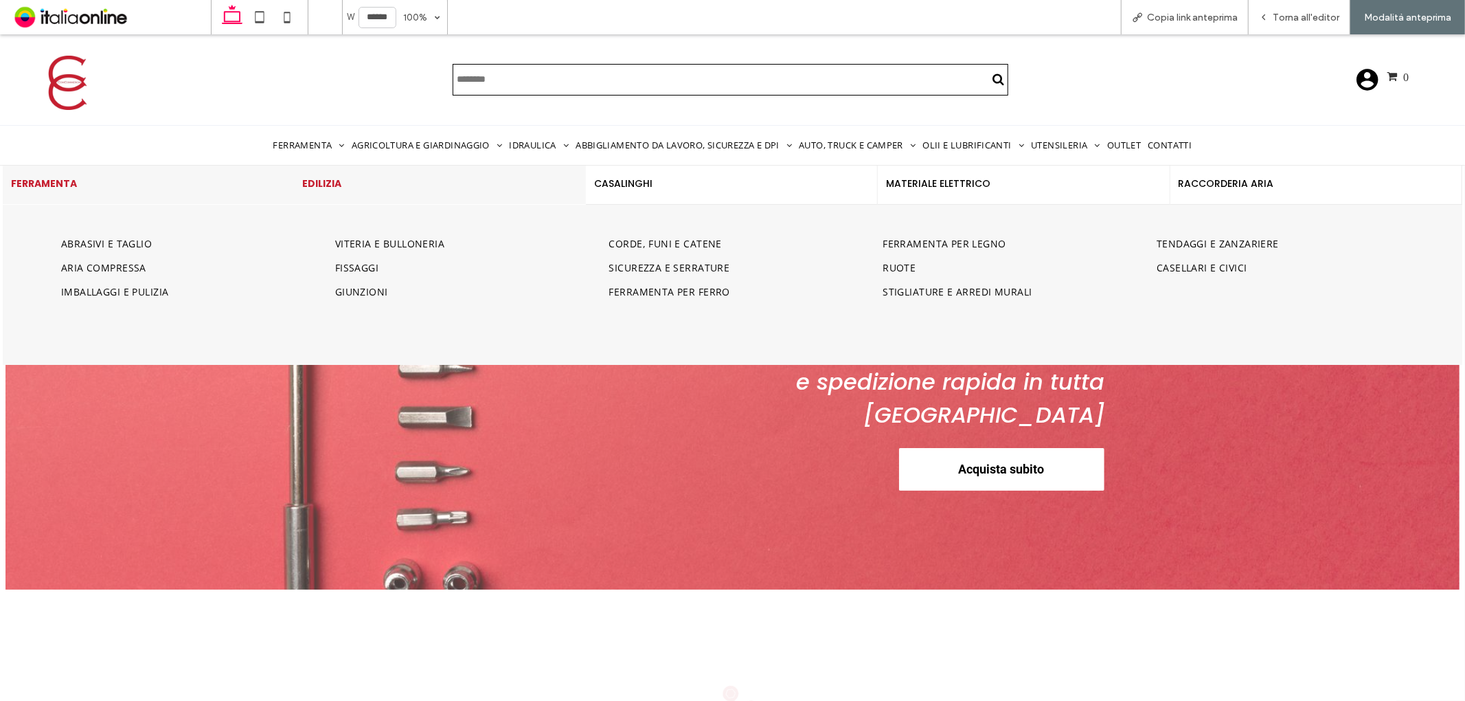
click at [517, 194] on div "EDILIZIA" at bounding box center [441, 184] width 292 height 41
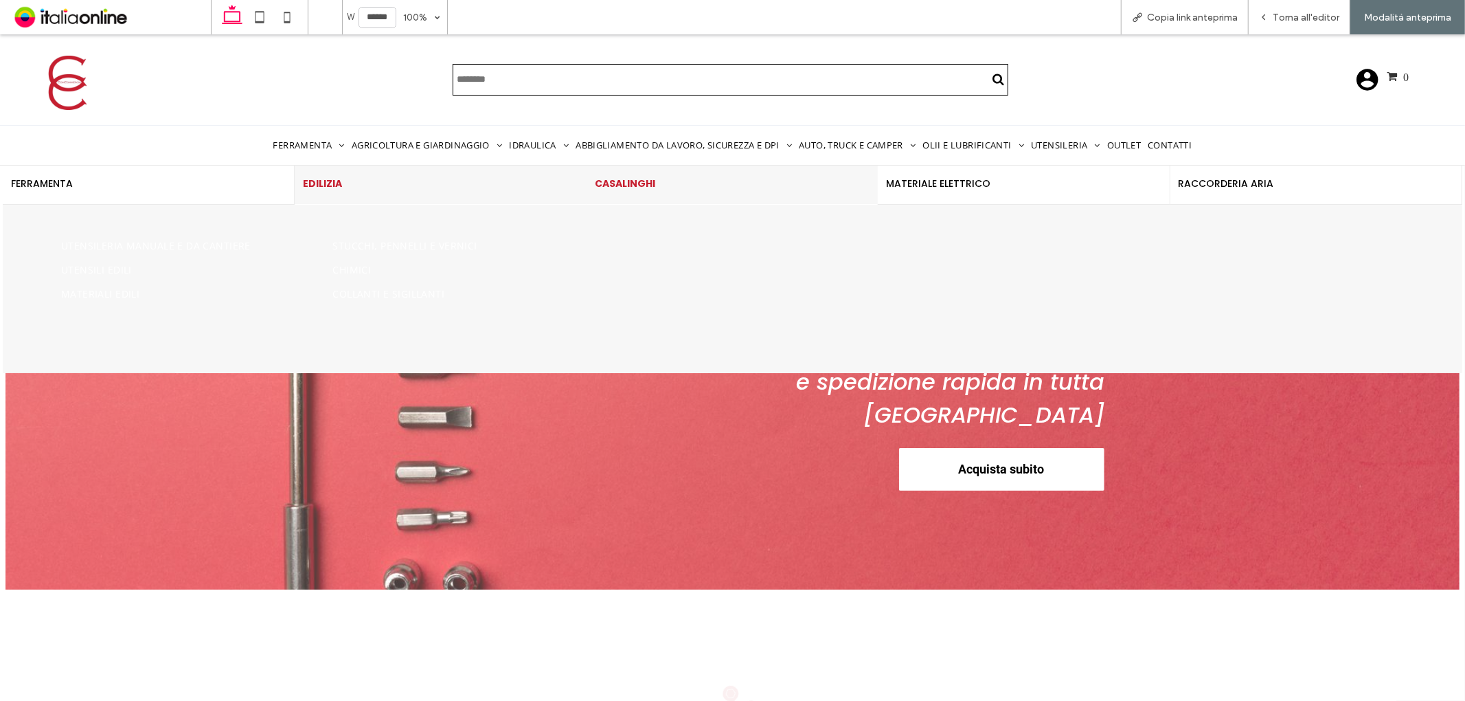
click at [710, 179] on h4 "CASALINGHI" at bounding box center [733, 183] width 276 height 14
click at [1006, 177] on h4 "MATERIALE ELETTRICO" at bounding box center [1025, 183] width 276 height 14
click at [1196, 180] on h4 "RACCORDERIA ARIA" at bounding box center [1317, 183] width 276 height 14
click at [168, 179] on h4 "FERRAMENTA" at bounding box center [149, 183] width 276 height 14
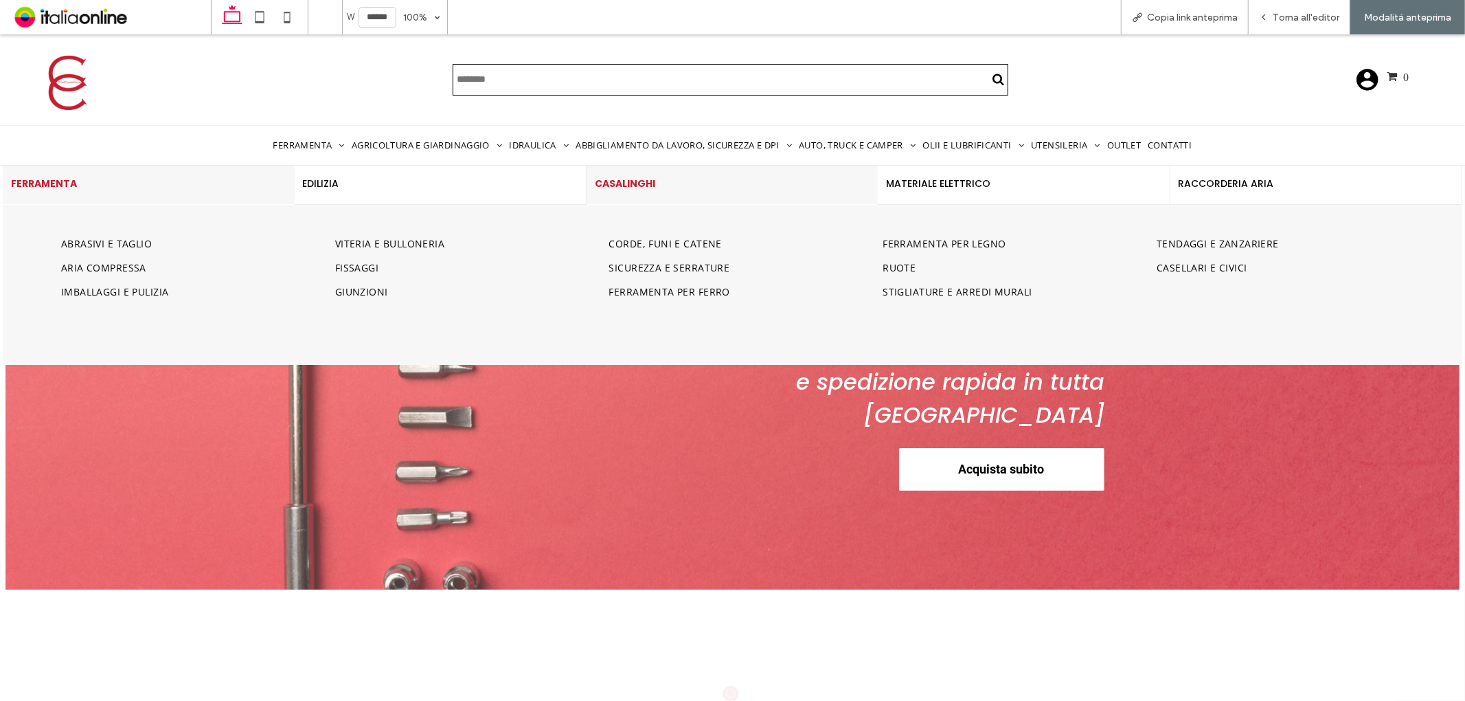
click at [668, 189] on h4 "CASALINGHI" at bounding box center [733, 183] width 276 height 14
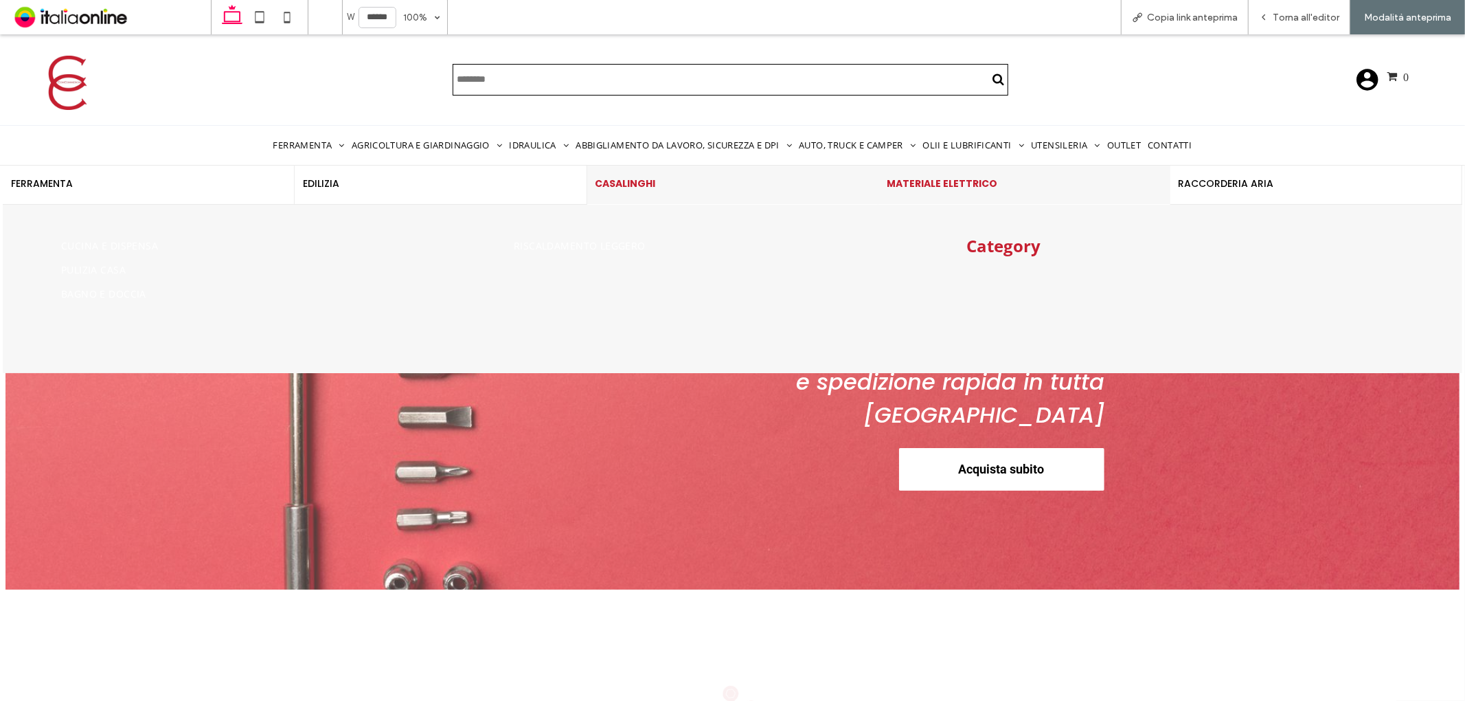
click at [985, 176] on h4 "MATERIALE ELETTRICO" at bounding box center [1025, 183] width 276 height 14
click at [816, 199] on div "CASALINGHI" at bounding box center [733, 184] width 292 height 41
click at [1059, 193] on div "MATERIALE ELETTRICO" at bounding box center [1025, 184] width 292 height 41
click at [1211, 177] on h4 "RACCORDERIA ARIA" at bounding box center [1317, 183] width 276 height 14
click at [177, 189] on h4 "FERRAMENTA" at bounding box center [149, 183] width 276 height 14
